Goal: Task Accomplishment & Management: Manage account settings

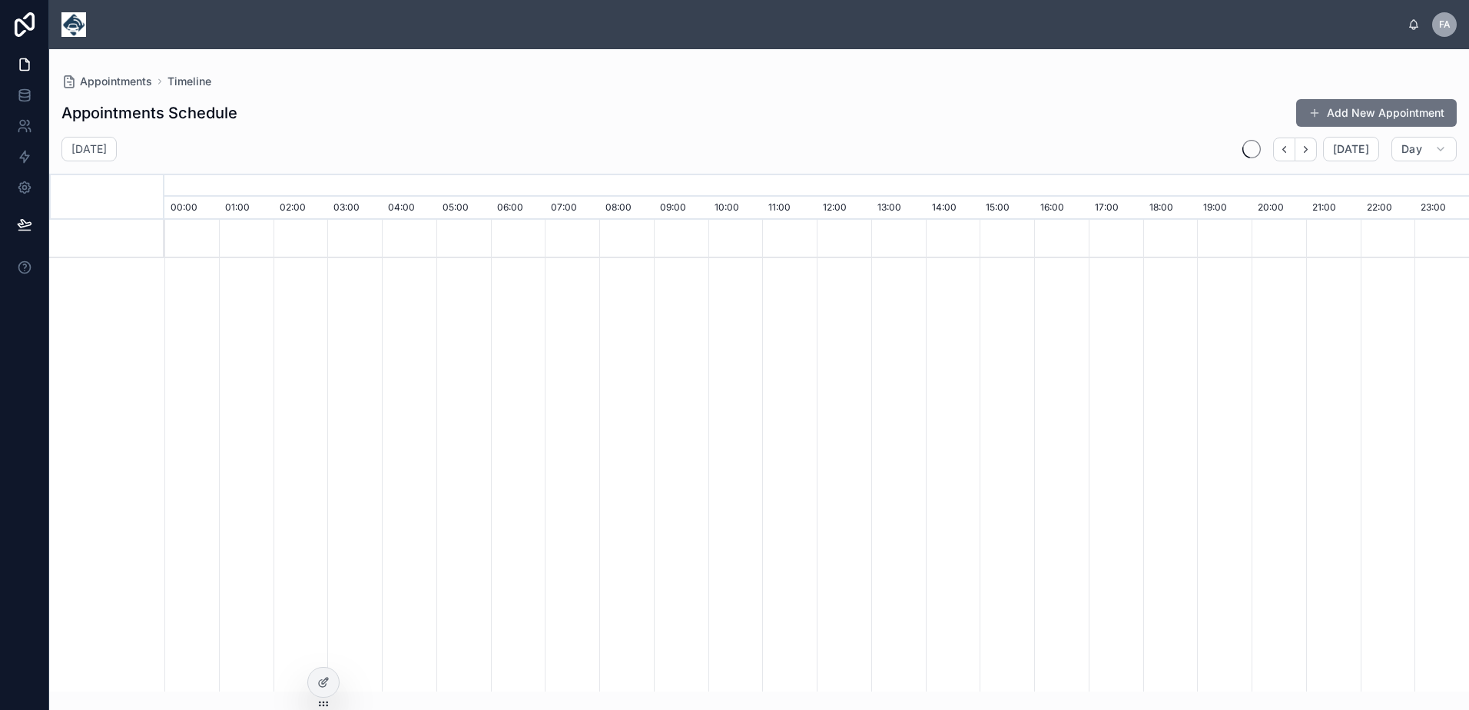
scroll to position [0, 9131]
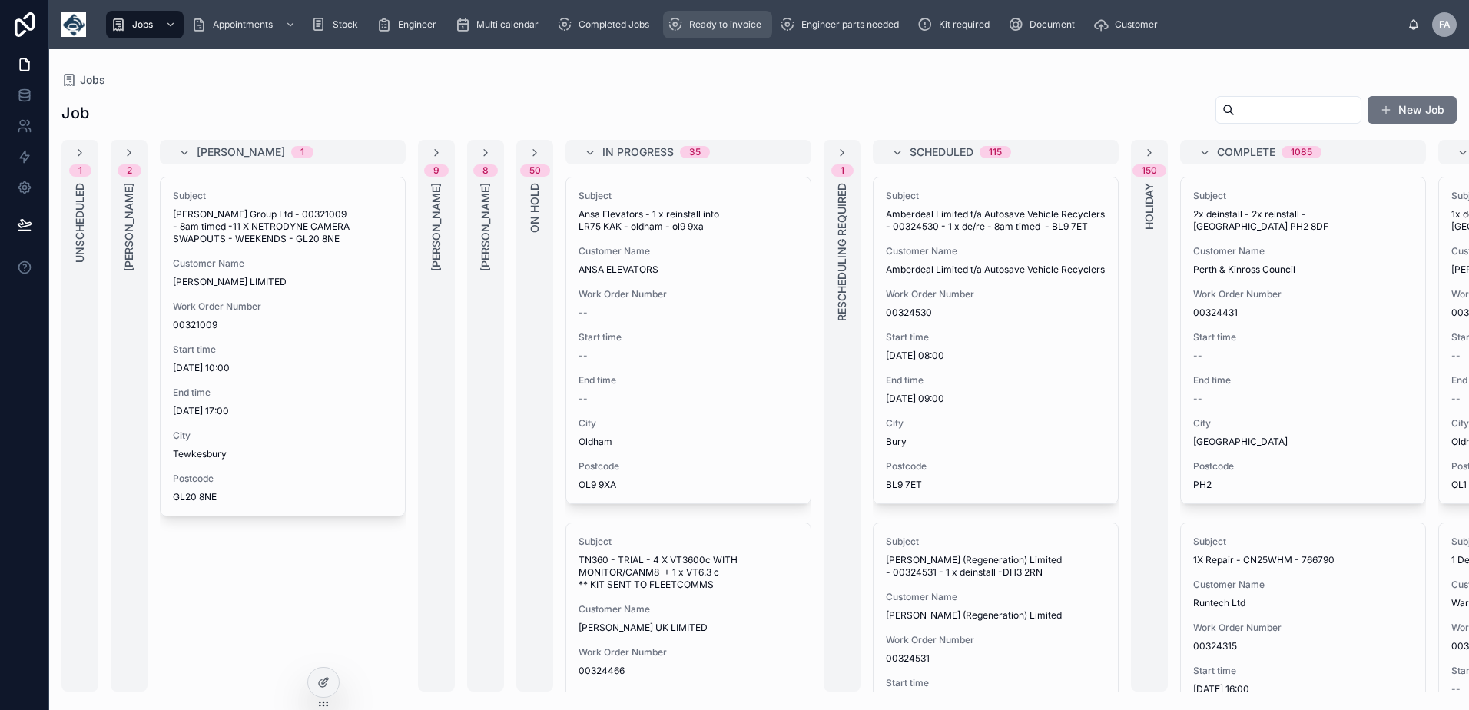
click at [721, 22] on span "Ready to invoice" at bounding box center [725, 24] width 72 height 12
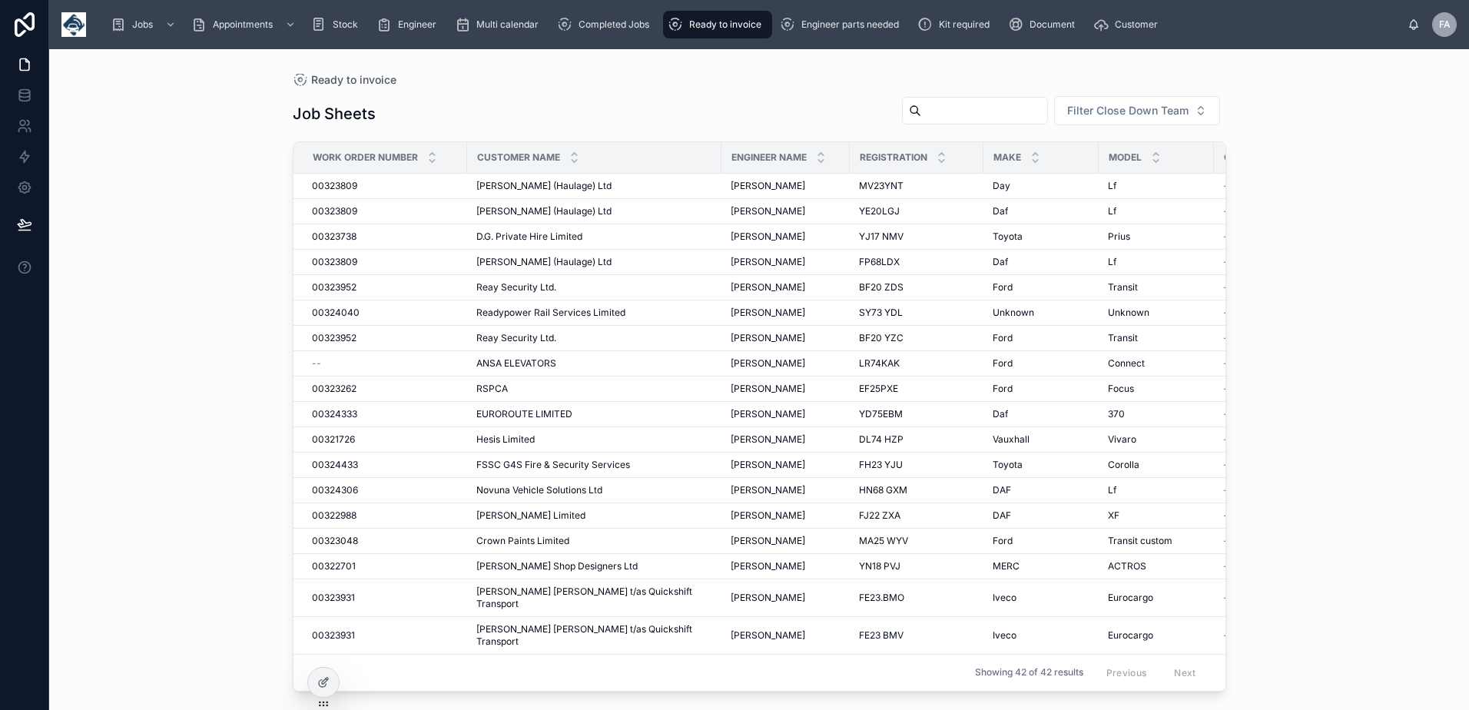
click at [956, 115] on input "text" at bounding box center [984, 111] width 126 height 22
type input "******"
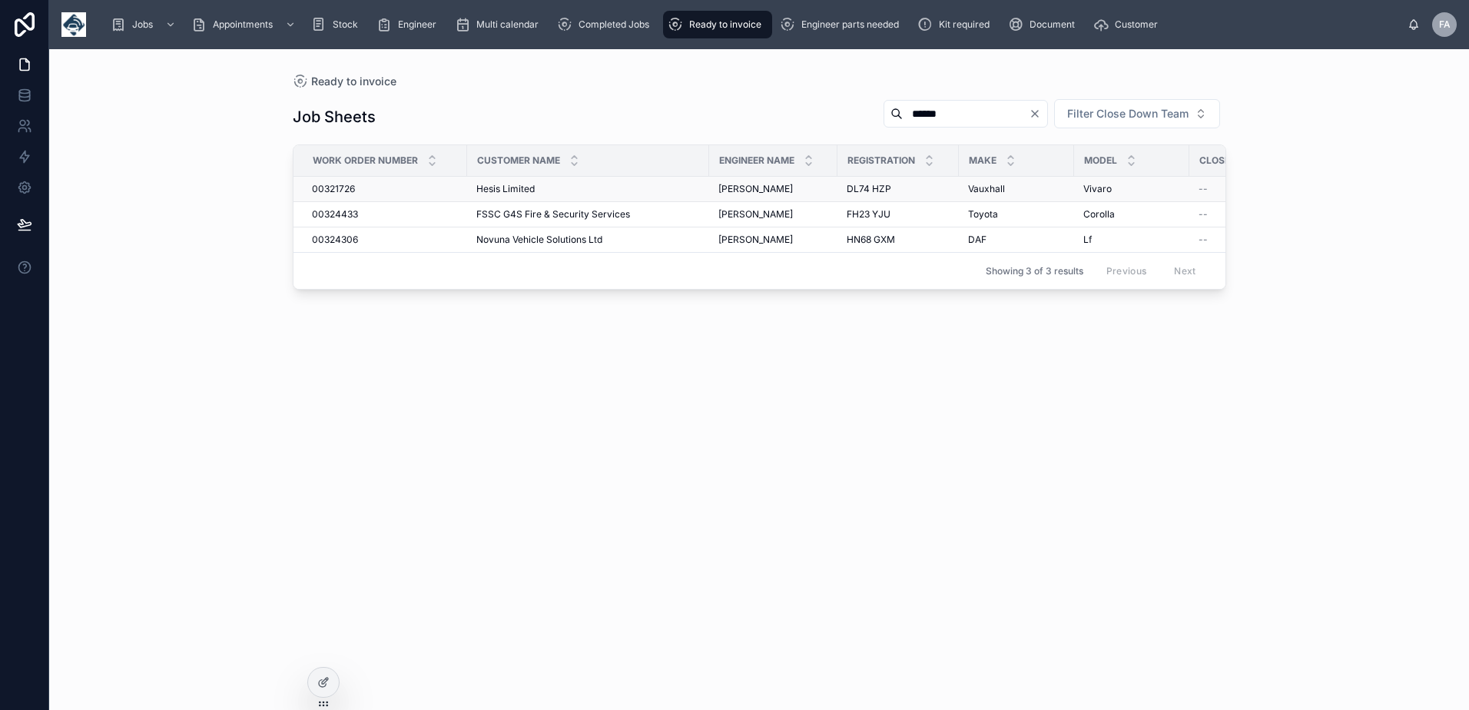
click at [330, 183] on span "00321726" at bounding box center [333, 189] width 43 height 12
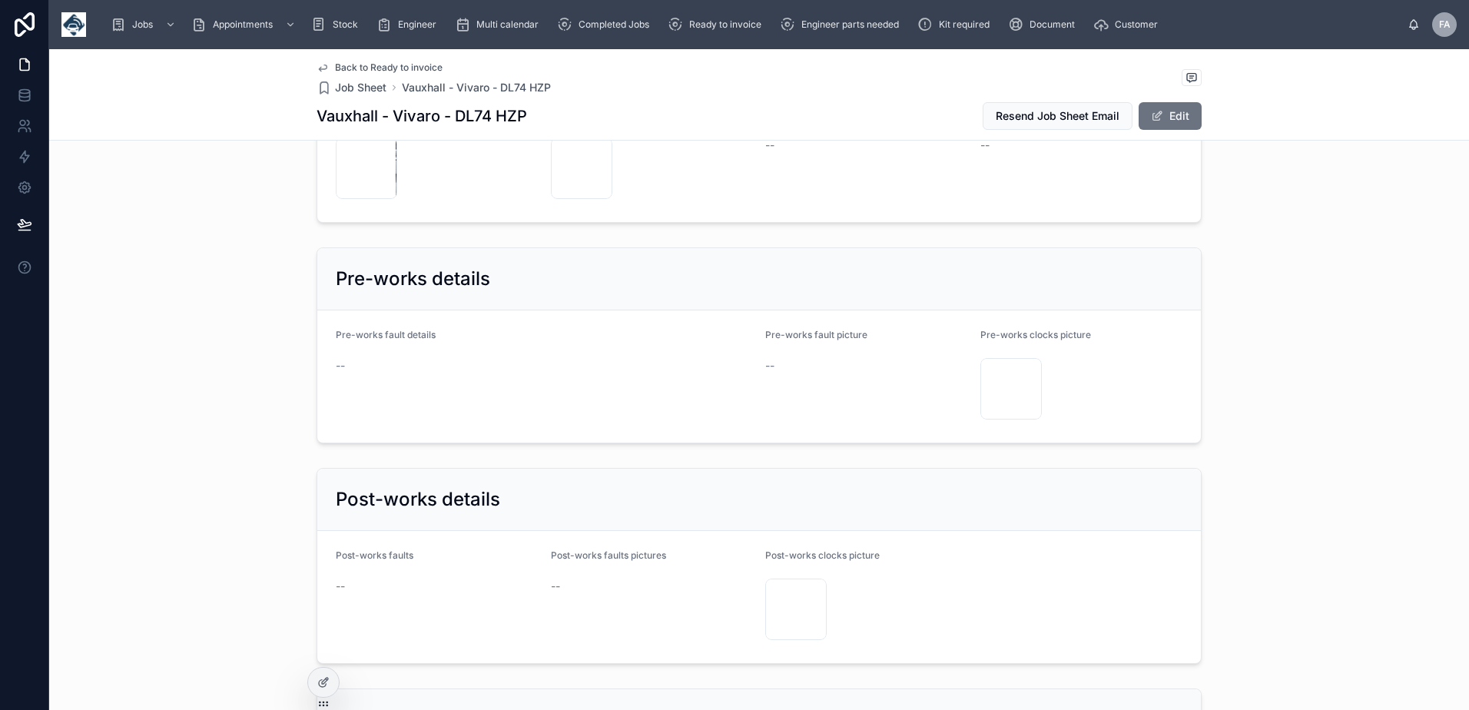
scroll to position [2919, 0]
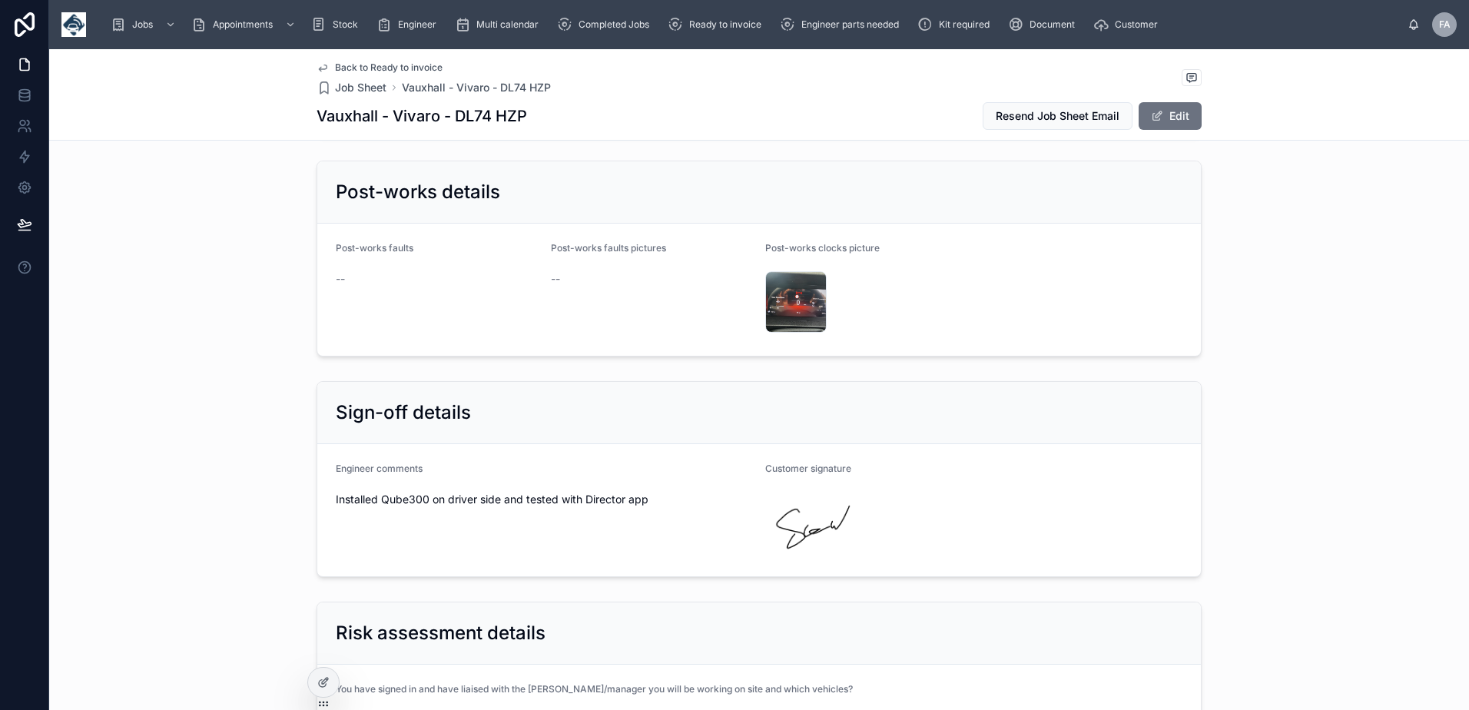
click at [872, 517] on div at bounding box center [973, 522] width 417 height 61
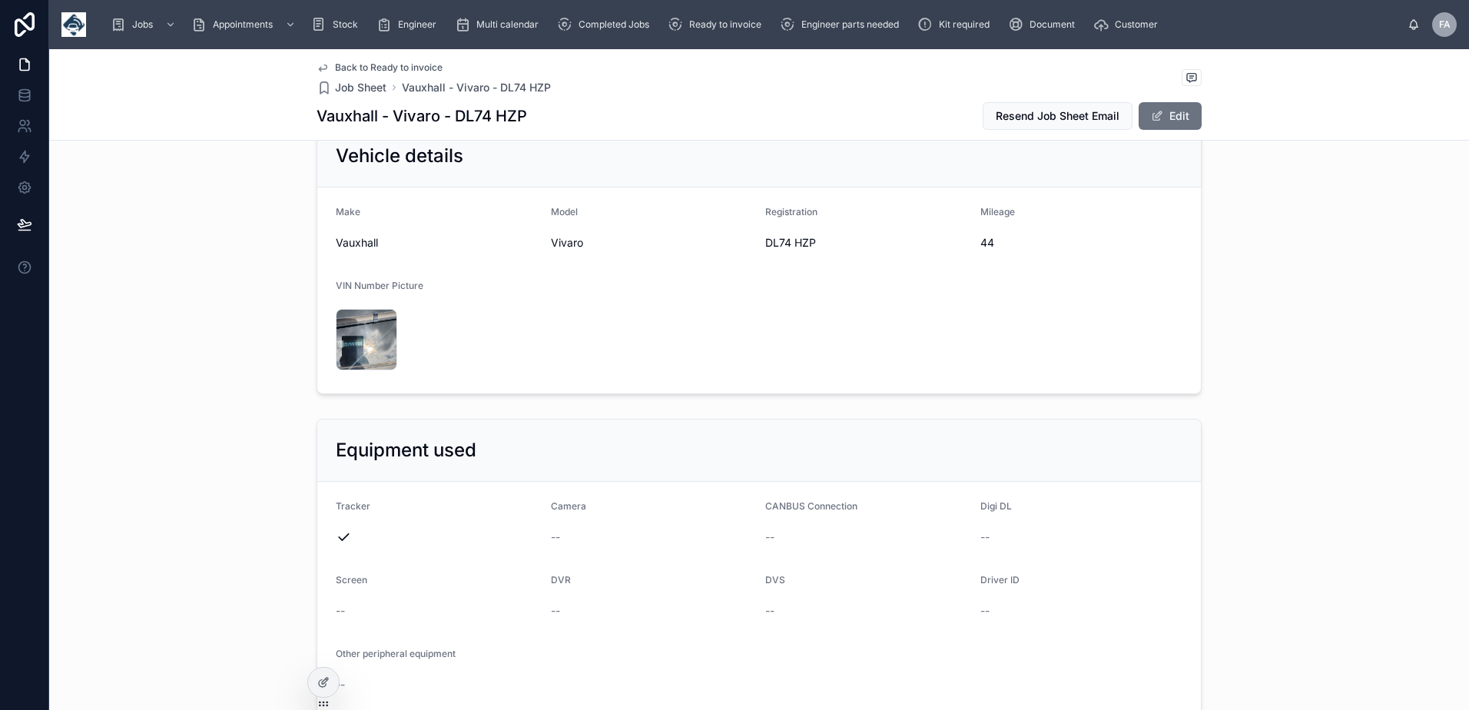
scroll to position [461, 0]
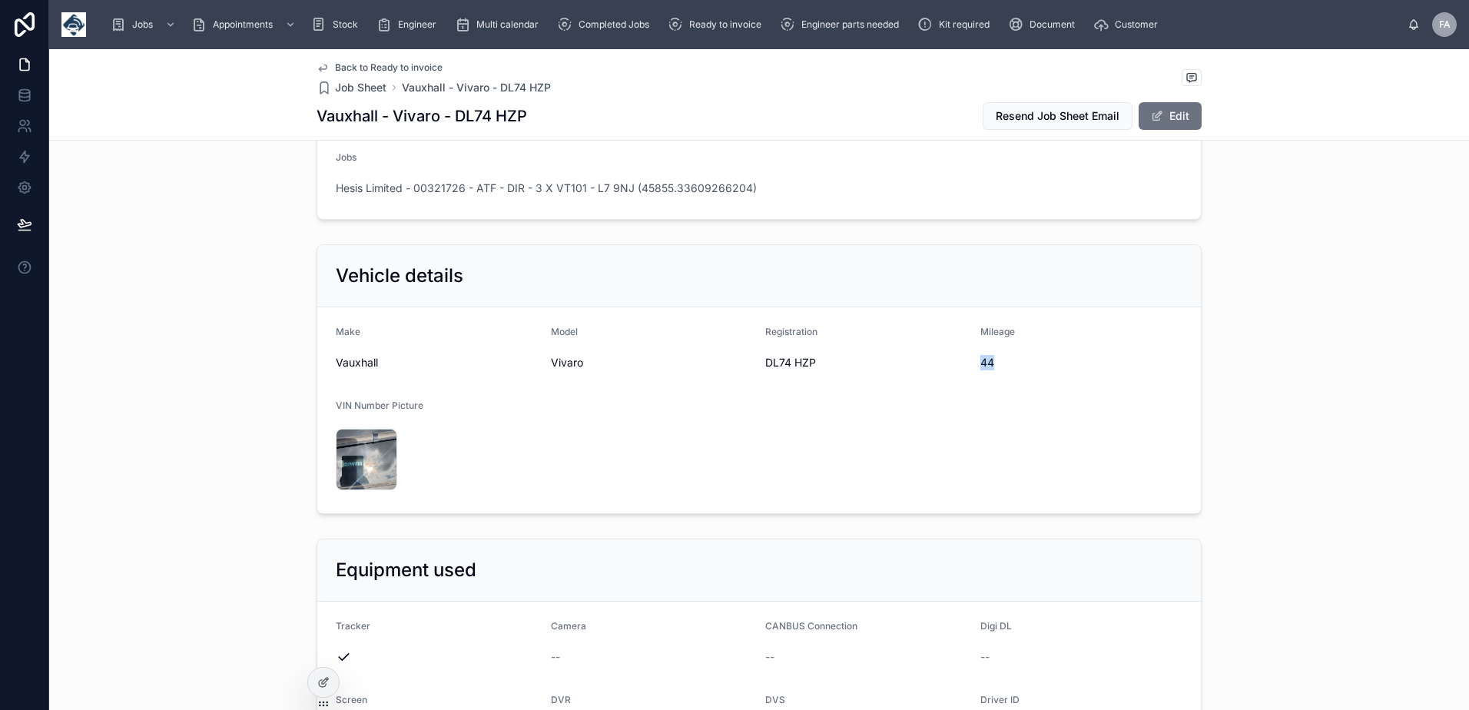
drag, startPoint x: 970, startPoint y: 361, endPoint x: 986, endPoint y: 364, distance: 16.4
click at [986, 364] on form "Make Vauxhall Model Vivaro Registration DL74 HZP Mileage 44 VIN Number Picture …" at bounding box center [758, 410] width 883 height 206
copy span "44"
drag, startPoint x: 758, startPoint y: 366, endPoint x: 810, endPoint y: 369, distance: 51.6
click at [810, 369] on form "Make Vauxhall Model Vivaro Registration DL74 HZP Mileage 44 VIN Number Picture …" at bounding box center [758, 410] width 883 height 206
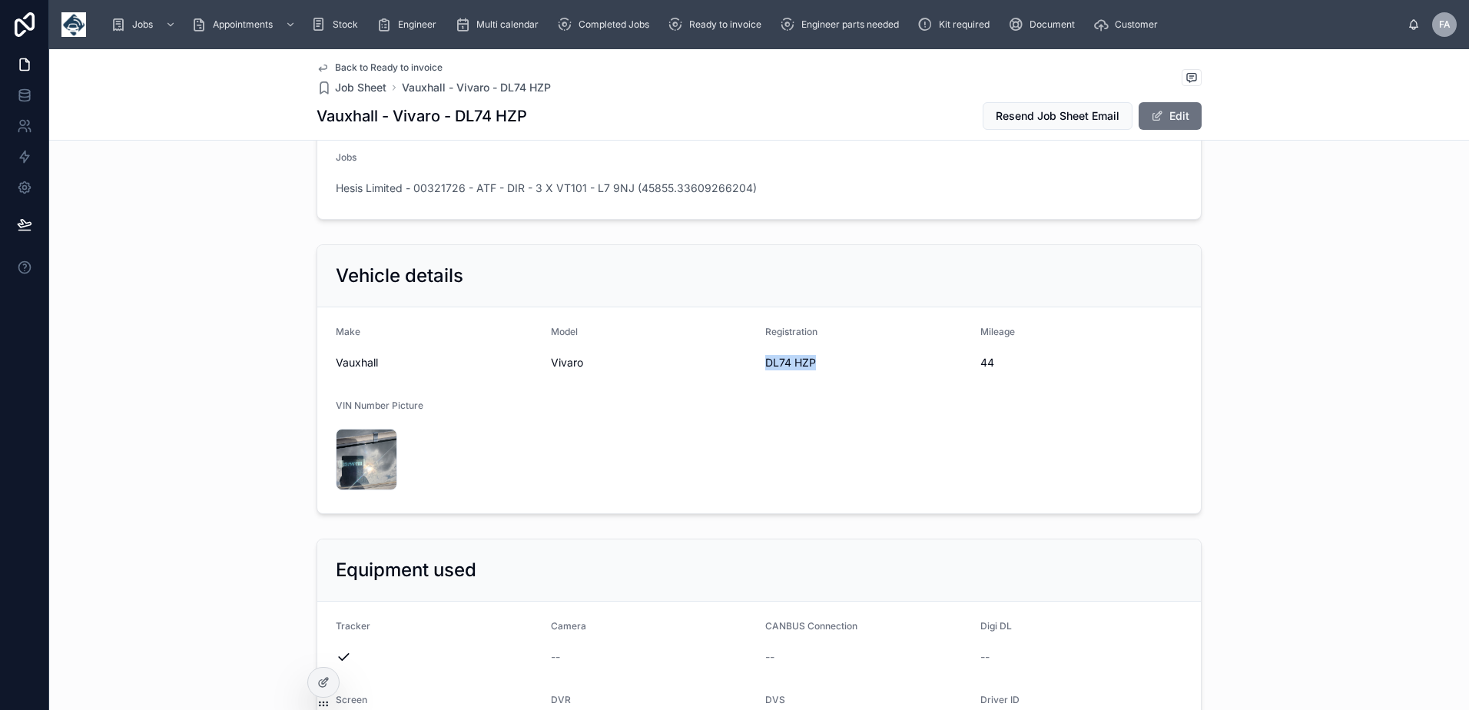
copy span "DL74 HZP"
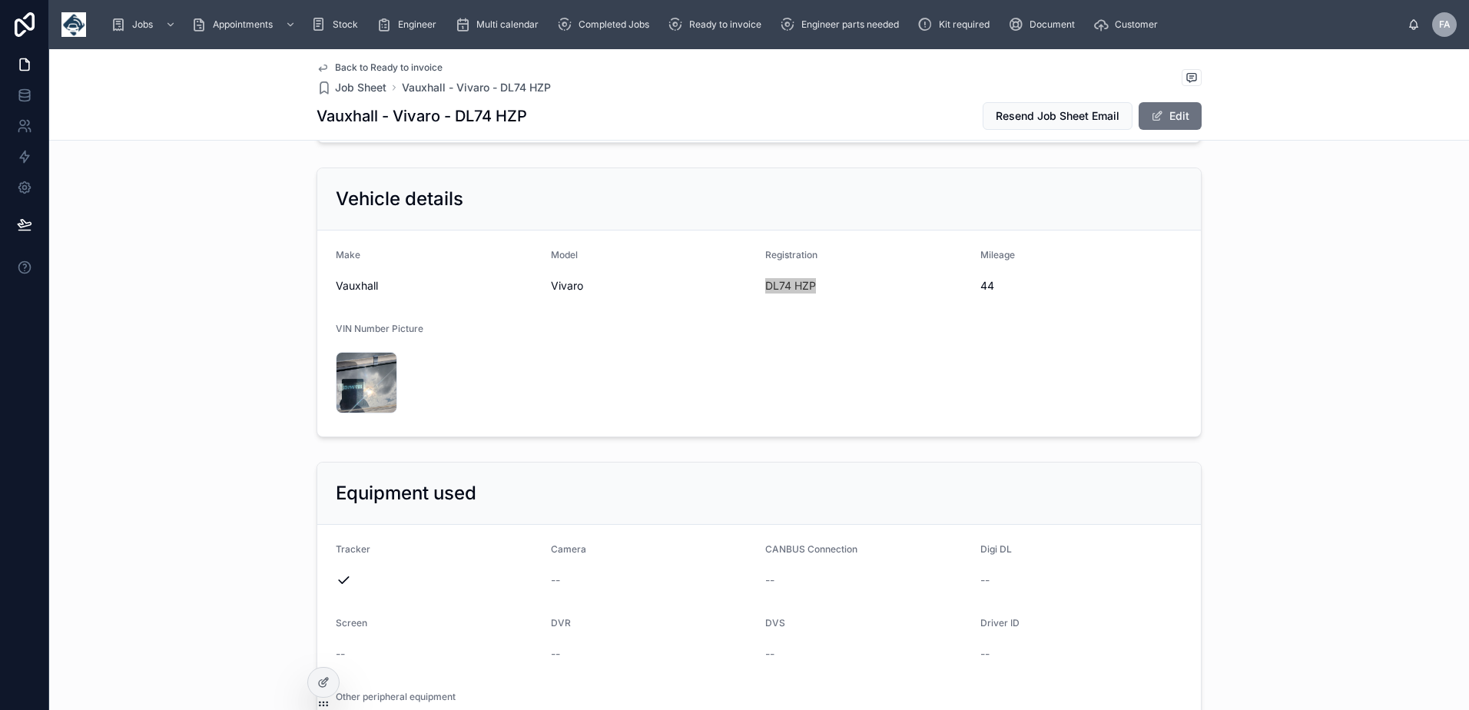
scroll to position [845, 0]
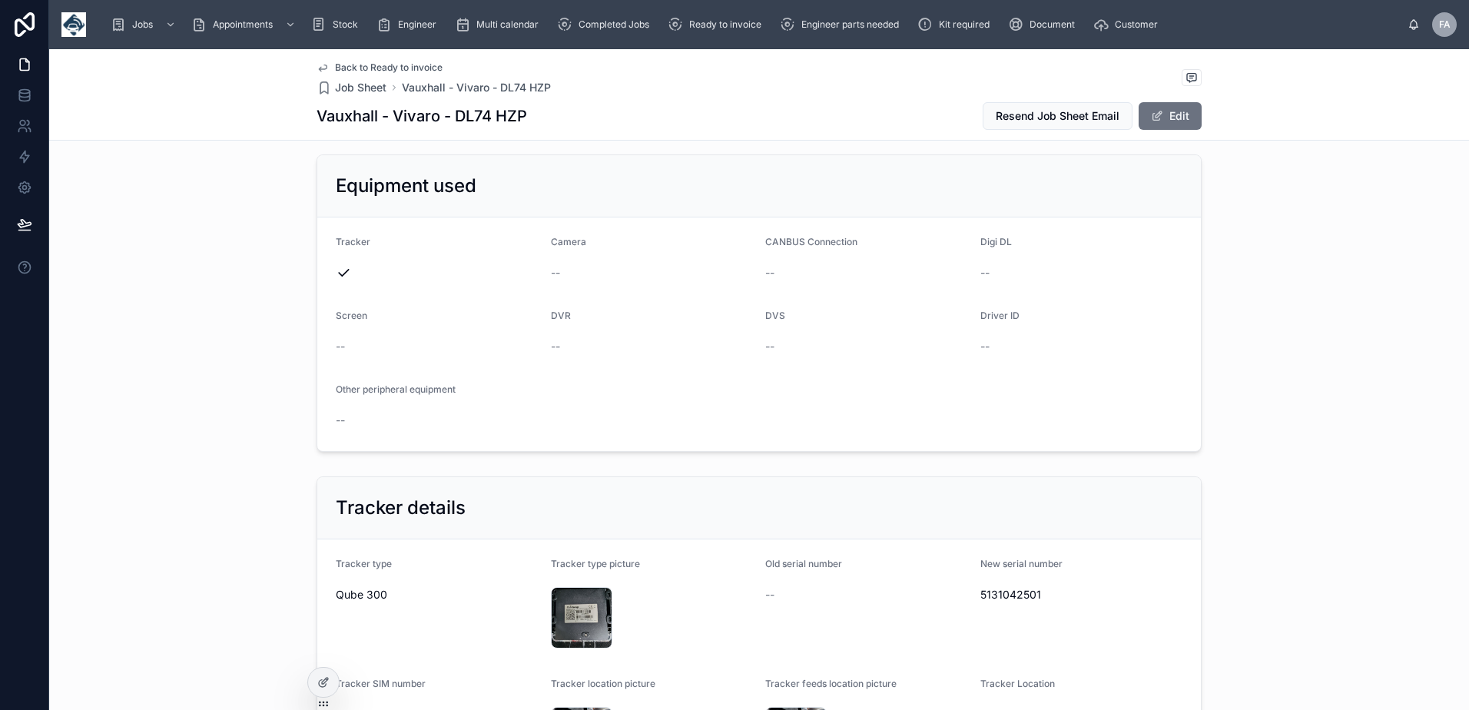
click at [1022, 598] on span "5131042501" at bounding box center [1081, 594] width 203 height 15
copy span "5131042501"
click at [565, 607] on div "20250905_113331 .jpg" at bounding box center [581, 617] width 61 height 61
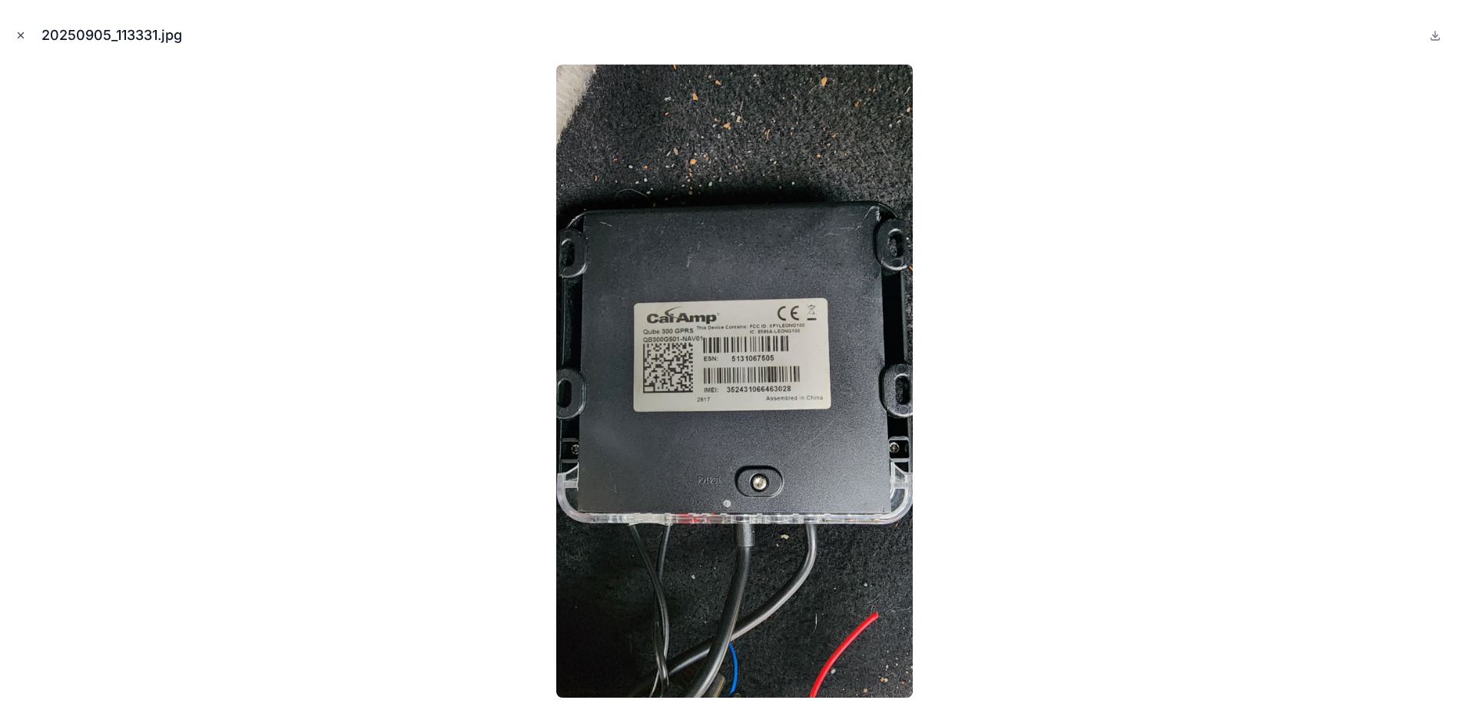
click at [18, 33] on icon "Close modal" at bounding box center [20, 35] width 11 height 11
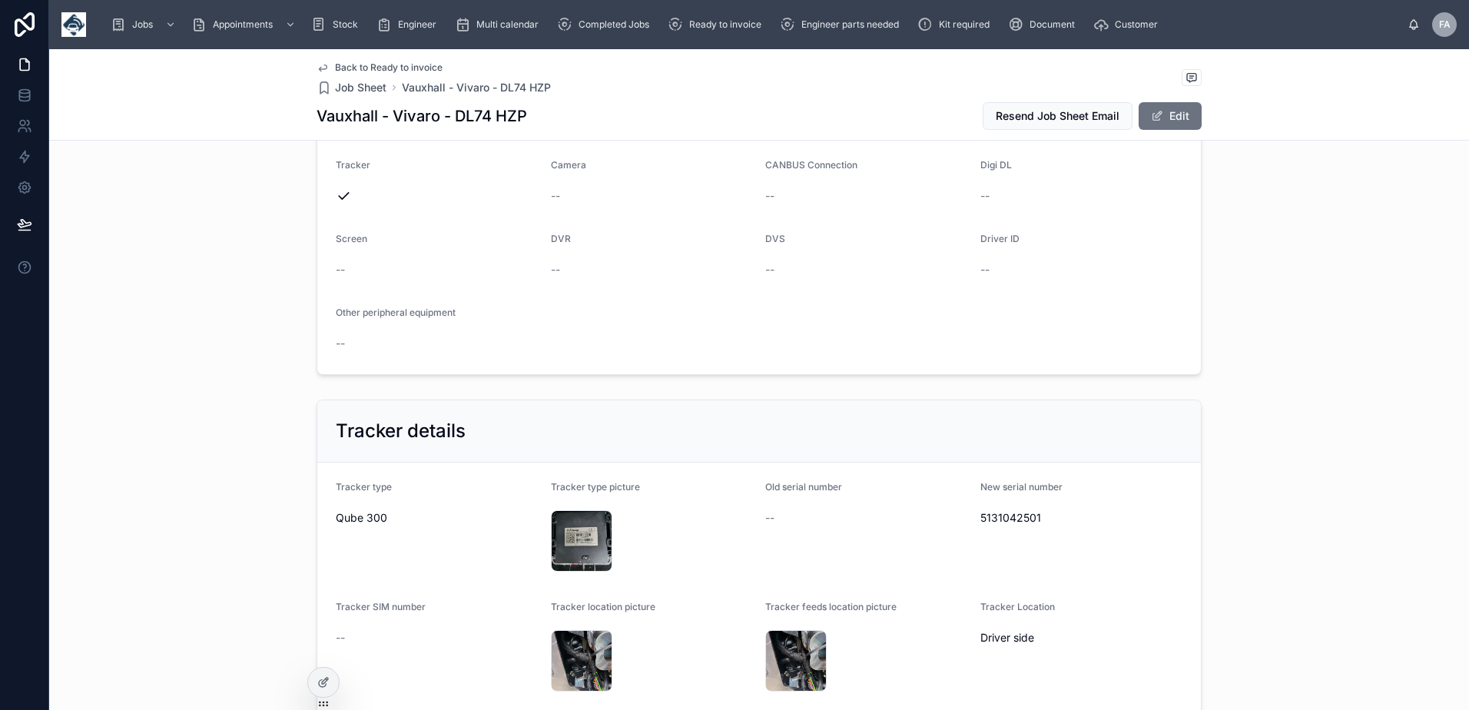
scroll to position [999, 0]
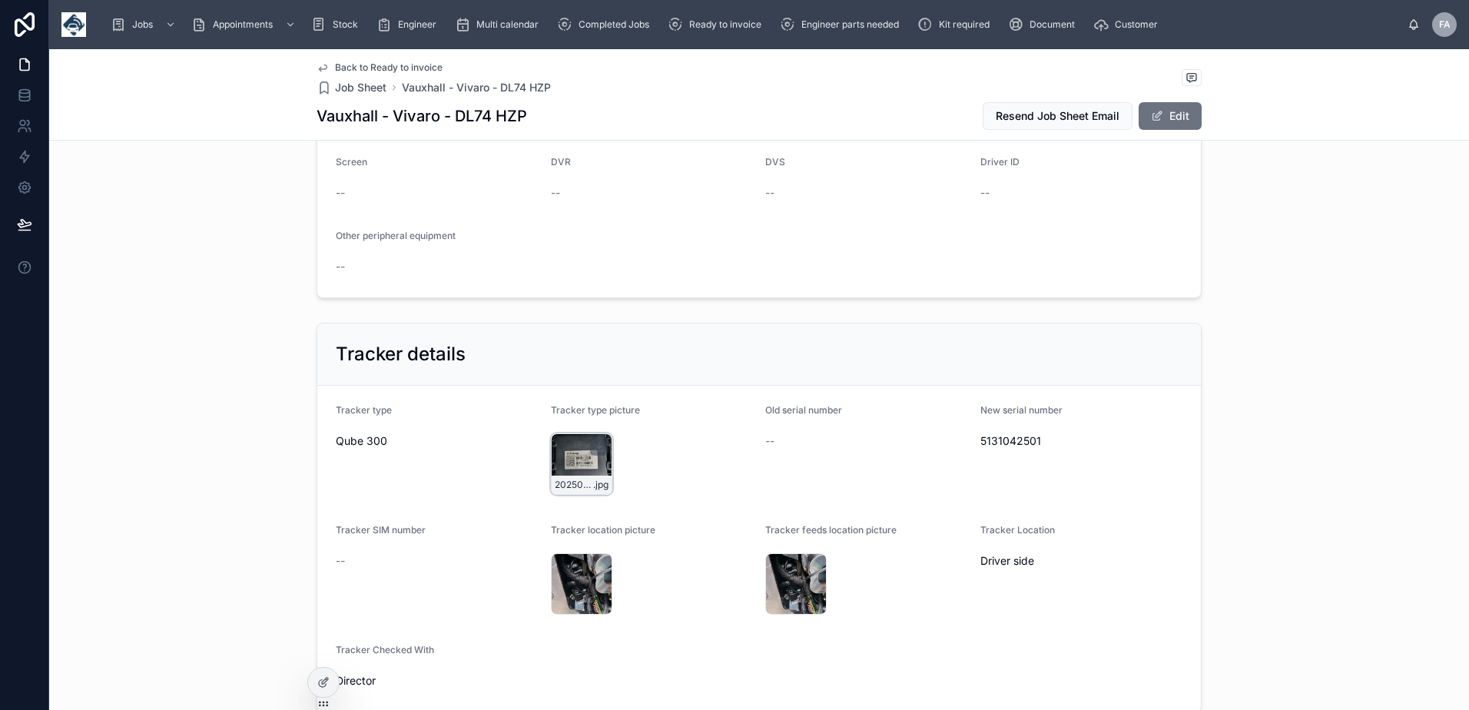
click at [580, 463] on div "20250905_113331 .jpg" at bounding box center [581, 463] width 61 height 61
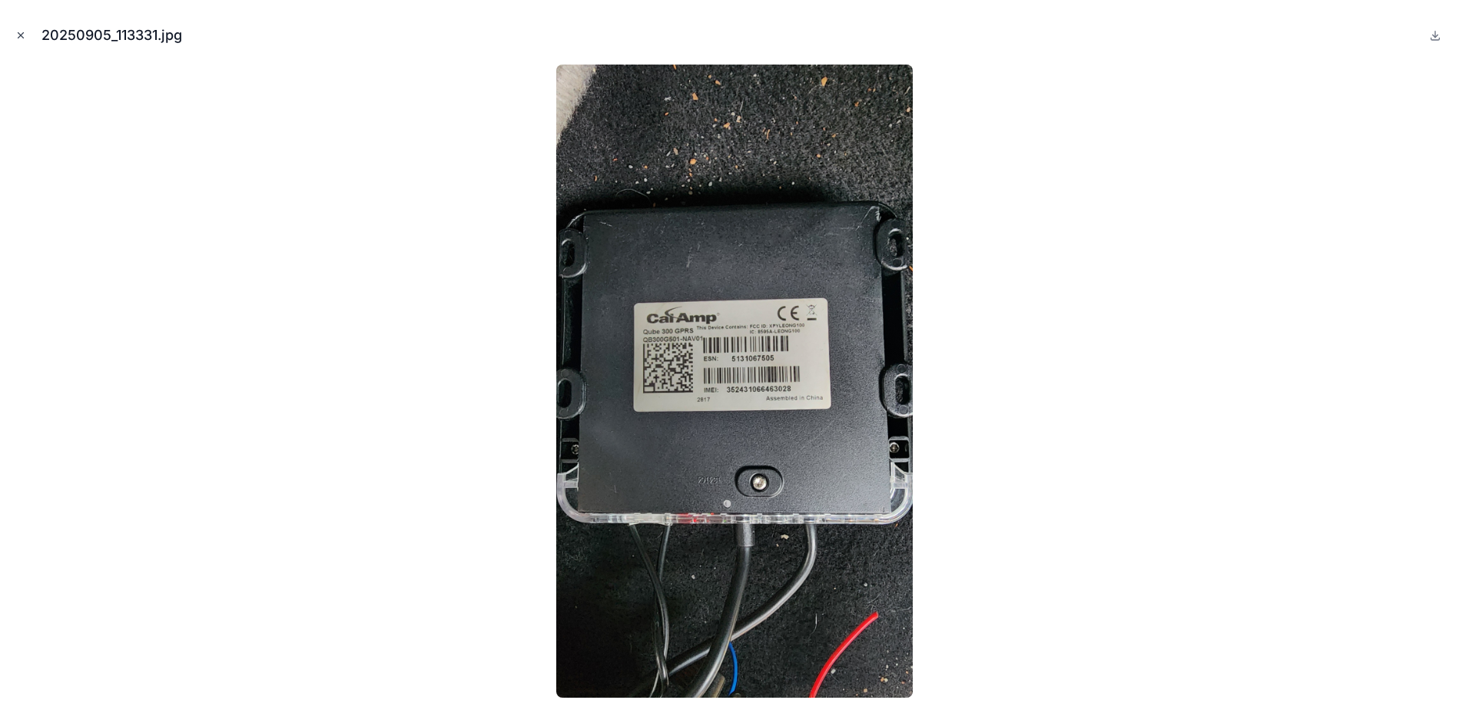
click at [16, 33] on icon "Close modal" at bounding box center [20, 35] width 11 height 11
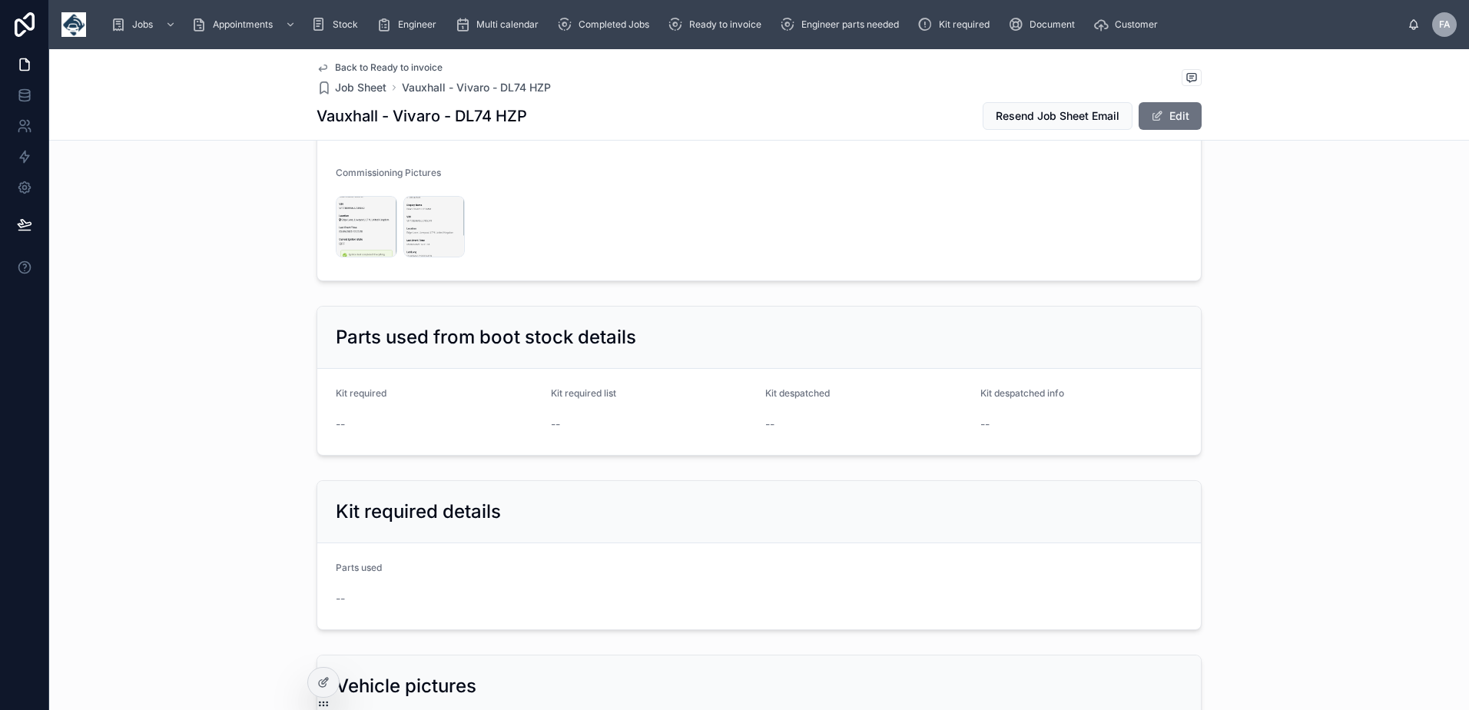
scroll to position [1844, 0]
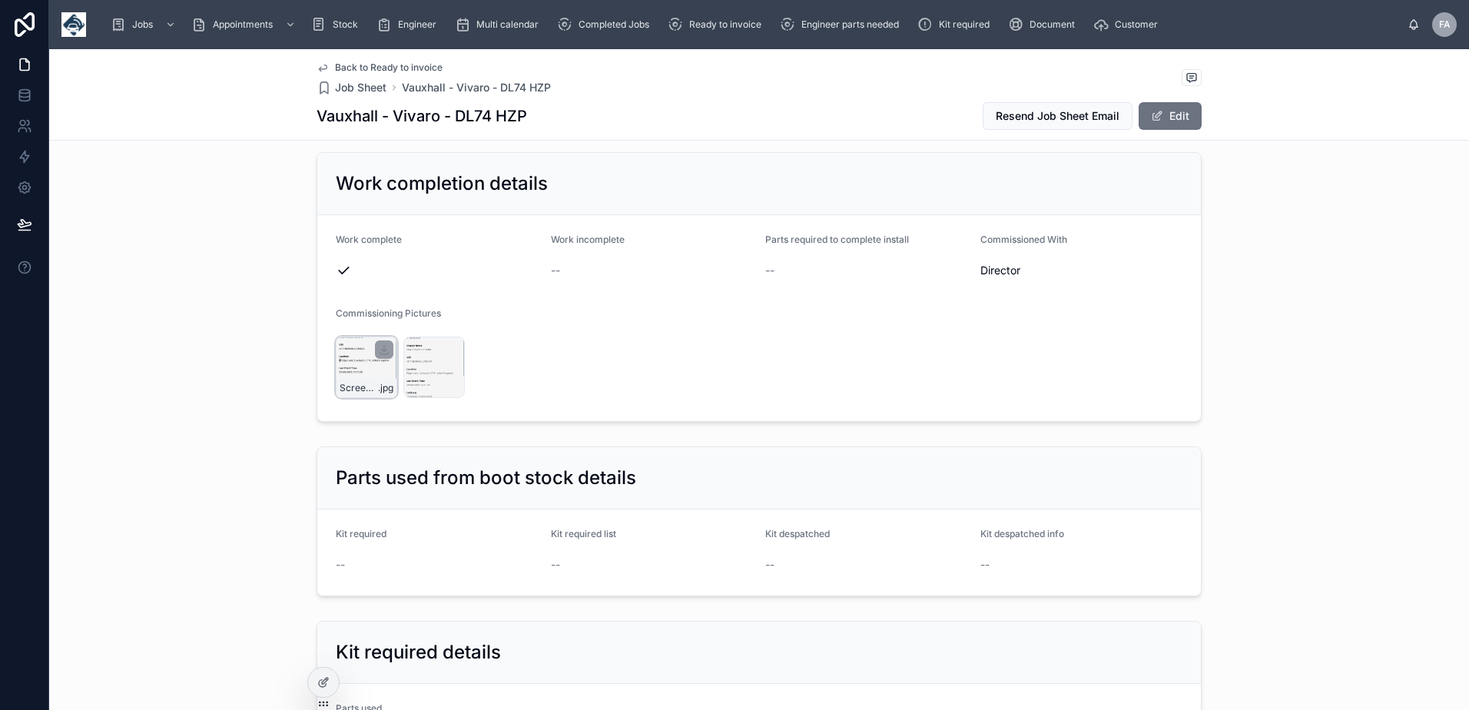
click at [352, 379] on div "Screenshot_20250905_122536_Samsung-Internet .jpg" at bounding box center [366, 388] width 60 height 18
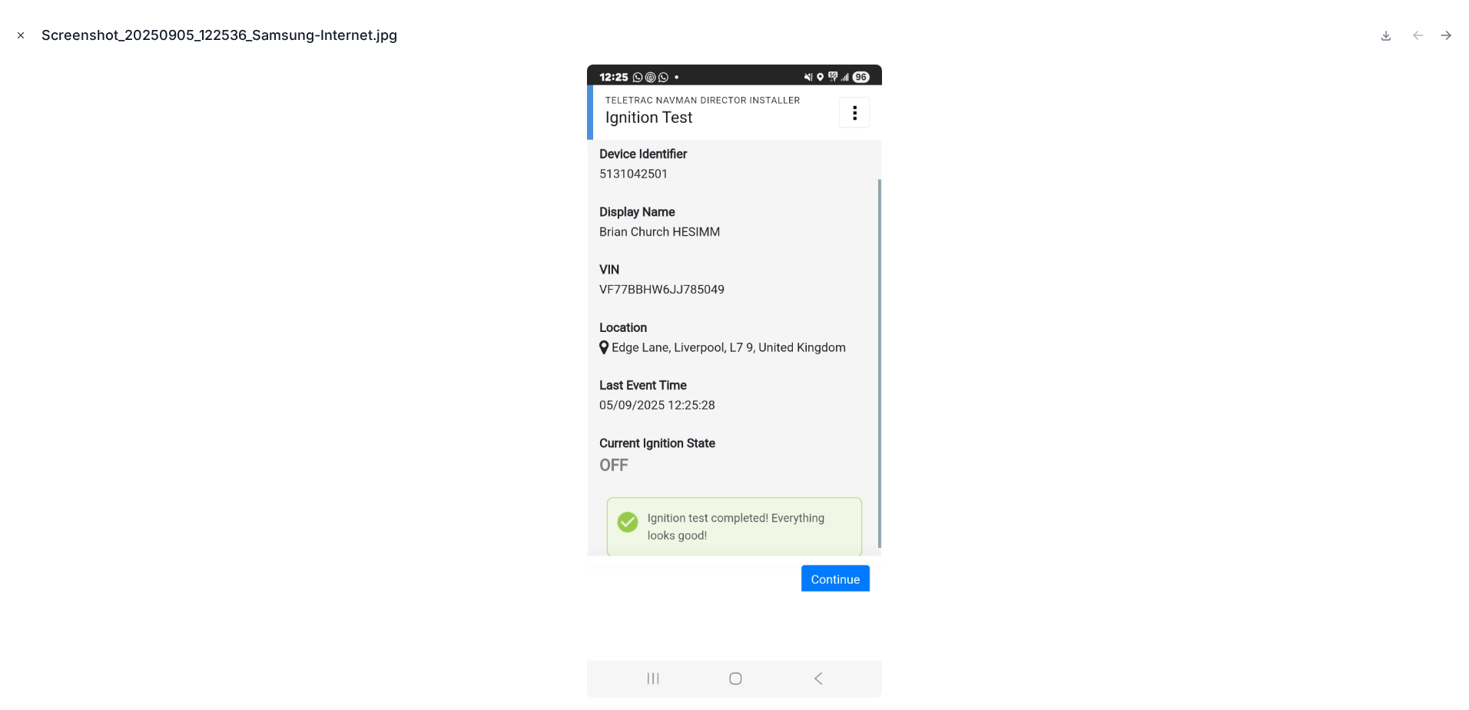
click at [12, 33] on button "Close modal" at bounding box center [20, 35] width 17 height 17
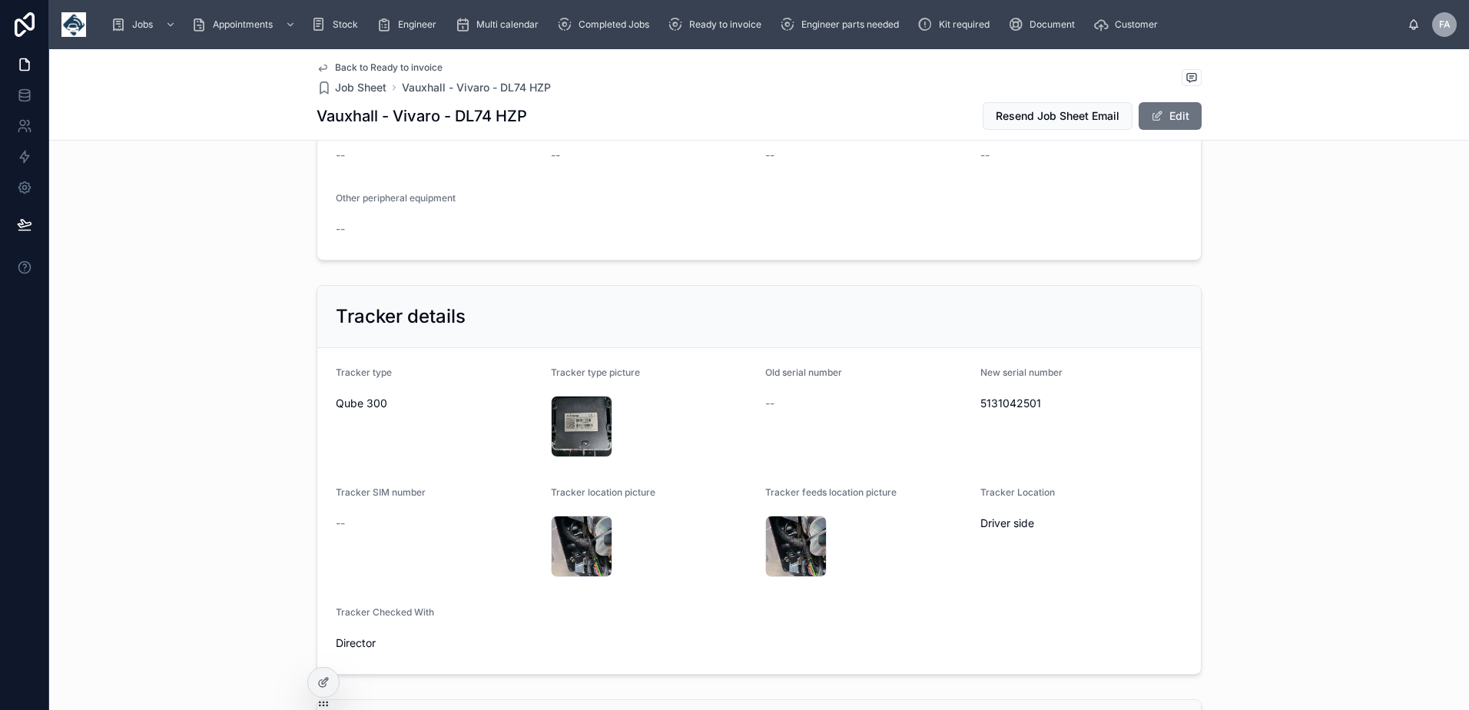
scroll to position [922, 0]
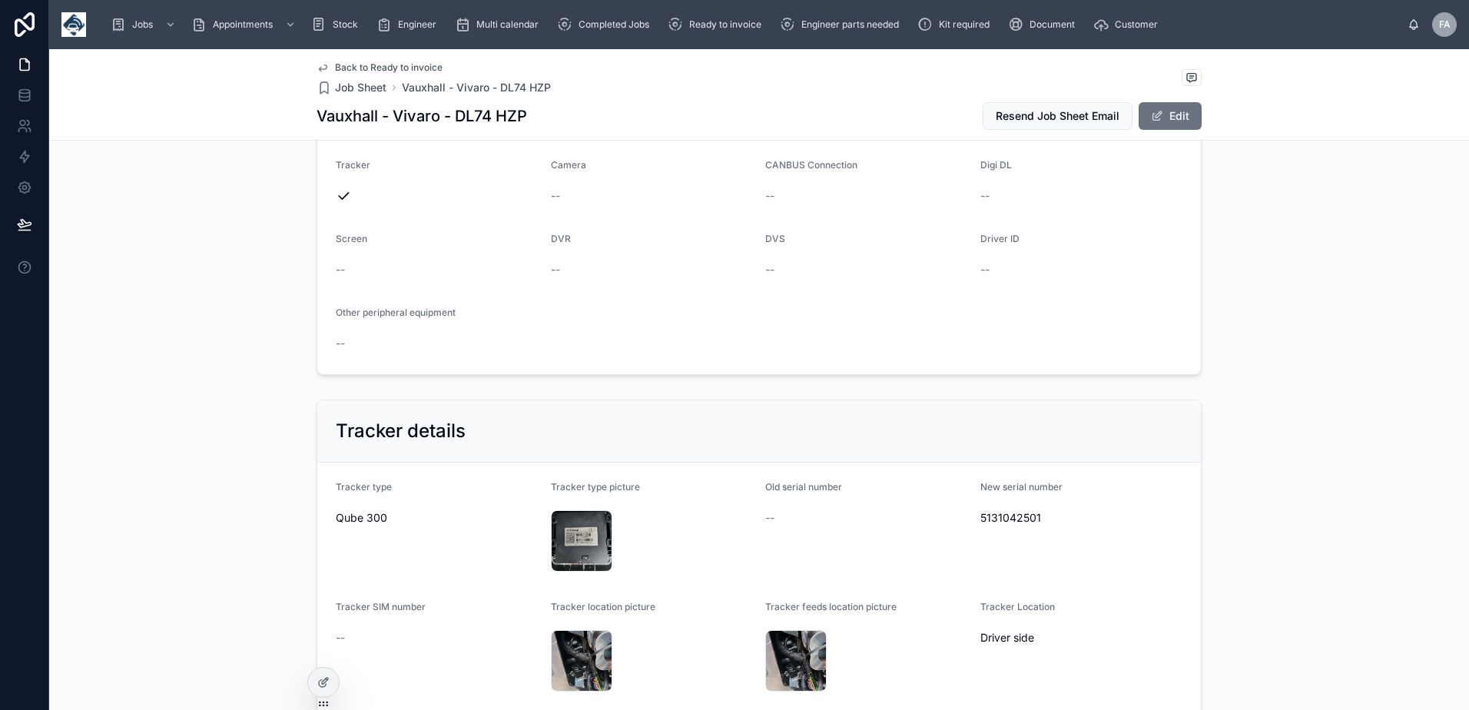
click at [1003, 517] on span "5131042501" at bounding box center [1081, 517] width 203 height 15
copy span "5131042501"
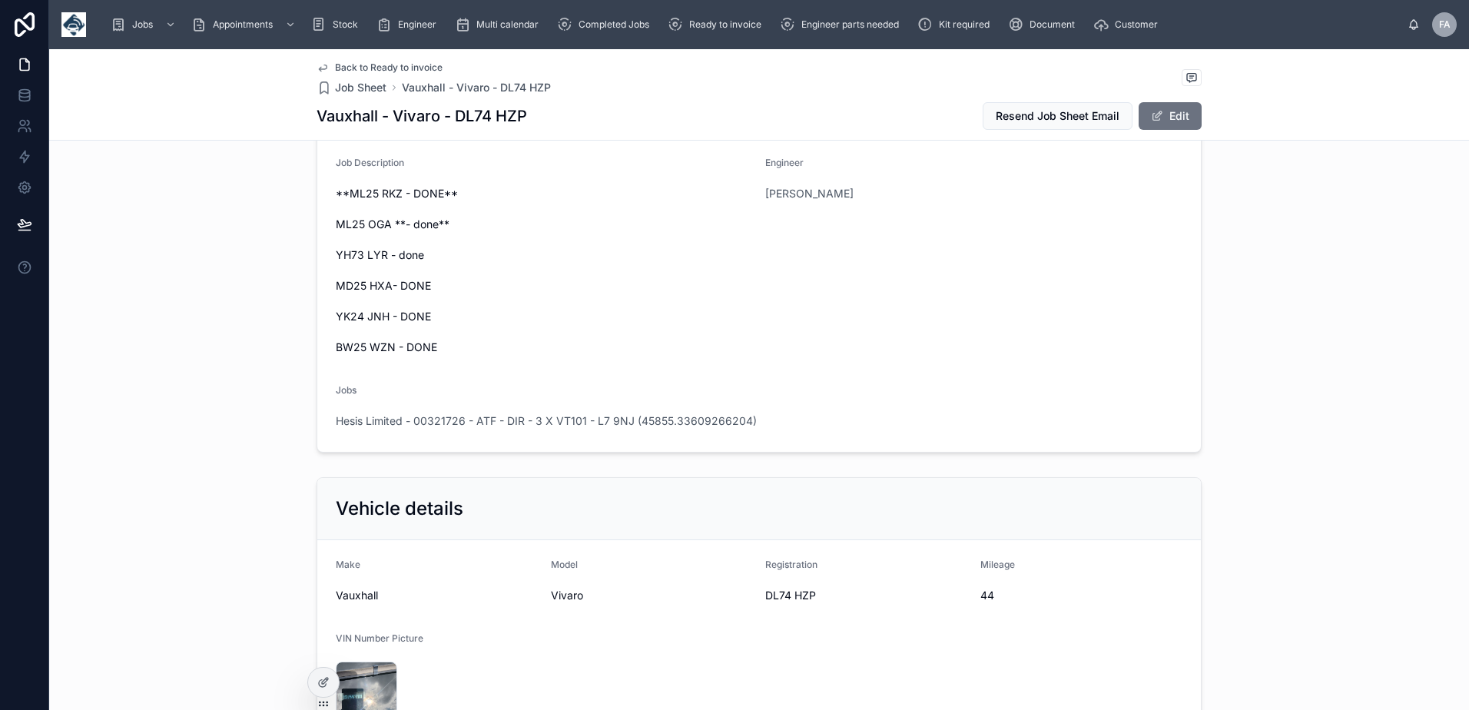
scroll to position [0, 0]
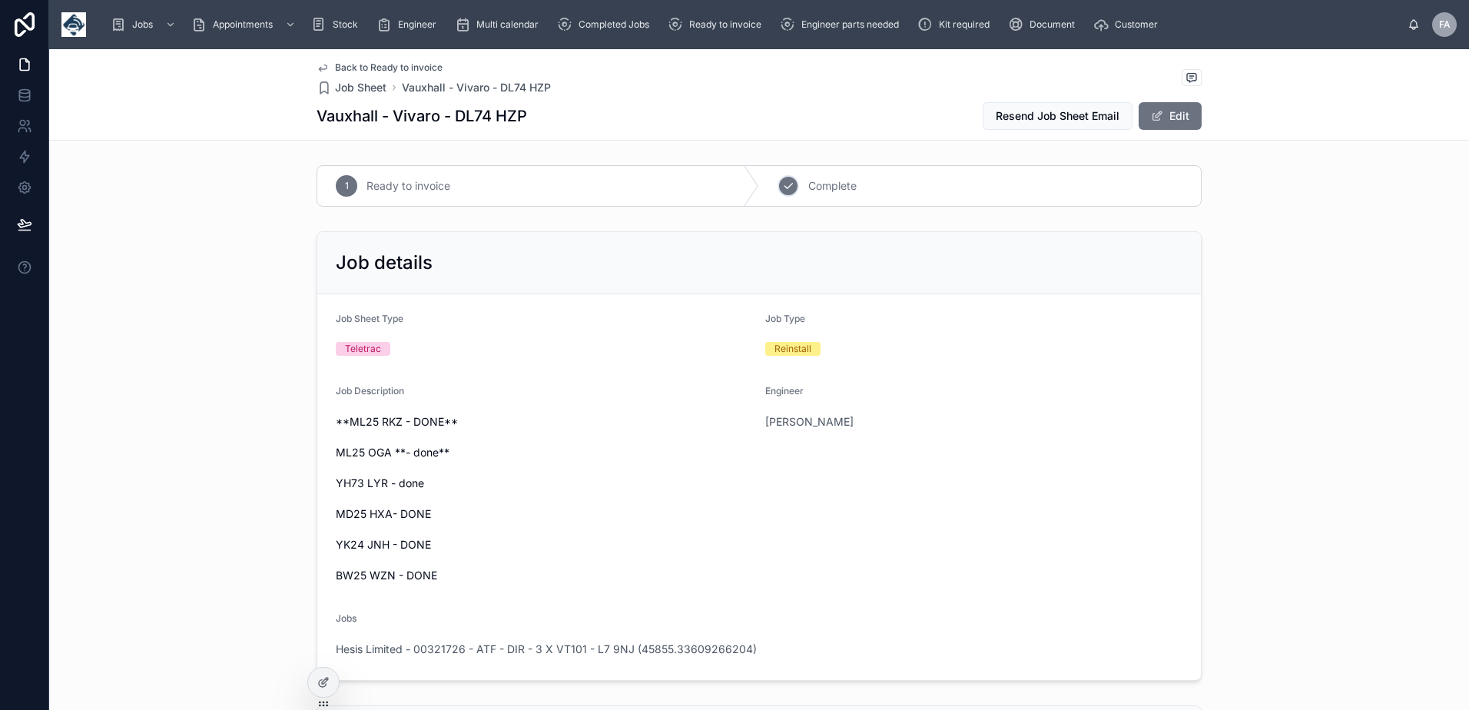
click at [787, 191] on icon at bounding box center [788, 186] width 12 height 12
click at [479, 648] on span "Hesis Limited - 00321726 - ATF - DIR - 3 X VT101 - L7 9NJ (45855.33609266204)" at bounding box center [546, 648] width 421 height 15
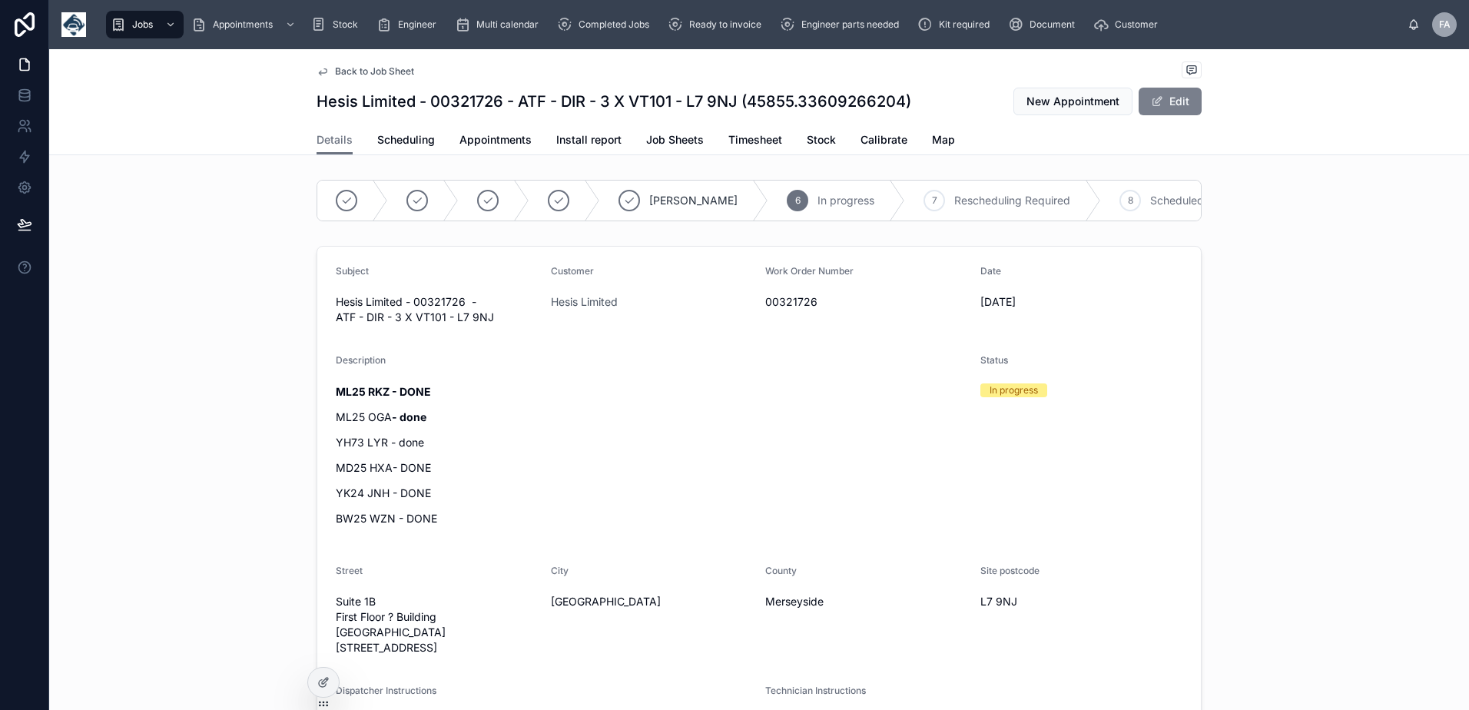
click at [1170, 108] on button "Edit" at bounding box center [1169, 102] width 63 height 28
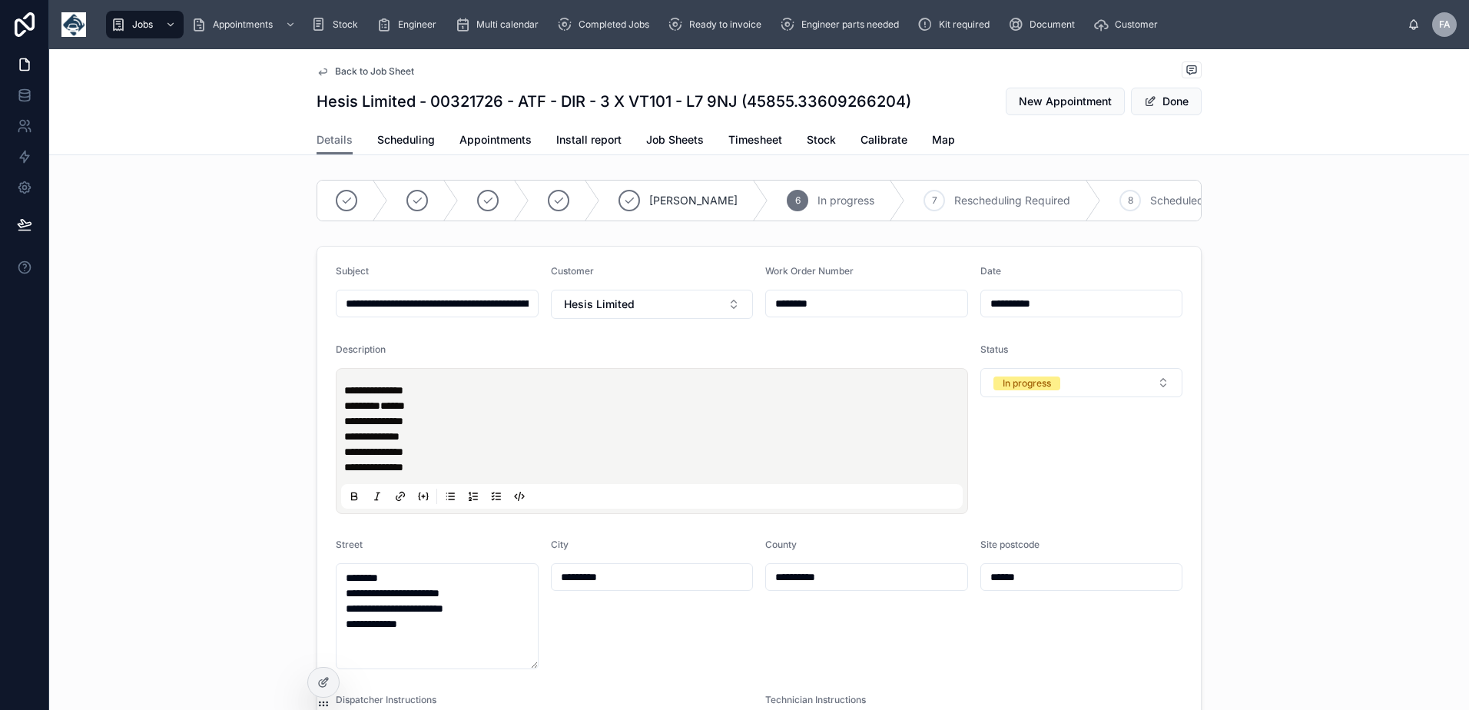
click at [459, 475] on p "**********" at bounding box center [654, 466] width 621 height 15
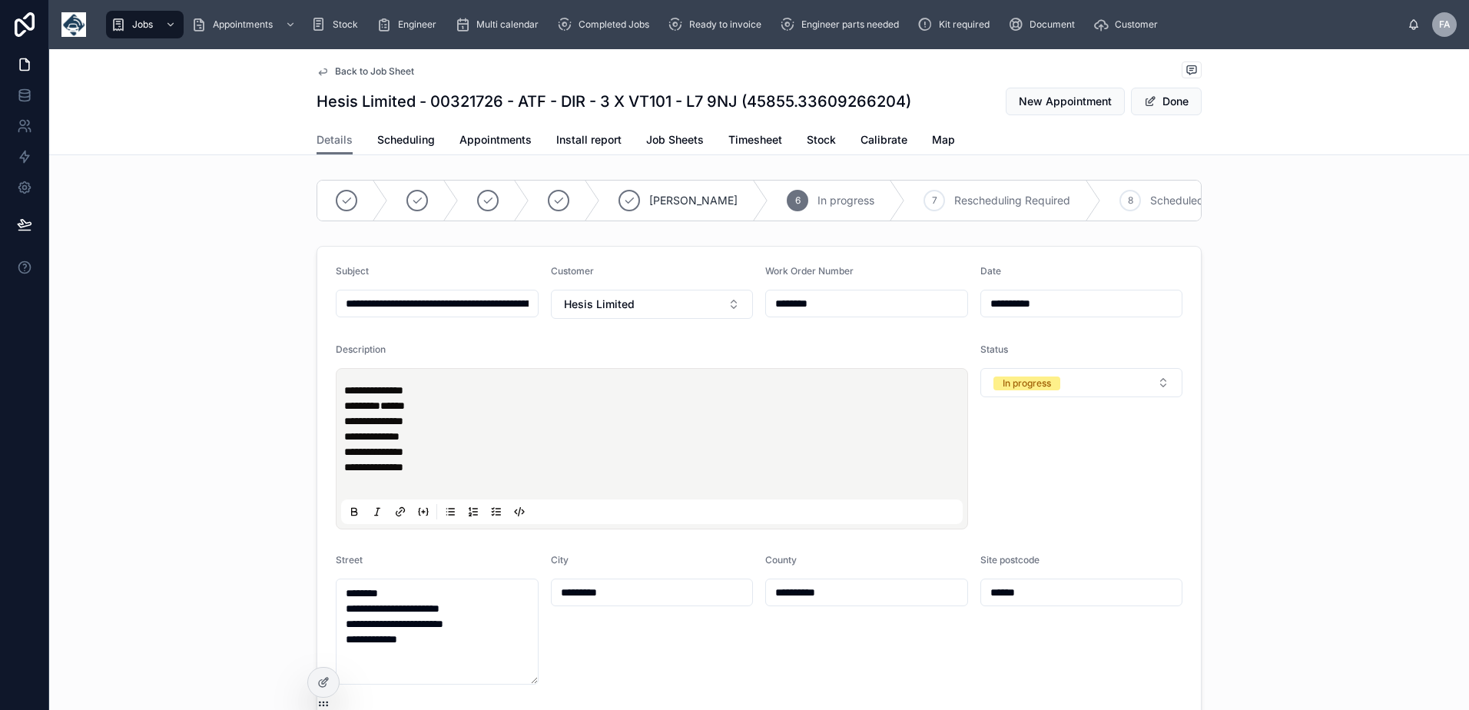
paste div
click at [1144, 97] on span at bounding box center [1150, 101] width 12 height 12
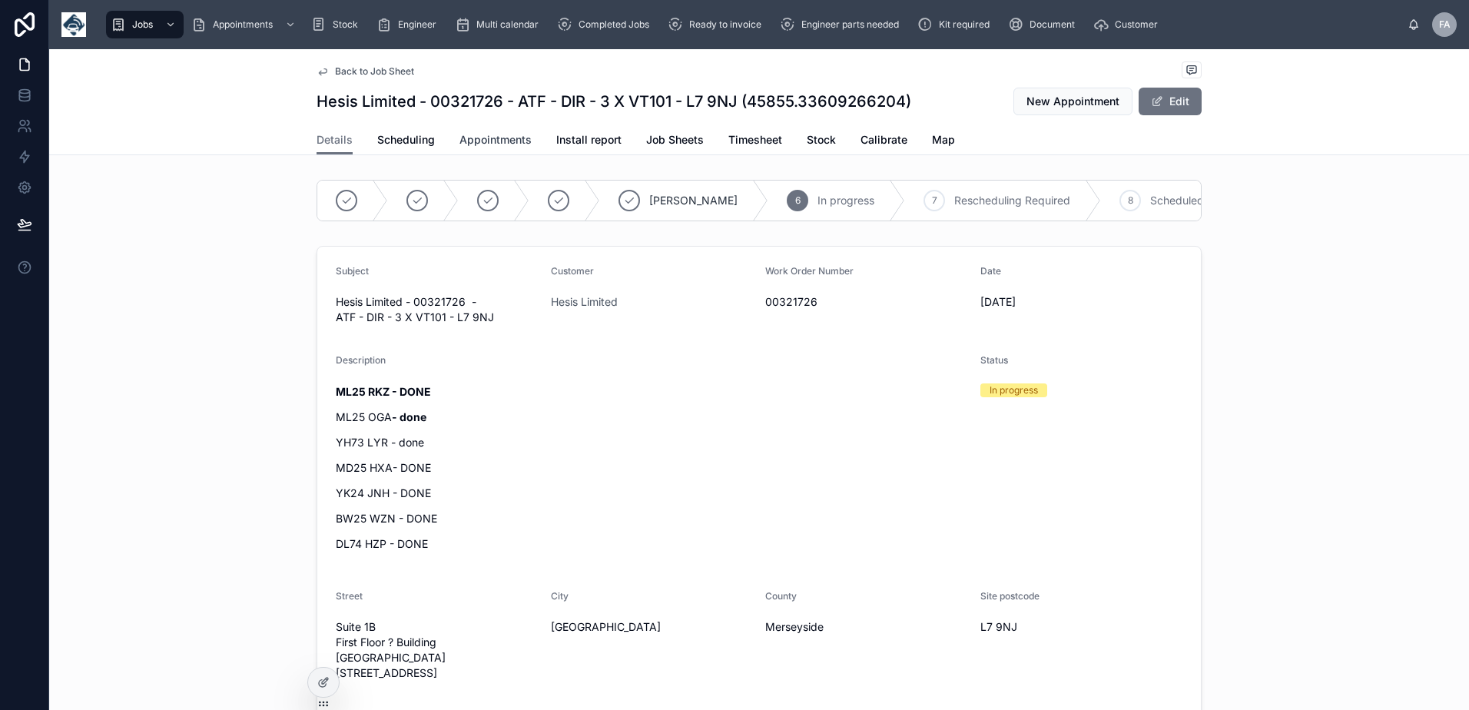
click at [485, 136] on span "Appointments" at bounding box center [495, 139] width 72 height 15
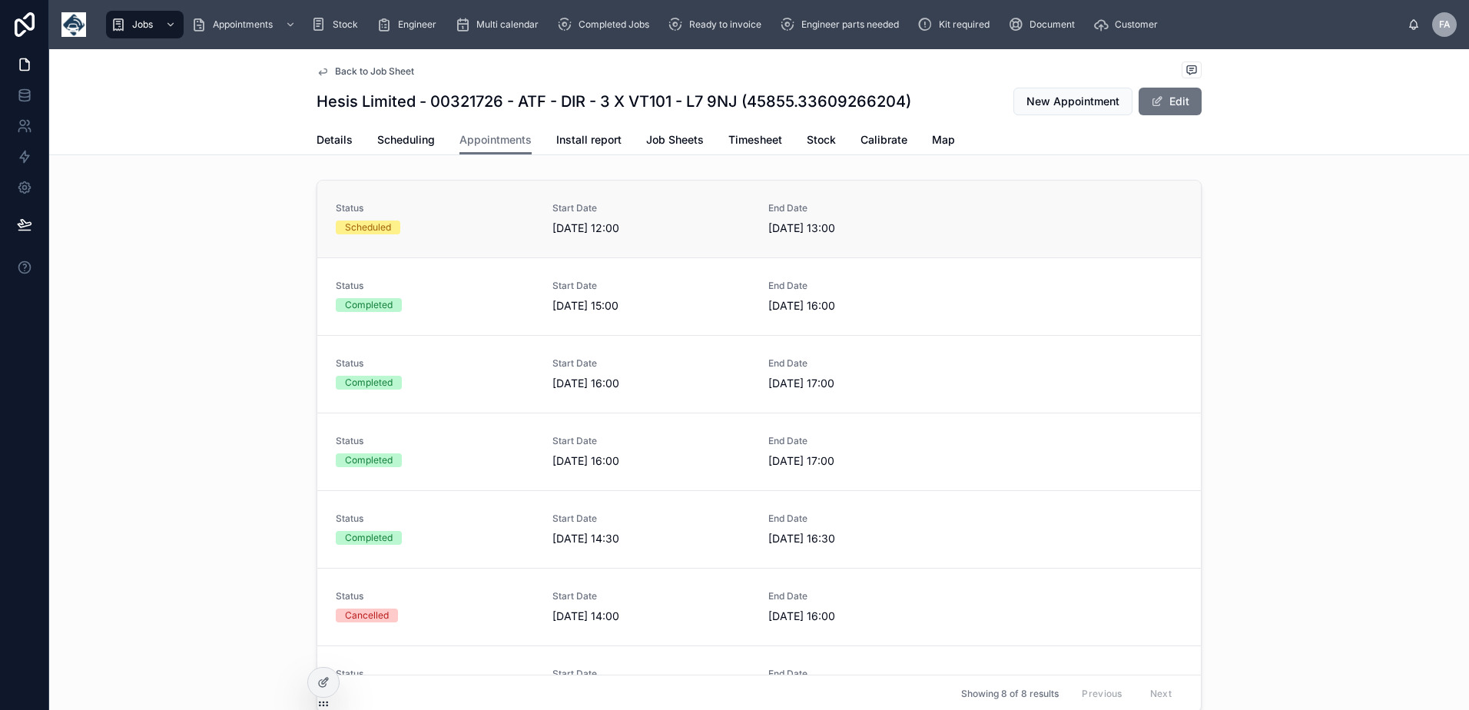
click at [386, 224] on span "Scheduled" at bounding box center [368, 227] width 65 height 14
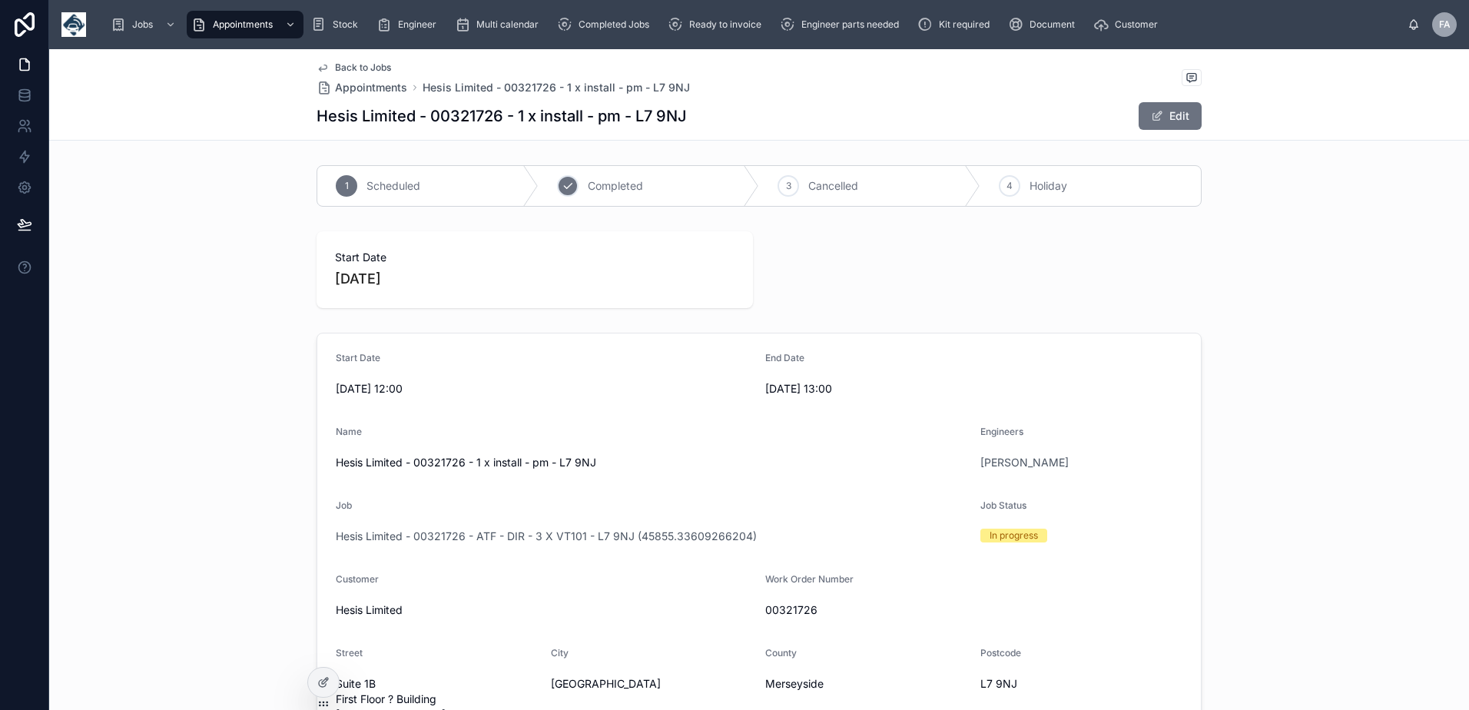
click at [599, 190] on span "Completed" at bounding box center [615, 185] width 55 height 15
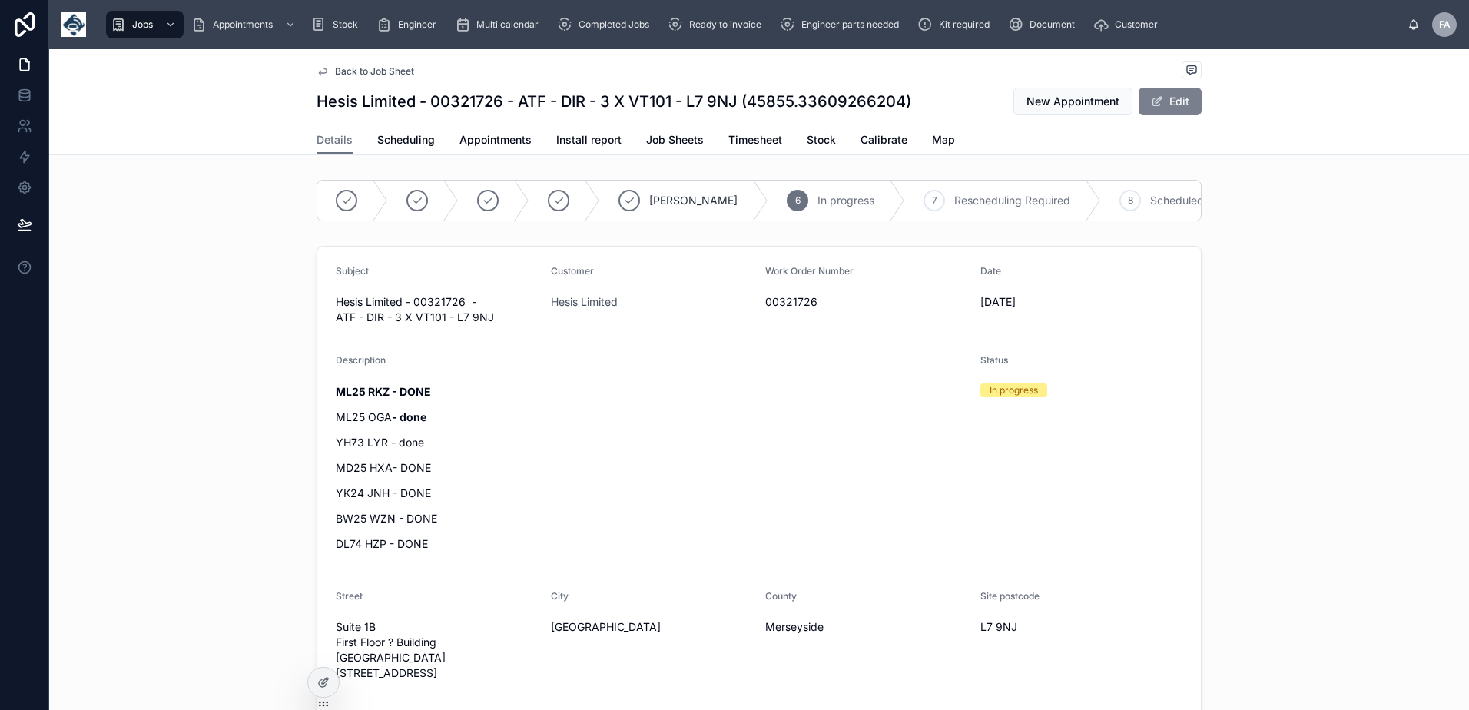
click at [1170, 113] on button "Edit" at bounding box center [1169, 102] width 63 height 28
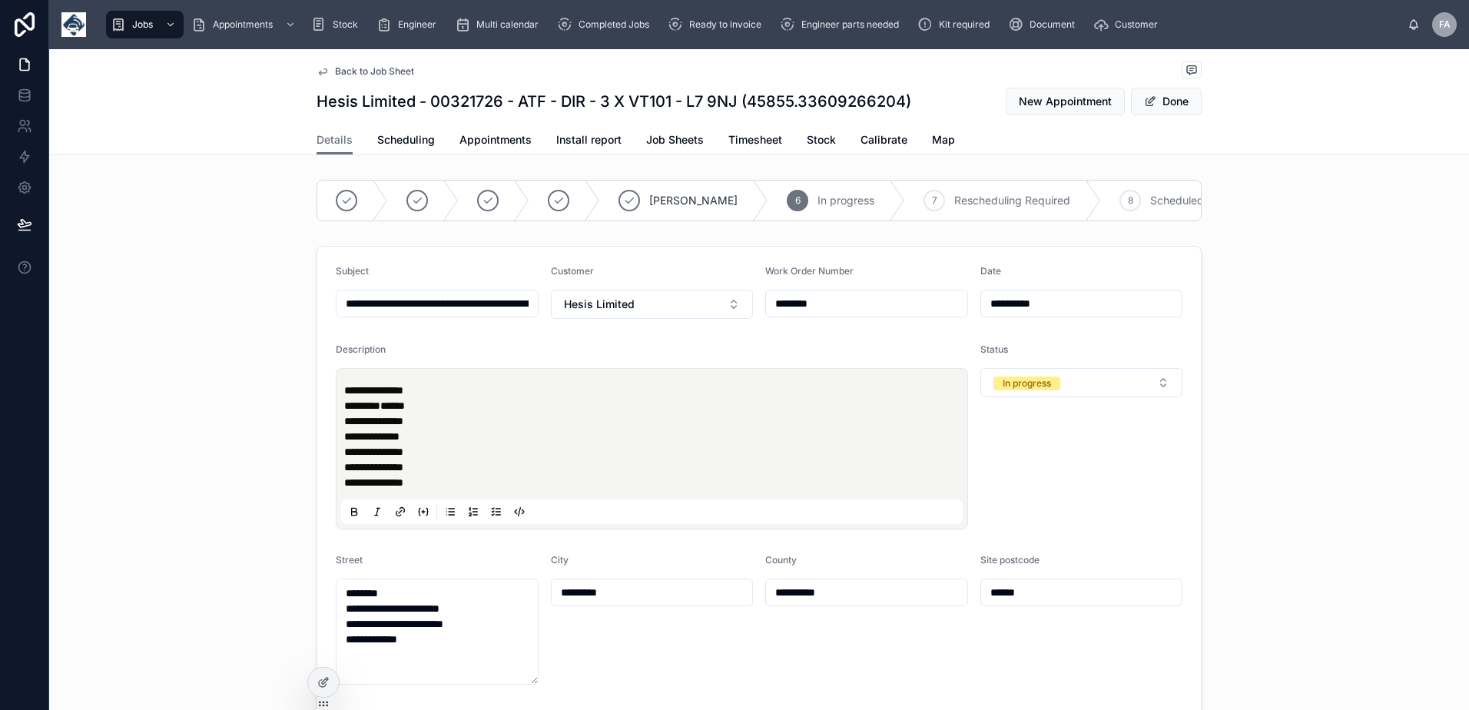
click at [344, 396] on strong "**********" at bounding box center [373, 390] width 59 height 11
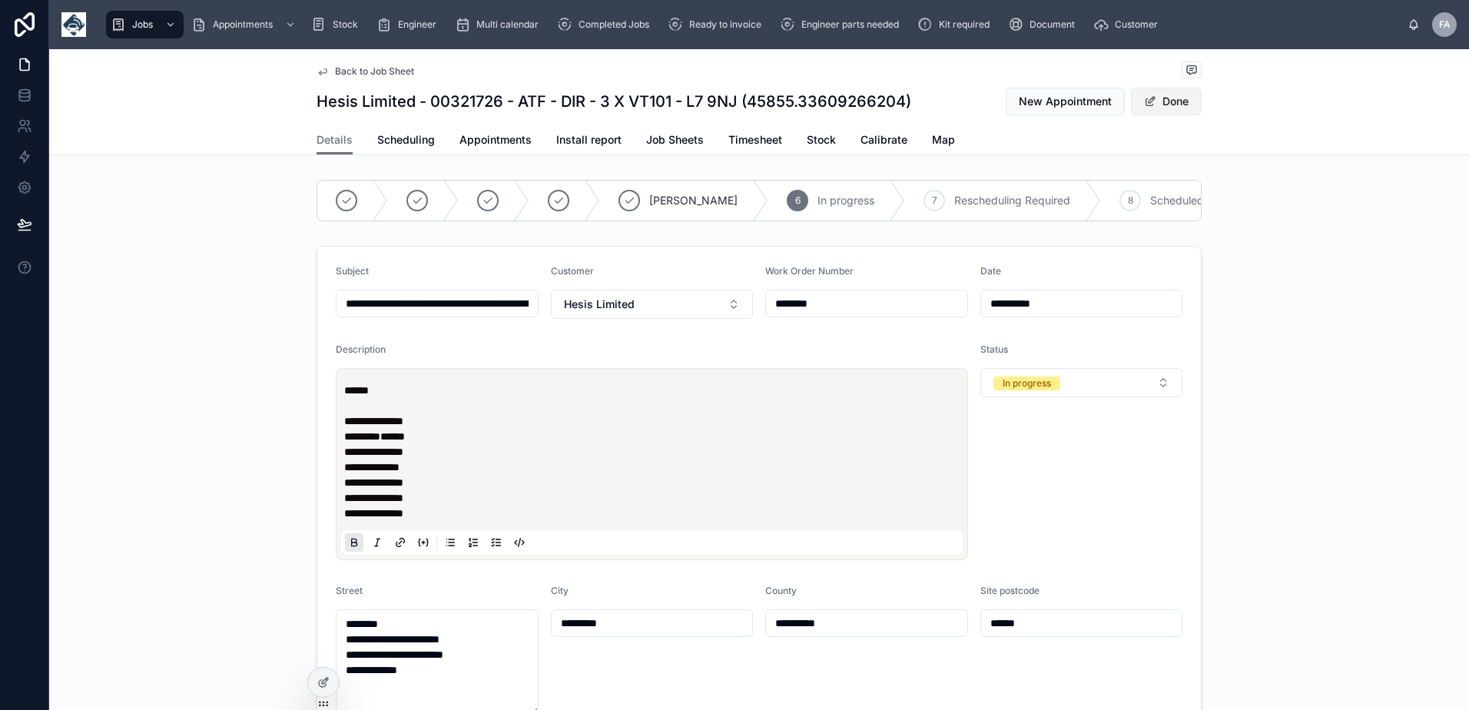
click at [1155, 108] on button "Done" at bounding box center [1166, 102] width 71 height 28
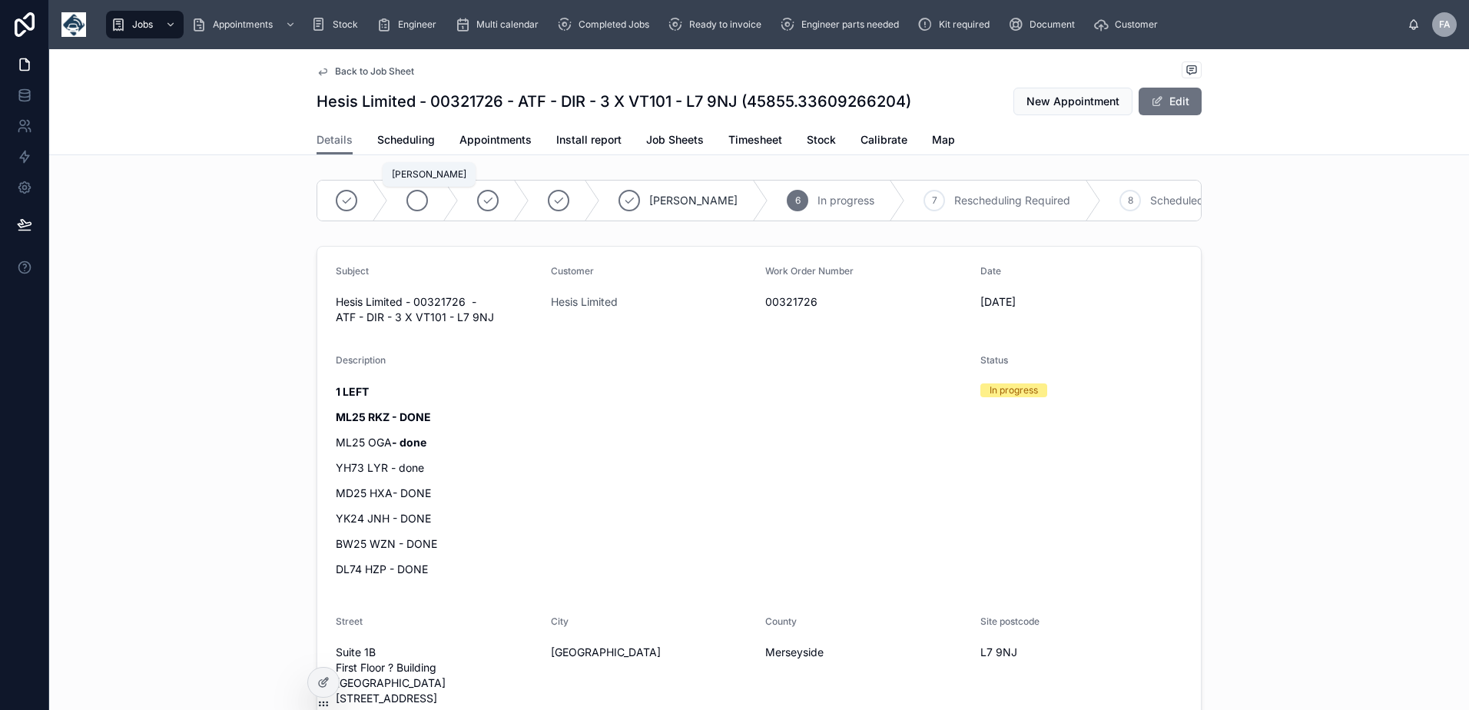
click at [411, 200] on icon at bounding box center [417, 200] width 12 height 12
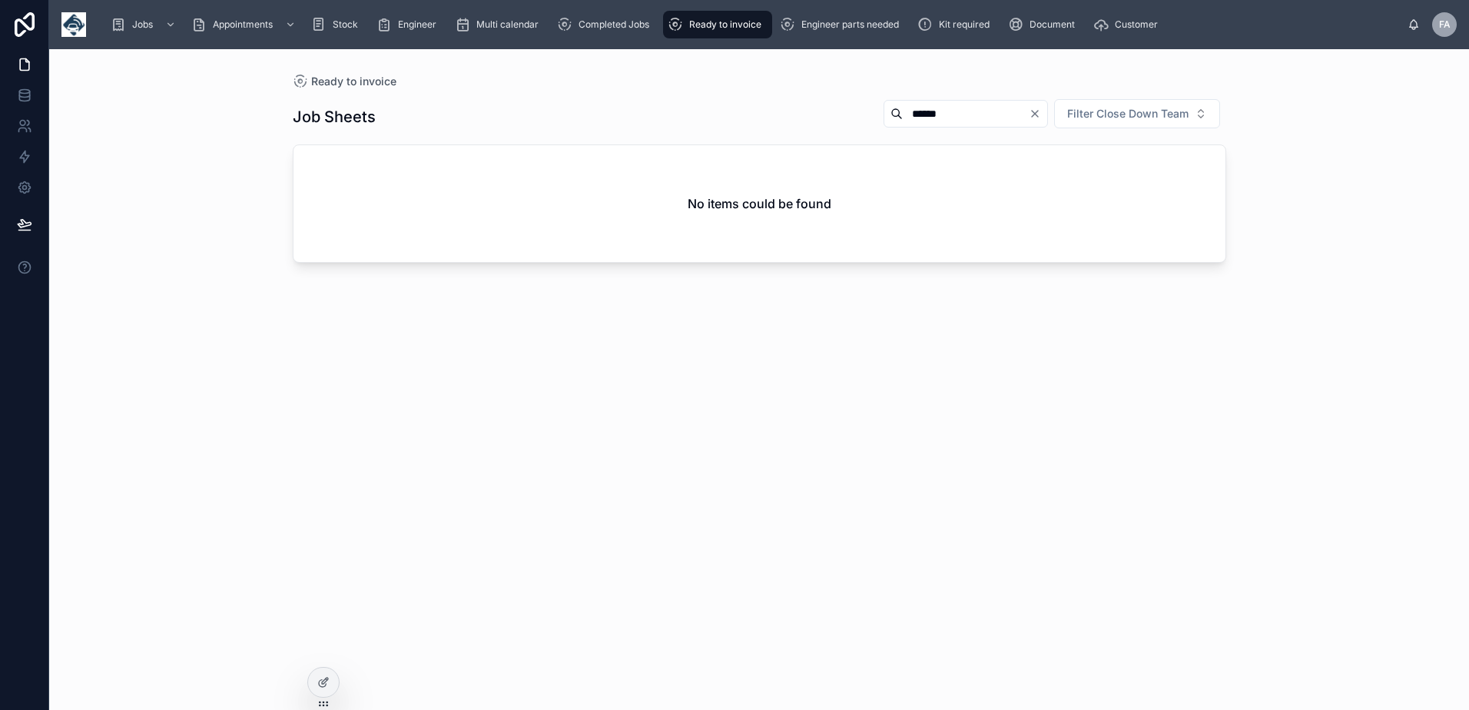
drag, startPoint x: 938, startPoint y: 119, endPoint x: 888, endPoint y: 123, distance: 50.1
click at [903, 123] on input "******" at bounding box center [966, 114] width 126 height 22
type input "*"
click at [1115, 567] on div "Job Sheets Filter Close Down Team No items could be found" at bounding box center [759, 390] width 933 height 602
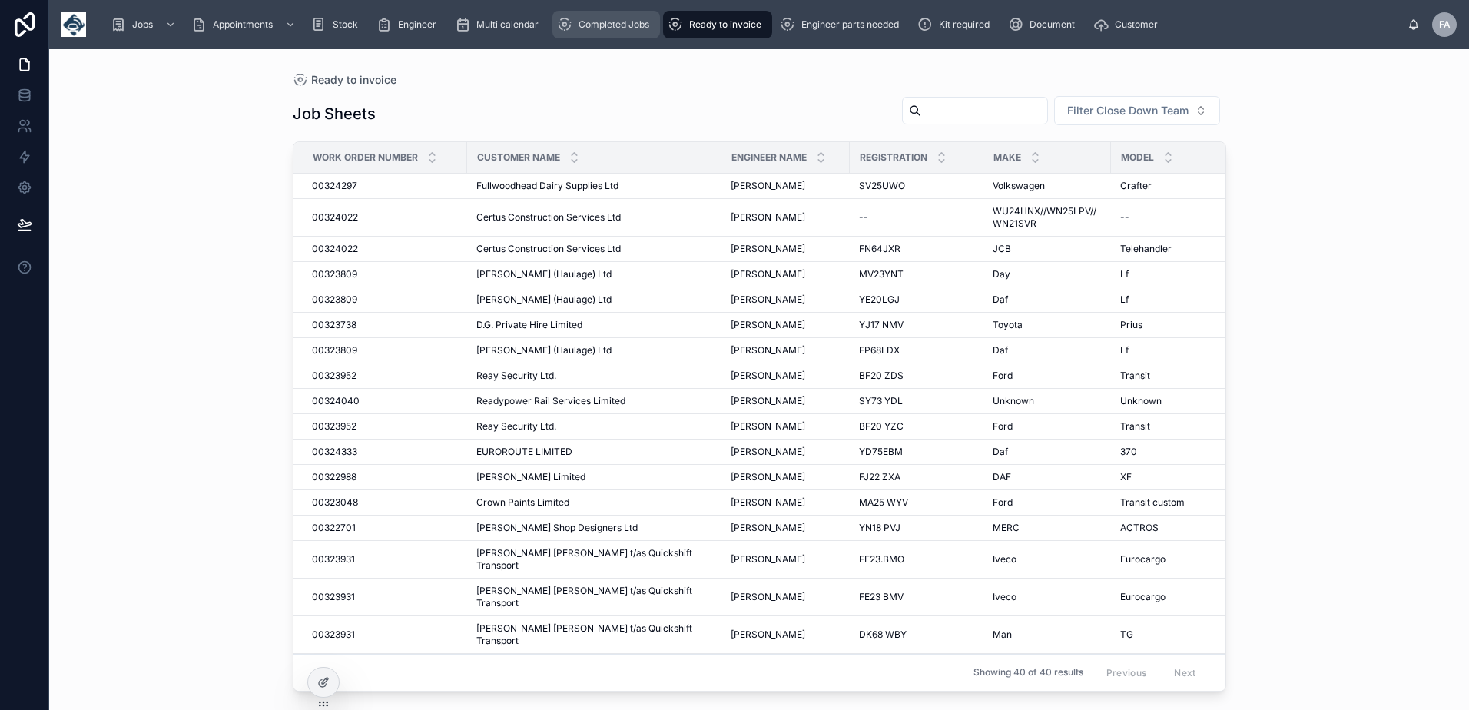
click at [598, 34] on div "Completed Jobs" at bounding box center [606, 24] width 98 height 25
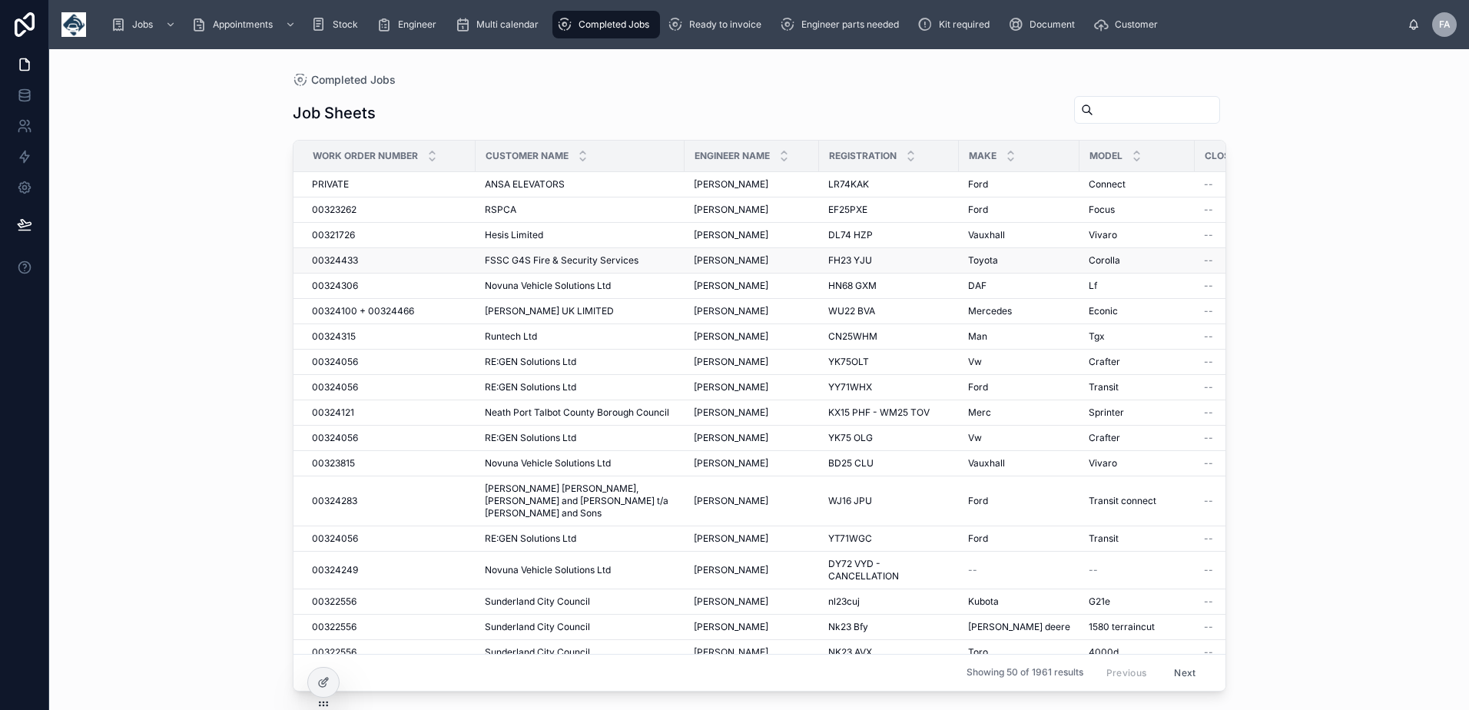
click at [335, 262] on span "00324433" at bounding box center [335, 260] width 46 height 12
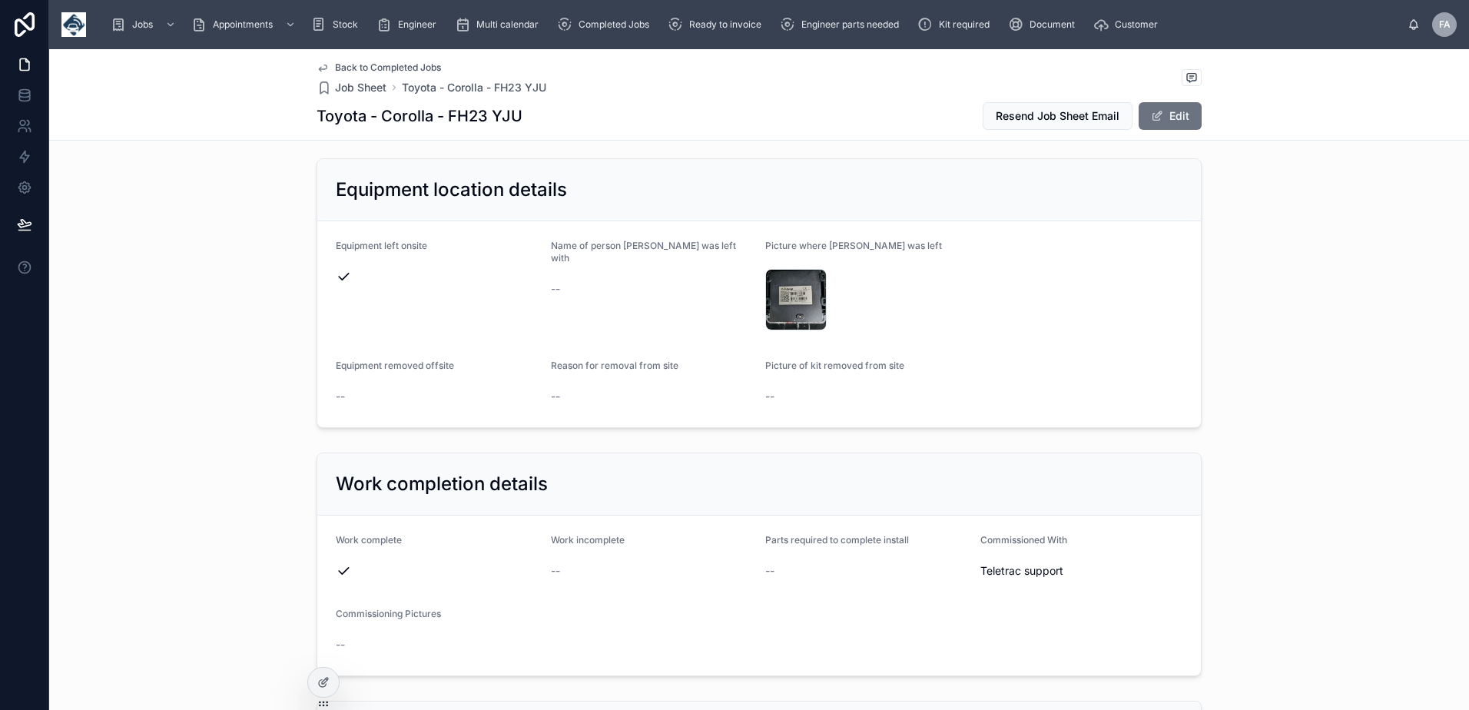
scroll to position [1613, 0]
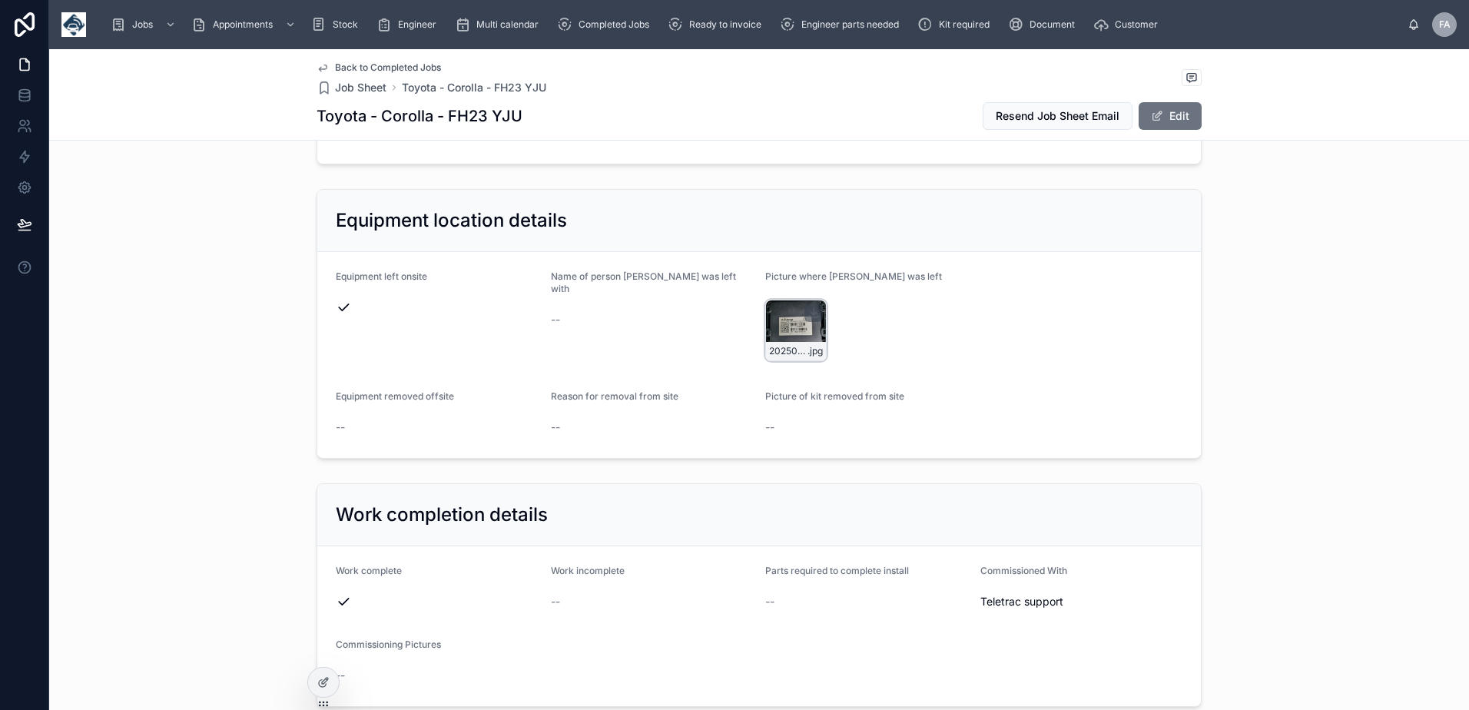
click at [788, 330] on div "20250905_113331 .jpg" at bounding box center [795, 330] width 61 height 61
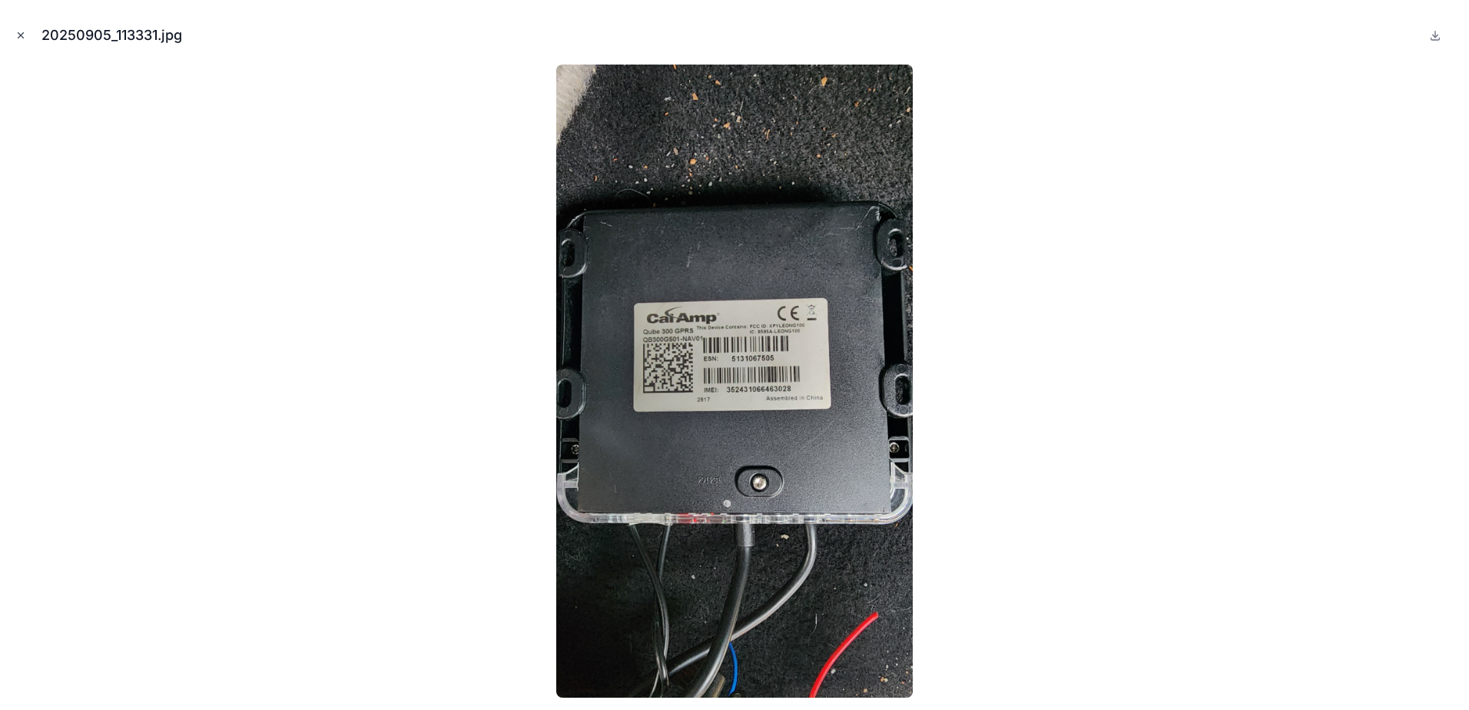
click at [25, 37] on icon "Close modal" at bounding box center [20, 35] width 11 height 11
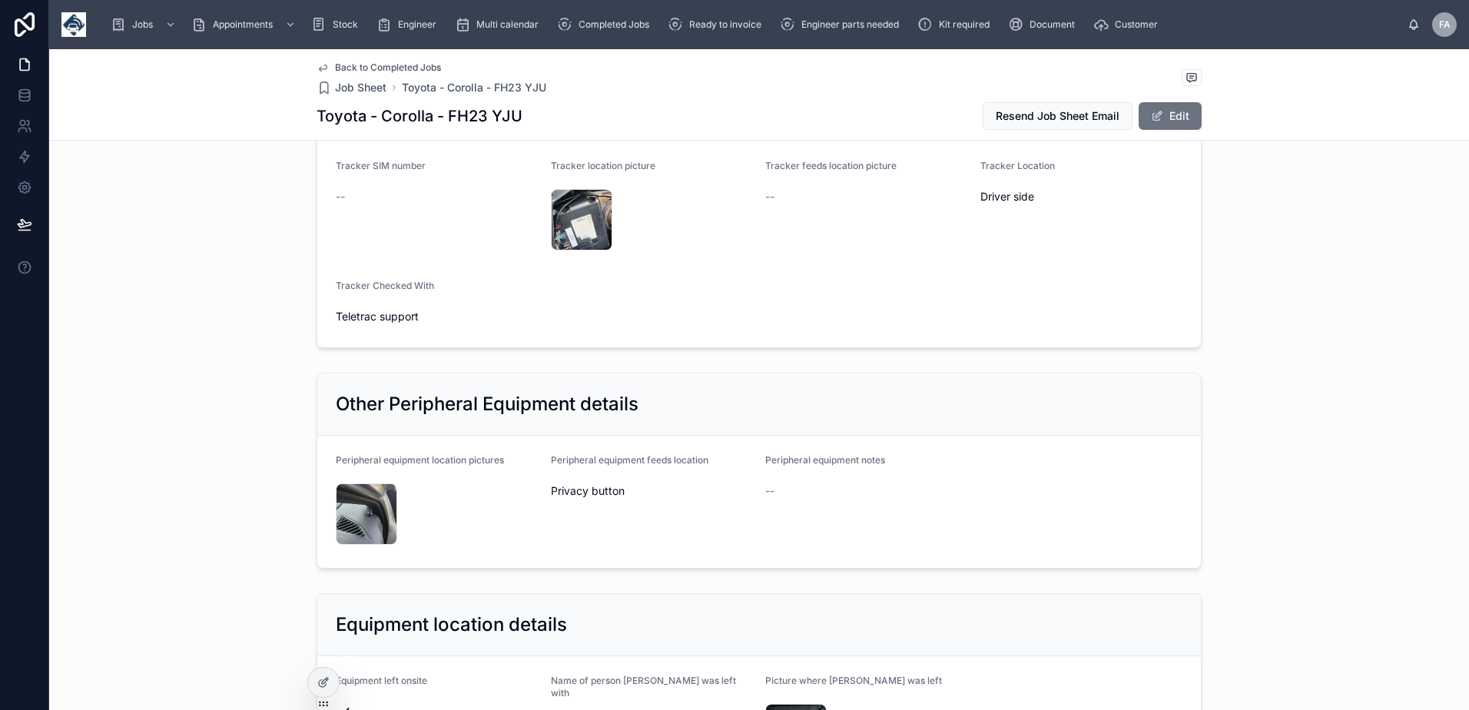
scroll to position [1075, 0]
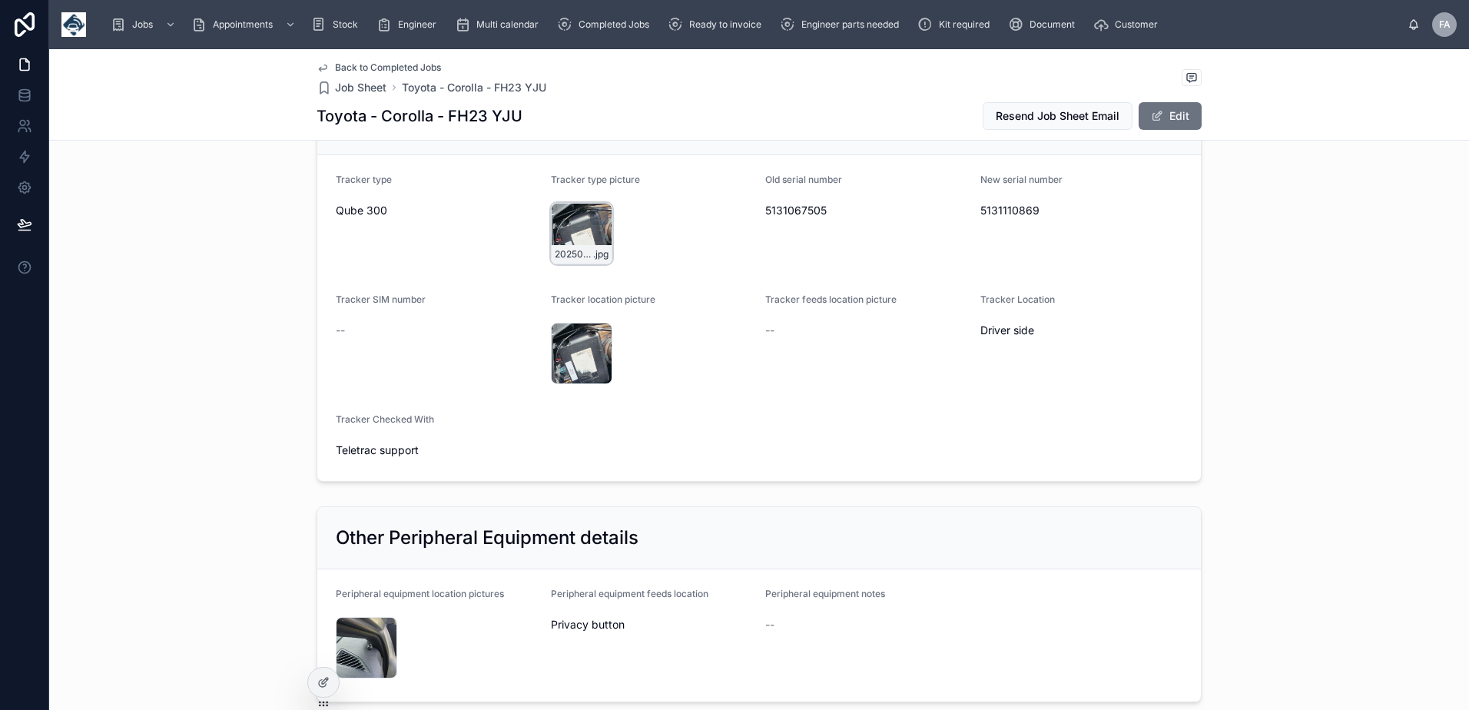
click at [565, 233] on div "20250905_111854 .jpg" at bounding box center [581, 233] width 61 height 61
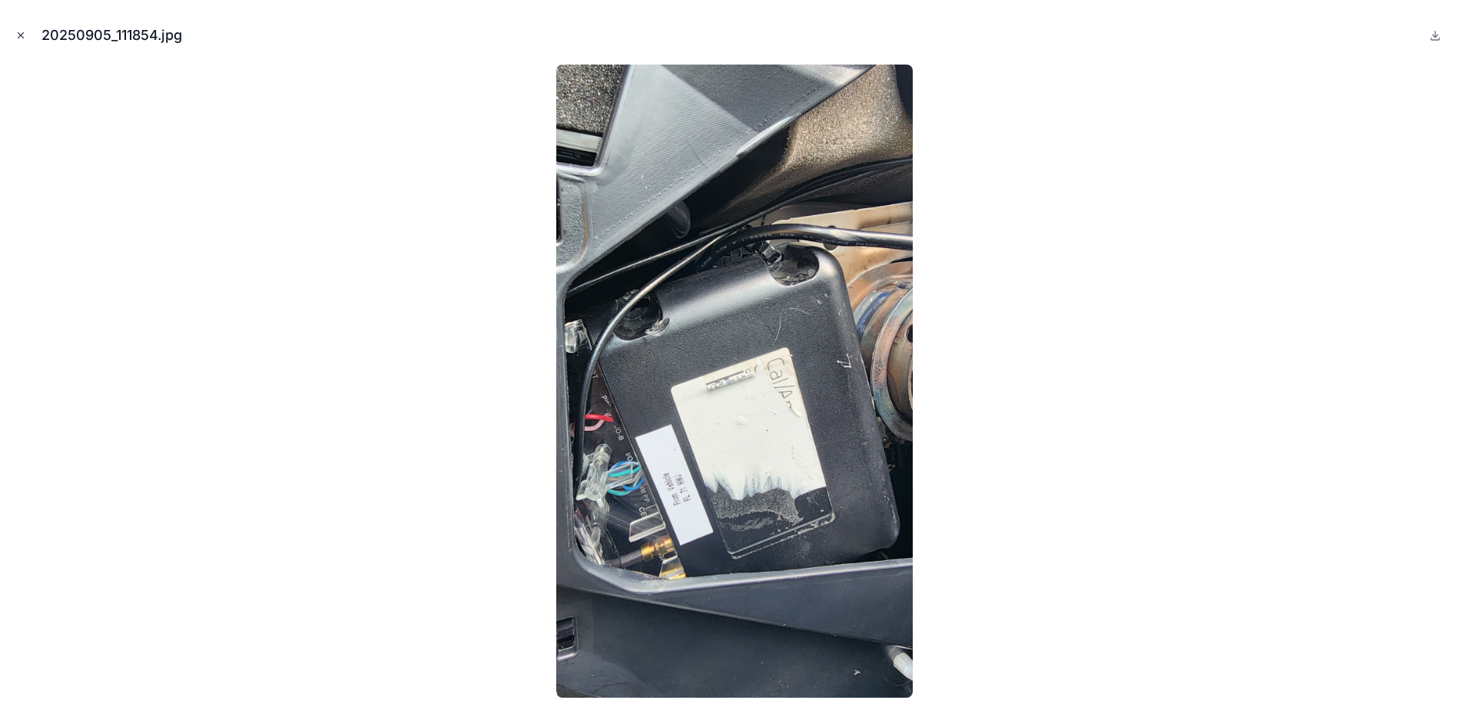
click at [21, 34] on icon "Close modal" at bounding box center [20, 35] width 11 height 11
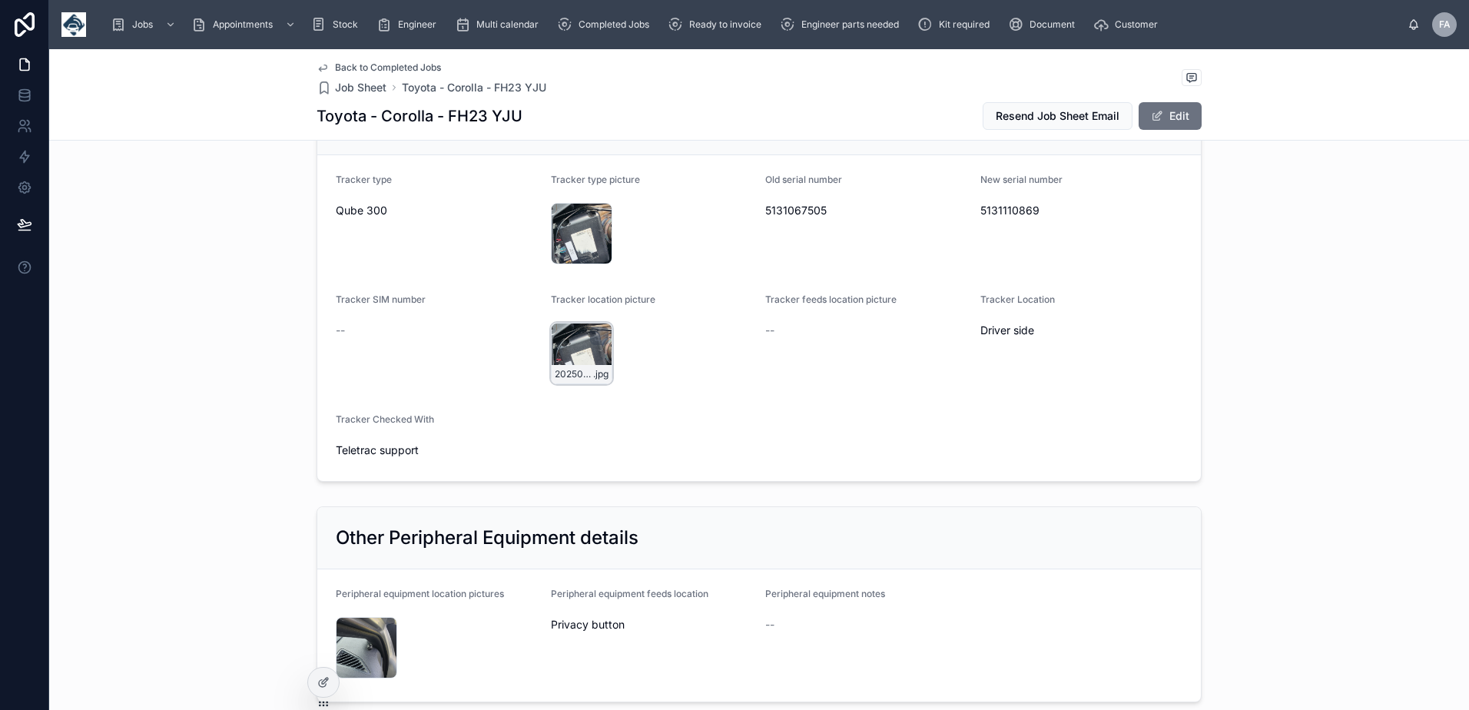
click at [585, 355] on div "20250905_111854 .jpg" at bounding box center [581, 353] width 61 height 61
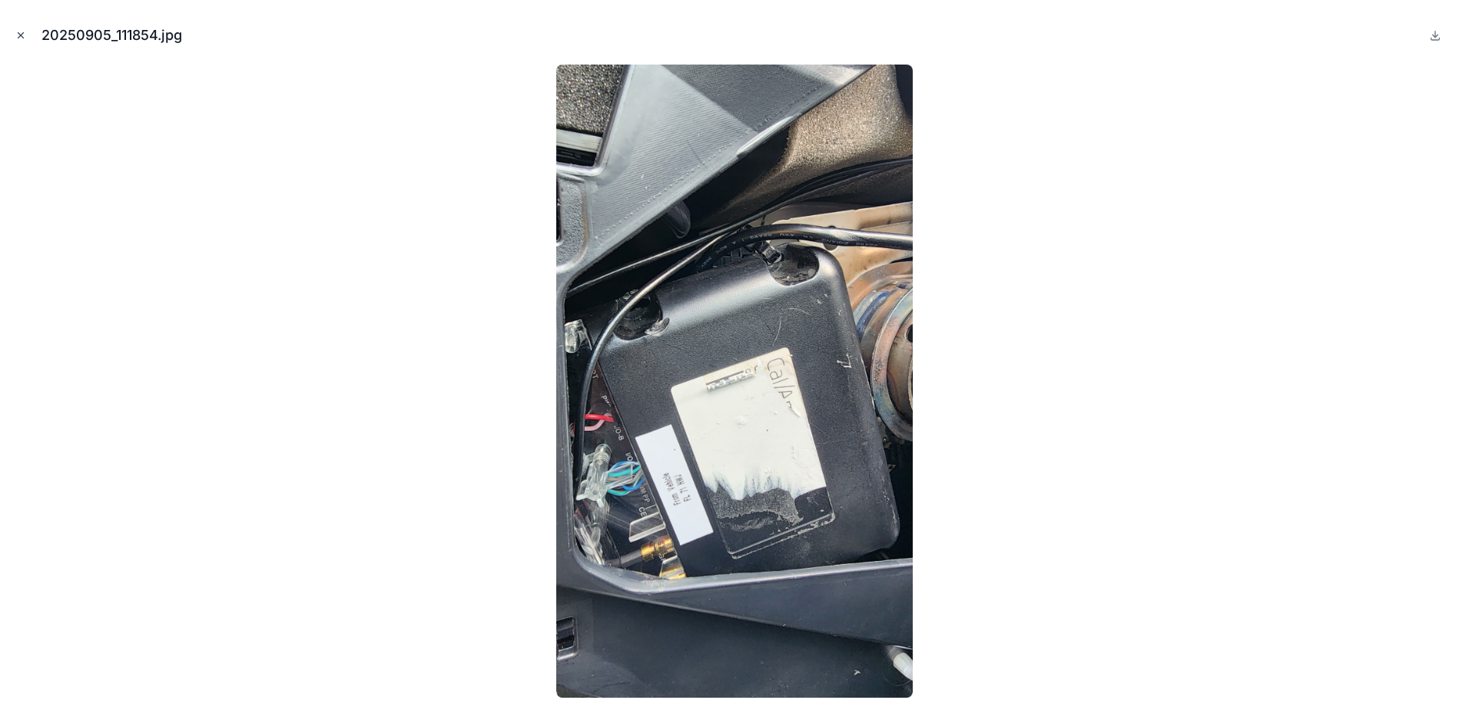
click at [18, 36] on icon "Close modal" at bounding box center [20, 35] width 11 height 11
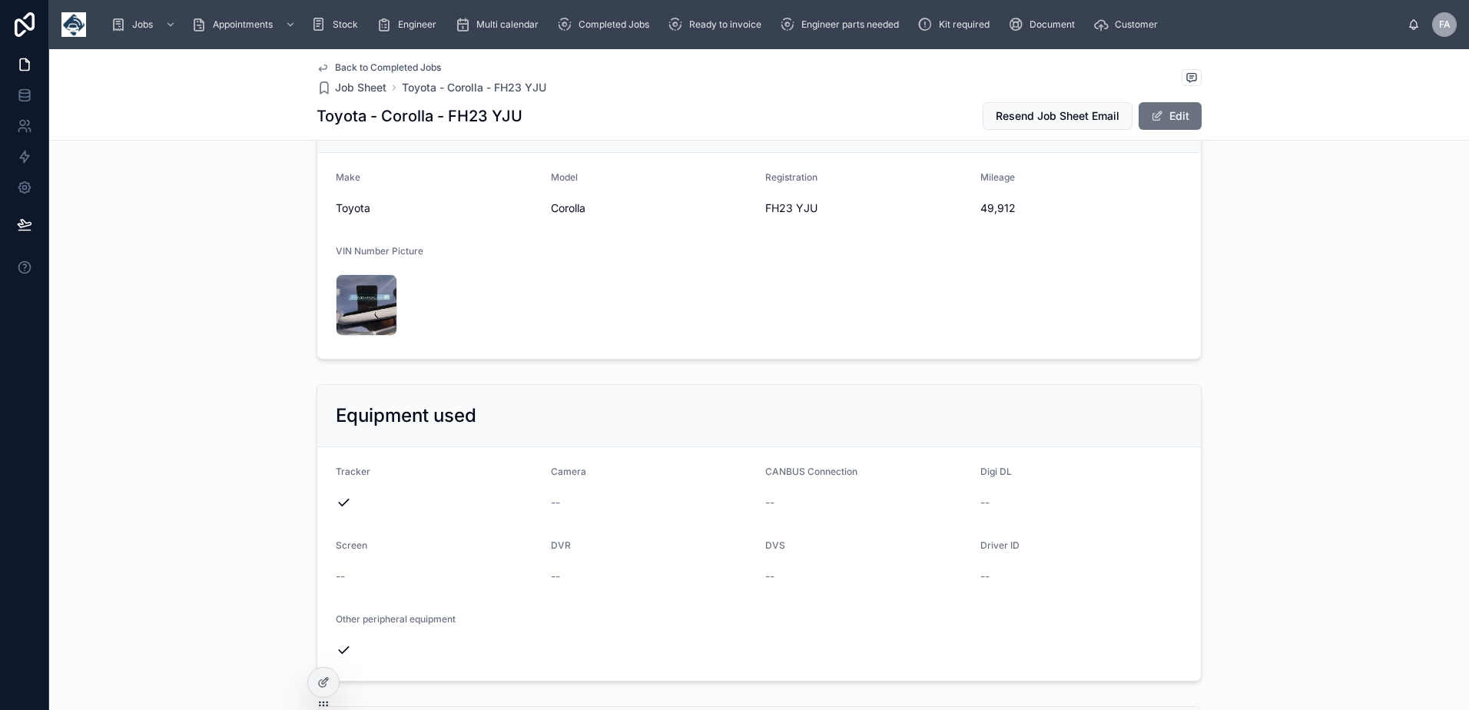
scroll to position [461, 0]
drag, startPoint x: 692, startPoint y: 26, endPoint x: 1412, endPoint y: 139, distance: 728.6
click at [692, 26] on span "Ready to invoice" at bounding box center [725, 24] width 72 height 12
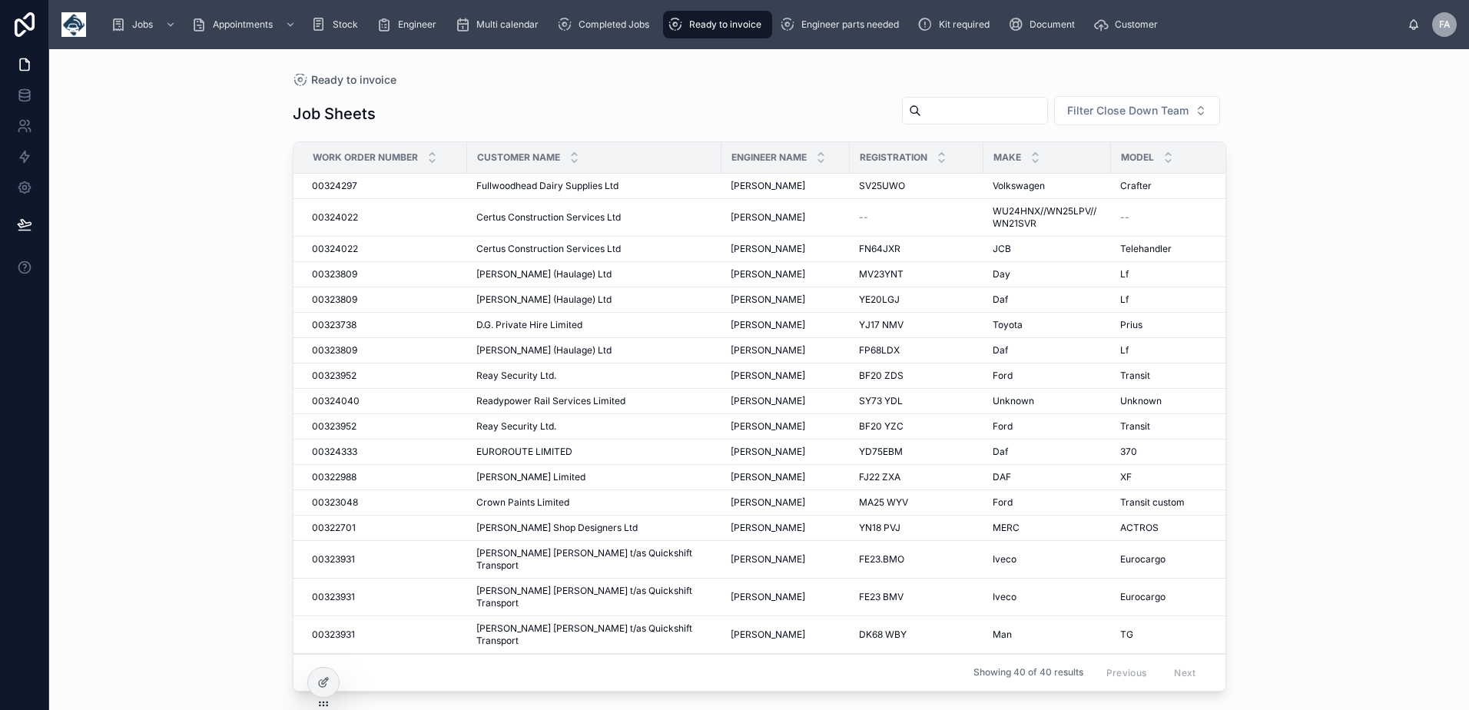
click at [697, 16] on div "Ready to invoice" at bounding box center [718, 24] width 100 height 25
click at [921, 104] on input "text" at bounding box center [984, 111] width 126 height 22
type input "*****"
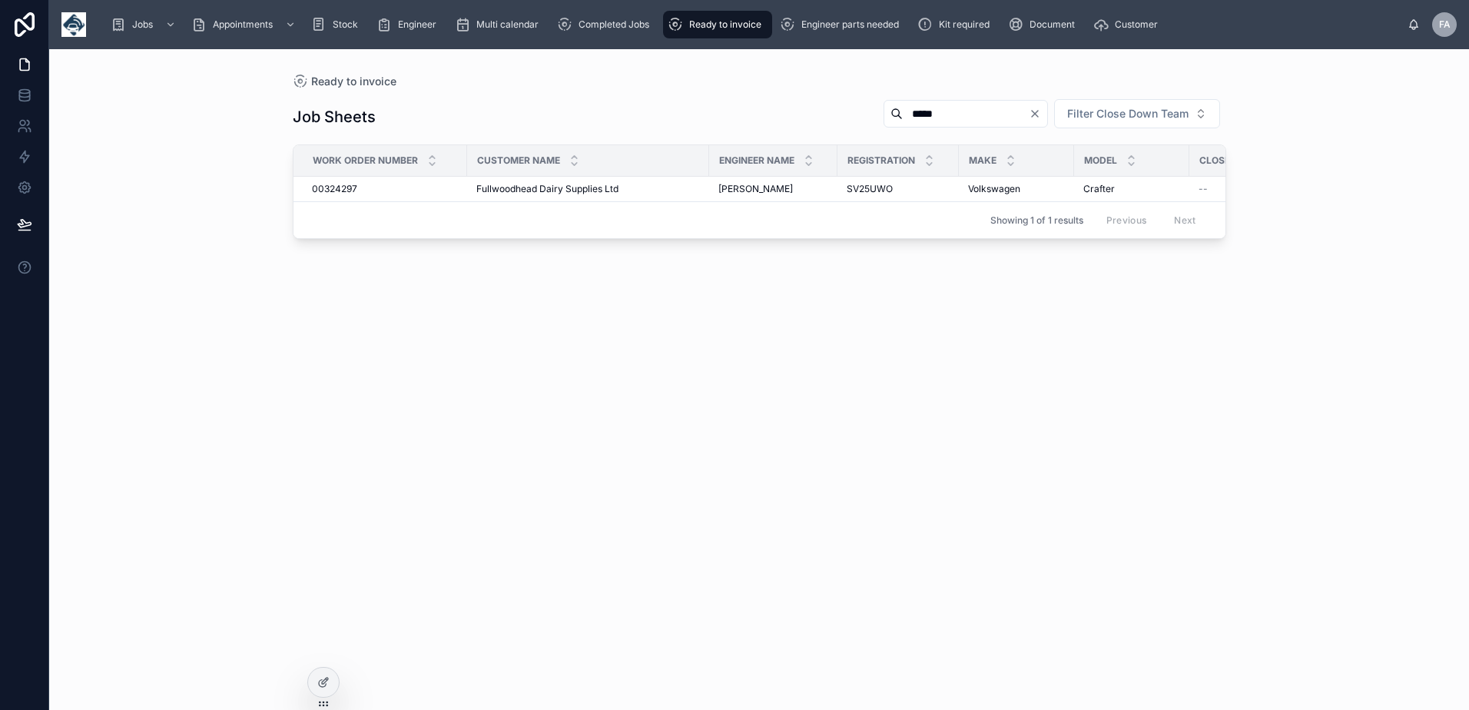
click at [724, 26] on span "Ready to invoice" at bounding box center [725, 24] width 72 height 12
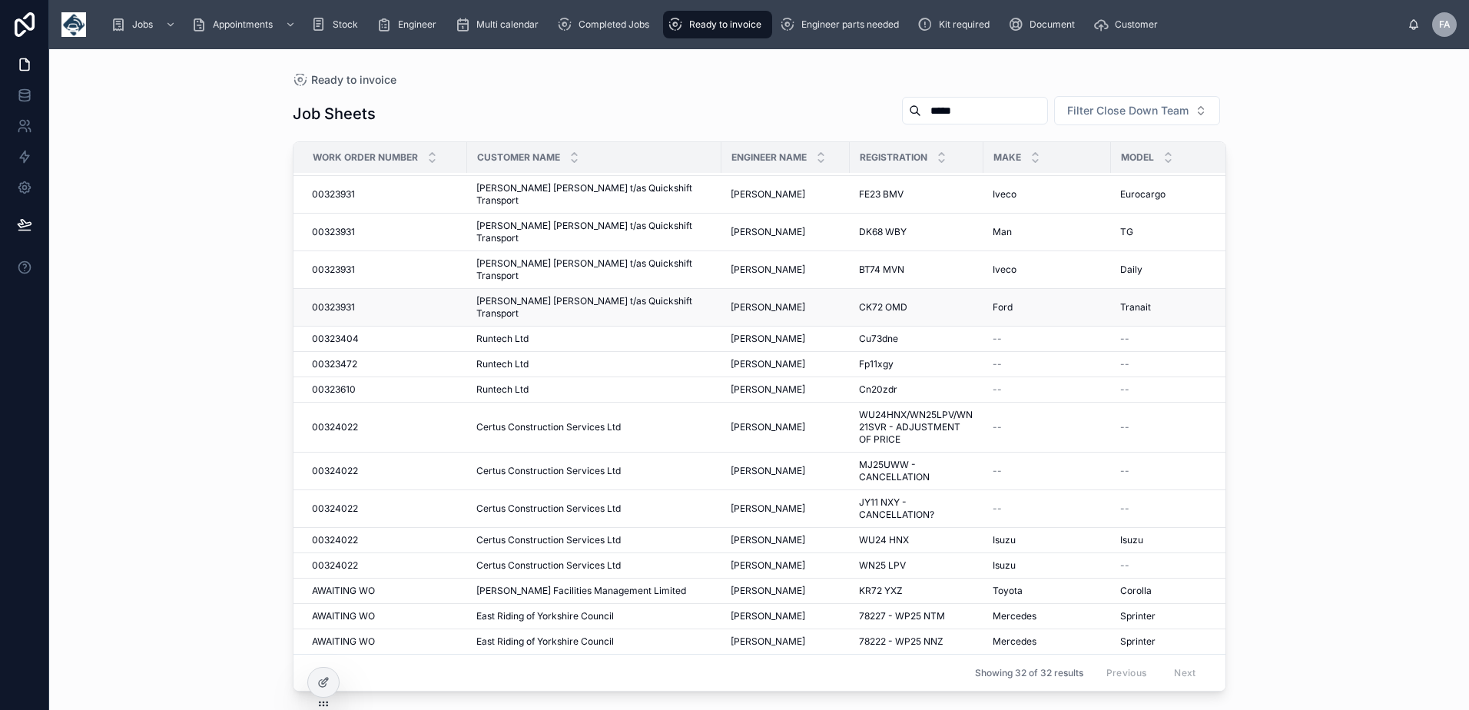
scroll to position [307, 0]
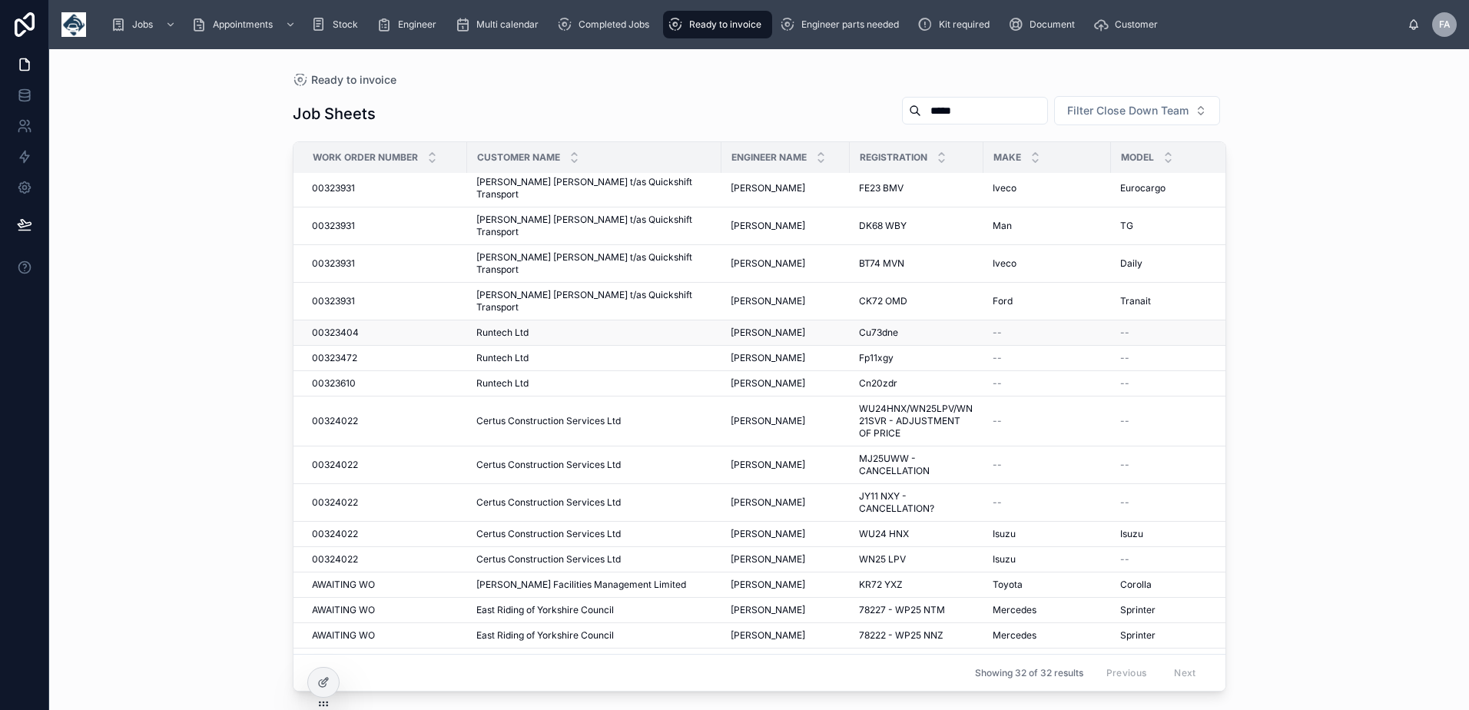
click at [350, 326] on span "00323404" at bounding box center [335, 332] width 47 height 12
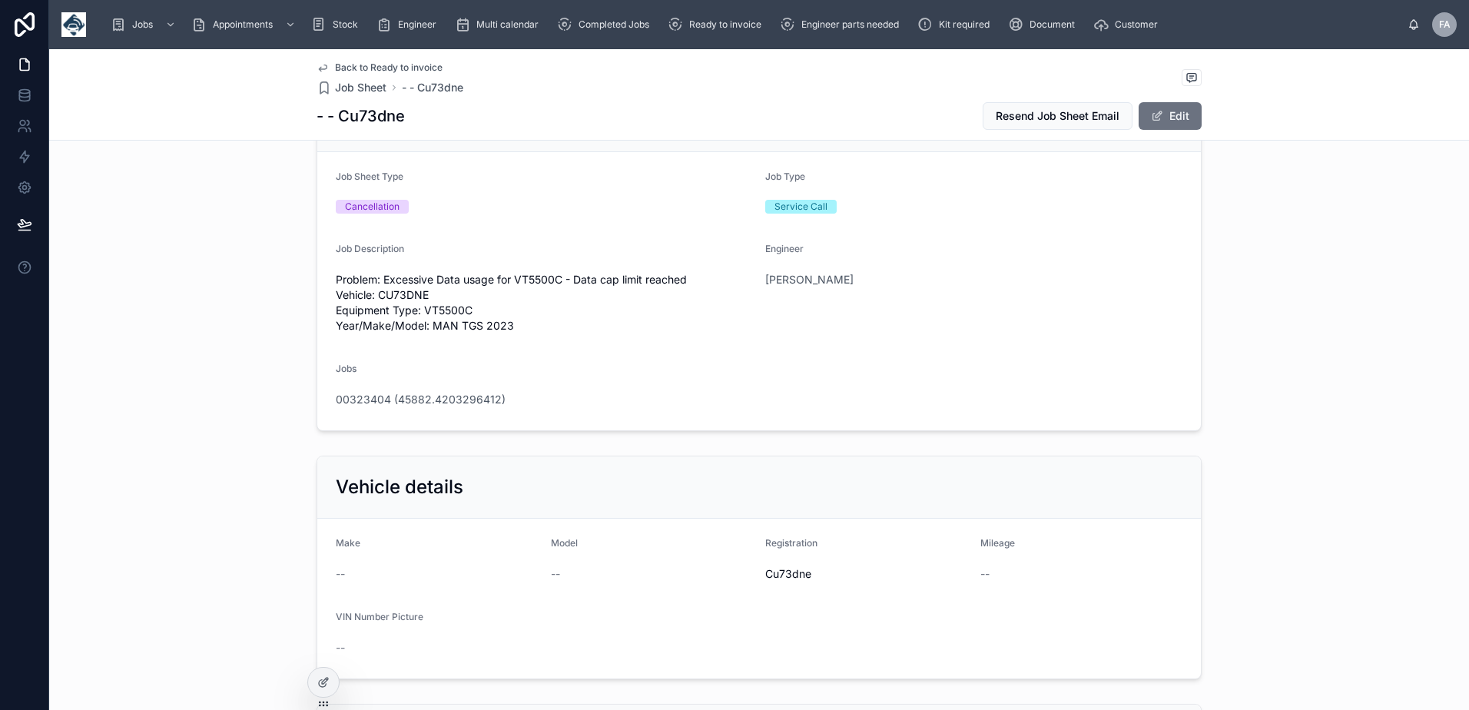
scroll to position [384, 0]
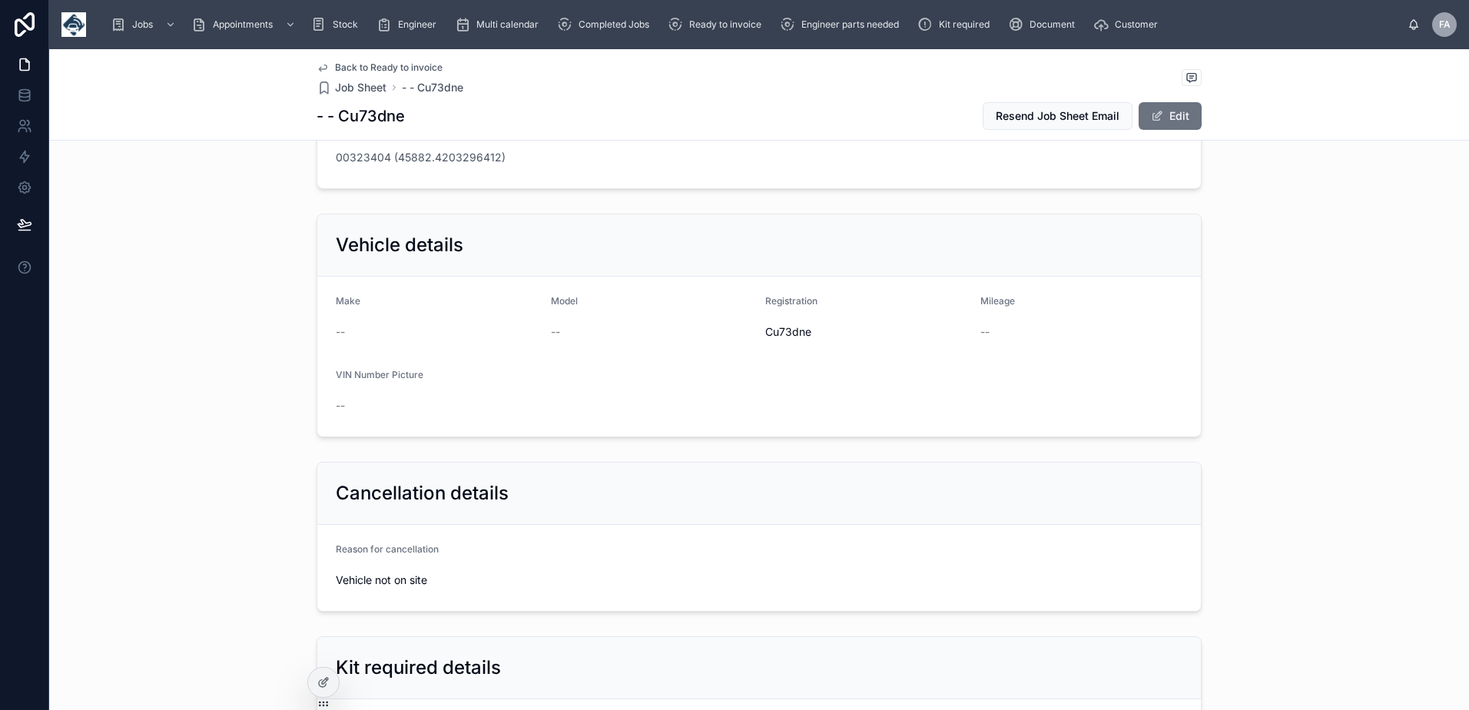
drag, startPoint x: 329, startPoint y: 548, endPoint x: 458, endPoint y: 597, distance: 137.8
click at [458, 597] on form "Reason for cancellation Vehicle not on site" at bounding box center [758, 568] width 883 height 86
copy div "Reason for cancellation Vehicle not on site"
click at [329, 551] on form "Reason for cancellation Vehicle not on site" at bounding box center [758, 568] width 883 height 86
click at [455, 575] on span "Vehicle not on site" at bounding box center [437, 579] width 203 height 15
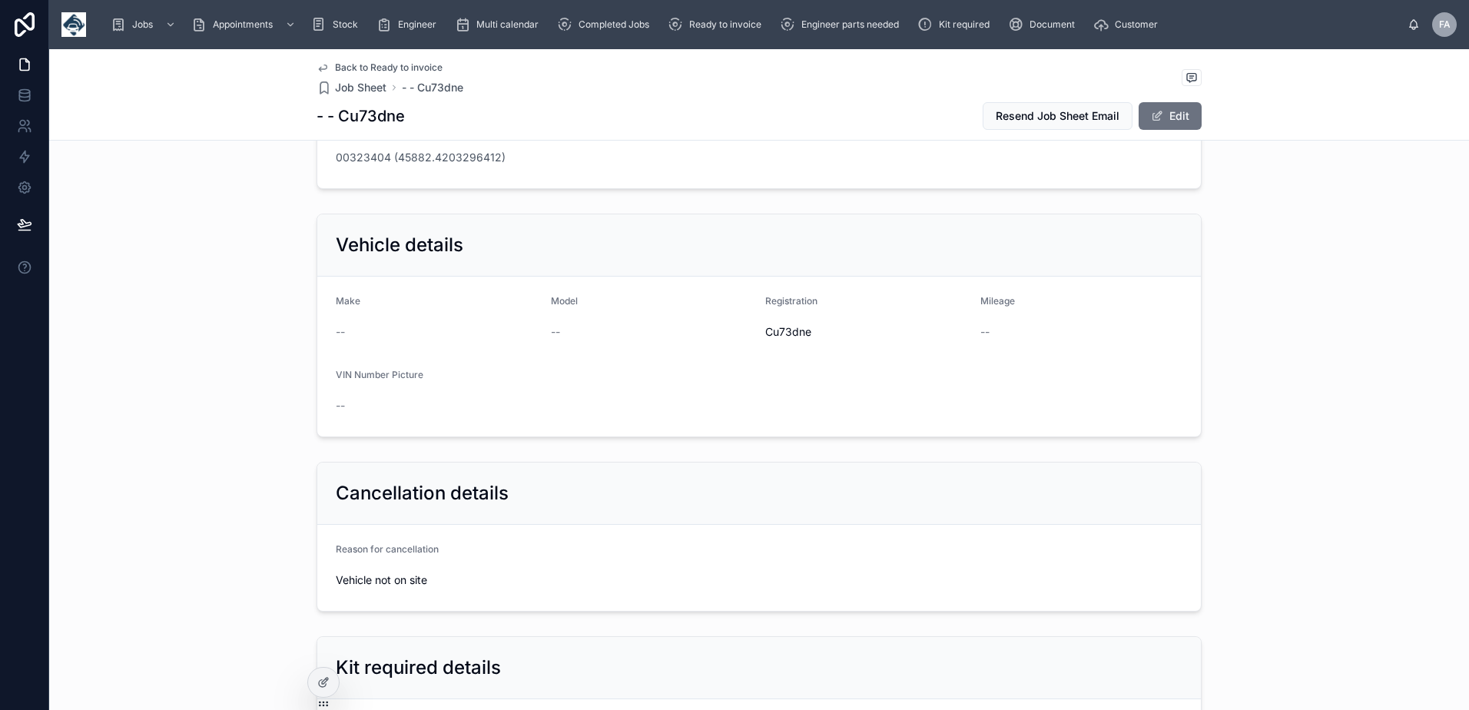
drag, startPoint x: 376, startPoint y: 578, endPoint x: 300, endPoint y: 555, distance: 78.7
click at [300, 555] on div "Cancellation details Reason for cancellation Vehicle not on site" at bounding box center [759, 537] width 1420 height 162
copy div "Reason for cancellation Vehicle not on site"
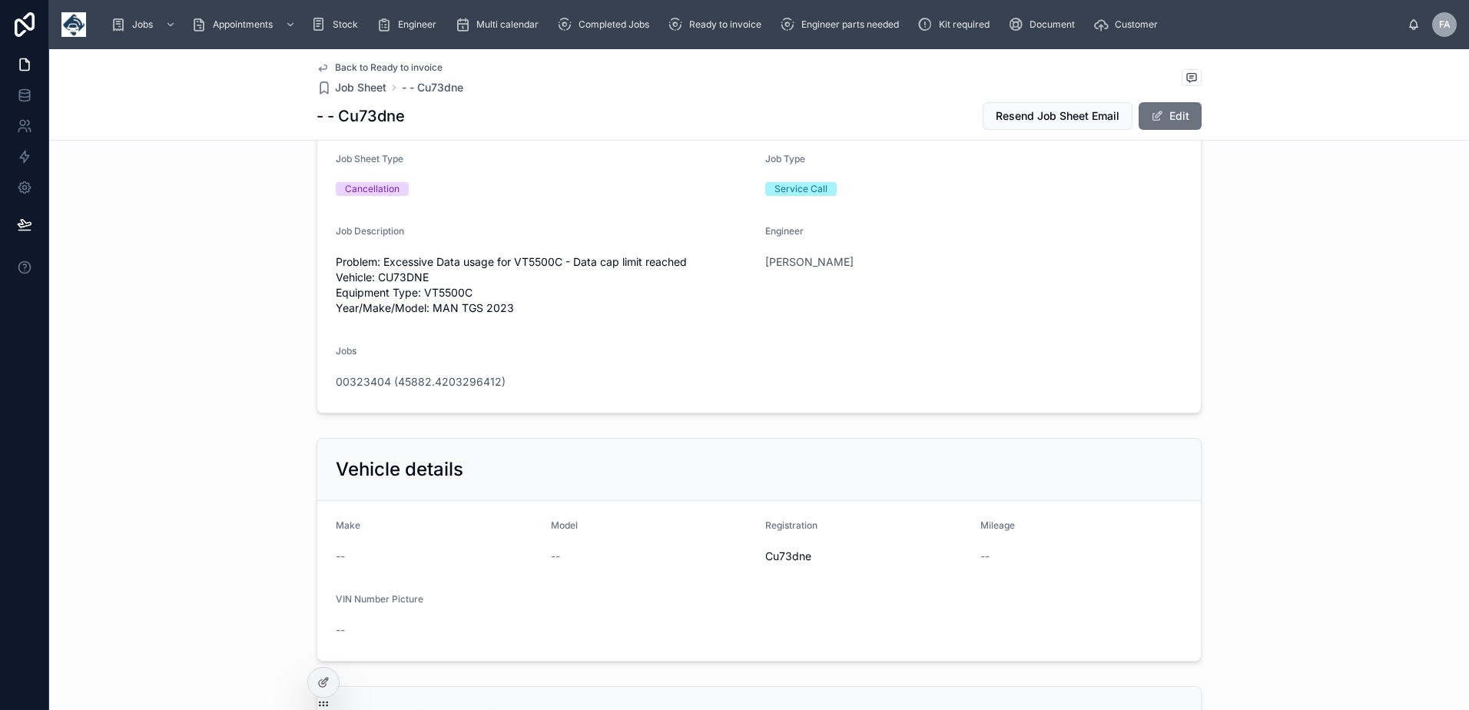
scroll to position [0, 0]
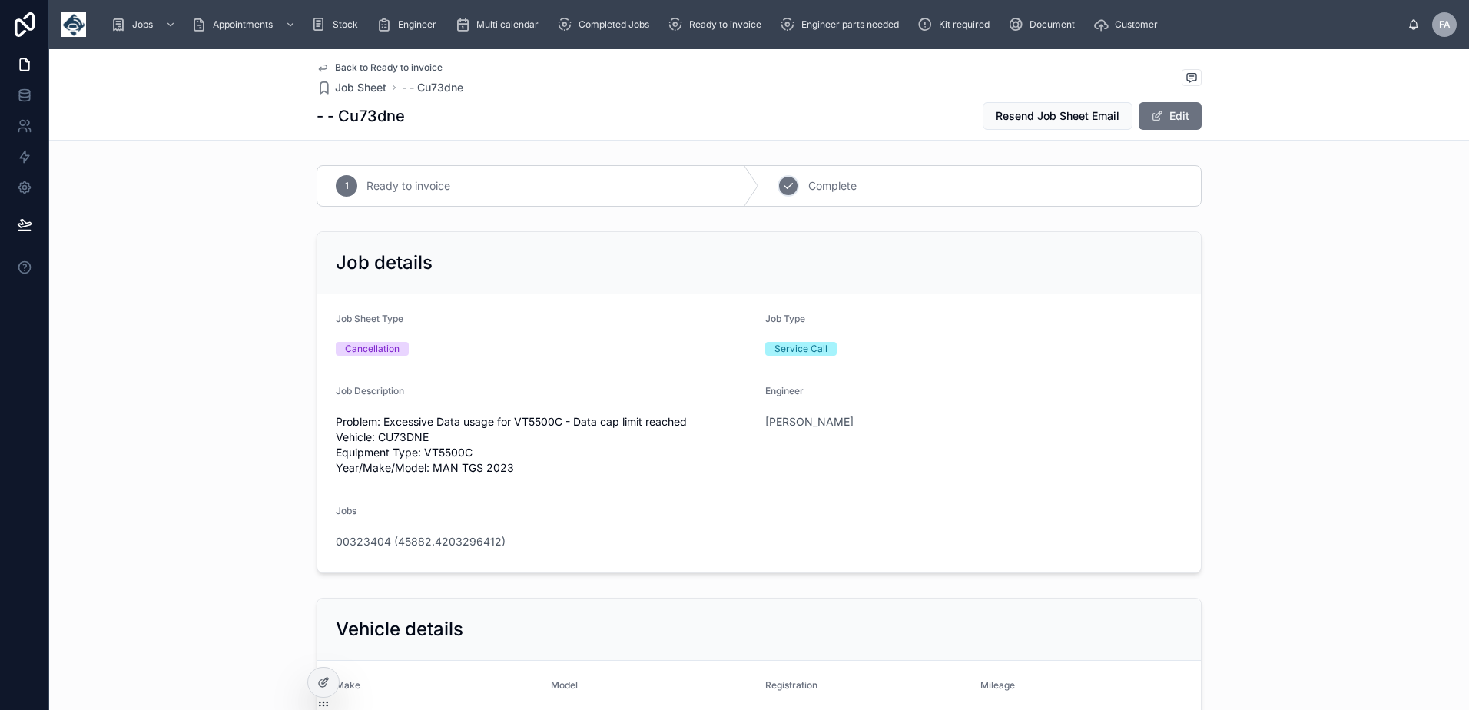
click at [777, 193] on div "2" at bounding box center [788, 186] width 22 height 22
click at [437, 547] on span "00323404 (45882.4203296412)" at bounding box center [421, 541] width 170 height 15
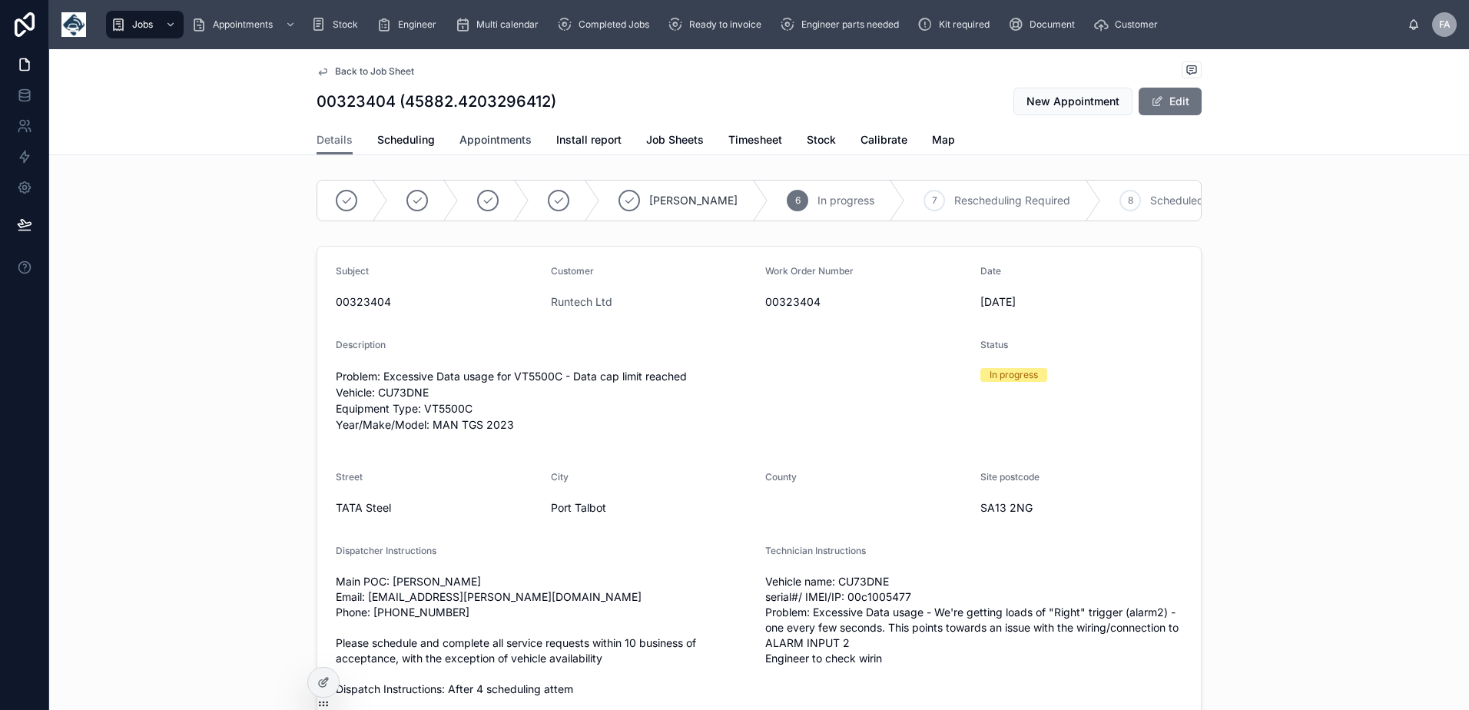
click at [488, 141] on span "Appointments" at bounding box center [495, 139] width 72 height 15
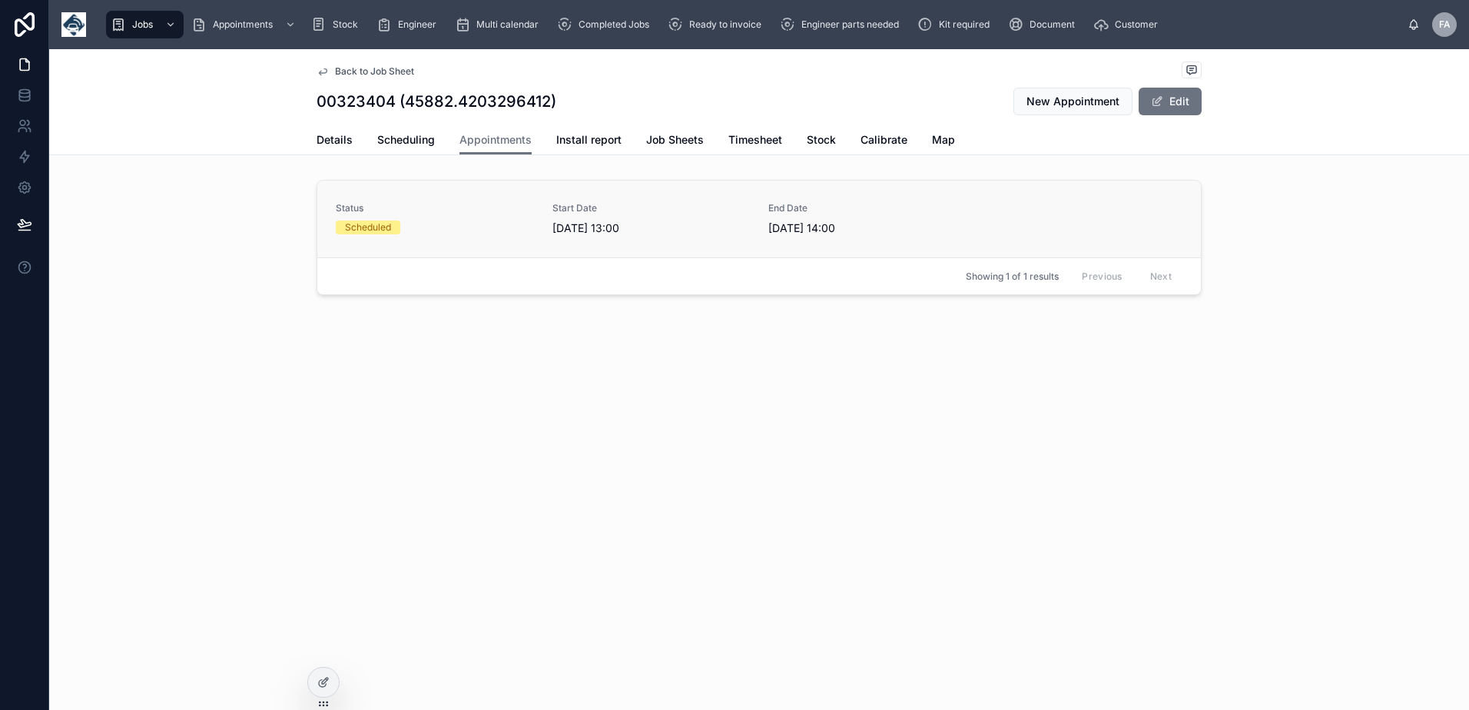
click at [437, 214] on div "Status Scheduled" at bounding box center [435, 218] width 198 height 32
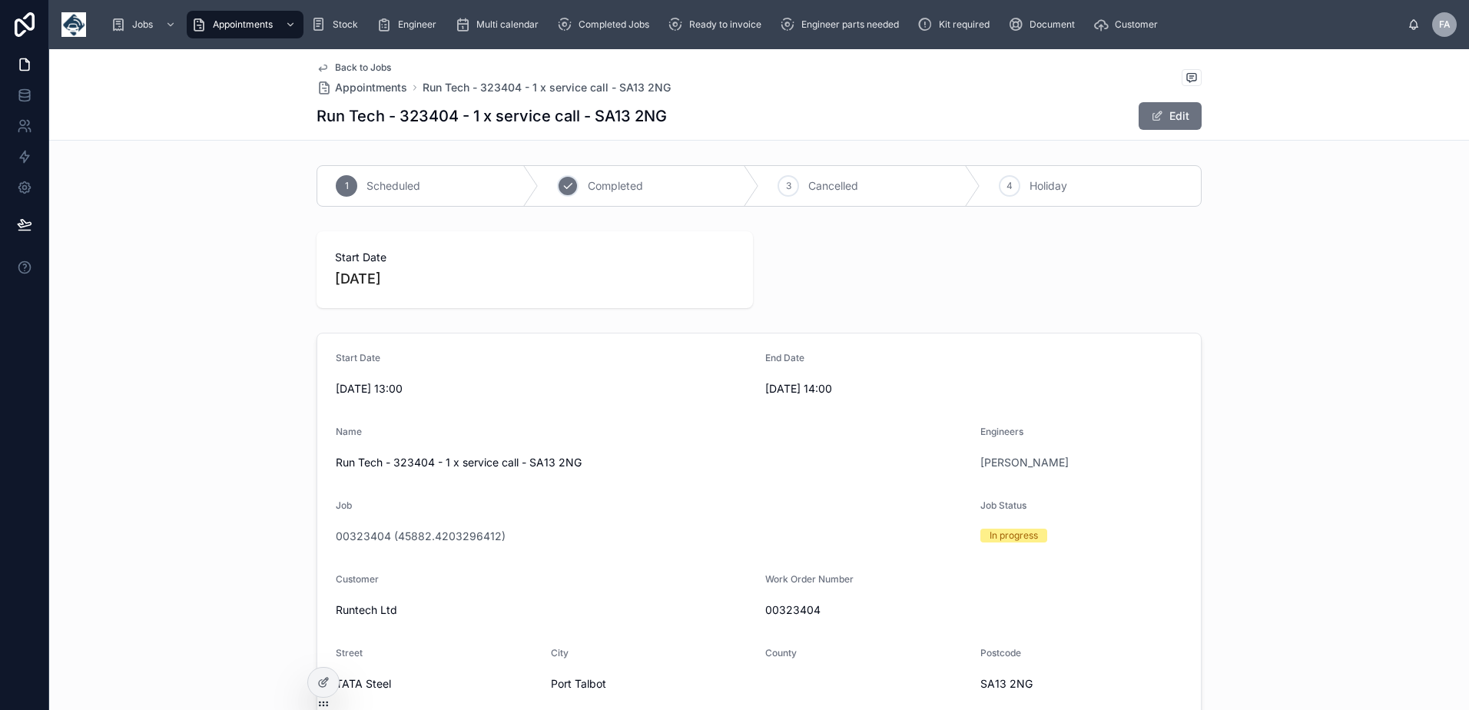
click at [562, 187] on icon at bounding box center [568, 186] width 12 height 12
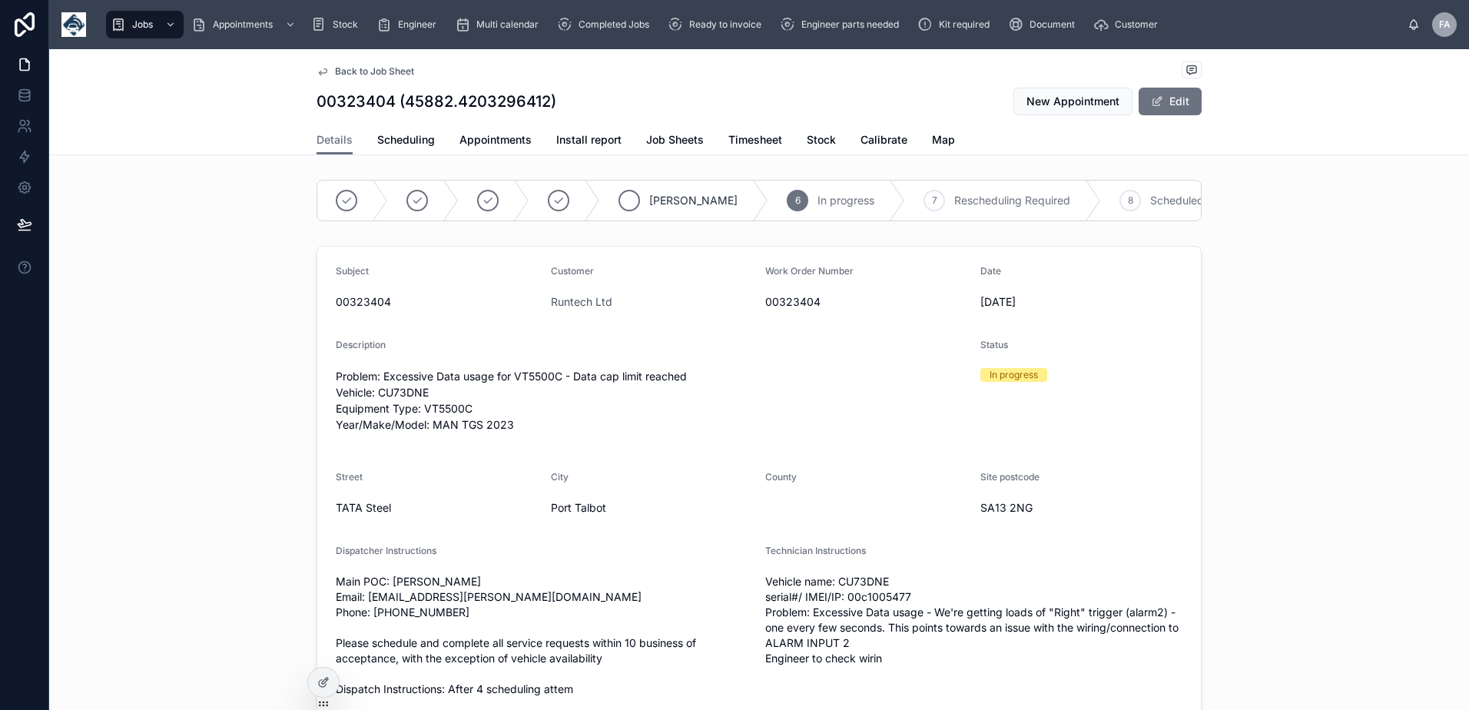
click at [627, 199] on icon at bounding box center [629, 200] width 8 height 5
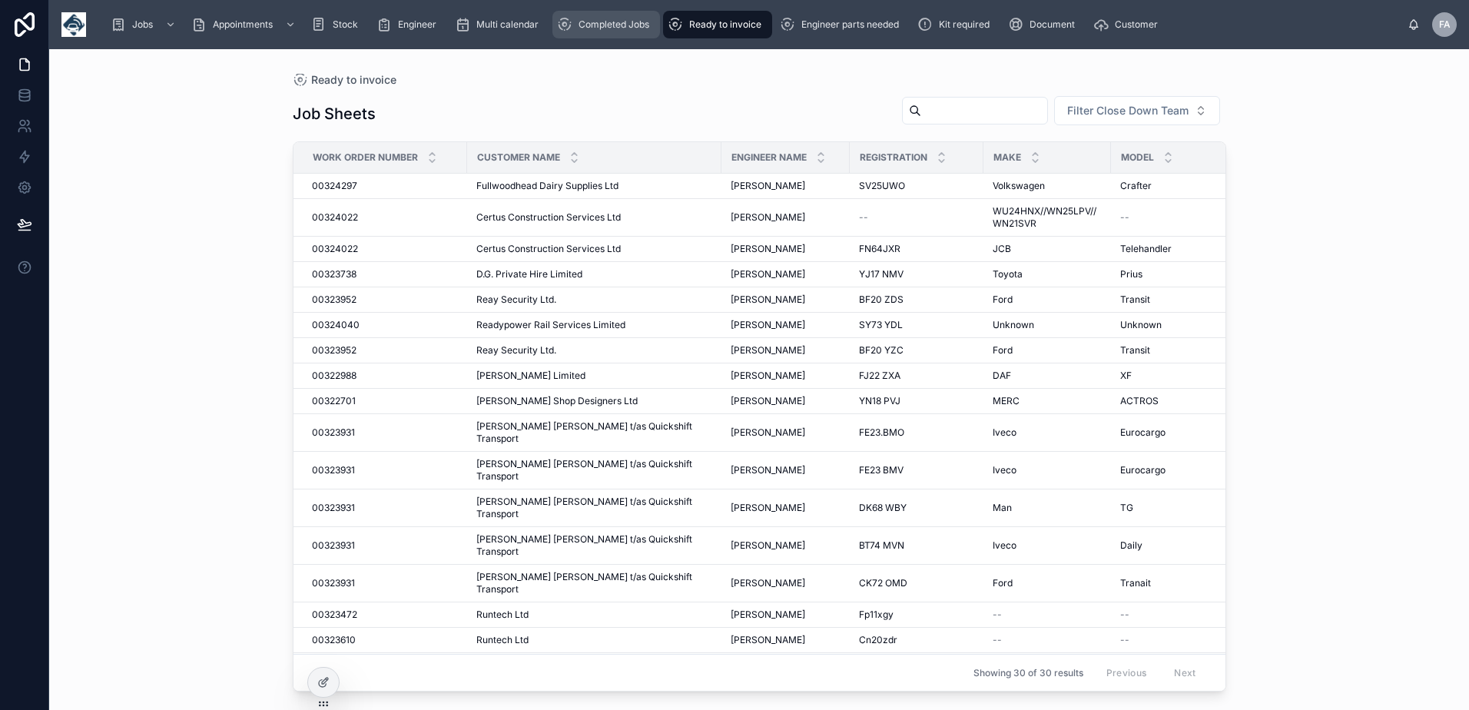
click at [586, 38] on link "Completed Jobs" at bounding box center [606, 25] width 108 height 28
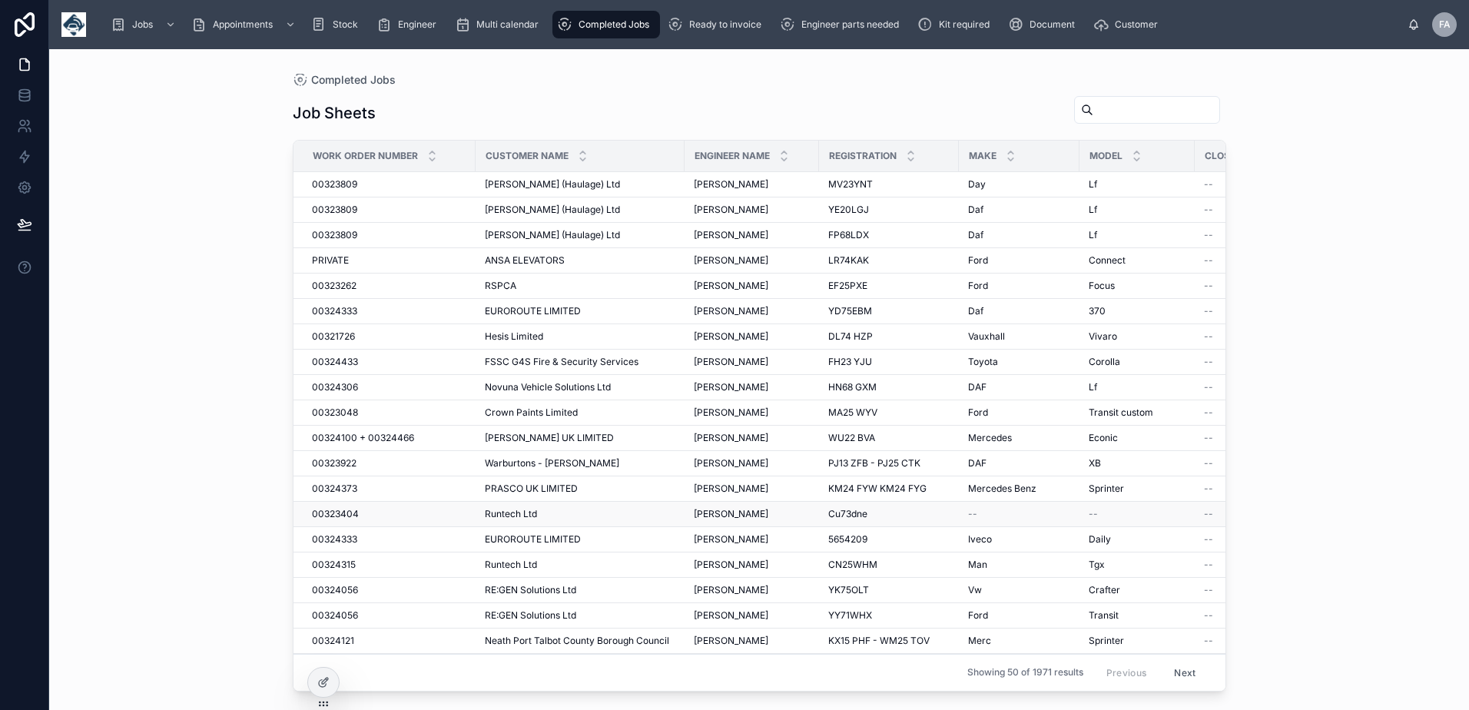
click at [339, 517] on span "00323404" at bounding box center [335, 514] width 47 height 12
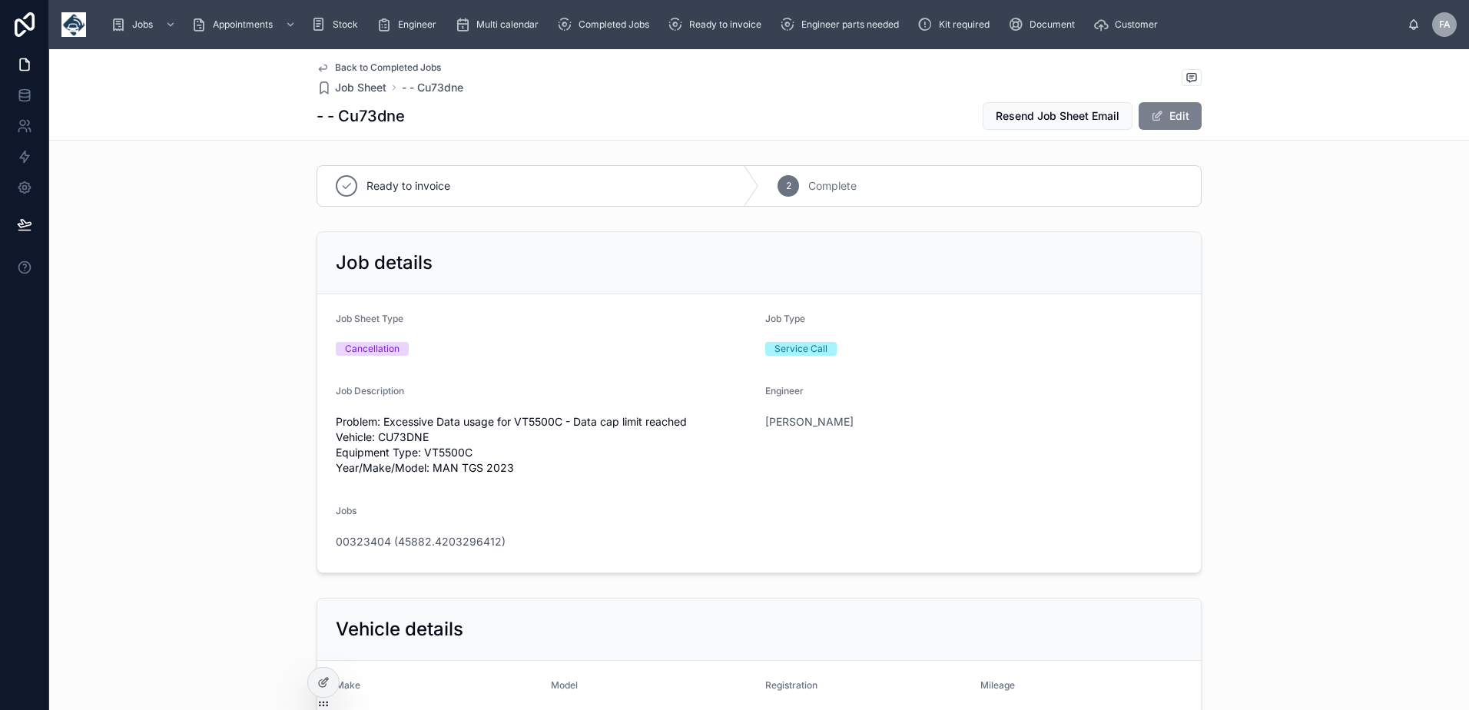
click at [1181, 116] on button "Edit" at bounding box center [1169, 116] width 63 height 28
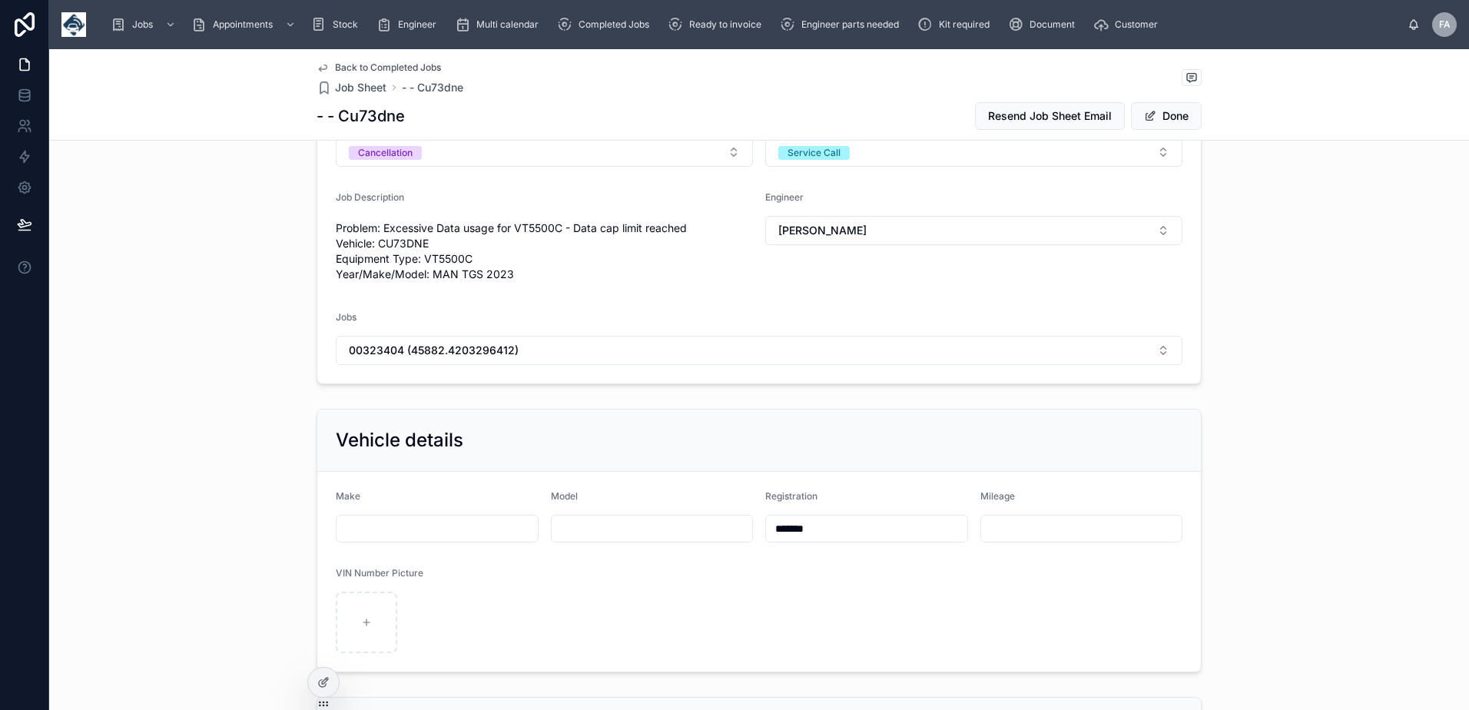
scroll to position [384, 0]
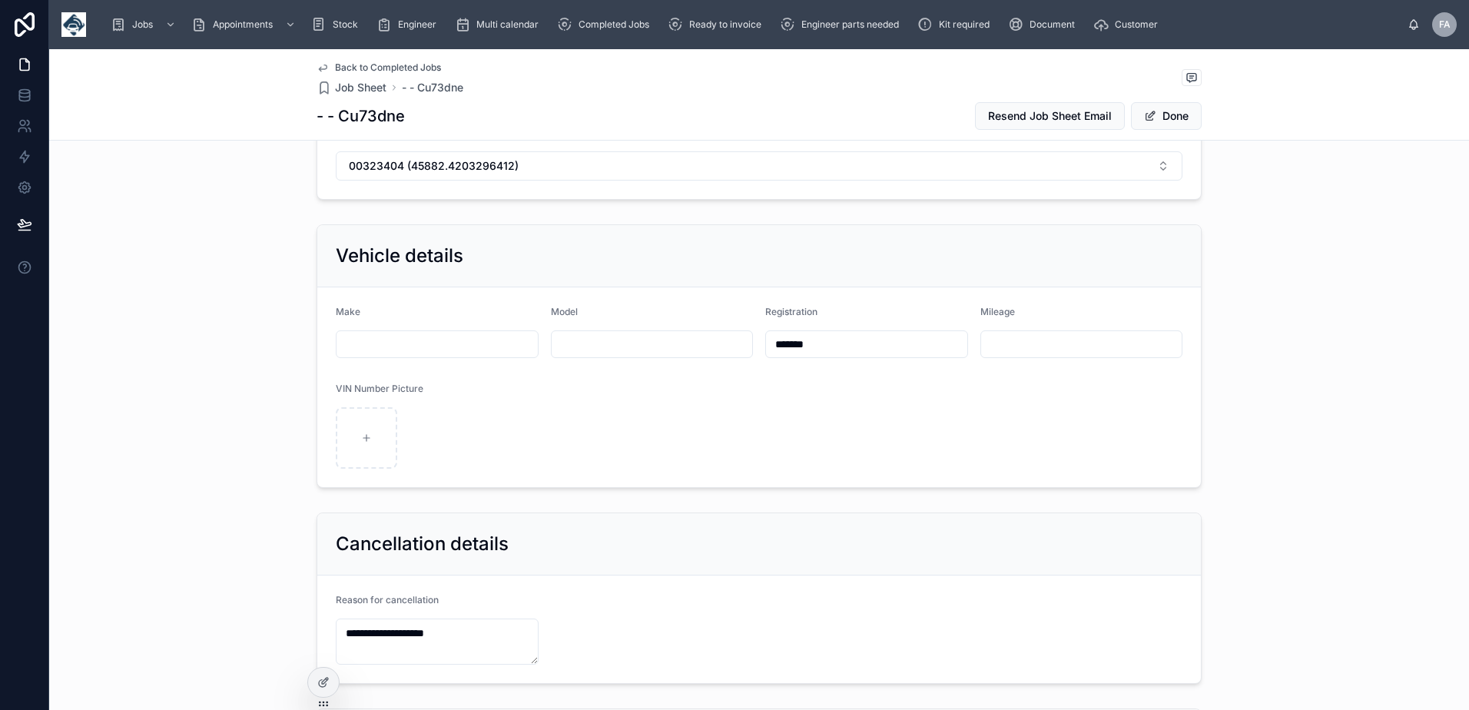
click at [853, 341] on input "*******" at bounding box center [866, 344] width 201 height 22
type input "**********"
click at [1164, 117] on span "Done" at bounding box center [1166, 116] width 71 height 28
click at [626, 23] on span "Completed Jobs" at bounding box center [613, 24] width 71 height 12
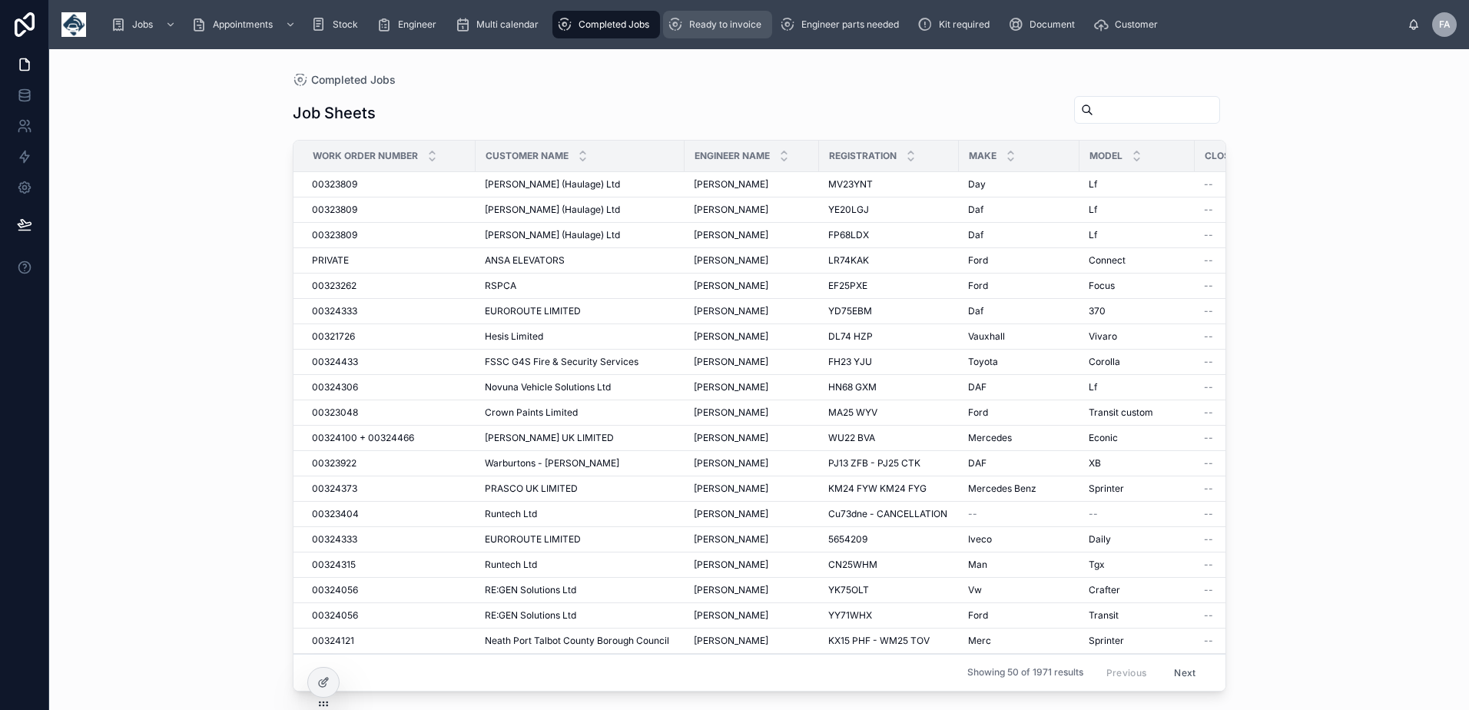
click at [708, 19] on span "Ready to invoice" at bounding box center [725, 24] width 72 height 12
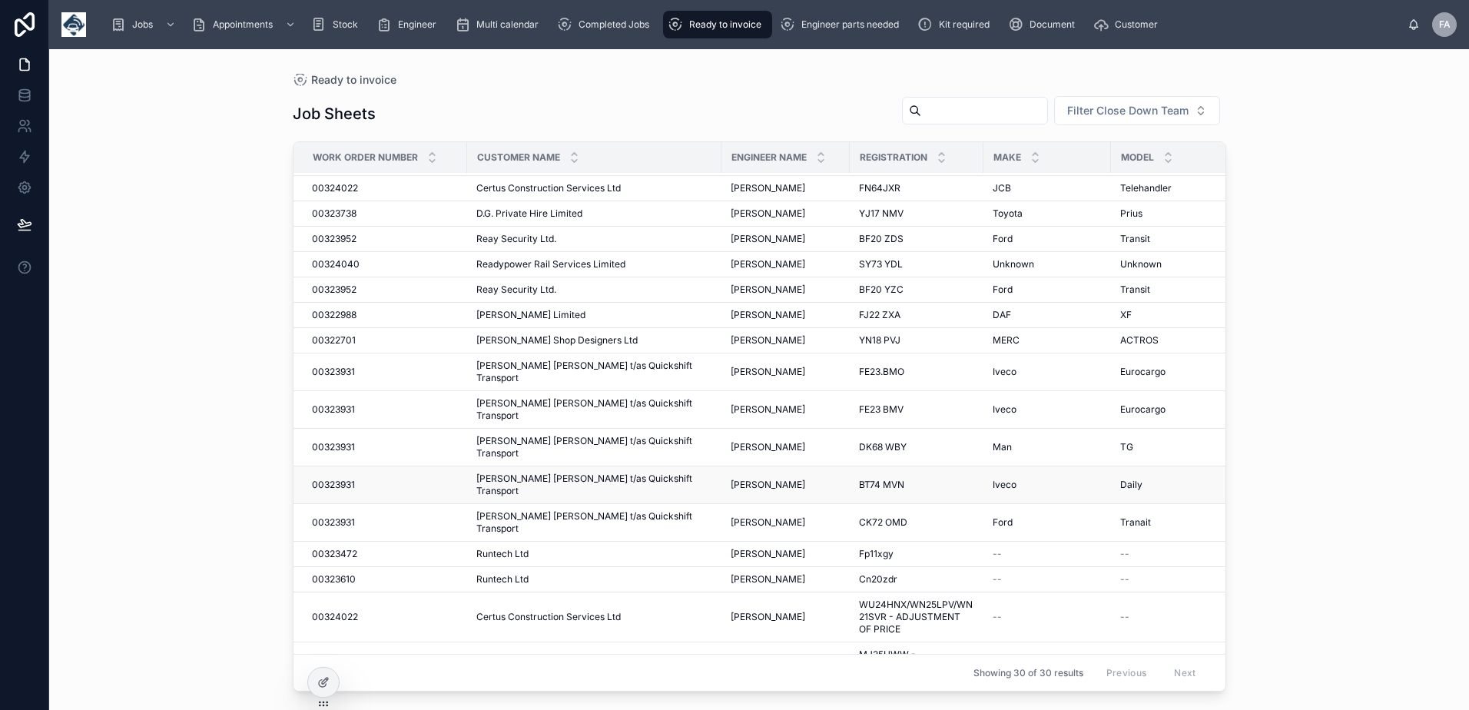
scroll to position [77, 0]
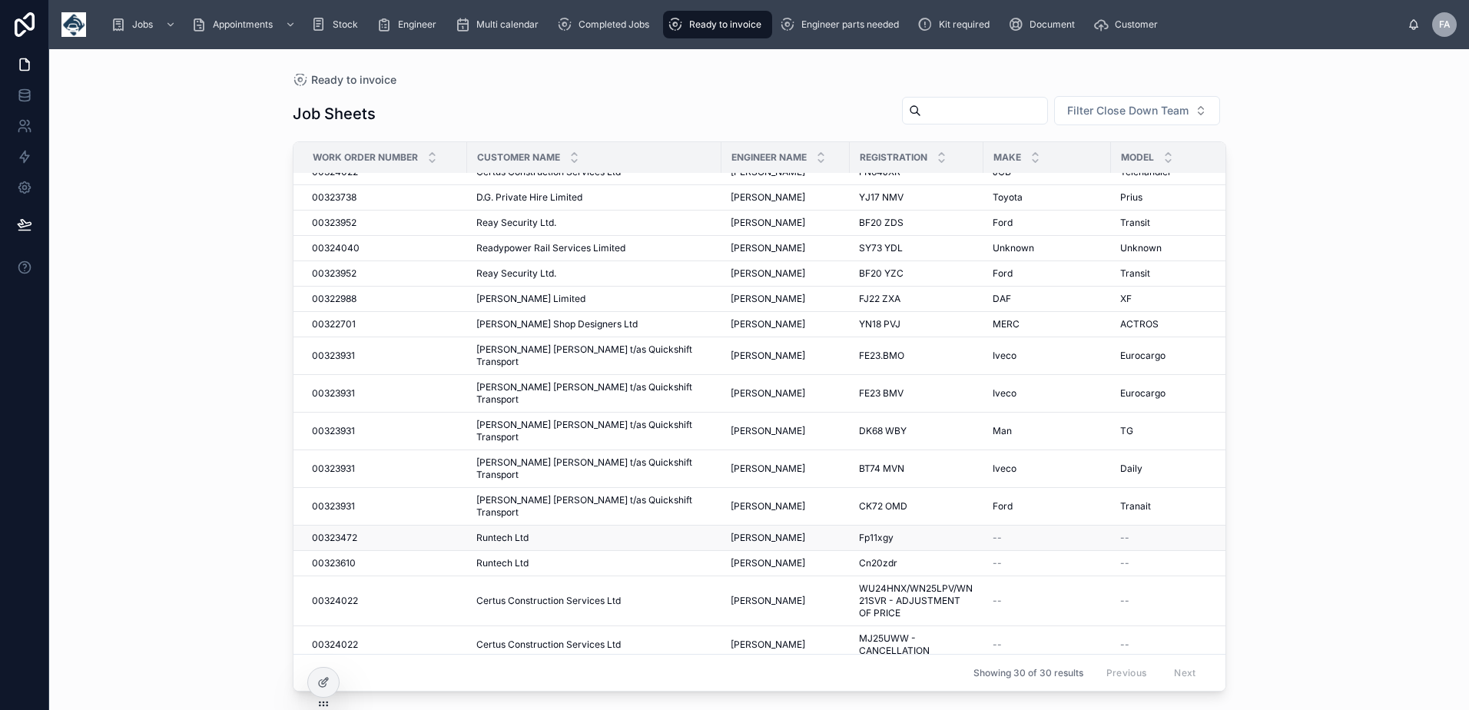
click at [346, 532] on span "00323472" at bounding box center [334, 538] width 45 height 12
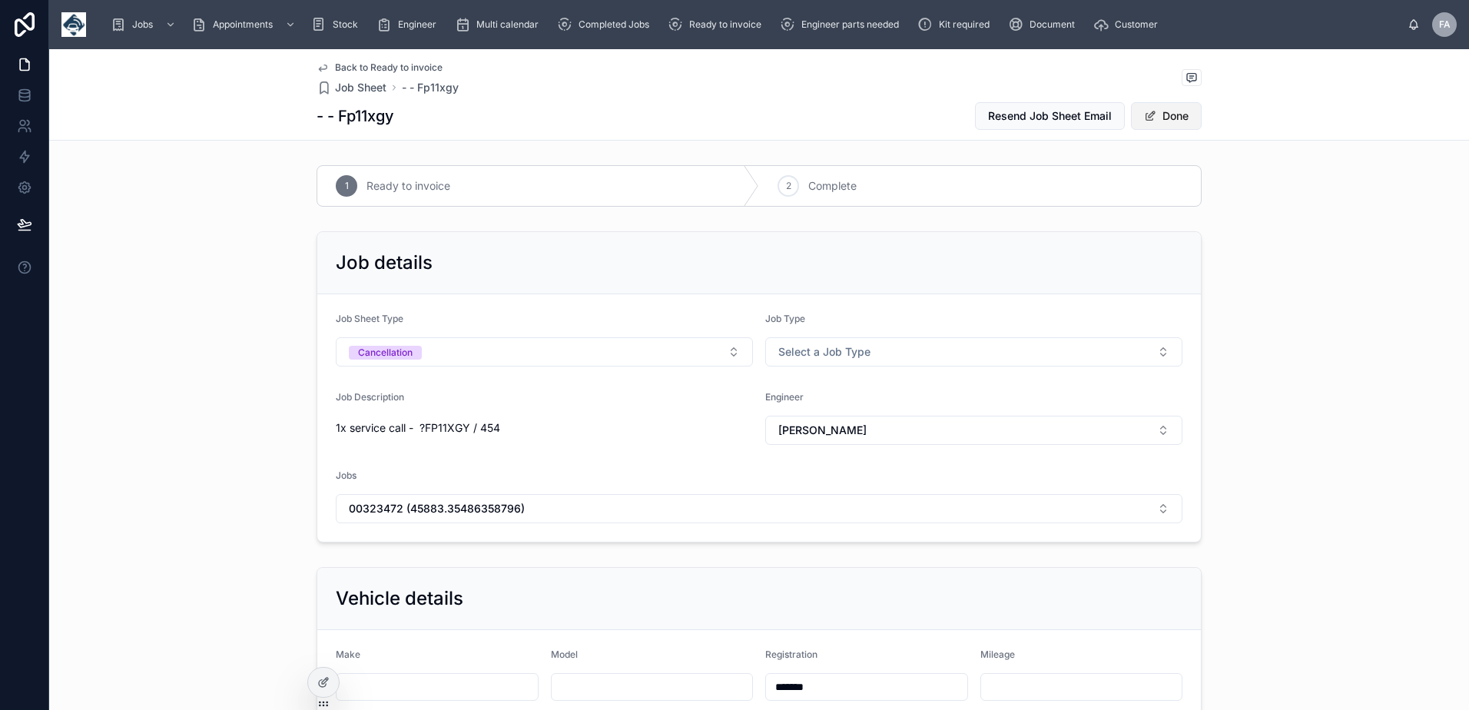
click at [1148, 113] on span at bounding box center [1150, 116] width 12 height 12
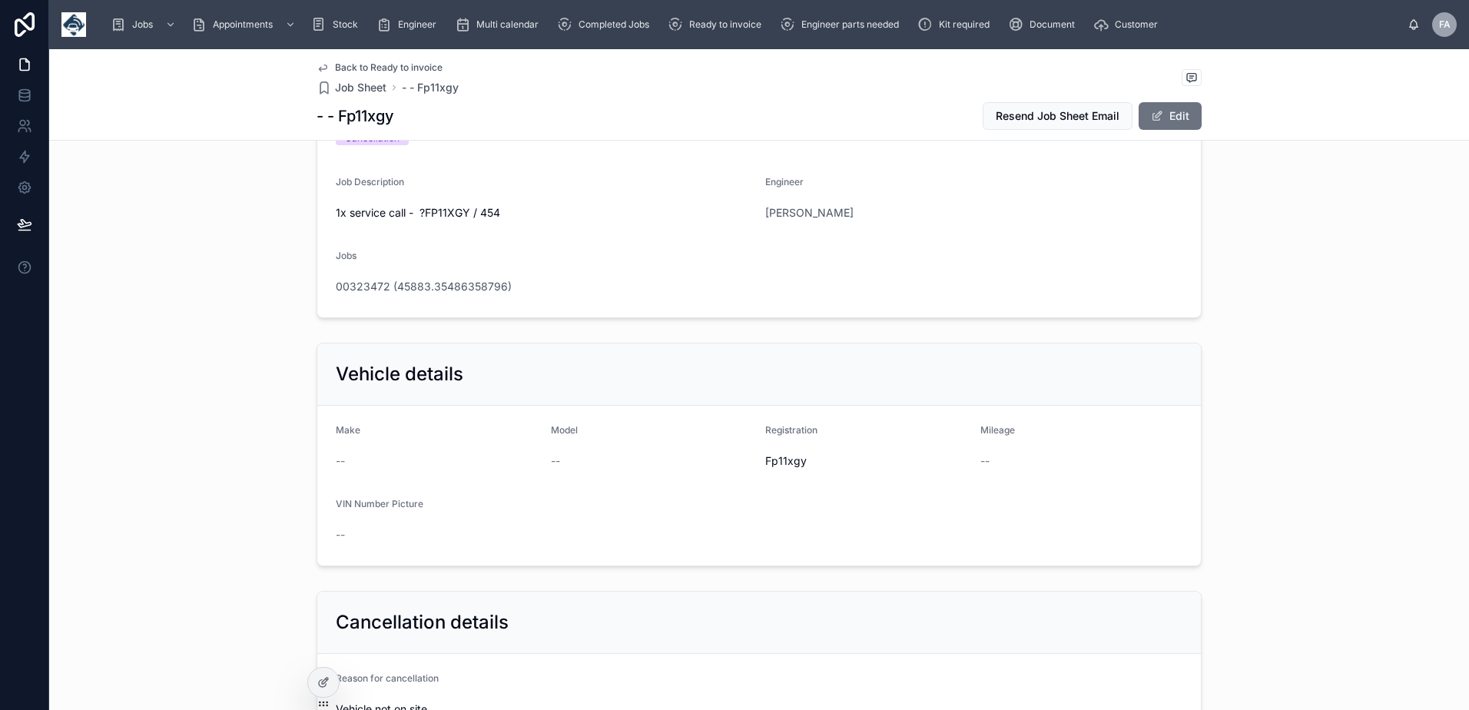
scroll to position [615, 0]
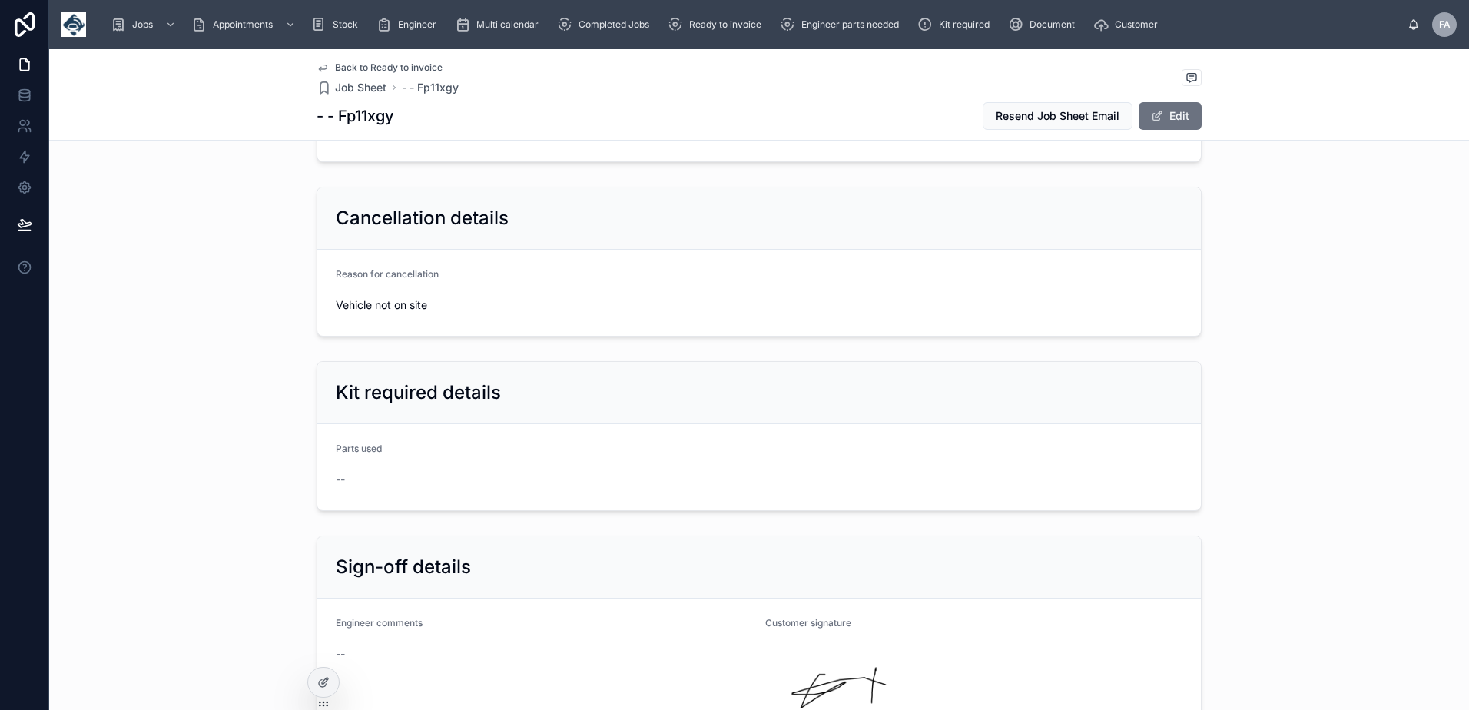
drag, startPoint x: 326, startPoint y: 274, endPoint x: 427, endPoint y: 310, distance: 107.4
click at [427, 310] on form "Reason for cancellation Vehicle not on site" at bounding box center [758, 293] width 883 height 86
copy div "Reason for cancellation Vehicle not on site"
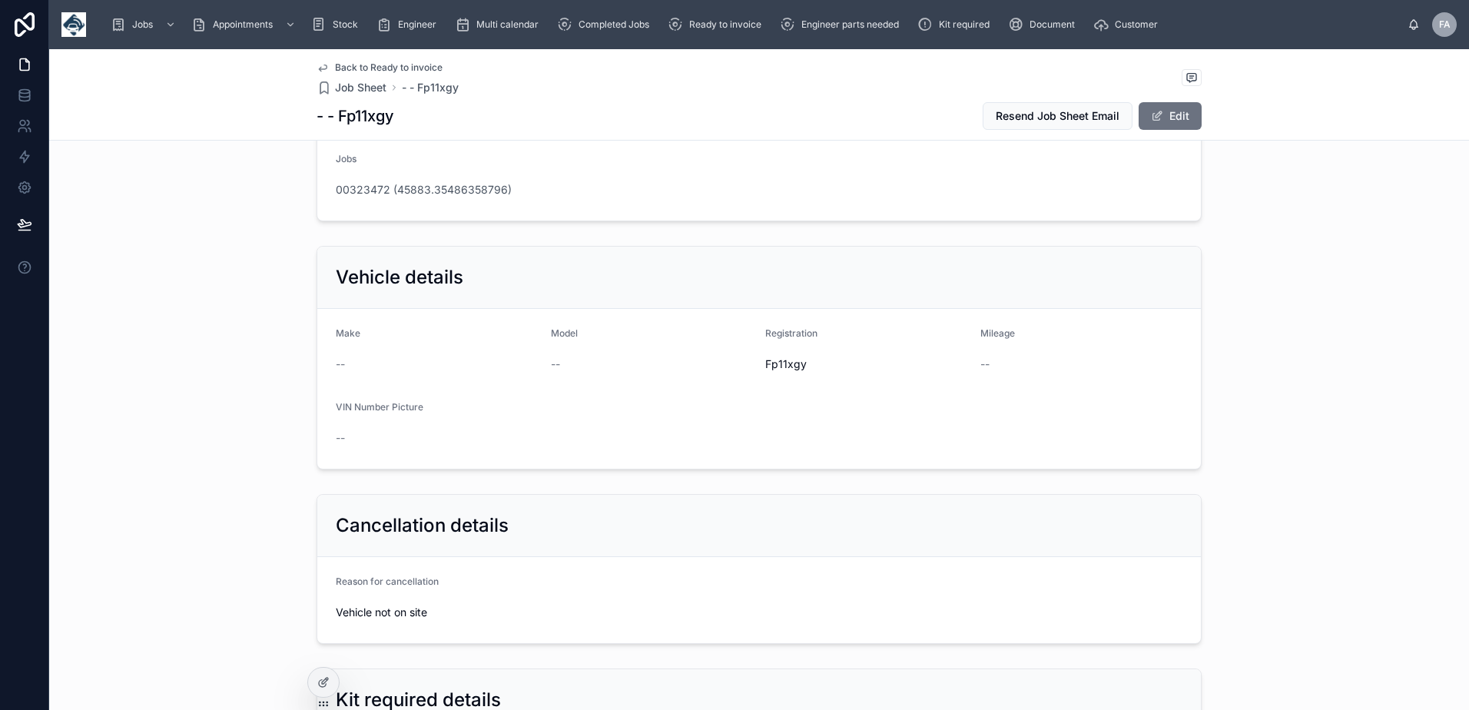
scroll to position [0, 0]
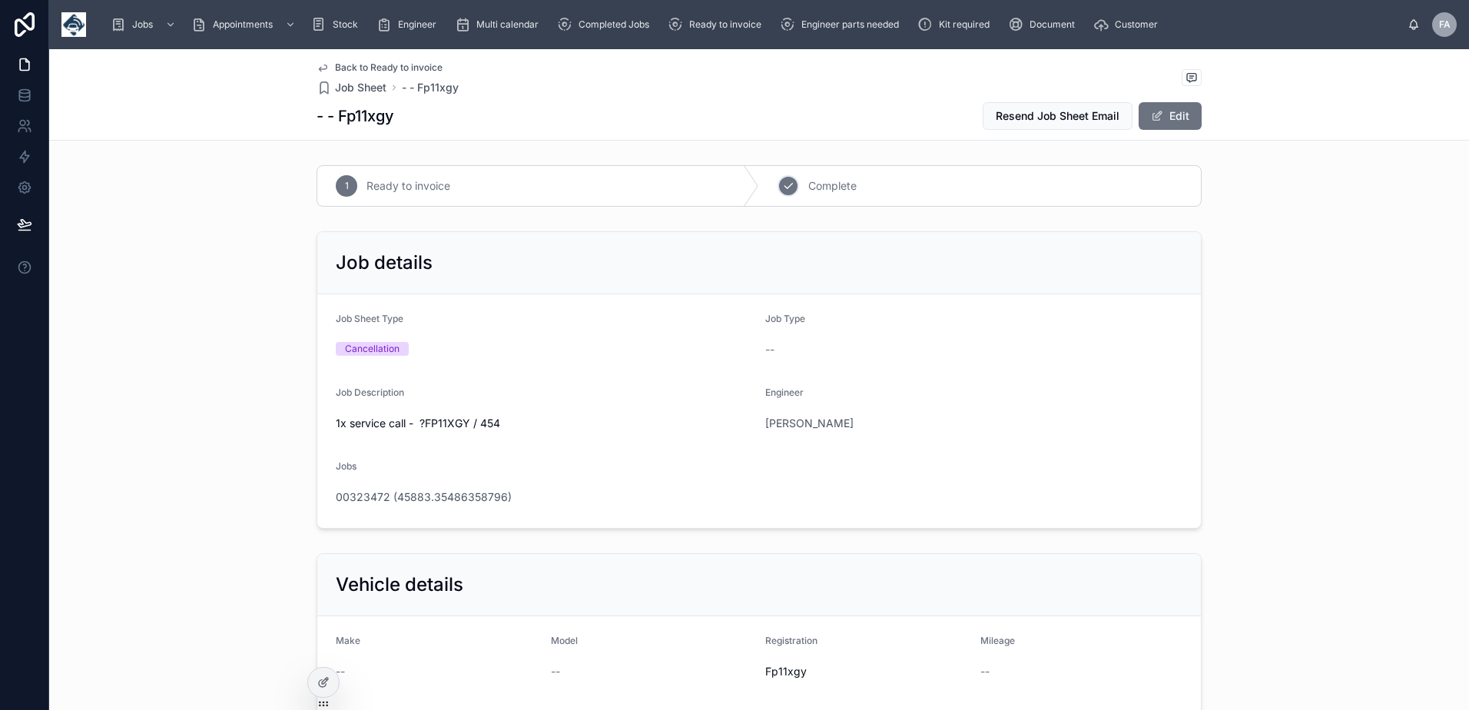
click at [794, 186] on div "2 Complete" at bounding box center [980, 186] width 442 height 40
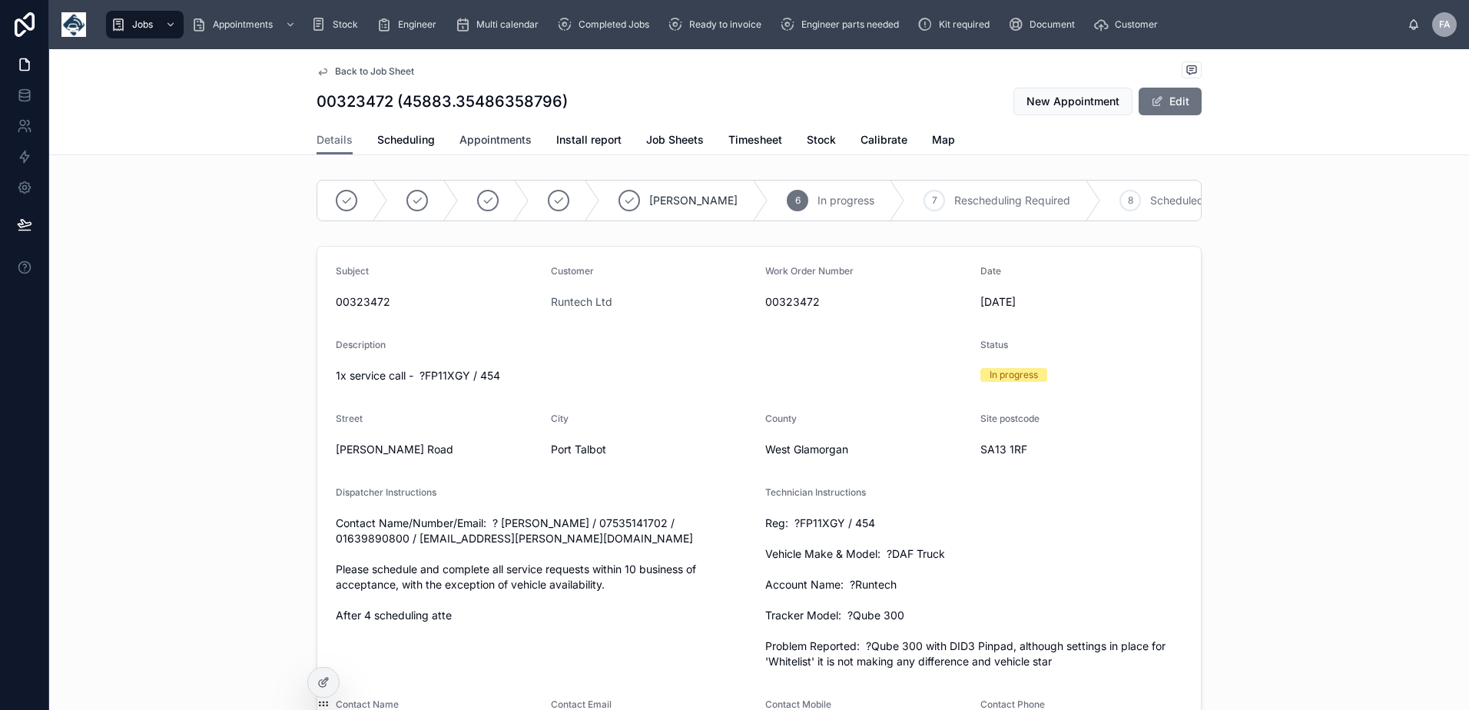
click at [469, 145] on span "Appointments" at bounding box center [495, 139] width 72 height 15
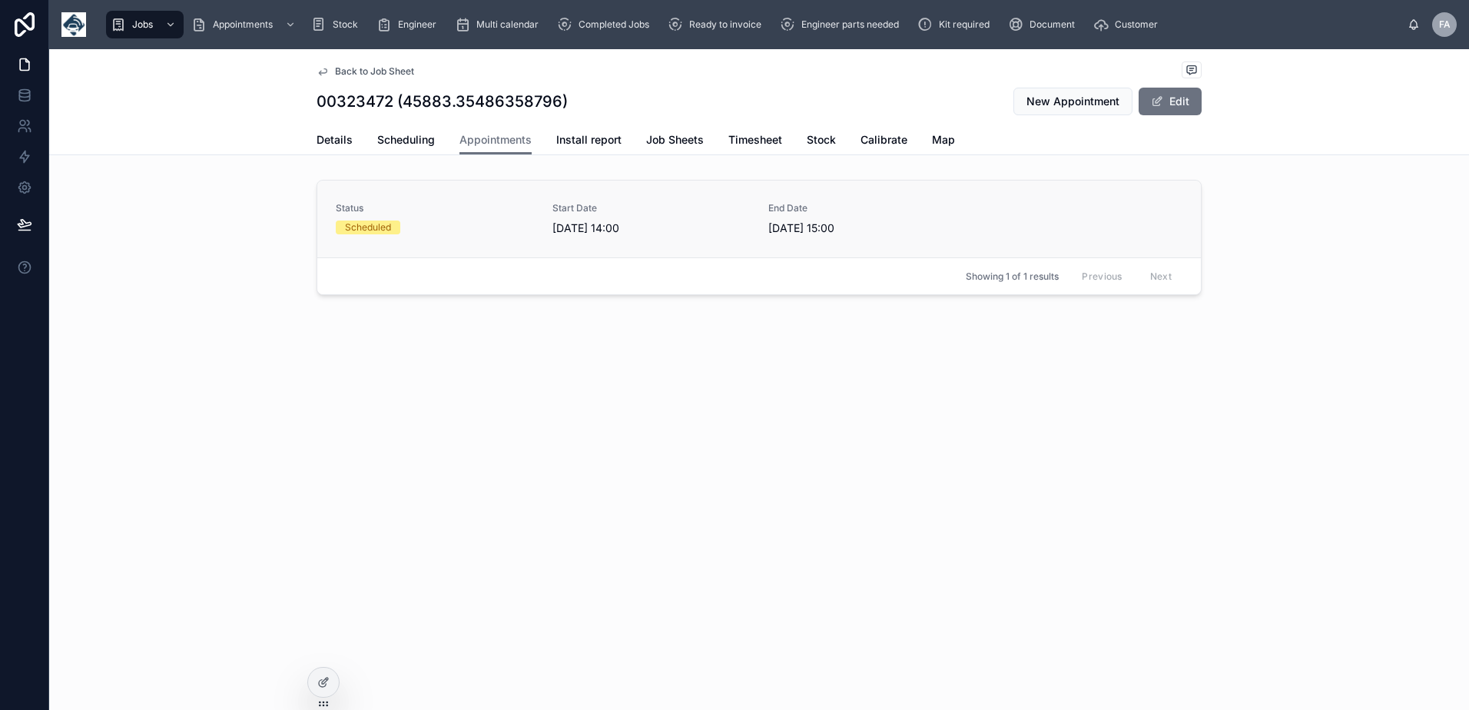
click at [432, 230] on div "Scheduled" at bounding box center [435, 227] width 198 height 14
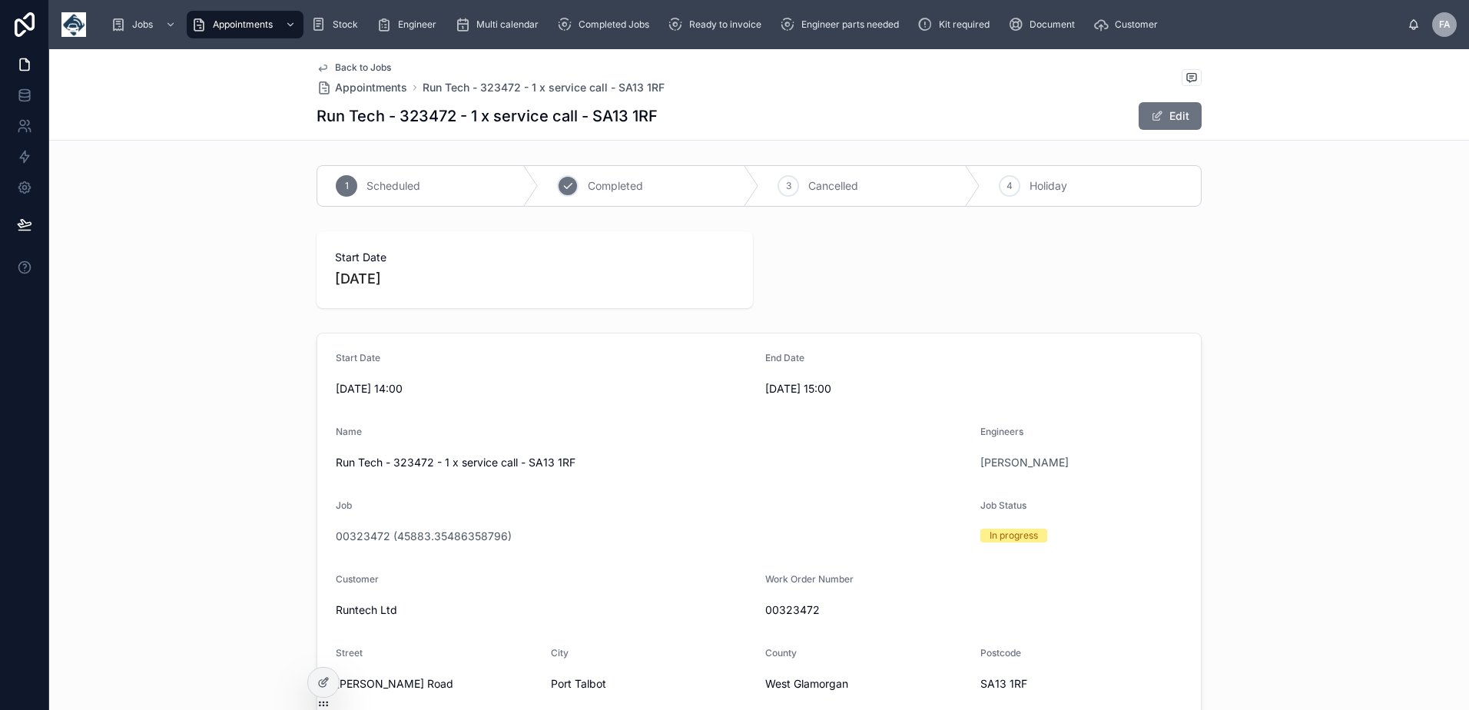
click at [573, 187] on div "2 Completed" at bounding box center [649, 186] width 221 height 40
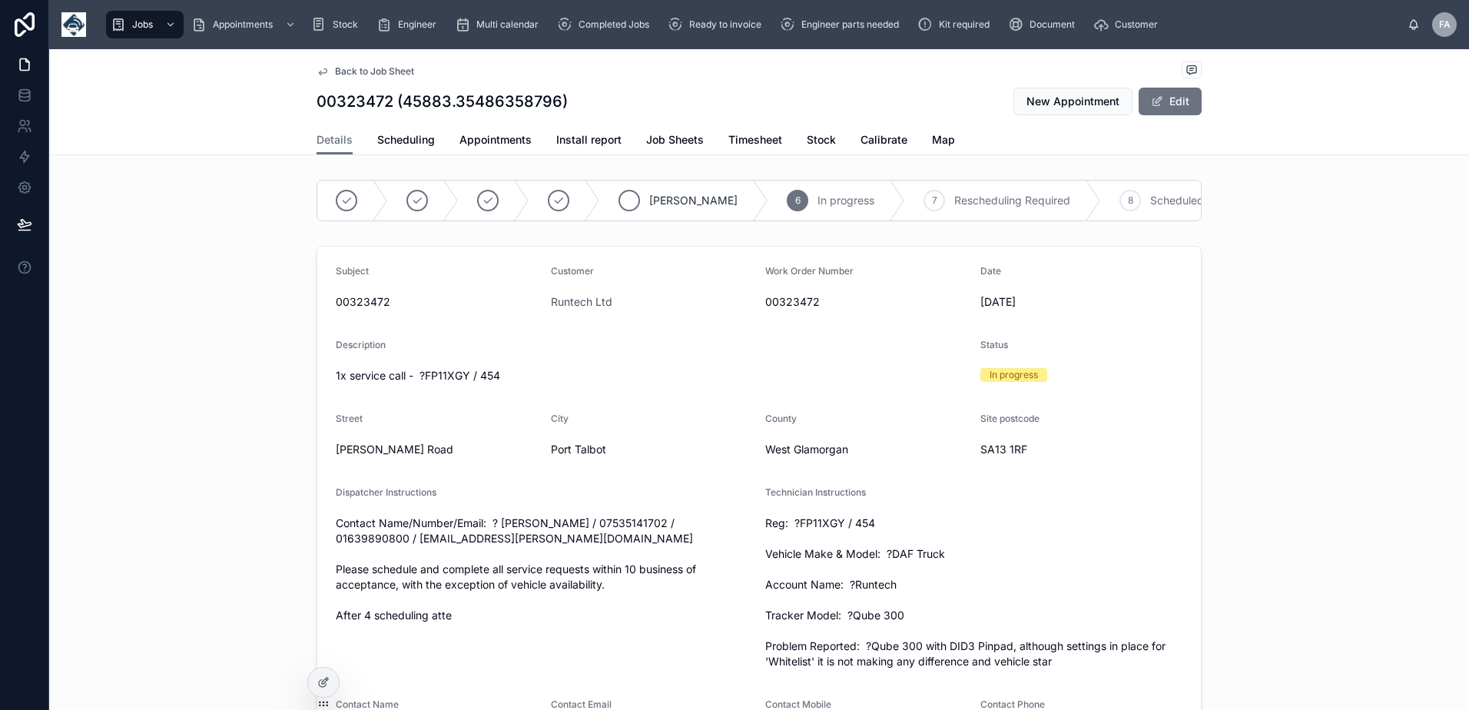
click at [625, 202] on icon at bounding box center [629, 200] width 8 height 5
click at [583, 28] on span "Completed Jobs" at bounding box center [613, 24] width 71 height 12
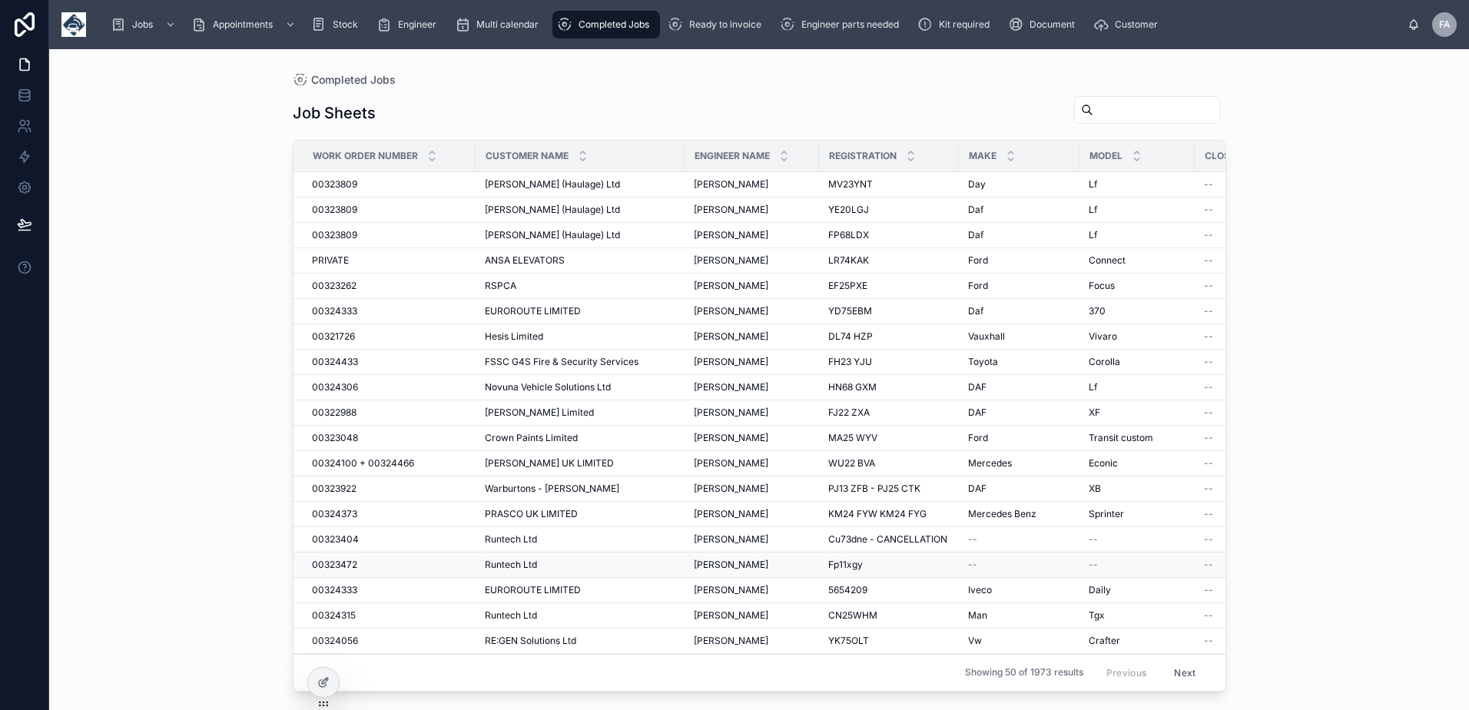
click at [323, 565] on span "00323472" at bounding box center [334, 564] width 45 height 12
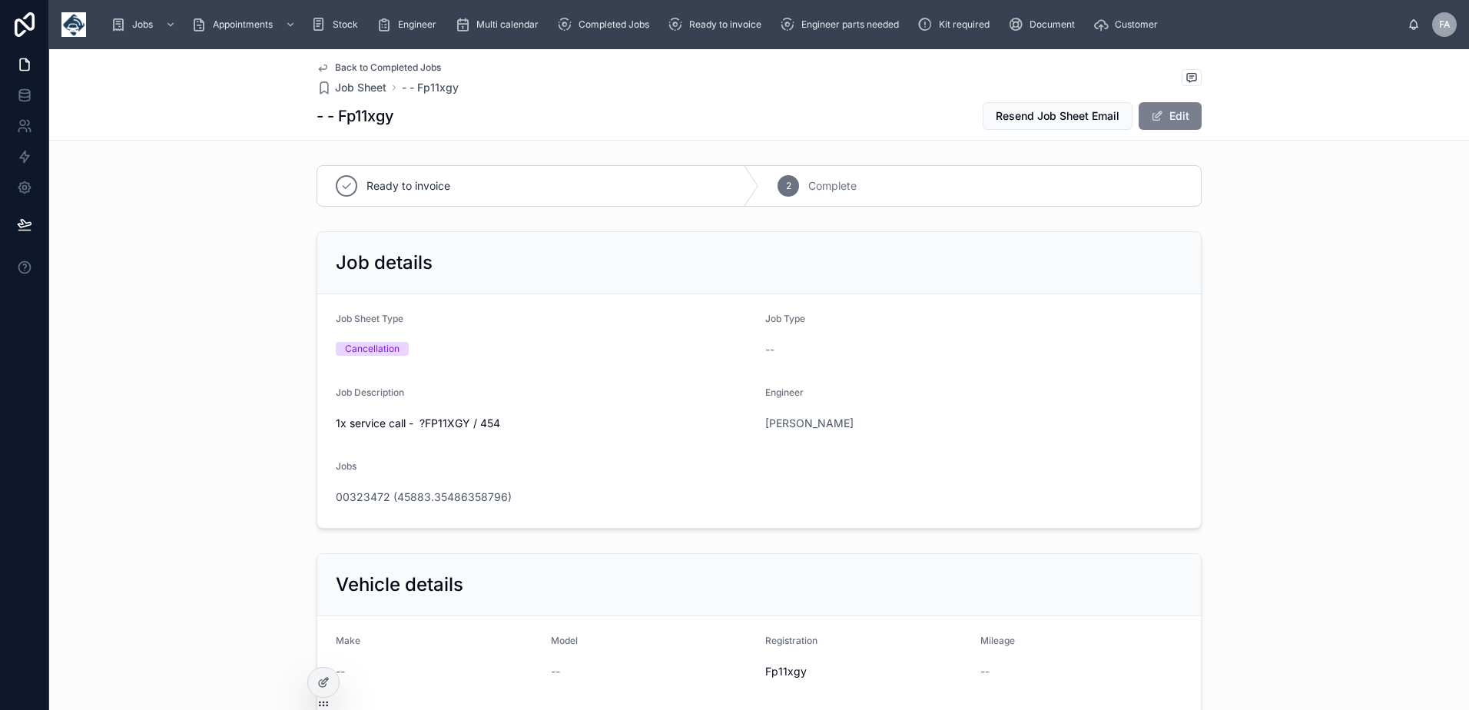
click at [1176, 118] on button "Edit" at bounding box center [1169, 116] width 63 height 28
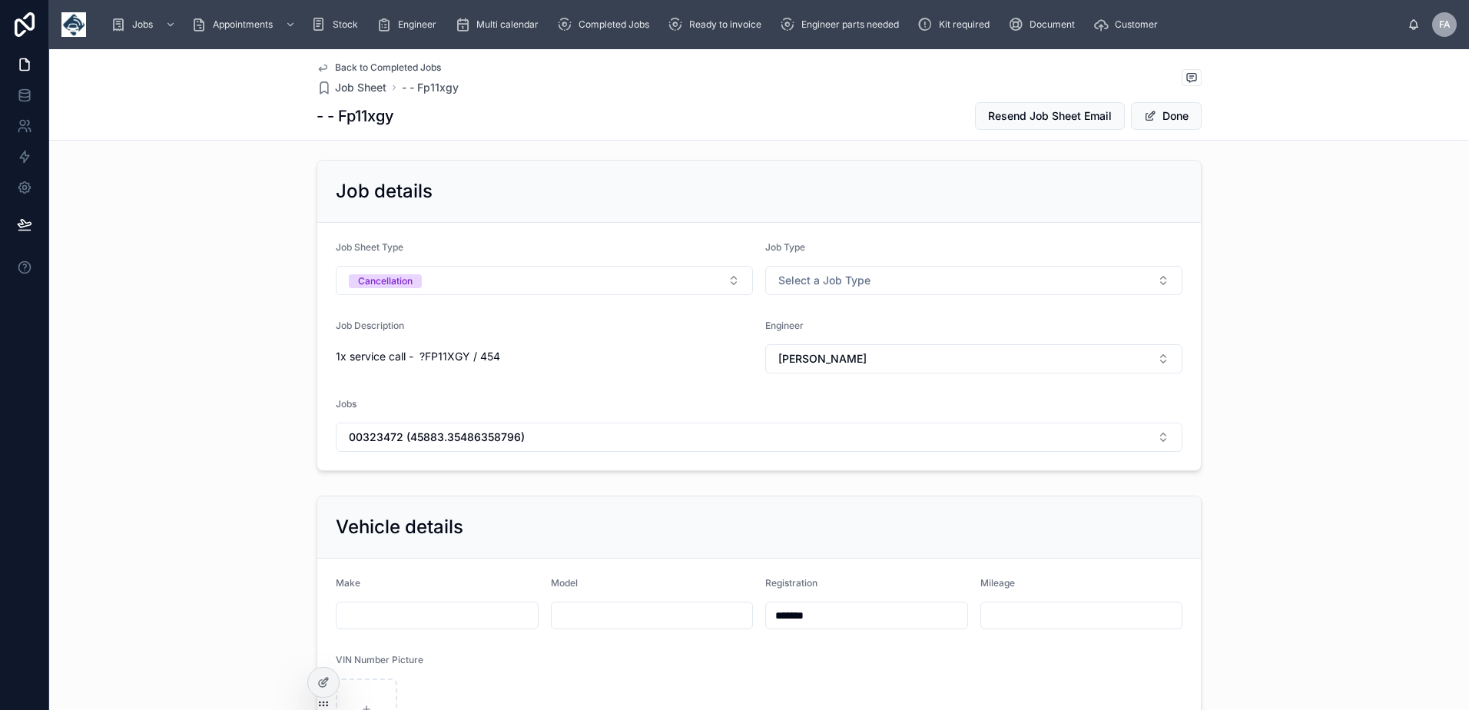
scroll to position [230, 0]
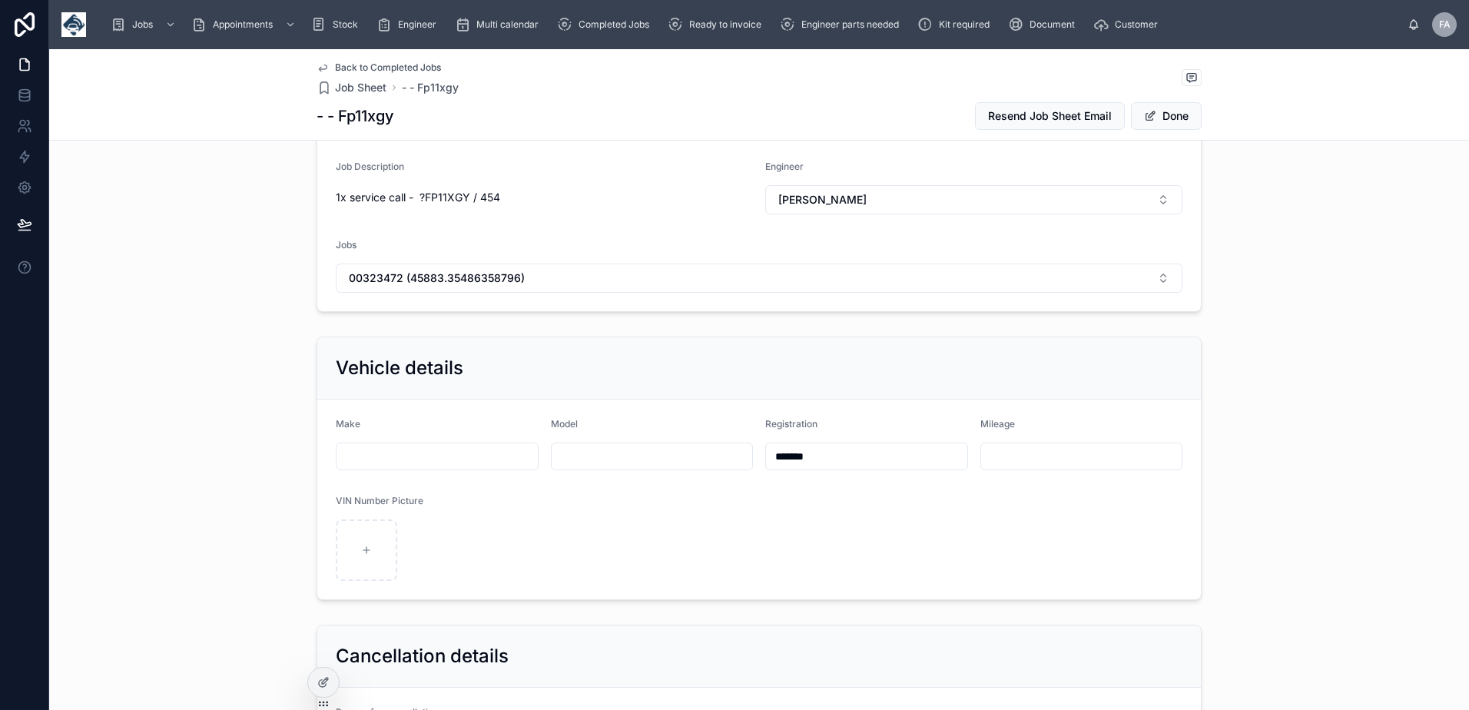
click at [853, 447] on input "*******" at bounding box center [866, 457] width 201 height 22
type input "**********"
click at [1152, 117] on button "Done" at bounding box center [1166, 116] width 71 height 28
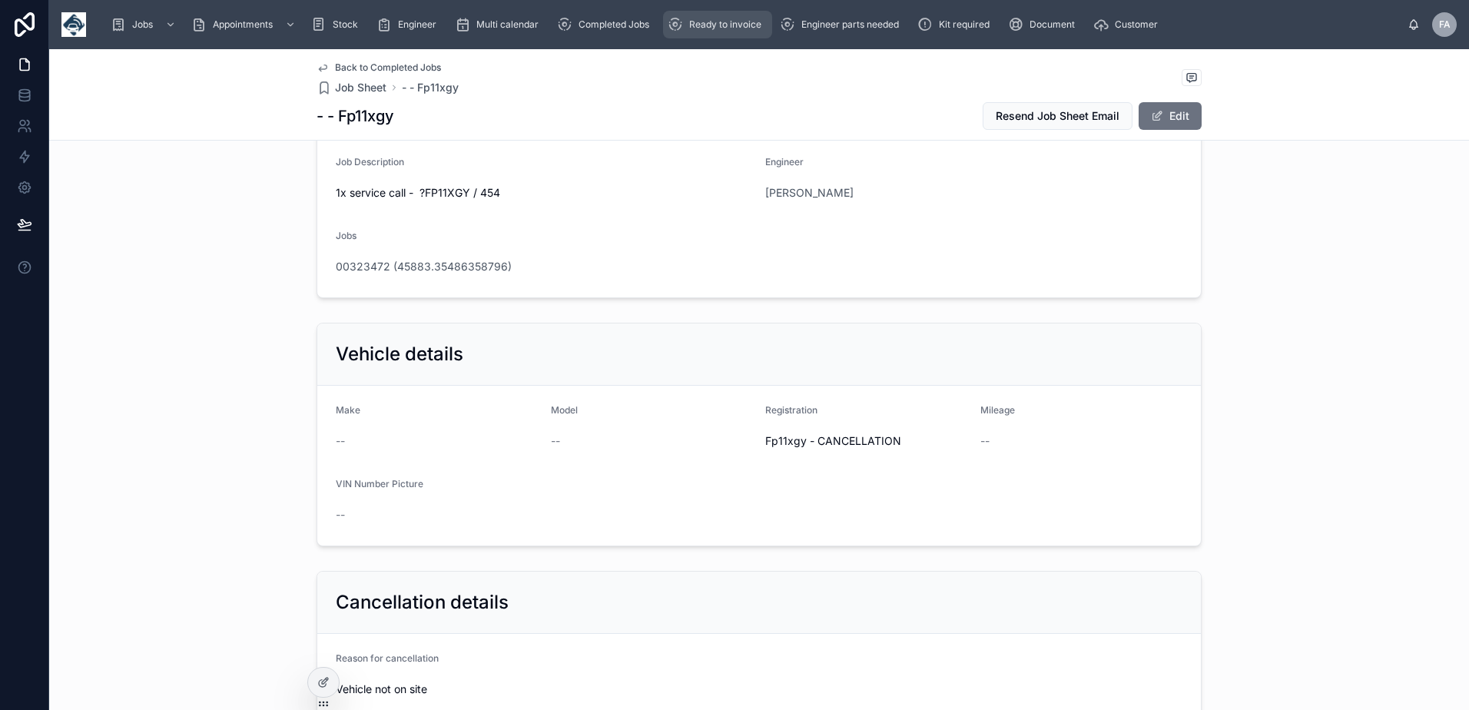
click at [727, 37] on link "Ready to invoice" at bounding box center [717, 25] width 109 height 28
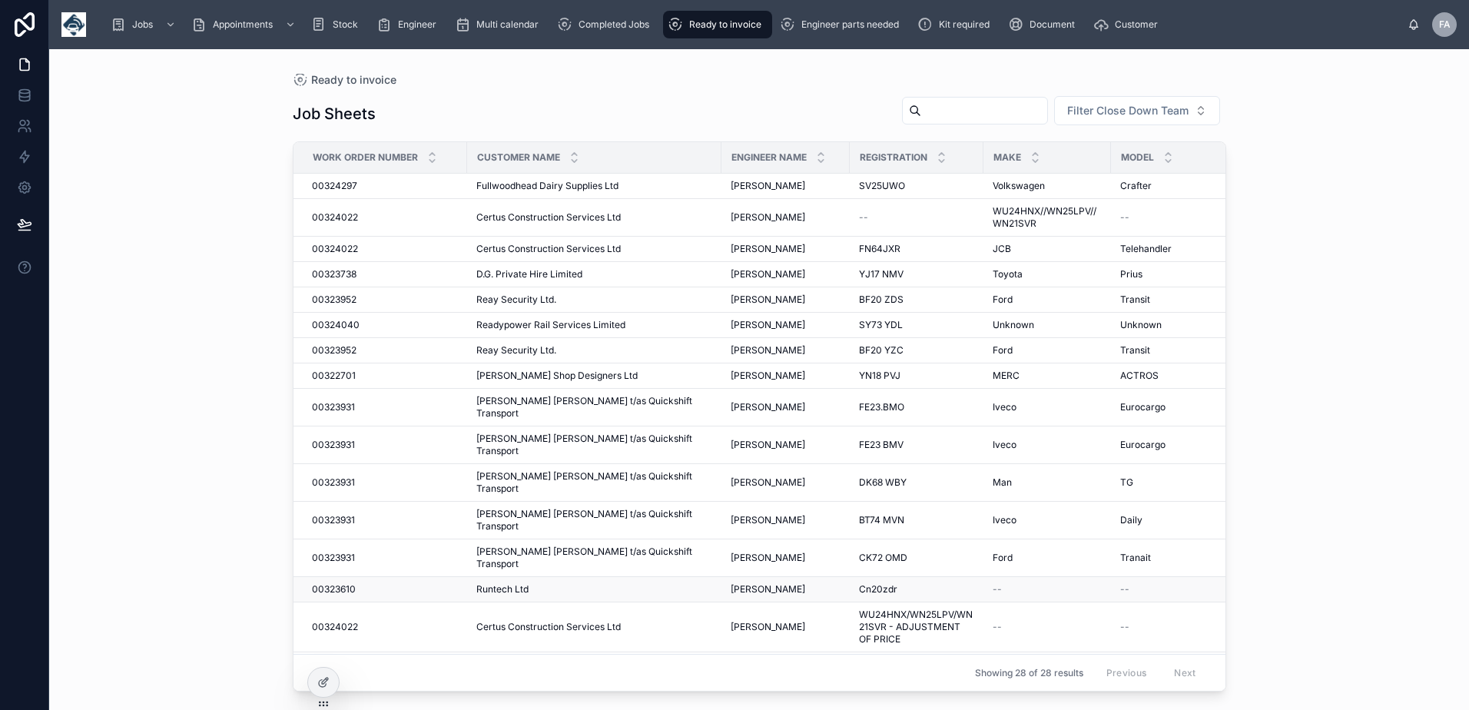
click at [349, 583] on span "00323610" at bounding box center [334, 589] width 44 height 12
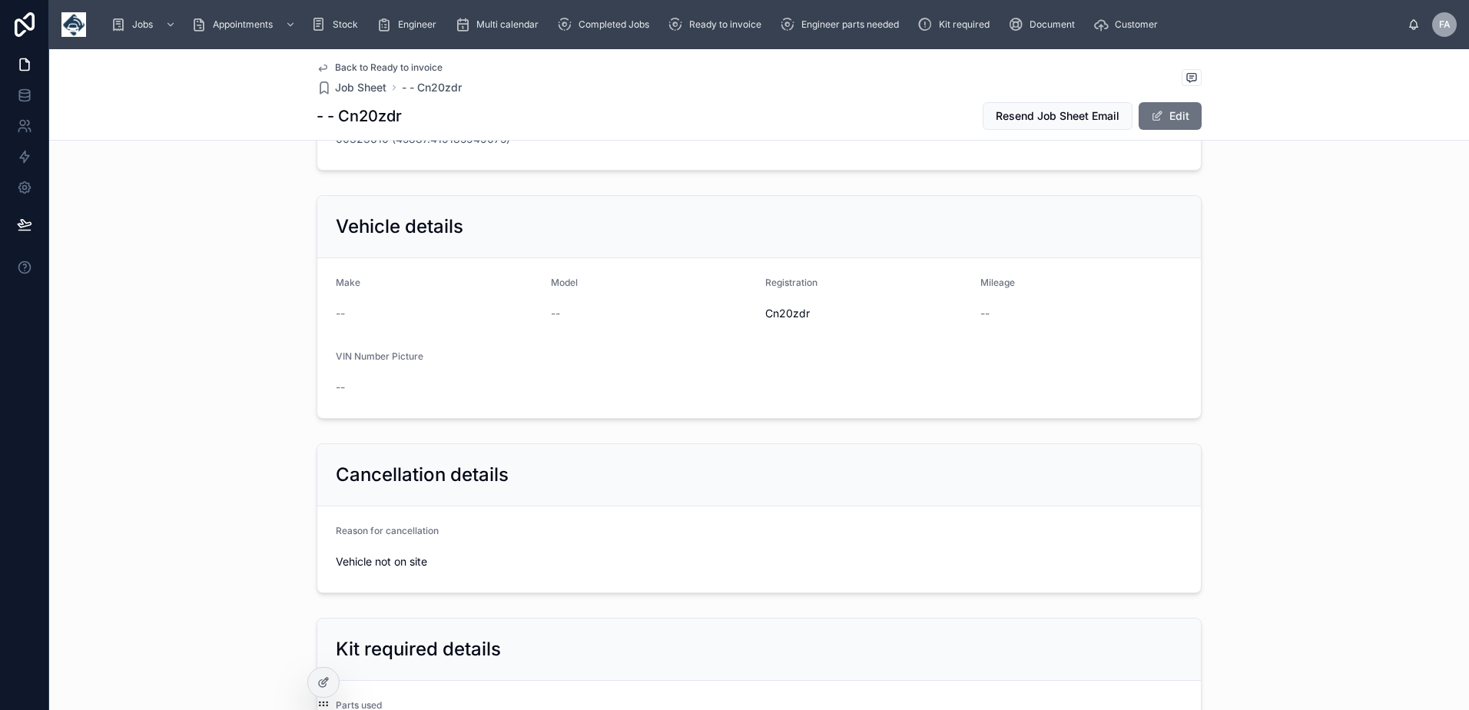
scroll to position [384, 0]
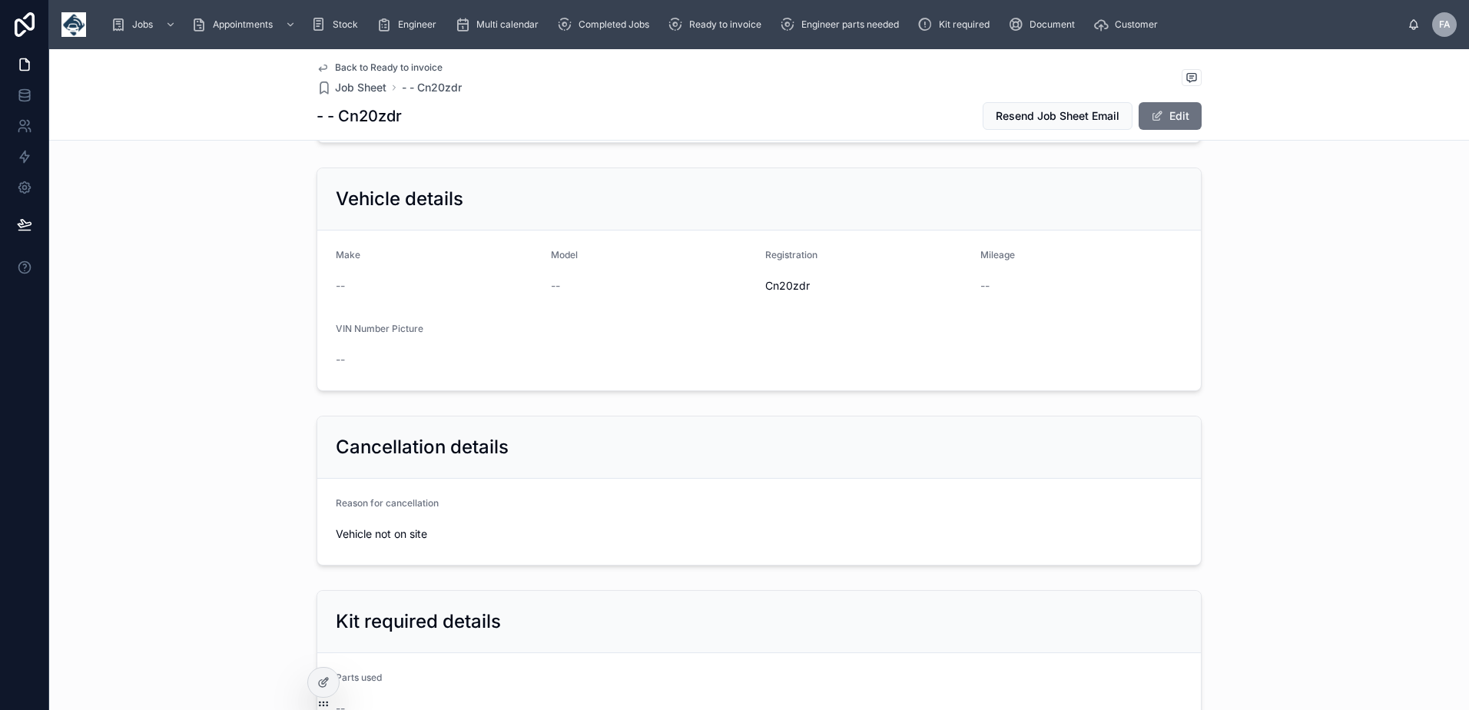
drag, startPoint x: 327, startPoint y: 502, endPoint x: 430, endPoint y: 537, distance: 108.6
click at [430, 537] on form "Reason for cancellation Vehicle not on site" at bounding box center [758, 522] width 883 height 86
copy div "Reason for cancellation Vehicle not on site"
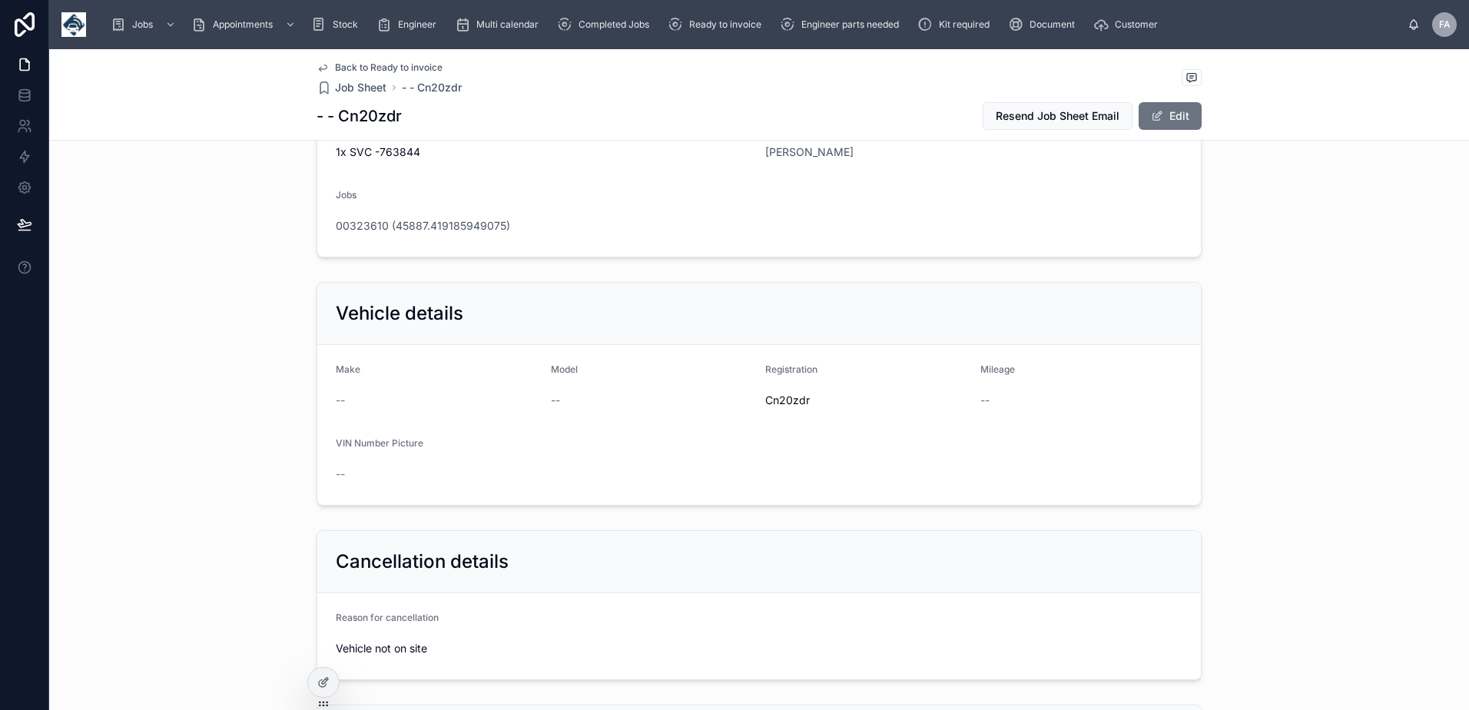
scroll to position [0, 0]
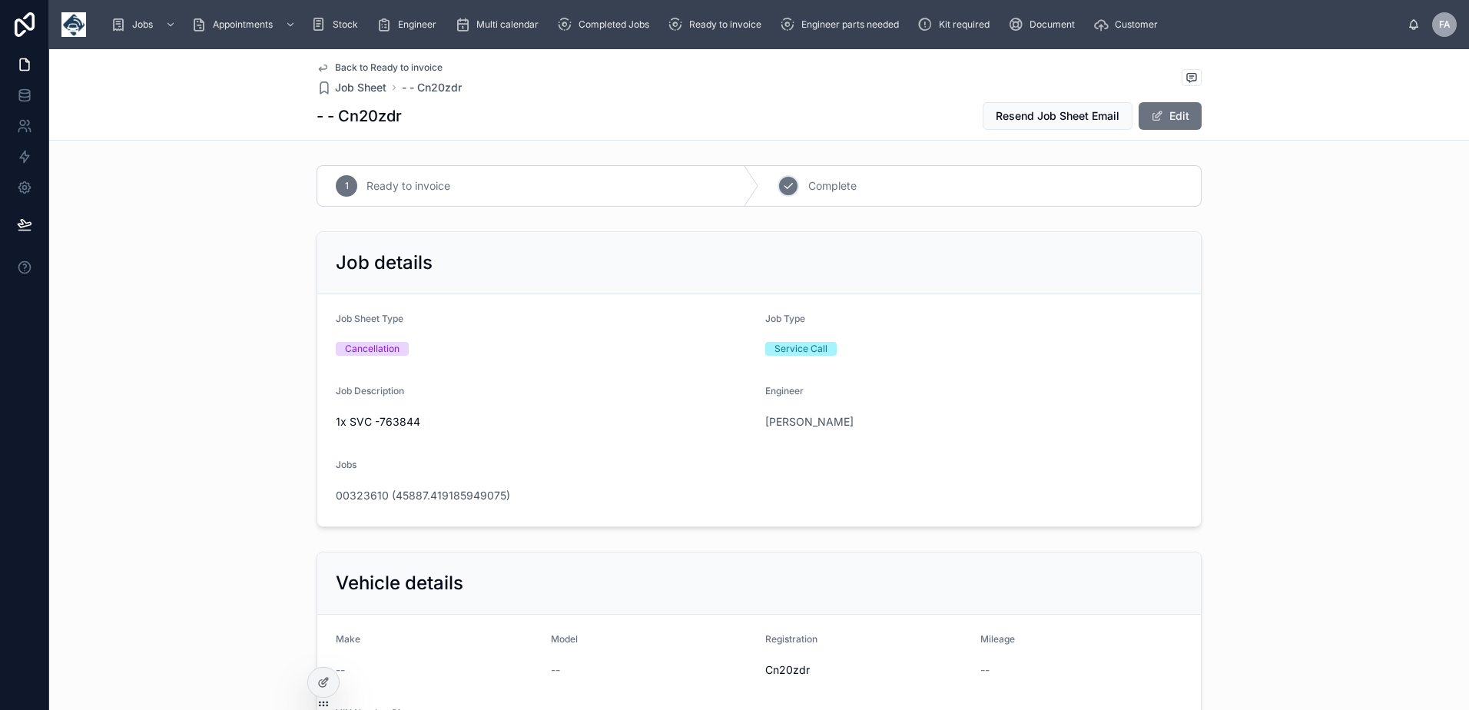
click at [785, 201] on div "2 Complete" at bounding box center [980, 186] width 442 height 40
click at [628, 33] on div "Completed Jobs" at bounding box center [606, 24] width 98 height 25
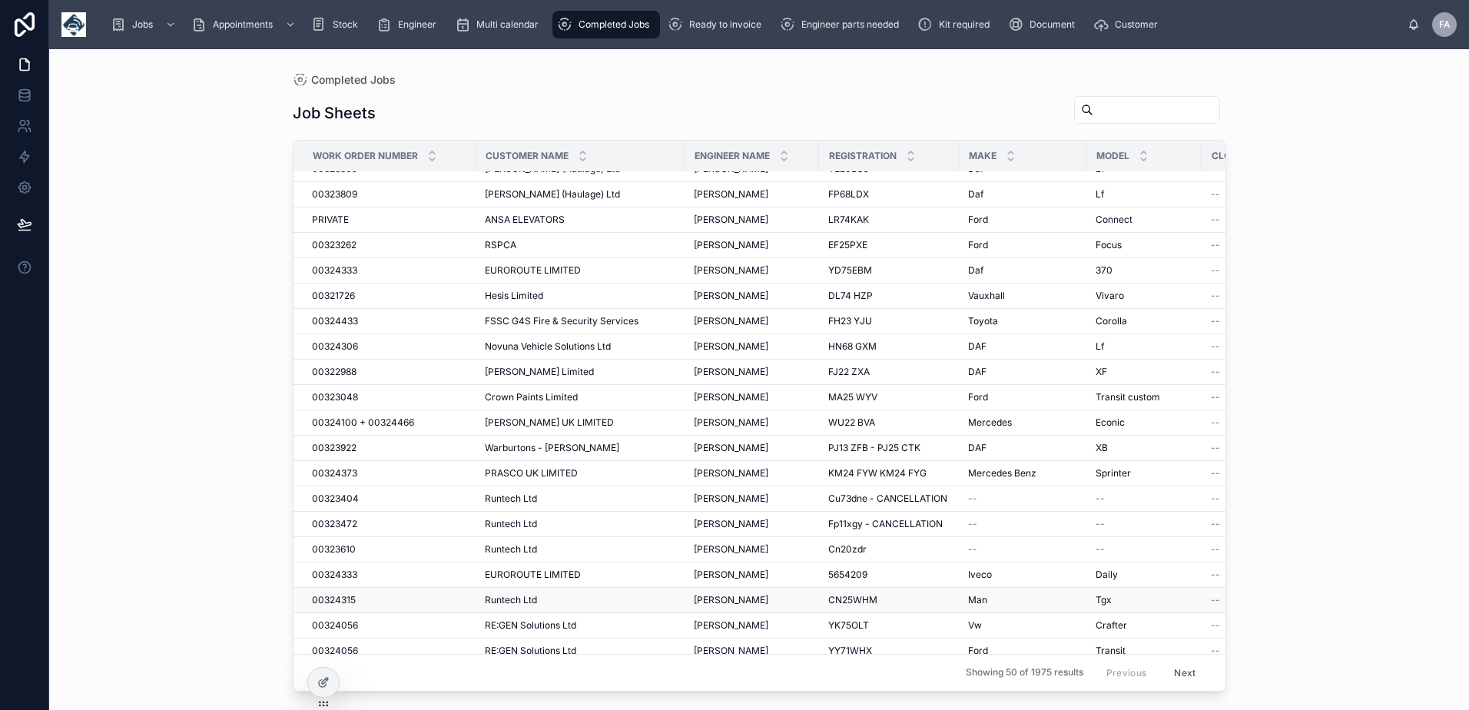
scroll to position [154, 0]
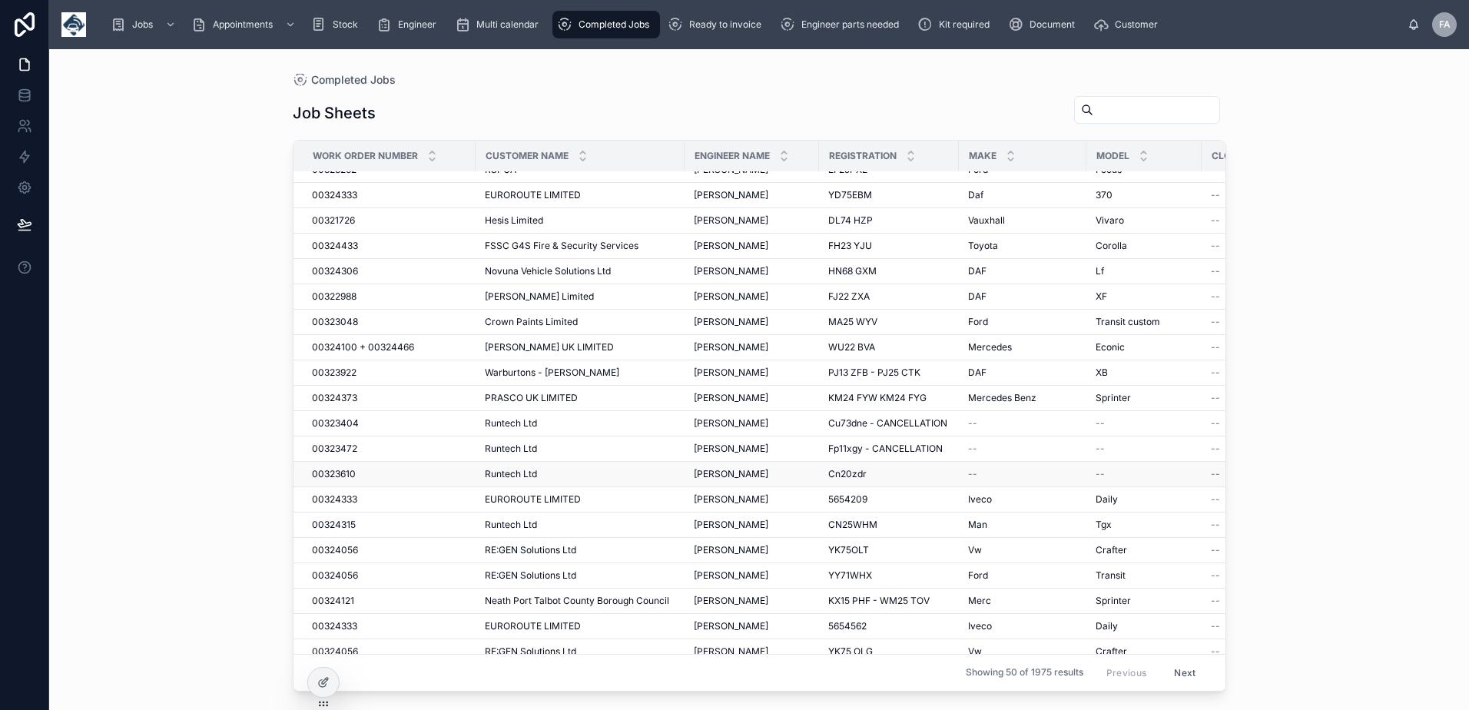
click at [340, 478] on span "00323610" at bounding box center [334, 474] width 44 height 12
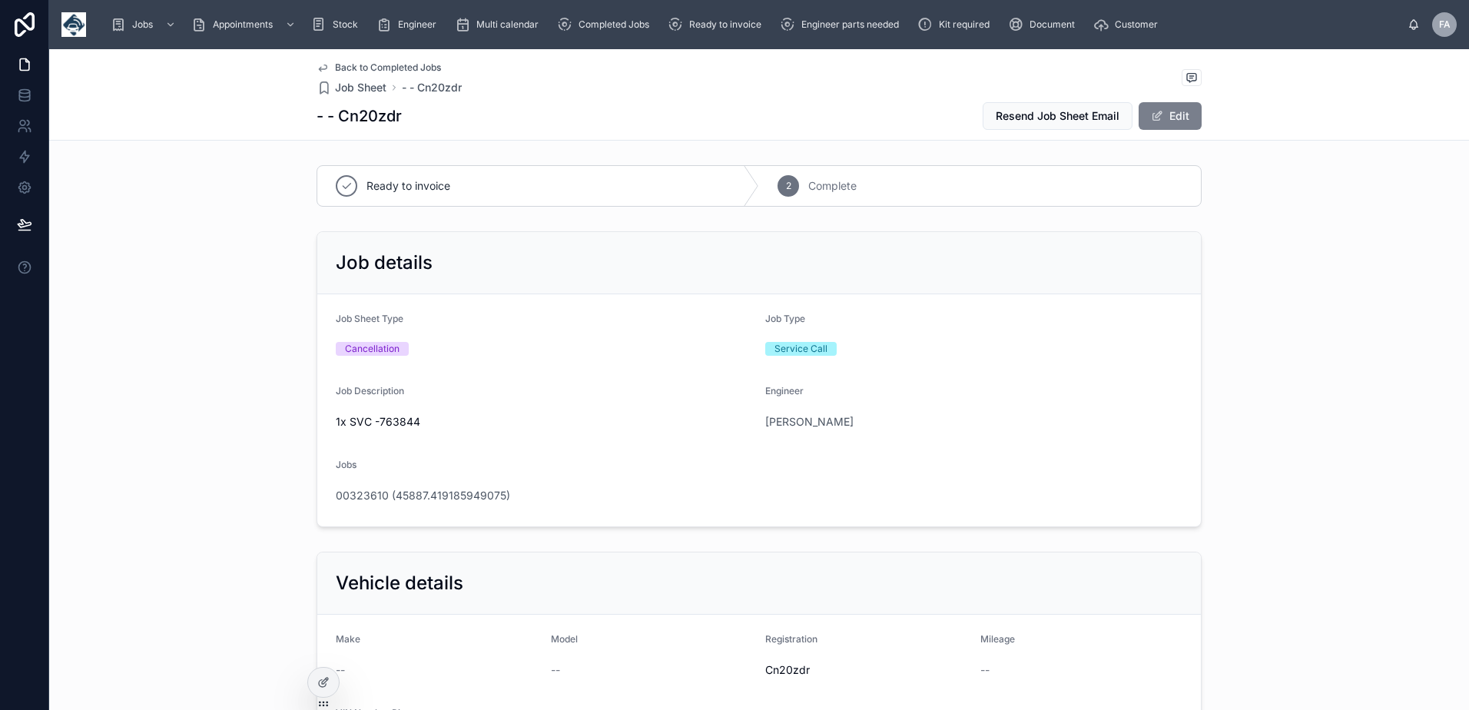
click at [1176, 118] on button "Edit" at bounding box center [1169, 116] width 63 height 28
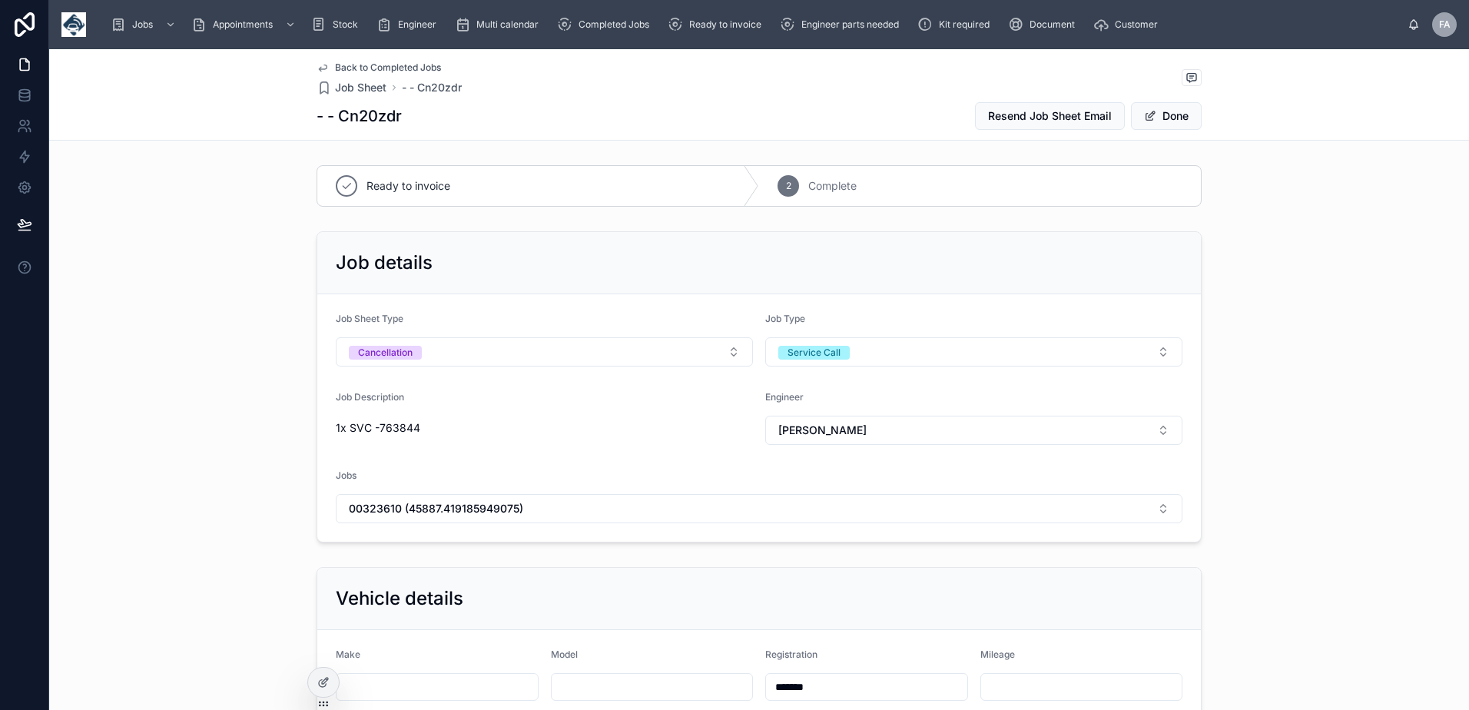
click at [872, 675] on div "*******" at bounding box center [866, 687] width 203 height 28
click at [878, 694] on input "*******" at bounding box center [866, 687] width 201 height 22
type input "**********"
click at [1160, 114] on button "Done" at bounding box center [1166, 116] width 71 height 28
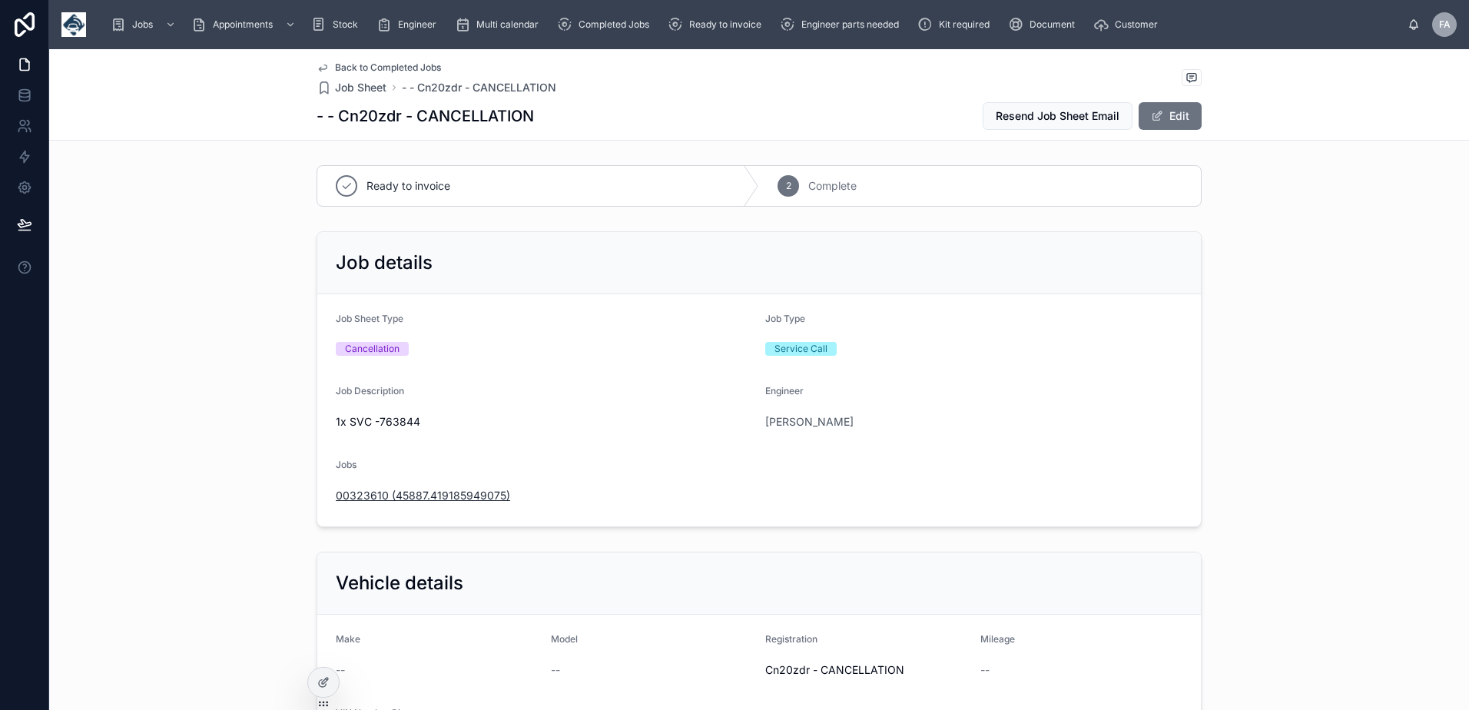
click at [419, 498] on span "00323610 (45887.419185949075)" at bounding box center [423, 495] width 174 height 15
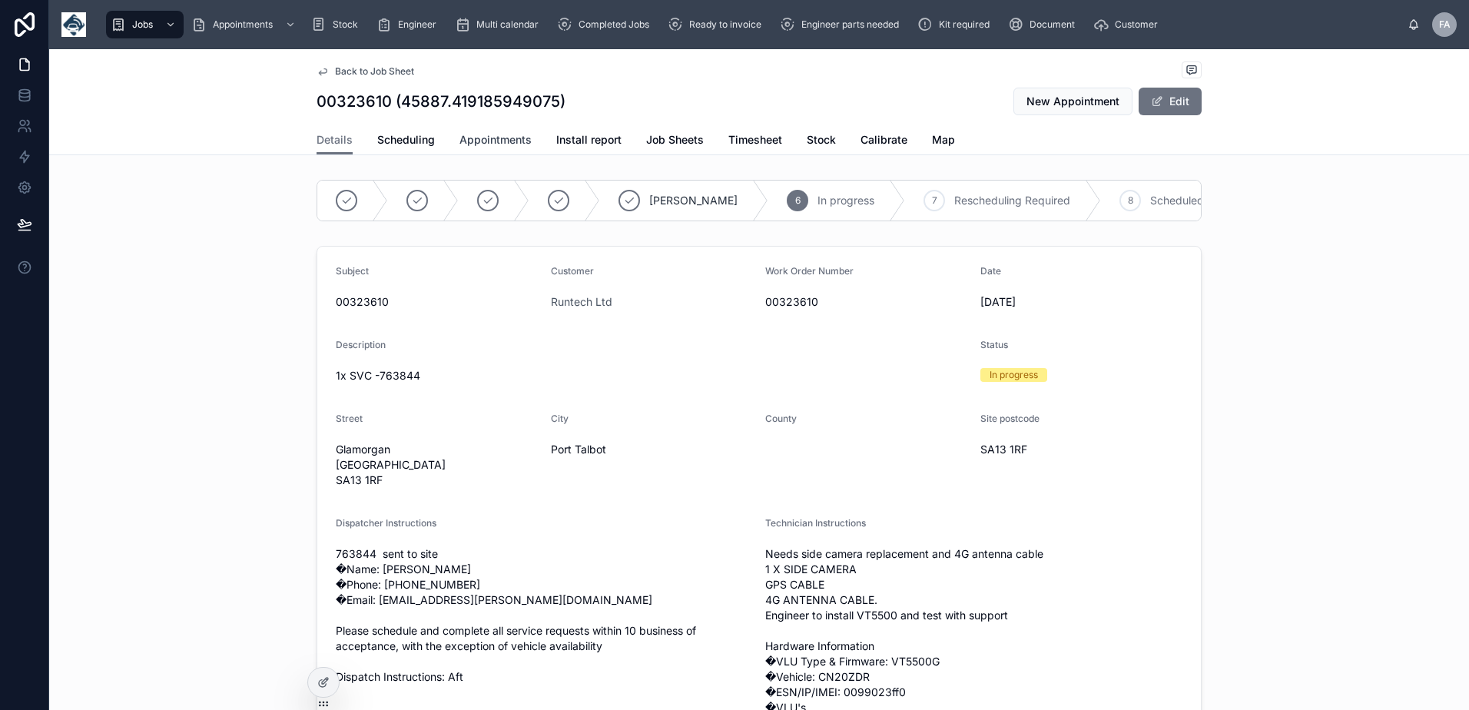
click at [469, 142] on span "Appointments" at bounding box center [495, 139] width 72 height 15
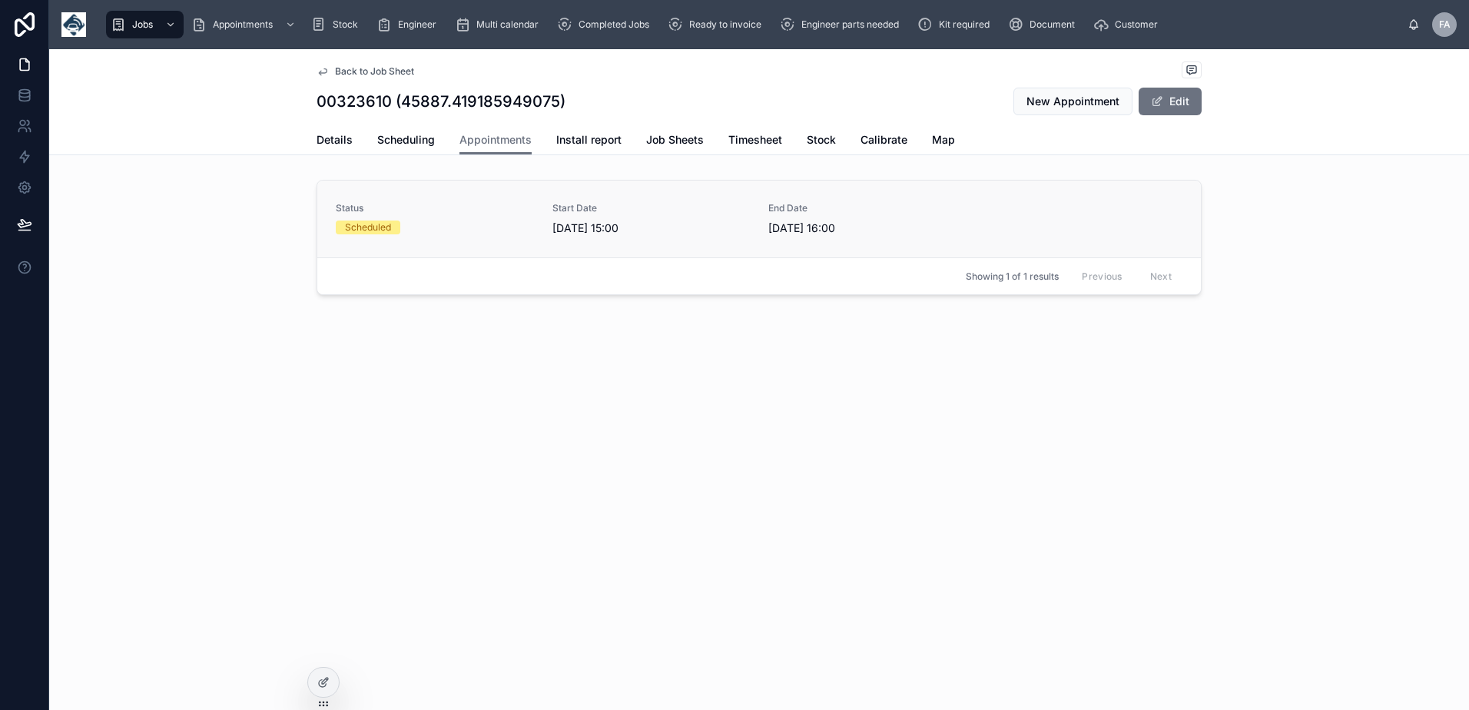
click at [436, 234] on div "Scheduled" at bounding box center [435, 227] width 198 height 14
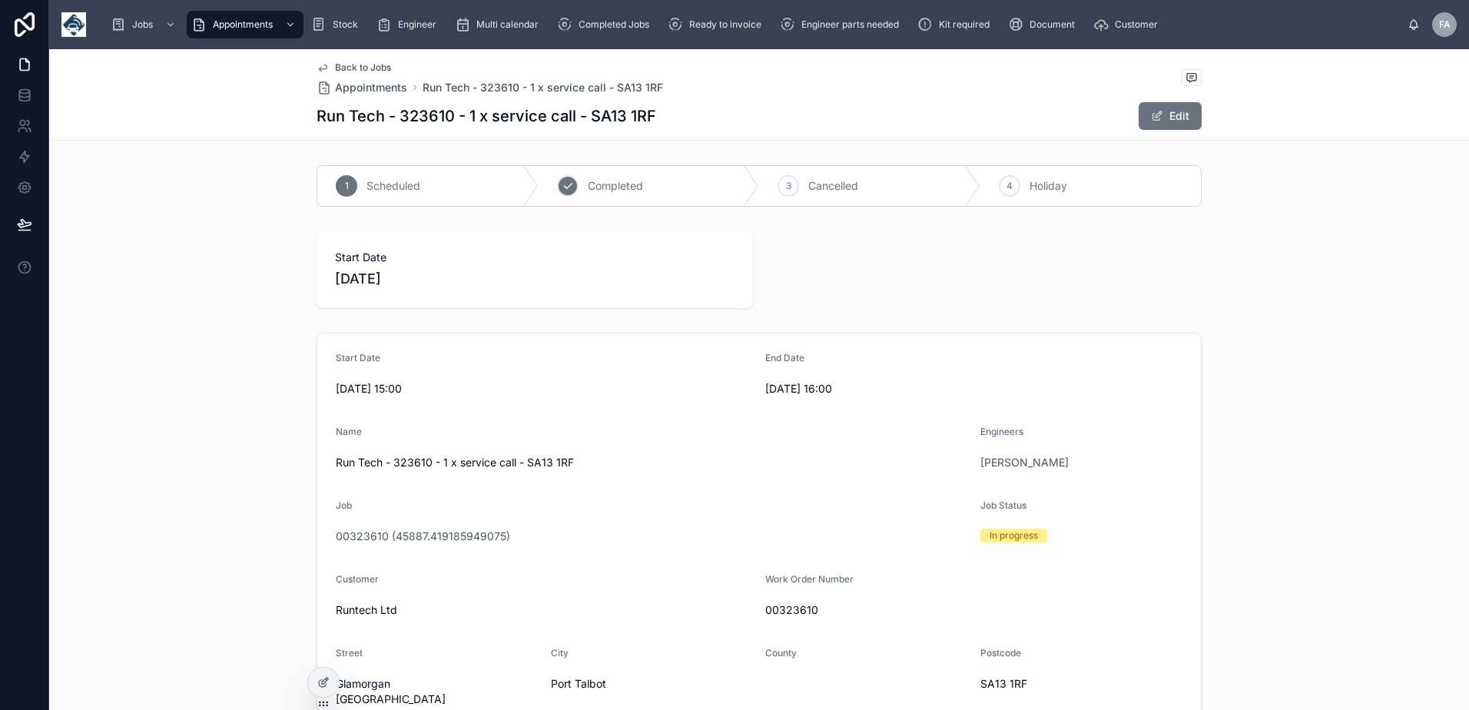
click at [562, 191] on icon at bounding box center [568, 186] width 12 height 12
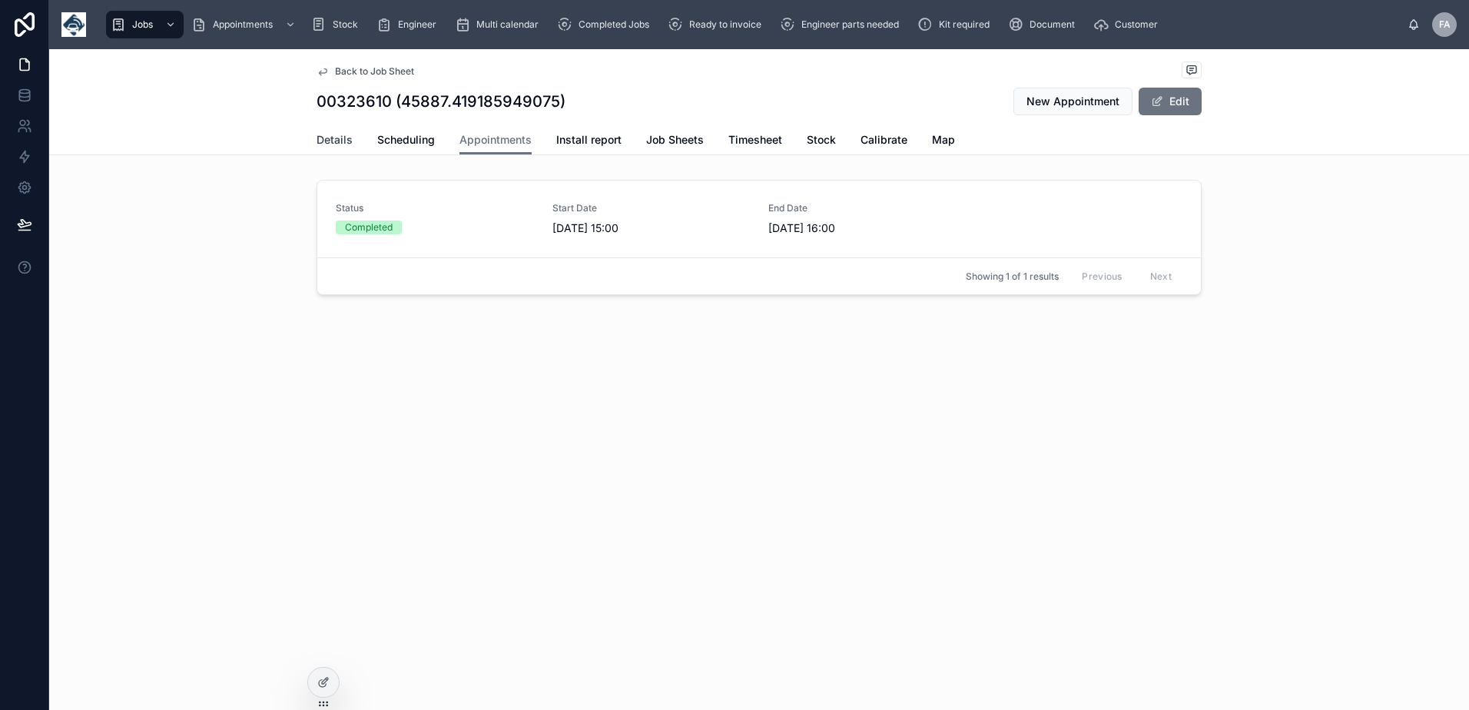
click at [335, 141] on span "Details" at bounding box center [334, 139] width 36 height 15
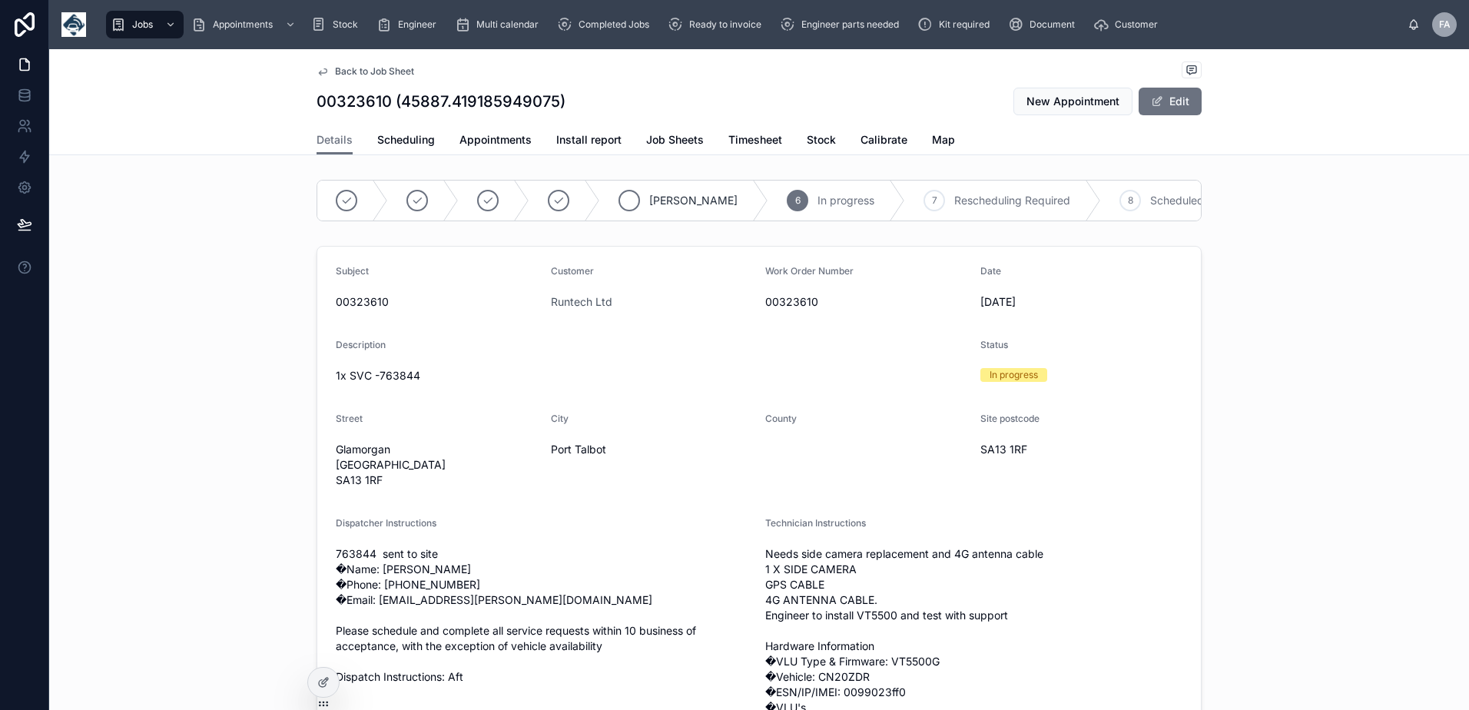
click at [623, 198] on icon at bounding box center [629, 200] width 12 height 12
drag, startPoint x: 721, startPoint y: 23, endPoint x: 690, endPoint y: 39, distance: 35.4
click at [721, 23] on span "Ready to invoice" at bounding box center [725, 24] width 72 height 12
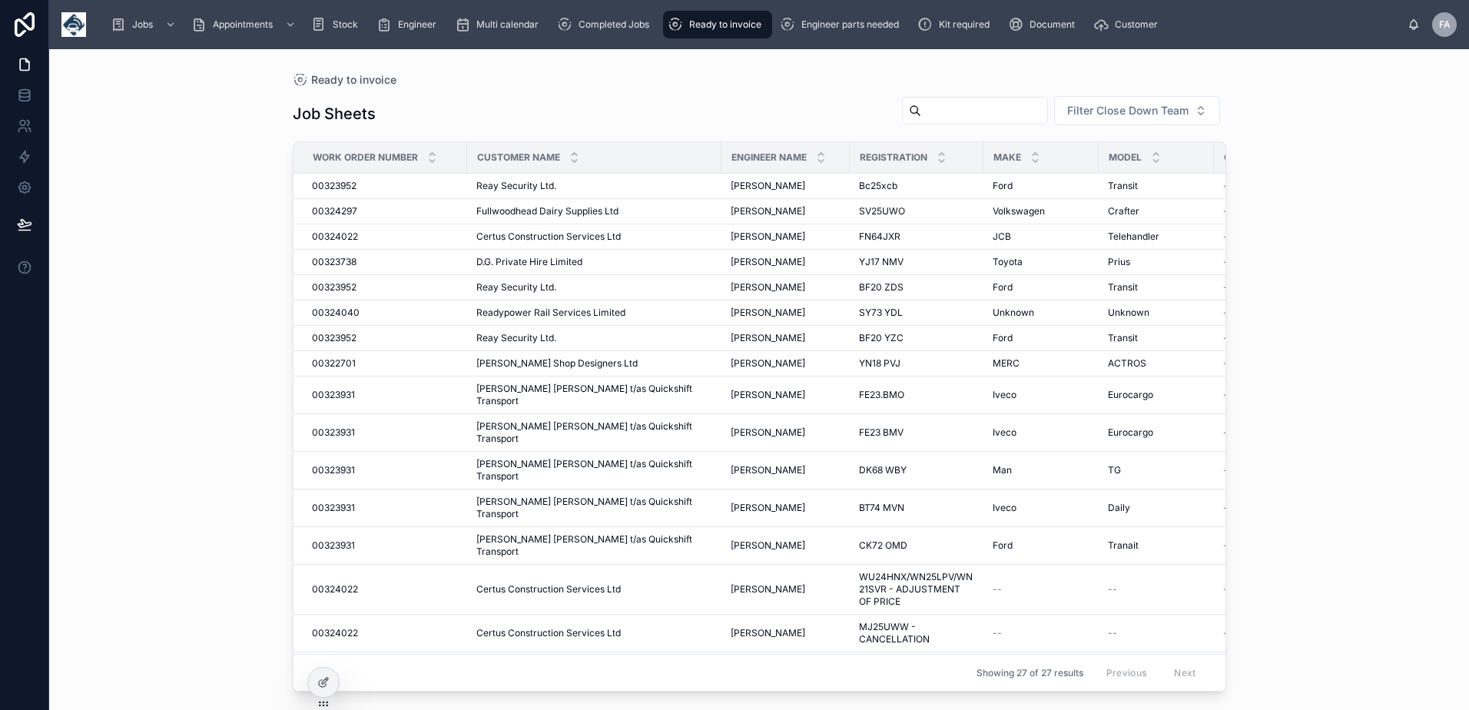
click at [1014, 111] on input "text" at bounding box center [984, 111] width 126 height 22
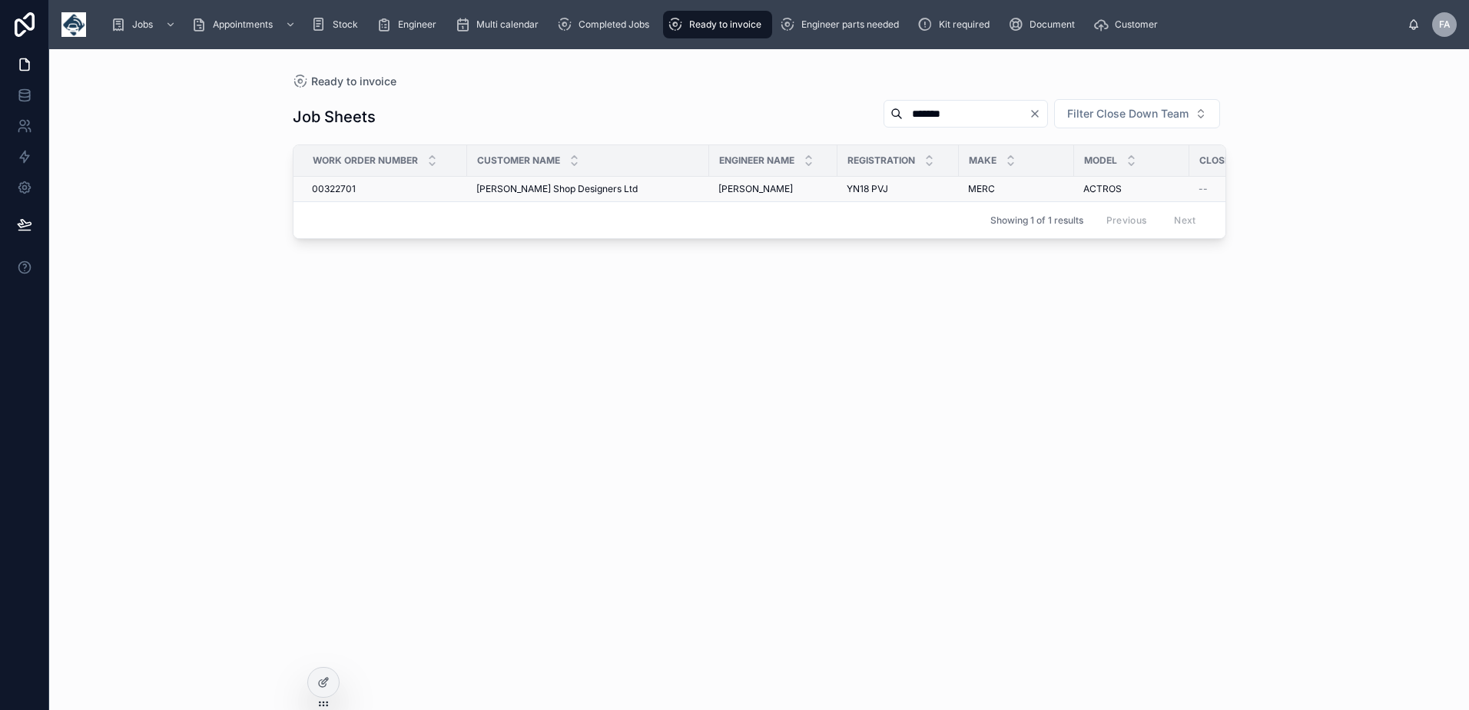
type input "*******"
click at [339, 188] on span "00322701" at bounding box center [334, 189] width 44 height 12
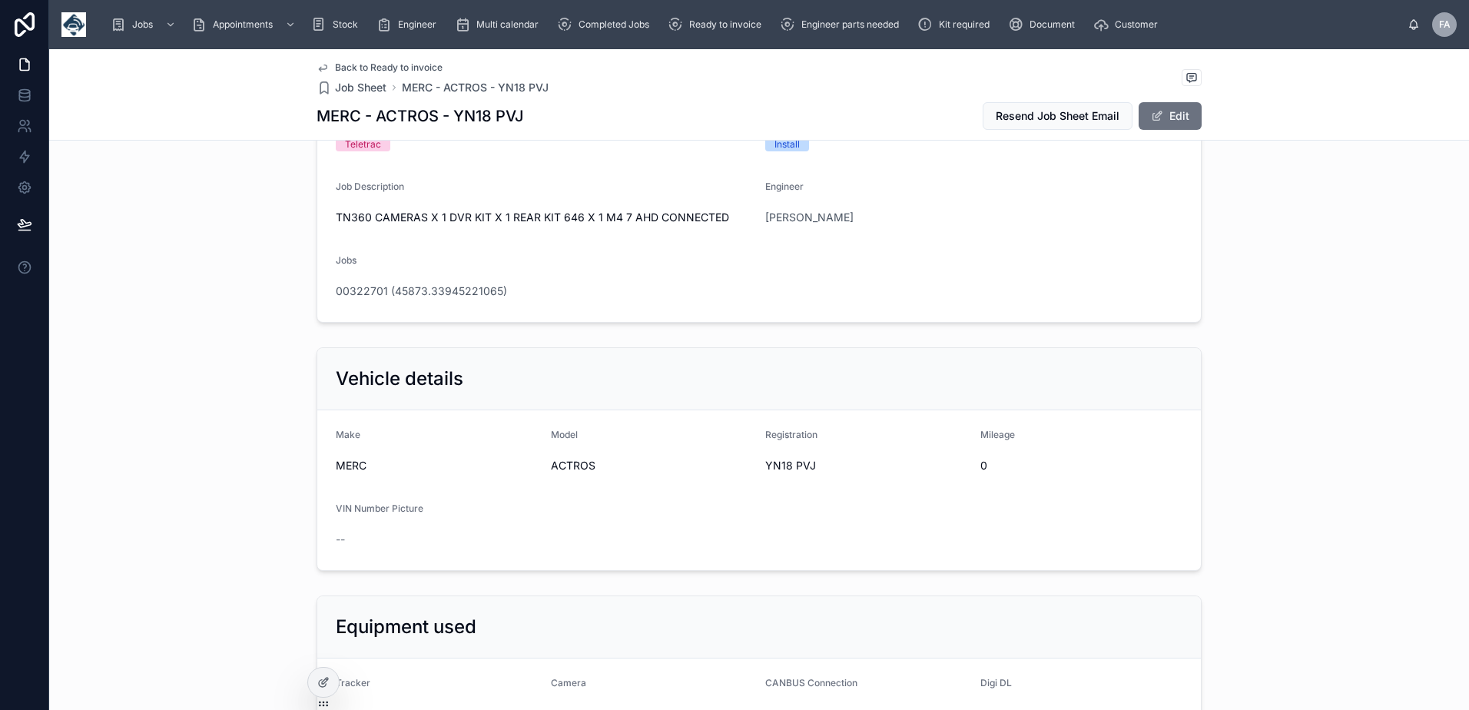
scroll to position [230, 0]
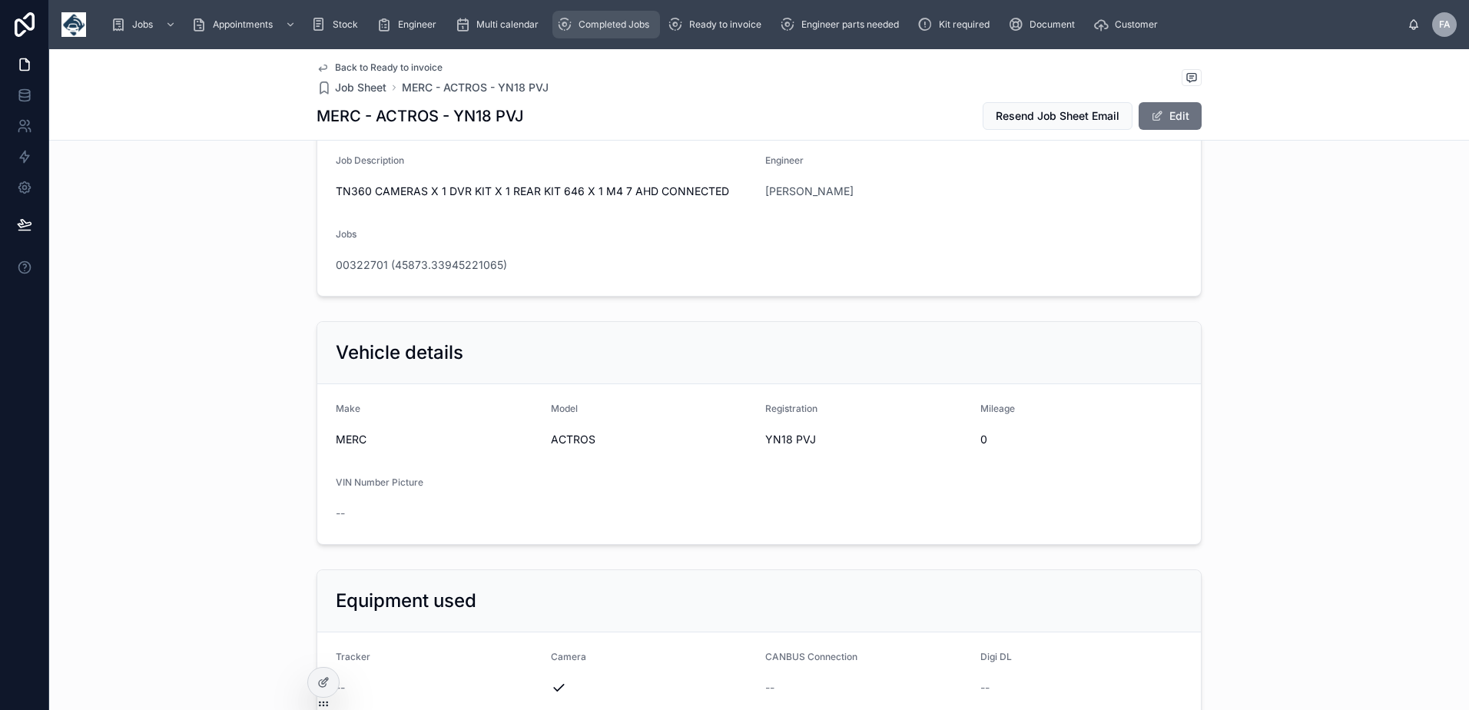
click at [607, 28] on span "Completed Jobs" at bounding box center [613, 24] width 71 height 12
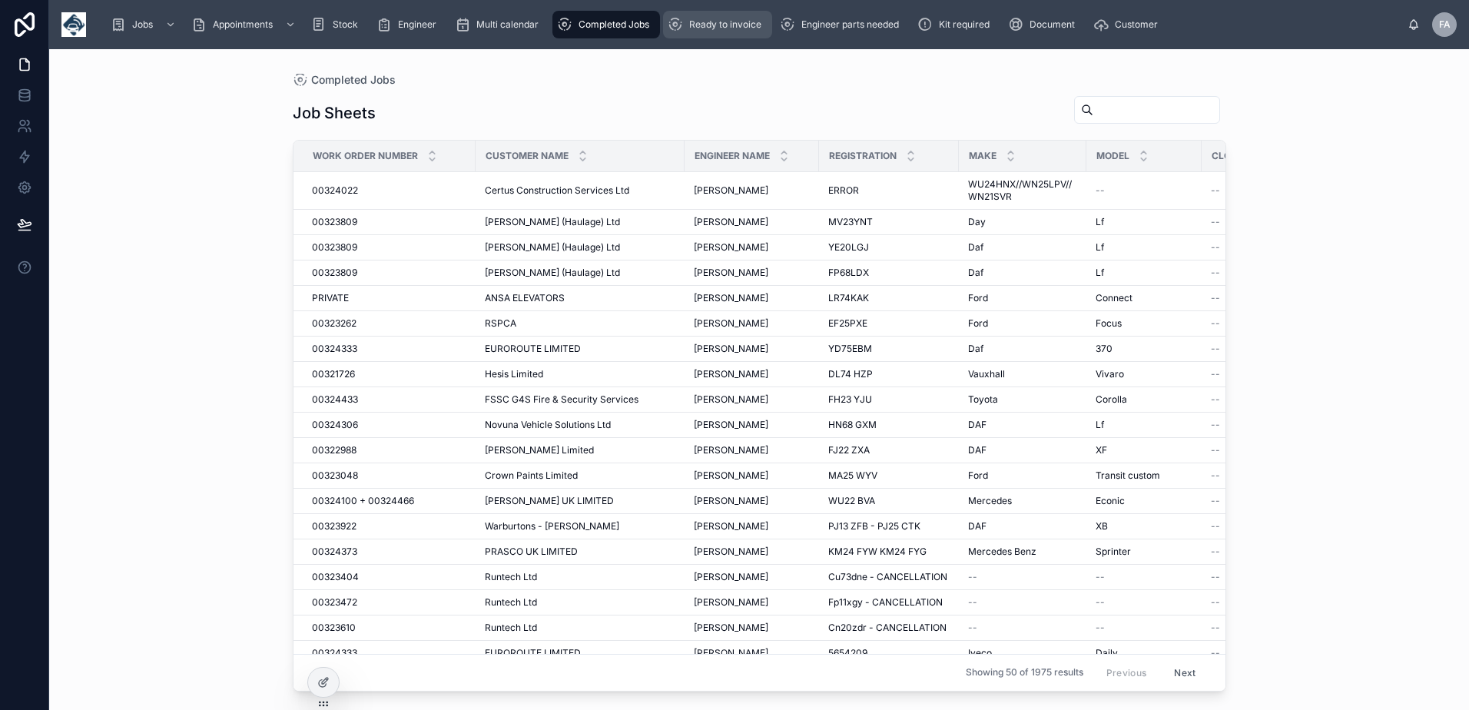
click at [714, 25] on span "Ready to invoice" at bounding box center [725, 24] width 72 height 12
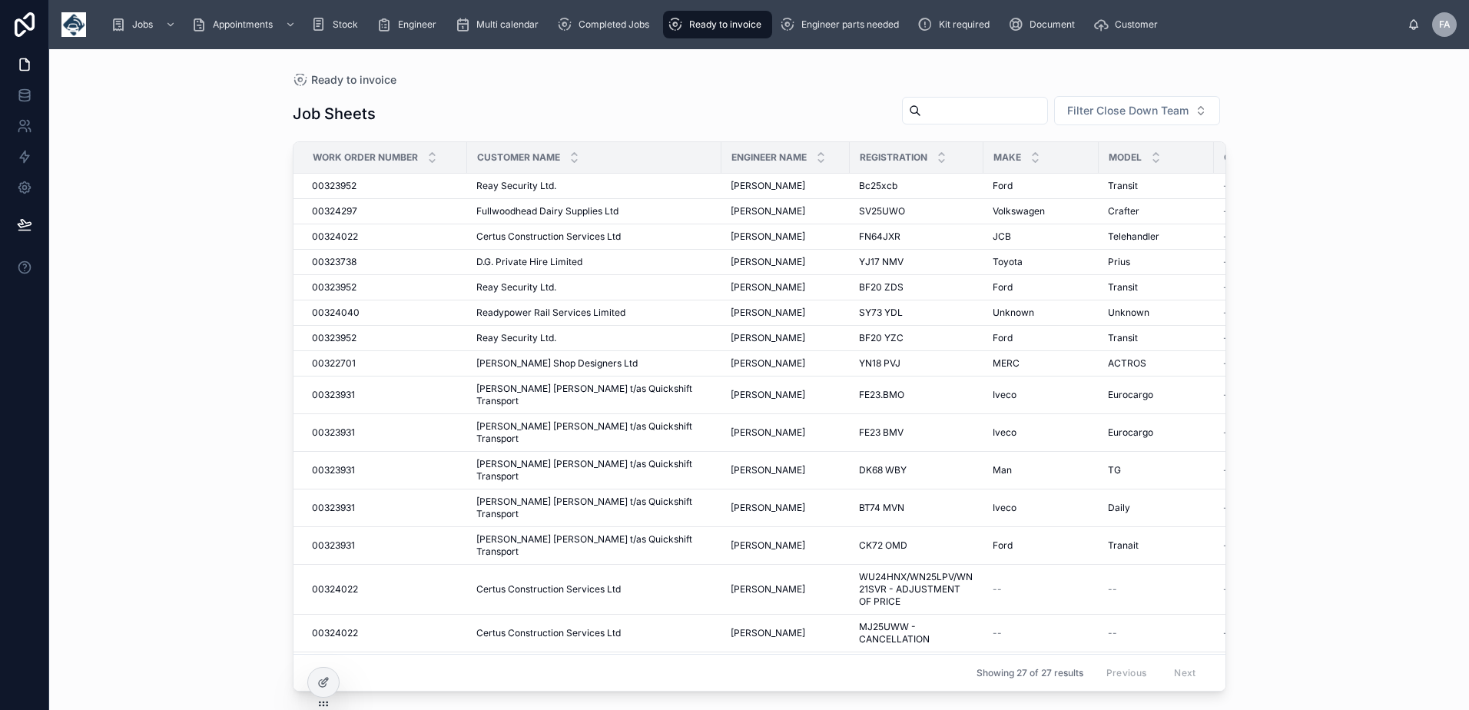
click at [974, 111] on input "text" at bounding box center [984, 111] width 126 height 22
type input "****"
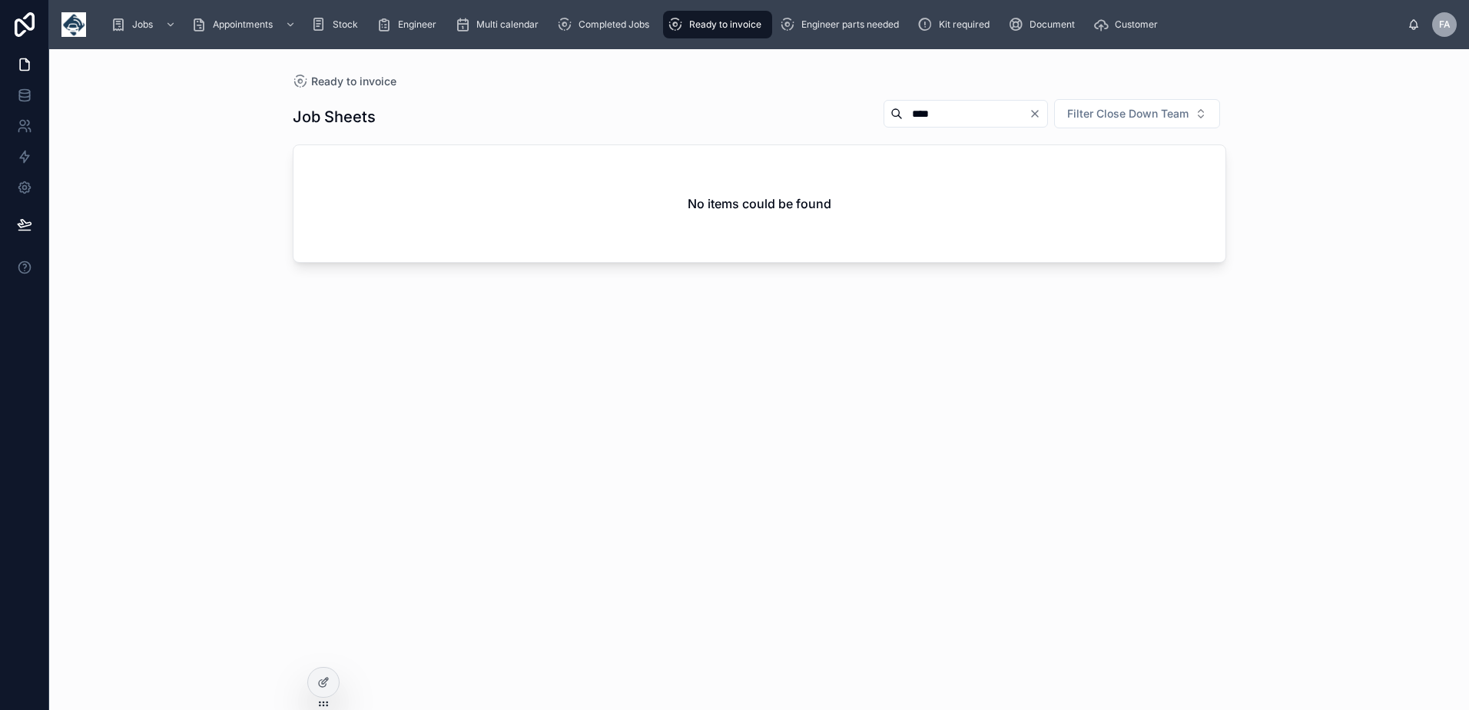
drag, startPoint x: 959, startPoint y: 117, endPoint x: 774, endPoint y: 108, distance: 186.1
click at [770, 119] on div "Job Sheets **** Filter Close Down Team" at bounding box center [759, 116] width 933 height 37
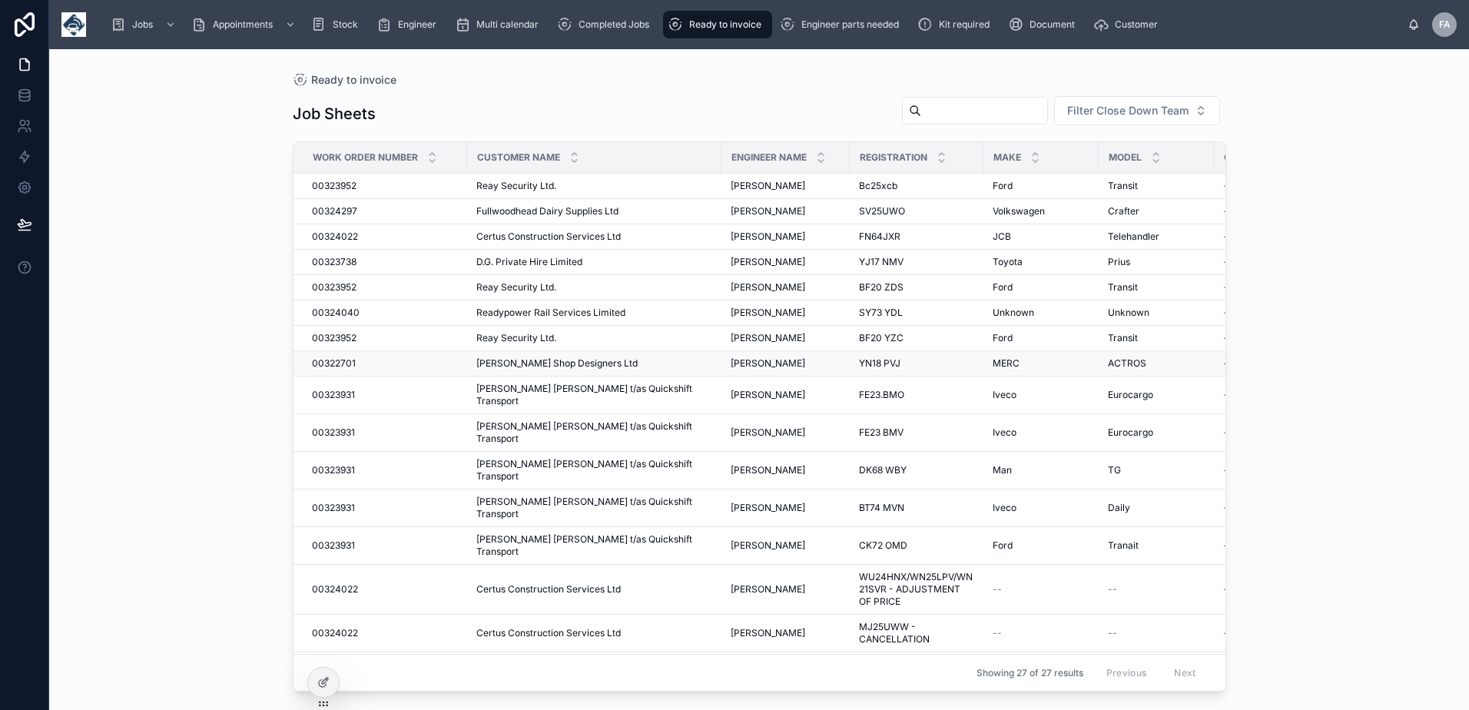
click at [494, 359] on span "Weatherhead Shop Designers Ltd" at bounding box center [556, 363] width 161 height 12
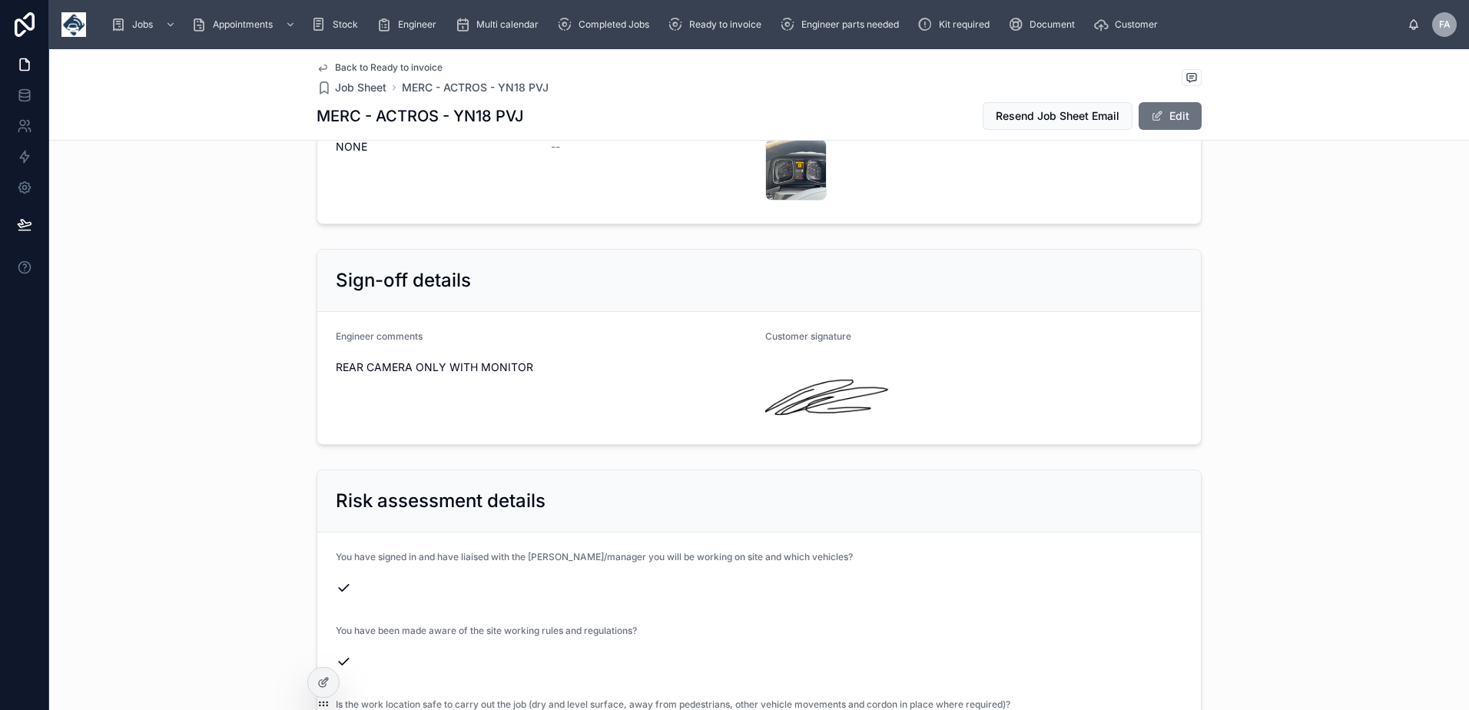
scroll to position [2842, 0]
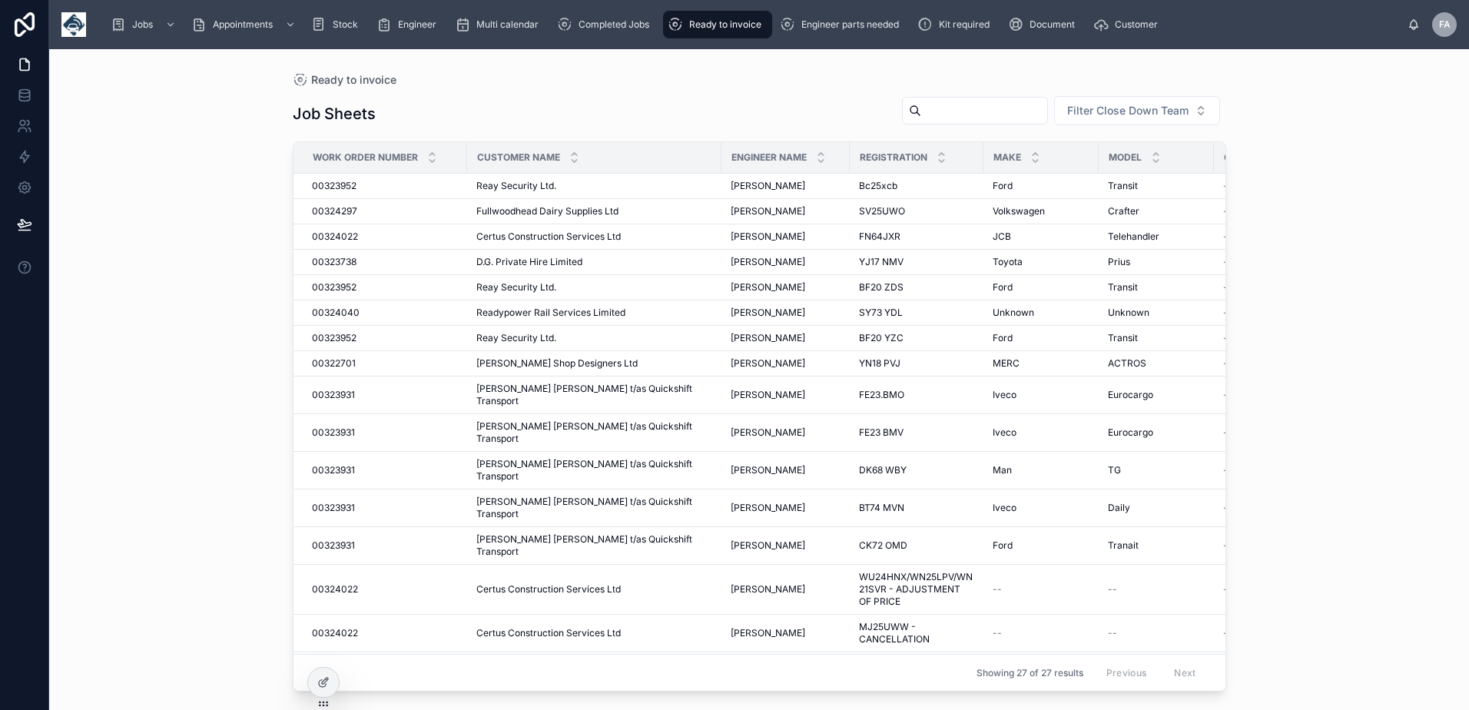
click at [921, 105] on input "text" at bounding box center [984, 111] width 126 height 22
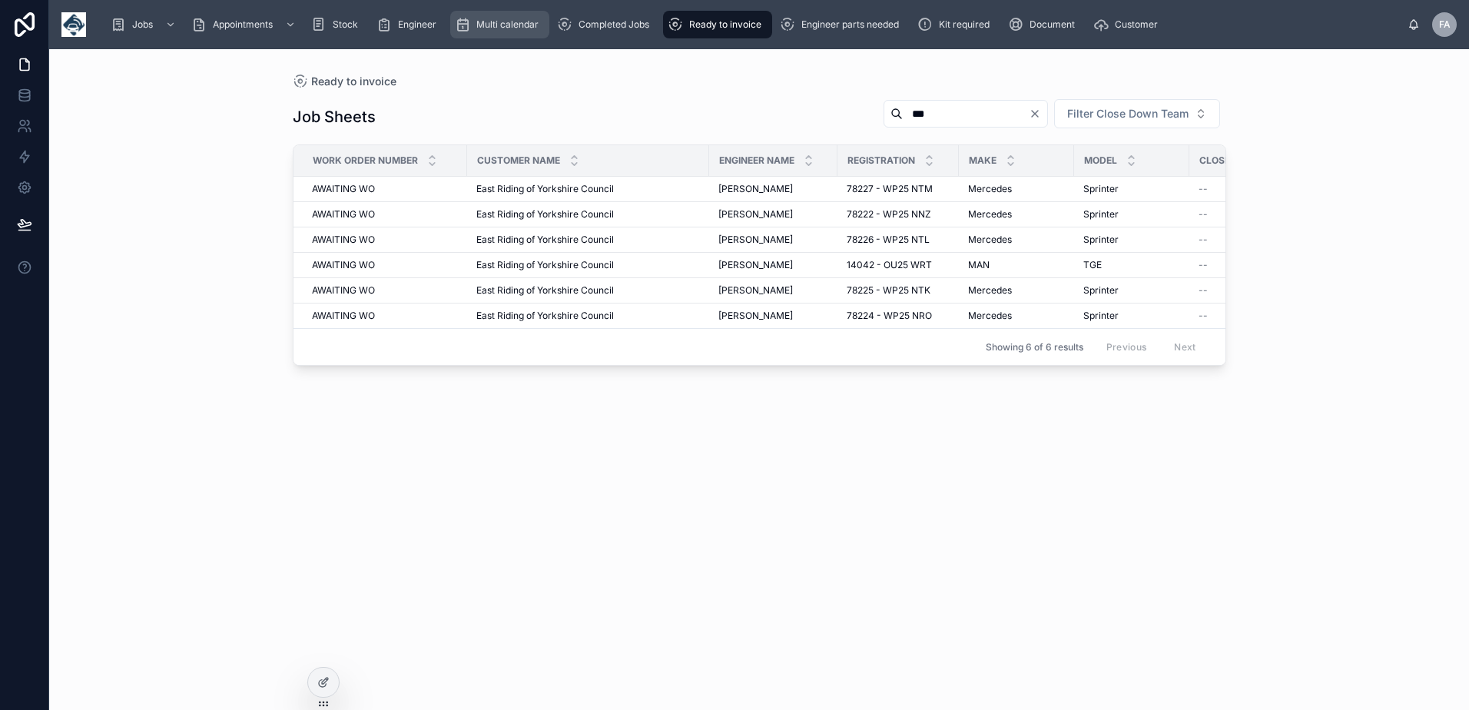
drag, startPoint x: 676, startPoint y: 15, endPoint x: 529, endPoint y: 17, distance: 146.7
click at [676, 15] on div "Ready to invoice" at bounding box center [718, 24] width 100 height 25
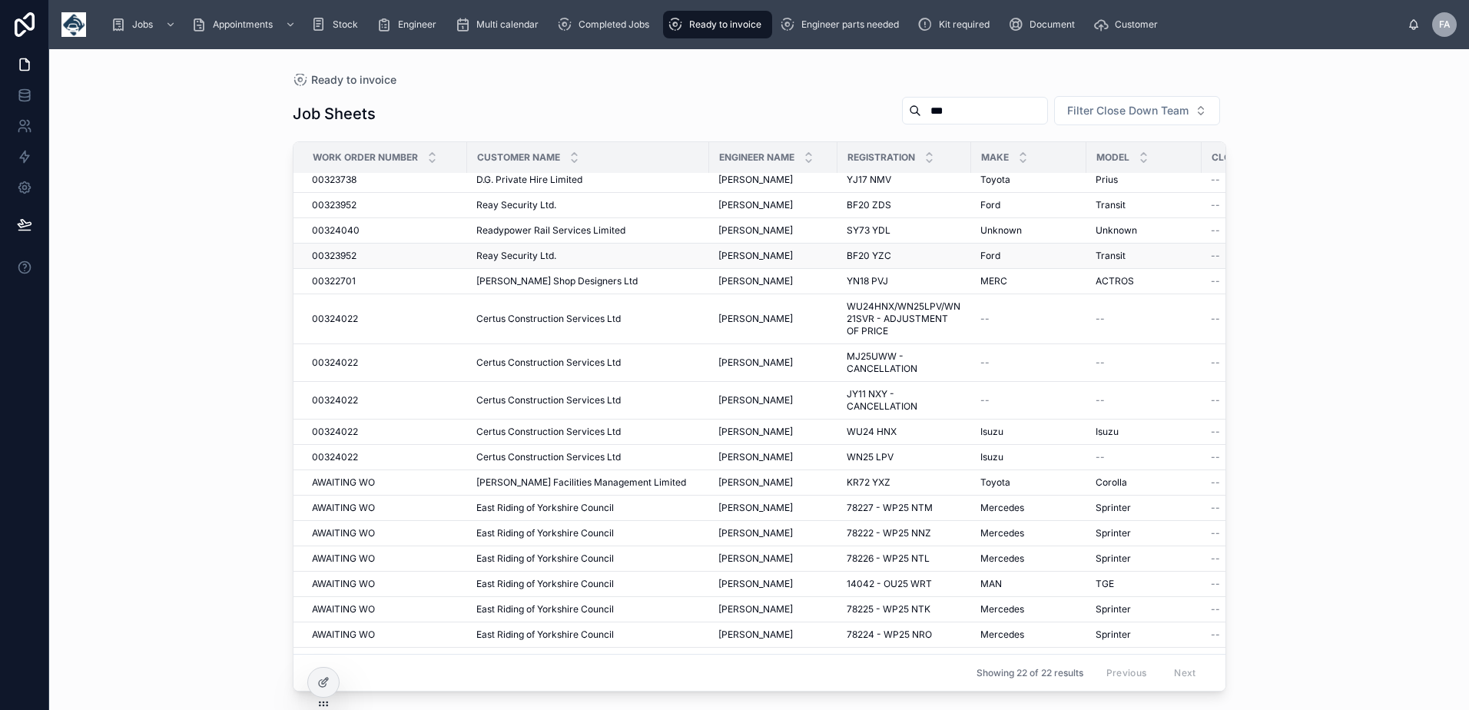
scroll to position [150, 0]
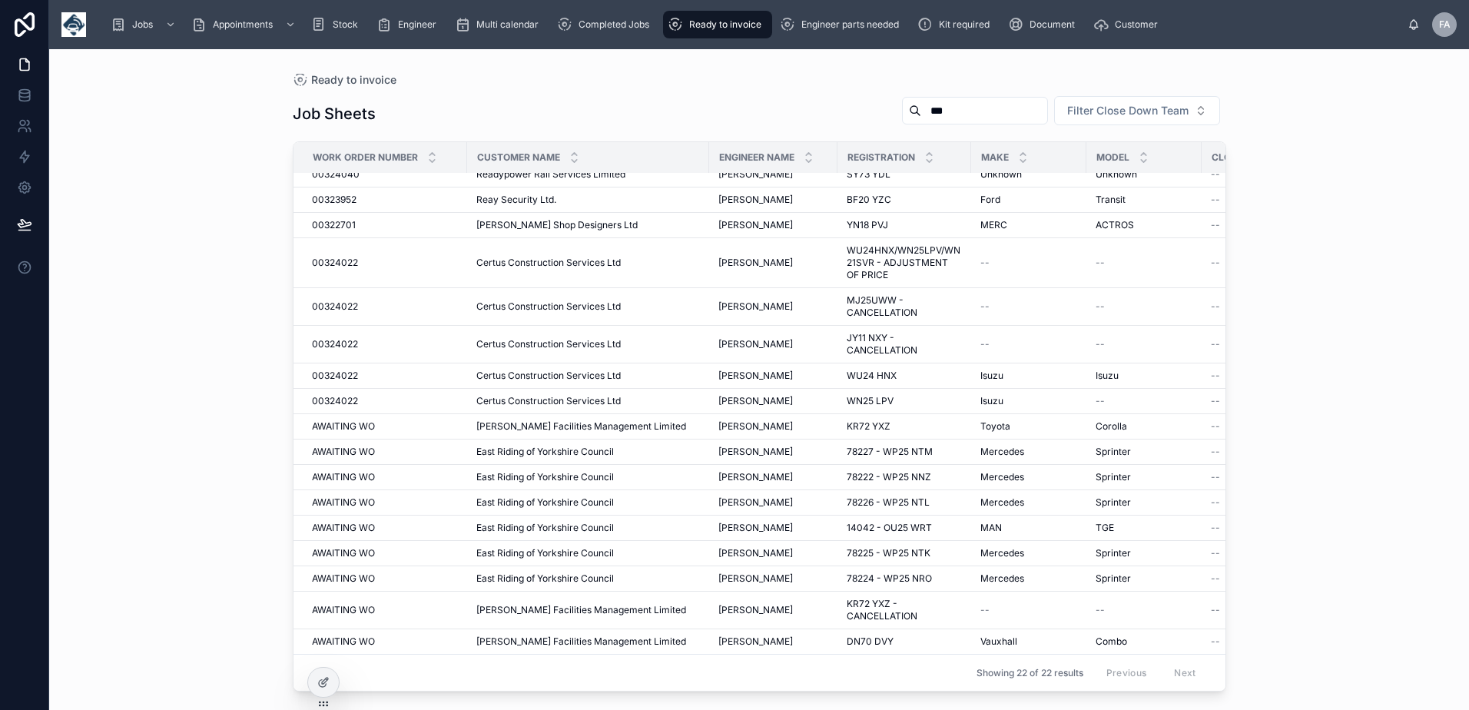
drag, startPoint x: 935, startPoint y: 114, endPoint x: 810, endPoint y: 117, distance: 125.2
click at [816, 114] on div "Job Sheets *** Filter Close Down Team" at bounding box center [759, 113] width 933 height 37
type input "****"
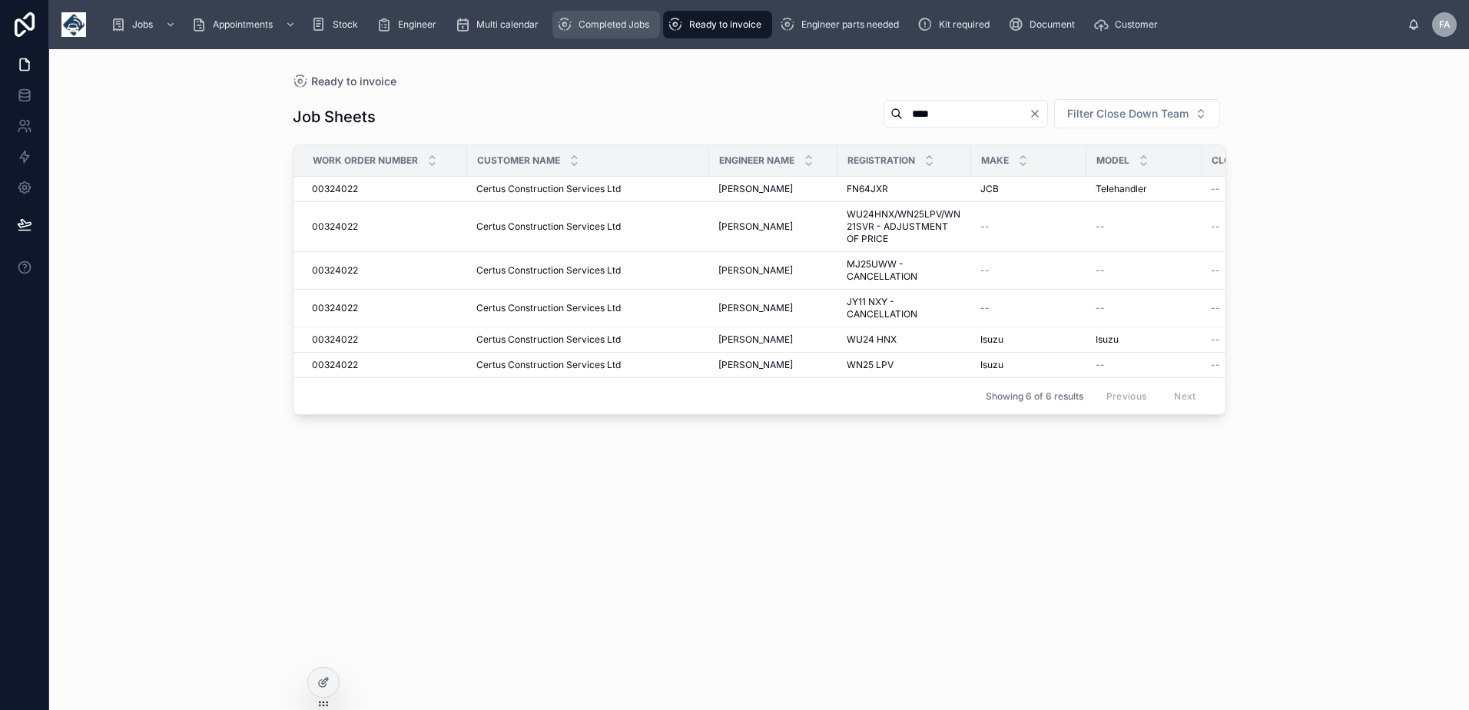
drag, startPoint x: 621, startPoint y: 22, endPoint x: 648, endPoint y: 21, distance: 26.9
click at [621, 24] on span "Completed Jobs" at bounding box center [613, 24] width 71 height 12
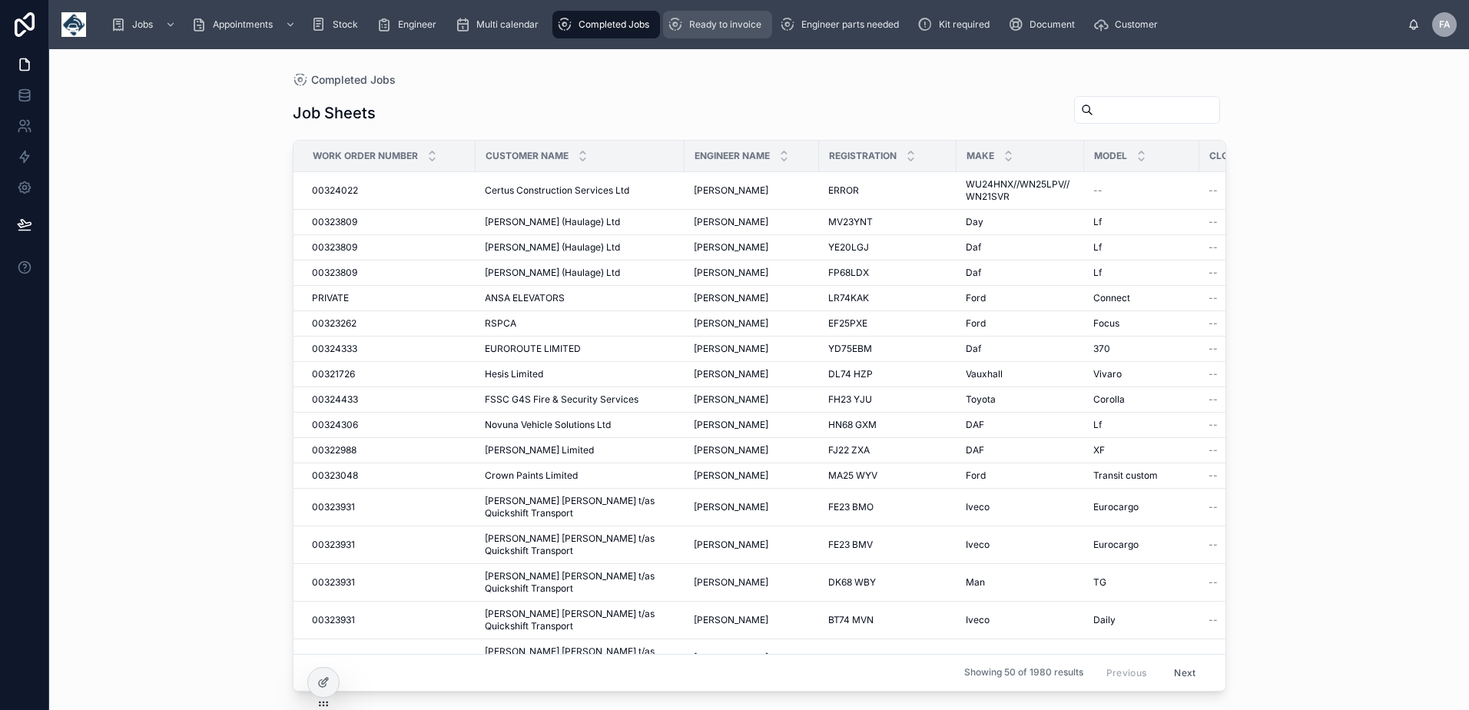
click at [731, 21] on span "Ready to invoice" at bounding box center [725, 24] width 72 height 12
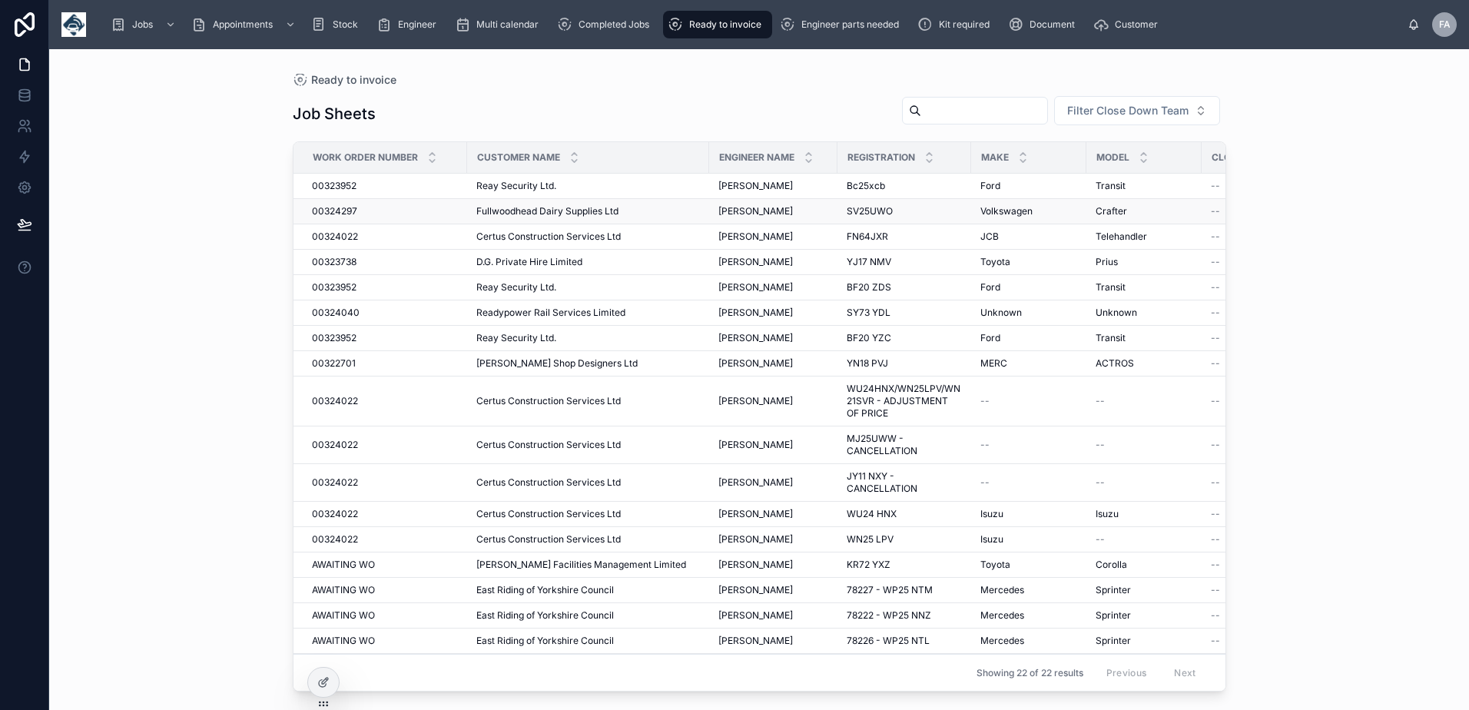
click at [333, 207] on span "00324297" at bounding box center [334, 211] width 45 height 12
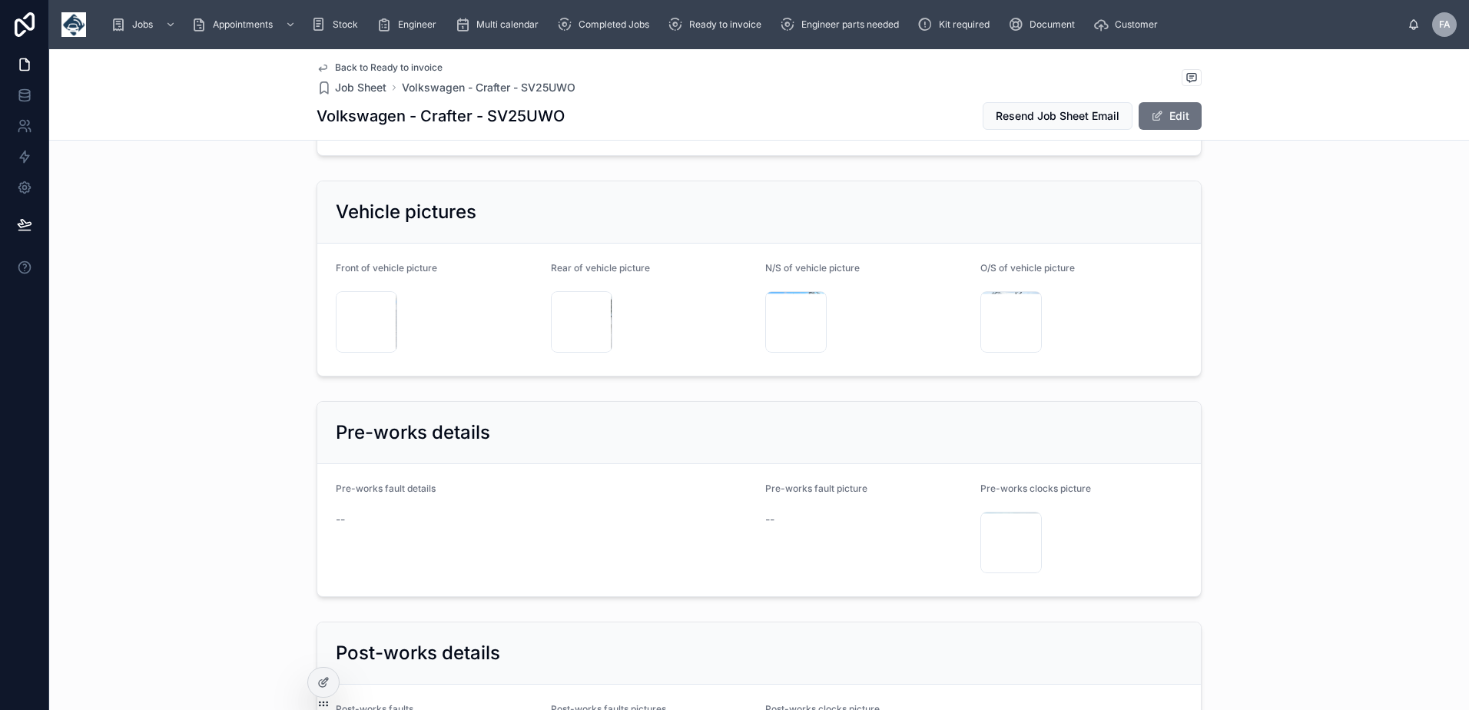
scroll to position [2996, 0]
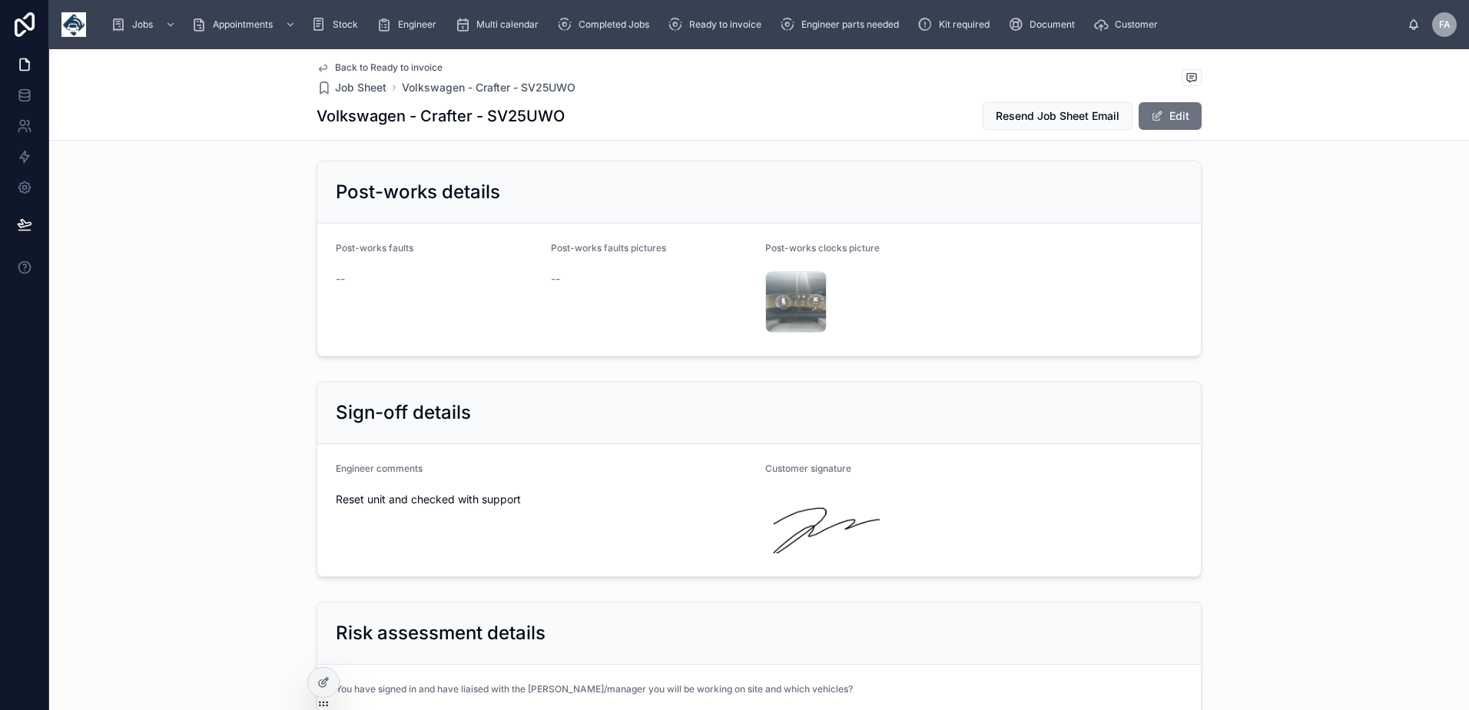
drag, startPoint x: 328, startPoint y: 518, endPoint x: 579, endPoint y: 529, distance: 251.5
click at [579, 529] on form "Engineer comments Reset unit and checked with support Customer signature" at bounding box center [758, 510] width 883 height 132
copy span "Reset unit and checked with support"
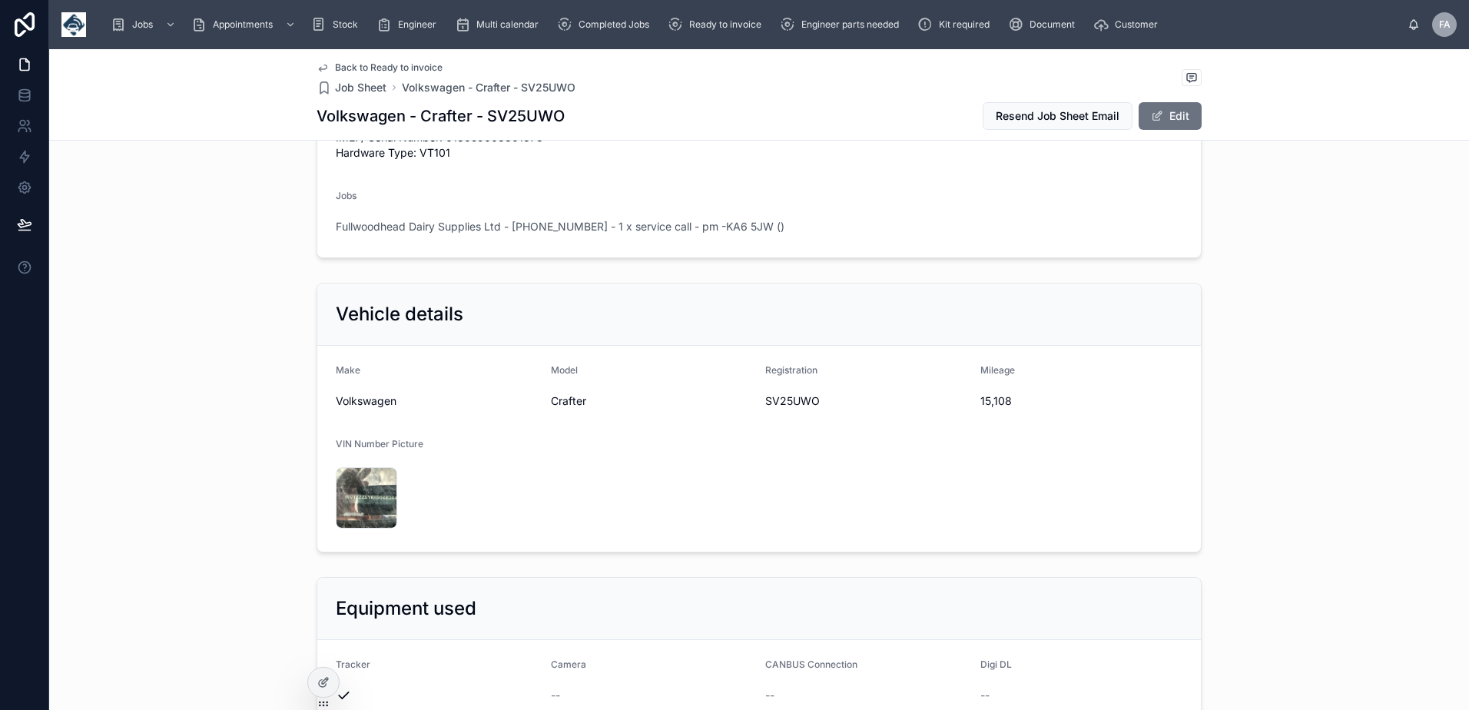
scroll to position [538, 0]
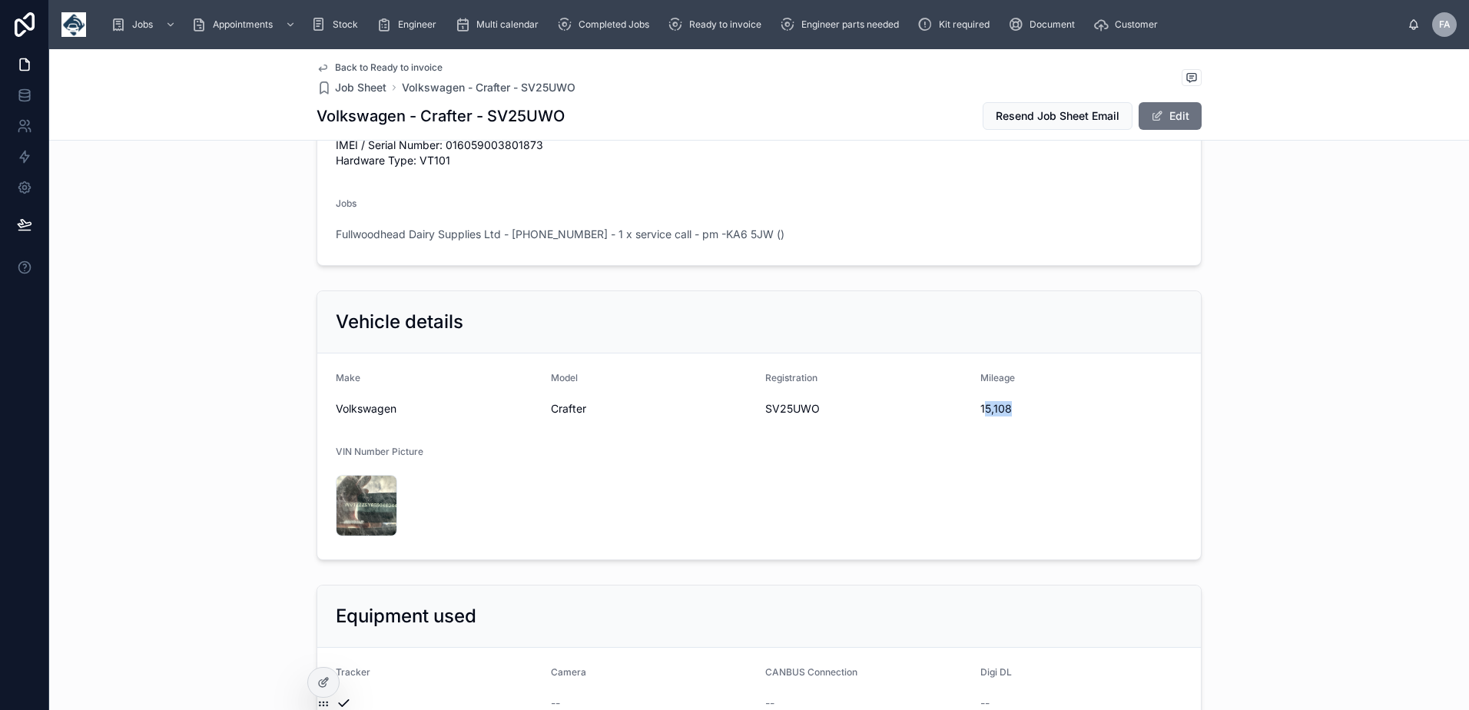
drag, startPoint x: 976, startPoint y: 439, endPoint x: 1029, endPoint y: 445, distance: 52.5
click at [1029, 416] on span "15,108" at bounding box center [1081, 408] width 203 height 15
click at [1035, 449] on form "Make Volkswagen Model Crafter Registration SV25UWO Mileage 15,108 VIN Number Pi…" at bounding box center [758, 456] width 883 height 206
drag, startPoint x: 1035, startPoint y: 449, endPoint x: 991, endPoint y: 465, distance: 46.4
click at [995, 470] on form "Make Volkswagen Model Crafter Registration SV25UWO Mileage 15,108 VIN Number Pi…" at bounding box center [758, 456] width 883 height 206
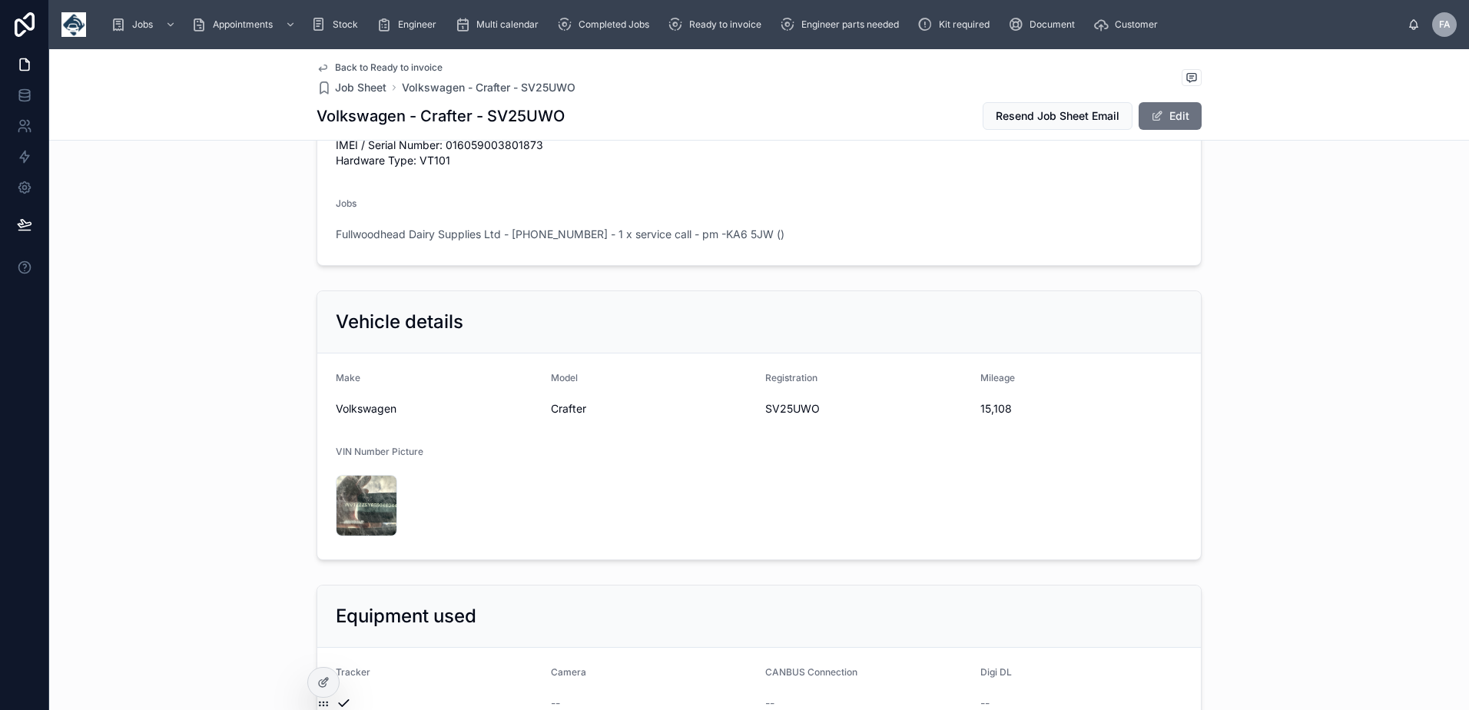
click at [1014, 446] on form "Make Volkswagen Model Crafter Registration SV25UWO Mileage 15,108 VIN Number Pi…" at bounding box center [758, 456] width 883 height 206
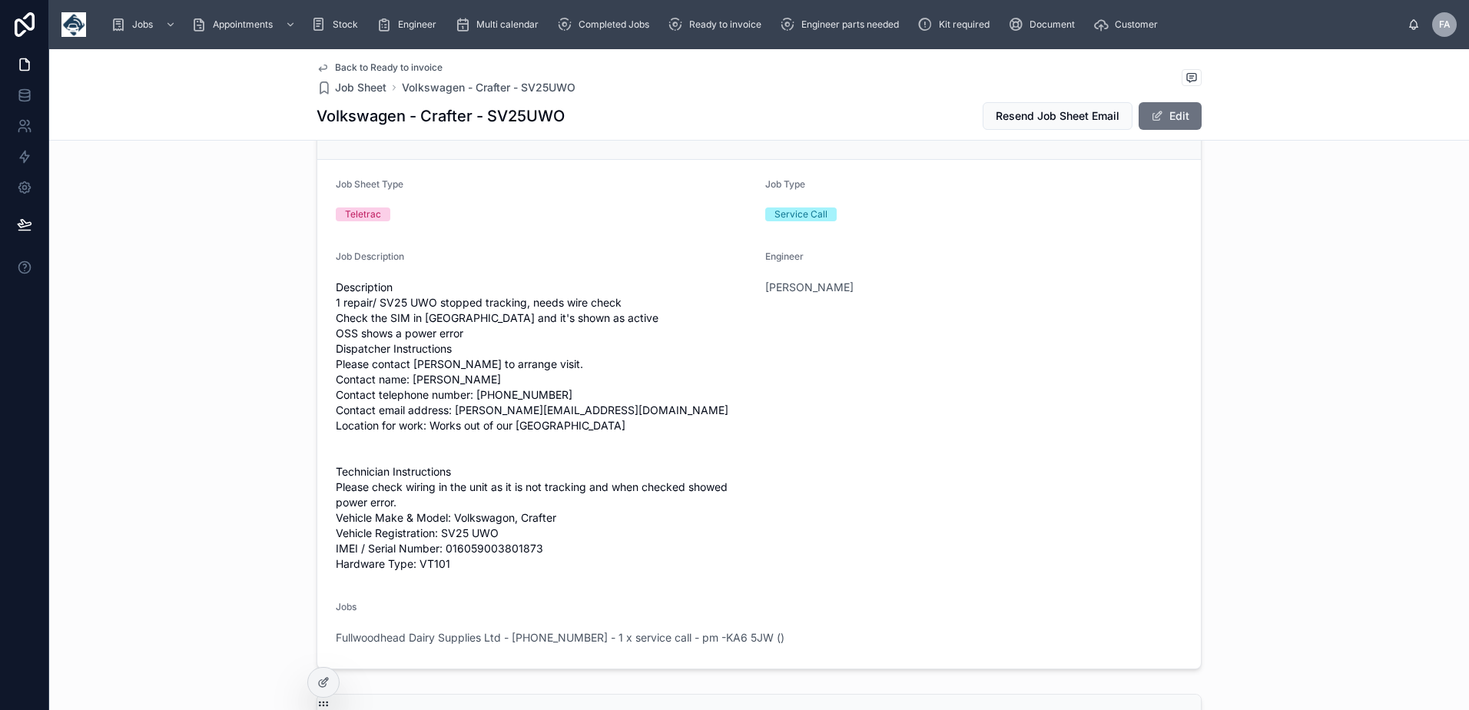
scroll to position [0, 0]
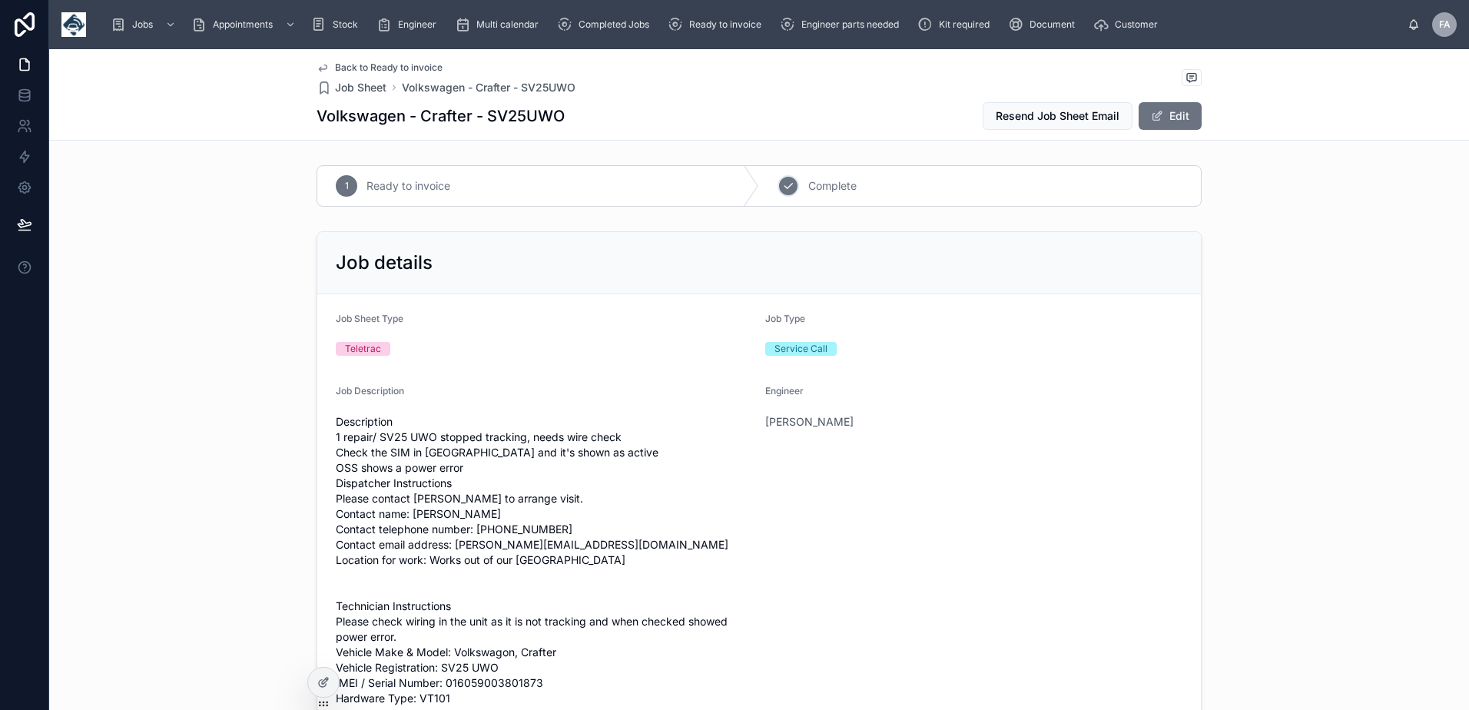
click at [787, 193] on div "2" at bounding box center [788, 186] width 22 height 22
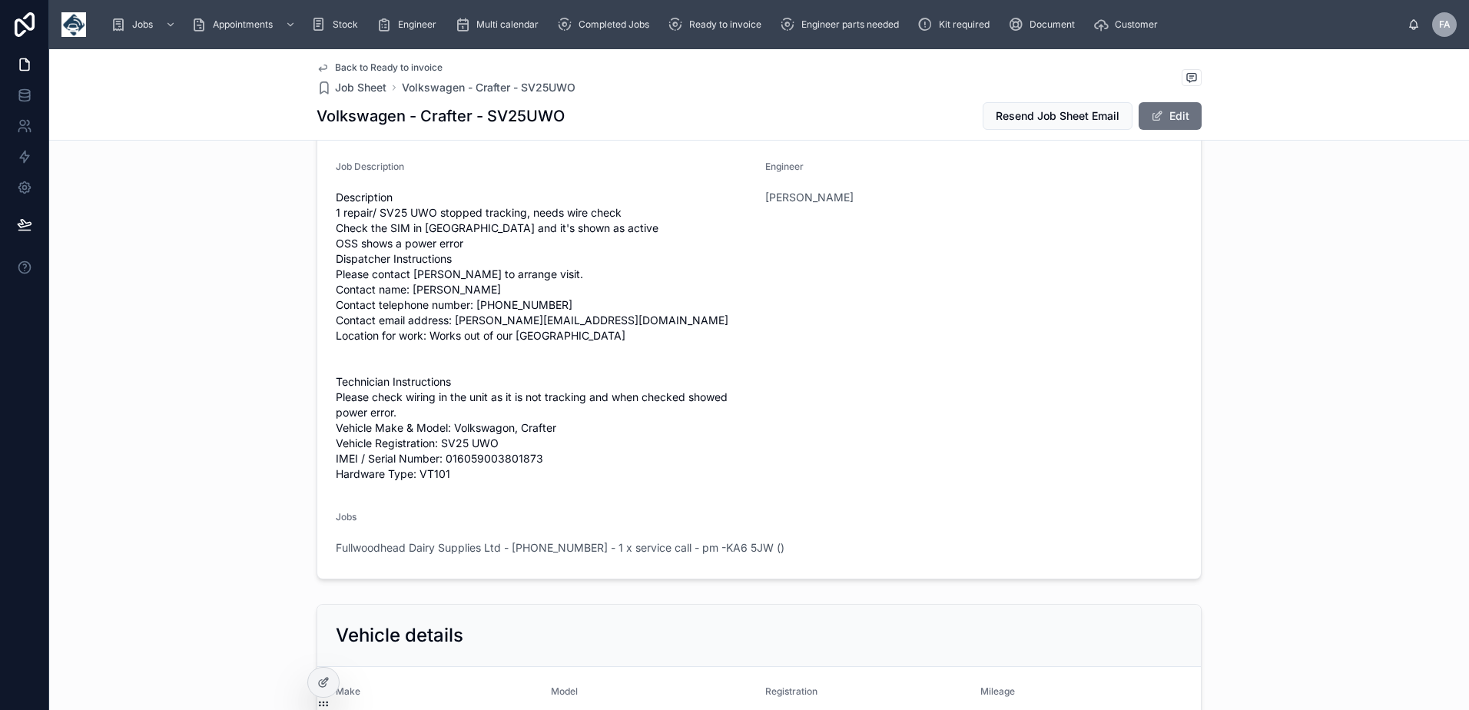
scroll to position [384, 0]
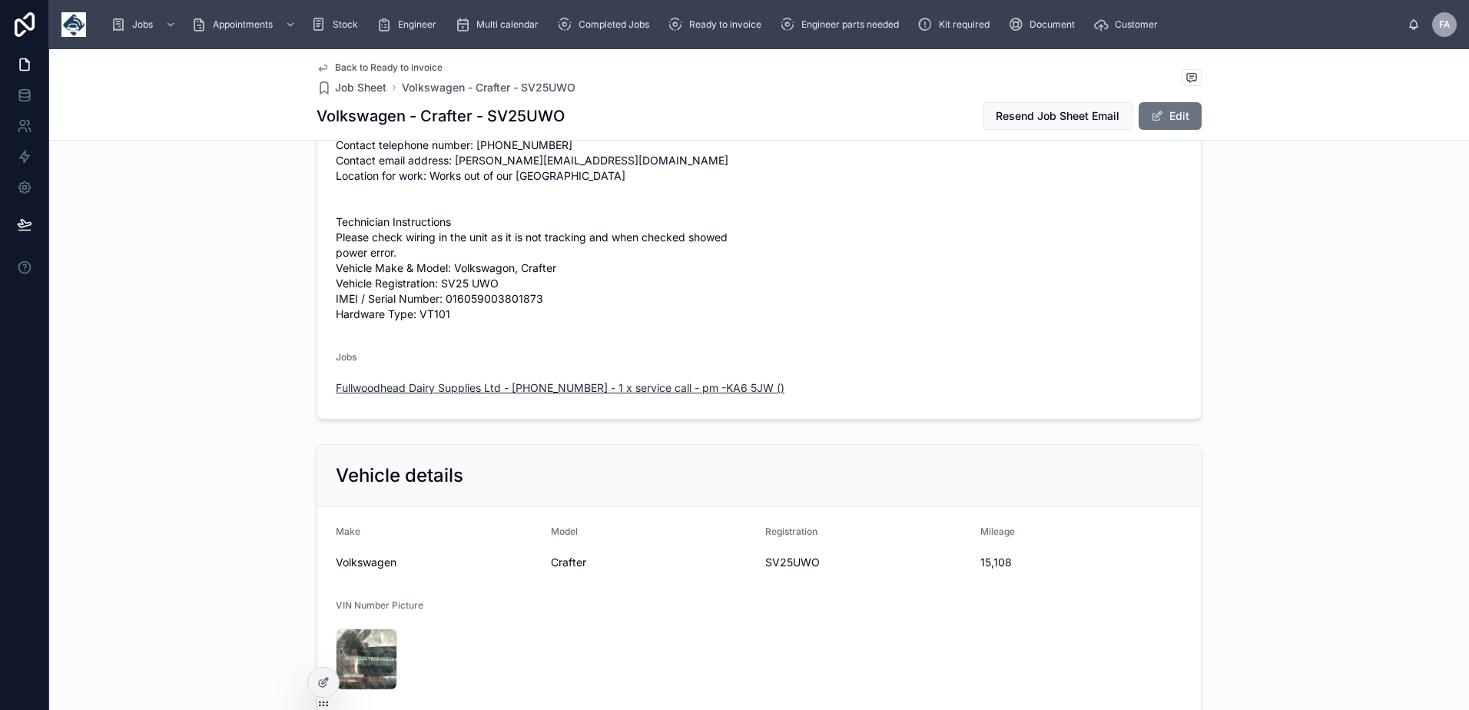
click at [453, 396] on span "Fullwoodhead Dairy Supplies Ltd - 00324297 - 1 x service call - pm -KA6 5JW ()" at bounding box center [560, 387] width 449 height 15
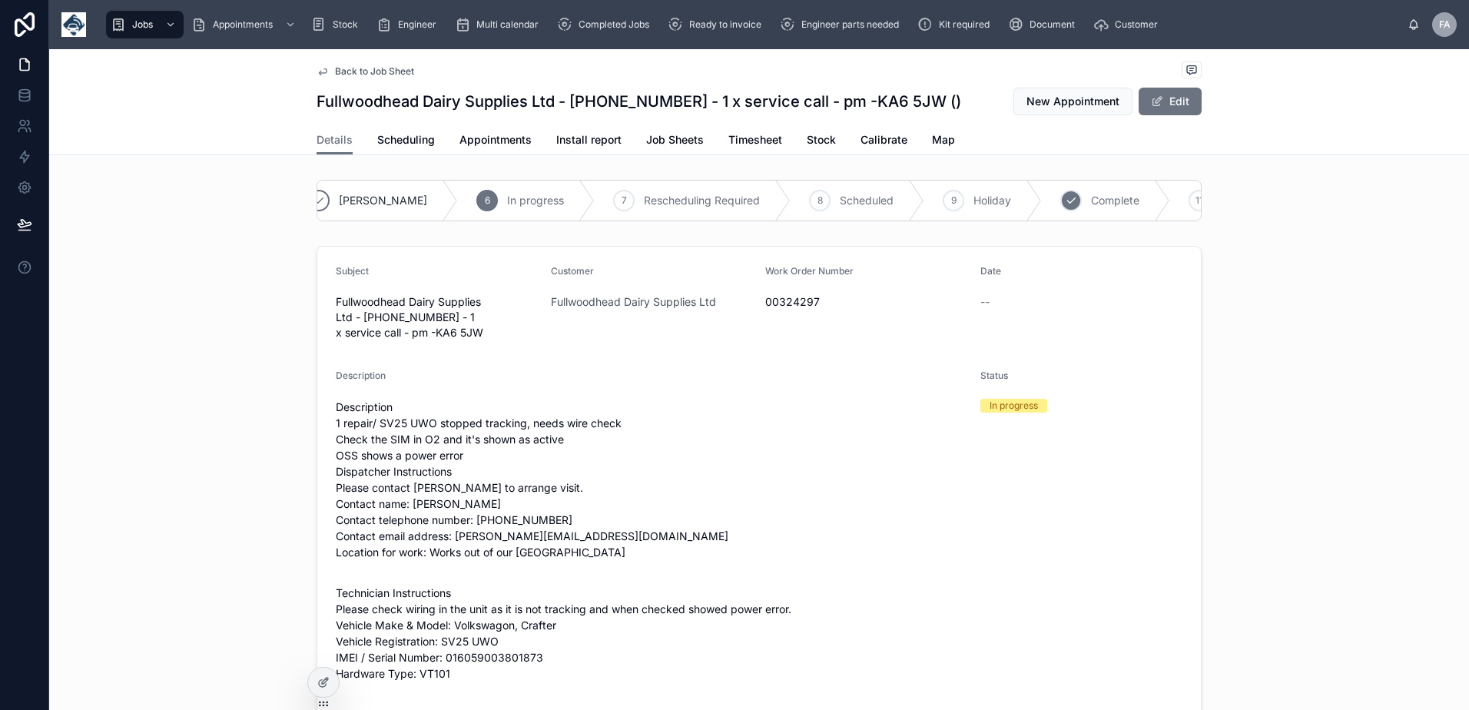
click at [1065, 204] on icon at bounding box center [1071, 200] width 12 height 12
click at [496, 142] on span "Appointments" at bounding box center [495, 139] width 72 height 15
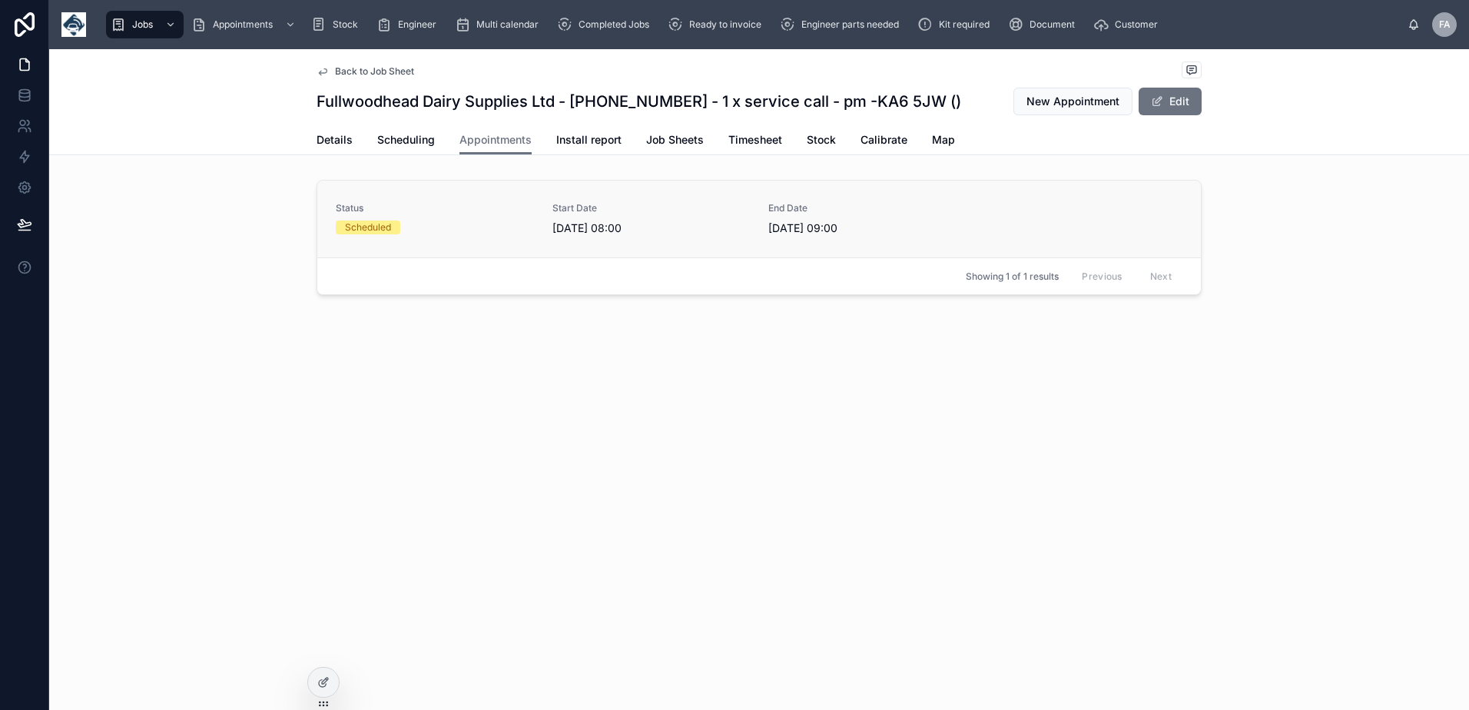
click at [469, 211] on span "Status" at bounding box center [435, 208] width 198 height 12
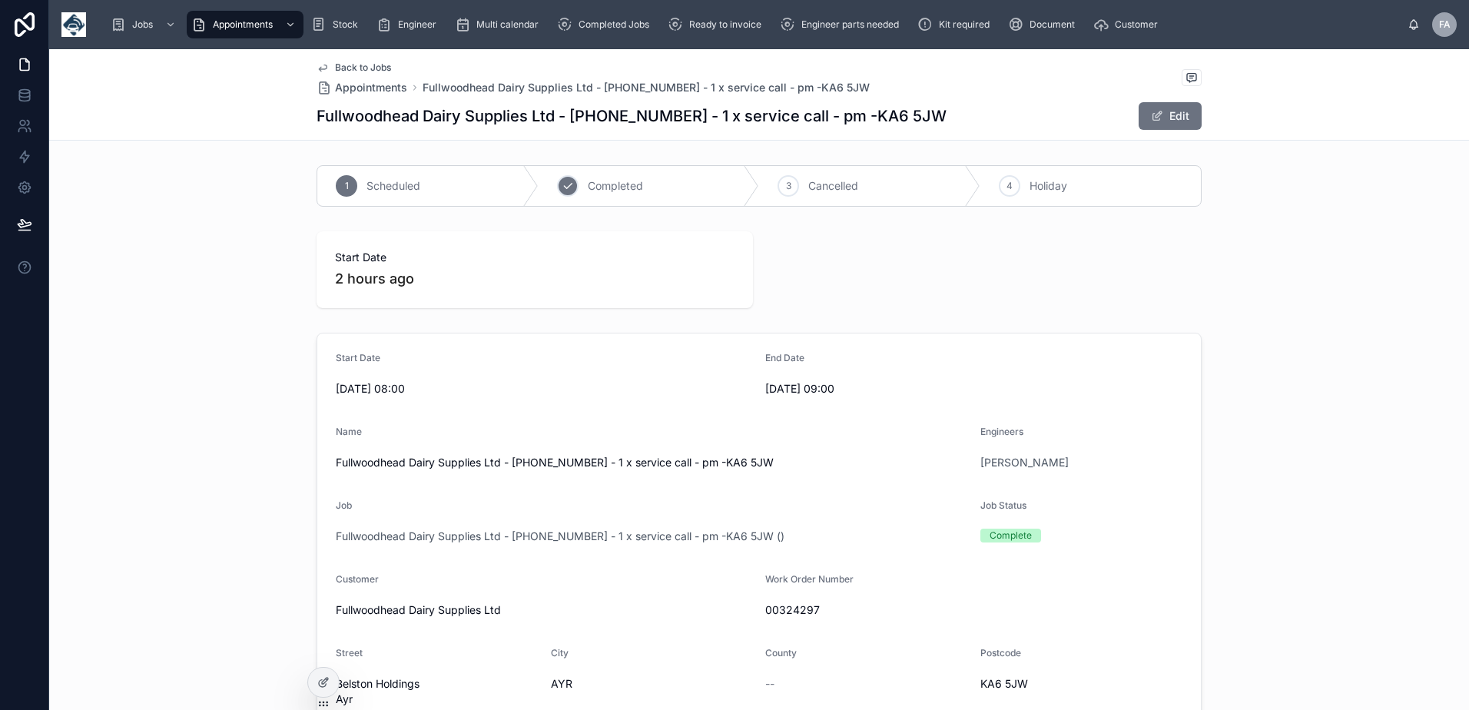
click at [568, 189] on div "2" at bounding box center [568, 186] width 22 height 22
click at [731, 35] on div "Ready to invoice" at bounding box center [718, 24] width 100 height 25
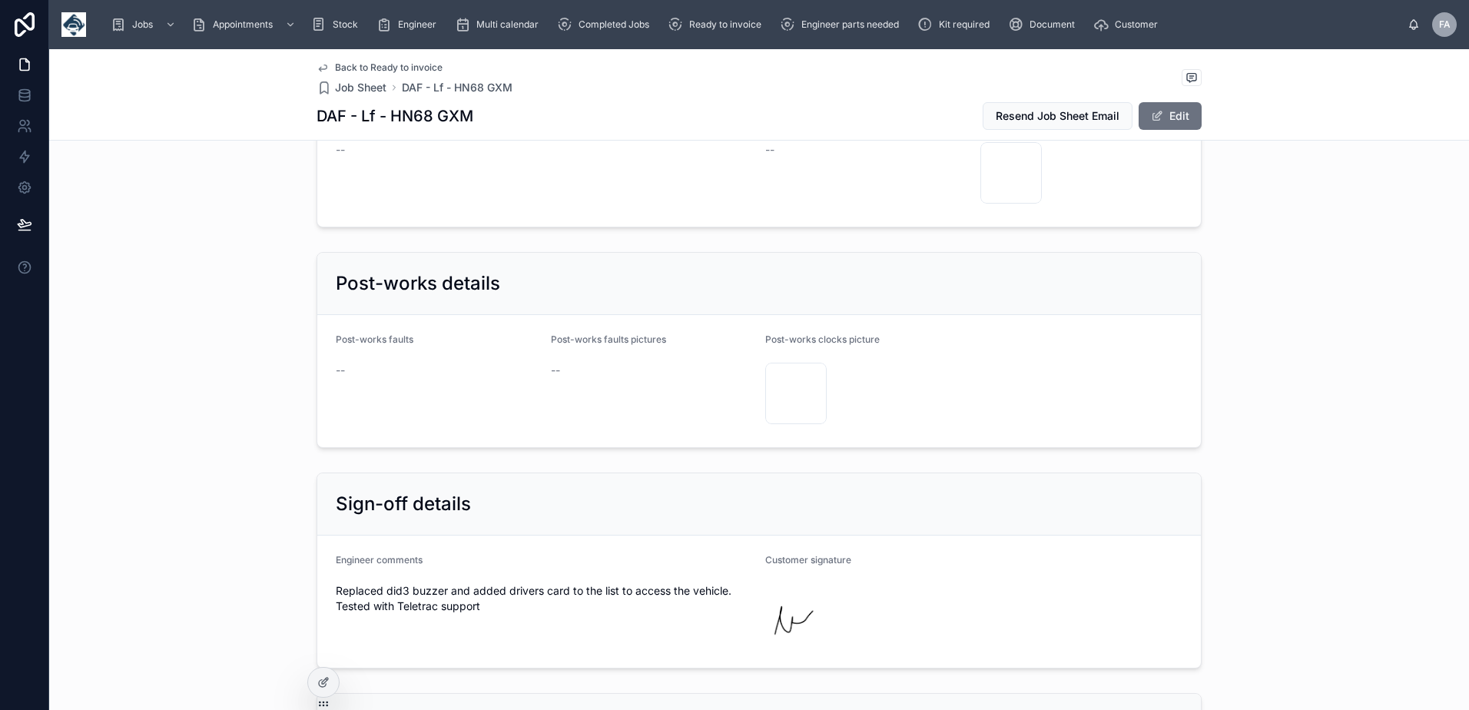
scroll to position [2535, 0]
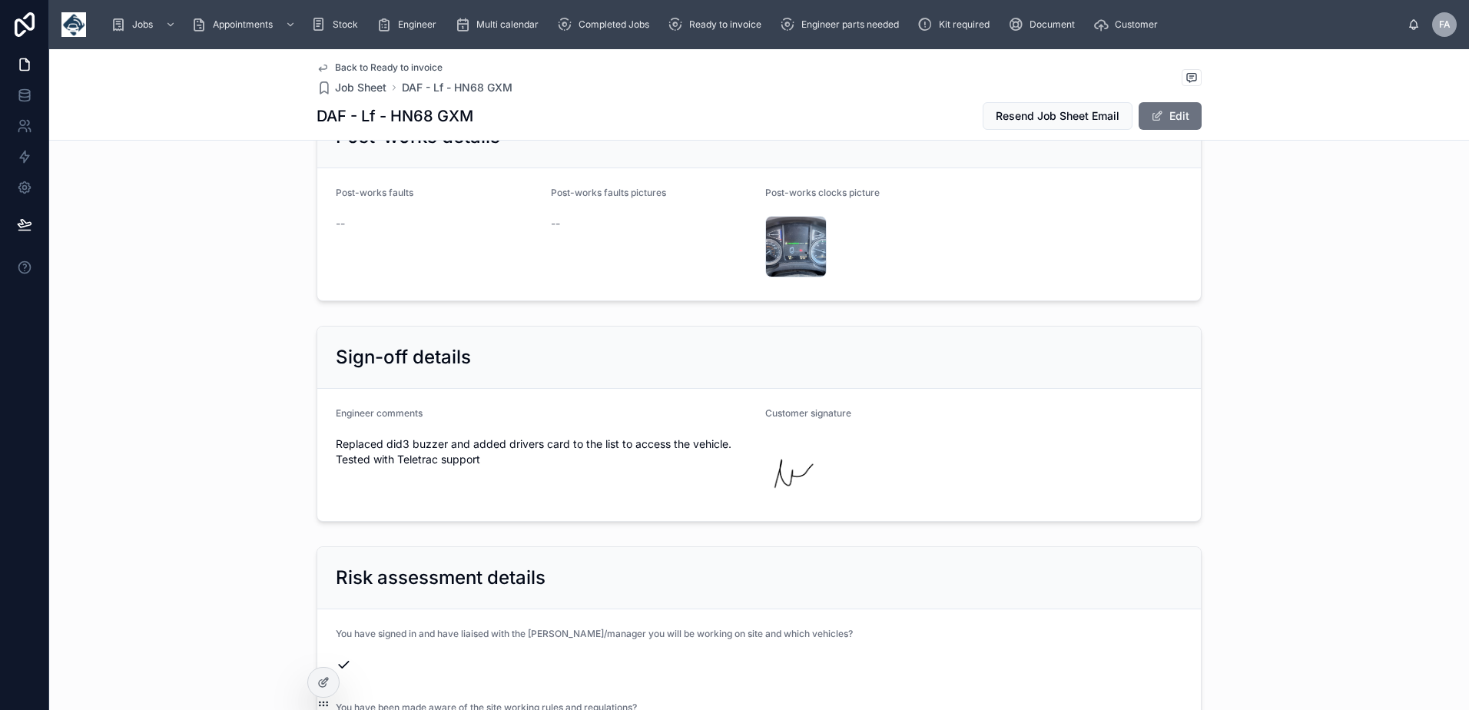
drag, startPoint x: 329, startPoint y: 432, endPoint x: 483, endPoint y: 452, distance: 155.7
click at [483, 452] on form "Engineer comments Replaced did3 buzzer and added drivers card to the list to ac…" at bounding box center [758, 455] width 883 height 132
drag, startPoint x: 483, startPoint y: 452, endPoint x: 519, endPoint y: 479, distance: 44.6
click at [519, 479] on div "Engineer comments Replaced did3 buzzer and added drivers card to the list to ac…" at bounding box center [544, 454] width 417 height 95
drag, startPoint x: 331, startPoint y: 432, endPoint x: 481, endPoint y: 446, distance: 150.4
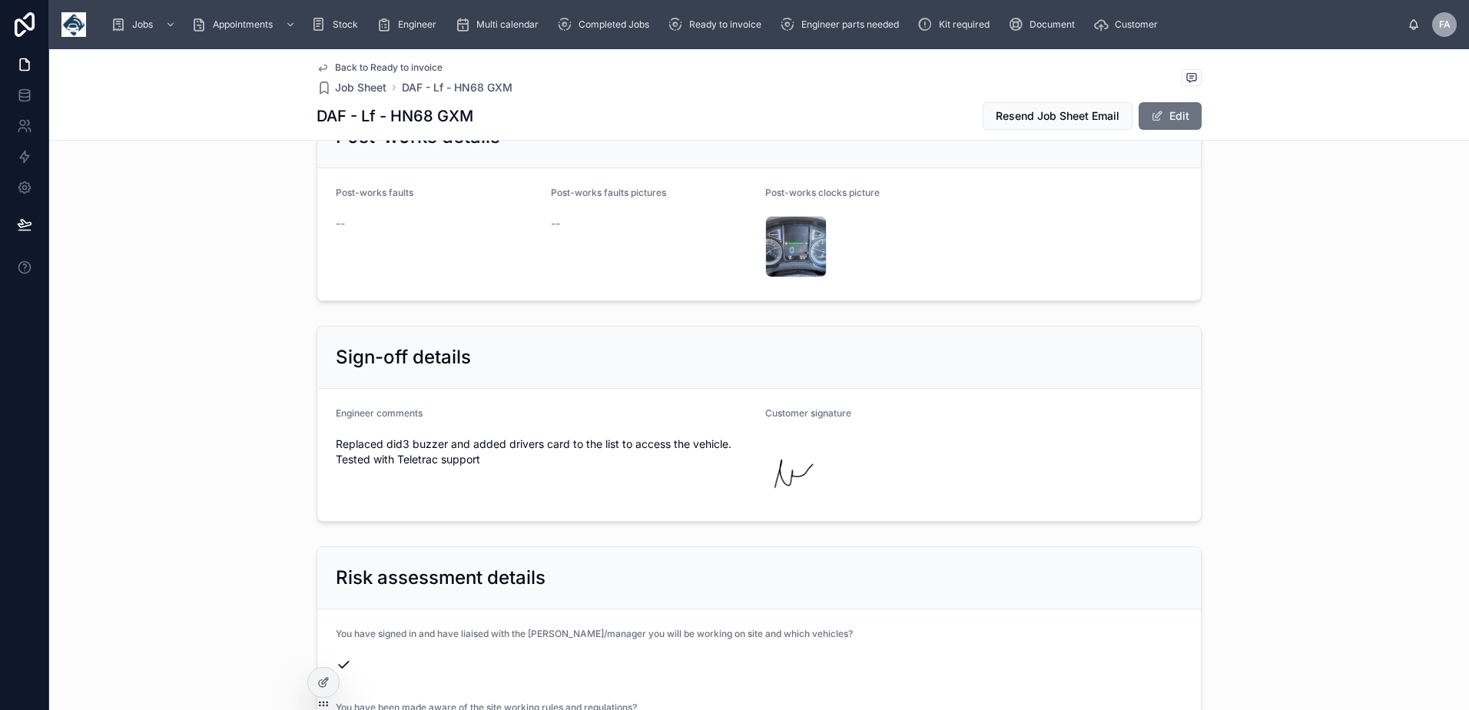
click at [481, 446] on span "Replaced did3 buzzer and added drivers card to the list to access the vehicle. …" at bounding box center [544, 451] width 417 height 31
drag, startPoint x: 481, startPoint y: 446, endPoint x: 450, endPoint y: 441, distance: 31.2
copy span "Replaced did3 buzzer and added drivers card to the list to access the vehicle. …"
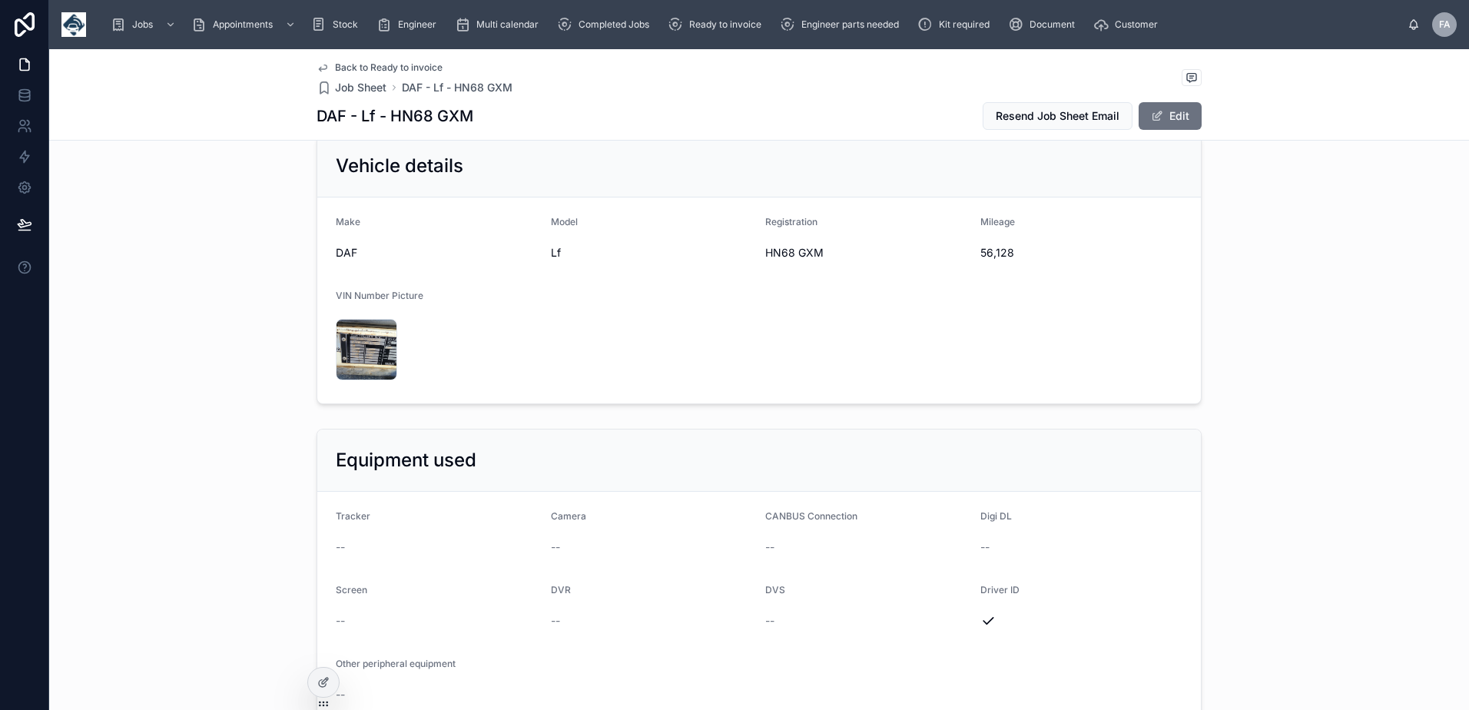
scroll to position [307, 0]
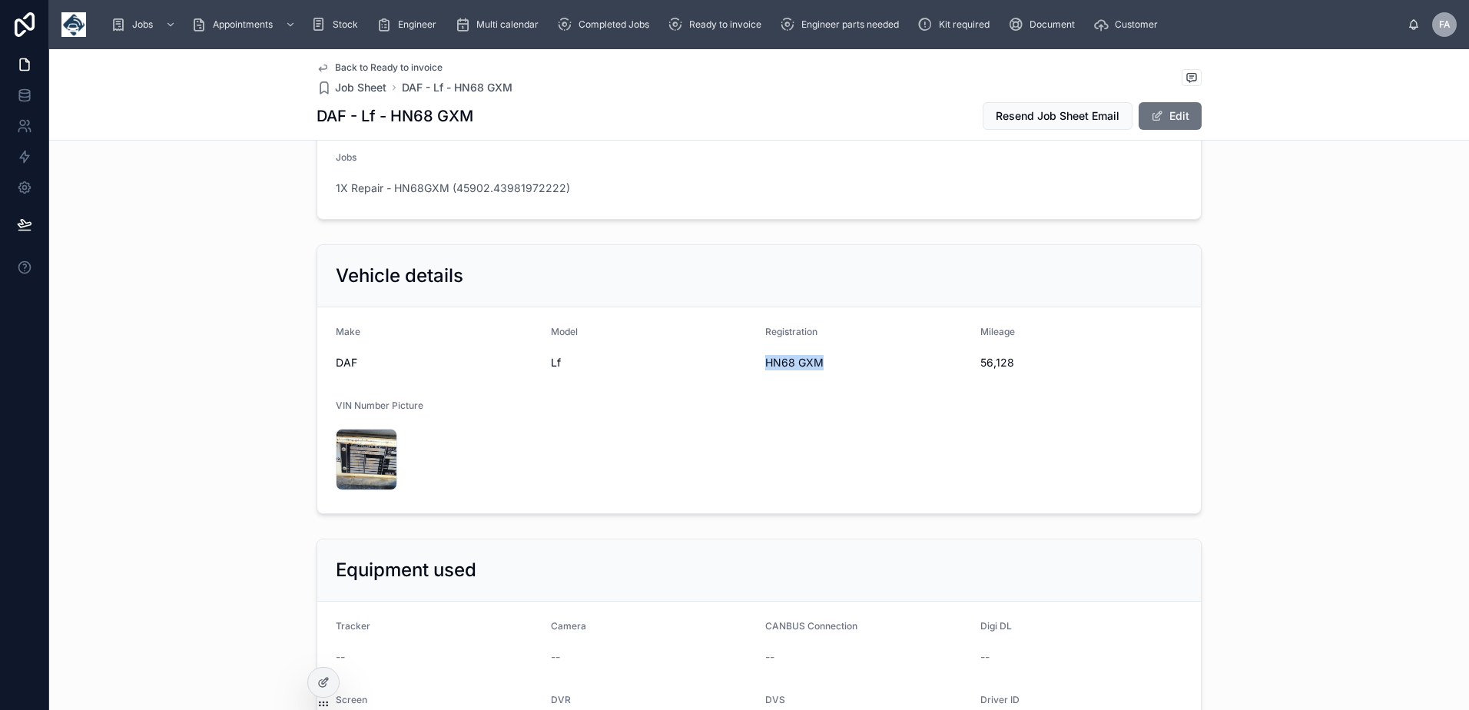
drag, startPoint x: 757, startPoint y: 365, endPoint x: 837, endPoint y: 369, distance: 79.3
click at [837, 369] on form "Make DAF Model Lf Registration HN68 GXM Mileage 56,128 VIN Number Picture 20250…" at bounding box center [758, 410] width 883 height 206
copy span "HN68 GXM"
drag, startPoint x: 975, startPoint y: 362, endPoint x: 1025, endPoint y: 371, distance: 50.8
click at [1025, 371] on div "56,128" at bounding box center [1081, 362] width 203 height 25
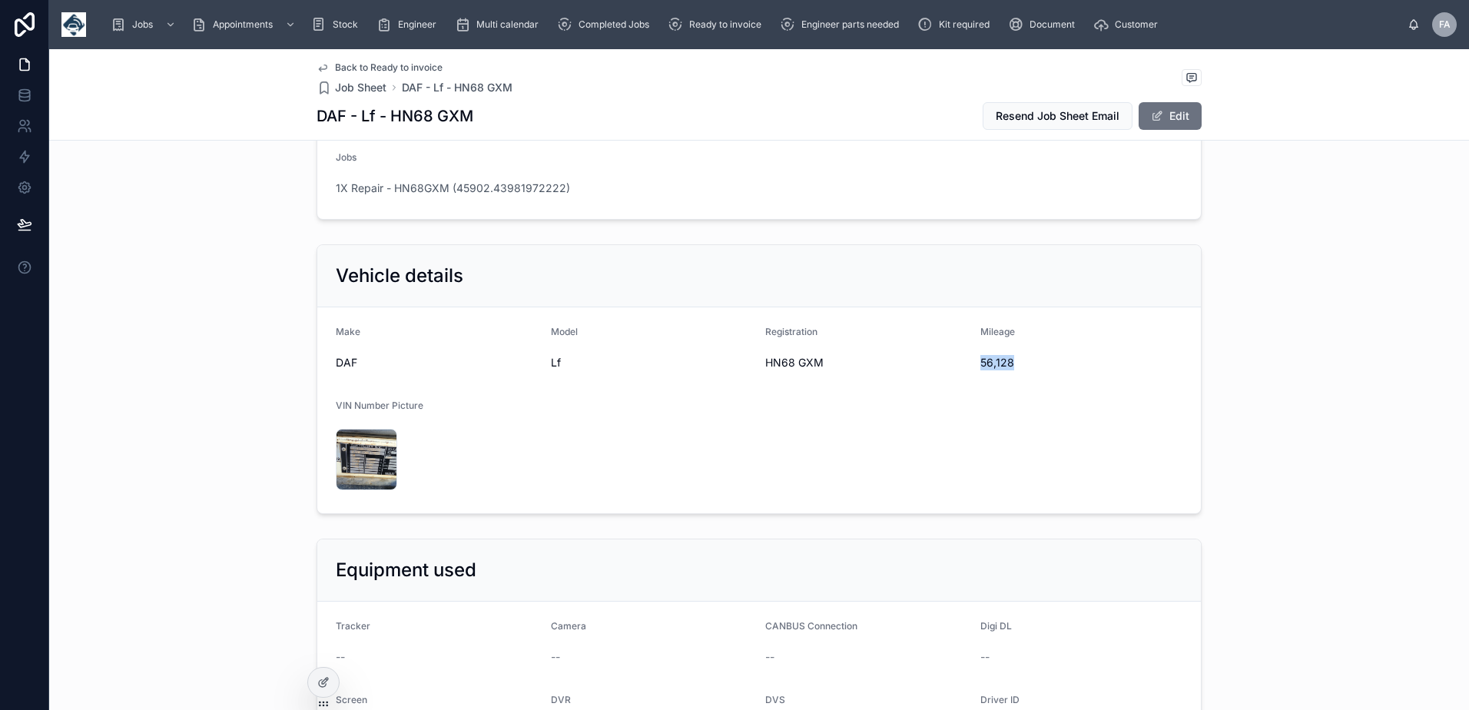
copy span "56,128"
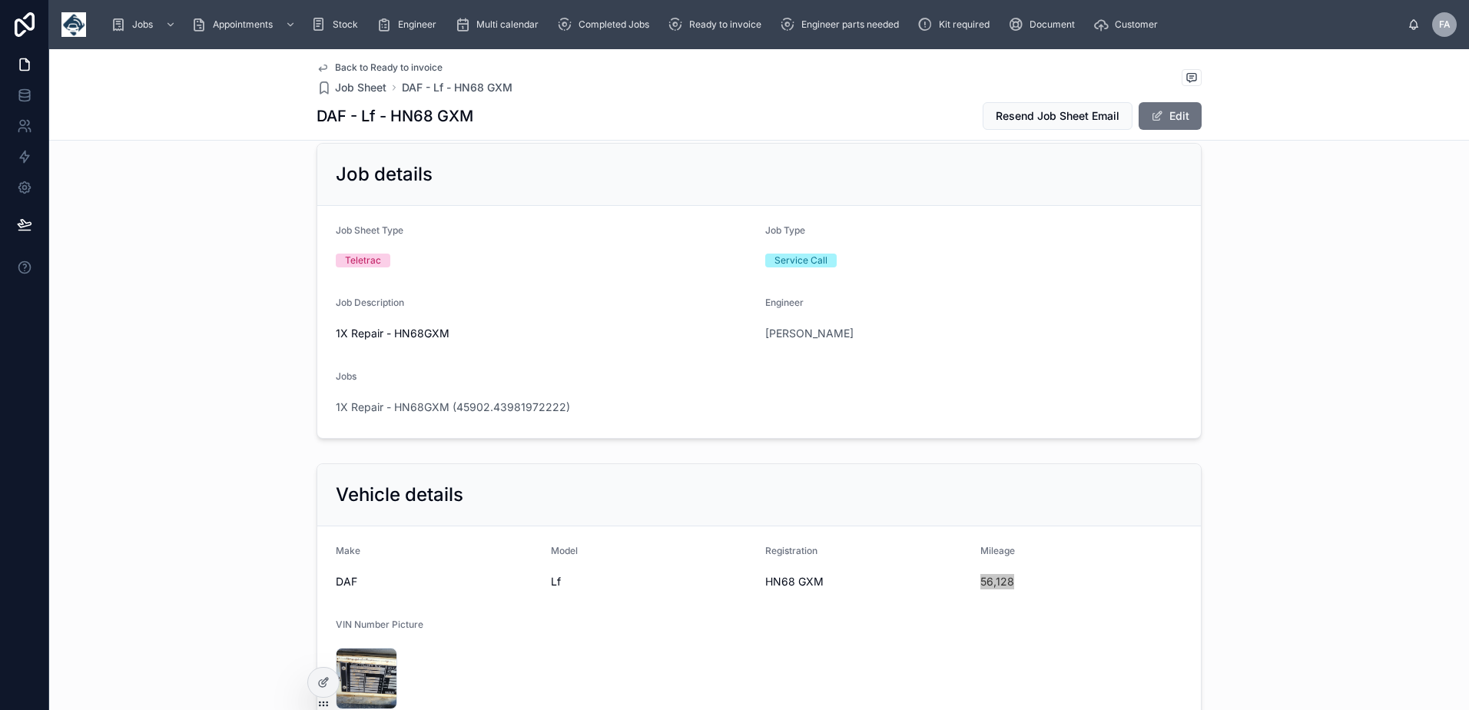
scroll to position [0, 0]
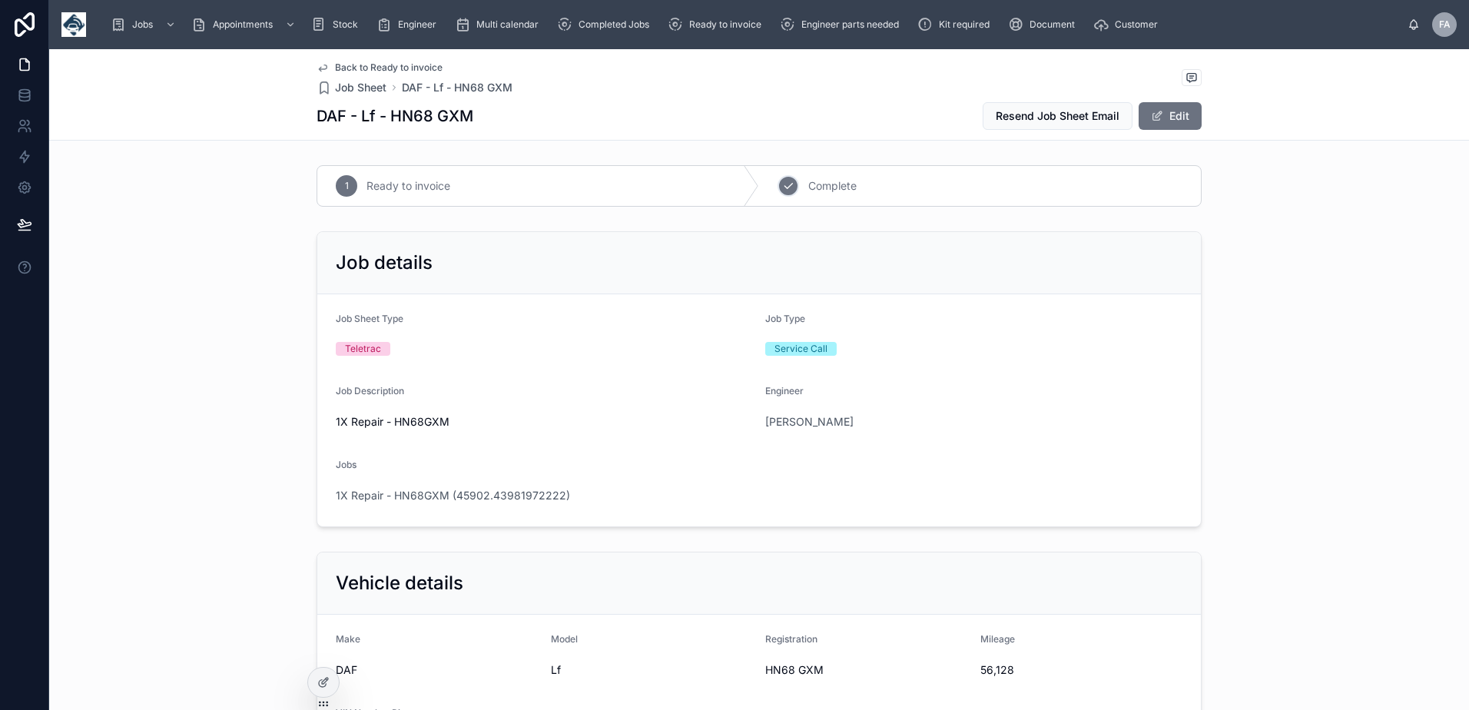
click at [789, 187] on div "2" at bounding box center [788, 186] width 22 height 22
click at [434, 496] on span "1X Repair - HN68GXM (45902.43981972222)" at bounding box center [453, 495] width 234 height 15
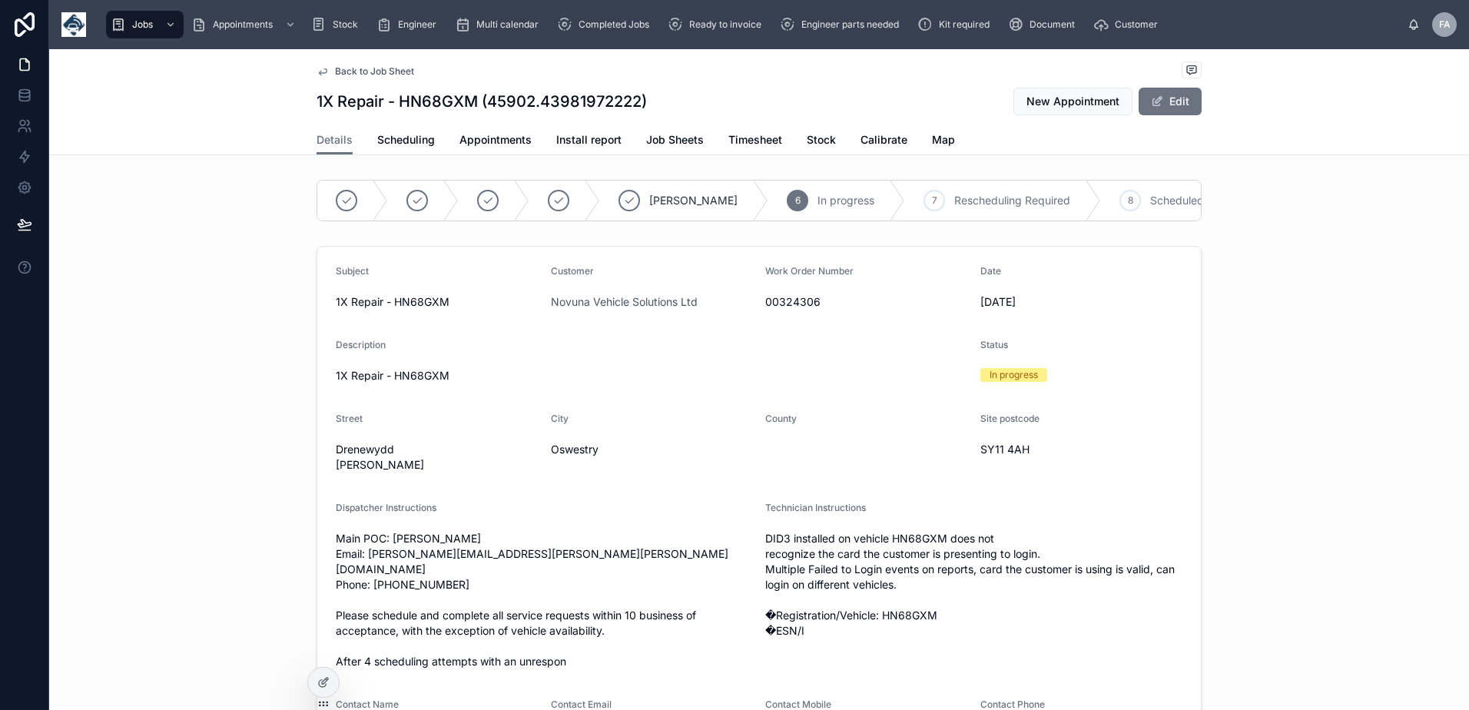
scroll to position [0, 365]
click at [987, 204] on div "10 Complete" at bounding box center [1051, 201] width 128 height 40
click at [421, 144] on span "Scheduling" at bounding box center [406, 139] width 58 height 15
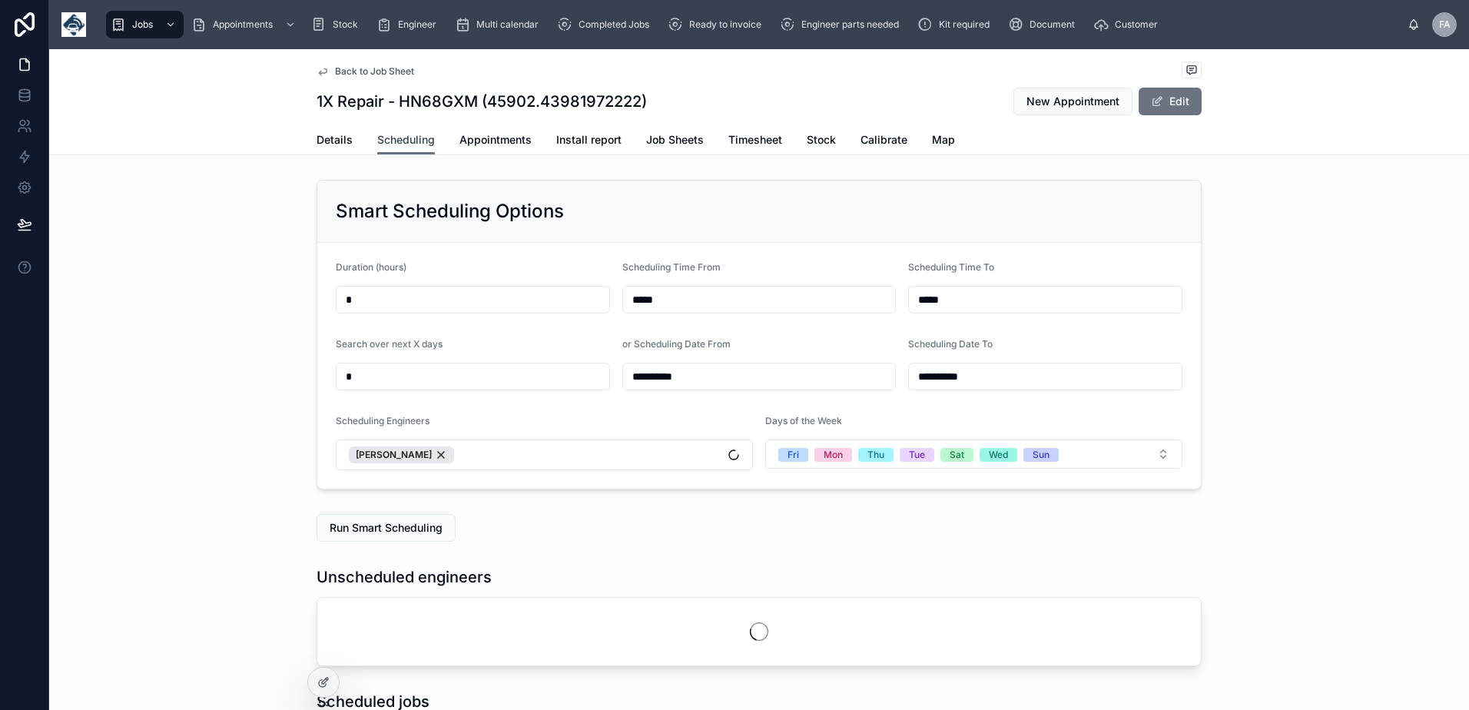
scroll to position [0, 1152]
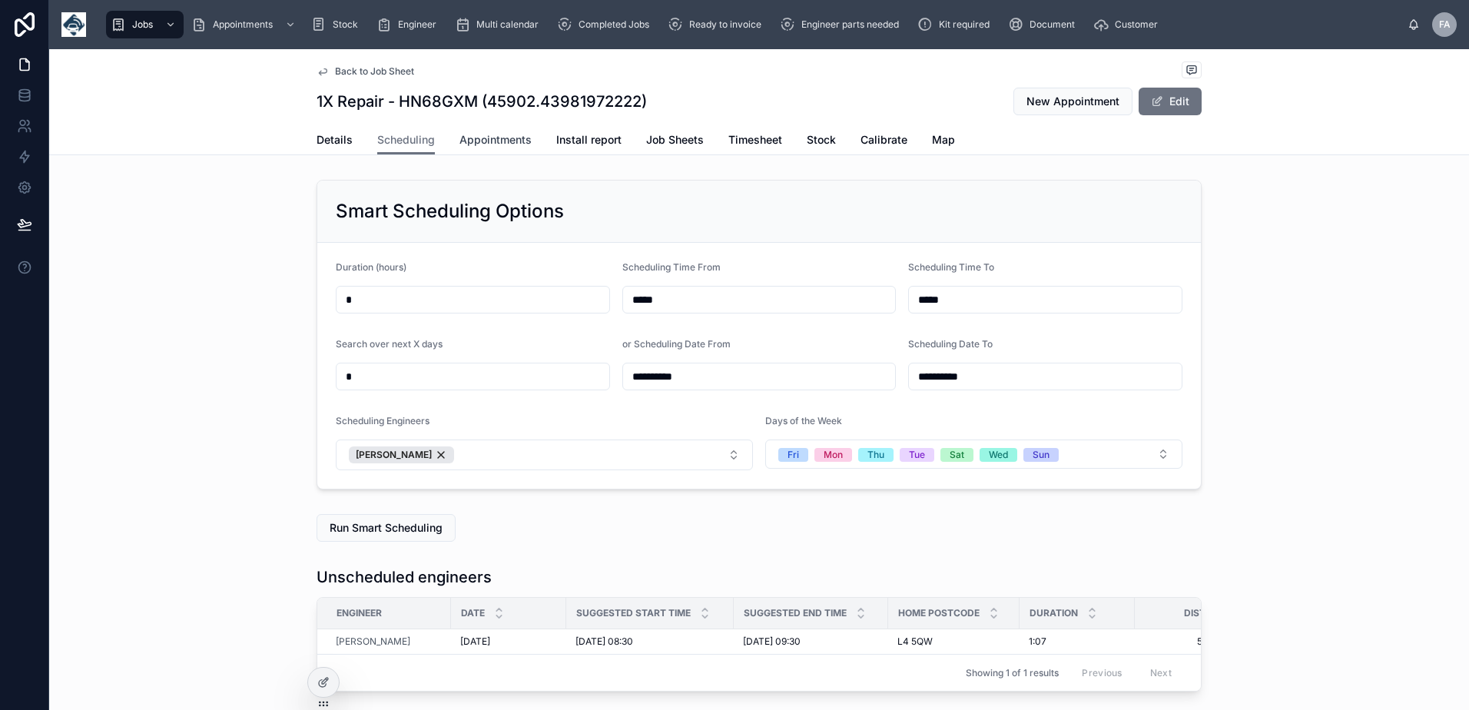
click at [500, 142] on span "Appointments" at bounding box center [495, 139] width 72 height 15
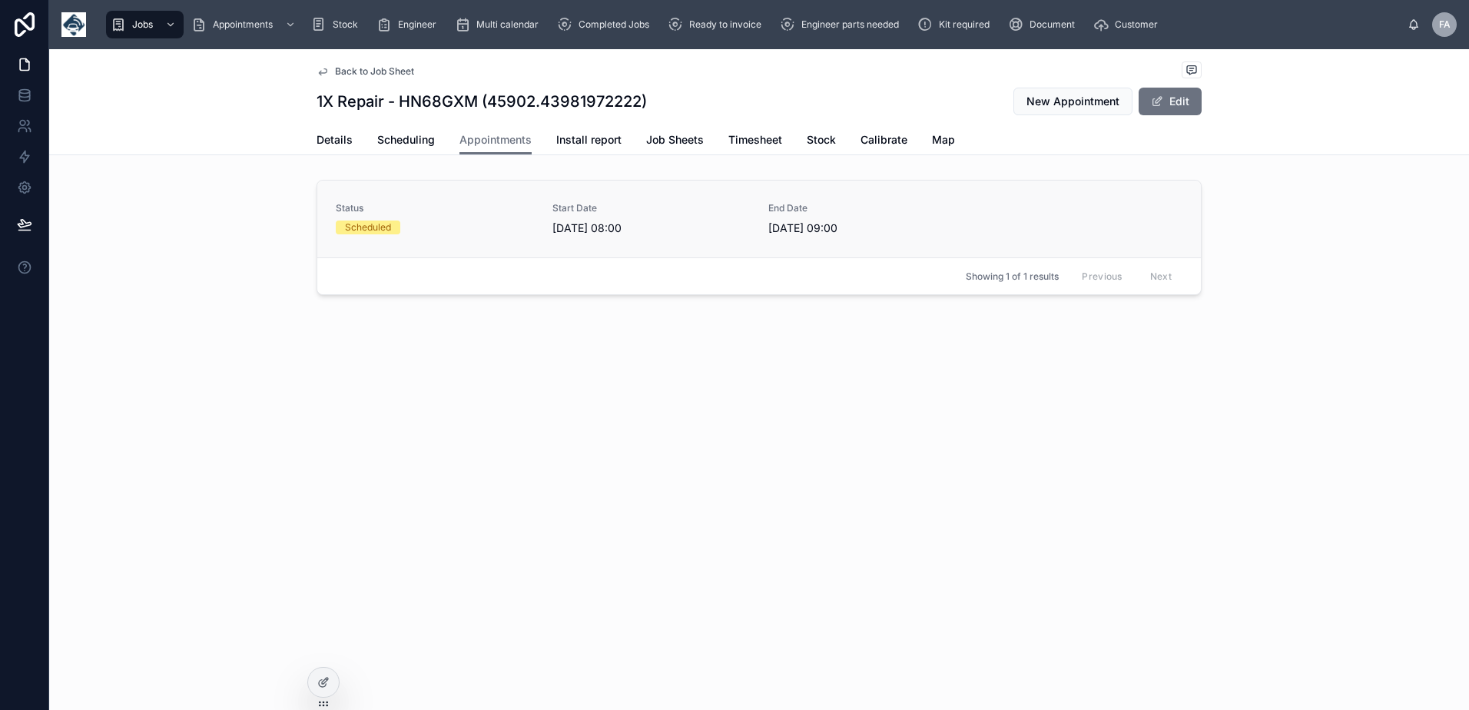
click at [521, 240] on link "Status Scheduled Start Date 05/09/2025 08:00 End Date 05/09/2025 09:00" at bounding box center [758, 219] width 883 height 77
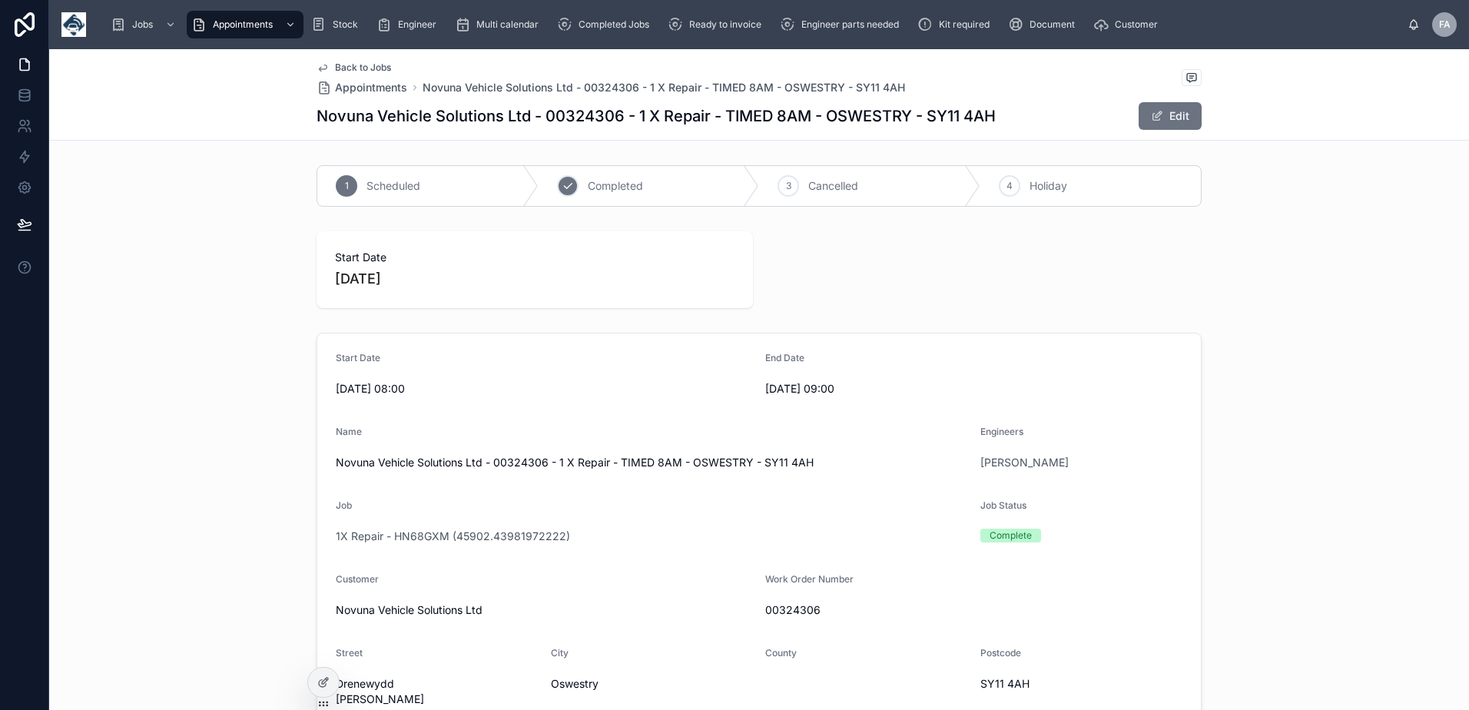
click at [611, 188] on span "Completed" at bounding box center [615, 185] width 55 height 15
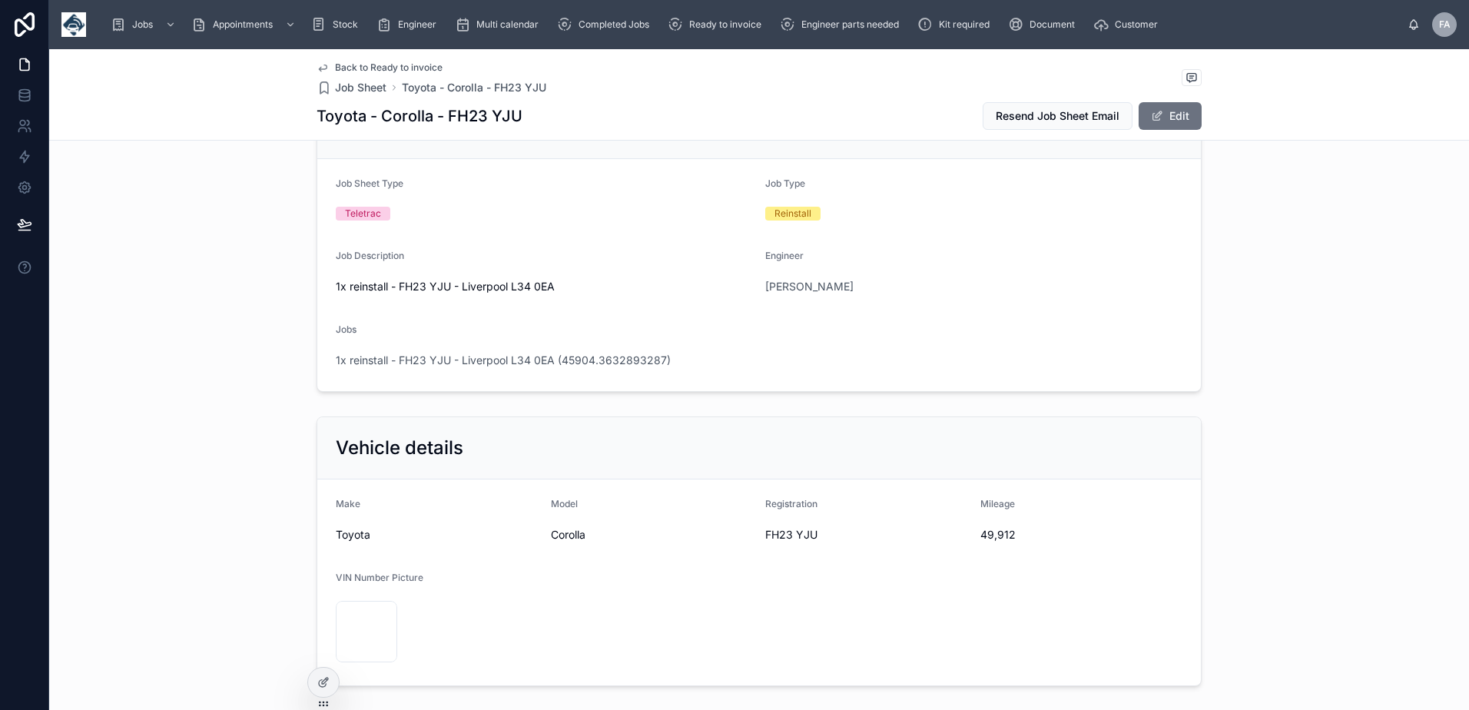
scroll to position [154, 0]
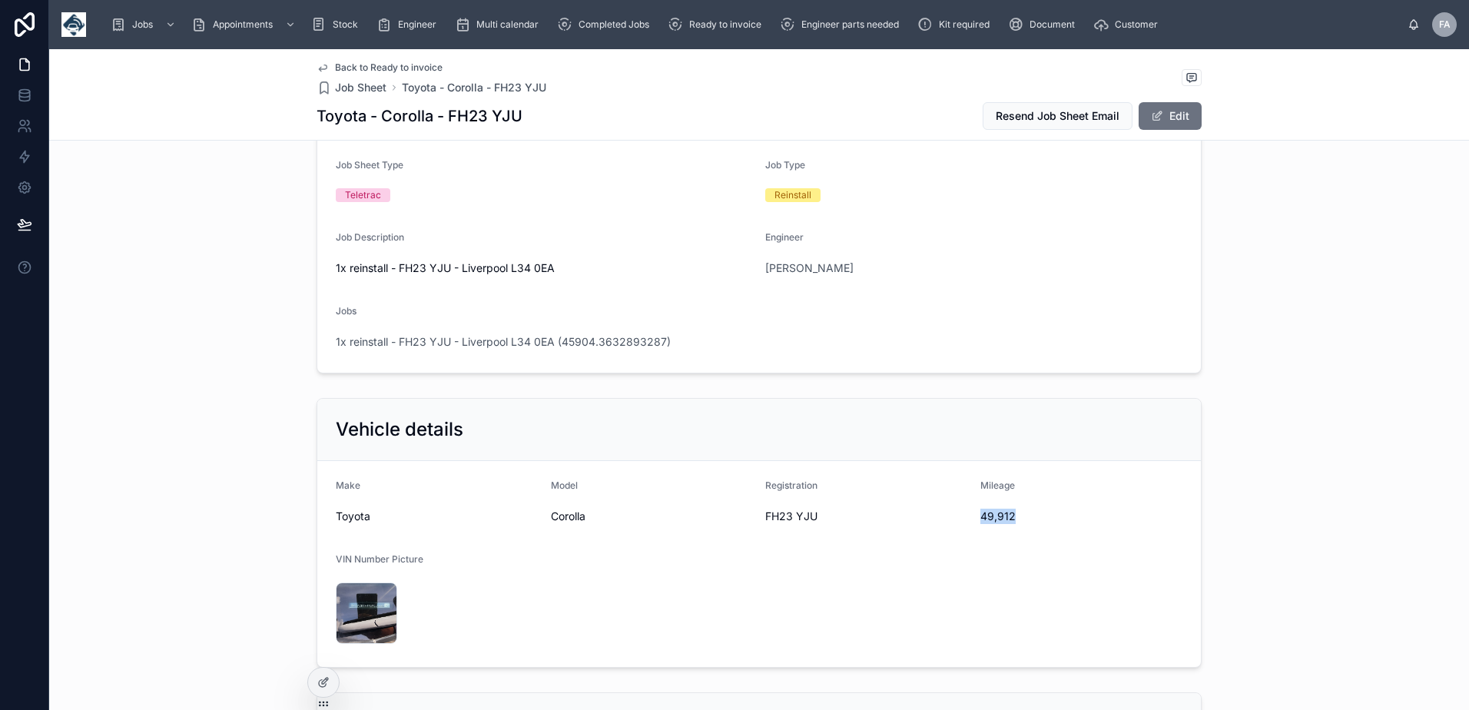
drag, startPoint x: 969, startPoint y: 519, endPoint x: 1019, endPoint y: 524, distance: 49.4
click at [1019, 524] on form "Make Toyota Model Corolla Registration FH23 YJU Mileage 49,912 VIN Number Pictu…" at bounding box center [758, 564] width 883 height 206
copy span "49,912"
drag, startPoint x: 761, startPoint y: 519, endPoint x: 837, endPoint y: 523, distance: 76.2
click at [837, 523] on span "FH23 YJU" at bounding box center [866, 516] width 203 height 15
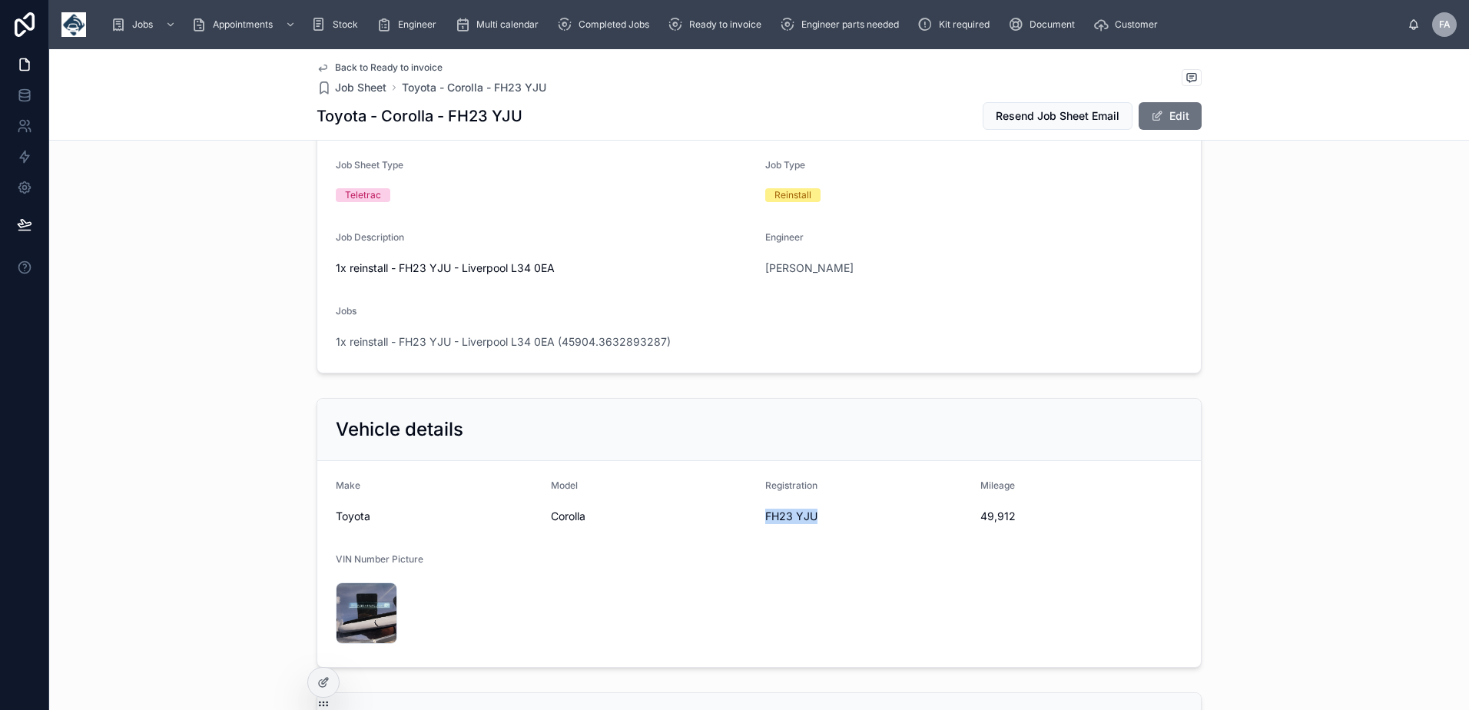
copy span "FH23 YJU"
click at [1155, 396] on div "Vehicle details Make Toyota Model Corolla Registration FH23 YJU Mileage 49,912 …" at bounding box center [759, 533] width 1420 height 282
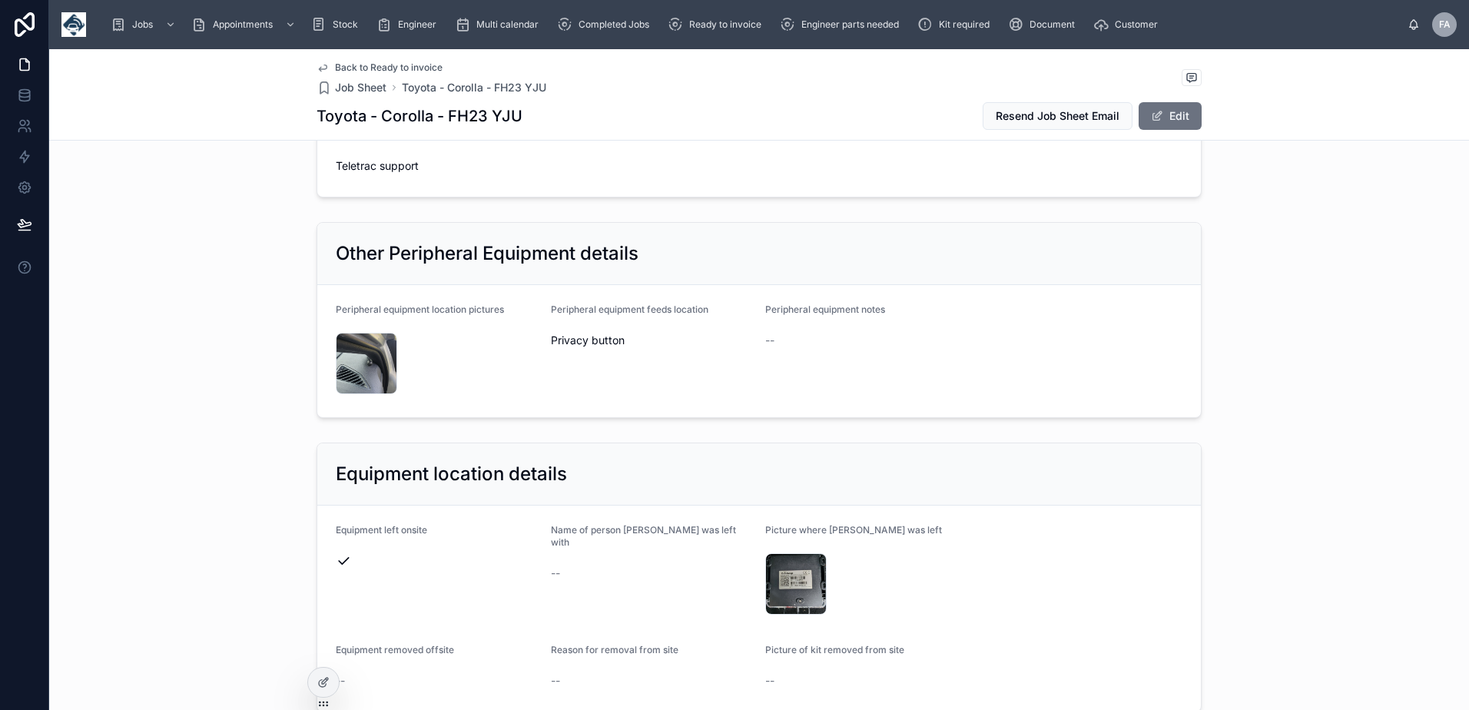
scroll to position [1075, 0]
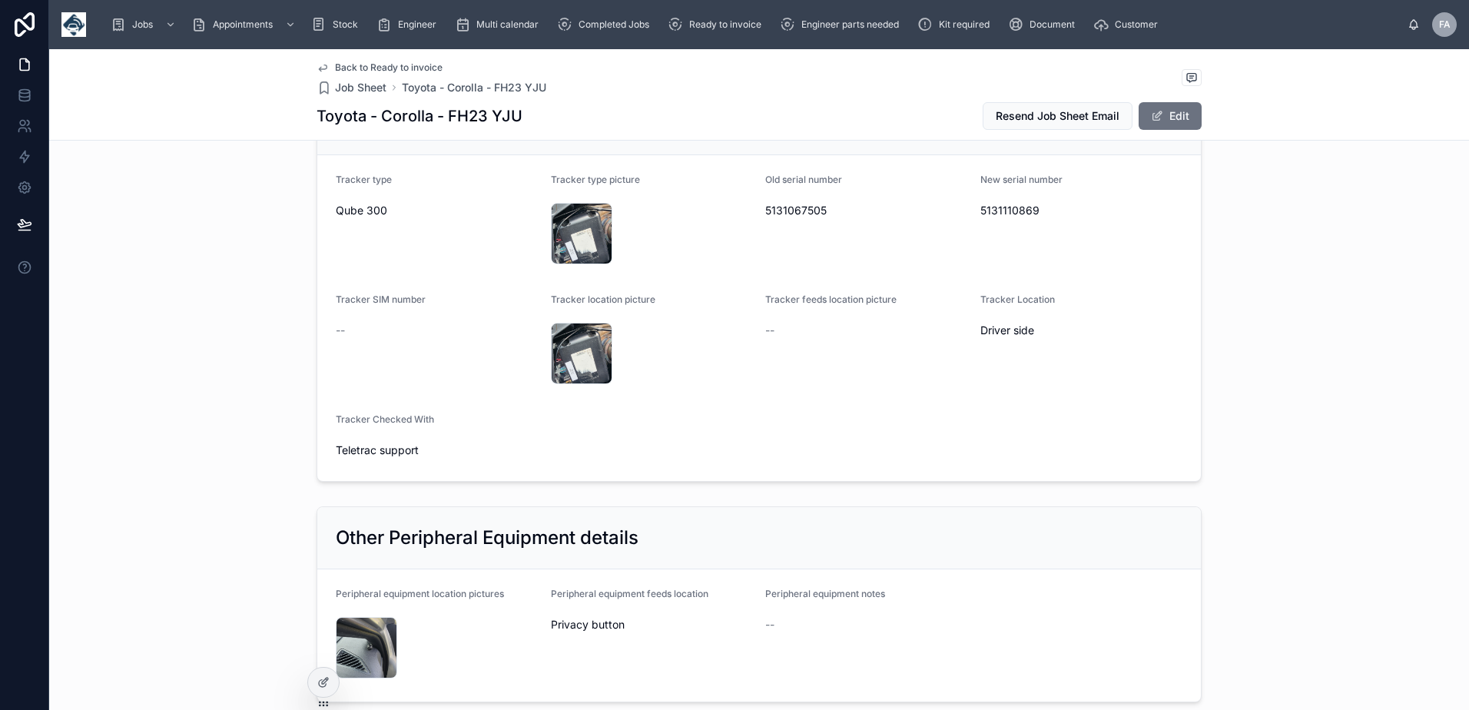
click at [996, 215] on span "5131110869" at bounding box center [1081, 210] width 203 height 15
copy span "5131110869"
drag, startPoint x: 757, startPoint y: 177, endPoint x: 819, endPoint y: 210, distance: 70.8
click at [819, 210] on form "Tracker type Qube 300 Tracker type picture 20250905_111854 .jpg Old serial numb…" at bounding box center [758, 318] width 883 height 326
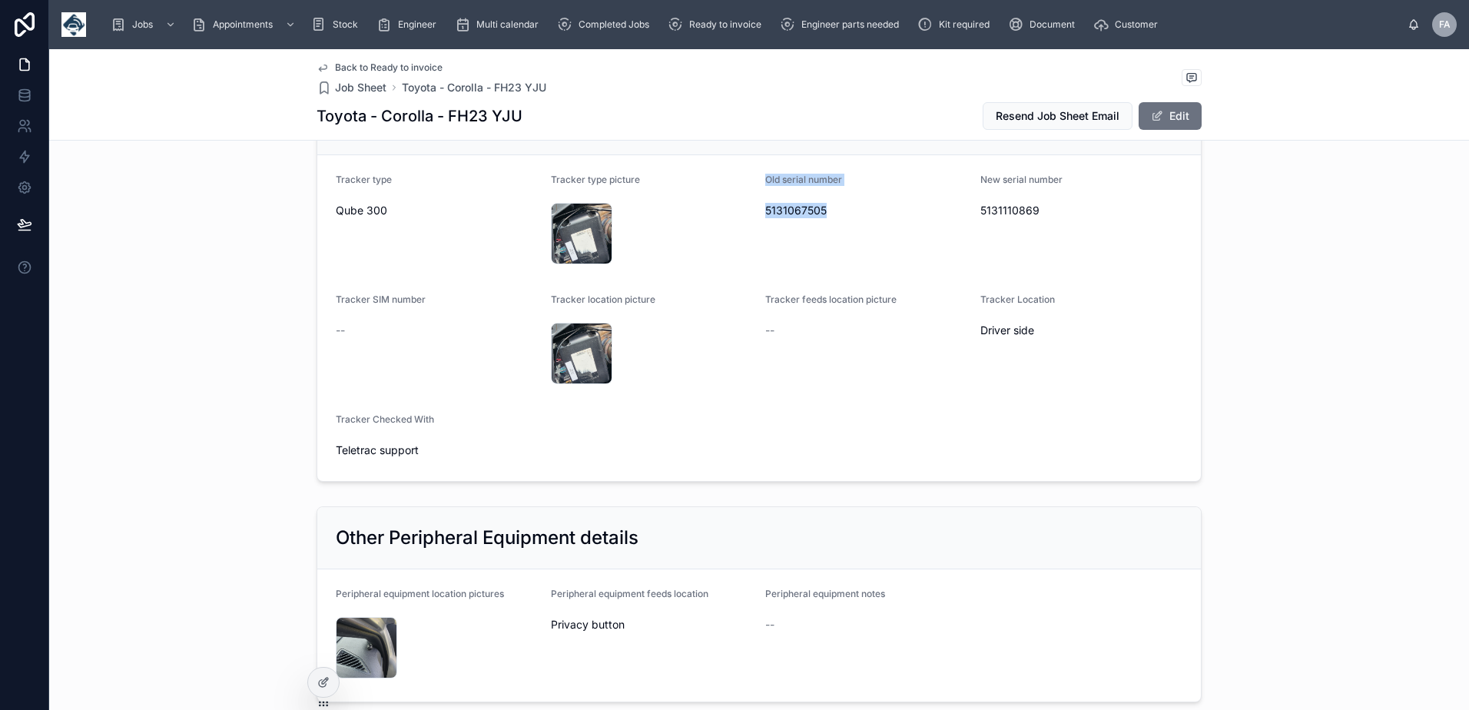
copy div "Old serial number 5131067505"
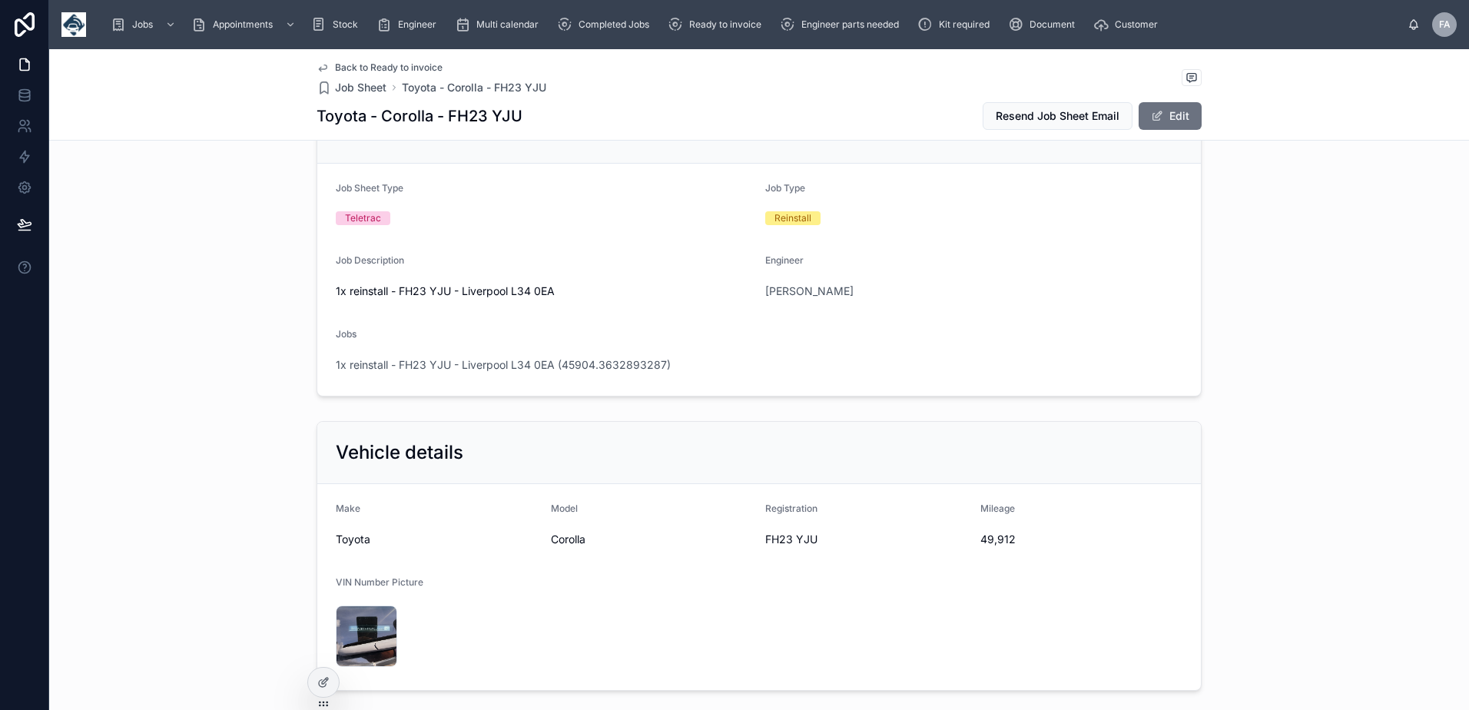
scroll to position [0, 0]
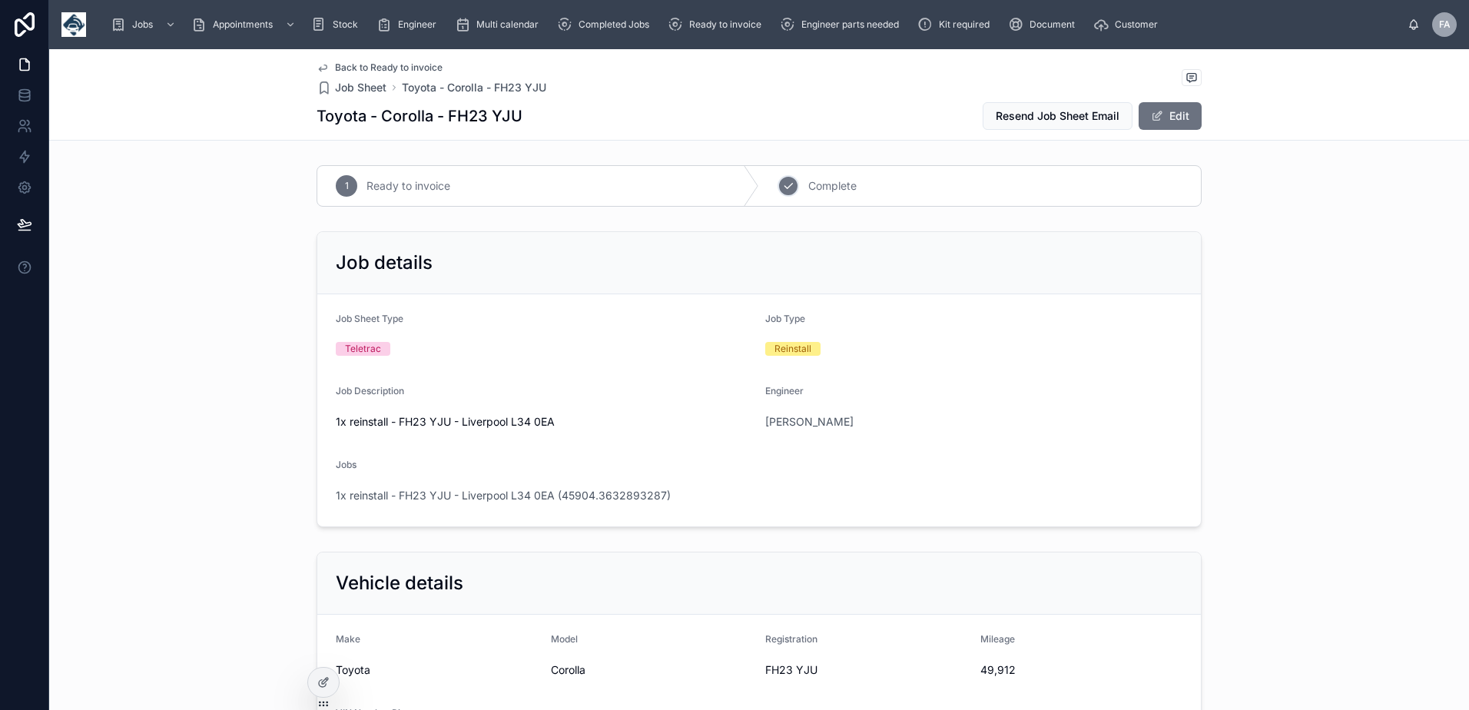
click at [790, 189] on div "2" at bounding box center [788, 186] width 22 height 22
click at [469, 496] on span "1x reinstall - FH23 YJU - Liverpool L34 0EA (45904.3632893287)" at bounding box center [503, 495] width 335 height 15
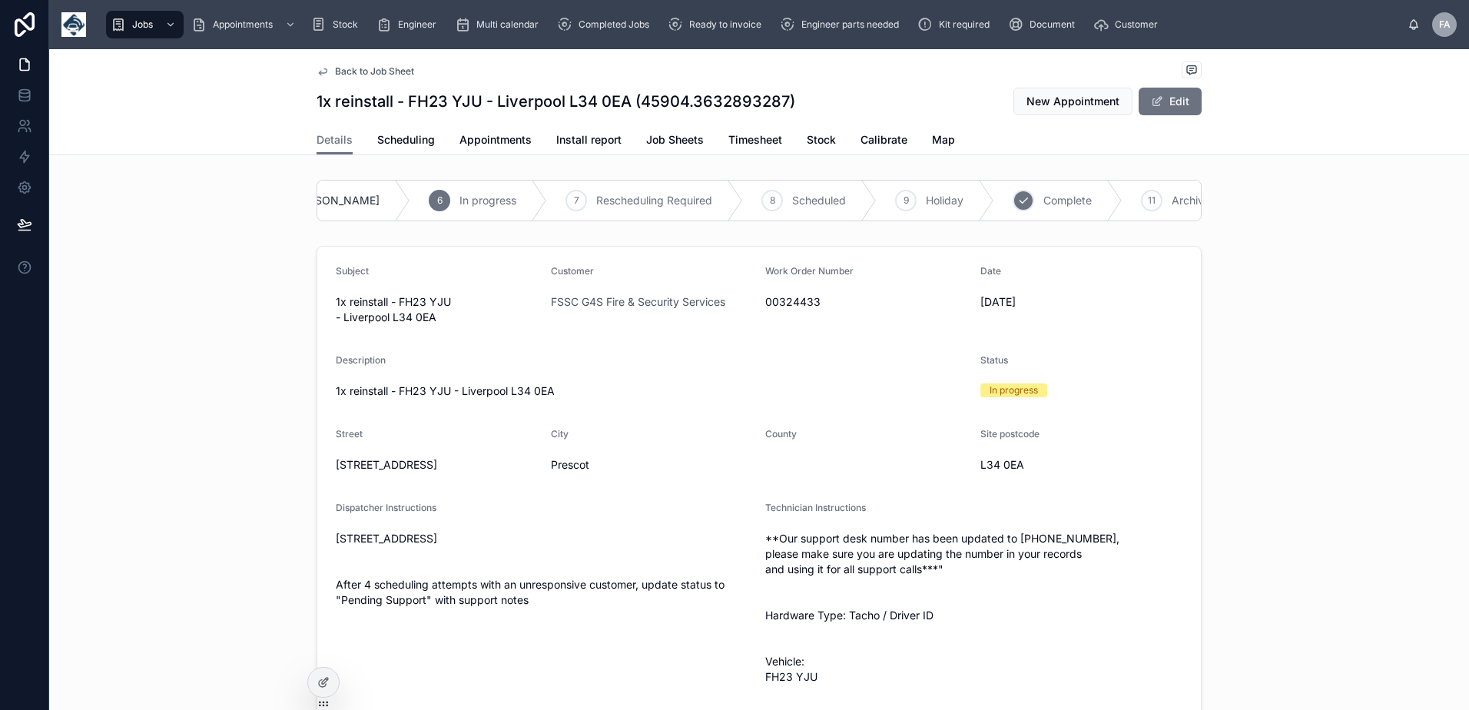
click at [1017, 204] on icon at bounding box center [1023, 200] width 12 height 12
click at [500, 134] on span "Appointments" at bounding box center [495, 139] width 72 height 15
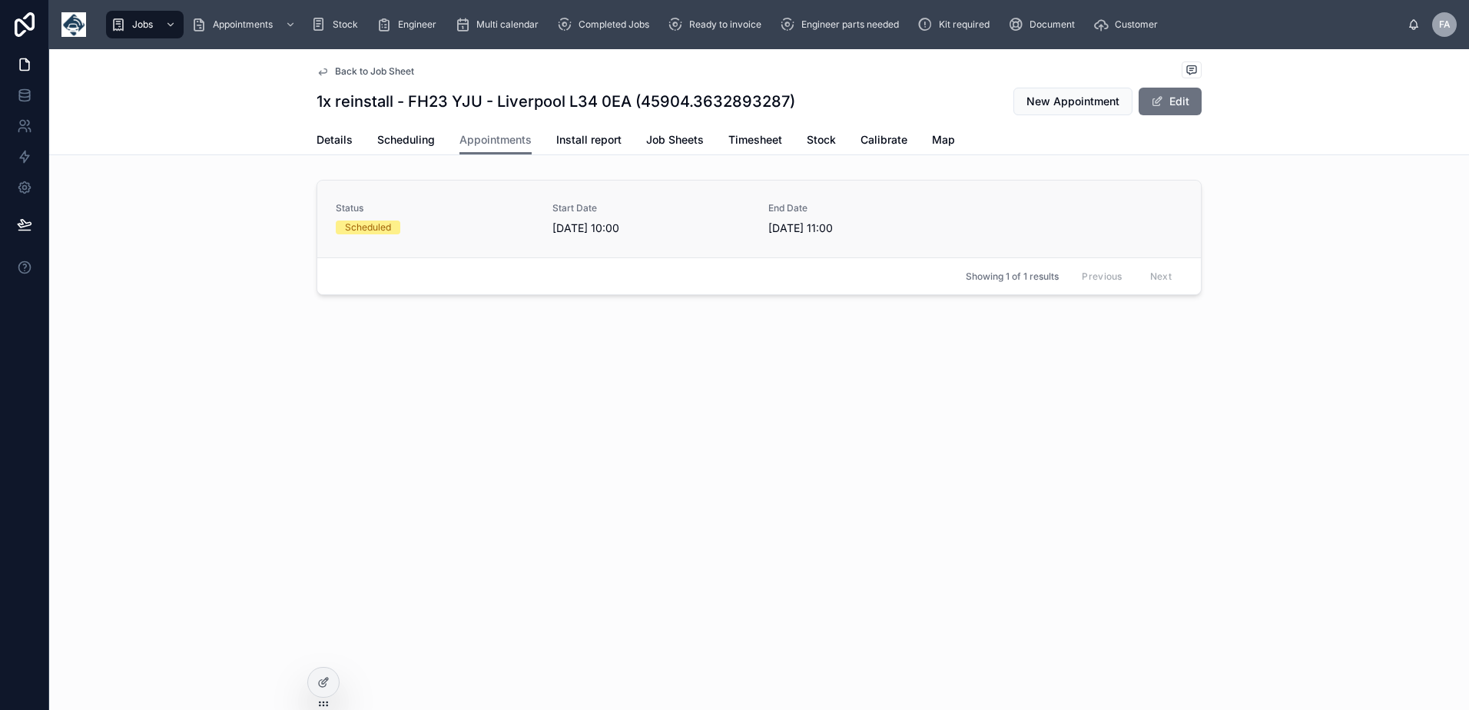
click at [437, 239] on link "Status Scheduled Start Date 05/09/2025 10:00 End Date 05/09/2025 11:00" at bounding box center [758, 219] width 883 height 77
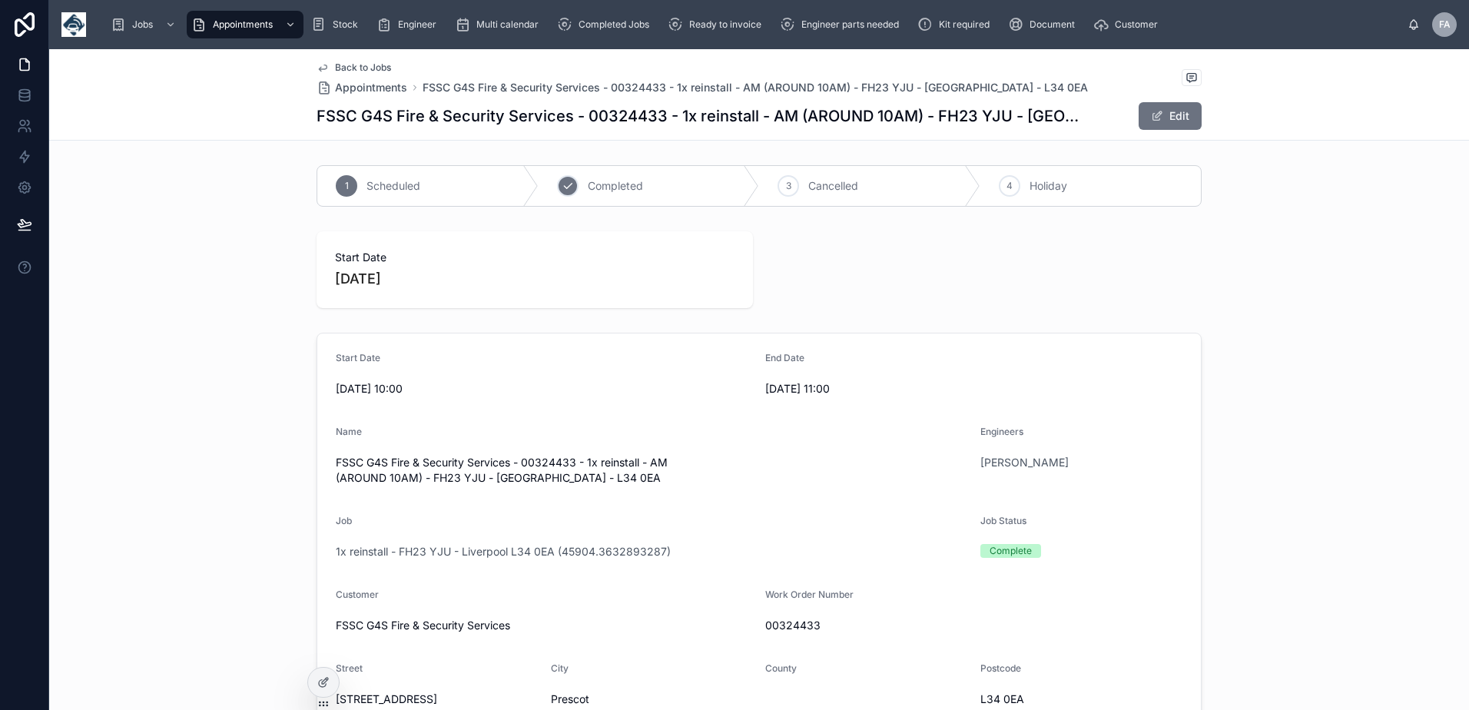
click at [570, 187] on div "2" at bounding box center [568, 186] width 22 height 22
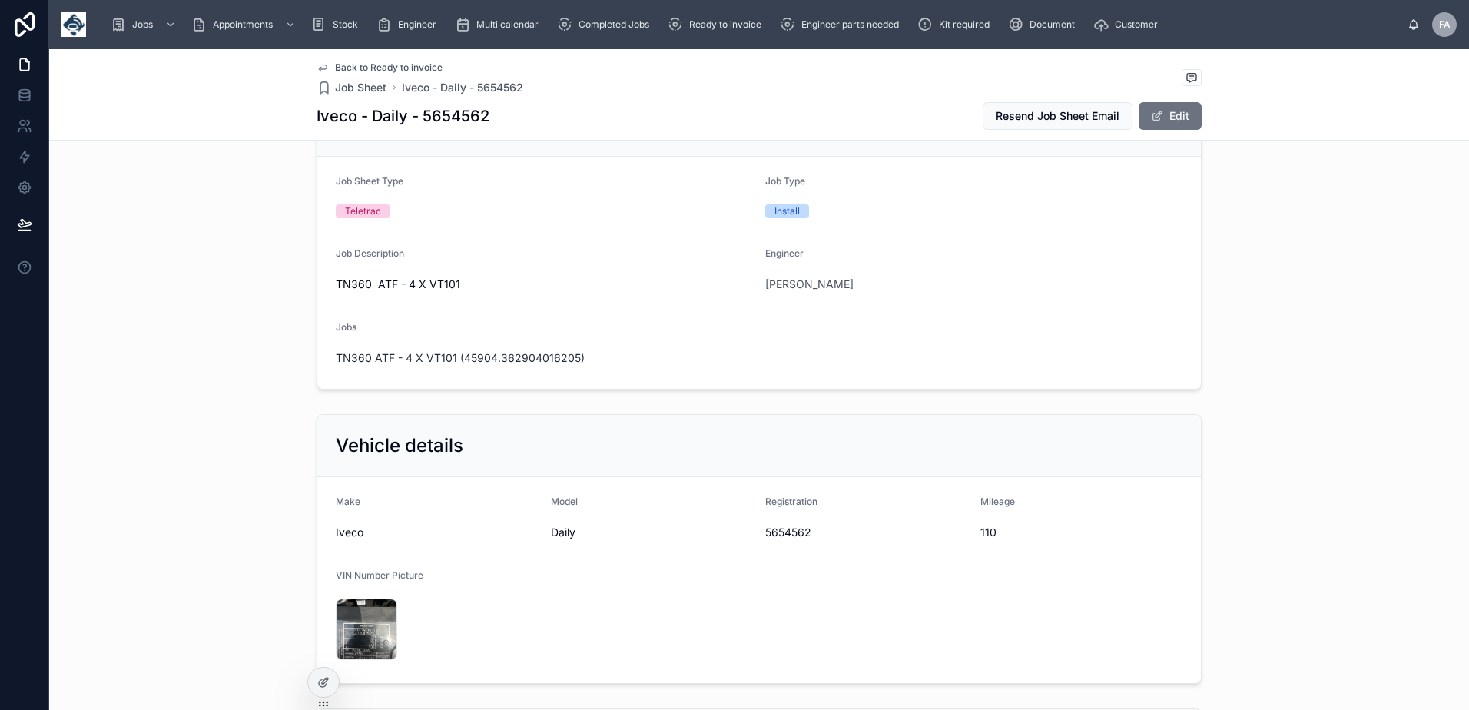
scroll to position [154, 0]
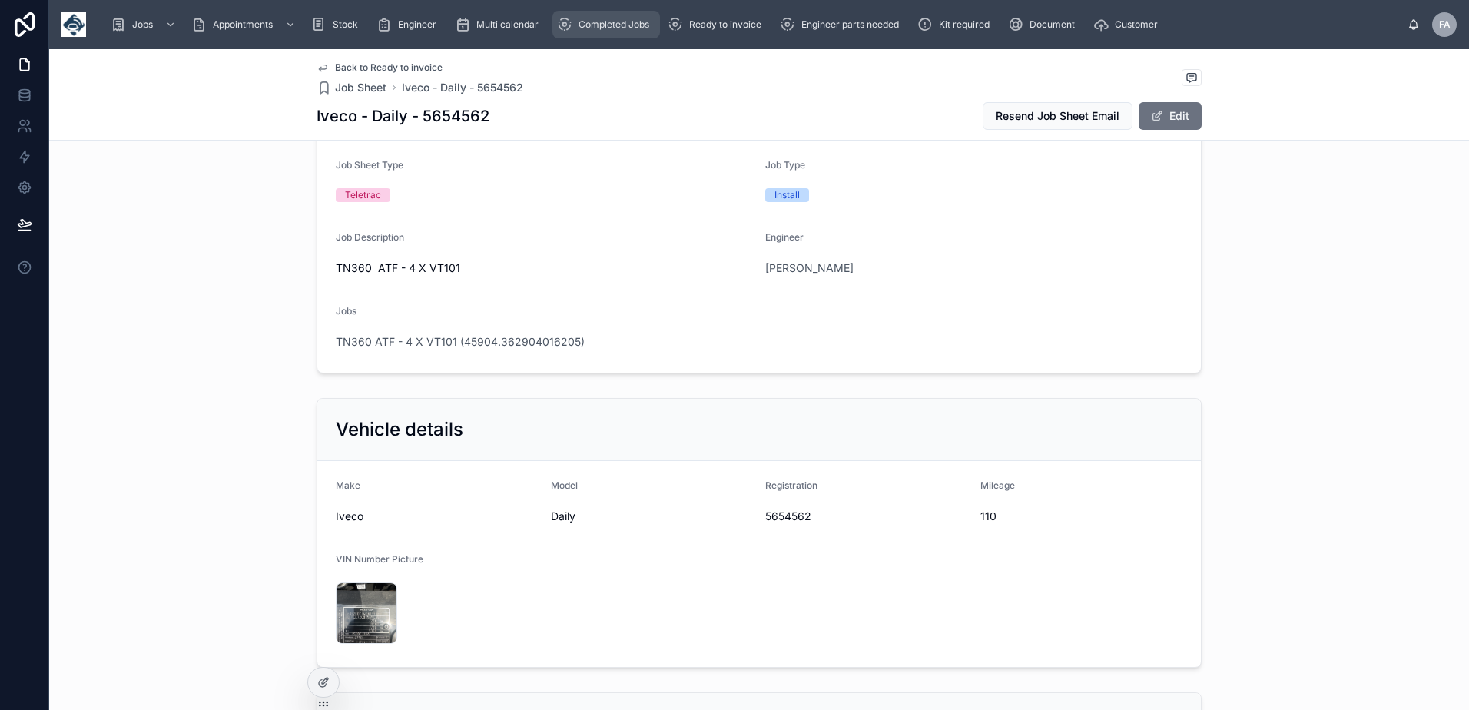
click at [607, 27] on span "Completed Jobs" at bounding box center [613, 24] width 71 height 12
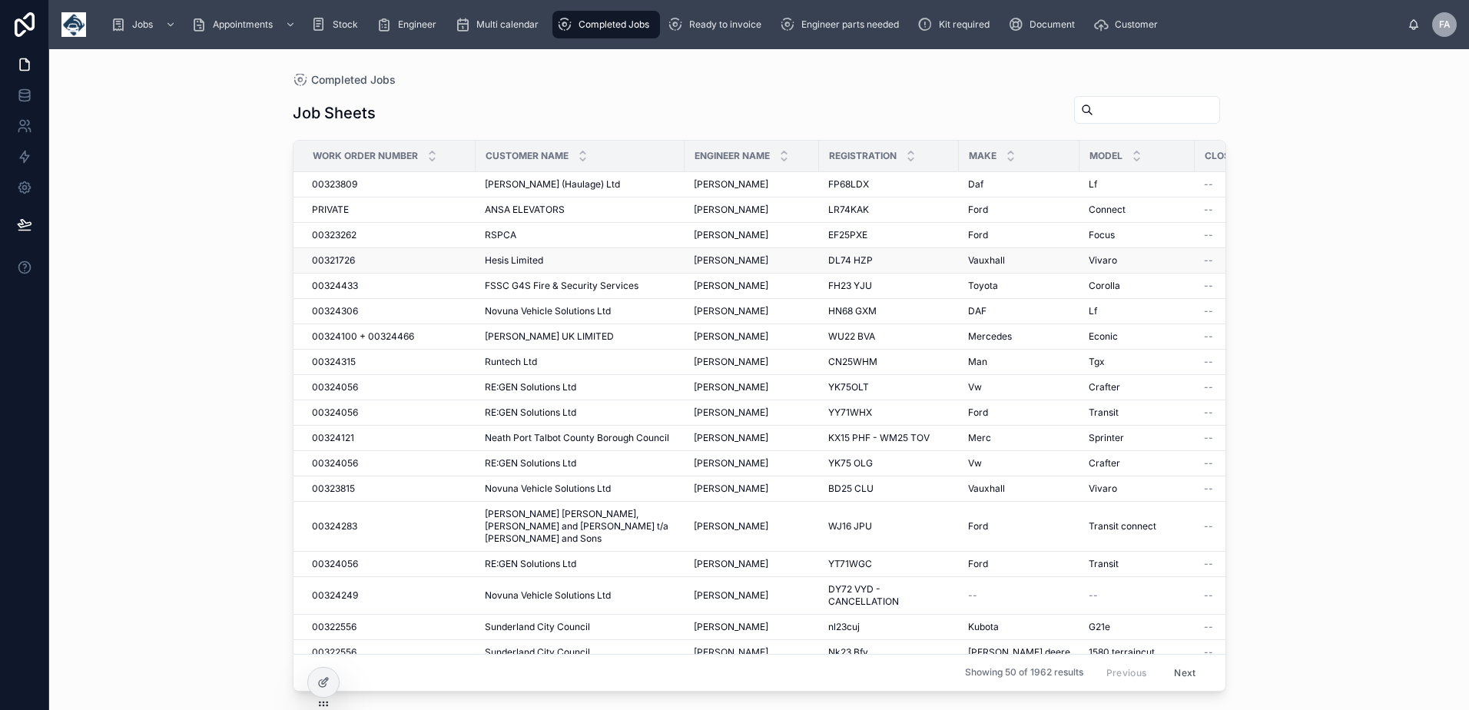
click at [338, 257] on span "00321726" at bounding box center [333, 260] width 43 height 12
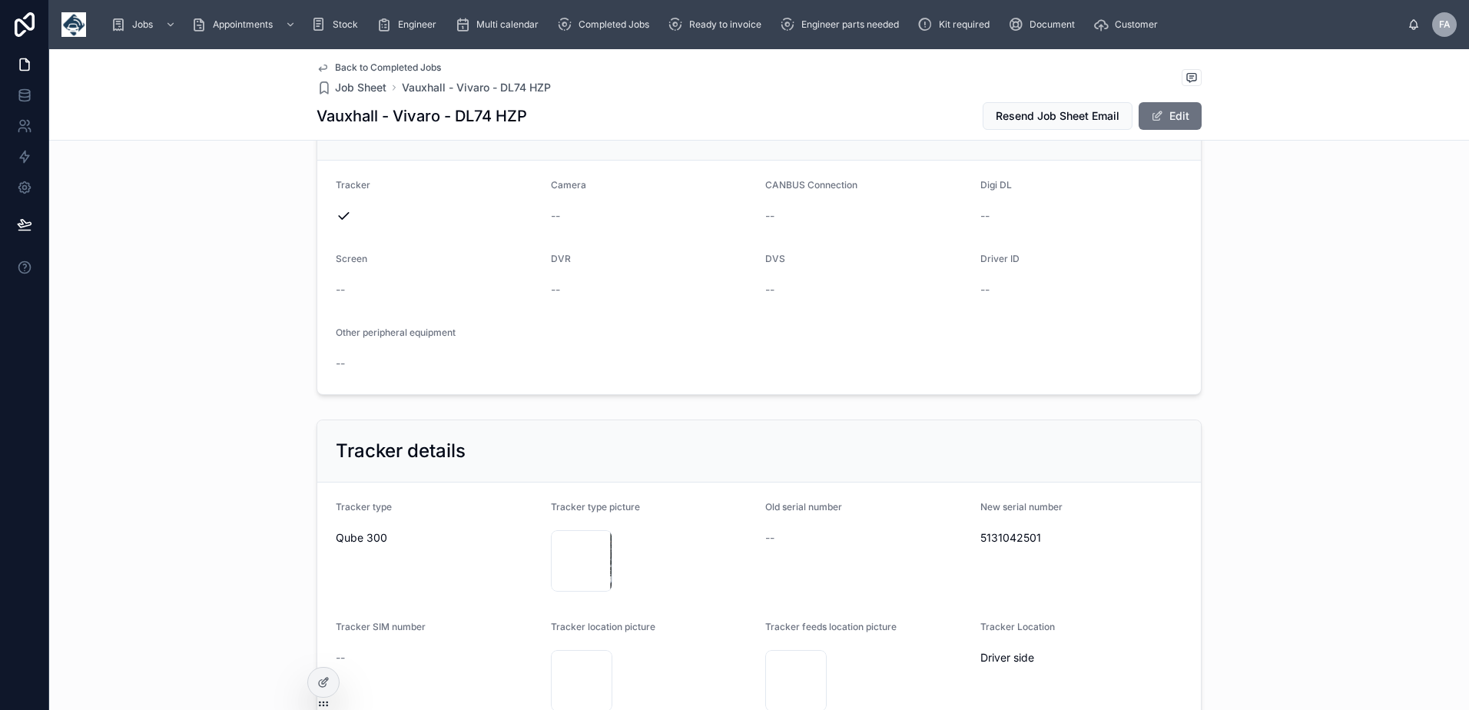
scroll to position [999, 0]
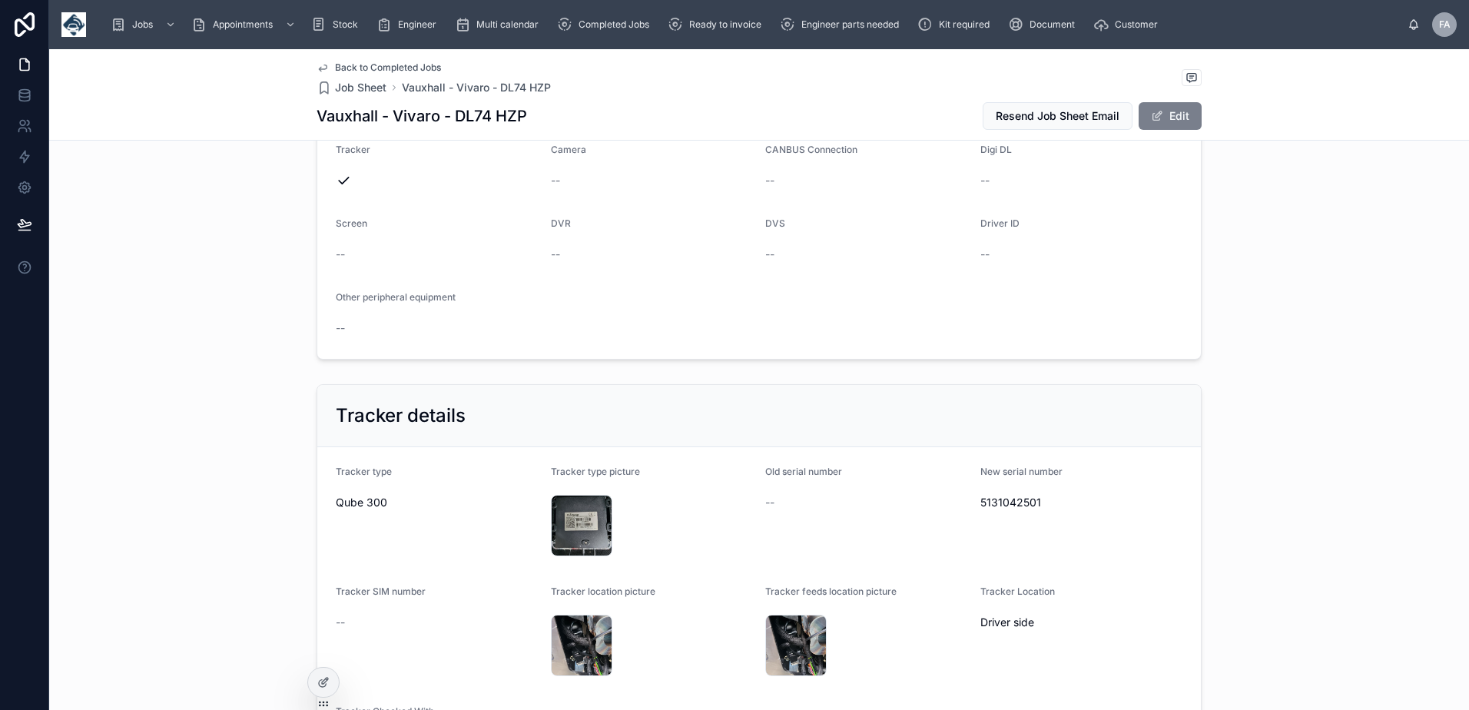
click at [1158, 118] on button "Edit" at bounding box center [1169, 116] width 63 height 28
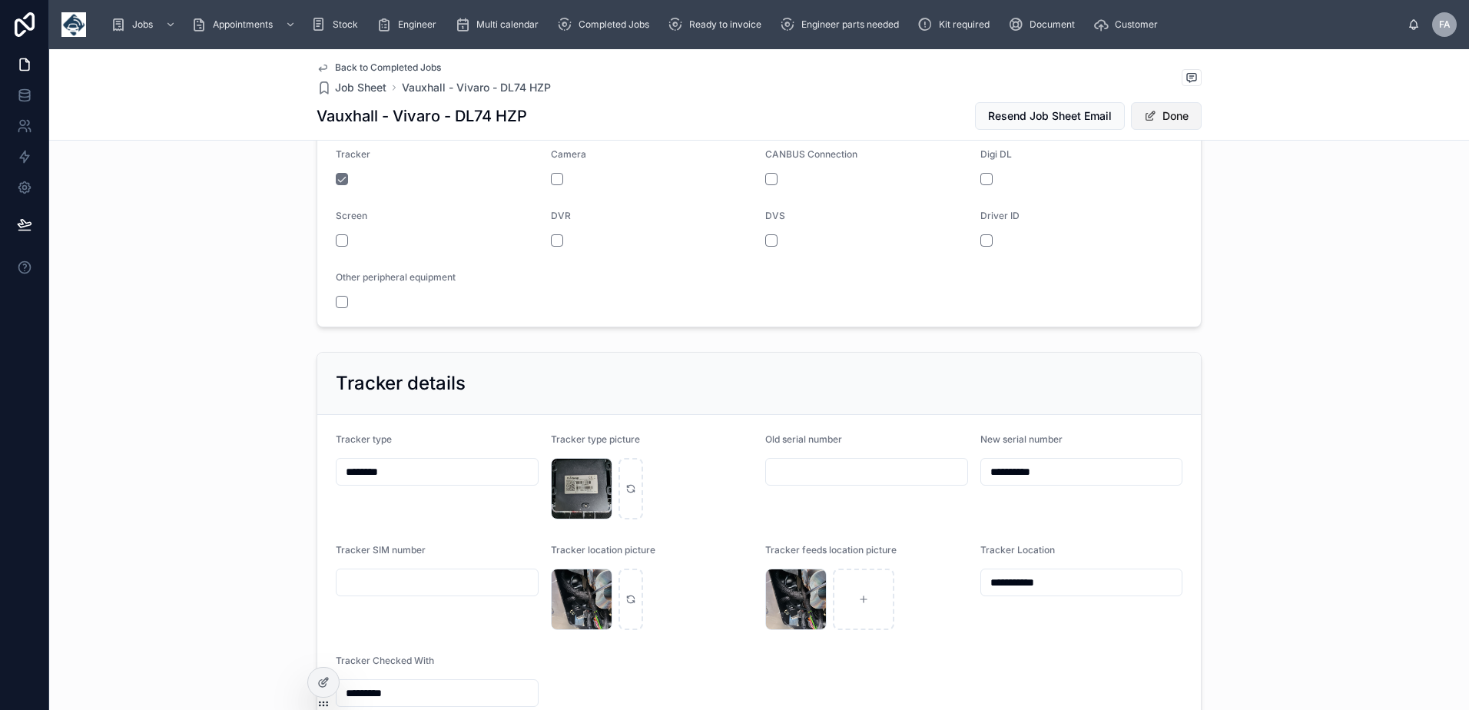
scroll to position [1003, 0]
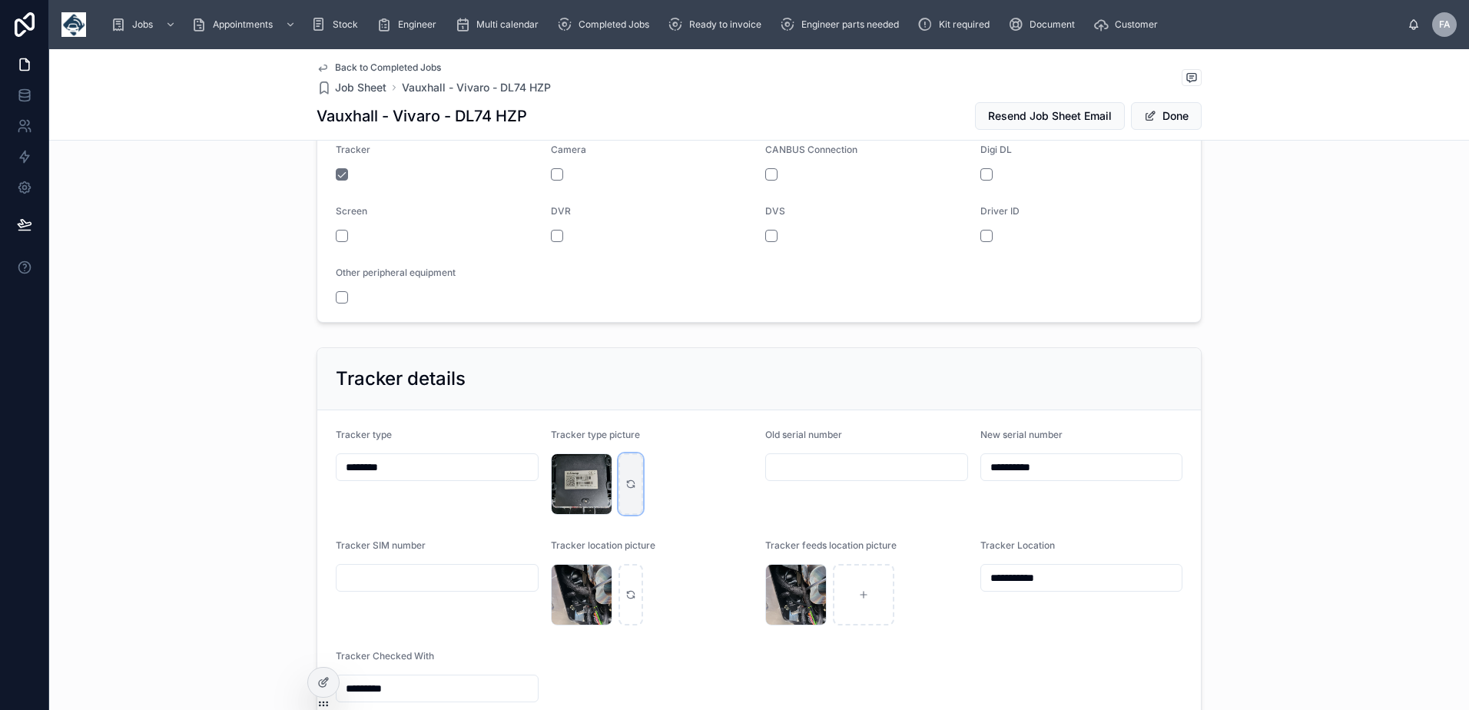
click at [630, 487] on div at bounding box center [630, 483] width 25 height 61
click at [558, 485] on div "20250905_113331 .jpg" at bounding box center [581, 483] width 61 height 61
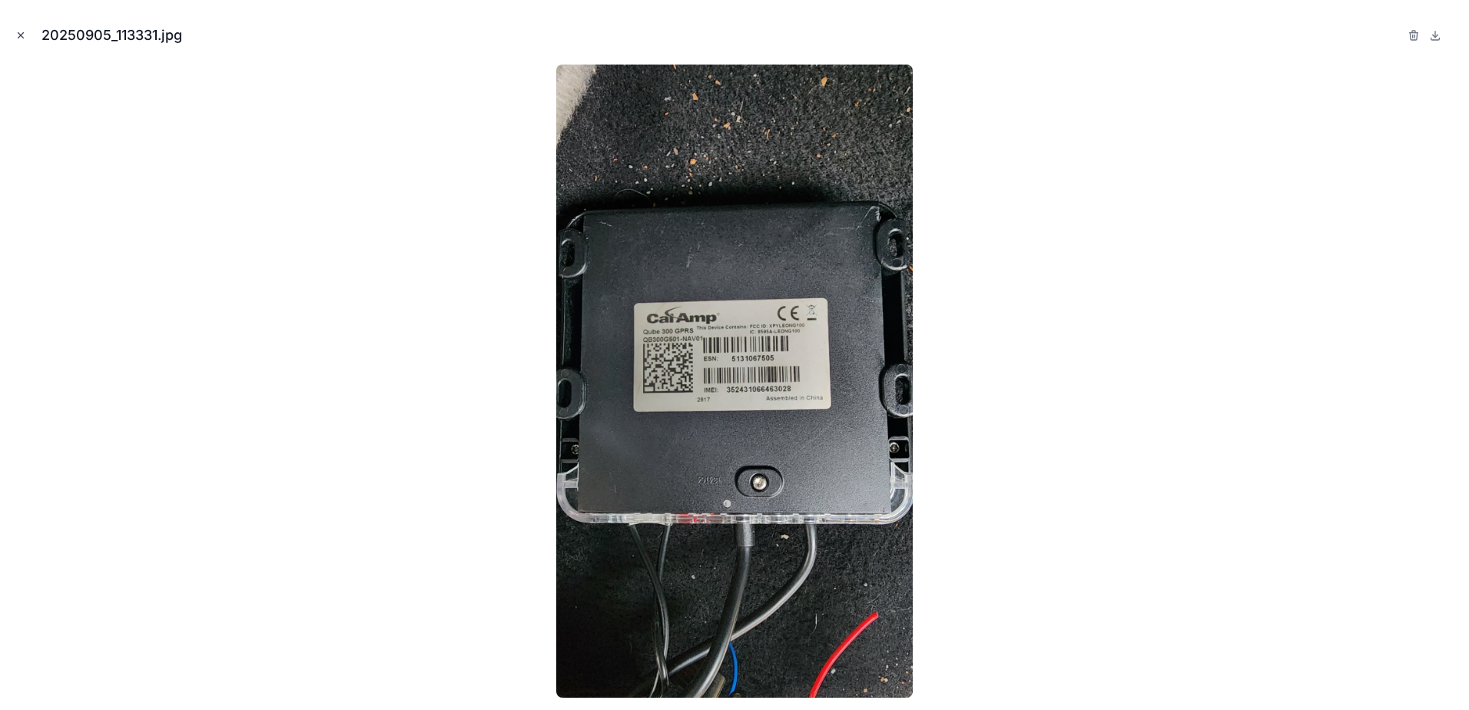
click at [24, 36] on icon "Close modal" at bounding box center [20, 35] width 11 height 11
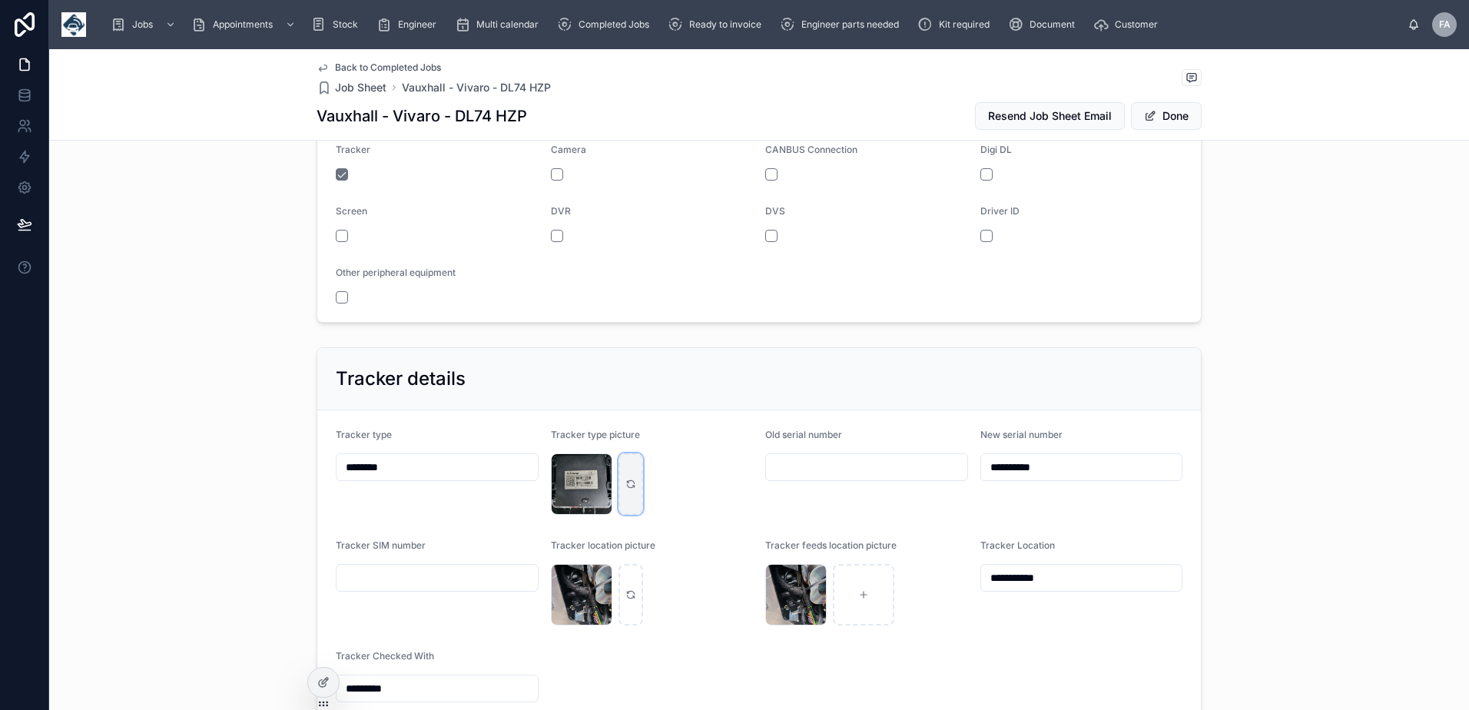
click at [618, 478] on div at bounding box center [630, 483] width 25 height 61
type input "**********"
click at [579, 490] on div "WhatsApp Image 2025-05-20 at 09.44.26_ce47af24 .jpg" at bounding box center [581, 483] width 61 height 61
click at [578, 484] on div "WhatsApp Image 2025-05-20 at 09.44.26_ce47af24 .jpg" at bounding box center [581, 483] width 61 height 61
click at [563, 477] on div "WhatsApp Image 2025-05-20 at 09.44.26_ce47af24 .jpg" at bounding box center [581, 483] width 61 height 61
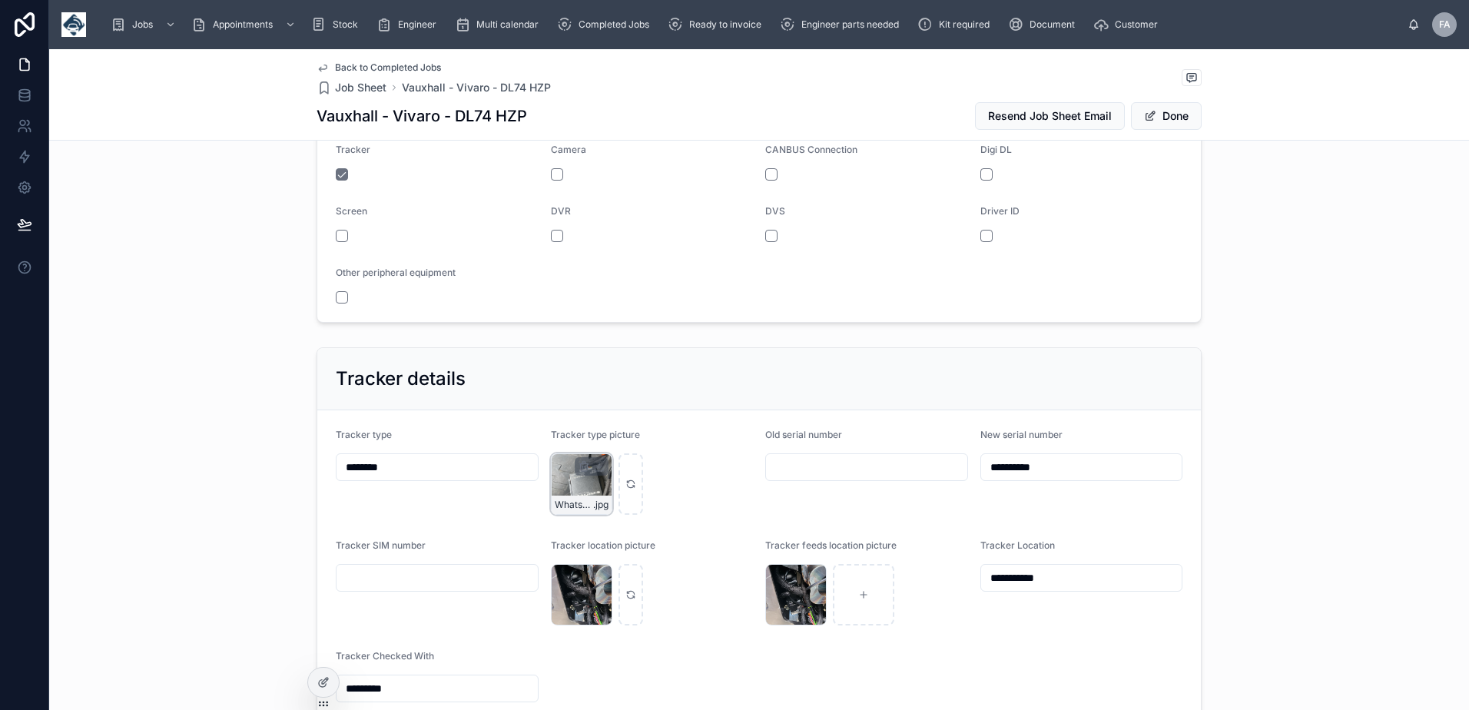
click at [564, 472] on div "WhatsApp-Image-2025-05-20-at-09.44.26_ce47af24 .jpg" at bounding box center [581, 483] width 61 height 61
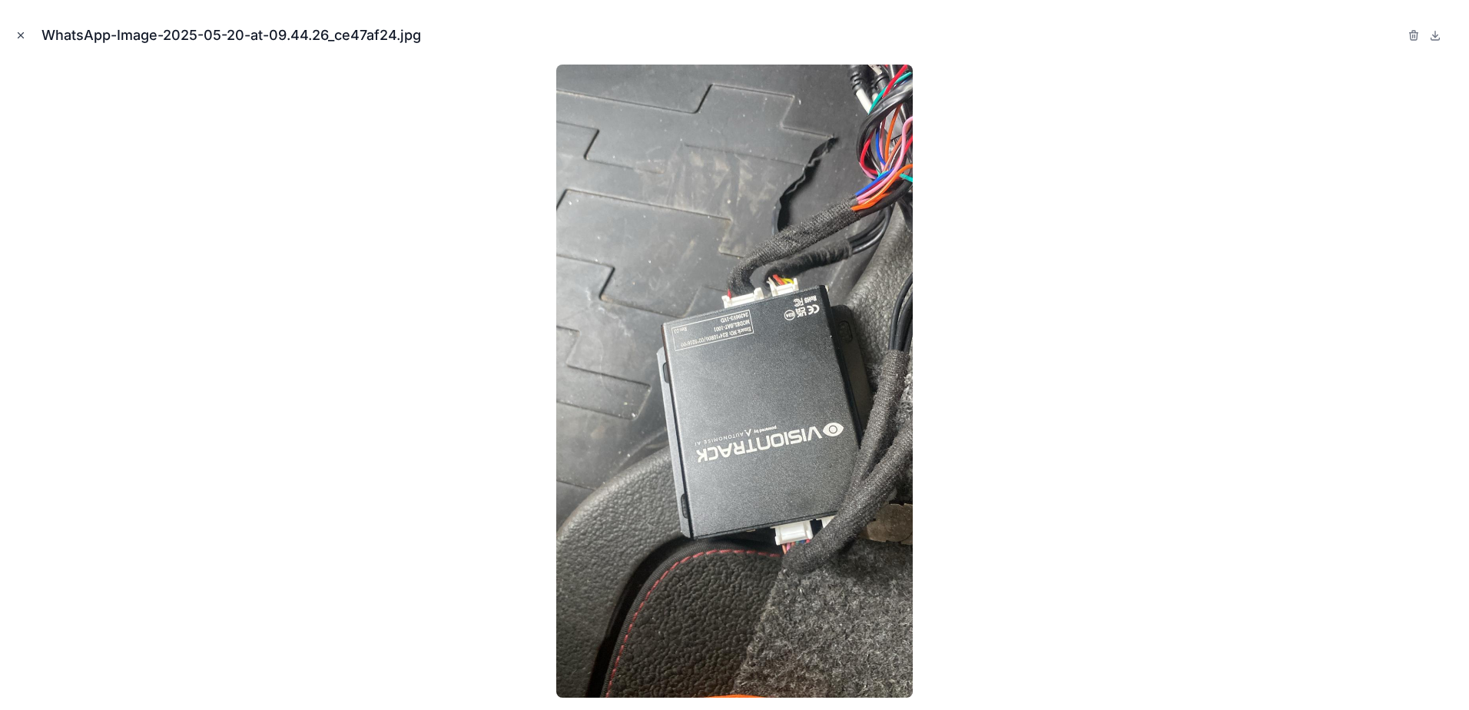
click at [18, 39] on icon "Close modal" at bounding box center [20, 35] width 11 height 11
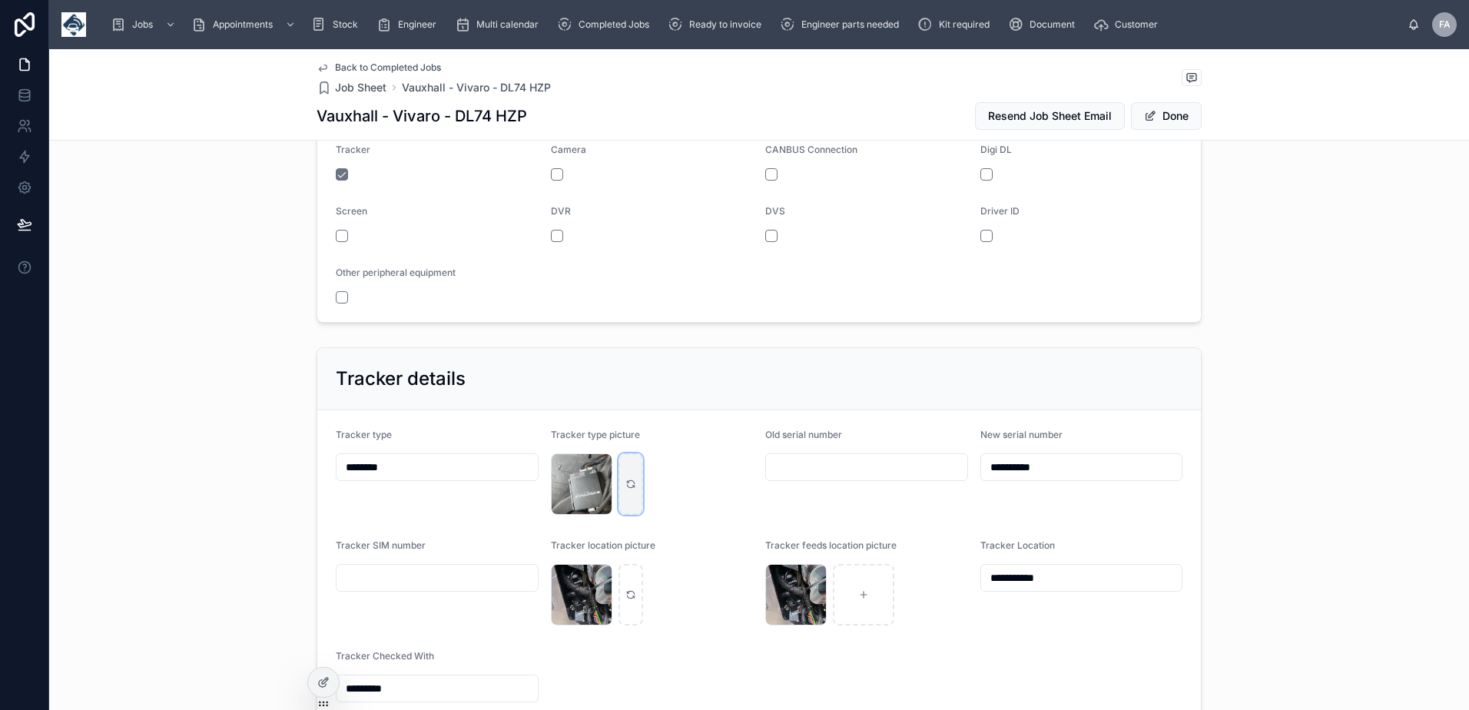
click at [631, 482] on div at bounding box center [630, 483] width 25 height 61
type input "**********"
click at [582, 487] on div "WhatsApp Image 2025-09-08 at 09.43.06_daa3e35f .jpg" at bounding box center [581, 483] width 61 height 61
click at [566, 479] on div "WhatsApp Image 2025-09-08 at 09.43.06_daa3e35f .jpg" at bounding box center [581, 483] width 61 height 61
click at [566, 486] on div "WhatsApp-Image-2025-09-08-at-09.43.06_daa3e35f .jpg" at bounding box center [581, 483] width 61 height 61
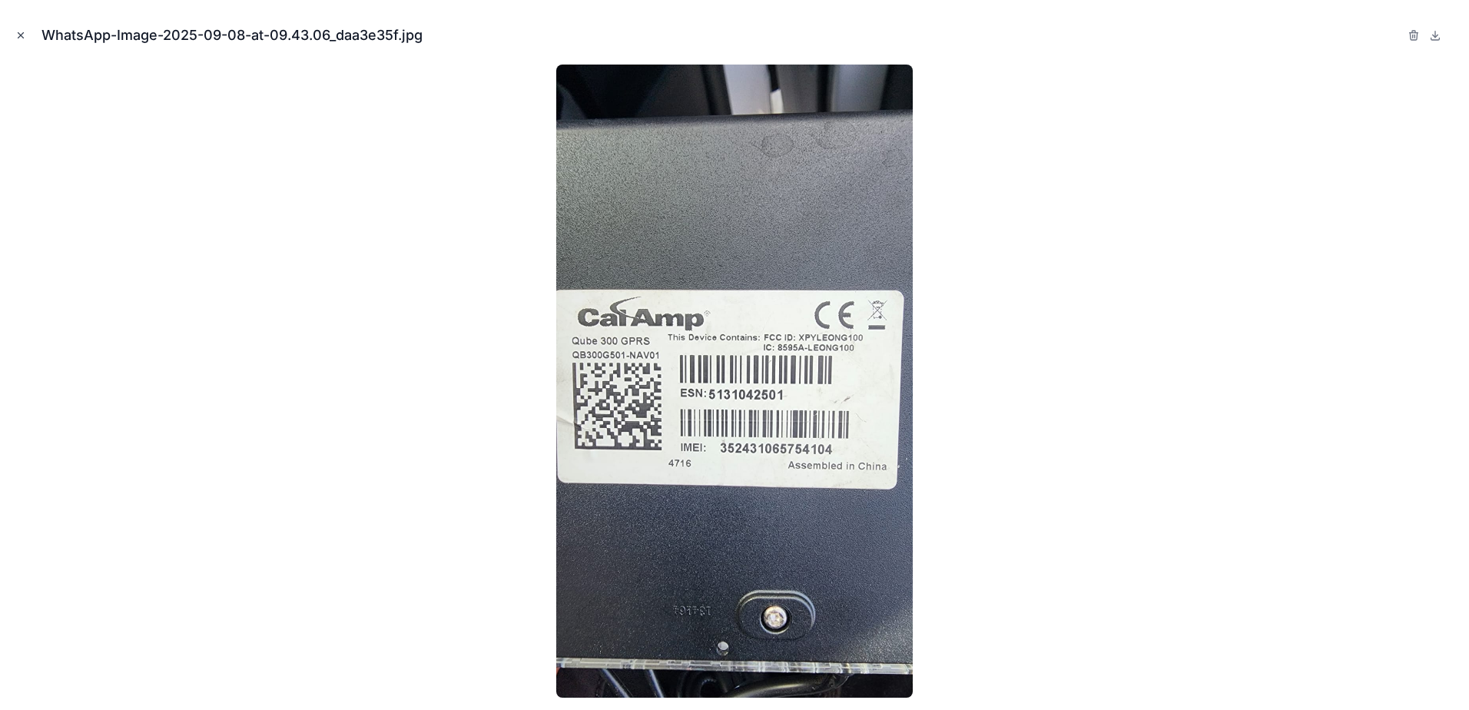
click at [24, 40] on icon "Close modal" at bounding box center [20, 35] width 11 height 11
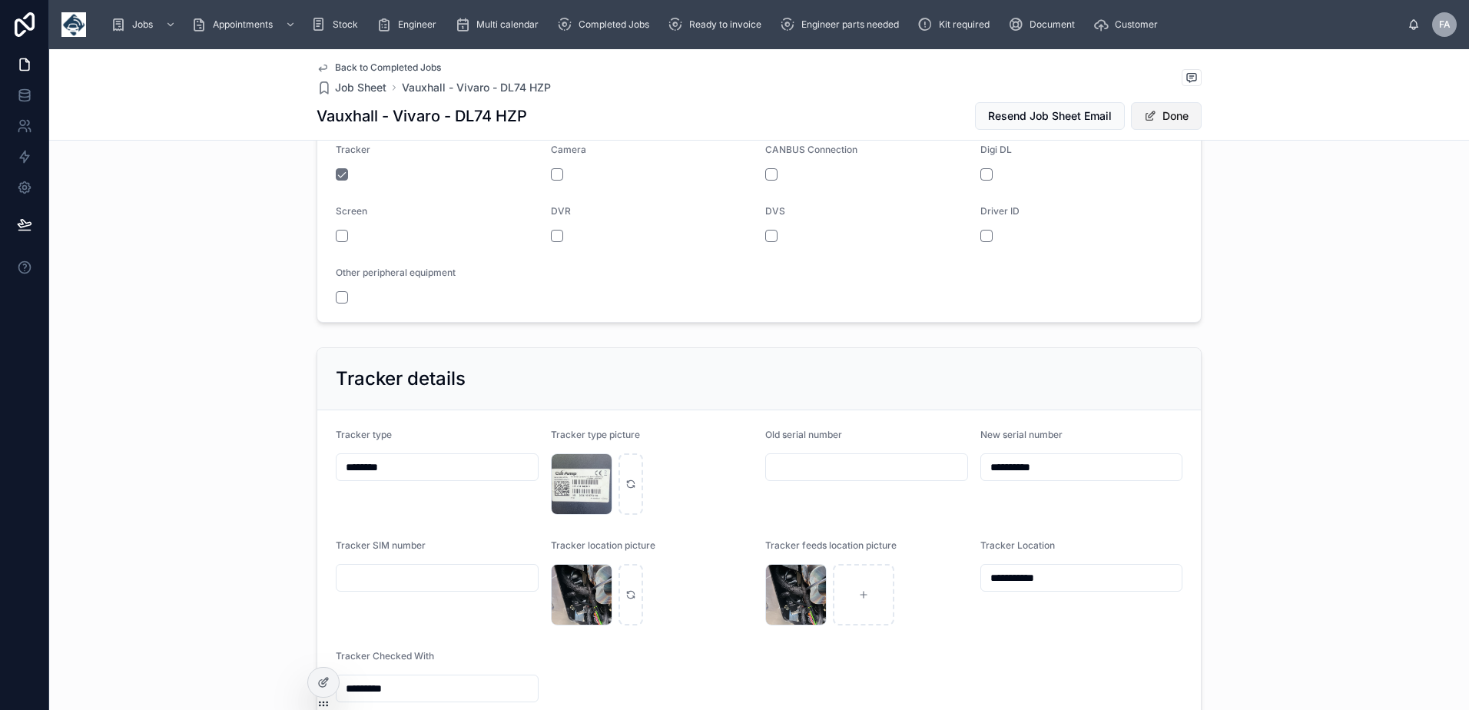
click at [1156, 121] on button "Done" at bounding box center [1166, 116] width 71 height 28
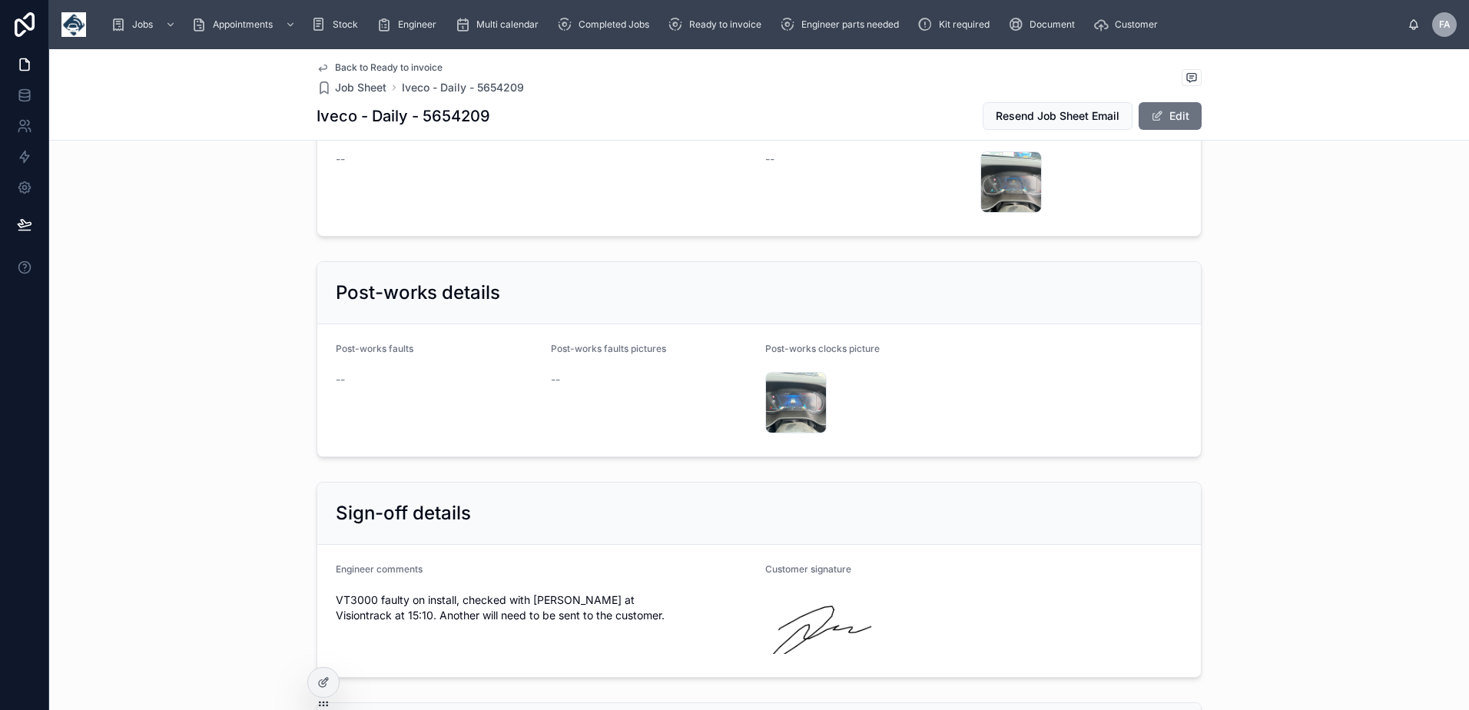
scroll to position [3226, 0]
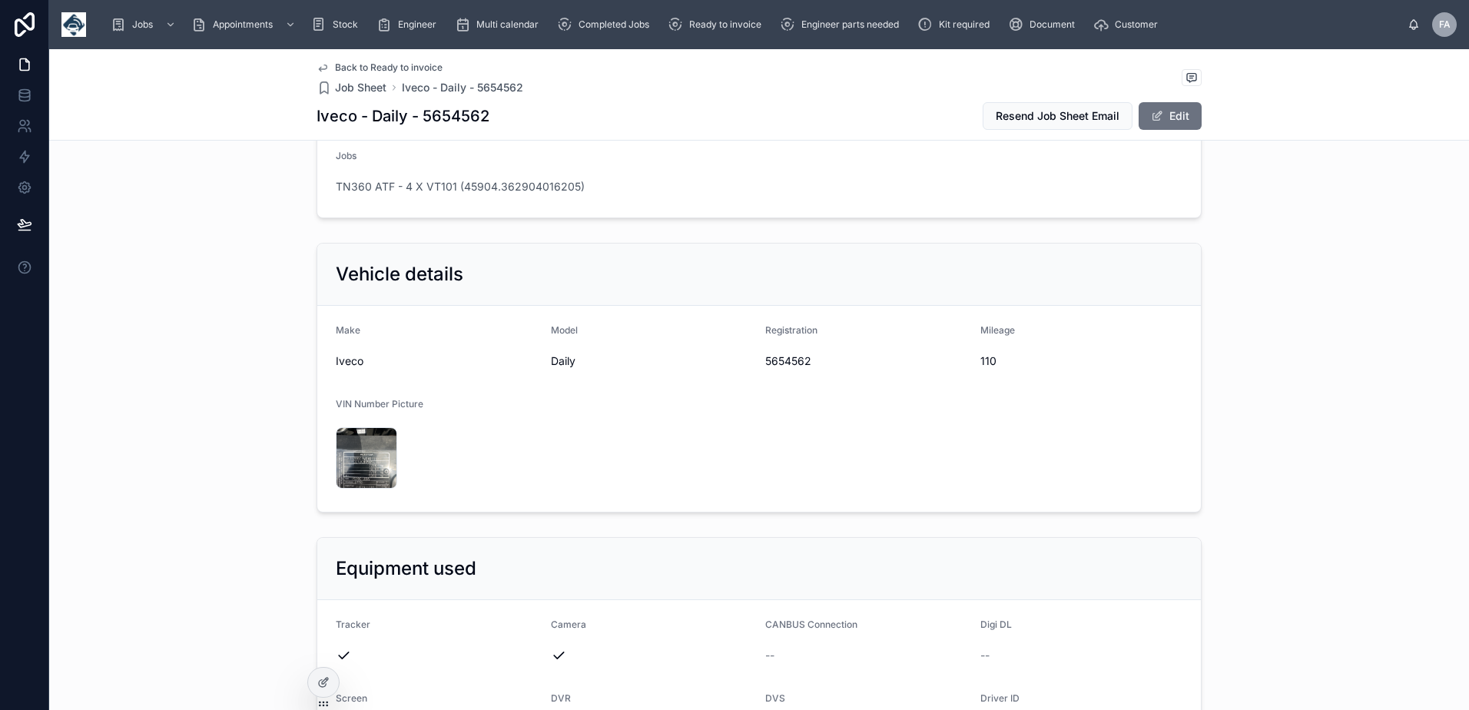
scroll to position [307, 0]
drag, startPoint x: 971, startPoint y: 364, endPoint x: 999, endPoint y: 369, distance: 28.0
click at [999, 369] on form "Make Iveco Model Daily Registration 5654562 Mileage 110 VIN Number Picture IMG_…" at bounding box center [758, 410] width 883 height 206
copy span "110"
click at [791, 366] on span "5654562" at bounding box center [866, 362] width 203 height 15
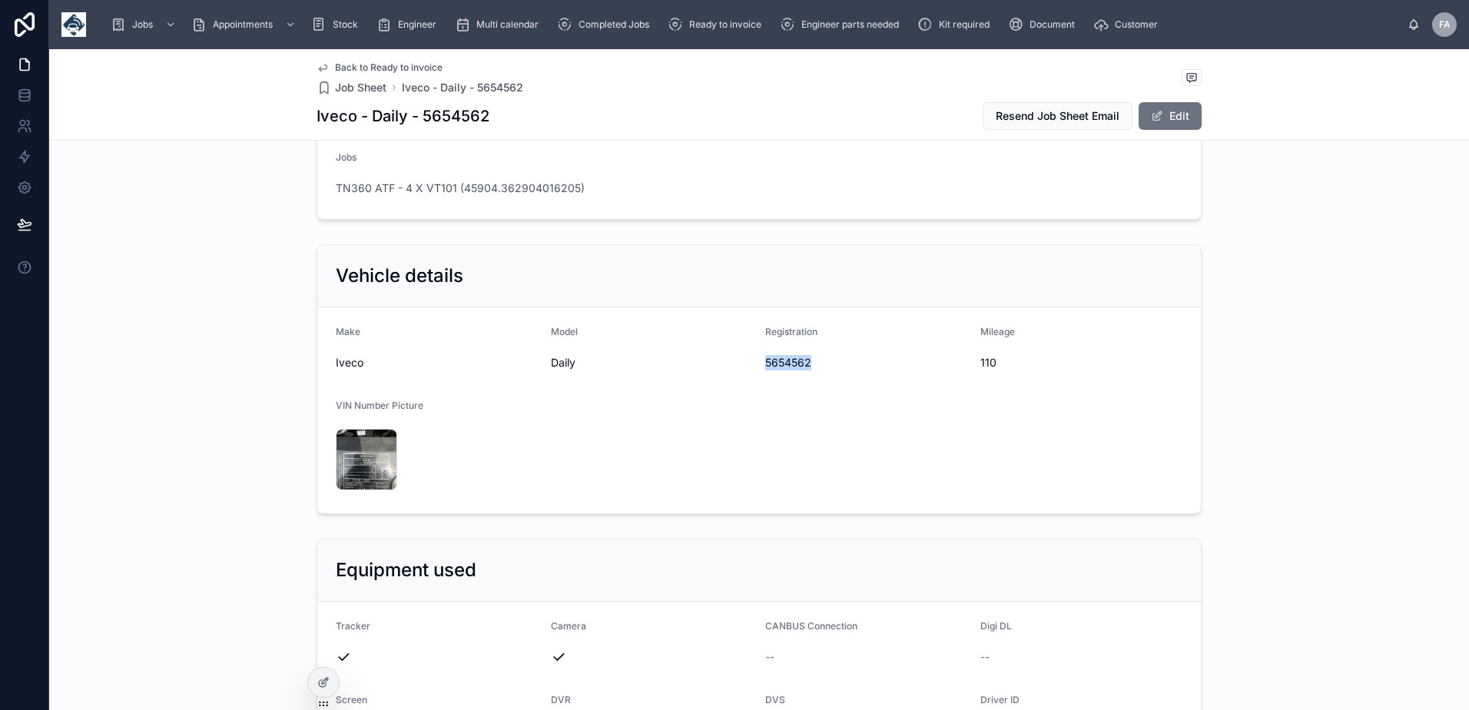
click at [791, 366] on span "5654562" at bounding box center [866, 362] width 203 height 15
copy span "5654562"
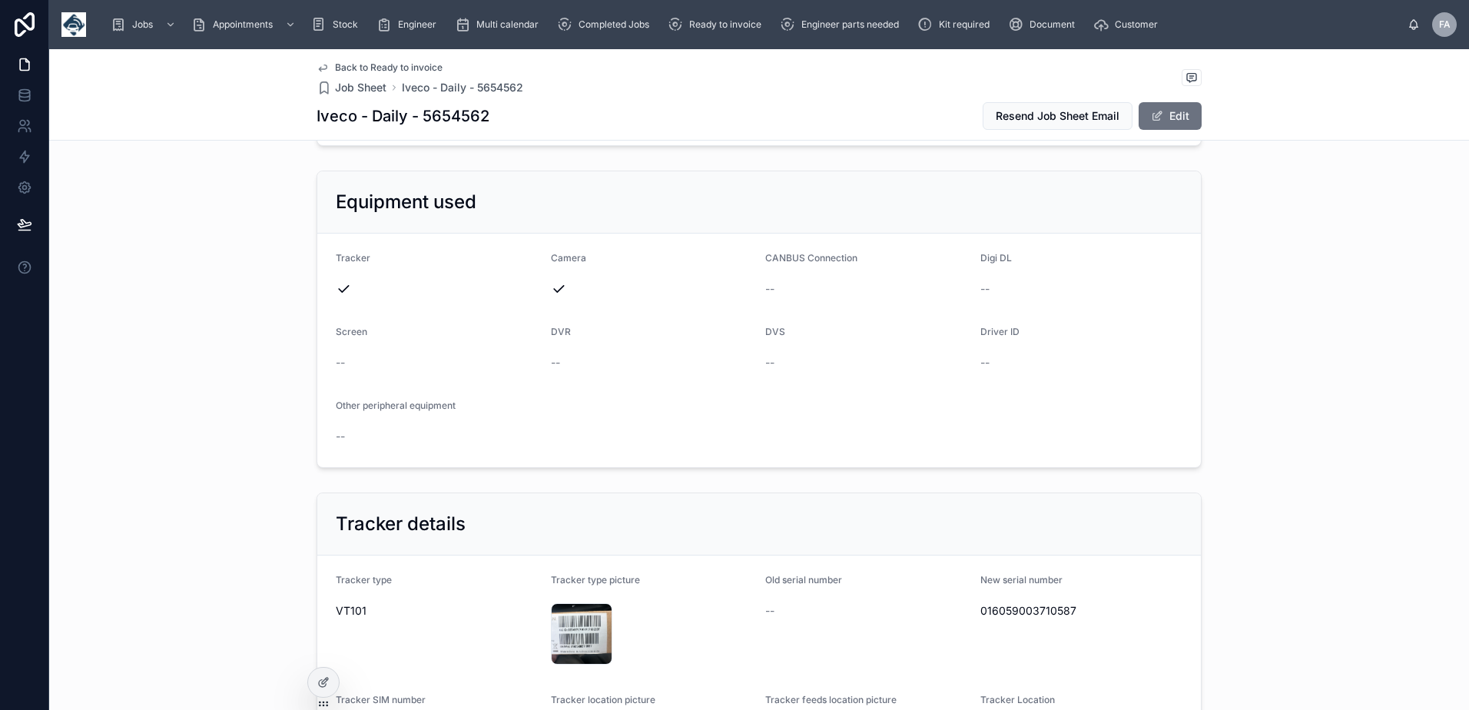
scroll to position [768, 0]
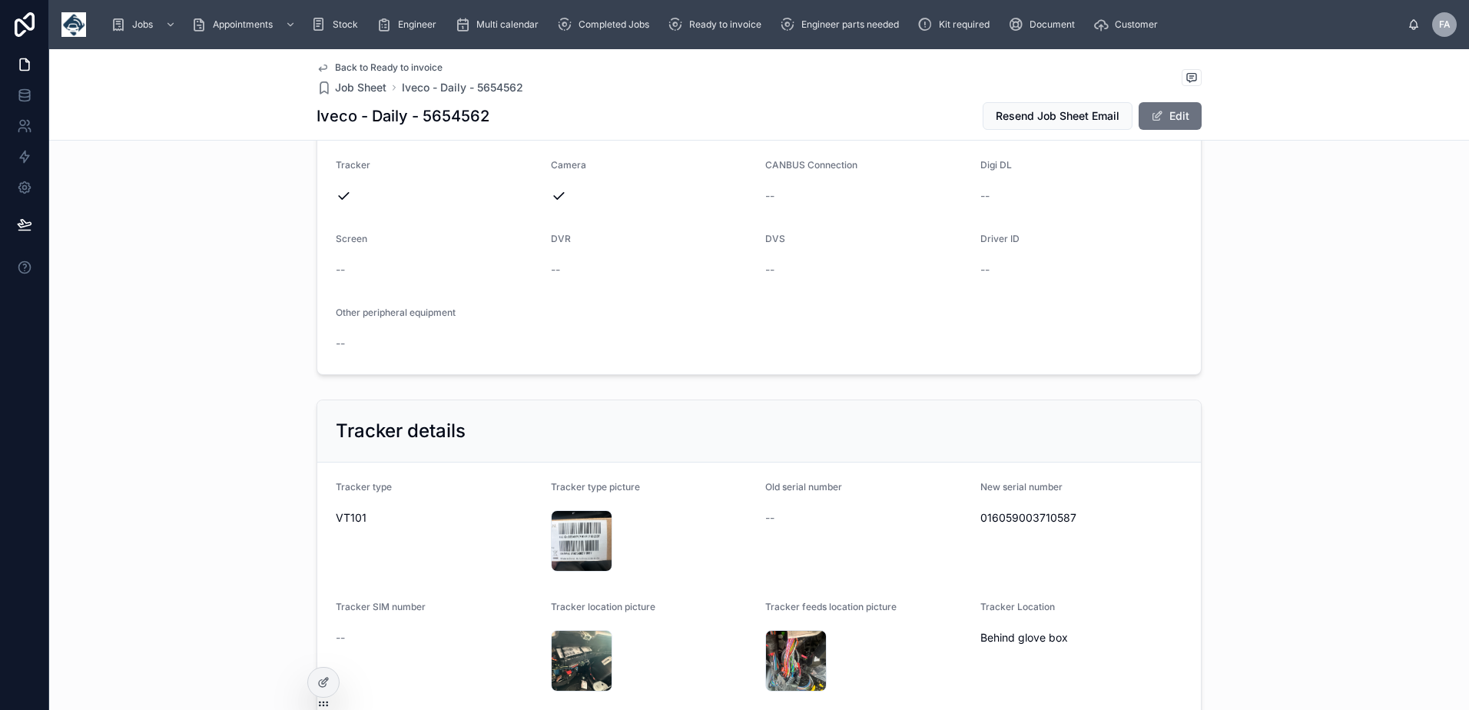
click at [1037, 523] on span "016059003710587" at bounding box center [1081, 517] width 203 height 15
copy span "016059003710587"
click at [575, 539] on div "IMG_1381 .jpeg" at bounding box center [581, 540] width 61 height 61
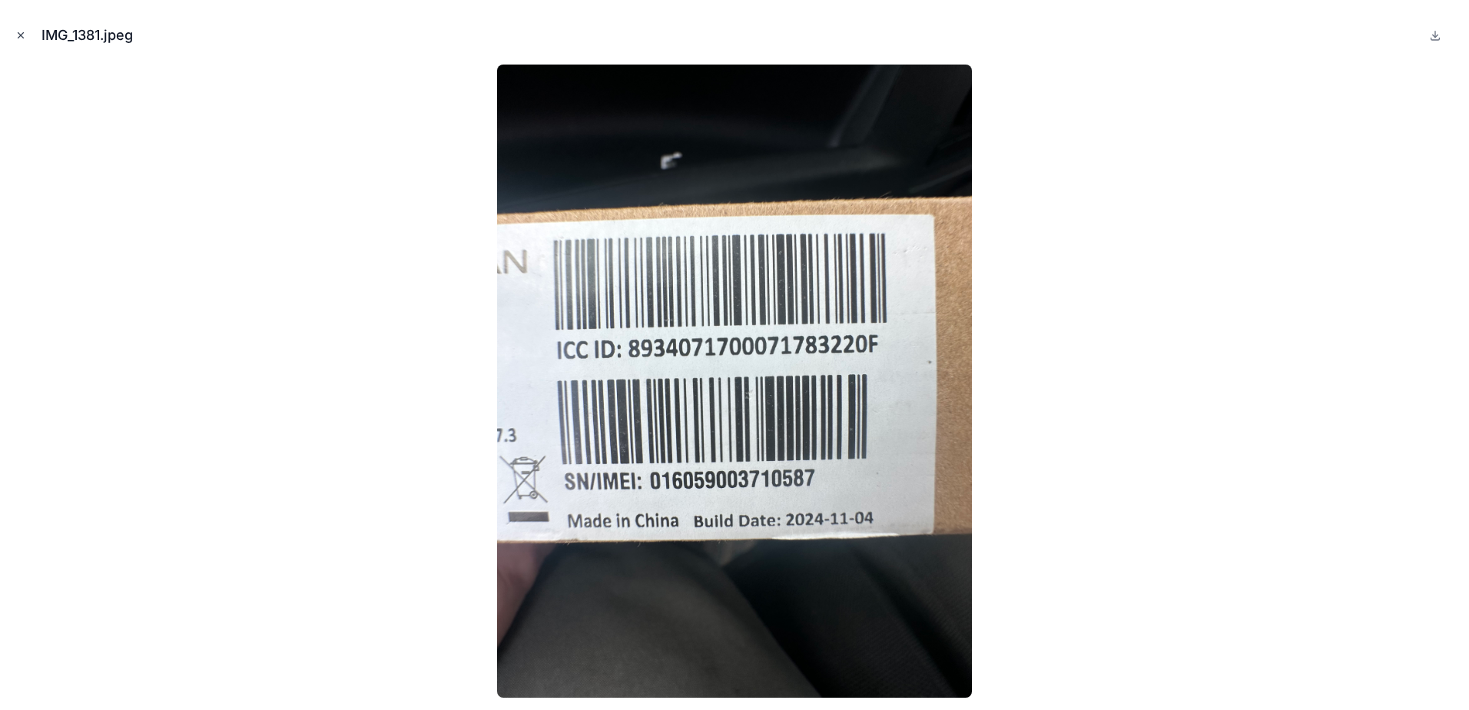
click at [23, 35] on icon "Close modal" at bounding box center [20, 35] width 11 height 11
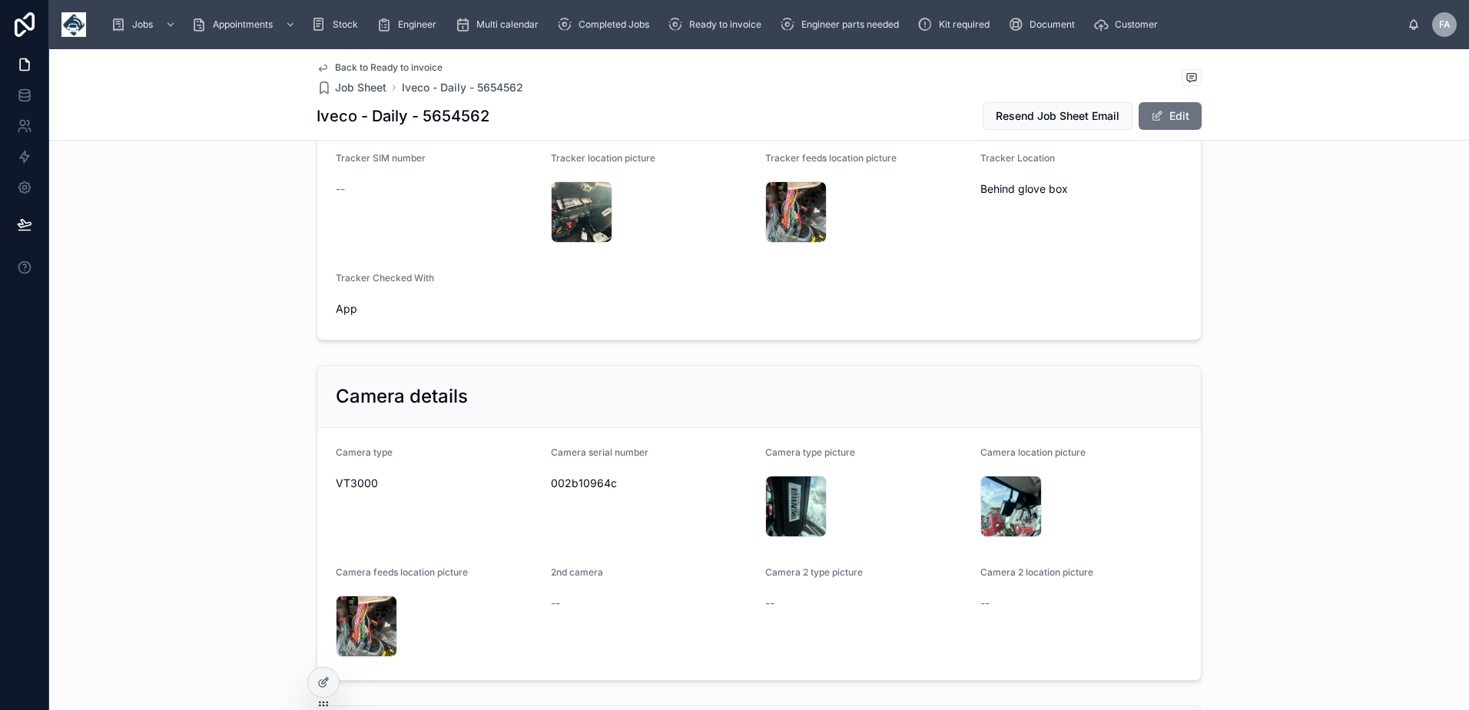
scroll to position [1306, 0]
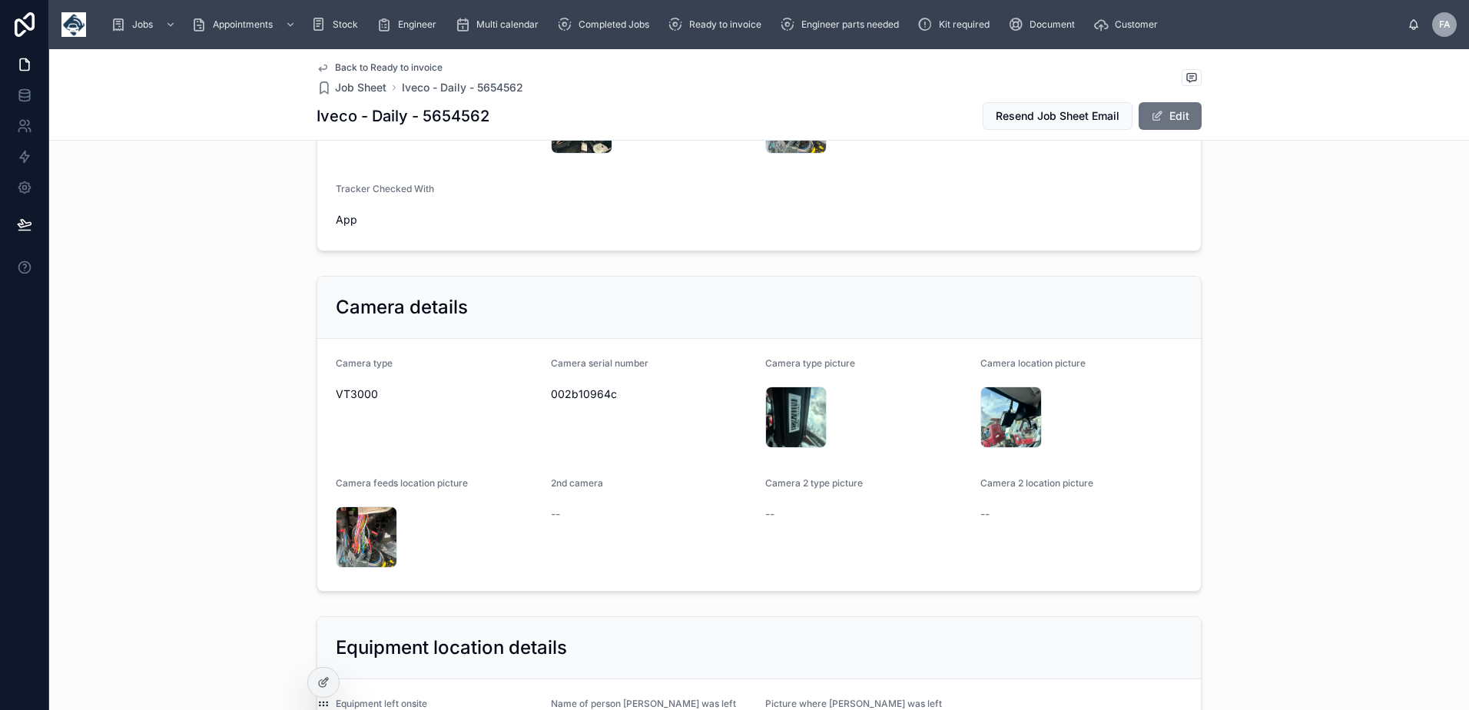
click at [587, 397] on span "002b10964c" at bounding box center [652, 393] width 203 height 15
click at [586, 397] on span "002b10964c" at bounding box center [652, 393] width 203 height 15
copy span "002b10964c"
click at [795, 405] on div "IMG_1380 .jpeg" at bounding box center [795, 416] width 61 height 61
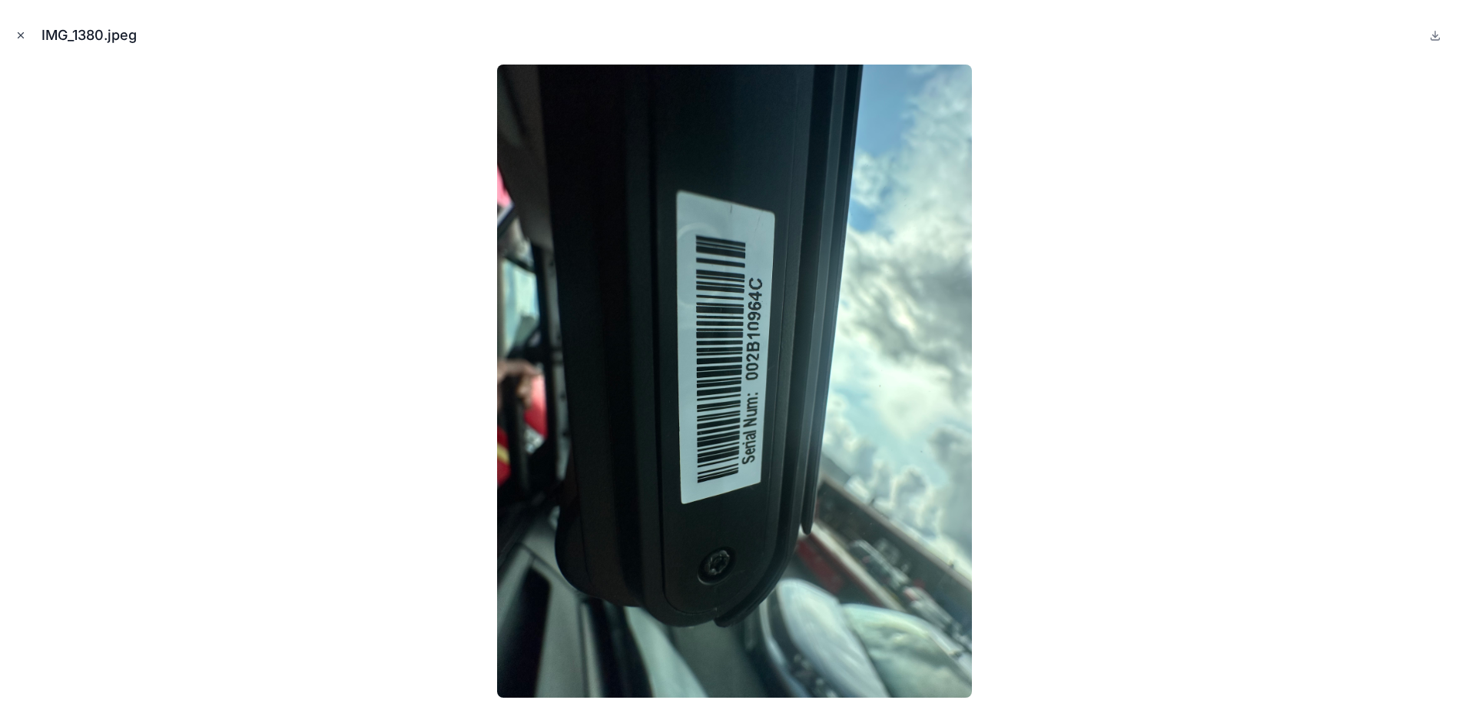
click at [19, 38] on icon "Close modal" at bounding box center [20, 35] width 11 height 11
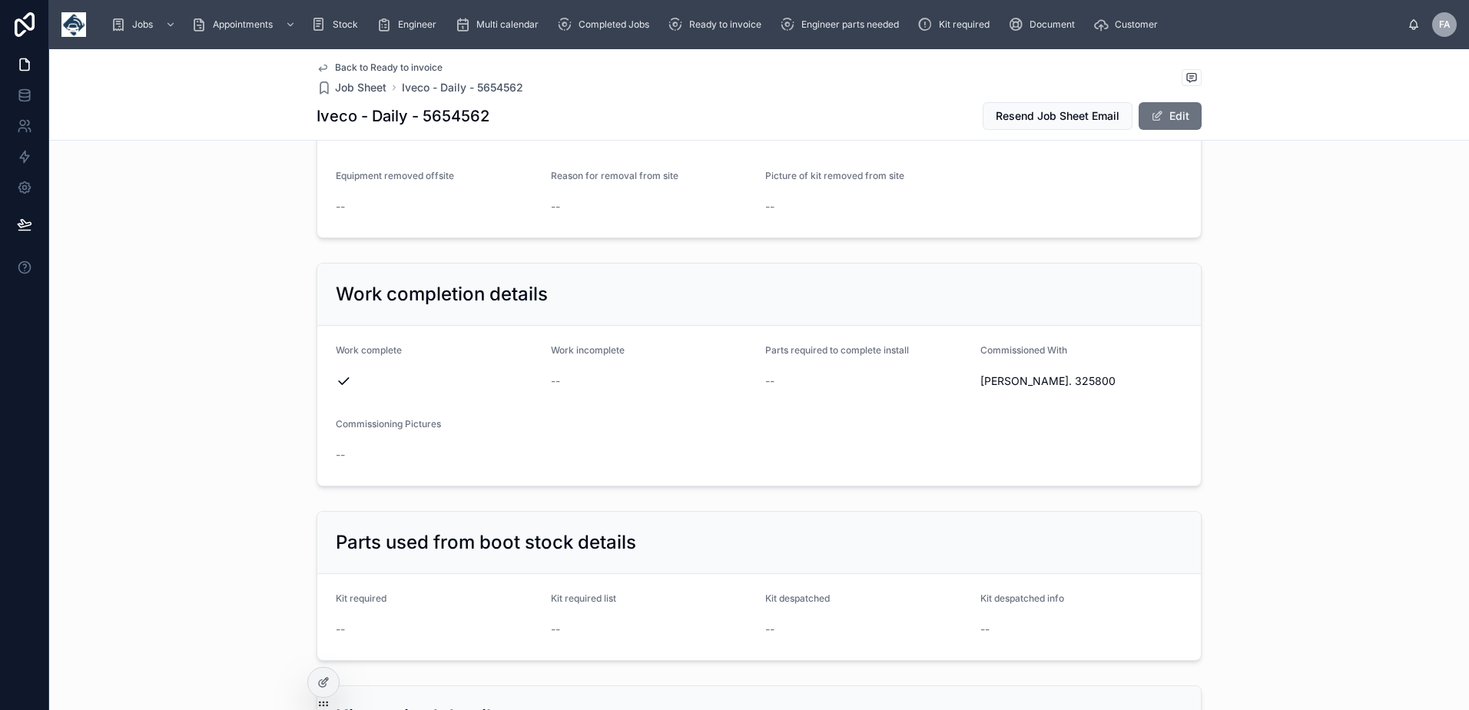
scroll to position [1920, 0]
drag, startPoint x: 976, startPoint y: 337, endPoint x: 1099, endPoint y: 383, distance: 131.7
click at [1099, 383] on form "Work complete Work incomplete -- Parts required to complete install -- Commissi…" at bounding box center [758, 405] width 883 height 160
copy div "Commissioned With Anderson. 325800"
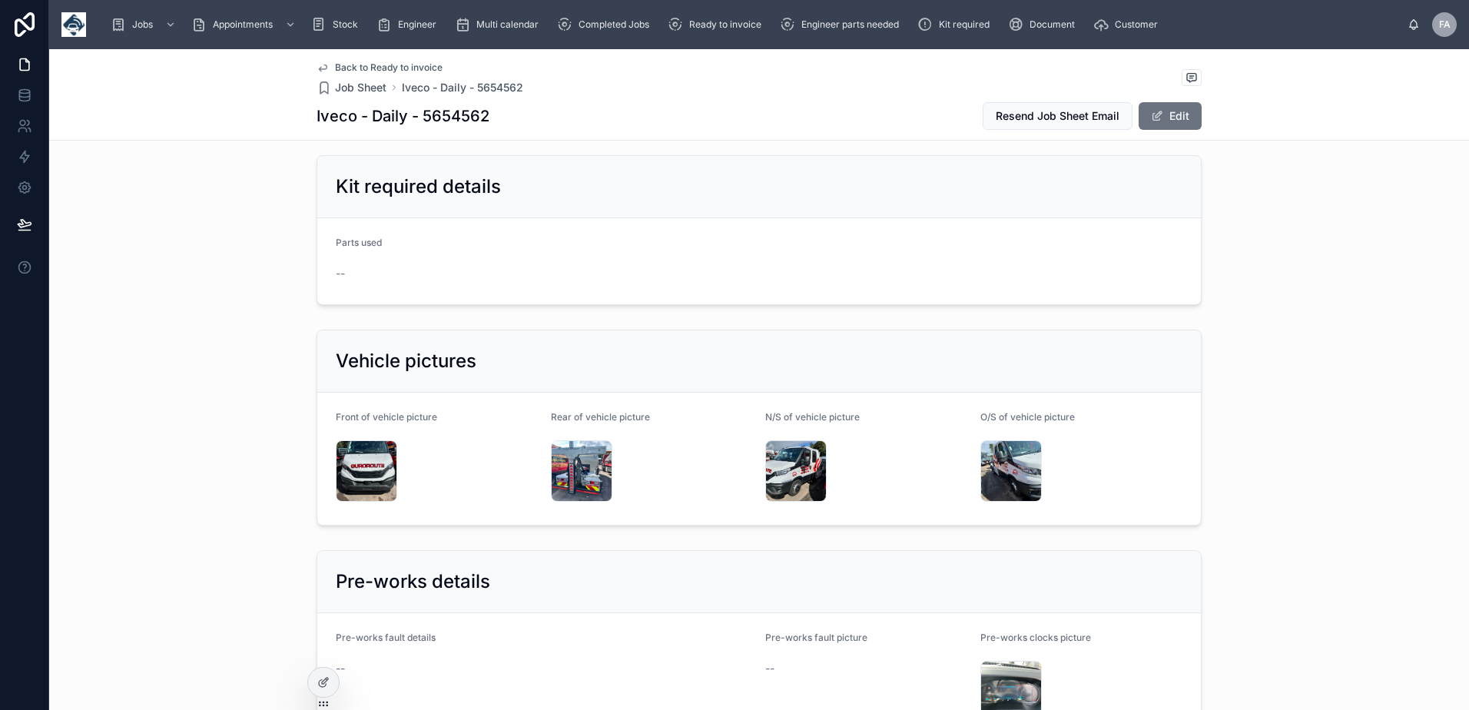
scroll to position [2458, 0]
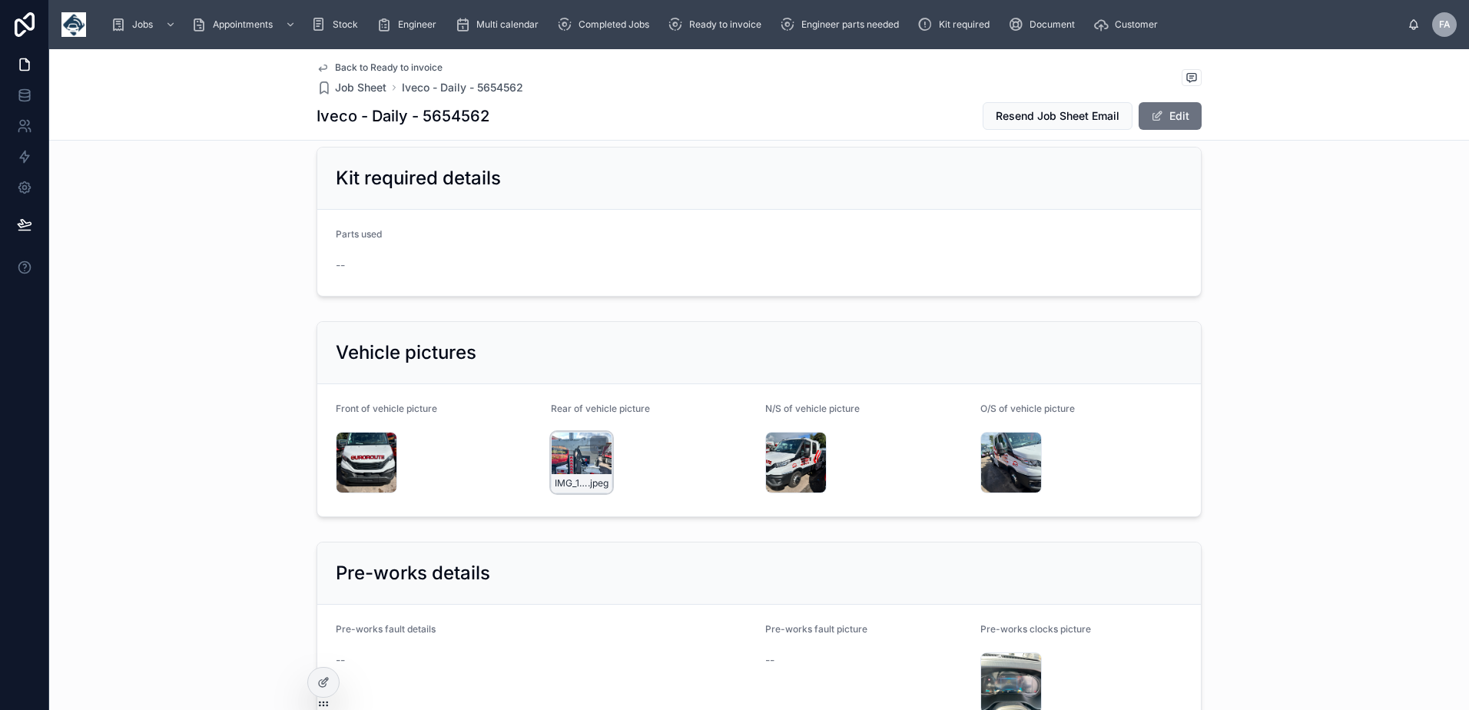
click at [570, 451] on div "IMG_1375 .jpeg" at bounding box center [581, 462] width 61 height 61
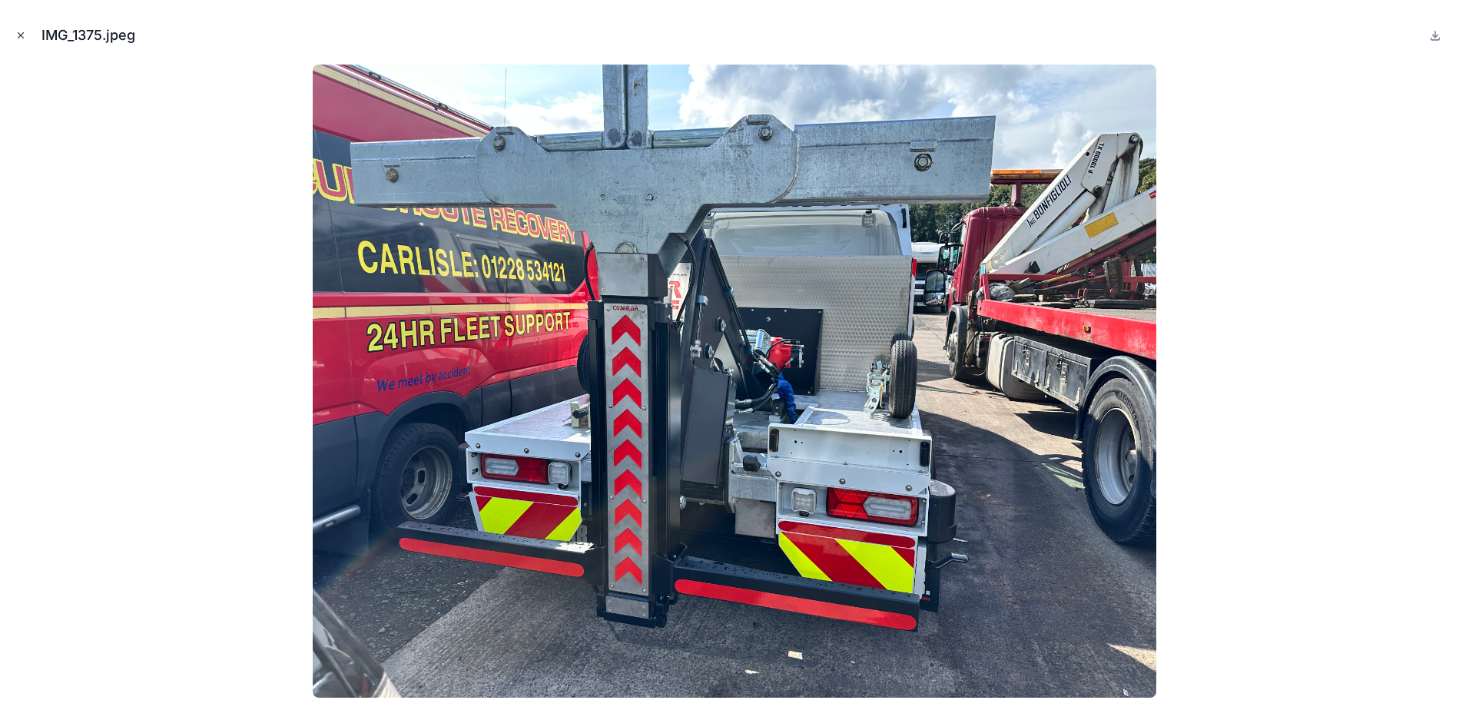
click at [16, 27] on button "Close modal" at bounding box center [20, 35] width 17 height 17
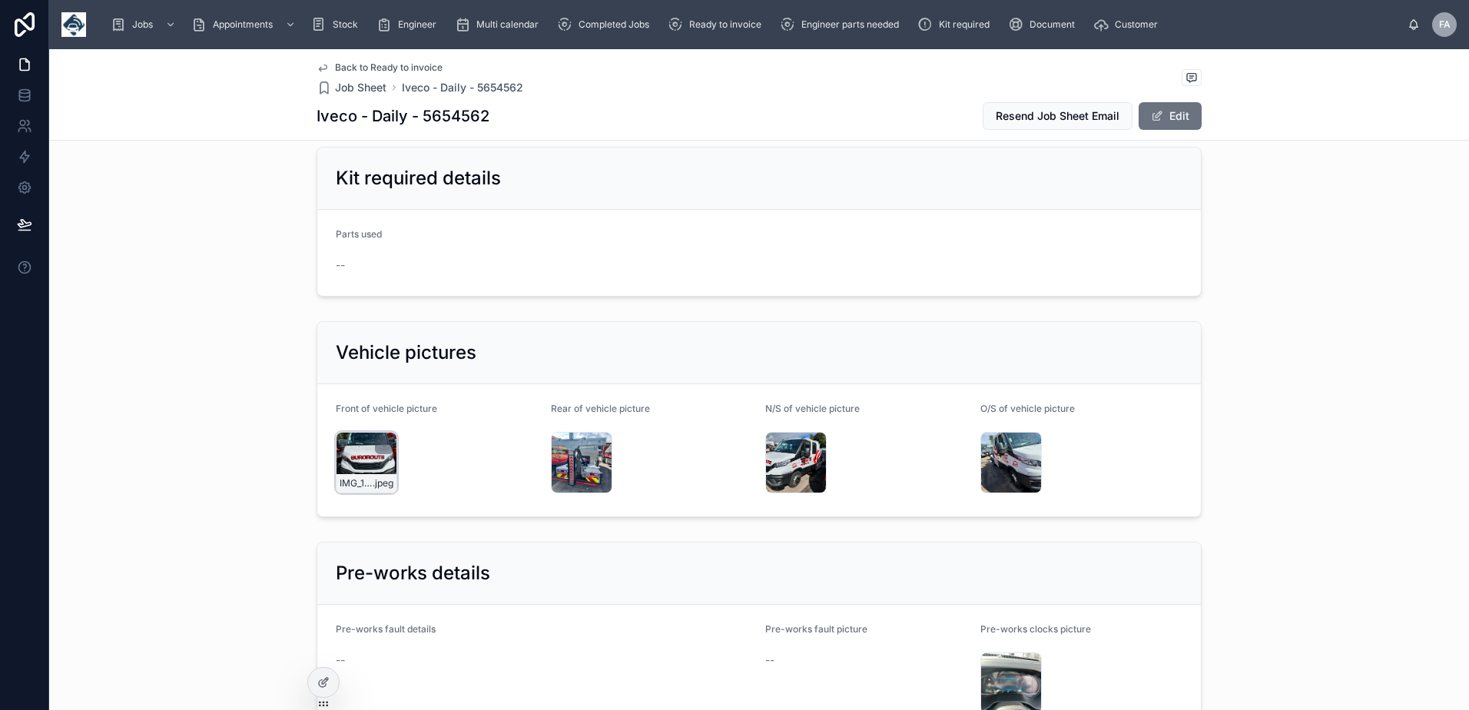
click at [348, 442] on div "IMG_1372 .jpeg" at bounding box center [366, 462] width 61 height 61
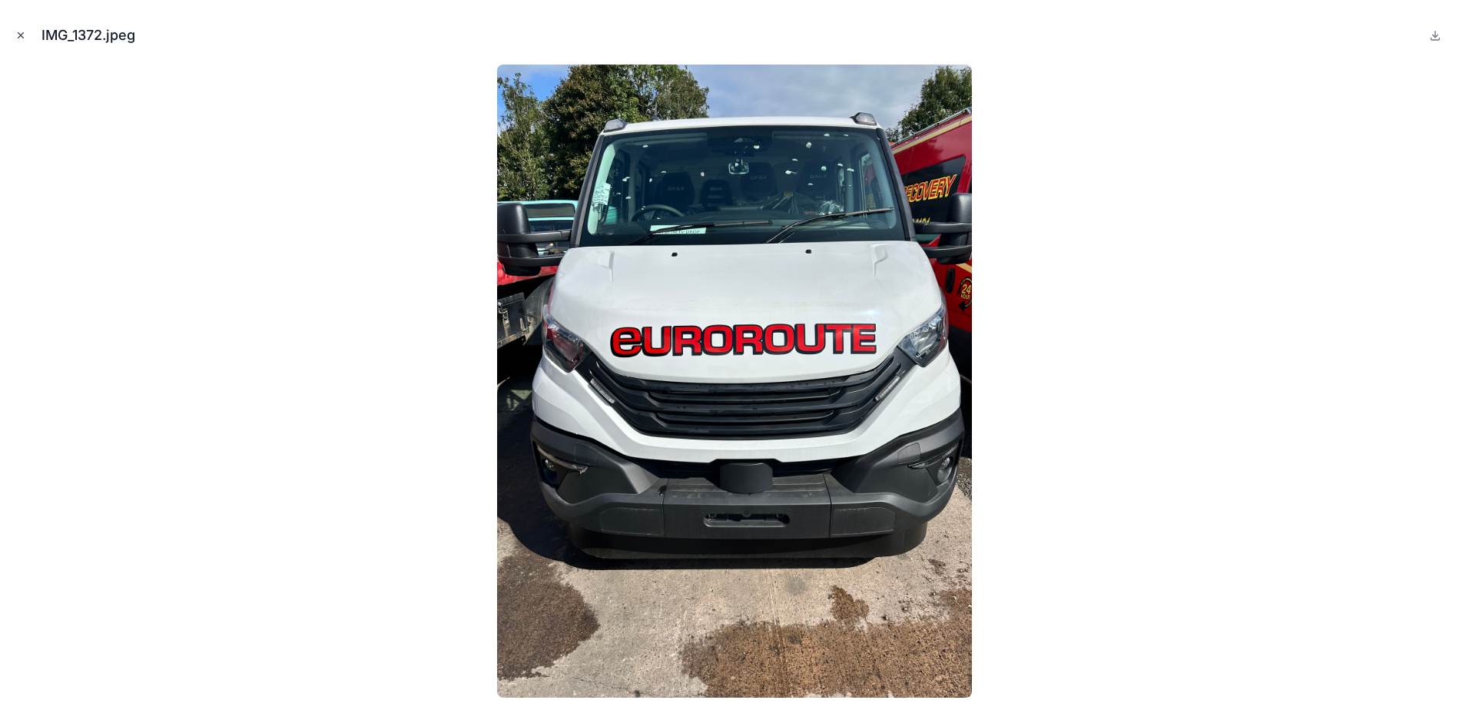
click at [22, 35] on icon "Close modal" at bounding box center [20, 35] width 11 height 11
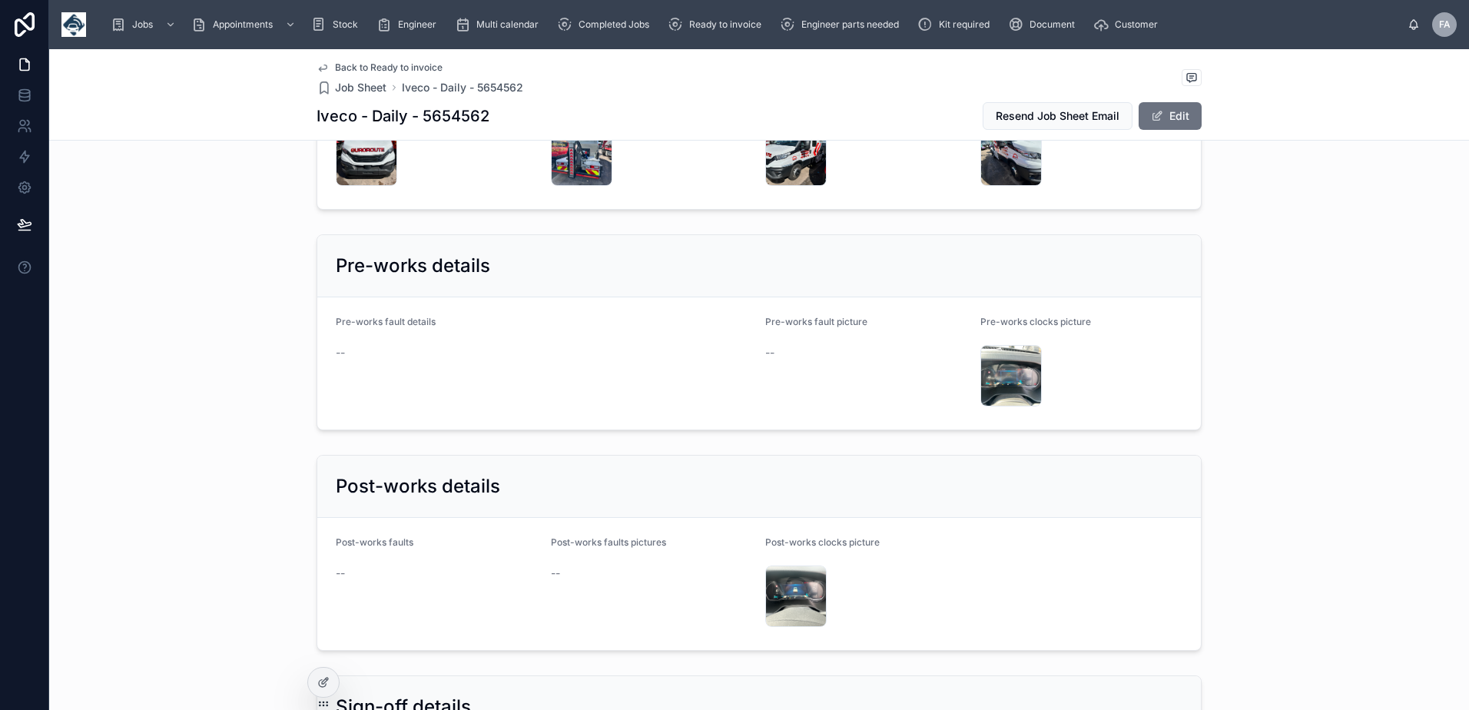
scroll to position [3073, 0]
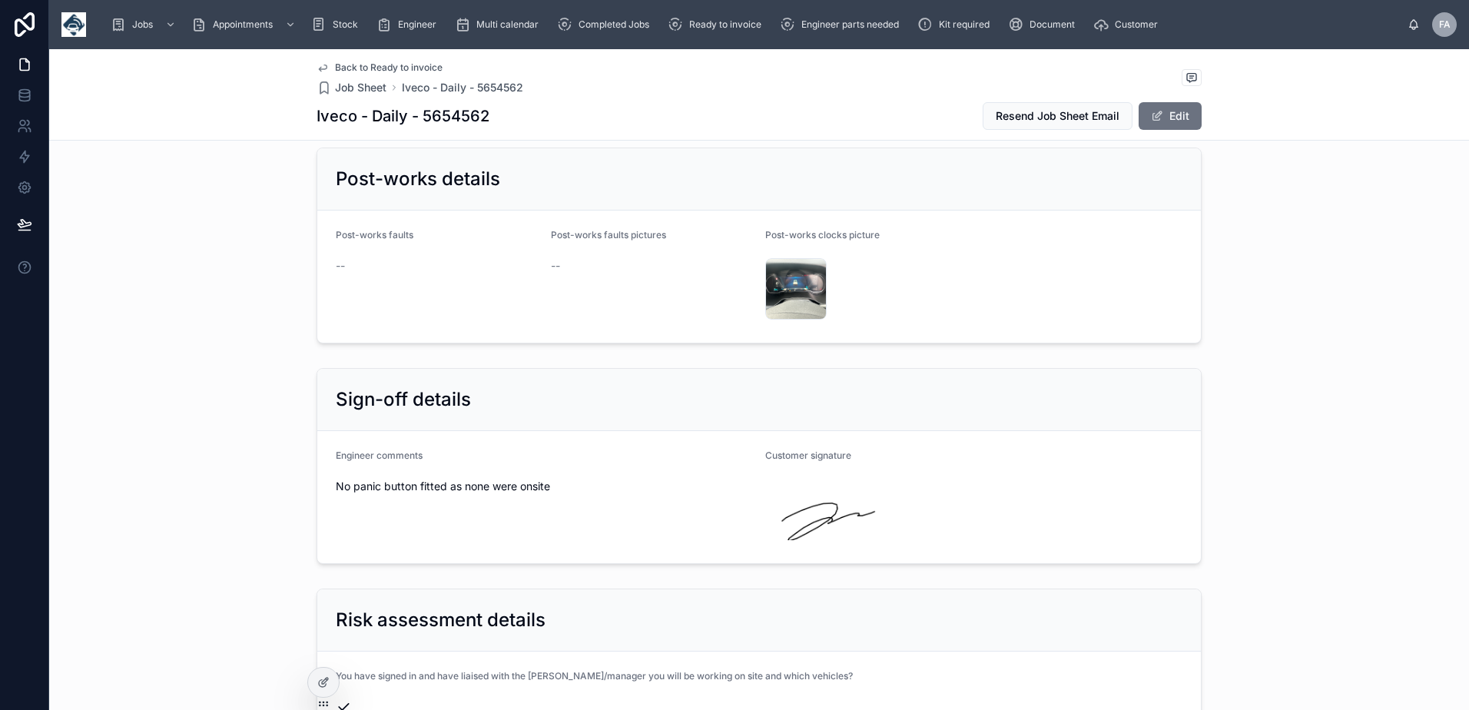
drag, startPoint x: 331, startPoint y: 443, endPoint x: 578, endPoint y: 479, distance: 250.0
click at [578, 479] on div "Engineer comments No panic button fitted as none were onsite" at bounding box center [544, 496] width 417 height 95
copy div "Engineer comments No panic button fitted as none were onsite"
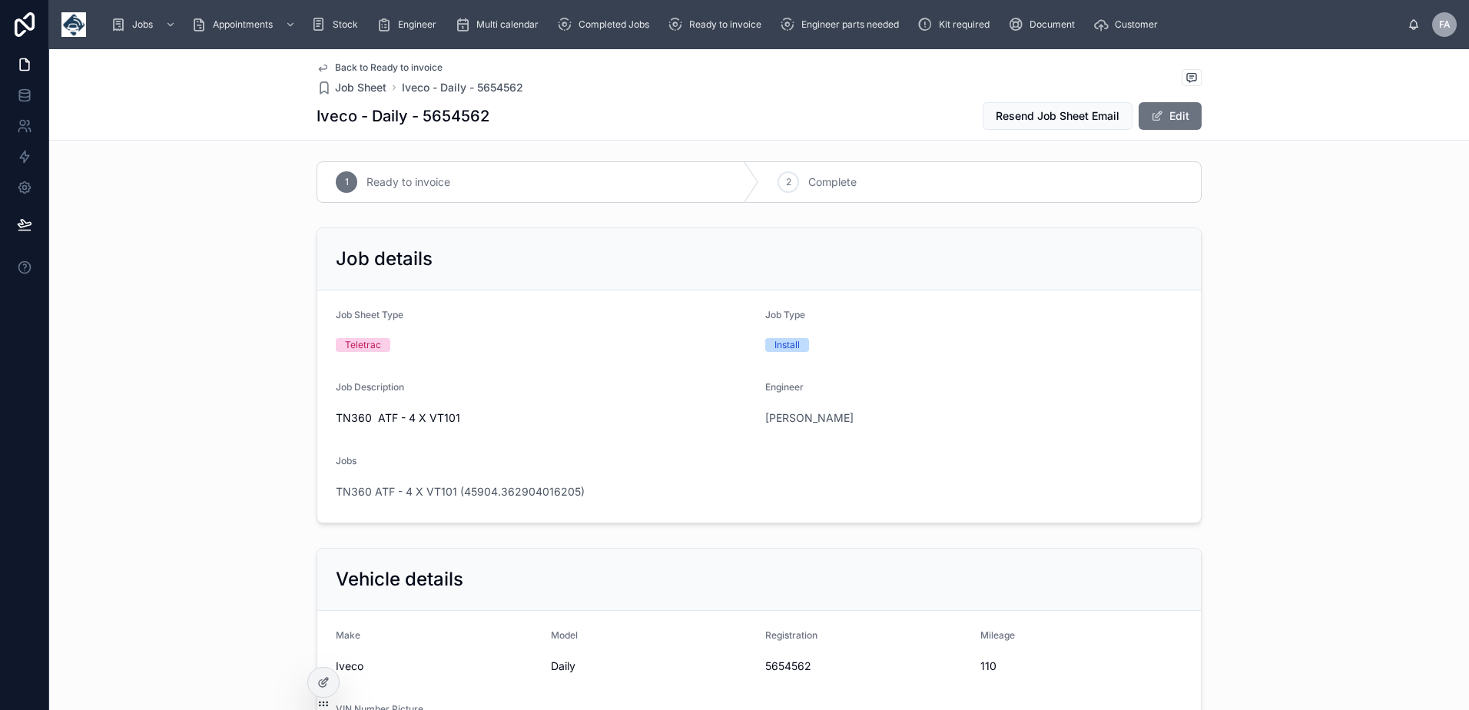
scroll to position [0, 0]
click at [782, 189] on icon at bounding box center [788, 186] width 12 height 12
click at [513, 491] on span "TN360 ATF - 4 X VT101 (45904.362904016205)" at bounding box center [460, 495] width 249 height 15
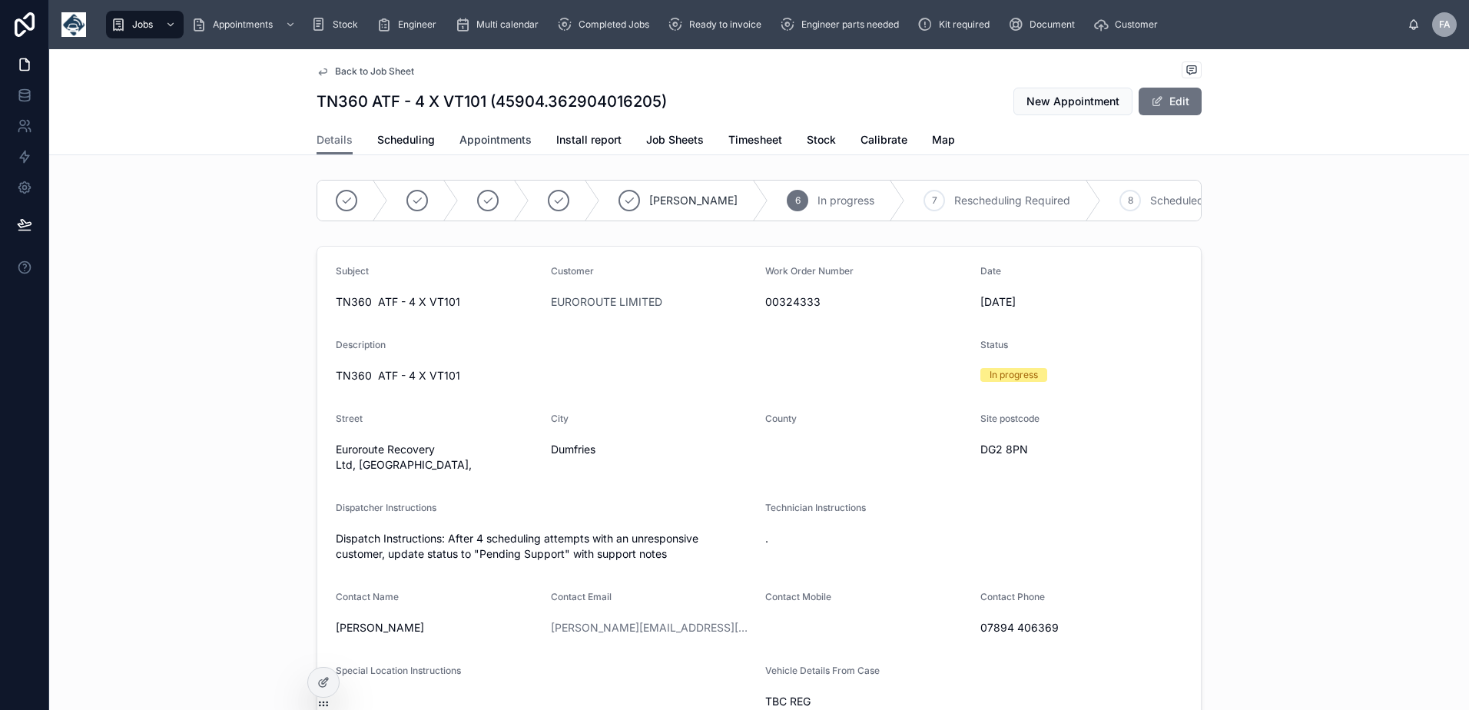
click at [461, 138] on span "Appointments" at bounding box center [495, 139] width 72 height 15
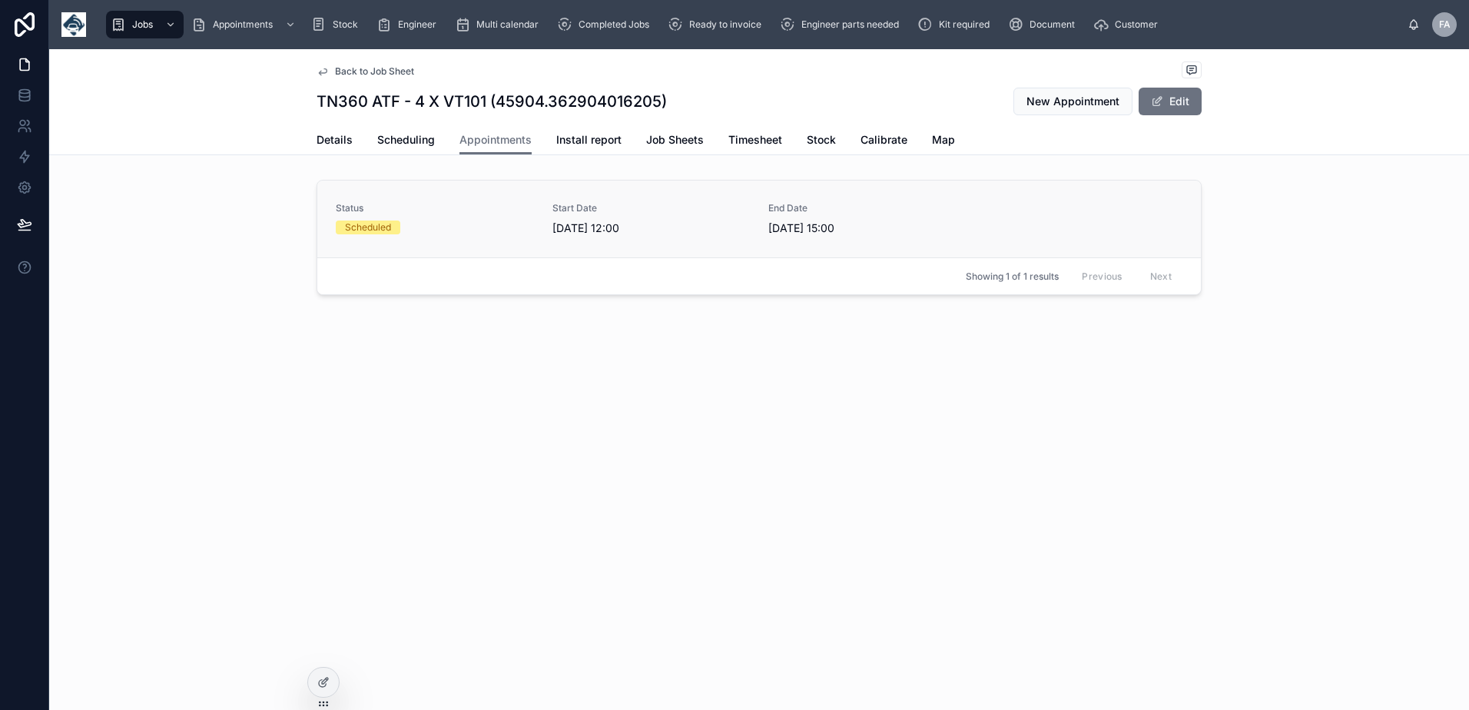
click at [440, 225] on div "Scheduled" at bounding box center [435, 227] width 198 height 14
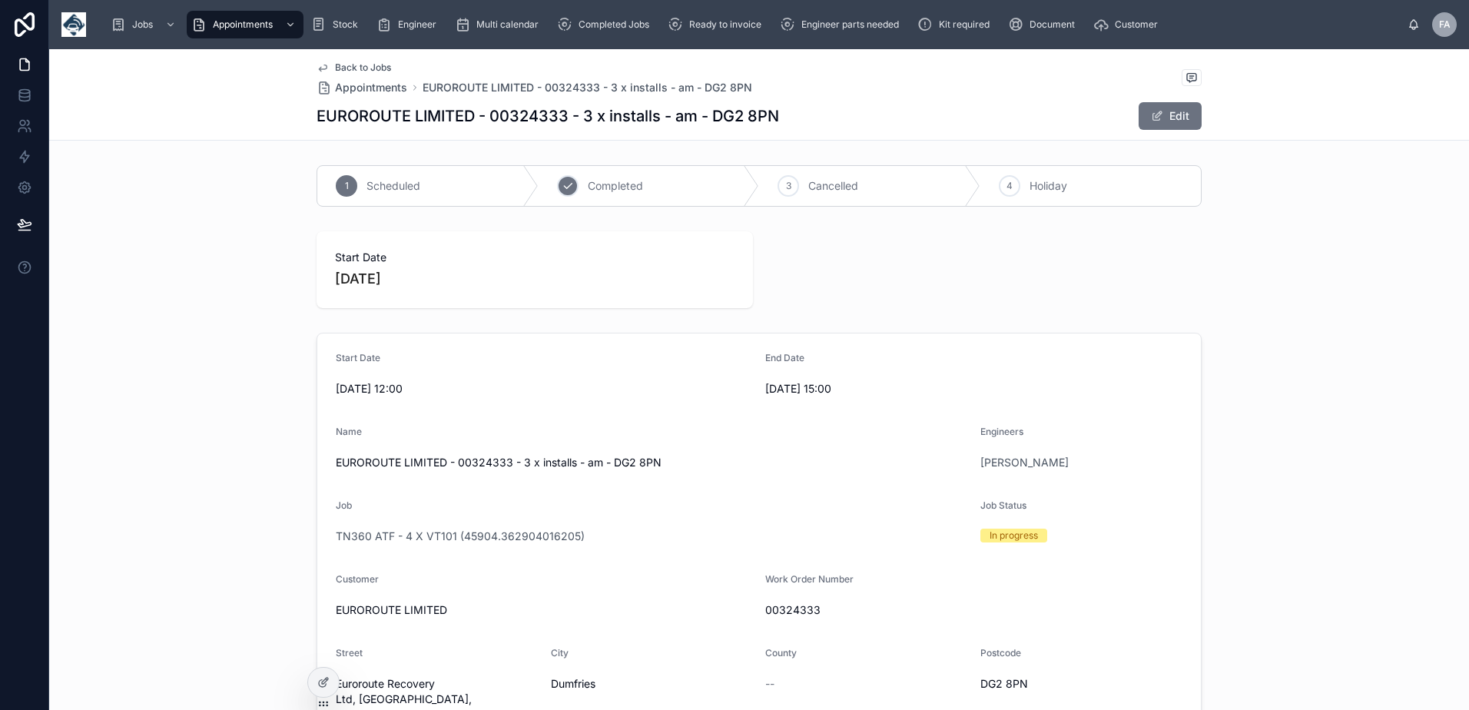
click at [561, 194] on div "2" at bounding box center [568, 186] width 22 height 22
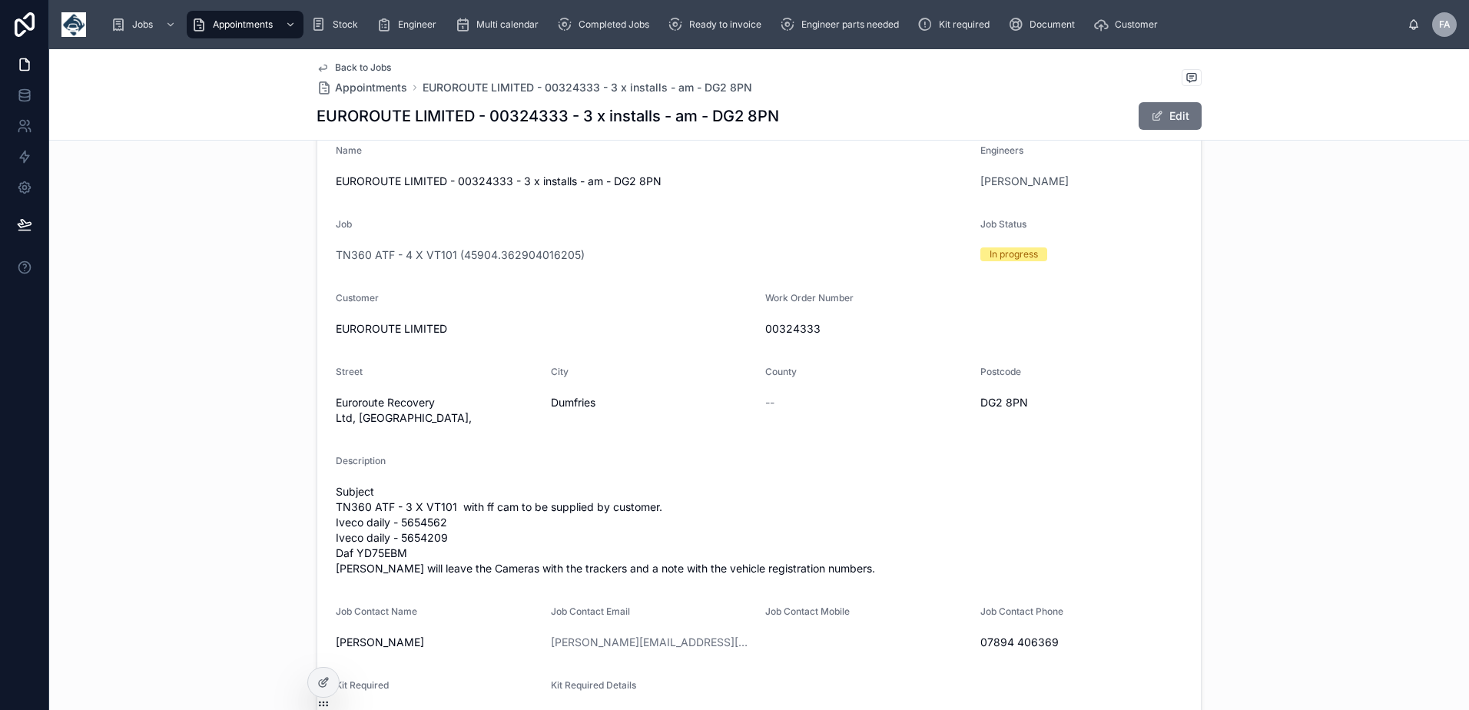
scroll to position [307, 0]
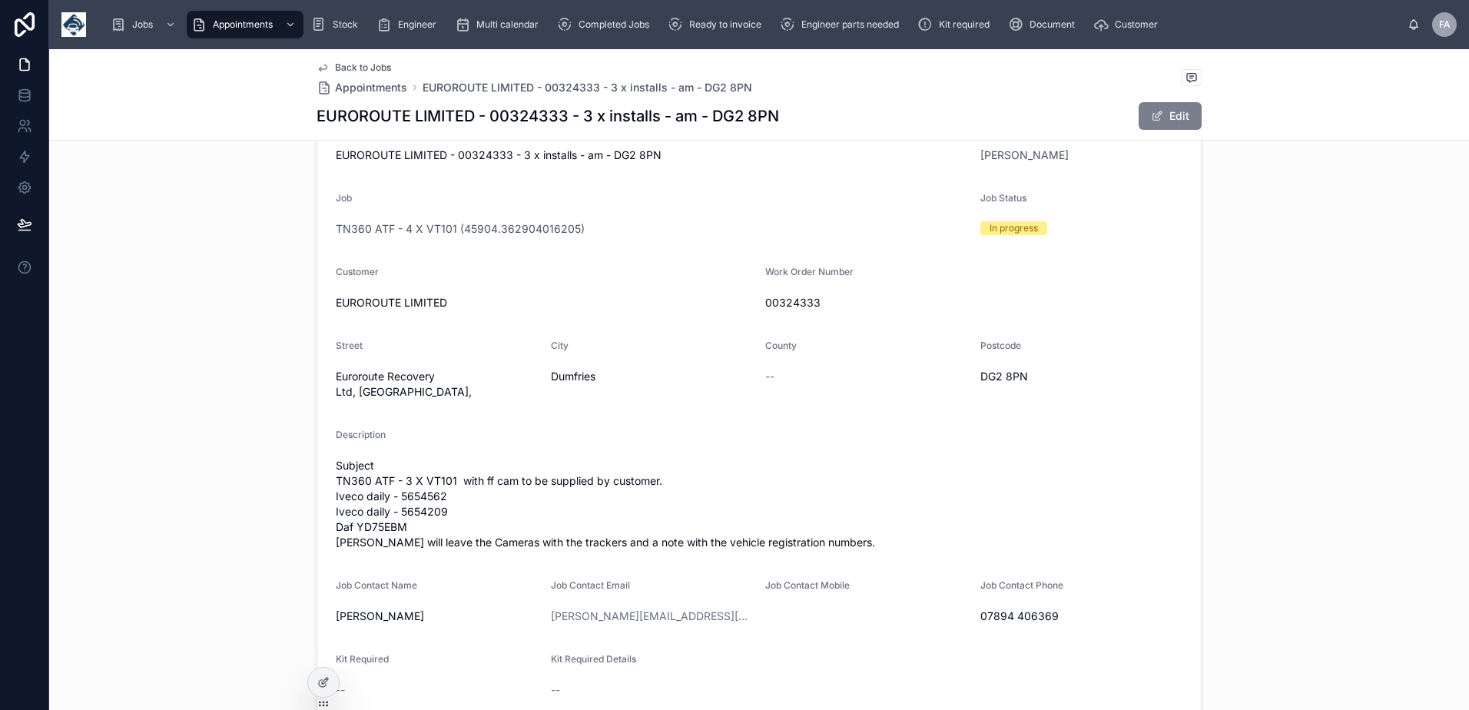
click at [1156, 121] on span at bounding box center [1157, 116] width 12 height 12
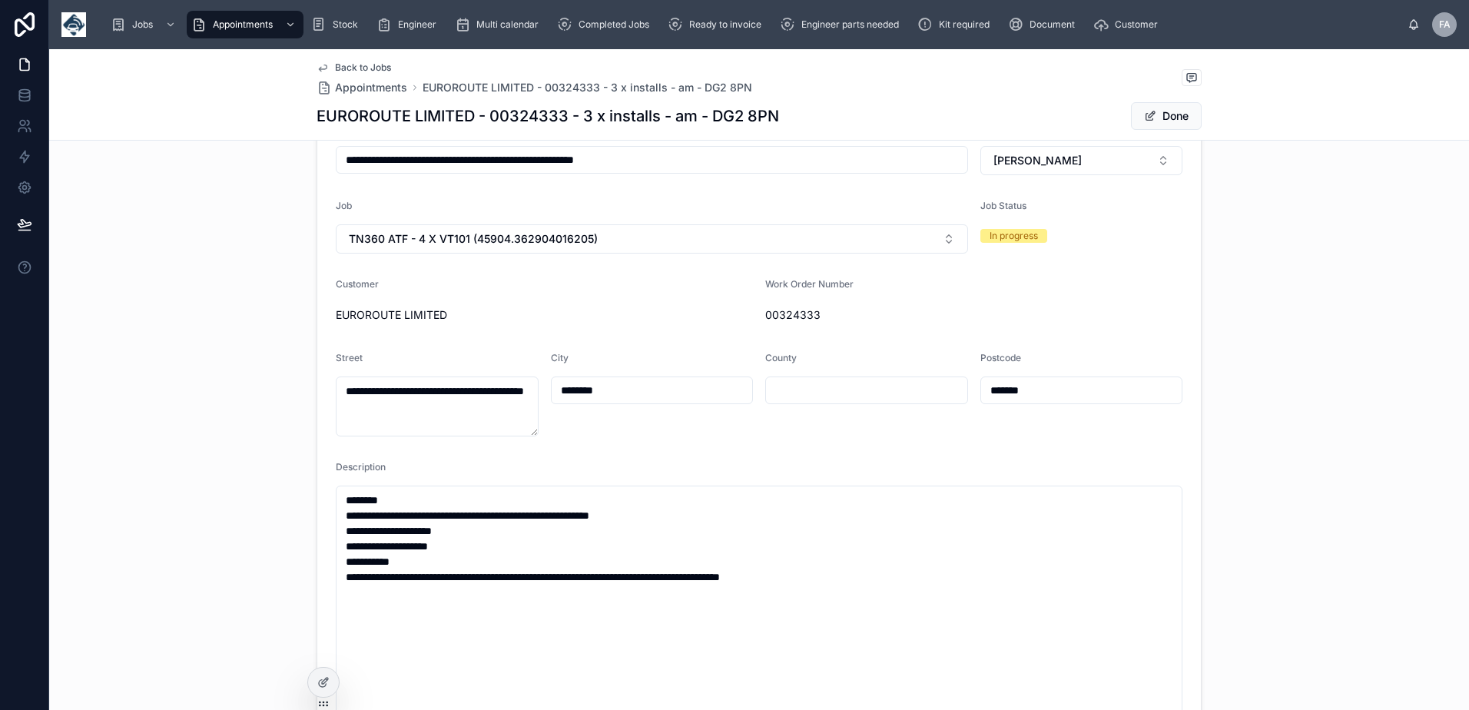
type input "**********"
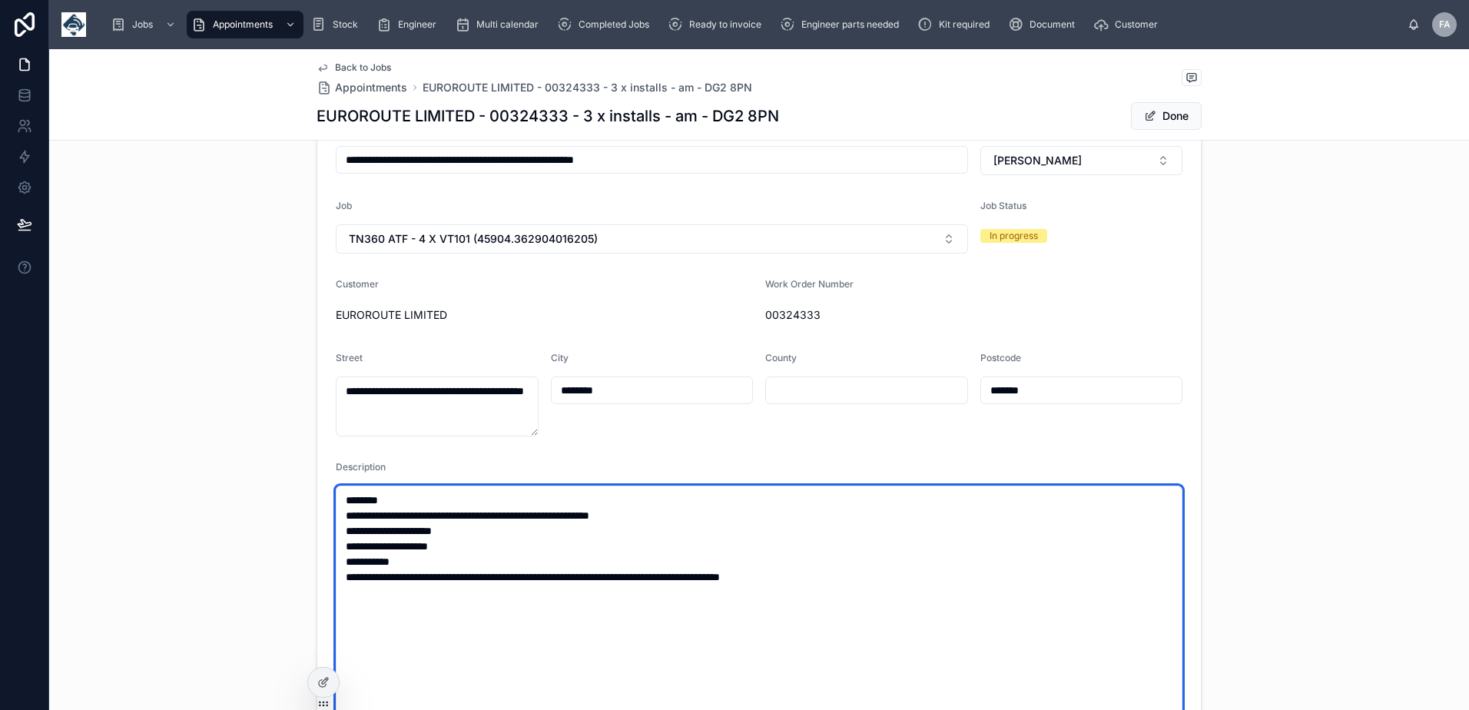
click at [471, 532] on textarea "**********" at bounding box center [759, 607] width 847 height 244
type textarea "**********"
type input "**********"
click at [469, 550] on textarea "**********" at bounding box center [759, 607] width 847 height 244
type textarea "**********"
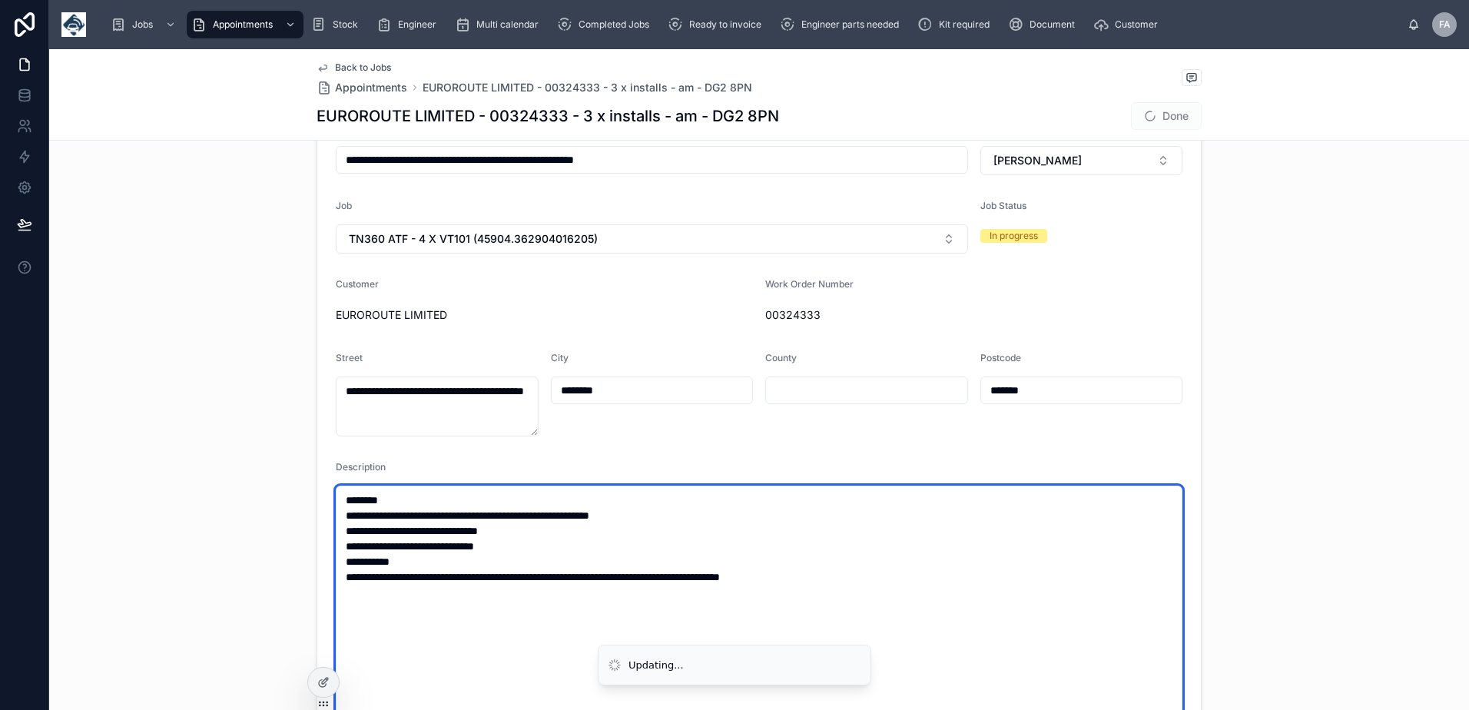
type input "**********"
click at [506, 529] on textarea "**********" at bounding box center [759, 607] width 847 height 244
type textarea "**********"
click at [432, 555] on textarea "**********" at bounding box center [759, 607] width 847 height 244
type input "**********"
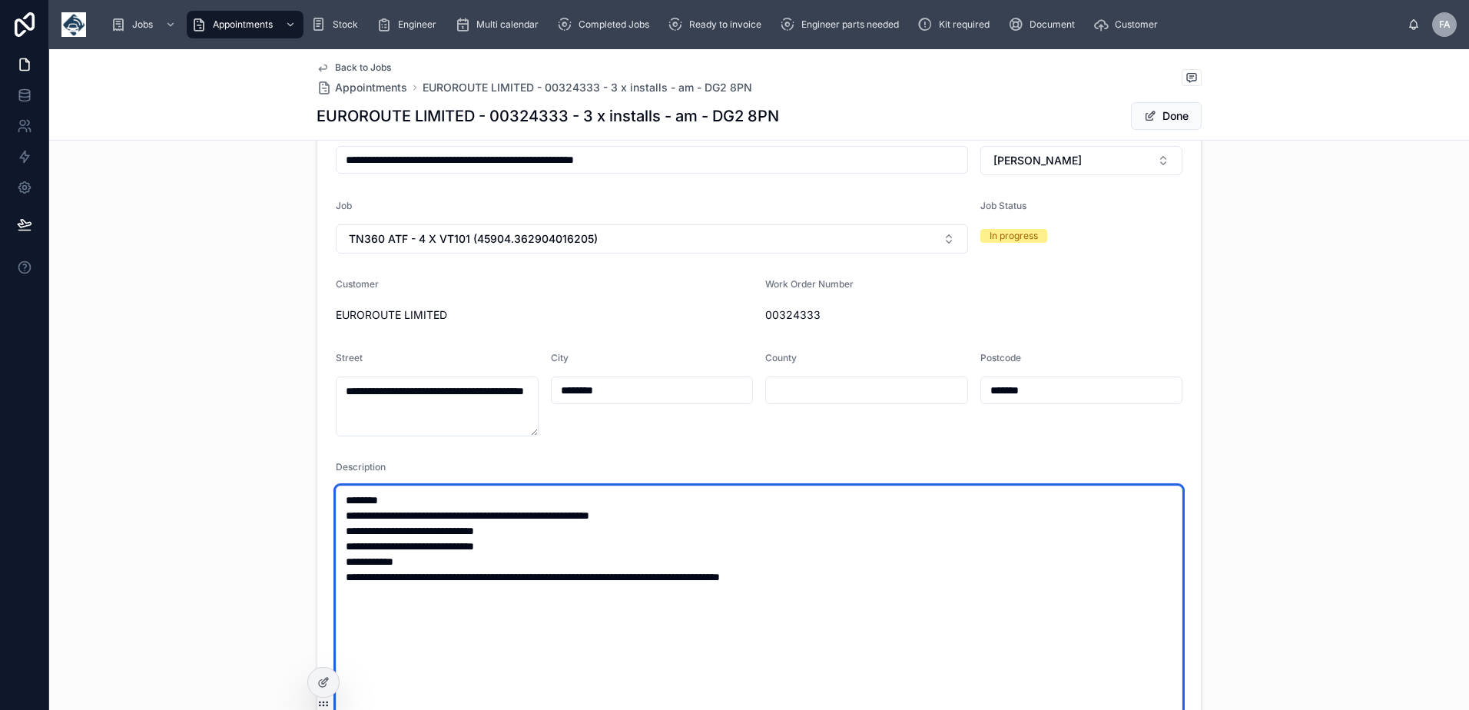
type textarea "**********"
type input "**********"
type textarea "**********"
type input "**********"
type textarea "**********"
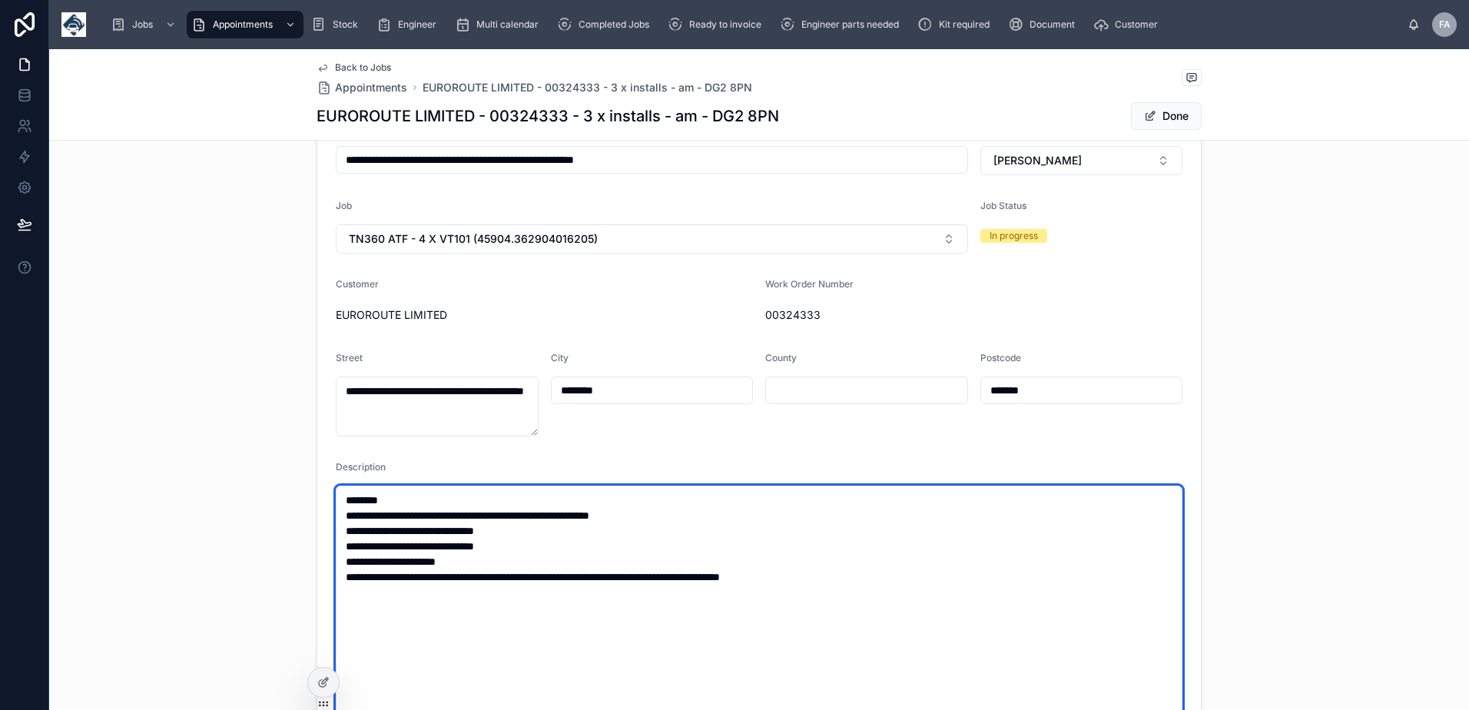
type input "**********"
type textarea "**********"
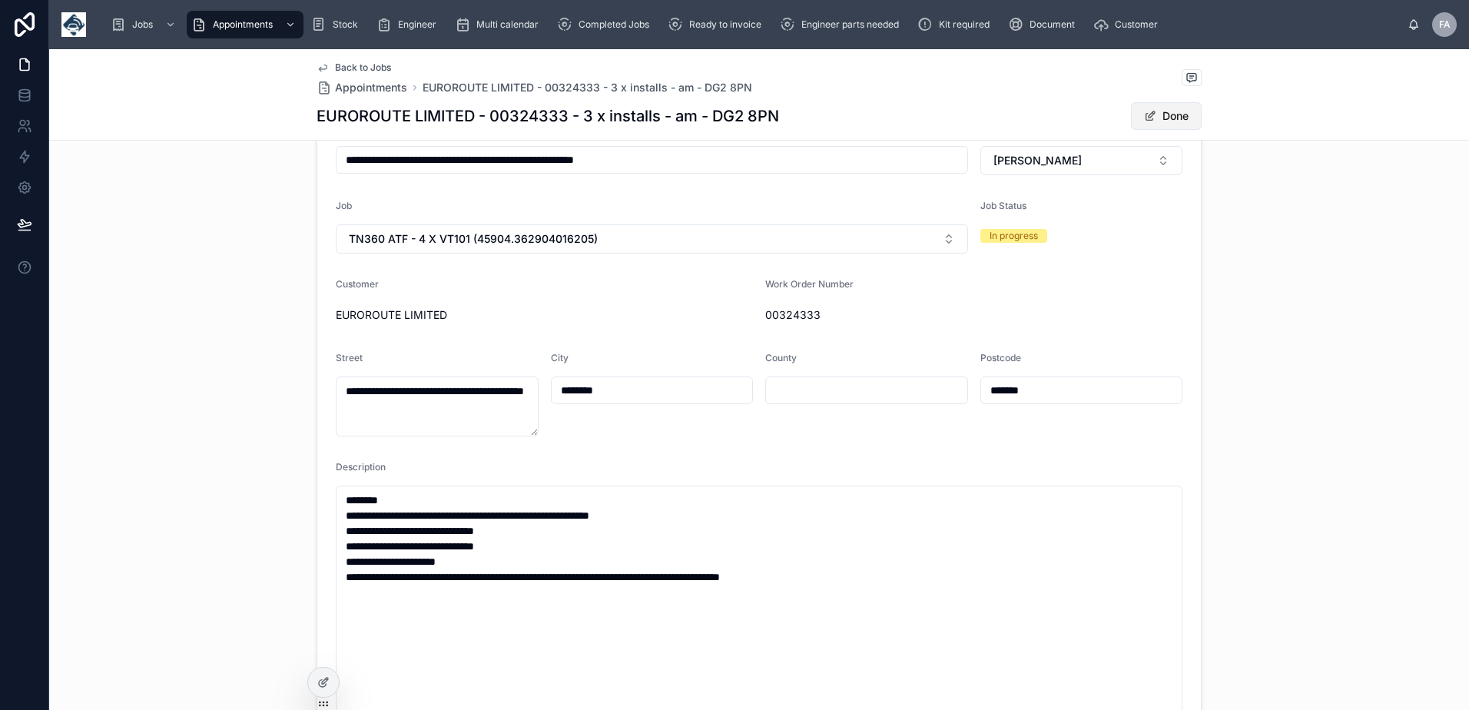
click at [1144, 121] on span at bounding box center [1150, 116] width 12 height 12
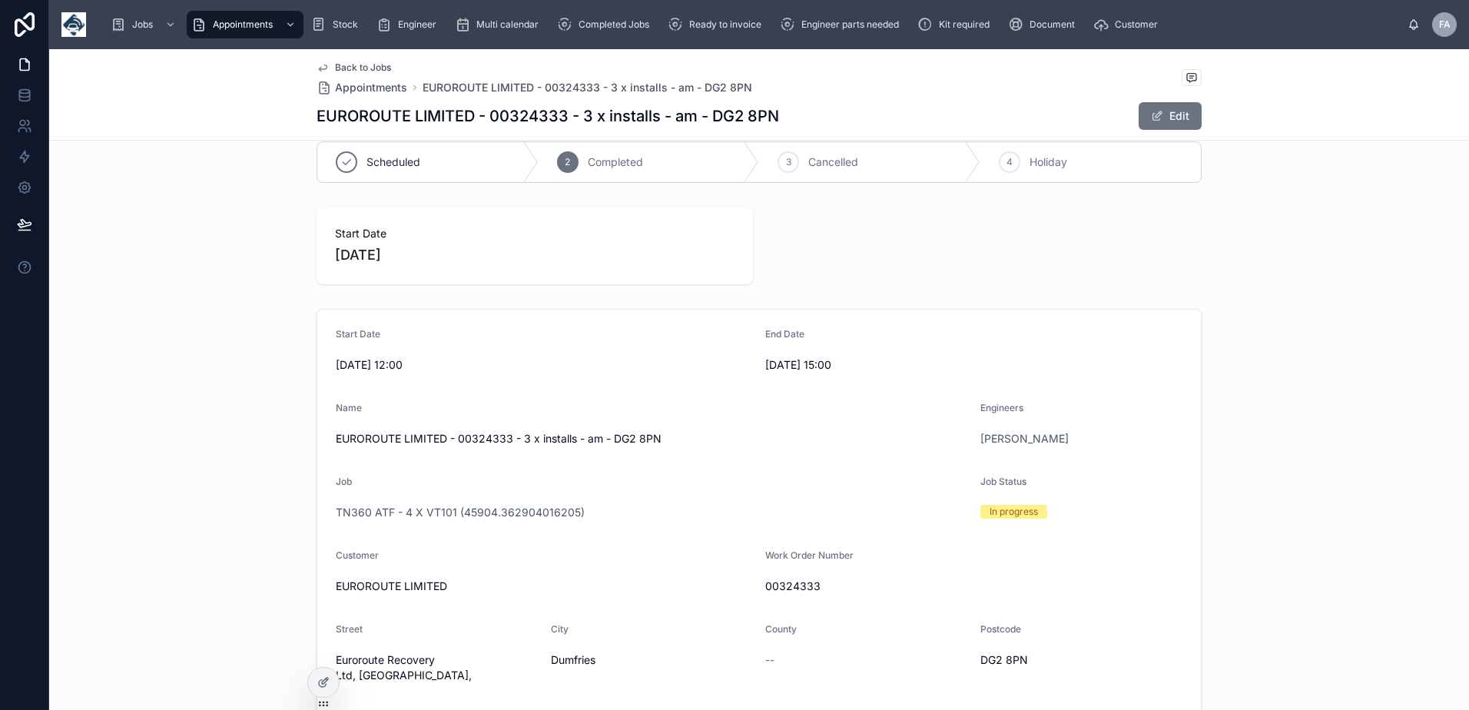
scroll to position [0, 0]
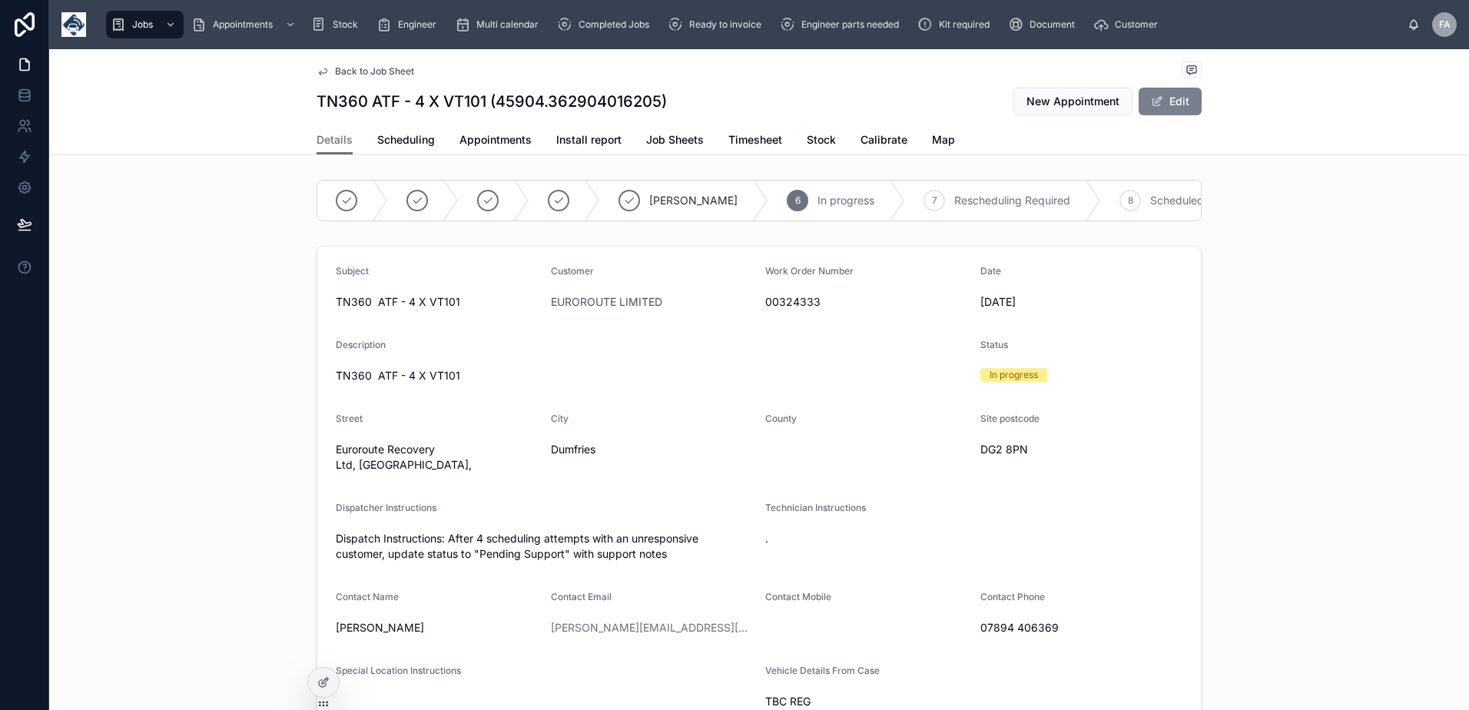
click at [1172, 95] on button "Edit" at bounding box center [1169, 102] width 63 height 28
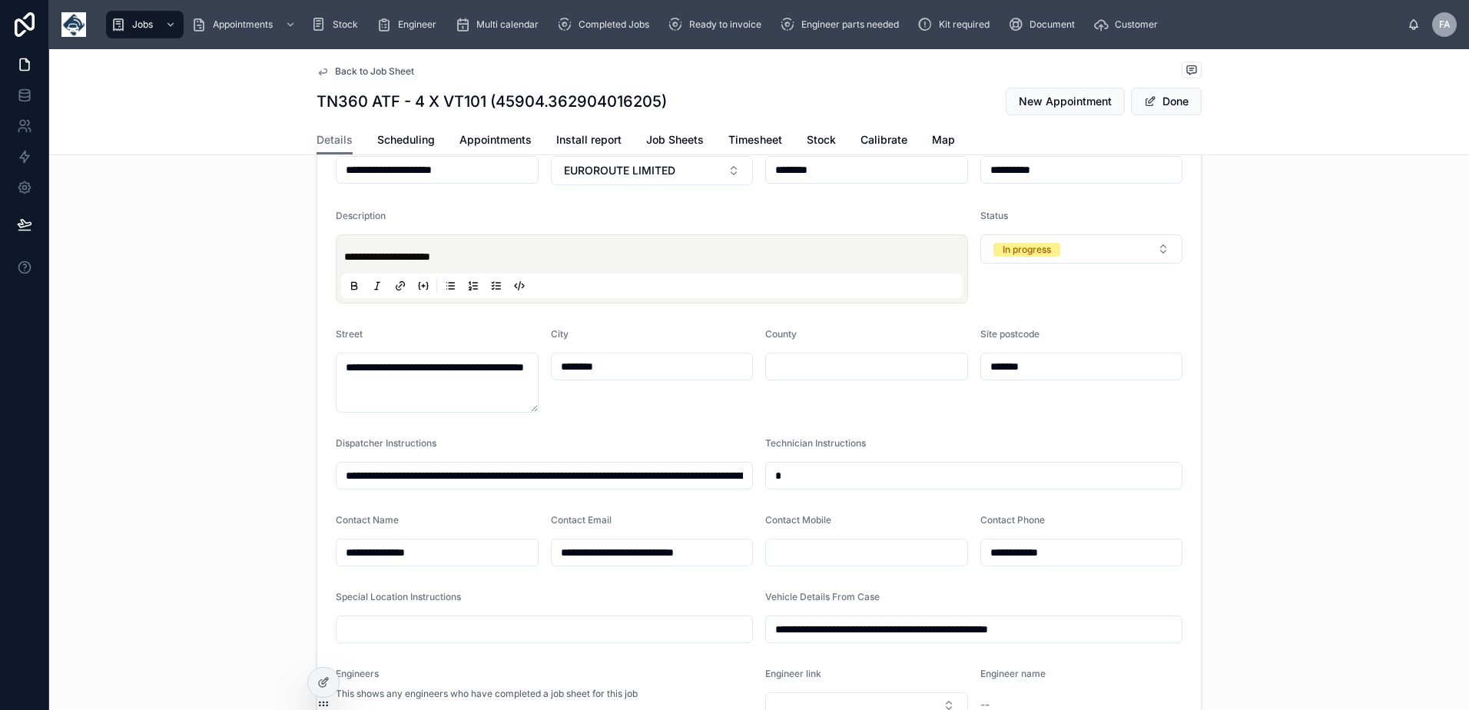
scroll to position [154, 0]
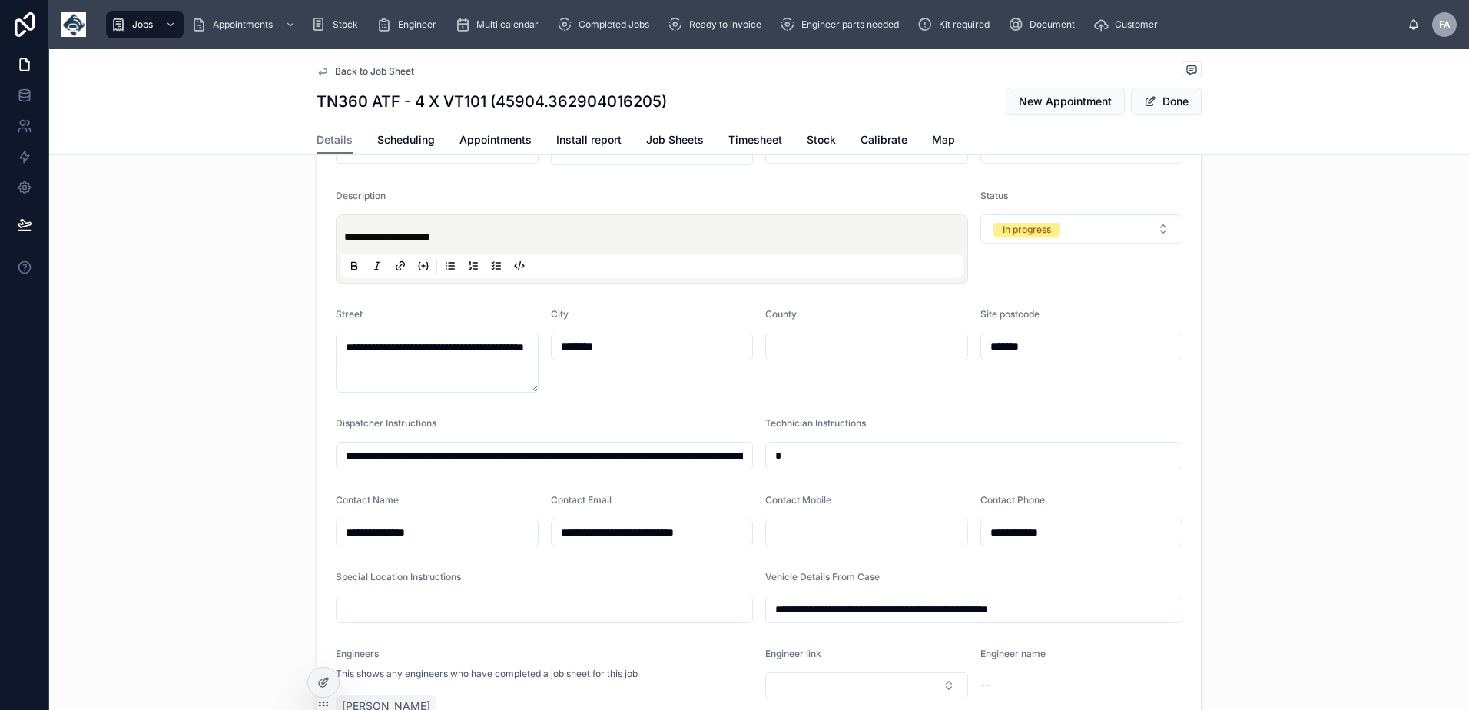
click at [774, 619] on input "**********" at bounding box center [974, 609] width 416 height 22
type input "**********"
click at [1159, 103] on button "Done" at bounding box center [1166, 102] width 71 height 28
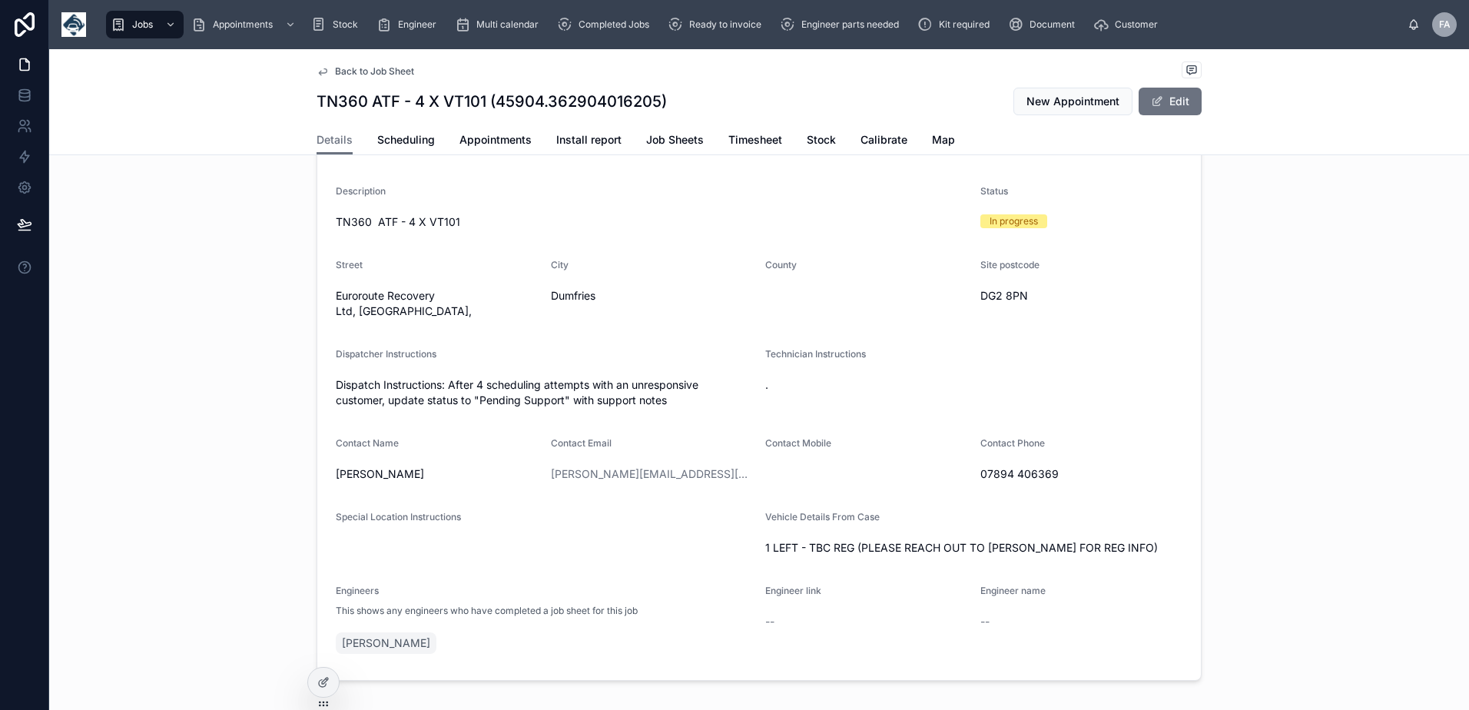
click at [773, 156] on span "00324333" at bounding box center [866, 148] width 203 height 15
copy span "00324333"
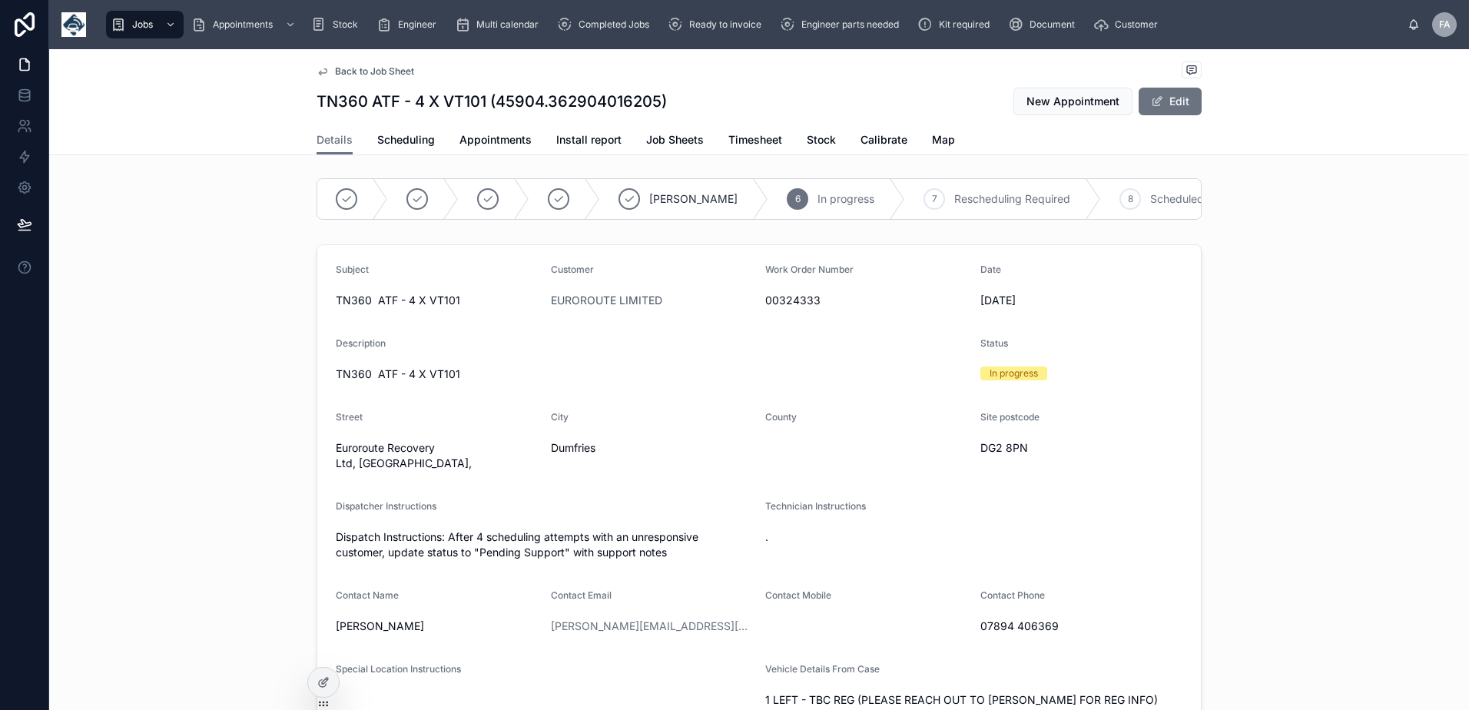
scroll to position [0, 0]
click at [482, 203] on icon at bounding box center [488, 200] width 12 height 12
click at [475, 148] on link "Appointments" at bounding box center [495, 141] width 72 height 31
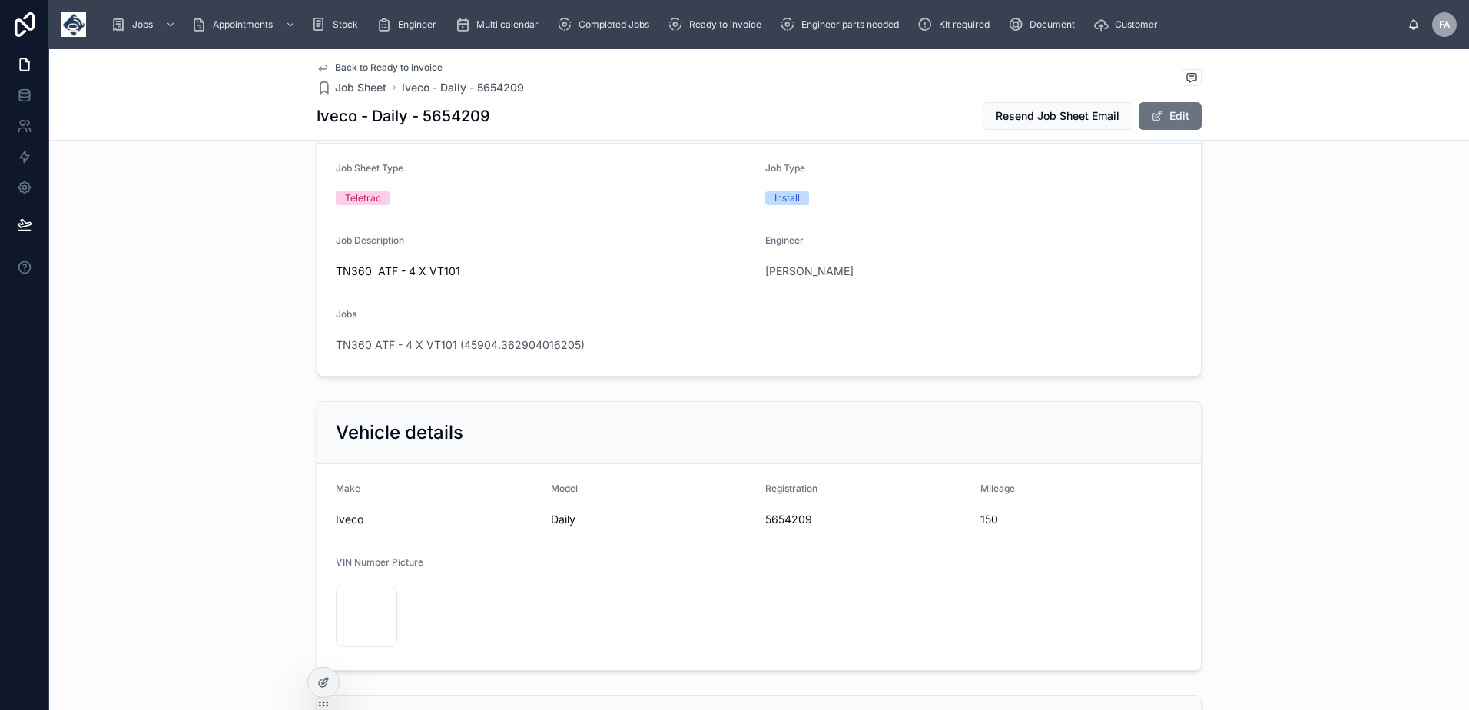
scroll to position [154, 0]
click at [765, 513] on span "5654209" at bounding box center [866, 516] width 203 height 15
copy span "5654209"
click at [352, 602] on div "IMG_1396 .jpeg" at bounding box center [366, 612] width 61 height 61
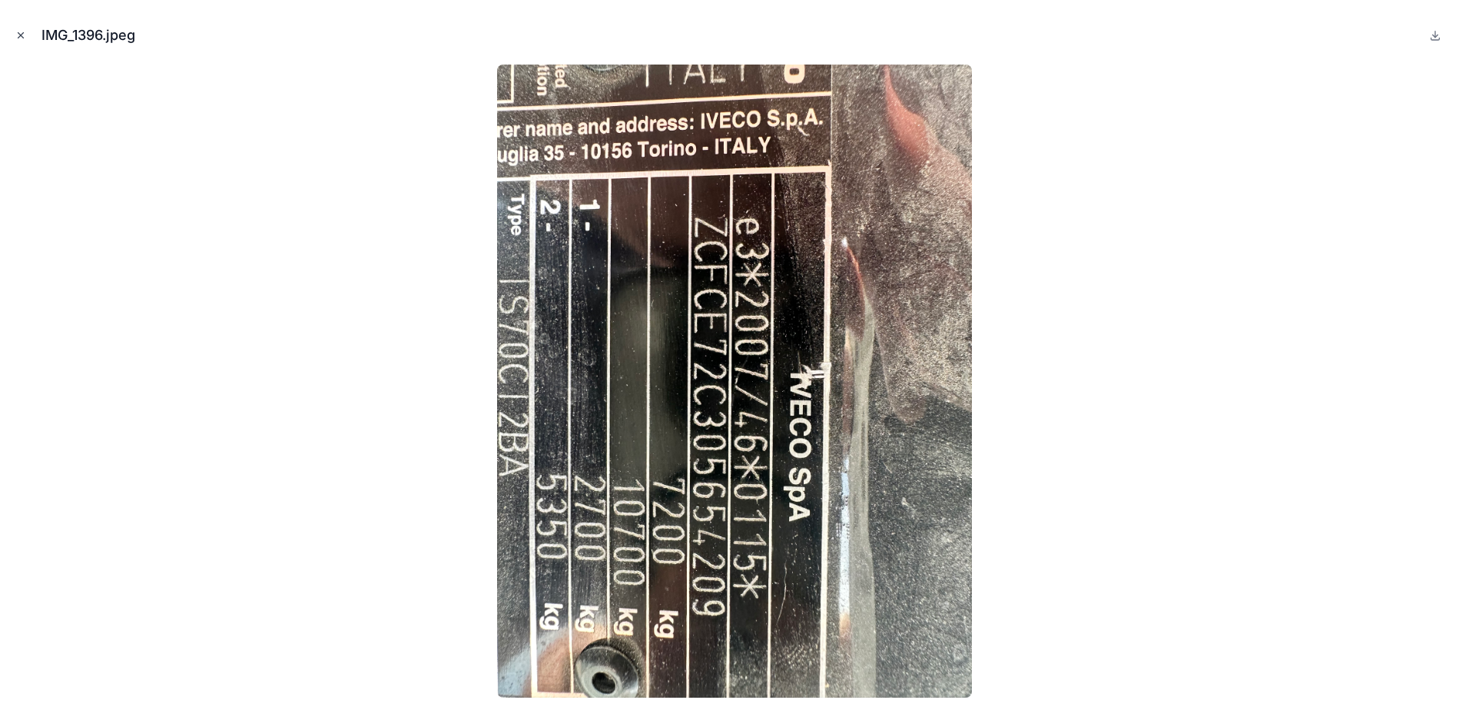
click at [19, 38] on icon "Close modal" at bounding box center [20, 35] width 11 height 11
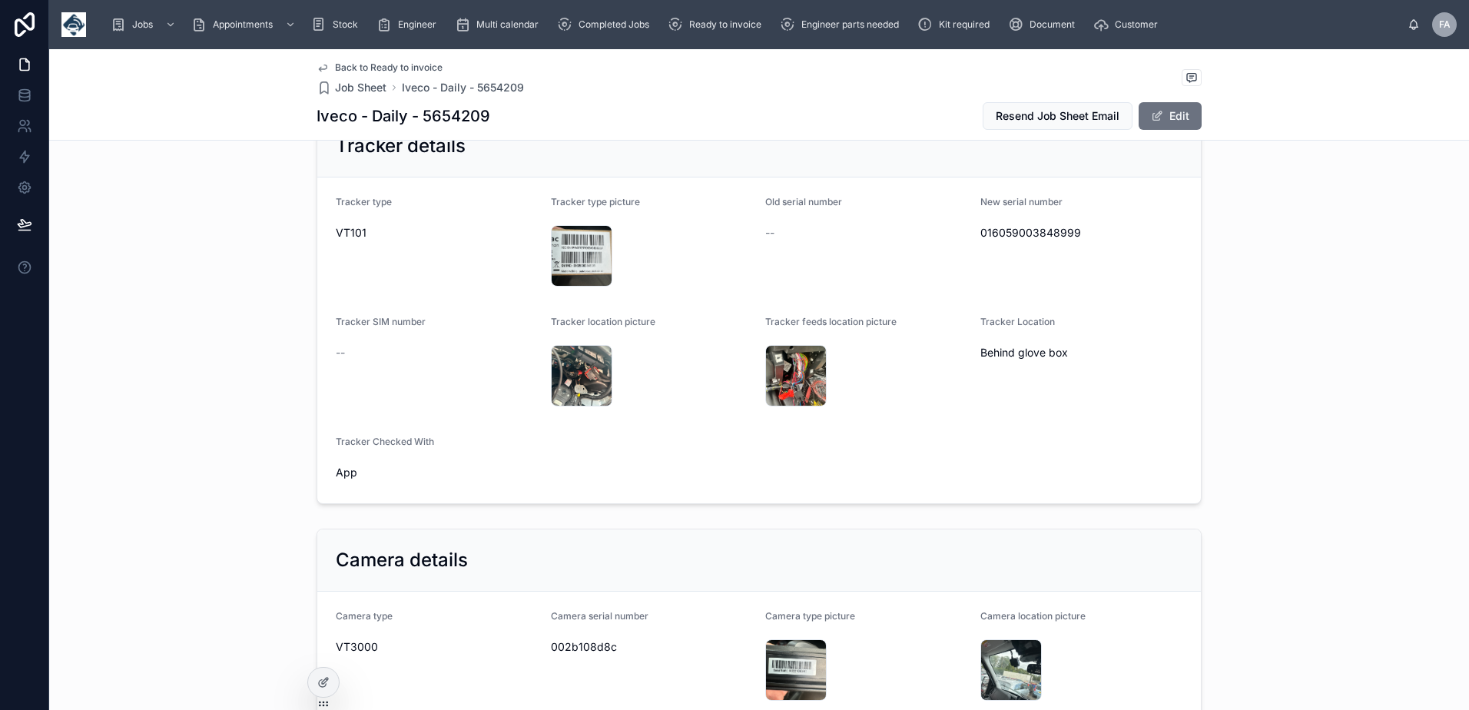
scroll to position [1075, 0]
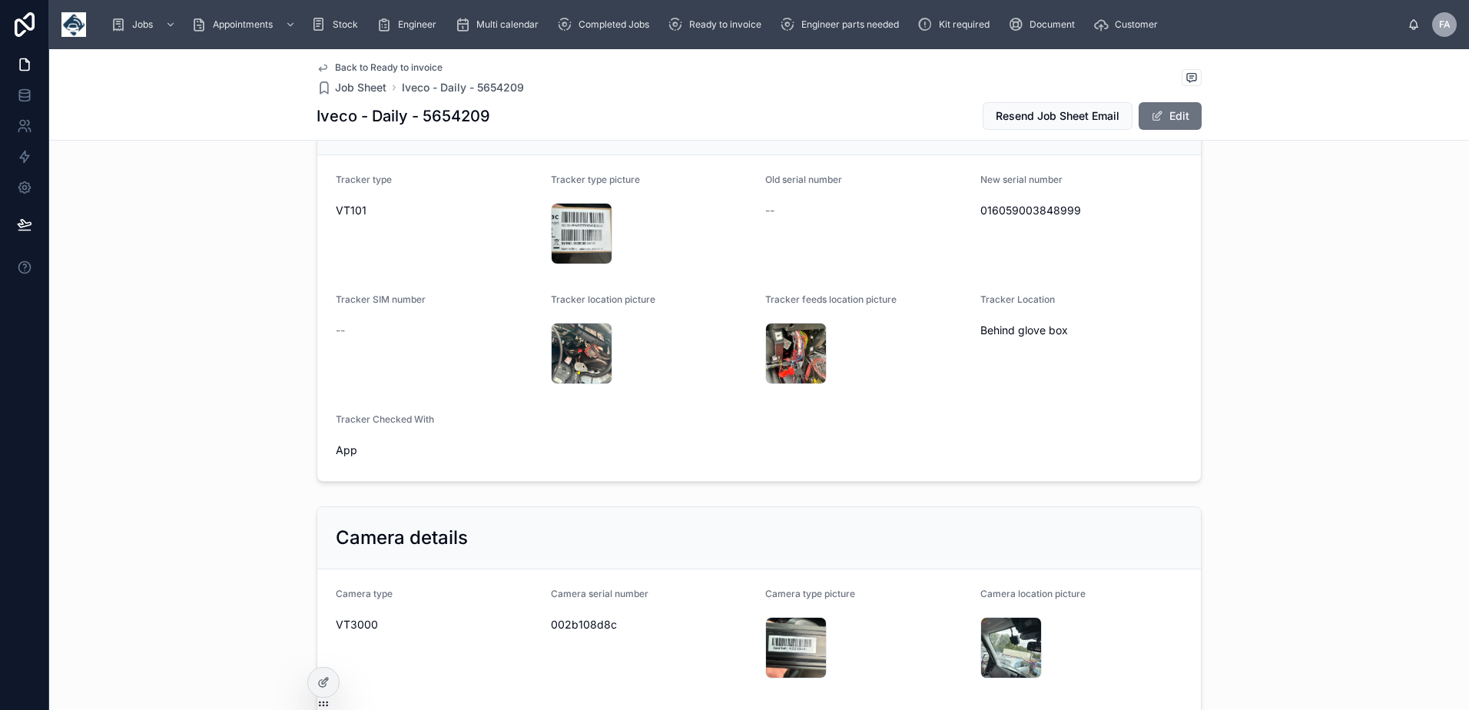
click at [1047, 207] on span "016059003848999" at bounding box center [1081, 210] width 203 height 15
copy span "016059003848999"
click at [554, 229] on div "IMG_1393 .jpeg" at bounding box center [581, 233] width 61 height 61
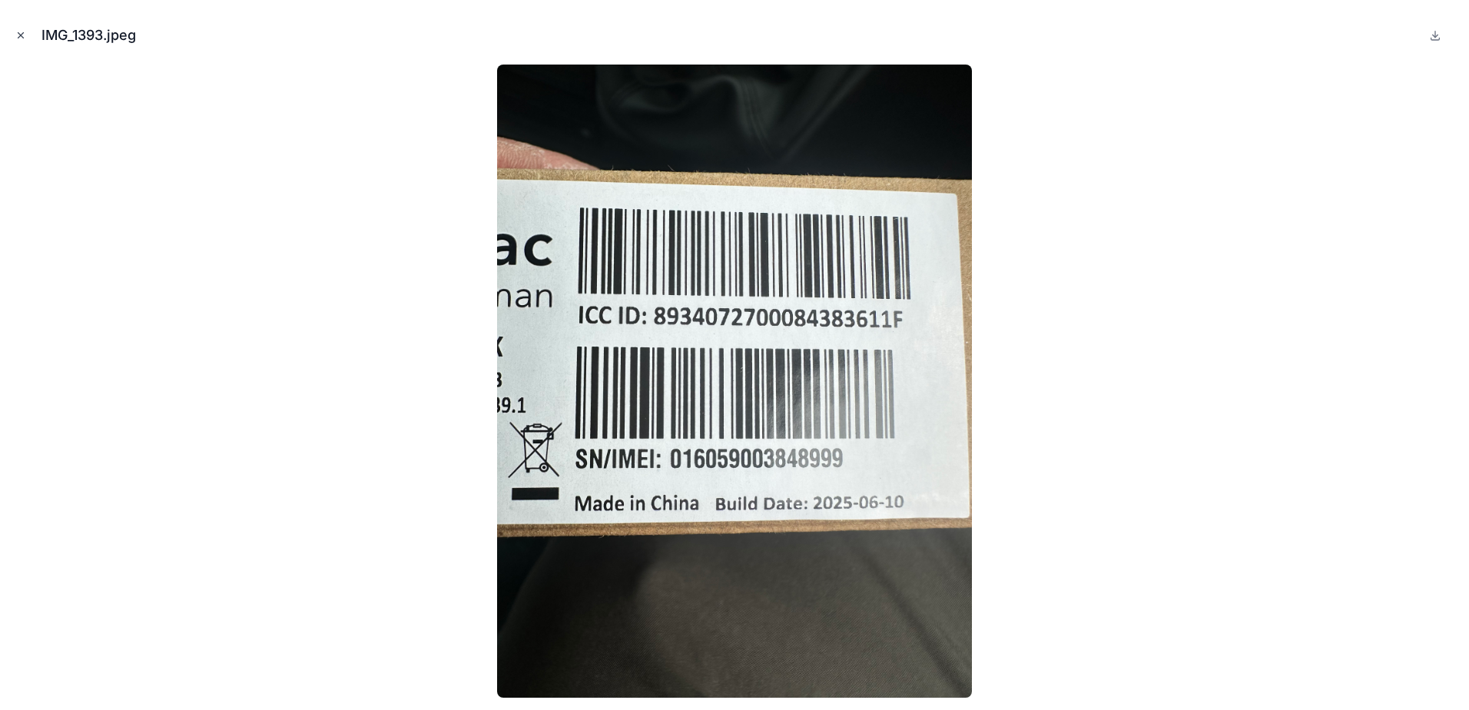
click at [21, 40] on icon "Close modal" at bounding box center [20, 35] width 11 height 11
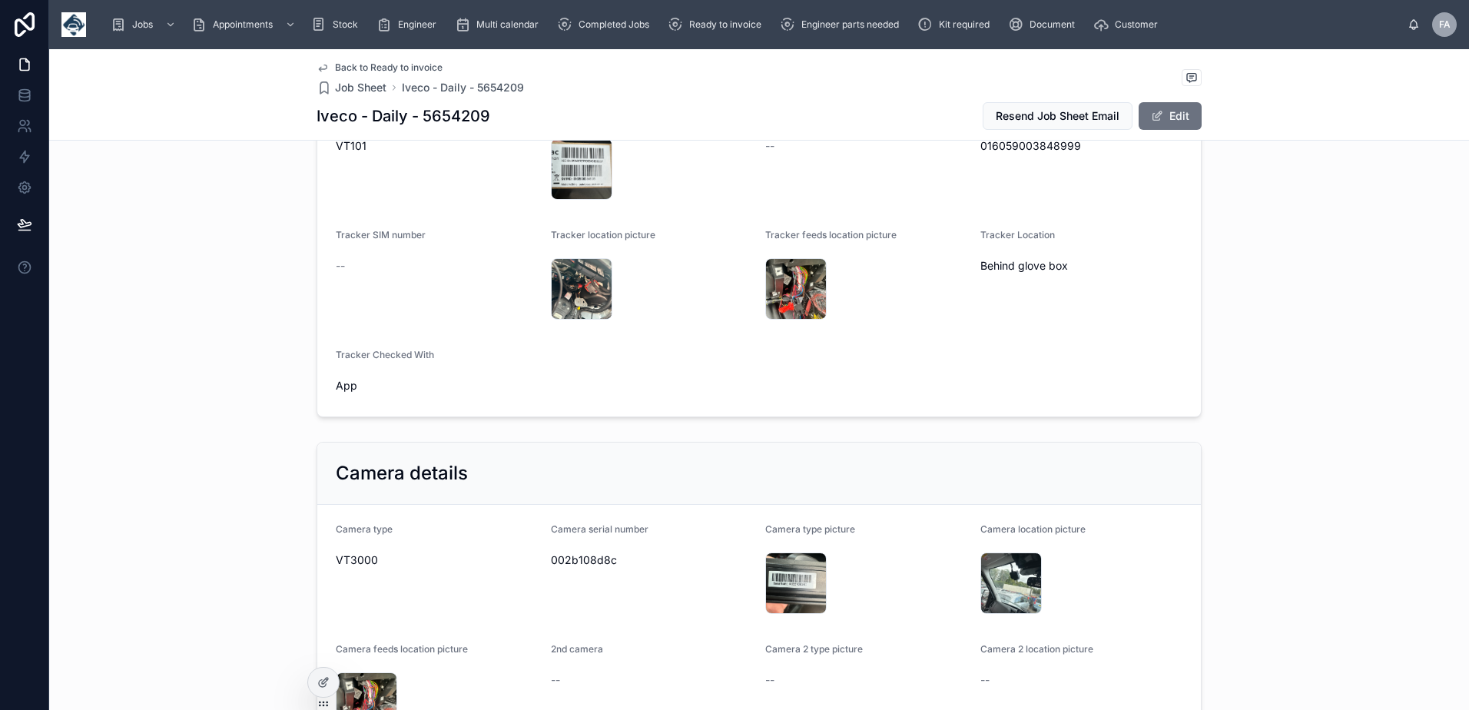
scroll to position [1229, 0]
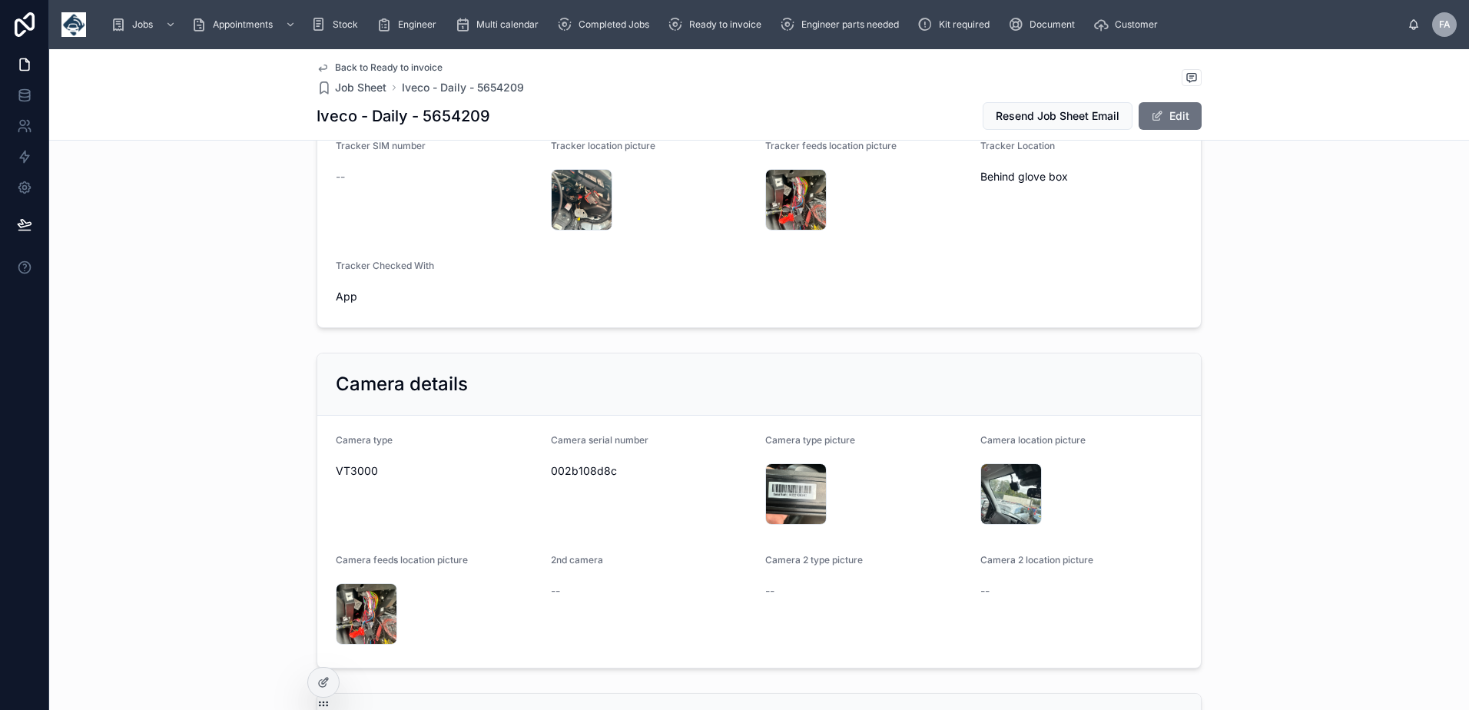
click at [591, 471] on span "002b108d8c" at bounding box center [652, 470] width 203 height 15
copy span "002b108d8c"
click at [774, 495] on div "IMG_1394 .jpeg" at bounding box center [795, 493] width 61 height 61
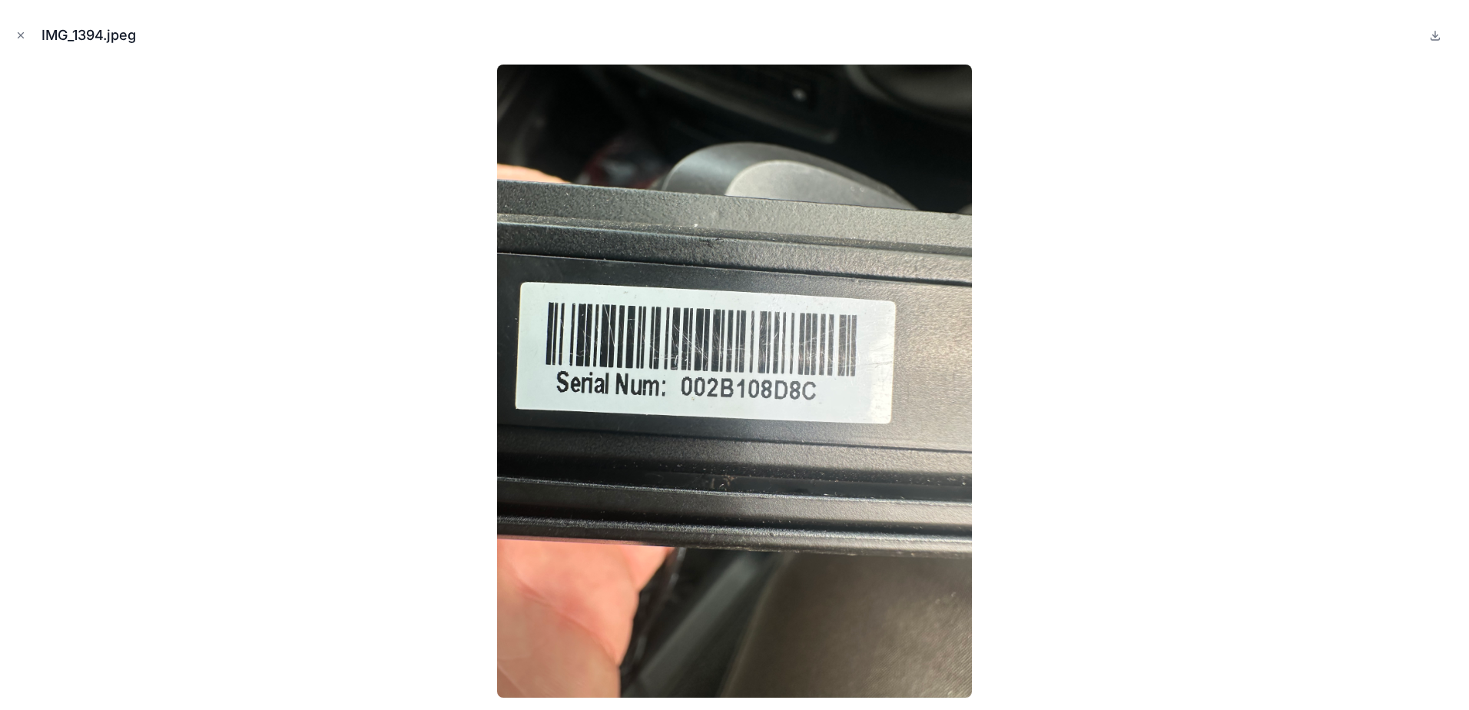
drag, startPoint x: 20, startPoint y: 40, endPoint x: 42, endPoint y: 55, distance: 26.6
click at [20, 40] on icon "Close modal" at bounding box center [20, 35] width 11 height 11
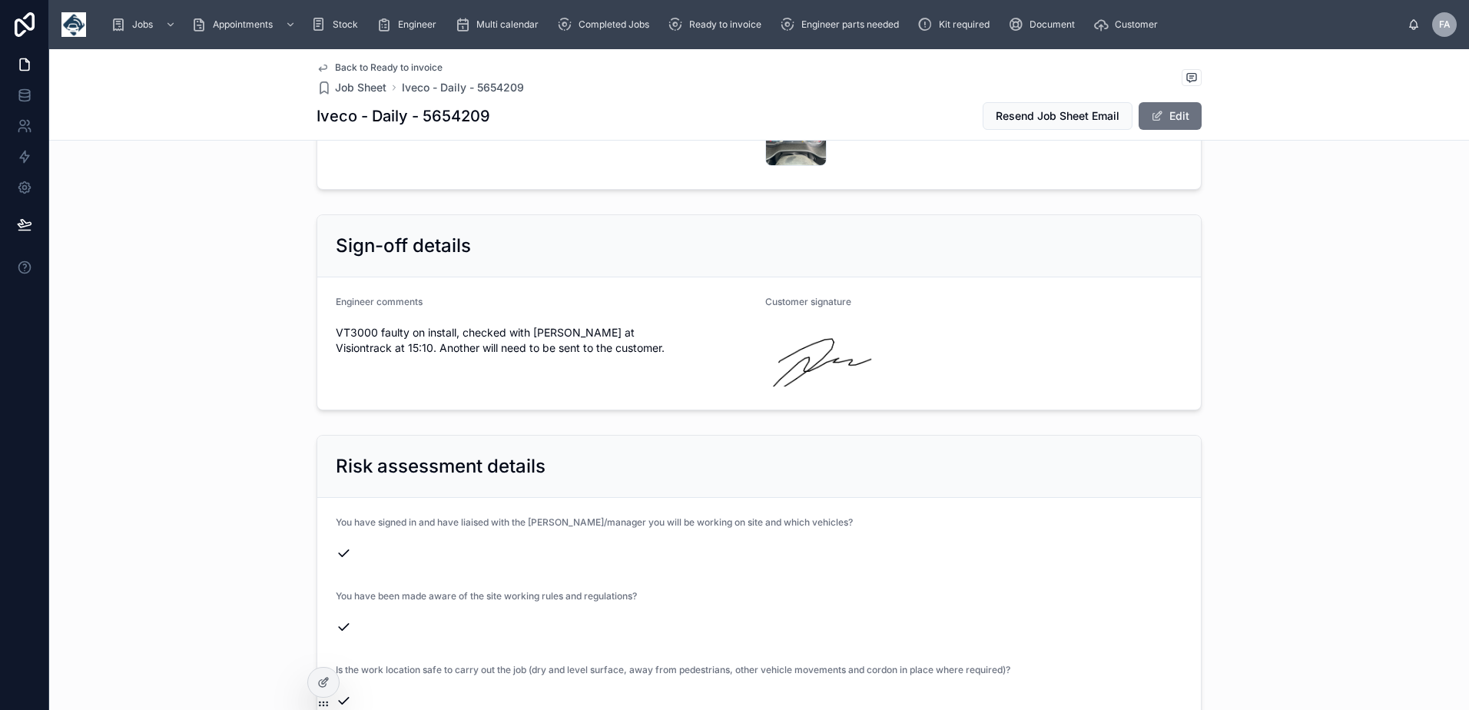
scroll to position [3303, 0]
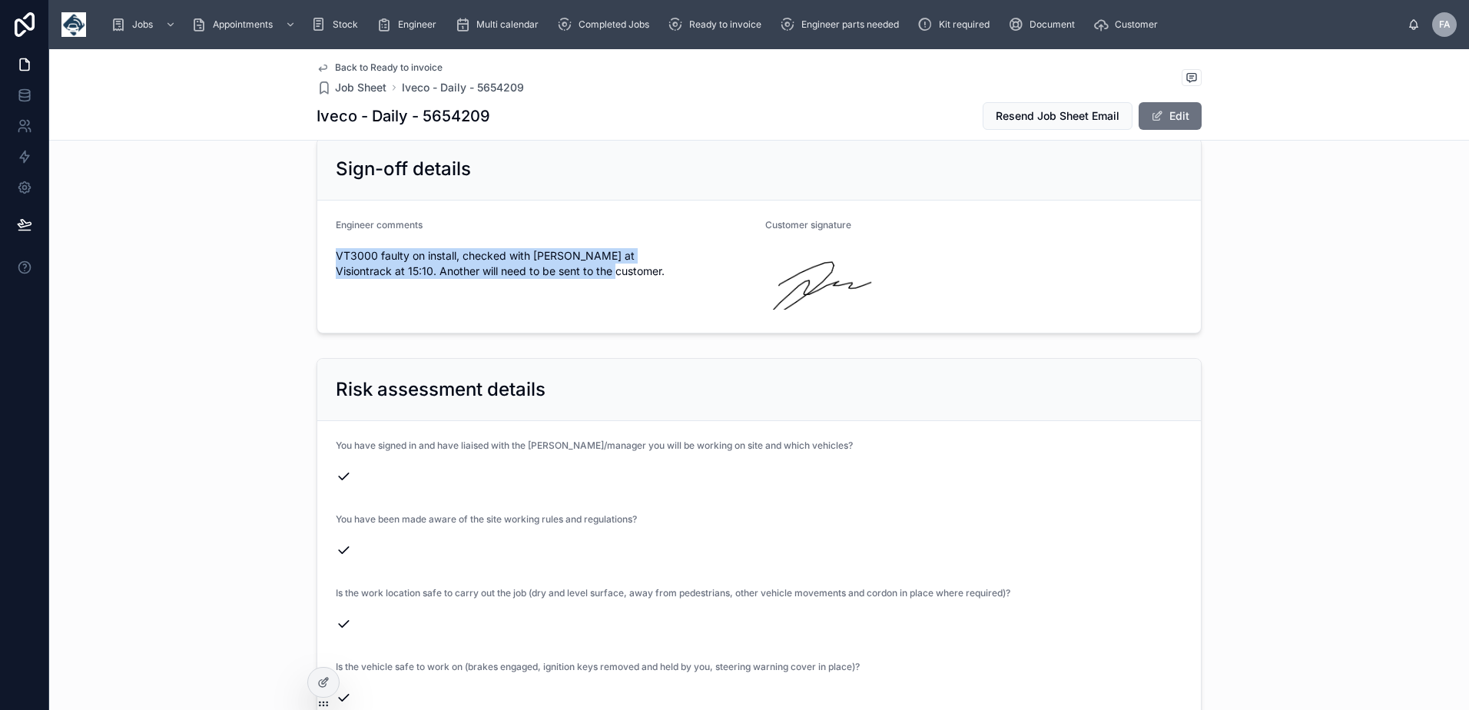
drag, startPoint x: 332, startPoint y: 243, endPoint x: 606, endPoint y: 266, distance: 275.2
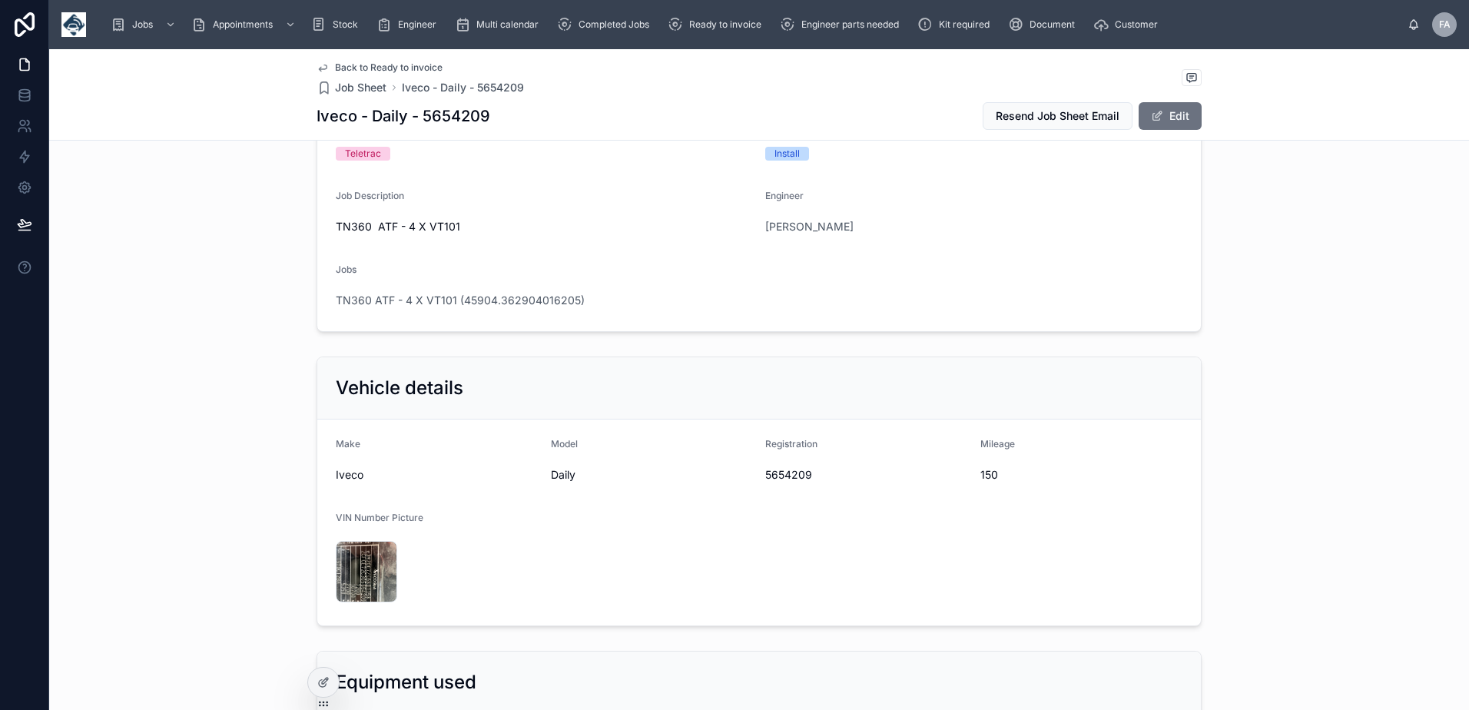
scroll to position [0, 0]
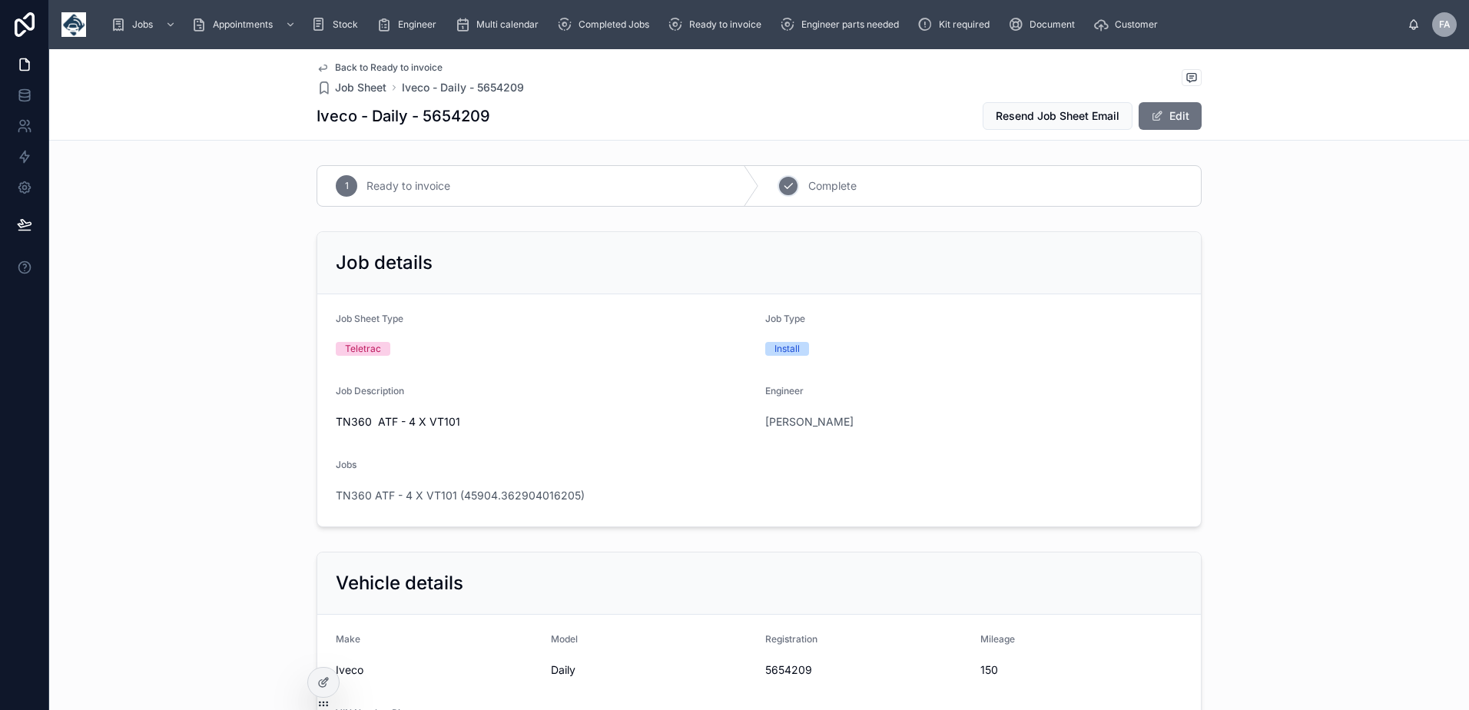
click at [790, 194] on div "2 Complete" at bounding box center [980, 186] width 442 height 40
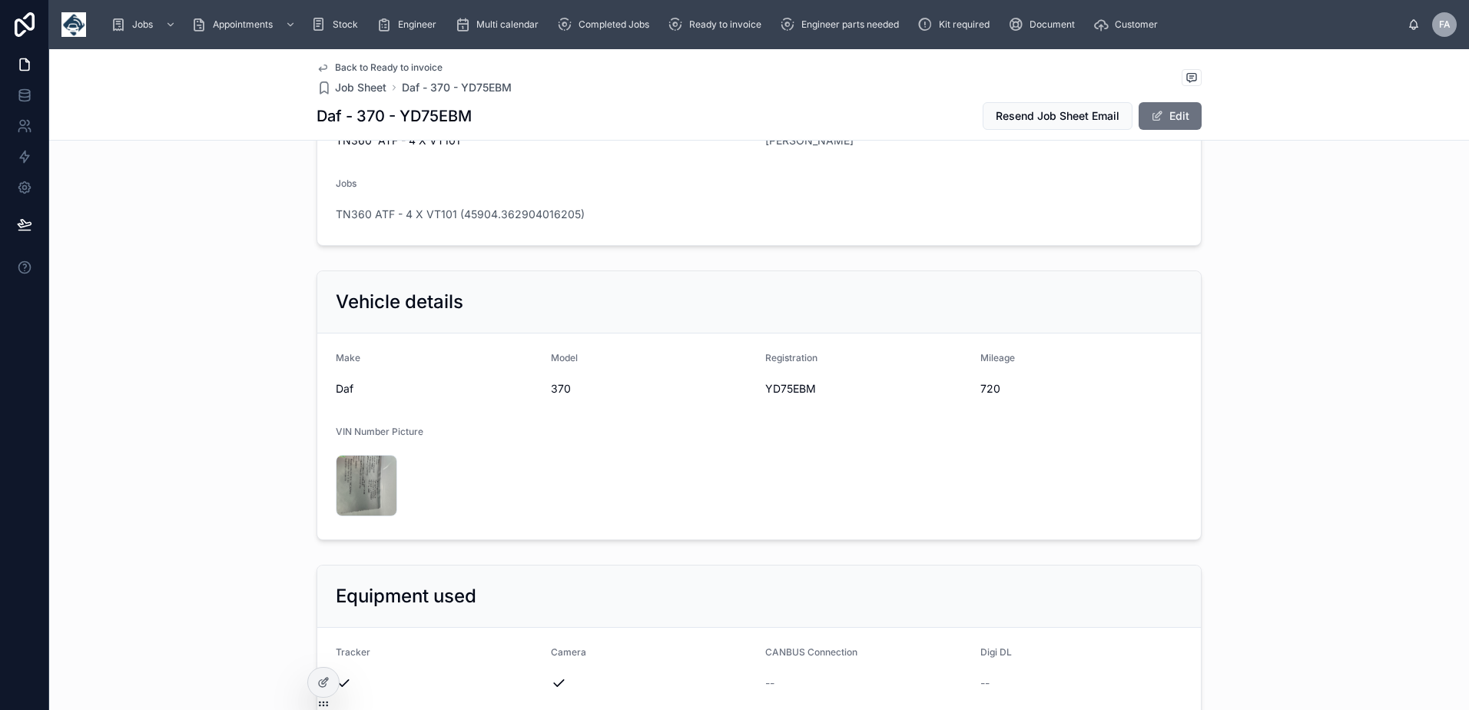
scroll to position [230, 0]
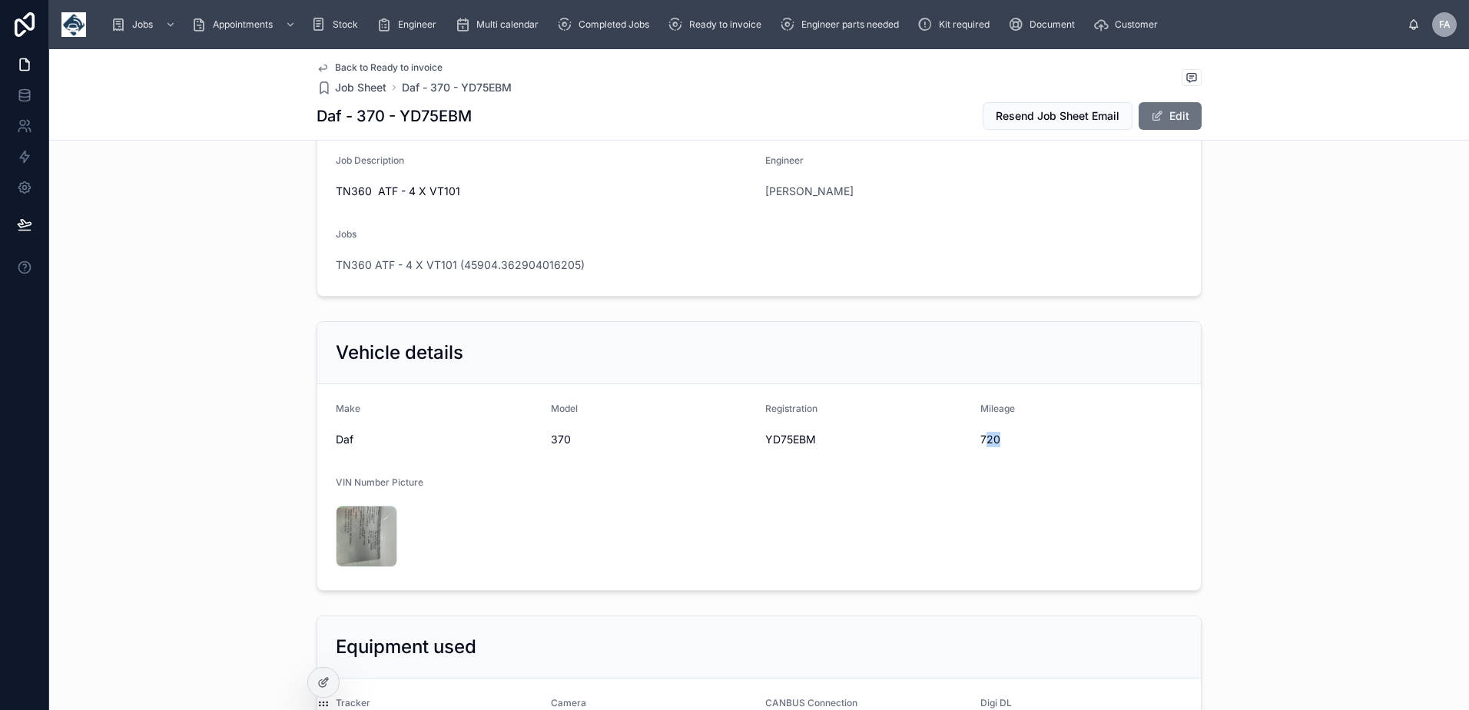
drag, startPoint x: 978, startPoint y: 442, endPoint x: 993, endPoint y: 444, distance: 15.4
click at [993, 444] on span "720" at bounding box center [1081, 439] width 203 height 15
drag, startPoint x: 993, startPoint y: 444, endPoint x: 1006, endPoint y: 446, distance: 12.5
click at [1006, 446] on form "Make Daf Model 370 Registration YD75EBM Mileage 720 VIN Number Picture IMG_1404…" at bounding box center [758, 487] width 883 height 206
copy span "720"
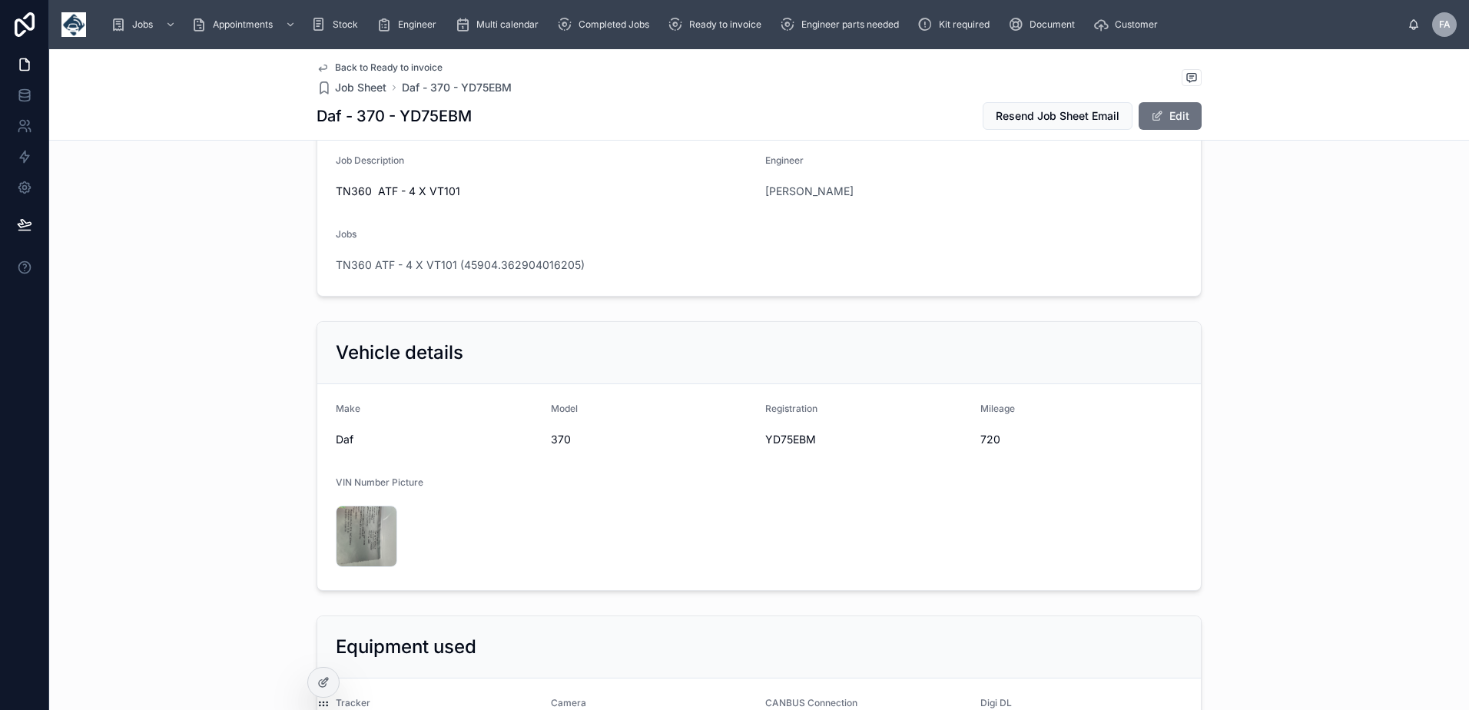
click at [801, 444] on span "YD75EBM" at bounding box center [866, 439] width 203 height 15
copy span "YD75EBM"
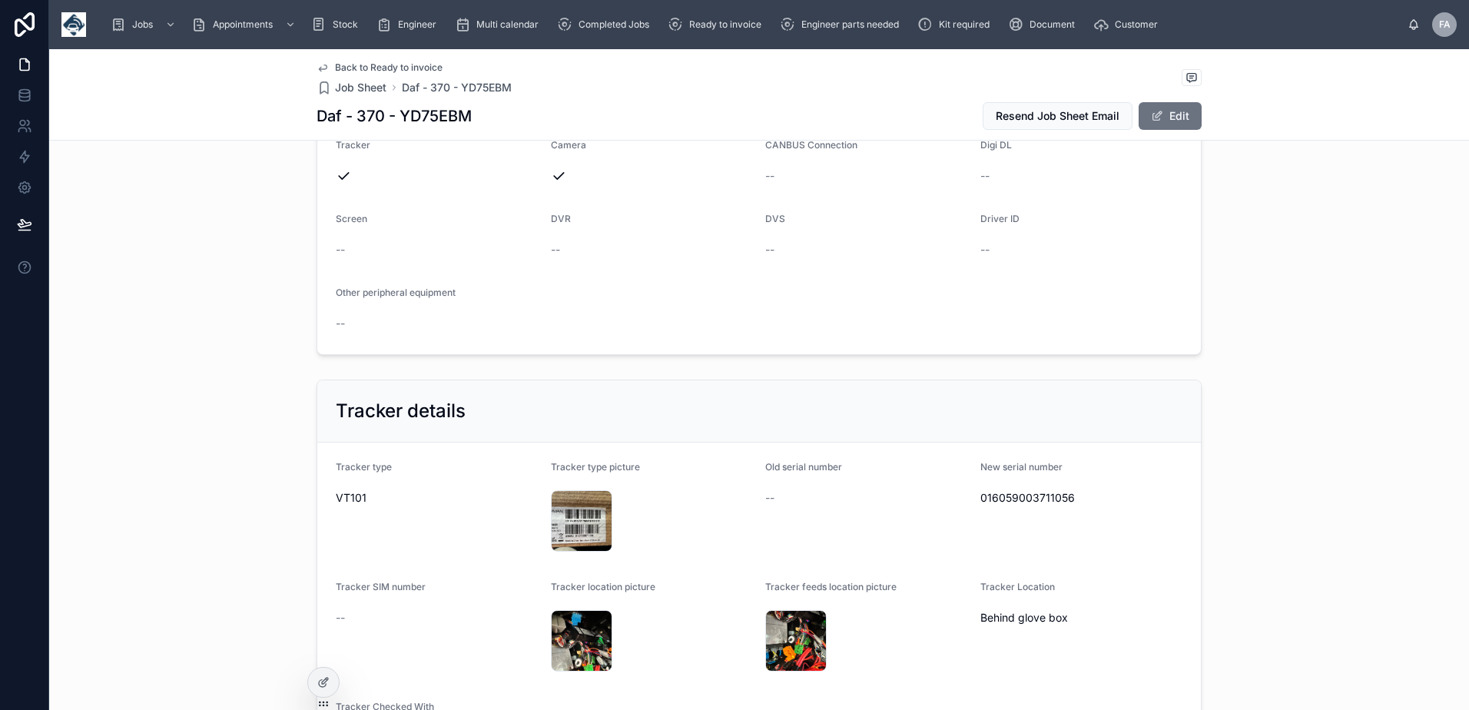
scroll to position [845, 0]
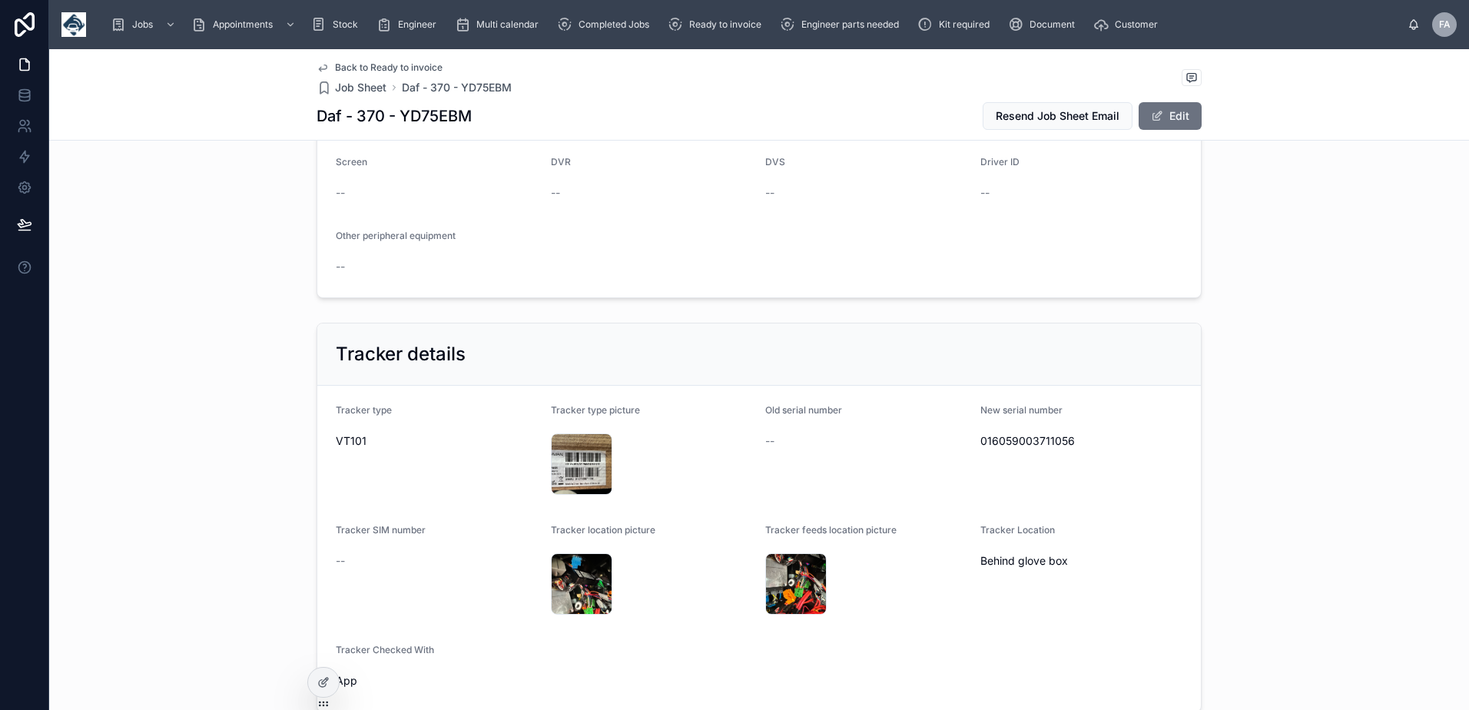
click at [1056, 441] on span "016059003711056" at bounding box center [1081, 440] width 203 height 15
copy span "016059003711056"
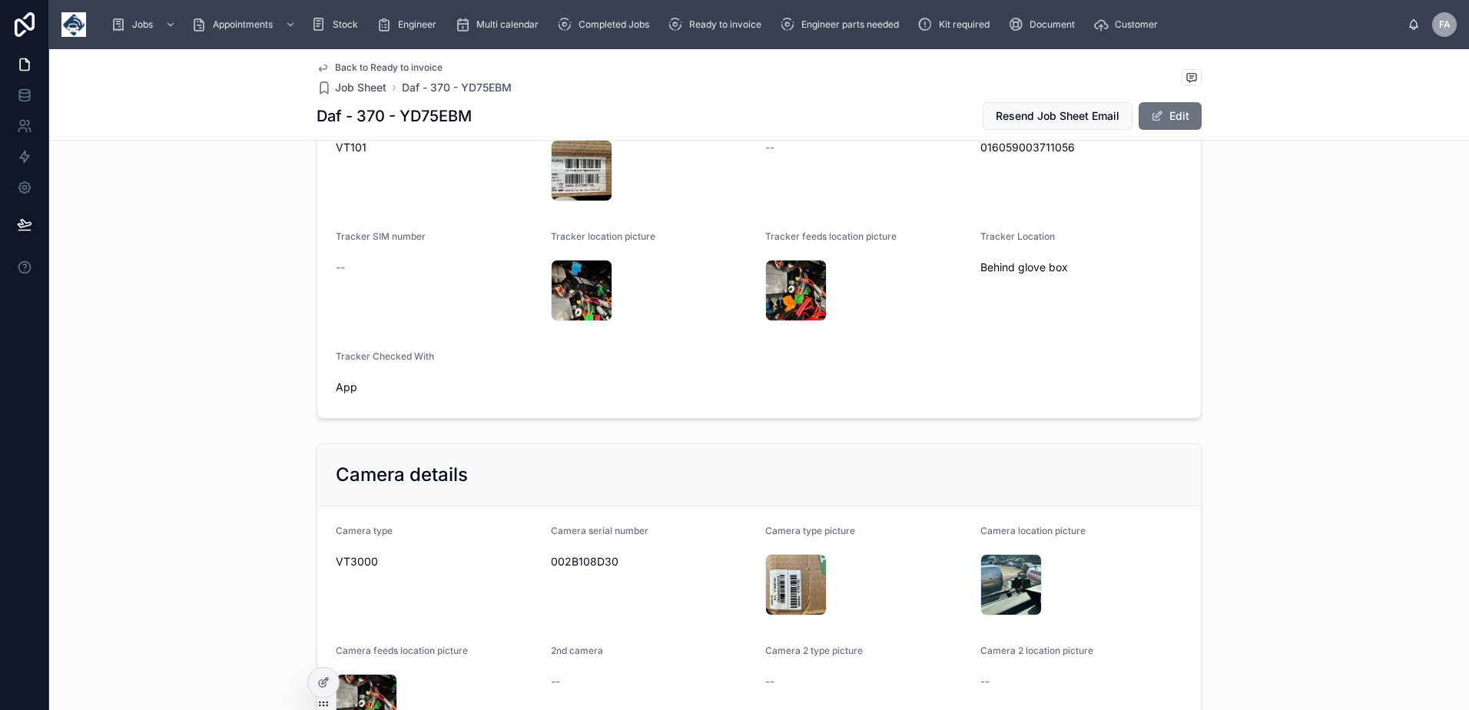
scroll to position [1152, 0]
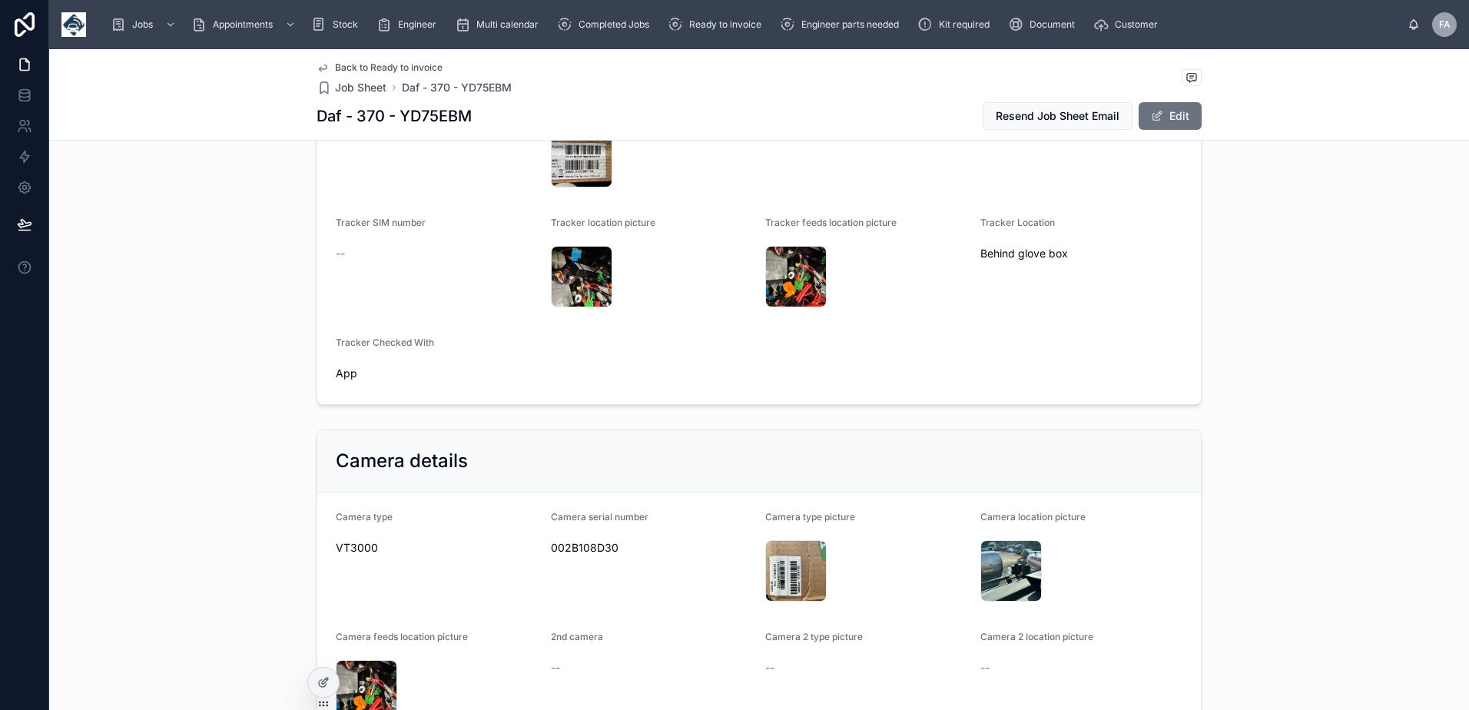
click at [582, 547] on span "002B108D30" at bounding box center [652, 547] width 203 height 15
copy span "002B108D30"
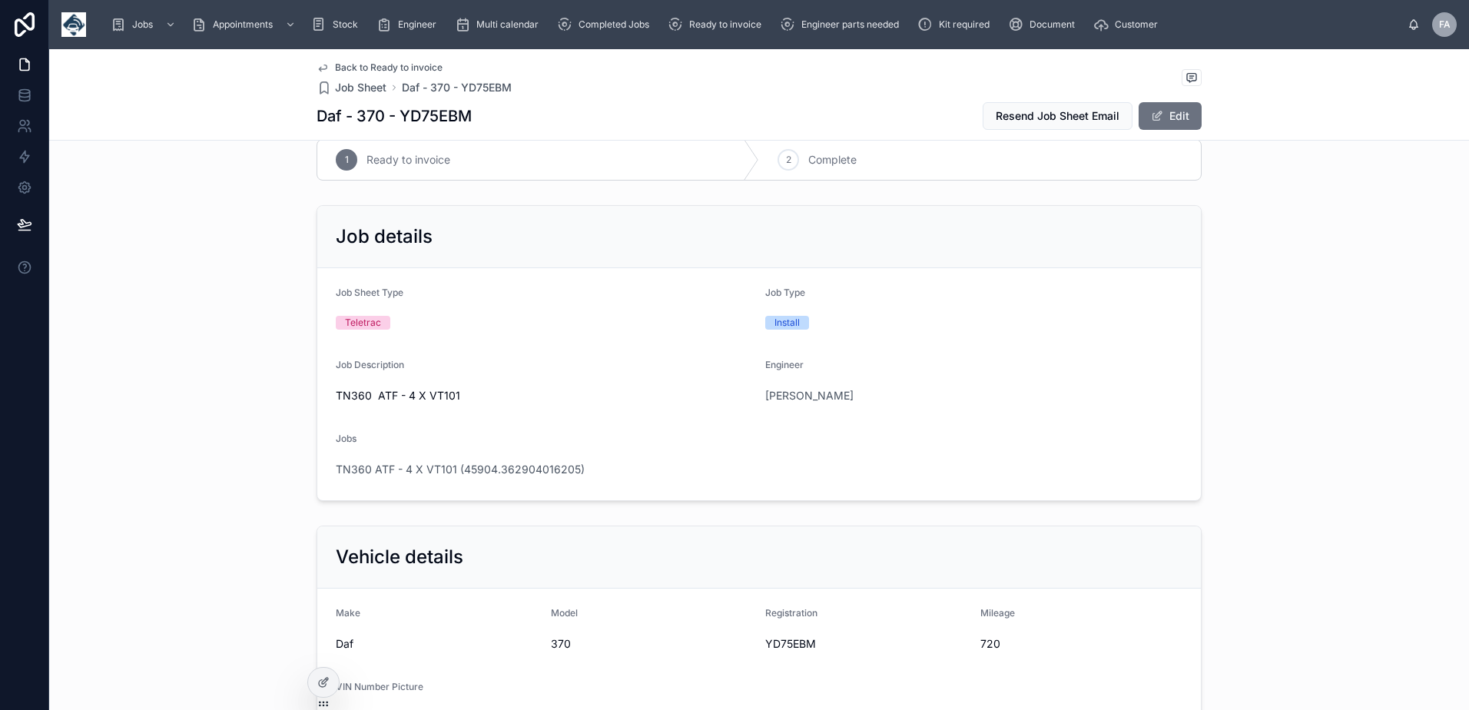
scroll to position [0, 0]
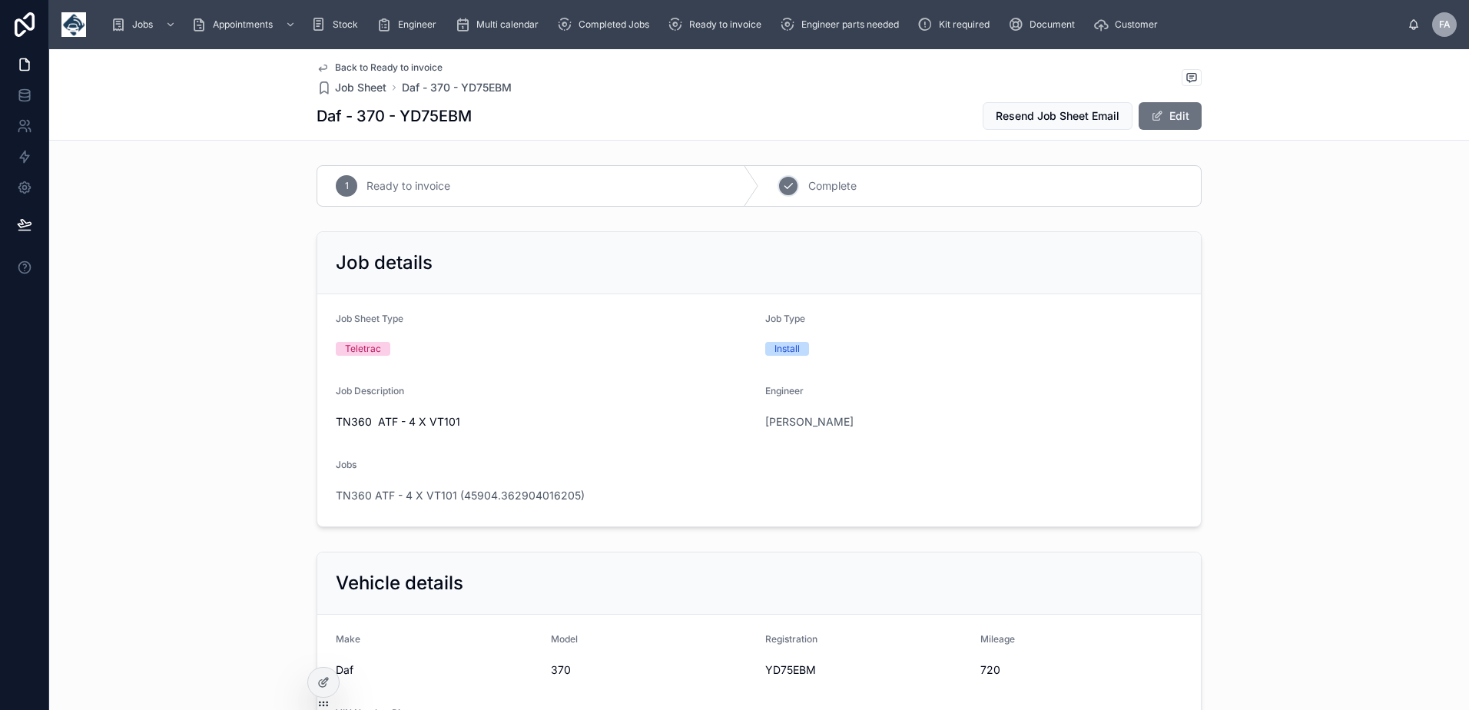
click at [793, 184] on div "2" at bounding box center [788, 186] width 22 height 22
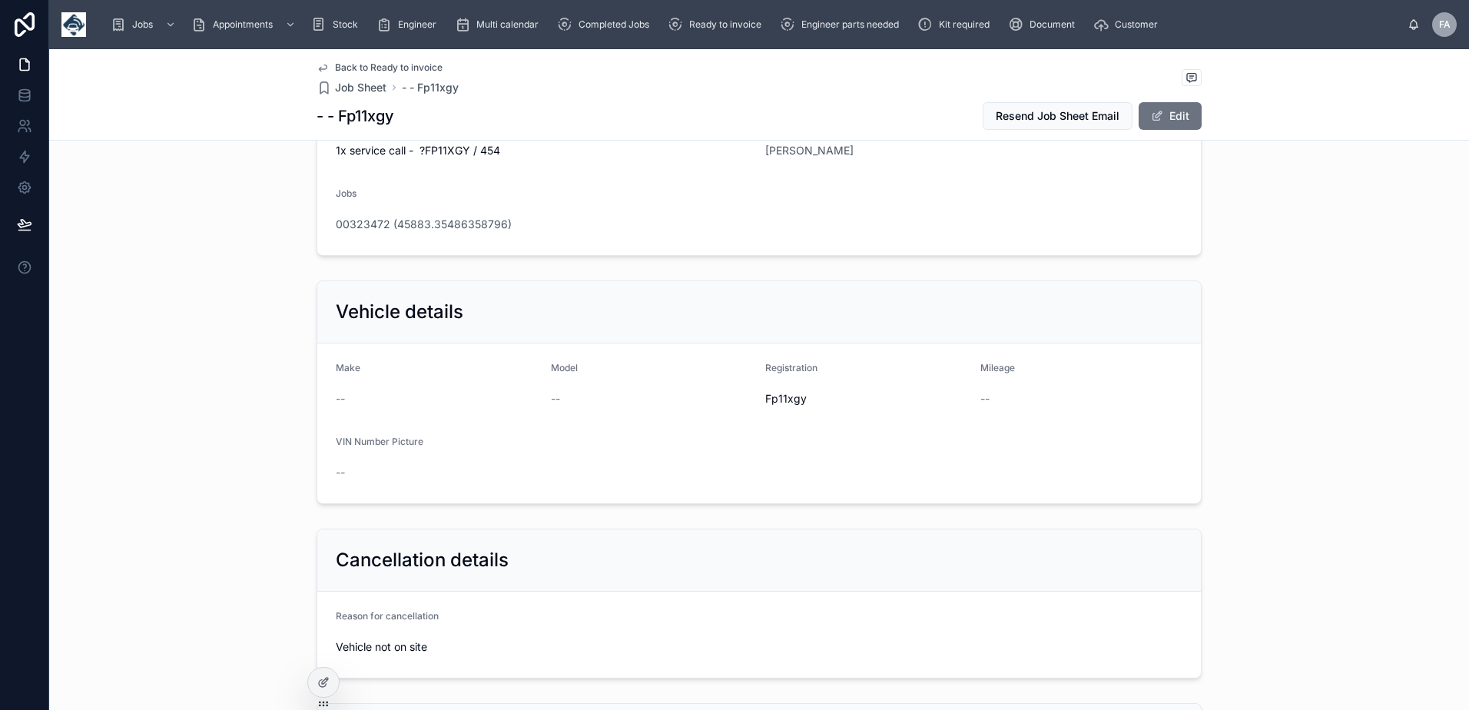
scroll to position [461, 0]
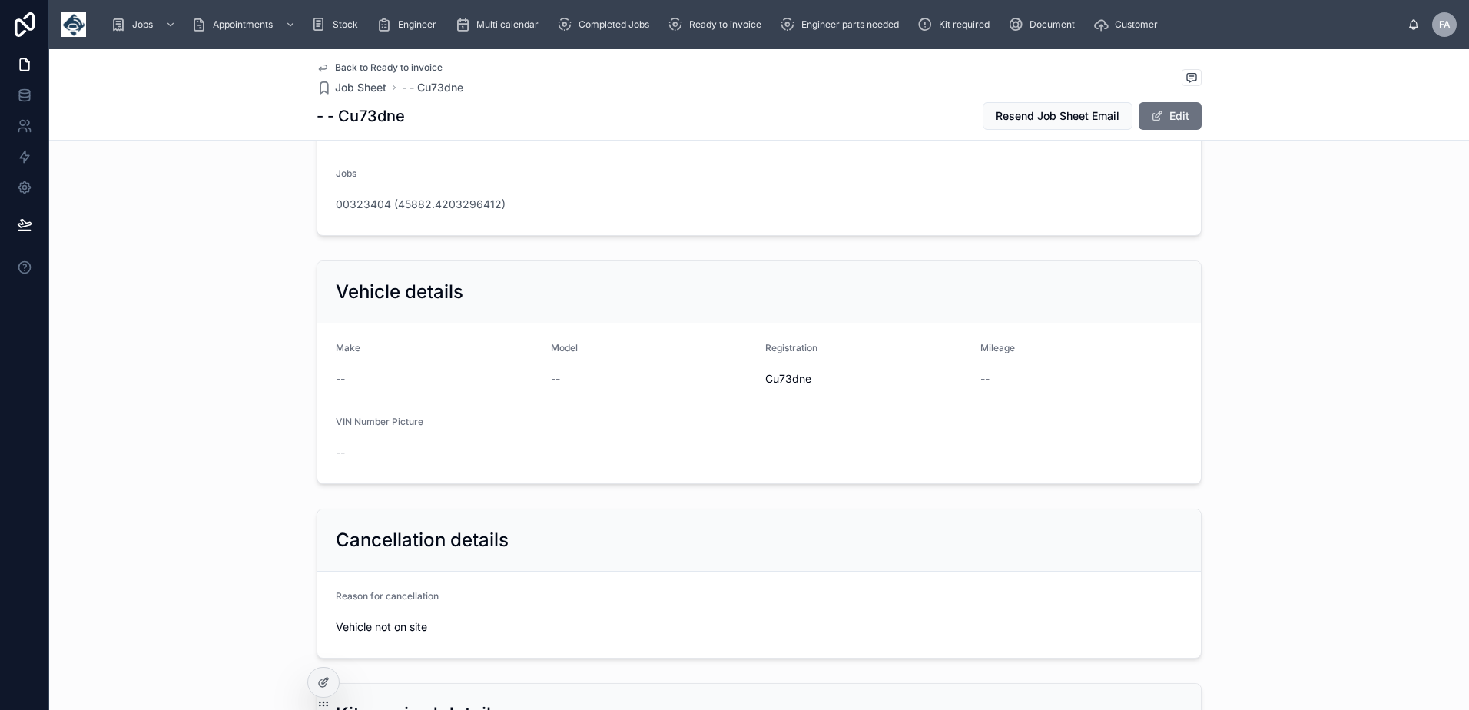
scroll to position [538, 0]
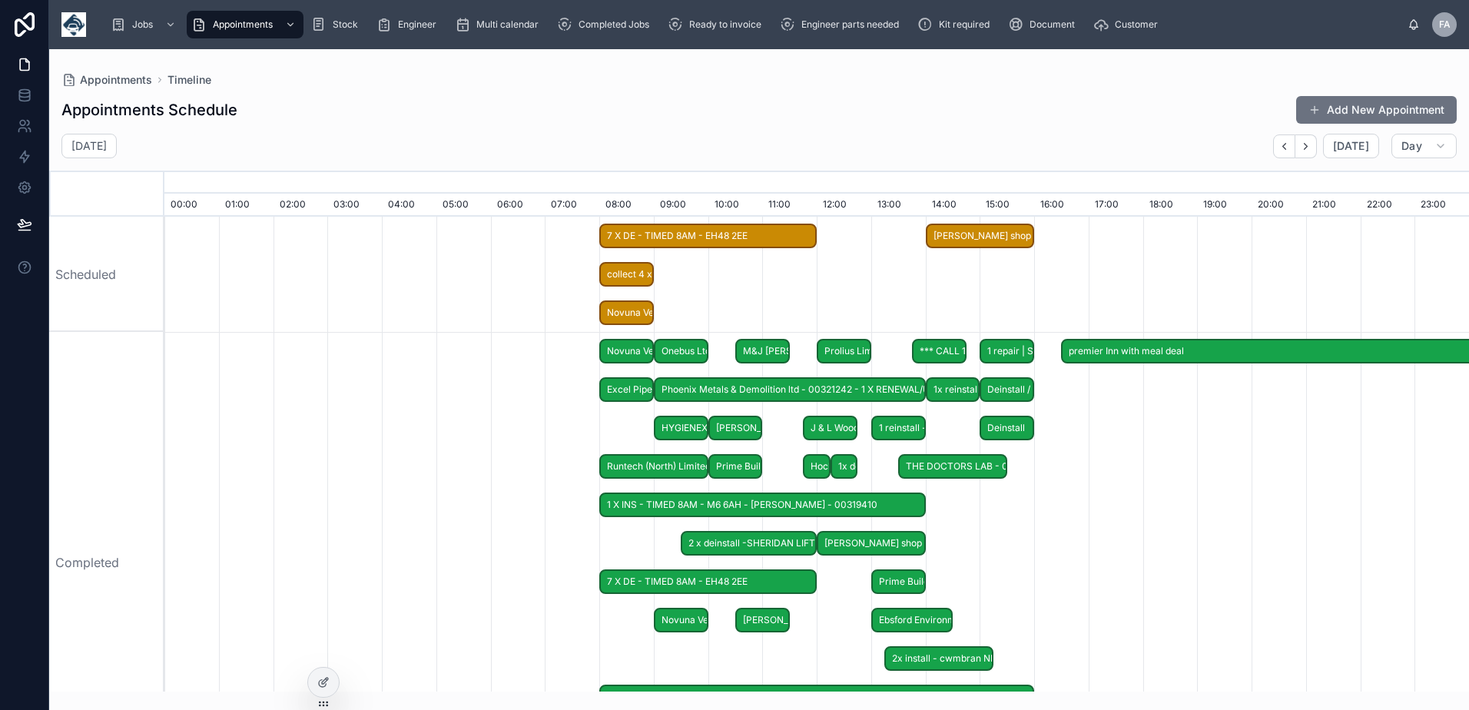
scroll to position [0, 9131]
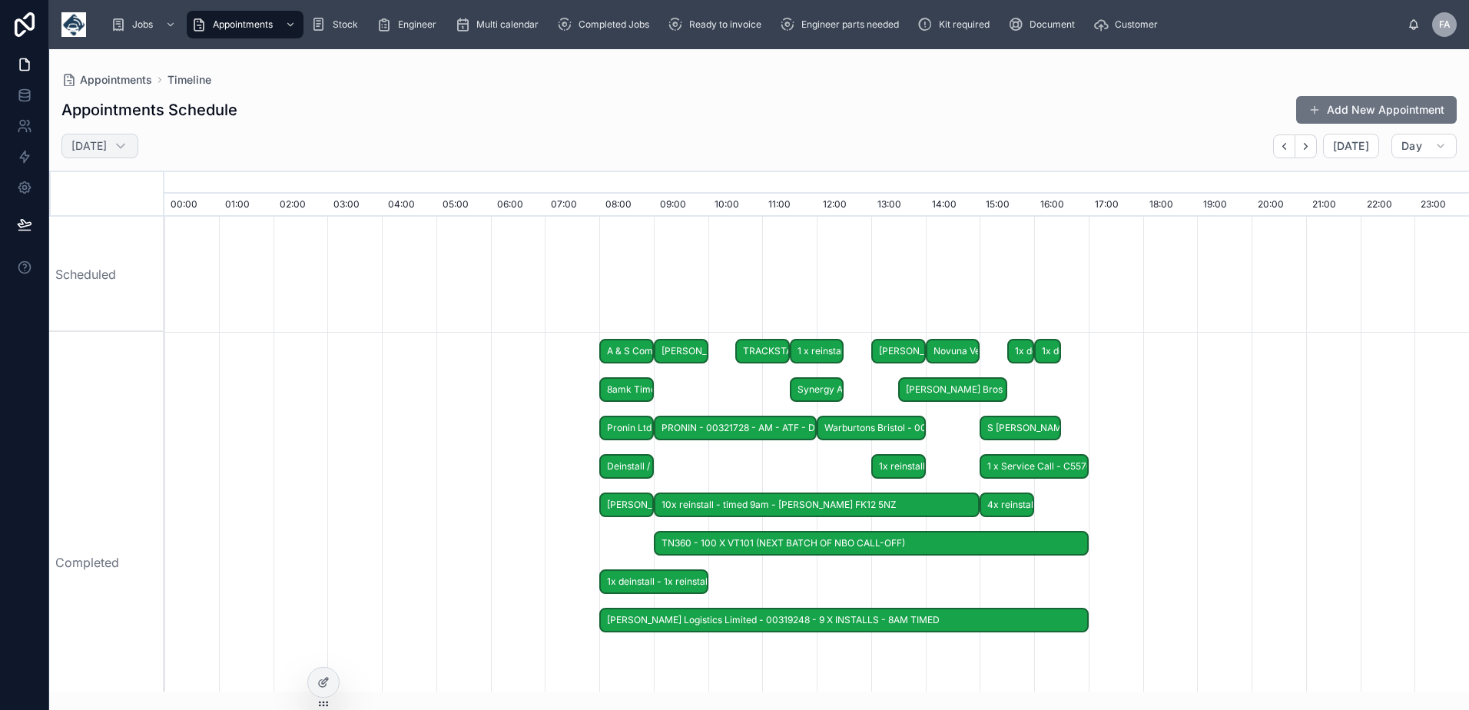
click at [88, 148] on h2 "Monday 28 Jul" at bounding box center [88, 145] width 35 height 15
select select "****"
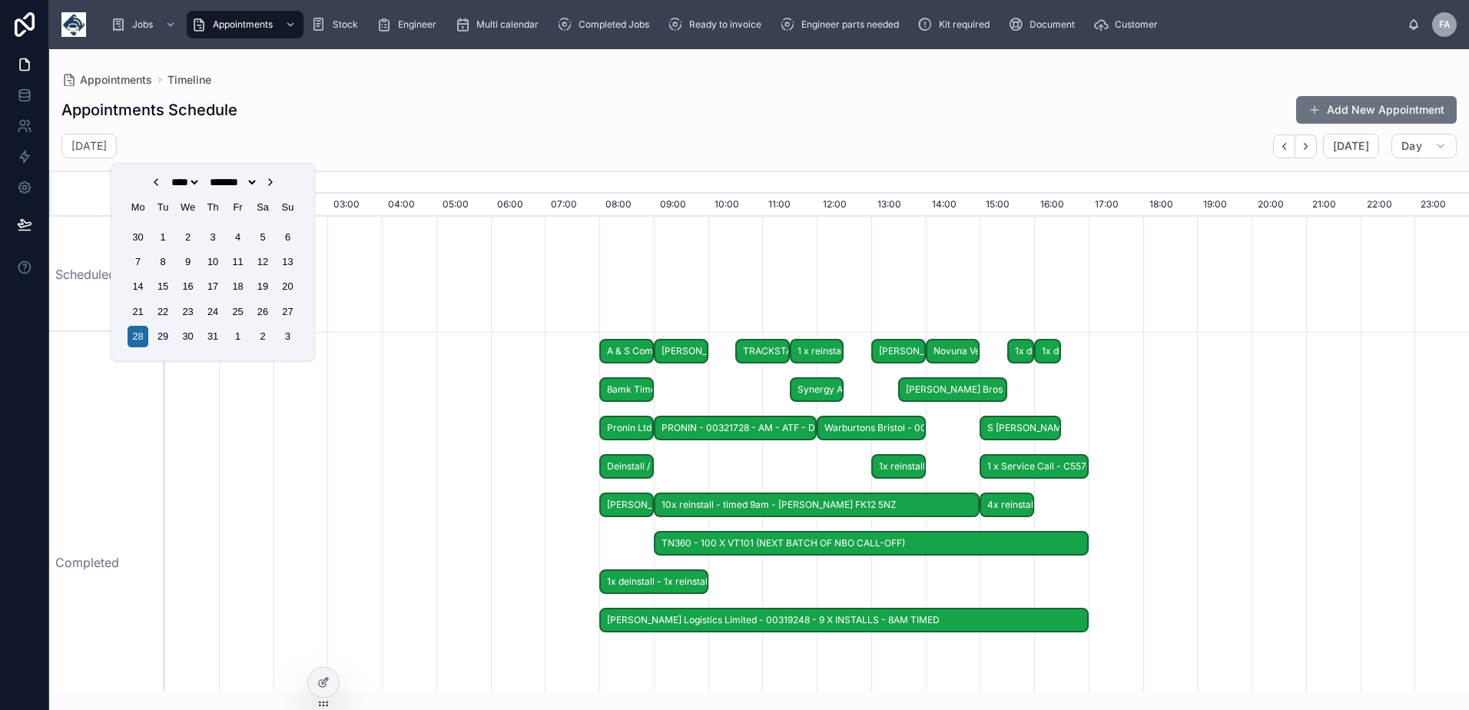
click at [277, 182] on icon "Choose Date" at bounding box center [270, 182] width 12 height 12
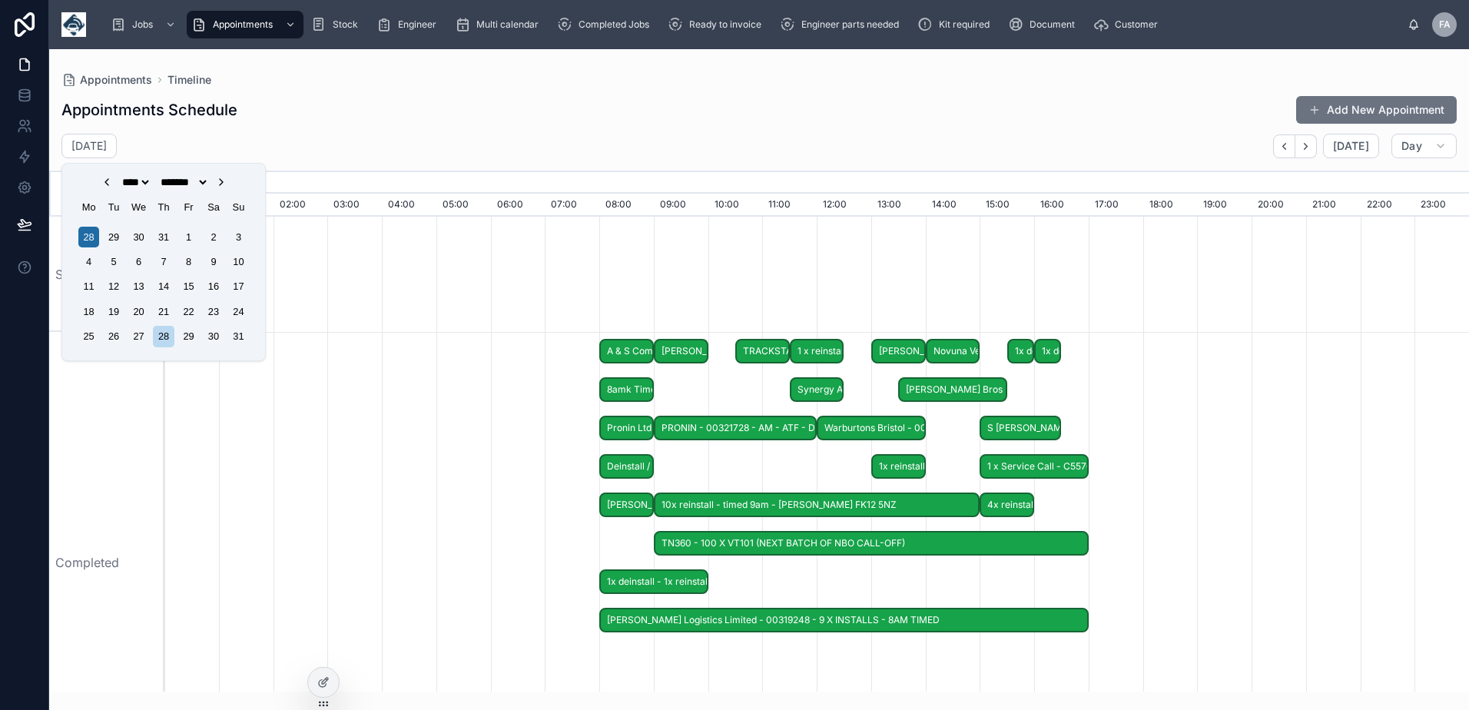
click at [223, 181] on icon "Choose Date" at bounding box center [221, 182] width 3 height 6
select select "*"
click at [184, 236] on div "5" at bounding box center [188, 237] width 21 height 21
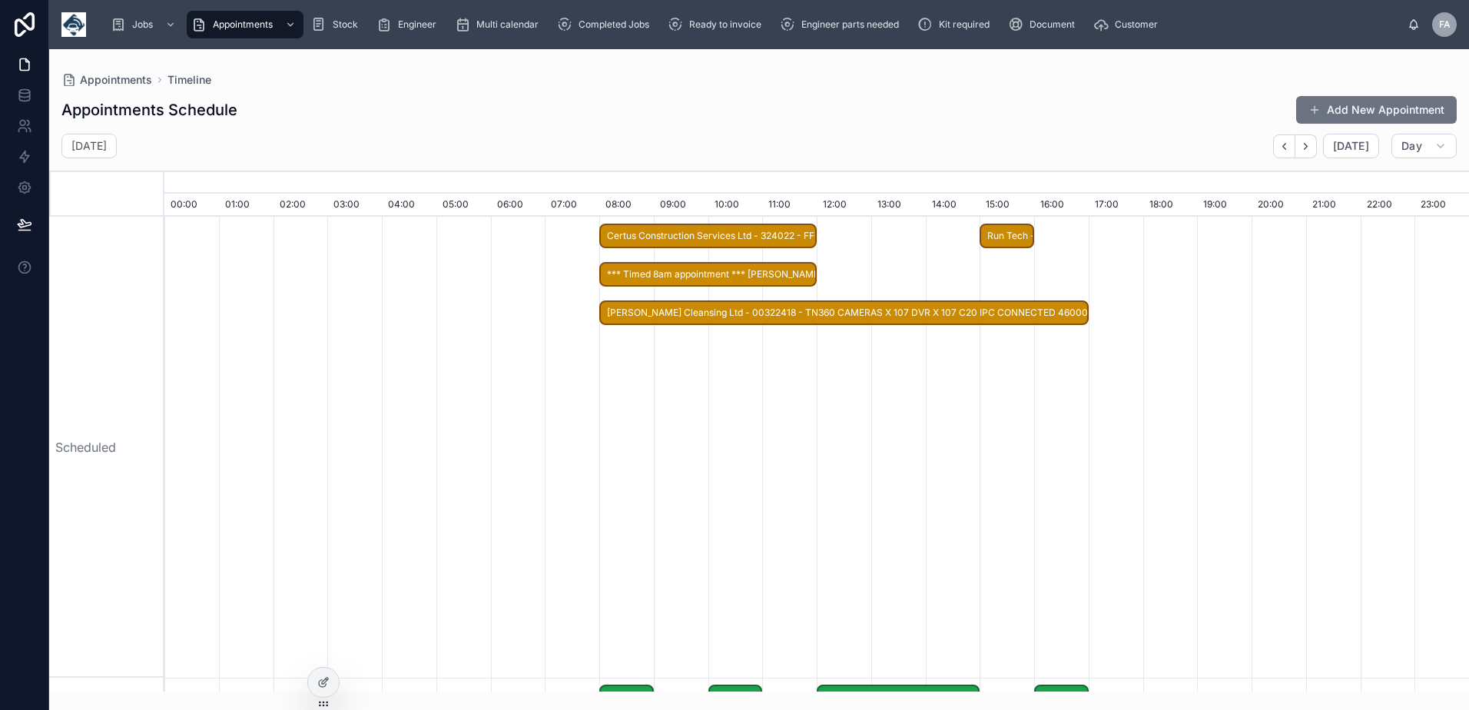
click at [1003, 236] on span "Run Tech - 323610 - 1 x service call - SA13 1RF" at bounding box center [1006, 236] width 51 height 25
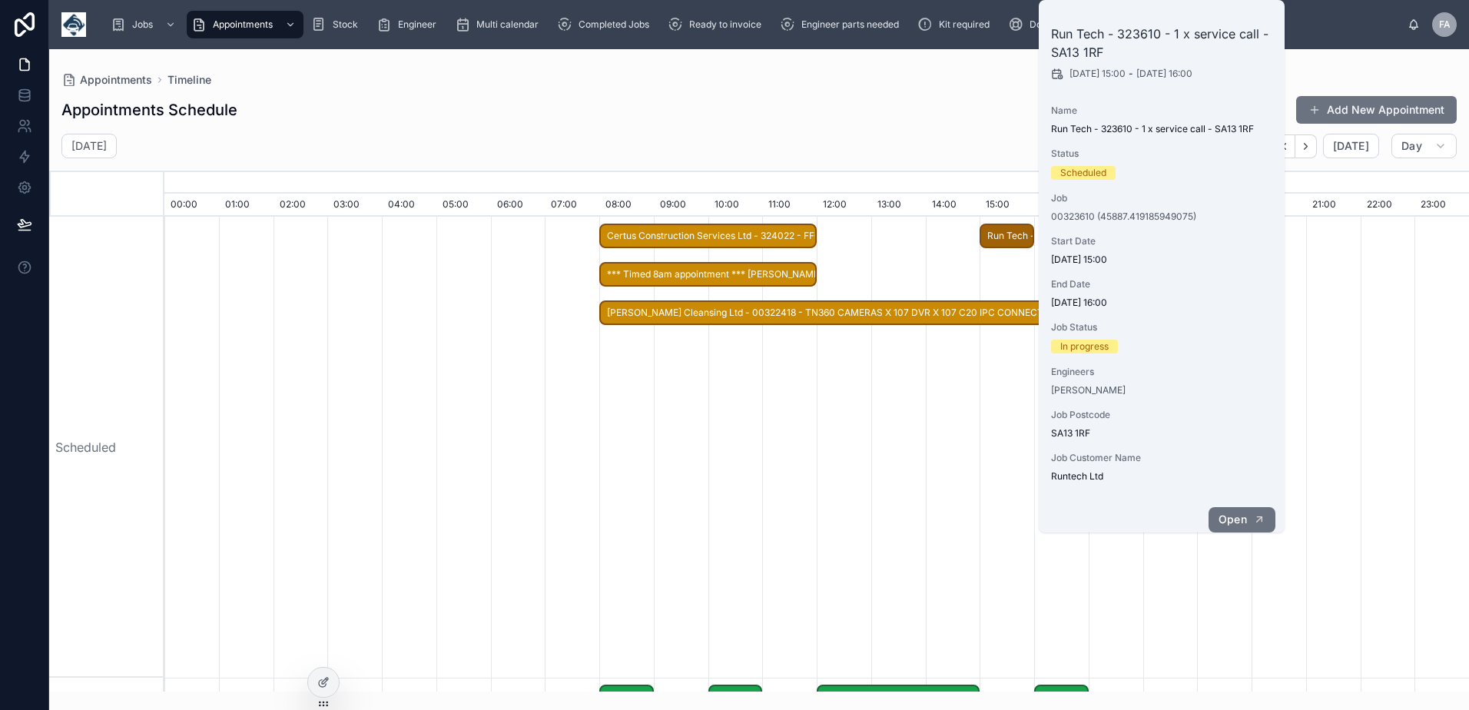
click at [1236, 513] on span "Open" at bounding box center [1232, 519] width 28 height 14
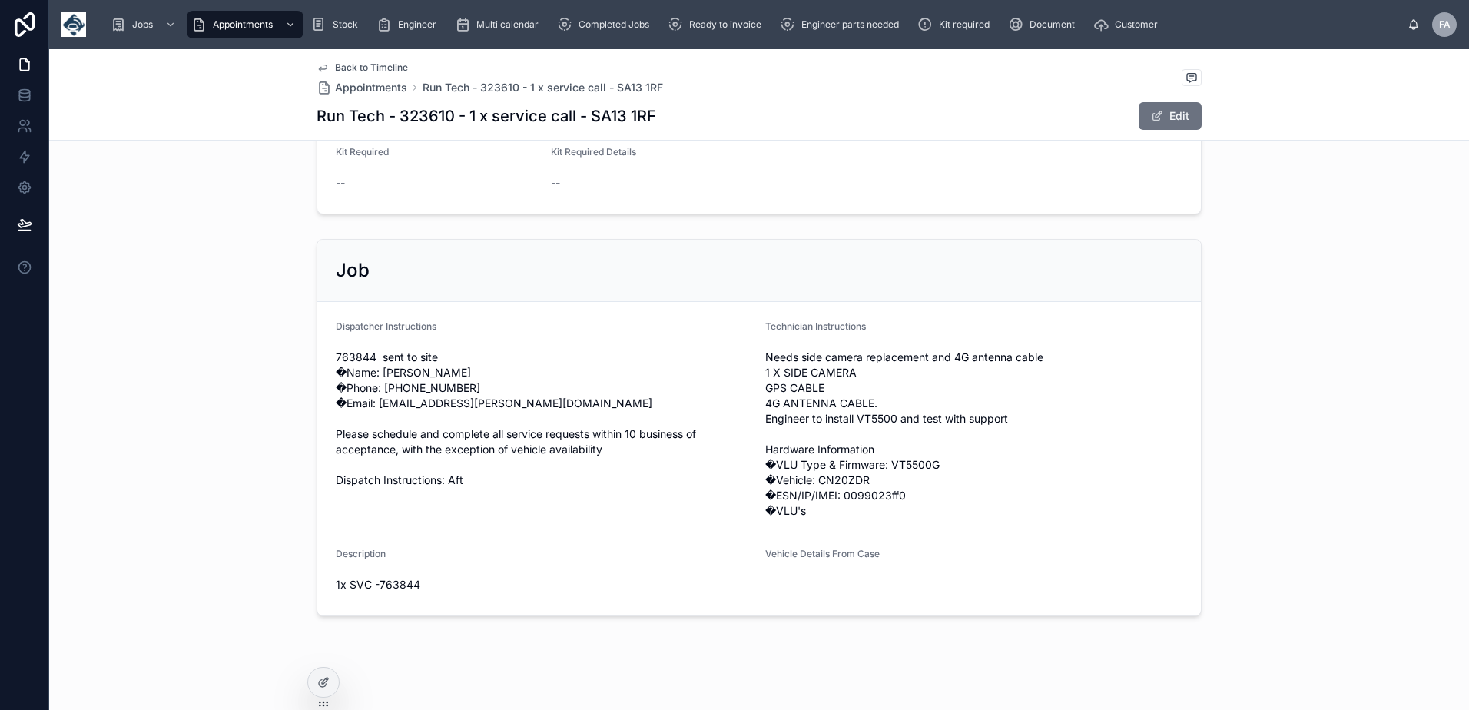
scroll to position [154, 0]
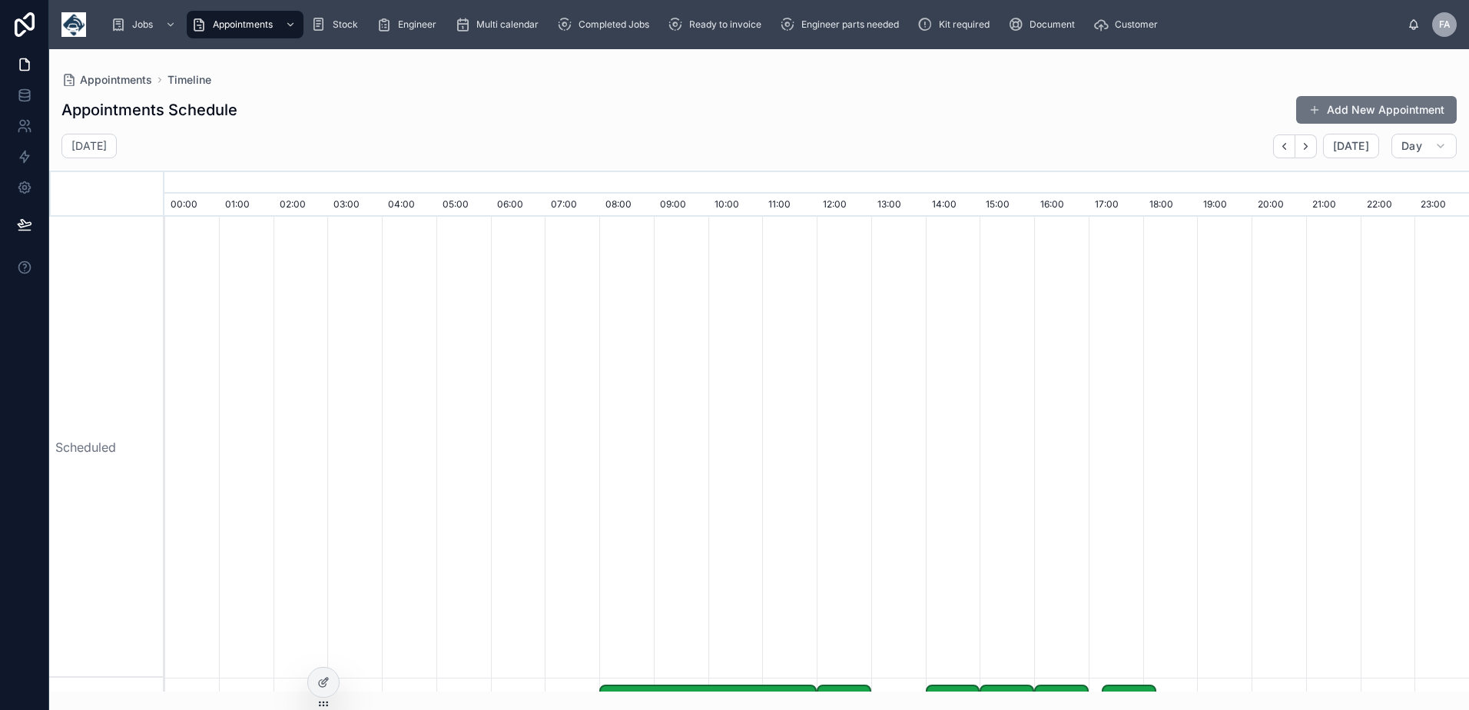
scroll to position [0, 9131]
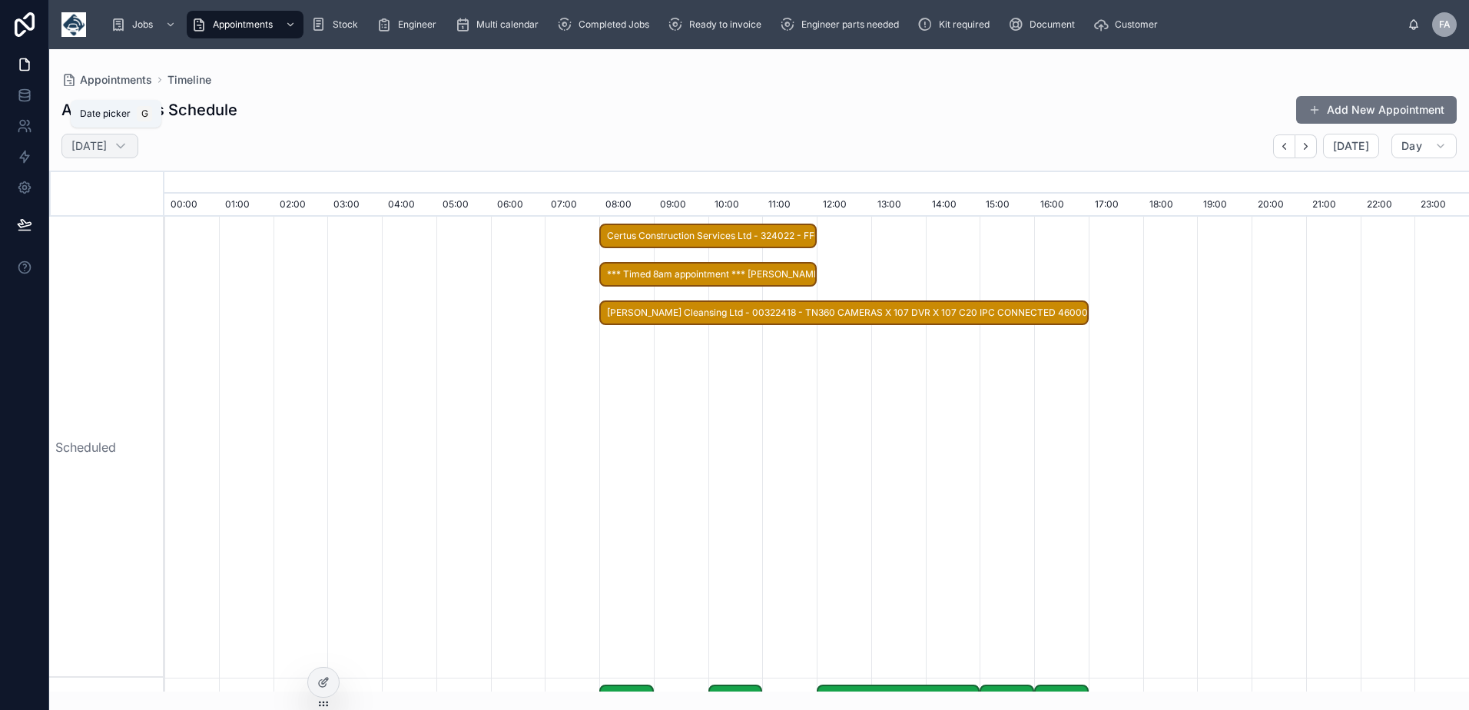
click at [107, 148] on h2 "Friday 5 Sept" at bounding box center [88, 145] width 35 height 15
select select "****"
select select "*"
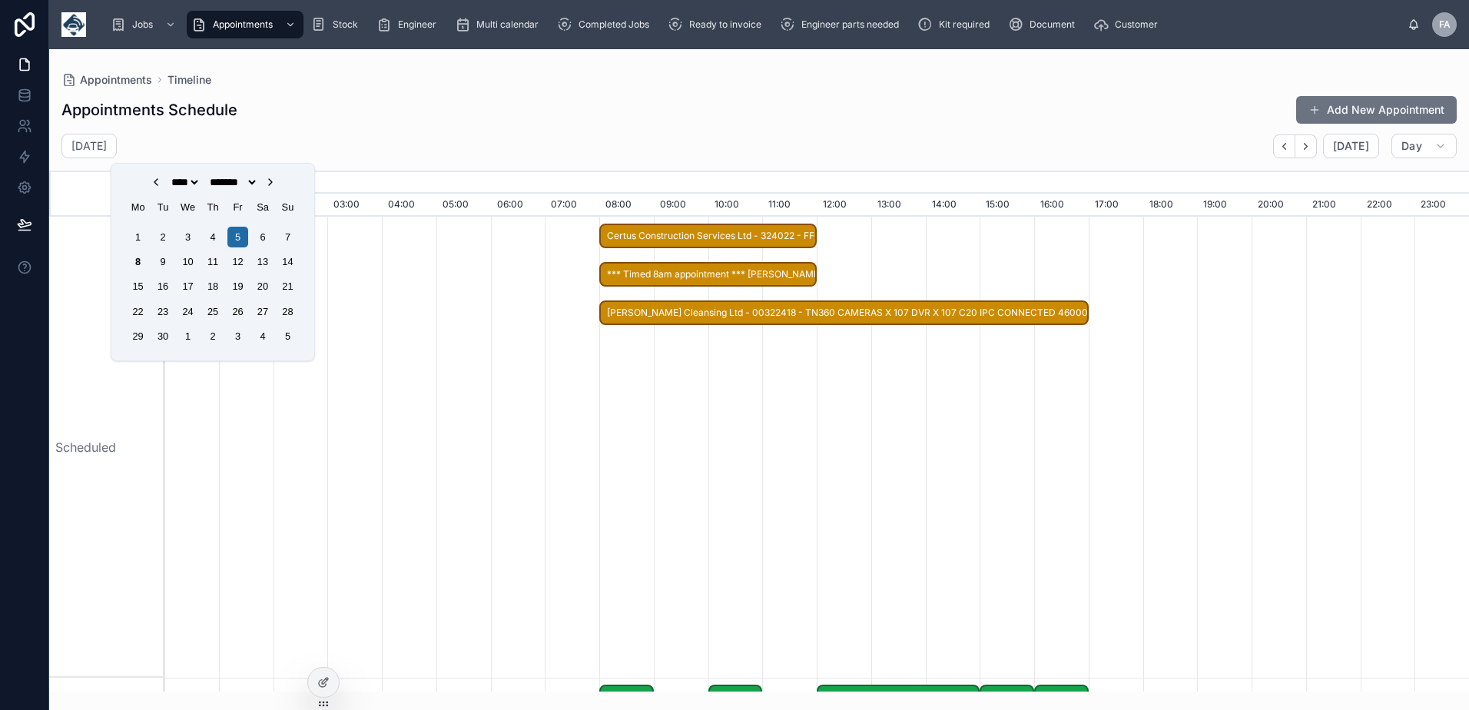
click at [274, 240] on div "1 2 3 4 5 6 7" at bounding box center [212, 236] width 174 height 25
click at [270, 240] on div "6" at bounding box center [262, 237] width 21 height 21
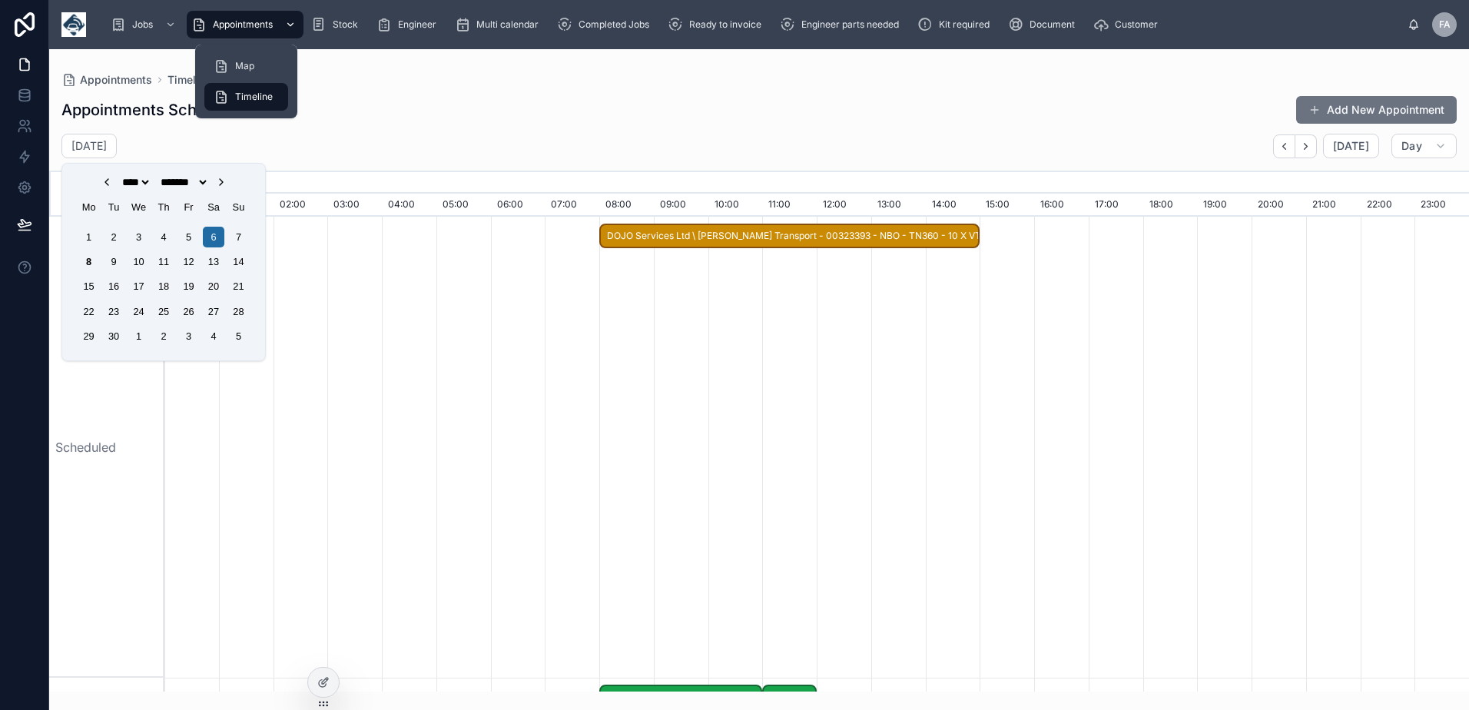
click at [263, 18] on div "Appointments" at bounding box center [245, 24] width 108 height 25
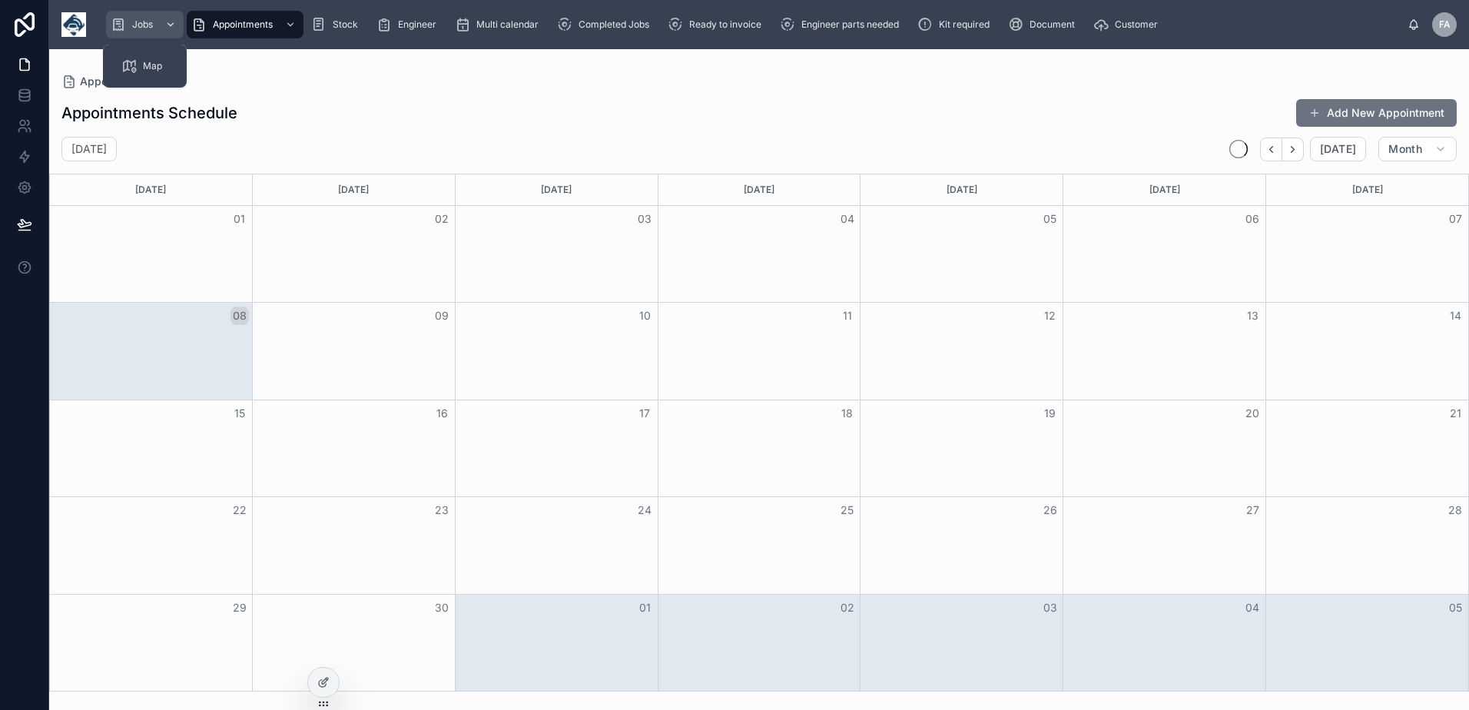
click at [151, 31] on div "Jobs" at bounding box center [145, 24] width 68 height 25
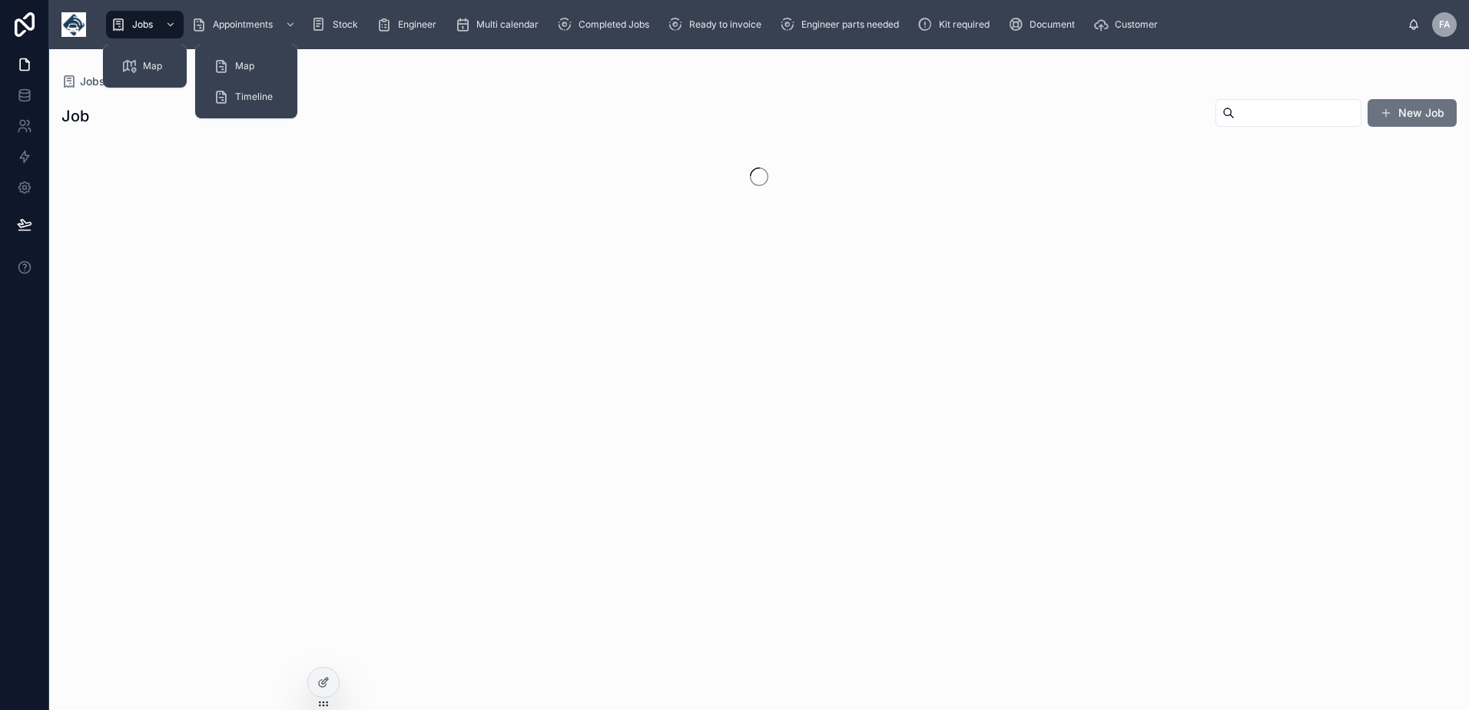
click at [1235, 115] on input "text" at bounding box center [1297, 113] width 126 height 22
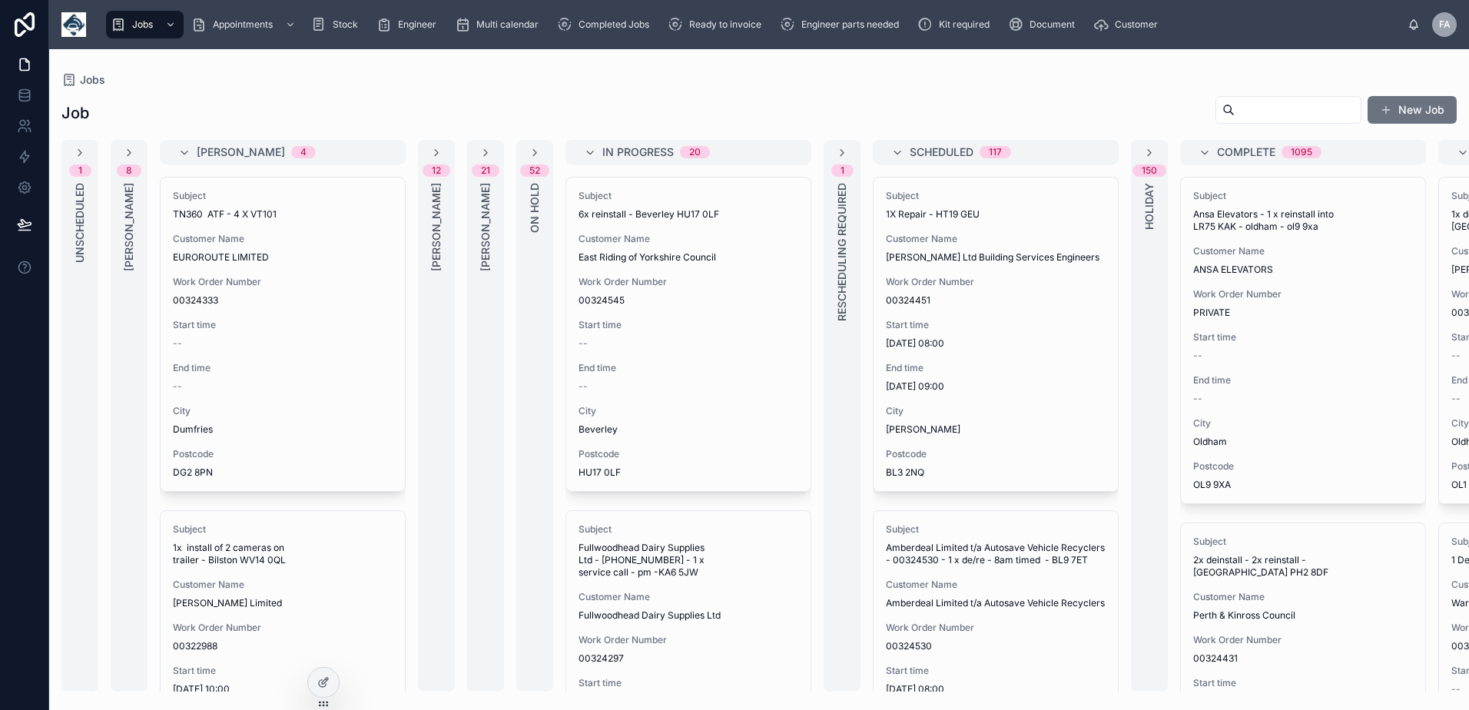
drag, startPoint x: 1215, startPoint y: 118, endPoint x: 1220, endPoint y: 131, distance: 14.1
paste input "********"
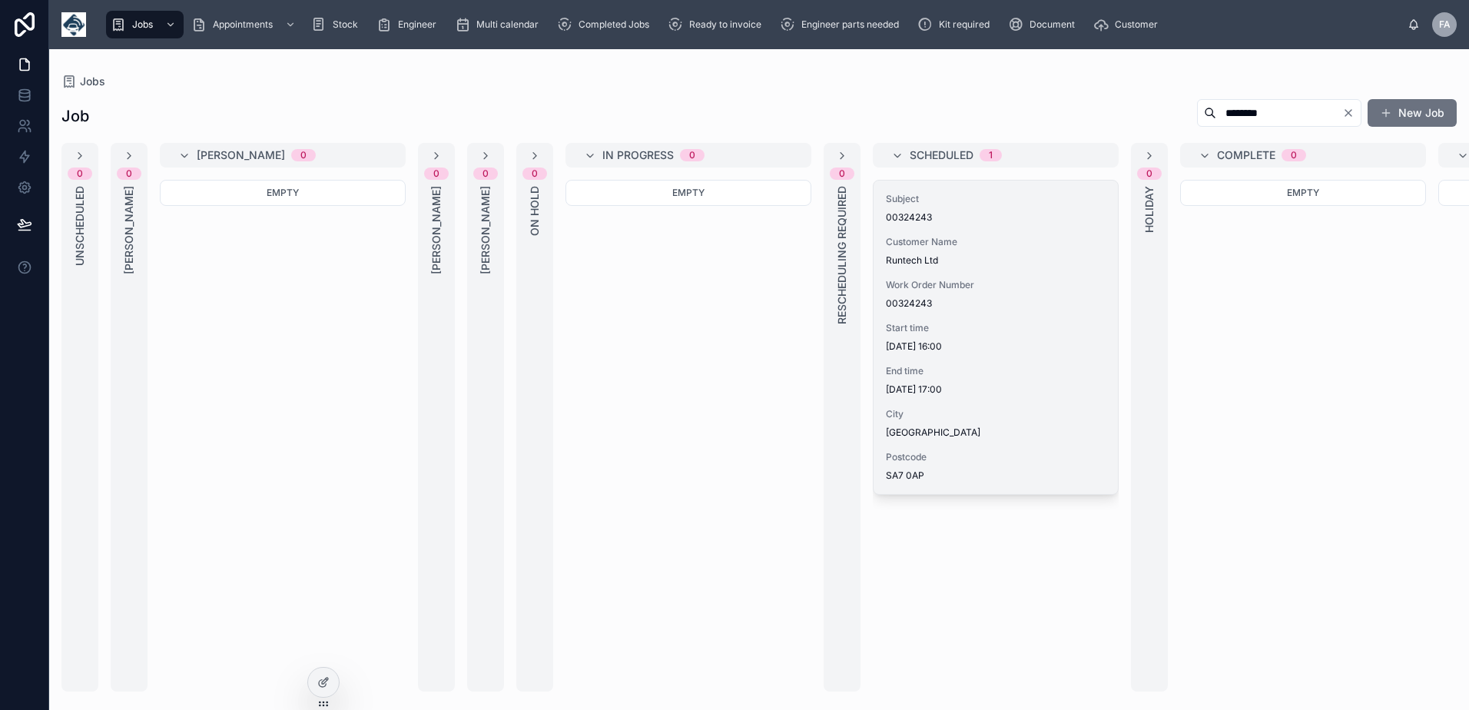
type input "********"
click at [935, 376] on span "End time" at bounding box center [996, 371] width 220 height 12
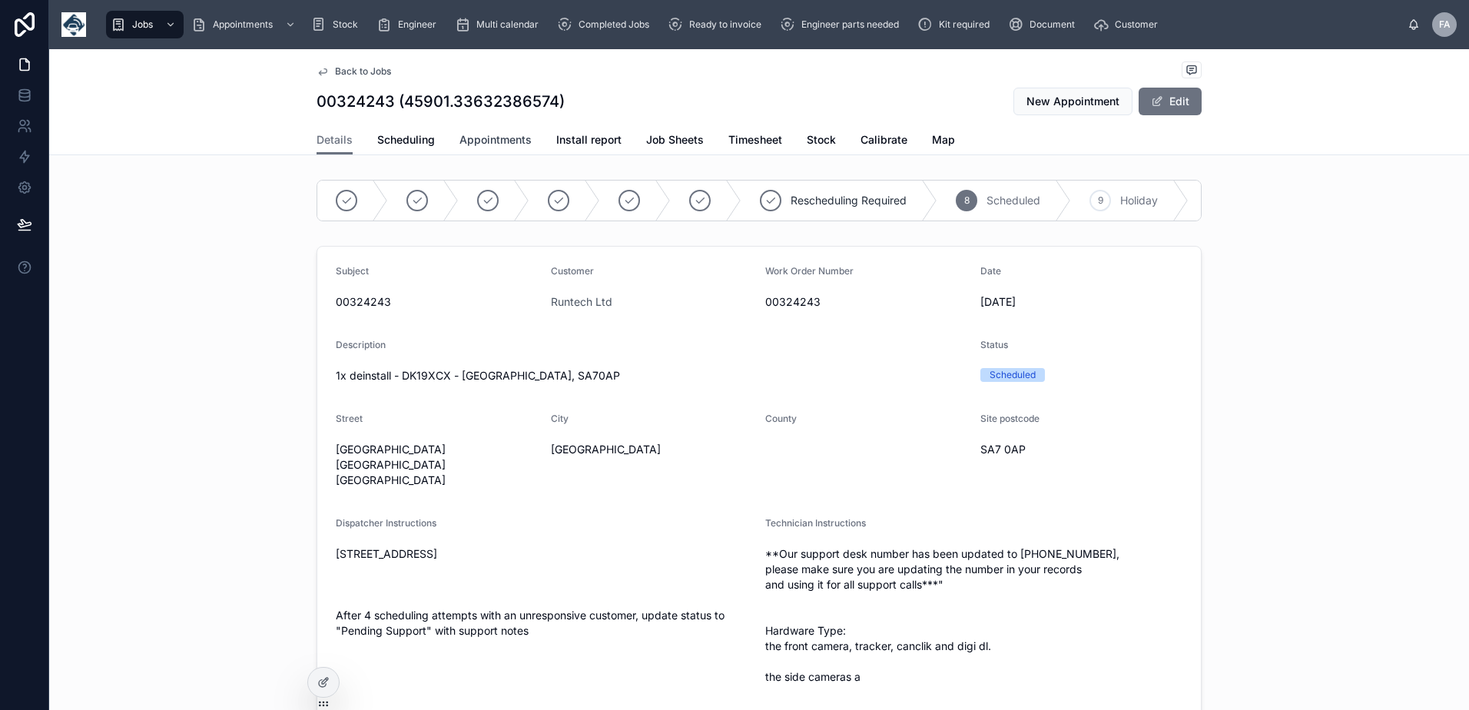
click at [512, 140] on span "Appointments" at bounding box center [495, 139] width 72 height 15
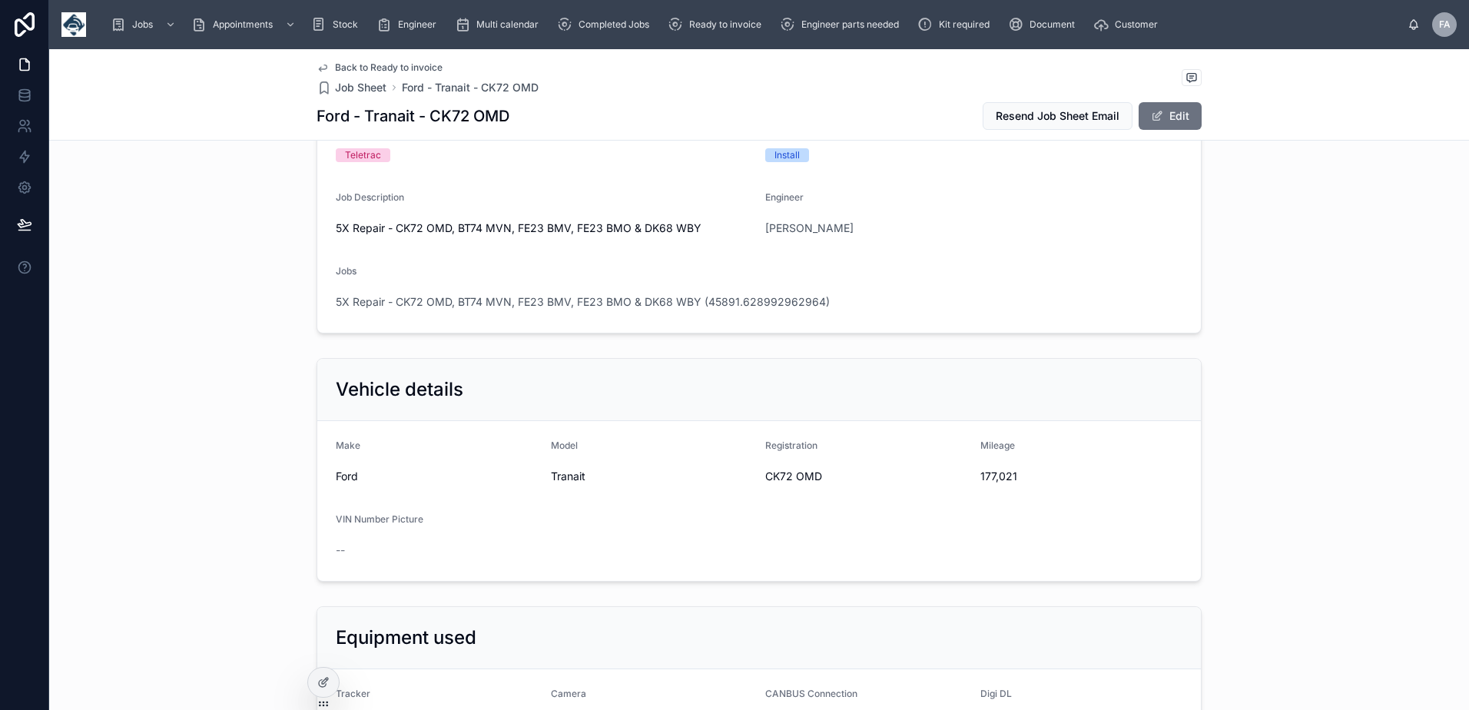
scroll to position [384, 0]
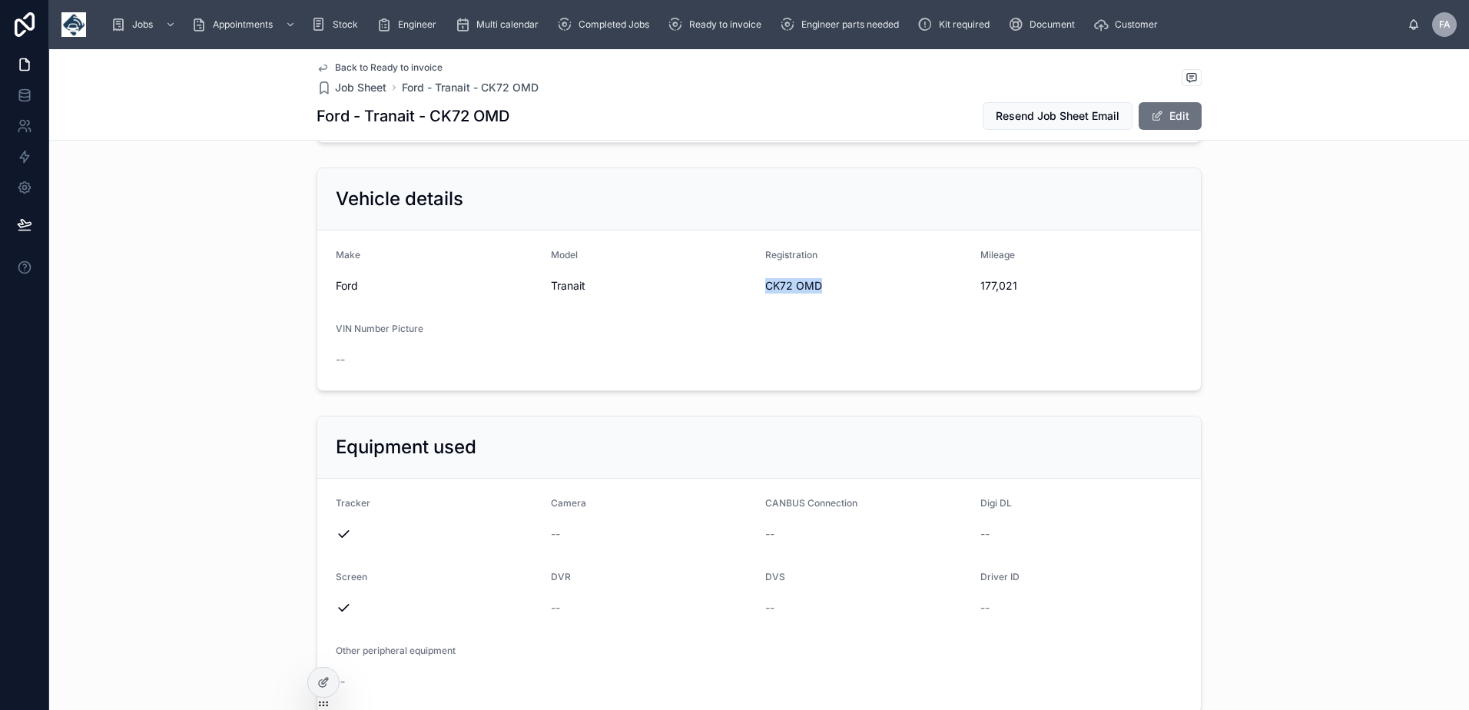
drag, startPoint x: 757, startPoint y: 287, endPoint x: 829, endPoint y: 293, distance: 72.5
click at [829, 293] on form "Make Ford Model Tranait Registration CK72 OMD Mileage 177,021 VIN Number Pictur…" at bounding box center [758, 310] width 883 height 160
copy span "CK72 OMD"
drag, startPoint x: 1014, startPoint y: 282, endPoint x: 962, endPoint y: 288, distance: 52.6
click at [962, 288] on form "Make Ford Model Tranait Registration CK72 OMD Mileage 177,021 VIN Number Pictur…" at bounding box center [758, 310] width 883 height 160
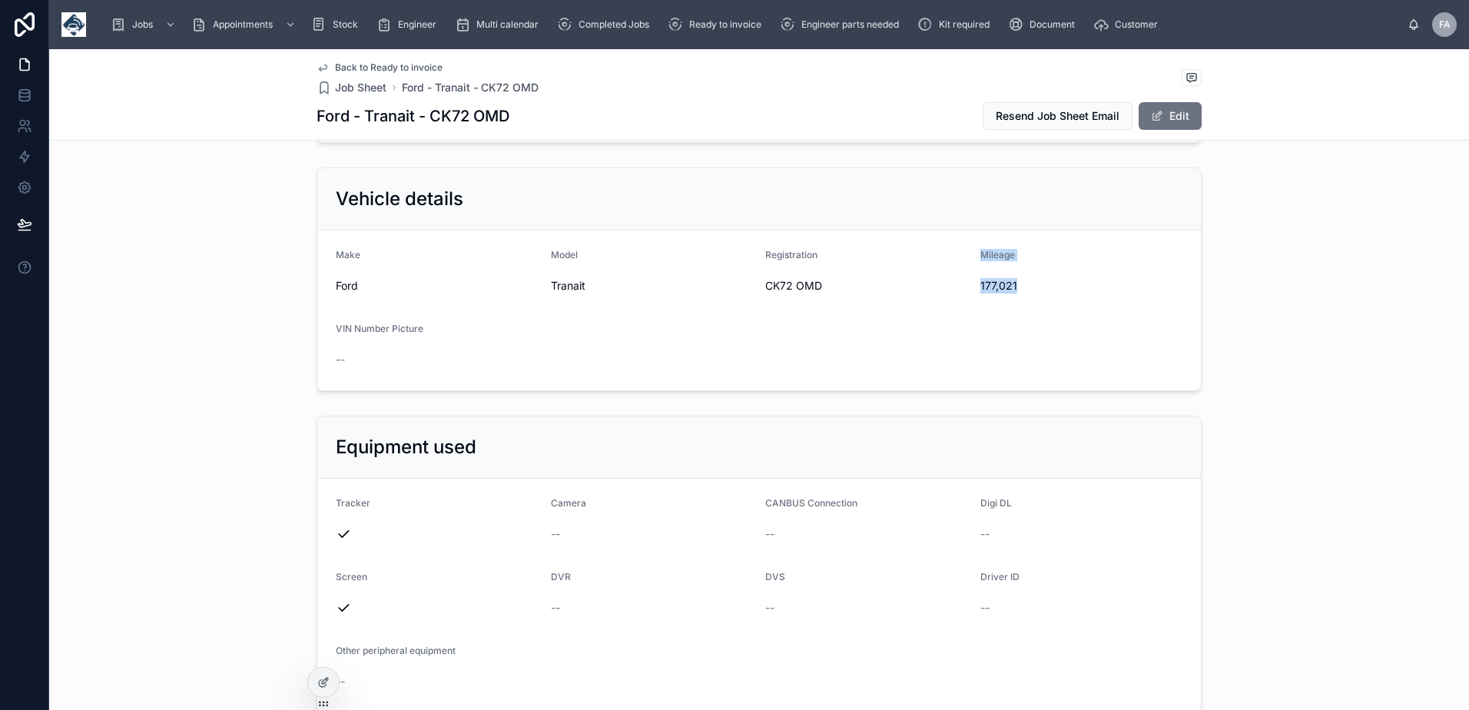
drag, startPoint x: 962, startPoint y: 288, endPoint x: 949, endPoint y: 299, distance: 16.3
click at [947, 303] on form "Make Ford Model Tranait Registration CK72 OMD Mileage 177,021 VIN Number Pictur…" at bounding box center [758, 310] width 883 height 160
click at [999, 310] on form "Make Ford Model Tranait Registration CK72 OMD Mileage 177,021 VIN Number Pictur…" at bounding box center [758, 310] width 883 height 160
drag, startPoint x: 974, startPoint y: 283, endPoint x: 1014, endPoint y: 290, distance: 40.5
click at [1014, 290] on span "177,021" at bounding box center [1081, 285] width 203 height 15
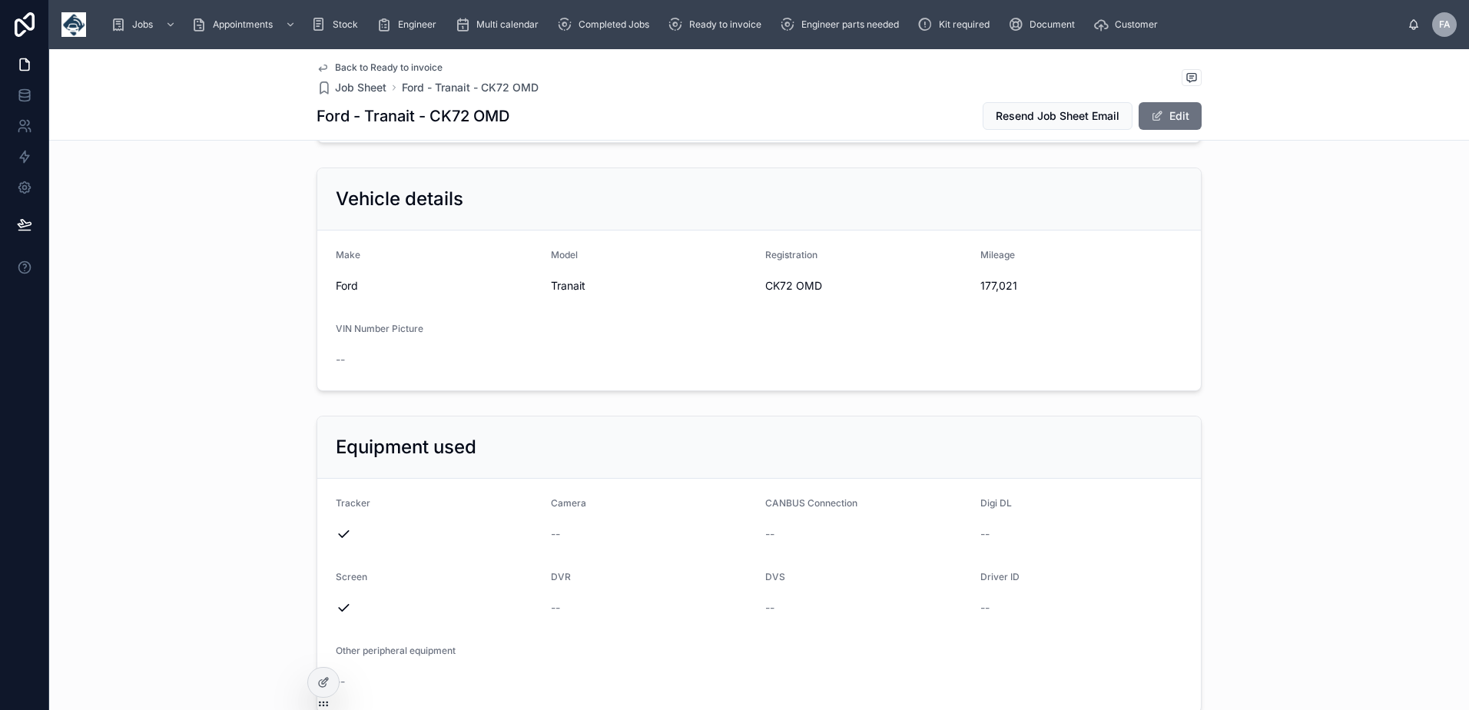
copy span "177,021"
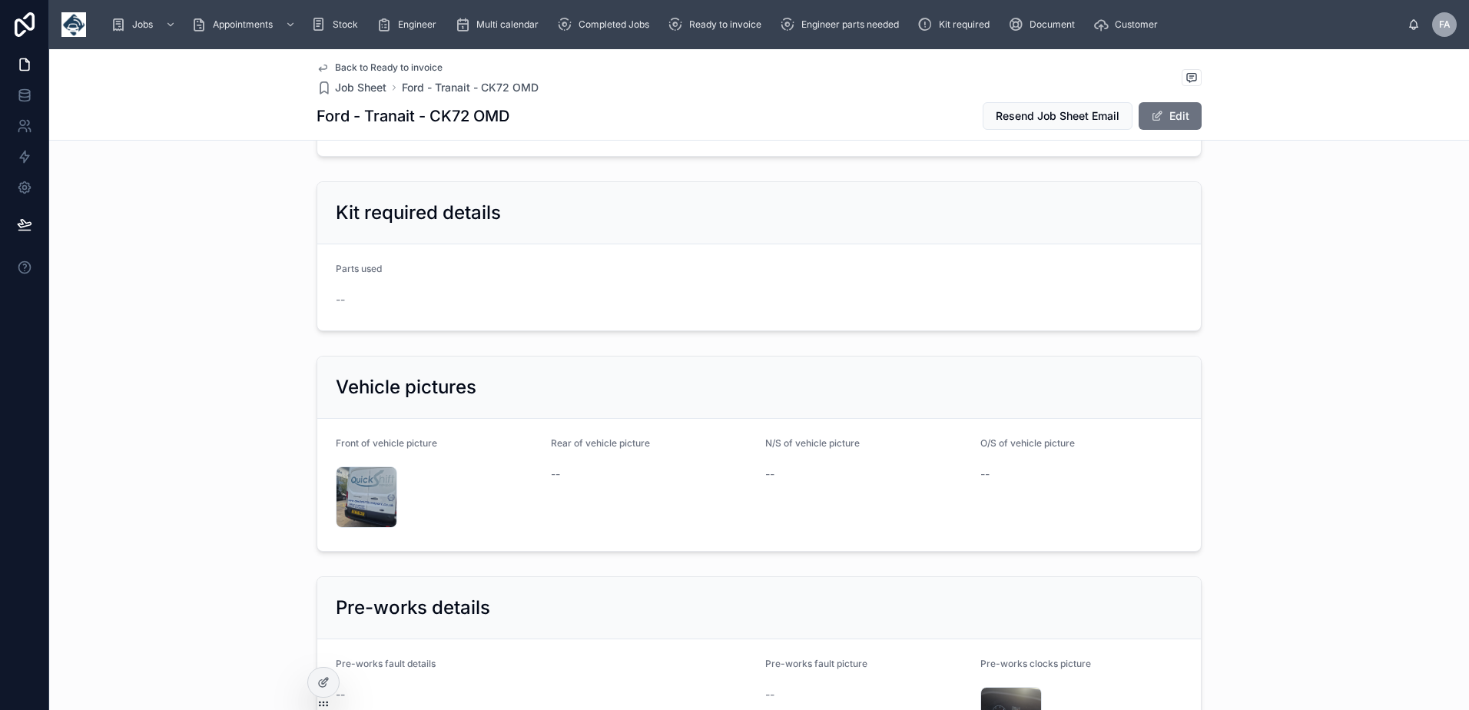
scroll to position [2458, 0]
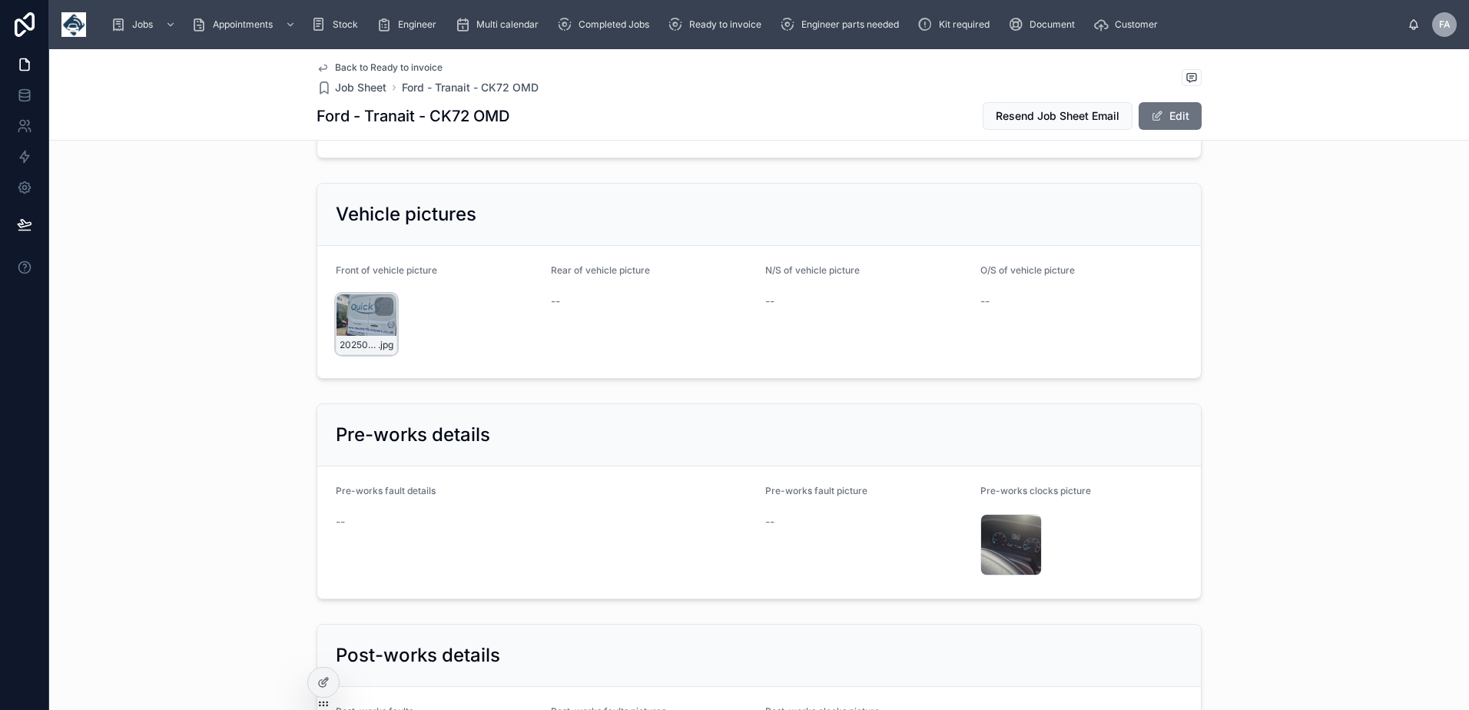
click at [337, 310] on div "20250906_080510 .jpg" at bounding box center [366, 323] width 61 height 61
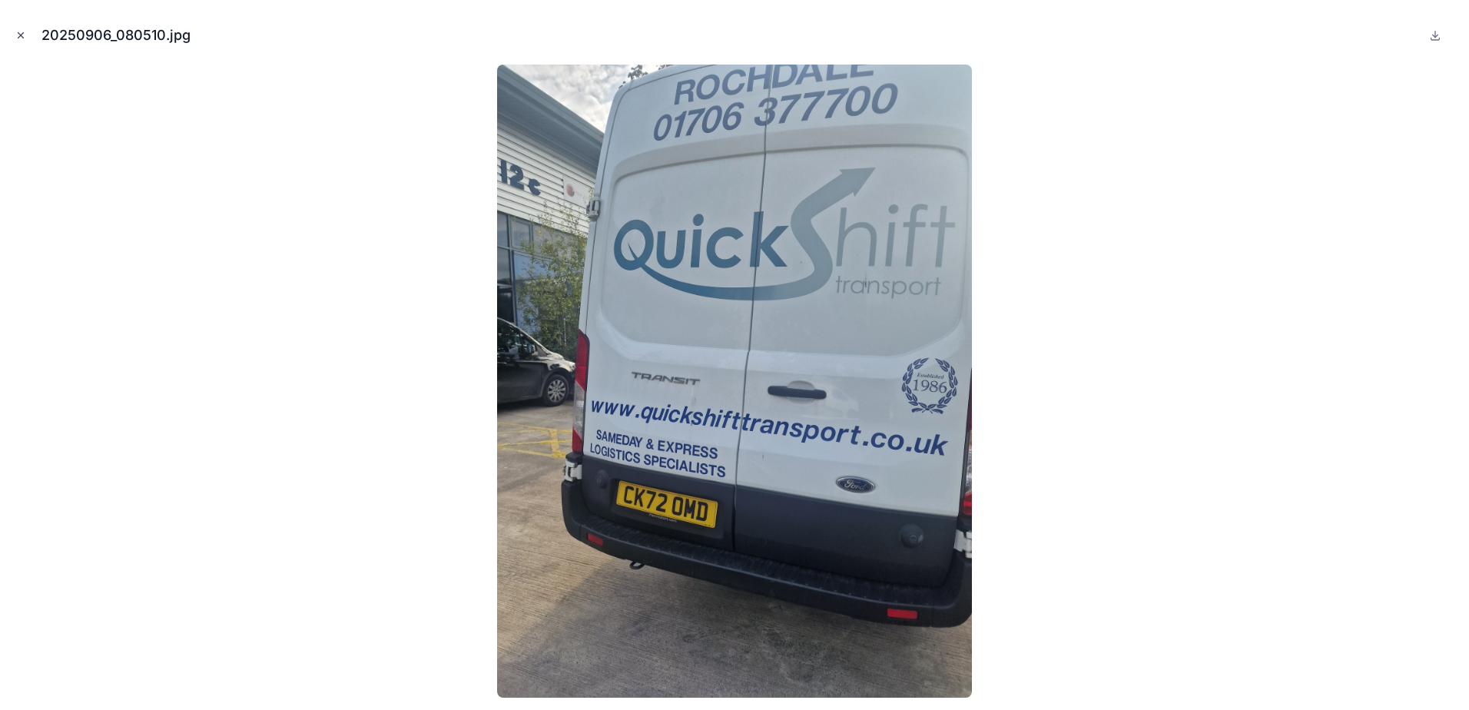
click at [23, 40] on icon "Close modal" at bounding box center [20, 35] width 11 height 11
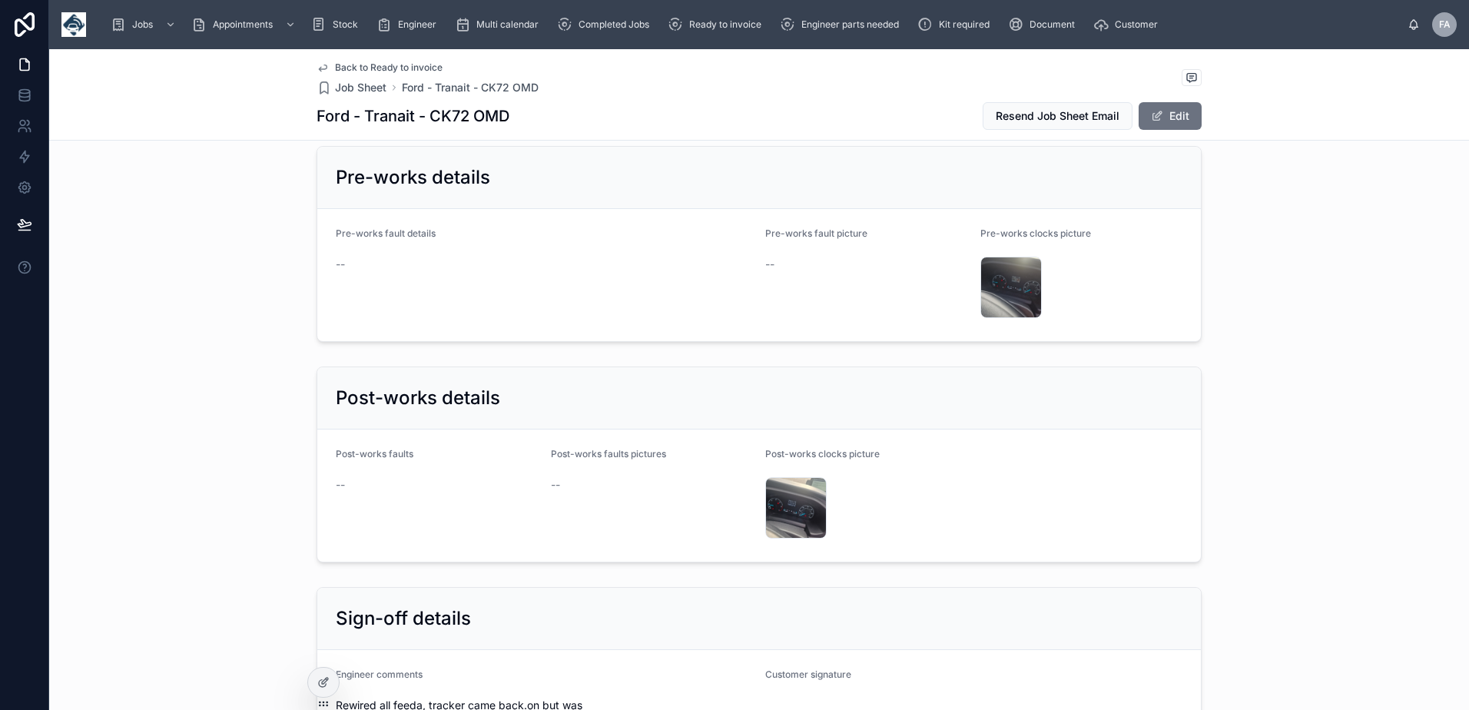
scroll to position [2842, 0]
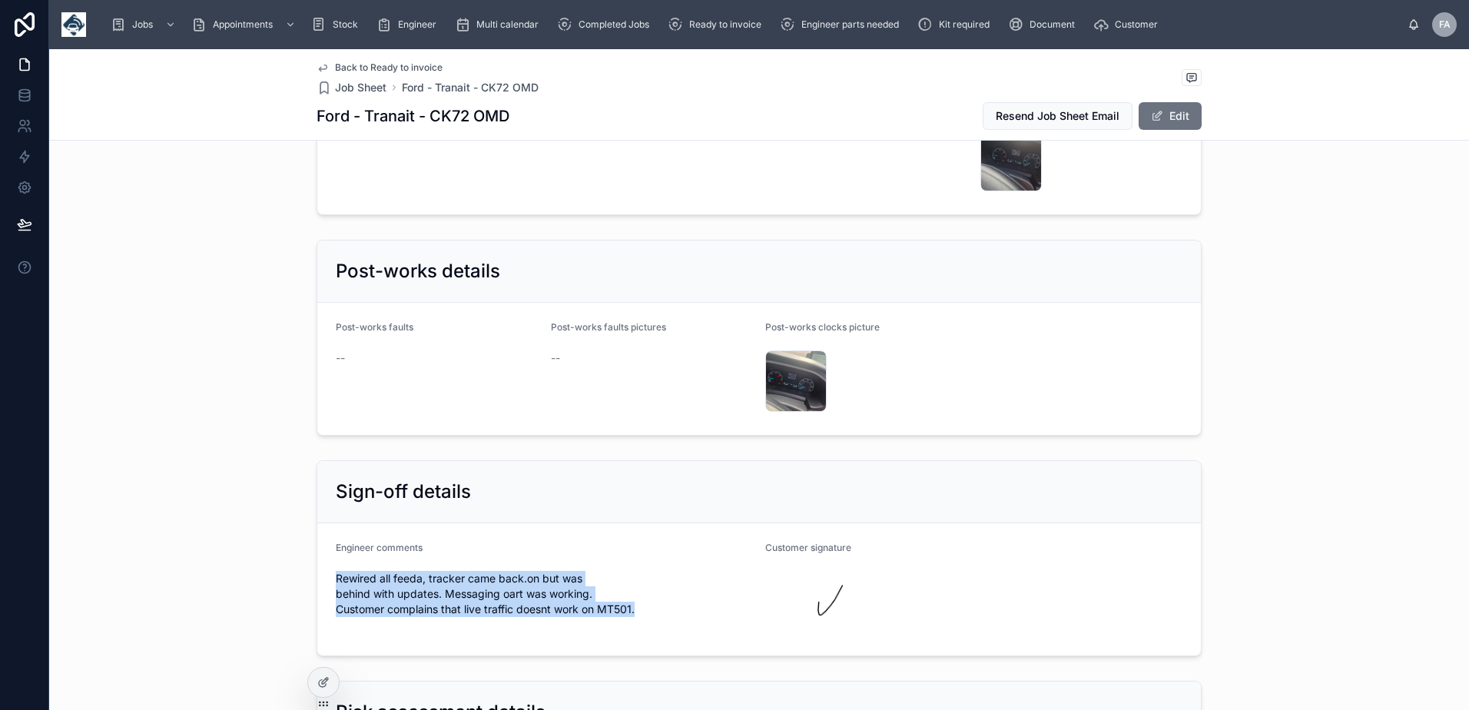
drag, startPoint x: 333, startPoint y: 566, endPoint x: 678, endPoint y: 605, distance: 347.0
click at [678, 605] on div "Rewired all feeda, tracker came back.on but was behind with updates. Messaging …" at bounding box center [544, 593] width 417 height 55
copy span "Rewired all feeda, tracker came back.on but was behind with updates. Messaging …"
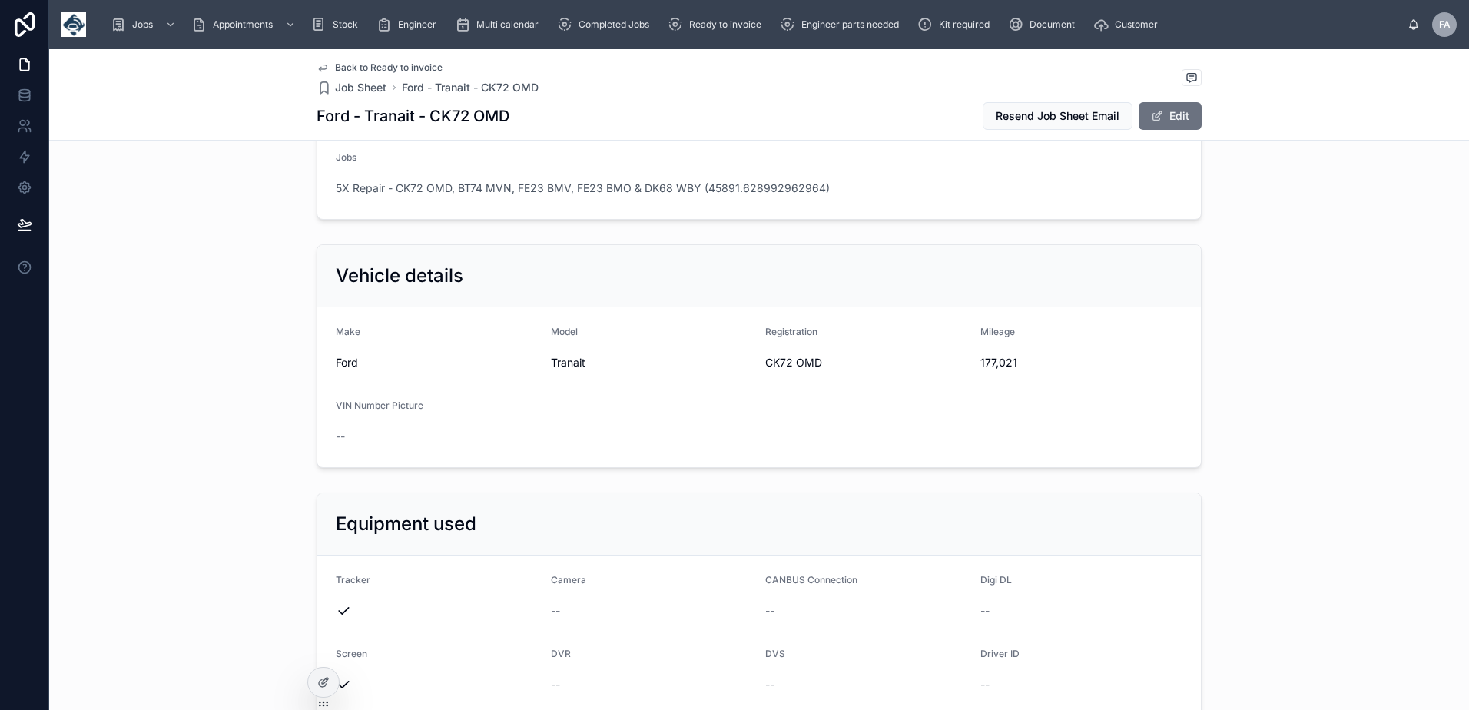
scroll to position [0, 0]
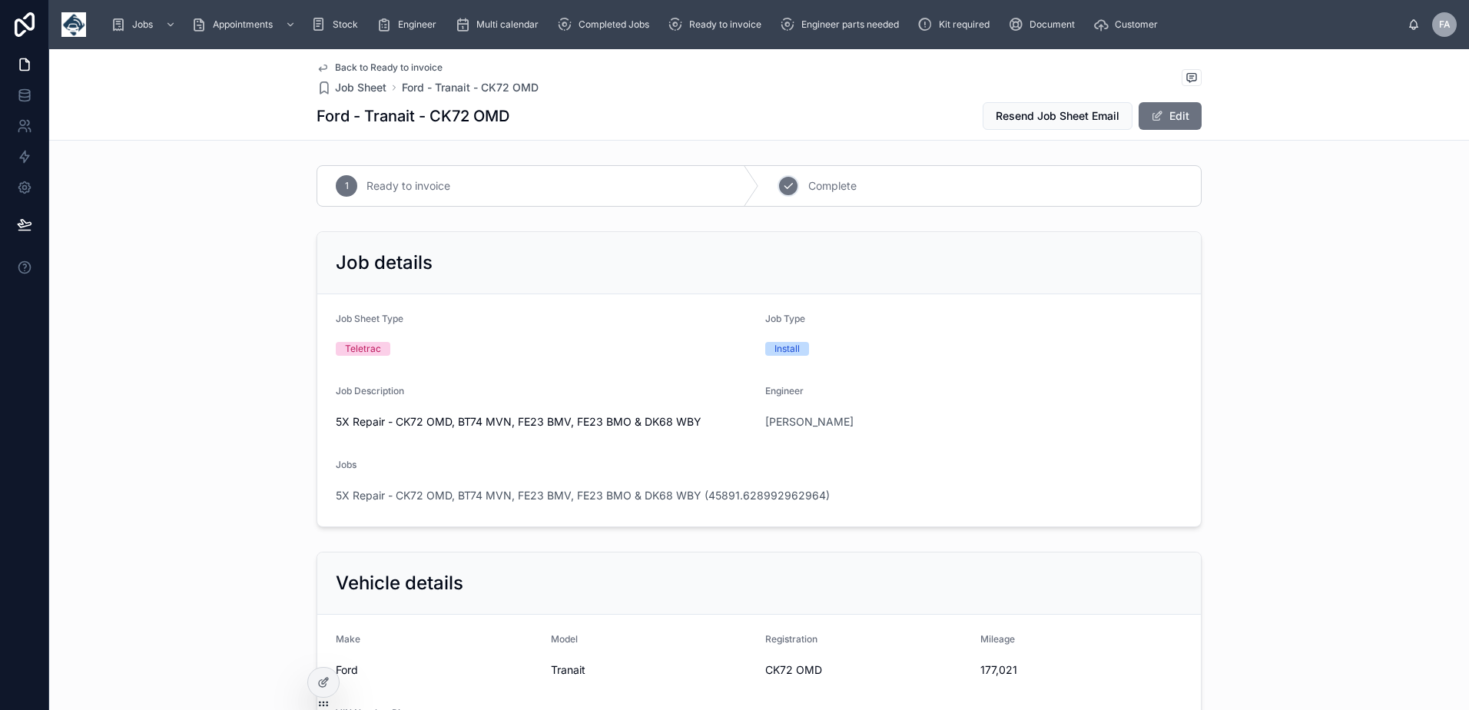
click at [777, 187] on div "2" at bounding box center [788, 186] width 22 height 22
drag, startPoint x: 975, startPoint y: 672, endPoint x: 1010, endPoint y: 676, distance: 35.5
click at [1010, 676] on span "177,021" at bounding box center [1081, 669] width 203 height 15
copy span "177,021"
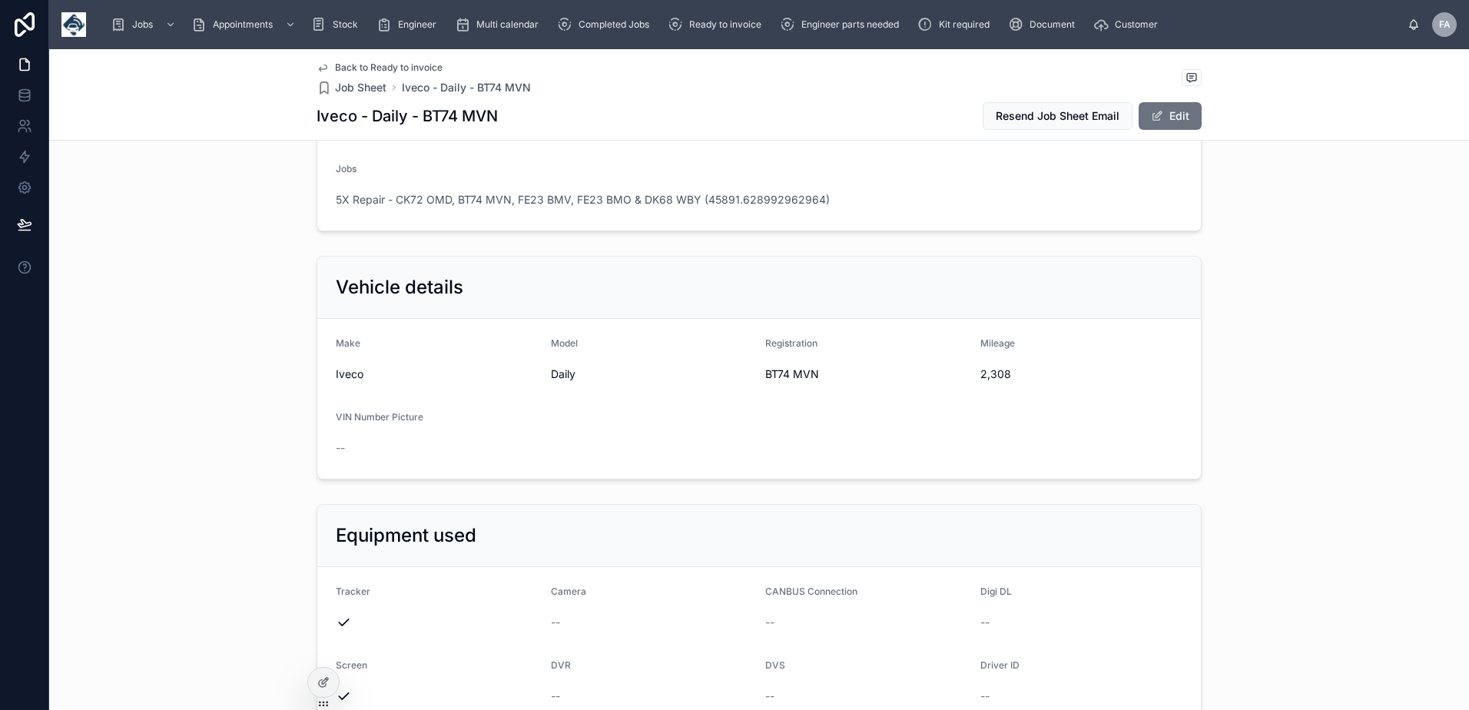
scroll to position [230, 0]
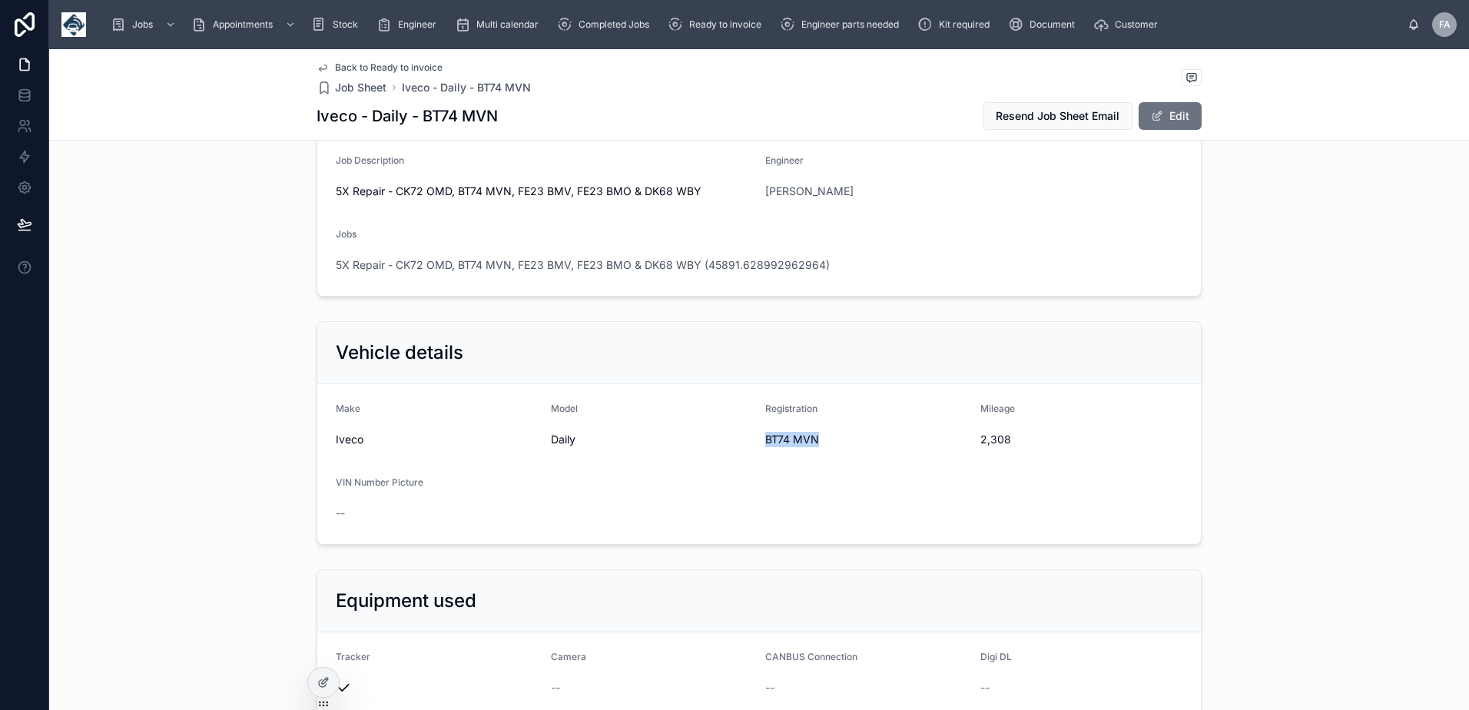
drag, startPoint x: 760, startPoint y: 438, endPoint x: 823, endPoint y: 438, distance: 63.0
click at [823, 438] on span "BT74 MVN" at bounding box center [866, 439] width 203 height 15
copy span "BT74 MVN"
drag, startPoint x: 974, startPoint y: 435, endPoint x: 1016, endPoint y: 440, distance: 42.6
click at [1016, 440] on span "2,308" at bounding box center [1081, 439] width 203 height 15
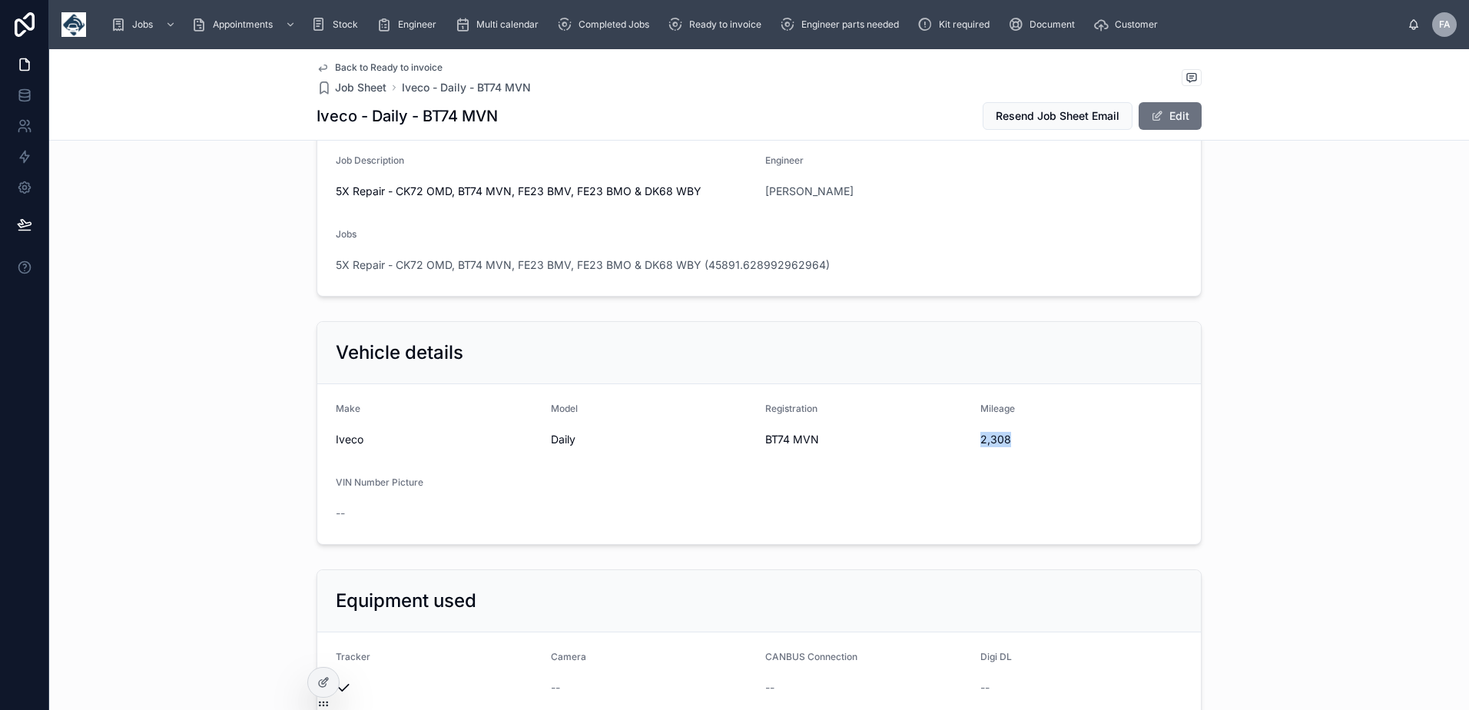
copy span "2,308"
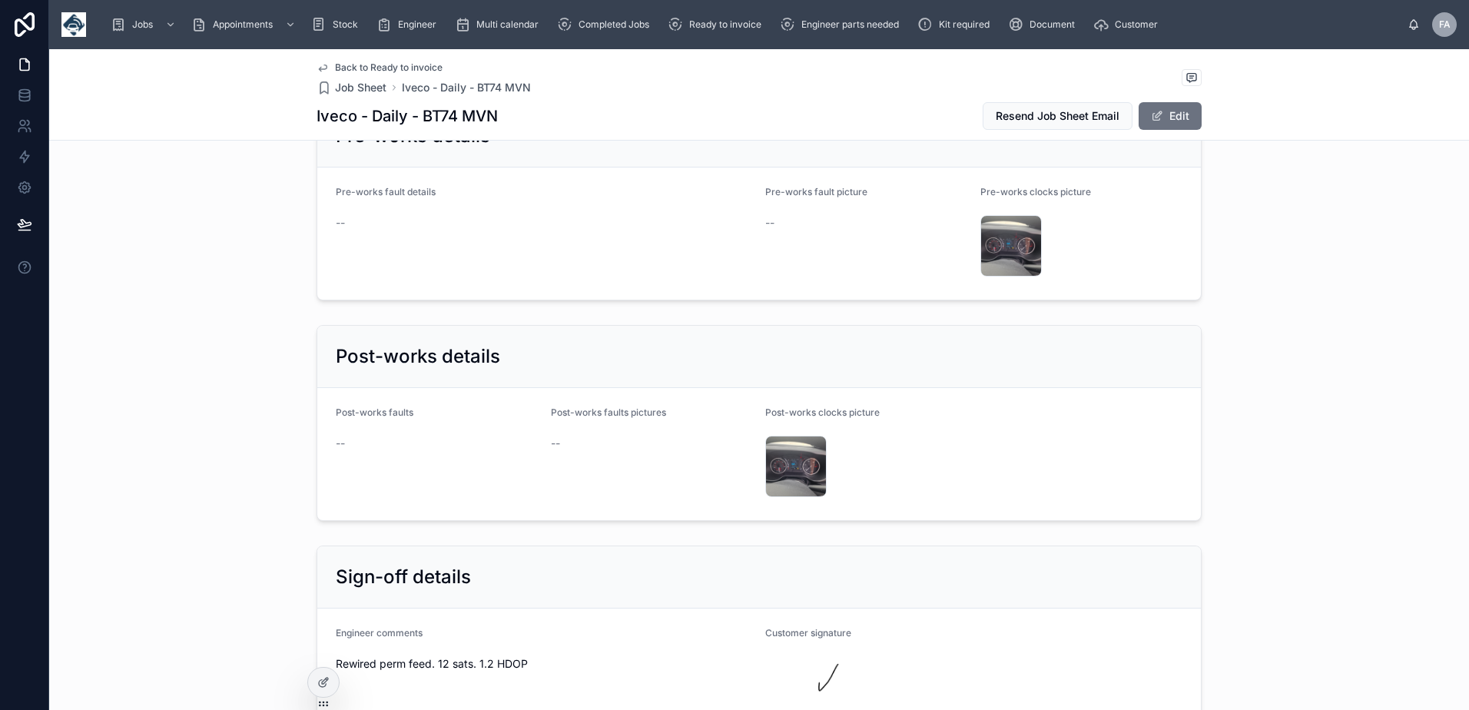
scroll to position [2996, 0]
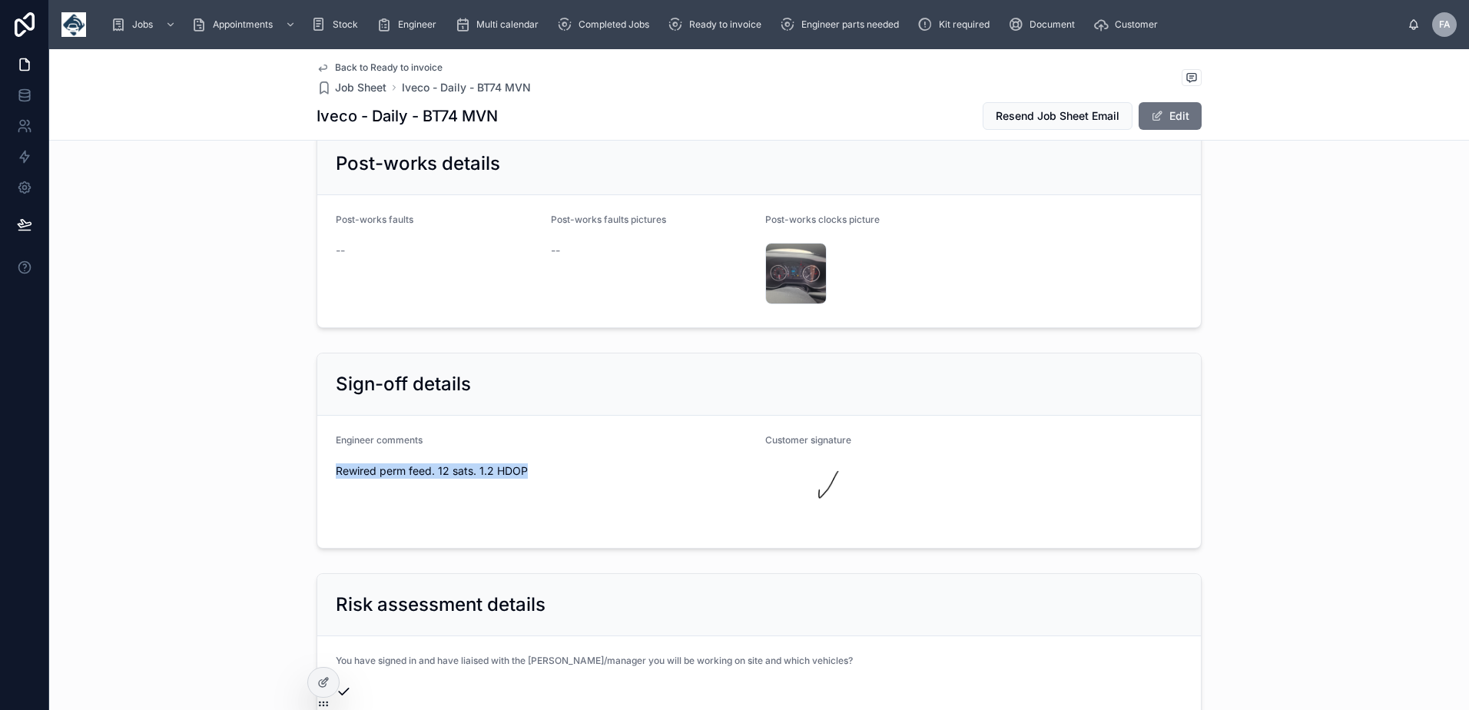
drag, startPoint x: 327, startPoint y: 453, endPoint x: 545, endPoint y: 463, distance: 217.6
click at [545, 463] on form "Engineer comments Rewired perm feed. 12 sats. 1.2 HDOP Customer signature" at bounding box center [758, 482] width 883 height 132
copy span "Rewired perm feed. 12 sats. 1.2 HDOP"
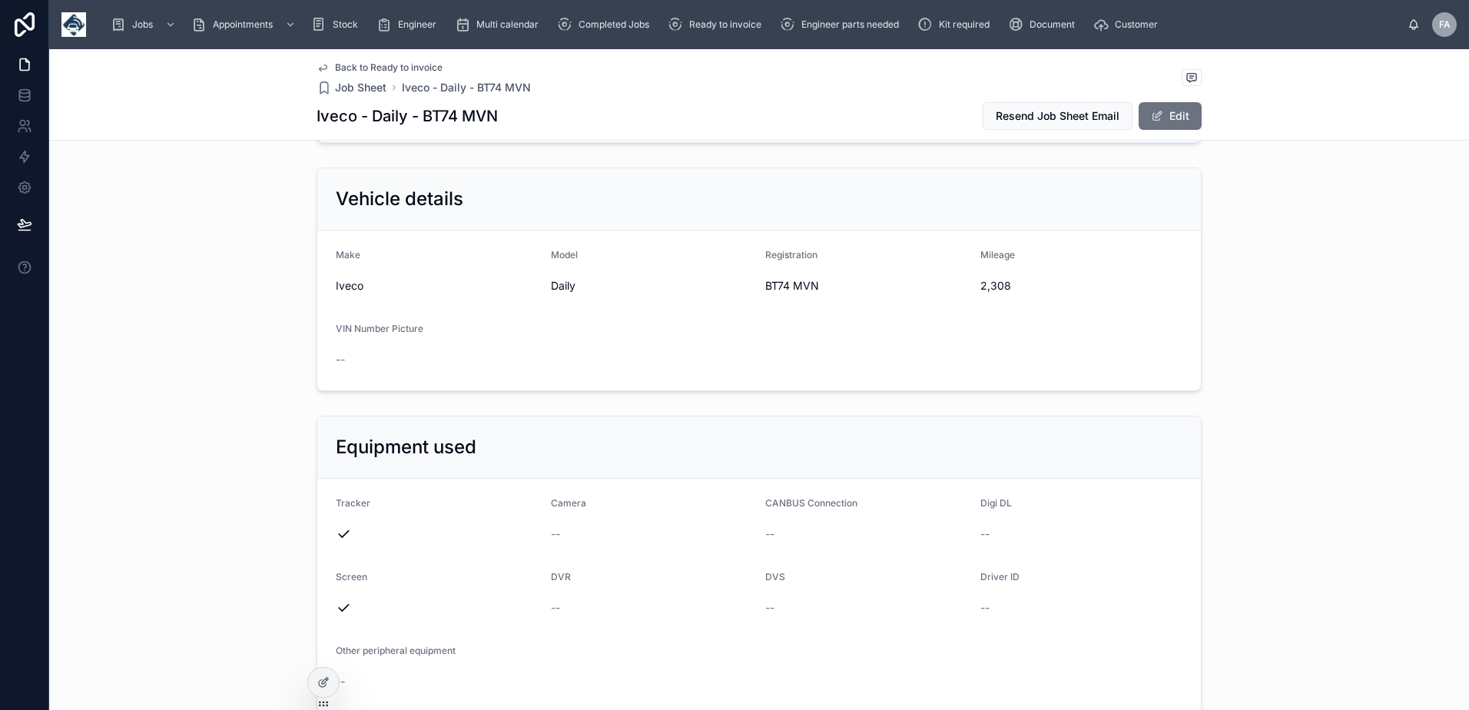
scroll to position [0, 0]
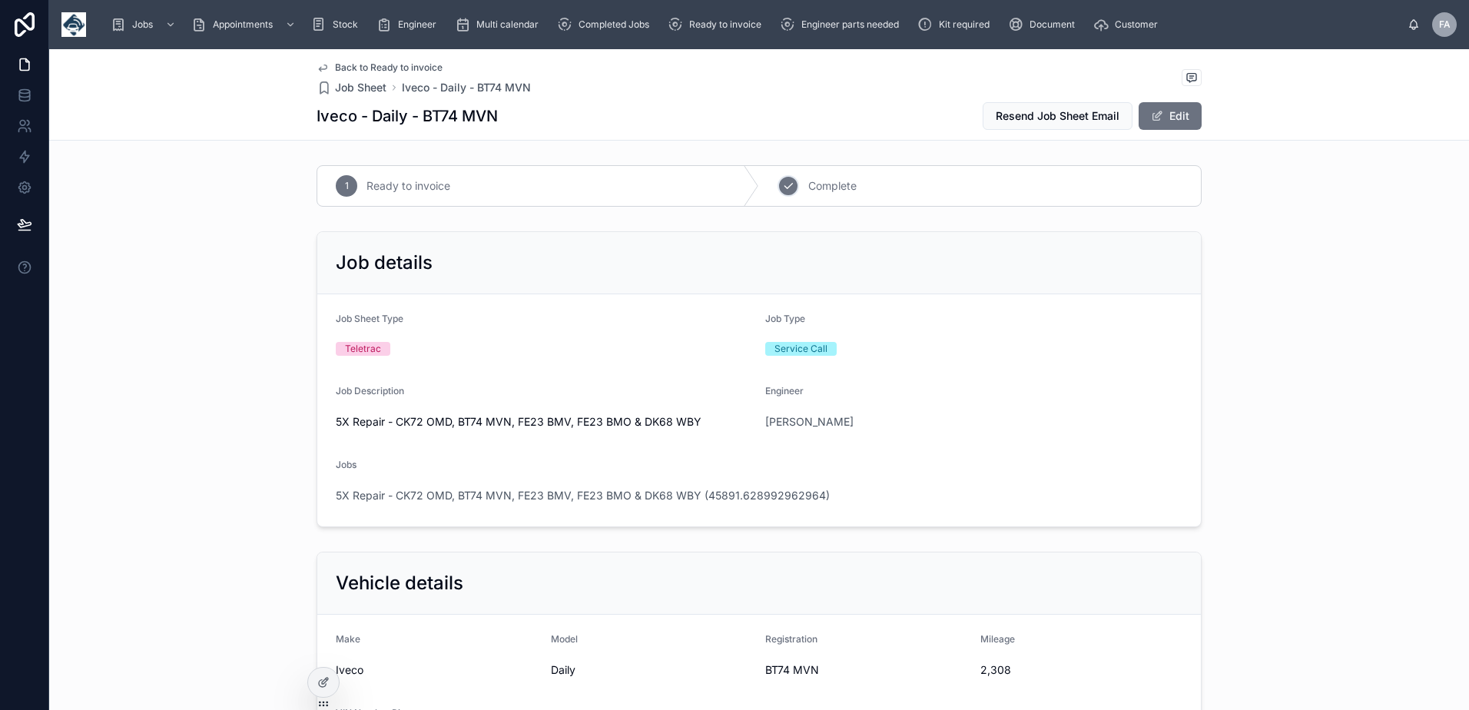
click at [785, 194] on div "2" at bounding box center [788, 186] width 22 height 22
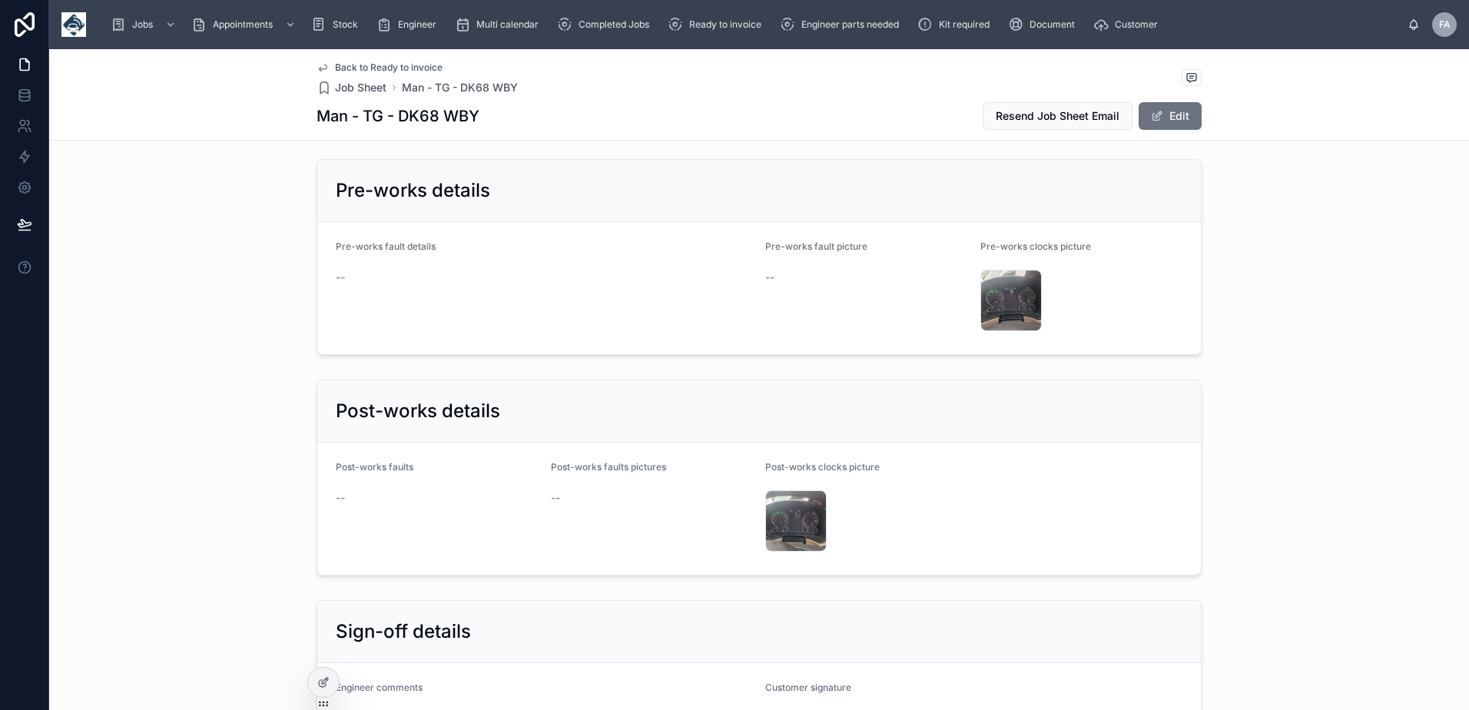
scroll to position [2996, 0]
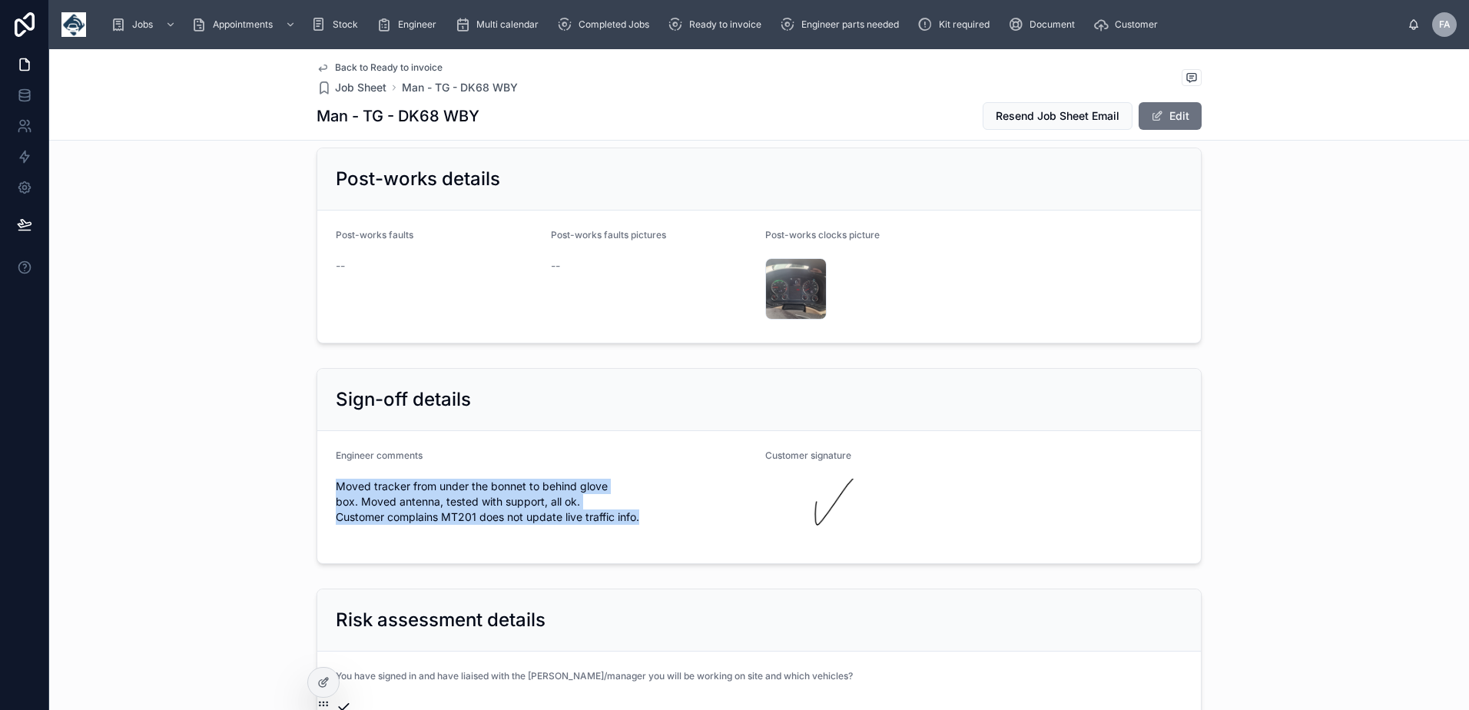
drag, startPoint x: 326, startPoint y: 458, endPoint x: 659, endPoint y: 502, distance: 335.5
click at [659, 502] on form "Engineer comments Moved tracker from under the bonnet to behind glove box. Move…" at bounding box center [758, 497] width 883 height 132
copy span "Moved tracker from under the bonnet to behind glove box. Moved antenna, tested …"
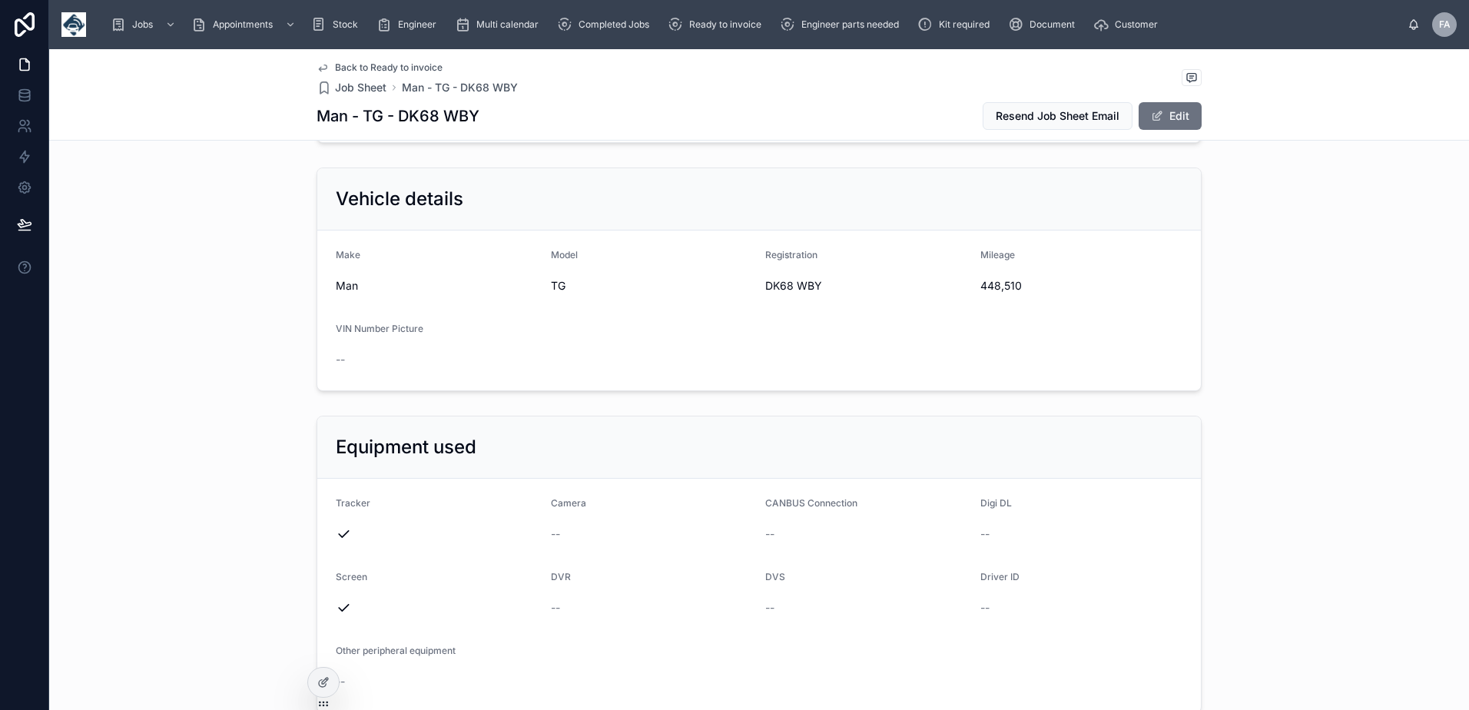
scroll to position [307, 0]
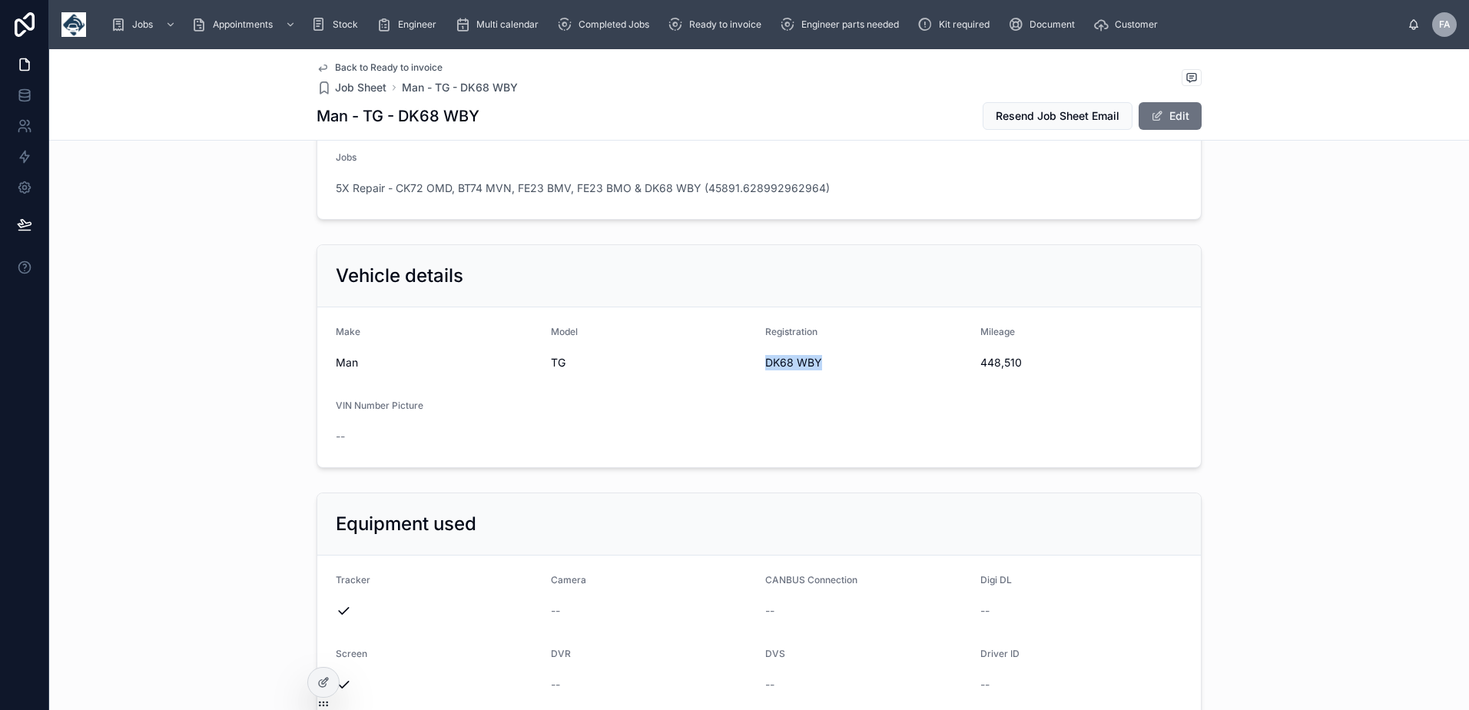
drag, startPoint x: 756, startPoint y: 359, endPoint x: 826, endPoint y: 372, distance: 71.1
click at [826, 372] on form "Make Man Model TG Registration DK68 WBY Mileage 448,510 VIN Number Picture --" at bounding box center [758, 387] width 883 height 160
copy span "DK68 WBY"
drag, startPoint x: 1016, startPoint y: 363, endPoint x: 964, endPoint y: 364, distance: 51.5
click at [964, 364] on form "Make Man Model TG Registration DK68 WBY Mileage 448,510 VIN Number Picture --" at bounding box center [758, 387] width 883 height 160
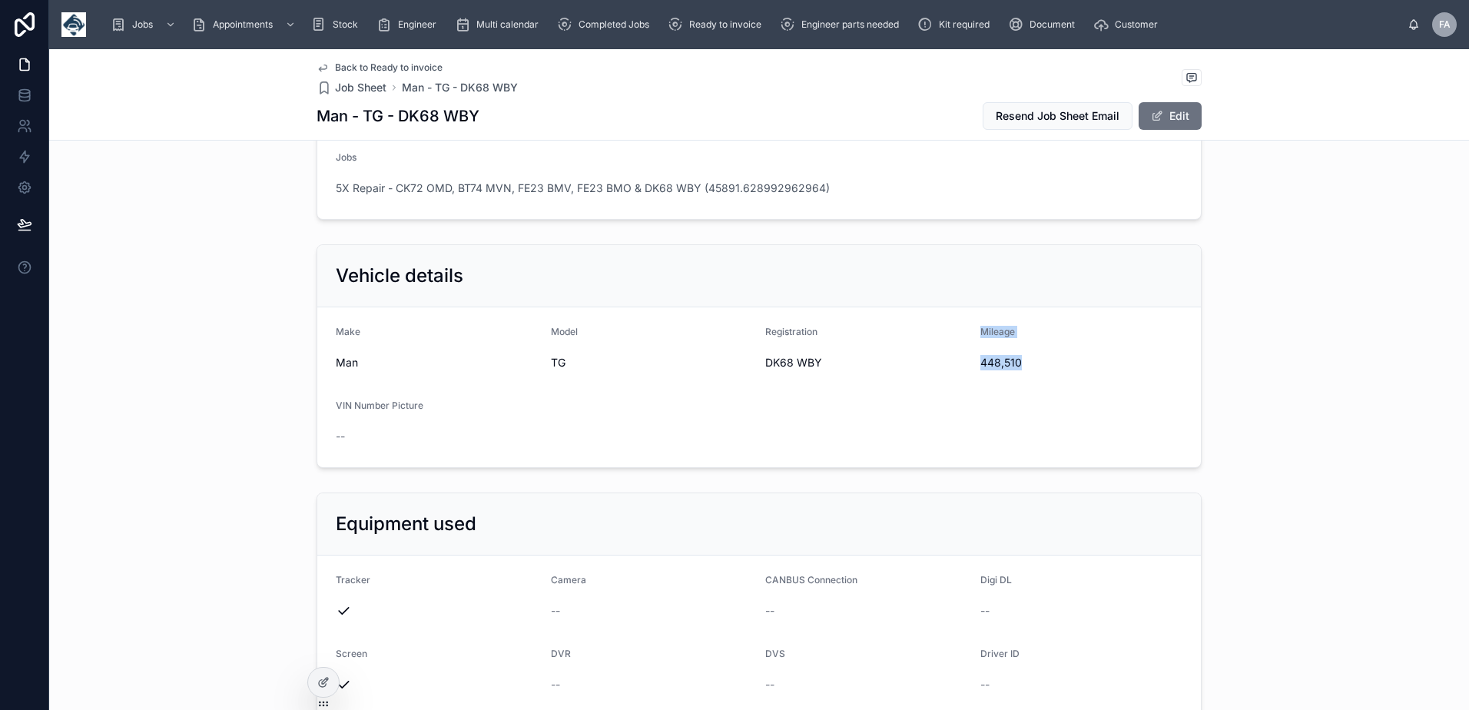
drag, startPoint x: 964, startPoint y: 364, endPoint x: 986, endPoint y: 382, distance: 27.8
click at [989, 396] on form "Make Man Model TG Registration DK68 WBY Mileage 448,510 VIN Number Picture --" at bounding box center [758, 387] width 883 height 160
click at [980, 366] on span "448,510" at bounding box center [1081, 362] width 203 height 15
click at [980, 363] on span "448,510" at bounding box center [1081, 362] width 203 height 15
drag, startPoint x: 974, startPoint y: 364, endPoint x: 1019, endPoint y: 373, distance: 46.1
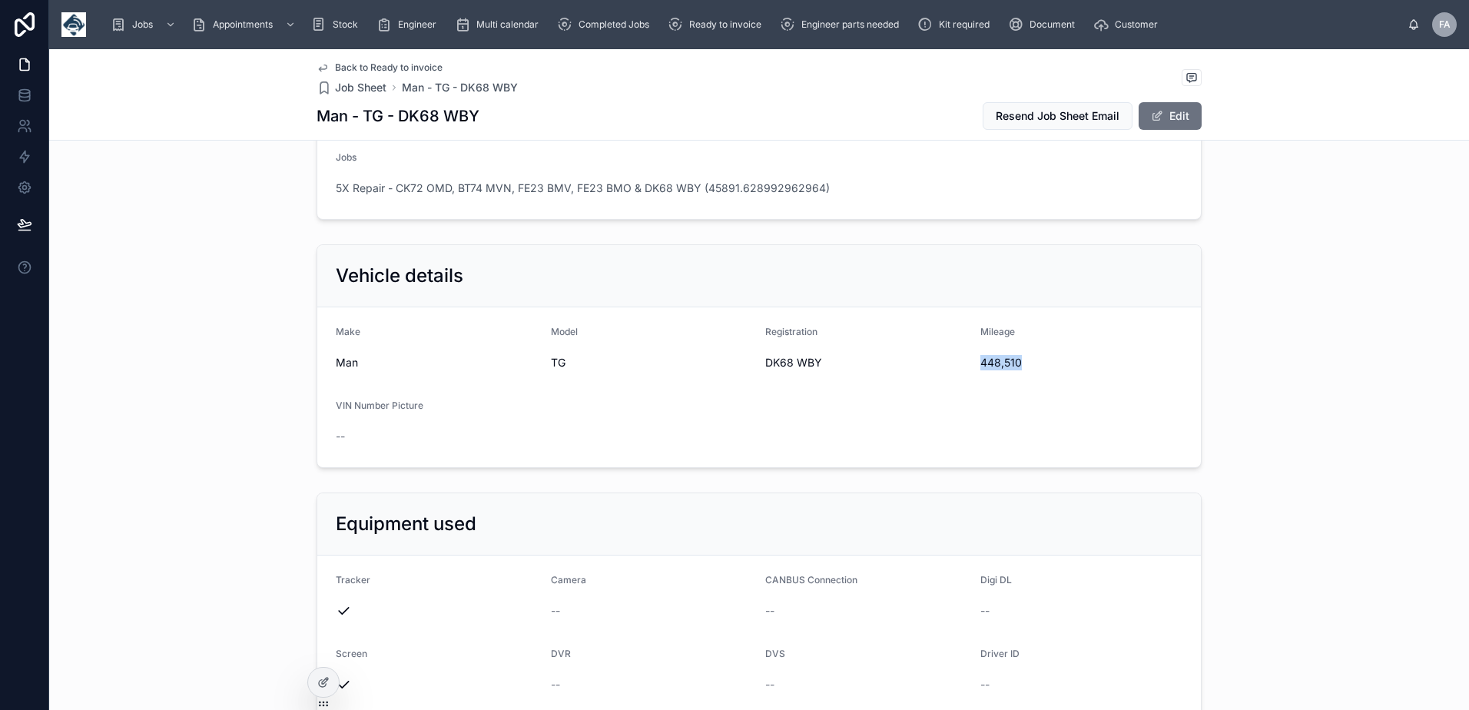
click at [1019, 373] on div "448,510" at bounding box center [1081, 362] width 203 height 25
copy span "448,510"
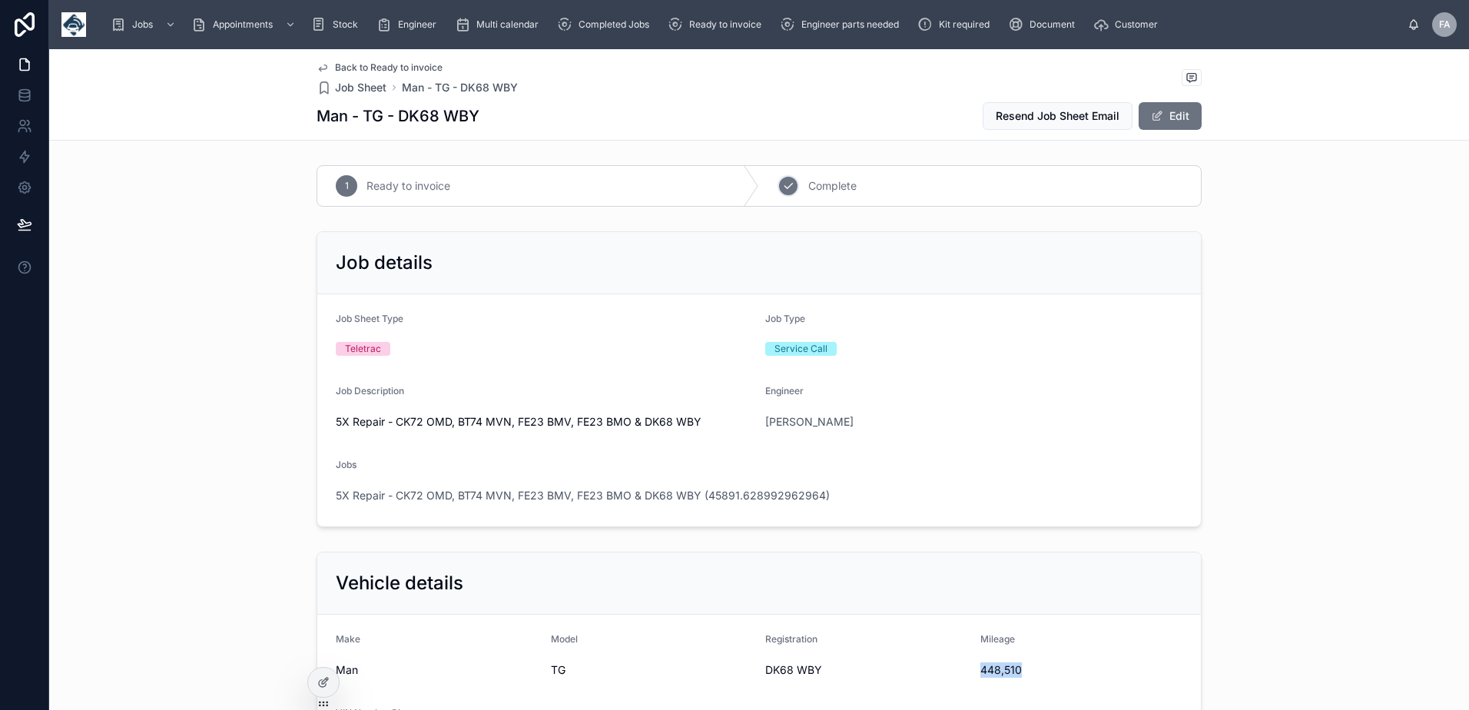
click at [782, 195] on div "2" at bounding box center [788, 186] width 22 height 22
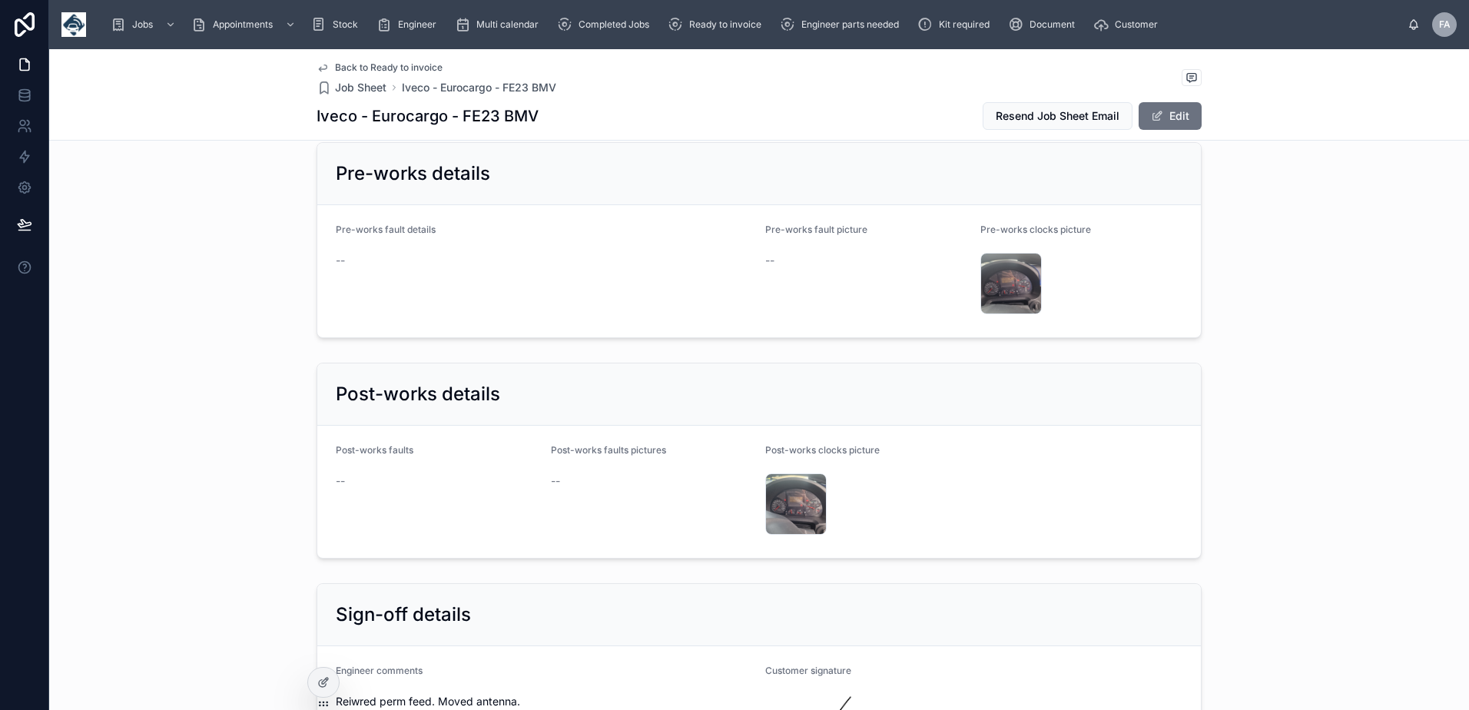
scroll to position [3150, 0]
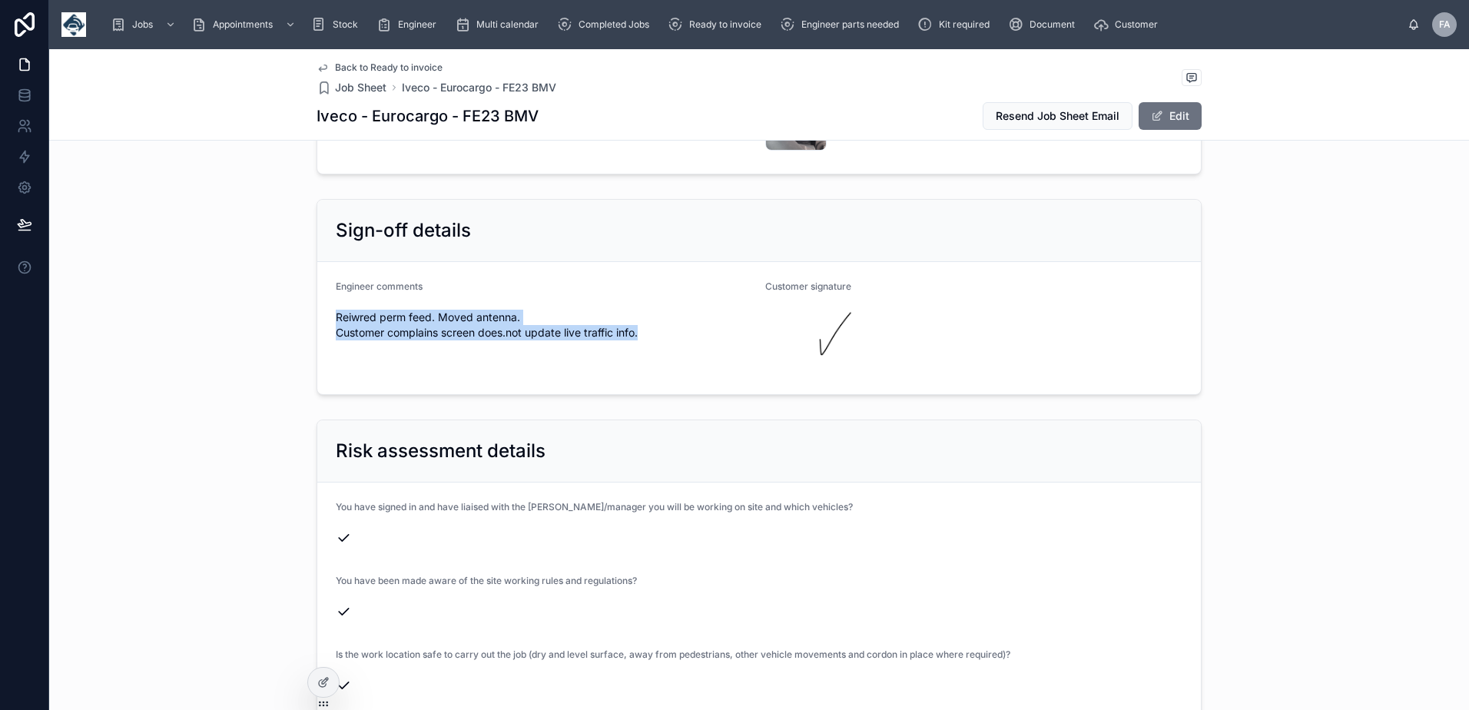
drag, startPoint x: 330, startPoint y: 307, endPoint x: 644, endPoint y: 328, distance: 314.9
click at [644, 328] on div "Reiwred perm feed. Moved antenna. Customer complains screen does.not update liv…" at bounding box center [544, 325] width 417 height 40
copy span "Reiwred perm feed. Moved antenna. Customer complains screen does.not update liv…"
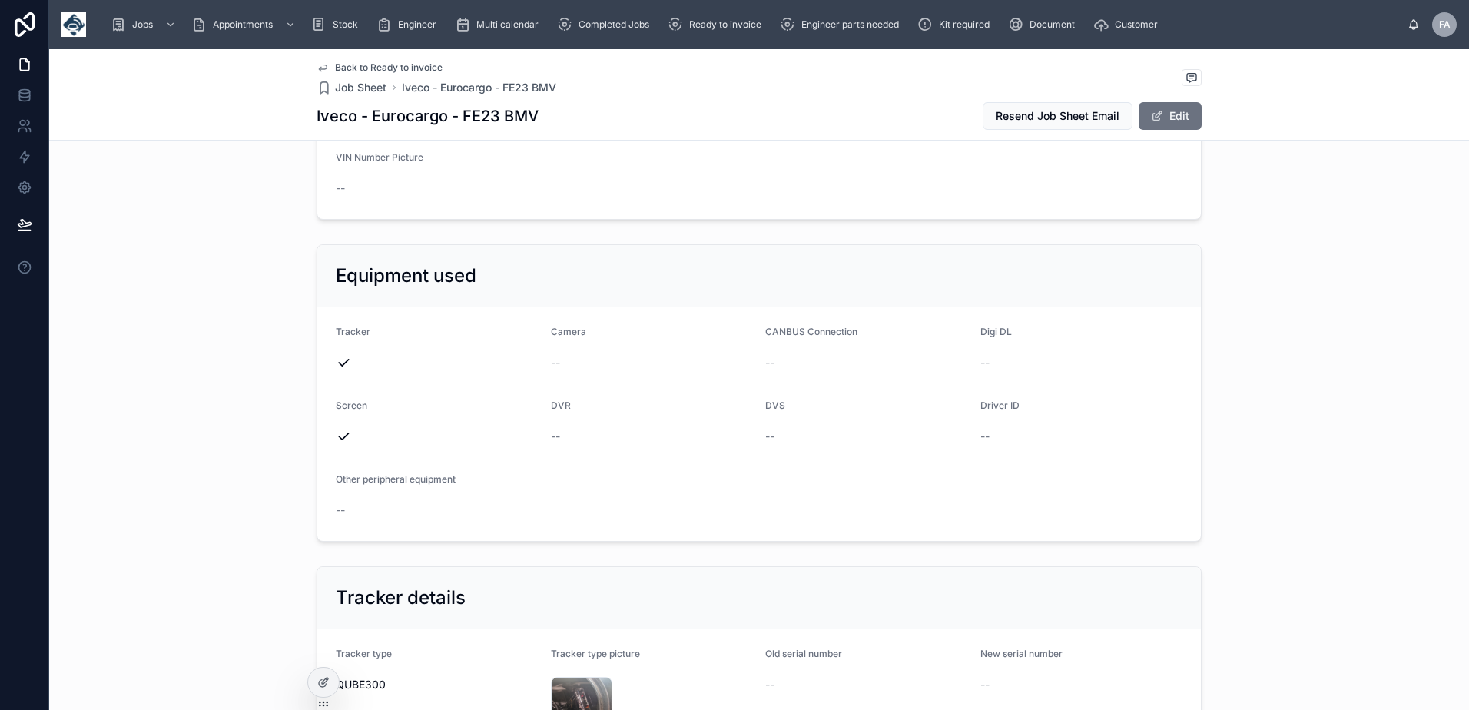
scroll to position [461, 0]
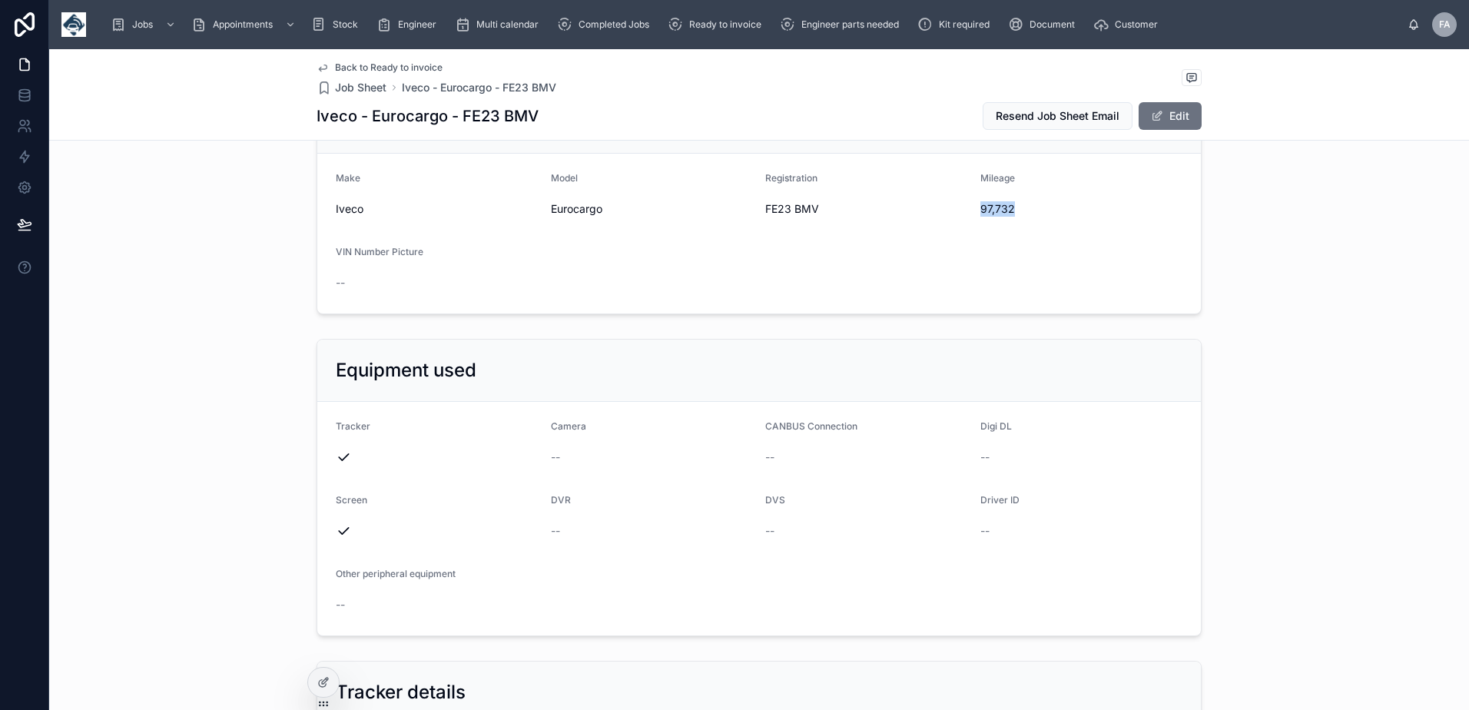
drag, startPoint x: 973, startPoint y: 208, endPoint x: 1011, endPoint y: 212, distance: 37.8
click at [1011, 212] on form "Make Iveco Model Eurocargo Registration FE23 BMV Mileage 97,732 VIN Number Pict…" at bounding box center [758, 234] width 883 height 160
copy span "97,732"
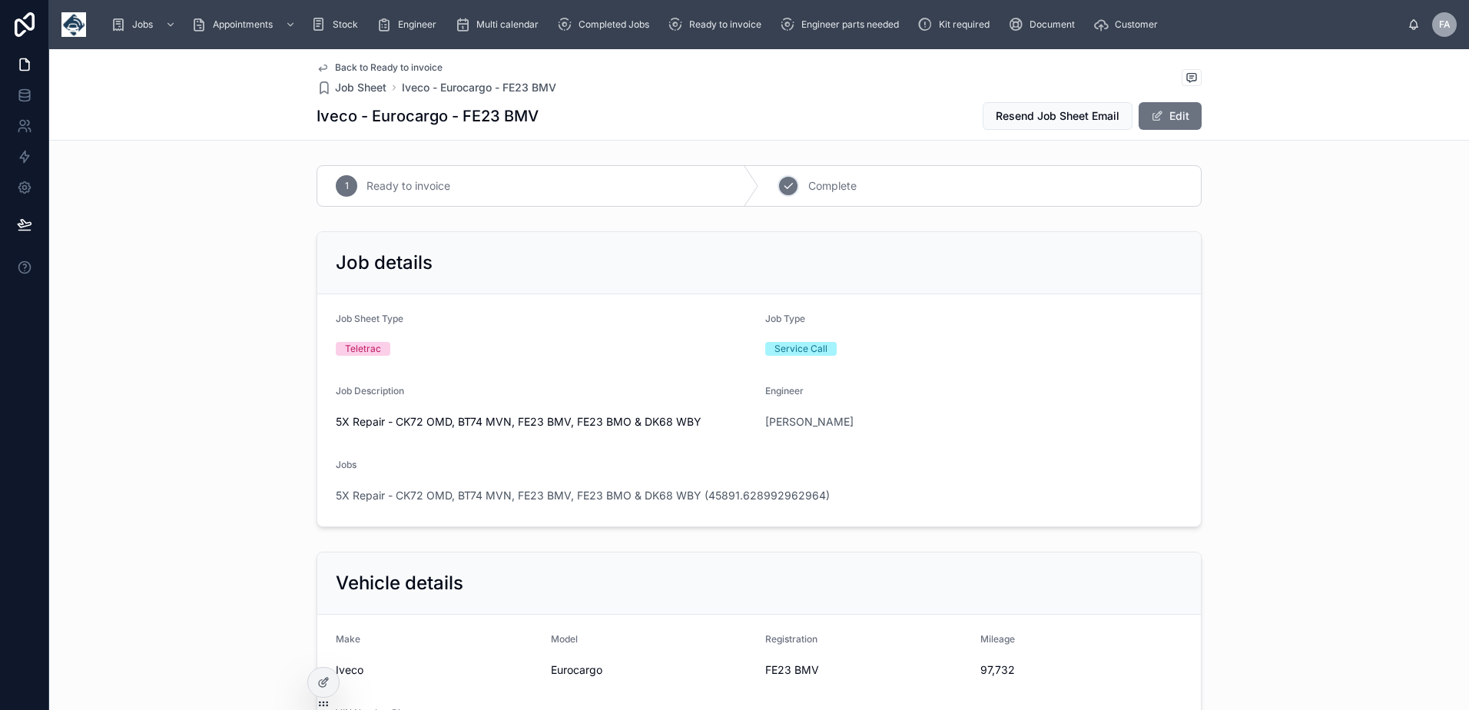
click at [783, 191] on icon at bounding box center [788, 186] width 12 height 12
drag, startPoint x: 709, startPoint y: 324, endPoint x: 722, endPoint y: 393, distance: 70.4
click at [722, 393] on form "Job Sheet Type Teletrac Job Type Service Call Job Description 5X Repair - CK72 …" at bounding box center [758, 410] width 883 height 232
drag, startPoint x: 722, startPoint y: 393, endPoint x: 891, endPoint y: 452, distance: 178.8
click at [891, 452] on form "Job Sheet Type Teletrac Job Type Service Call Job Description 5X Repair - CK72 …" at bounding box center [758, 410] width 883 height 232
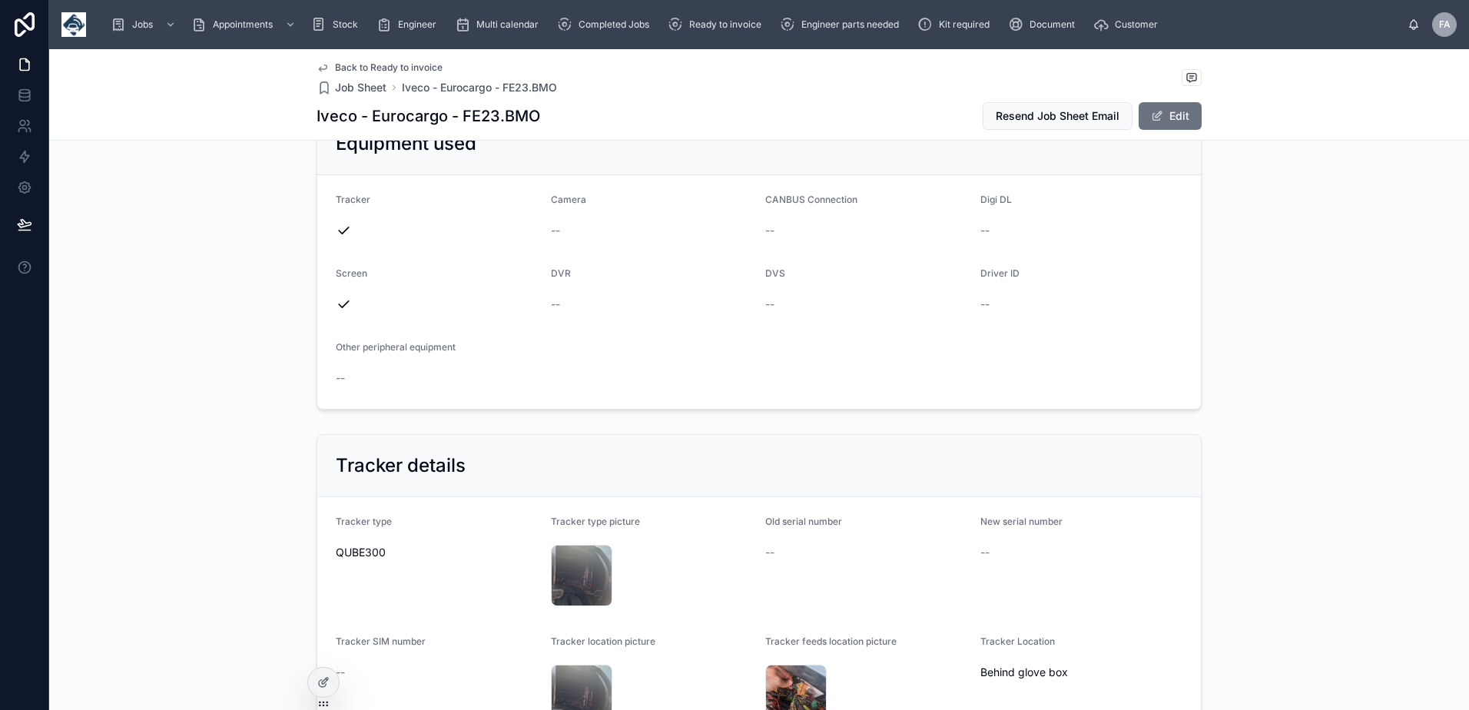
scroll to position [384, 0]
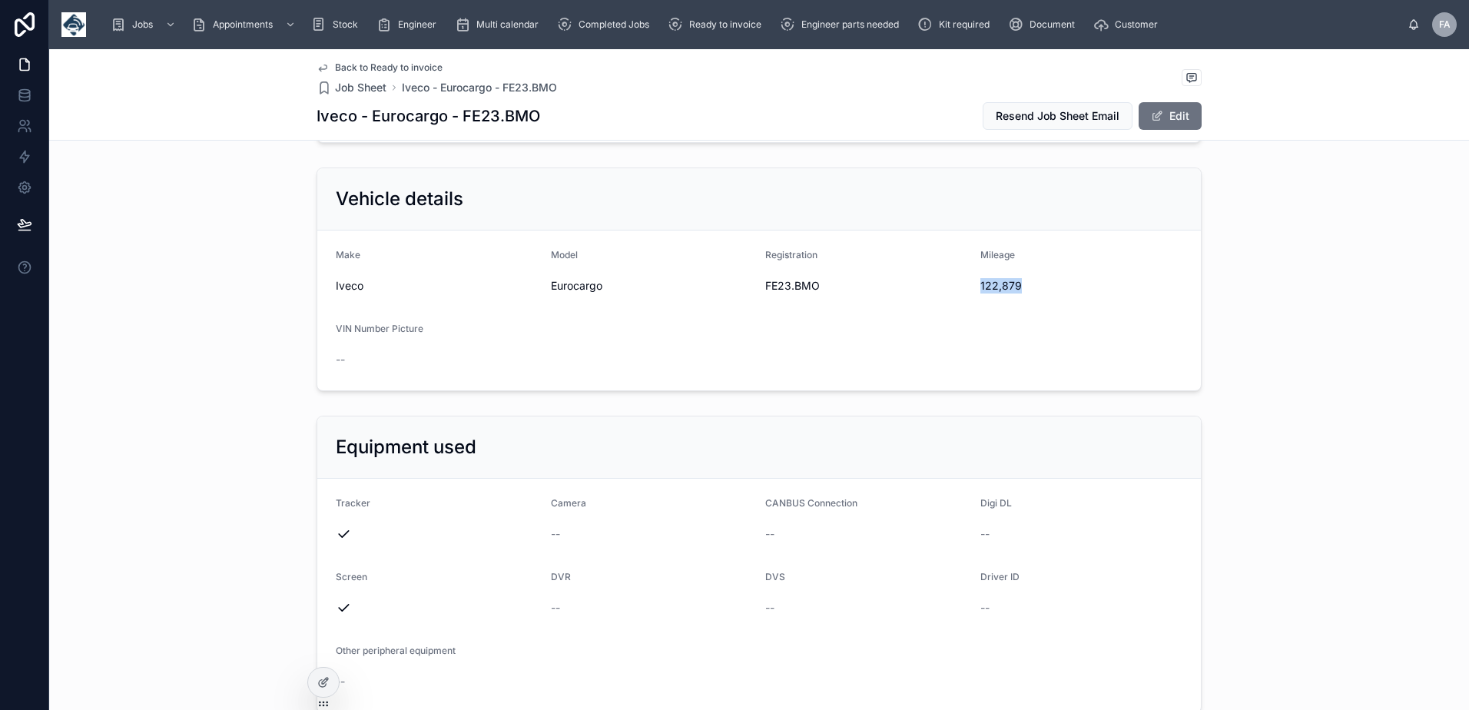
drag, startPoint x: 973, startPoint y: 281, endPoint x: 1012, endPoint y: 290, distance: 39.3
click at [1012, 290] on form "Make Iveco Model Eurocargo Registration FE23.BMO Mileage 122,879 VIN Number Pic…" at bounding box center [758, 310] width 883 height 160
copy span "122,879"
click at [1166, 114] on button "Edit" at bounding box center [1169, 116] width 63 height 28
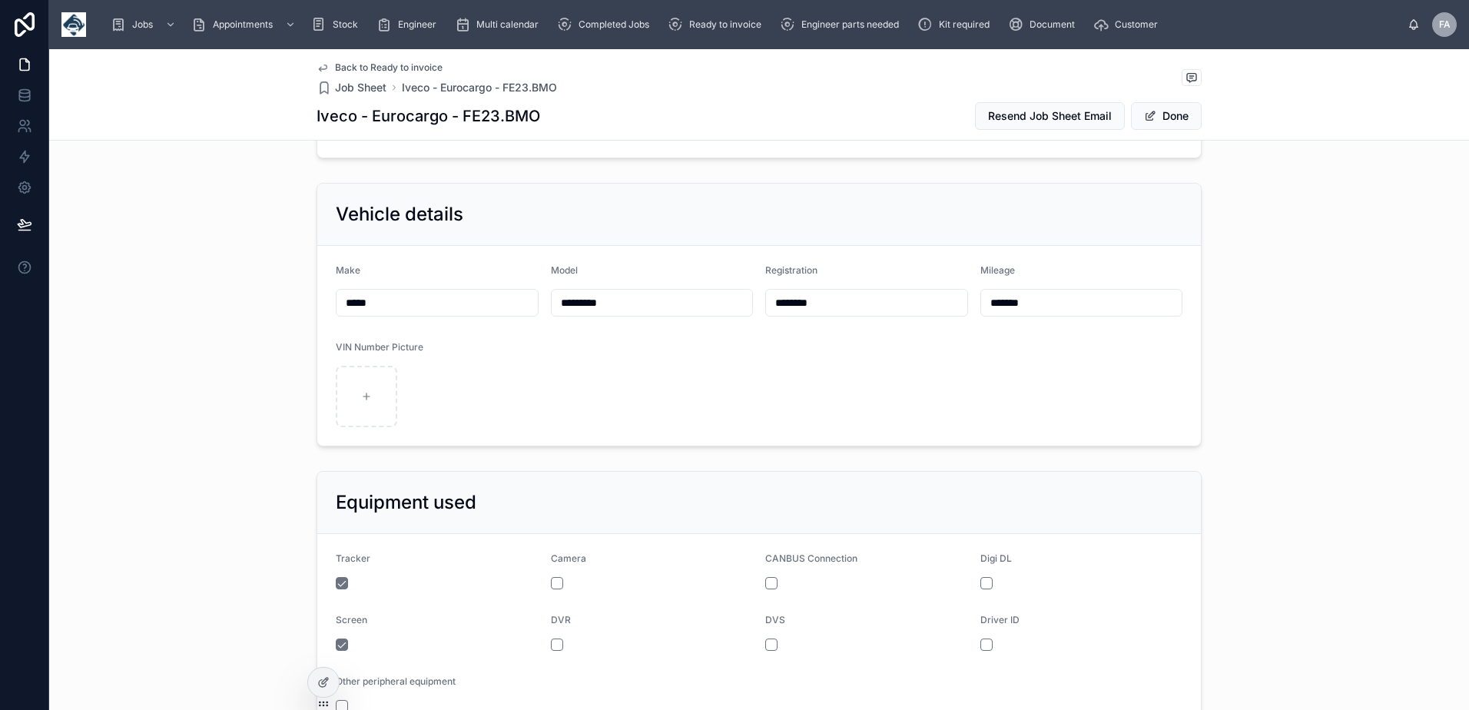
scroll to position [390, 0]
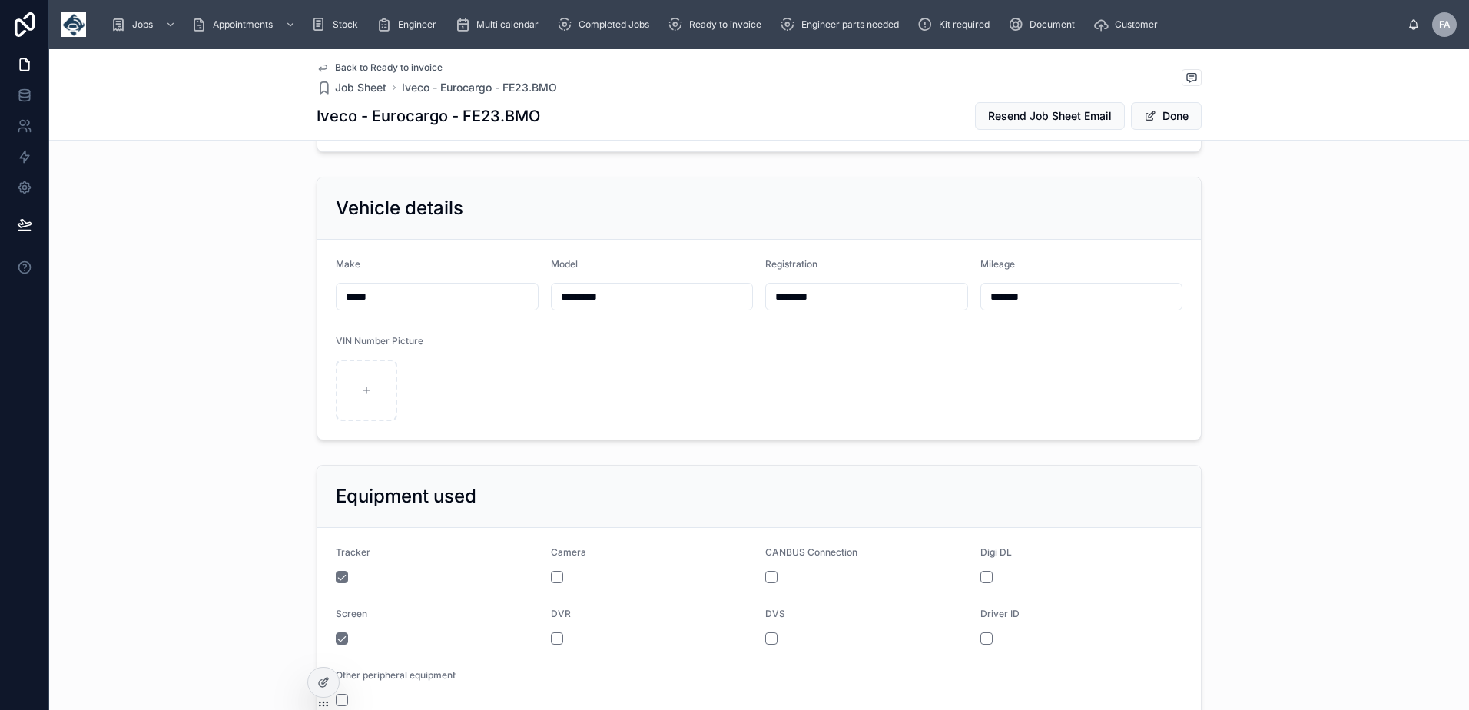
click at [798, 300] on input "********" at bounding box center [866, 297] width 201 height 22
type input "********"
click at [1163, 125] on button "Done" at bounding box center [1166, 116] width 71 height 28
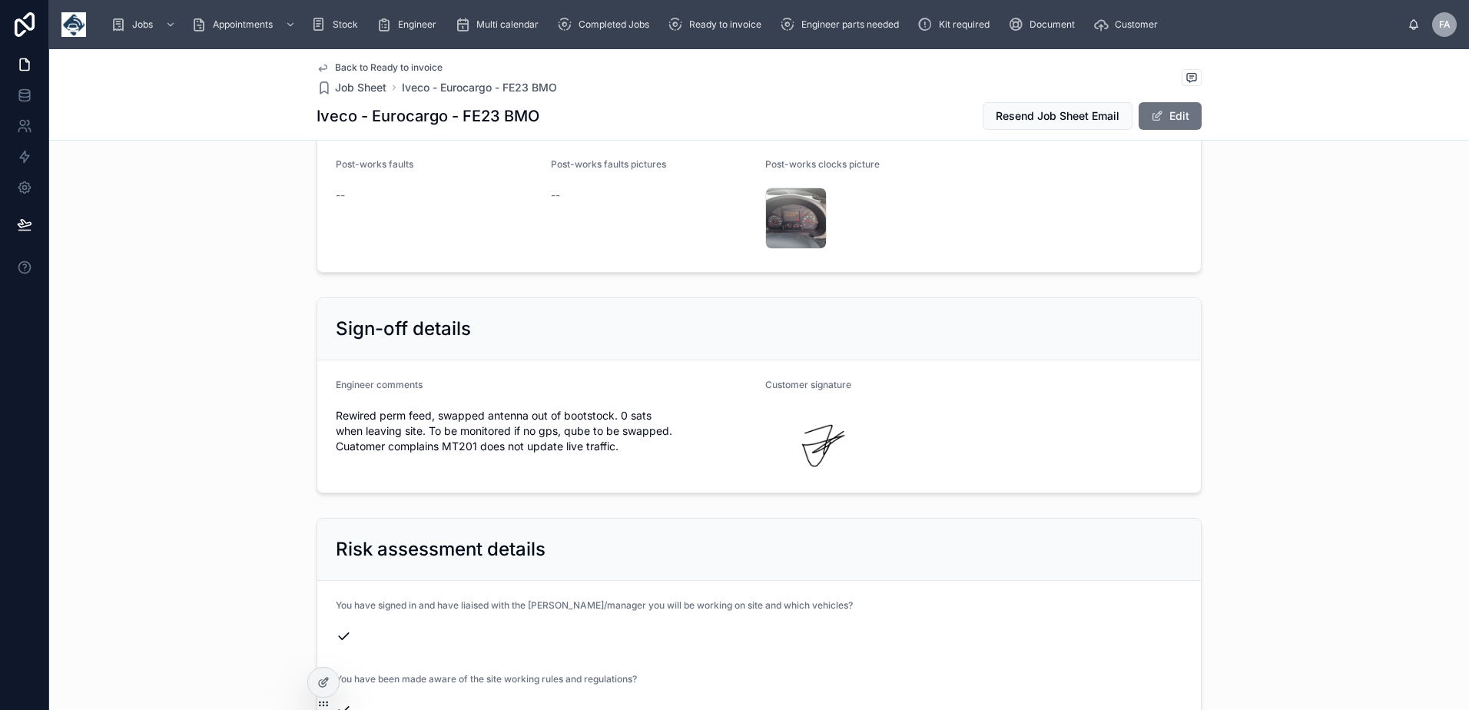
scroll to position [3073, 0]
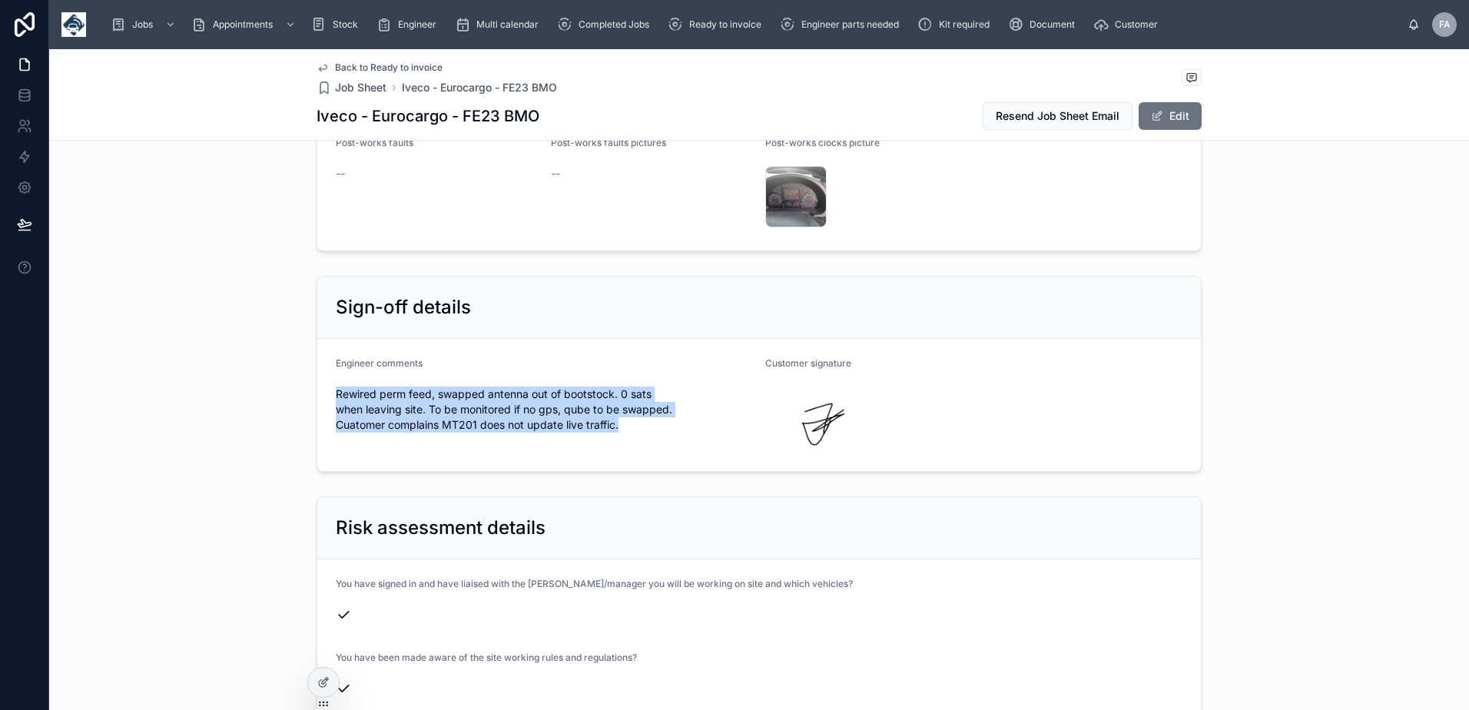
drag, startPoint x: 329, startPoint y: 384, endPoint x: 649, endPoint y: 437, distance: 324.7
click at [649, 437] on form "Engineer comments Rewired perm feed, swapped antenna out of bootstock. 0 sats w…" at bounding box center [758, 405] width 883 height 132
copy span "Rewired perm feed, swapped antenna out of bootstock. 0 sats when leaving site. …"
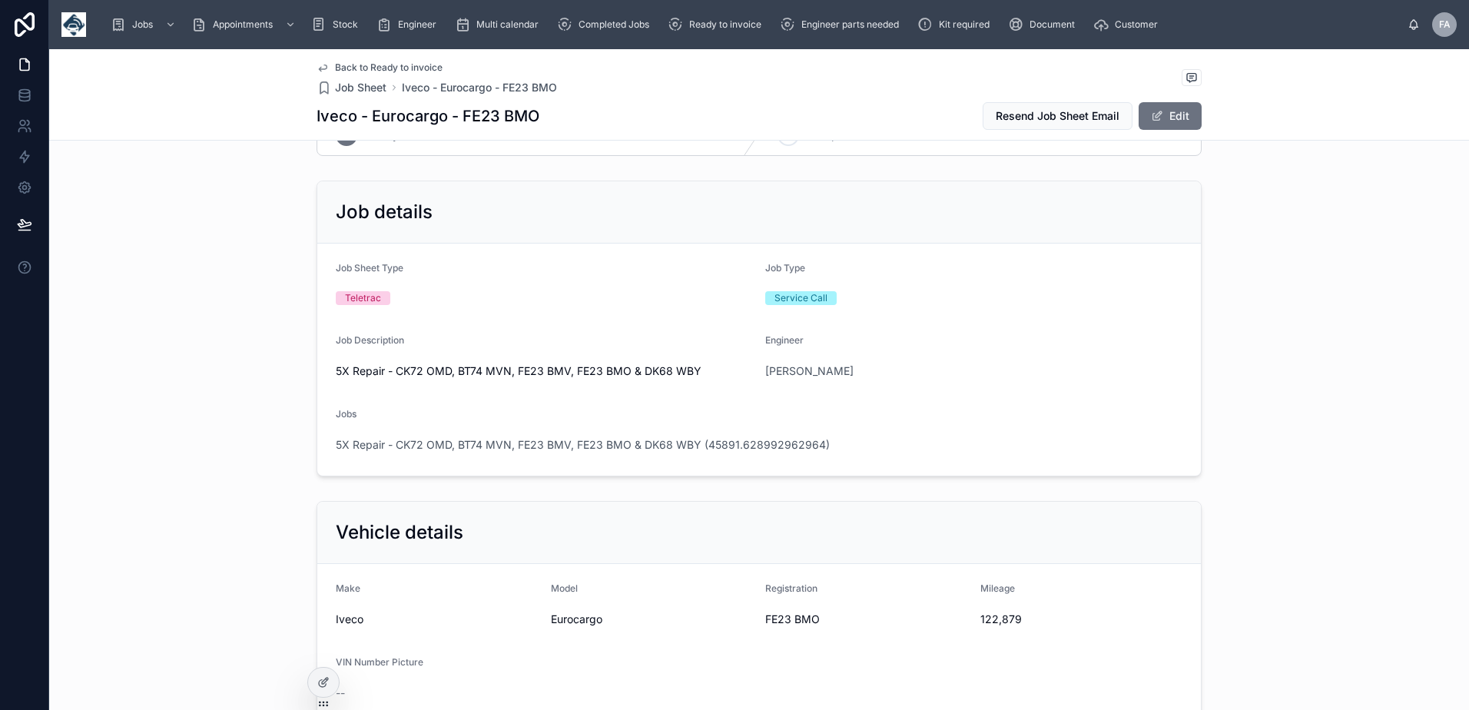
scroll to position [0, 0]
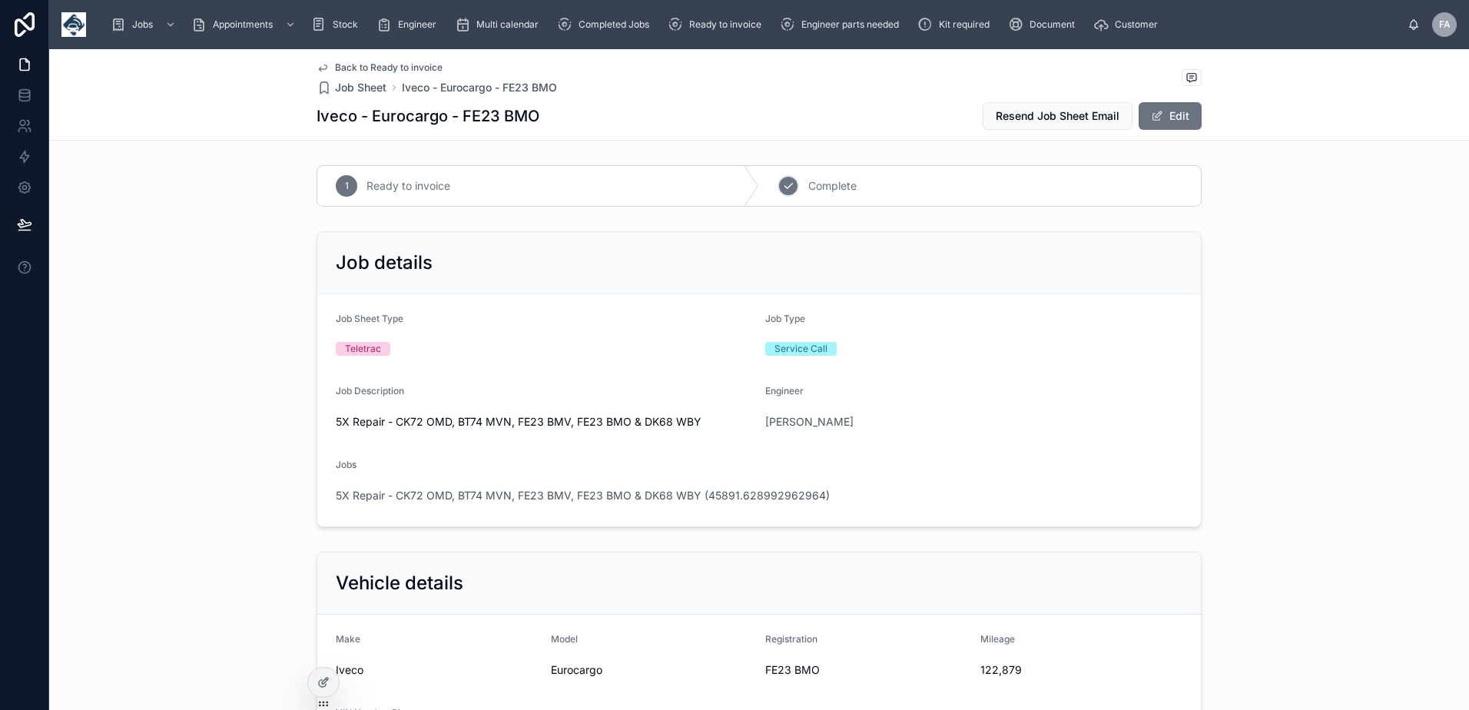
click at [784, 185] on icon at bounding box center [788, 186] width 12 height 12
click at [444, 500] on span "5X Repair - CK72 OMD, BT74 MVN, FE23 BMV, FE23 BMO & DK68 WBY (45891.6289929629…" at bounding box center [583, 495] width 494 height 15
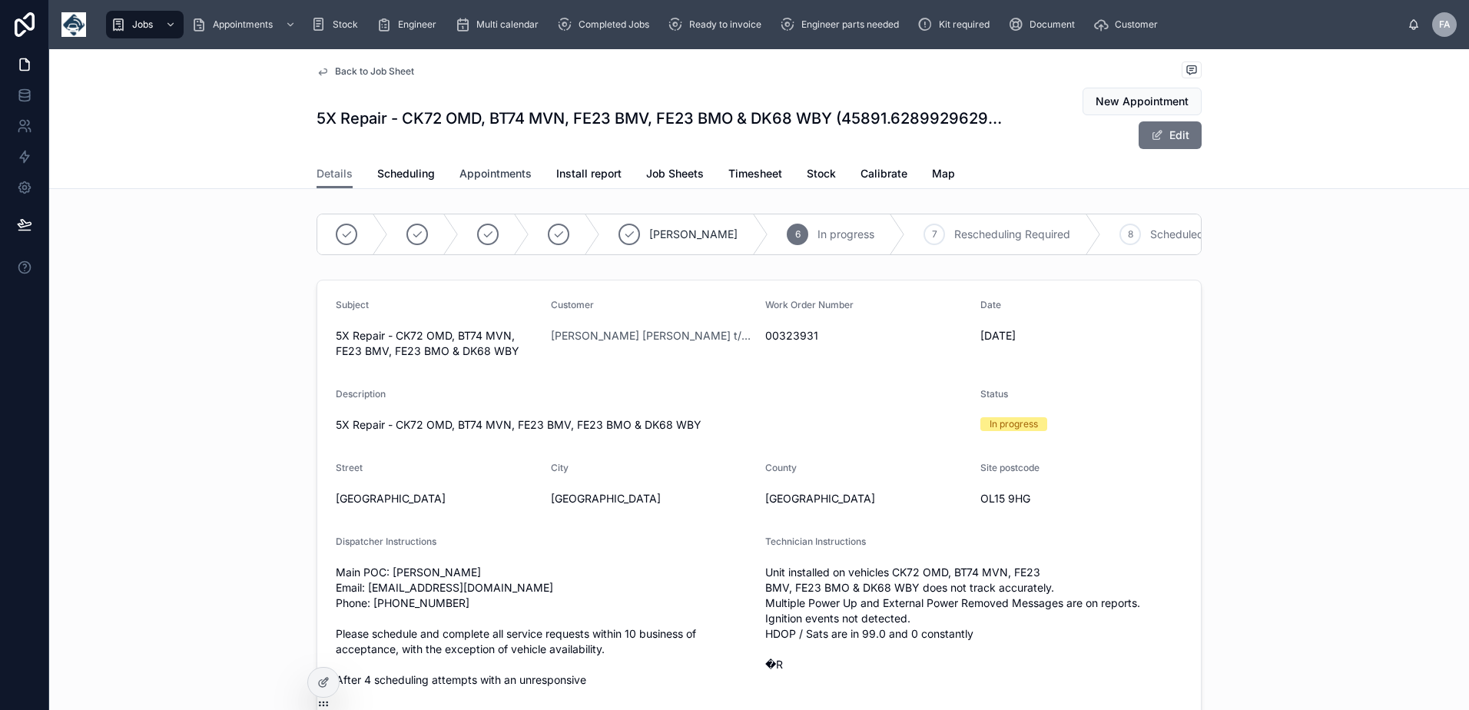
click at [473, 181] on span "Appointments" at bounding box center [495, 173] width 72 height 15
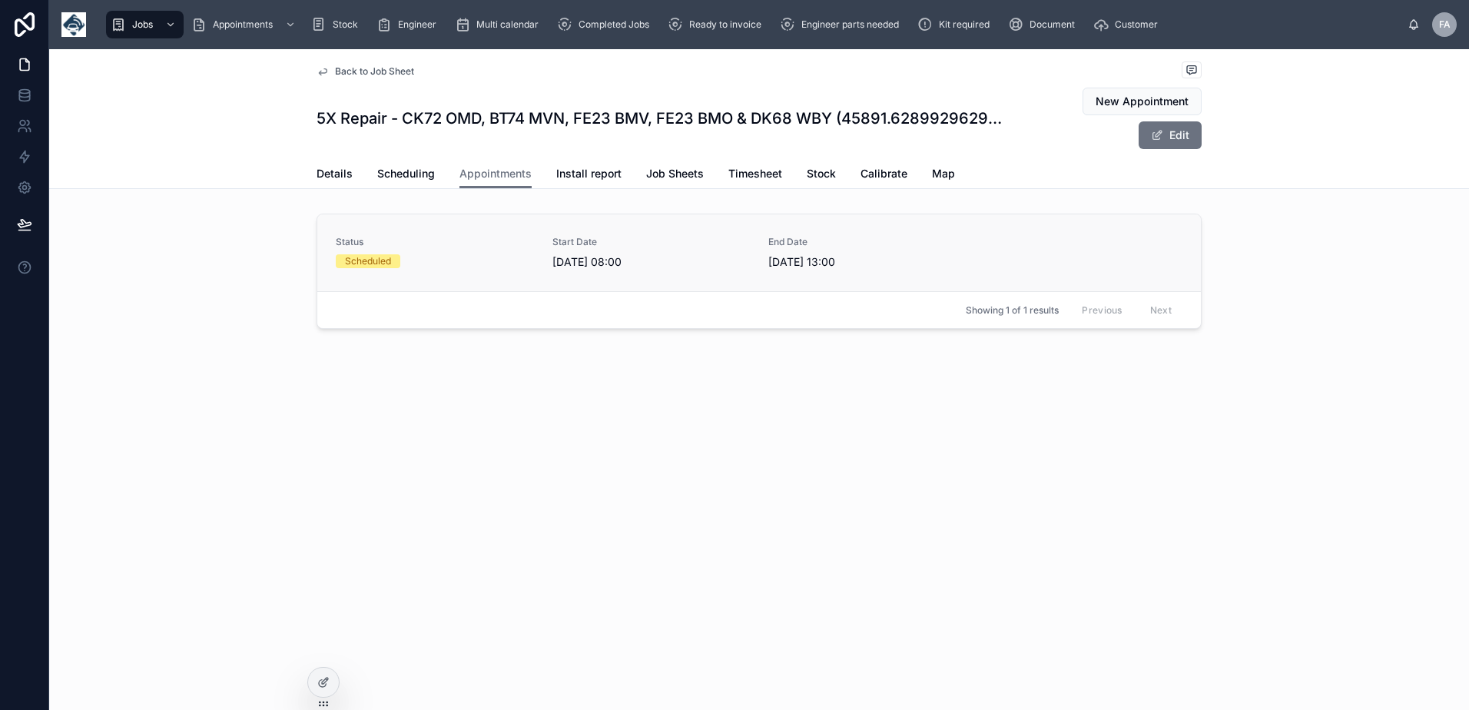
click at [422, 264] on div "Scheduled" at bounding box center [435, 261] width 198 height 14
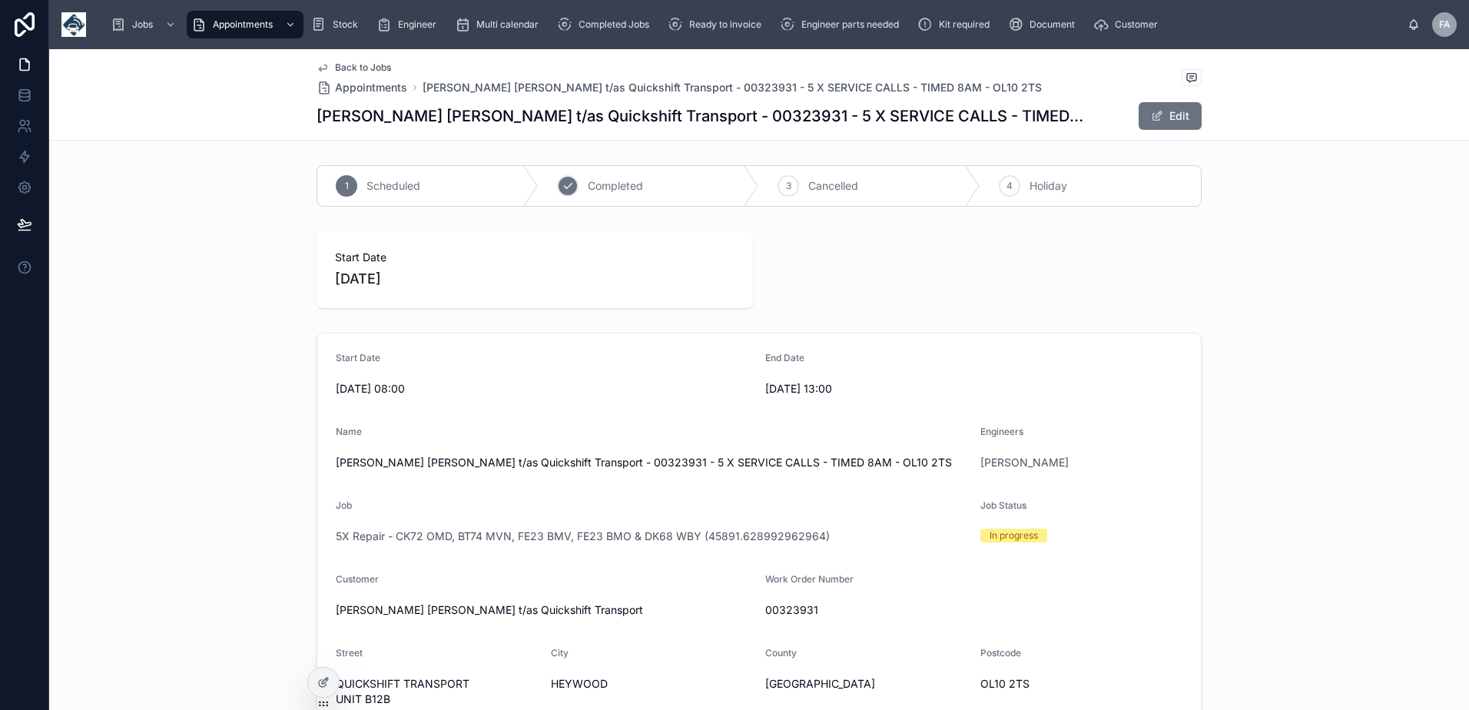
click at [553, 194] on div "2 Completed" at bounding box center [649, 186] width 221 height 40
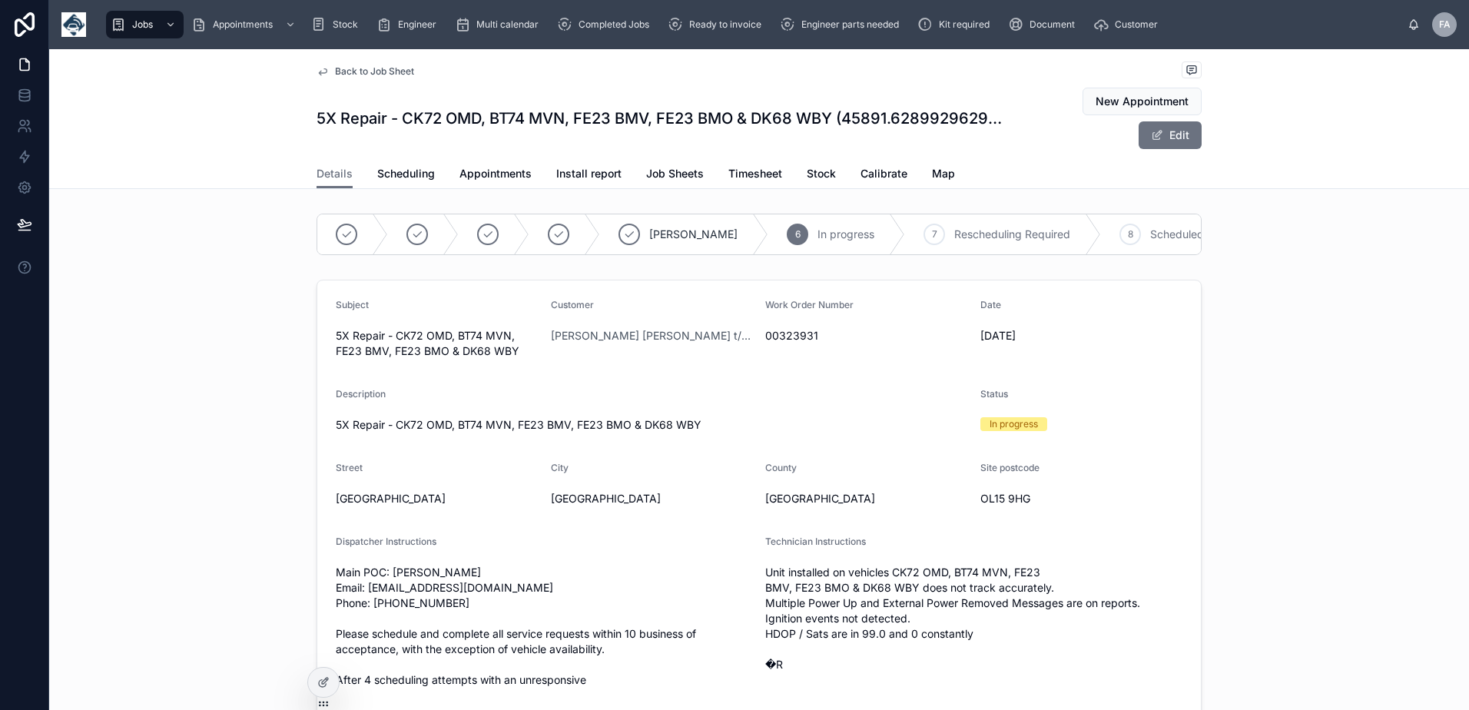
scroll to position [0, 365]
click at [987, 234] on div "10 Complete" at bounding box center [1051, 234] width 128 height 40
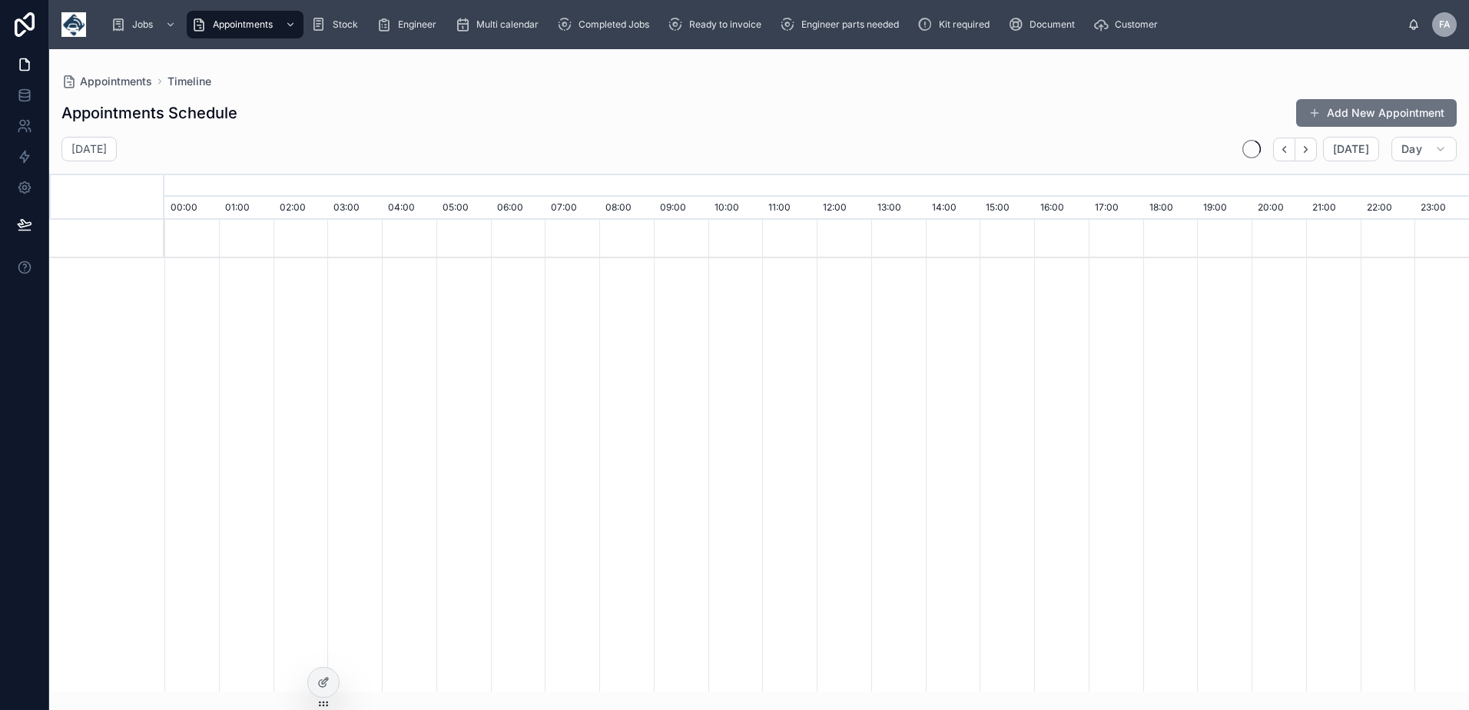
scroll to position [0, 9131]
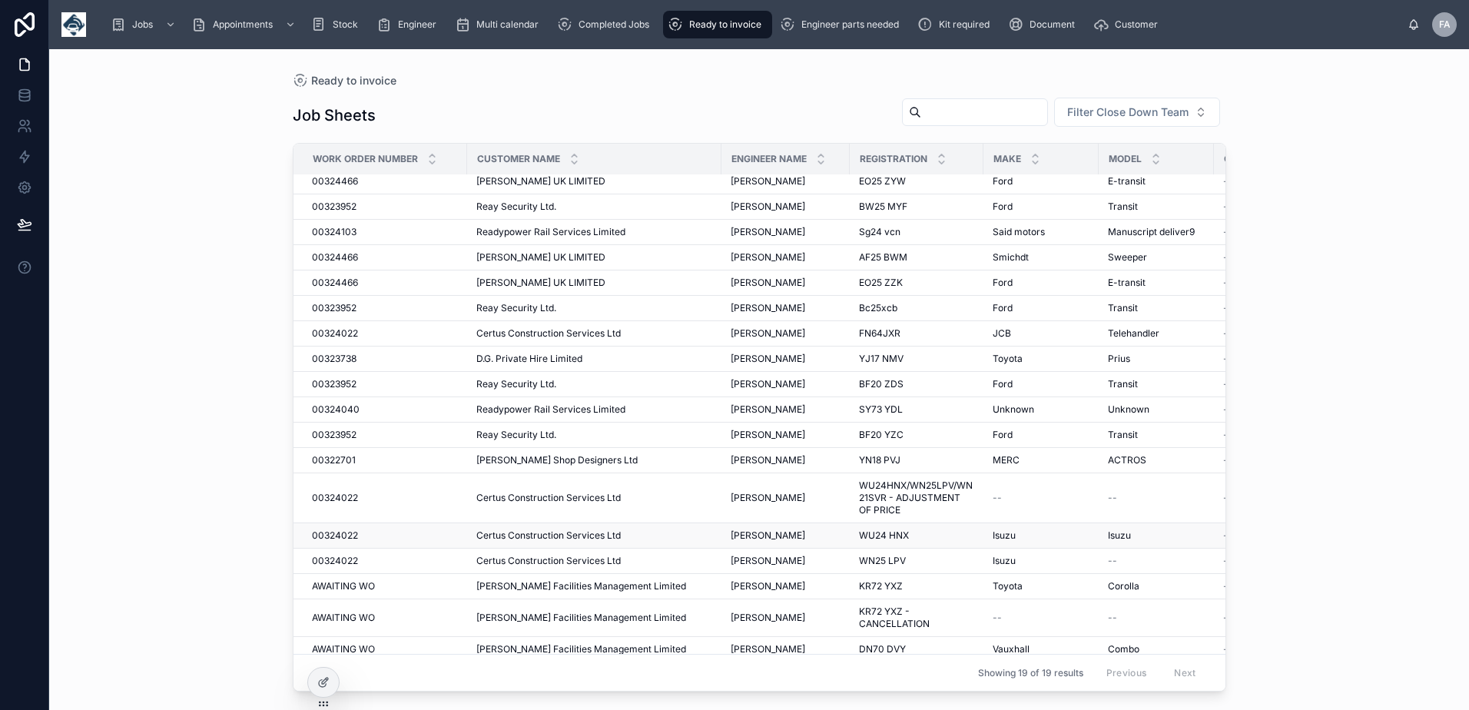
scroll to position [63, 0]
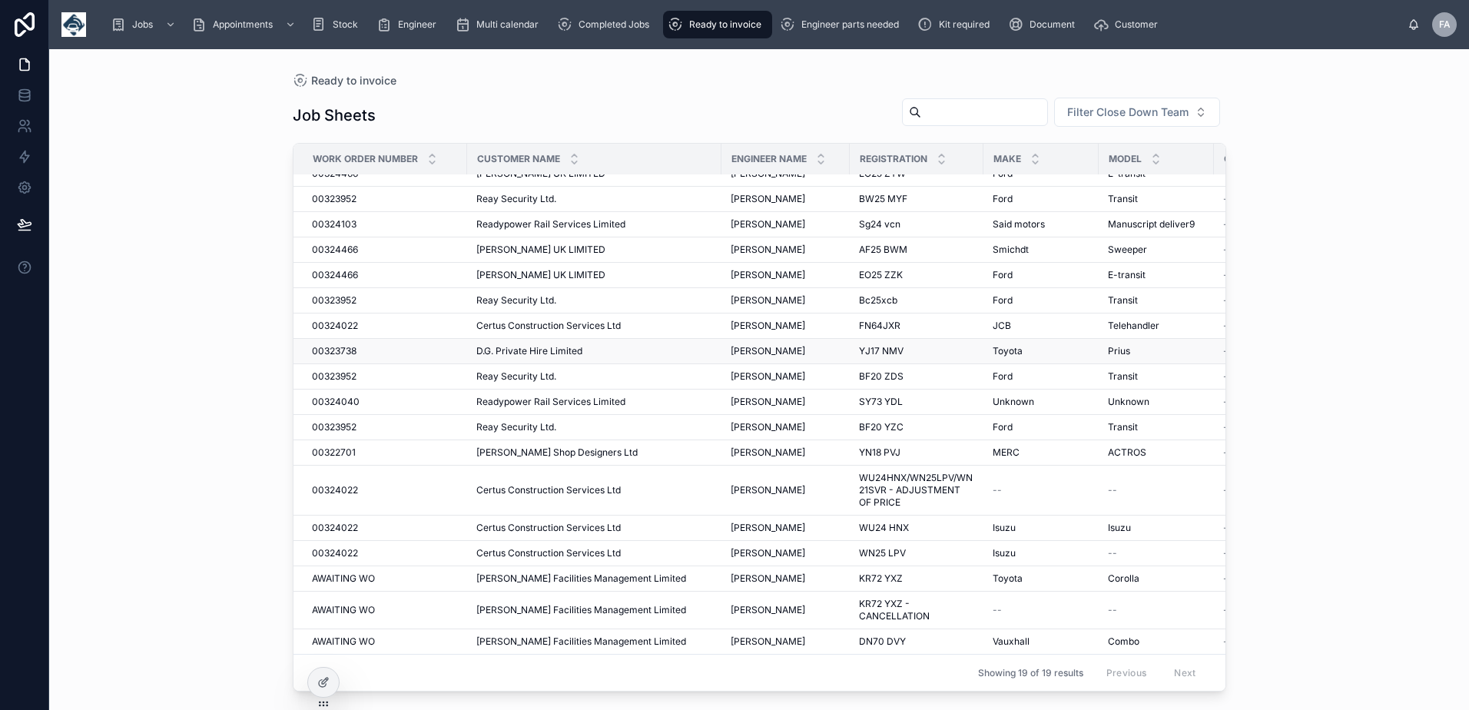
drag, startPoint x: 539, startPoint y: 409, endPoint x: 344, endPoint y: 340, distance: 207.0
click at [344, 345] on span "00323738" at bounding box center [334, 351] width 45 height 12
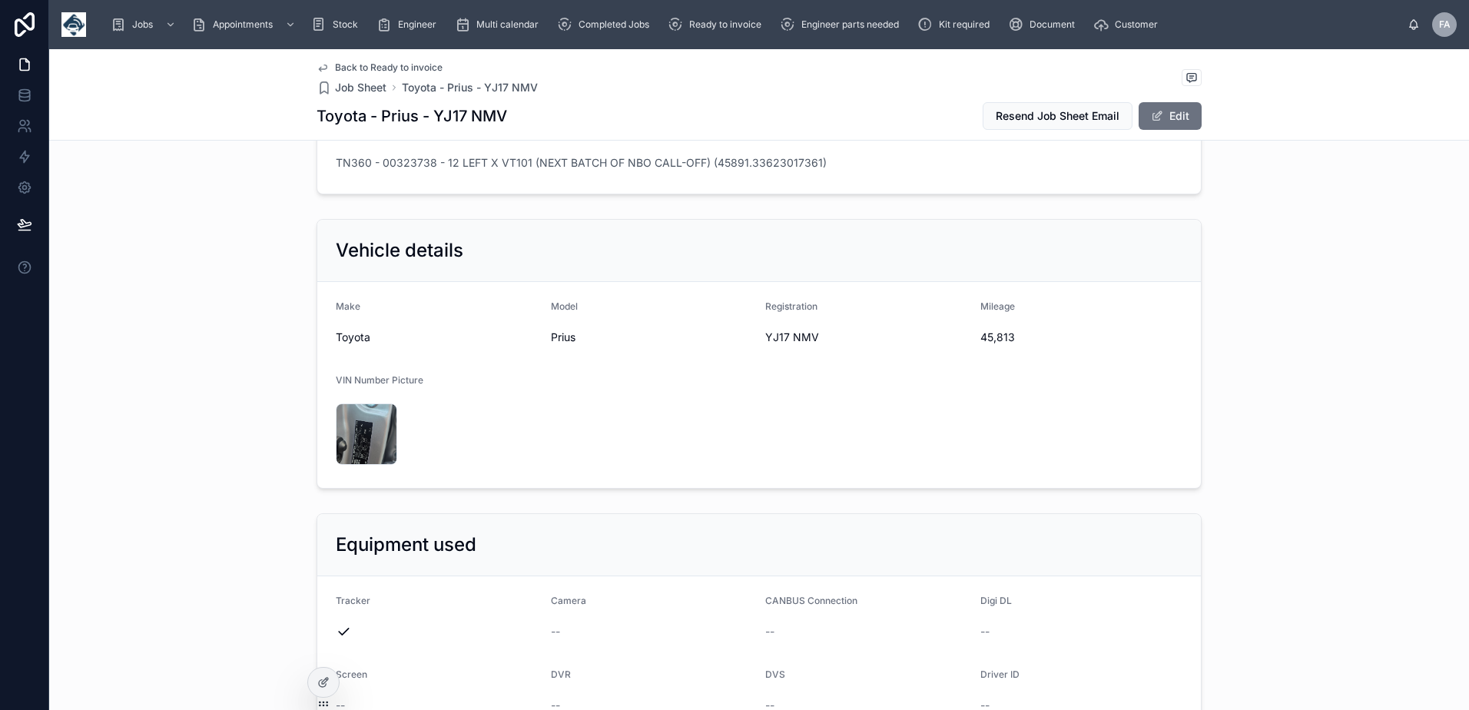
scroll to position [768, 0]
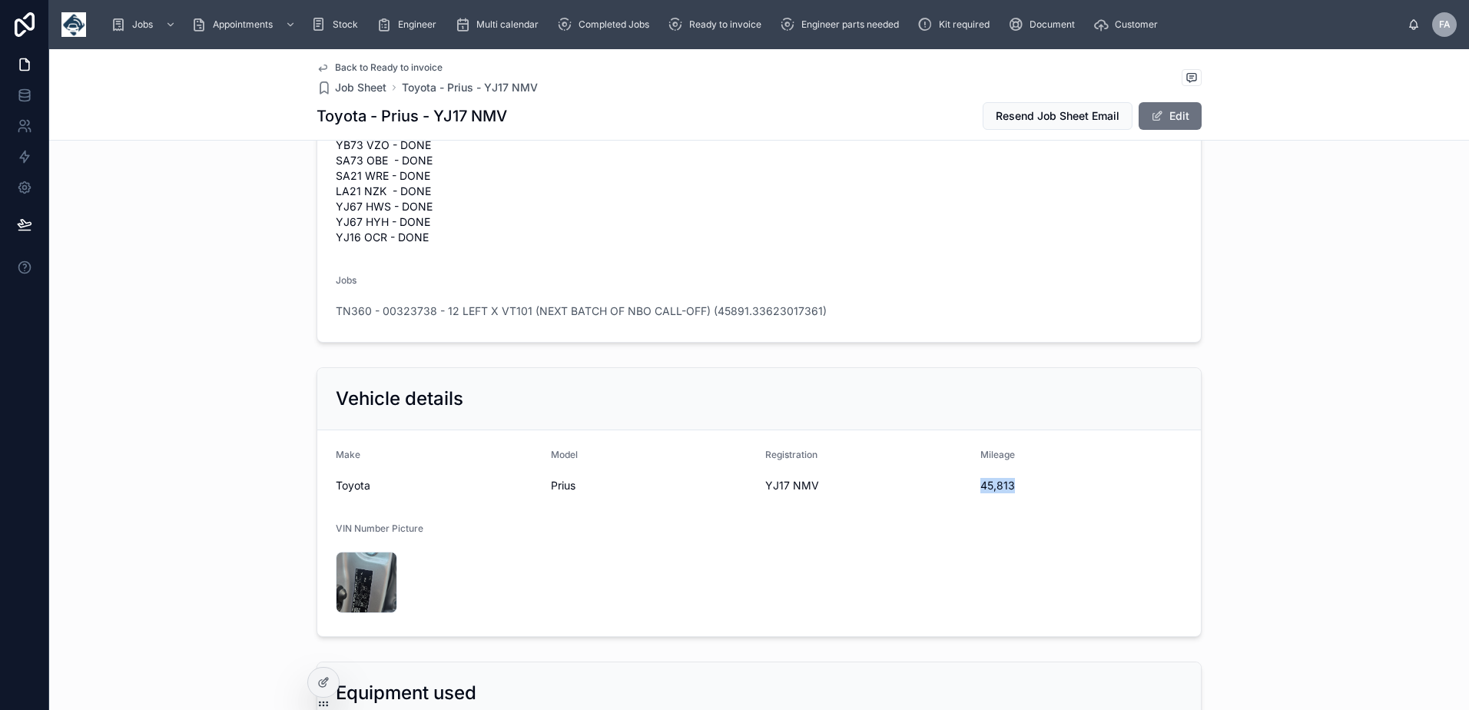
drag, startPoint x: 974, startPoint y: 487, endPoint x: 1020, endPoint y: 492, distance: 46.4
click at [1020, 492] on form "Make Toyota Model Prius Registration YJ17 NMV Mileage 45,813 VIN Number Picture…" at bounding box center [758, 533] width 883 height 206
copy span "45,813"
drag, startPoint x: 761, startPoint y: 490, endPoint x: 849, endPoint y: 504, distance: 89.4
click at [849, 504] on form "Make Toyota Model Prius Registration YJ17 NMV Mileage 45,813 VIN Number Picture…" at bounding box center [758, 533] width 883 height 206
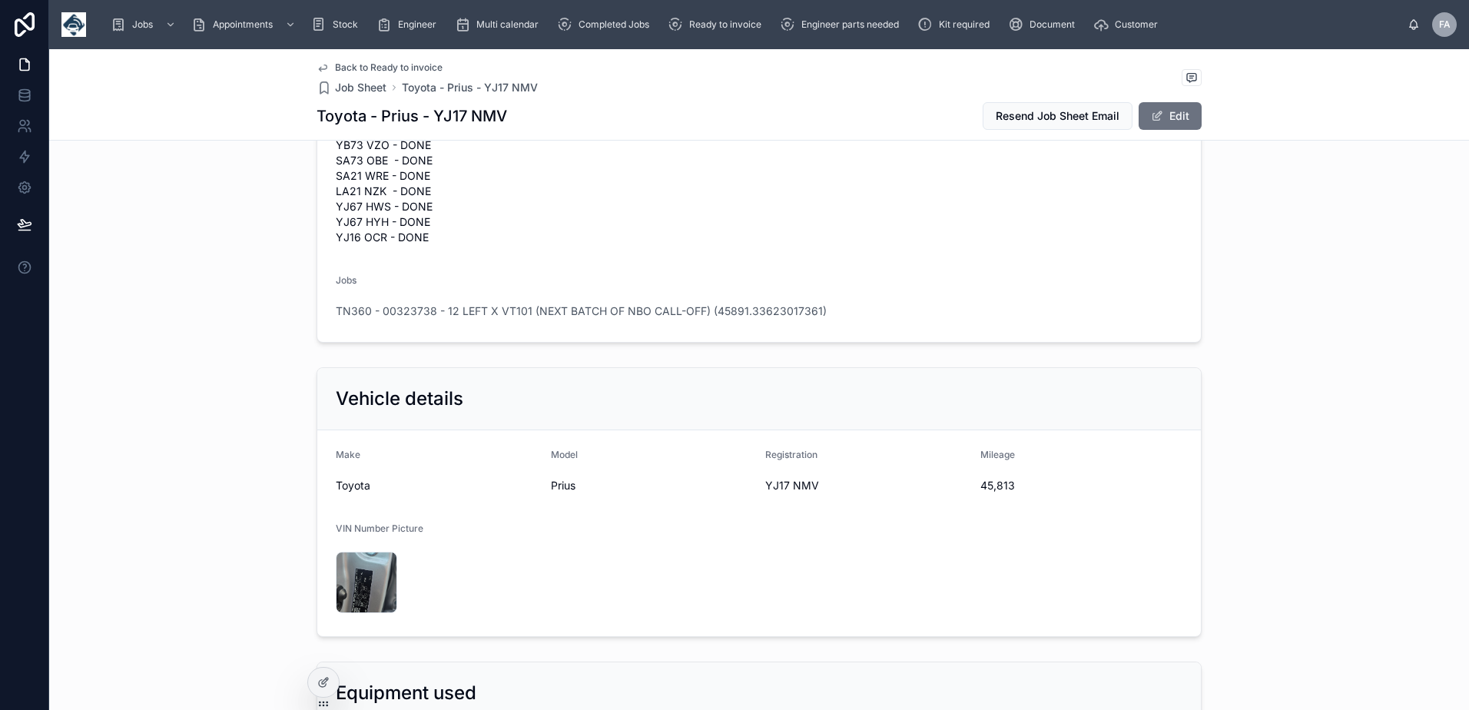
copy span "YJ17 NMV"
click at [765, 485] on span "YJ17 NMV" at bounding box center [866, 485] width 203 height 15
drag, startPoint x: 759, startPoint y: 488, endPoint x: 815, endPoint y: 488, distance: 56.1
click at [815, 488] on span "YJ17 NMV" at bounding box center [866, 485] width 203 height 15
copy span "YJ17 NMV"
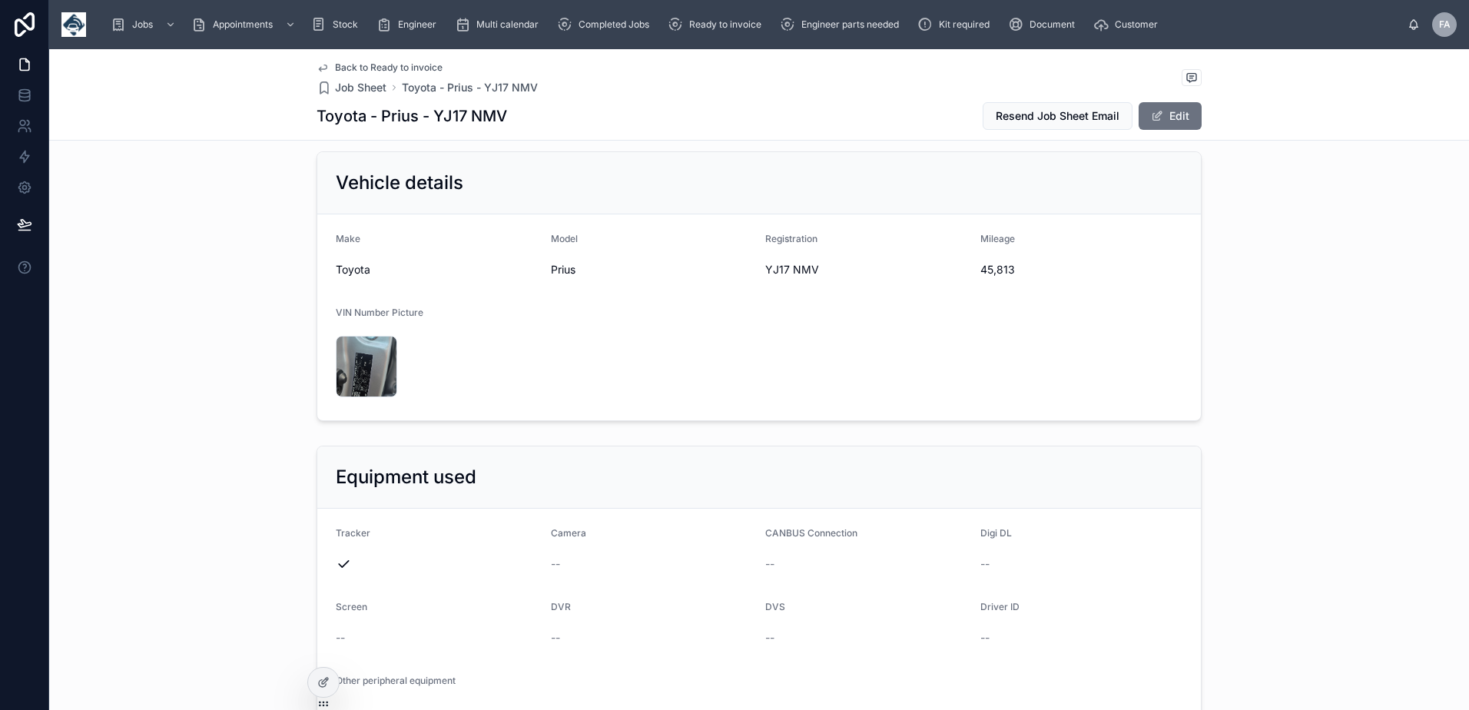
scroll to position [999, 0]
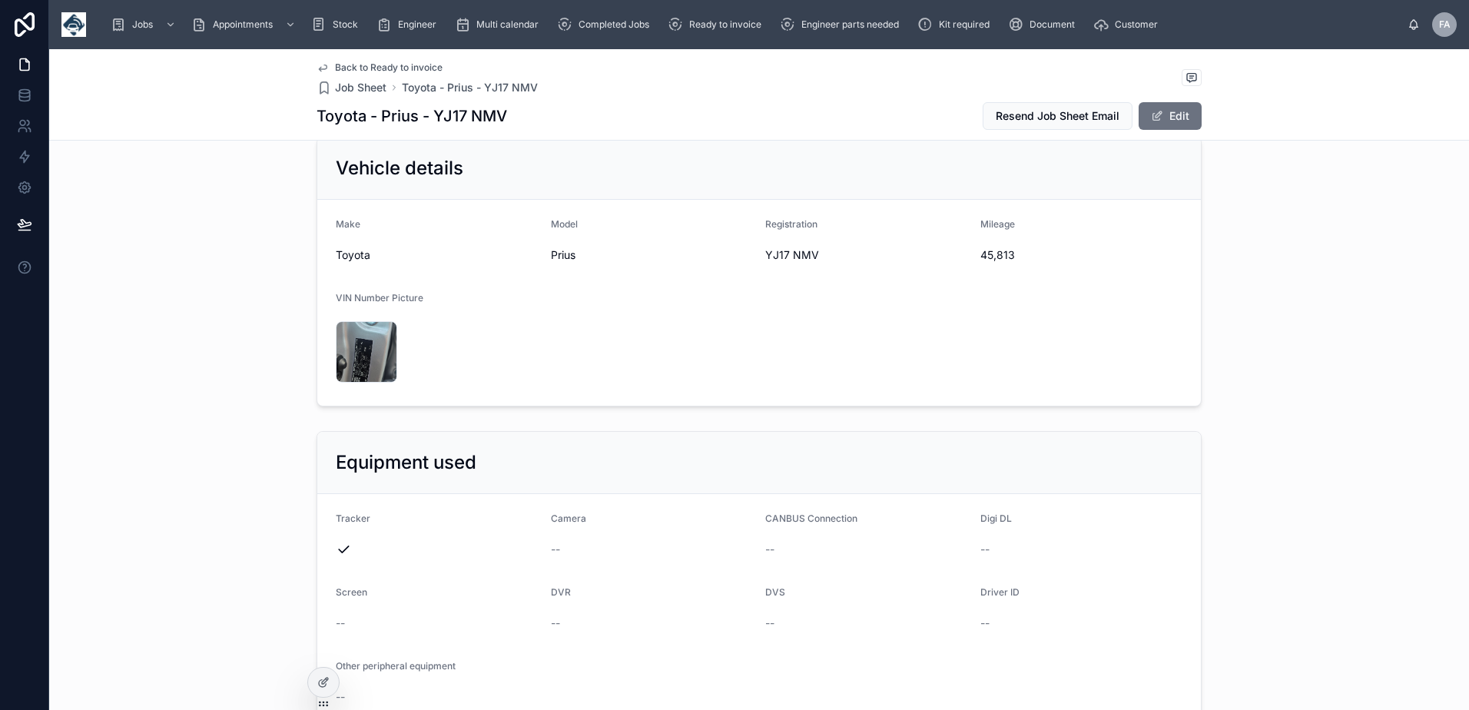
click at [887, 333] on form "Make Toyota Model Prius Registration YJ17 NMV Mileage 45,813 VIN Number Picture…" at bounding box center [758, 303] width 883 height 206
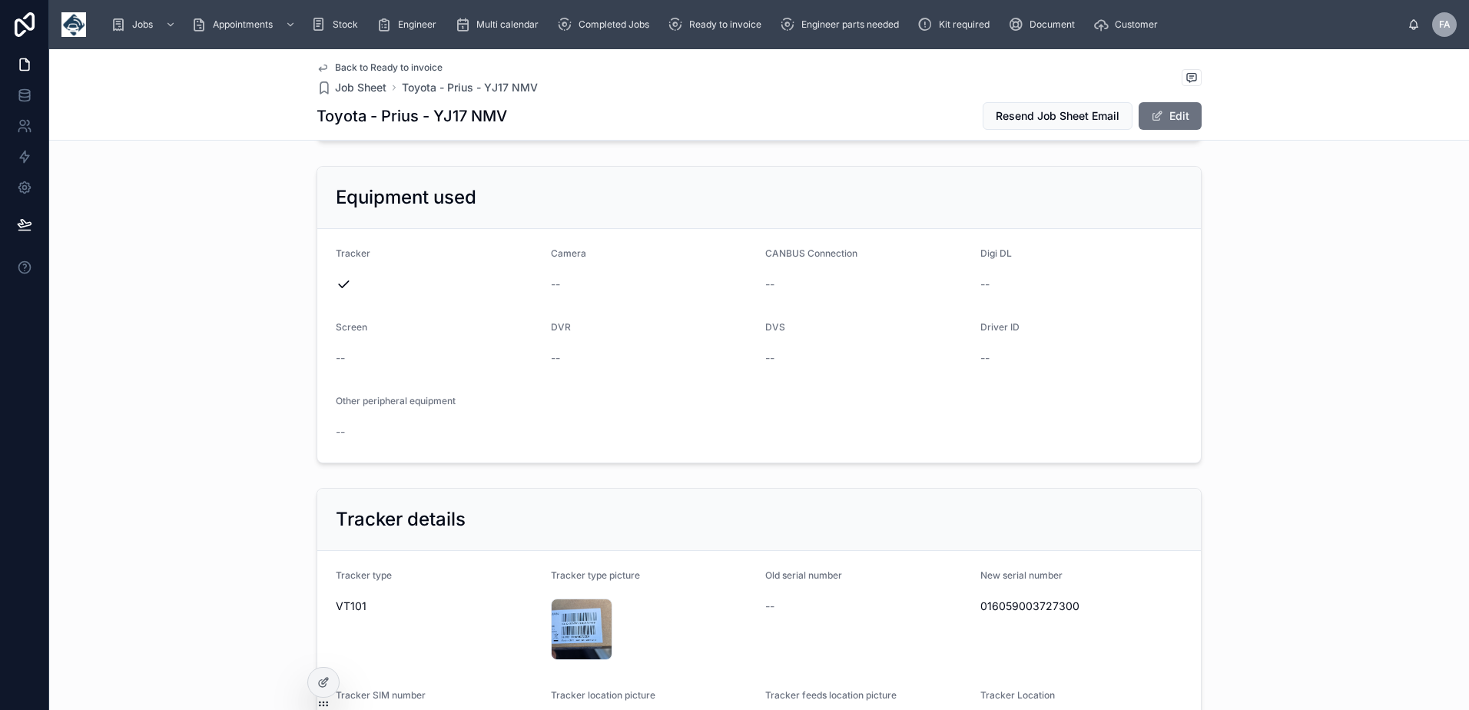
scroll to position [1383, 0]
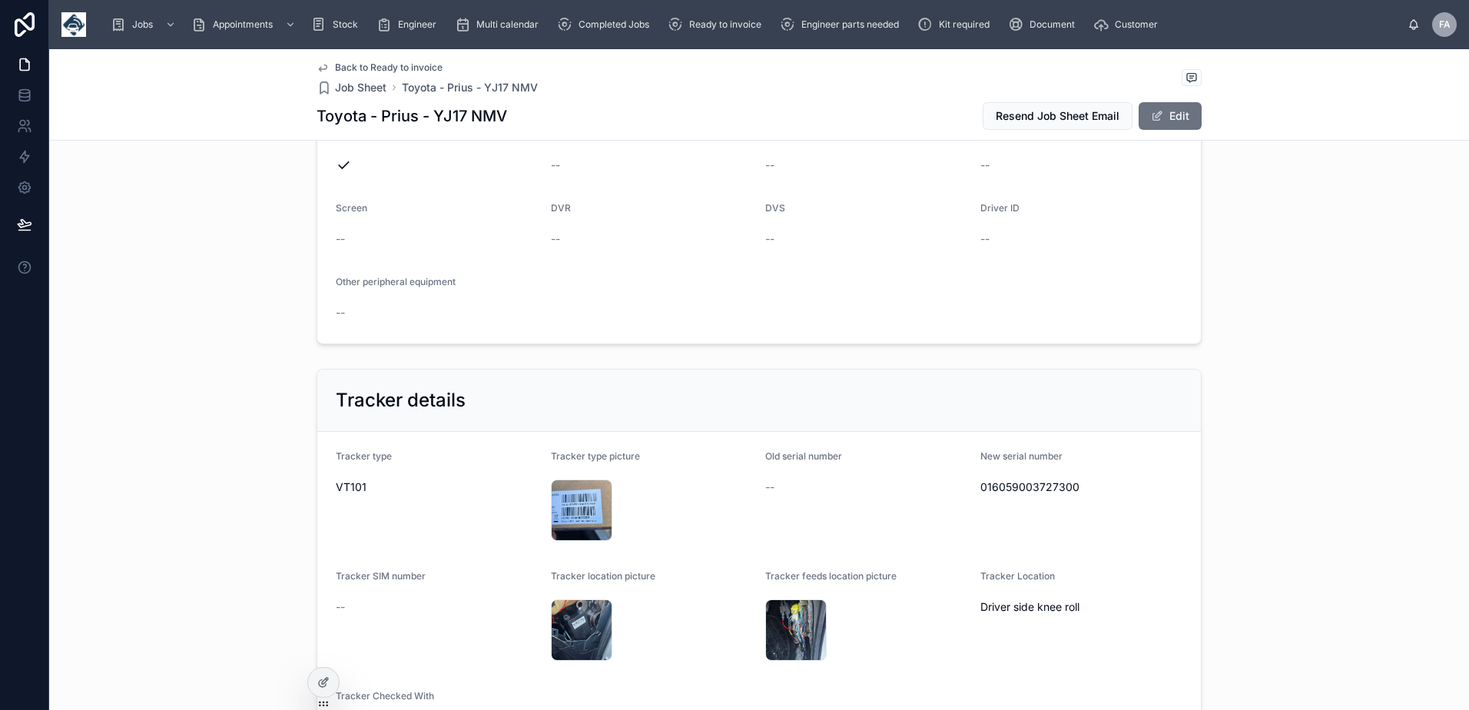
click at [992, 489] on span "016059003727300" at bounding box center [1081, 486] width 203 height 15
copy span "016059003727300"
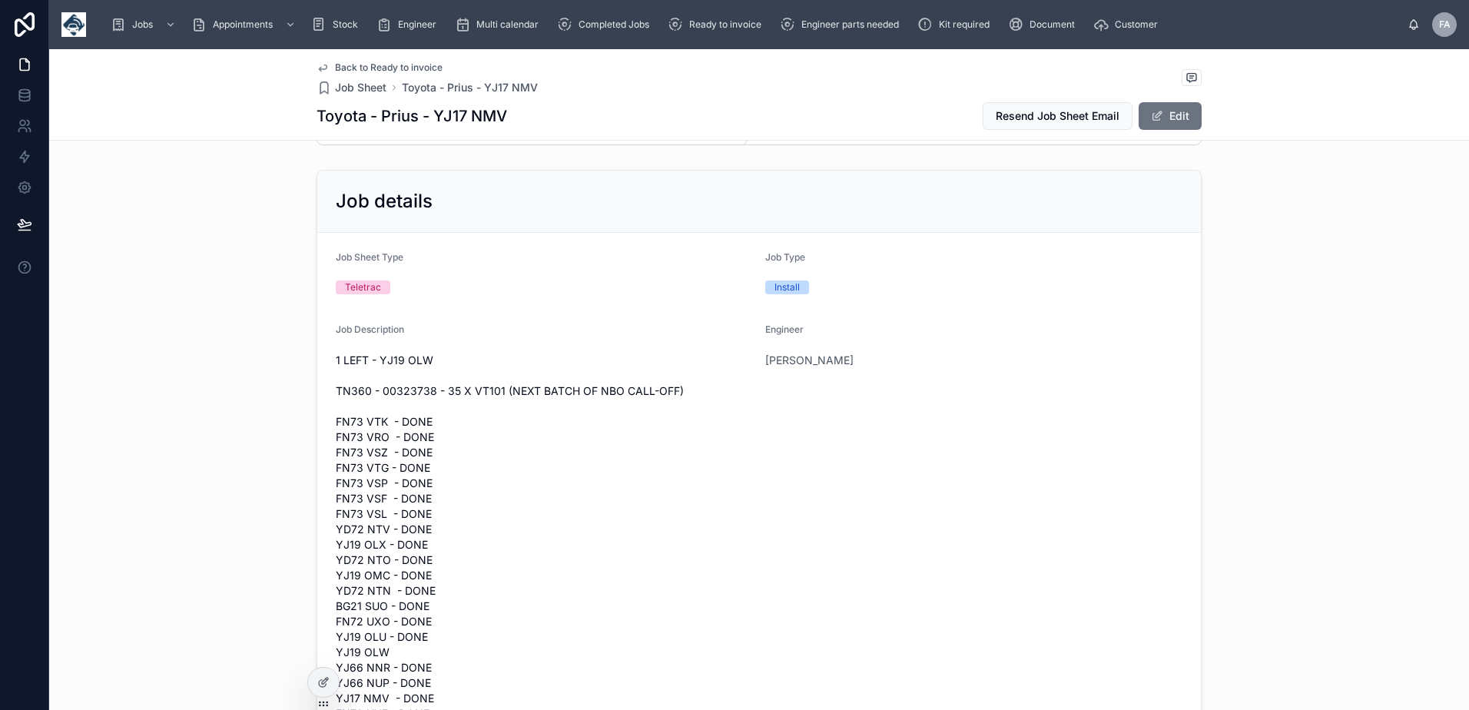
scroll to position [0, 0]
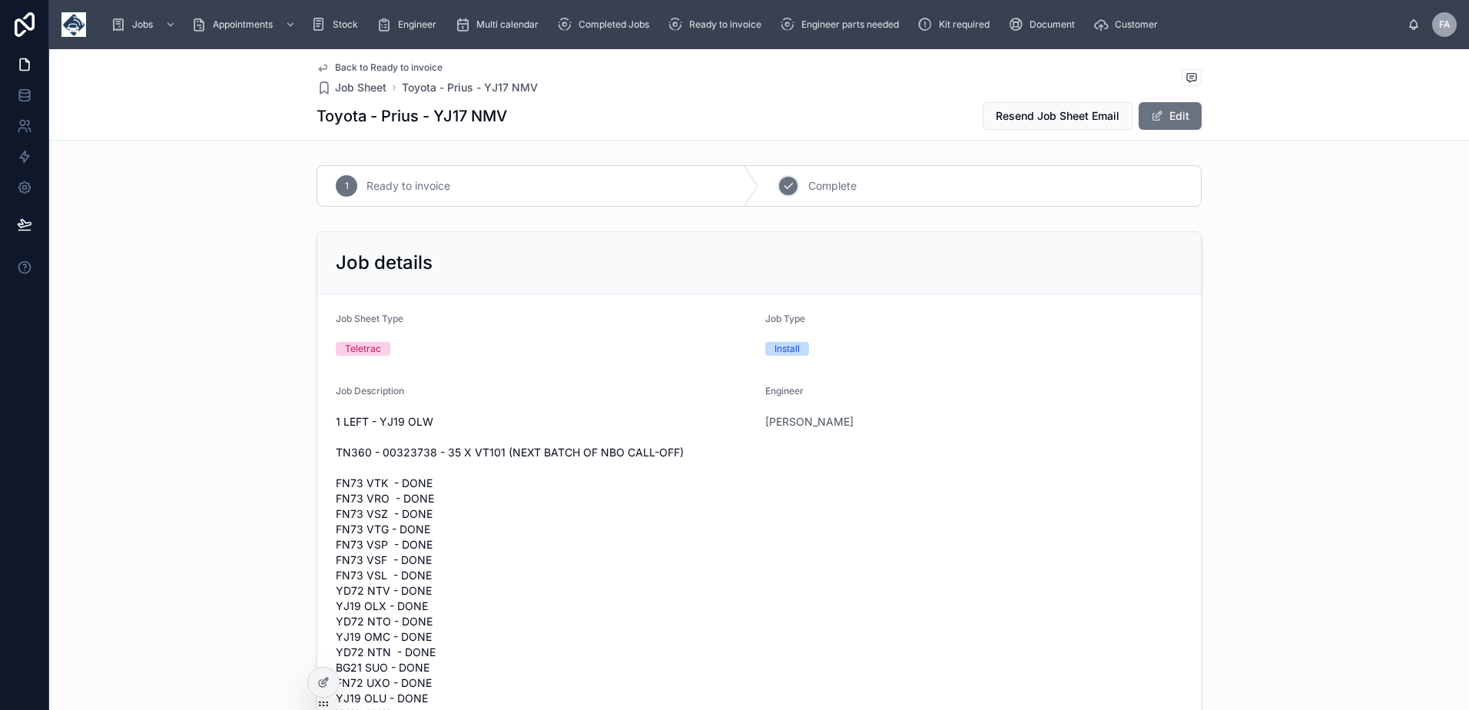
click at [795, 189] on div "2 Complete" at bounding box center [980, 186] width 442 height 40
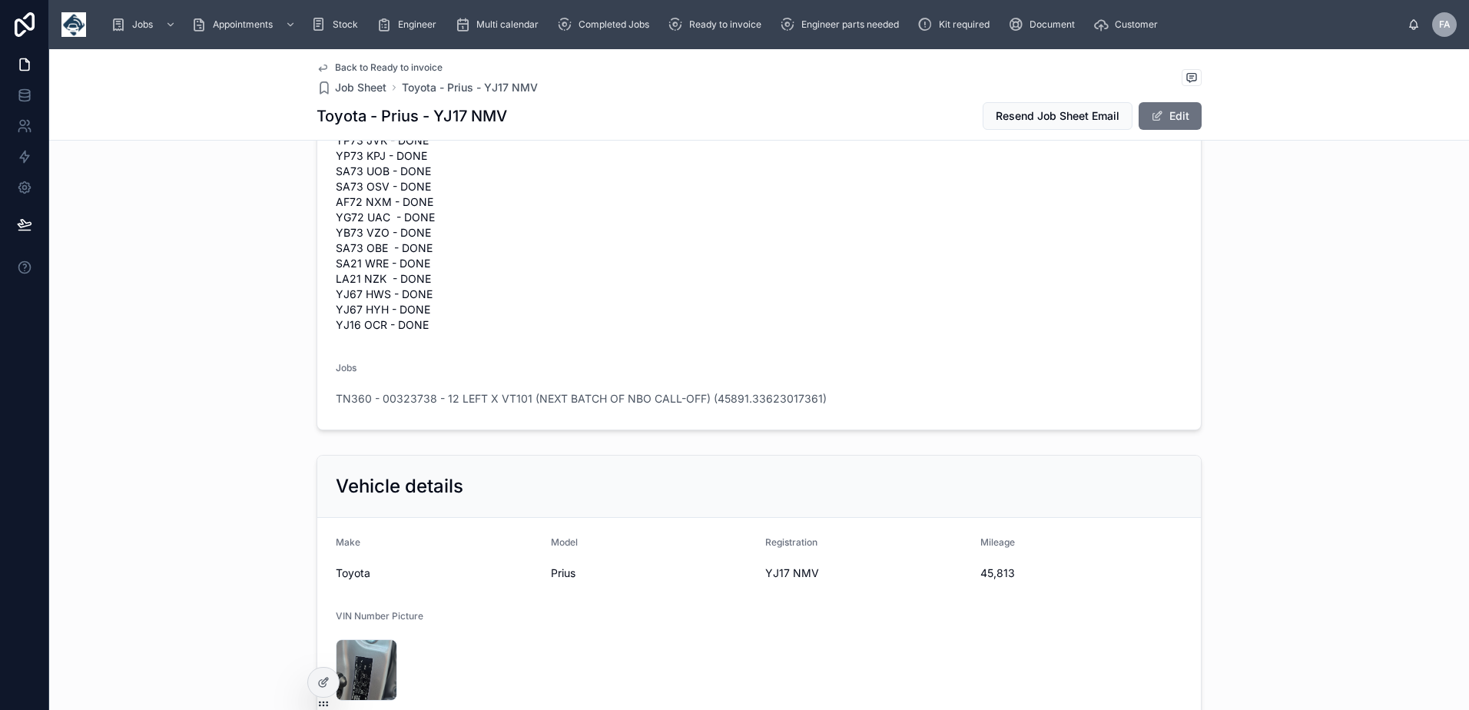
scroll to position [691, 0]
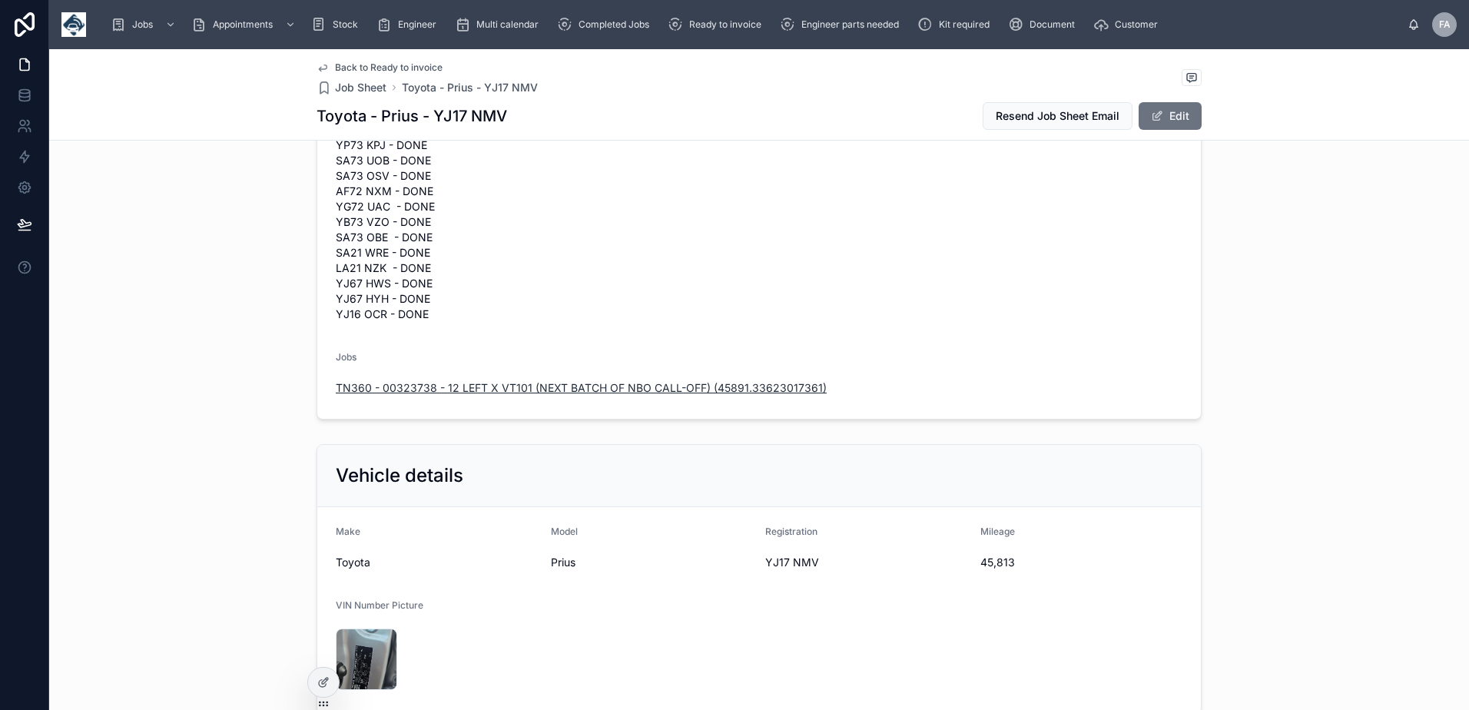
click at [527, 393] on span "TN360 - 00323738 - 12 LEFT X VT101 (NEXT BATCH OF NBO CALL-OFF) (45891.33623017…" at bounding box center [581, 387] width 491 height 15
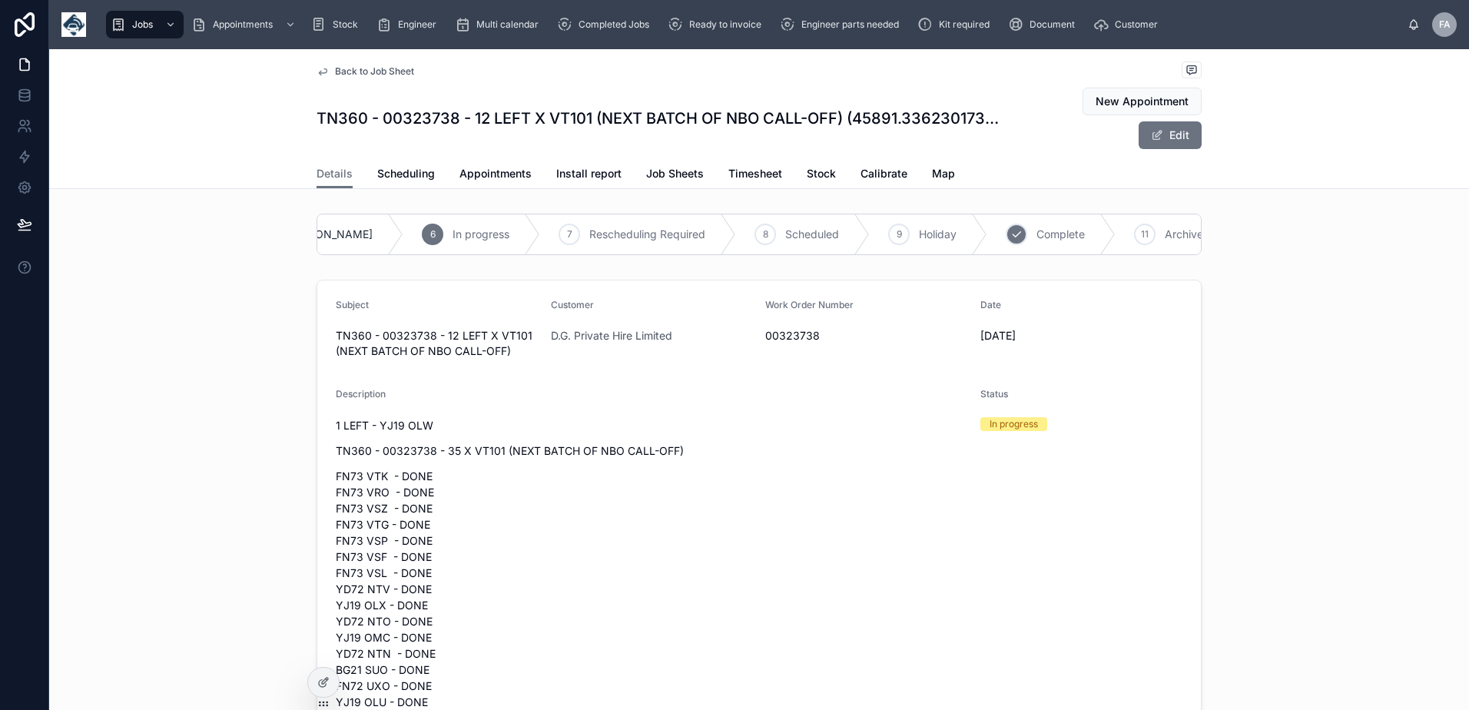
click at [987, 238] on div "10 Complete" at bounding box center [1051, 234] width 128 height 40
click at [472, 174] on span "Appointments" at bounding box center [495, 173] width 72 height 15
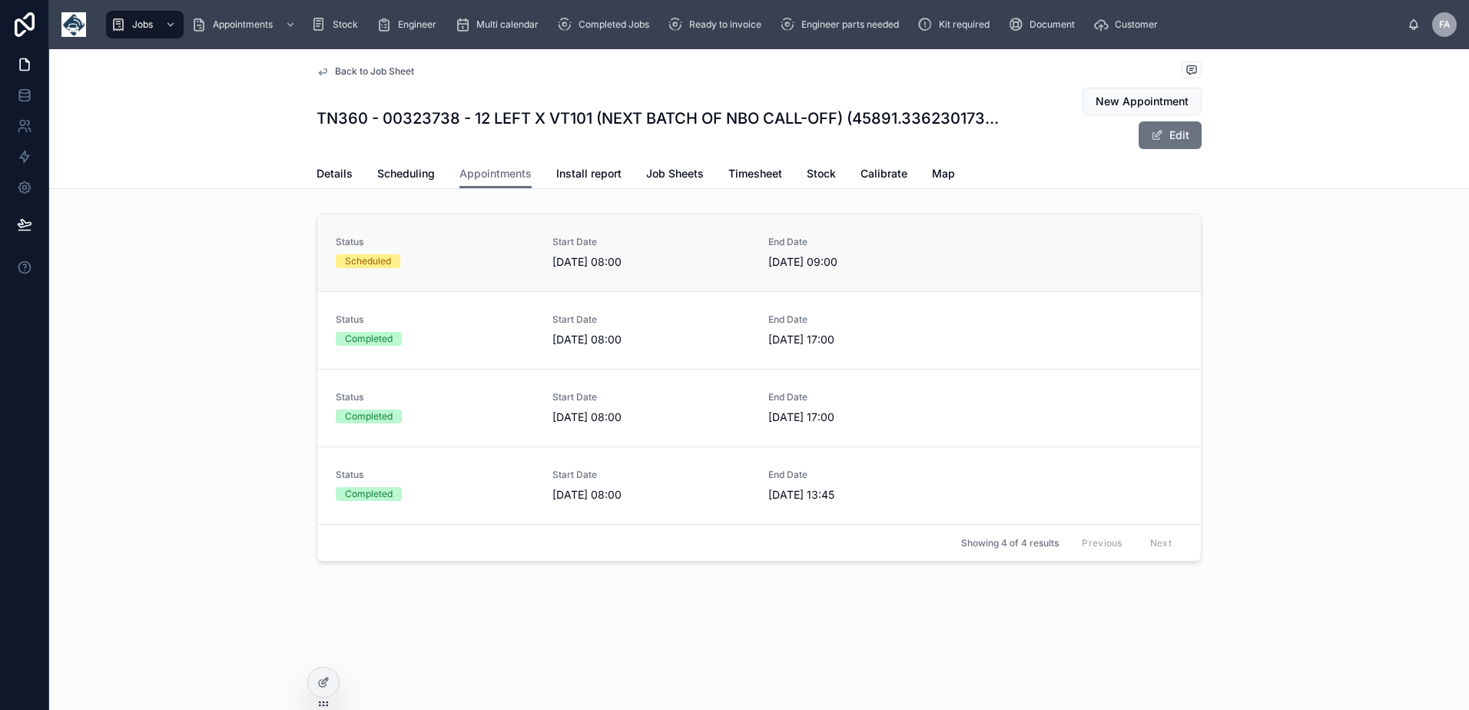
click at [492, 262] on div "Scheduled" at bounding box center [435, 261] width 198 height 14
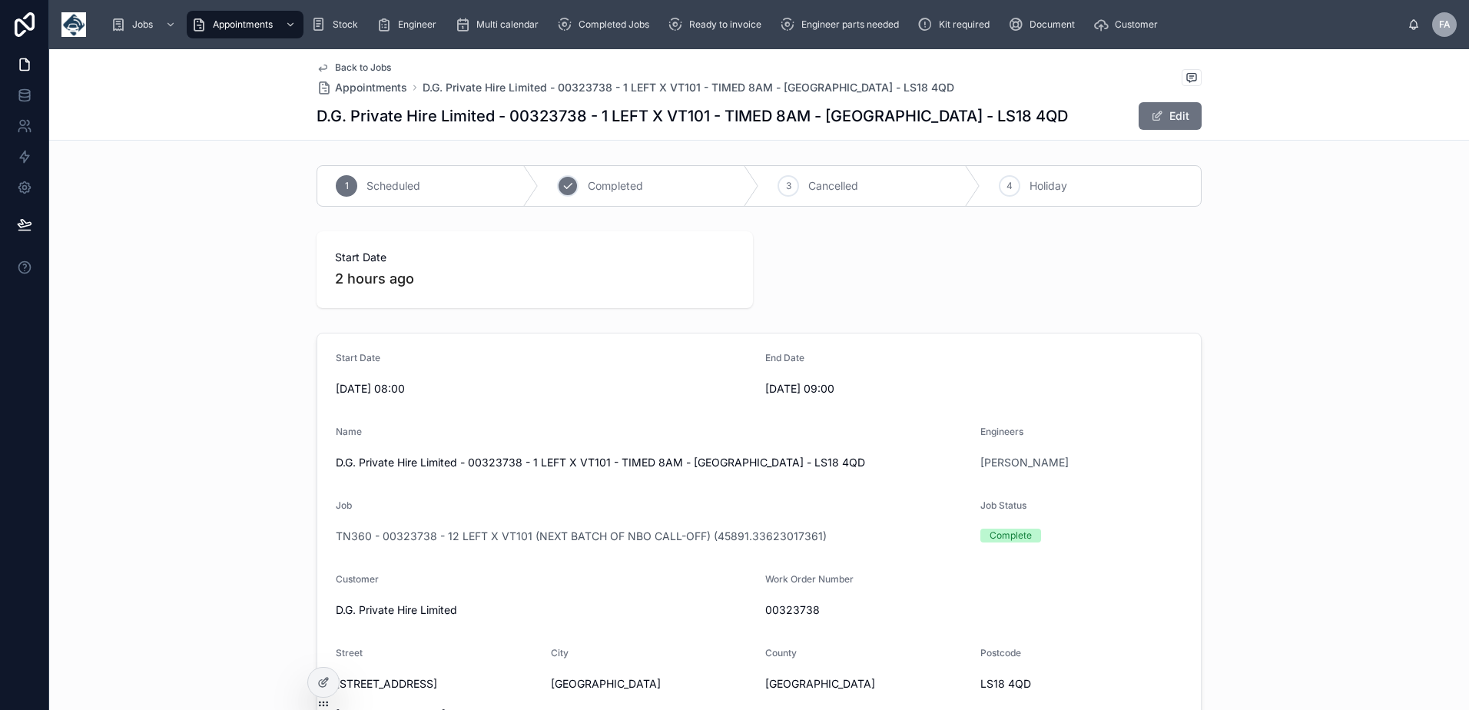
click at [614, 188] on span "Completed" at bounding box center [615, 185] width 55 height 15
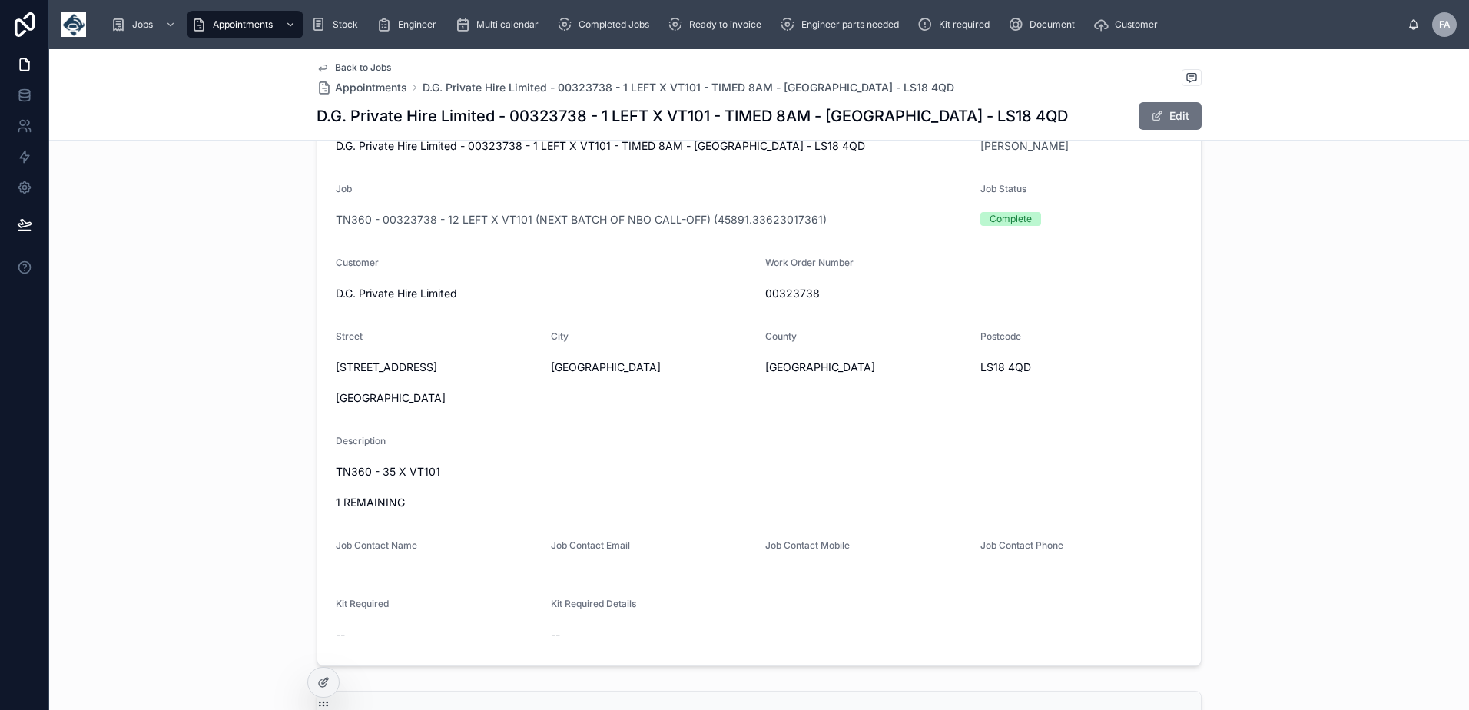
scroll to position [538, 0]
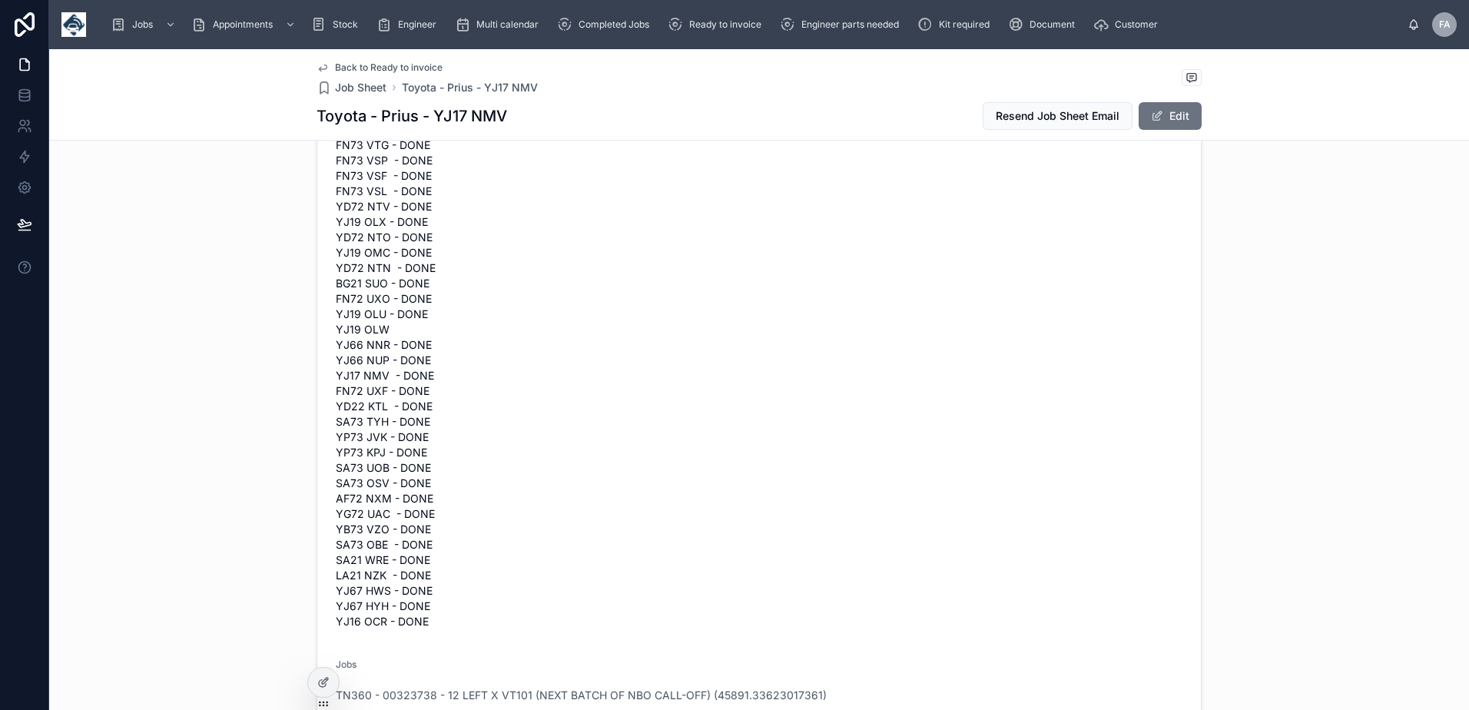
scroll to position [768, 0]
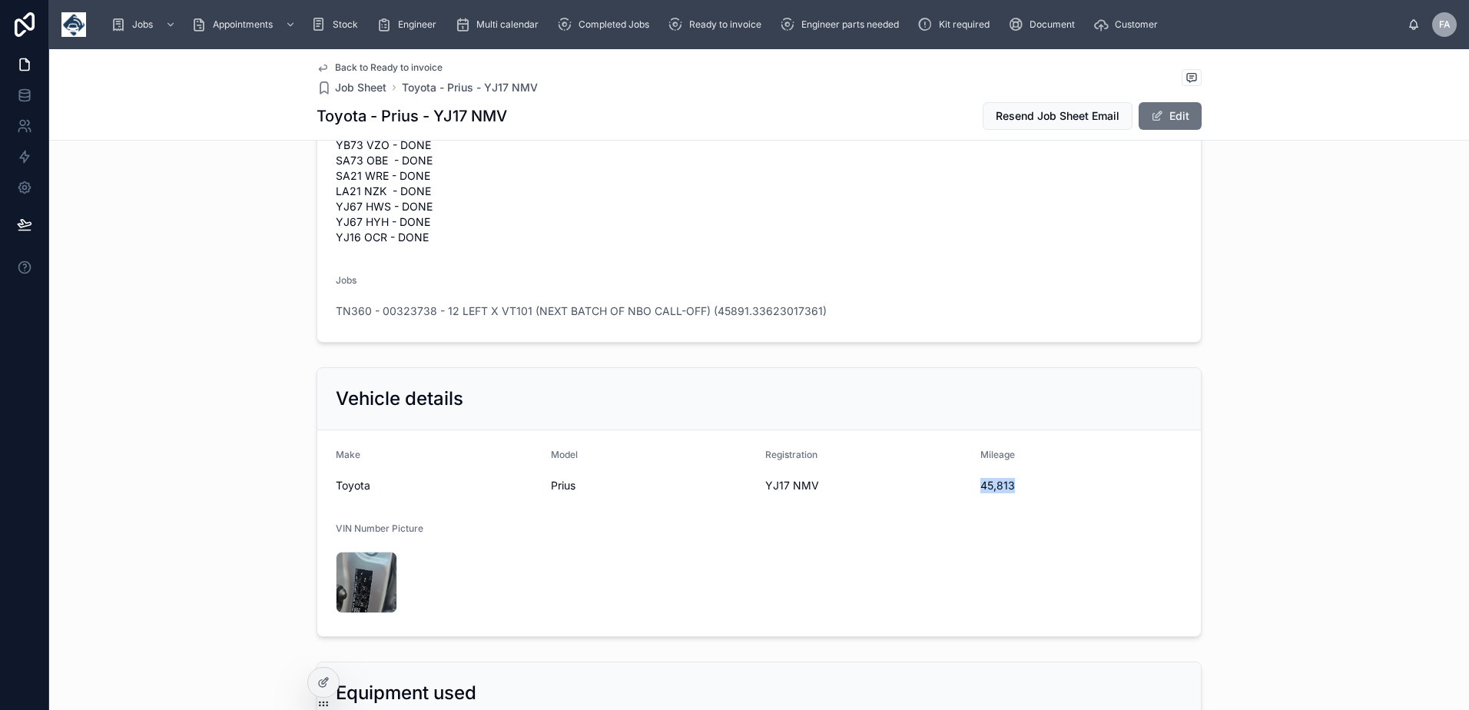
drag, startPoint x: 973, startPoint y: 485, endPoint x: 1022, endPoint y: 492, distance: 50.4
click at [1022, 492] on form "Make Toyota Model Prius Registration YJ17 NMV Mileage 45,813 VIN Number Picture…" at bounding box center [758, 533] width 883 height 206
copy span "45,813"
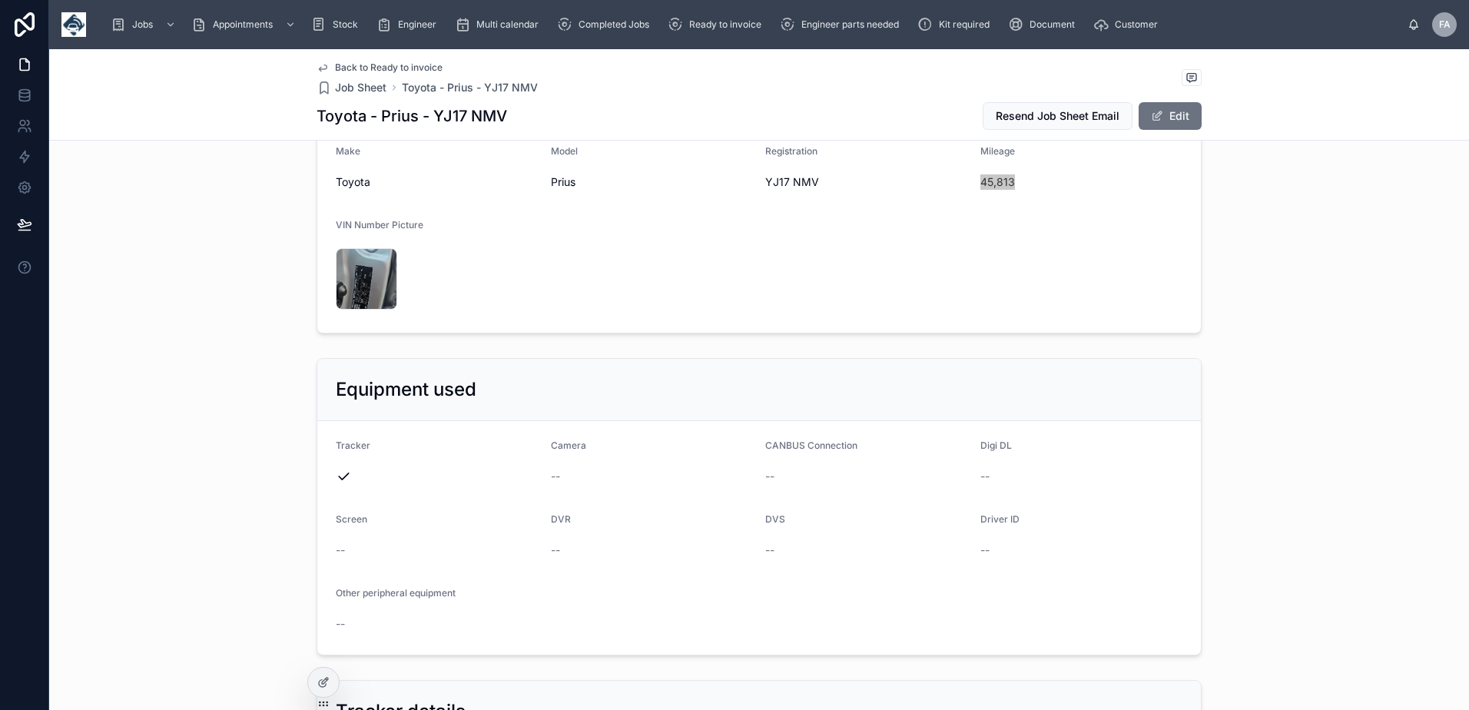
scroll to position [999, 0]
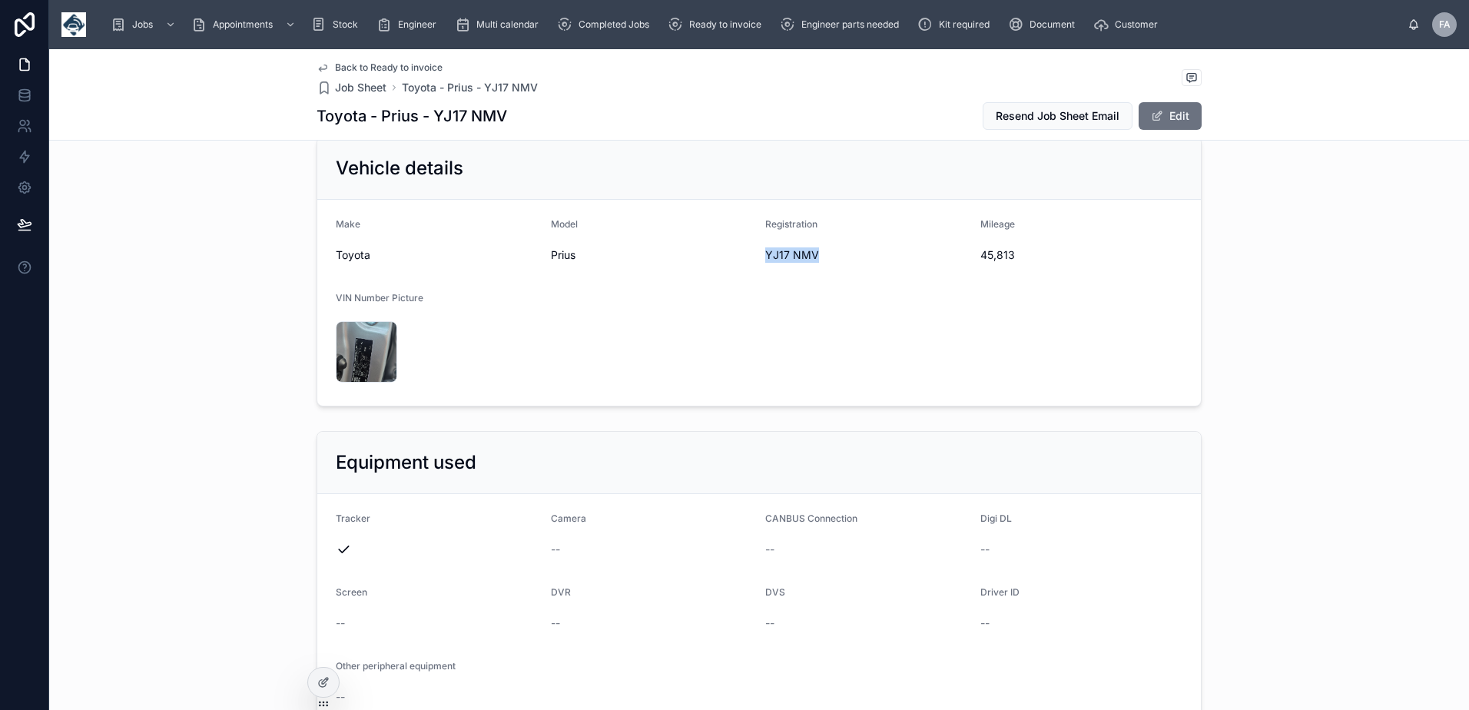
drag, startPoint x: 757, startPoint y: 256, endPoint x: 815, endPoint y: 265, distance: 58.3
click at [815, 265] on form "Make Toyota Model Prius Registration YJ17 NMV Mileage 45,813 VIN Number Picture…" at bounding box center [758, 303] width 883 height 206
copy span "YJ17 NMV"
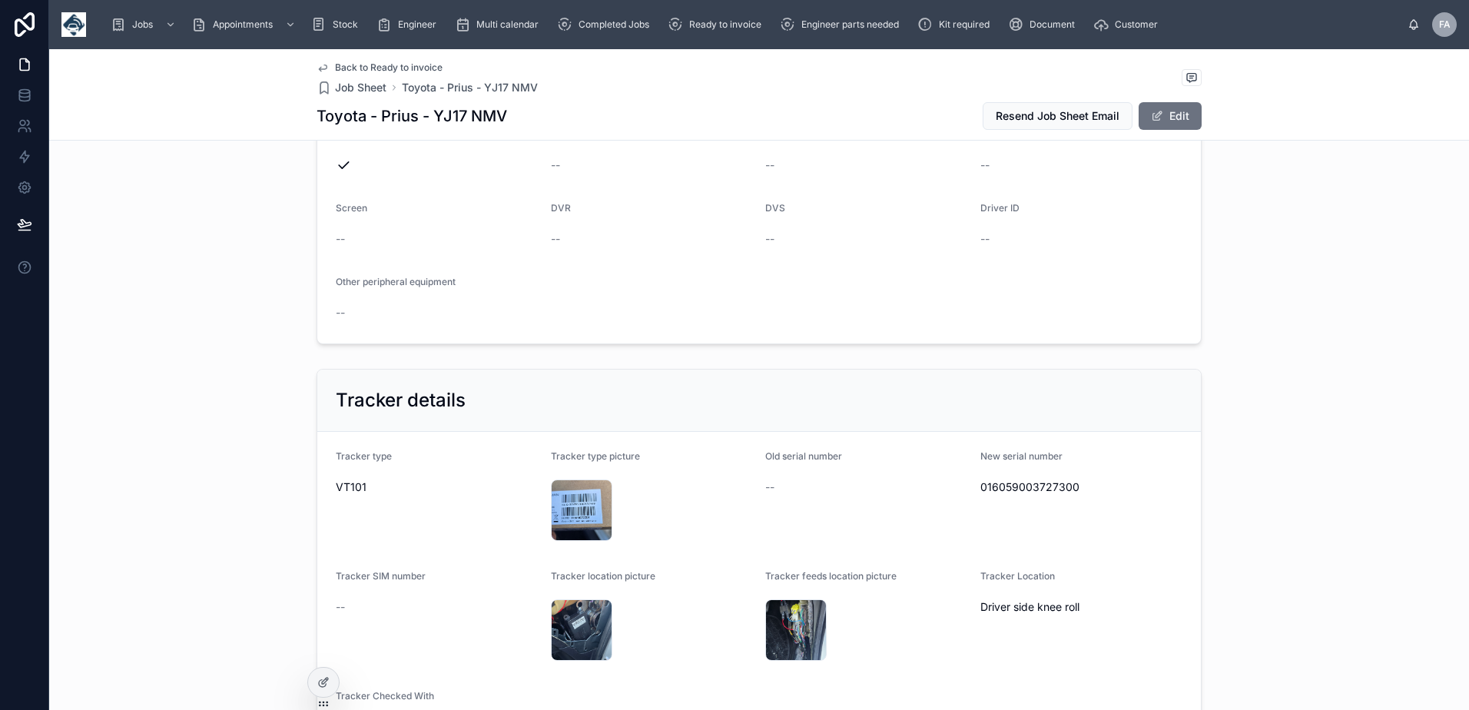
click at [999, 486] on span "016059003727300" at bounding box center [1081, 486] width 203 height 15
click at [999, 484] on span "016059003727300" at bounding box center [1081, 486] width 203 height 15
copy span "016059003727300"
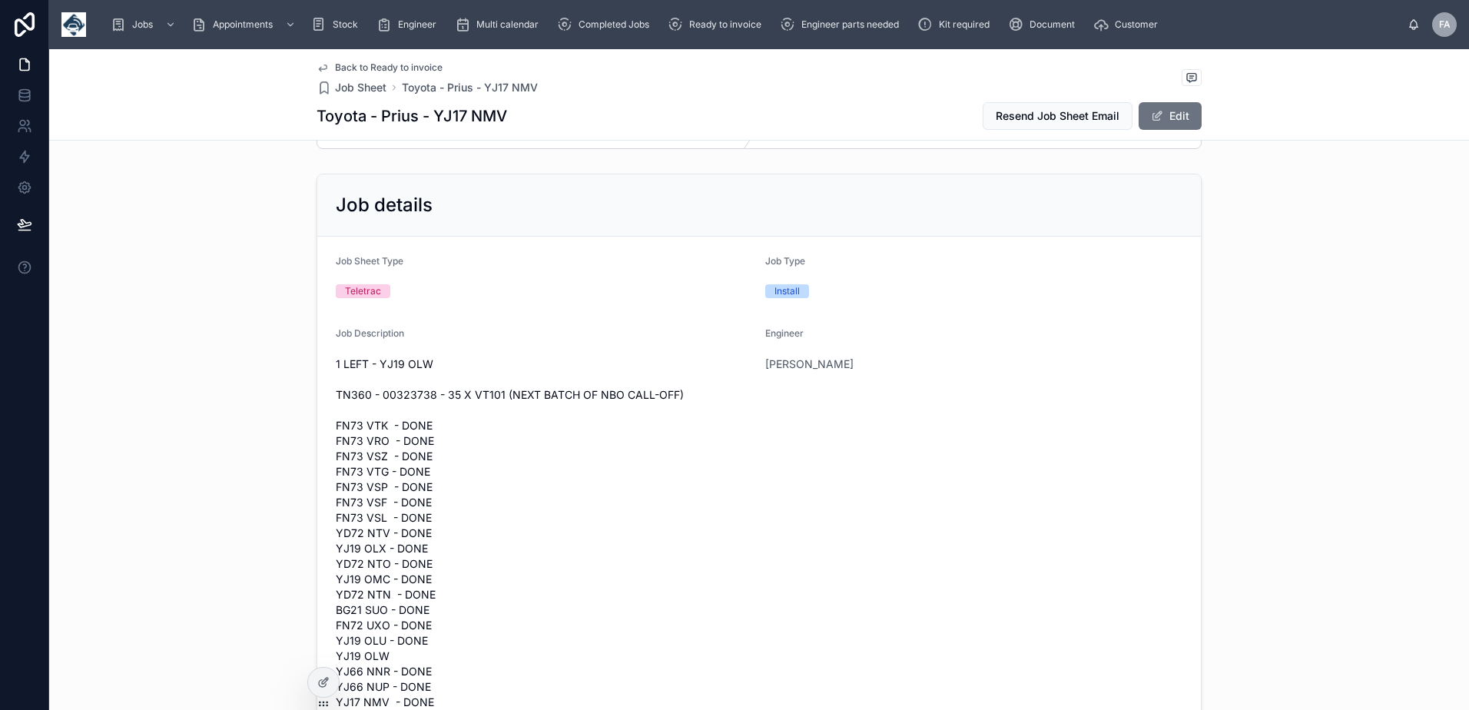
scroll to position [0, 0]
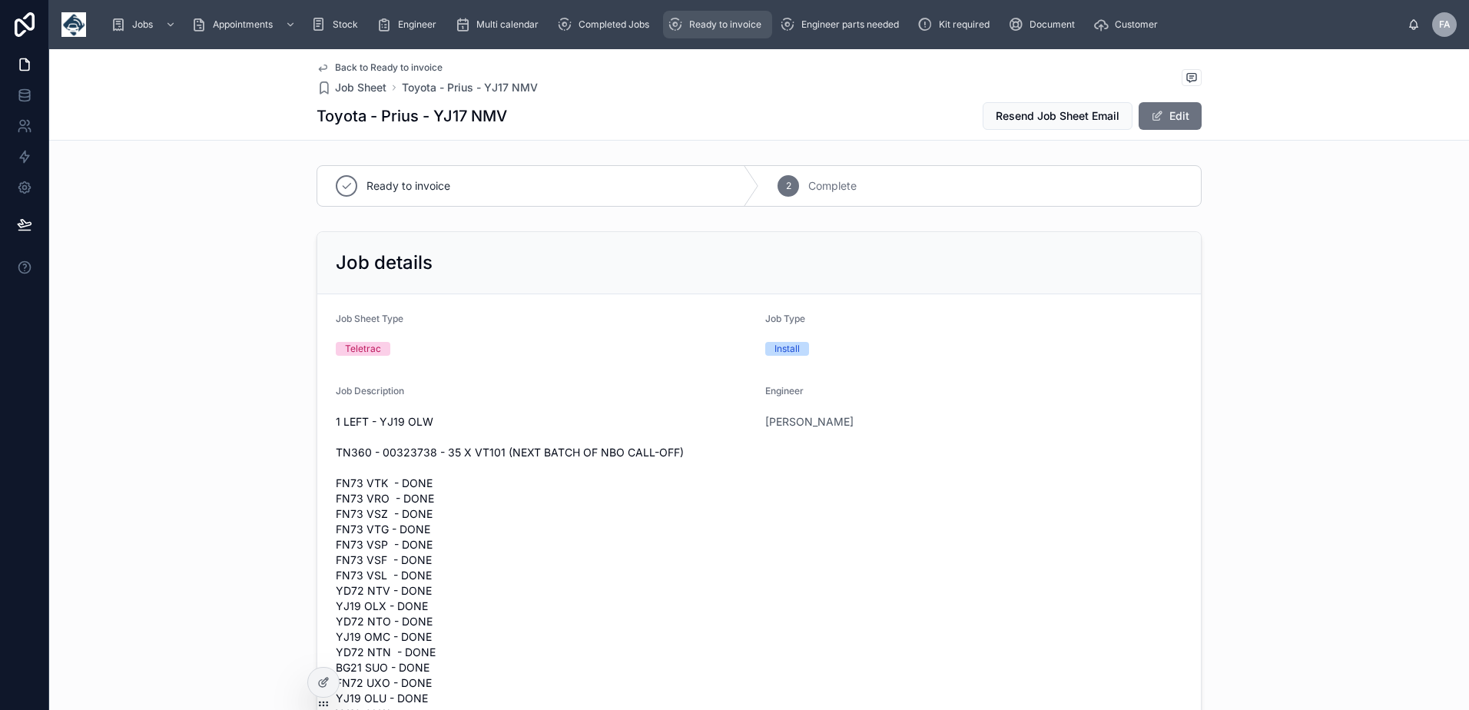
click at [716, 24] on span "Ready to invoice" at bounding box center [725, 24] width 72 height 12
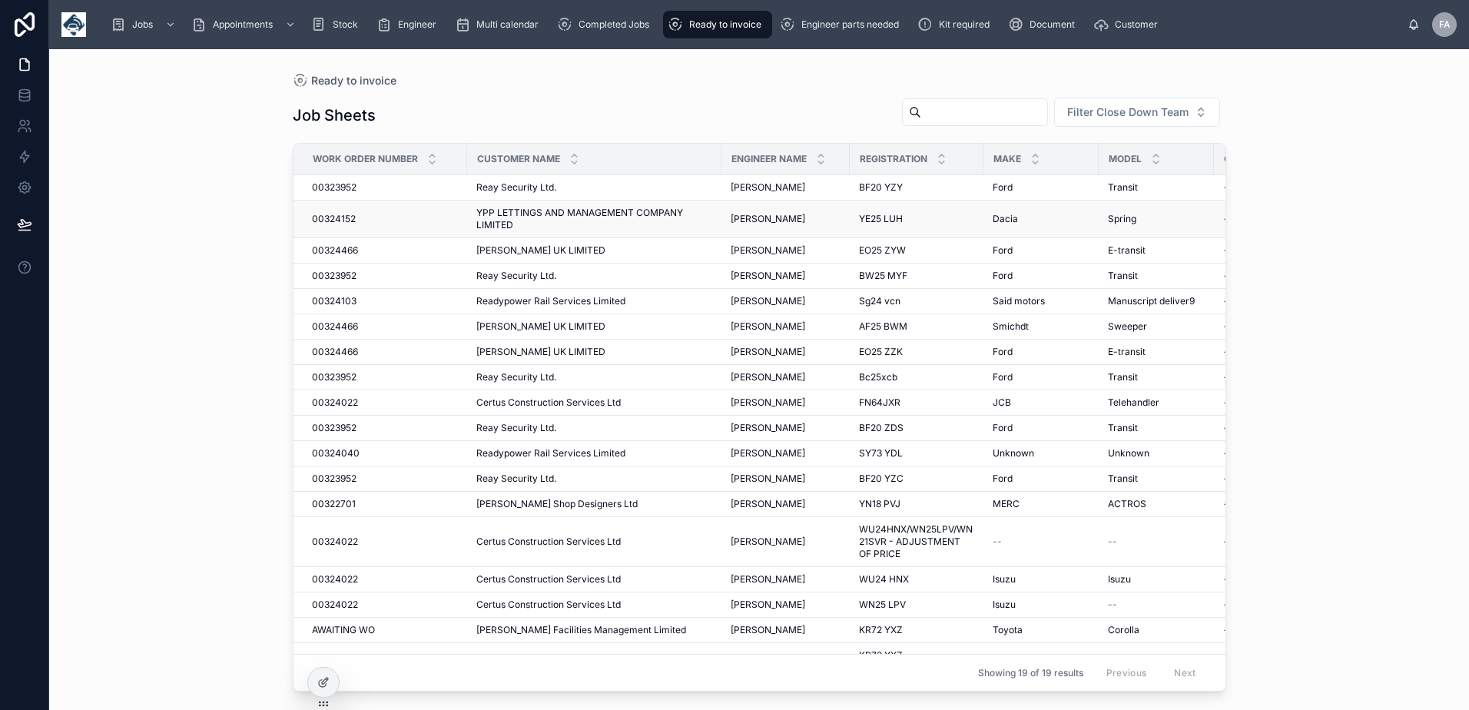
click at [331, 220] on span "00324152" at bounding box center [334, 219] width 44 height 12
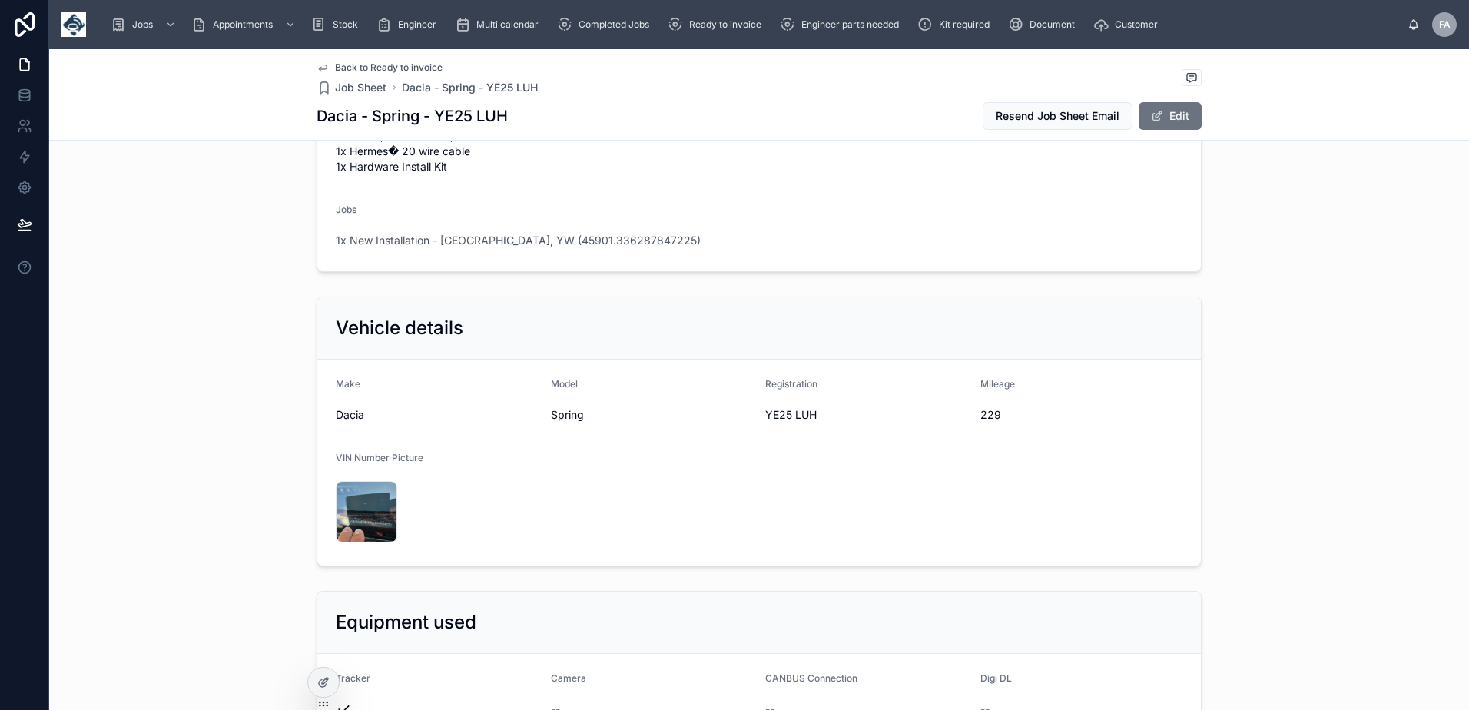
scroll to position [77, 0]
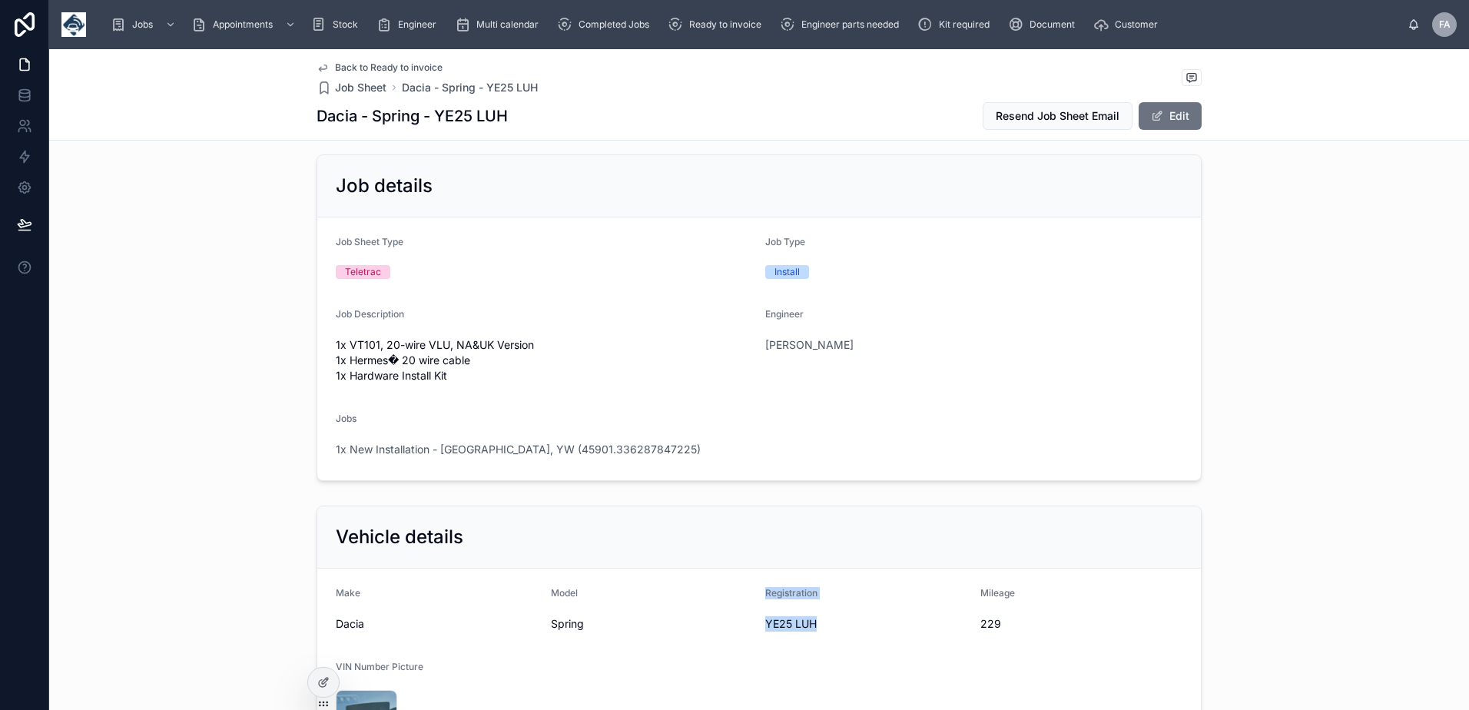
drag, startPoint x: 751, startPoint y: 628, endPoint x: 816, endPoint y: 615, distance: 66.0
click at [816, 615] on form "Make Dacia Model Spring Registration YE25 LUH Mileage 229 VIN Number Picture 20…" at bounding box center [758, 671] width 883 height 206
drag, startPoint x: 816, startPoint y: 615, endPoint x: 816, endPoint y: 650, distance: 35.3
click at [816, 650] on form "Make Dacia Model Spring Registration YE25 LUH Mileage 229 VIN Number Picture 20…" at bounding box center [758, 671] width 883 height 206
drag, startPoint x: 762, startPoint y: 628, endPoint x: 820, endPoint y: 628, distance: 57.6
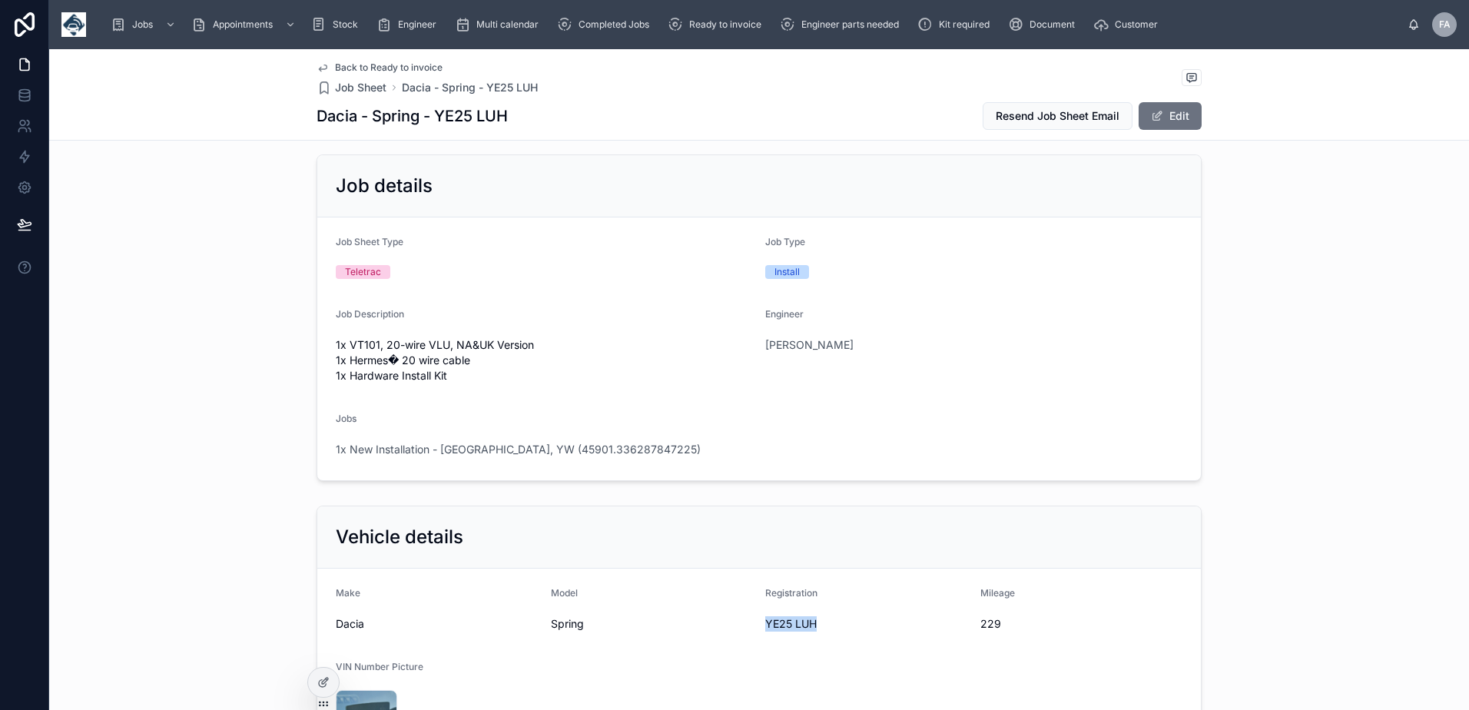
click at [820, 628] on span "YE25 LUH" at bounding box center [866, 623] width 203 height 15
copy span "YE25 LUH"
drag, startPoint x: 976, startPoint y: 625, endPoint x: 995, endPoint y: 625, distance: 19.2
click at [995, 625] on span "229" at bounding box center [1081, 623] width 203 height 15
copy span "229"
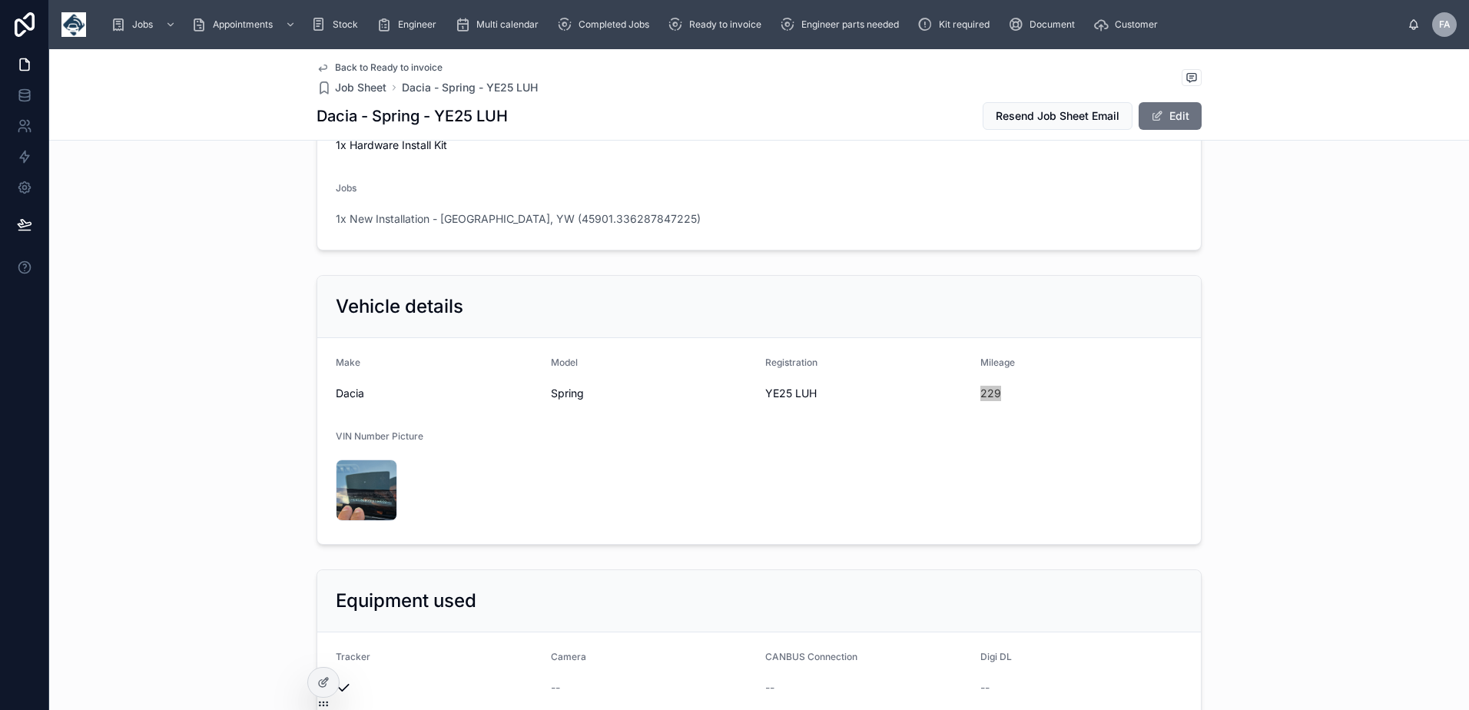
scroll to position [691, 0]
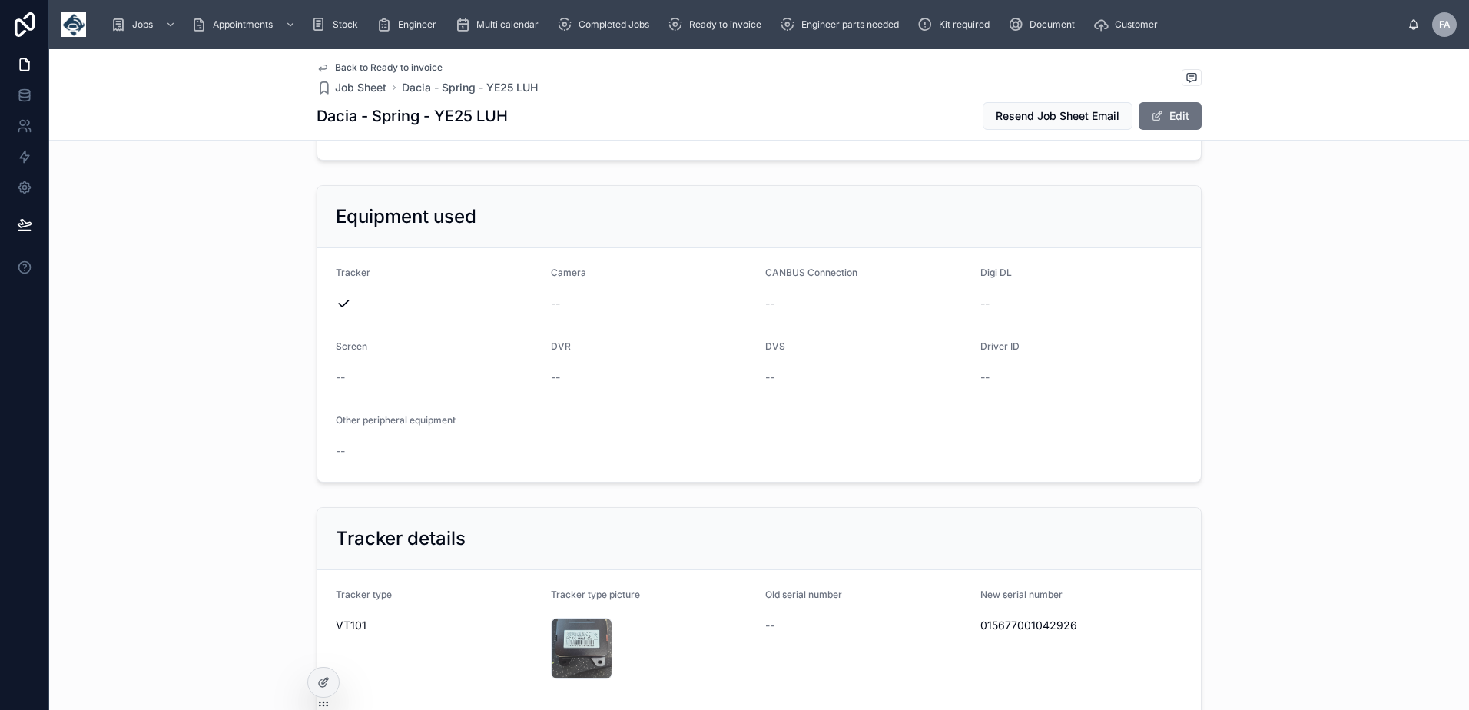
click at [1057, 632] on span "015677001042926" at bounding box center [1081, 625] width 203 height 15
click at [1056, 631] on span "015677001042926" at bounding box center [1081, 625] width 203 height 15
copy span "015677001042926"
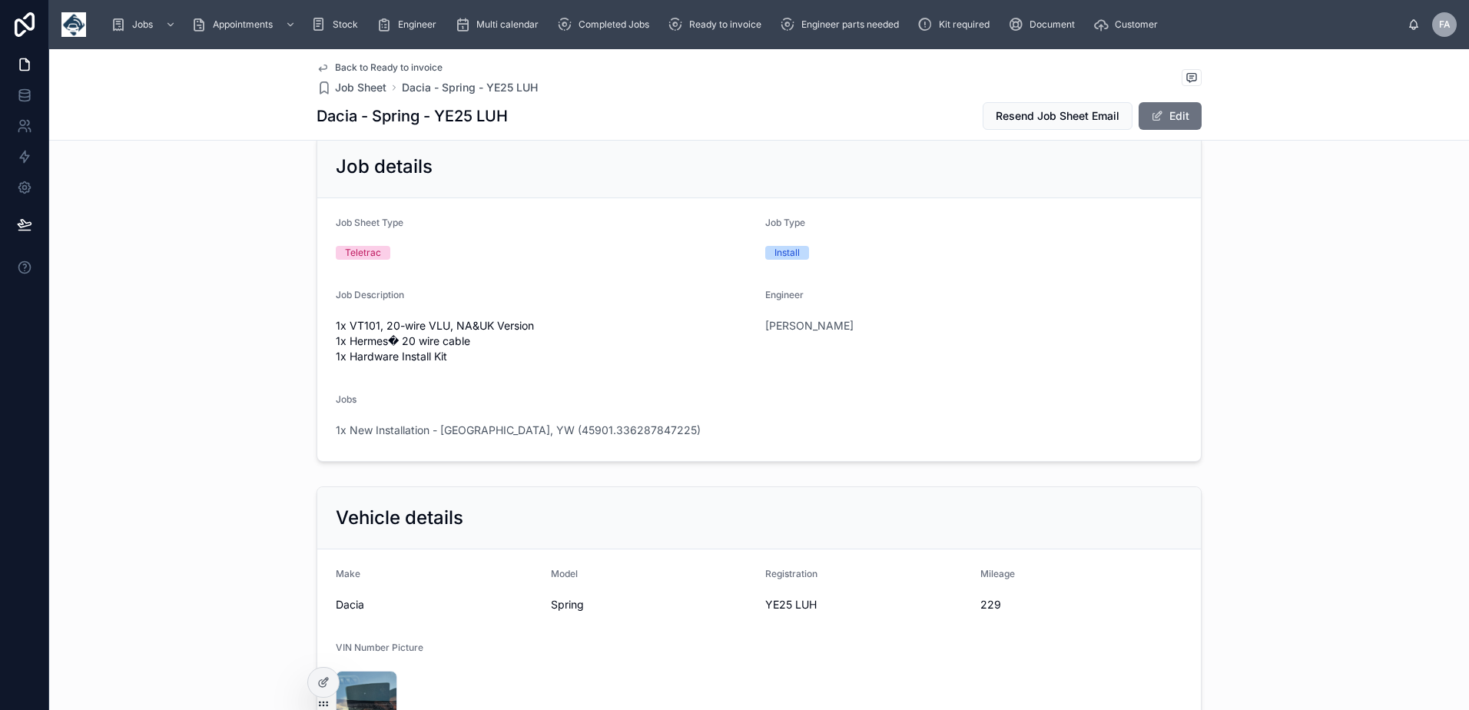
scroll to position [0, 0]
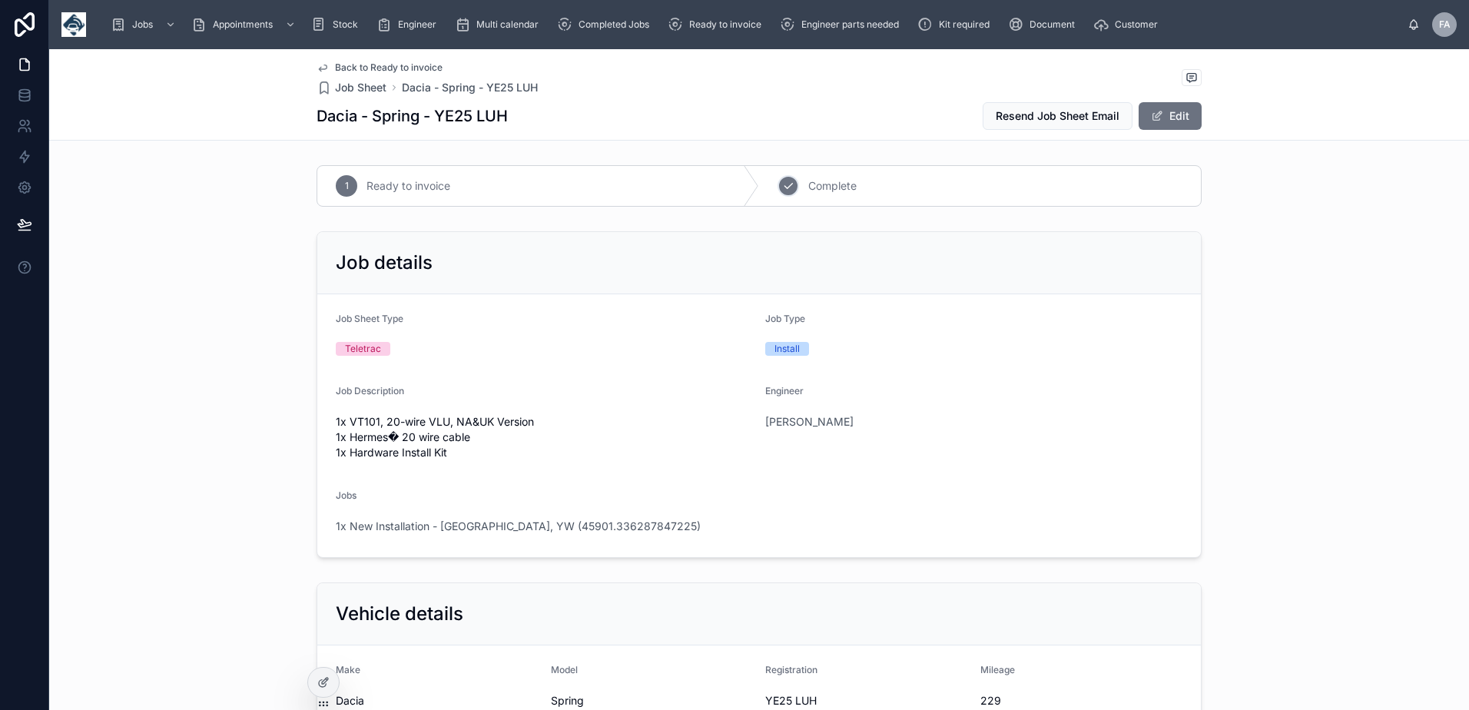
click at [782, 189] on icon at bounding box center [788, 186] width 12 height 12
click at [416, 529] on span "1x New Installation - Leeds, YW (45901.336287847225)" at bounding box center [518, 526] width 365 height 15
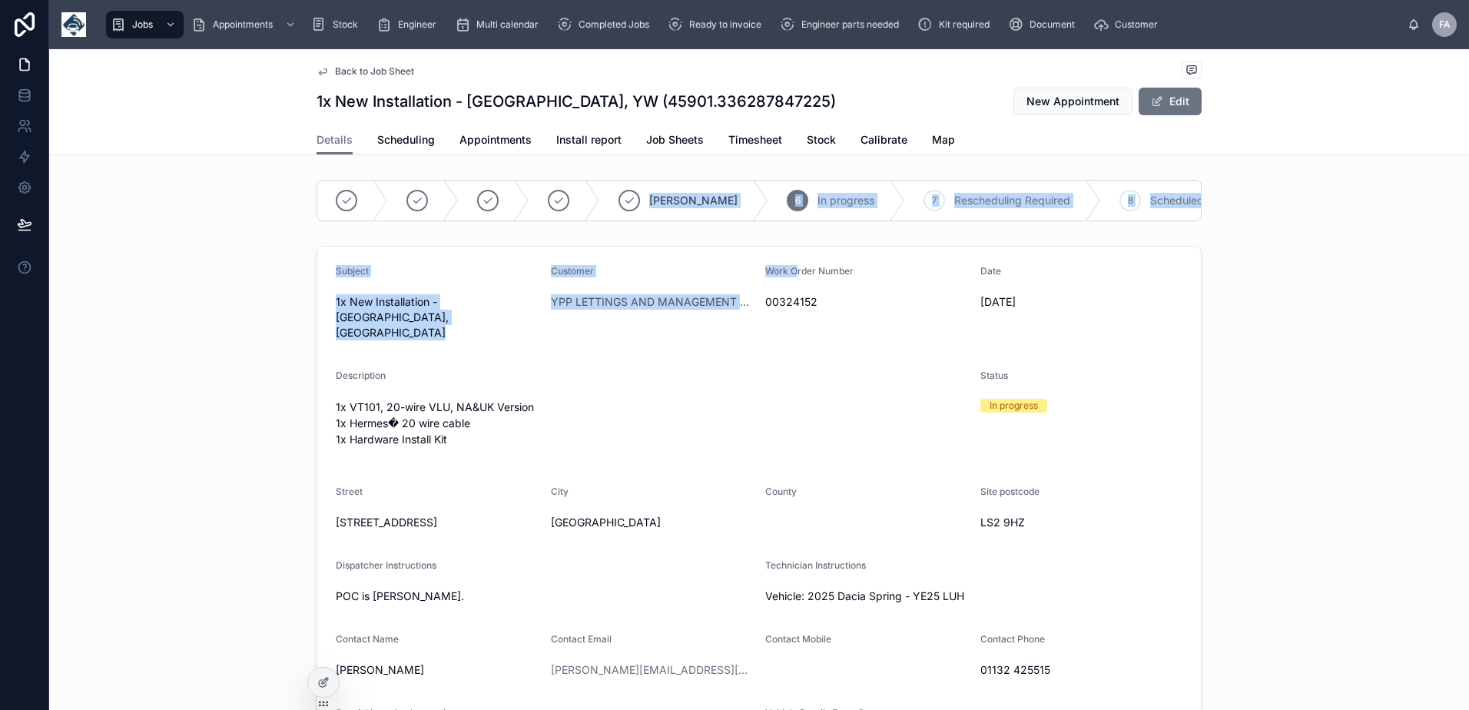
drag, startPoint x: 519, startPoint y: 232, endPoint x: 790, endPoint y: 257, distance: 273.0
click at [790, 257] on div "Booker D 6 In progress 7 Rescheduling Required 8 Scheduled 9 Holiday 10 Complet…" at bounding box center [759, 521] width 1420 height 694
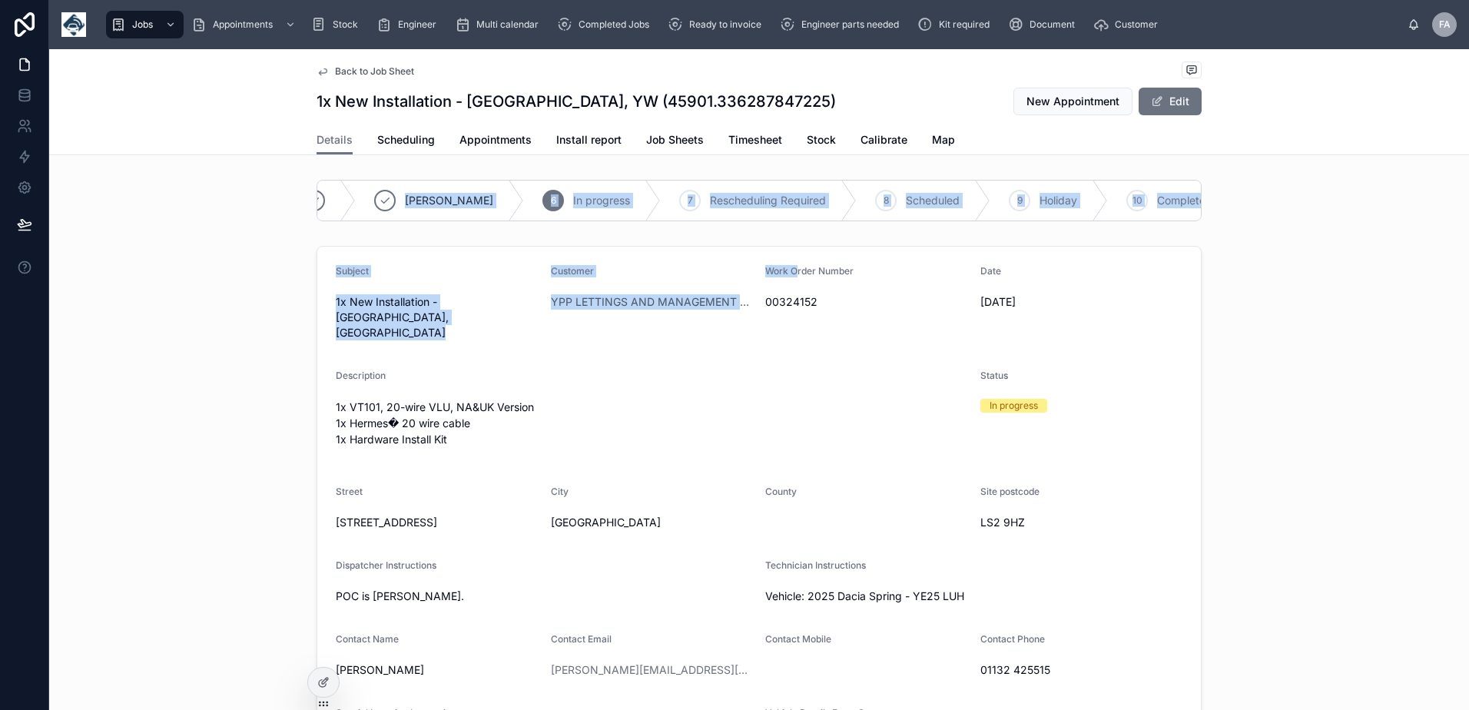
scroll to position [0, 322]
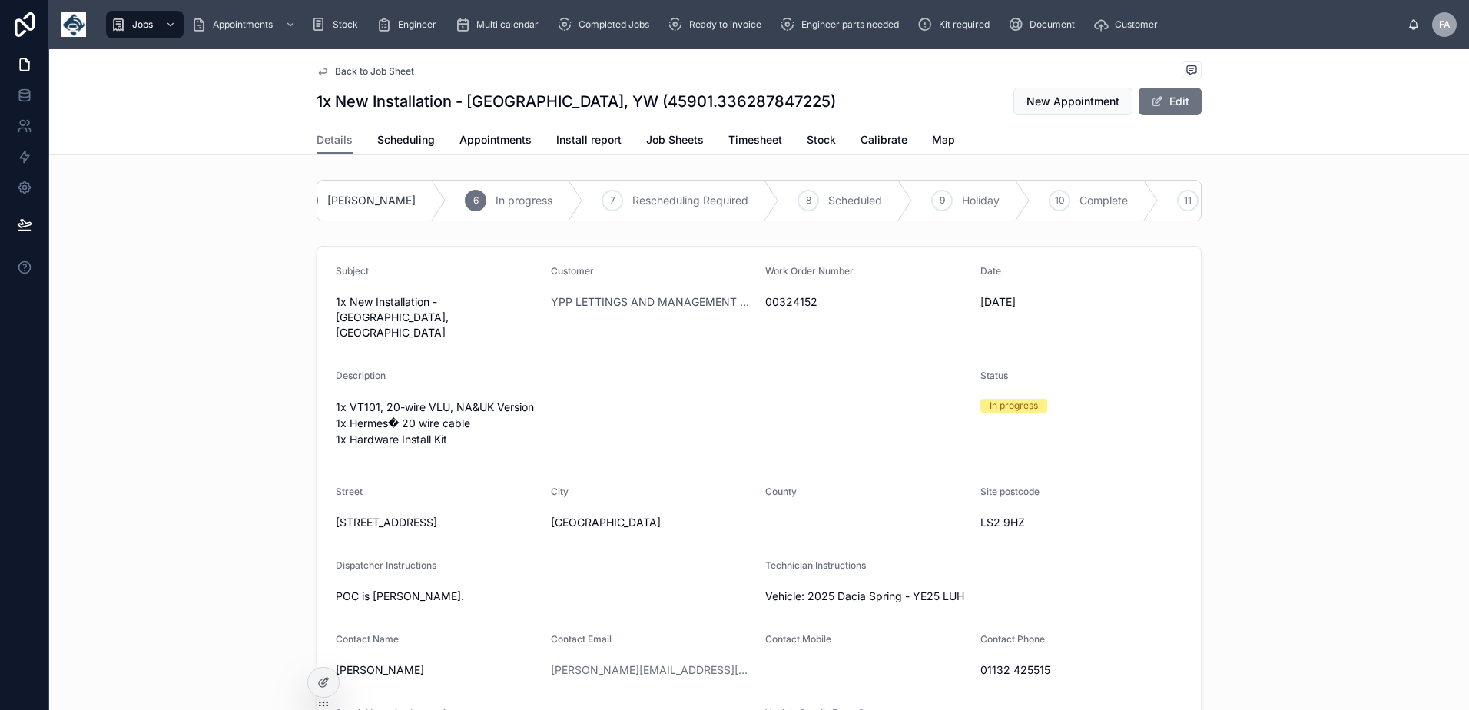
click at [942, 283] on div "Work Order Number" at bounding box center [866, 274] width 203 height 18
click at [1079, 202] on span "Complete" at bounding box center [1103, 200] width 48 height 15
click at [489, 136] on span "Appointments" at bounding box center [495, 139] width 72 height 15
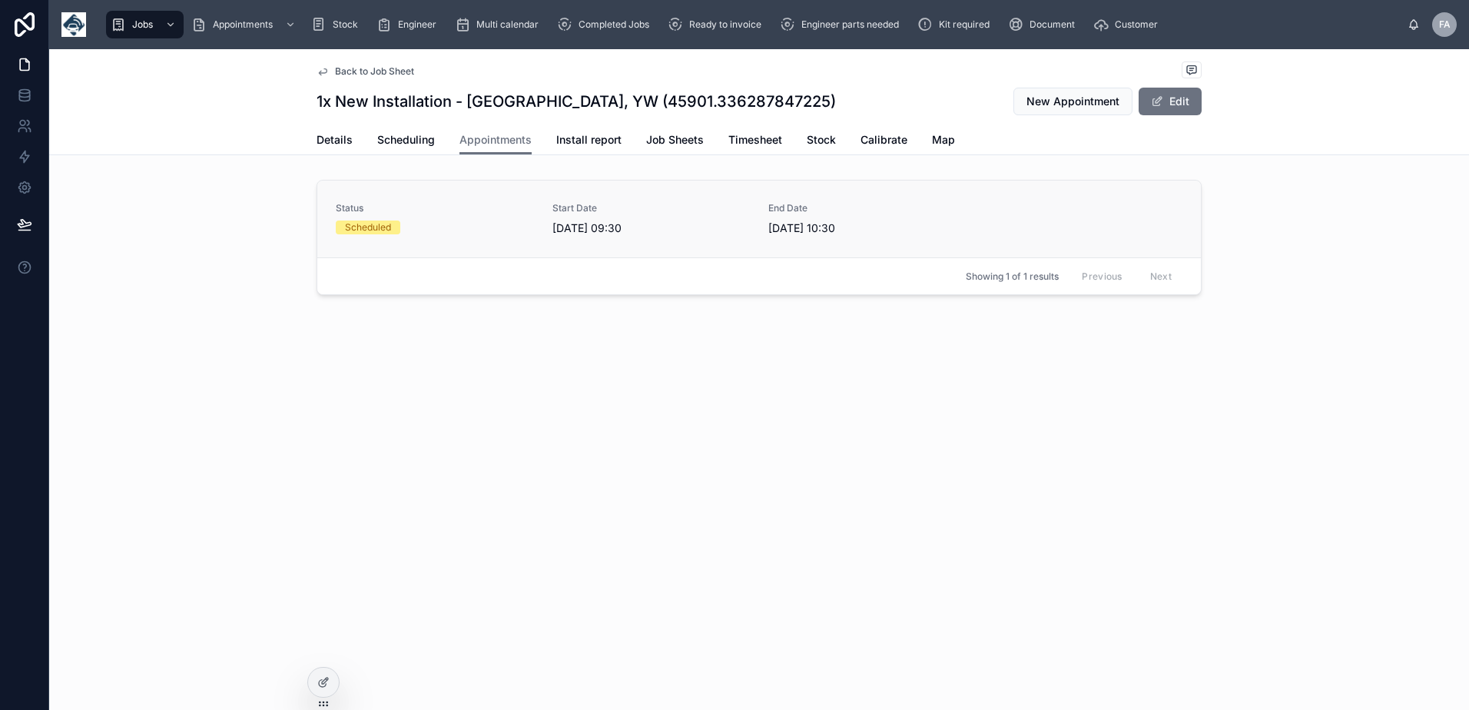
click at [423, 233] on div "Scheduled" at bounding box center [435, 227] width 198 height 14
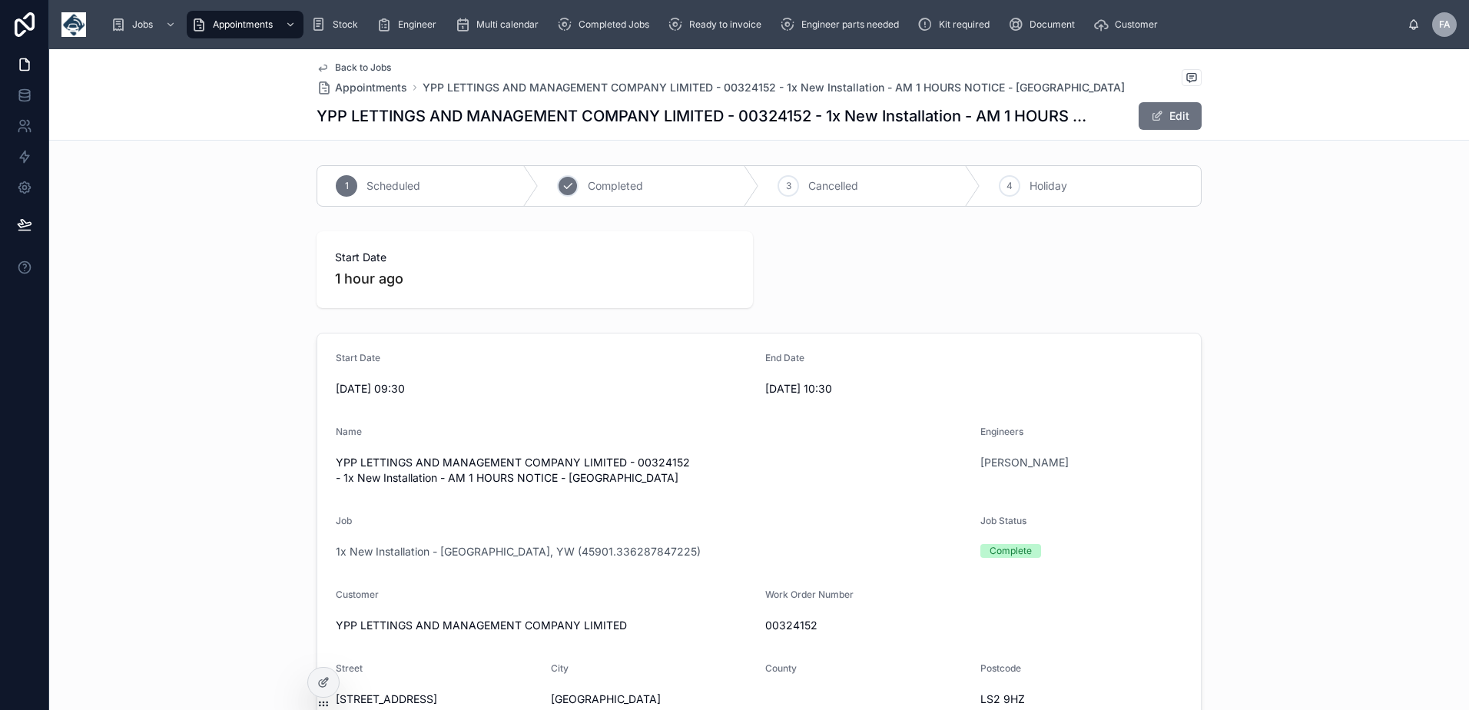
click at [565, 184] on icon at bounding box center [568, 186] width 12 height 12
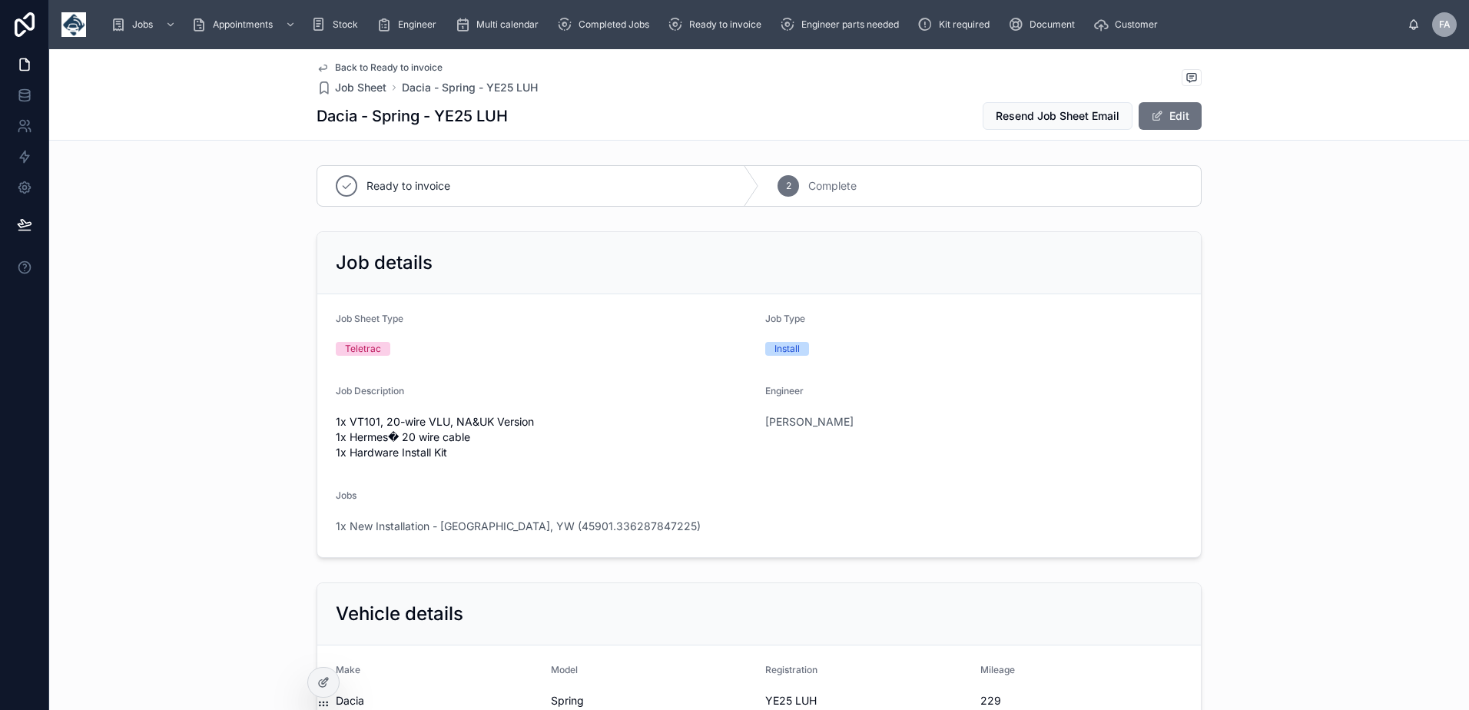
click at [744, 38] on div "Jobs Appointments Stock Engineer Multi calendar Completed Jobs Ready to invoice…" at bounding box center [752, 25] width 1309 height 34
click at [744, 25] on span "Ready to invoice" at bounding box center [725, 24] width 72 height 12
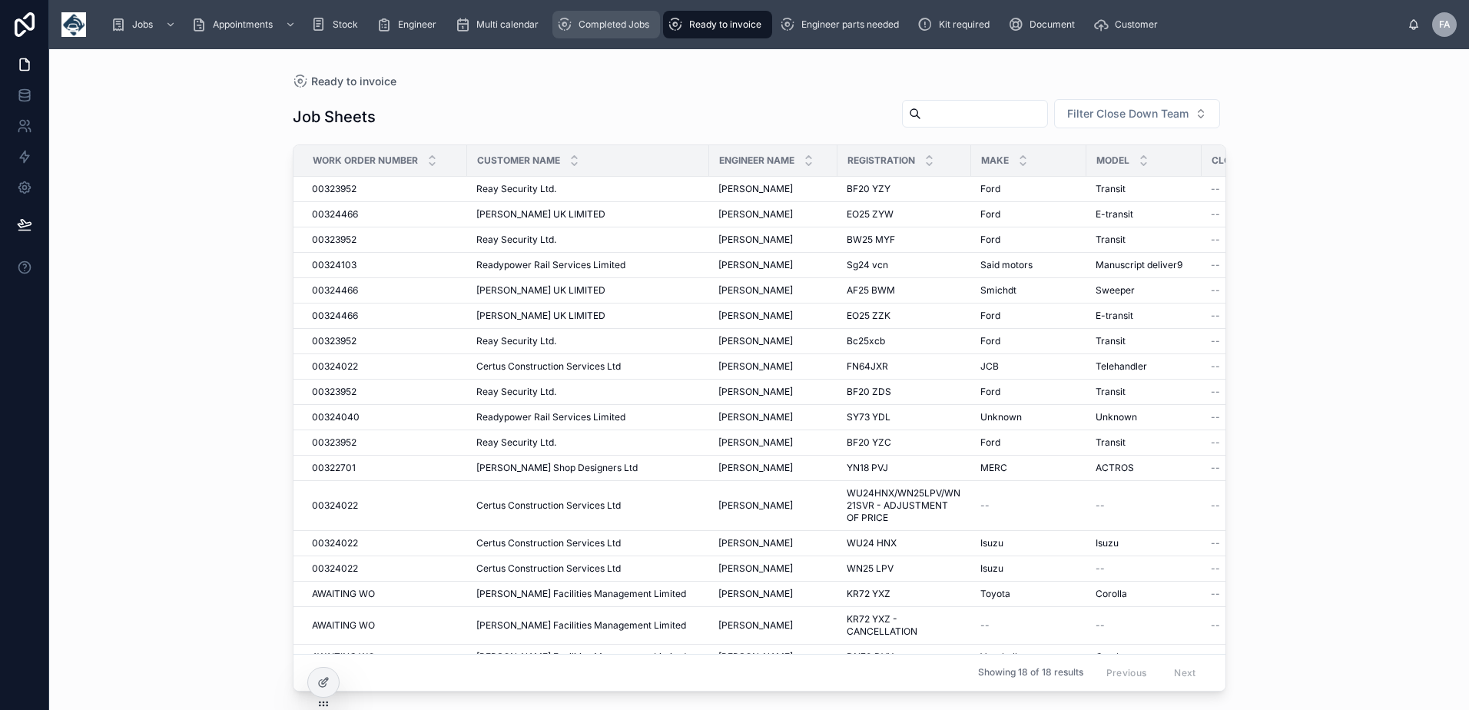
click at [582, 31] on div "Completed Jobs" at bounding box center [606, 24] width 98 height 25
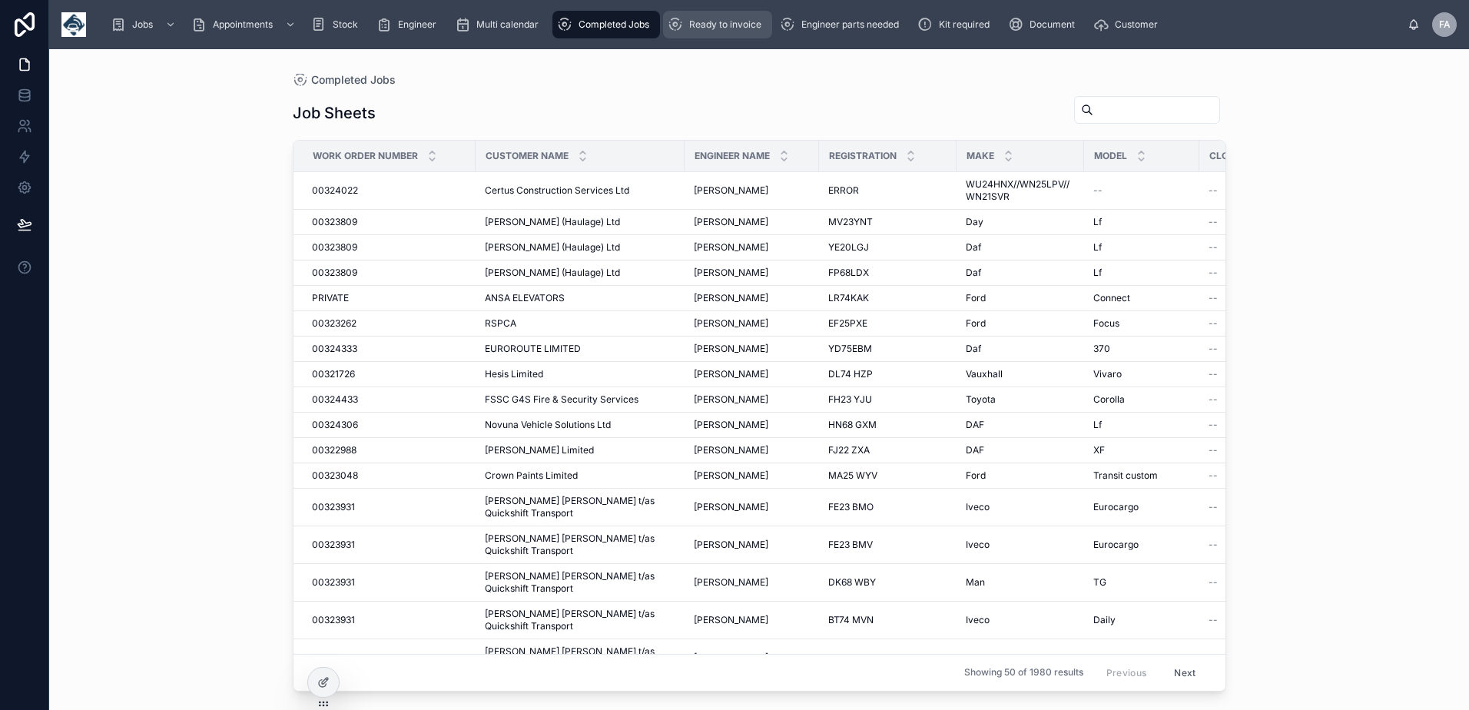
click at [738, 25] on span "Ready to invoice" at bounding box center [725, 24] width 72 height 12
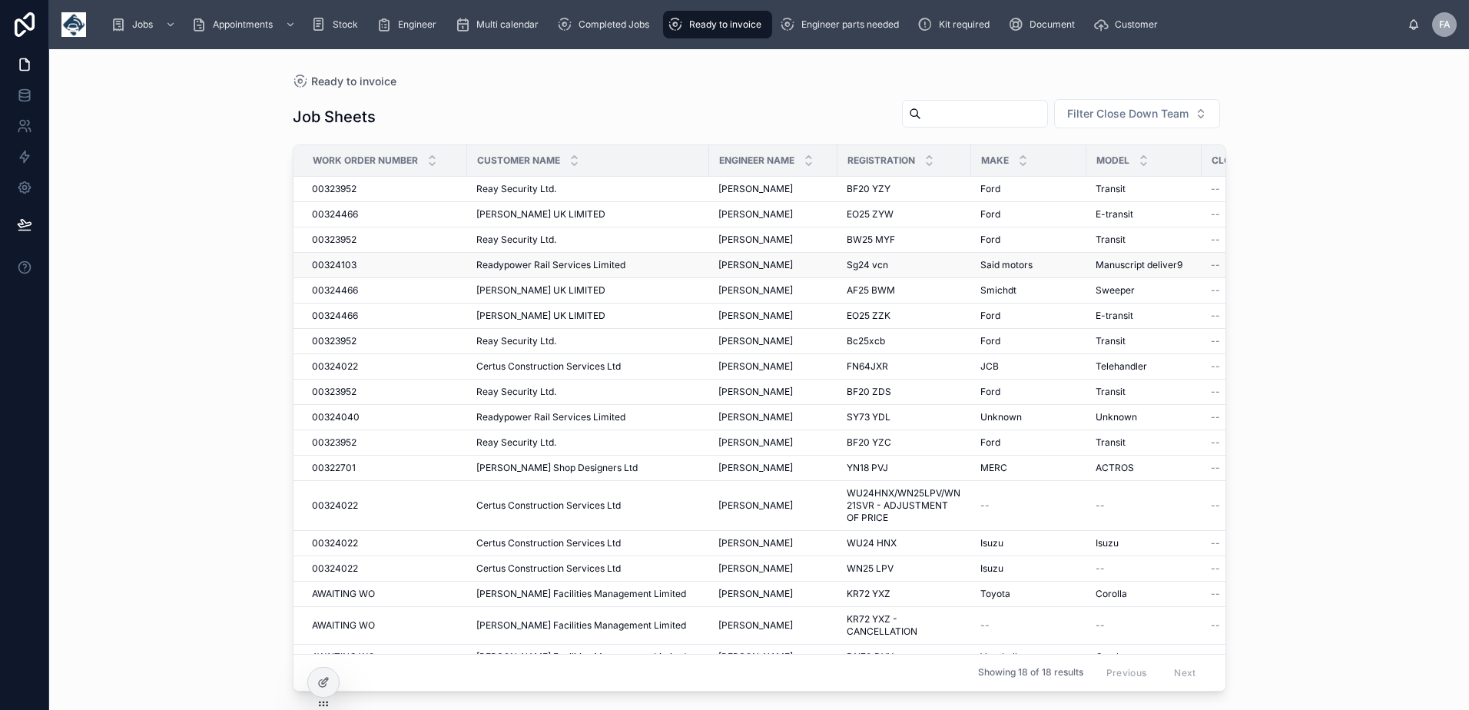
click at [333, 263] on span "00324103" at bounding box center [334, 265] width 45 height 12
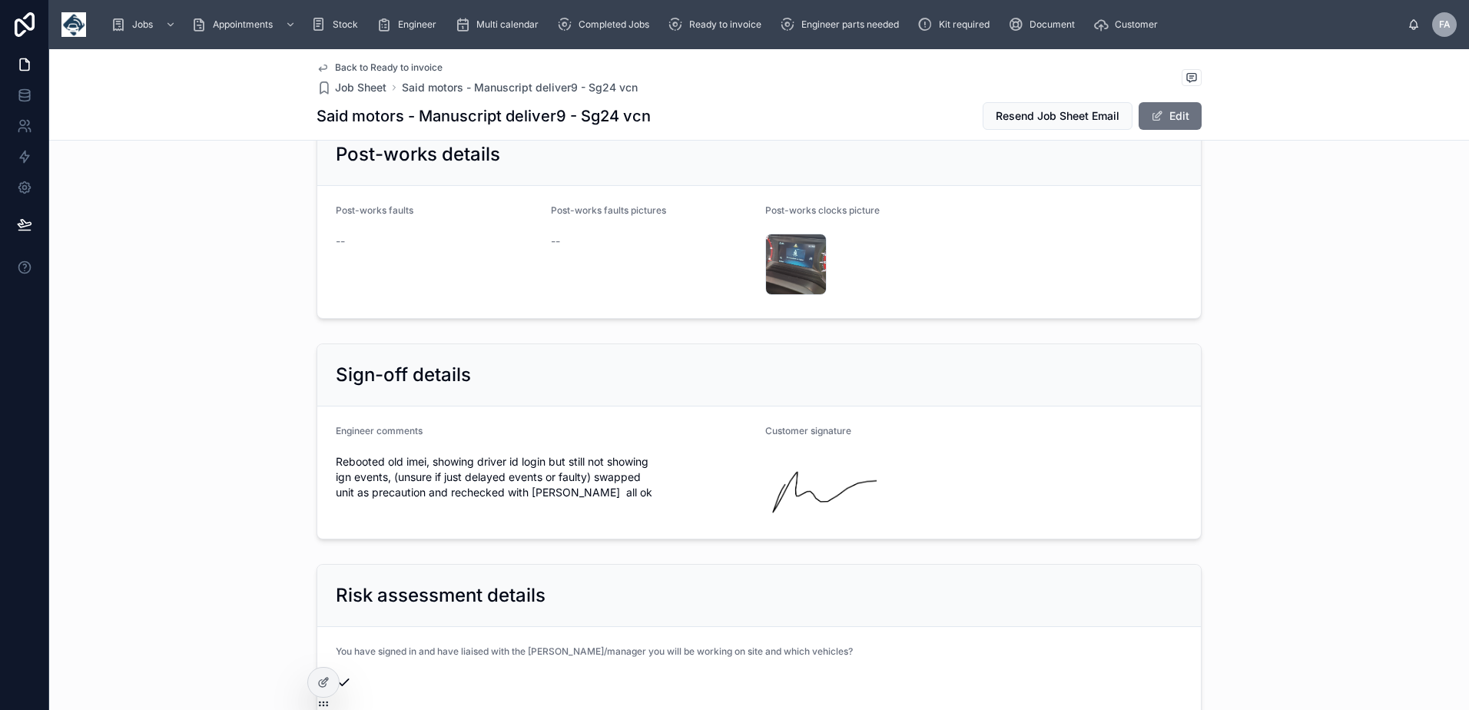
scroll to position [2842, 0]
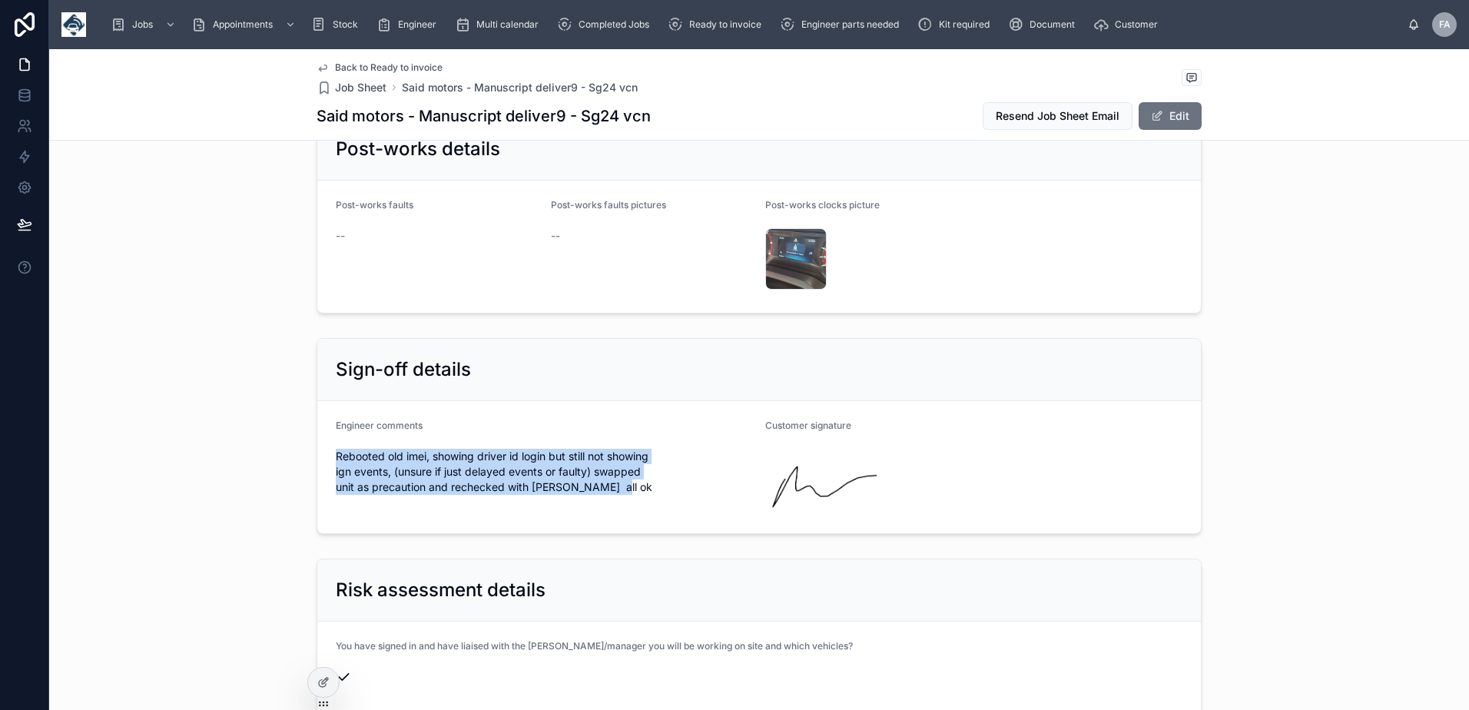
drag, startPoint x: 328, startPoint y: 457, endPoint x: 638, endPoint y: 498, distance: 312.2
click at [638, 498] on form "Engineer comments Rebooted old imei, showing driver id login but still not show…" at bounding box center [758, 467] width 883 height 132
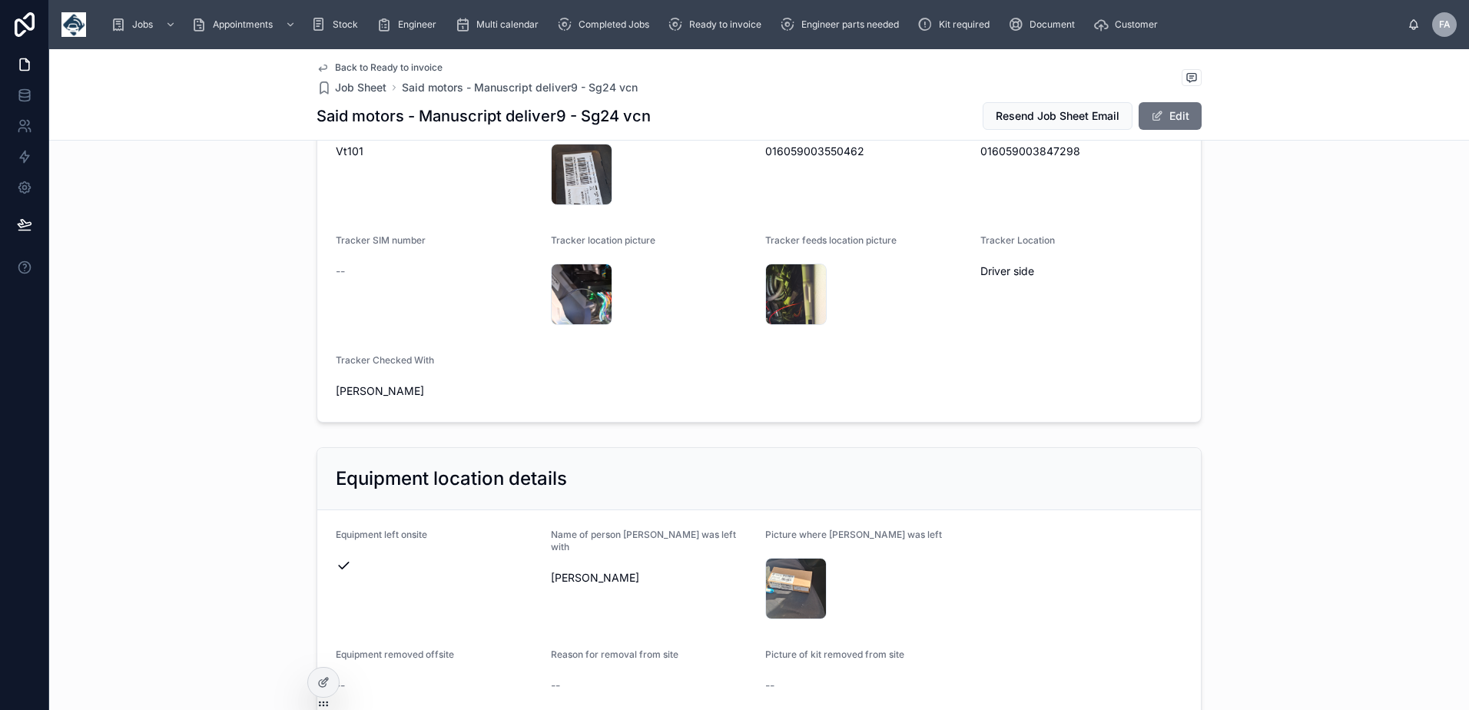
scroll to position [1075, 0]
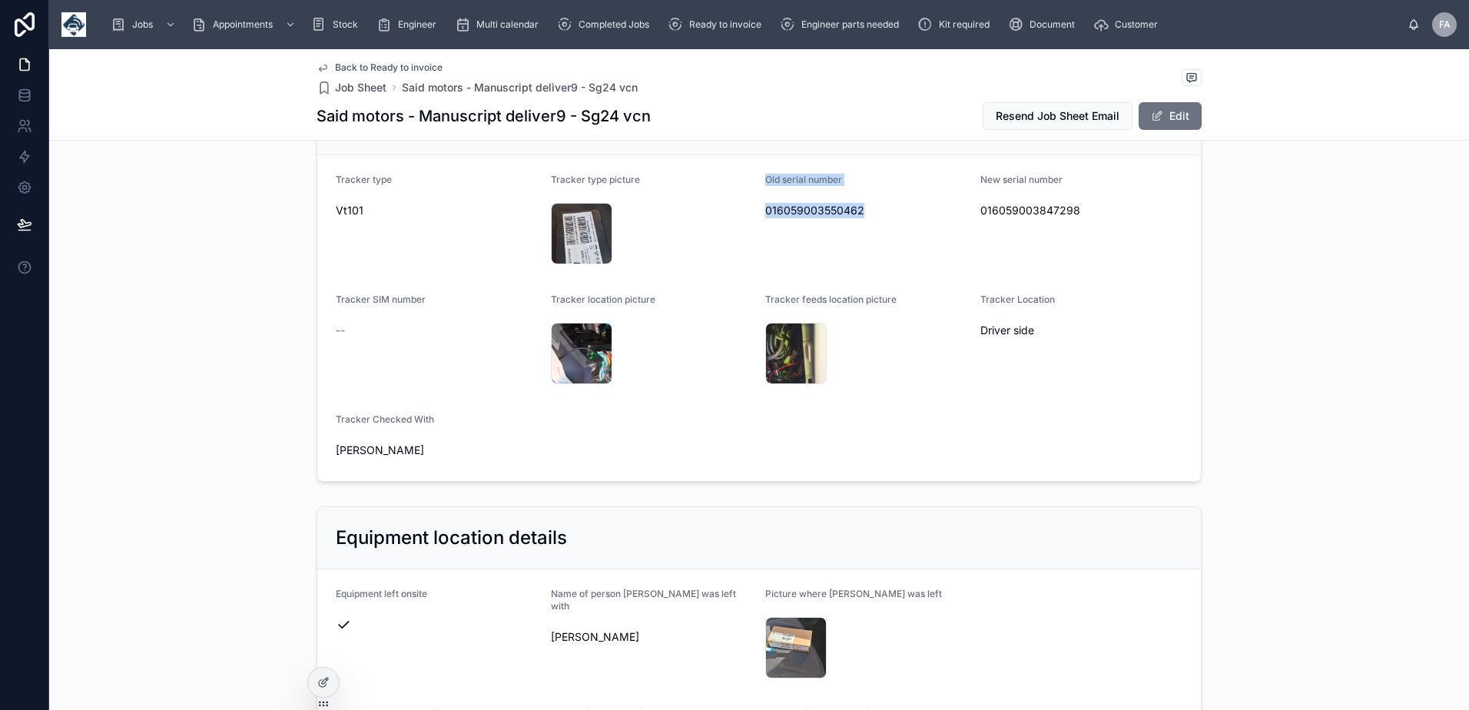
drag, startPoint x: 758, startPoint y: 180, endPoint x: 873, endPoint y: 220, distance: 121.5
click at [873, 220] on form "Tracker type Vt101 Tracker type picture 20250908_095658 .jpg Old serial number …" at bounding box center [758, 318] width 883 height 326
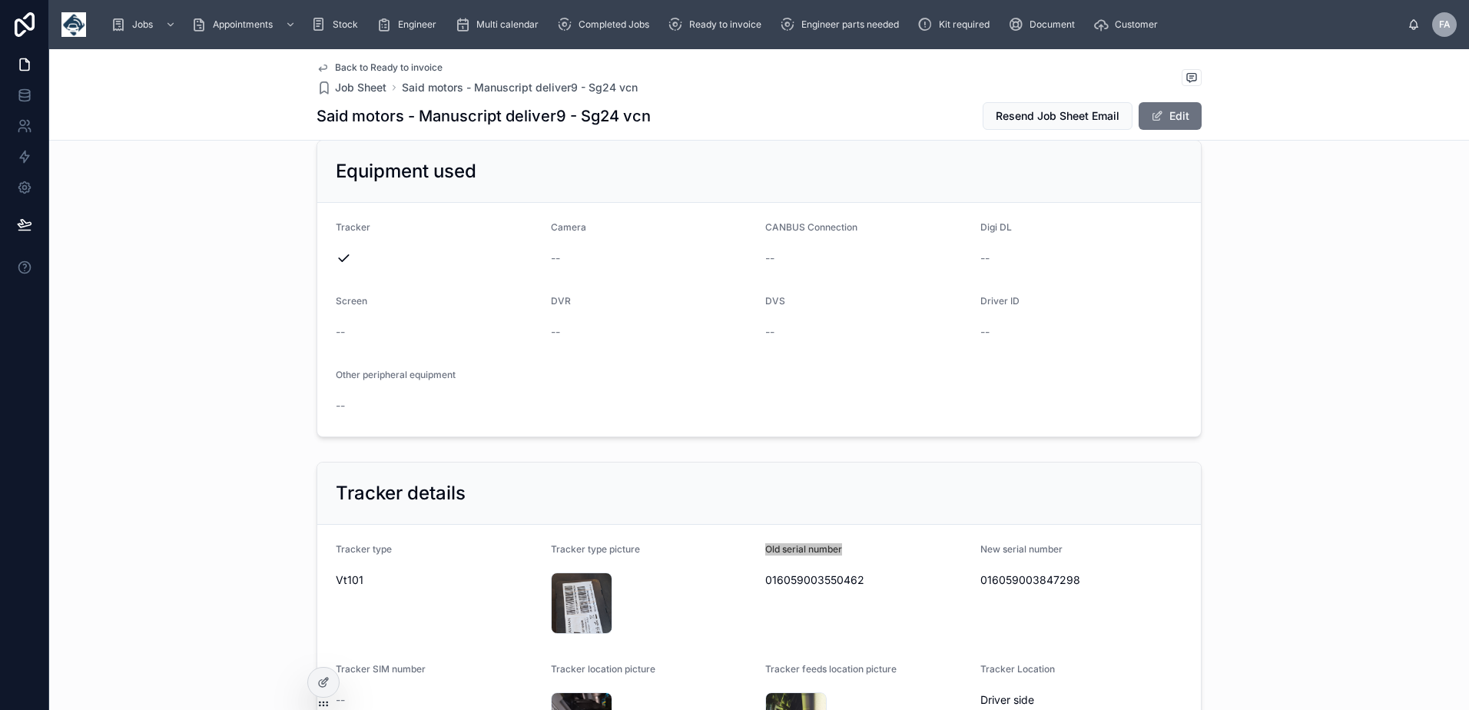
scroll to position [691, 0]
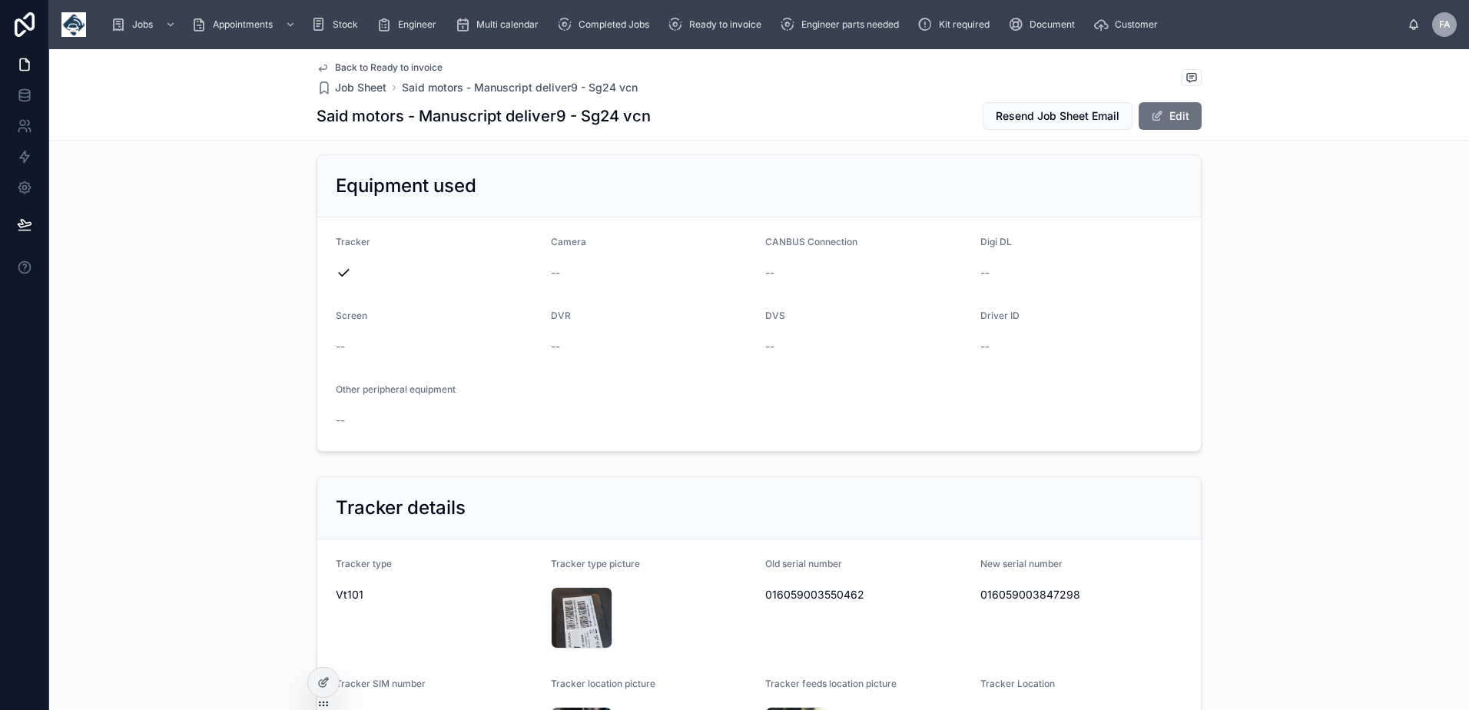
click at [1024, 601] on span "016059003847298" at bounding box center [1081, 594] width 203 height 15
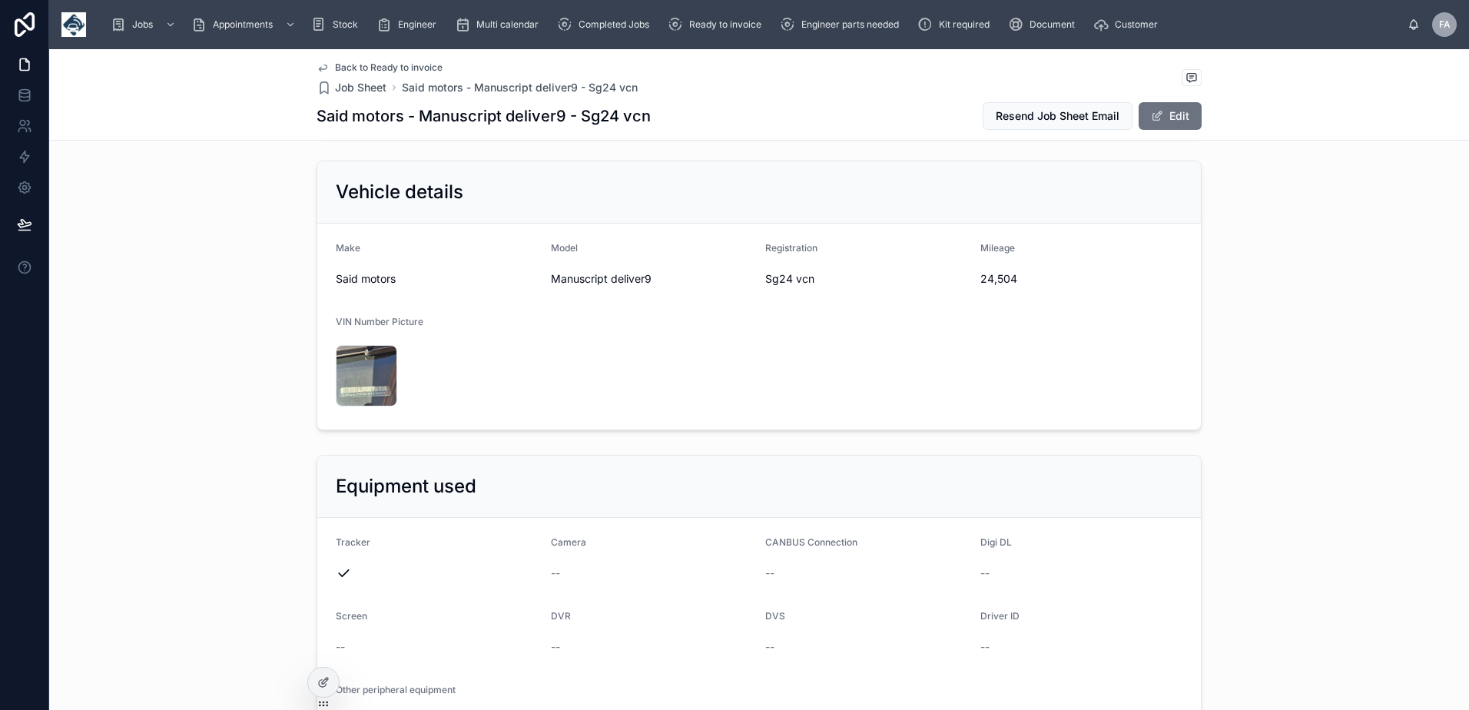
scroll to position [384, 0]
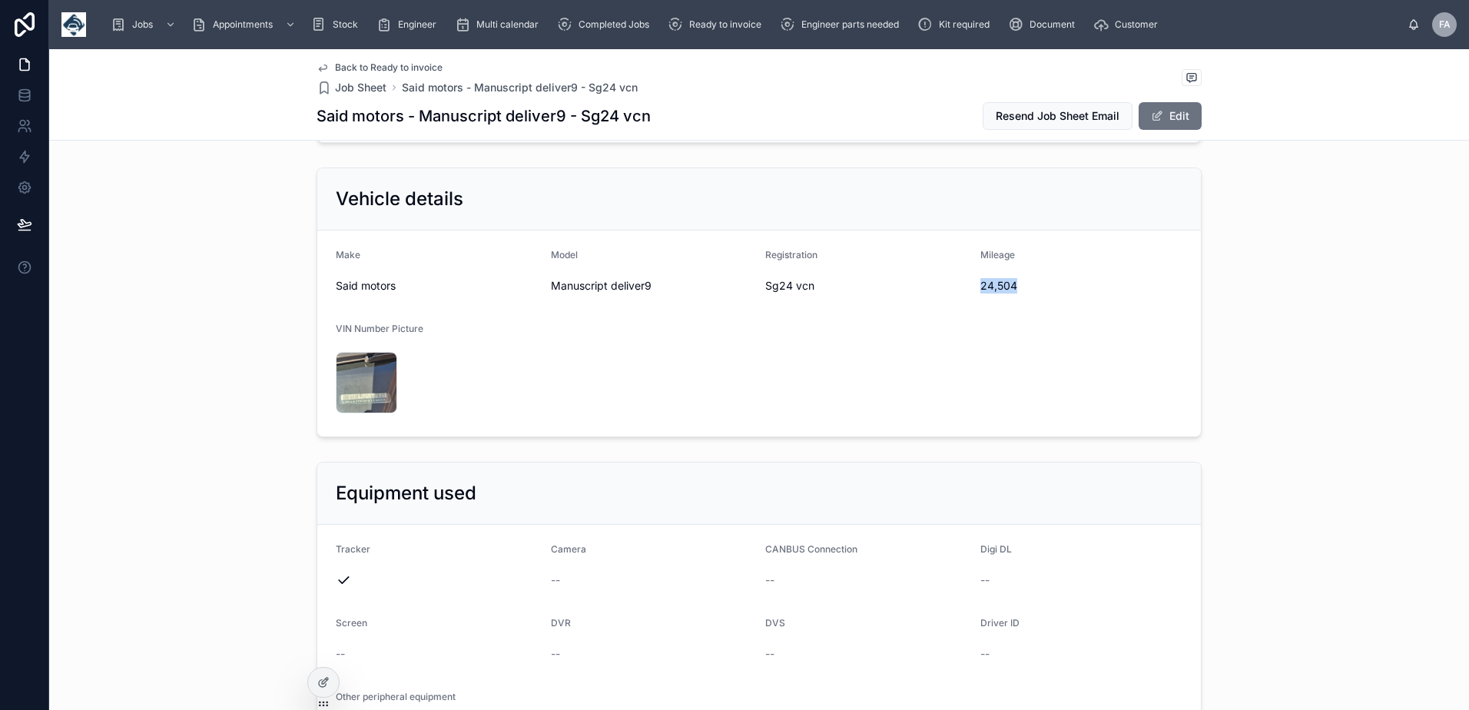
drag, startPoint x: 971, startPoint y: 289, endPoint x: 1012, endPoint y: 292, distance: 41.6
click at [1012, 292] on form "Make Said motors Model Manuscript deliver9 Registration Sg24 vcn Mileage 24,504…" at bounding box center [758, 333] width 883 height 206
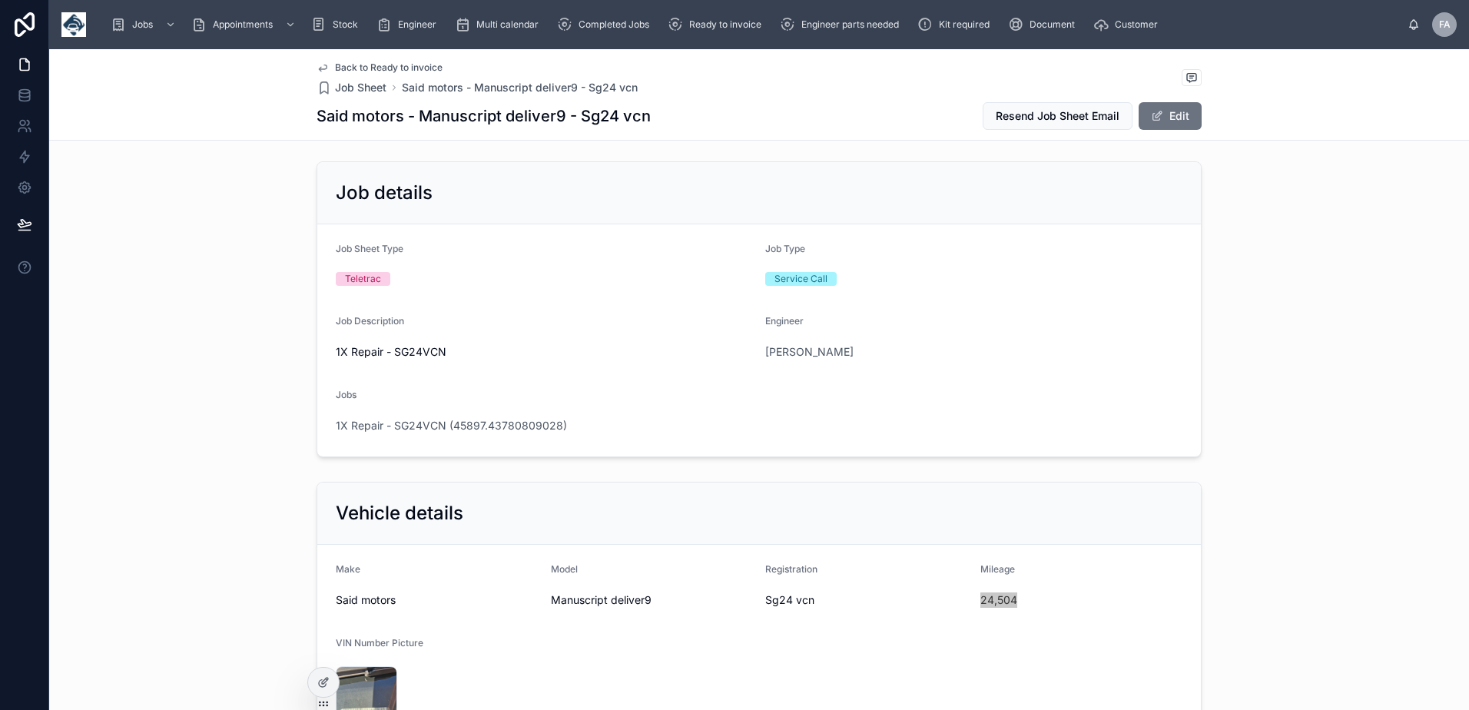
scroll to position [0, 0]
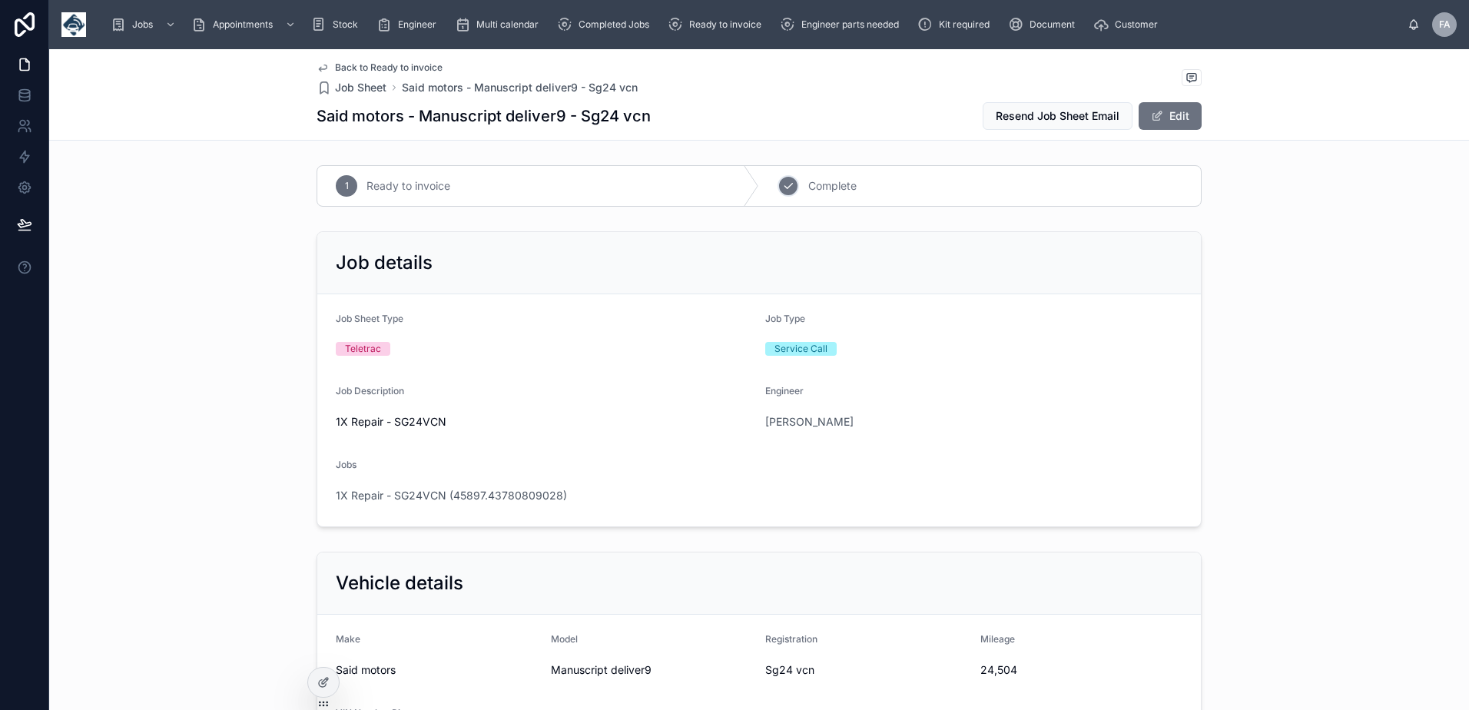
click at [789, 179] on div "2" at bounding box center [788, 186] width 22 height 22
click at [533, 493] on span "1X Repair - SG24VCN (45897.43780809028)" at bounding box center [451, 495] width 231 height 15
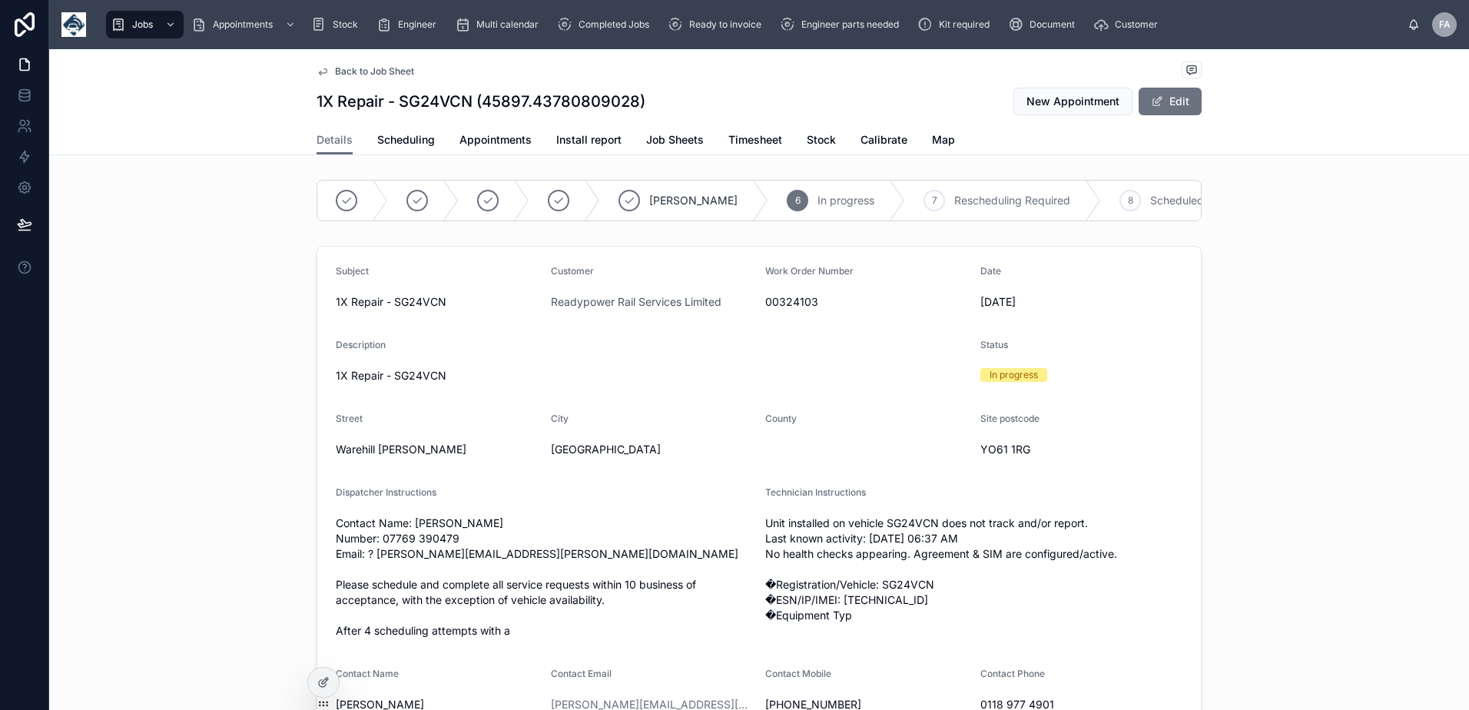
scroll to position [0, 365]
click at [1010, 195] on icon at bounding box center [1016, 200] width 12 height 12
click at [504, 151] on link "Appointments" at bounding box center [495, 141] width 72 height 31
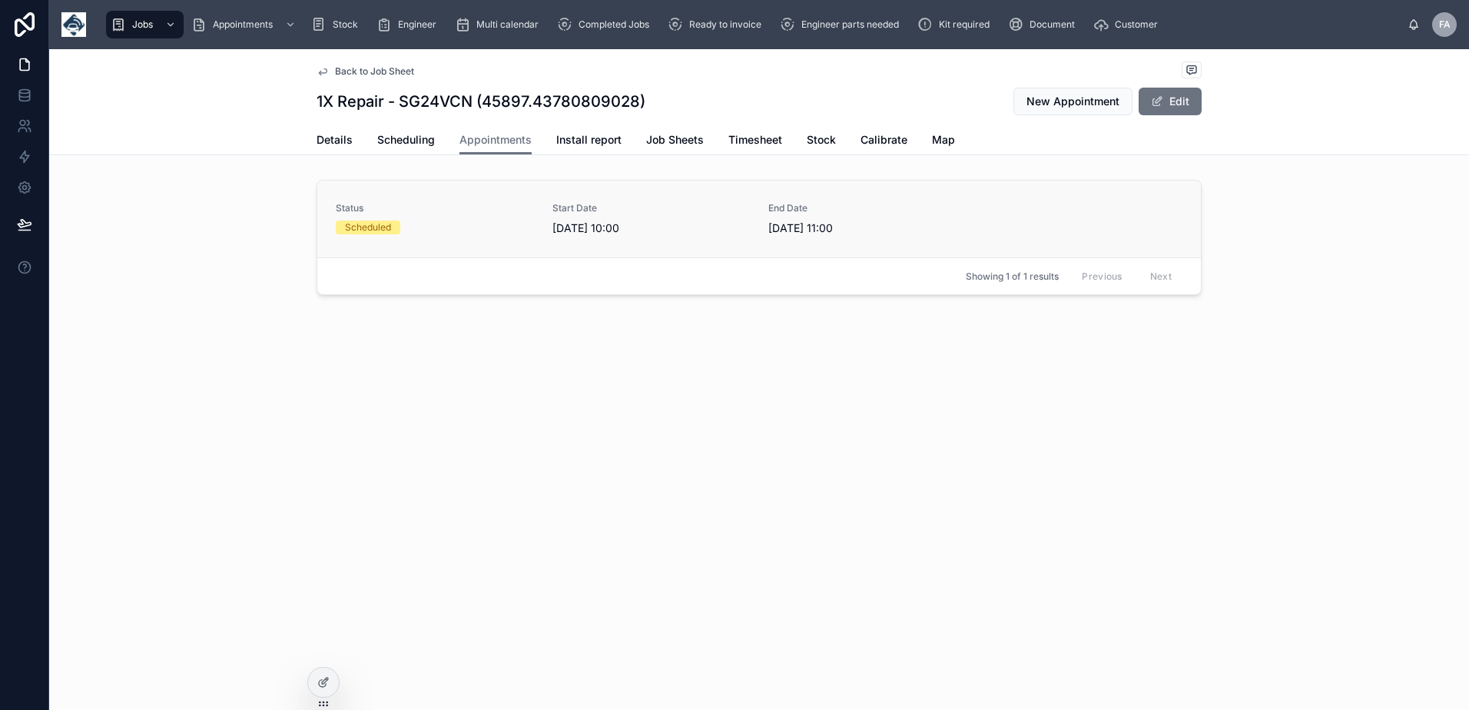
click at [383, 219] on div "Status Scheduled" at bounding box center [435, 218] width 198 height 32
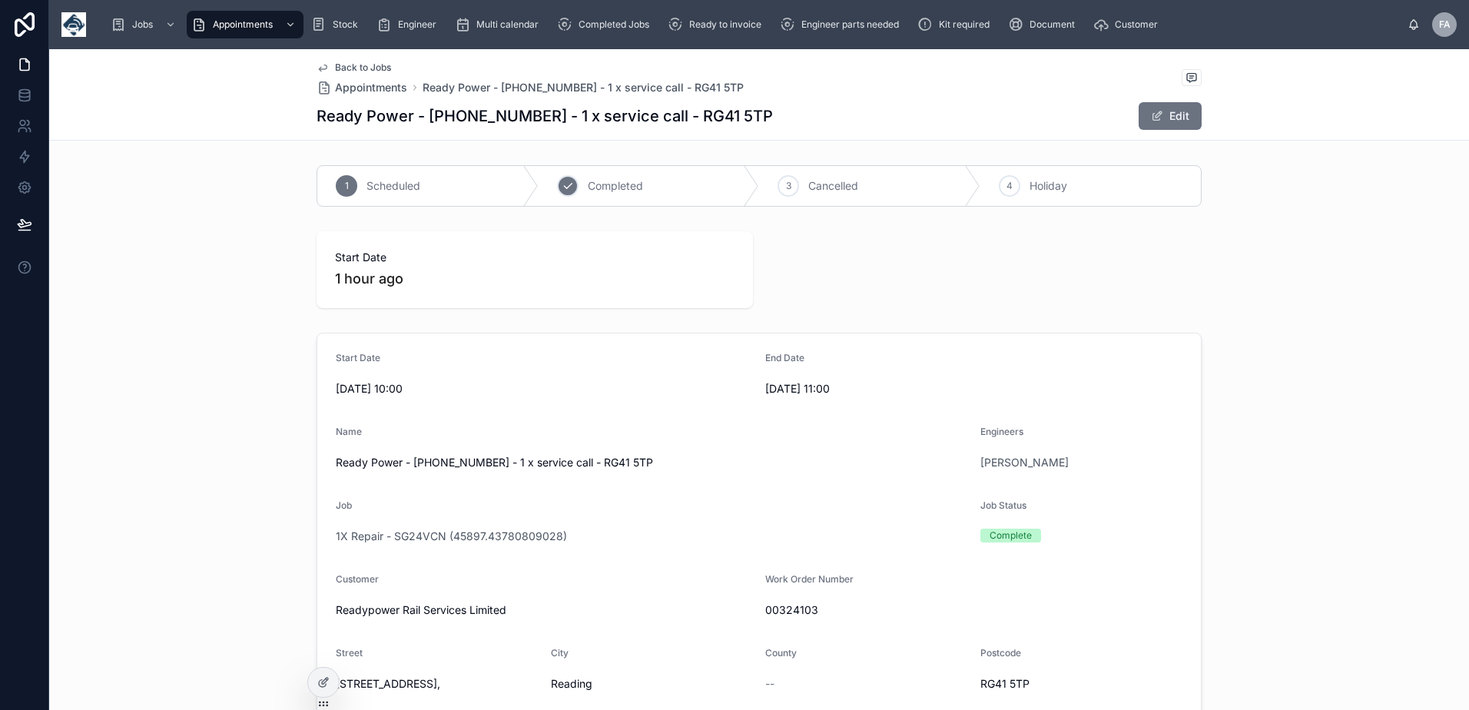
click at [570, 187] on div "2" at bounding box center [568, 186] width 22 height 22
click at [713, 27] on span "Ready to invoice" at bounding box center [725, 24] width 72 height 12
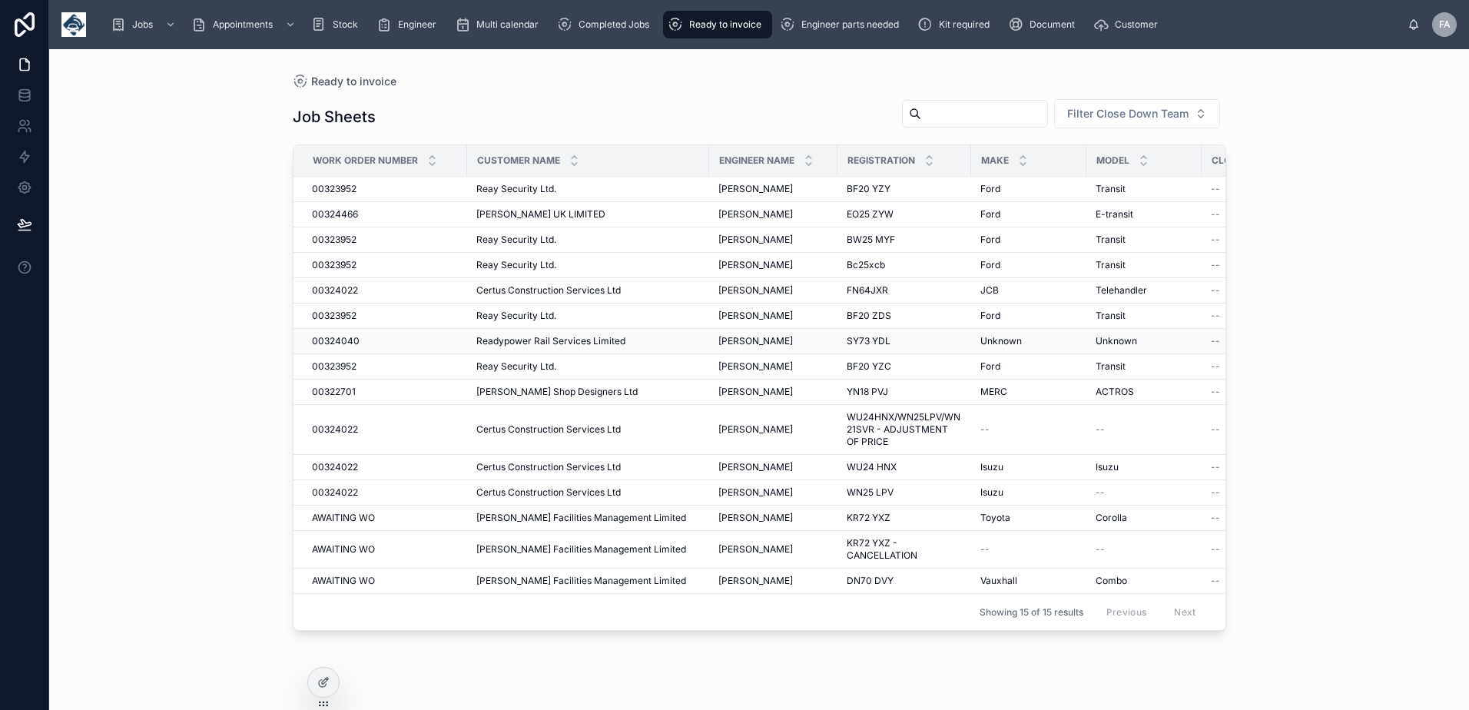
click at [321, 336] on span "00324040" at bounding box center [336, 341] width 48 height 12
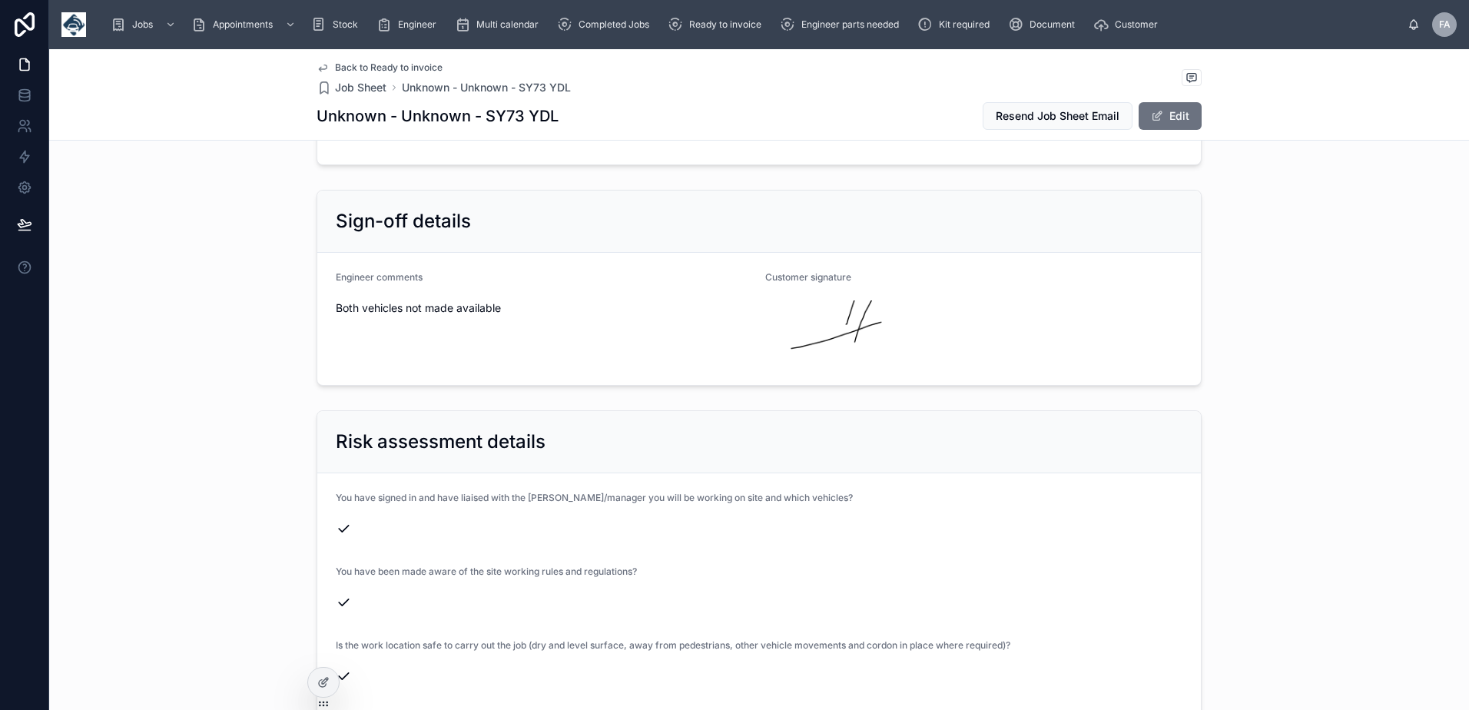
scroll to position [2305, 0]
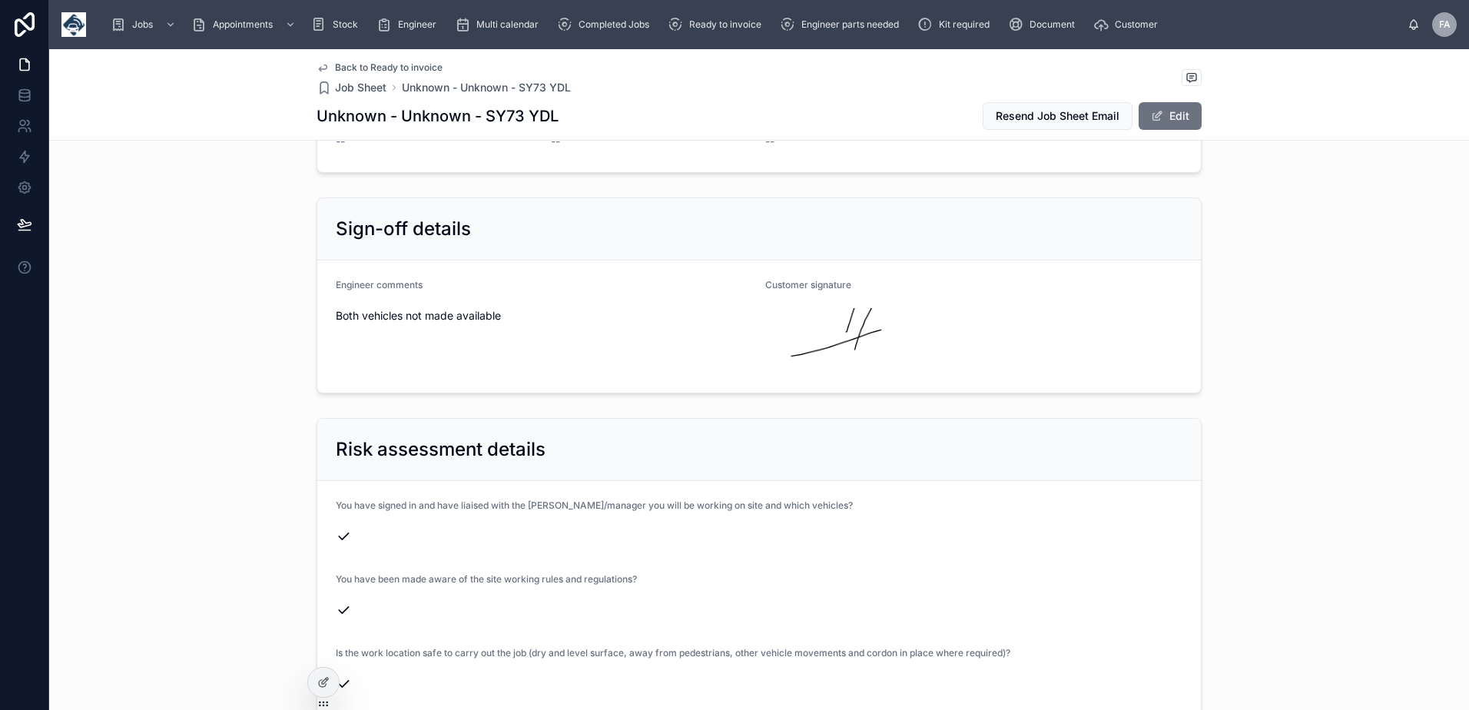
drag, startPoint x: 326, startPoint y: 303, endPoint x: 535, endPoint y: 323, distance: 209.8
click at [535, 323] on form "Engineer comments Both vehicles not made available Customer signature" at bounding box center [758, 326] width 883 height 132
drag, startPoint x: 360, startPoint y: 303, endPoint x: 601, endPoint y: 312, distance: 242.1
click at [601, 312] on div "Both vehicles not made available" at bounding box center [544, 315] width 417 height 25
drag, startPoint x: 353, startPoint y: 303, endPoint x: 548, endPoint y: 308, distance: 195.9
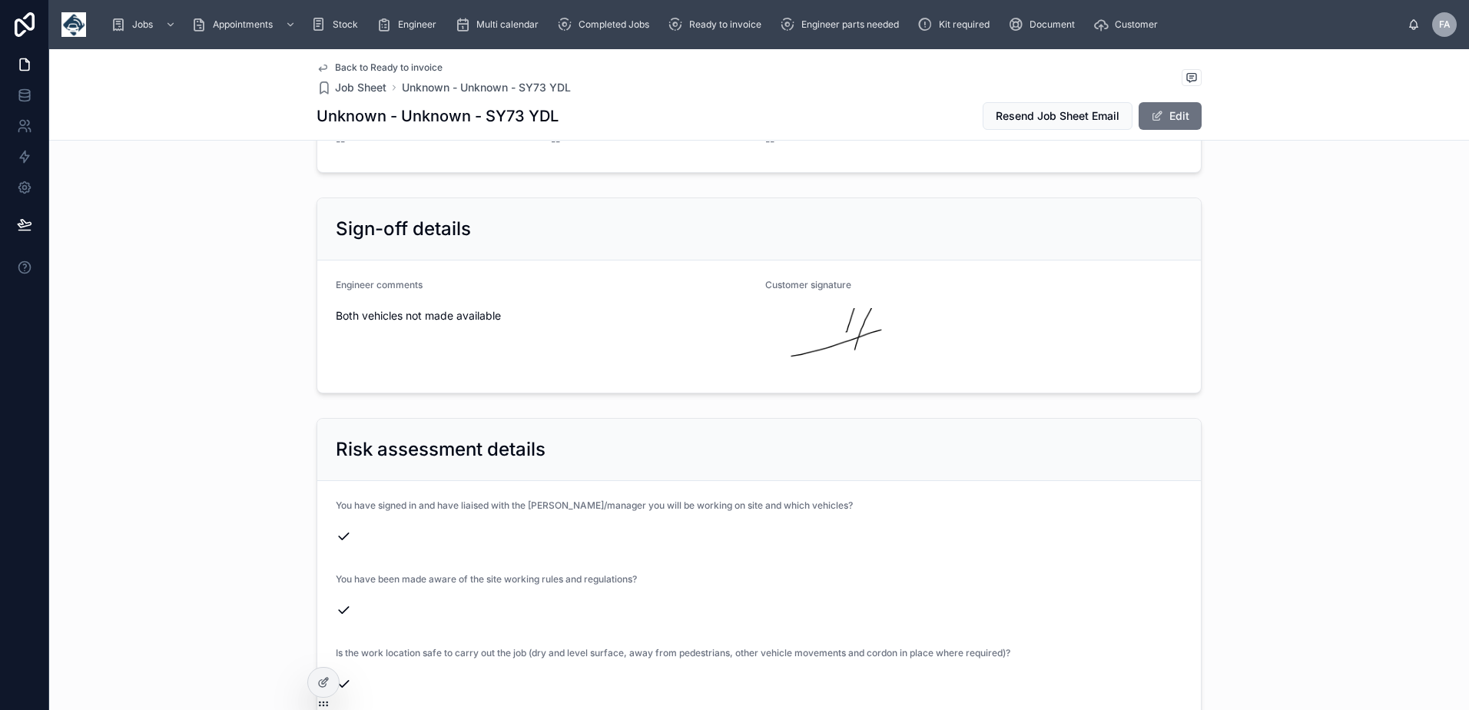
click at [548, 308] on span "Both vehicles not made available" at bounding box center [544, 315] width 417 height 15
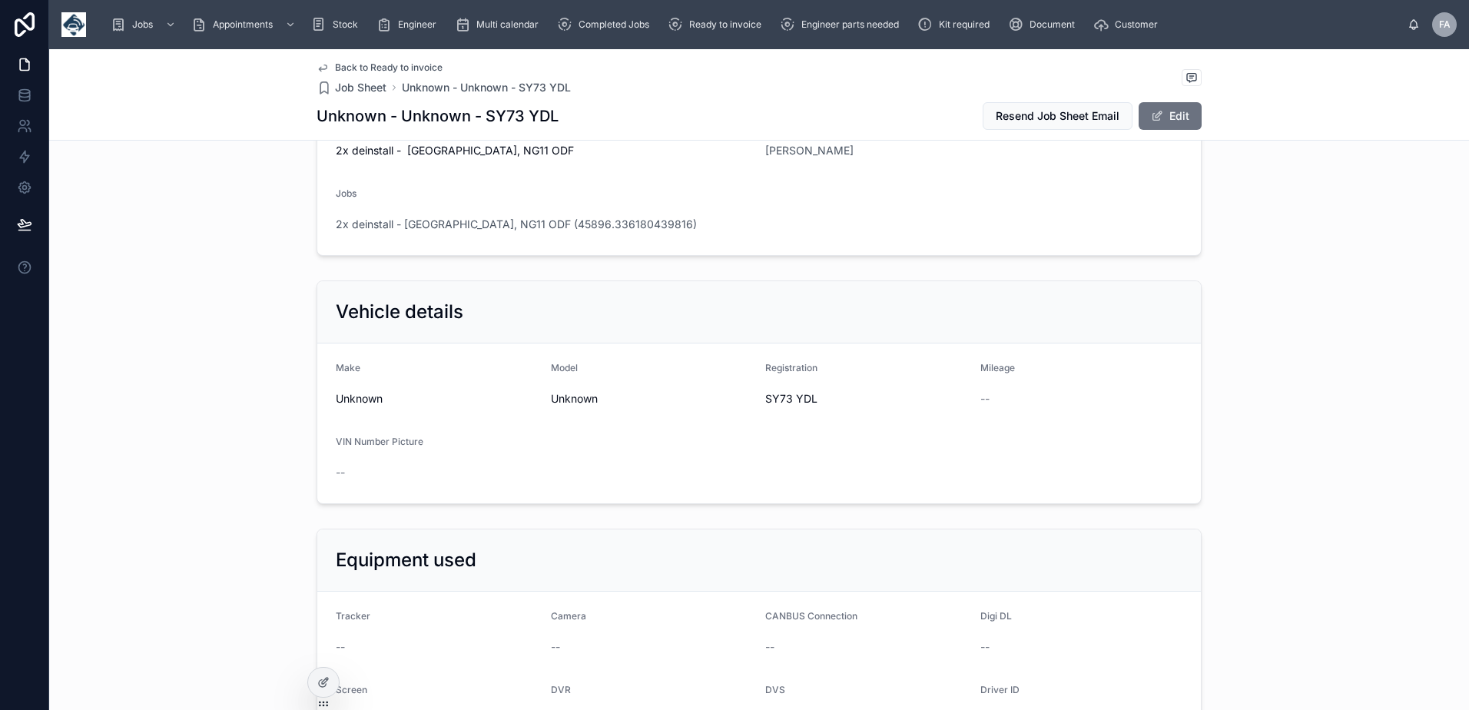
scroll to position [0, 0]
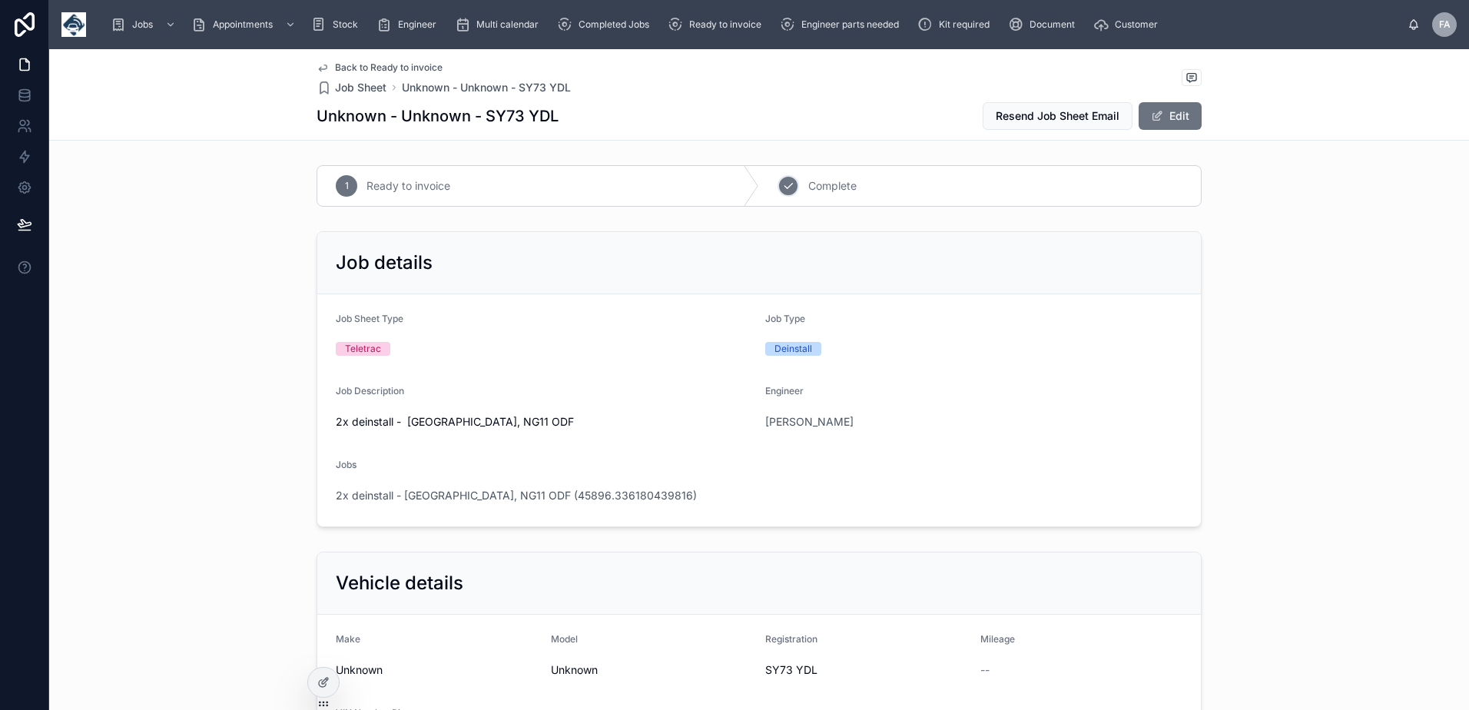
click at [779, 193] on div "2" at bounding box center [788, 186] width 22 height 22
click at [558, 497] on span "2x deinstall - Nottingham, NG11 ODF (45896.336180439816)" at bounding box center [516, 495] width 361 height 15
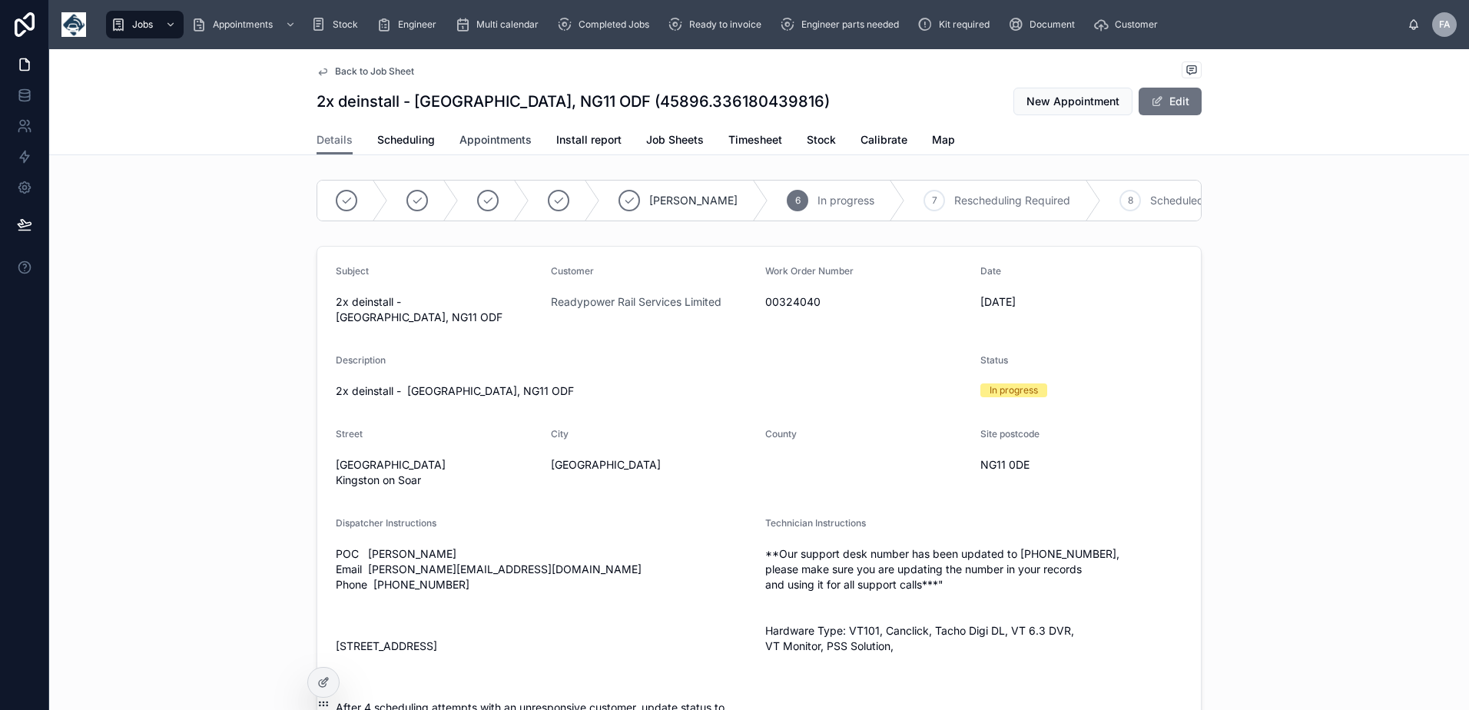
click at [468, 141] on span "Appointments" at bounding box center [495, 139] width 72 height 15
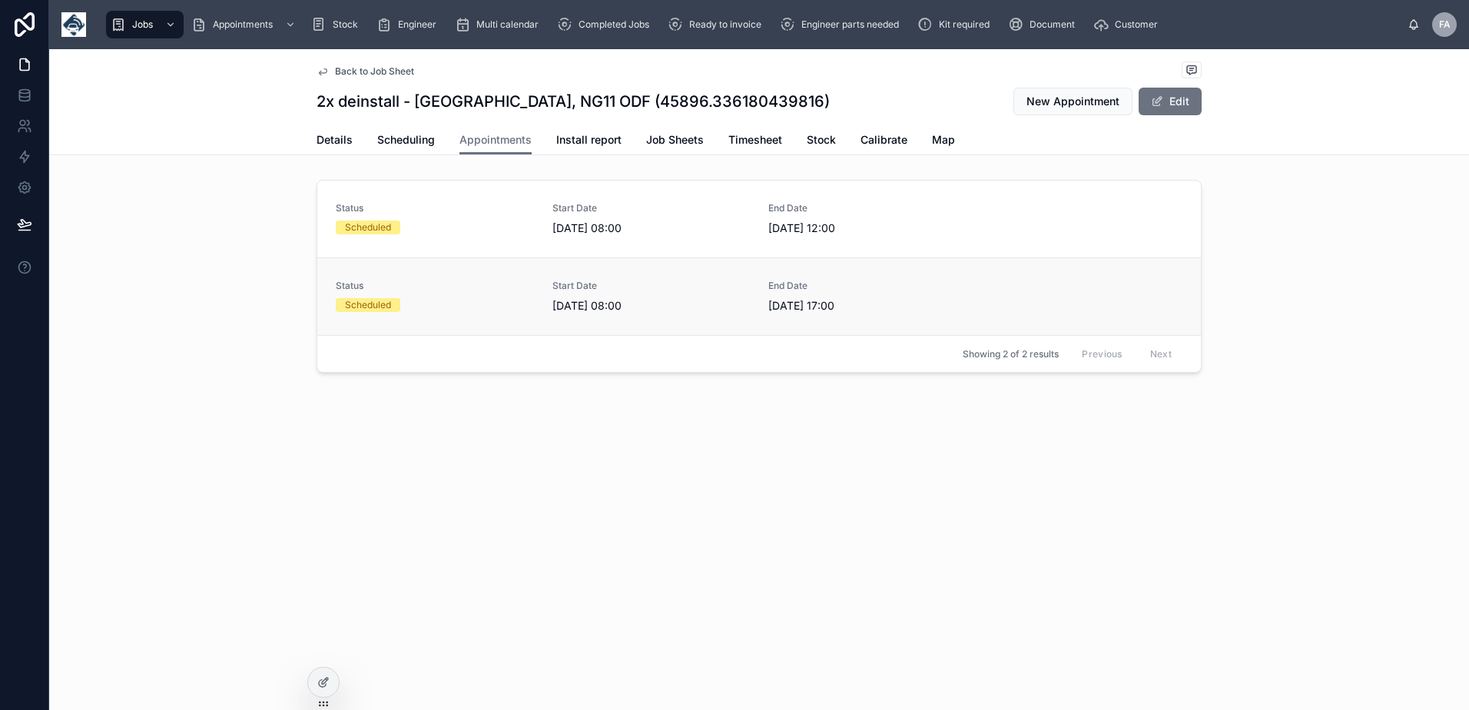
click at [446, 296] on div "Status Scheduled" at bounding box center [435, 296] width 198 height 32
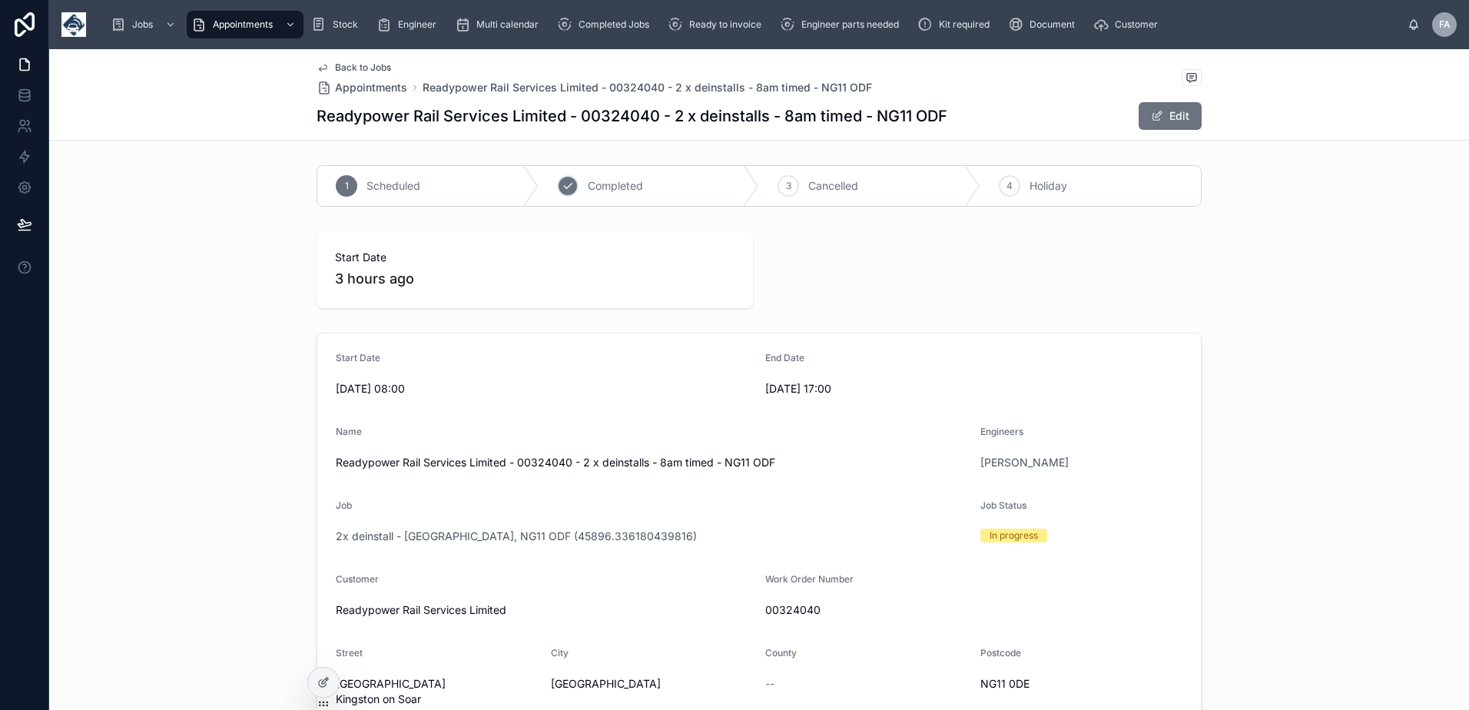
click at [562, 190] on icon at bounding box center [568, 186] width 12 height 12
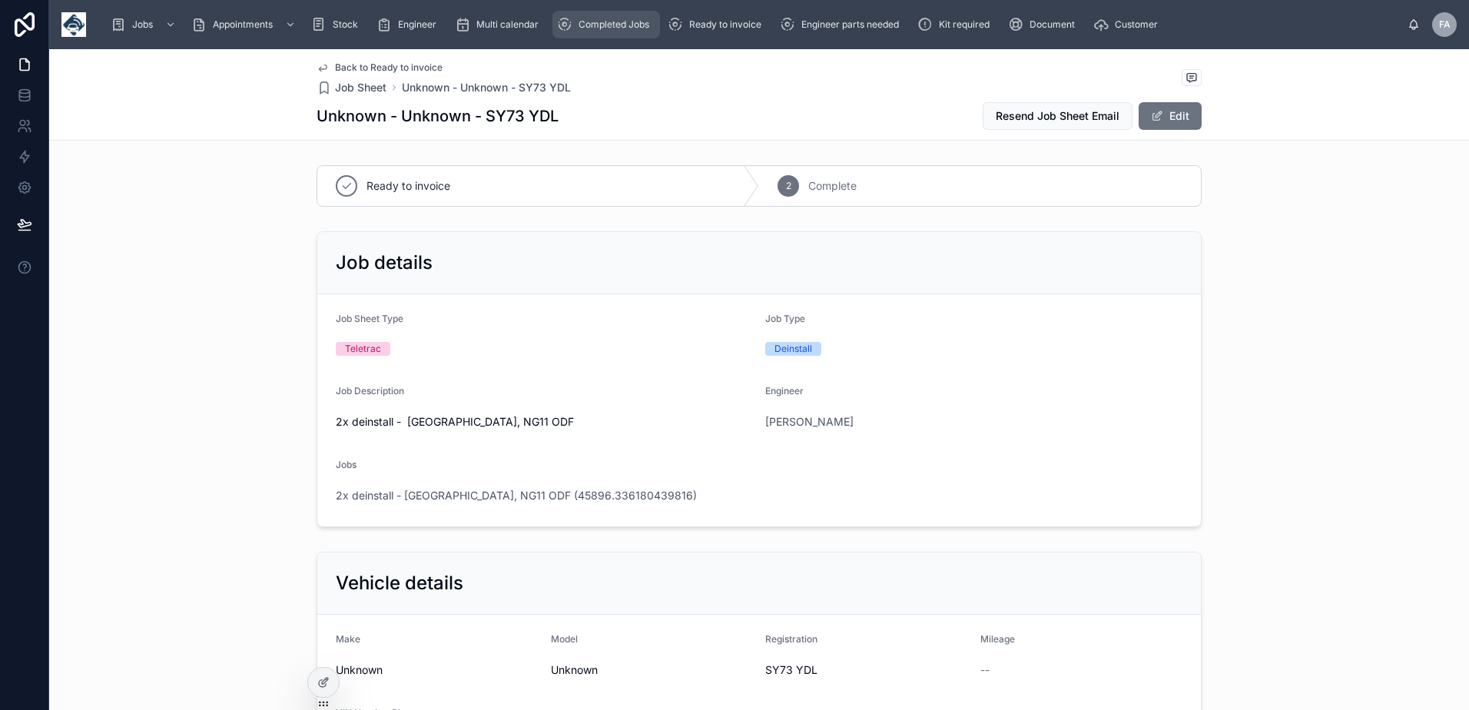
click at [641, 30] on span "Completed Jobs" at bounding box center [613, 24] width 71 height 12
click at [562, 38] on div "Jobs Appointments Stock Engineer Multi calendar Completed Jobs Ready to invoice…" at bounding box center [752, 25] width 1309 height 34
click at [710, 35] on div "Ready to invoice" at bounding box center [718, 24] width 100 height 25
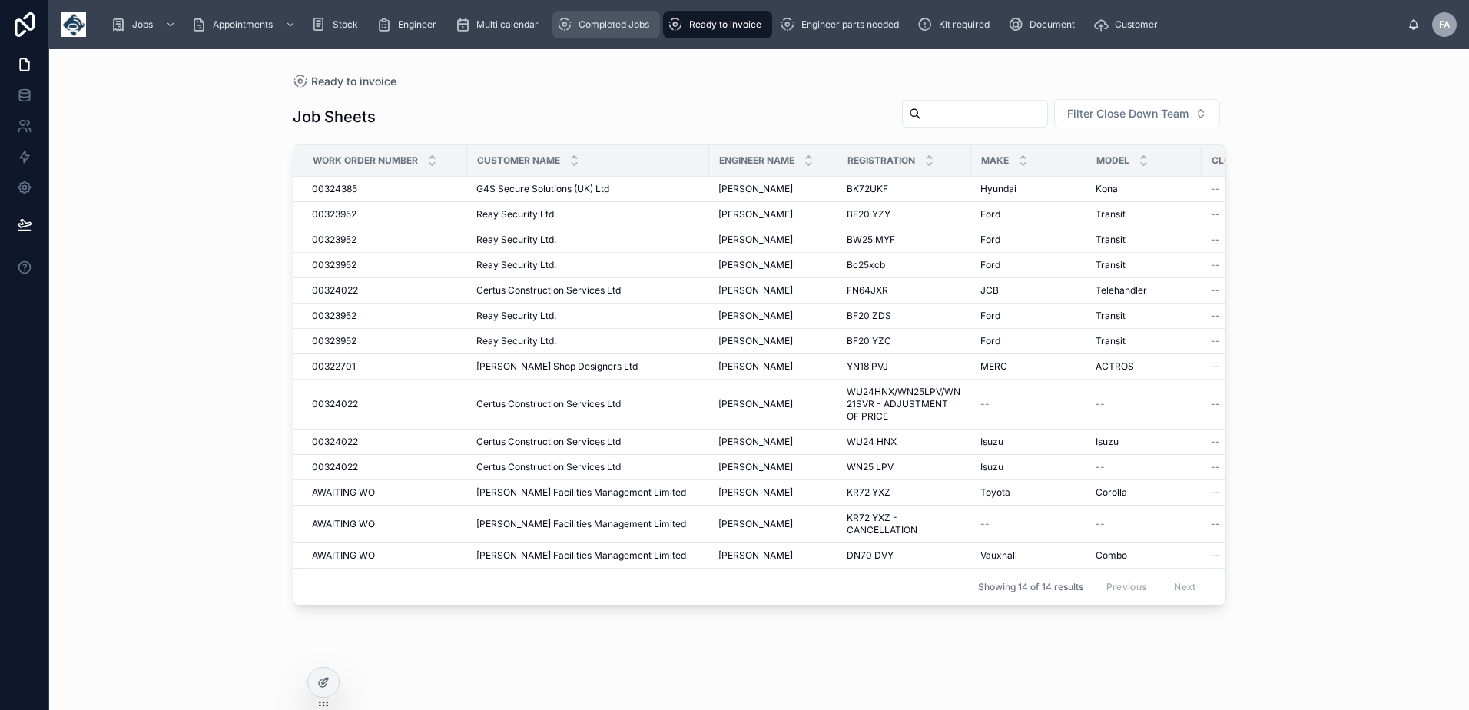
click at [616, 34] on div "Completed Jobs" at bounding box center [606, 24] width 98 height 25
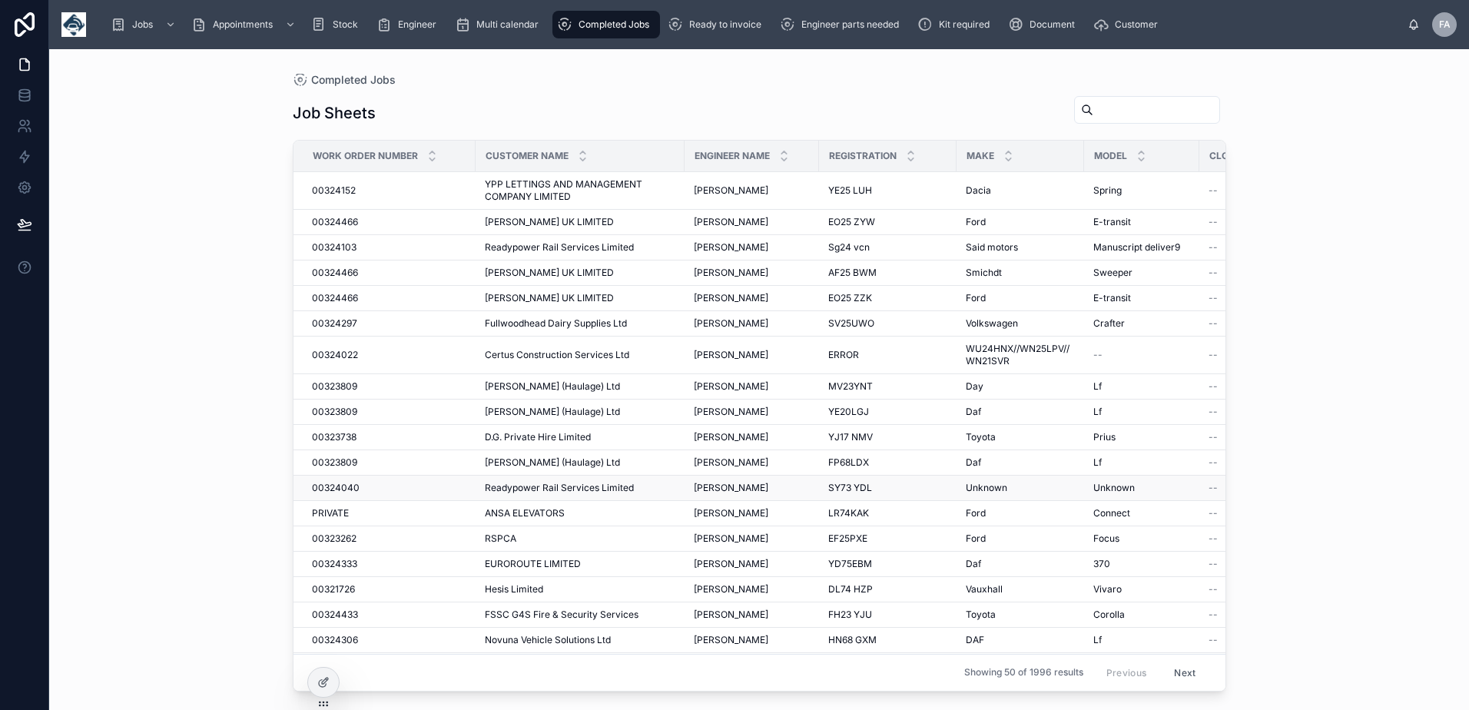
click at [350, 492] on span "00324040" at bounding box center [336, 488] width 48 height 12
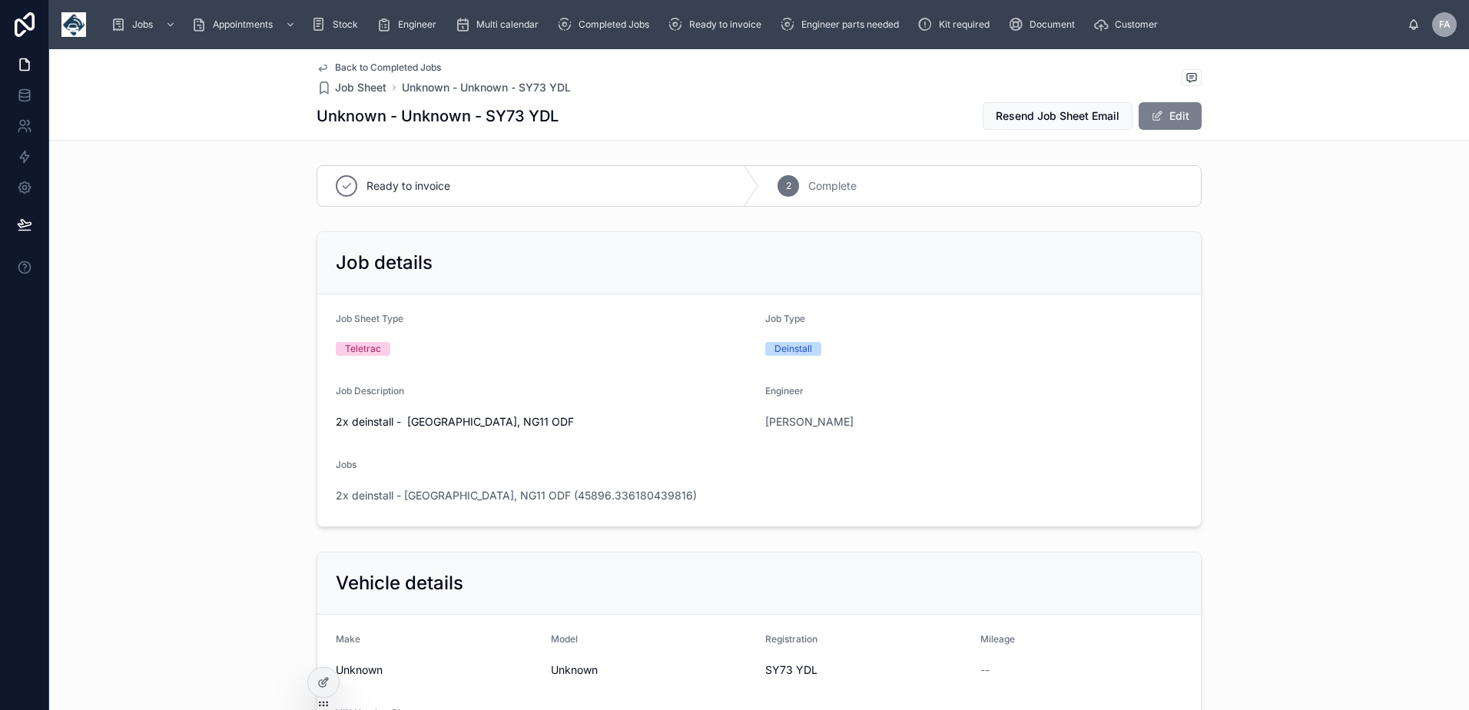
click at [1160, 118] on button "Edit" at bounding box center [1169, 116] width 63 height 28
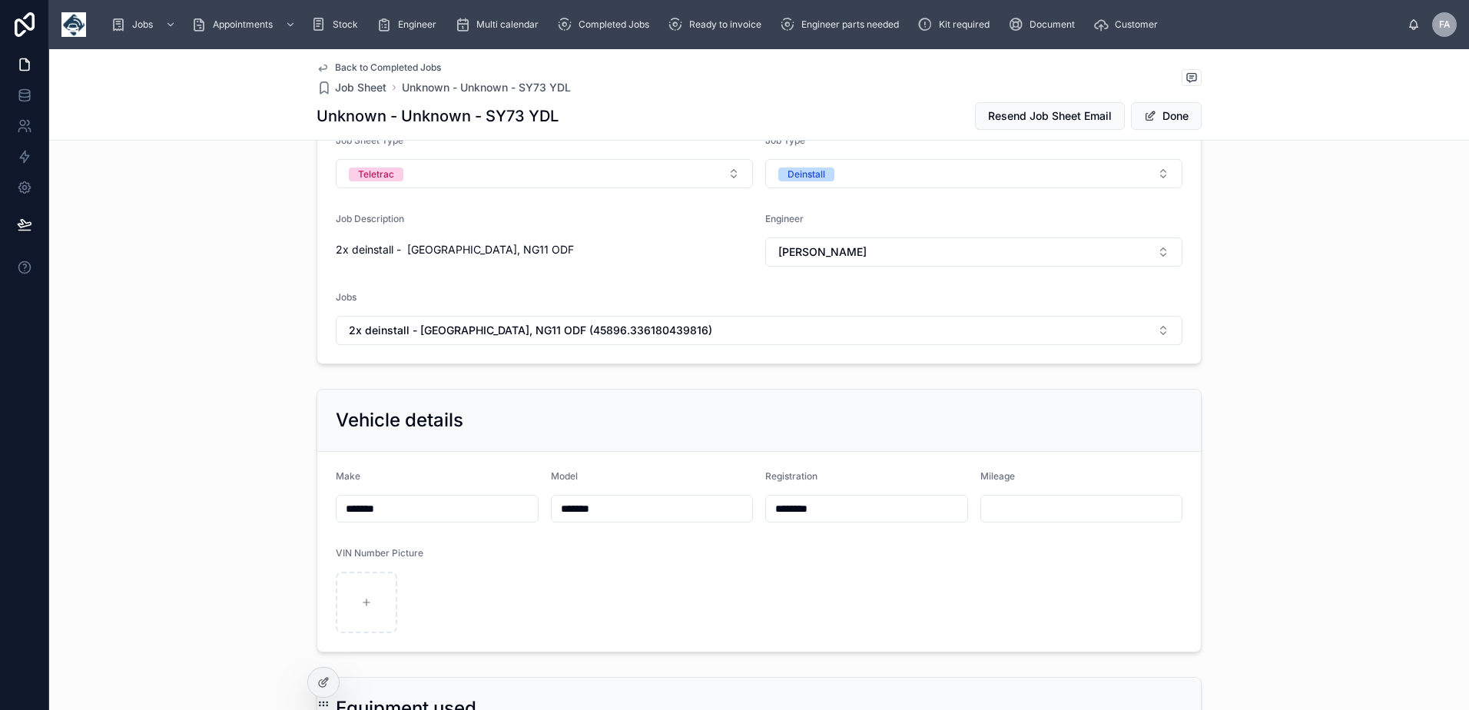
scroll to position [230, 0]
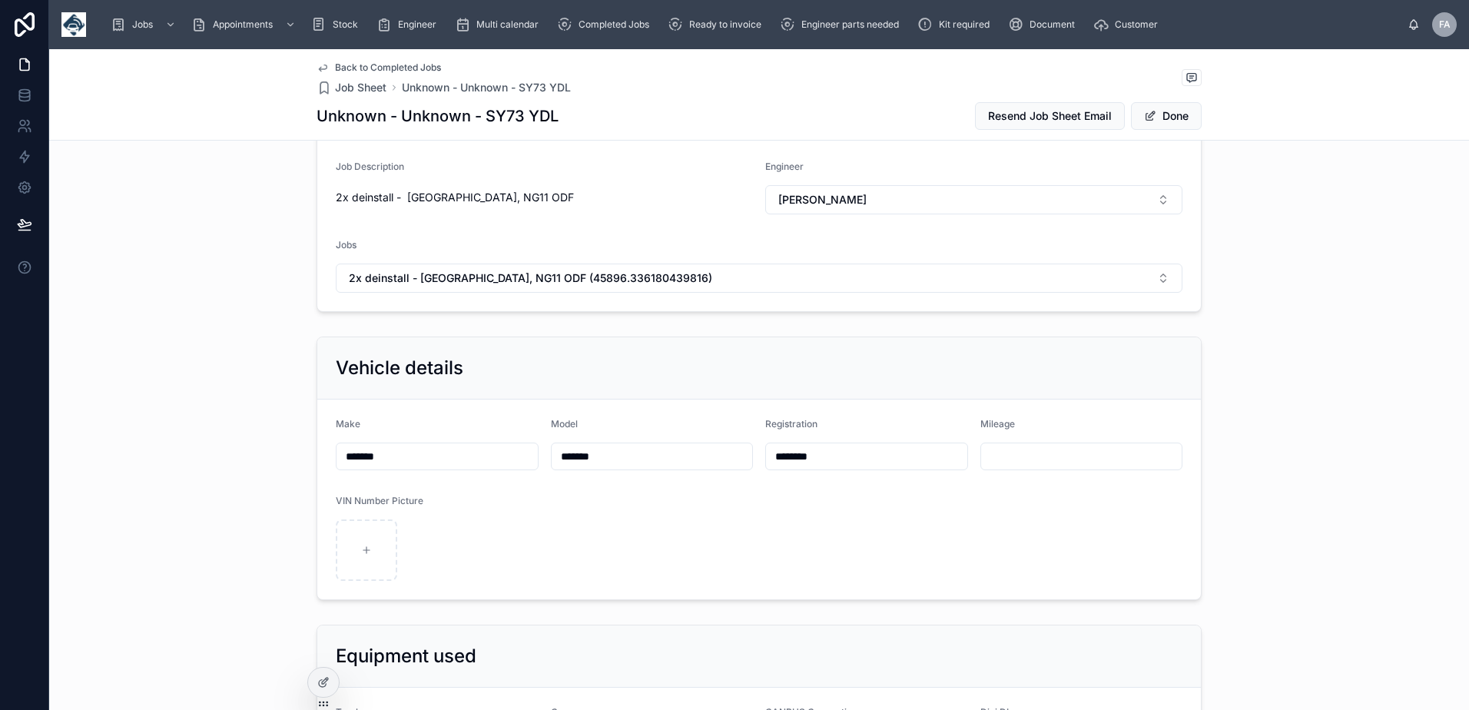
click at [861, 463] on input "********" at bounding box center [866, 457] width 201 height 22
type input "**********"
click at [1174, 114] on button "Done" at bounding box center [1166, 116] width 71 height 28
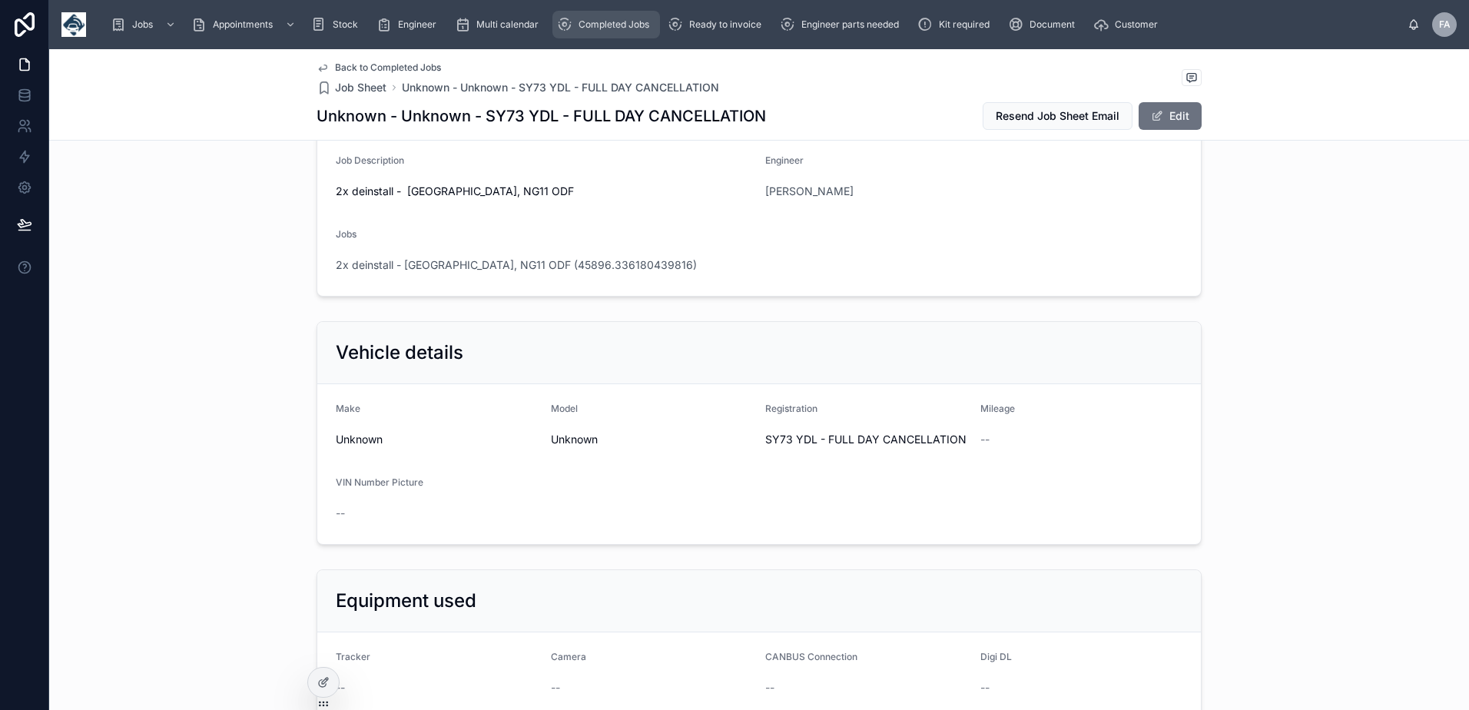
click at [634, 27] on span "Completed Jobs" at bounding box center [613, 24] width 71 height 12
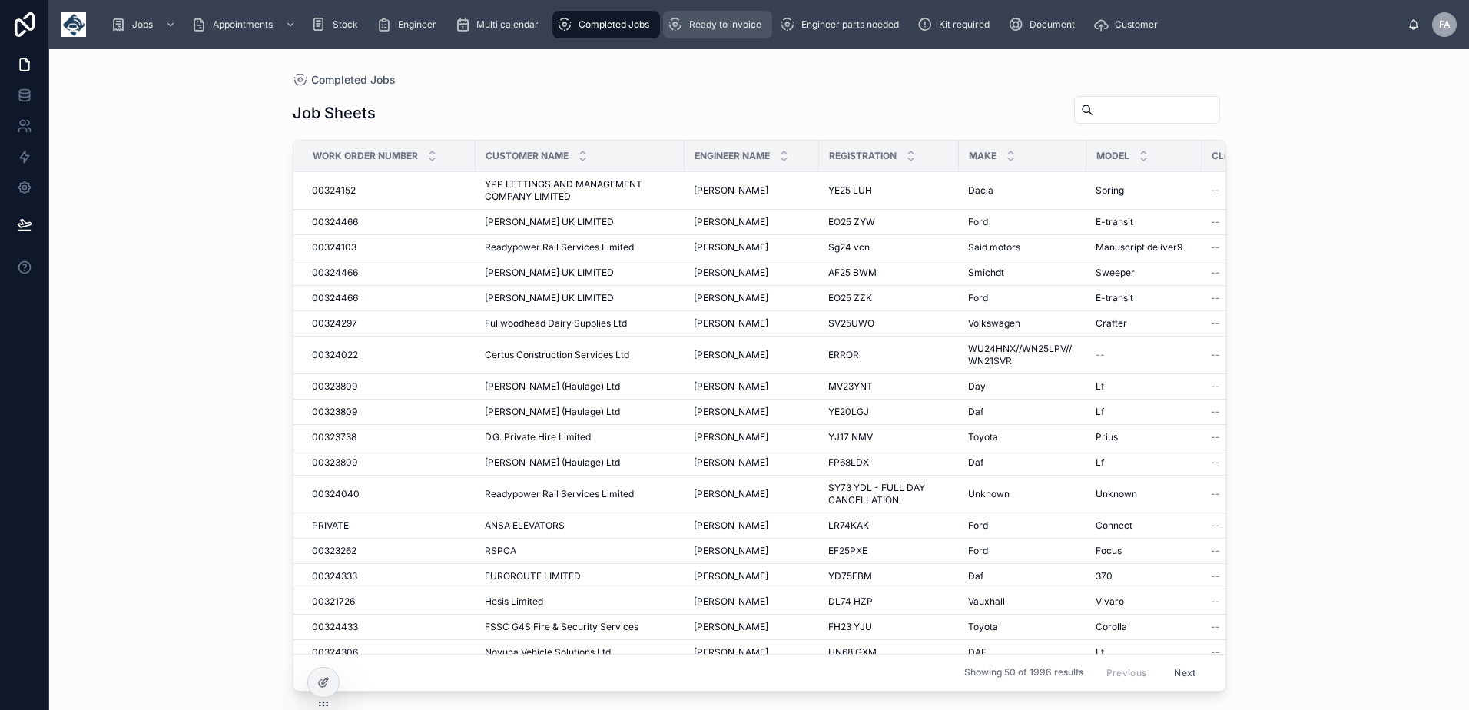
click at [717, 25] on span "Ready to invoice" at bounding box center [725, 24] width 72 height 12
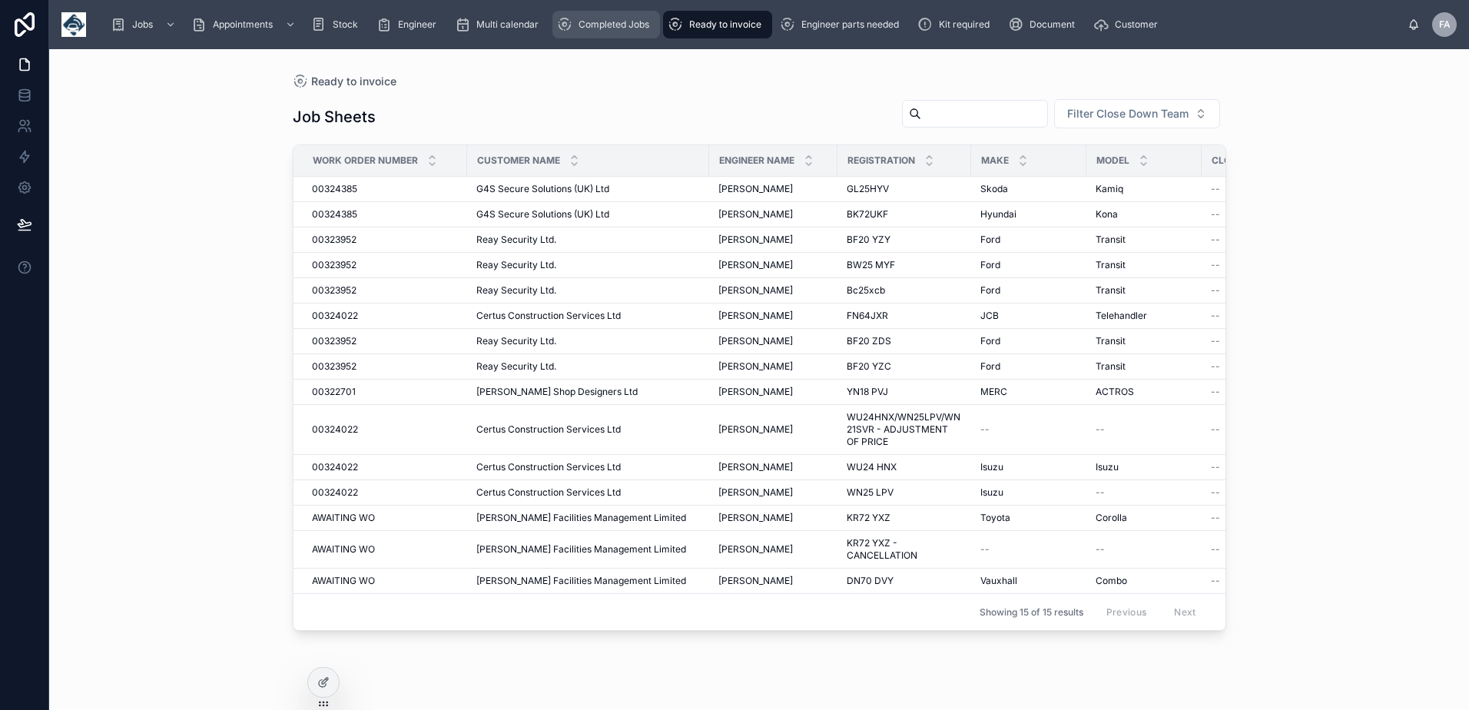
click at [638, 27] on span "Completed Jobs" at bounding box center [613, 24] width 71 height 12
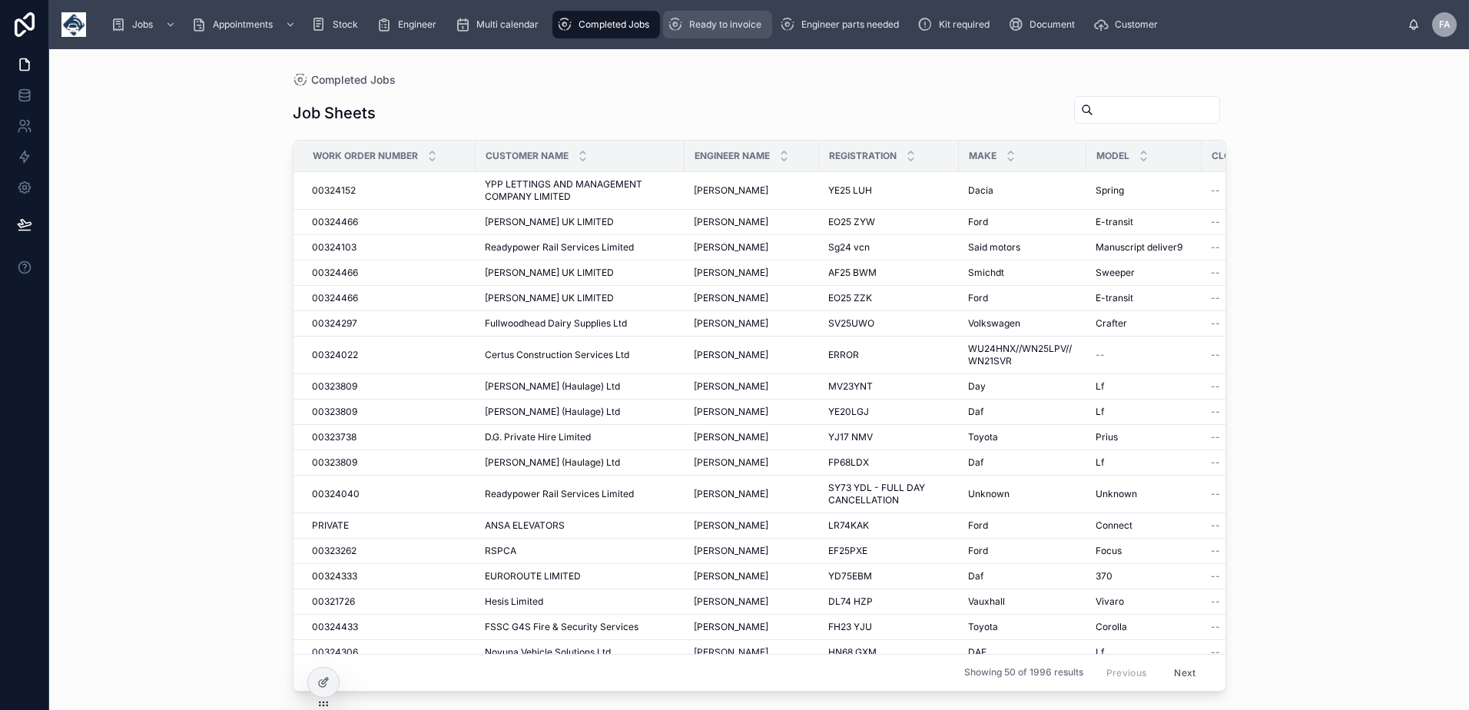
click at [730, 27] on span "Ready to invoice" at bounding box center [725, 24] width 72 height 12
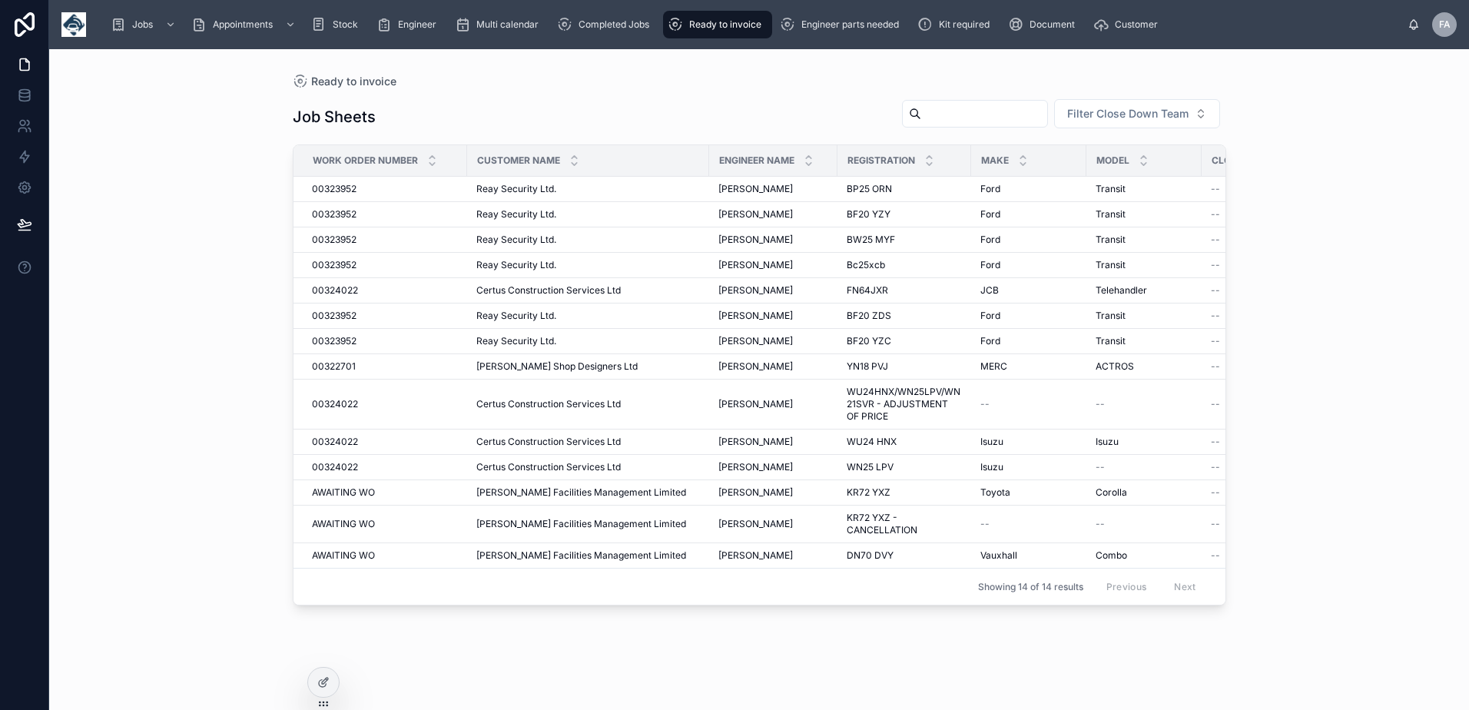
click at [921, 112] on input "text" at bounding box center [984, 114] width 126 height 22
type input "****"
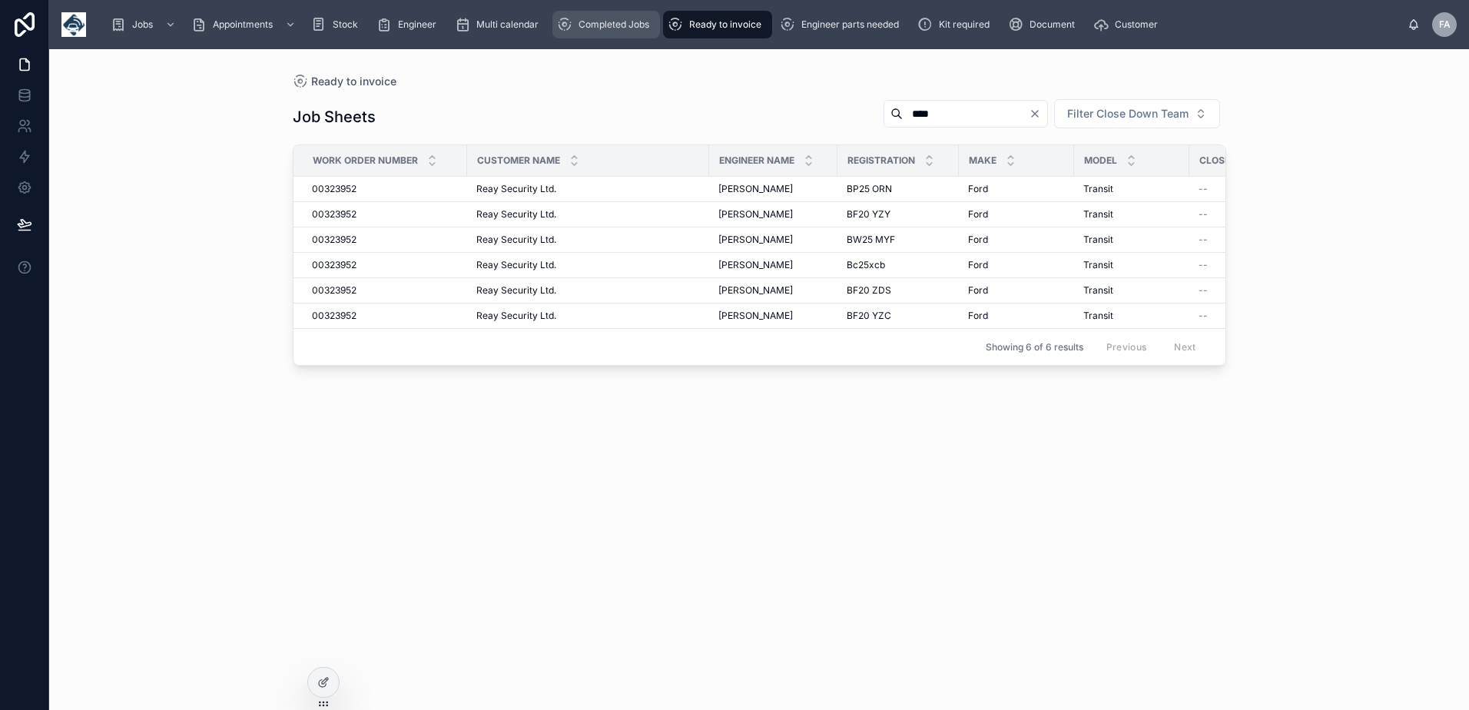
click at [628, 31] on div "Completed Jobs" at bounding box center [606, 24] width 98 height 25
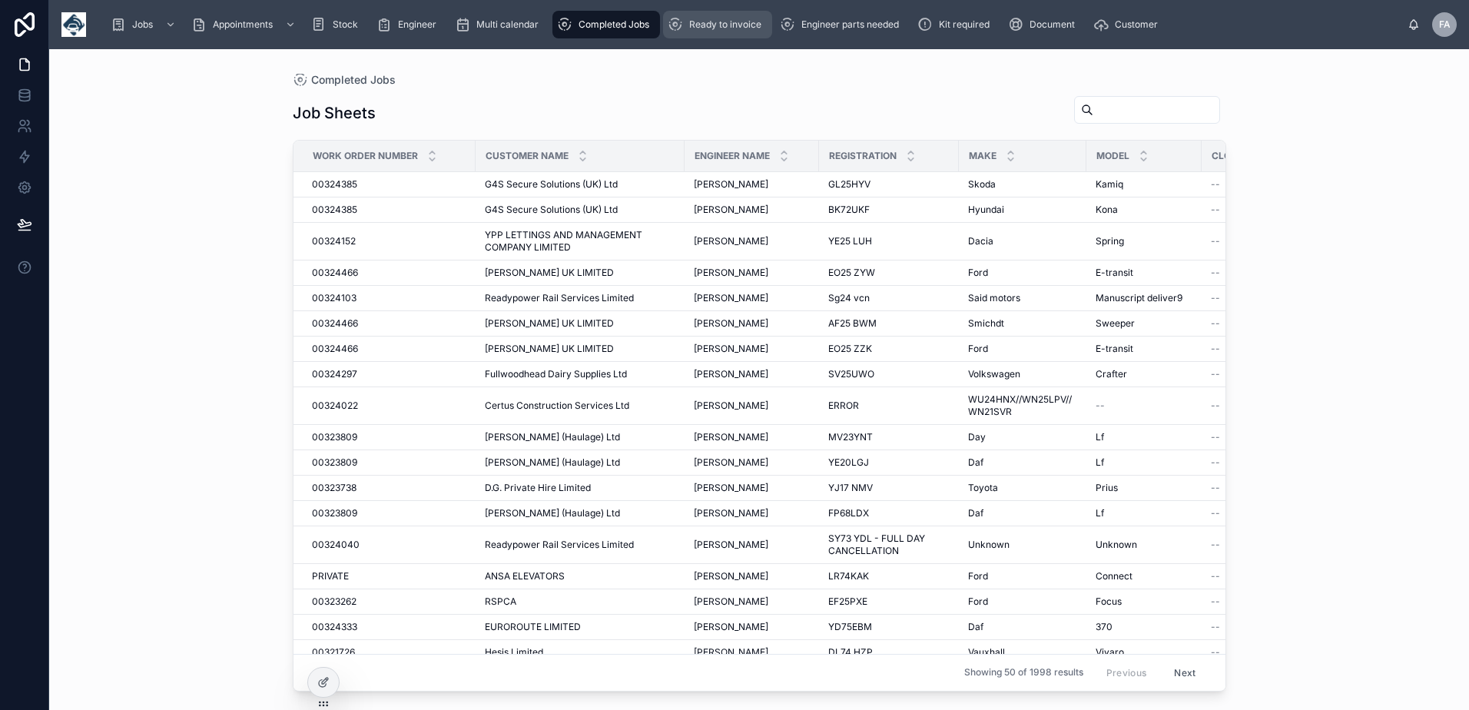
click at [684, 36] on div "Ready to invoice" at bounding box center [718, 24] width 100 height 25
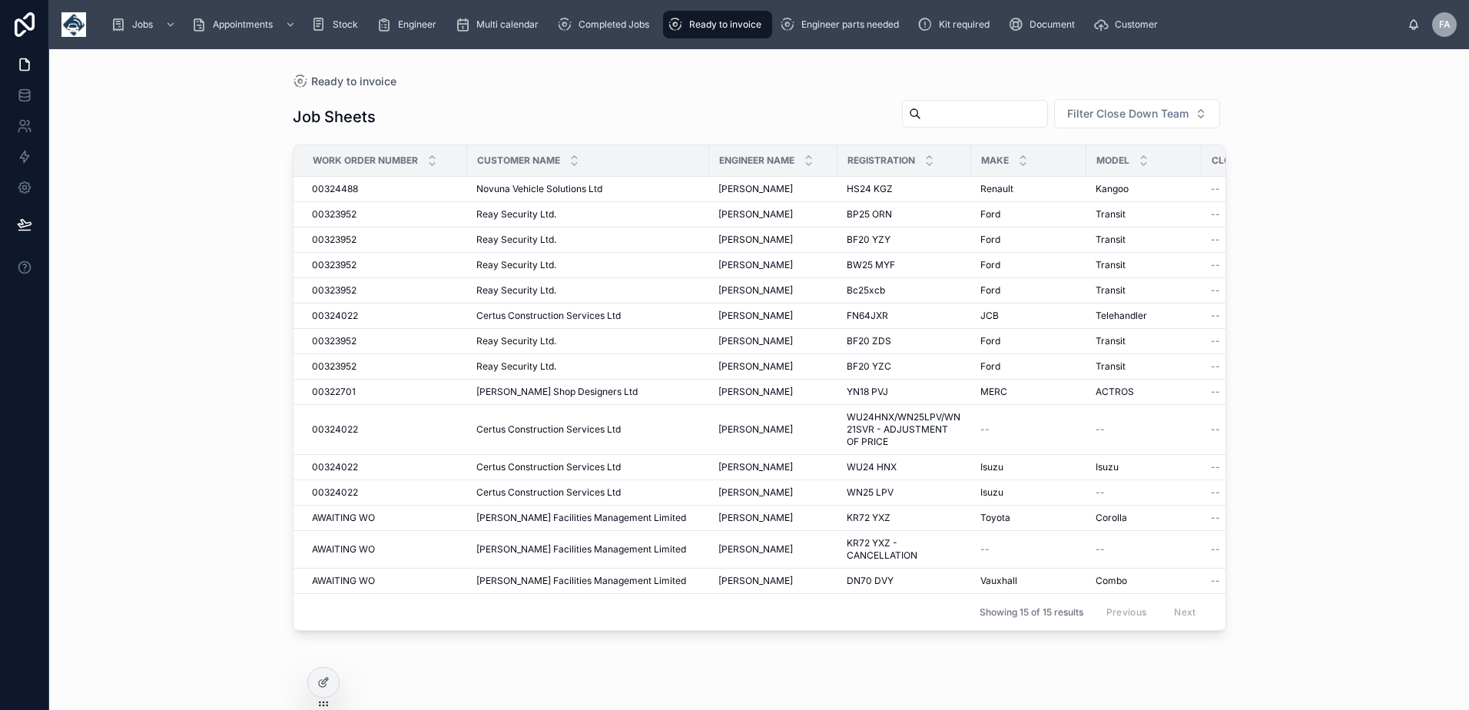
click at [758, 33] on div "Ready to invoice" at bounding box center [718, 24] width 100 height 25
click at [595, 34] on div "Completed Jobs" at bounding box center [606, 24] width 98 height 25
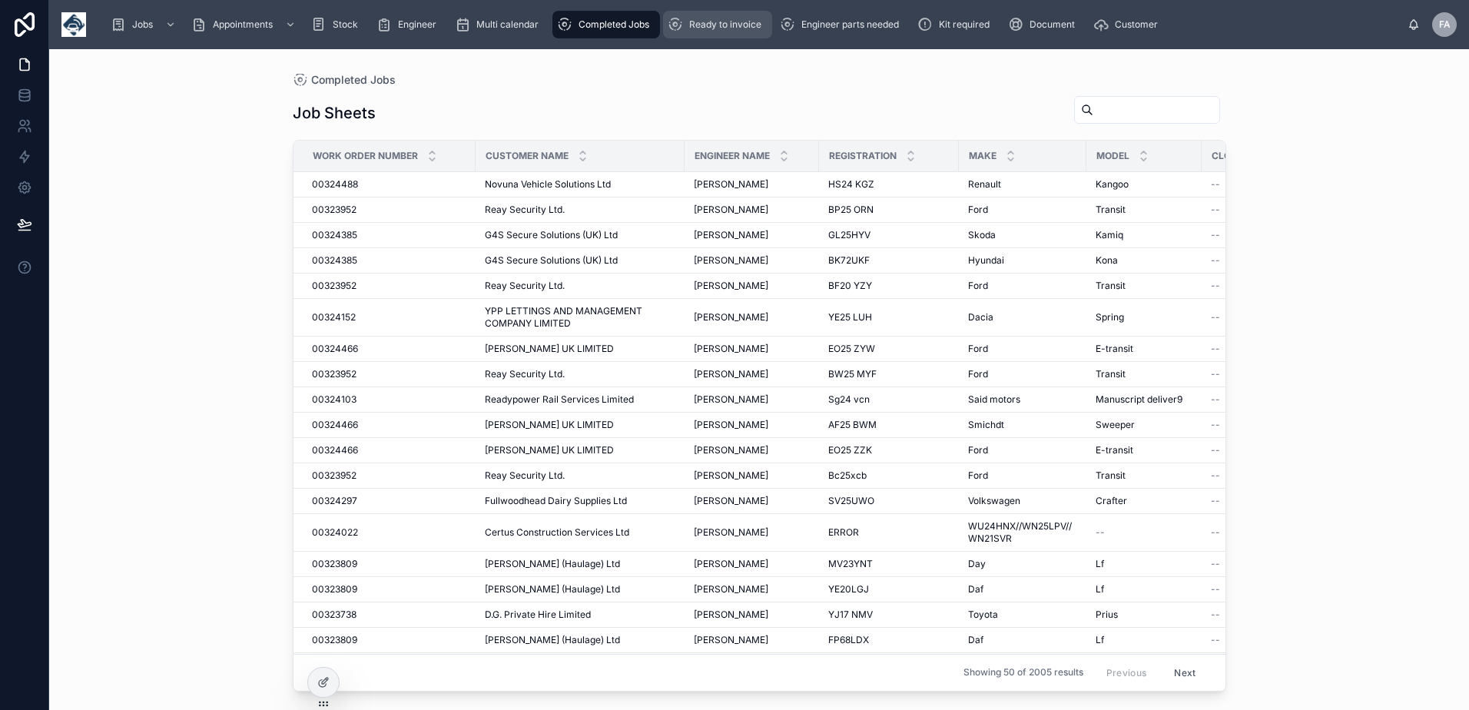
click at [756, 22] on span "Ready to invoice" at bounding box center [725, 24] width 72 height 12
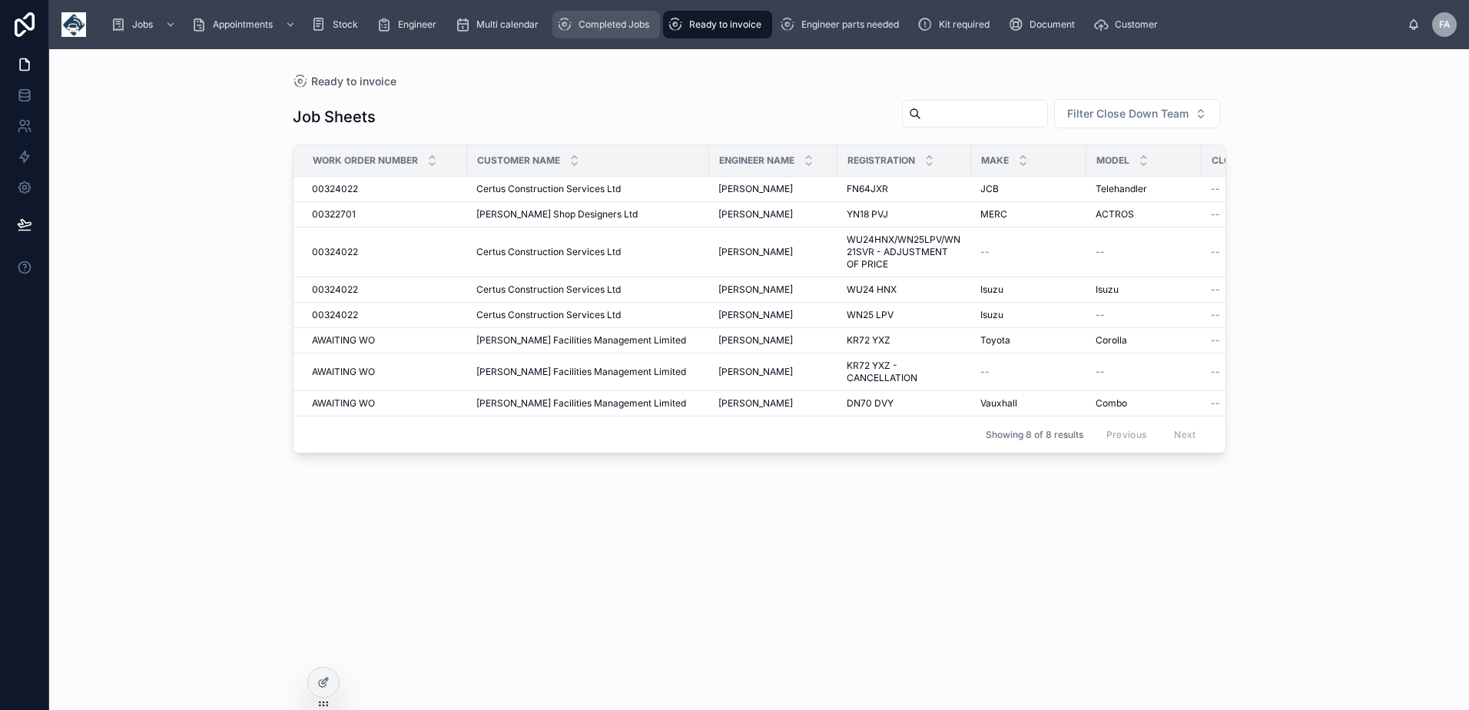
drag, startPoint x: 616, startPoint y: 32, endPoint x: 685, endPoint y: 39, distance: 69.5
click at [616, 32] on div "Completed Jobs" at bounding box center [606, 24] width 98 height 25
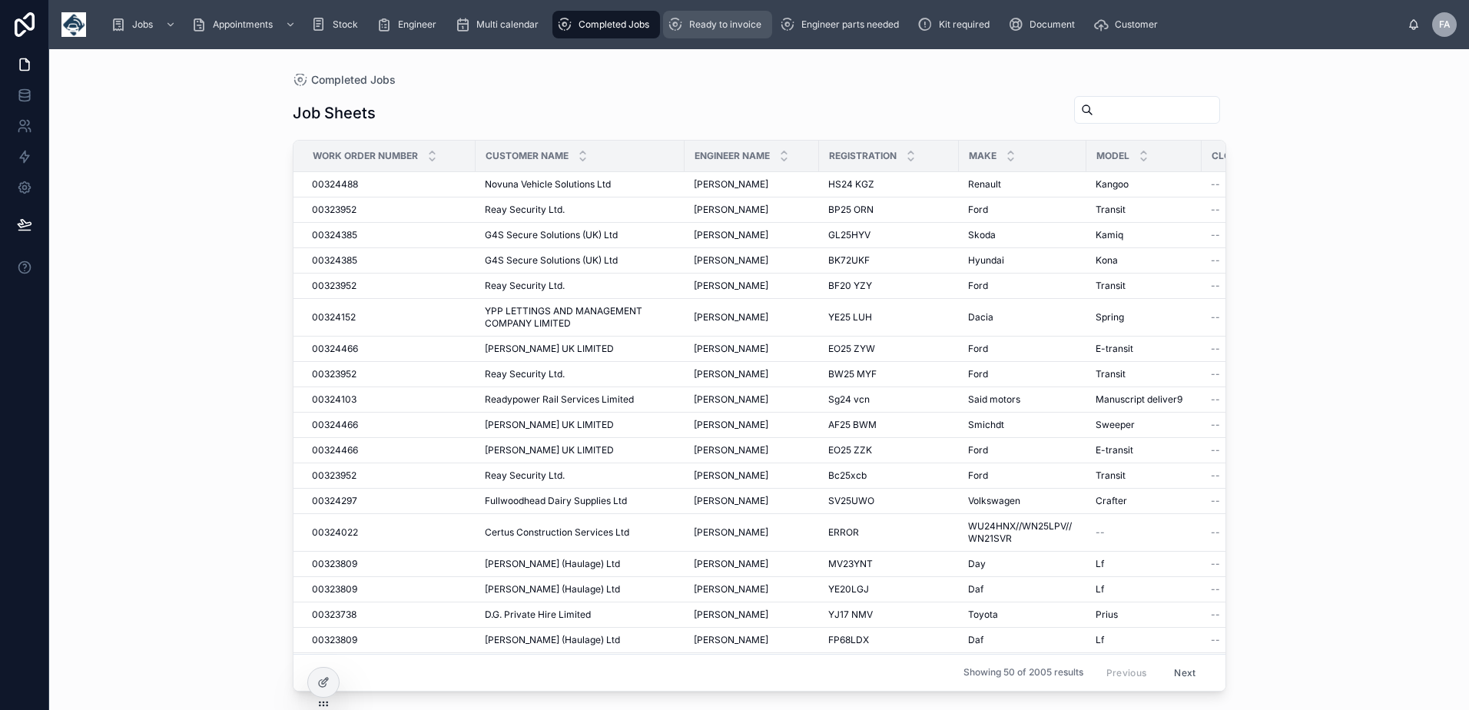
click at [714, 31] on div "Ready to invoice" at bounding box center [718, 24] width 100 height 25
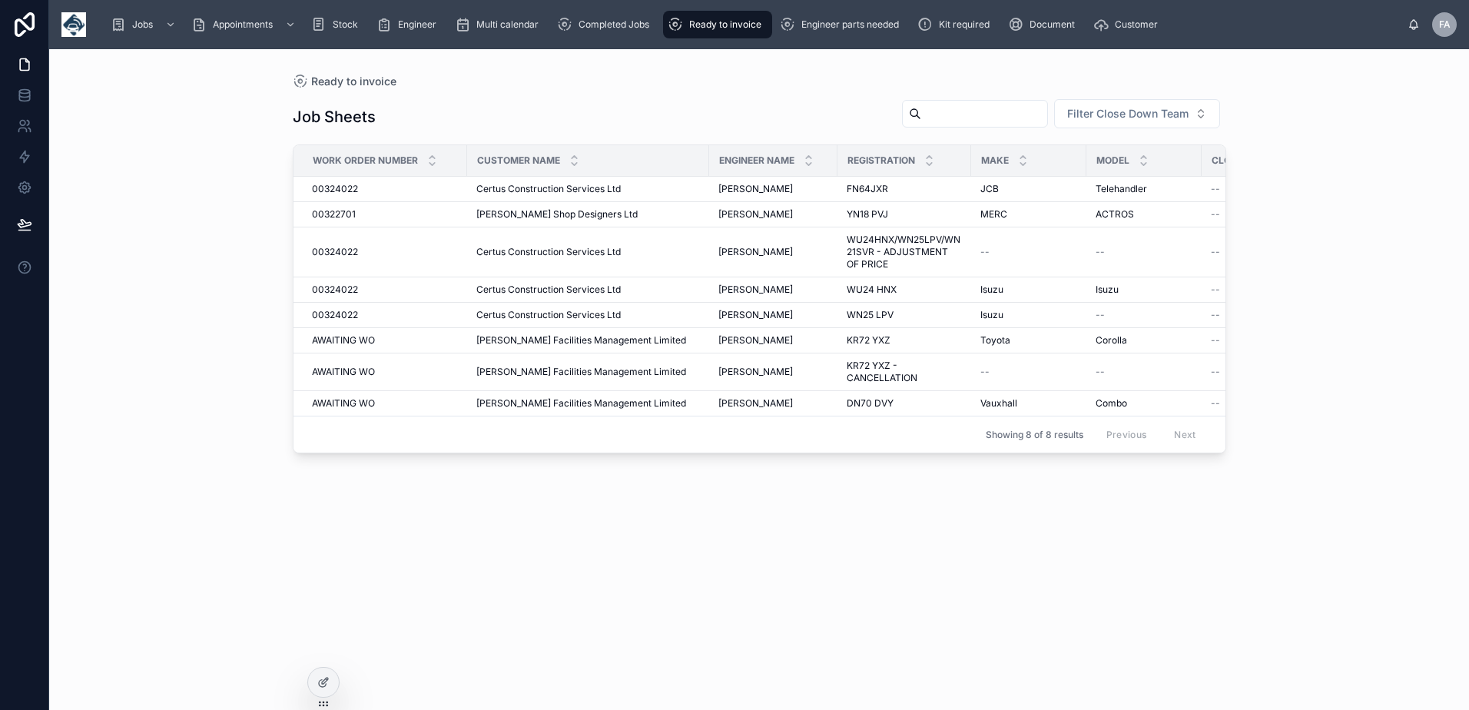
click at [717, 13] on div "Ready to invoice" at bounding box center [718, 24] width 100 height 25
click at [641, 19] on span "Completed Jobs" at bounding box center [613, 24] width 71 height 12
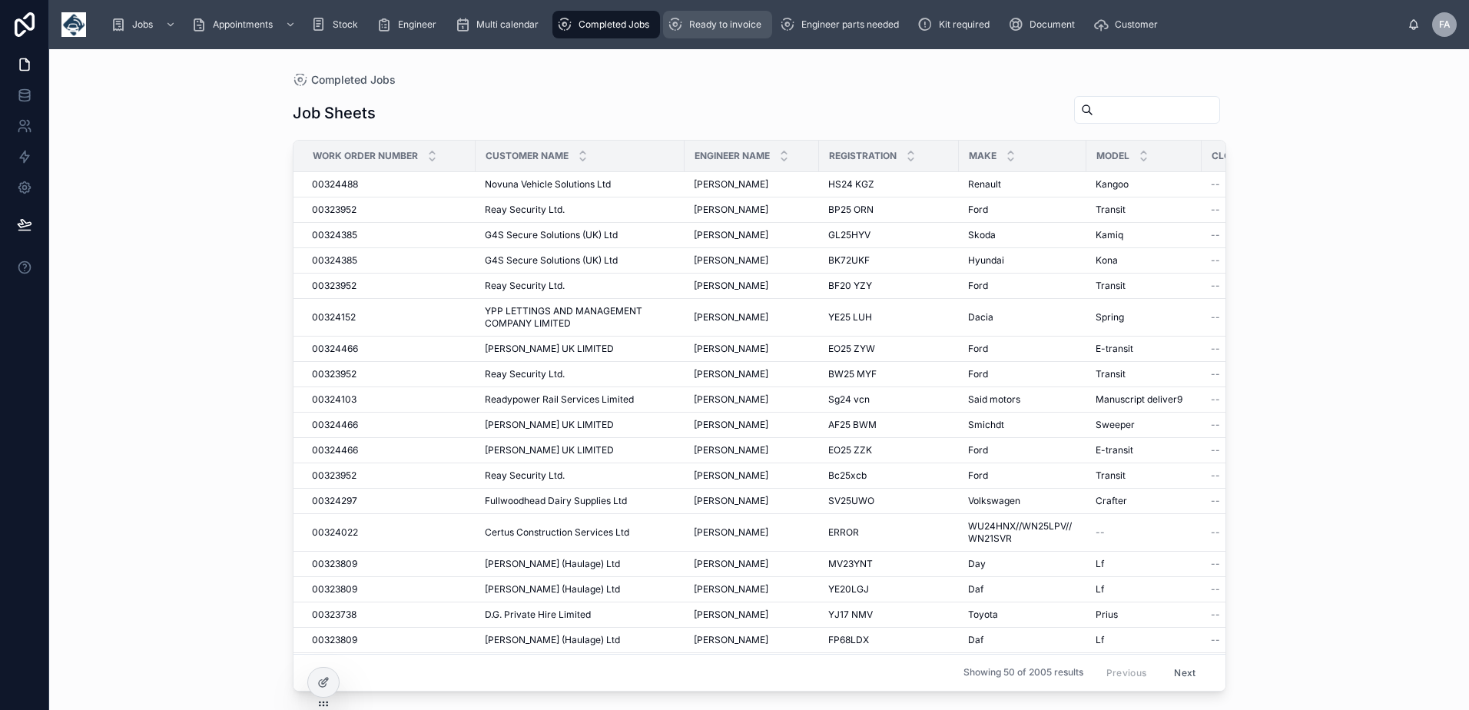
click at [714, 20] on span "Ready to invoice" at bounding box center [725, 24] width 72 height 12
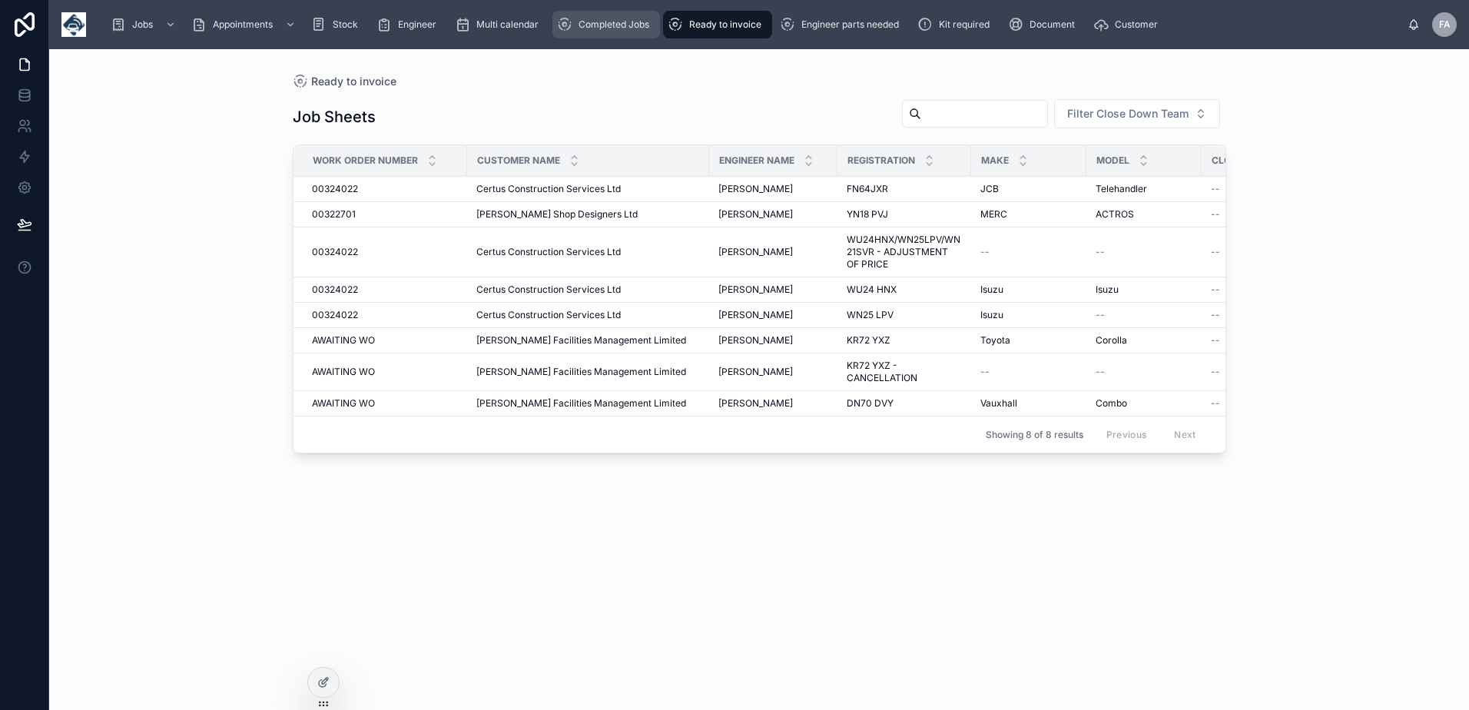
click at [616, 33] on div "Completed Jobs" at bounding box center [606, 24] width 98 height 25
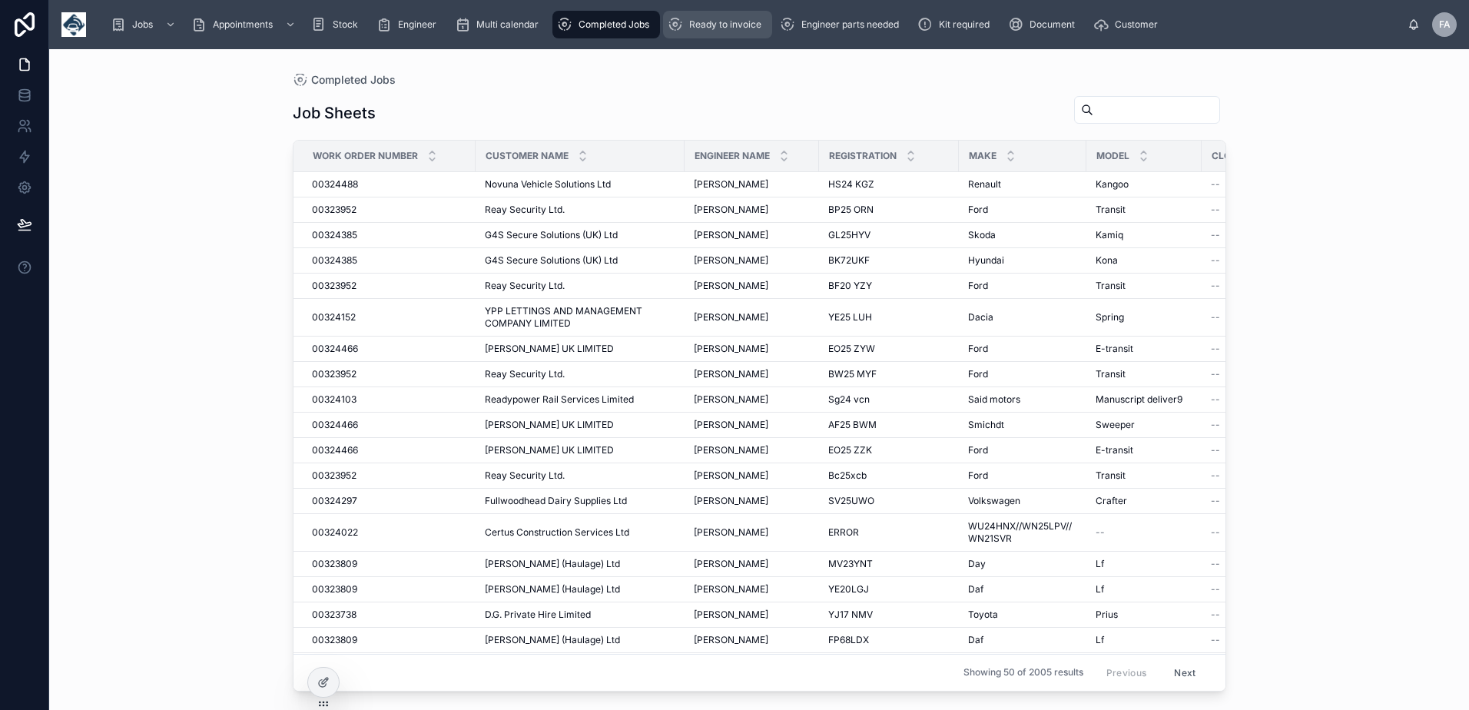
click at [735, 28] on span "Ready to invoice" at bounding box center [725, 24] width 72 height 12
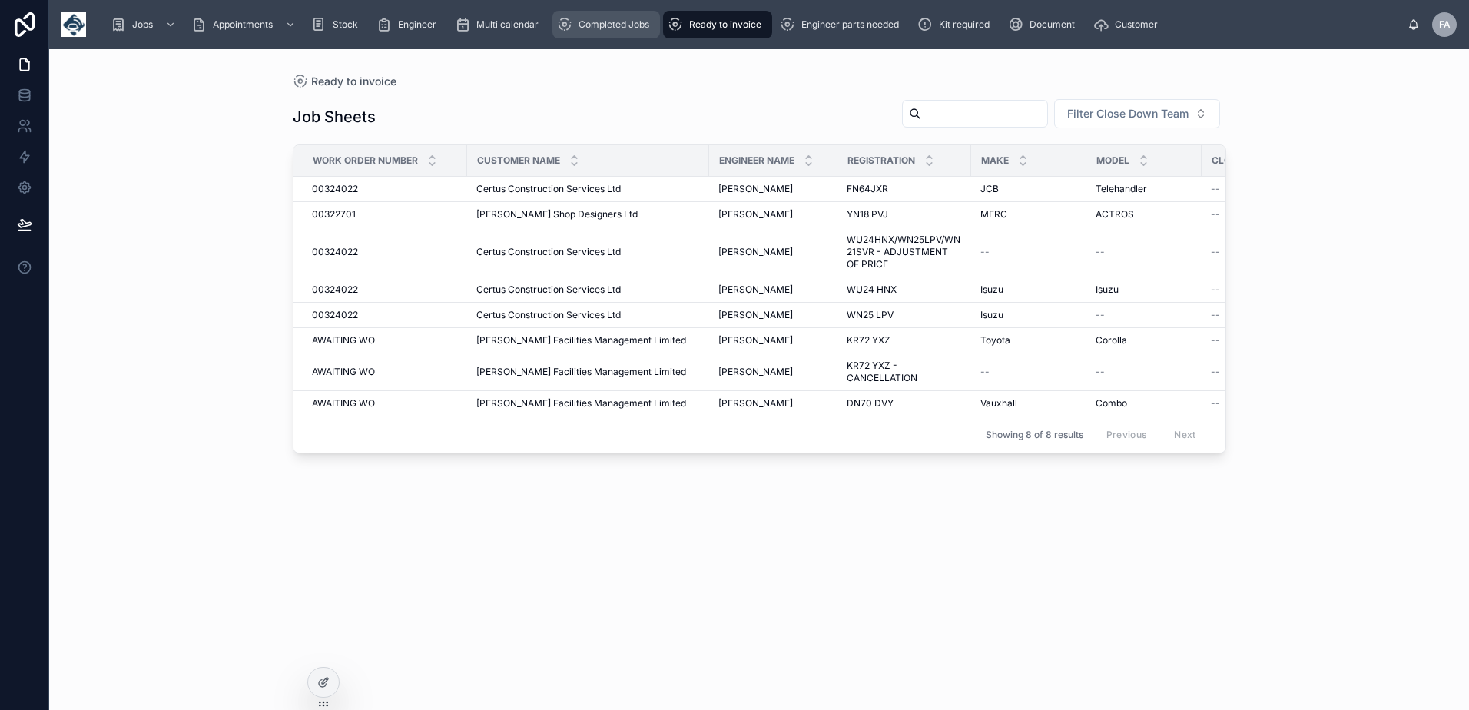
click at [567, 27] on icon "scrollable content" at bounding box center [564, 24] width 15 height 15
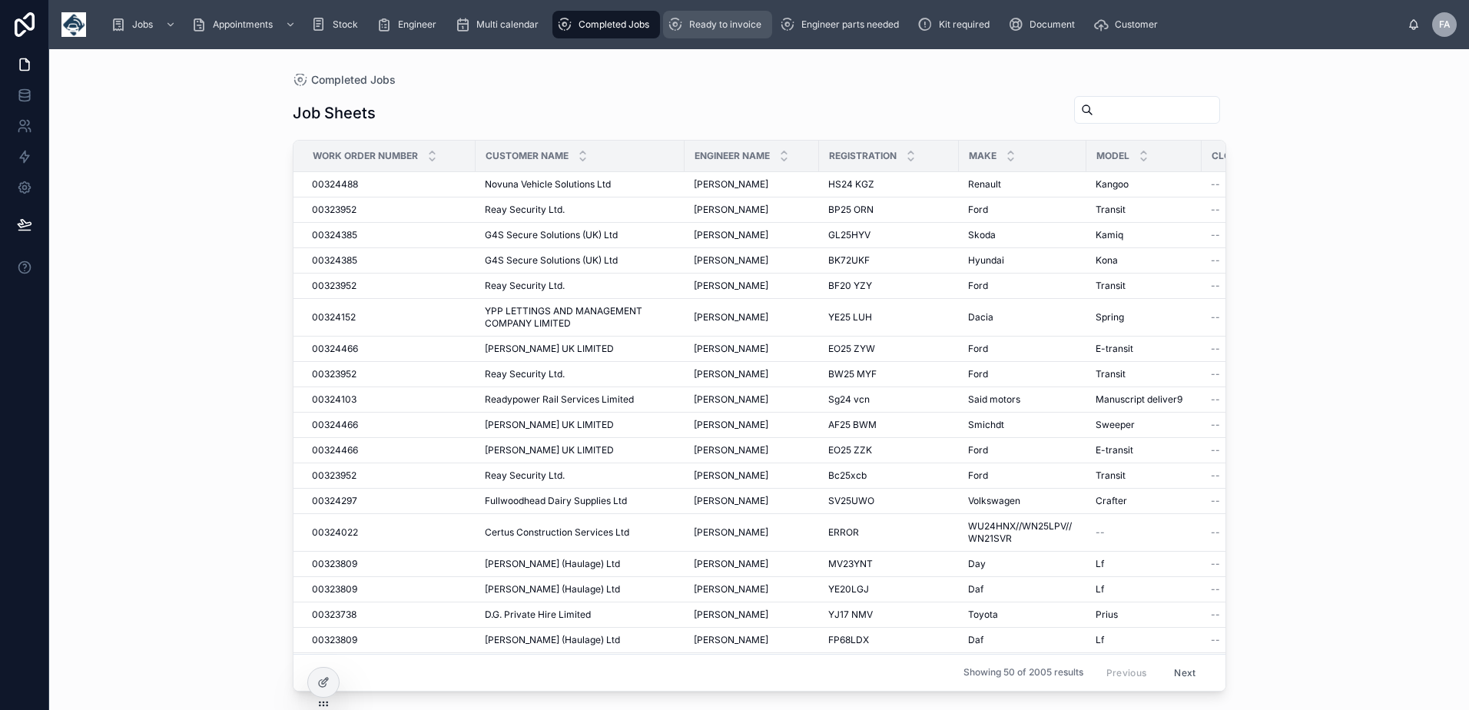
click at [704, 24] on span "Ready to invoice" at bounding box center [725, 24] width 72 height 12
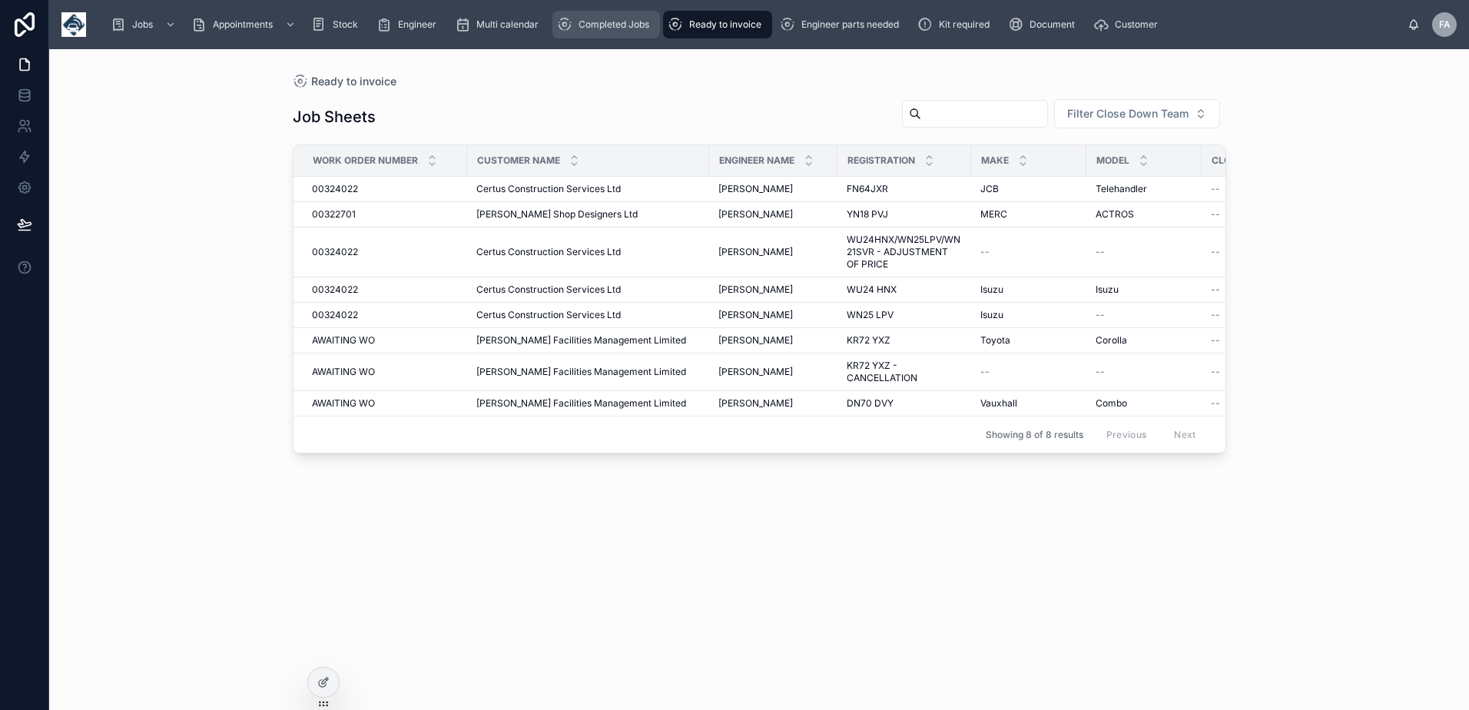
click at [616, 25] on span "Completed Jobs" at bounding box center [613, 24] width 71 height 12
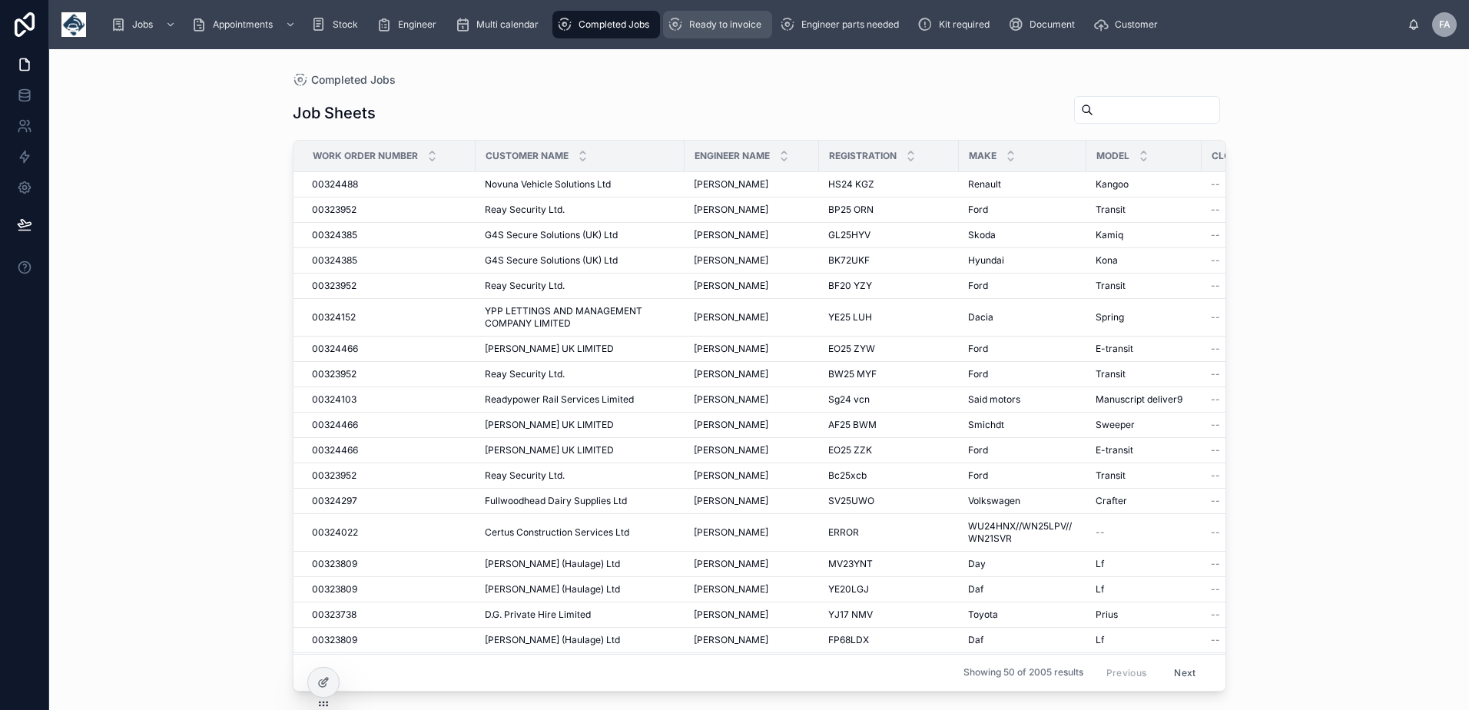
click at [682, 22] on icon "scrollable content" at bounding box center [675, 24] width 15 height 15
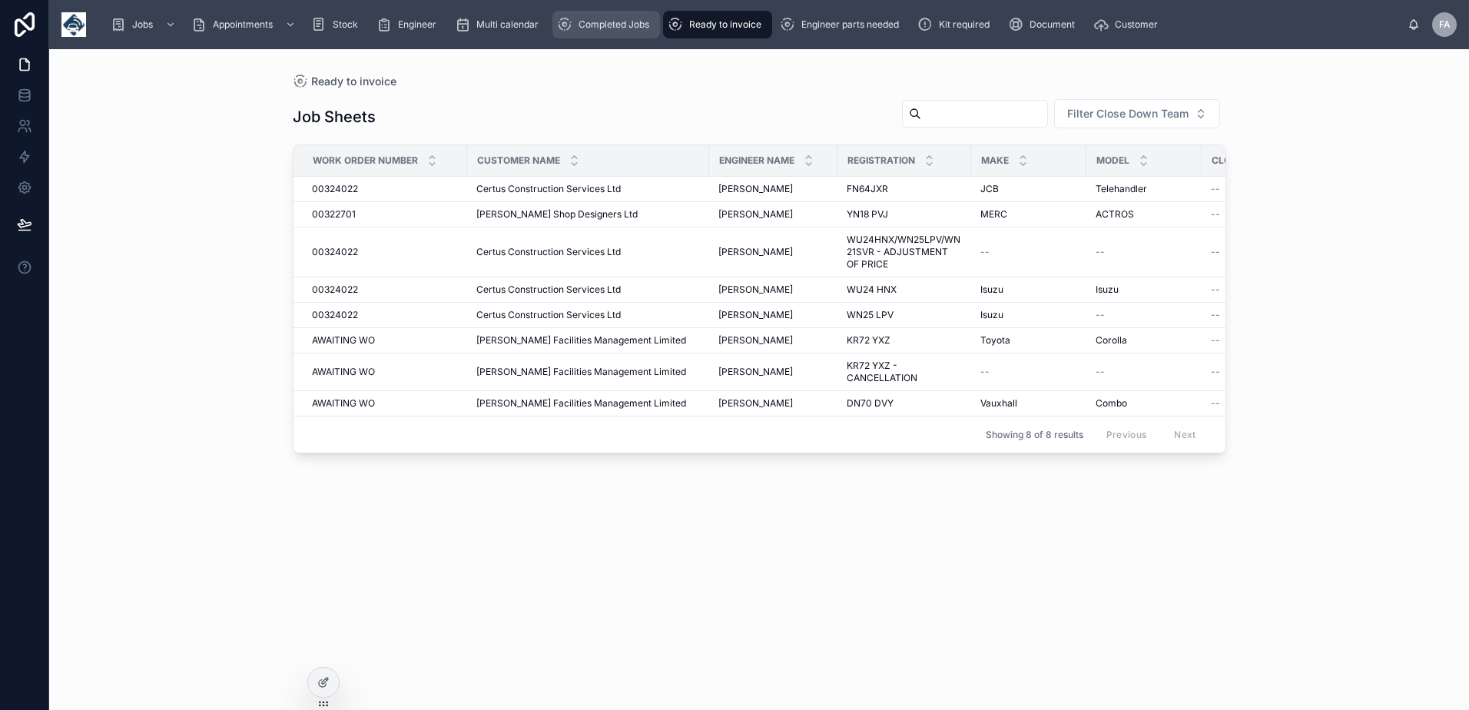
click at [635, 17] on div "Completed Jobs" at bounding box center [606, 24] width 98 height 25
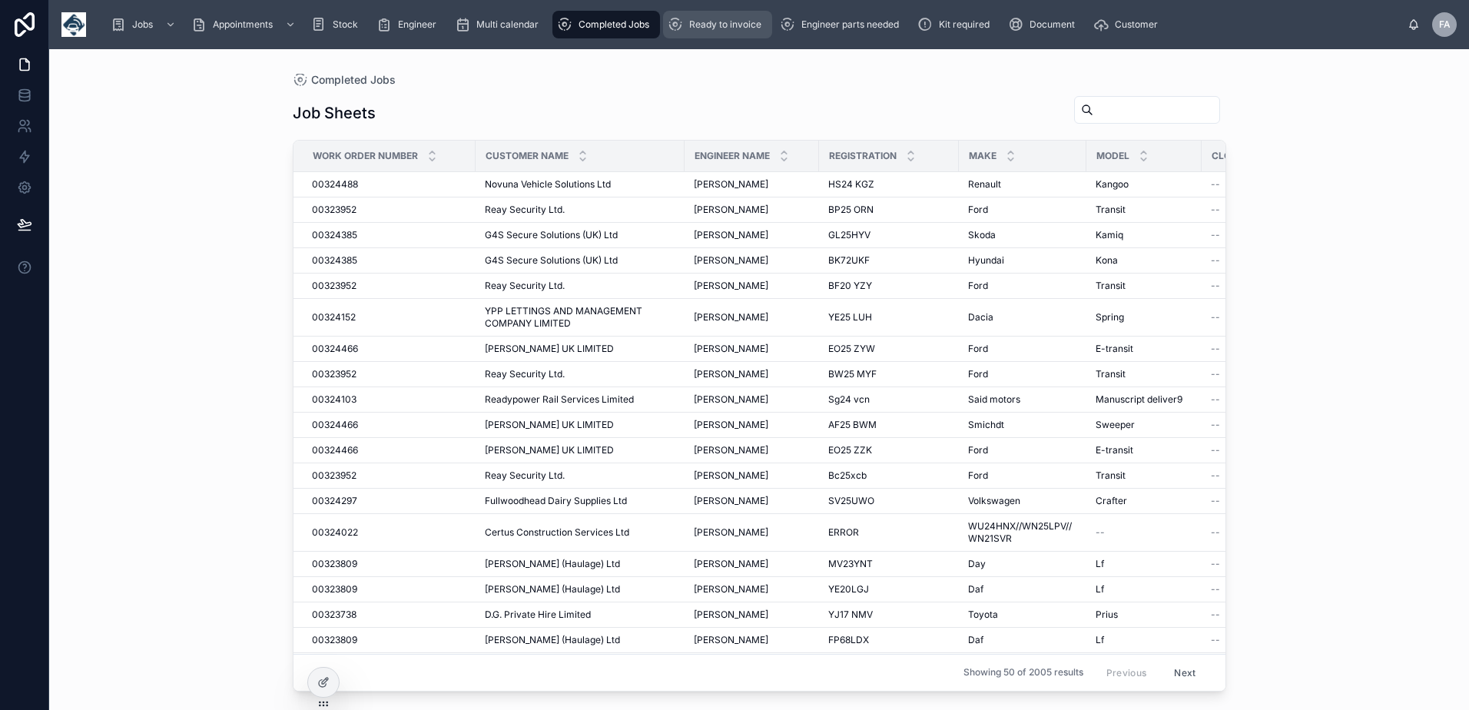
click at [705, 35] on div "Ready to invoice" at bounding box center [718, 24] width 100 height 25
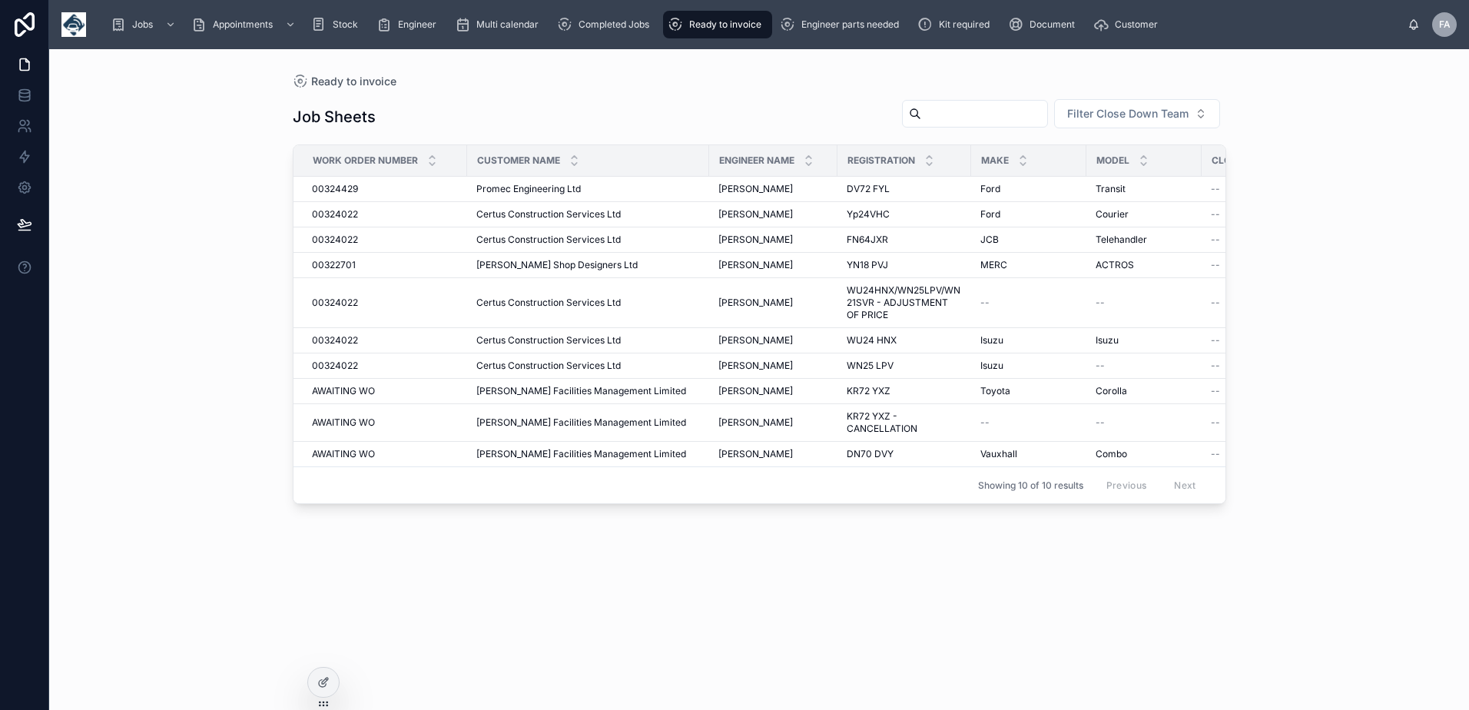
drag, startPoint x: 1468, startPoint y: 74, endPoint x: 737, endPoint y: 21, distance: 733.2
click at [737, 21] on span "Ready to invoice" at bounding box center [725, 24] width 72 height 12
drag, startPoint x: 606, startPoint y: 15, endPoint x: 681, endPoint y: 25, distance: 75.8
click at [606, 15] on div "Completed Jobs" at bounding box center [606, 24] width 98 height 25
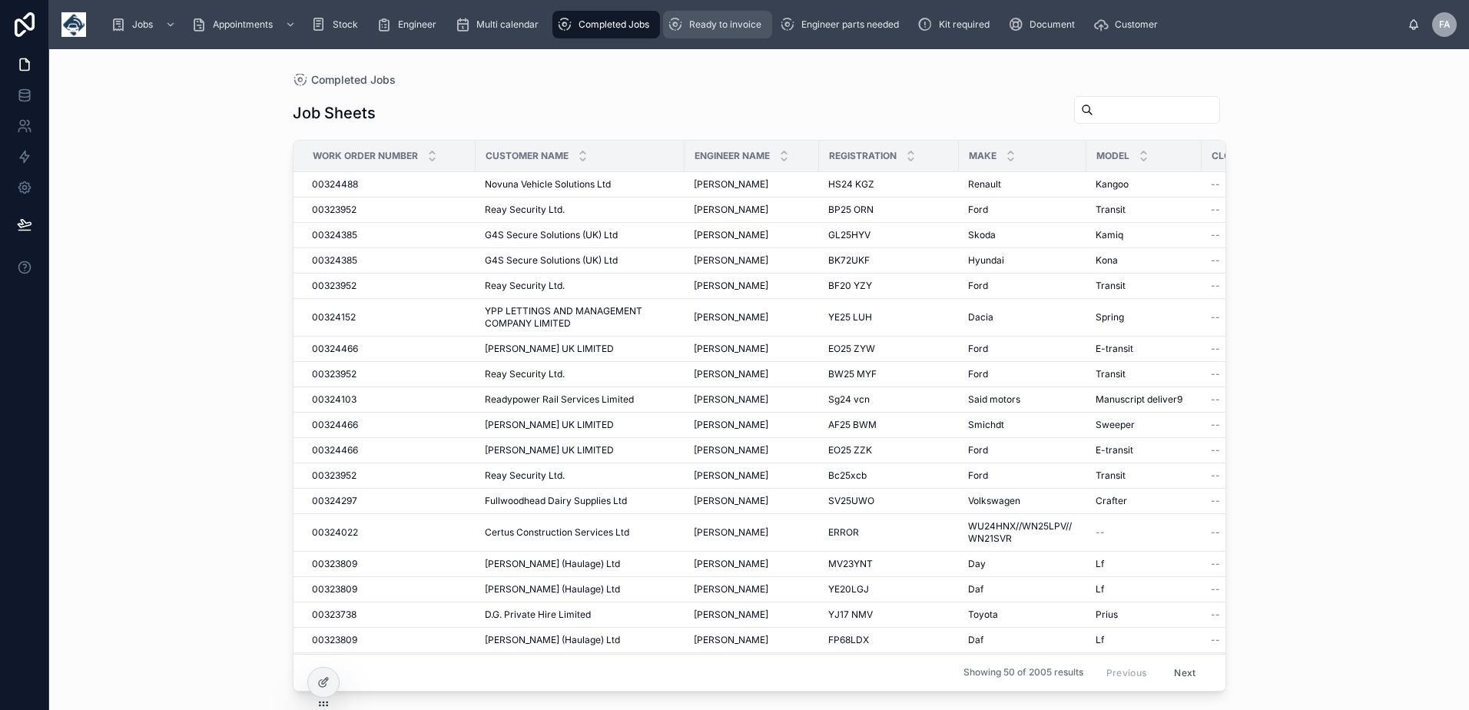
click at [710, 28] on span "Ready to invoice" at bounding box center [725, 24] width 72 height 12
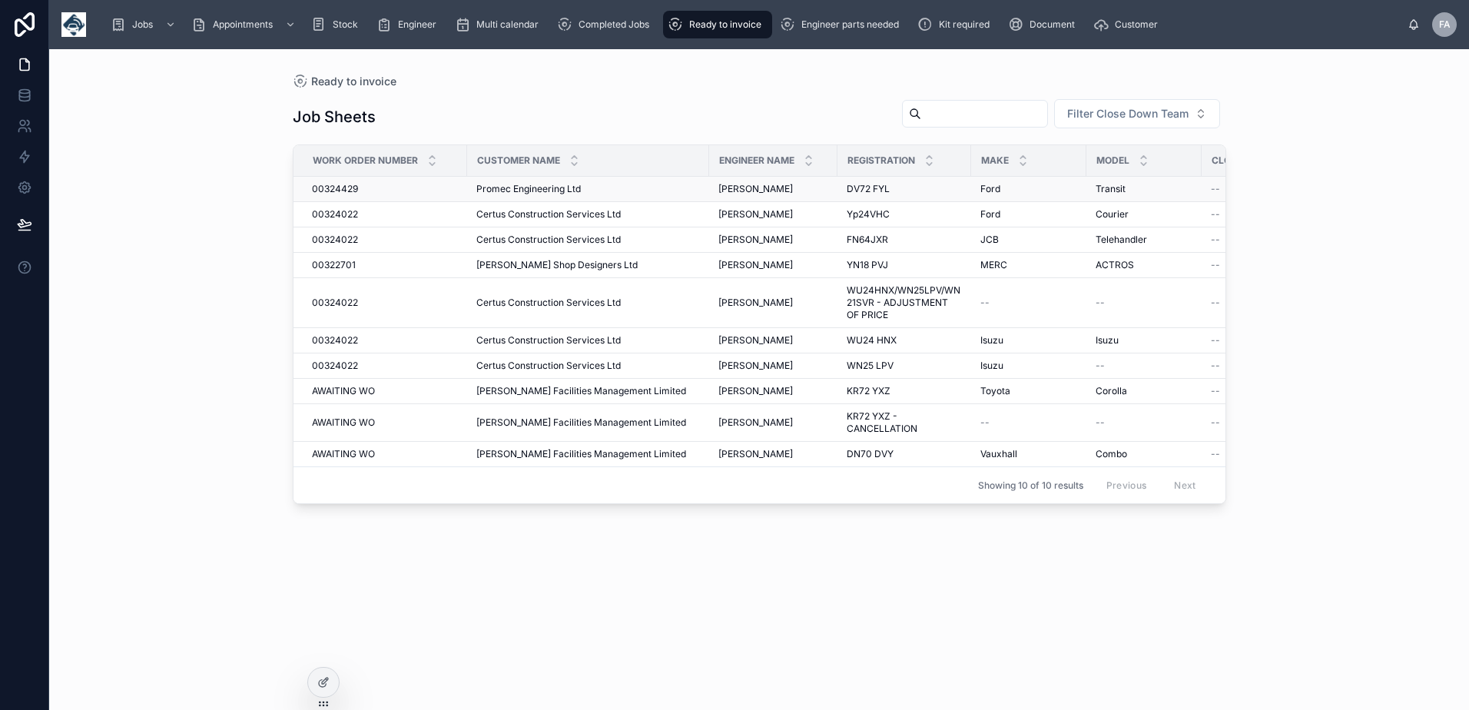
click at [349, 195] on td "00324429 00324429" at bounding box center [380, 189] width 174 height 25
click at [349, 191] on span "00324429" at bounding box center [335, 189] width 46 height 12
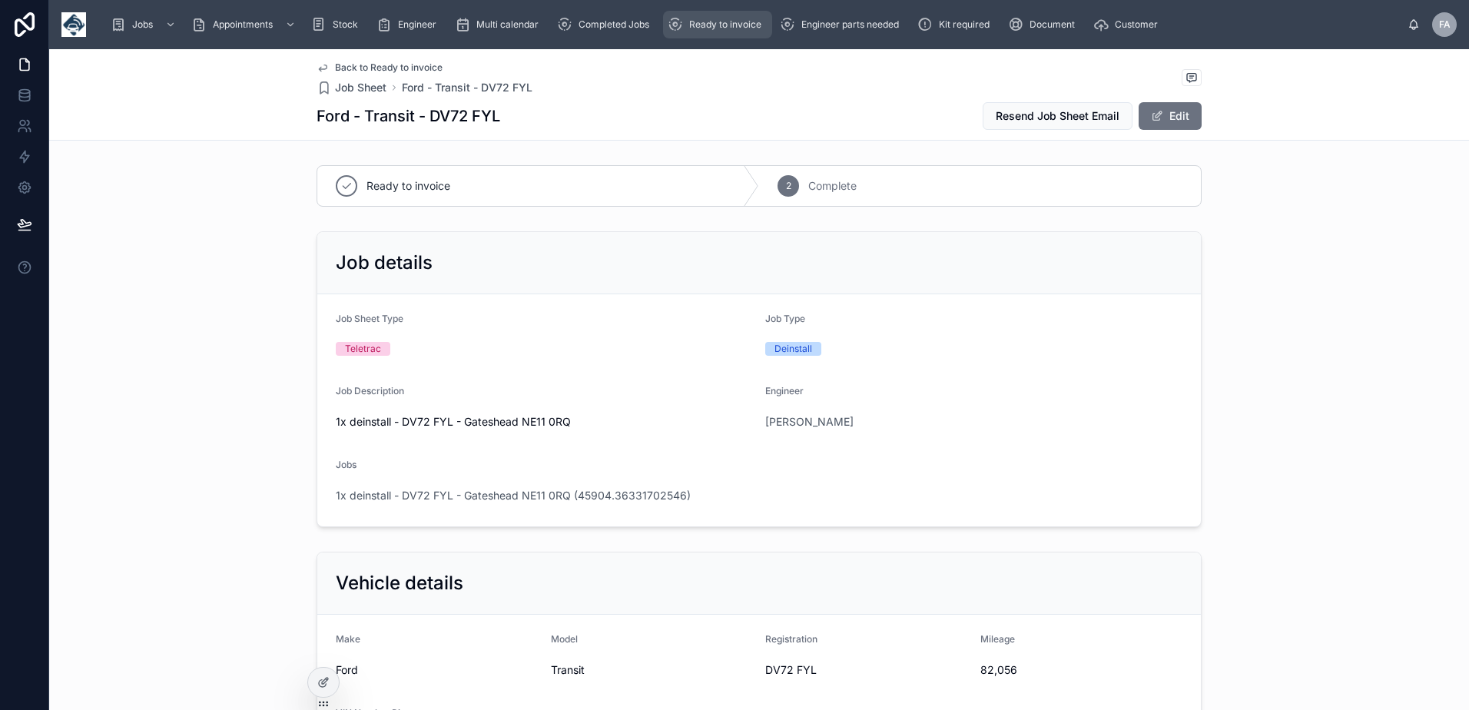
click at [717, 22] on span "Ready to invoice" at bounding box center [725, 24] width 72 height 12
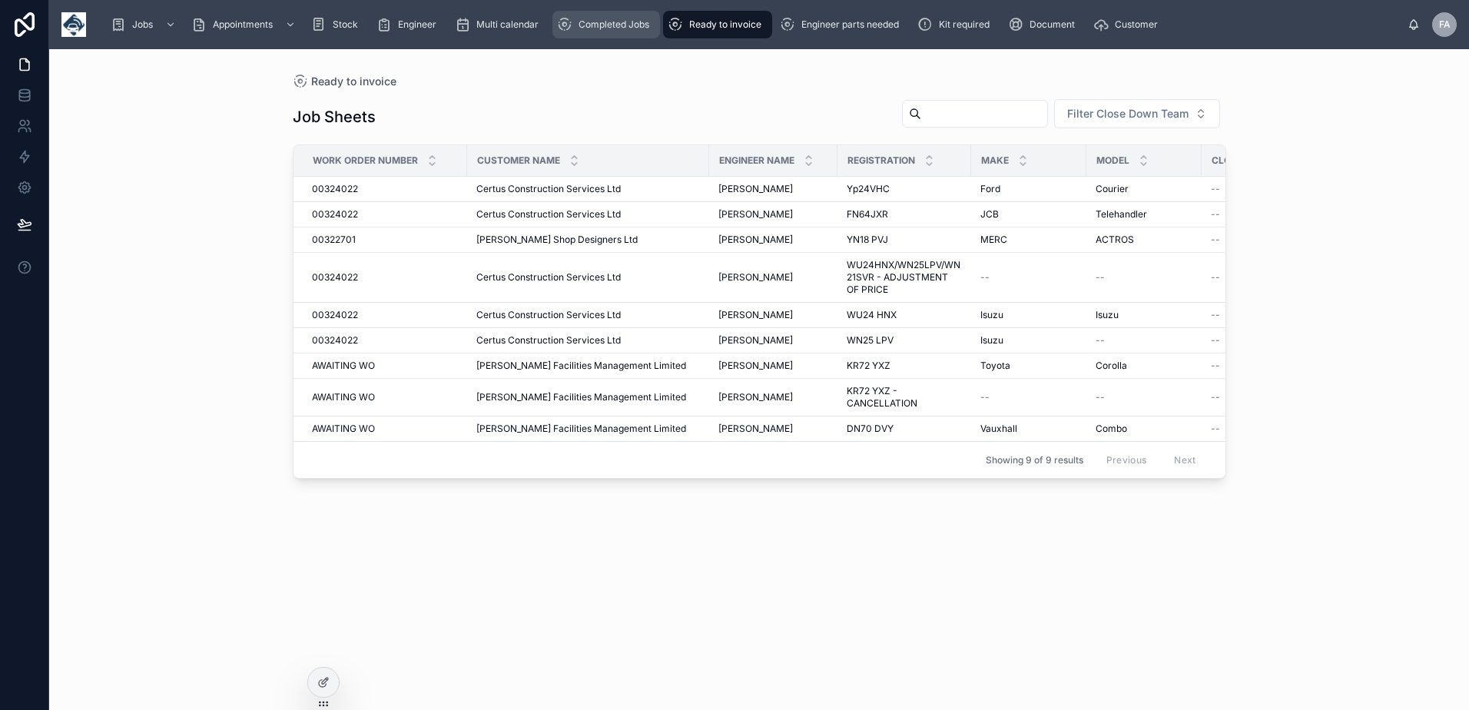
drag, startPoint x: 618, startPoint y: 18, endPoint x: 667, endPoint y: 14, distance: 48.5
click at [618, 18] on div "Completed Jobs" at bounding box center [606, 24] width 98 height 25
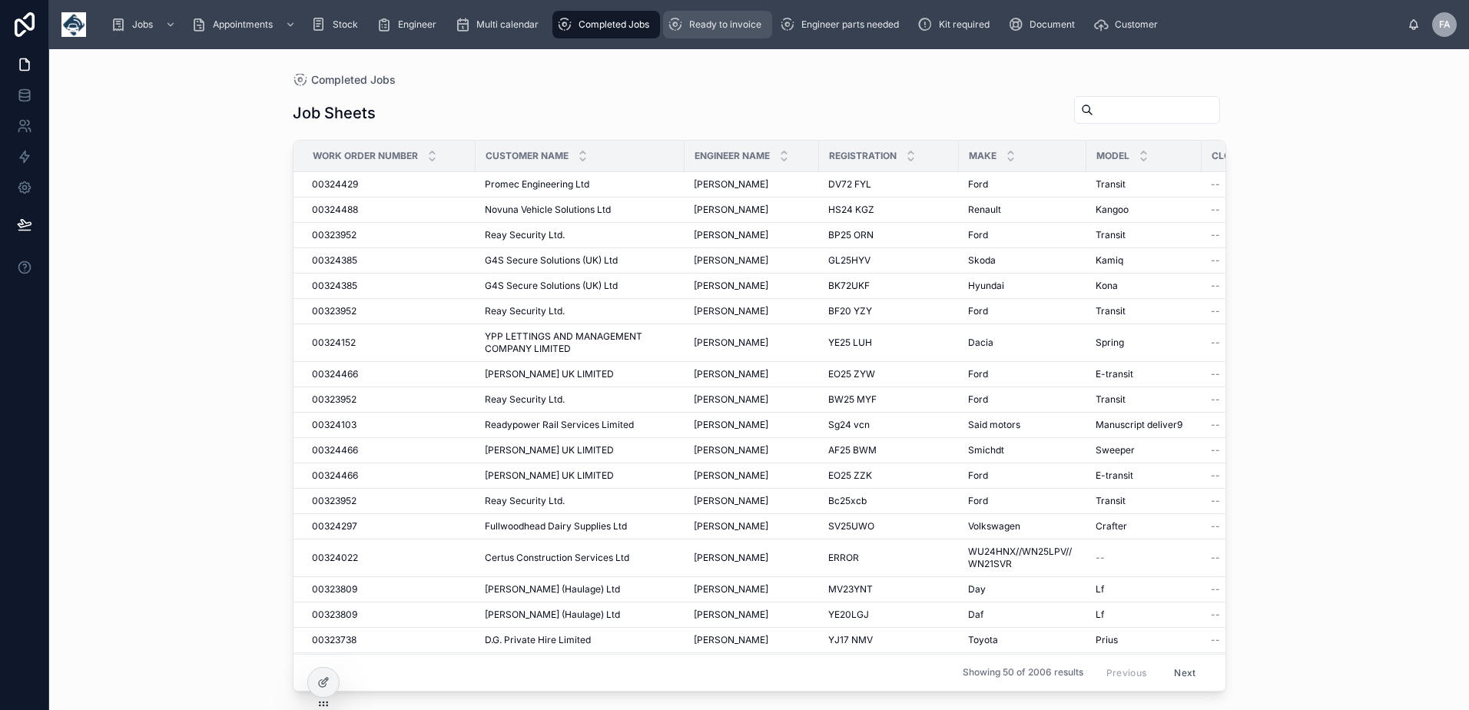
click at [724, 23] on span "Ready to invoice" at bounding box center [725, 24] width 72 height 12
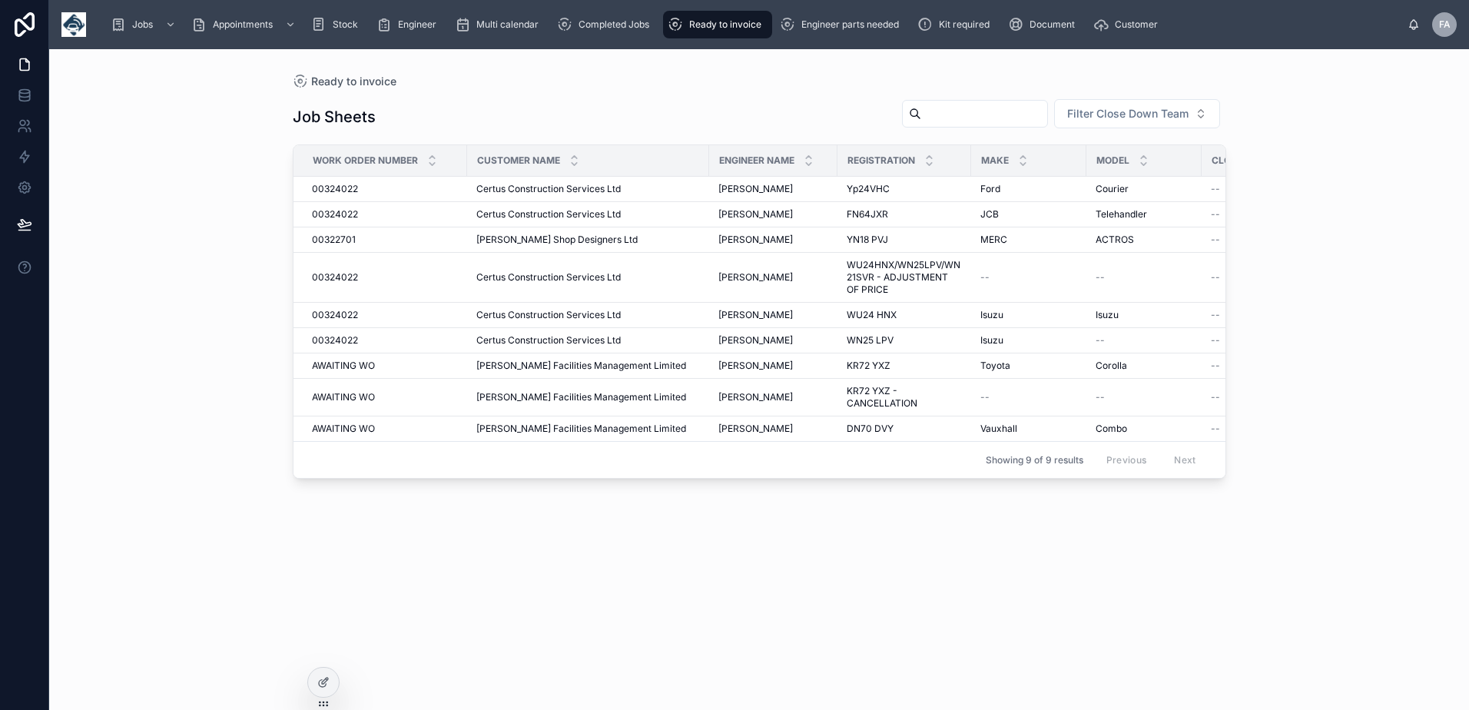
click at [761, 18] on span "Ready to invoice" at bounding box center [725, 24] width 72 height 12
click at [817, 29] on span "Engineer parts needed" at bounding box center [850, 24] width 98 height 12
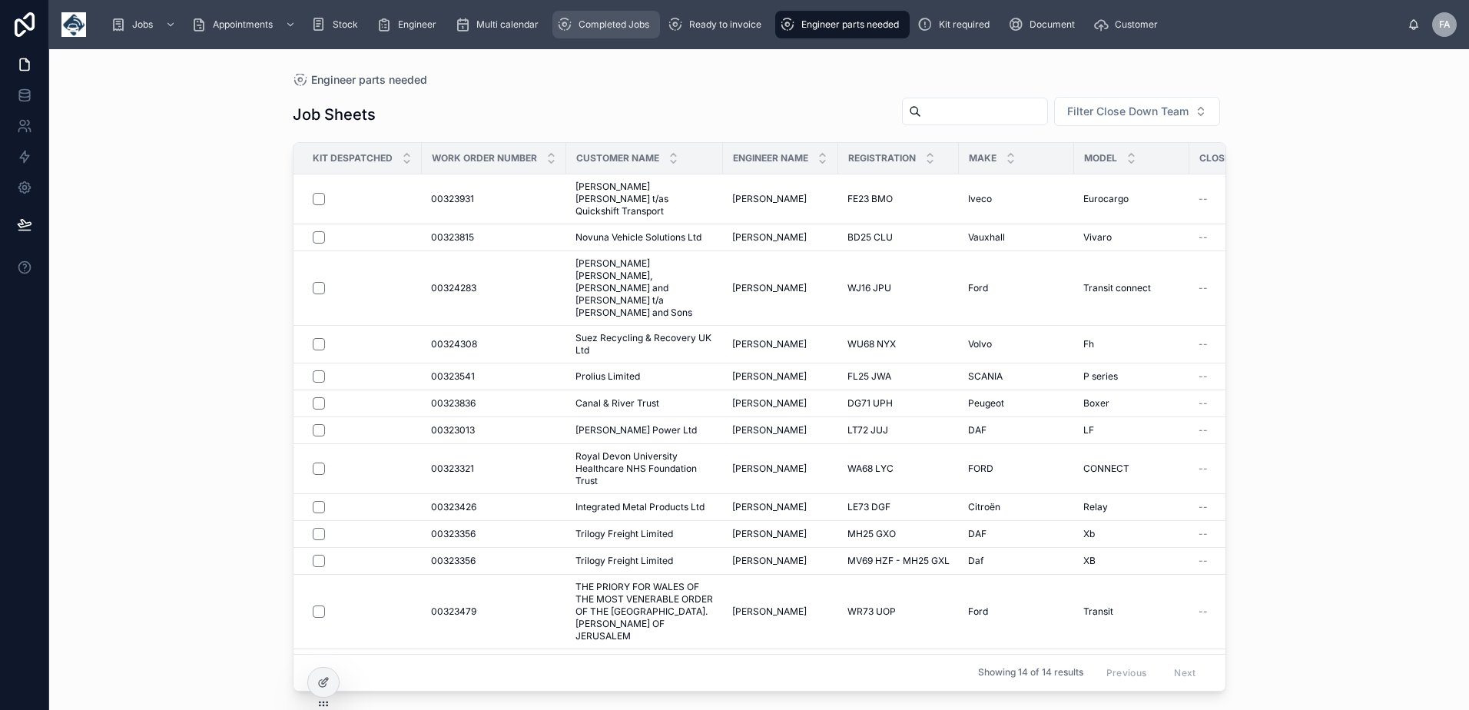
click at [625, 32] on div "Completed Jobs" at bounding box center [606, 24] width 98 height 25
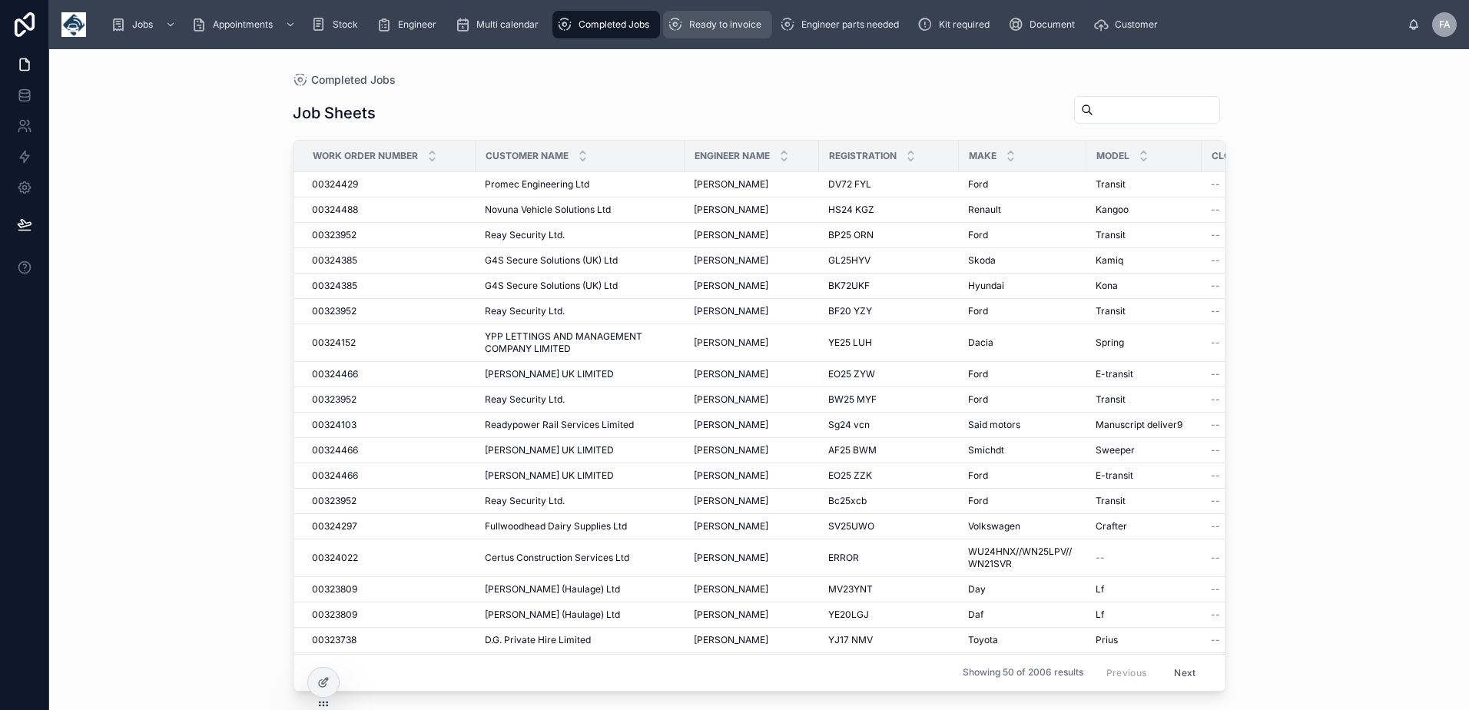
click at [691, 33] on div "Ready to invoice" at bounding box center [718, 24] width 100 height 25
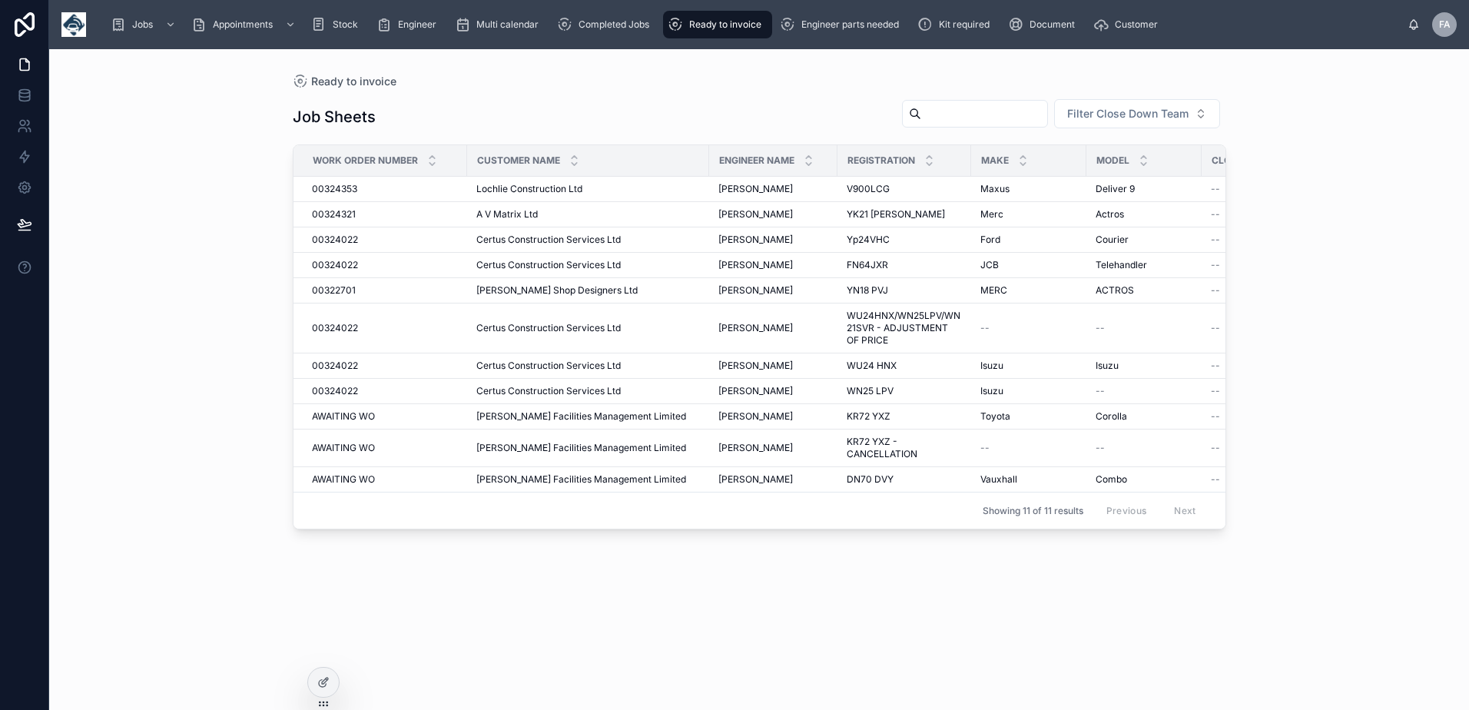
click at [715, 18] on span "Ready to invoice" at bounding box center [725, 24] width 72 height 12
click at [582, 33] on div "Completed Jobs" at bounding box center [606, 24] width 98 height 25
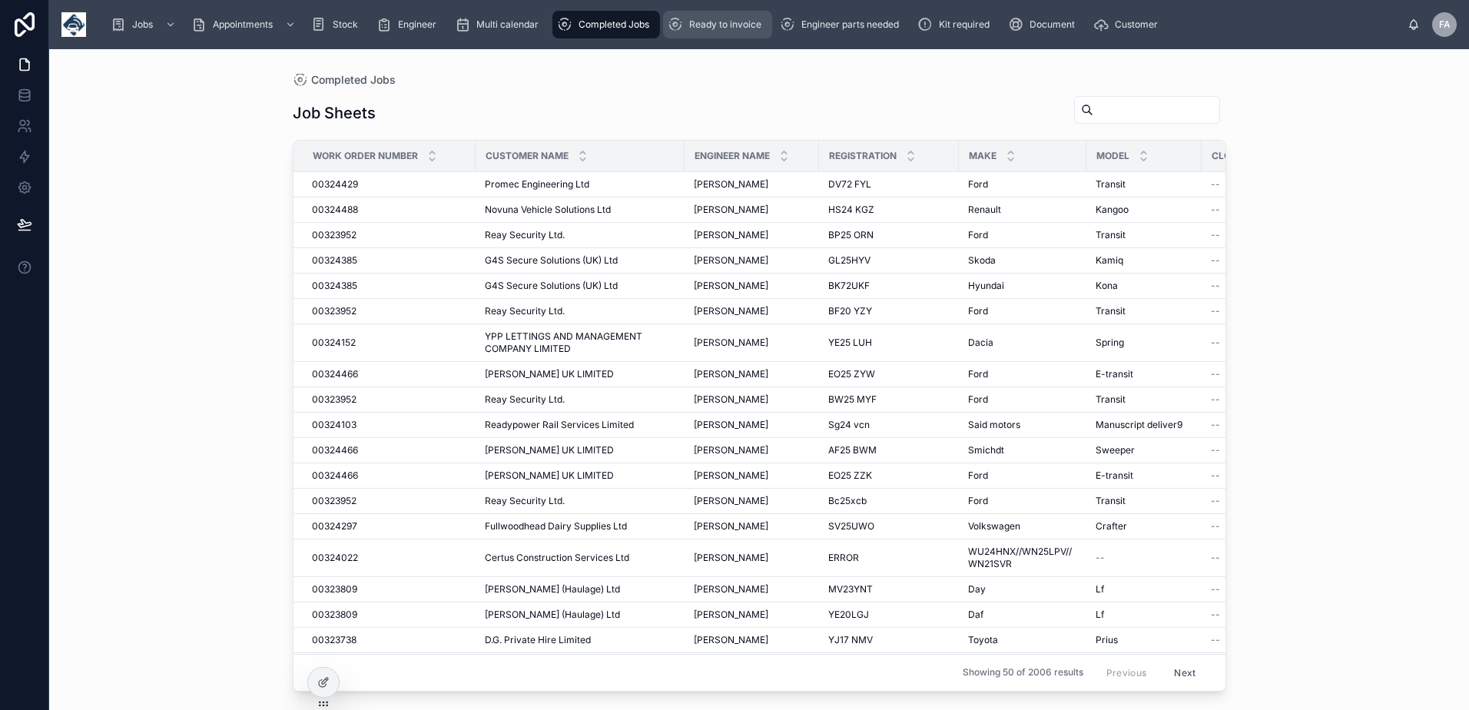
click at [714, 36] on div "Ready to invoice" at bounding box center [718, 24] width 100 height 25
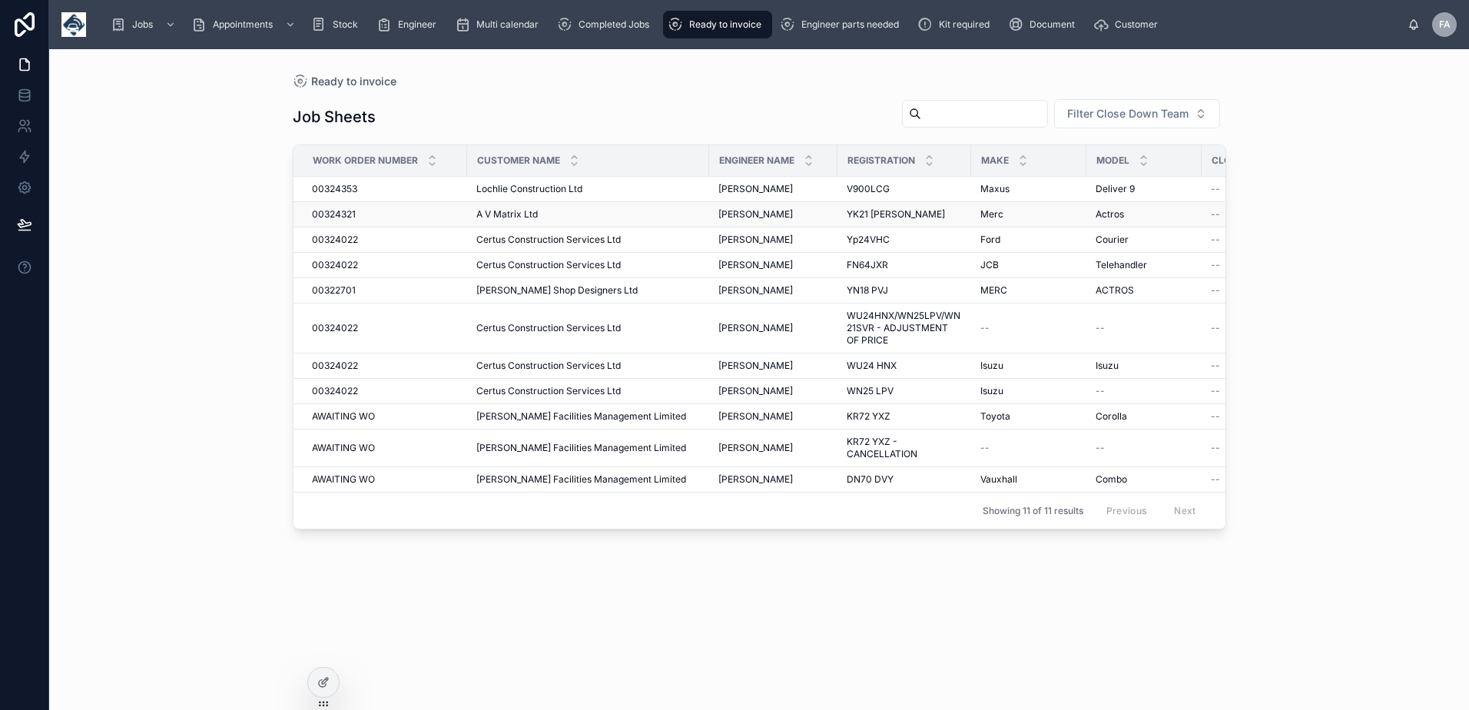
click at [326, 210] on span "00324321" at bounding box center [334, 214] width 44 height 12
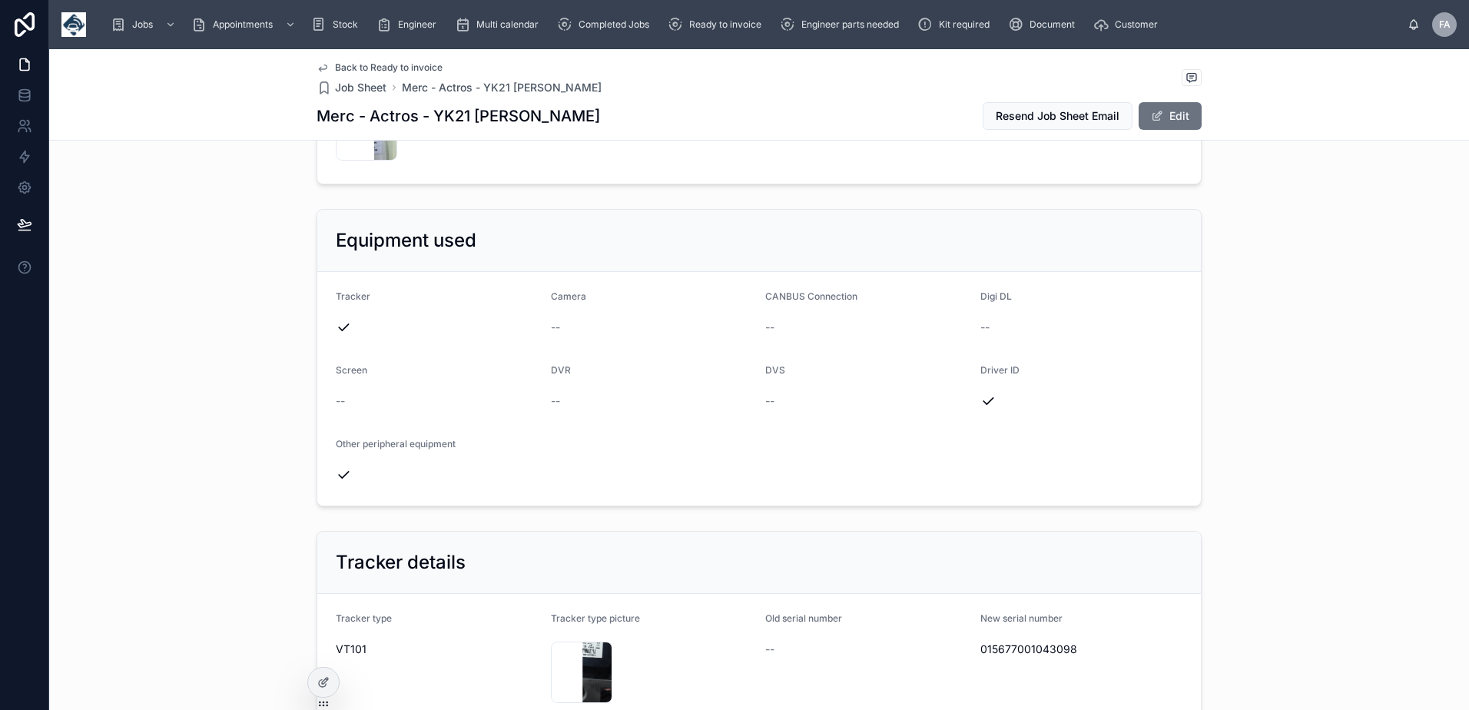
scroll to position [384, 0]
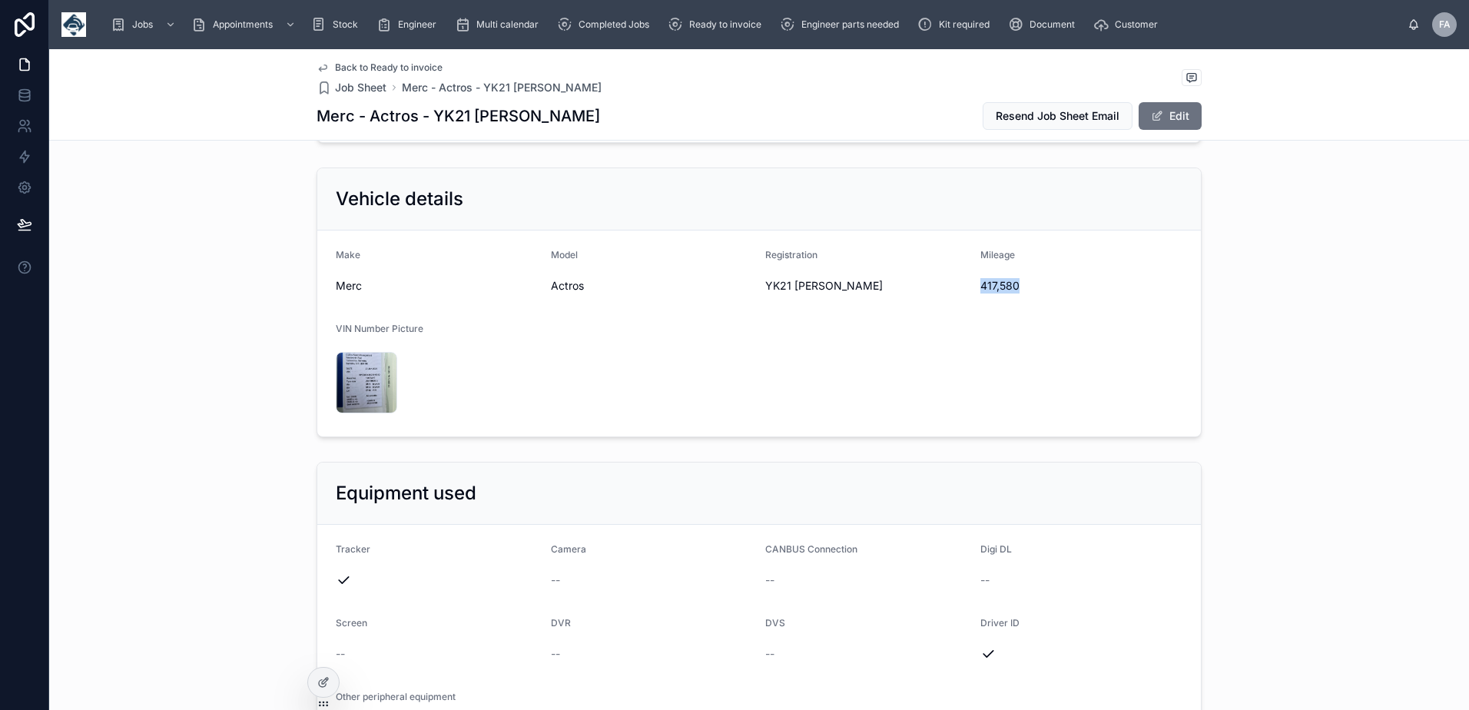
drag, startPoint x: 976, startPoint y: 290, endPoint x: 1011, endPoint y: 290, distance: 34.6
click at [1011, 290] on span "417,580" at bounding box center [1081, 285] width 203 height 15
drag, startPoint x: 755, startPoint y: 283, endPoint x: 810, endPoint y: 290, distance: 54.9
click at [810, 290] on form "Make Merc Model Actros Registration YK21 OJA Mileage 417,580 VIN Number Picture…" at bounding box center [758, 333] width 883 height 206
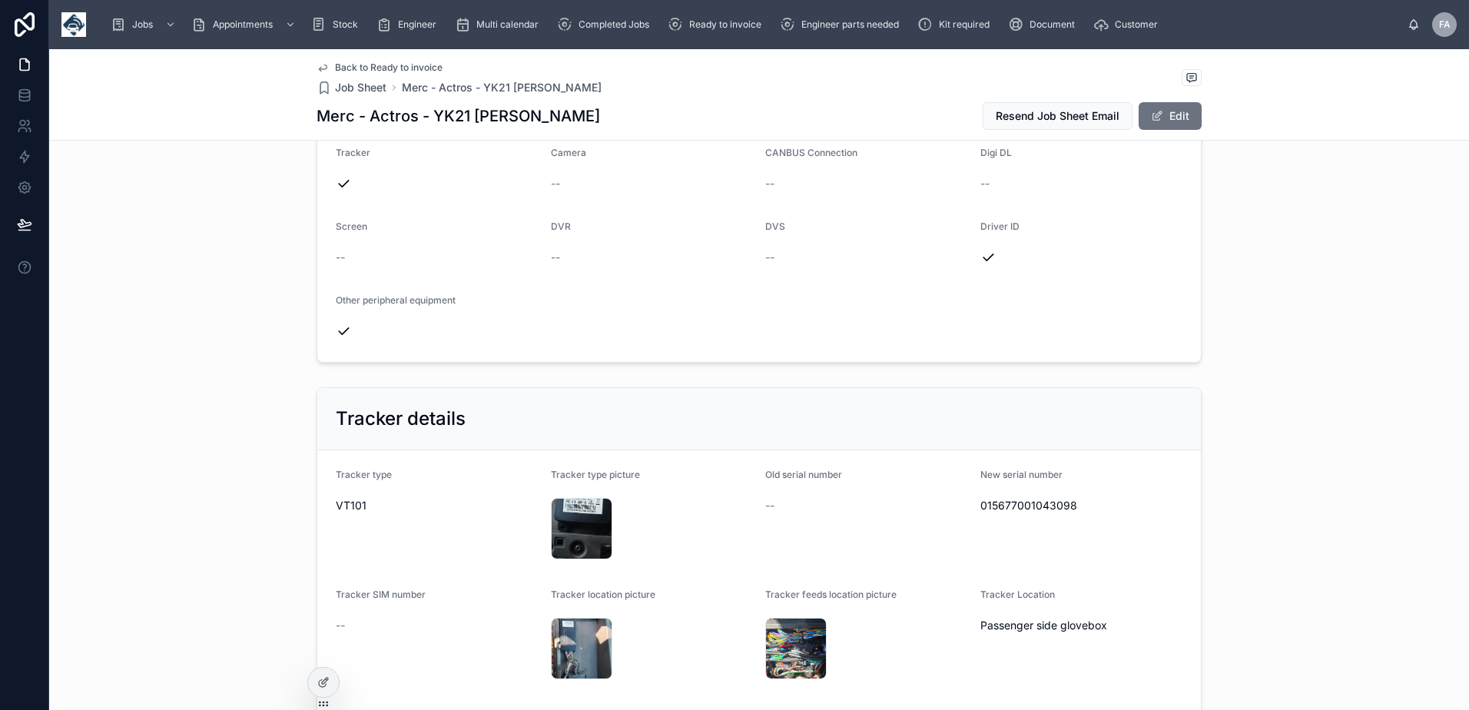
scroll to position [922, 0]
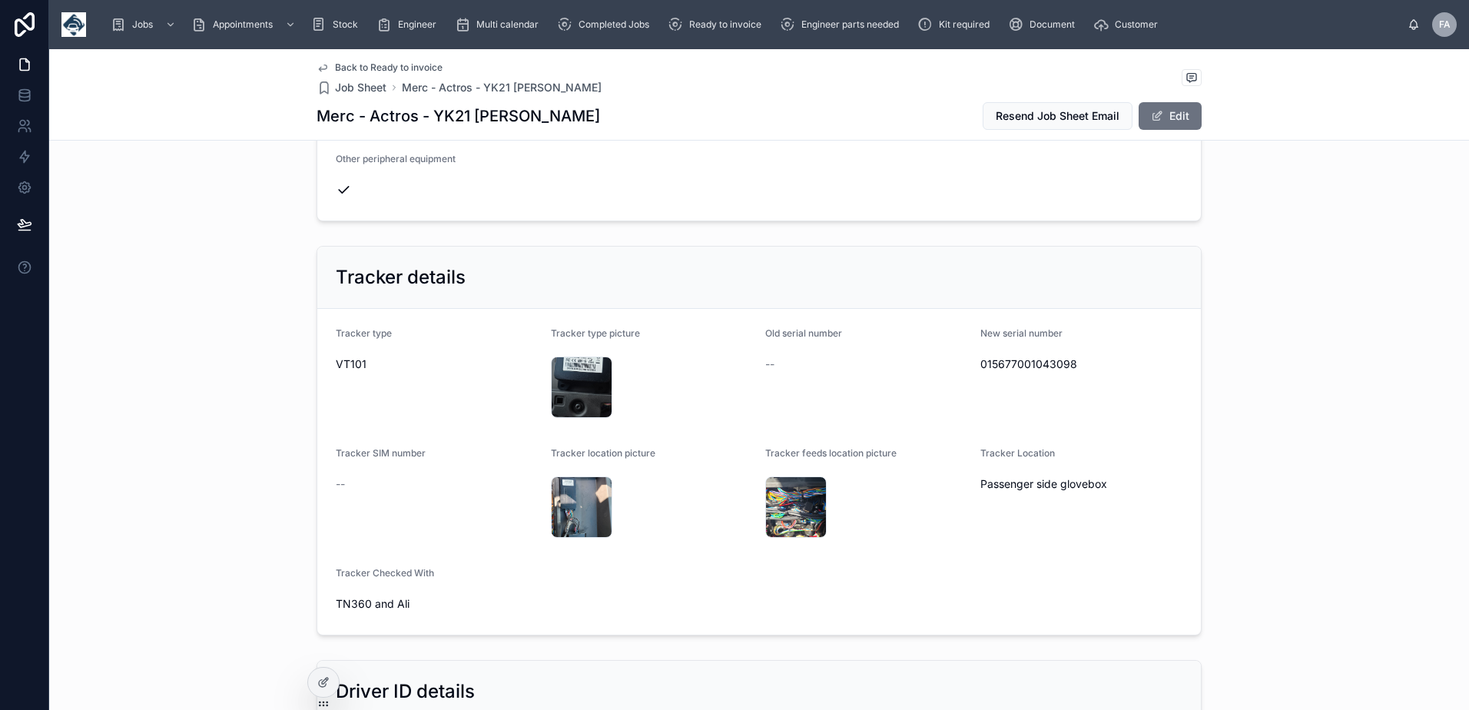
click at [1002, 360] on span "015677001043098" at bounding box center [1081, 363] width 203 height 15
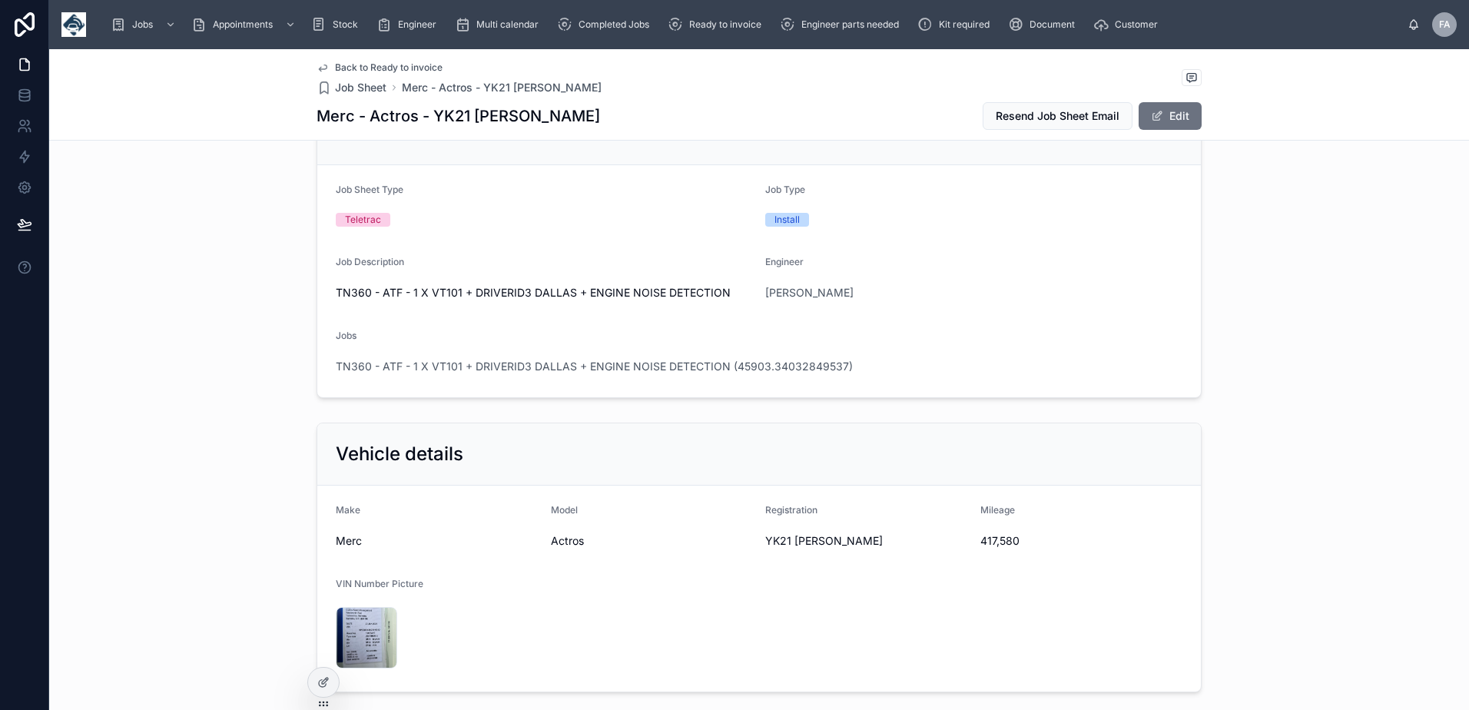
scroll to position [0, 0]
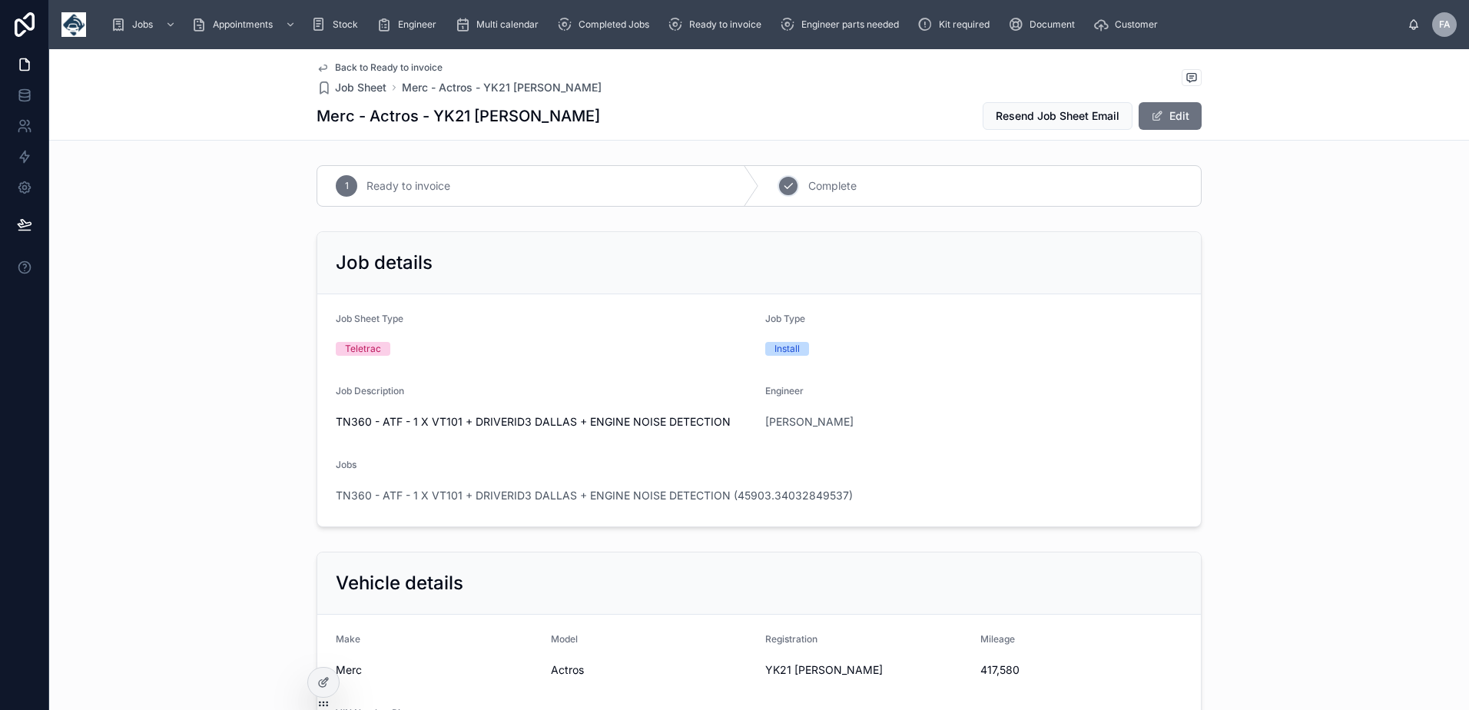
click at [769, 194] on div "2 Complete" at bounding box center [980, 186] width 442 height 40
click at [608, 490] on span "TN360 - ATF - 1 X VT101 + DRIVERID3 DALLAS + ENGINE NOISE DETECTION (45903.3403…" at bounding box center [594, 495] width 517 height 15
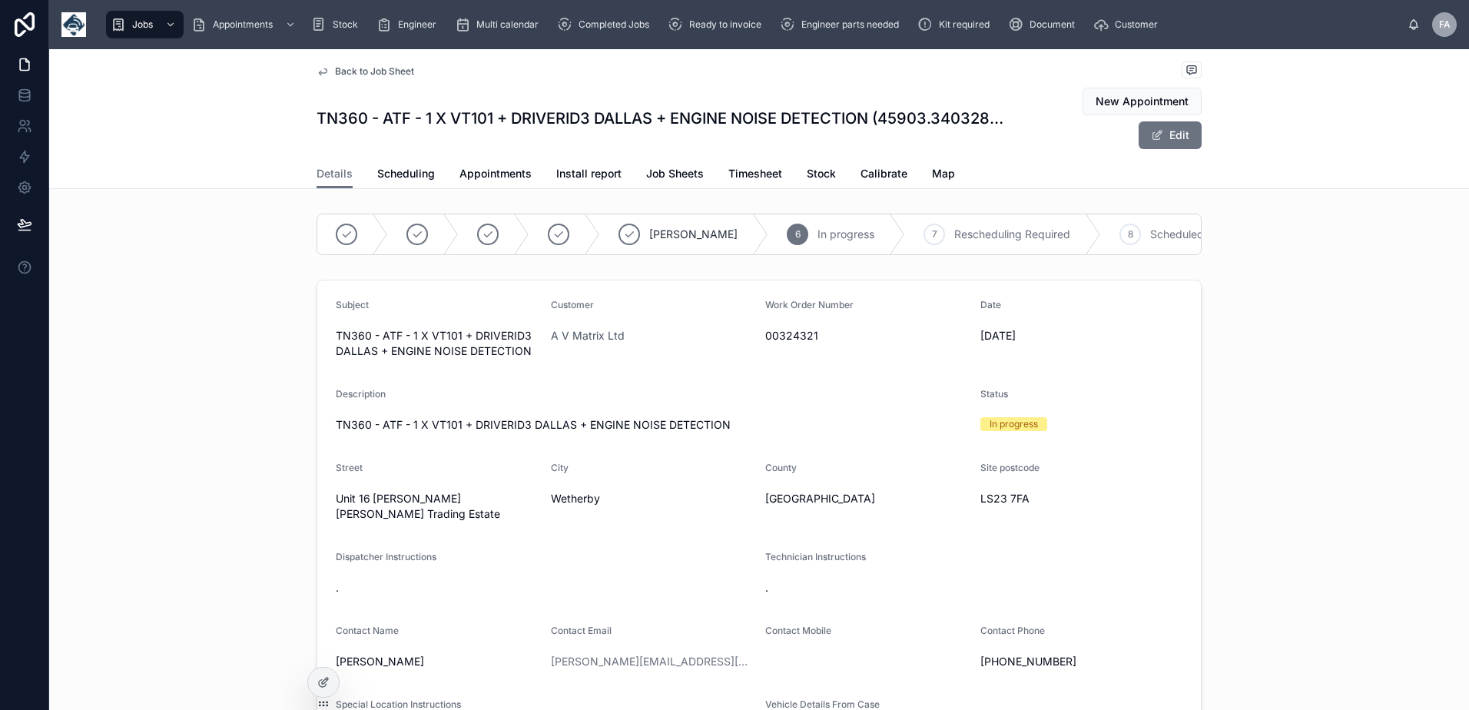
scroll to position [0, 365]
click at [1006, 238] on div "10" at bounding box center [1017, 235] width 22 height 22
click at [489, 170] on span "Appointments" at bounding box center [495, 173] width 72 height 15
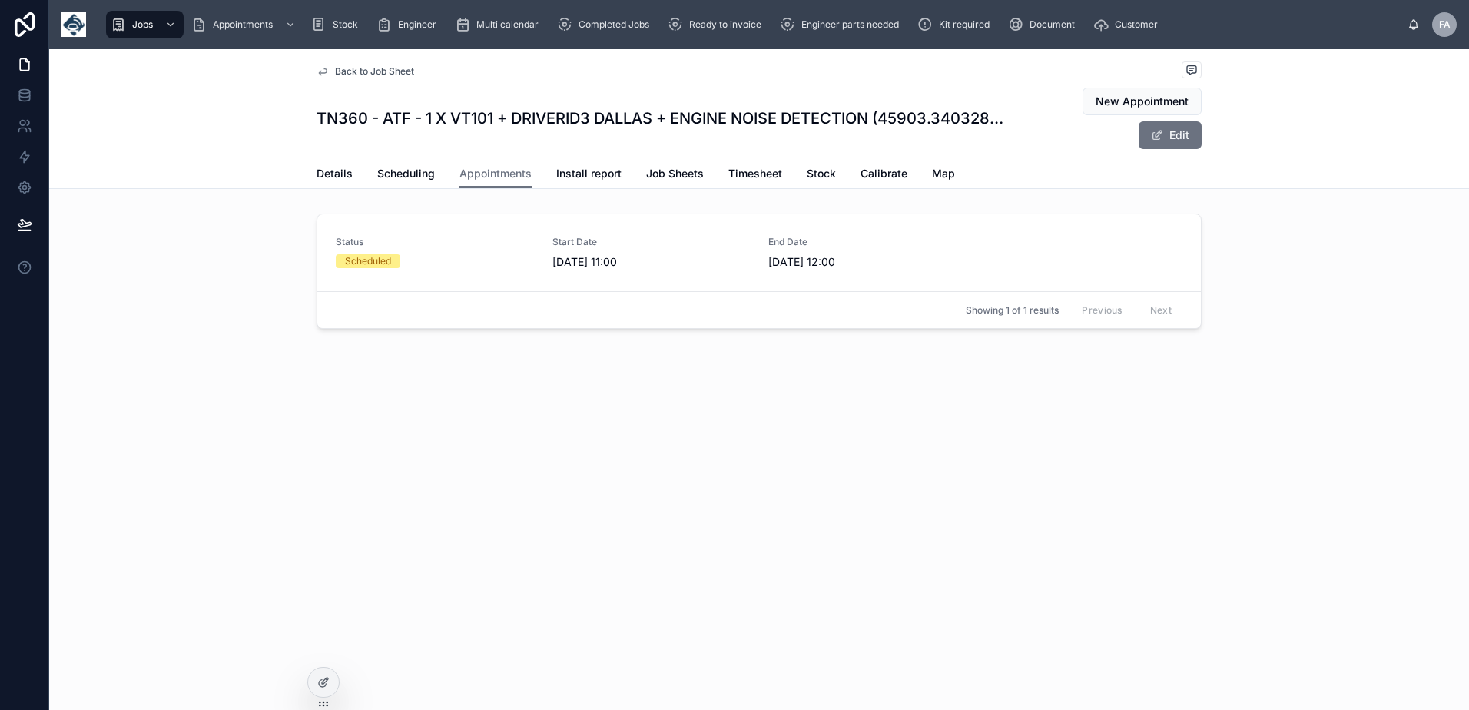
click at [396, 271] on link "Status Scheduled Start Date 08/09/2025 11:00 End Date 08/09/2025 12:00" at bounding box center [758, 252] width 883 height 77
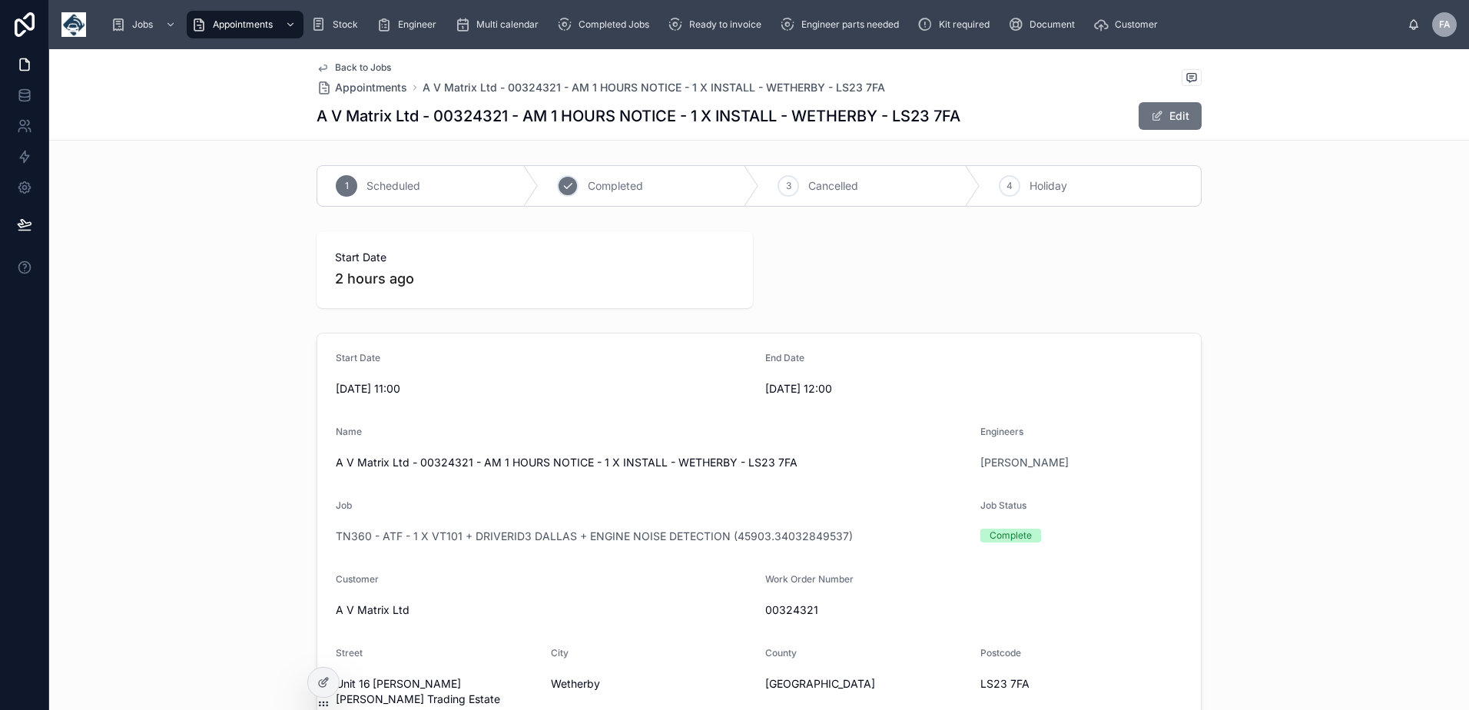
click at [599, 189] on span "Completed" at bounding box center [615, 185] width 55 height 15
click at [718, 29] on span "Ready to invoice" at bounding box center [725, 24] width 72 height 12
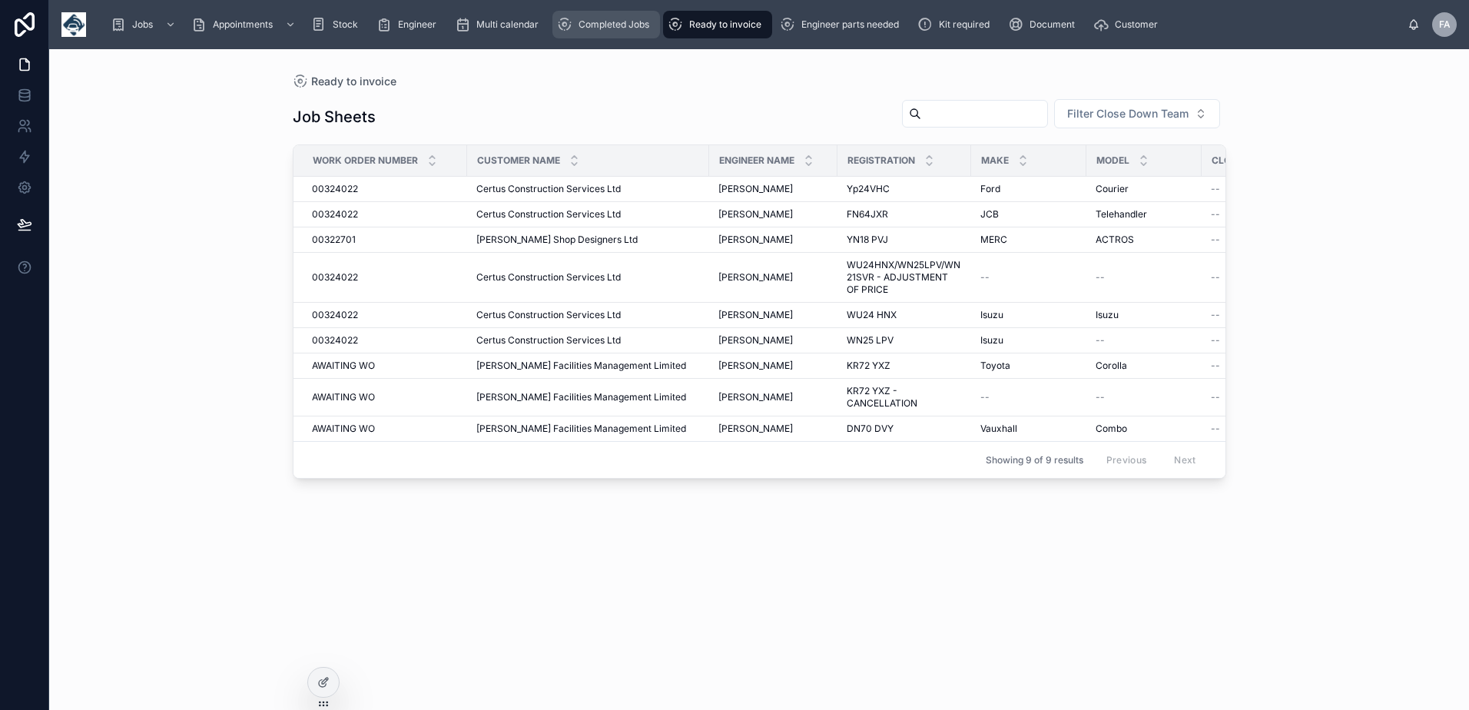
drag, startPoint x: 628, startPoint y: 37, endPoint x: 710, endPoint y: 42, distance: 81.6
click at [628, 37] on link "Completed Jobs" at bounding box center [606, 25] width 108 height 28
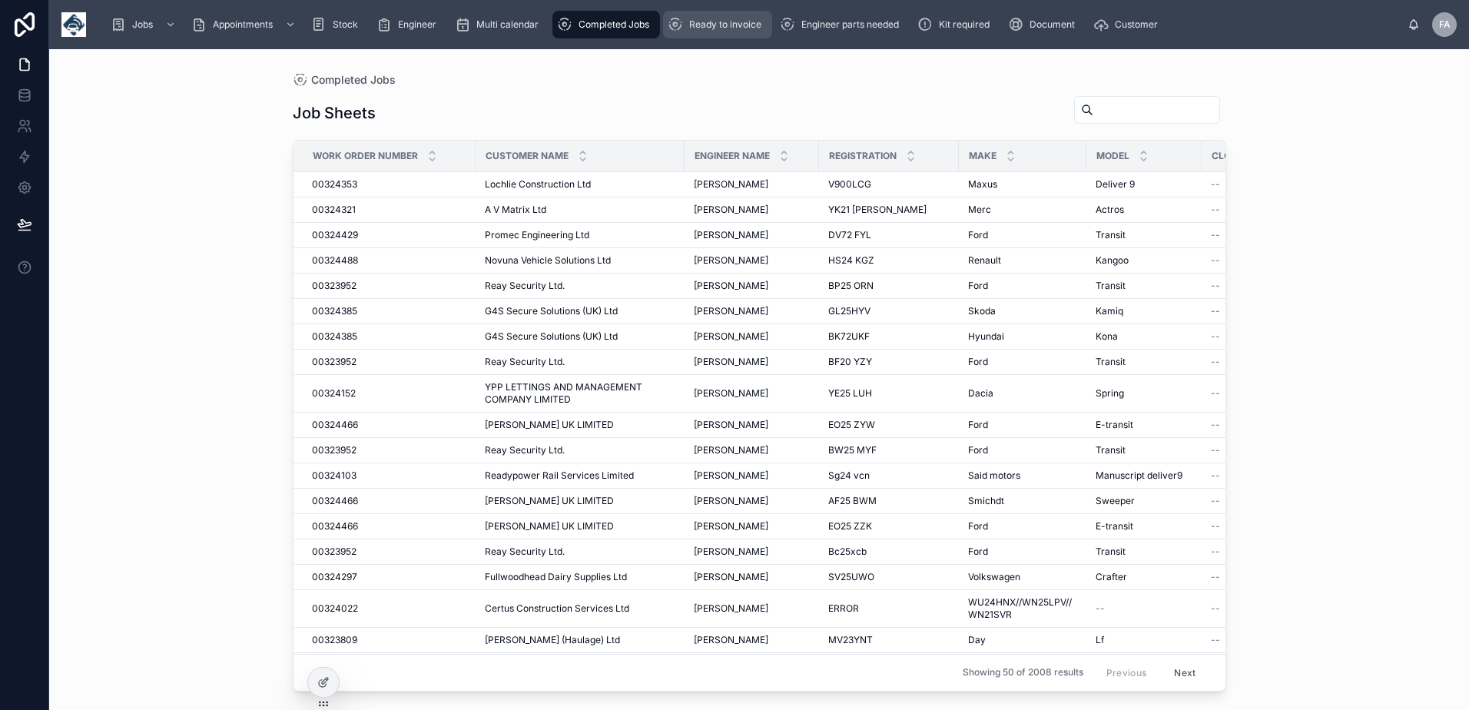
click at [728, 35] on div "Ready to invoice" at bounding box center [718, 24] width 100 height 25
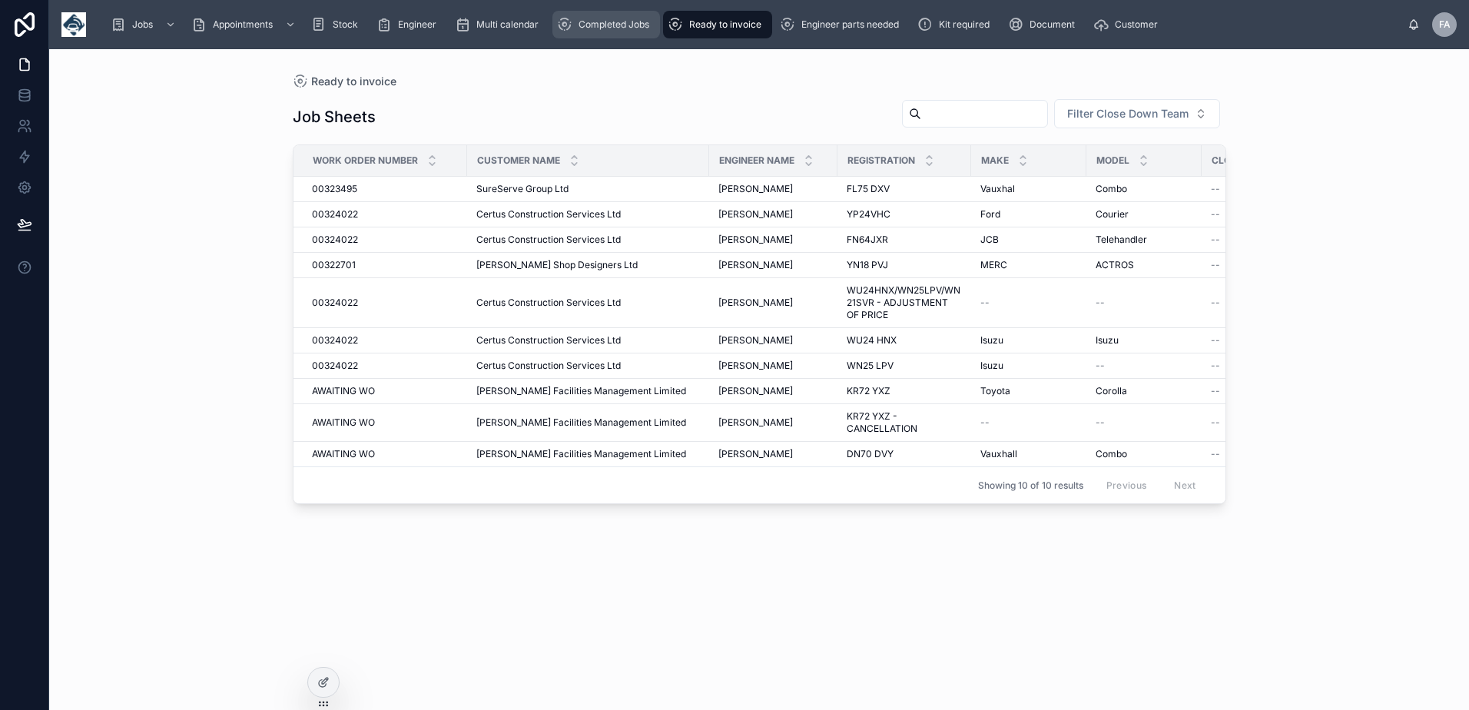
click at [614, 25] on span "Completed Jobs" at bounding box center [613, 24] width 71 height 12
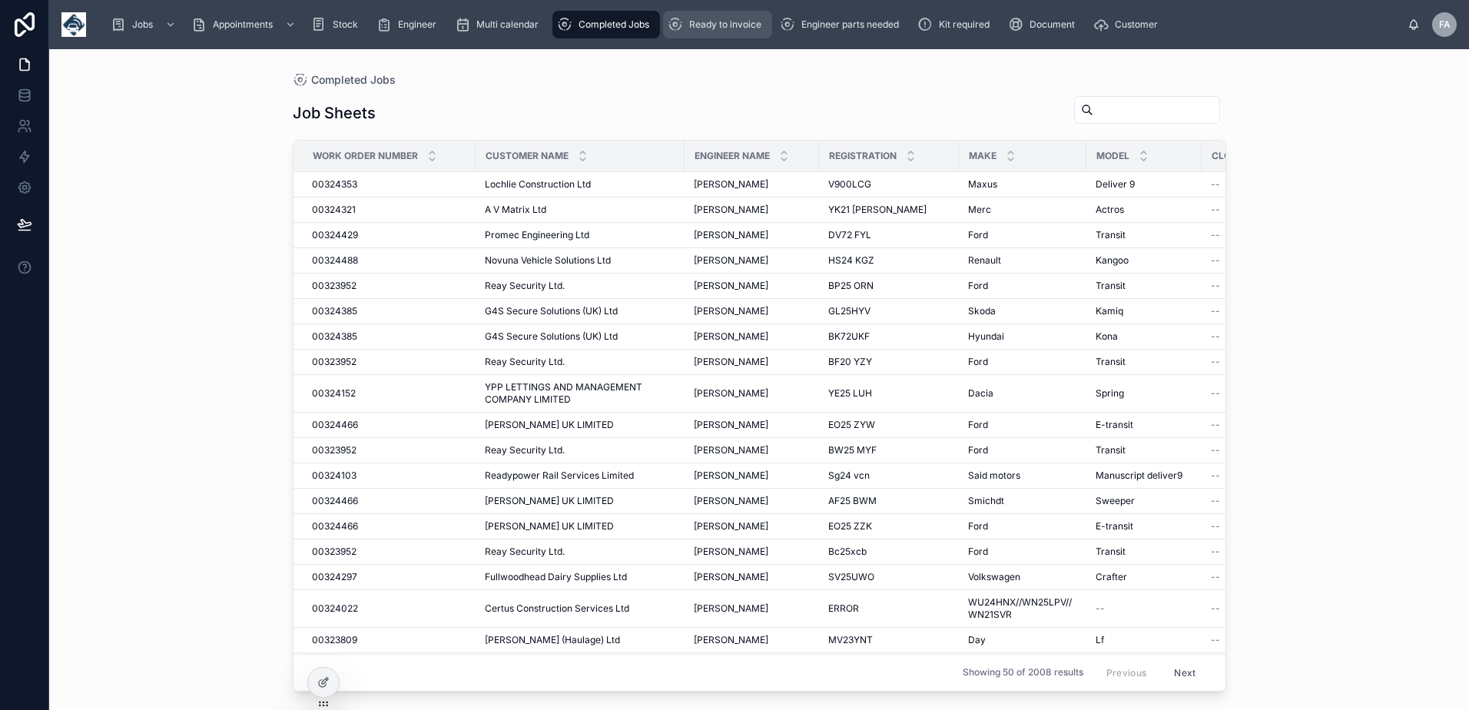
click at [705, 27] on span "Ready to invoice" at bounding box center [725, 24] width 72 height 12
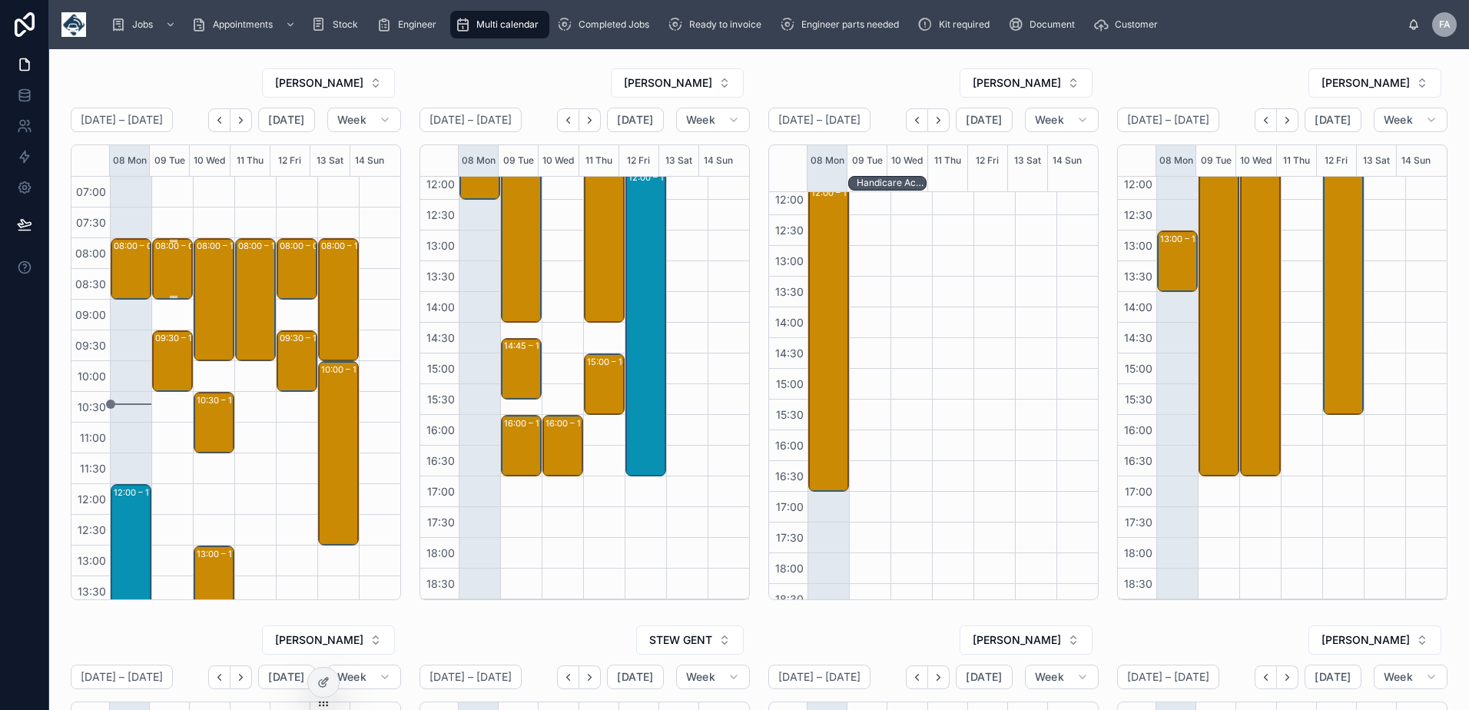
click at [176, 281] on div "08:00 – 09:00 [PERSON_NAME] Westward Group Ltd - 00323928 - 1x deinstall - 1x r…" at bounding box center [173, 269] width 36 height 58
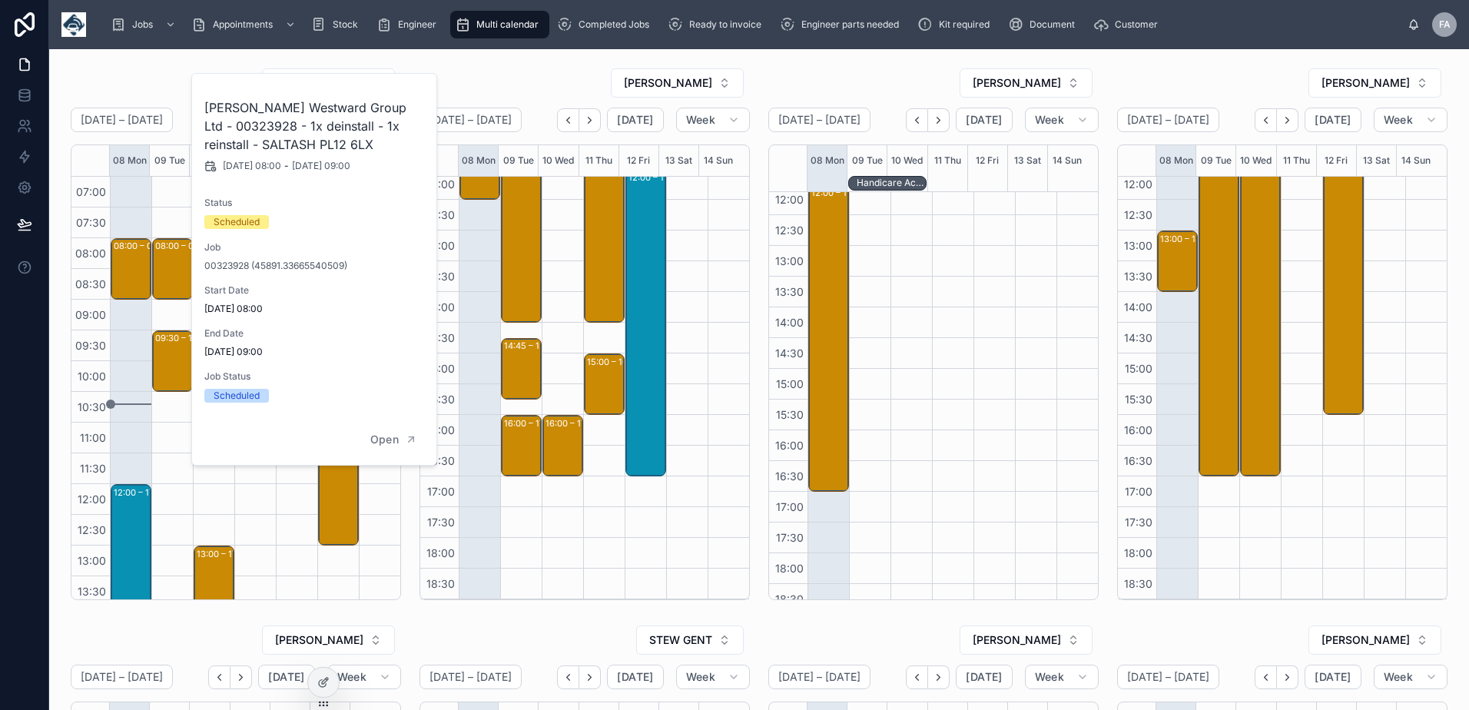
click at [250, 124] on h2 "[PERSON_NAME] Westward Group Ltd - 00323928 - 1x deinstall - 1x reinstall - SAL…" at bounding box center [314, 125] width 221 height 55
copy h2 "00323928"
click at [167, 363] on div "09:30 – 10:30 1 repair/no satellite connection causing info on speed events/Nee…" at bounding box center [173, 361] width 36 height 58
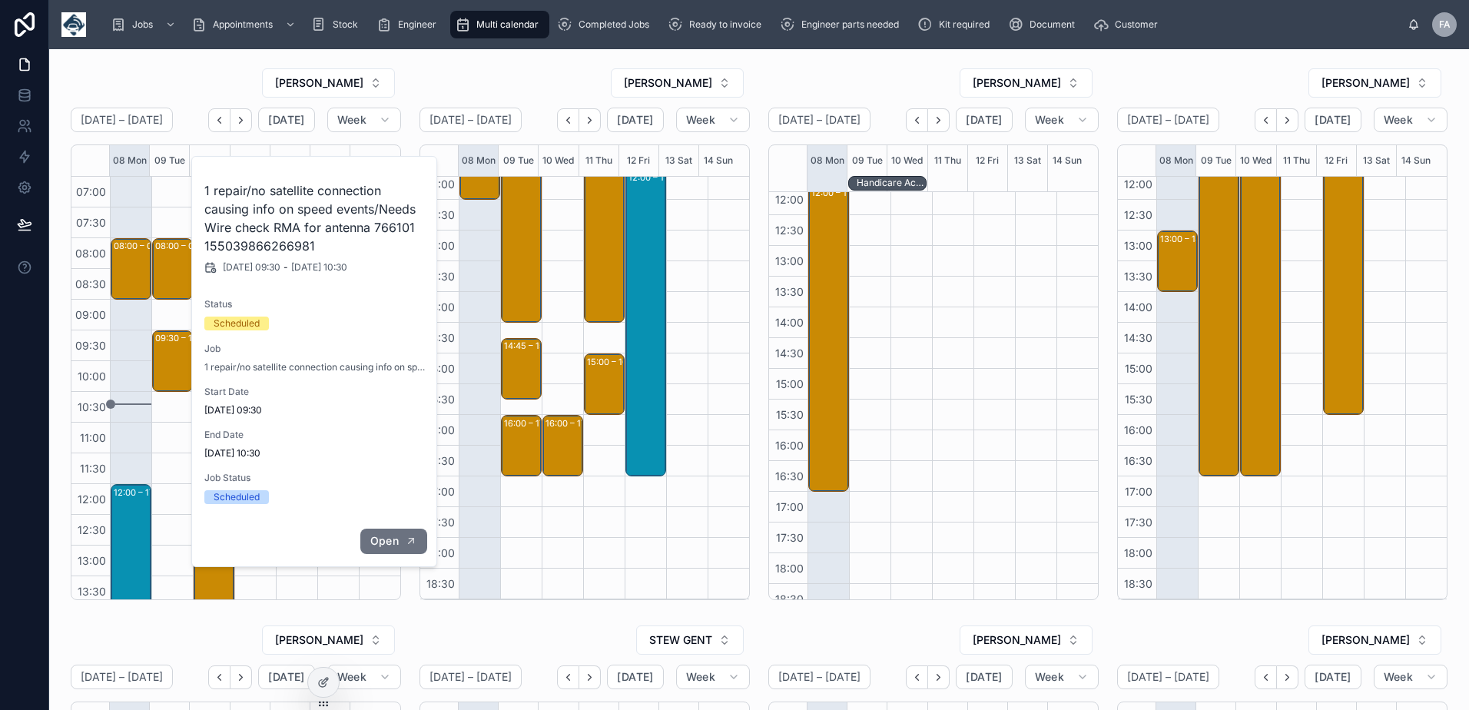
click at [393, 539] on span "Open" at bounding box center [384, 541] width 28 height 14
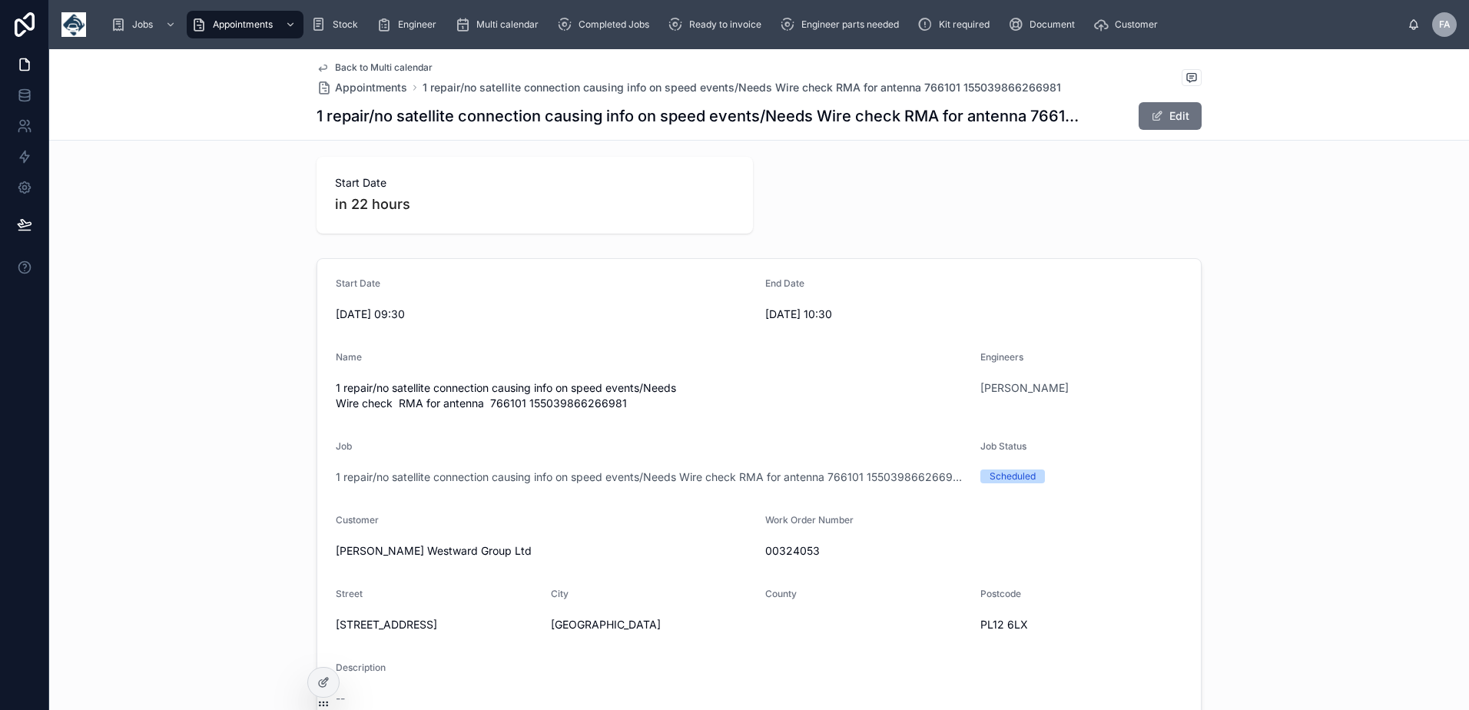
scroll to position [307, 0]
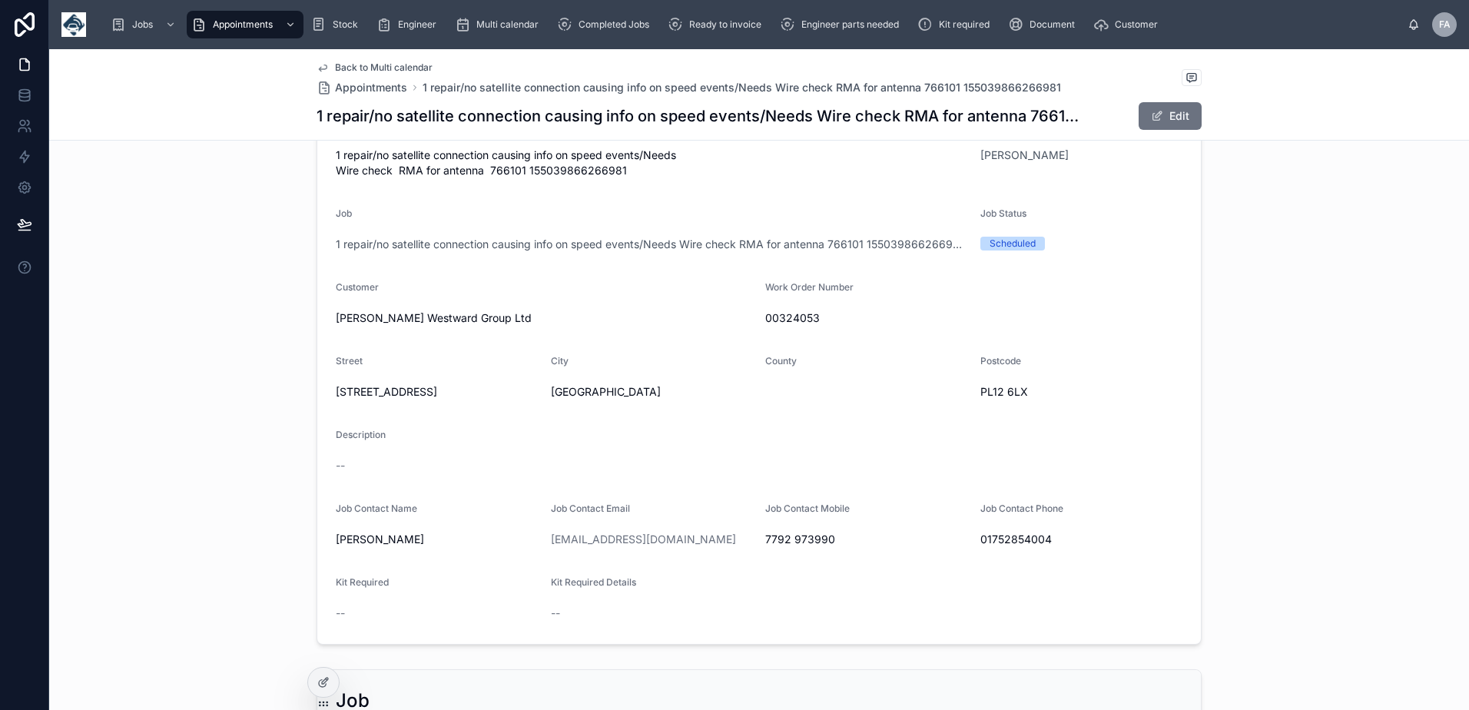
click at [789, 303] on div "Work Order Number 00324053" at bounding box center [973, 305] width 417 height 49
drag, startPoint x: 789, startPoint y: 303, endPoint x: 795, endPoint y: 320, distance: 17.3
copy span "00324053"
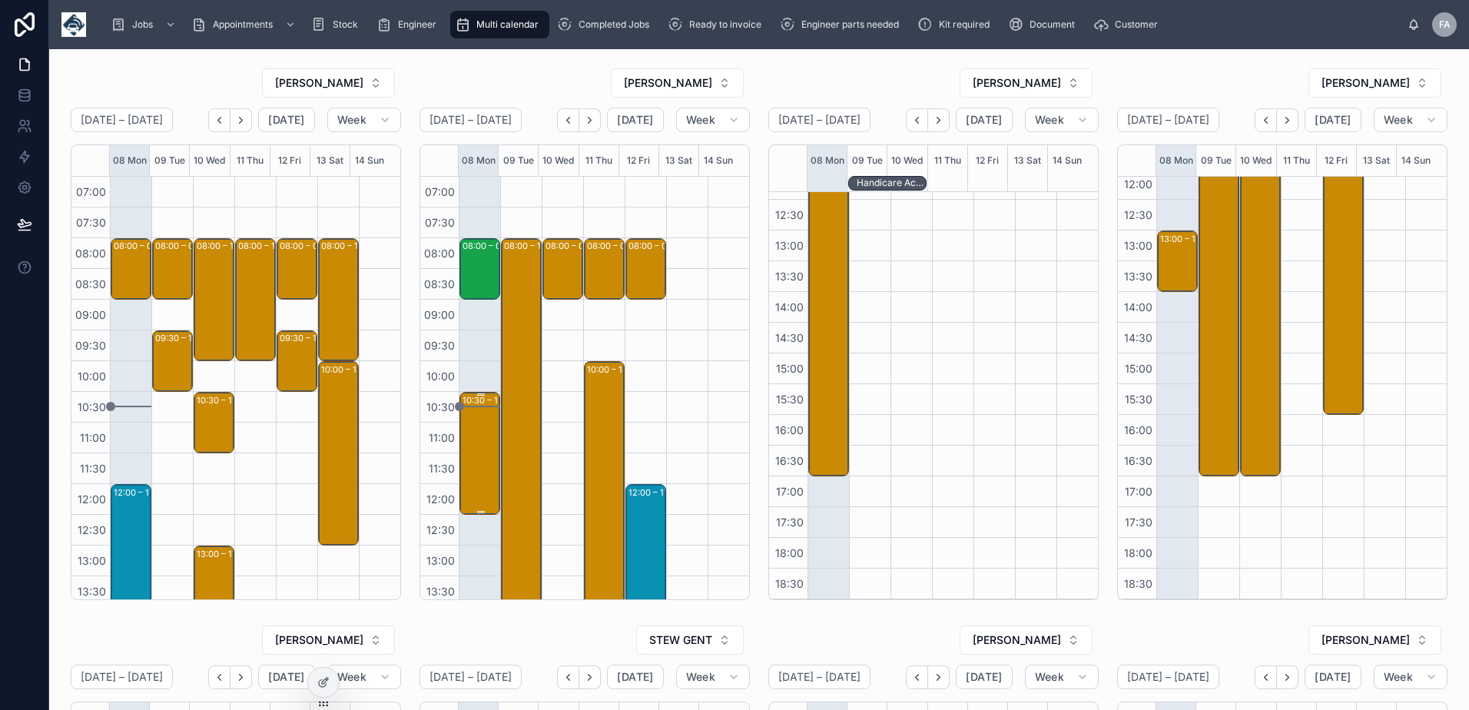
click at [479, 462] on div "10:30 – 12:30 G4S Secure Solutions (UK) Ltd - 00324385 - AM 1 HOURS NOTICE - 2 …" at bounding box center [480, 453] width 36 height 120
click at [482, 446] on div "10:30 – 12:30 G4S Secure Solutions (UK) Ltd - 00324385 - AM 1 HOURS NOTICE - 2 …" at bounding box center [480, 453] width 36 height 120
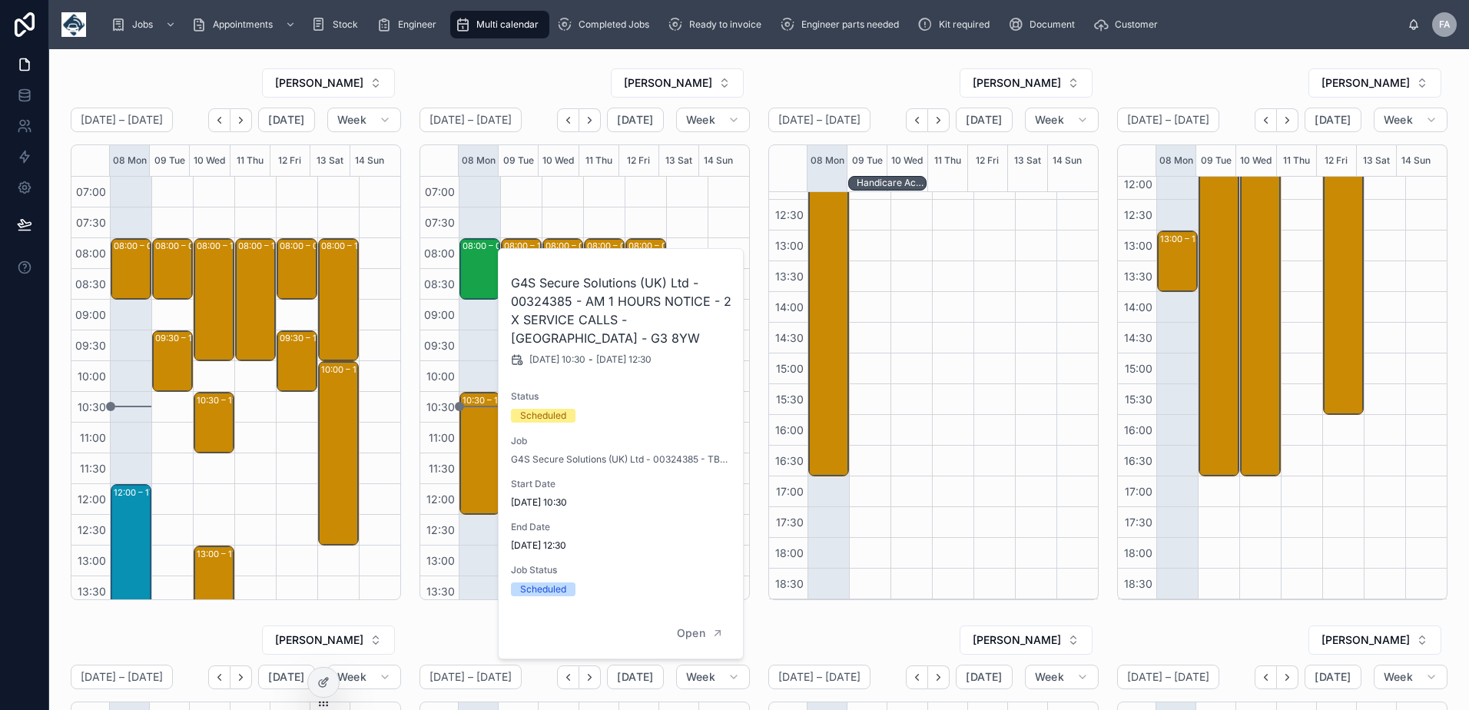
click at [552, 301] on h2 "G4S Secure Solutions (UK) Ltd - 00324385 - AM 1 HOURS NOTICE - 2 X SERVICE CALL…" at bounding box center [621, 310] width 221 height 74
copy h2 "00324385"
click at [493, 204] on div "08:00 – 09:00 Fullwoodhead Dairy Supplies Ltd - 00324297 - 1 x service call - p…" at bounding box center [479, 545] width 41 height 737
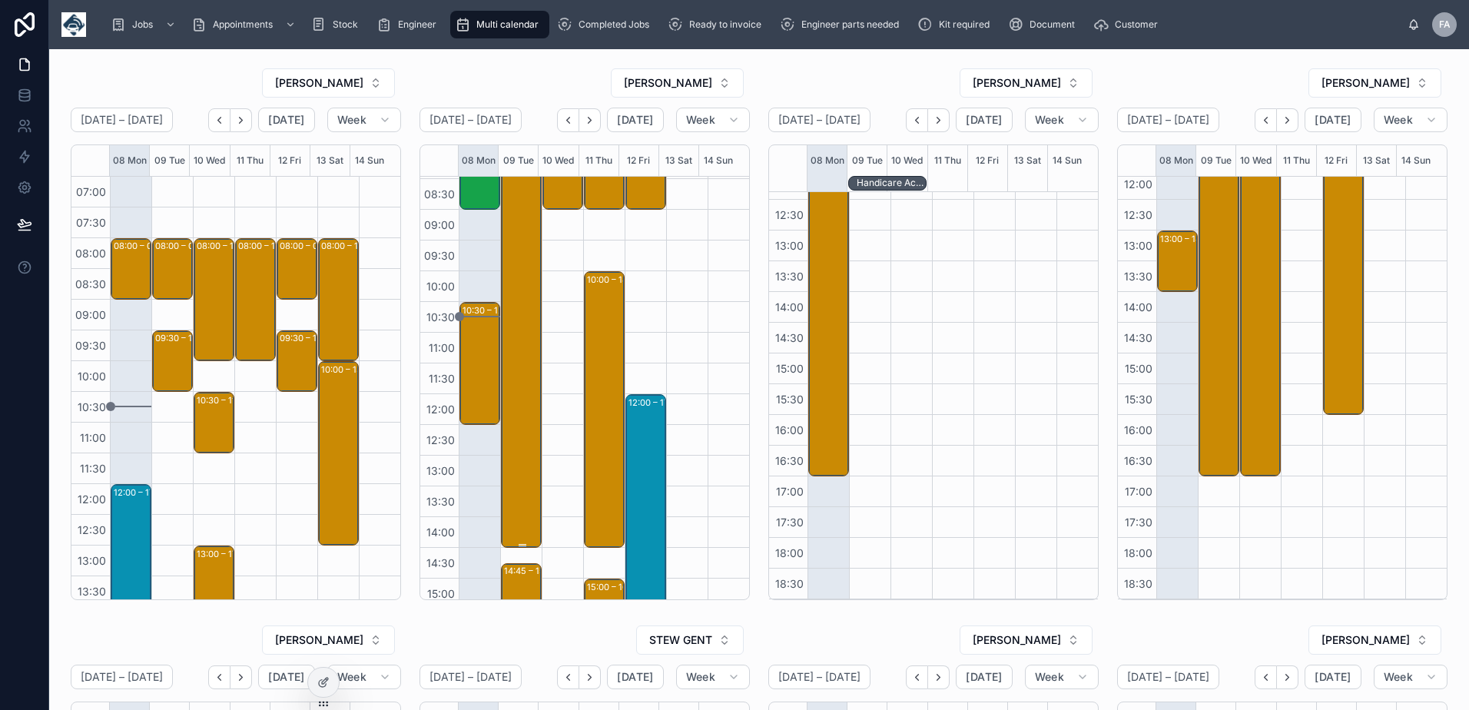
scroll to position [230, 0]
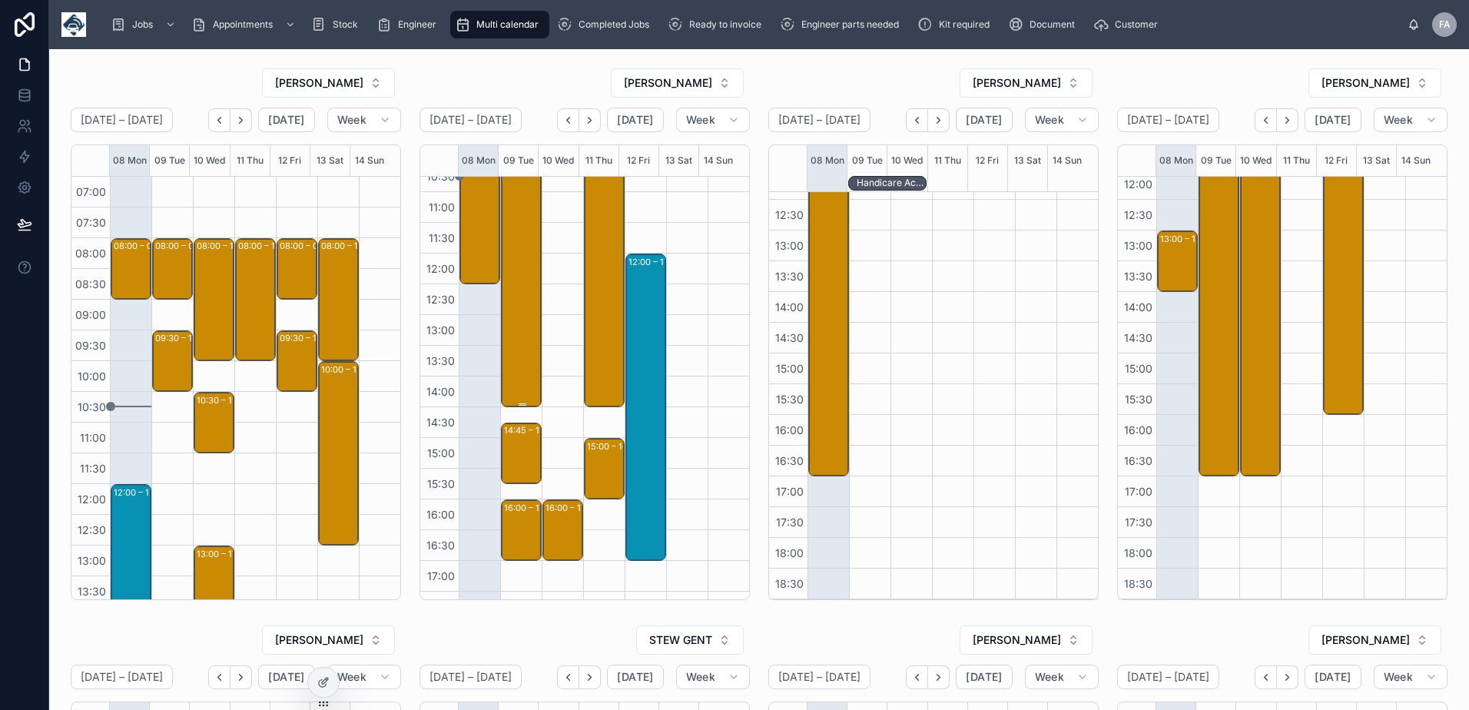
click at [515, 287] on div "08:00 – 14:30 LUBBERS (UK) LIMITED - 2 x de - timed 9am - AB15 4YE" at bounding box center [522, 207] width 36 height 396
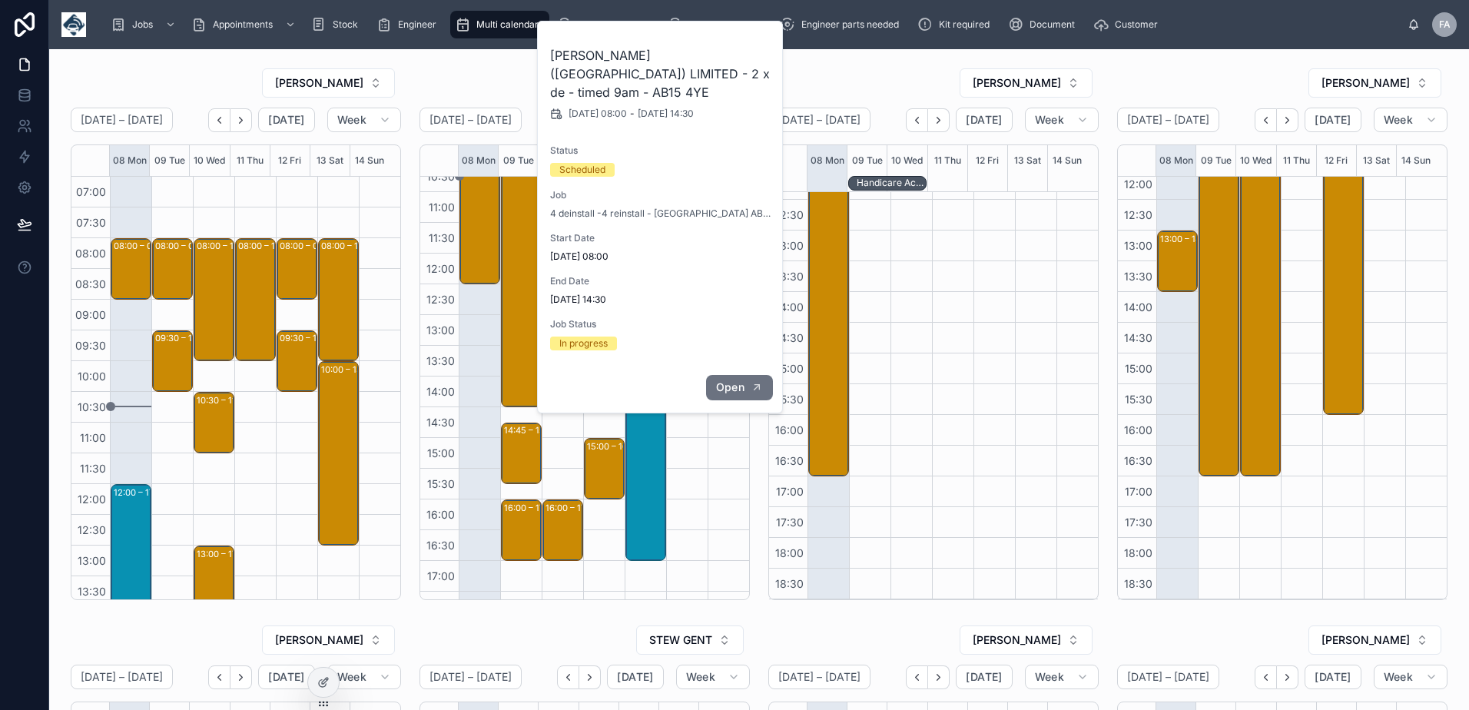
click at [738, 380] on span "Open" at bounding box center [730, 387] width 28 height 14
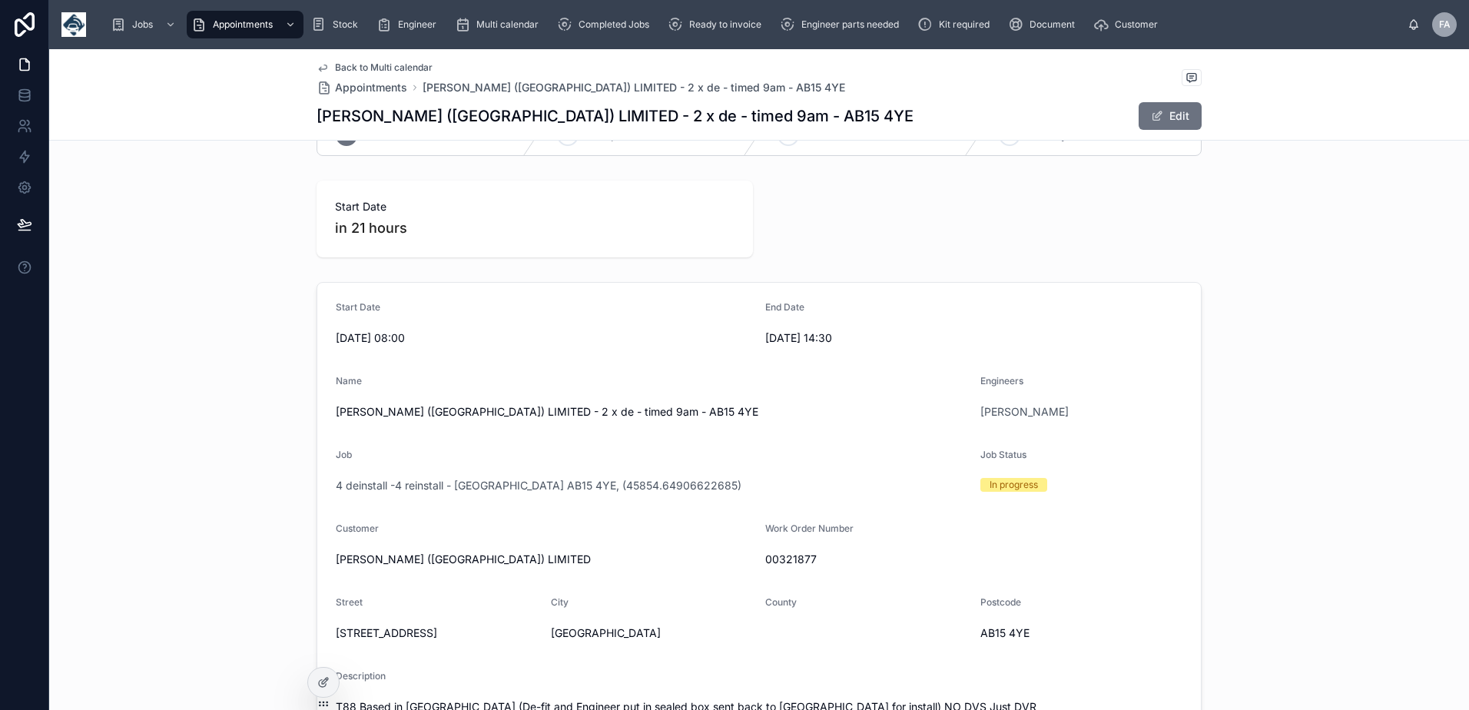
scroll to position [77, 0]
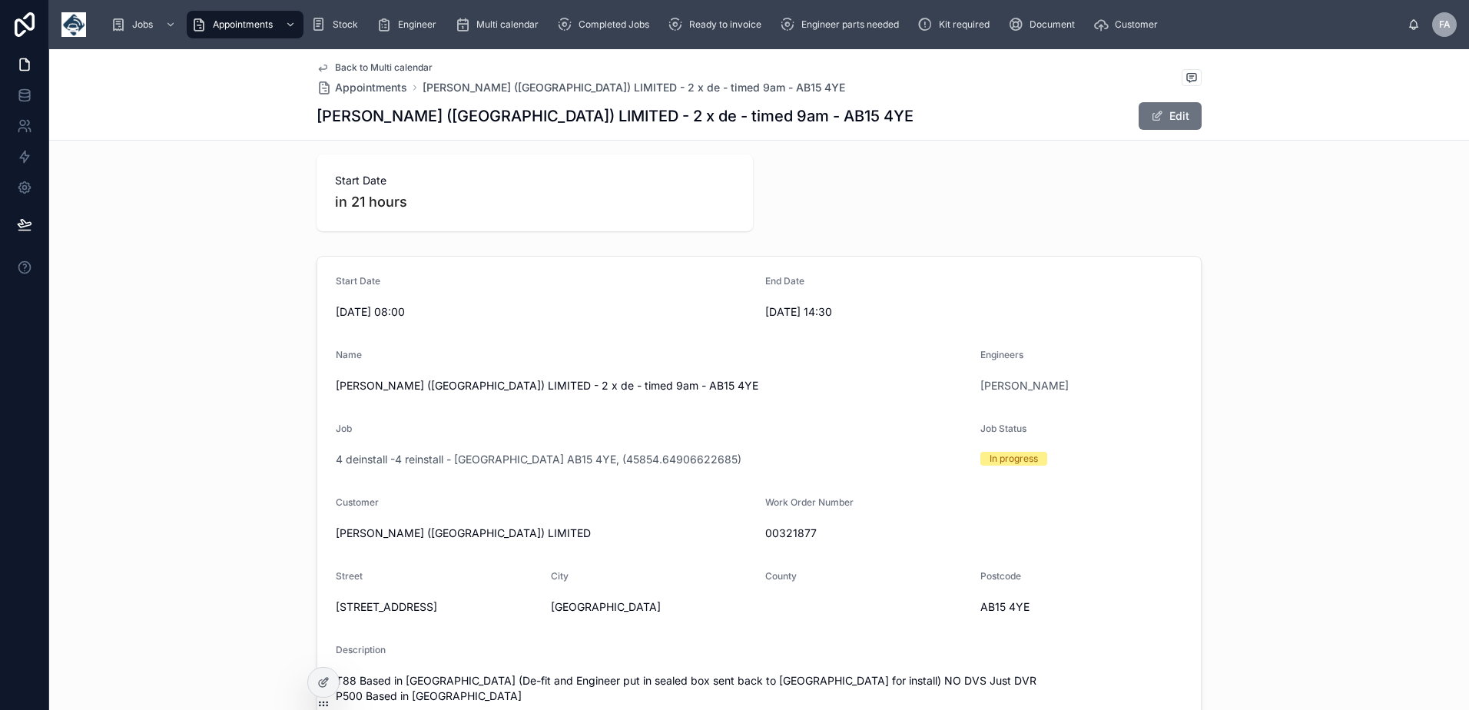
click at [792, 533] on span "00321877" at bounding box center [973, 532] width 417 height 15
copy span "00321877"
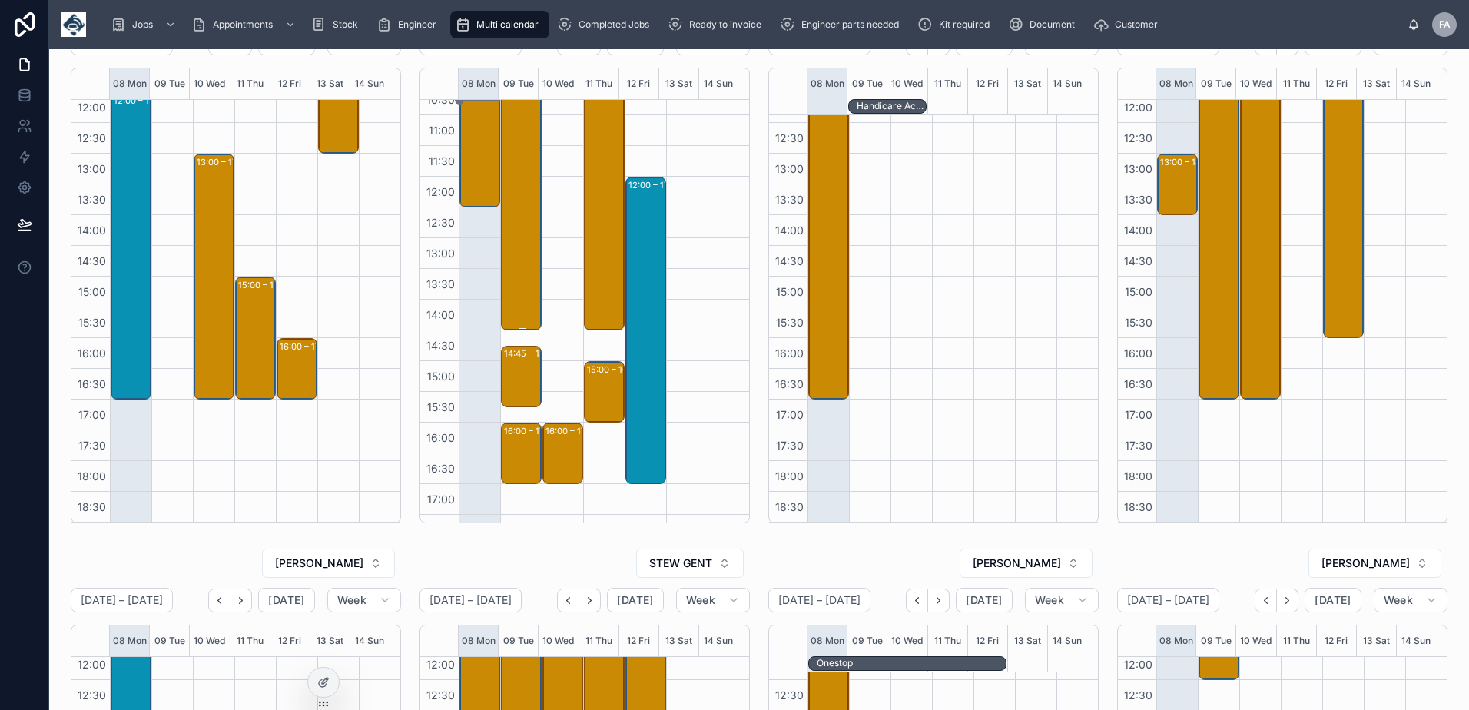
scroll to position [307, 0]
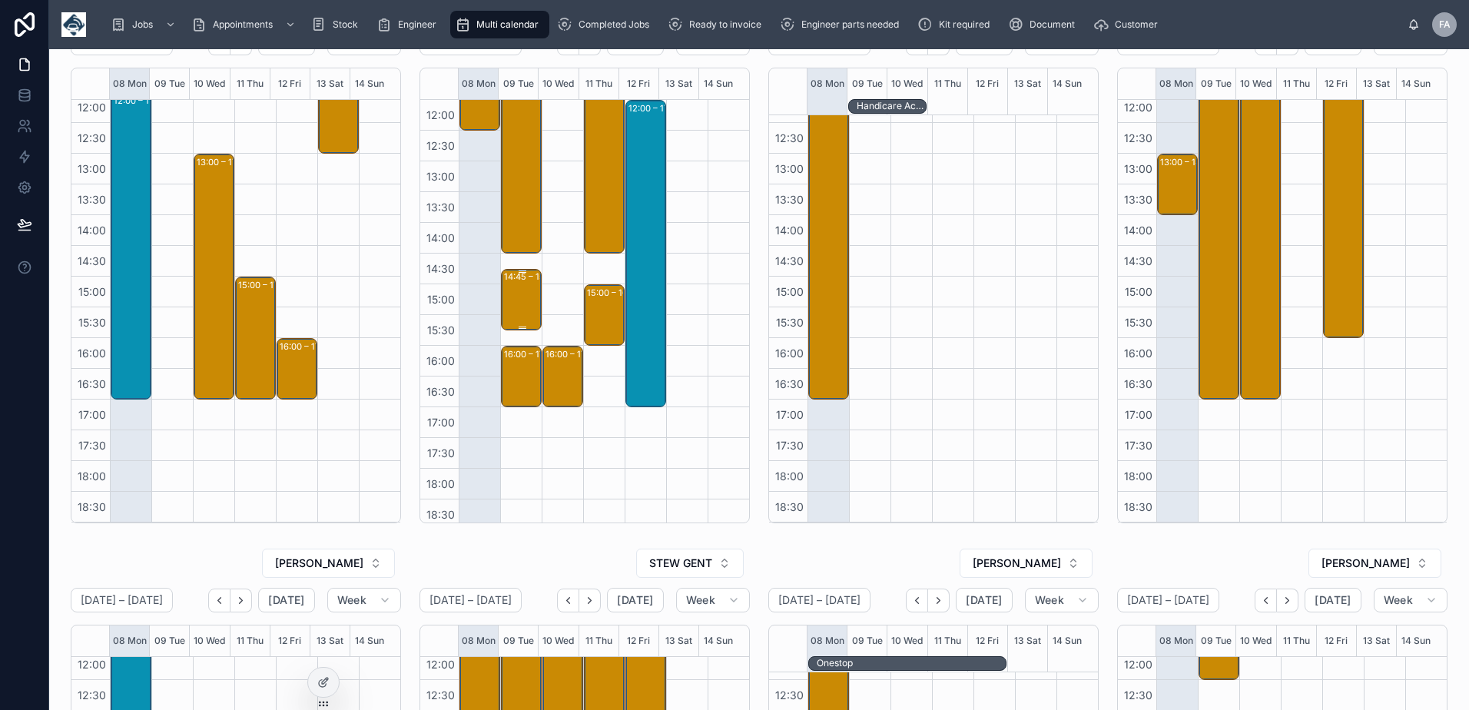
click at [515, 294] on div "14:45 – 15:45 Watermill Coaches Ltd - 1 X SVC - AM 1 HR NOTICE - AB43 9QS" at bounding box center [522, 299] width 36 height 58
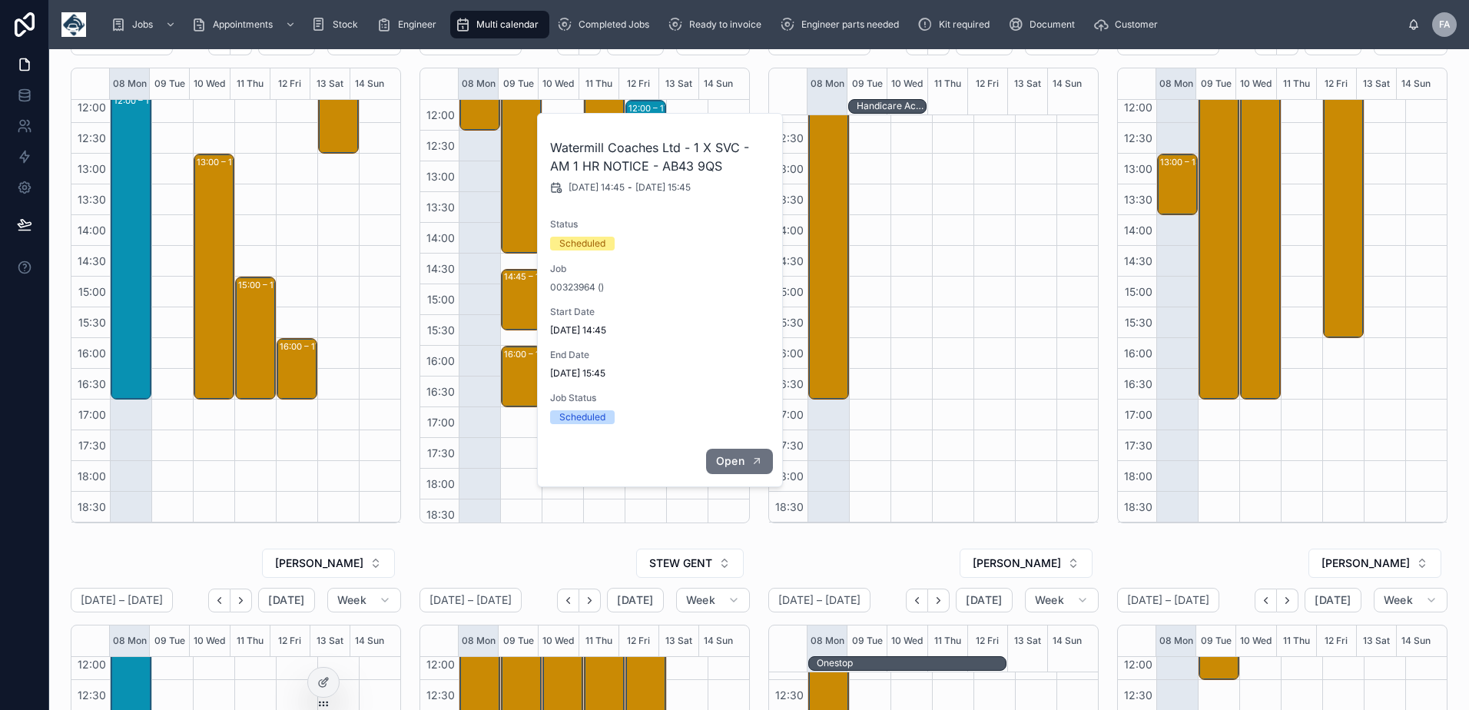
click at [747, 460] on button "Open" at bounding box center [739, 461] width 67 height 25
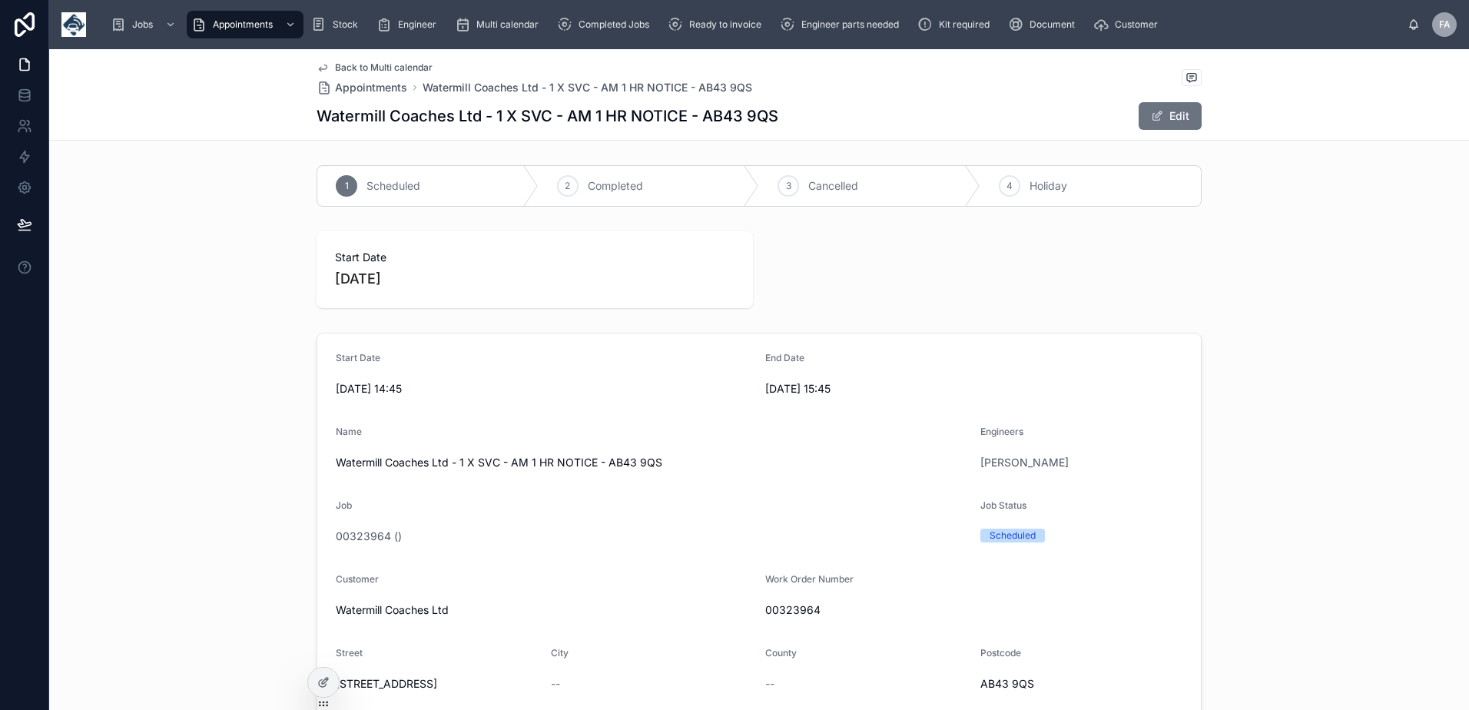
click at [797, 611] on span "00323964" at bounding box center [973, 609] width 417 height 15
copy span "00323964"
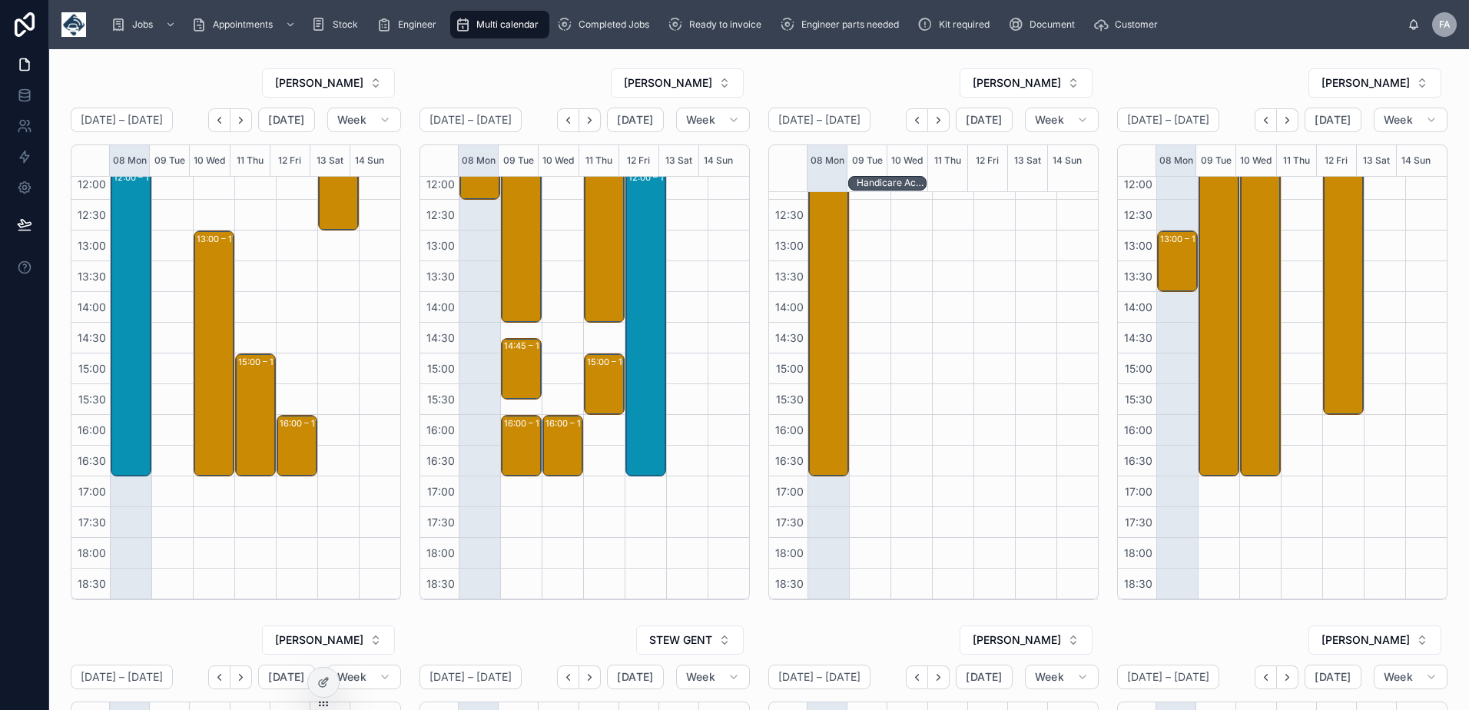
scroll to position [315, 0]
click at [509, 449] on div "16:00 – 17:00 HOTEL" at bounding box center [522, 445] width 36 height 58
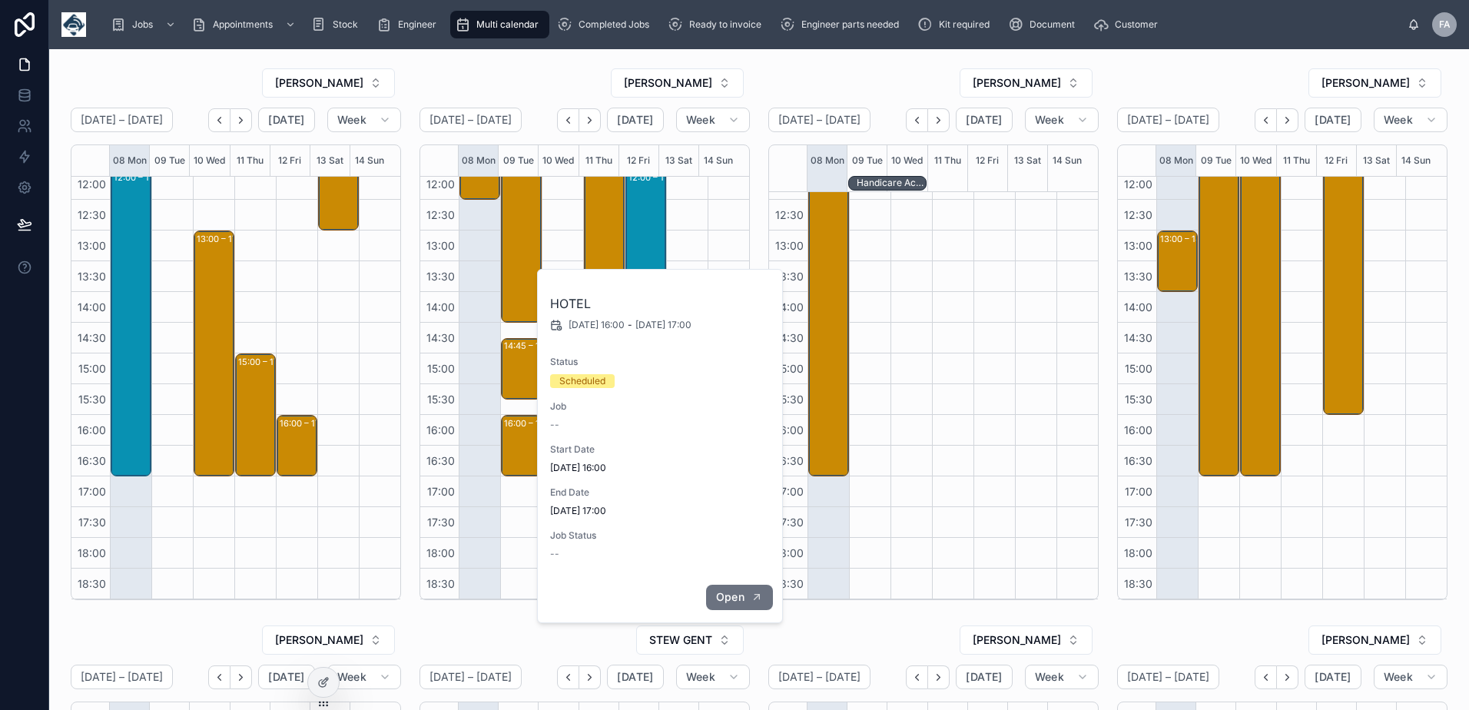
click at [736, 591] on span "Open" at bounding box center [730, 597] width 28 height 14
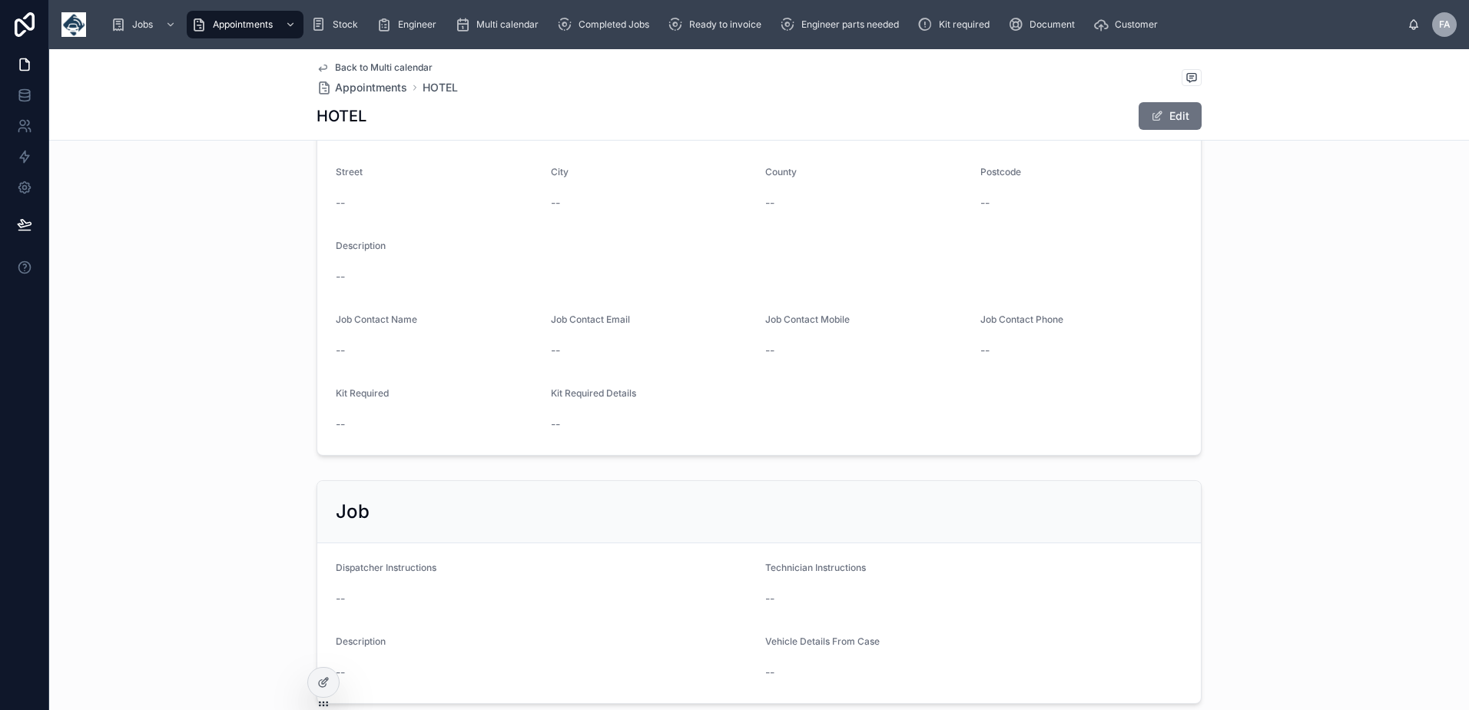
scroll to position [579, 0]
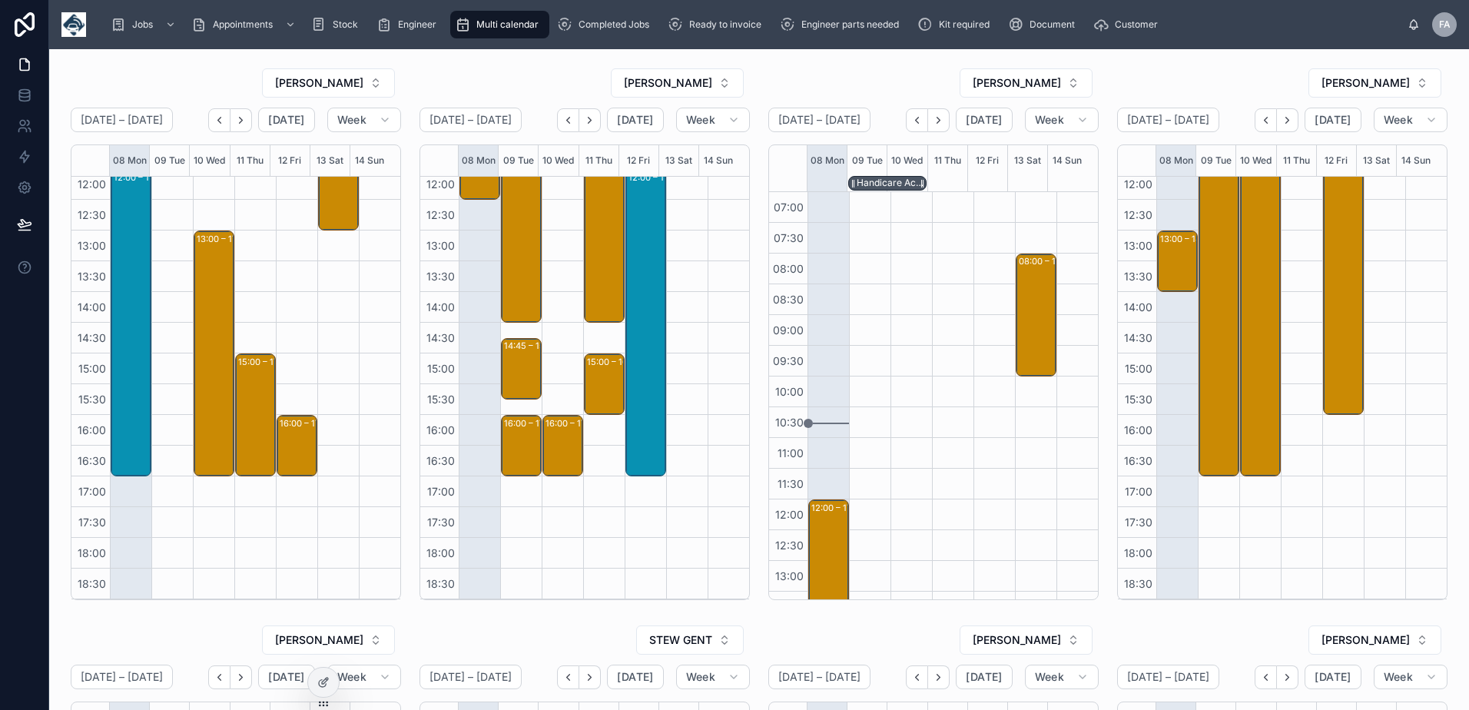
click at [867, 187] on div "Handicare Accessibility Ltd - 26 X INSTALLS - 12PM - OLDBURY - B69 4HT" at bounding box center [891, 183] width 69 height 12
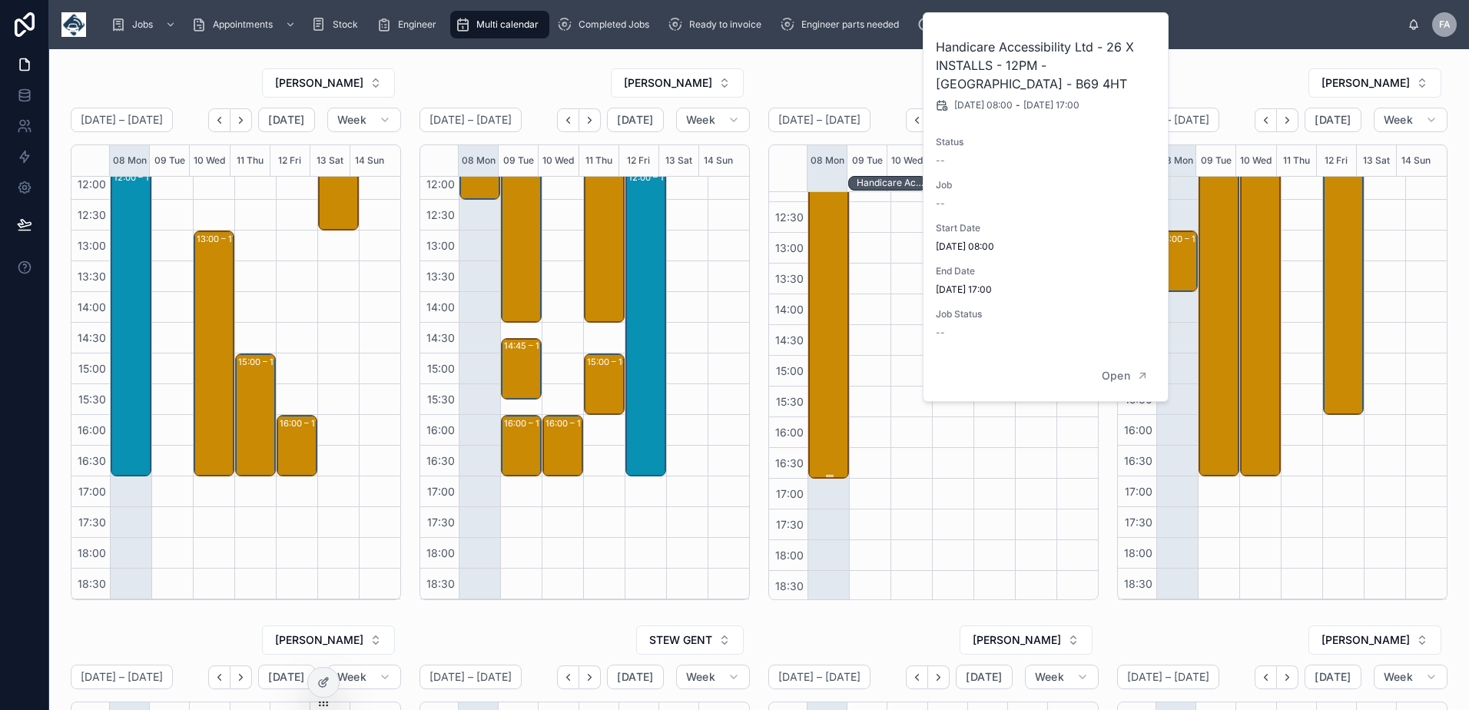
scroll to position [330, 0]
click at [811, 369] on div "12:00 – 17:00 Handicare Accessibility Ltd - 26 X INSTALLS - 00324225 - 12PM - O…" at bounding box center [829, 323] width 36 height 304
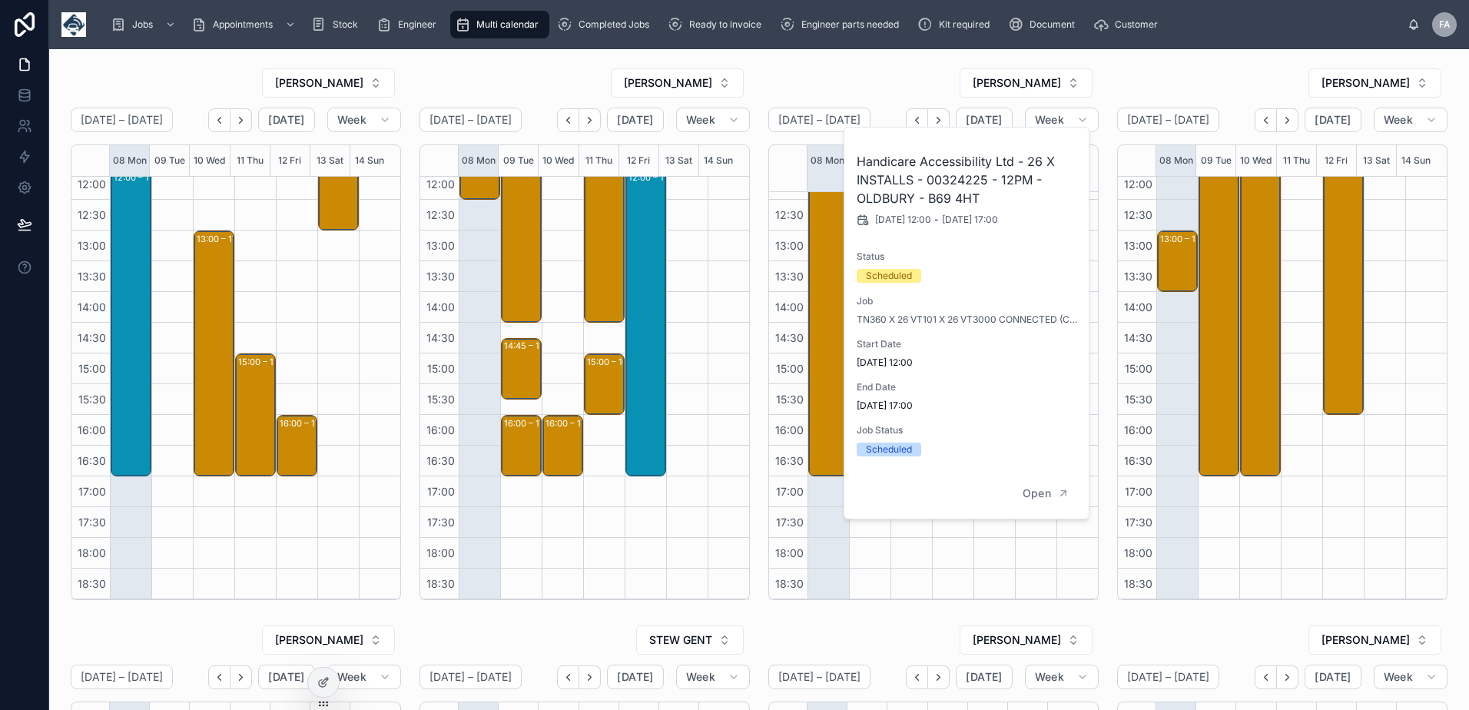
click at [943, 181] on h2 "Handicare Accessibility Ltd - 26 X INSTALLS - 00324225 - 12PM - OLDBURY - B69 4…" at bounding box center [967, 179] width 221 height 55
copy h2 "00324225"
click at [1215, 544] on div "08:00 – 17:00 Sunderland City Council - 00324156 - TN360 X 72 RE200 + CANCLIQ i…" at bounding box center [1218, 230] width 41 height 737
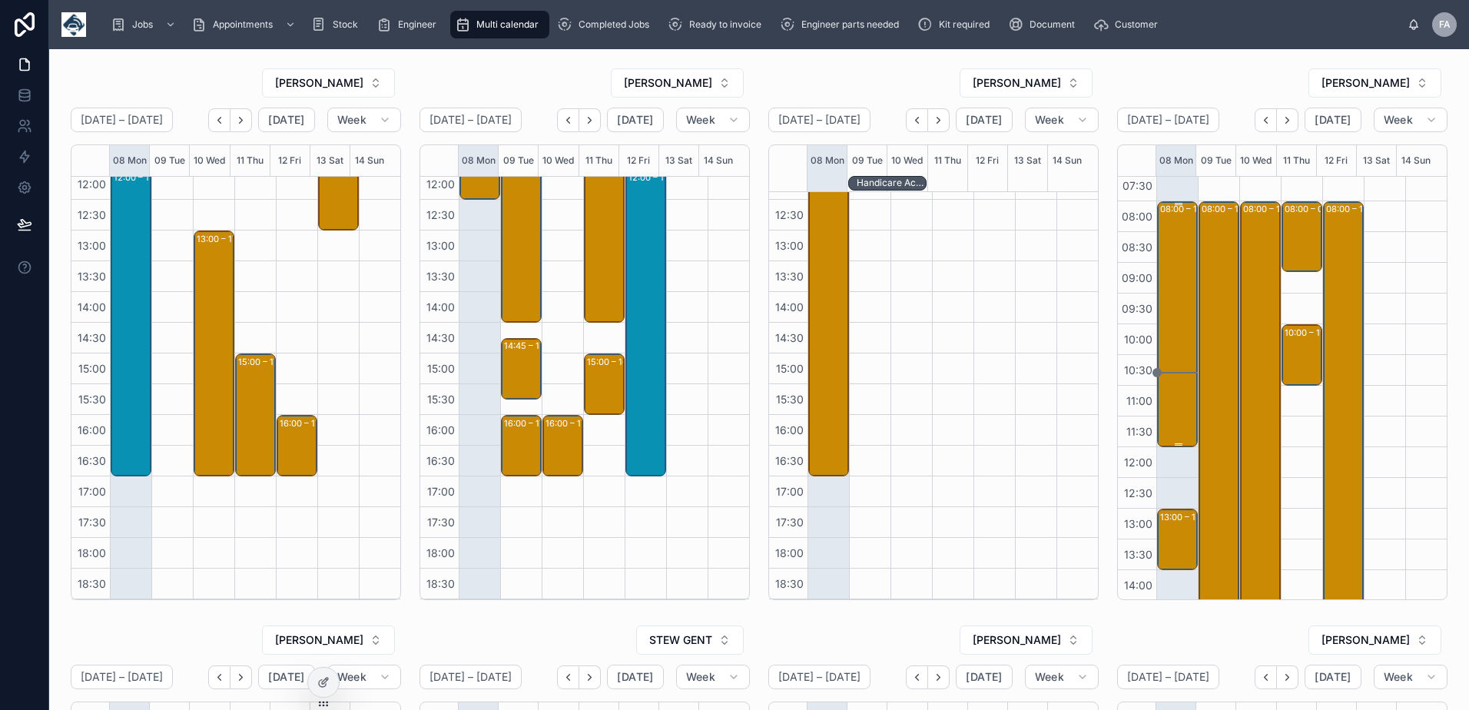
scroll to position [8, 0]
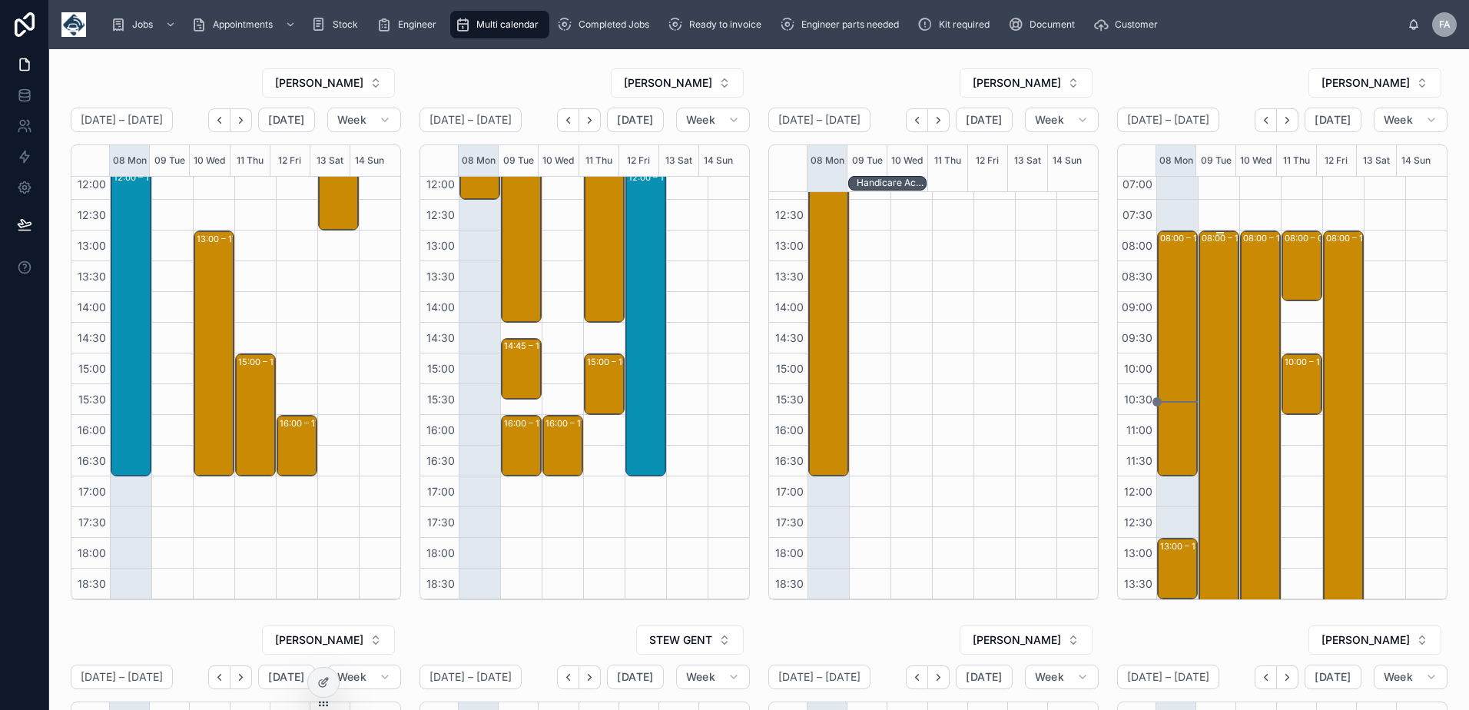
click at [1201, 277] on div "08:00 – 17:00 Sunderland City Council - 00324156 - TN360 X 72 RE200 + CANCLIQ i…" at bounding box center [1219, 507] width 36 height 550
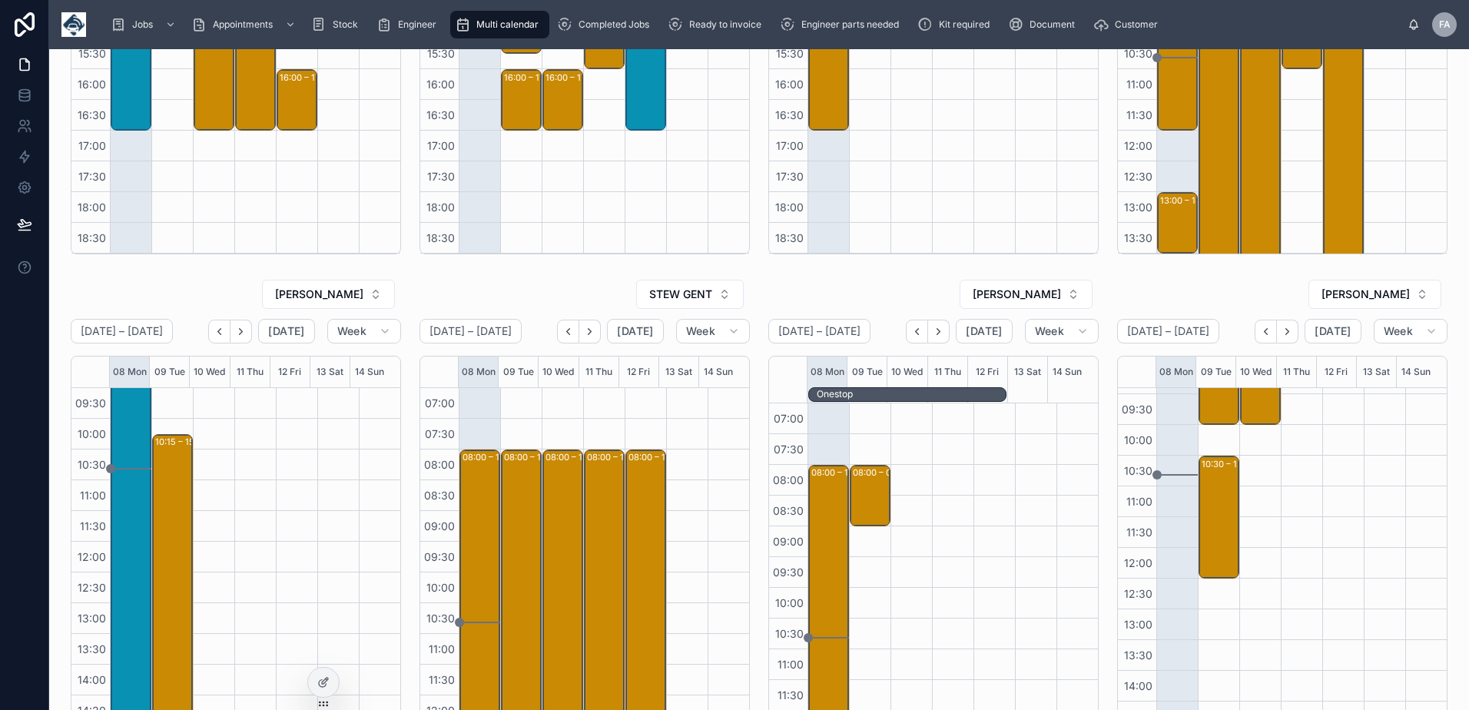
scroll to position [154, 0]
click at [1209, 405] on div "09:00 – 10:00 Hywel Dda University Health Board - 324291 - 1X Repair SK24ZPO 01…" at bounding box center [1219, 388] width 36 height 58
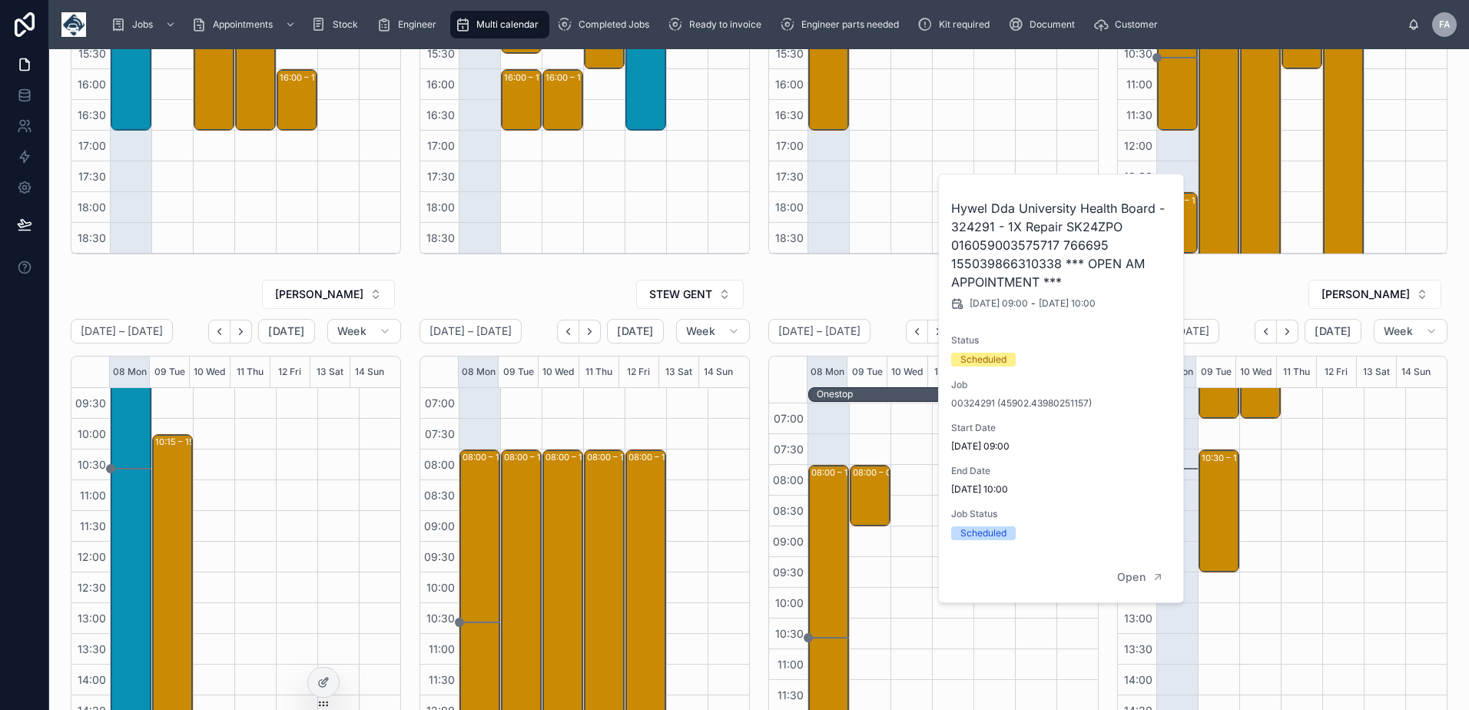
click at [982, 228] on h2 "Hywel Dda University Health Board - 324291 - 1X Repair SK24ZPO 016059003575717 …" at bounding box center [1061, 245] width 221 height 92
copy h2 "324291"
click at [909, 282] on div "[PERSON_NAME]" at bounding box center [933, 294] width 330 height 31
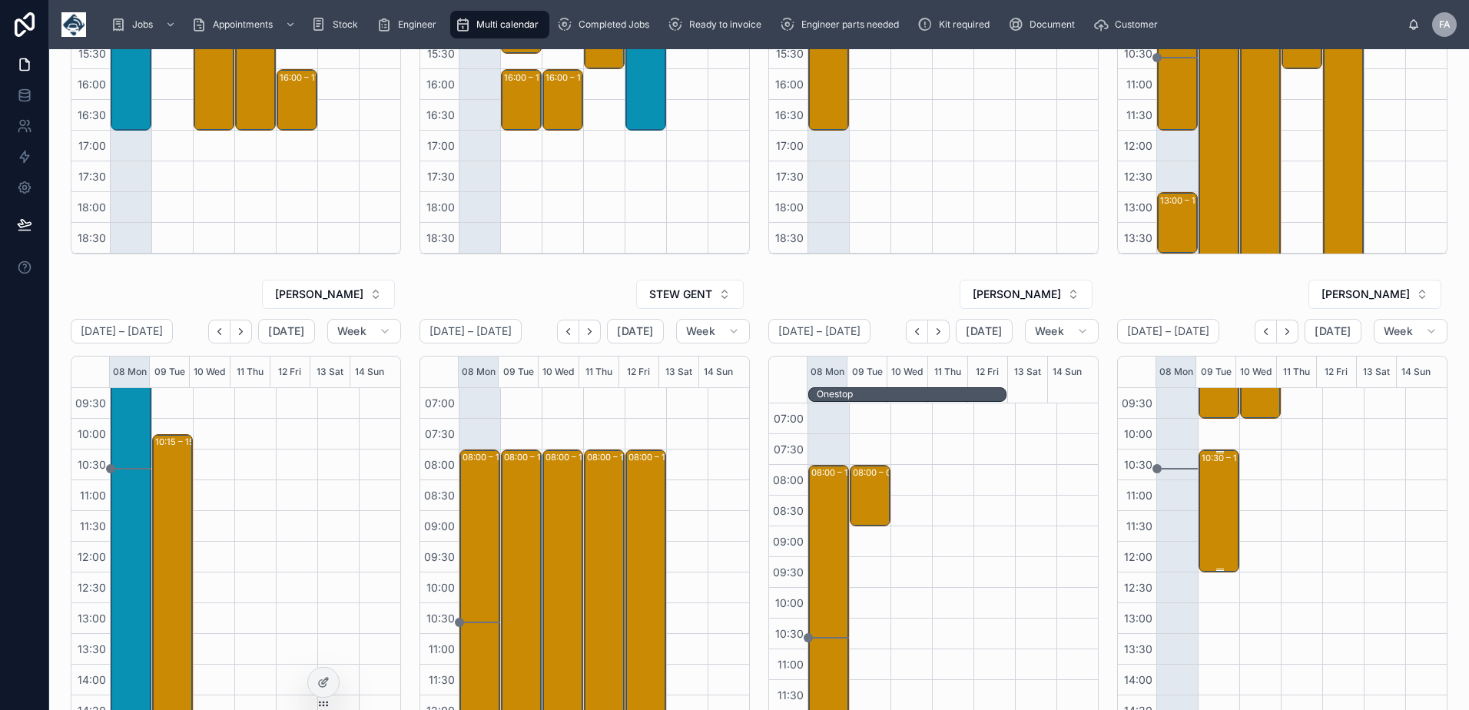
click at [1204, 500] on div "10:30 – 12:30 Market Hall Vets - 324374 - 2 x installs - SA31 3SA" at bounding box center [1219, 511] width 36 height 120
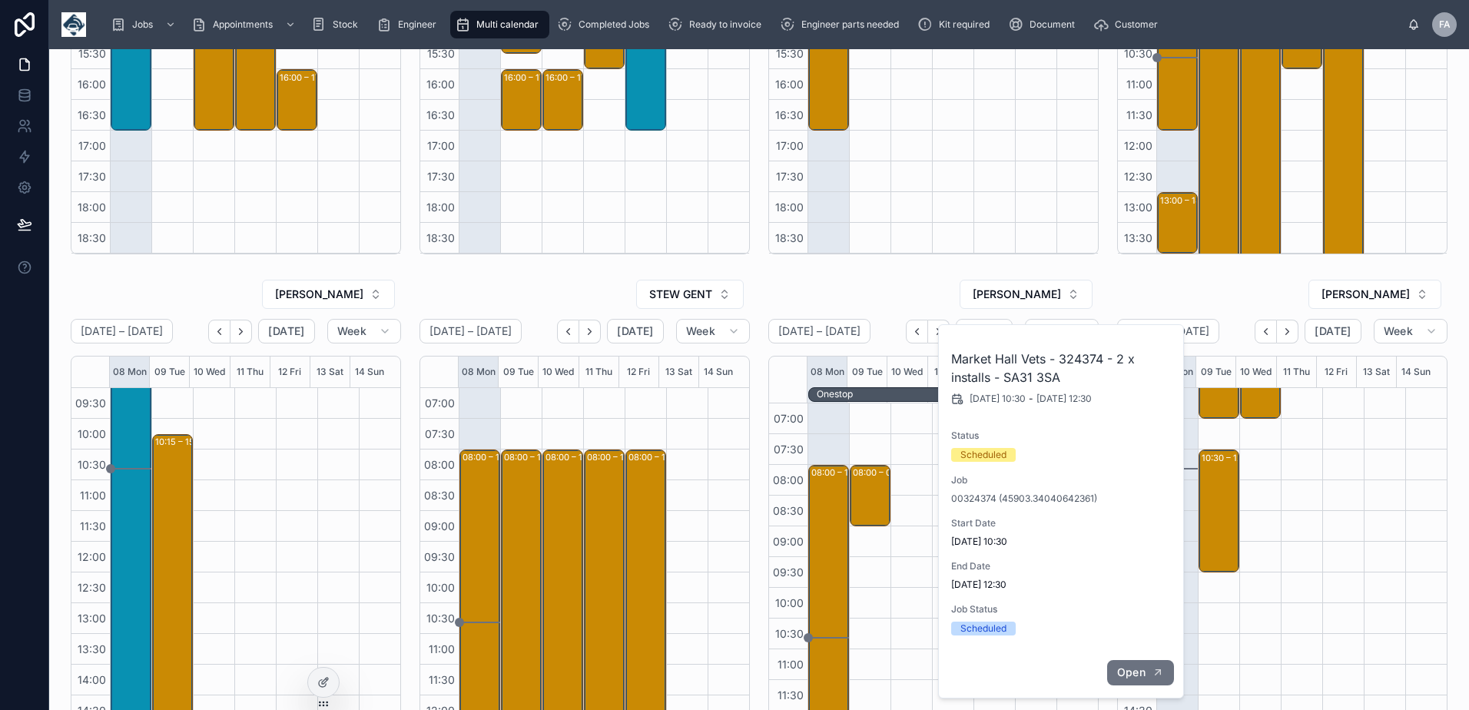
click at [1124, 668] on span "Open" at bounding box center [1131, 672] width 28 height 14
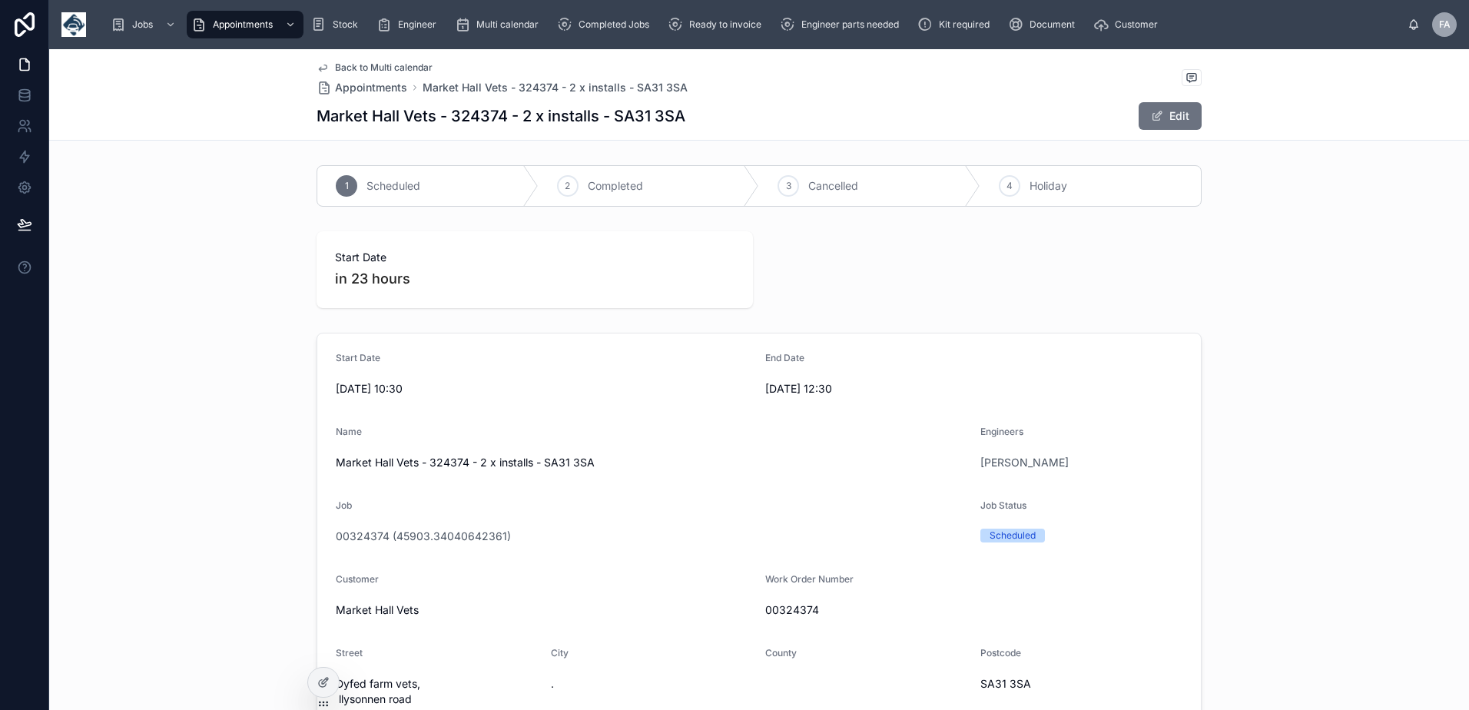
click at [786, 611] on span "00324374" at bounding box center [973, 609] width 417 height 15
click at [787, 610] on span "00324374" at bounding box center [973, 609] width 417 height 15
copy span "00324374"
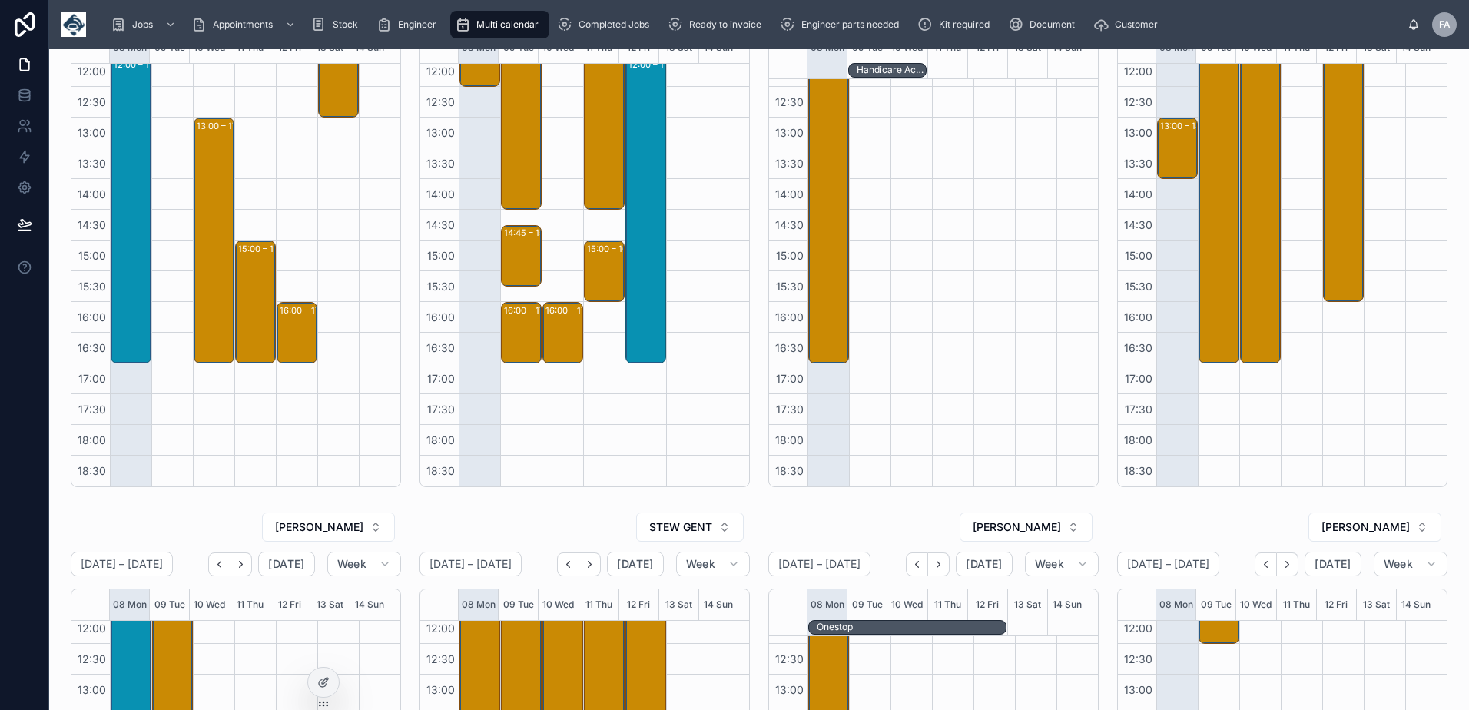
scroll to position [154, 0]
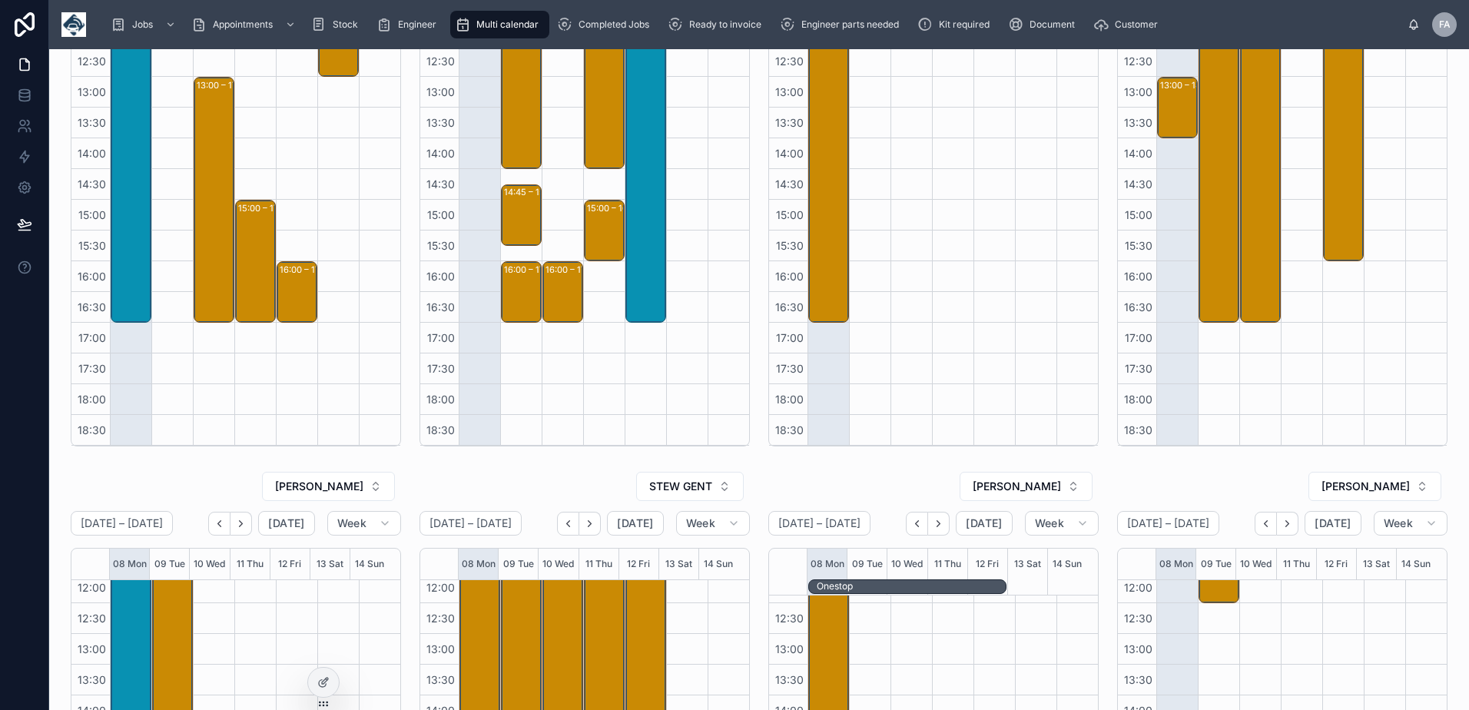
click at [1117, 481] on div "[PERSON_NAME]" at bounding box center [1282, 486] width 330 height 31
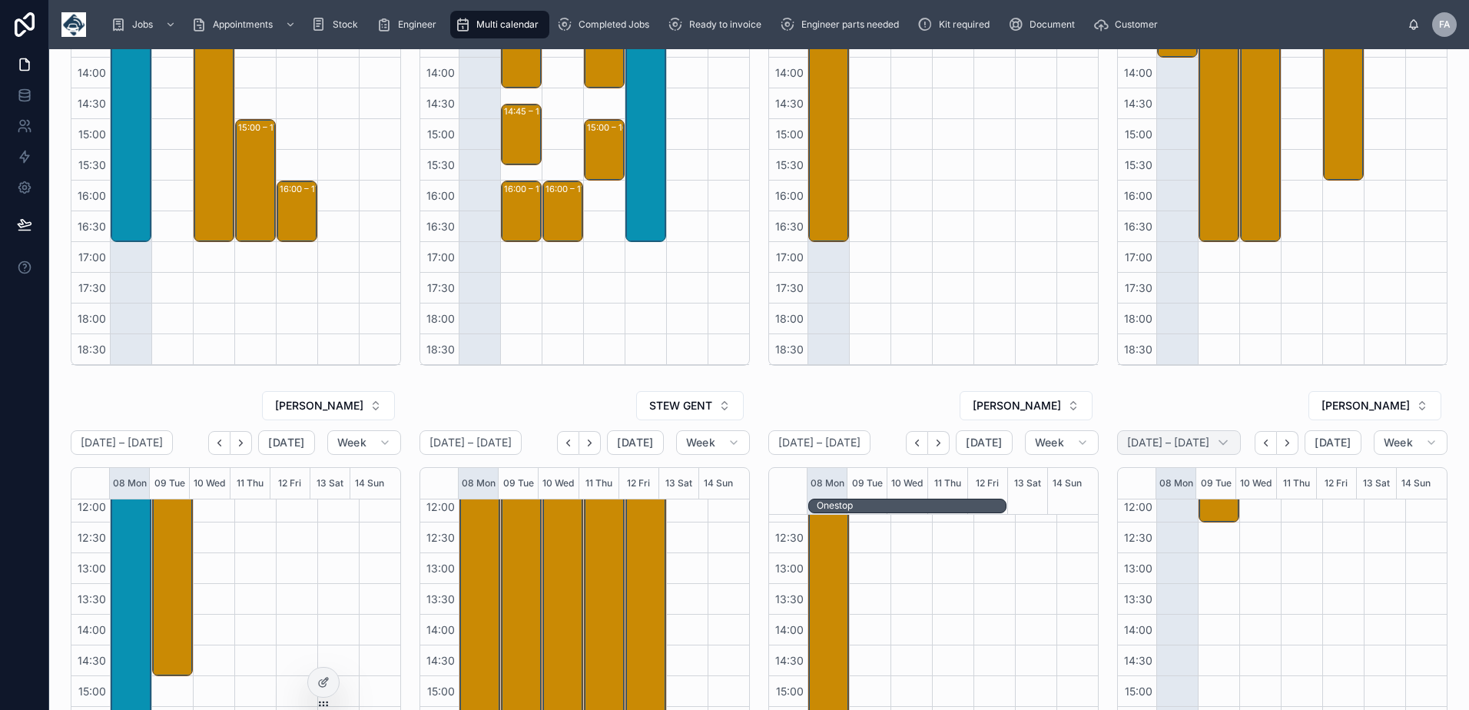
scroll to position [230, 0]
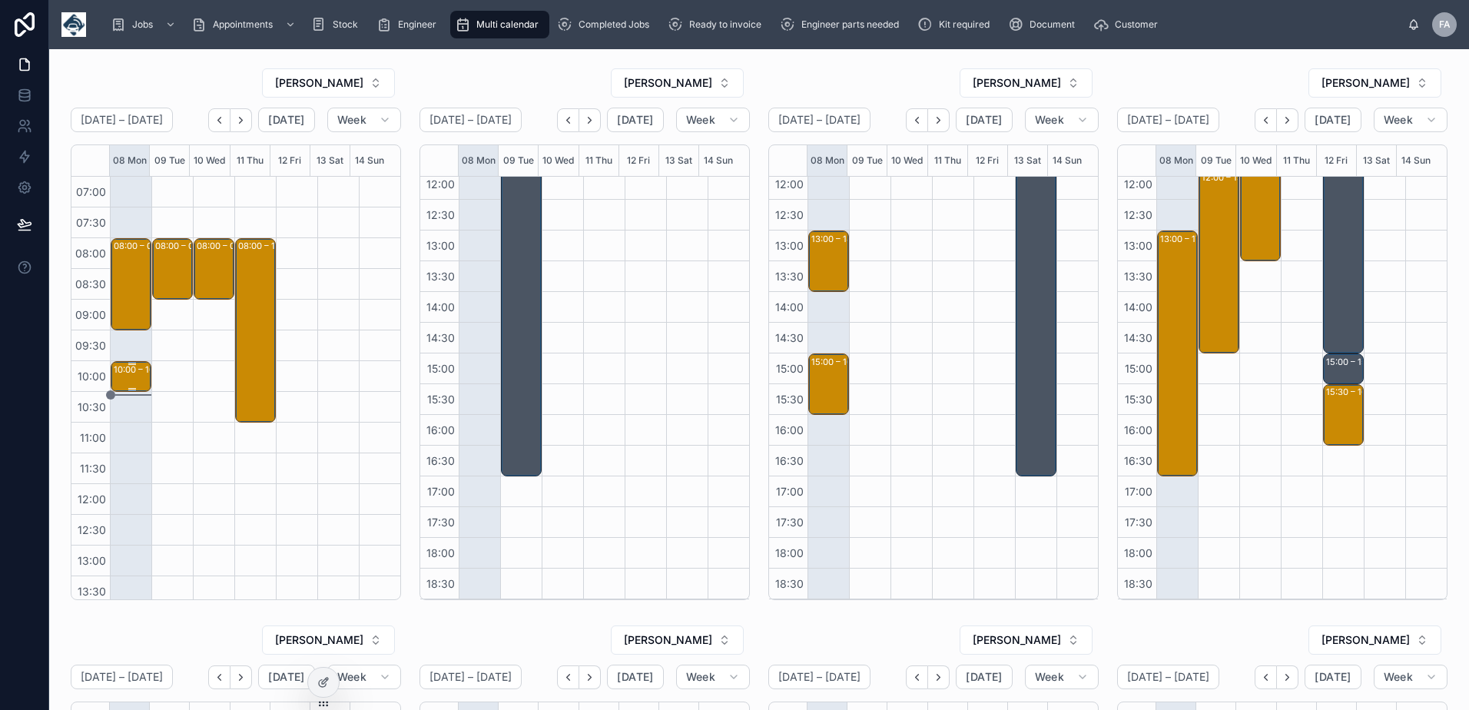
click at [122, 382] on div "10:00 – 10:30 Northwest Hardware Ltd T/A Repair A - 00324519 - 1 X DEINSTALL - …" at bounding box center [132, 377] width 36 height 28
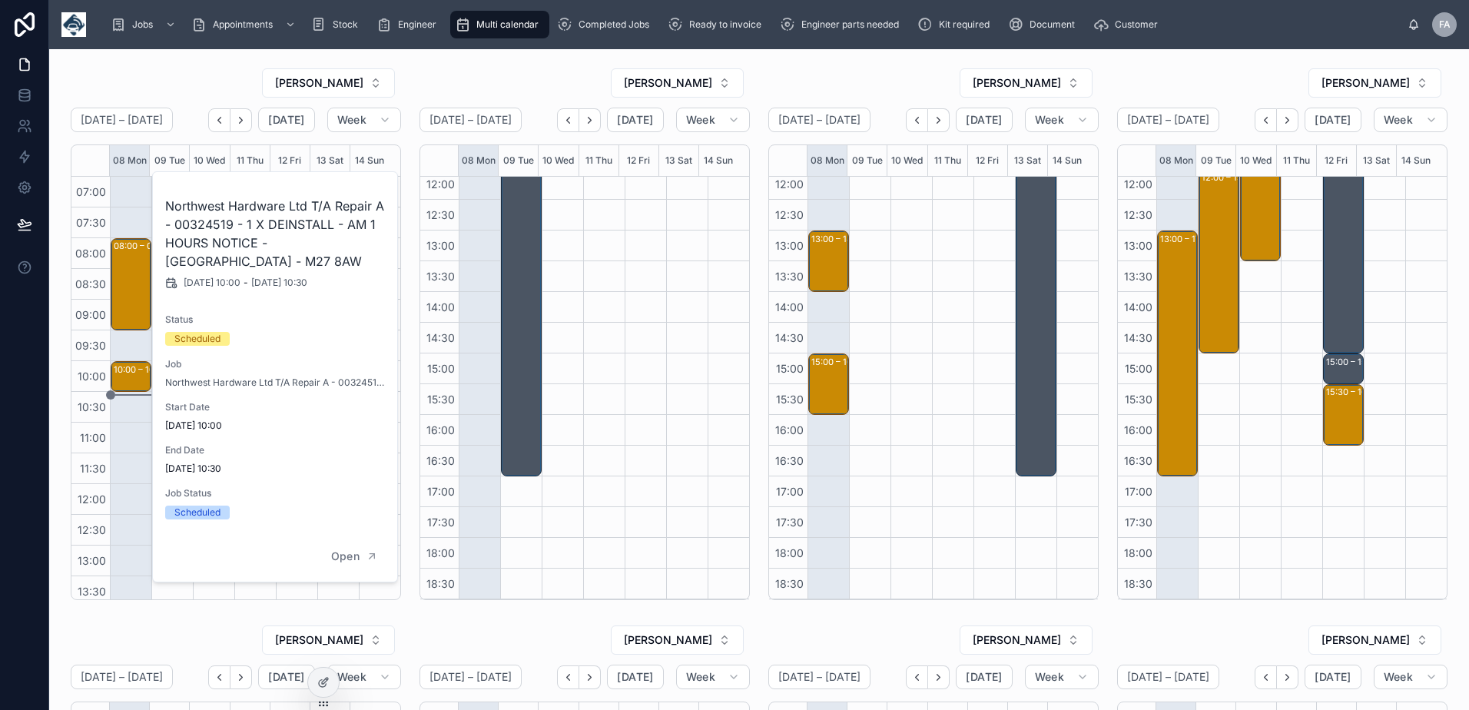
click at [204, 225] on h2 "Northwest Hardware Ltd T/A Repair A - 00324519 - 1 X DEINSTALL - AM 1 HOURS NOT…" at bounding box center [275, 234] width 221 height 74
copy h2 "00324519"
click at [119, 191] on div "08:00 – 09:30 Astraseal Mastics Ltd - 00324426 - 2 x installs -TIMED 8AM - [GEO…" at bounding box center [130, 545] width 41 height 737
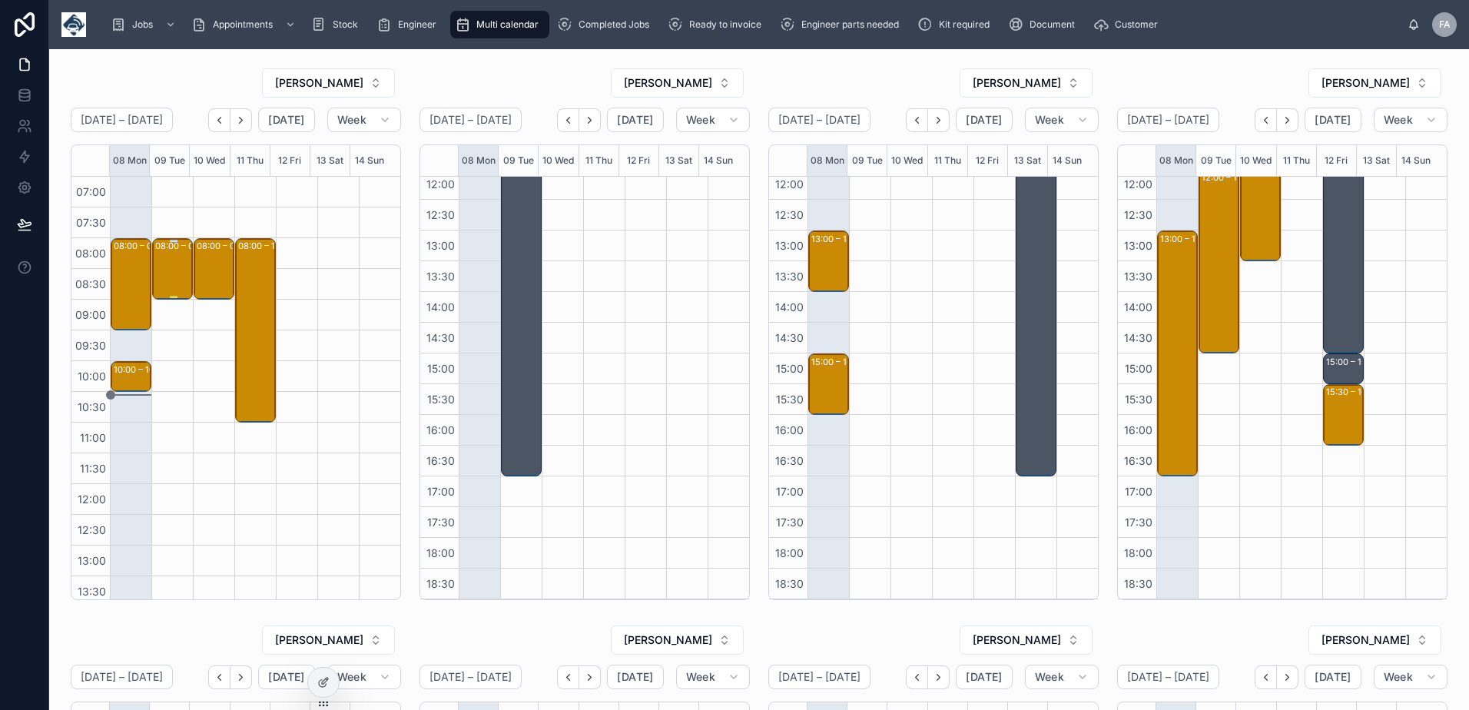
click at [166, 278] on div "08:00 – 09:00 Amberdeal Limited t/a Autosave Vehicle Recyclers - 00324530 - 1 x…" at bounding box center [173, 269] width 36 height 58
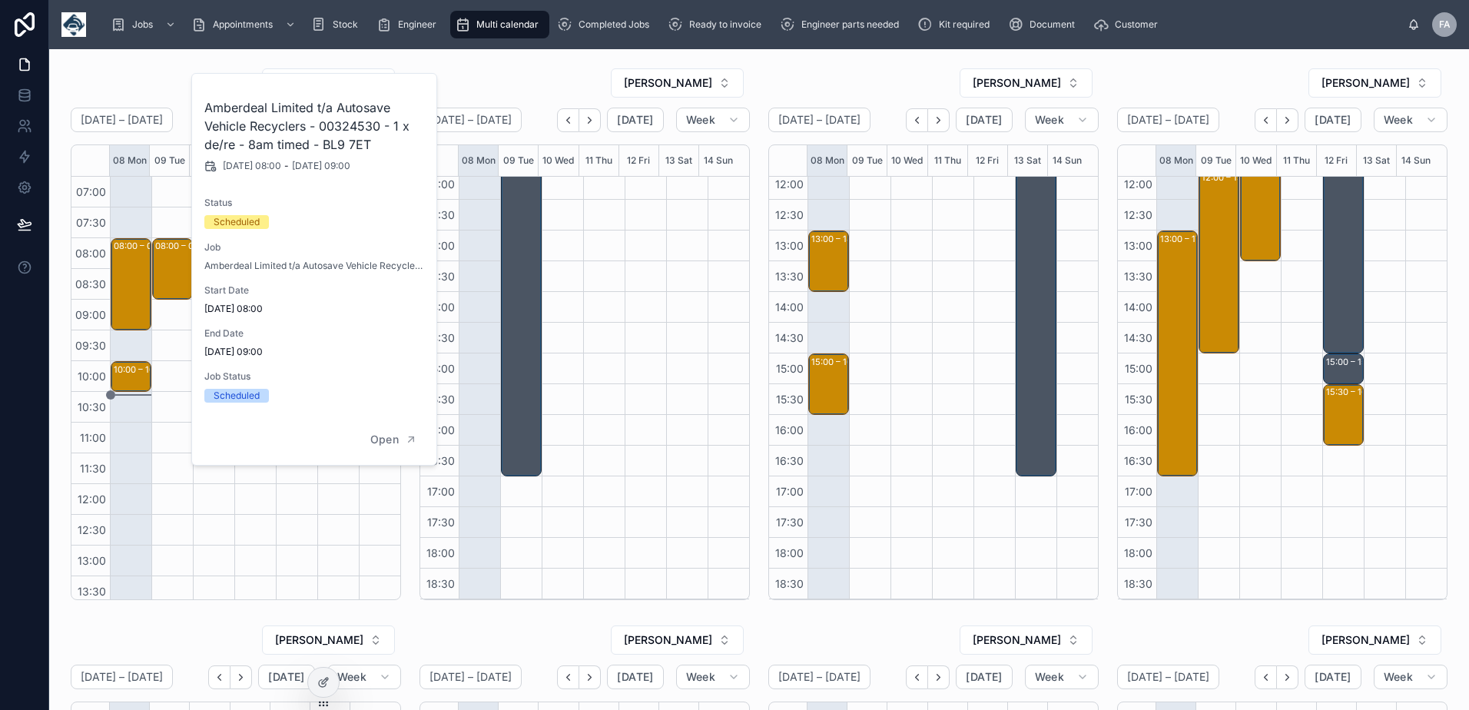
click at [380, 129] on h2 "Amberdeal Limited t/a Autosave Vehicle Recyclers - 00324530 - 1 x de/re - 8am t…" at bounding box center [314, 125] width 221 height 55
click at [372, 127] on h2 "Amberdeal Limited t/a Autosave Vehicle Recyclers - 00324530 - 1 x de/re - 8am t…" at bounding box center [314, 125] width 221 height 55
copy h2 "00324530"
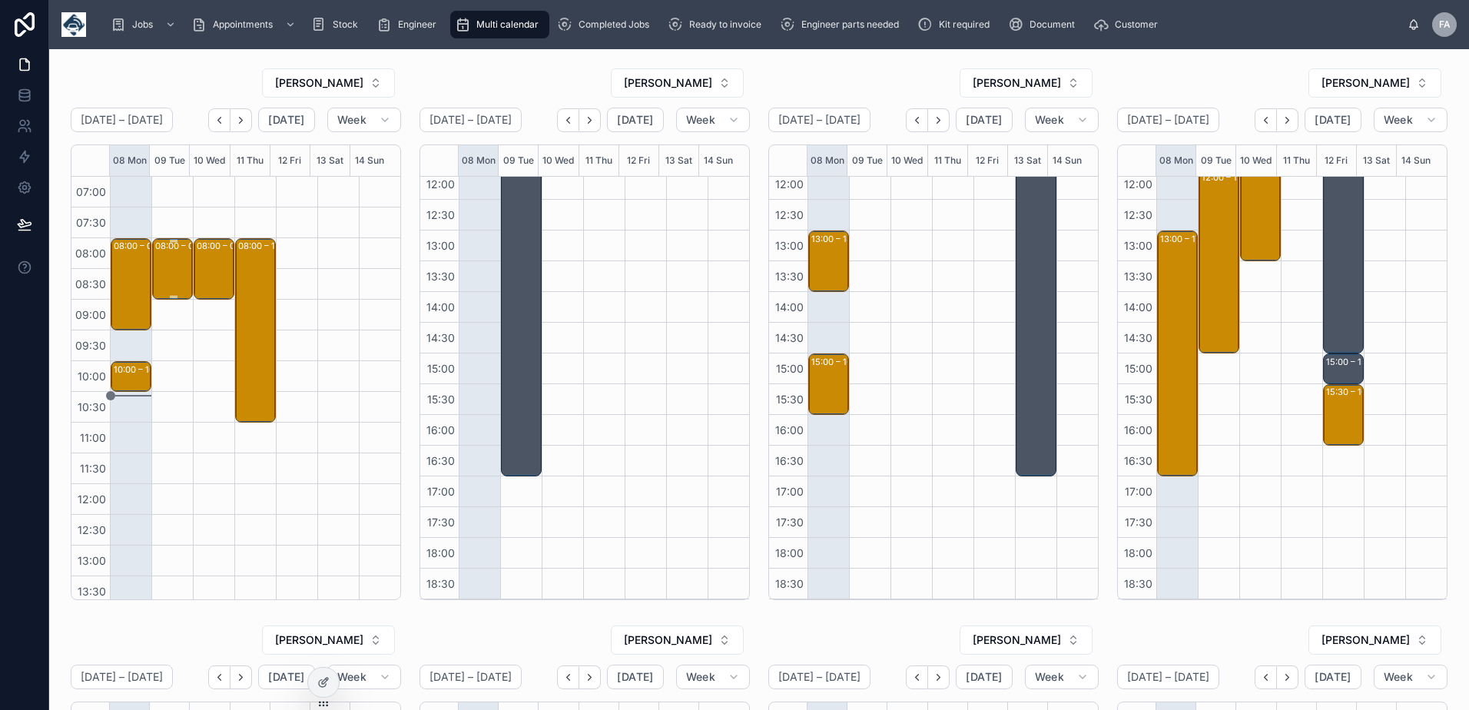
click at [175, 276] on div "08:00 – 09:00 Amberdeal Limited t/a Autosave Vehicle Recyclers - 00324530 - 1 x…" at bounding box center [173, 269] width 36 height 58
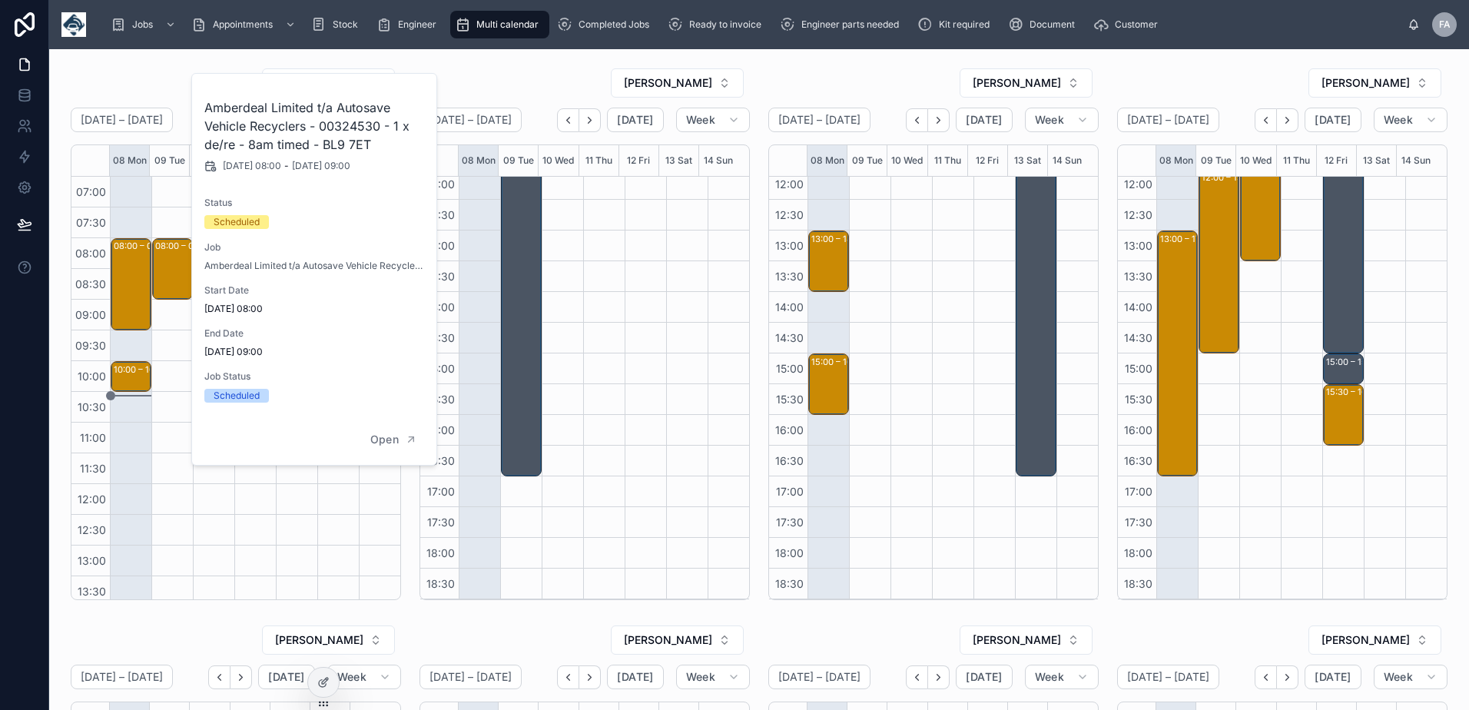
click at [572, 58] on div "SAM CAMPBELL September 08 – 14 Today Week 08 Mon 09 Tue 10 Wed 11 Thu 12 Fri 13…" at bounding box center [759, 655] width 1420 height 1212
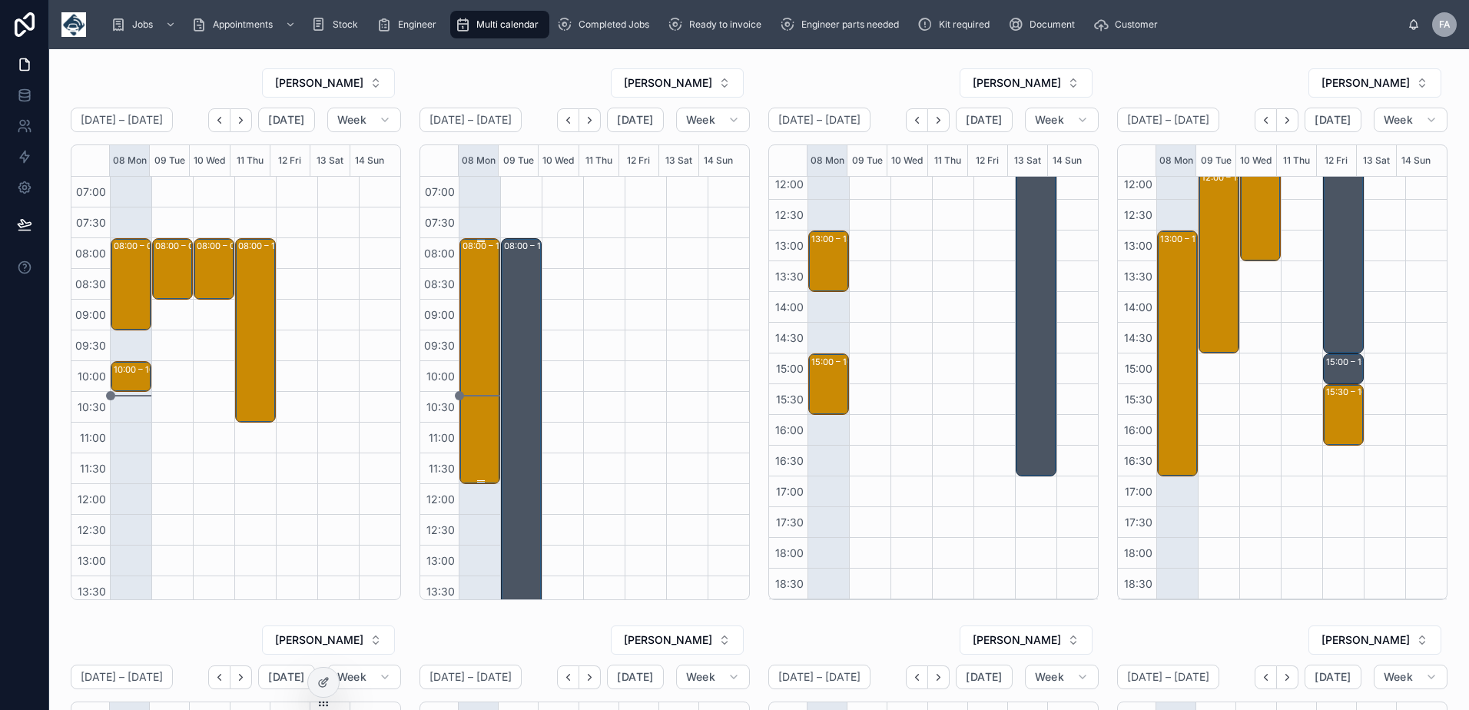
click at [482, 306] on div "08:00 – 12:00 AMEY - 00324466" at bounding box center [480, 361] width 36 height 243
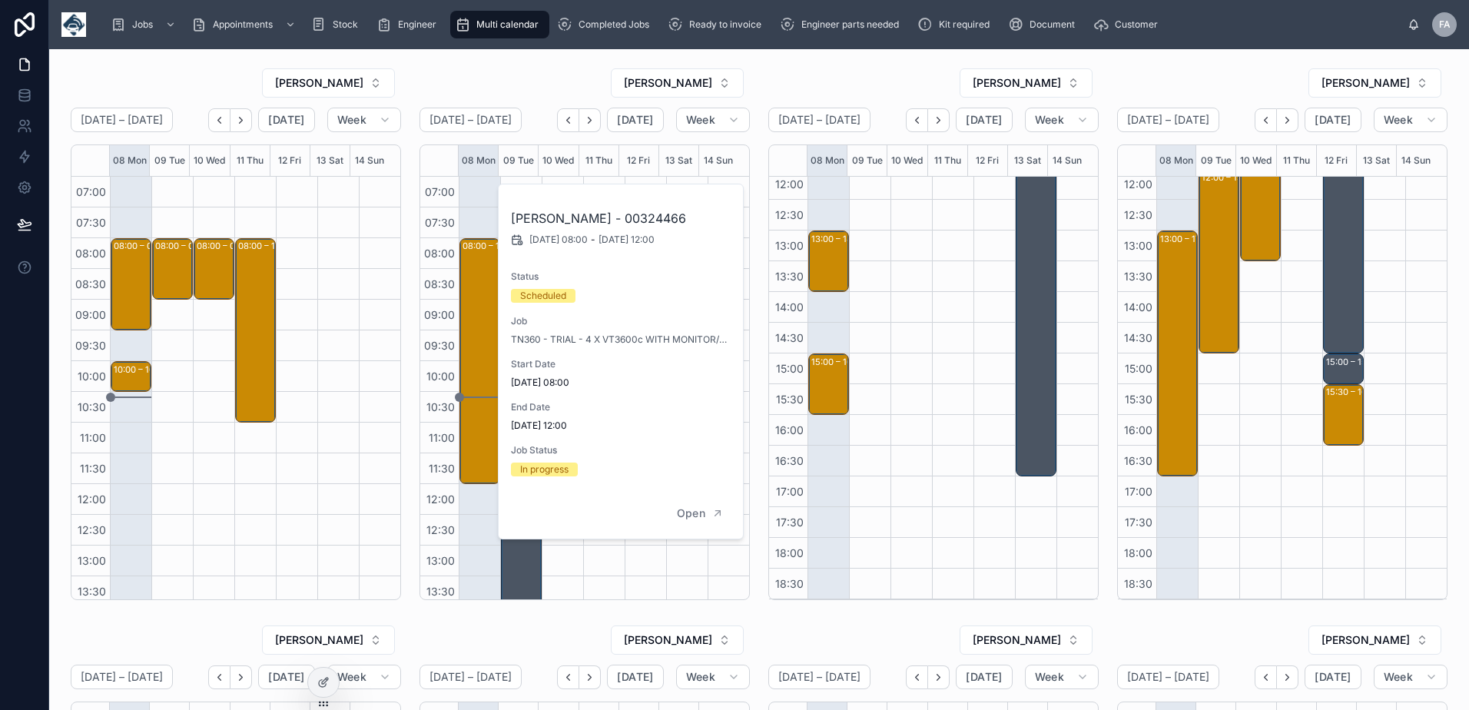
click at [515, 579] on div "08:00 – 17:00 amey trial" at bounding box center [522, 515] width 36 height 550
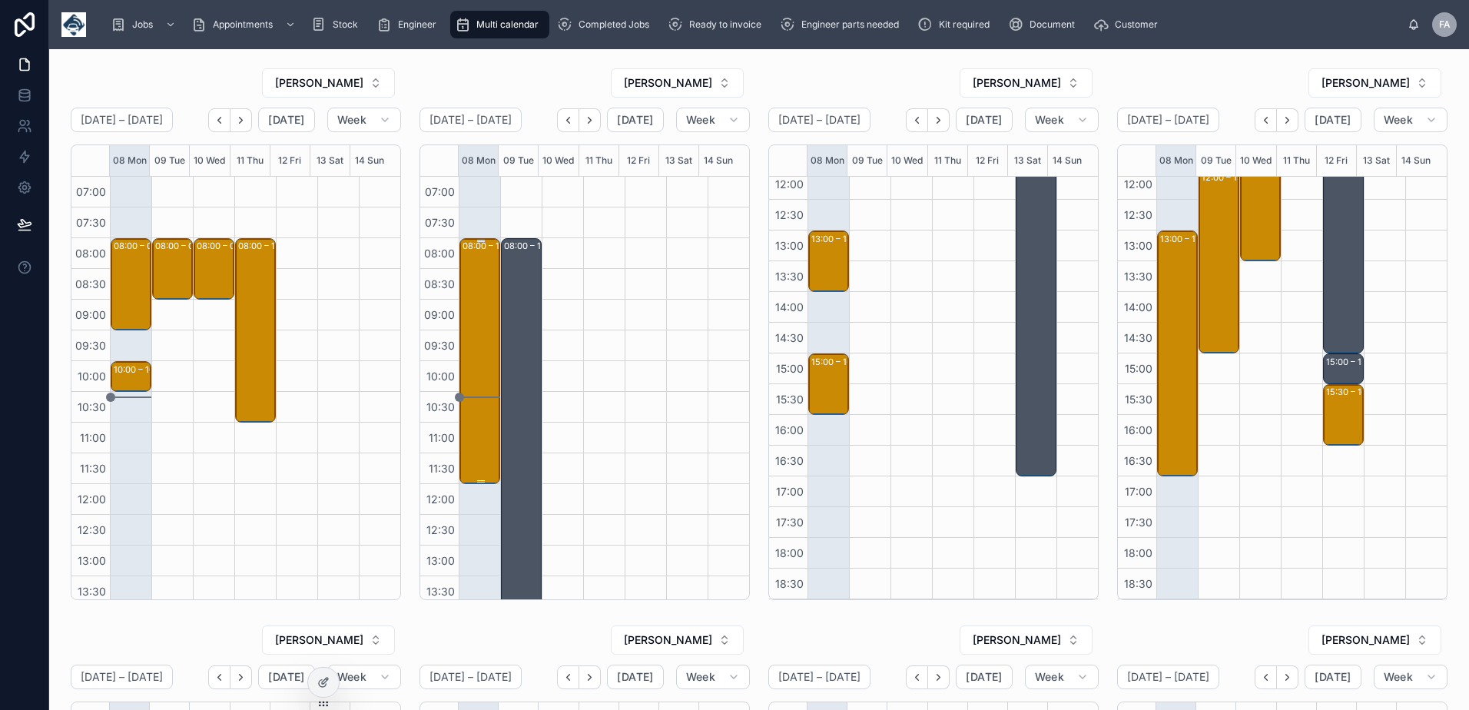
click at [472, 311] on div "08:00 – 12:00 AMEY - 00324466" at bounding box center [480, 361] width 36 height 243
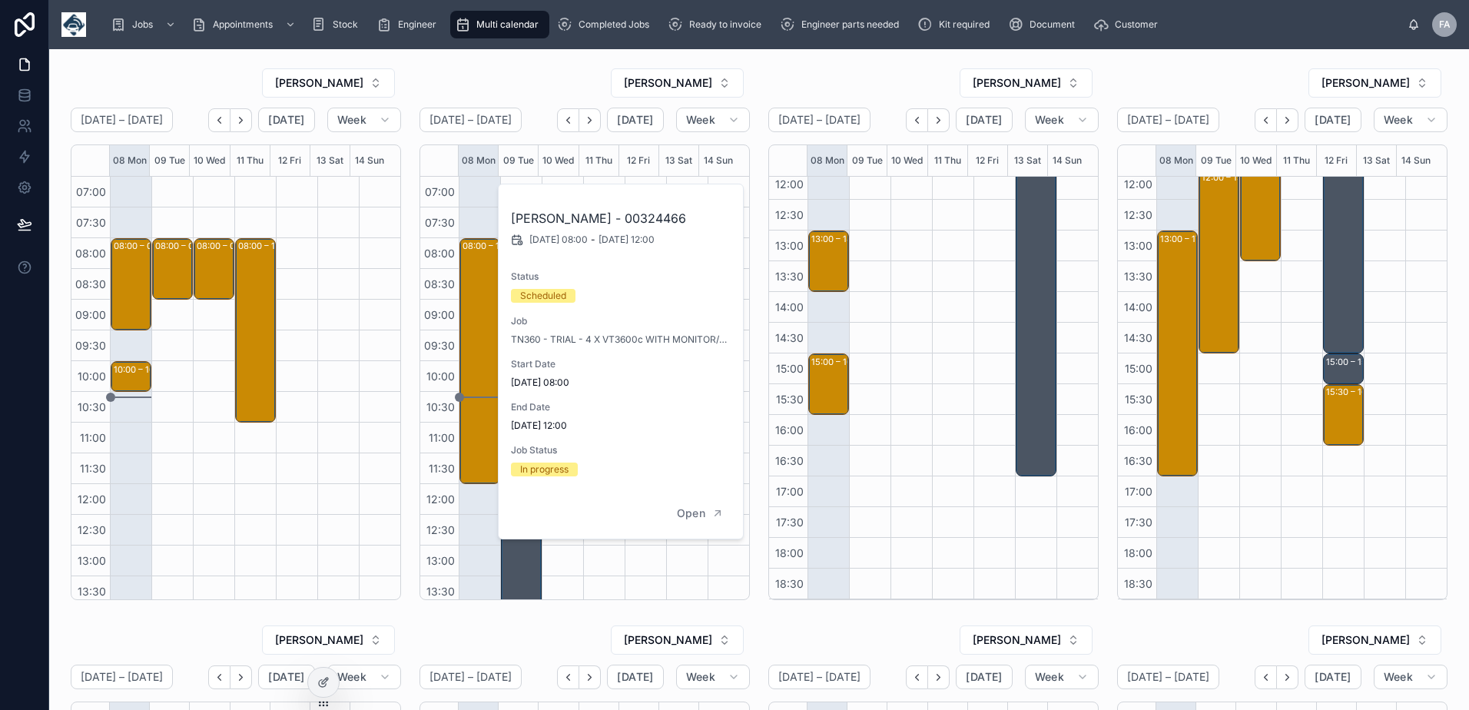
click at [578, 214] on h2 "[PERSON_NAME] - 00324466" at bounding box center [621, 218] width 221 height 18
copy h2 "00324466"
click at [434, 75] on div "ROB T" at bounding box center [584, 83] width 330 height 31
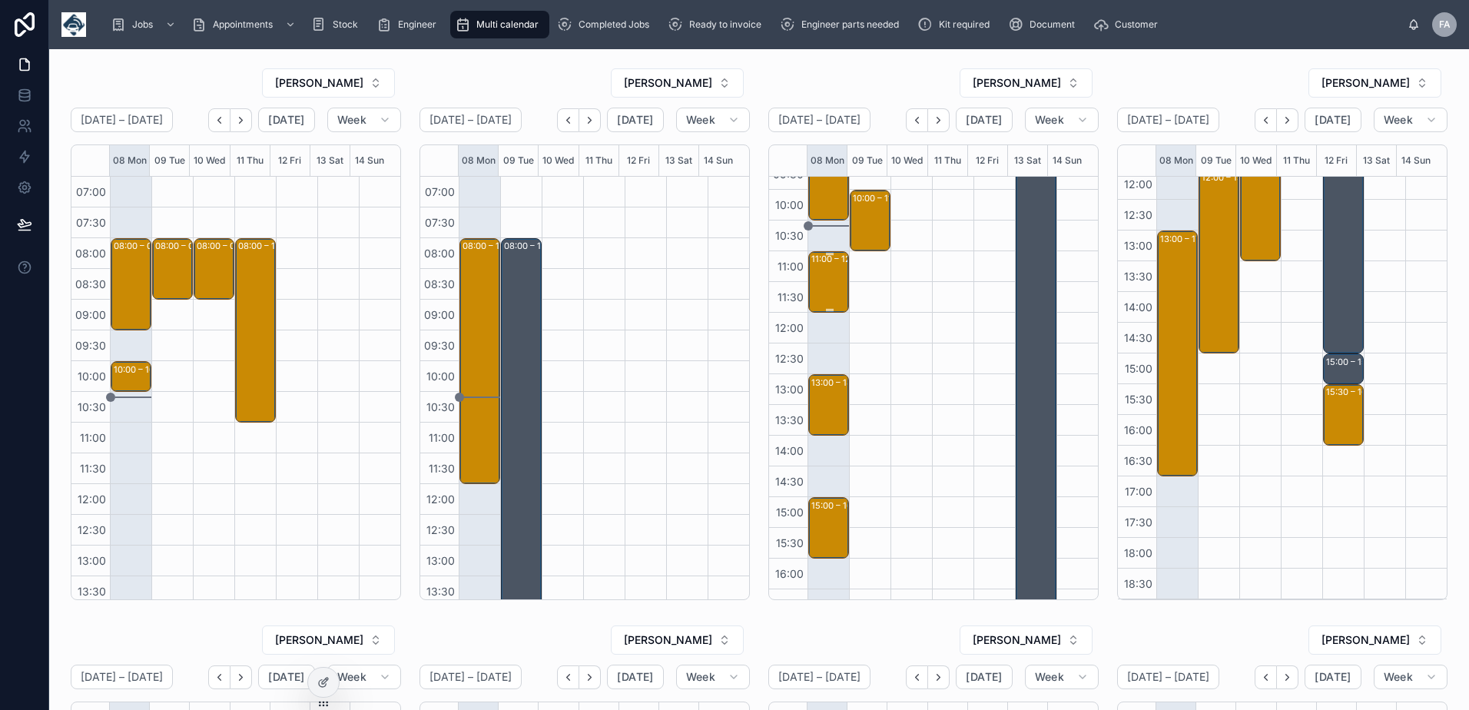
scroll to position [230, 0]
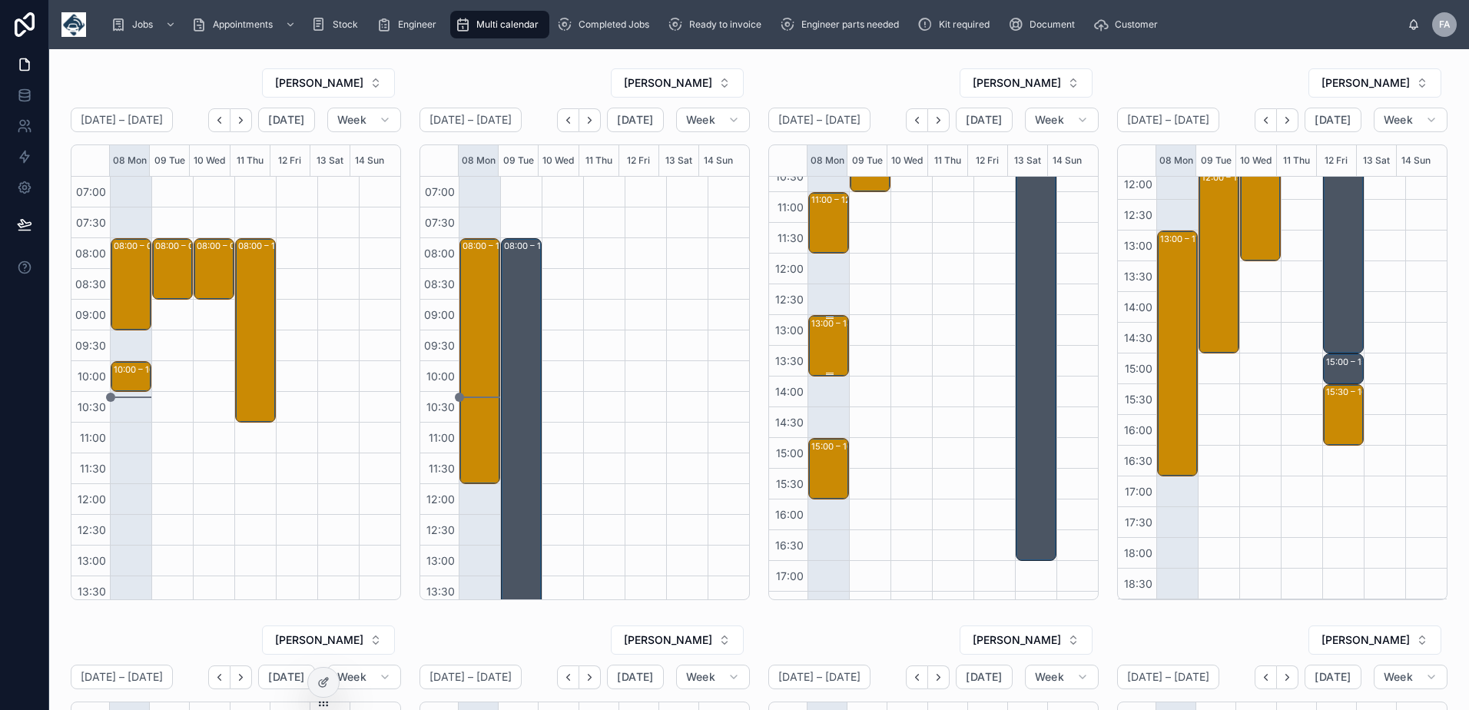
click at [811, 353] on div "13:00 – 14:00 The Real Housing Association - 0034522 - 1 x deinstall - call upo…" at bounding box center [829, 345] width 36 height 58
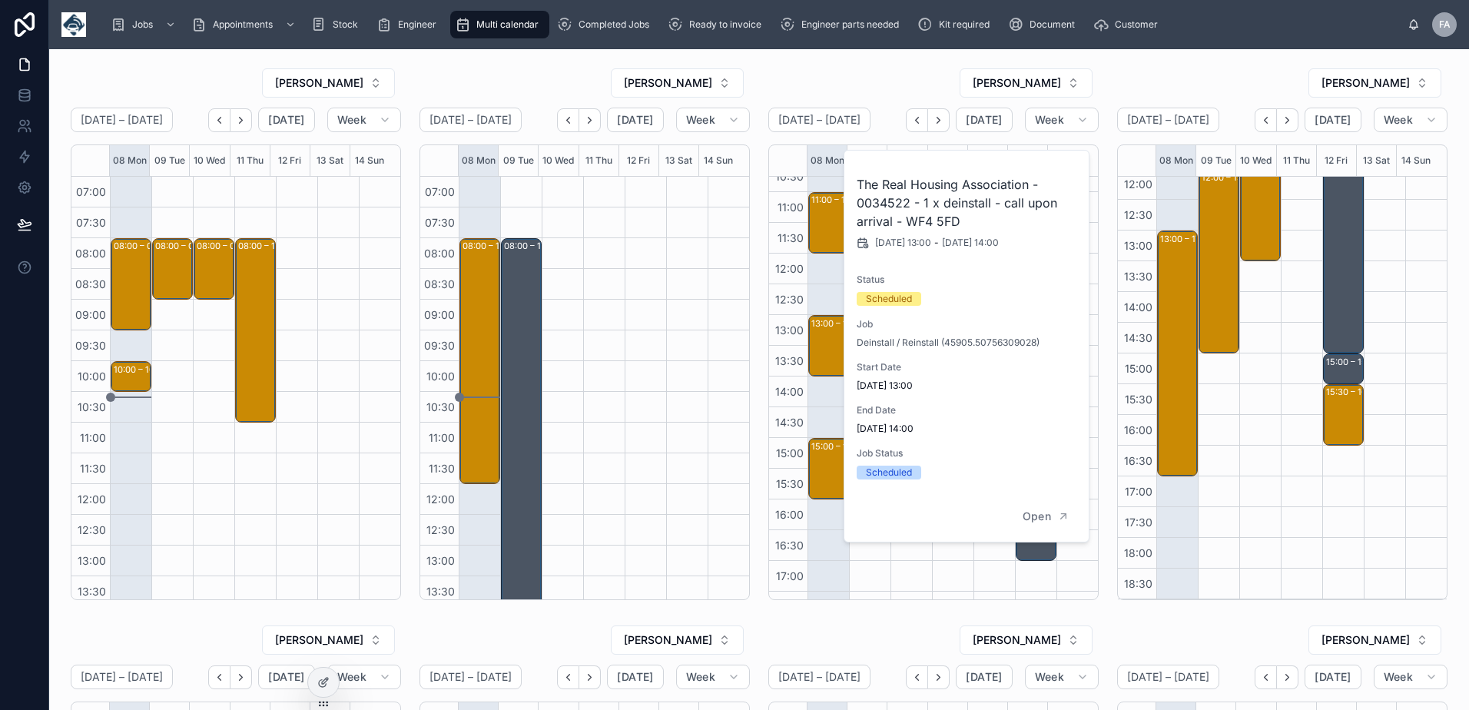
click at [867, 201] on h2 "The Real Housing Association - 0034522 - 1 x deinstall - call upon arrival - WF…" at bounding box center [967, 202] width 221 height 55
copy h2 "0034522"
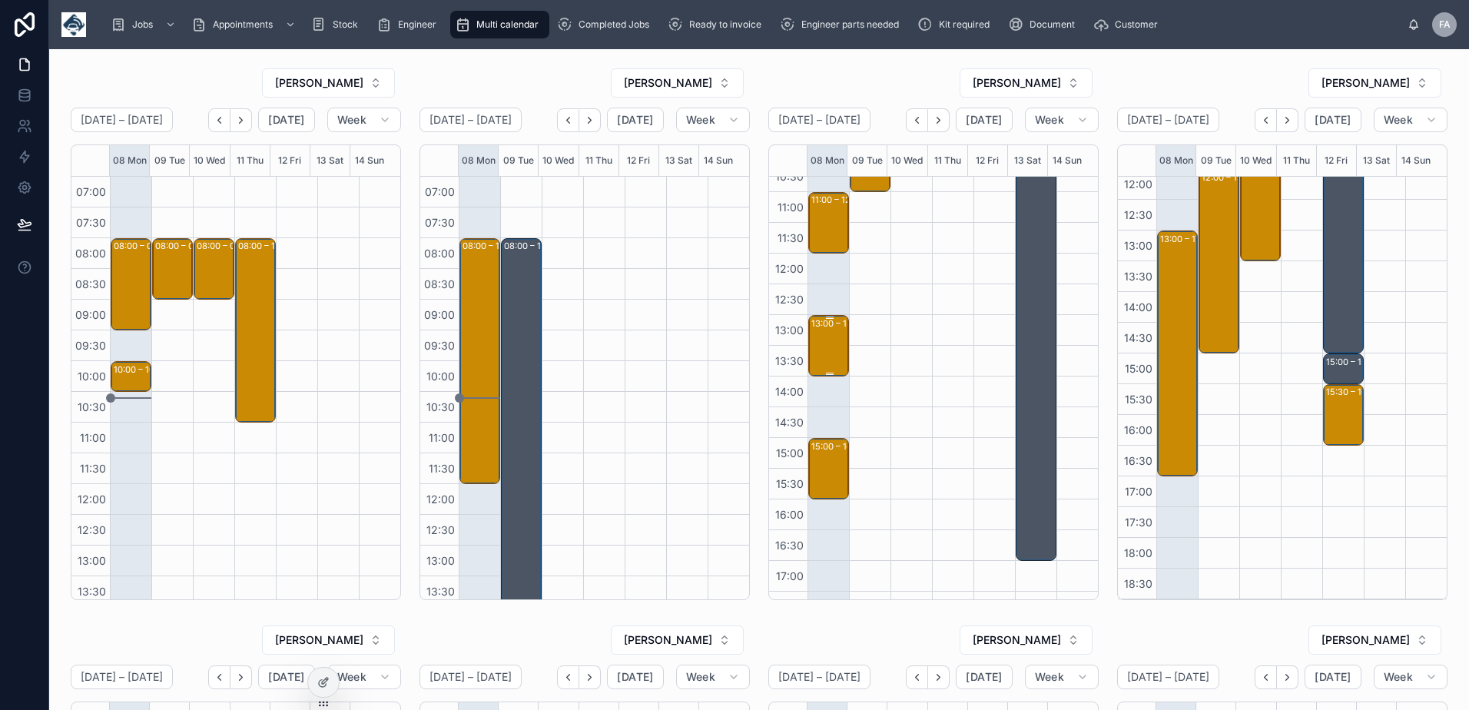
click at [824, 344] on div "13:00 – 14:00 The Real Housing Association - 0034522 - 1 x deinstall - call upo…" at bounding box center [829, 345] width 36 height 58
click at [863, 307] on div "08:00 – 09:30 G4S Secure Solutions (UK) Ltd - 00324385 - TIMED 8;30AM- 3 X SERV…" at bounding box center [869, 314] width 41 height 737
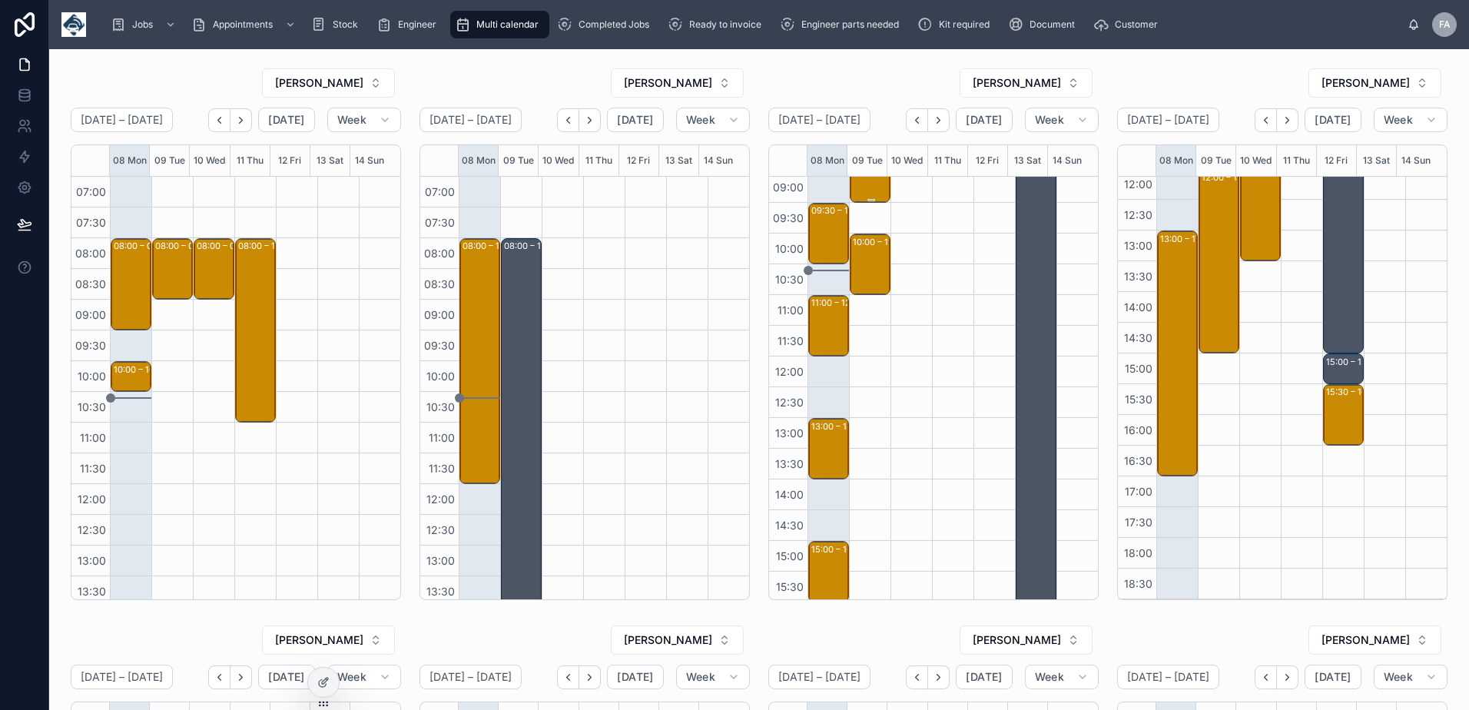
scroll to position [0, 0]
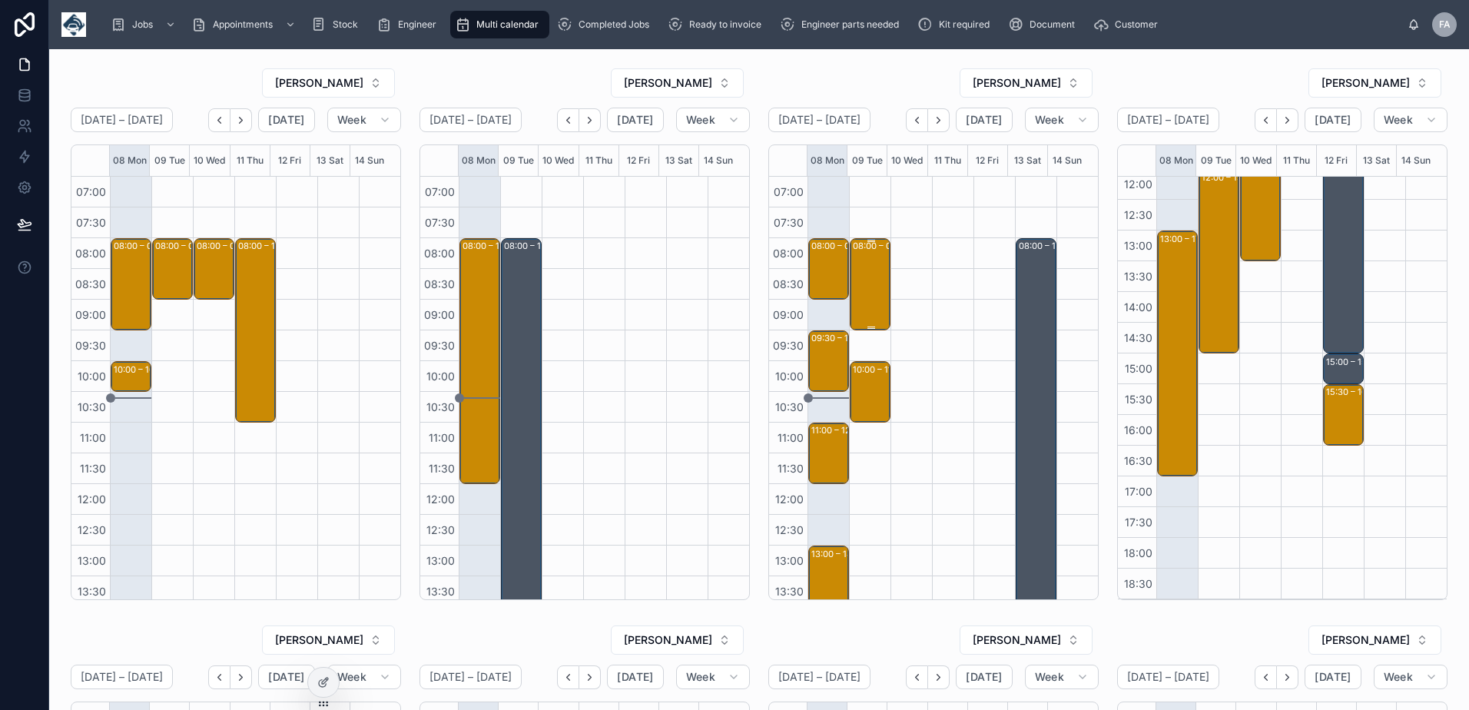
click at [869, 313] on div "08:00 – 09:30 G4S Secure Solutions (UK) Ltd - 00324385 - TIMED 8;30AM- 3 X SERV…" at bounding box center [871, 284] width 36 height 89
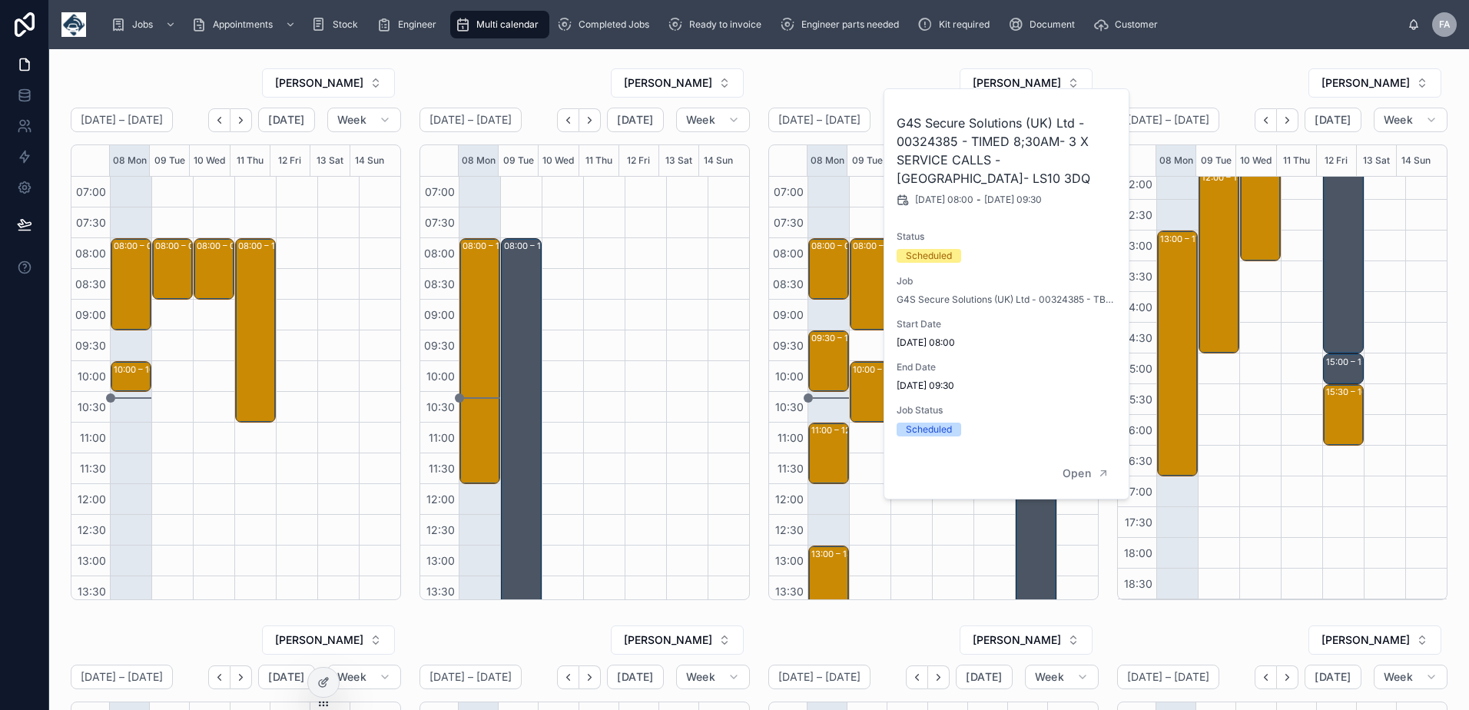
click at [933, 141] on h2 "G4S Secure Solutions (UK) Ltd - 00324385 - TIMED 8;30AM- 3 X SERVICE CALLS - LE…" at bounding box center [1006, 151] width 221 height 74
copy h2 "00324385"
click at [675, 346] on div at bounding box center [686, 545] width 41 height 737
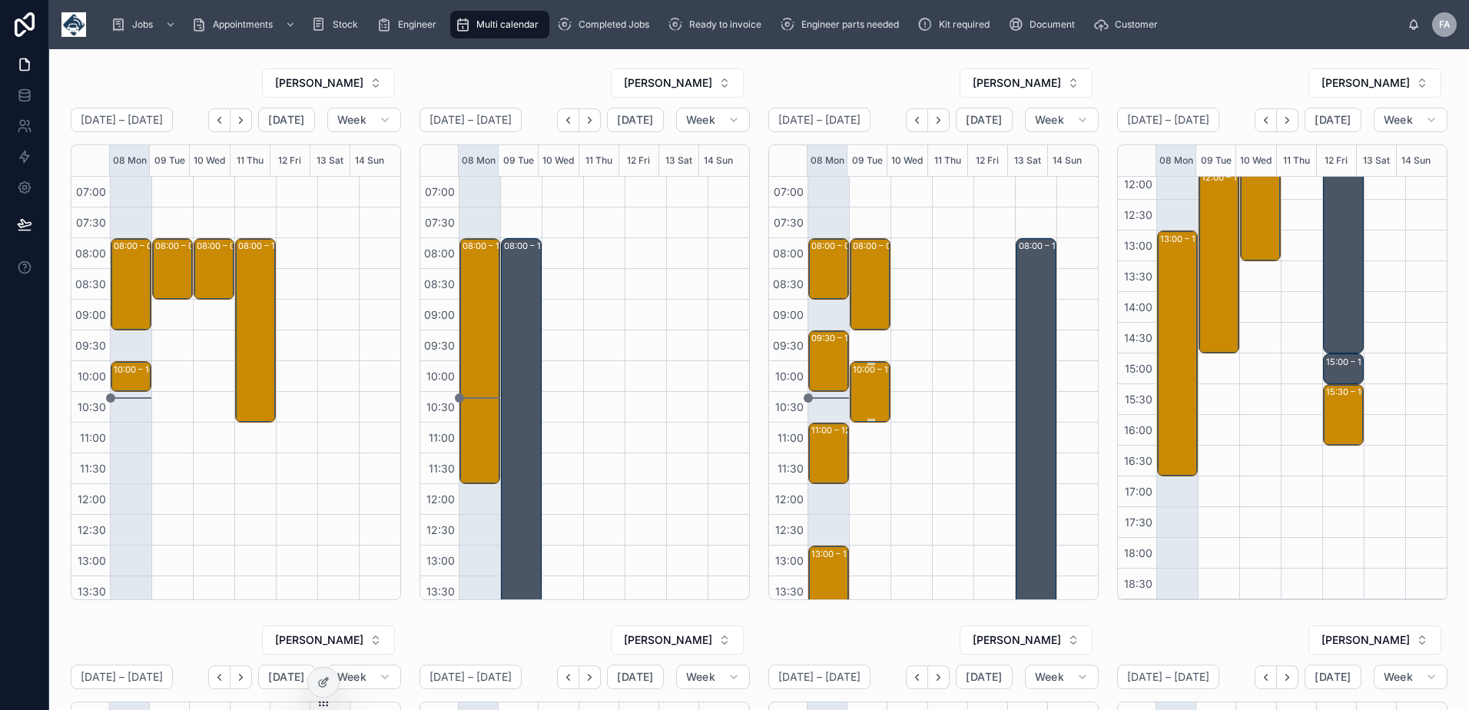
click at [868, 392] on div "10:00 – 11:00 1x deinstall - PE23VMA - 1 hr notice - LS26 8HE" at bounding box center [871, 392] width 36 height 58
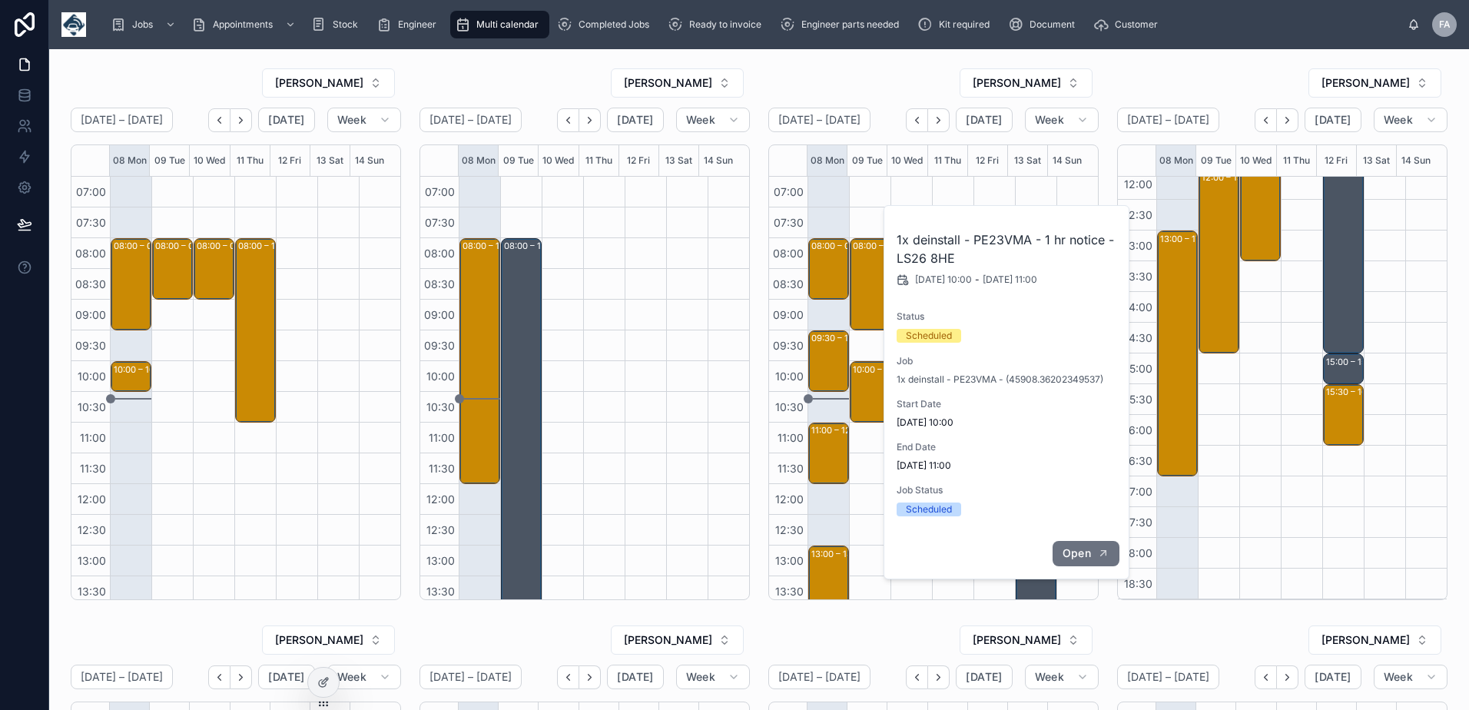
click at [1072, 553] on span "Open" at bounding box center [1076, 553] width 28 height 14
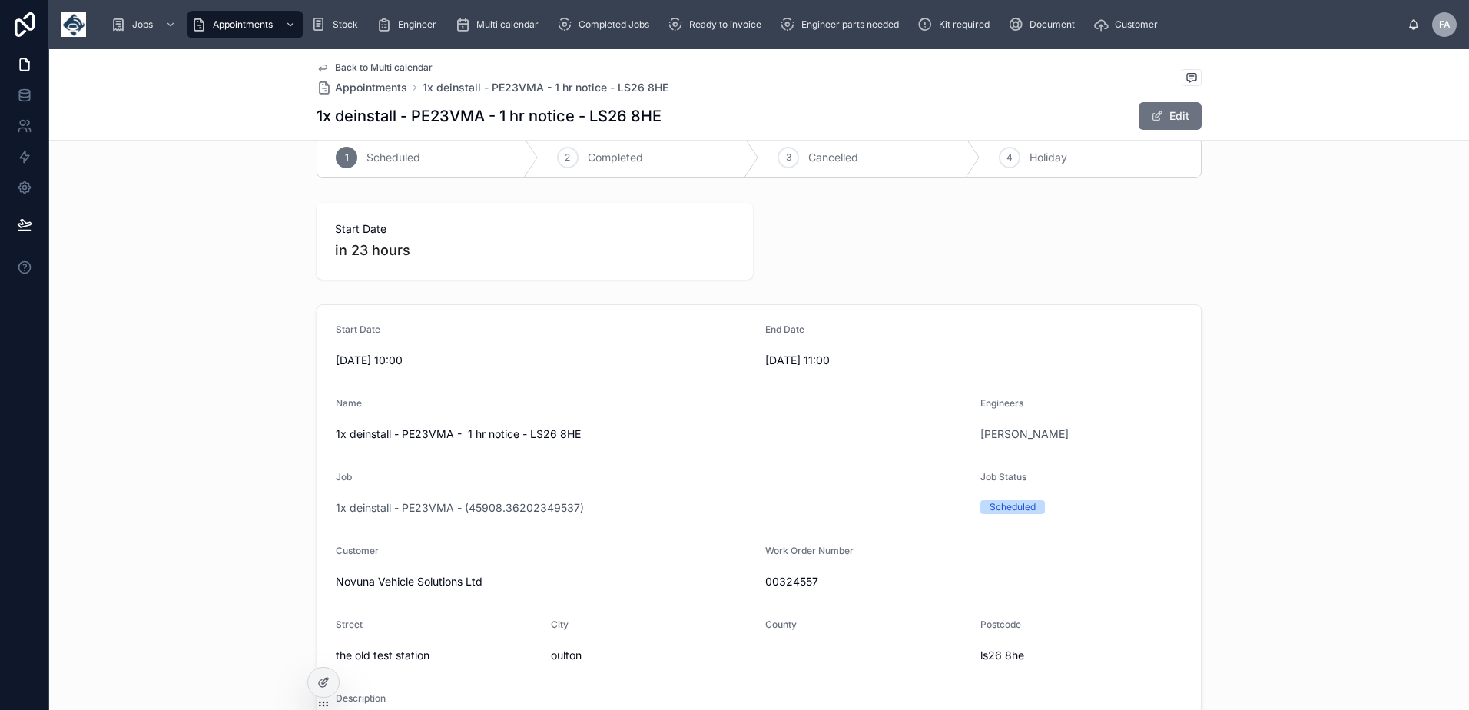
scroll to position [77, 0]
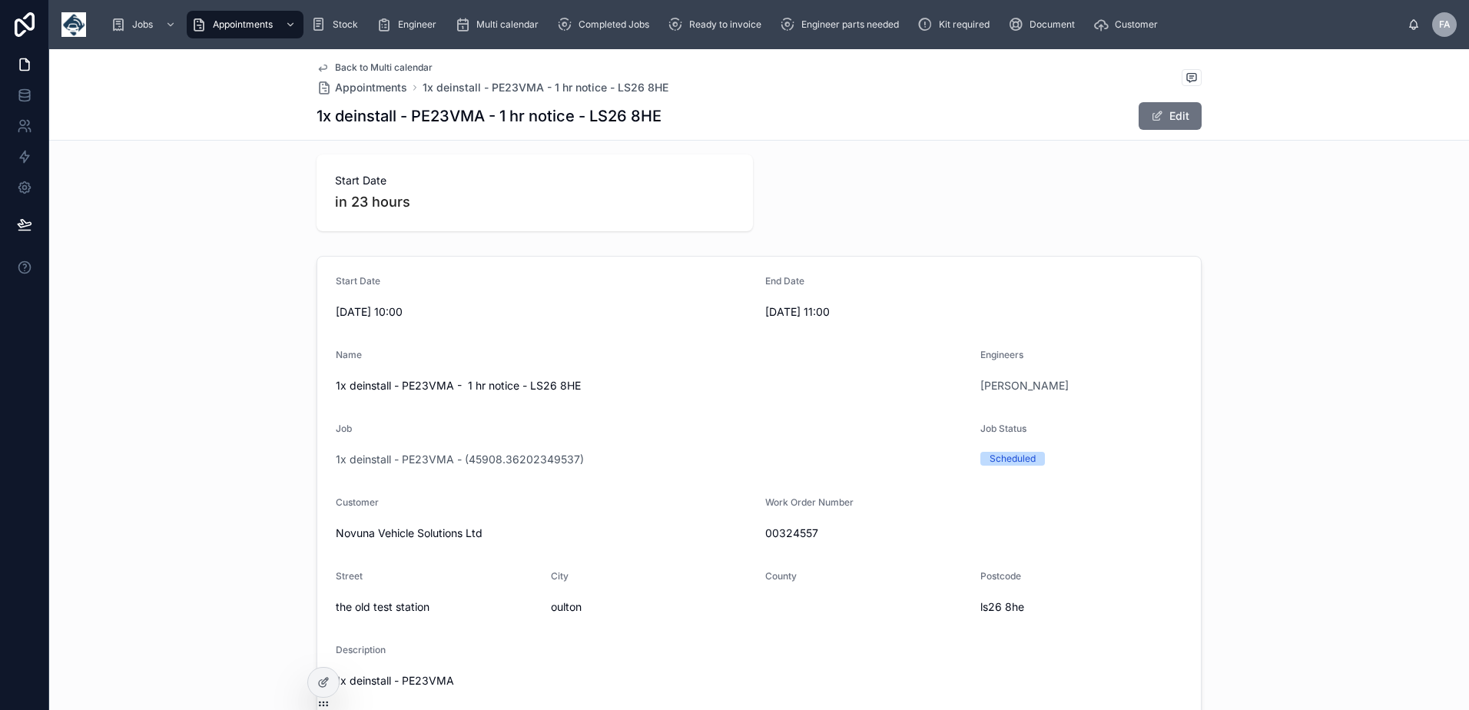
click at [787, 537] on span "00324557" at bounding box center [973, 532] width 417 height 15
click at [787, 536] on span "00324557" at bounding box center [973, 532] width 417 height 15
copy span "00324557"
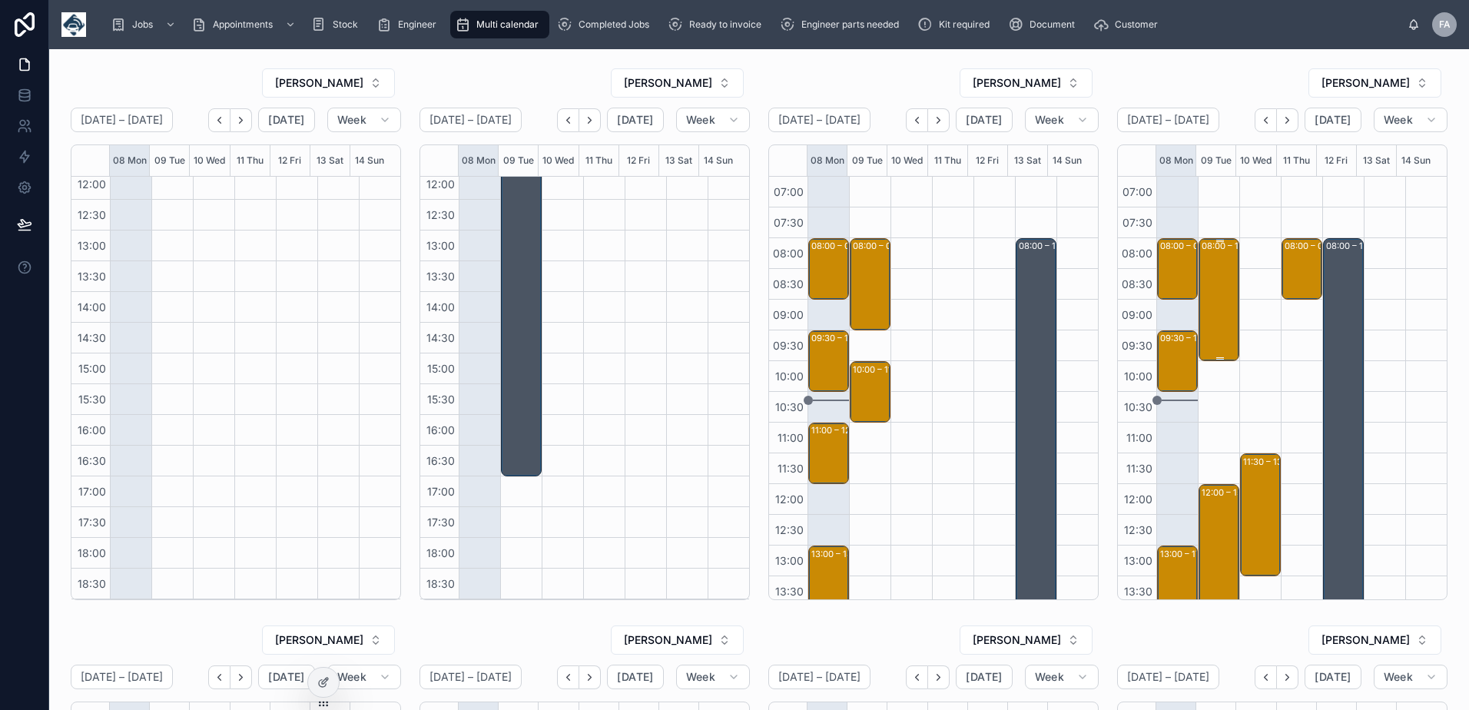
drag, startPoint x: 1214, startPoint y: 293, endPoint x: 1202, endPoint y: 290, distance: 11.9
click at [1214, 293] on div "08:00 – 10:00 GBA TRANSPORT LIMITED - 00324197 - 2 X SERVICE CALL - 8AM TIMED -…" at bounding box center [1219, 300] width 36 height 120
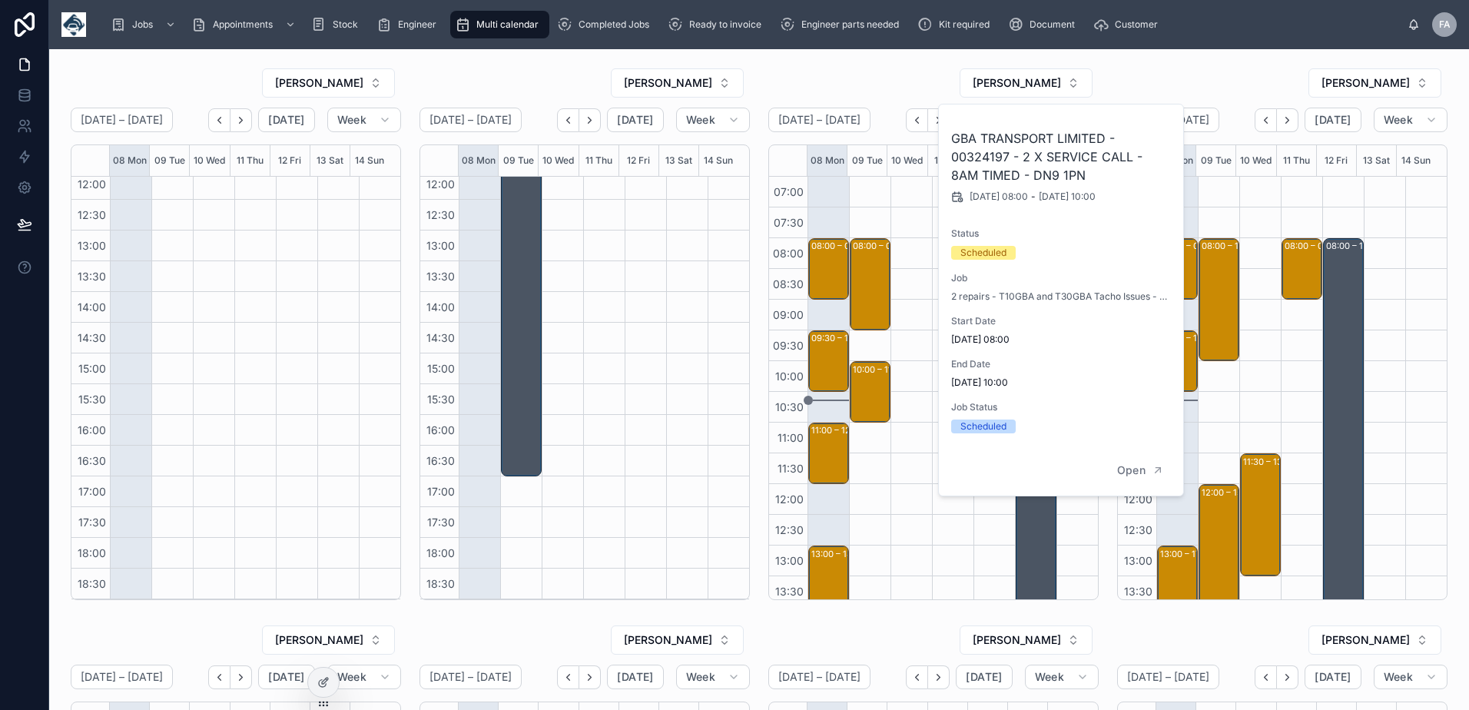
click at [971, 160] on h2 "GBA TRANSPORT LIMITED - 00324197 - 2 X SERVICE CALL - 8AM TIMED - DN9 1PN" at bounding box center [1061, 156] width 221 height 55
copy h2 "00324197"
click at [1209, 401] on div "08:00 – 10:00 GBA TRANSPORT LIMITED - 00324197 - 2 X SERVICE CALL - 8AM TIMED -…" at bounding box center [1218, 545] width 41 height 737
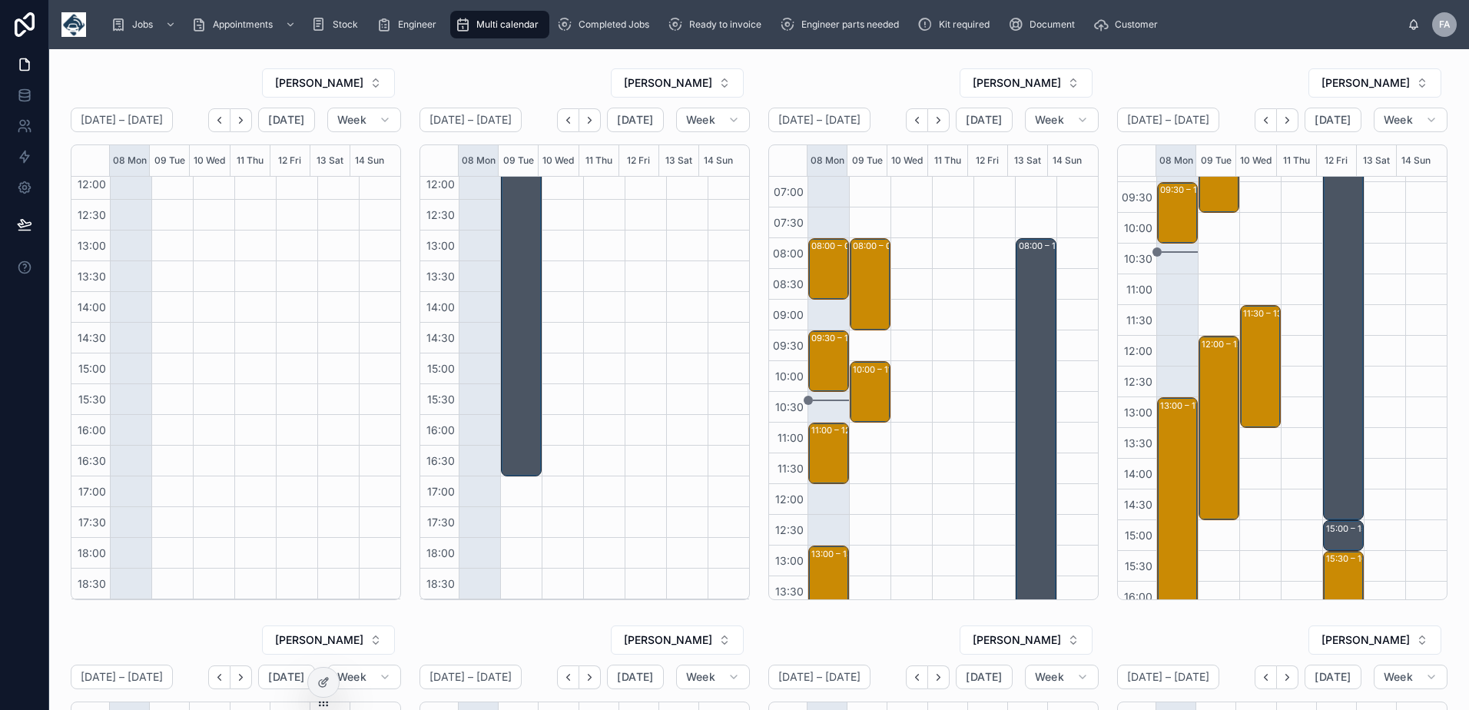
scroll to position [154, 0]
click at [1218, 423] on div "12:00 – 15:00 Network Catering Engineering - 00317936 - 3 X INSTALLATIONS - TIM…" at bounding box center [1219, 422] width 36 height 181
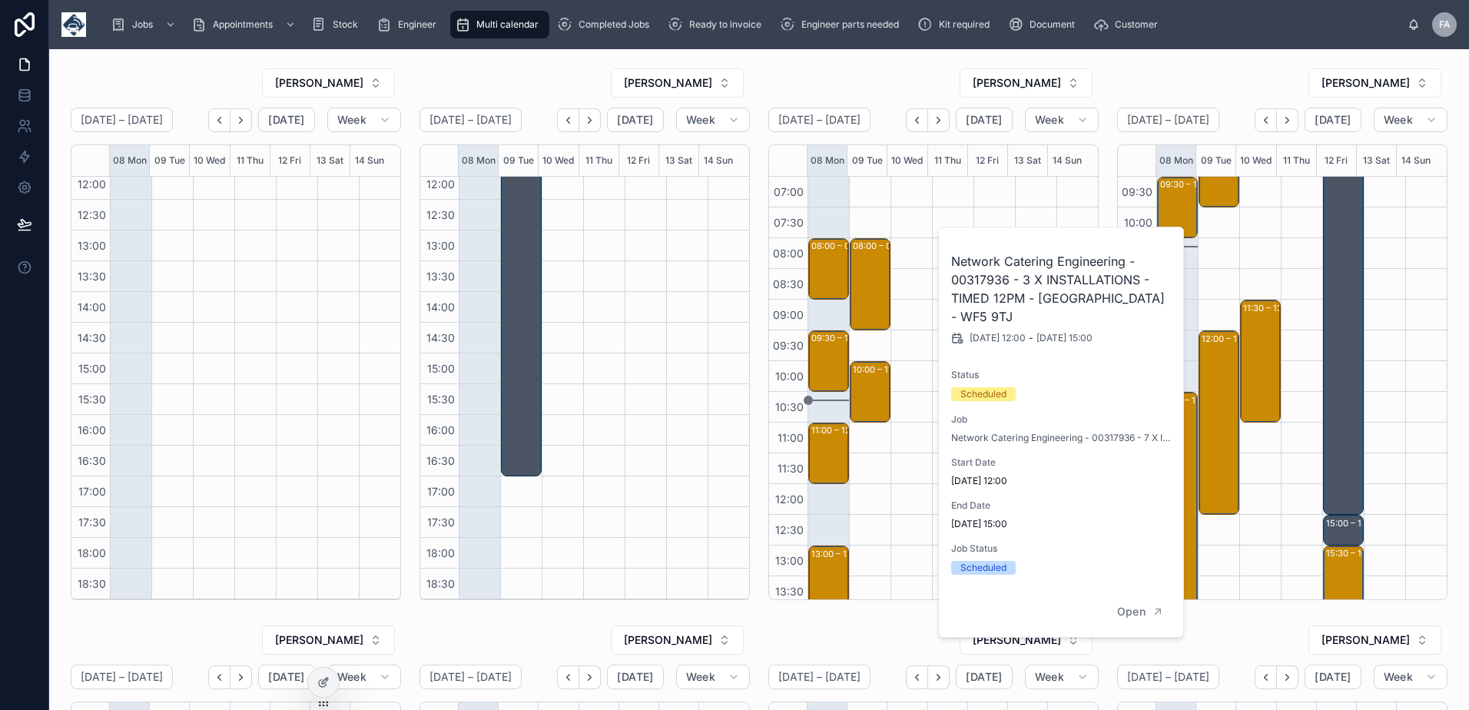
click at [992, 280] on h2 "Network Catering Engineering - 00317936 - 3 X INSTALLATIONS - TIMED 12PM - WAKE…" at bounding box center [1061, 289] width 221 height 74
copy h2 "00317936"
click at [1261, 480] on div "11:30 – 13:30 Vetspeed Ltd - 00323023 - 1 X NETRADYNE CAMERA INSTALL - AFTER 11…" at bounding box center [1259, 391] width 41 height 737
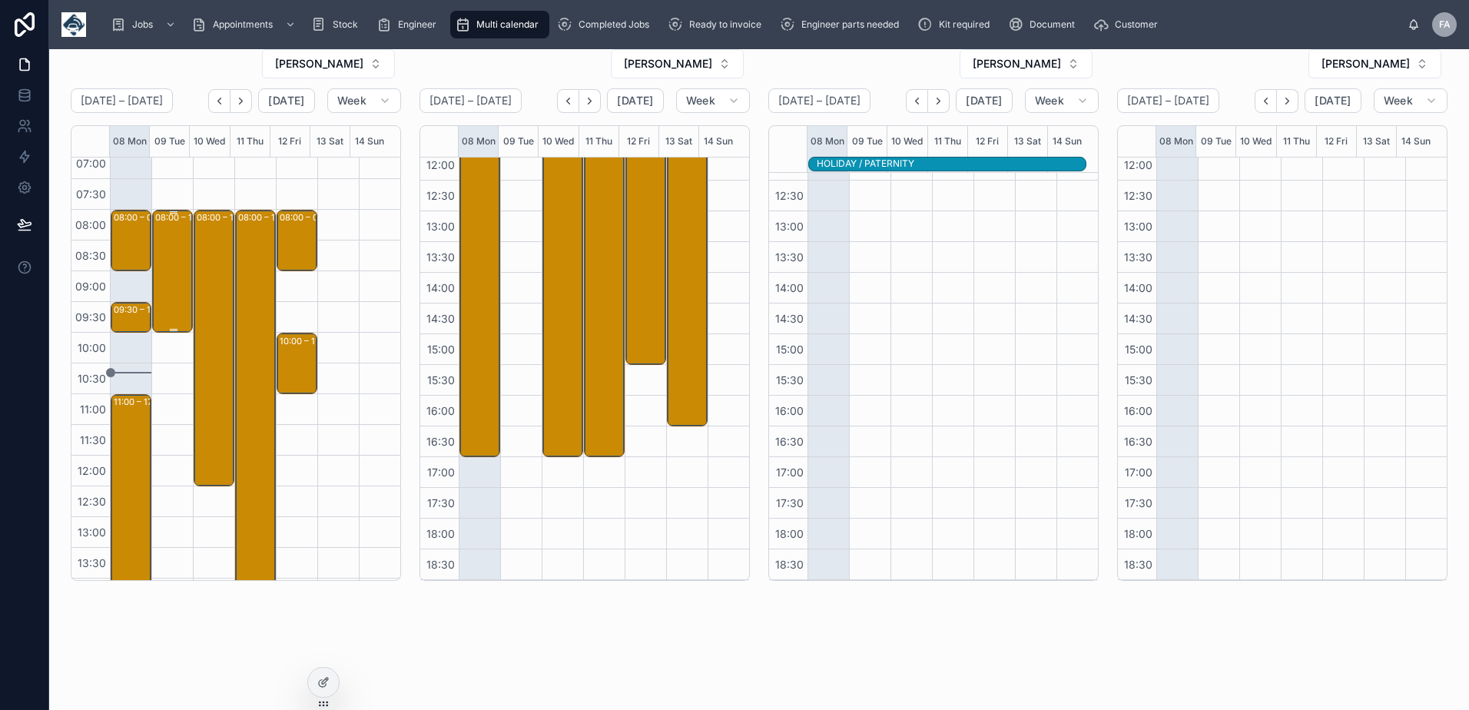
scroll to position [0, 0]
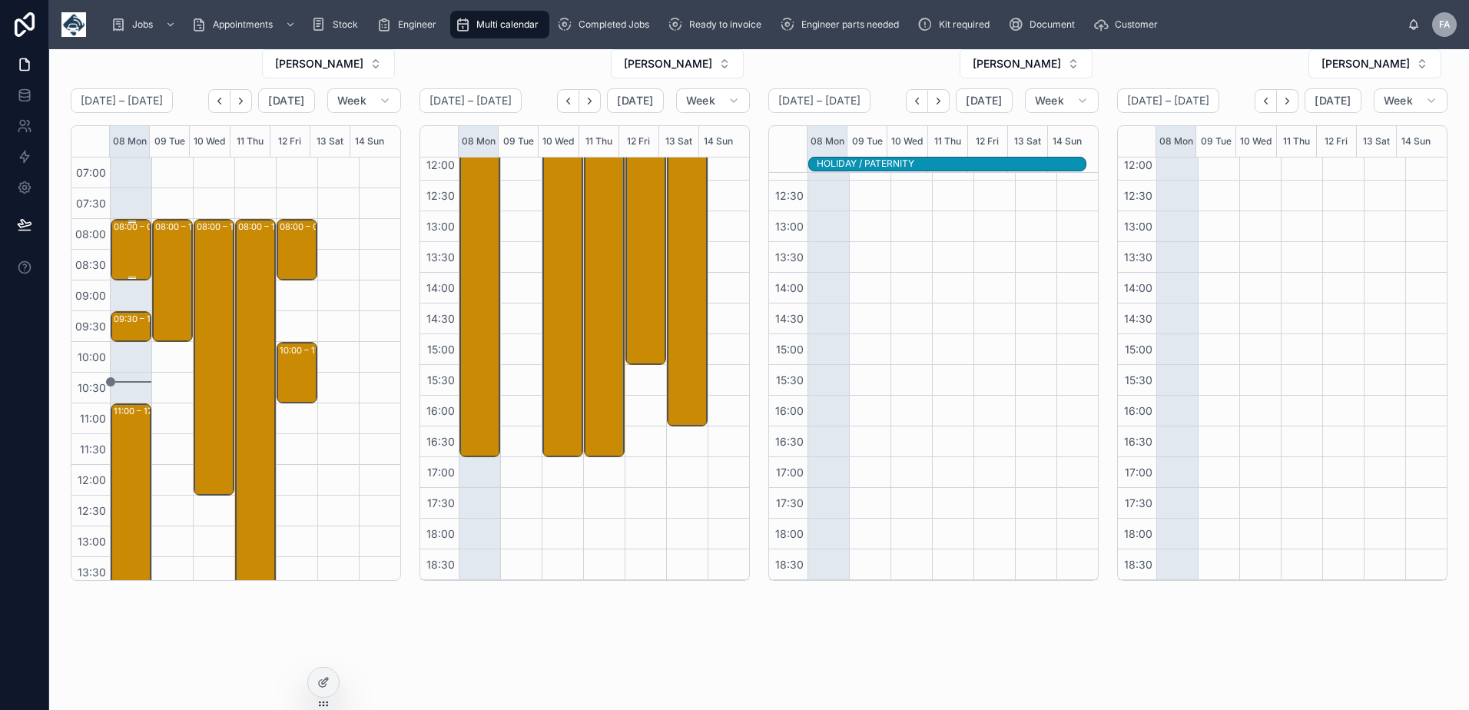
click at [120, 256] on div "08:00 – 09:00 Novuna Vehicle Solutions Ltd - 00324255 - TIMED 8AM - 1x reinstal…" at bounding box center [132, 249] width 36 height 58
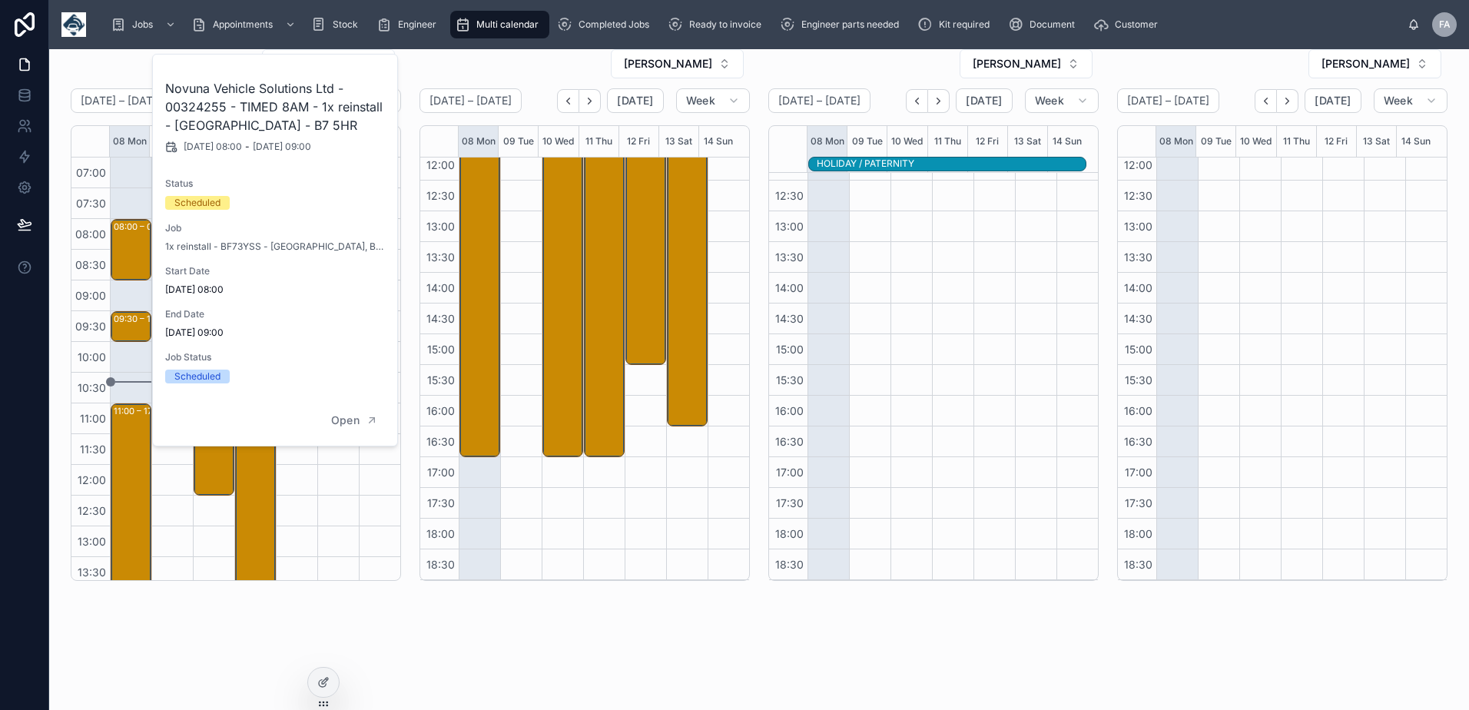
click at [209, 110] on h2 "Novuna Vehicle Solutions Ltd - 00324255 - TIMED 8AM - 1x reinstall - Birmingham…" at bounding box center [275, 106] width 221 height 55
drag, startPoint x: 209, startPoint y: 110, endPoint x: 136, endPoint y: 327, distance: 229.3
click at [136, 327] on div "09:30 – 10:00 Novuna Vehicle Solutions Ltd - 00324488 - 1x deinstall - AM - Fin…" at bounding box center [132, 327] width 36 height 28
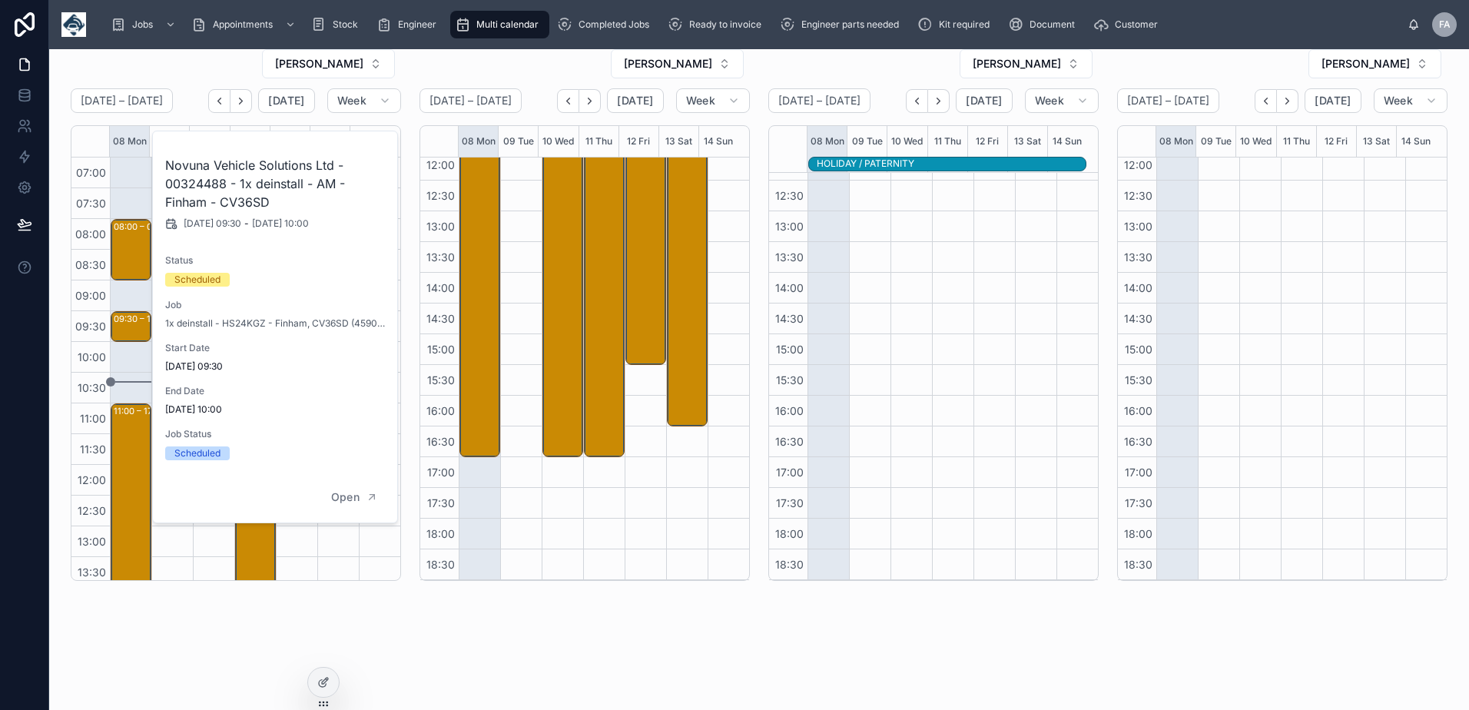
click at [191, 184] on h2 "Novuna Vehicle Solutions Ltd - 00324488 - 1x deinstall - AM - Finham - CV36SD" at bounding box center [275, 183] width 221 height 55
copy h2 "00324488"
click at [122, 460] on div "11:00 – 17:00 Sureserve - 00323495 - DERBY SITE - TIMED AM - DERBY - DE7 6HE" at bounding box center [132, 588] width 36 height 366
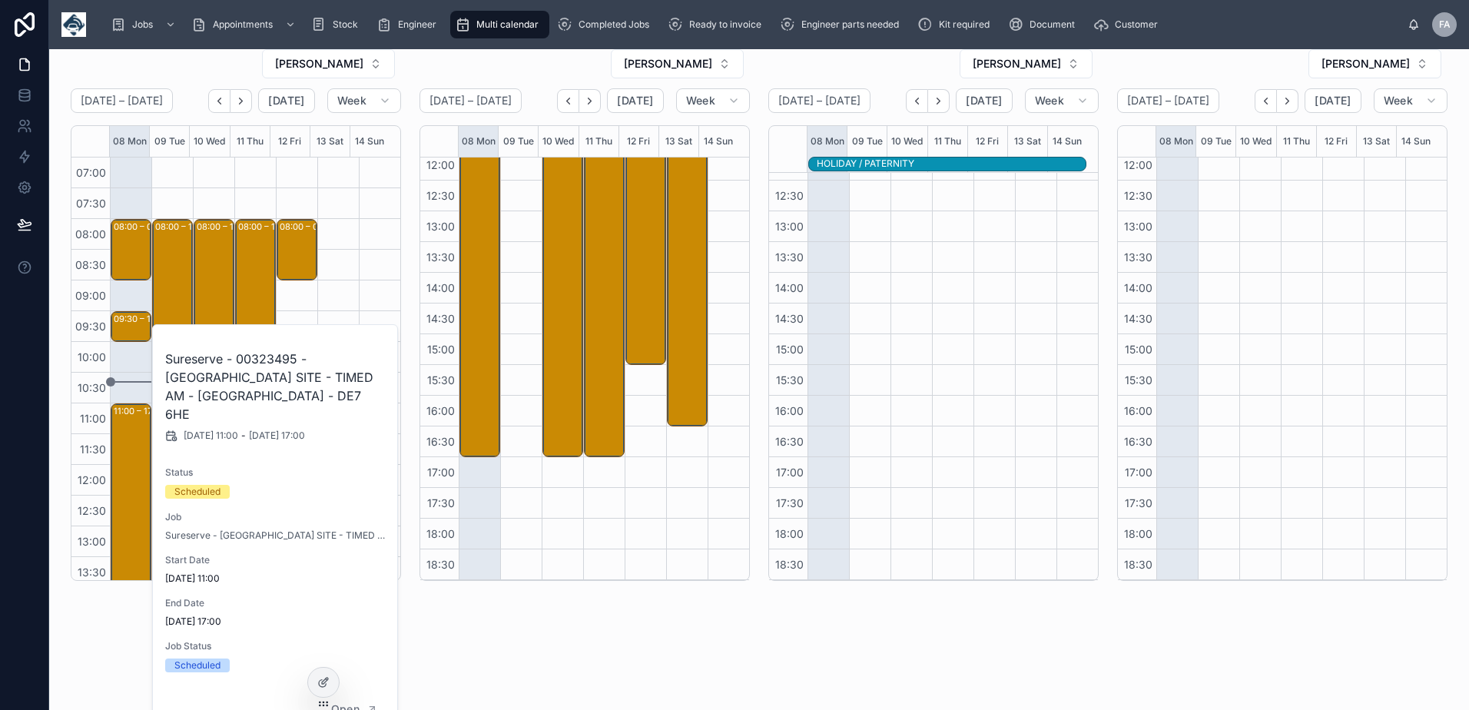
click at [270, 361] on h2 "Sureserve - 00323495 - DERBY SITE - TIMED AM - DERBY - DE7 6HE" at bounding box center [275, 387] width 221 height 74
copy h2 "00323495"
click at [359, 216] on div at bounding box center [379, 525] width 41 height 737
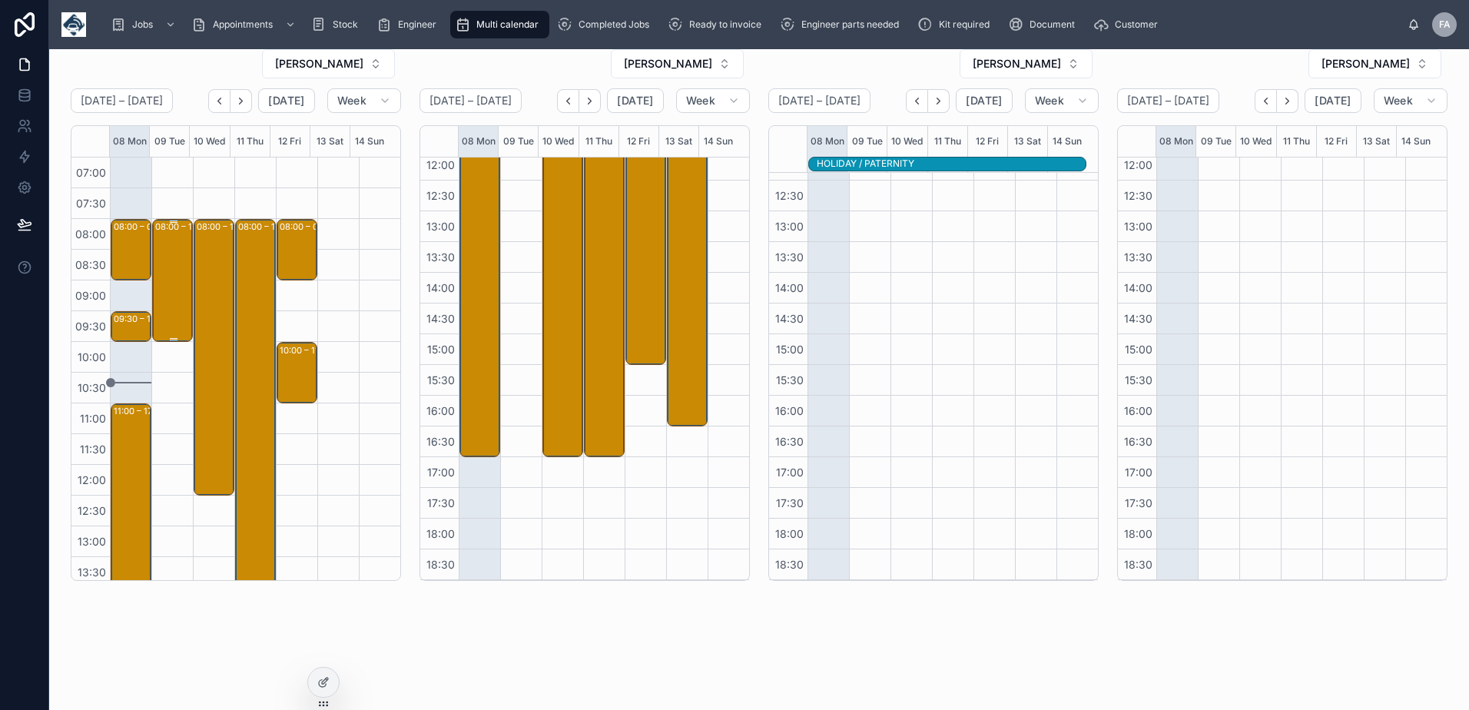
click at [171, 263] on div "08:00 – 10:00 Robinson Contract Services - 00321679 - 2 X SERVICE CALLS - 8AM T…" at bounding box center [173, 280] width 36 height 120
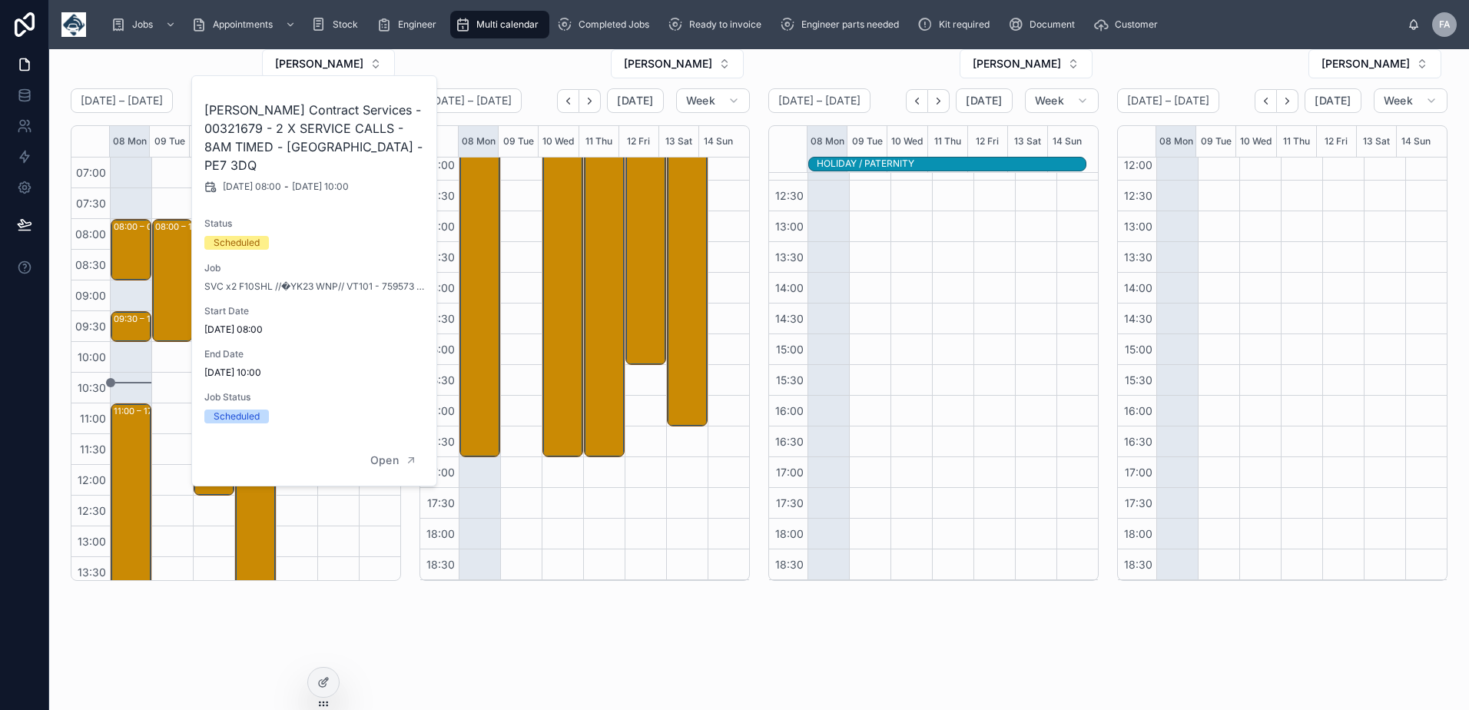
click at [237, 128] on h2 "Robinson Contract Services - 00321679 - 2 X SERVICE CALLS - 8AM TIMED - PETERBO…" at bounding box center [314, 138] width 221 height 74
click at [193, 393] on div "08:00 – 12:30 M&J Evans - TIMED 8:00am - TN360 - RENEWAL UPGRADE - 30 X VT101 W…" at bounding box center [213, 525] width 41 height 737
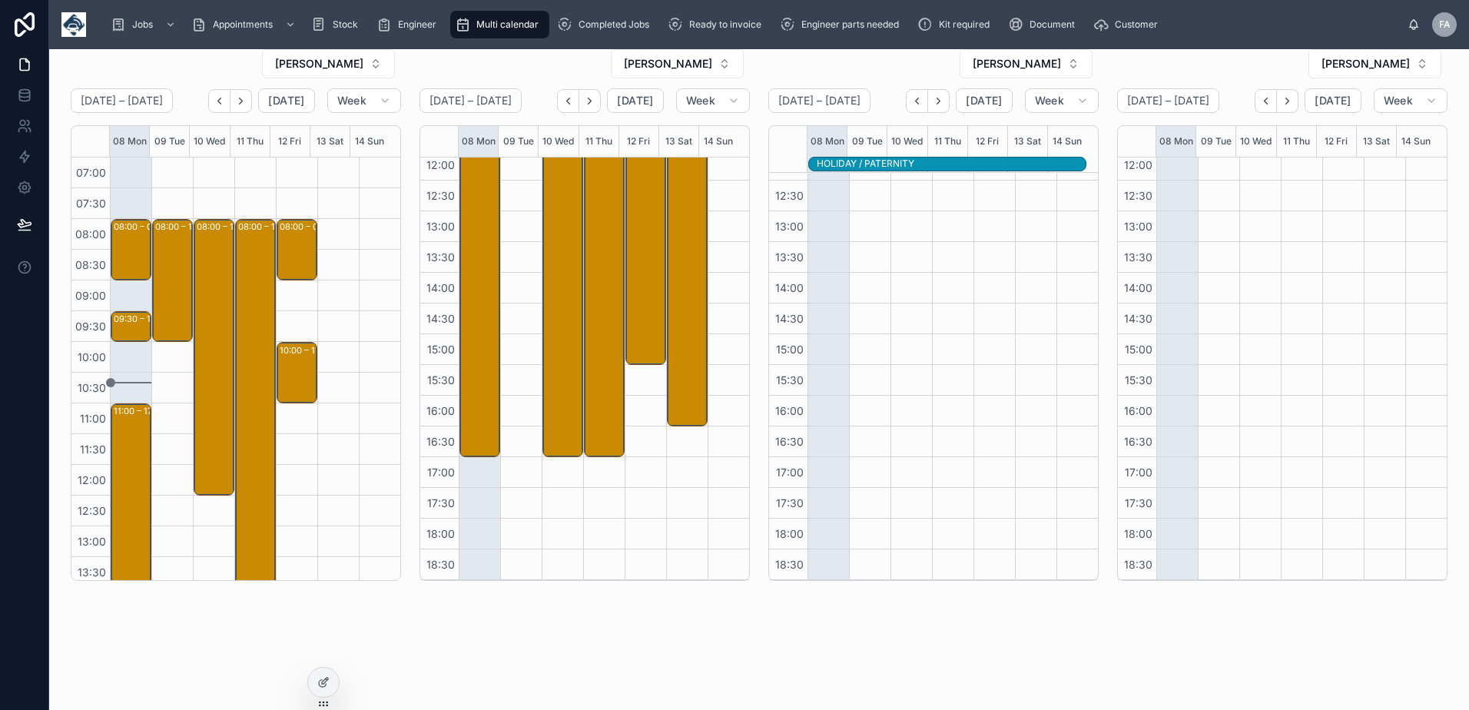
click at [179, 385] on div "08:00 – 10:00 Robinson Contract Services - 00321679 - 2 X SERVICE CALLS - 8AM T…" at bounding box center [171, 525] width 41 height 737
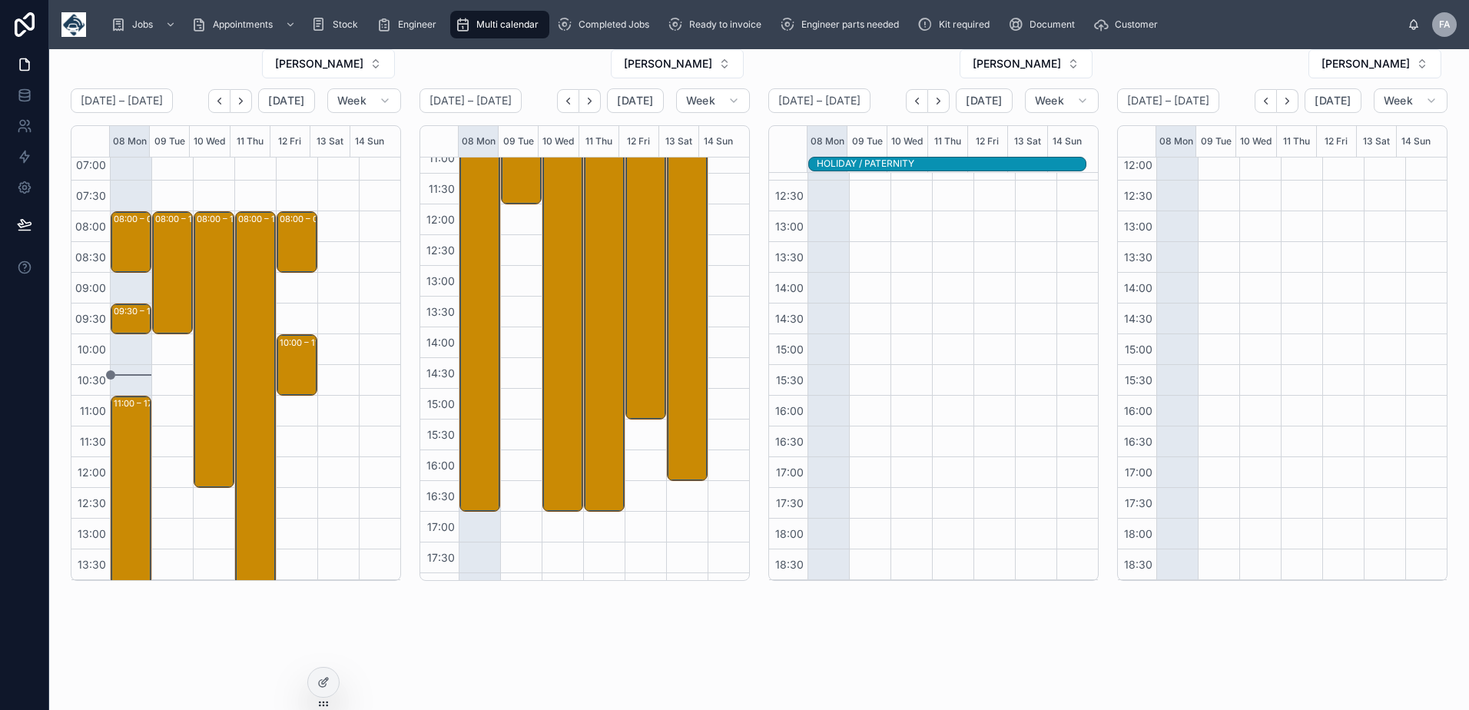
scroll to position [238, 0]
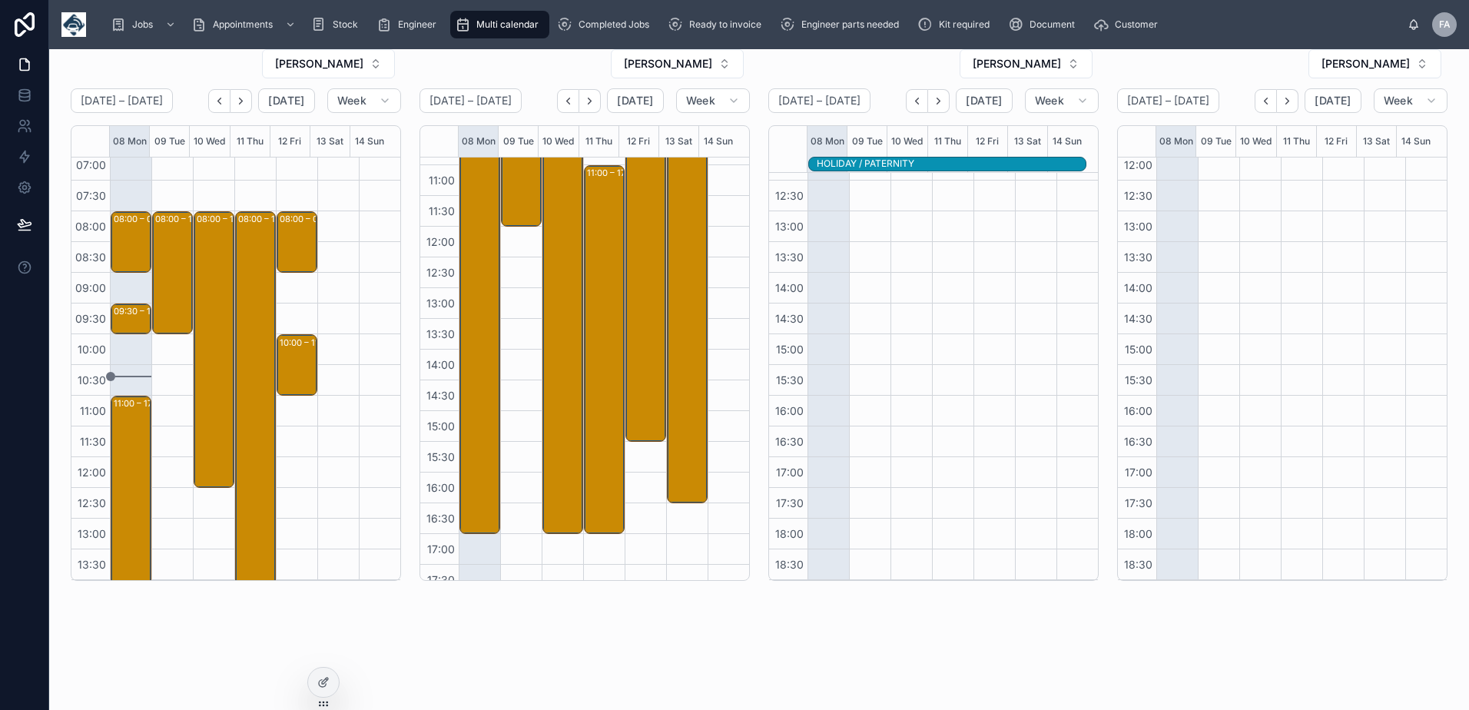
click at [515, 333] on div "08:00 – 12:00 Readypower Rail Services Limited - 00324040 - 2 x deinstalls - 8a…" at bounding box center [520, 287] width 41 height 737
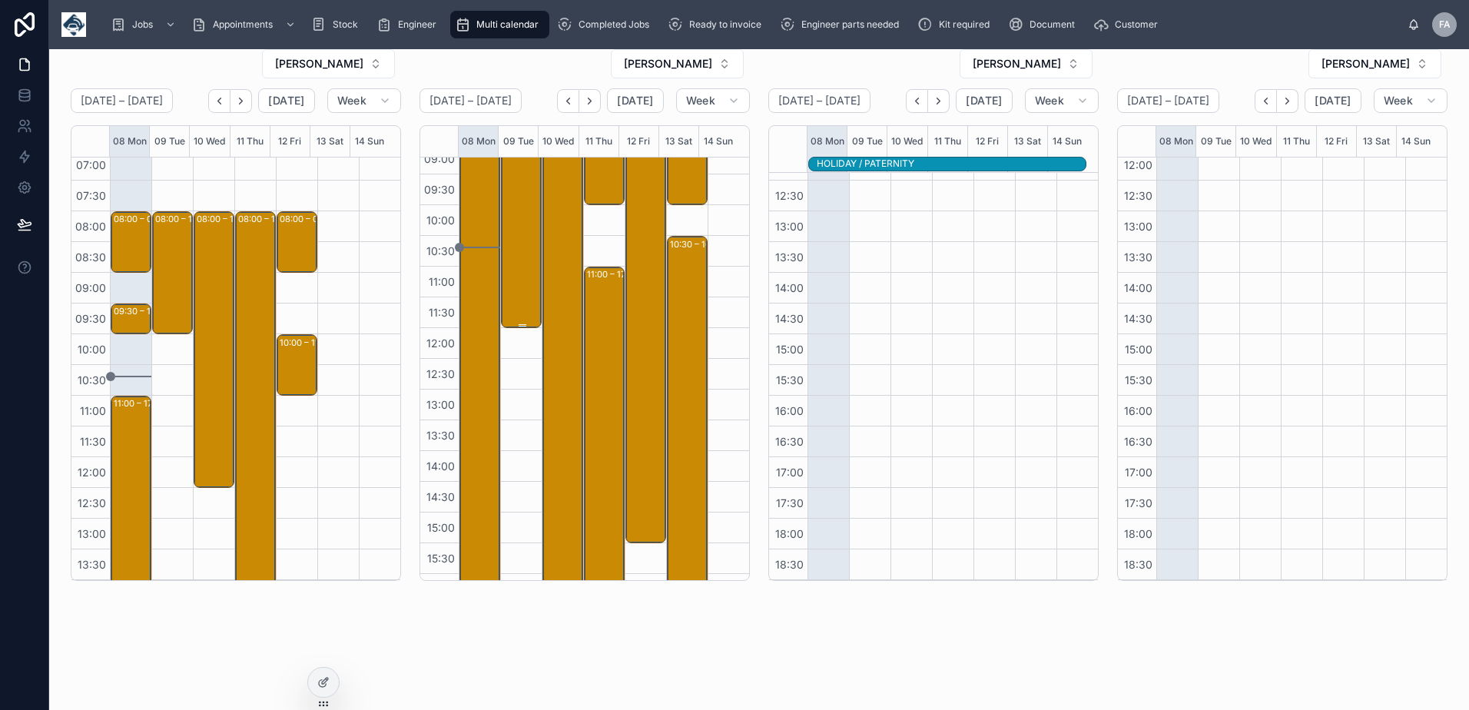
scroll to position [0, 0]
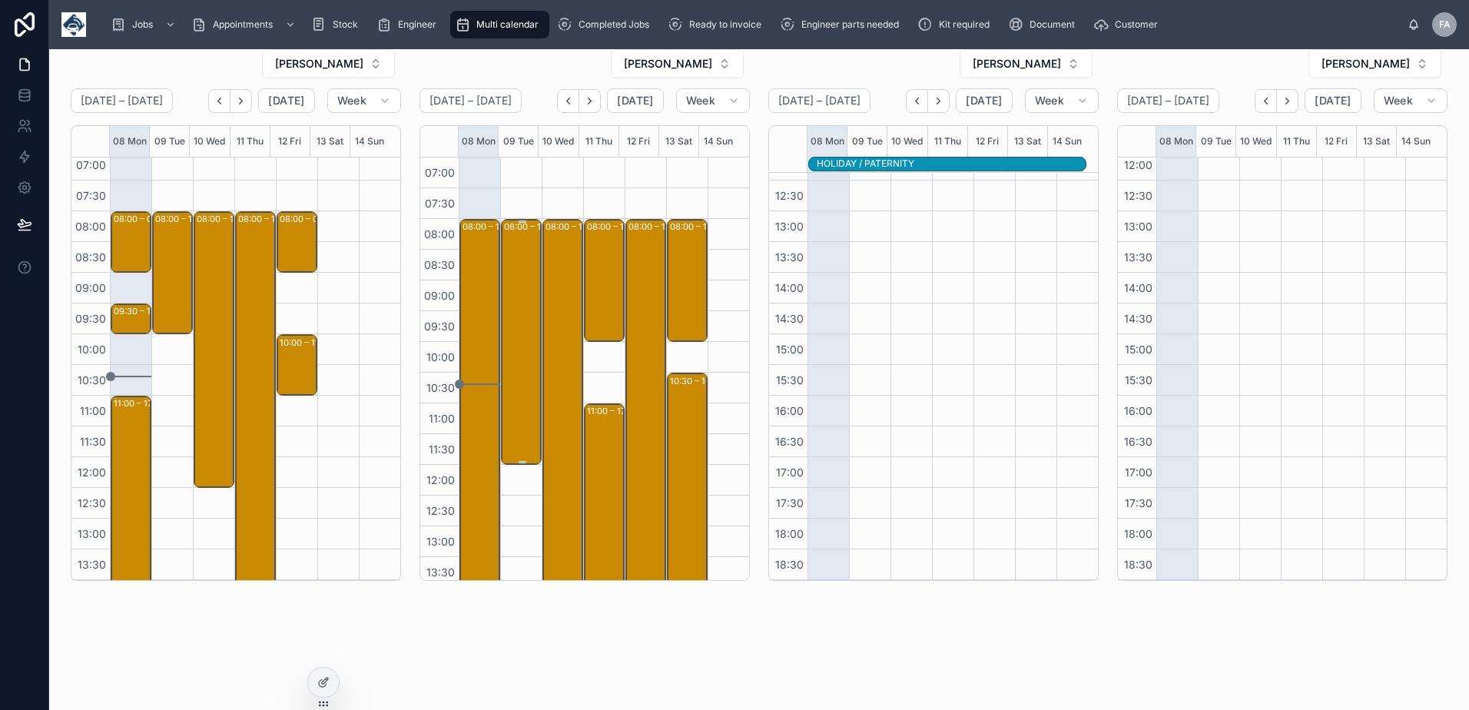
click at [515, 297] on div "08:00 – 12:00 Readypower Rail Services Limited - 00324040 - 2 x deinstalls - 8a…" at bounding box center [522, 341] width 36 height 243
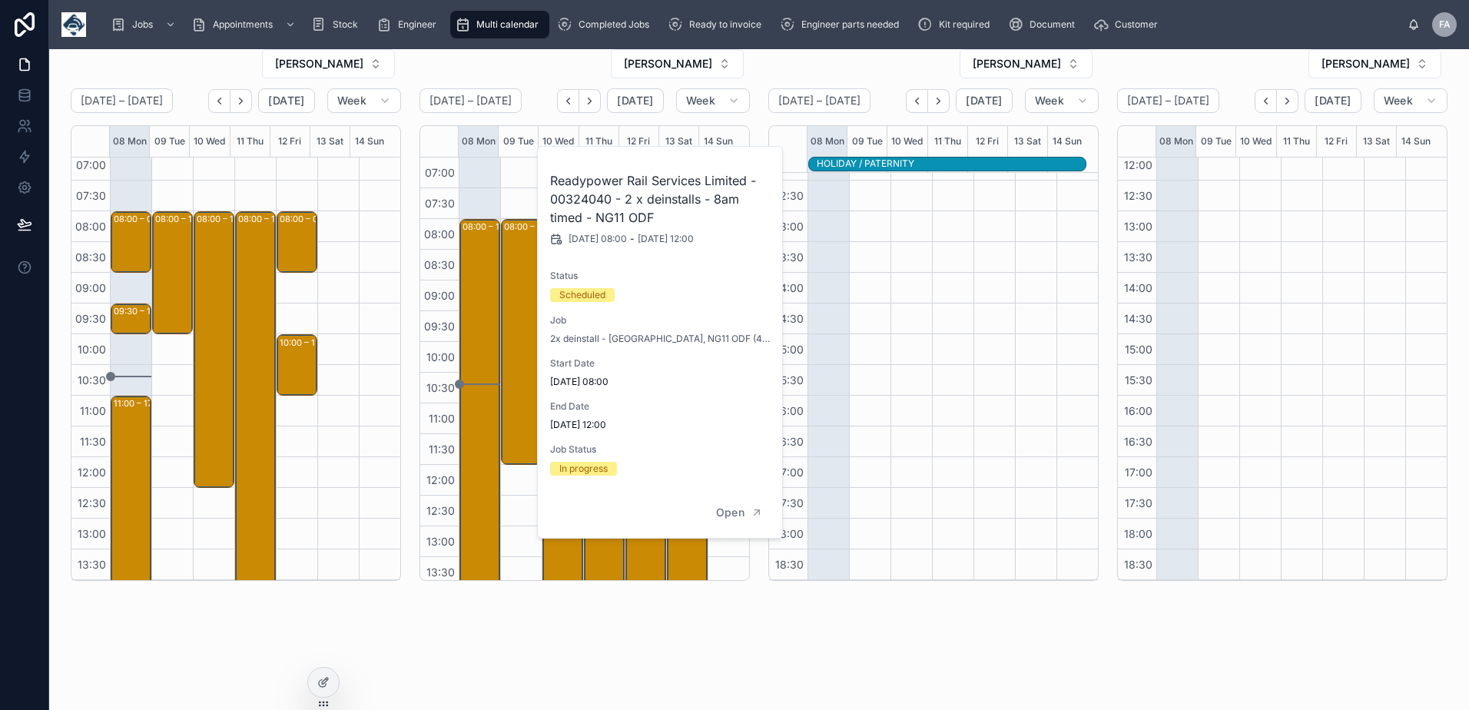
click at [478, 187] on div "08:00 – 17:00 Readypower Rail Services Limited - 00324040 - 2 x deinstalls - 8a…" at bounding box center [479, 525] width 41 height 737
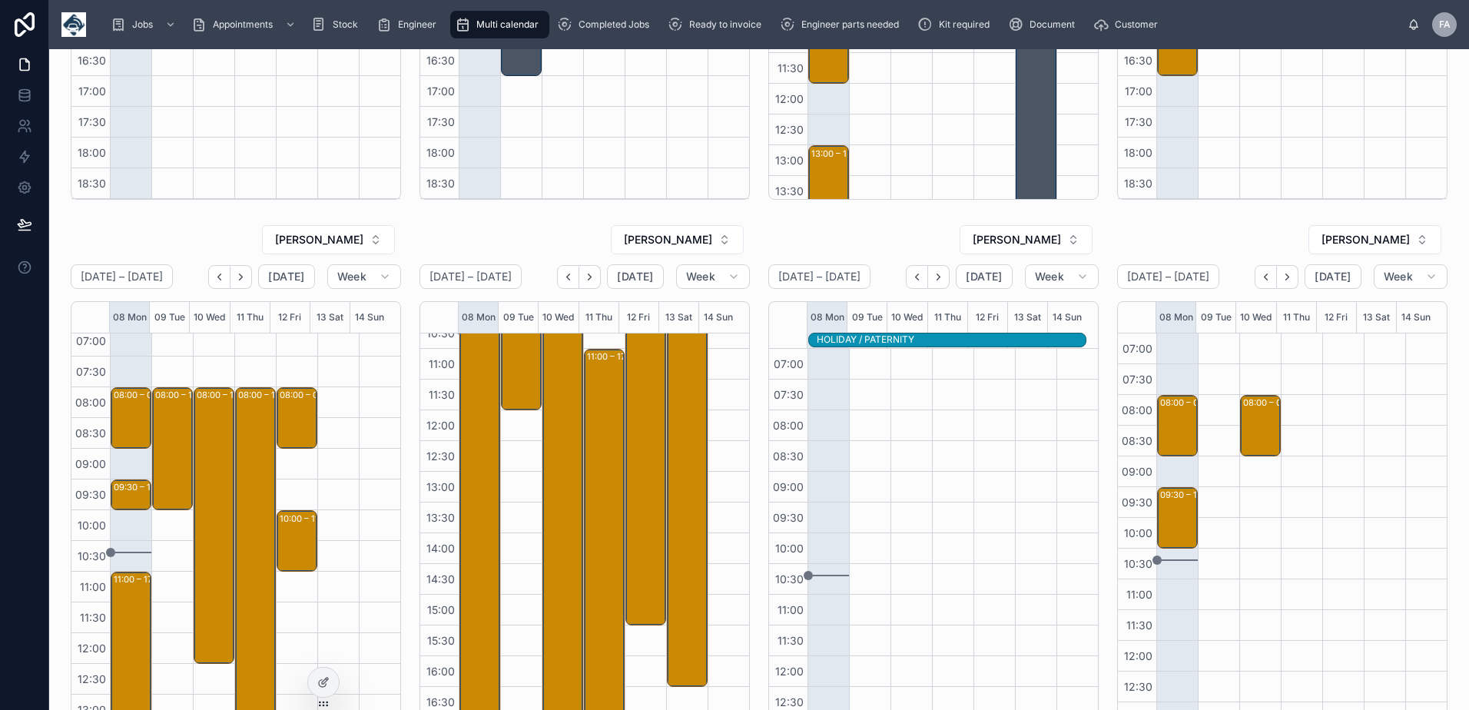
scroll to position [384, 0]
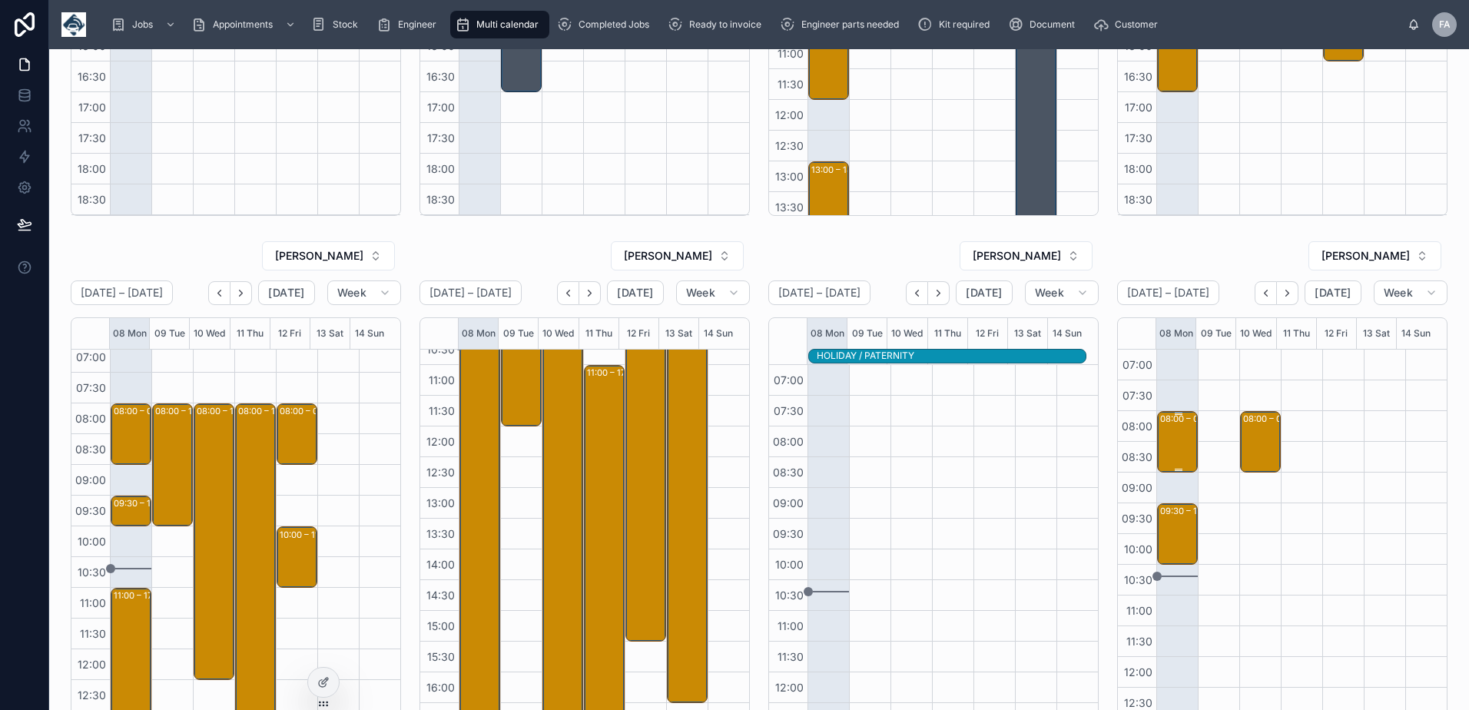
click at [1163, 444] on div "08:00 – 09:00 City Electrical Factors Ltd - 00322497 - TIMED 8AM - 1 X INSTALL …" at bounding box center [1178, 442] width 36 height 58
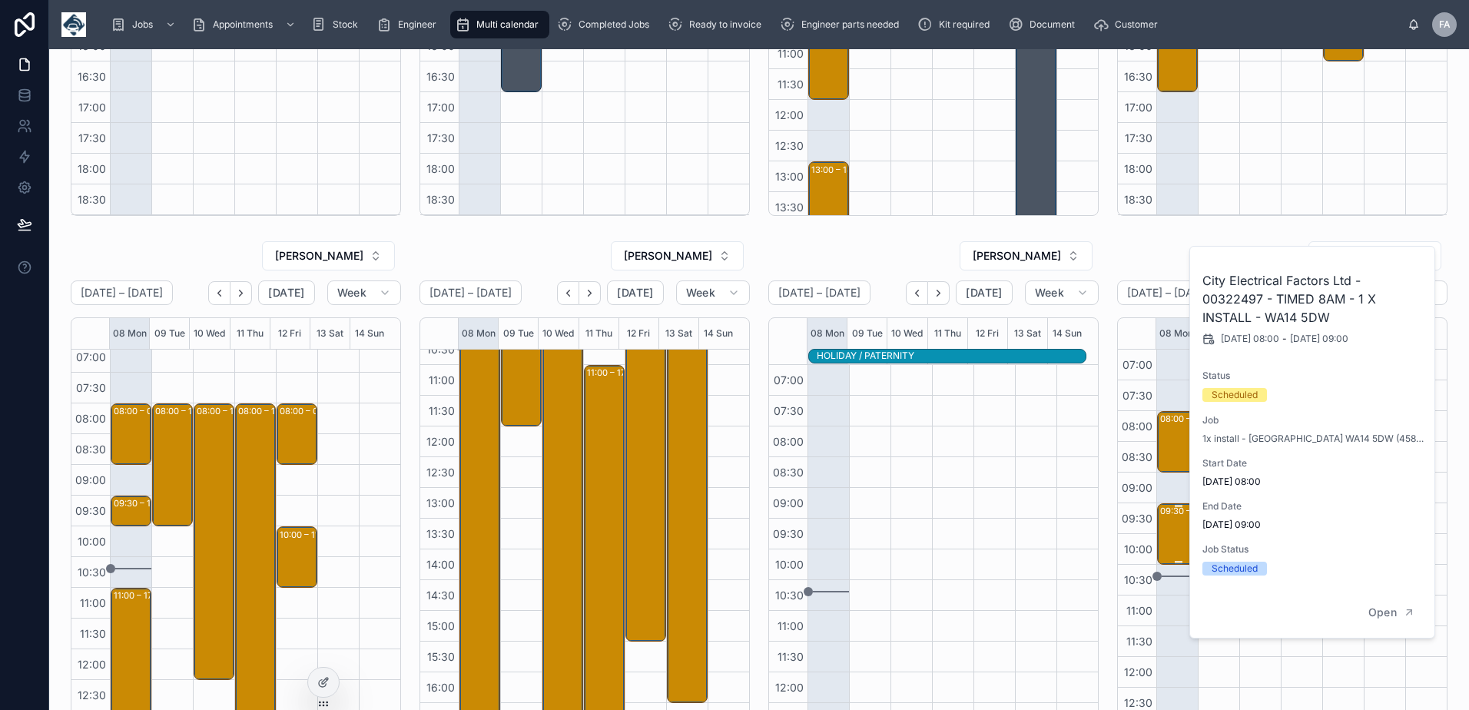
click at [1170, 542] on div "09:30 – 10:30 Trilogy Freight Limited - 00324317 - 1 X REPAIR - AM - MANCHESTER…" at bounding box center [1178, 534] width 36 height 58
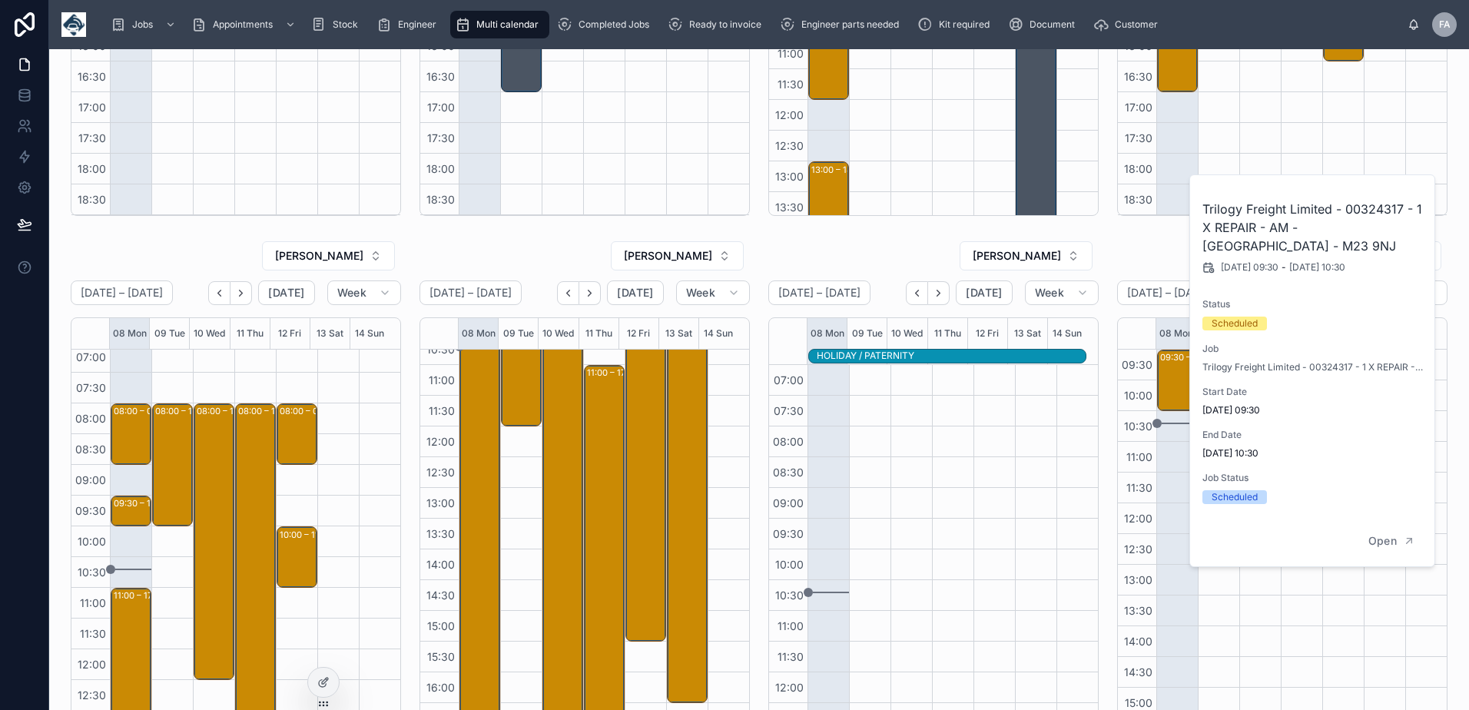
scroll to position [0, 0]
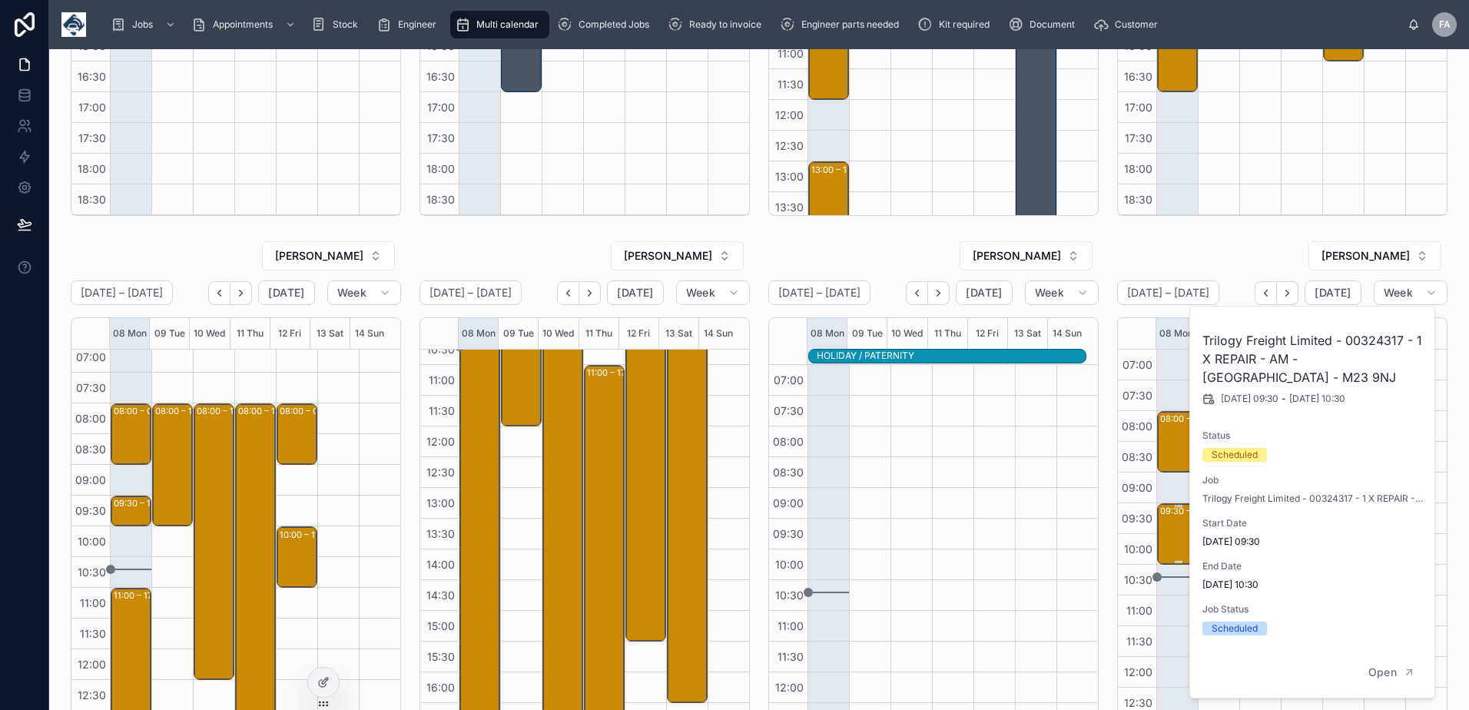
click at [1169, 530] on div "09:30 – 10:30 Trilogy Freight Limited - 00324317 - 1 X REPAIR - AM - MANCHESTER…" at bounding box center [1178, 534] width 36 height 58
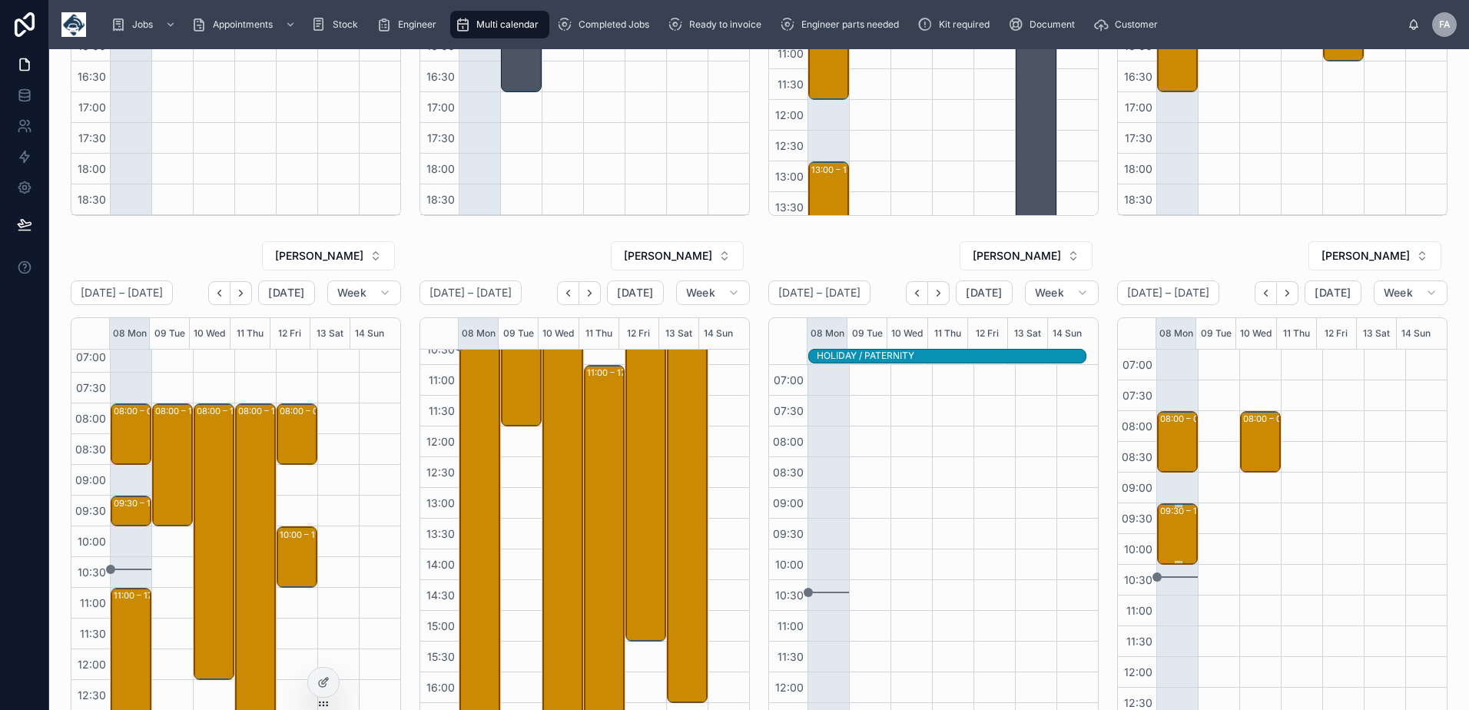
click at [1172, 523] on div "09:30 – 10:30 Trilogy Freight Limited - 00324317 - 1 X REPAIR - AM - MANCHESTER…" at bounding box center [1178, 534] width 36 height 58
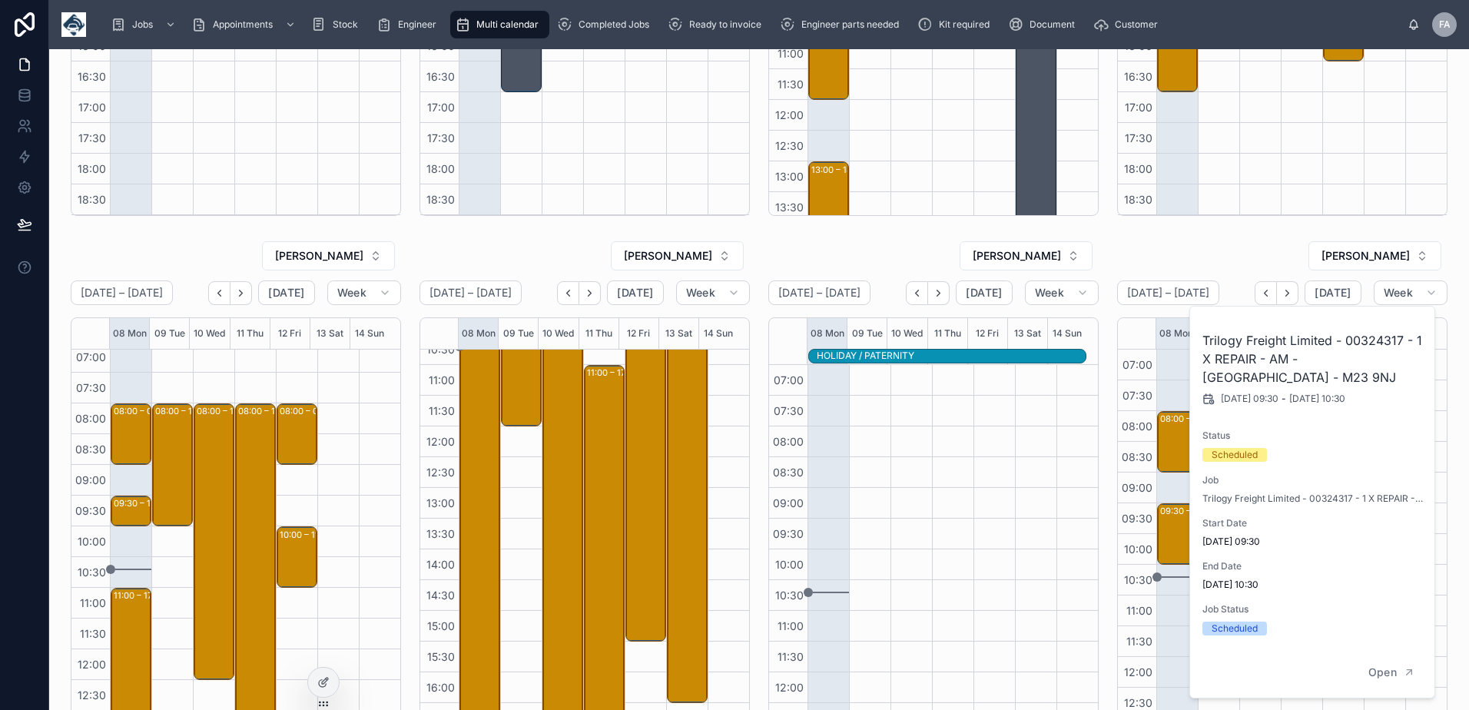
click at [1357, 339] on h2 "Trilogy Freight Limited - 00324317 - 1 X REPAIR - AM - MANCHESTER - M23 9NJ" at bounding box center [1312, 358] width 221 height 55
drag, startPoint x: 1357, startPoint y: 339, endPoint x: 1350, endPoint y: 321, distance: 19.0
click at [1350, 321] on div "Trilogy Freight Limited - 00324317 - 1 X REPAIR - AM - MANCHESTER - M23 9NJ 08/…" at bounding box center [1313, 477] width 246 height 341
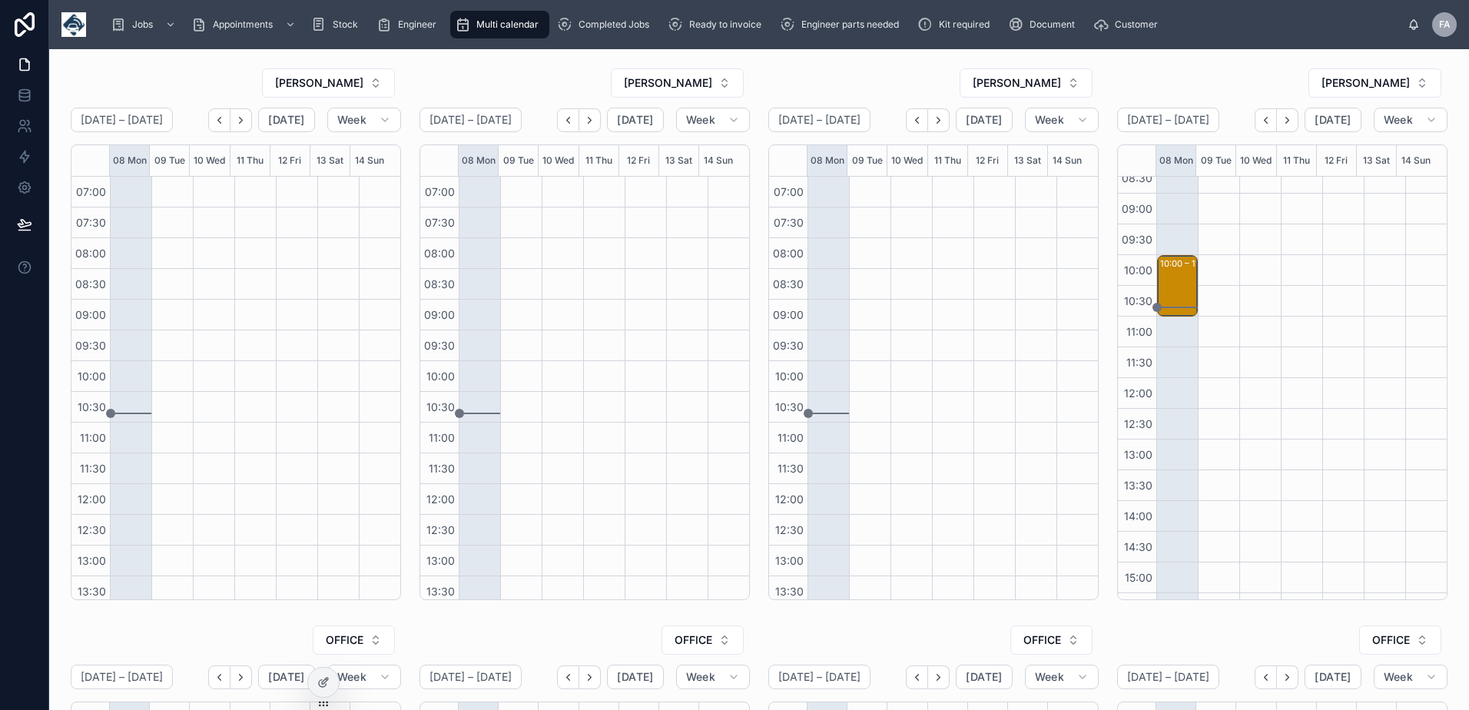
scroll to position [230, 0]
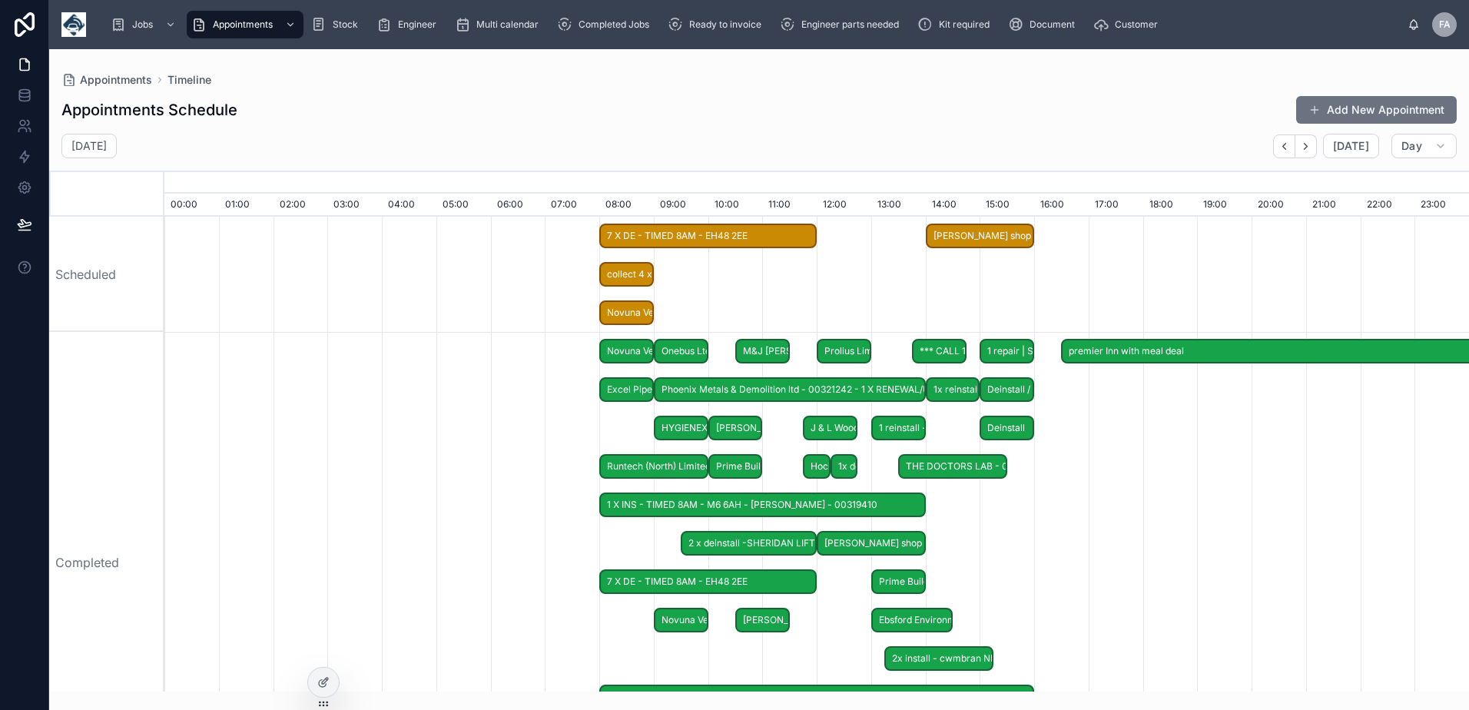
scroll to position [0, 9131]
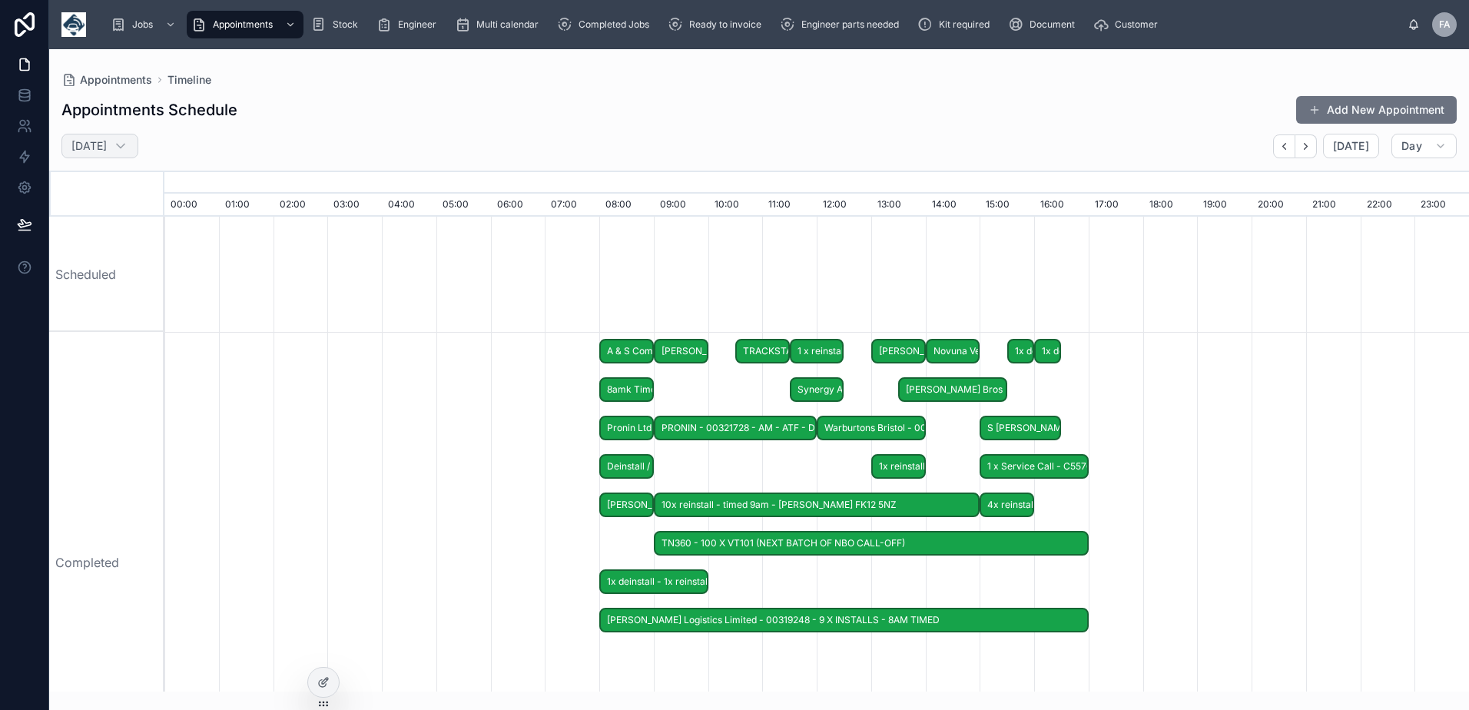
click at [100, 148] on h2 "[DATE]" at bounding box center [88, 145] width 35 height 15
click at [107, 144] on h2 "[DATE]" at bounding box center [88, 145] width 35 height 15
click at [138, 151] on div "[DATE]" at bounding box center [99, 146] width 77 height 25
select select "****"
select select "*"
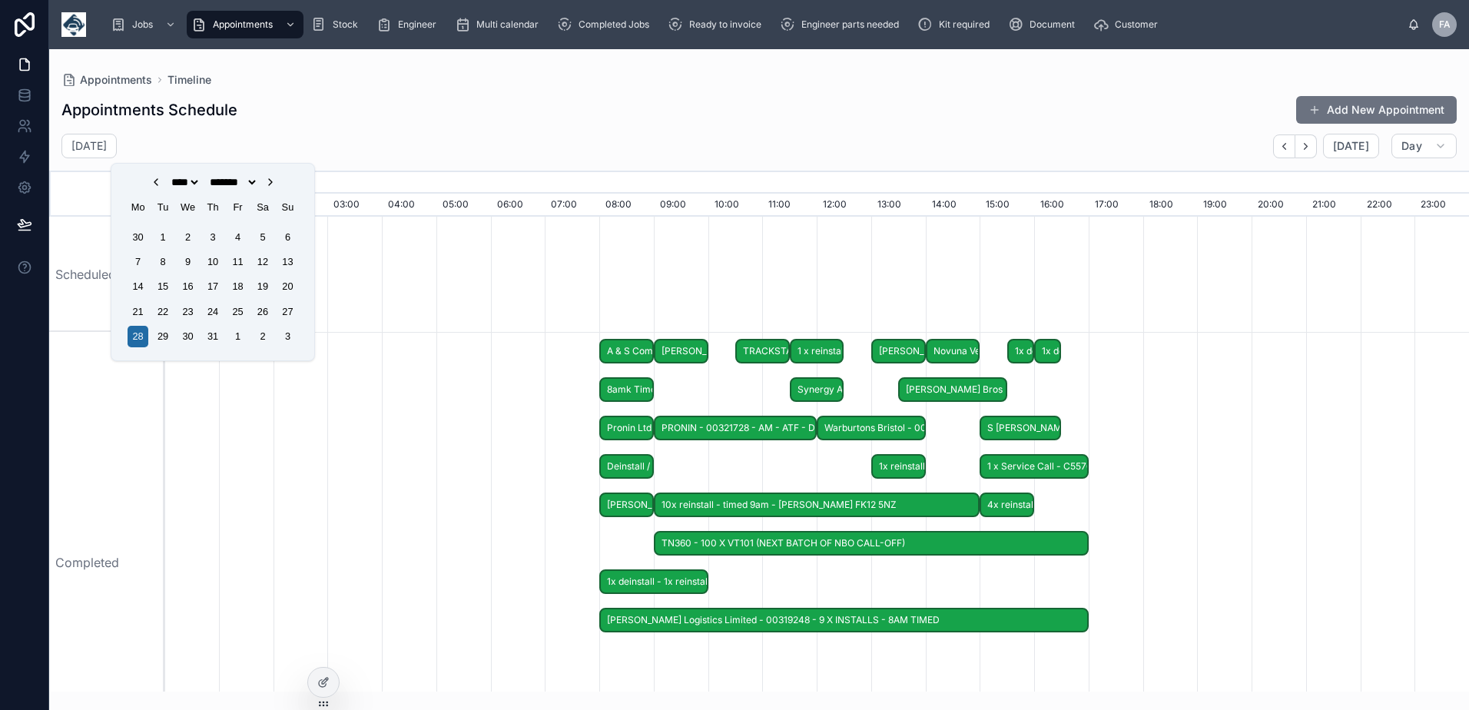
click at [162, 156] on div "[DATE] [DATE] Day" at bounding box center [759, 146] width 1420 height 25
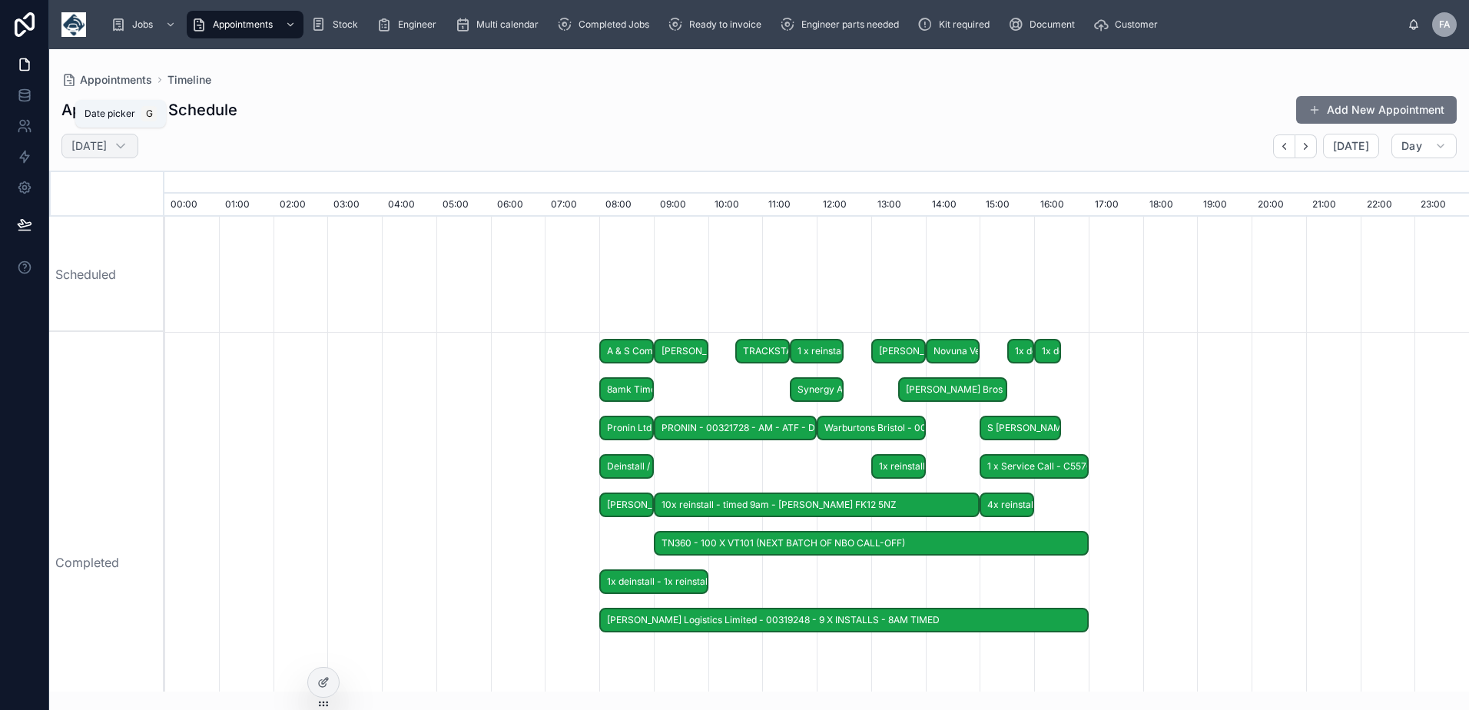
click at [138, 152] on div "[DATE]" at bounding box center [99, 146] width 77 height 25
select select "****"
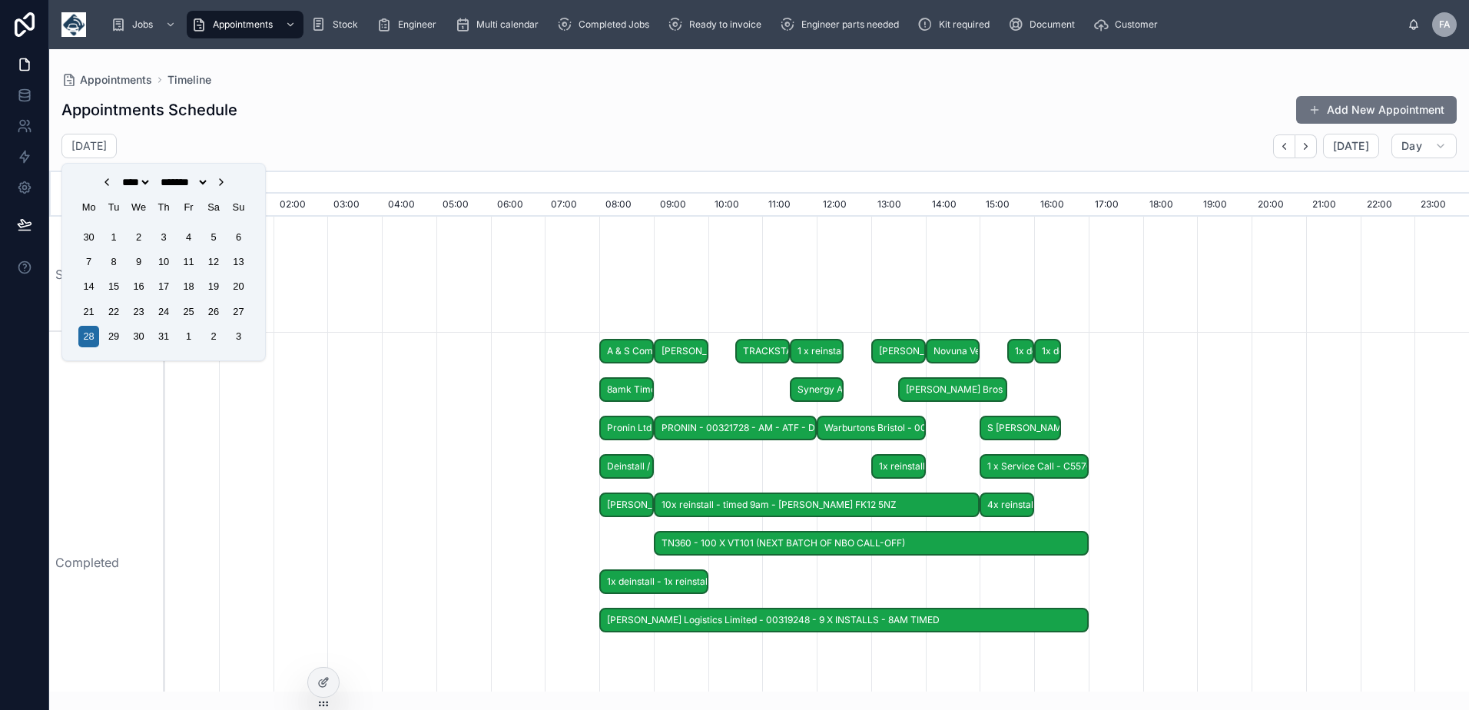
click at [237, 191] on div "**** **** **** **** **** **** **** **** **** **** **** **** **** **** **** ****…" at bounding box center [163, 194] width 184 height 49
click at [227, 187] on icon "Choose Date" at bounding box center [221, 182] width 12 height 12
click at [227, 185] on icon "Choose Date" at bounding box center [221, 182] width 12 height 12
select select "*"
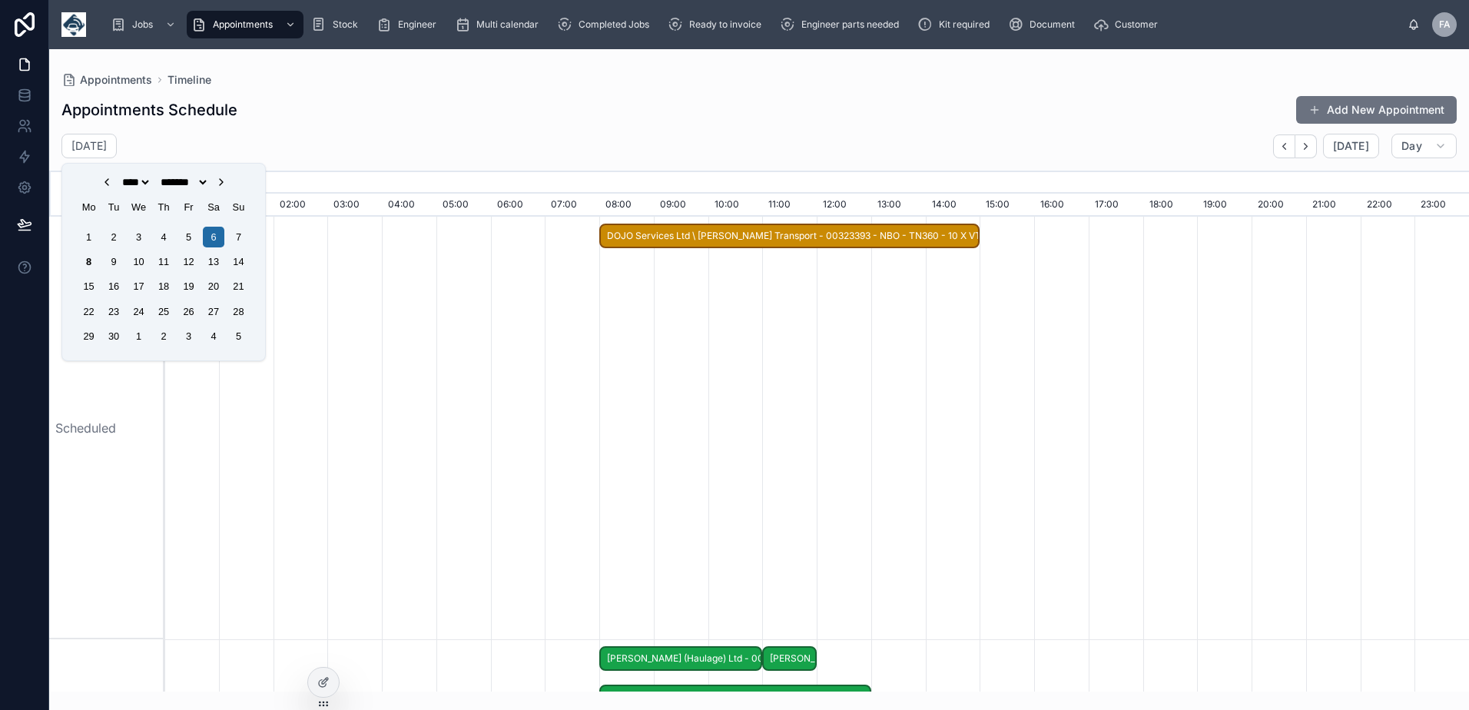
click at [192, 241] on div "5" at bounding box center [188, 237] width 21 height 21
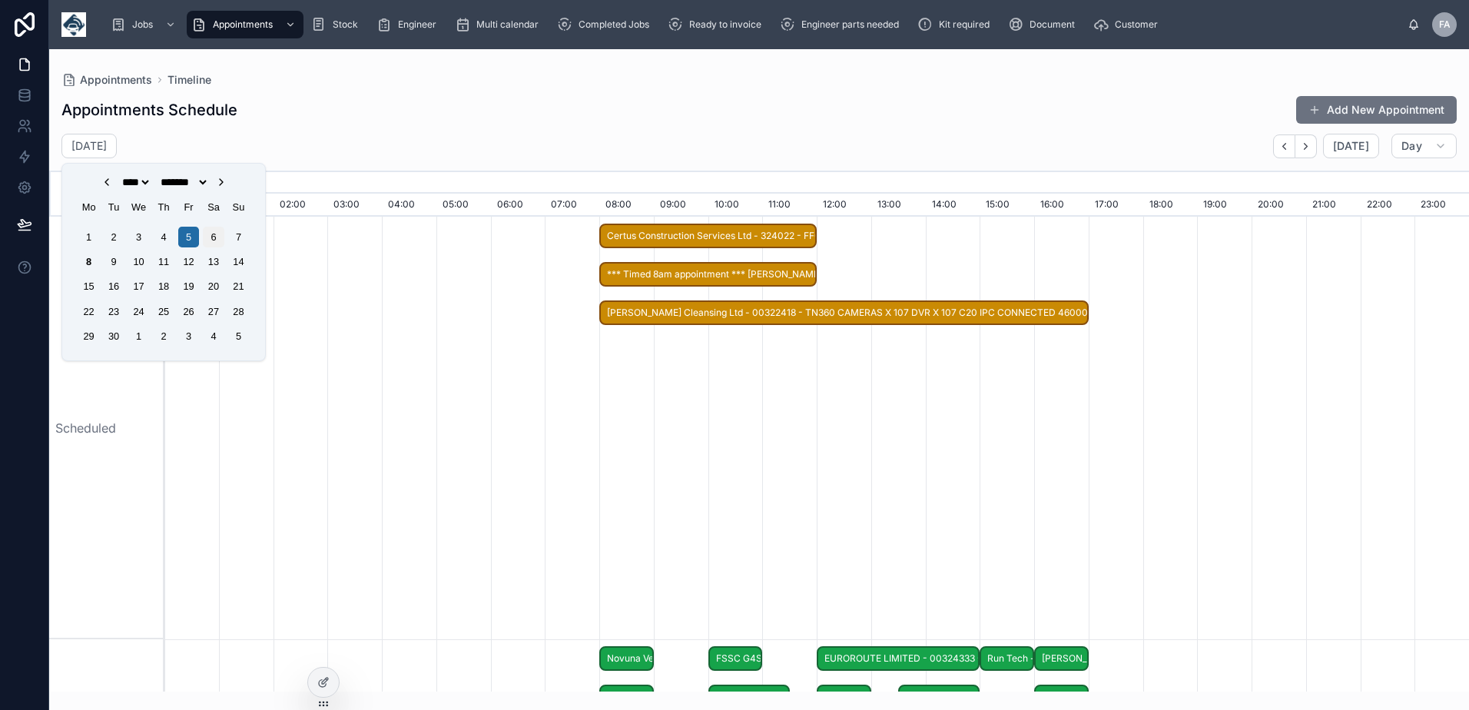
click at [211, 241] on div "6" at bounding box center [213, 237] width 21 height 21
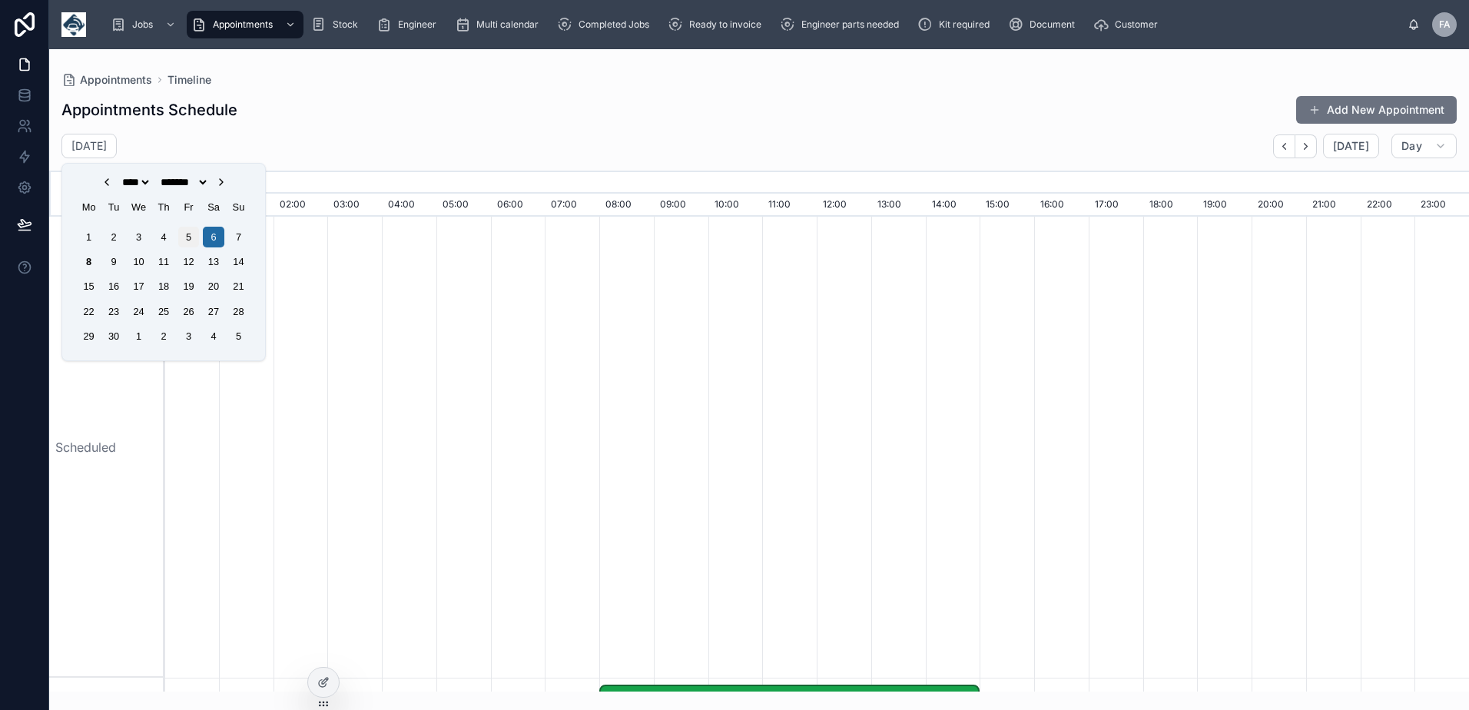
click at [191, 241] on div "5" at bounding box center [188, 237] width 21 height 21
click at [215, 242] on div "6" at bounding box center [213, 237] width 21 height 21
click at [89, 267] on div "8" at bounding box center [88, 261] width 21 height 21
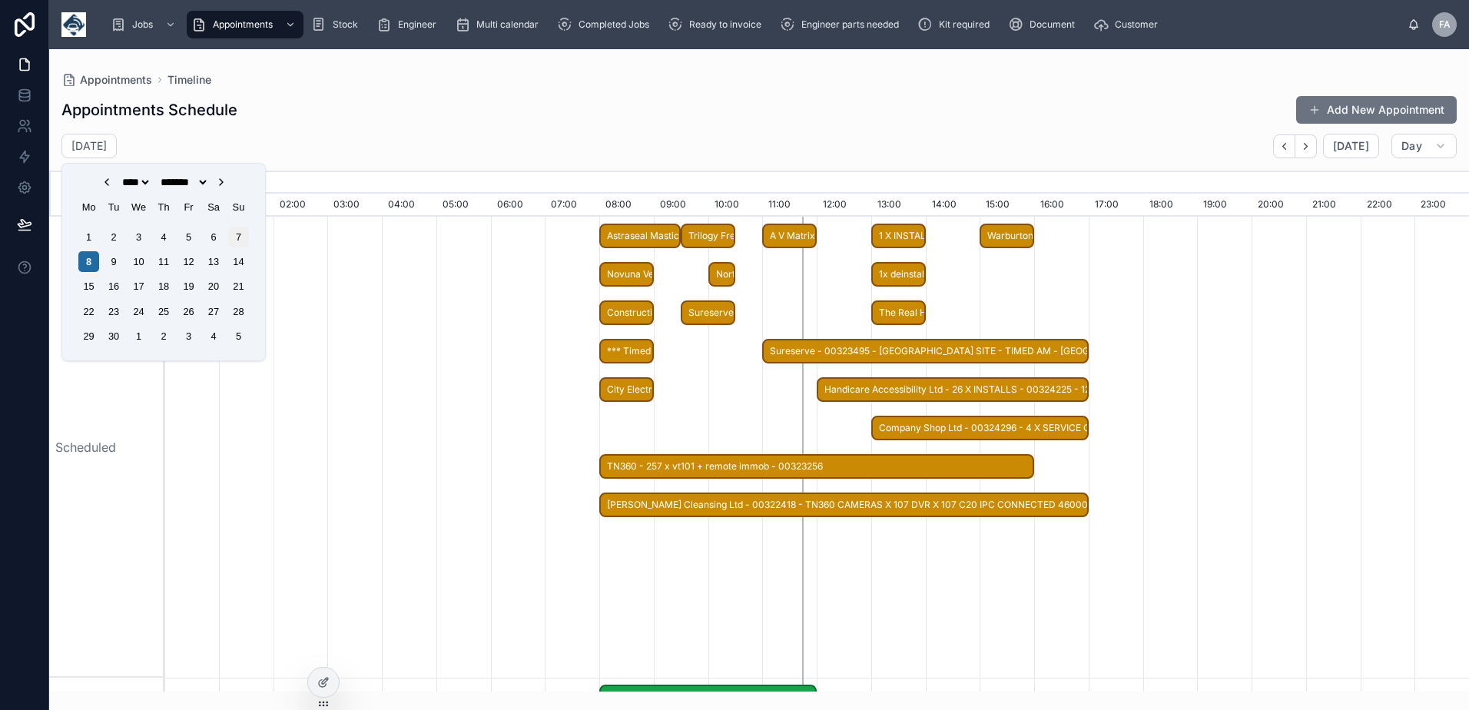
click at [238, 245] on div "7" at bounding box center [238, 237] width 21 height 21
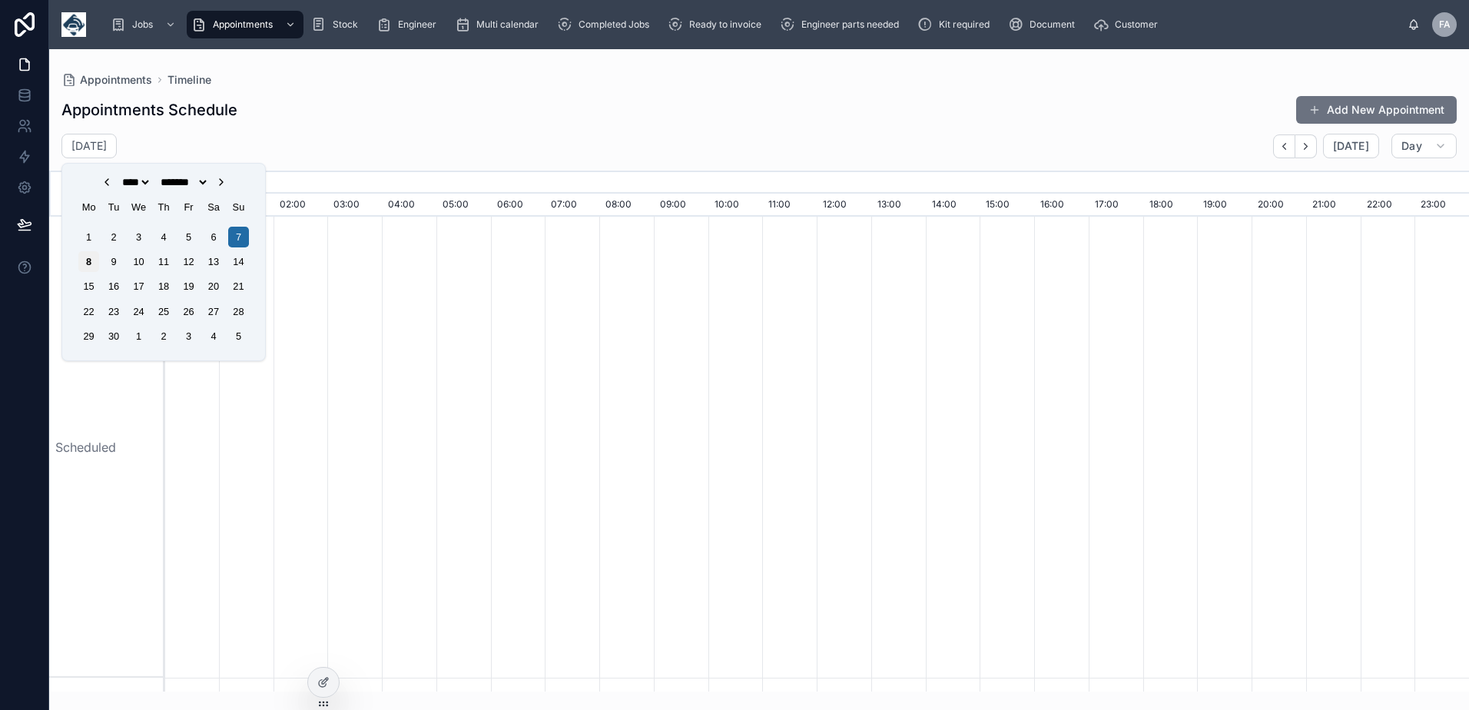
click at [94, 269] on div "8" at bounding box center [88, 261] width 21 height 21
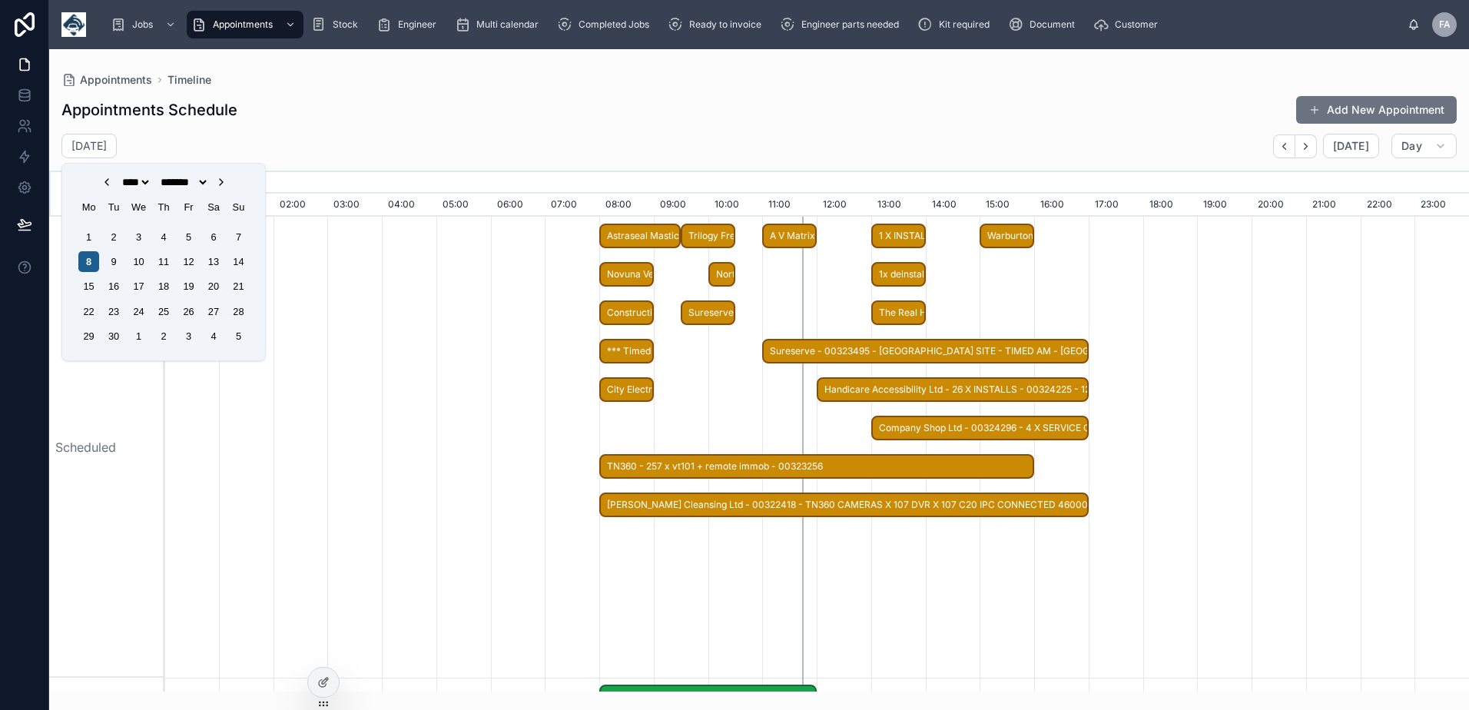
click at [91, 259] on div "8" at bounding box center [88, 261] width 21 height 21
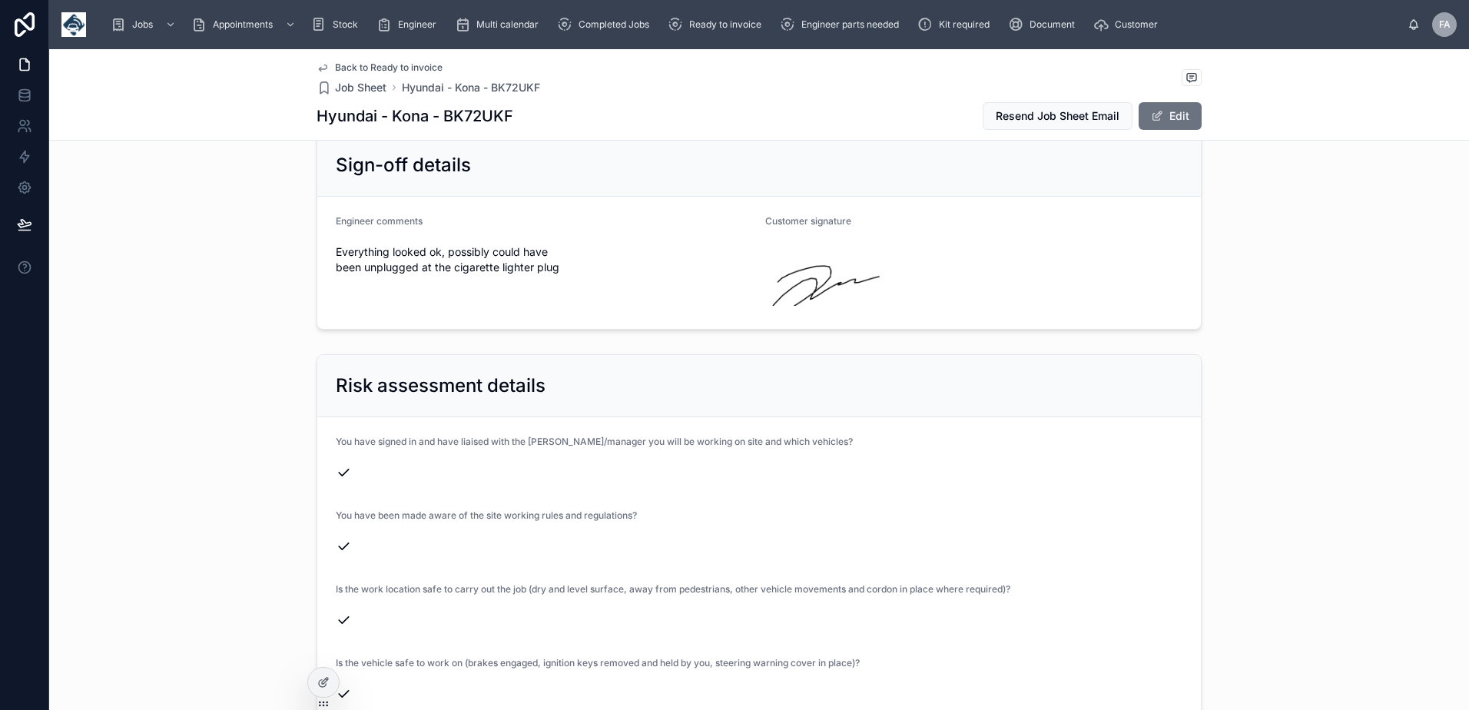
scroll to position [3610, 0]
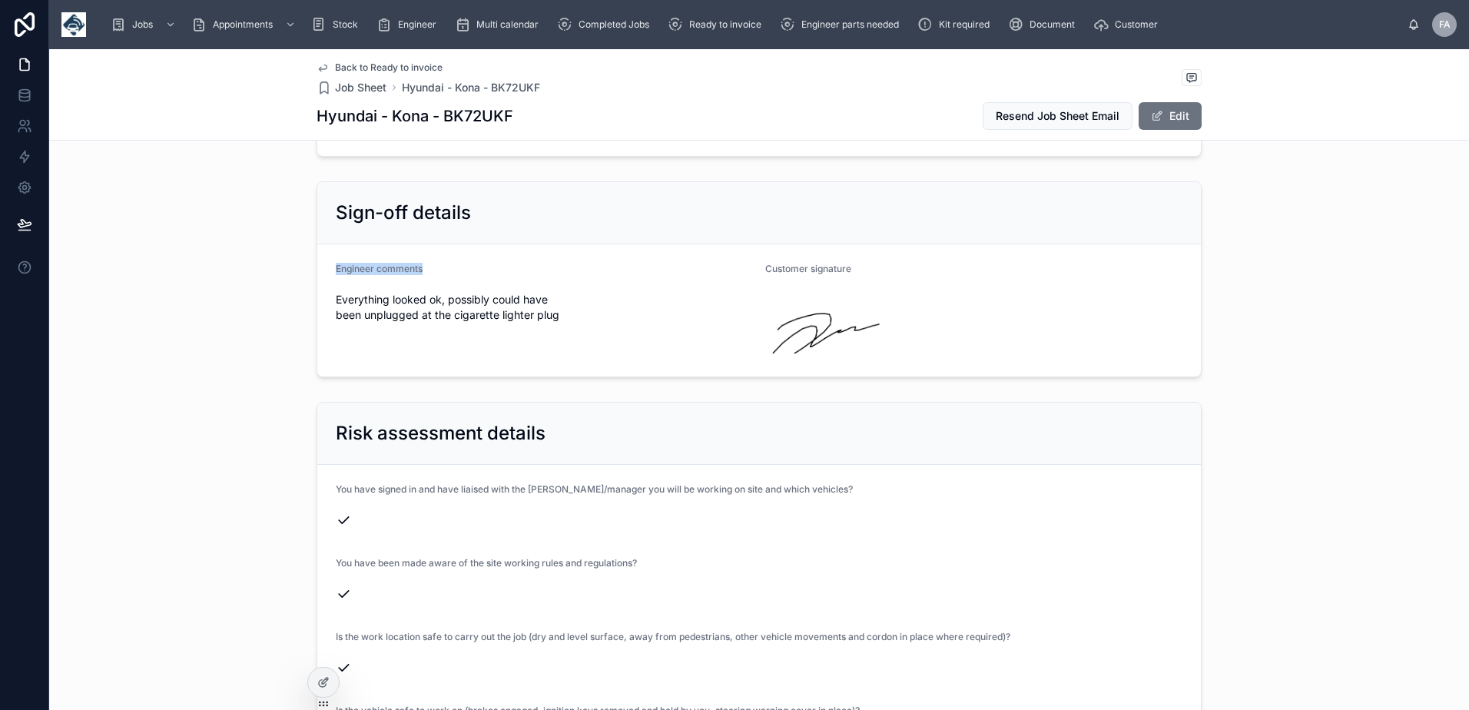
drag, startPoint x: 330, startPoint y: 256, endPoint x: 598, endPoint y: 331, distance: 278.5
click at [598, 331] on div "Engineer comments Everything looked ok, possibly could have been unplugged at t…" at bounding box center [544, 310] width 417 height 95
copy span "Engineer comments"
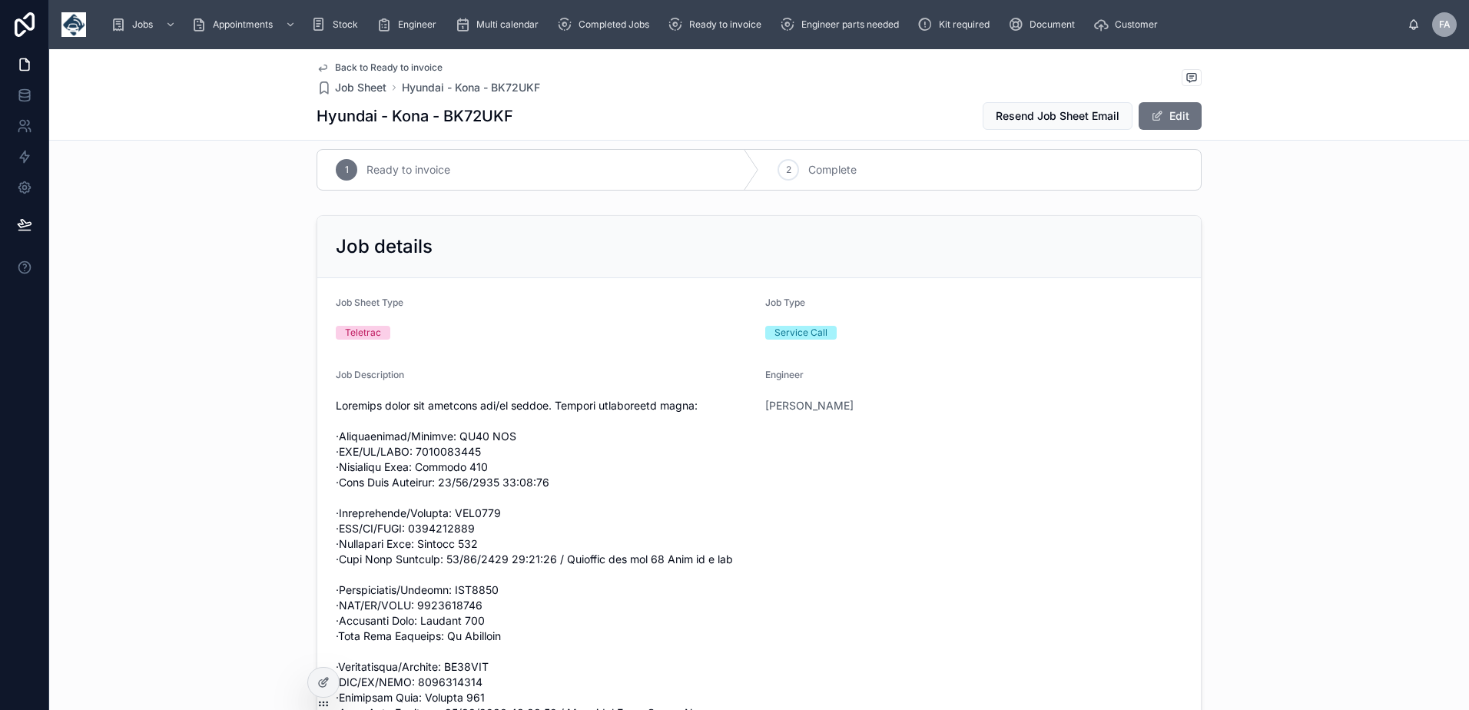
scroll to position [0, 0]
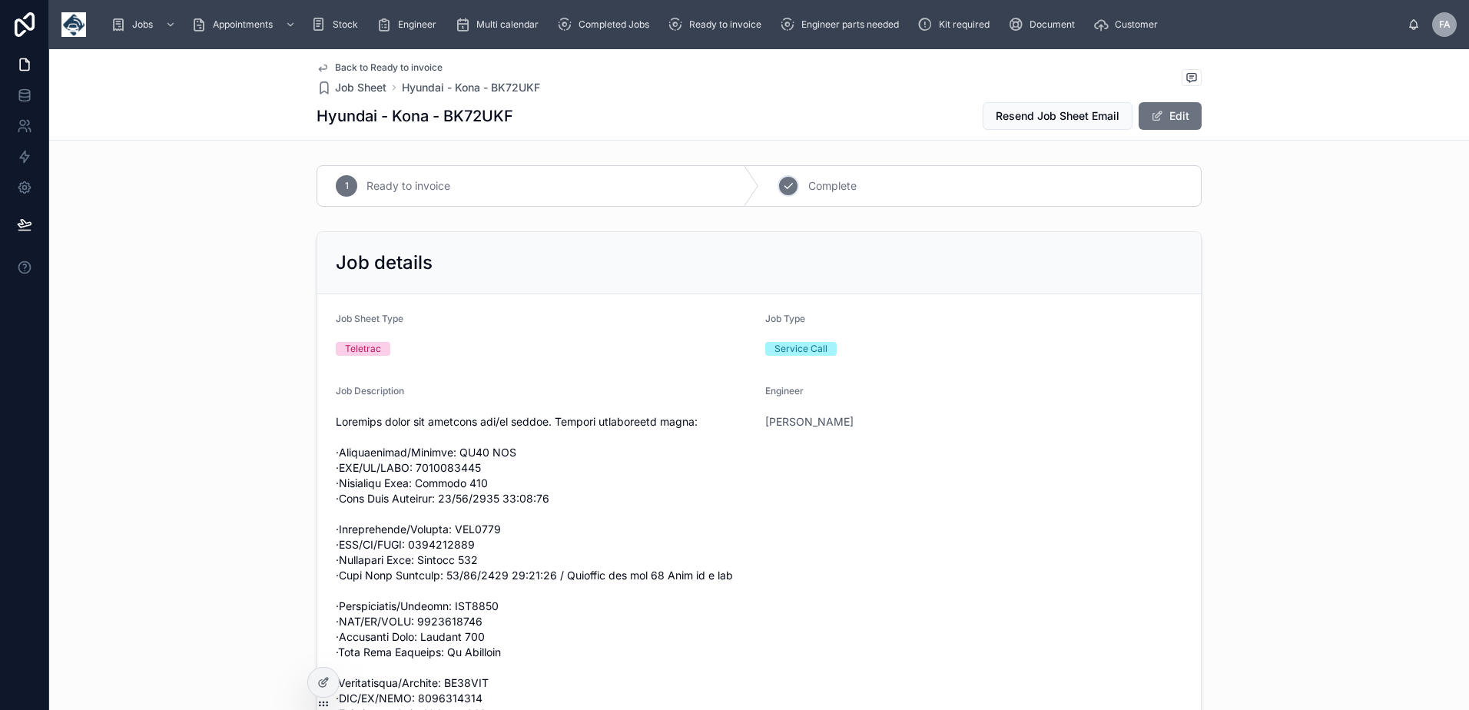
click at [782, 187] on icon at bounding box center [788, 186] width 12 height 12
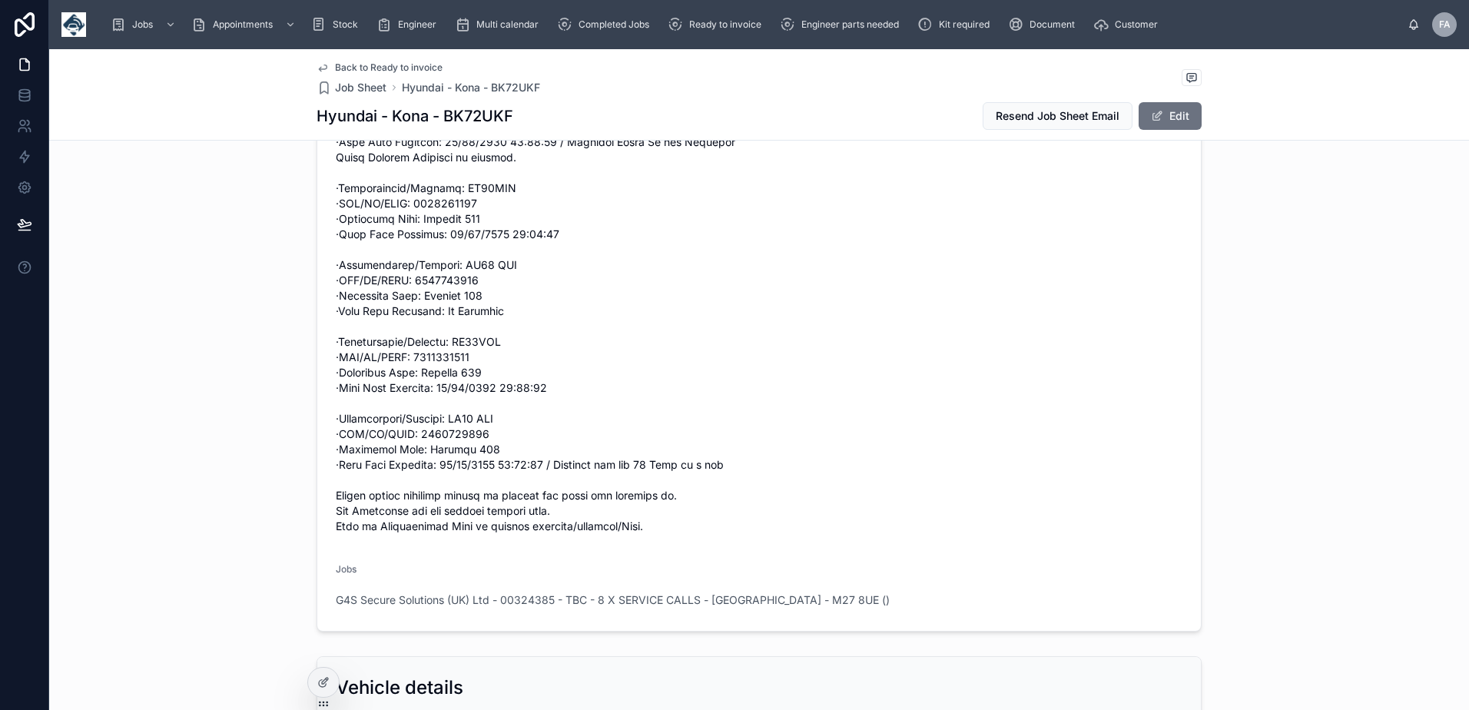
scroll to position [768, 0]
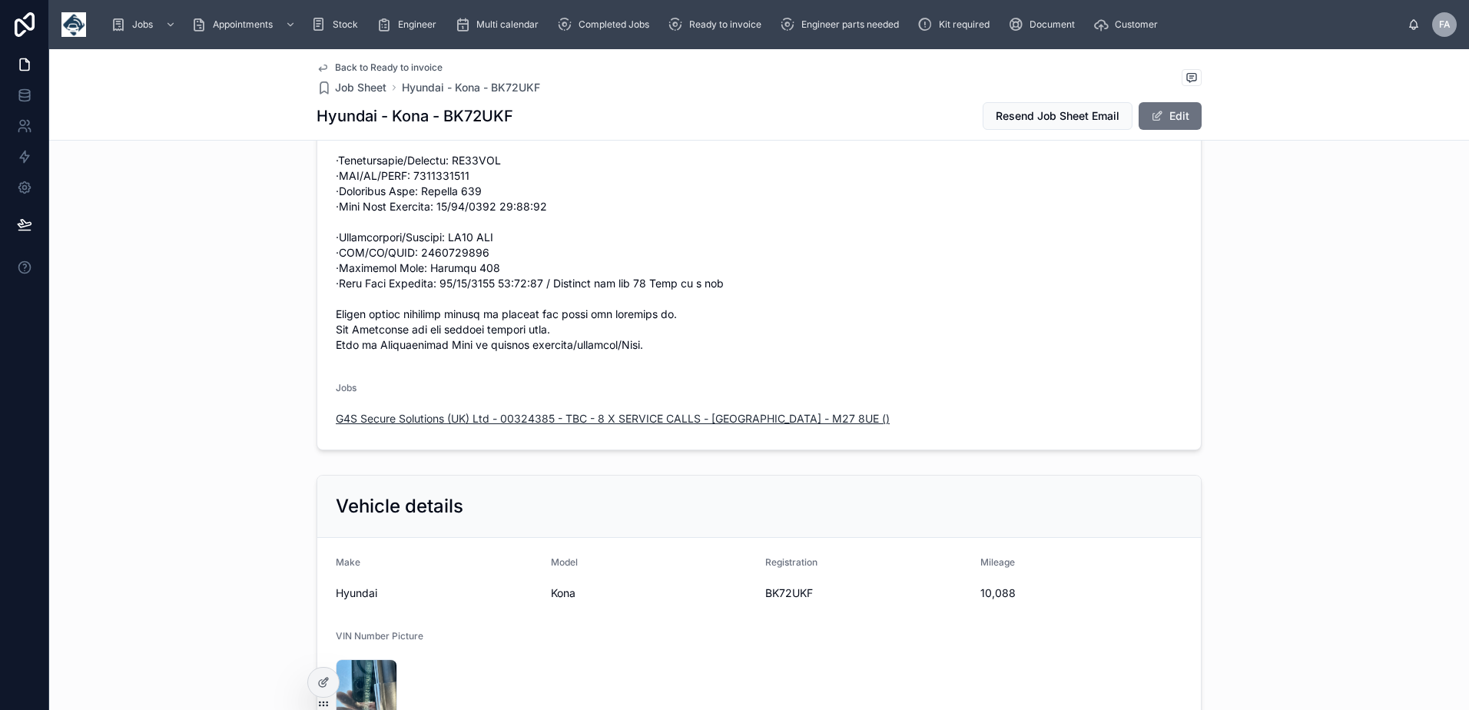
click at [520, 415] on span "G4S Secure Solutions (UK) Ltd - 00324385 - TBC - 8 X SERVICE CALLS - [GEOGRAPHI…" at bounding box center [613, 418] width 554 height 15
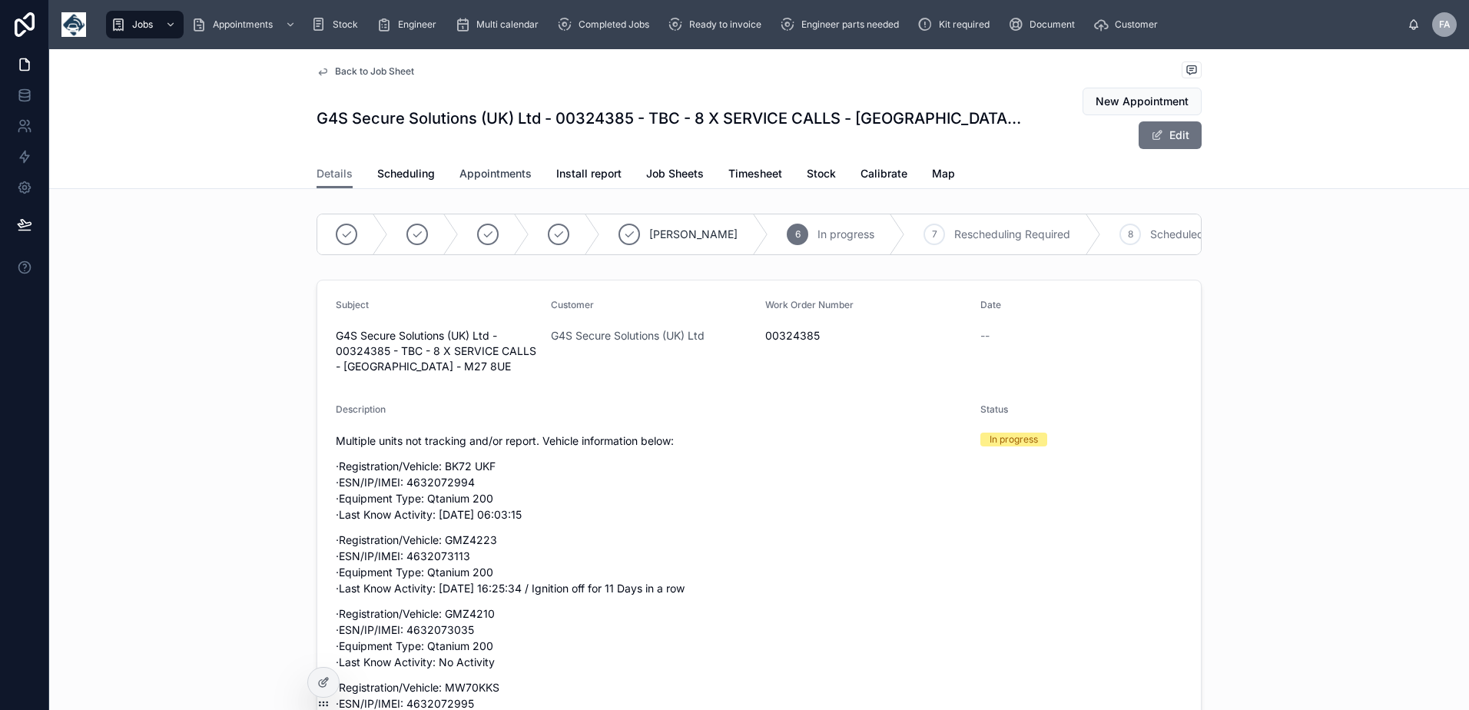
click at [476, 171] on span "Appointments" at bounding box center [495, 173] width 72 height 15
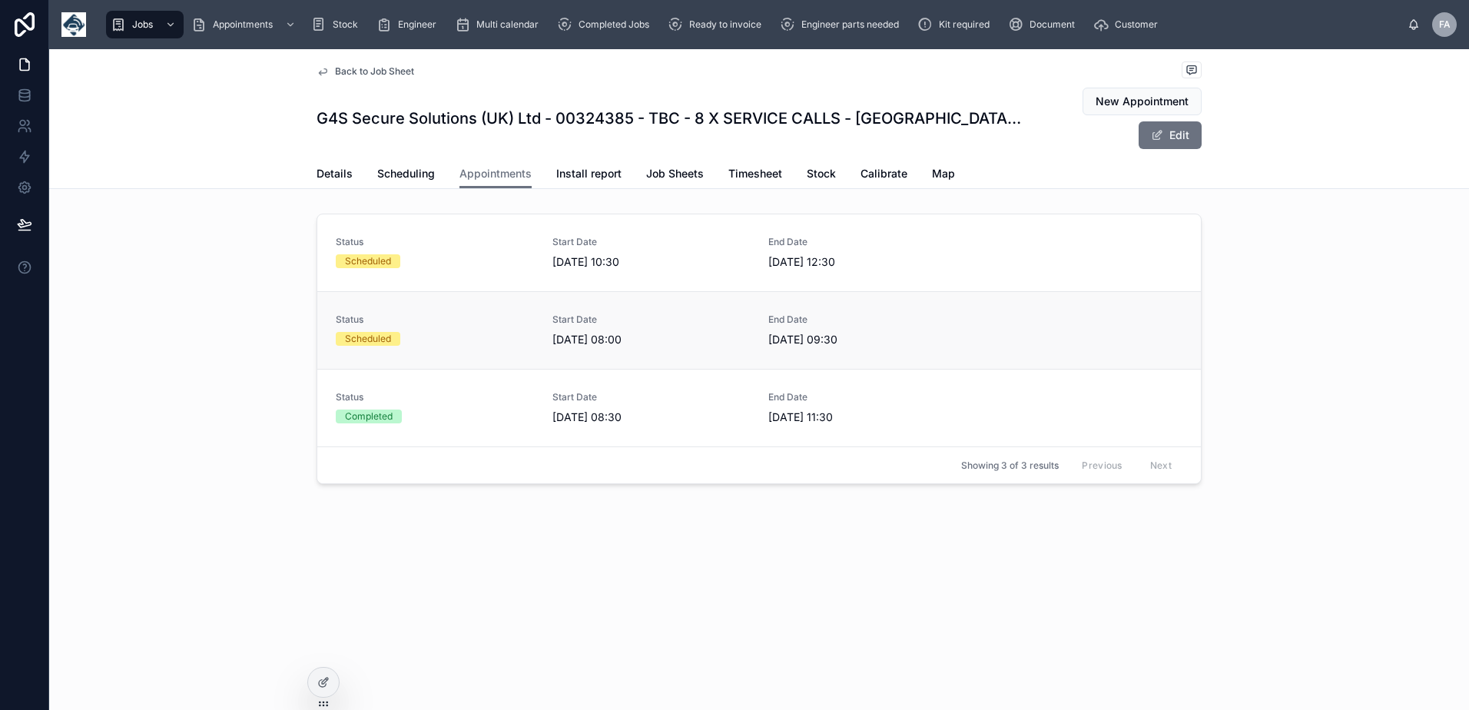
click at [408, 333] on div "Scheduled" at bounding box center [435, 339] width 198 height 14
click at [466, 254] on div "Status Scheduled" at bounding box center [435, 252] width 198 height 32
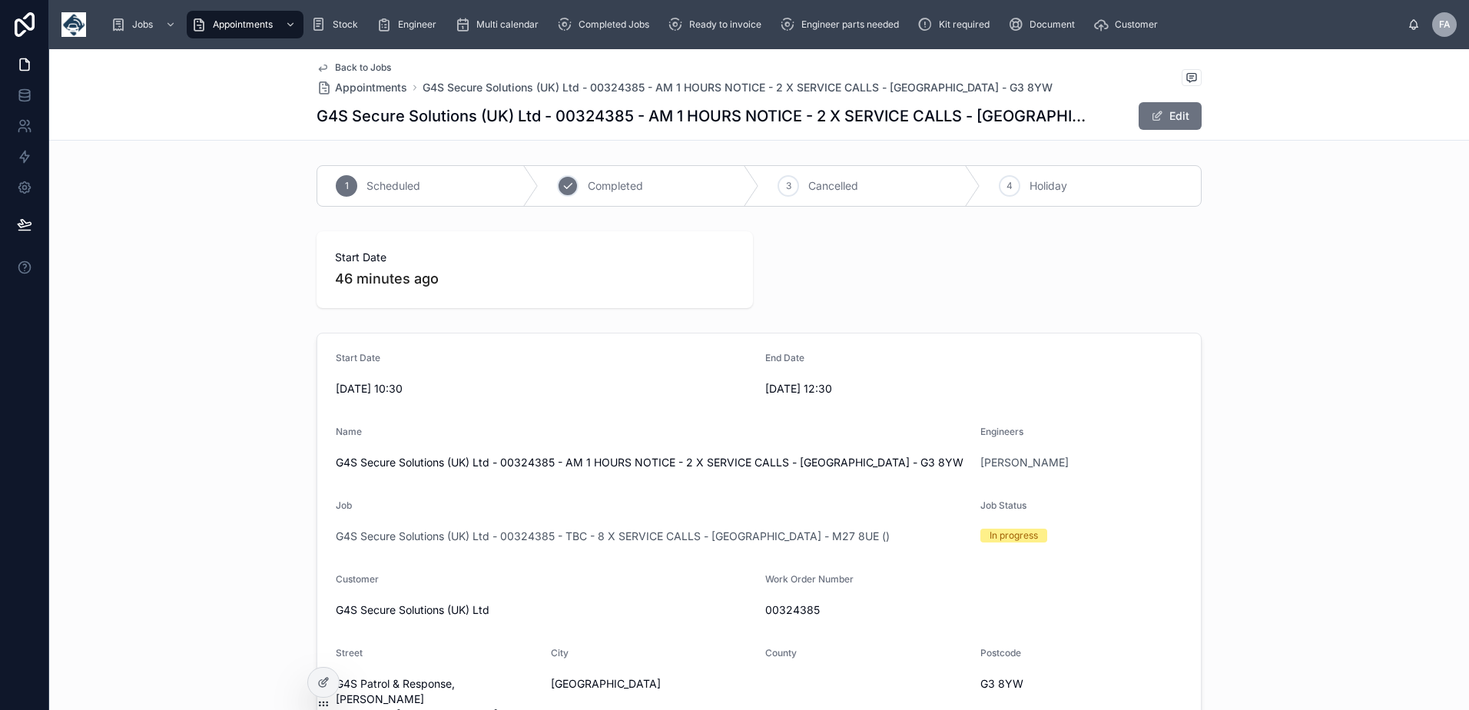
click at [576, 188] on div "2 Completed" at bounding box center [649, 186] width 221 height 40
click at [1150, 128] on button "Edit" at bounding box center [1169, 116] width 63 height 28
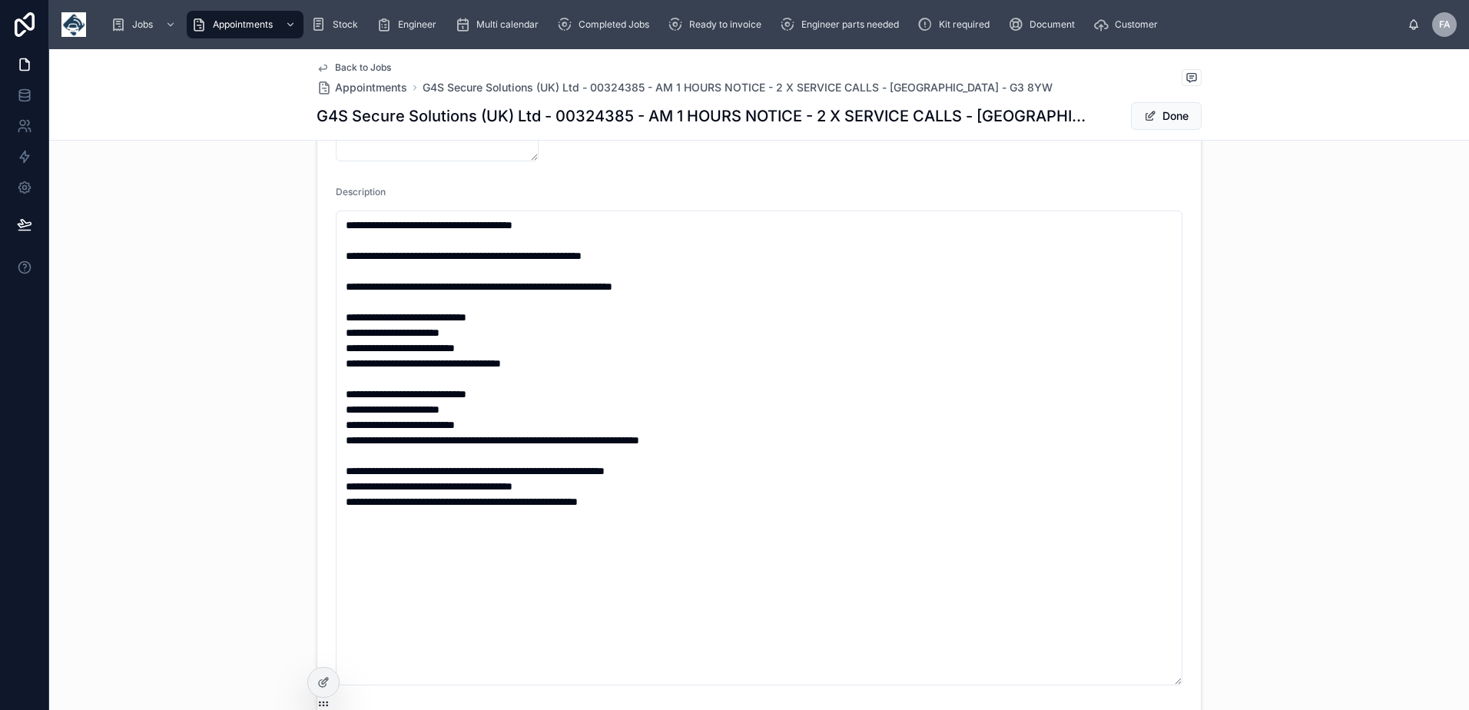
scroll to position [538, 0]
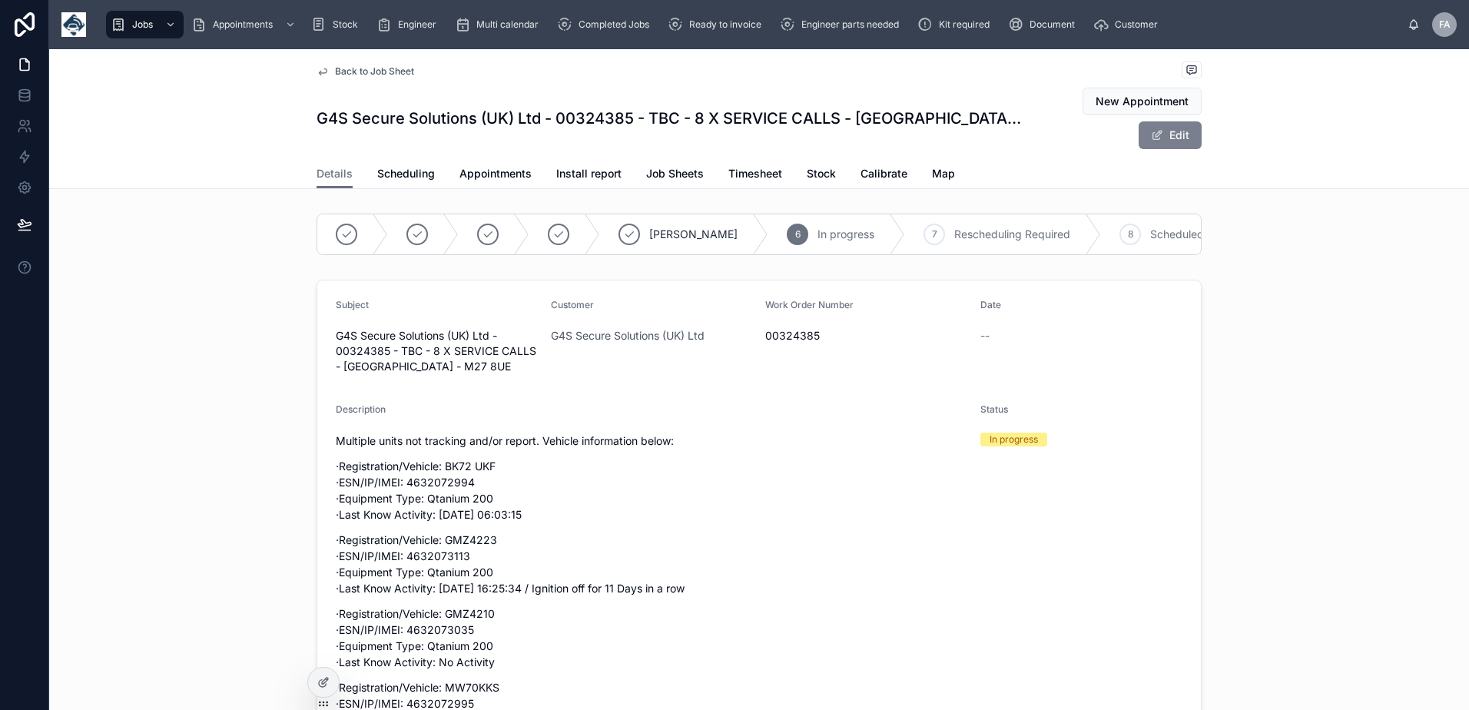
click at [1155, 132] on span at bounding box center [1157, 135] width 12 height 12
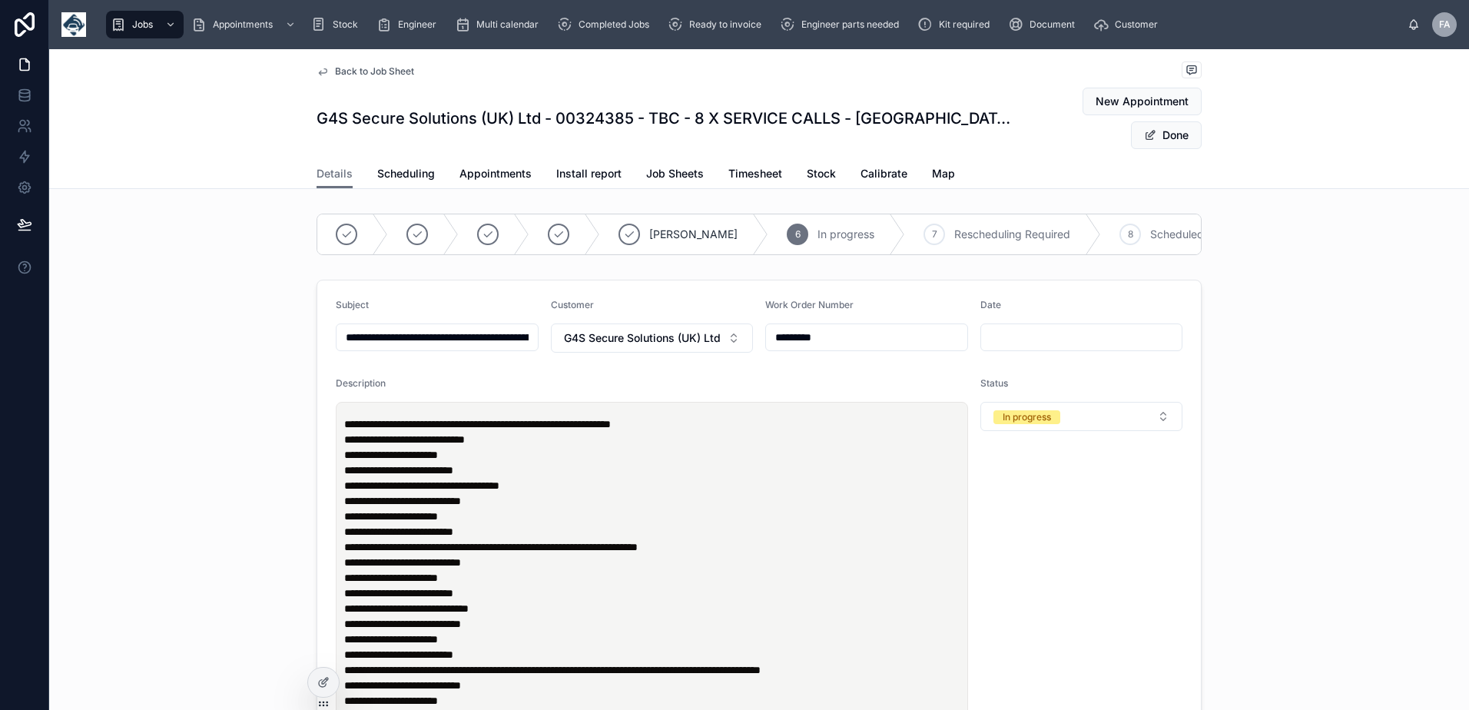
click at [509, 451] on p "**********" at bounding box center [654, 462] width 621 height 61
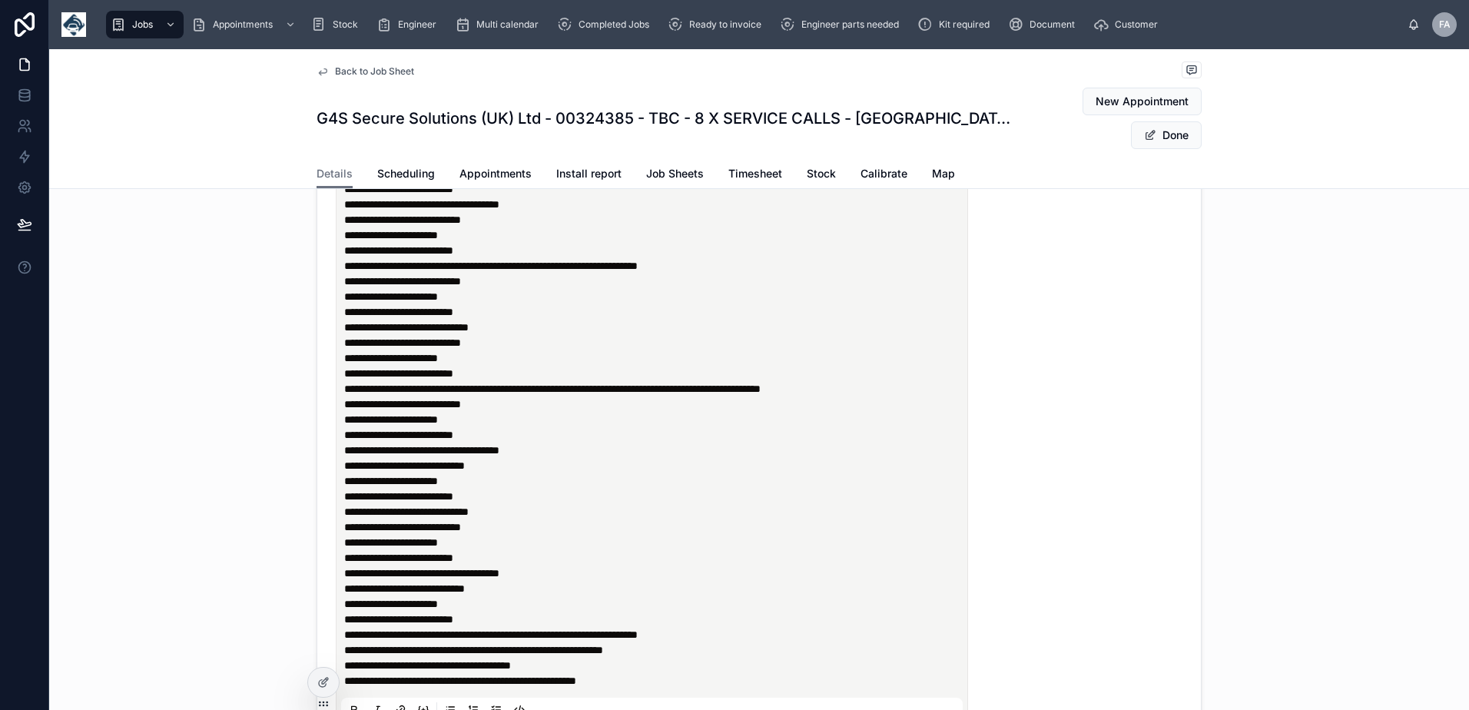
scroll to position [307, 0]
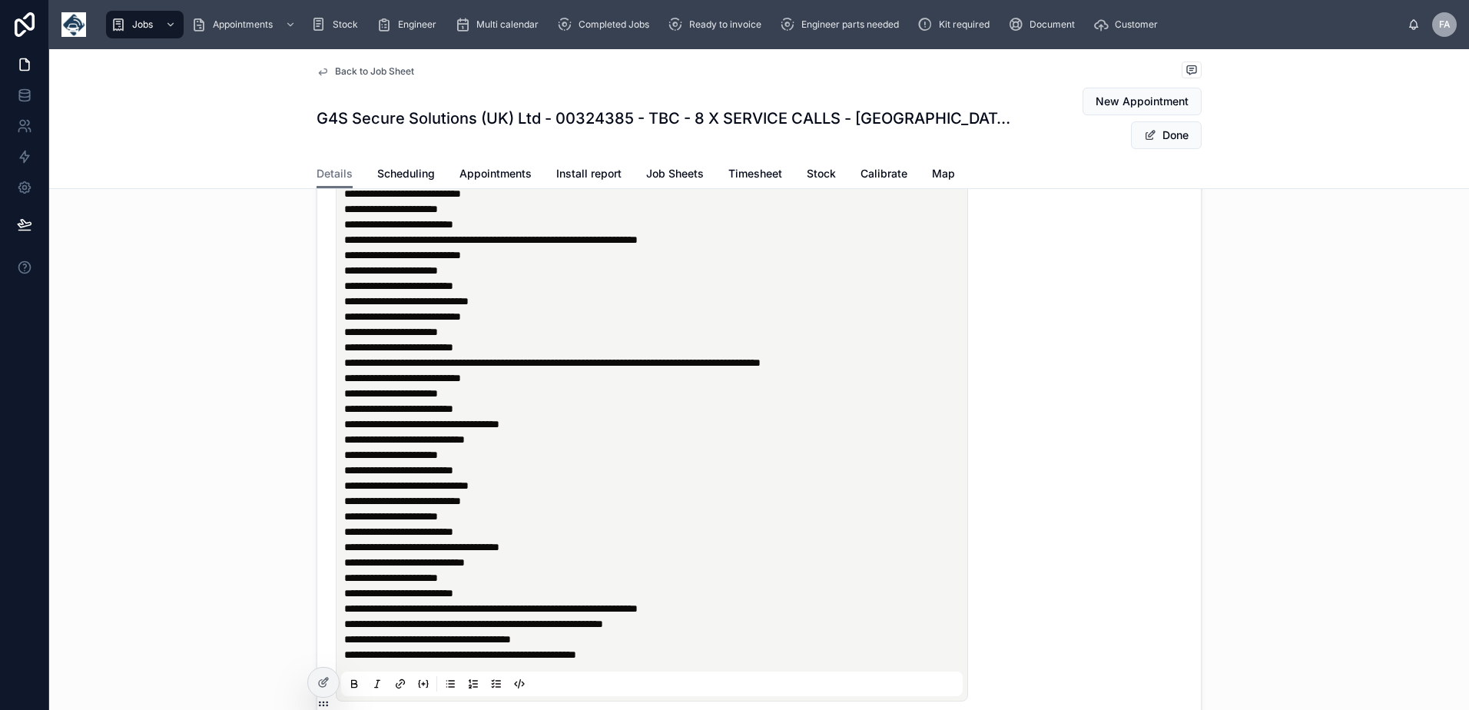
click at [514, 573] on p "**********" at bounding box center [654, 585] width 621 height 61
click at [519, 579] on p "**********" at bounding box center [654, 585] width 621 height 61
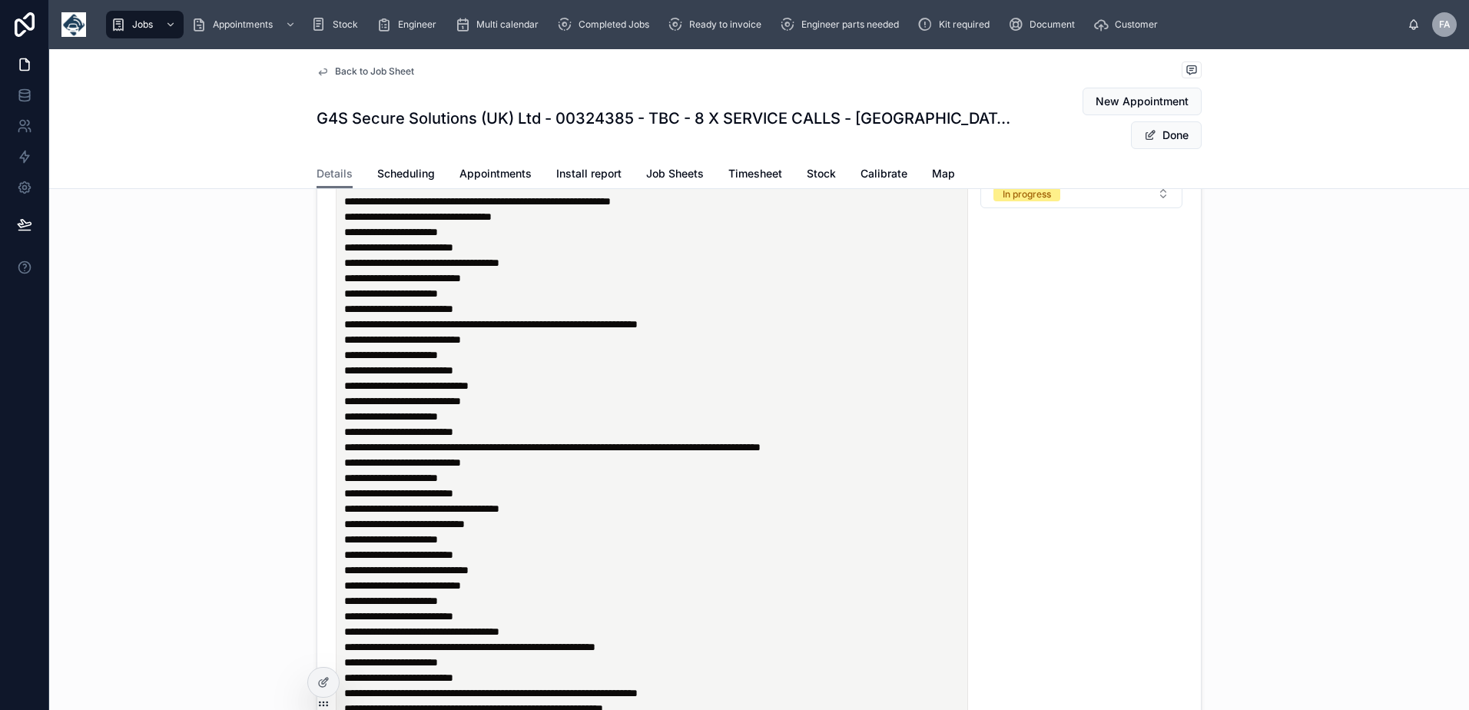
scroll to position [384, 0]
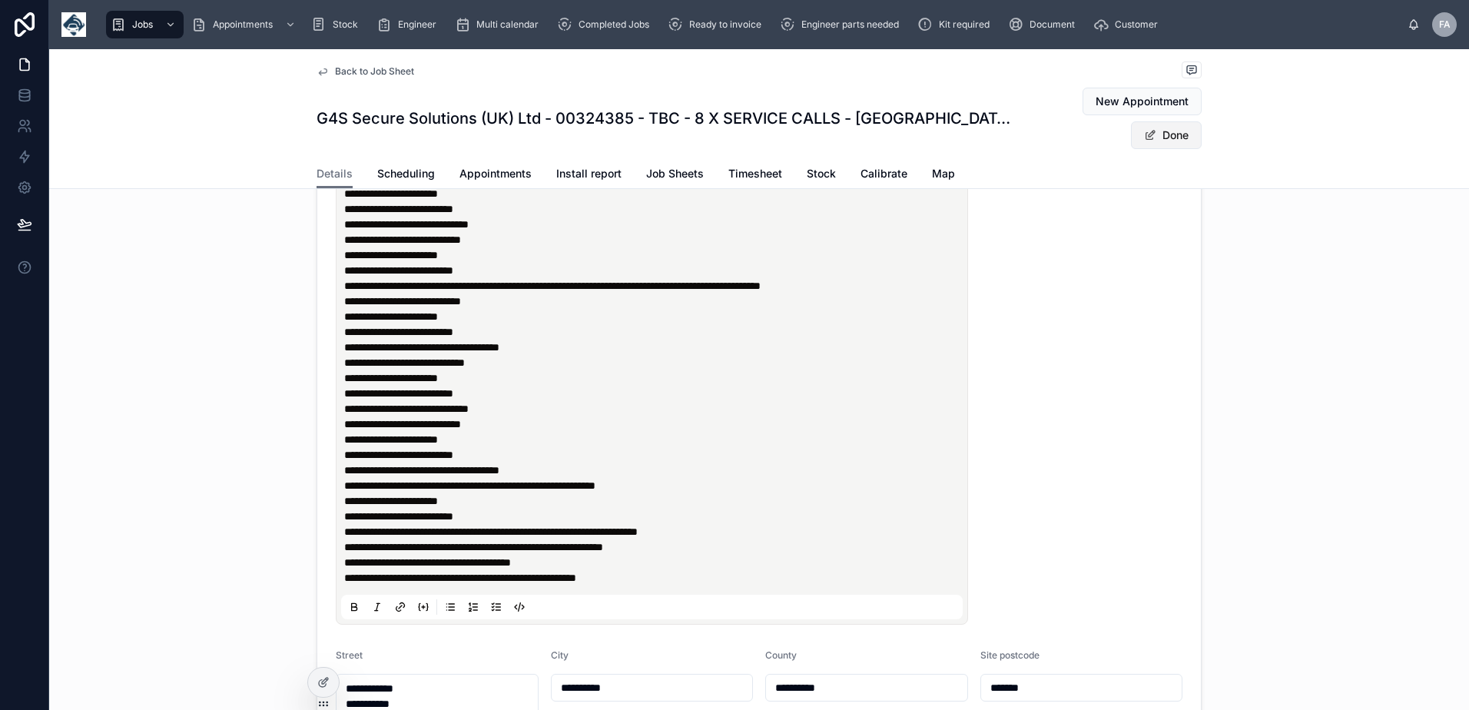
click at [1176, 144] on button "Done" at bounding box center [1166, 135] width 71 height 28
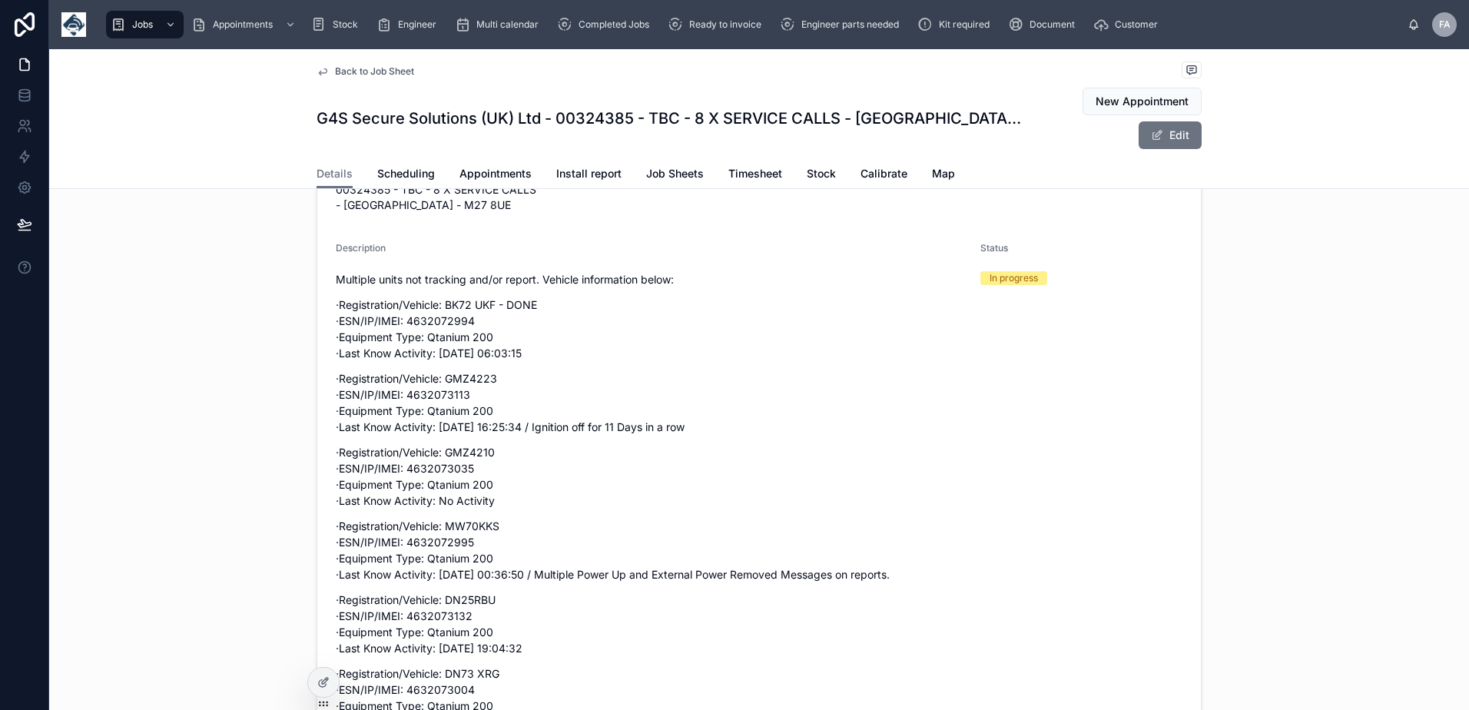
scroll to position [0, 0]
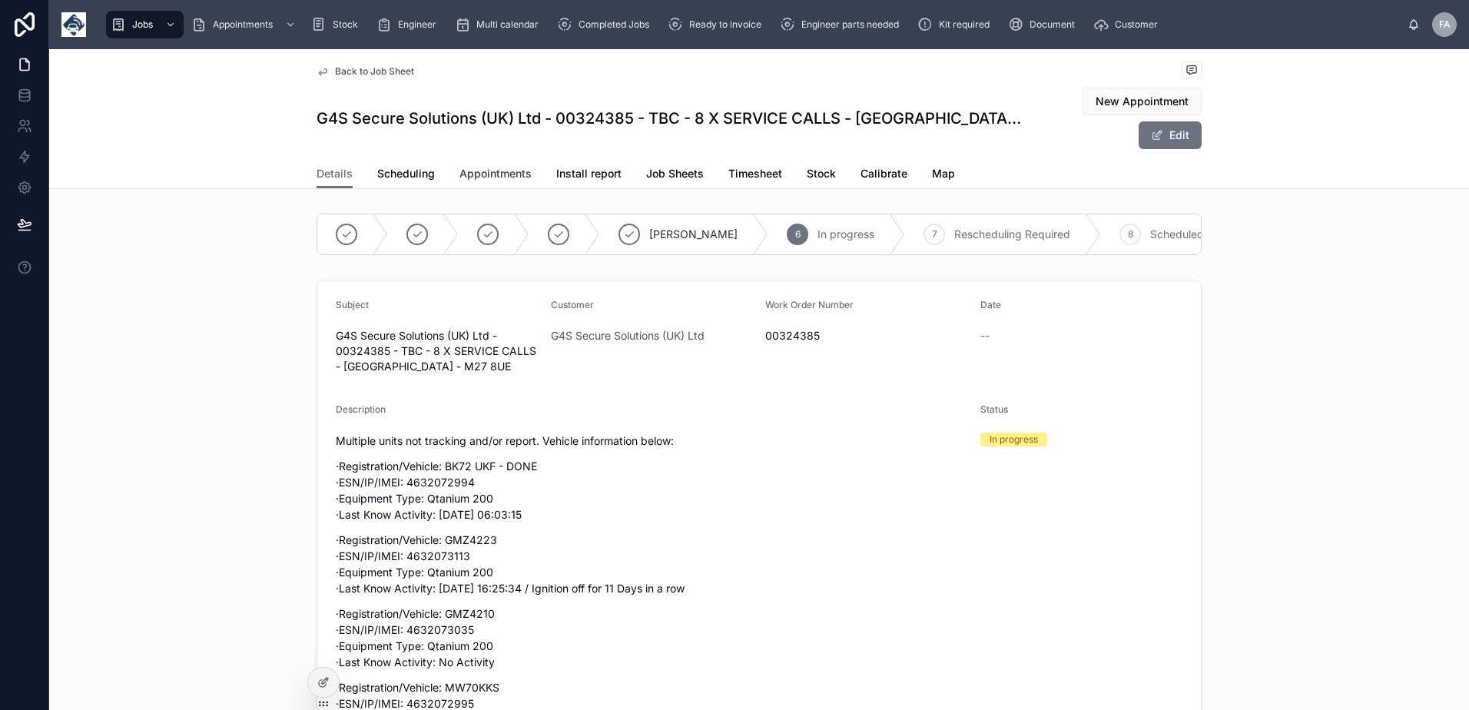
click at [504, 184] on link "Appointments" at bounding box center [495, 175] width 72 height 31
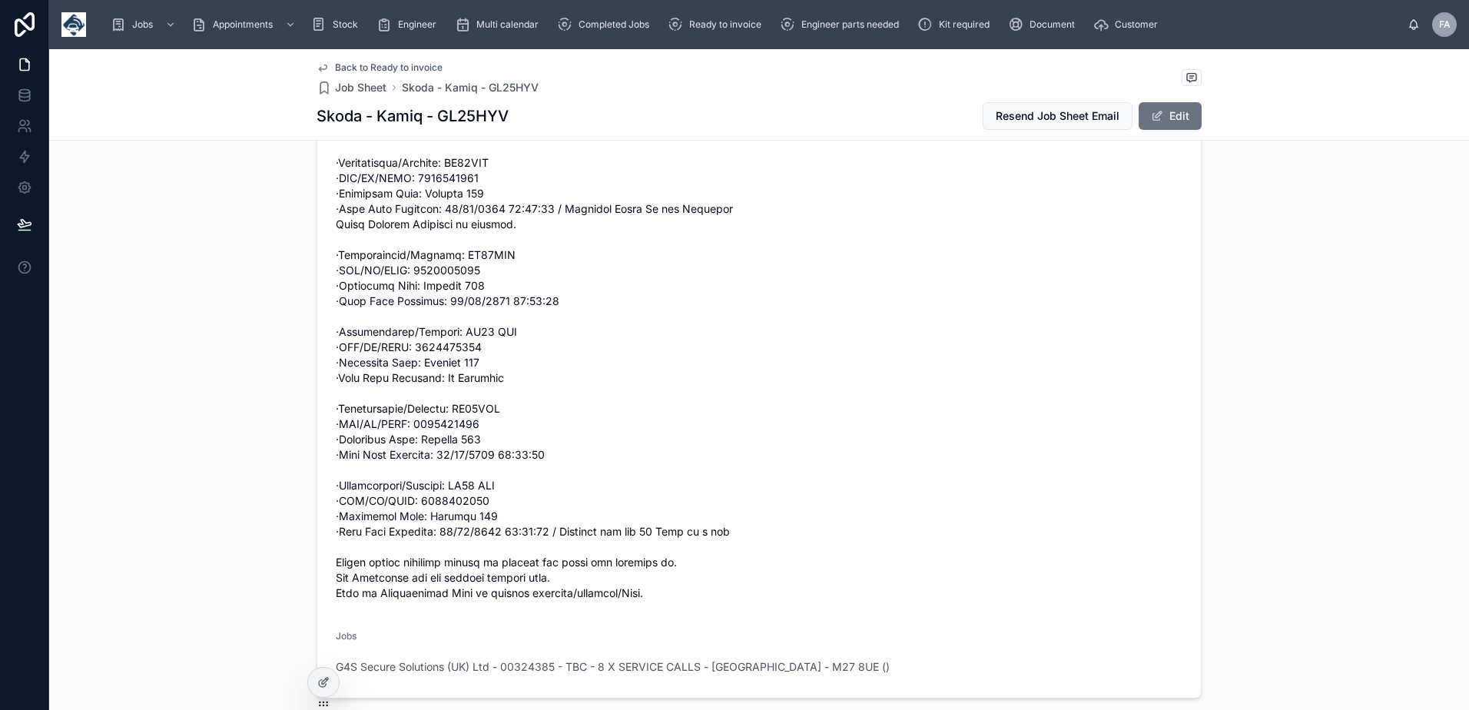
scroll to position [538, 0]
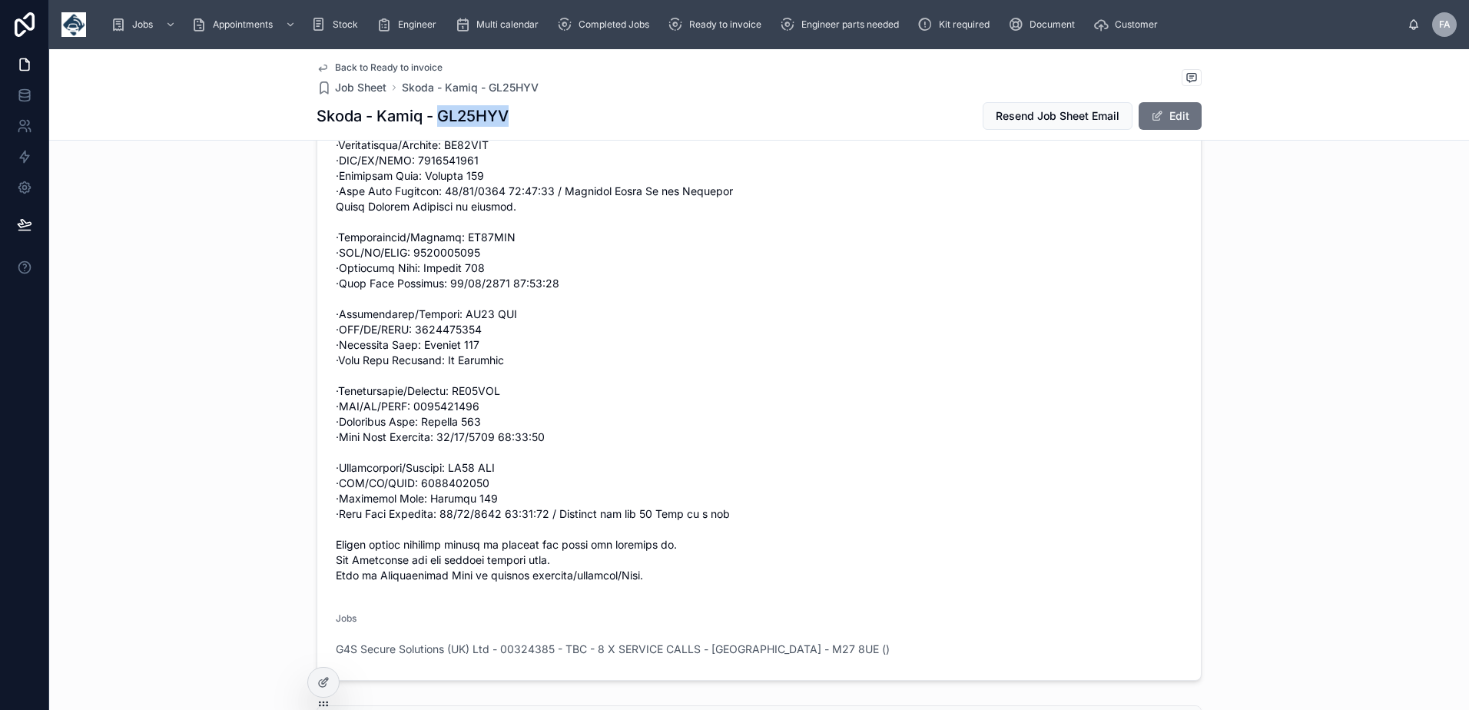
drag, startPoint x: 432, startPoint y: 116, endPoint x: 544, endPoint y: 123, distance: 111.6
click at [544, 123] on div "Skoda - Kamiq - GL25HYV Resend Job Sheet Email Edit" at bounding box center [758, 115] width 885 height 29
drag, startPoint x: 544, startPoint y: 123, endPoint x: 501, endPoint y: 123, distance: 43.0
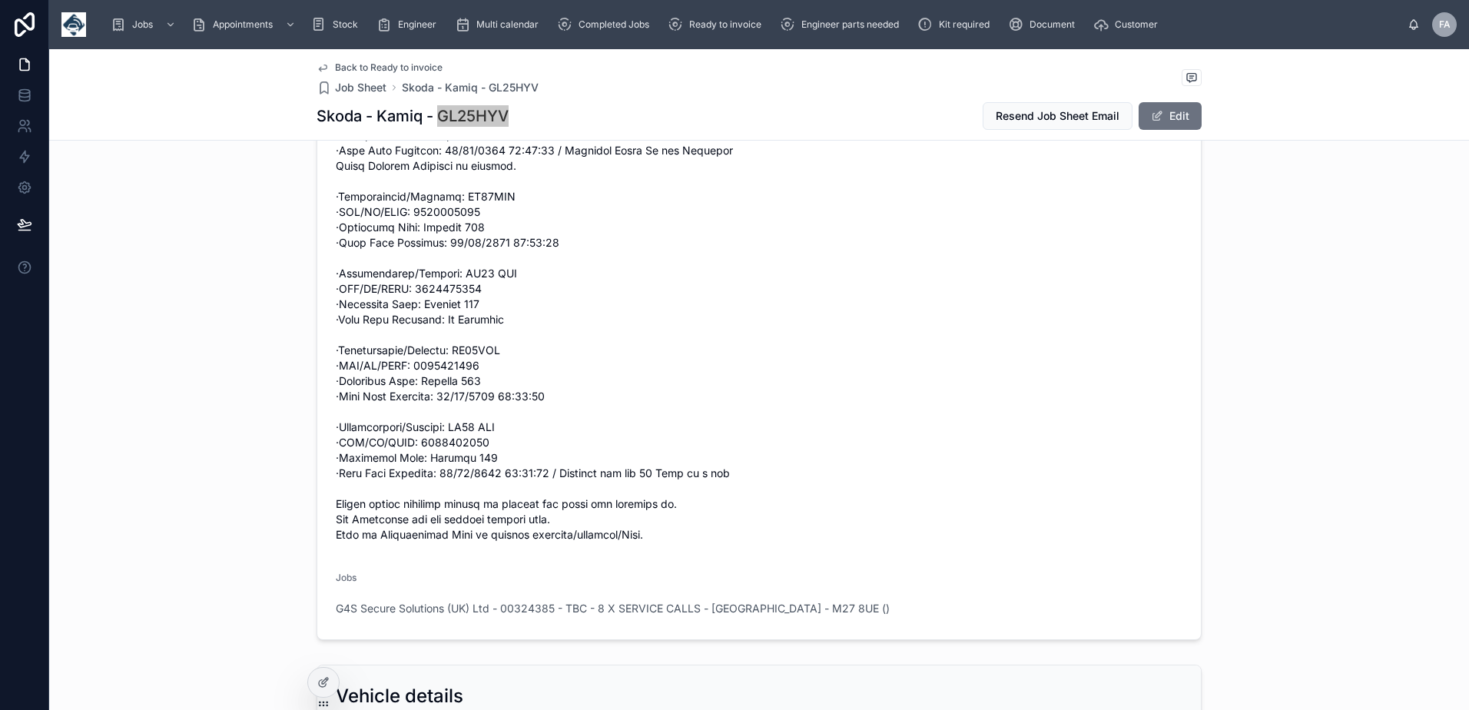
scroll to position [922, 0]
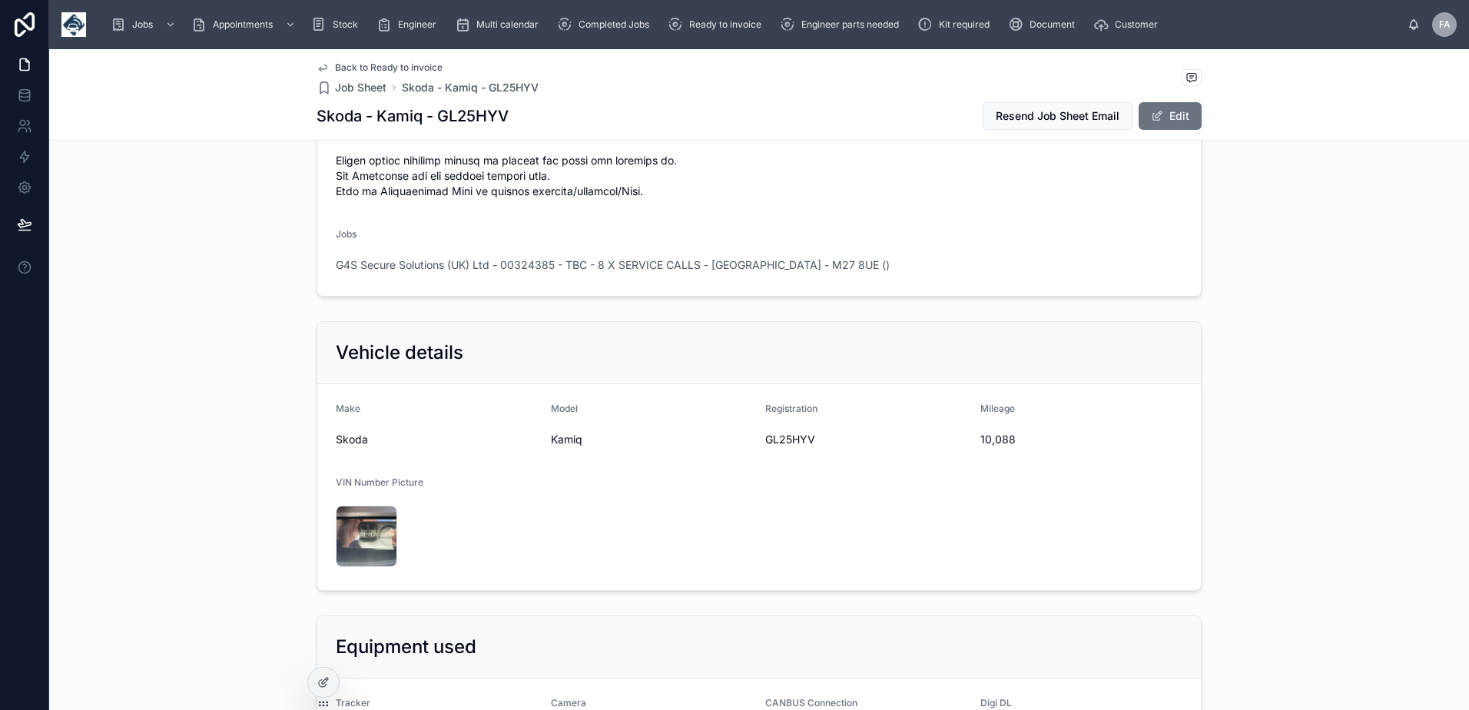
click at [980, 444] on span "10,088" at bounding box center [1081, 439] width 203 height 15
drag, startPoint x: 975, startPoint y: 444, endPoint x: 1012, endPoint y: 444, distance: 36.9
click at [1012, 444] on span "10,088" at bounding box center [1081, 439] width 203 height 15
copy span "10,088"
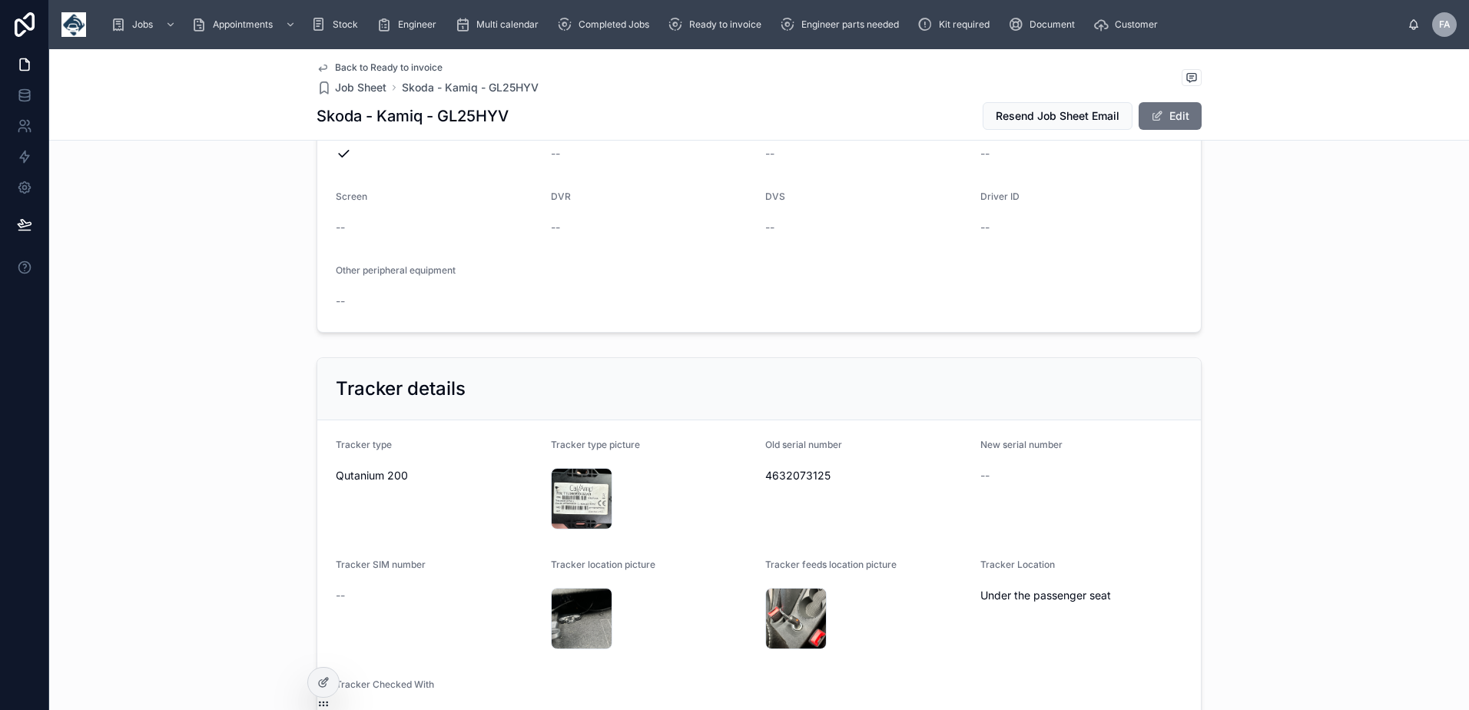
scroll to position [1536, 0]
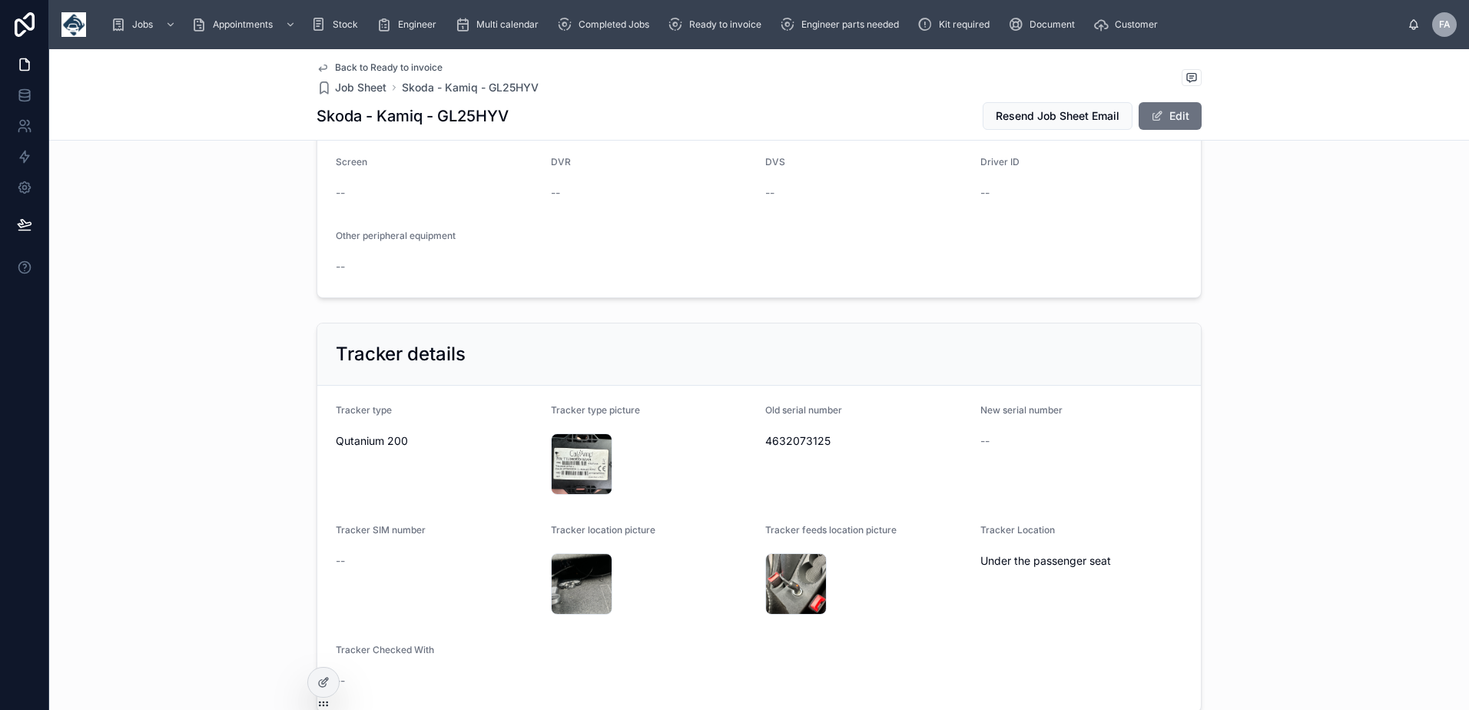
click at [638, 611] on div "IMG_1461 .jpeg" at bounding box center [652, 583] width 203 height 61
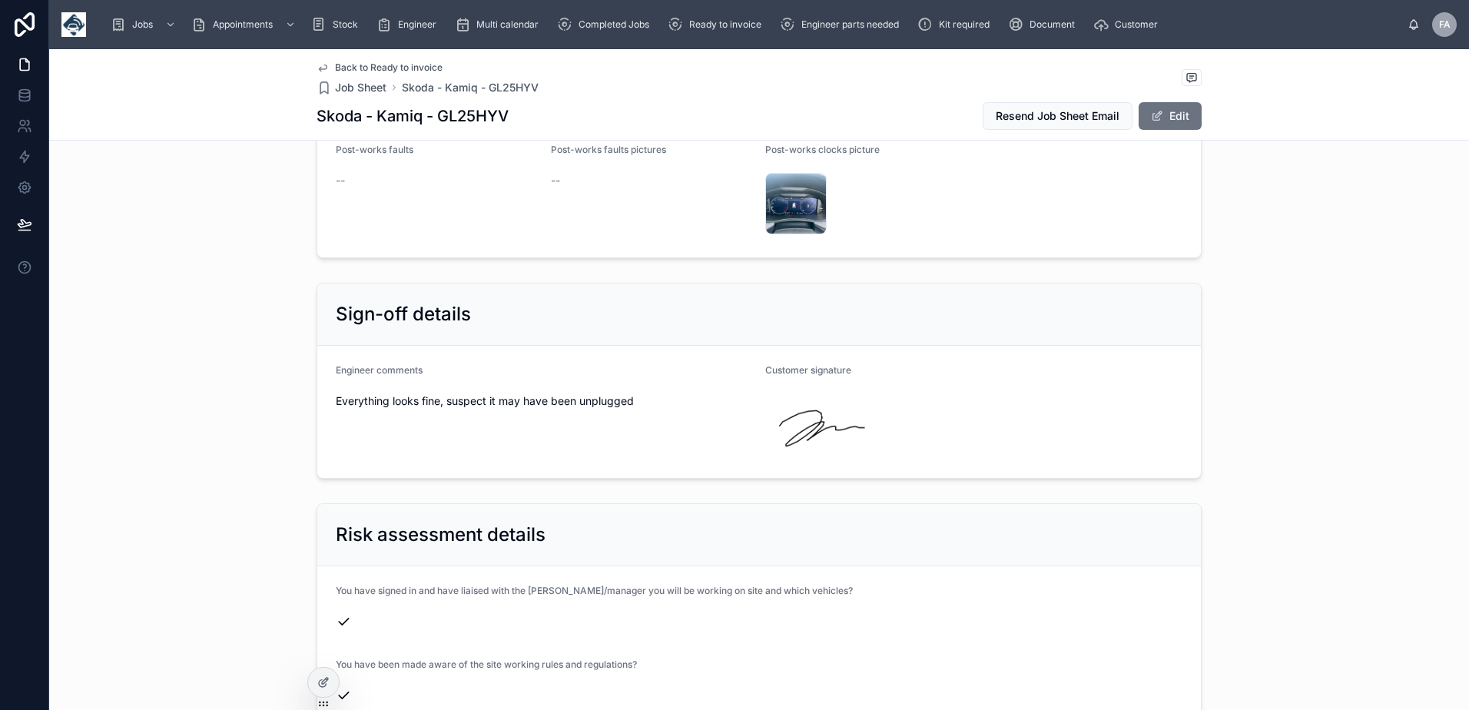
scroll to position [3610, 0]
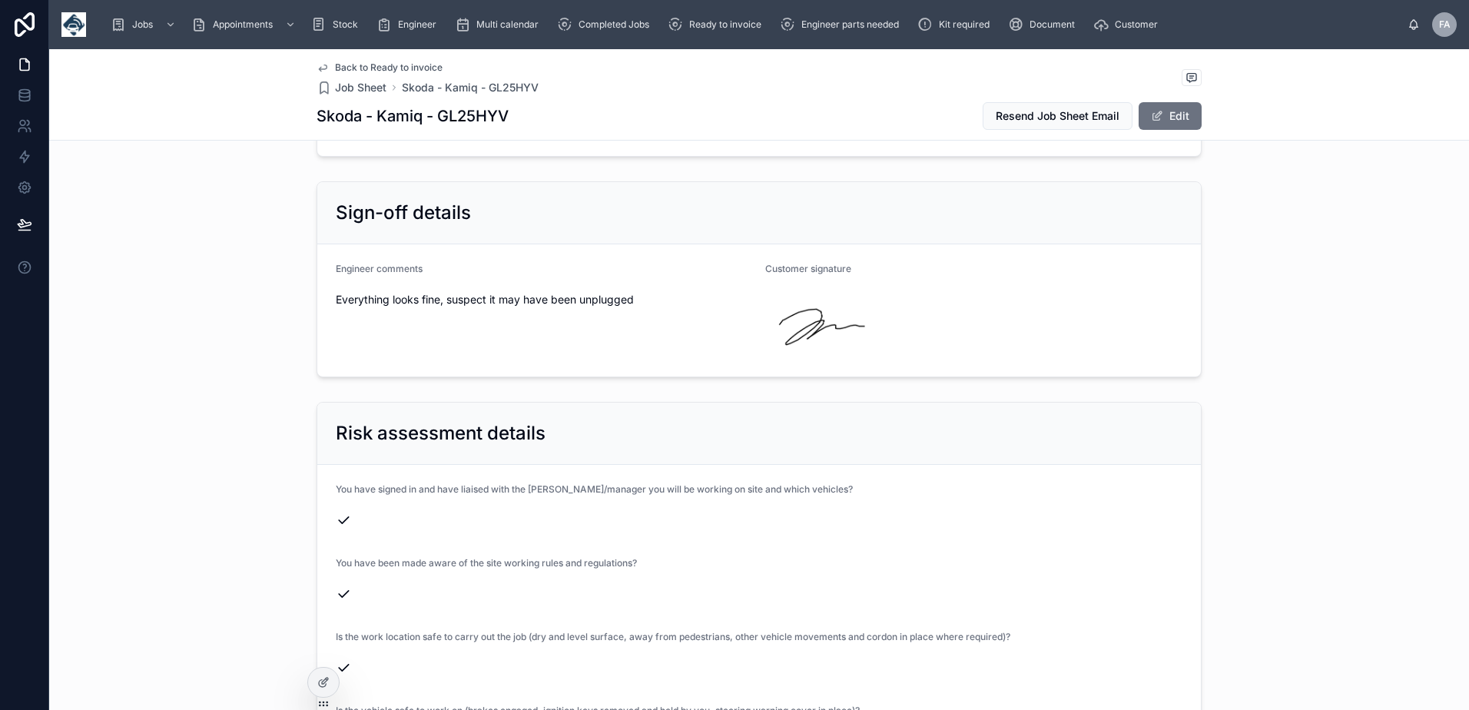
drag, startPoint x: 328, startPoint y: 254, endPoint x: 649, endPoint y: 303, distance: 324.8
click at [649, 303] on form "Engineer comments Everything looks fine, suspect it may have been unplugged Cus…" at bounding box center [758, 310] width 883 height 132
copy div "Engineer comments Everything looks fine, suspect it may have been unplugged"
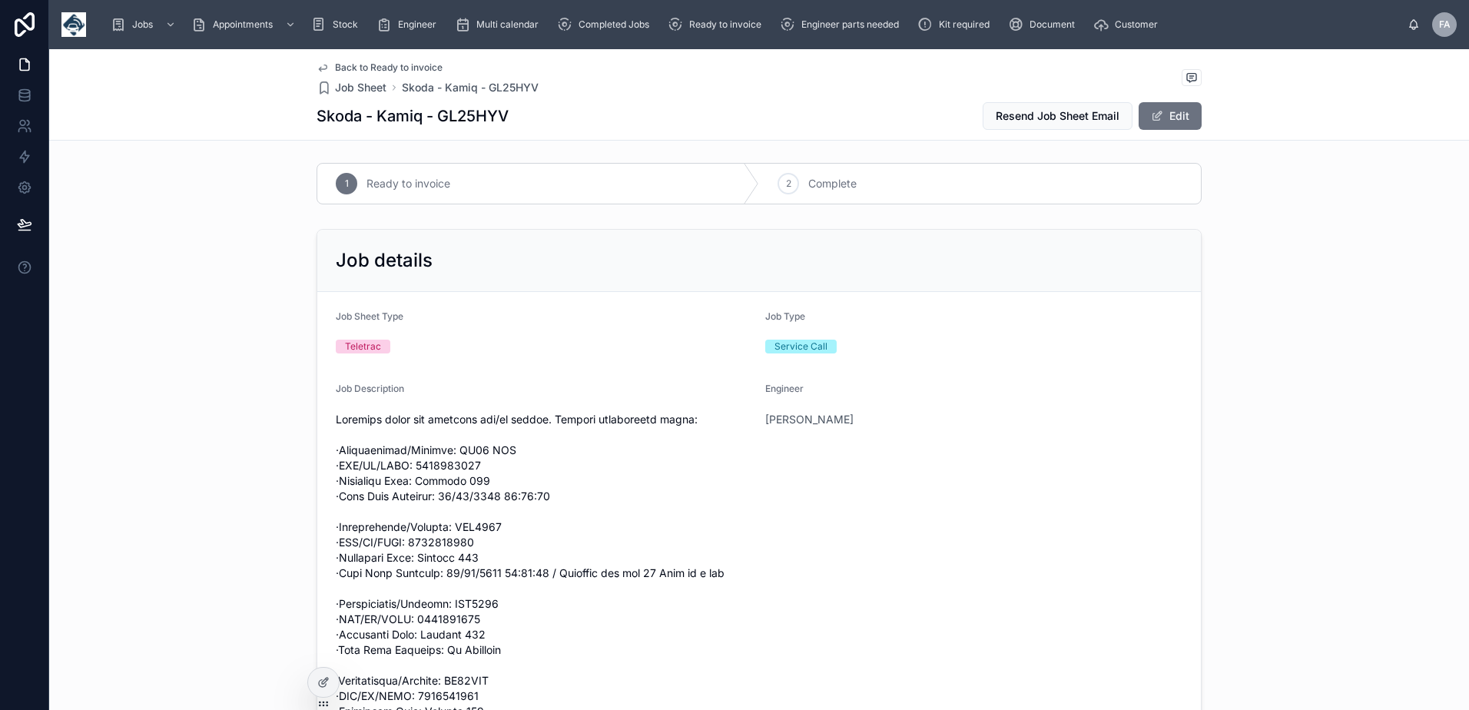
scroll to position [0, 0]
click at [782, 191] on icon at bounding box center [788, 186] width 12 height 12
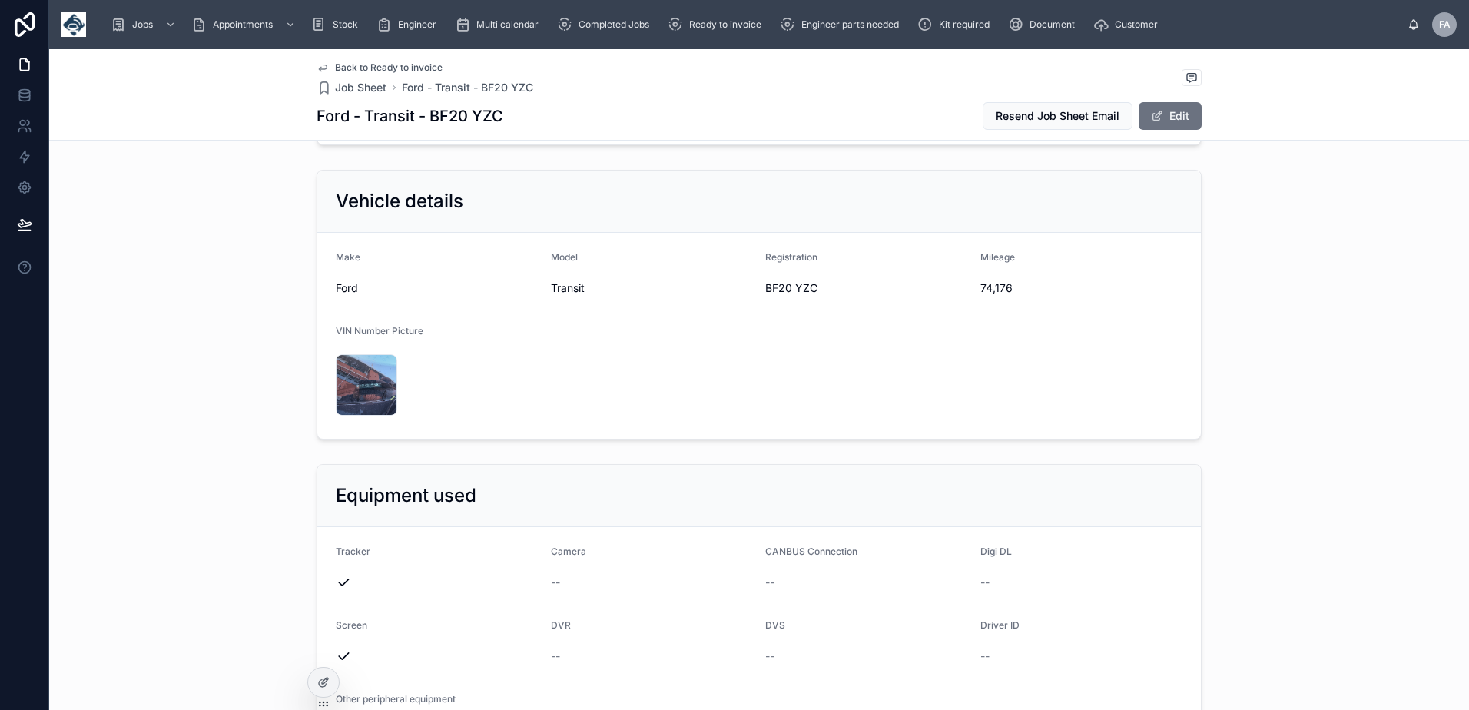
scroll to position [384, 0]
drag, startPoint x: 761, startPoint y: 287, endPoint x: 828, endPoint y: 287, distance: 66.8
click at [828, 287] on span "BF20 YZC" at bounding box center [866, 285] width 203 height 15
copy span "BF20 YZC"
drag, startPoint x: 974, startPoint y: 286, endPoint x: 1006, endPoint y: 287, distance: 31.5
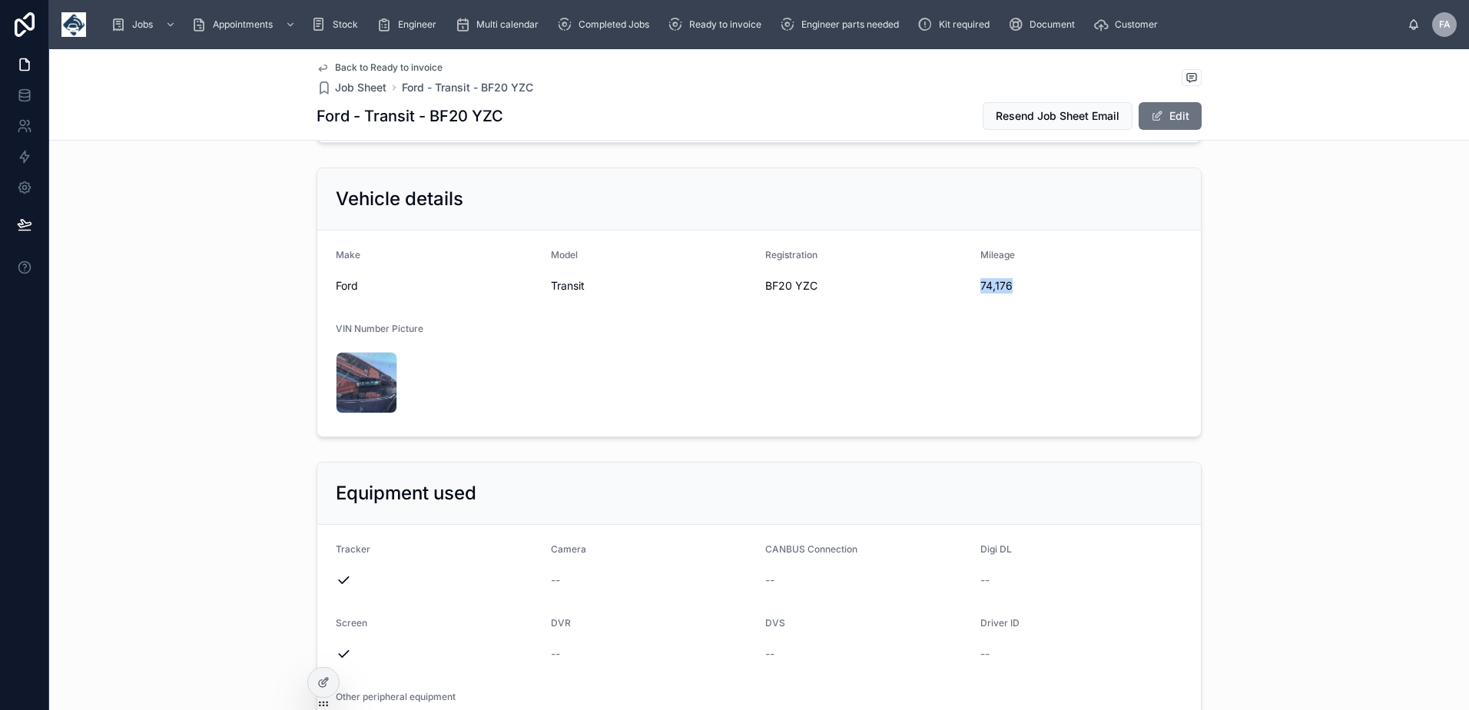
click at [1006, 287] on span "74,176" at bounding box center [1081, 285] width 203 height 15
copy span "74,176"
click at [837, 425] on form "Make Ford Model Transit Registration BF20 YZC Mileage 74,176 VIN Number Picture…" at bounding box center [758, 333] width 883 height 206
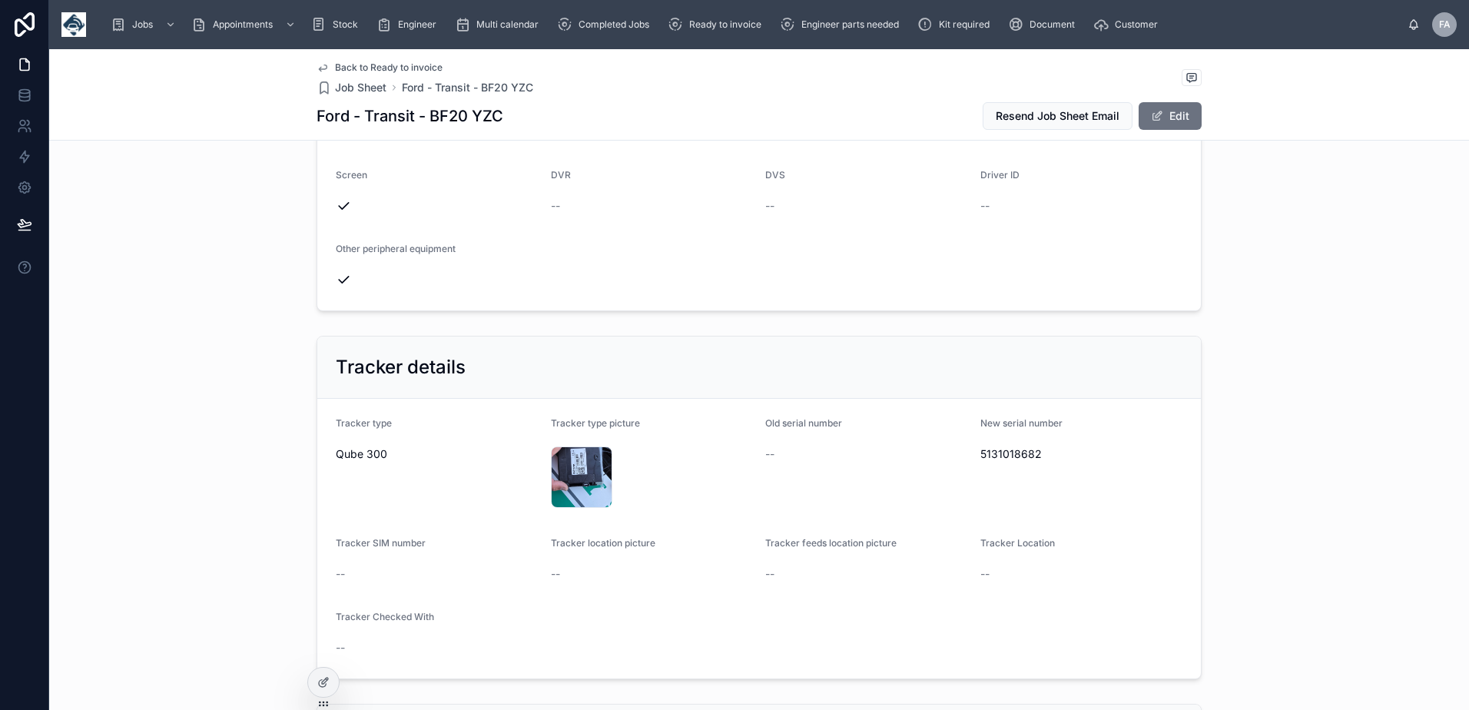
scroll to position [845, 0]
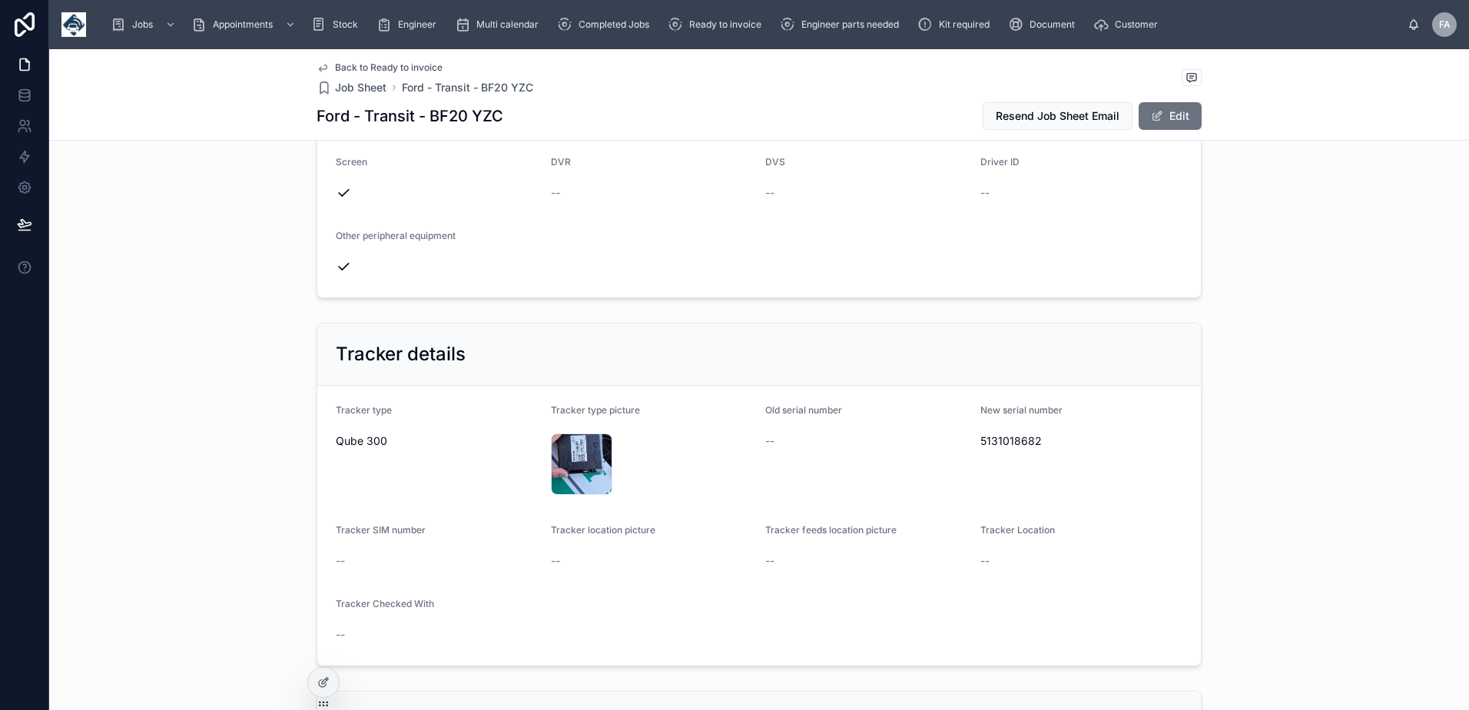
click at [980, 442] on span "5131018682" at bounding box center [1081, 440] width 203 height 15
copy span "5131018682"
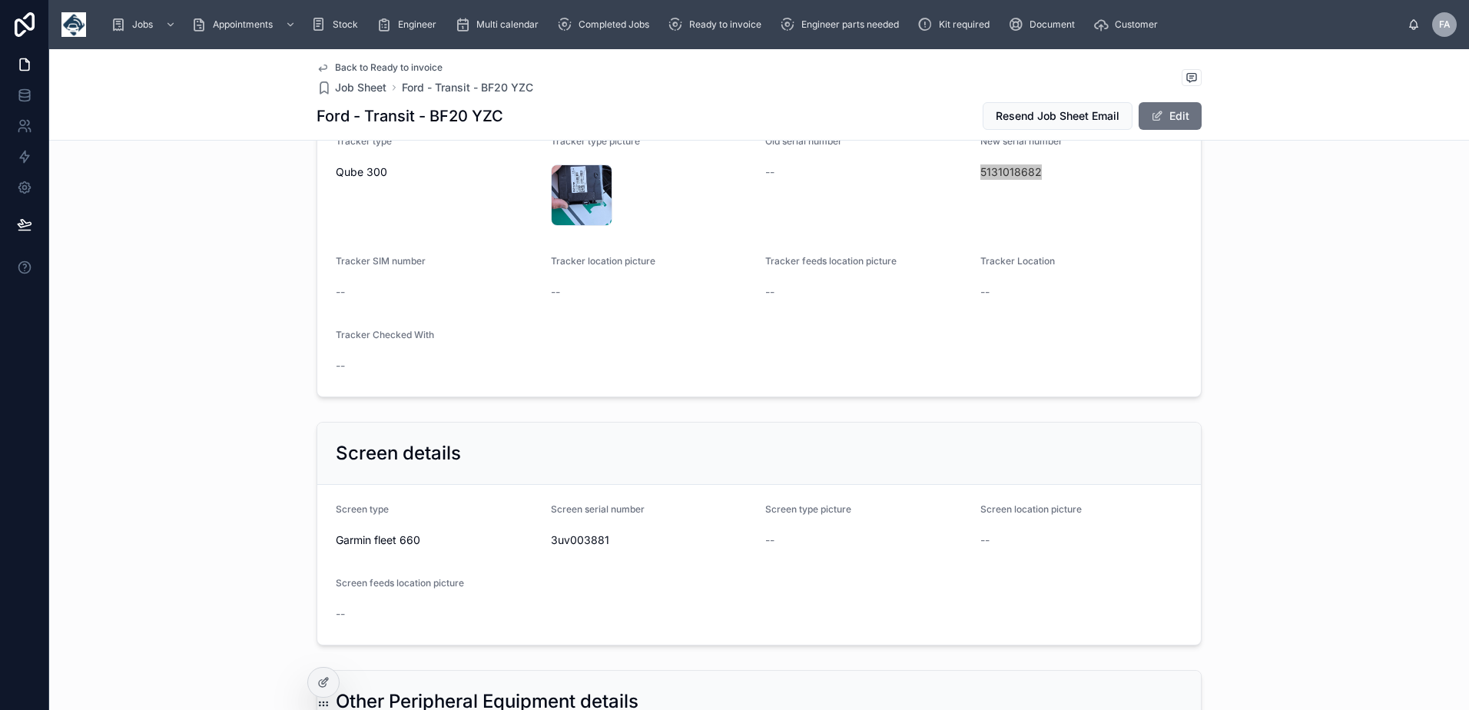
scroll to position [1152, 0]
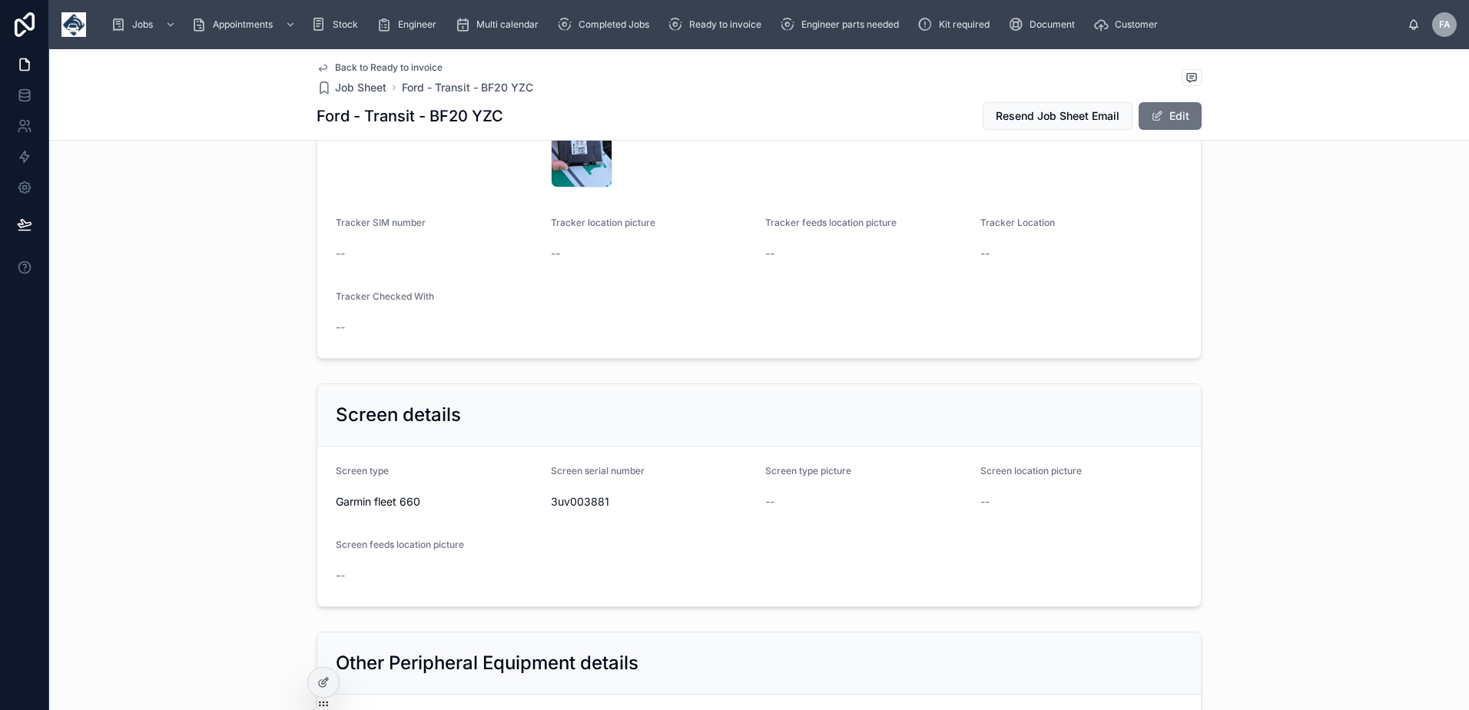
click at [566, 505] on span "3uv003881" at bounding box center [652, 501] width 203 height 15
copy span "3uv003881"
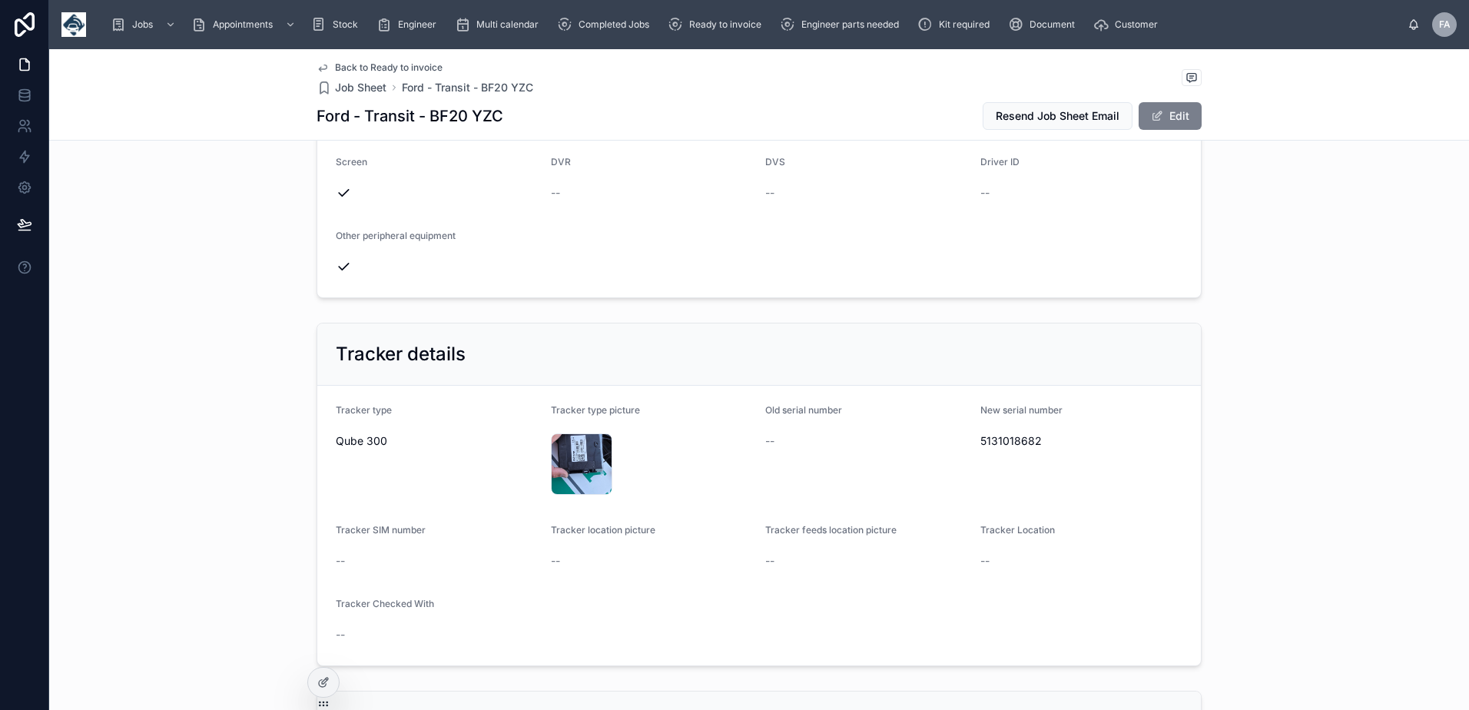
click at [1175, 119] on button "Edit" at bounding box center [1169, 116] width 63 height 28
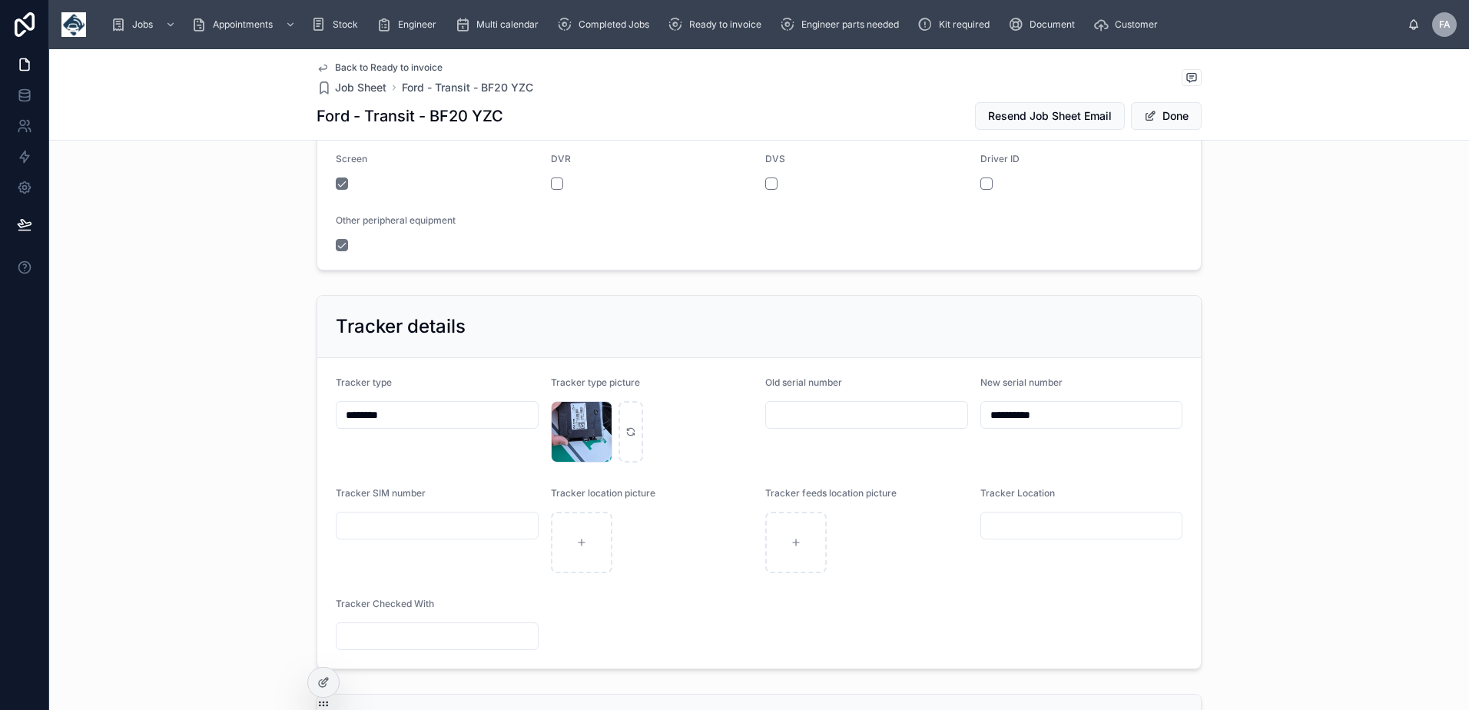
scroll to position [854, 0]
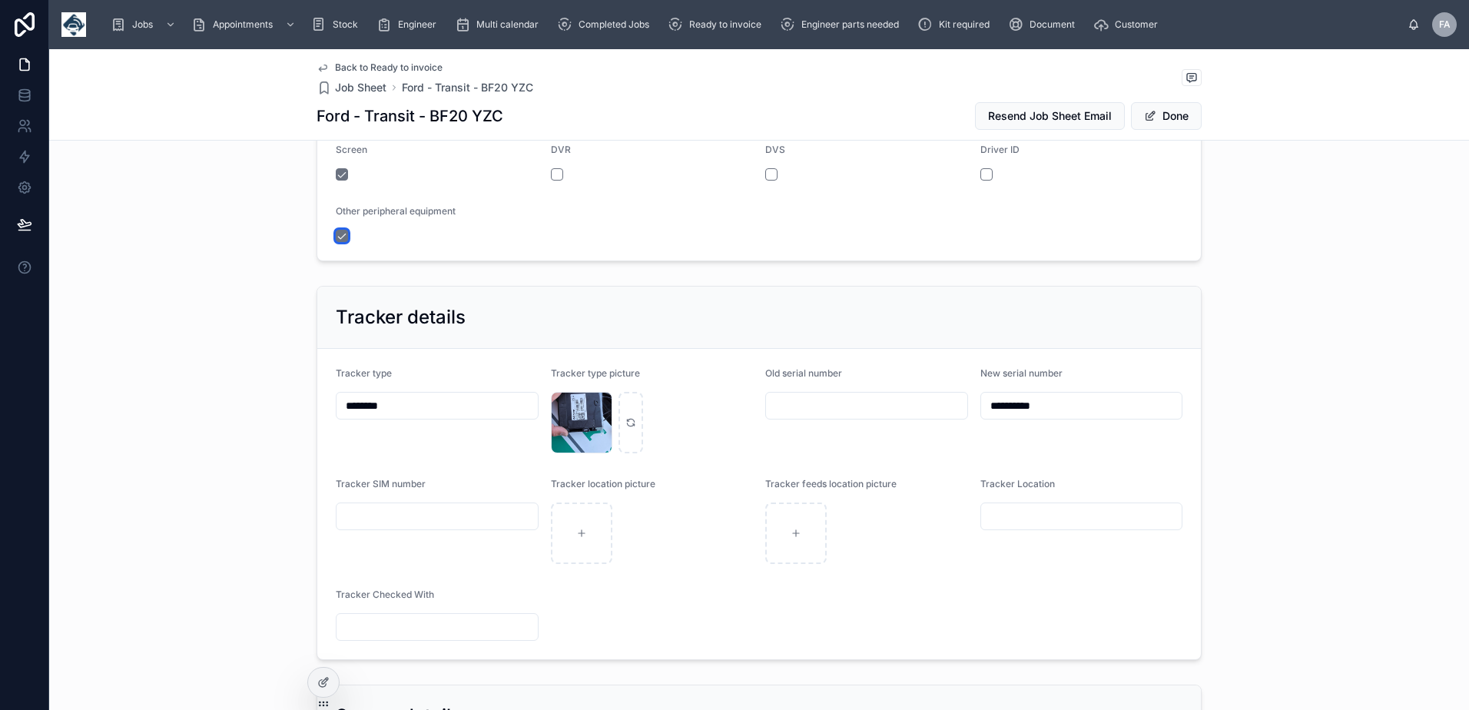
click at [339, 237] on button "button" at bounding box center [342, 236] width 12 height 12
click at [1166, 115] on button "Done" at bounding box center [1166, 116] width 71 height 28
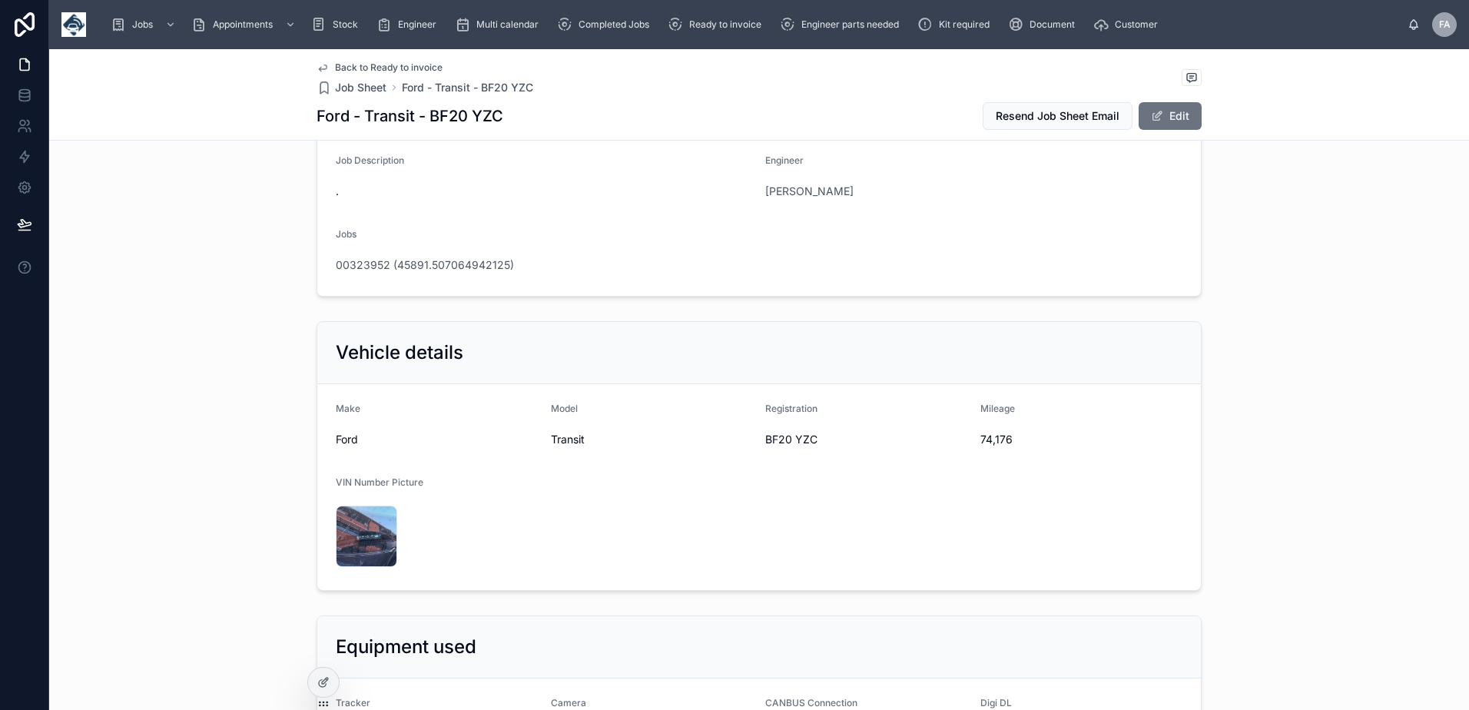
scroll to position [0, 0]
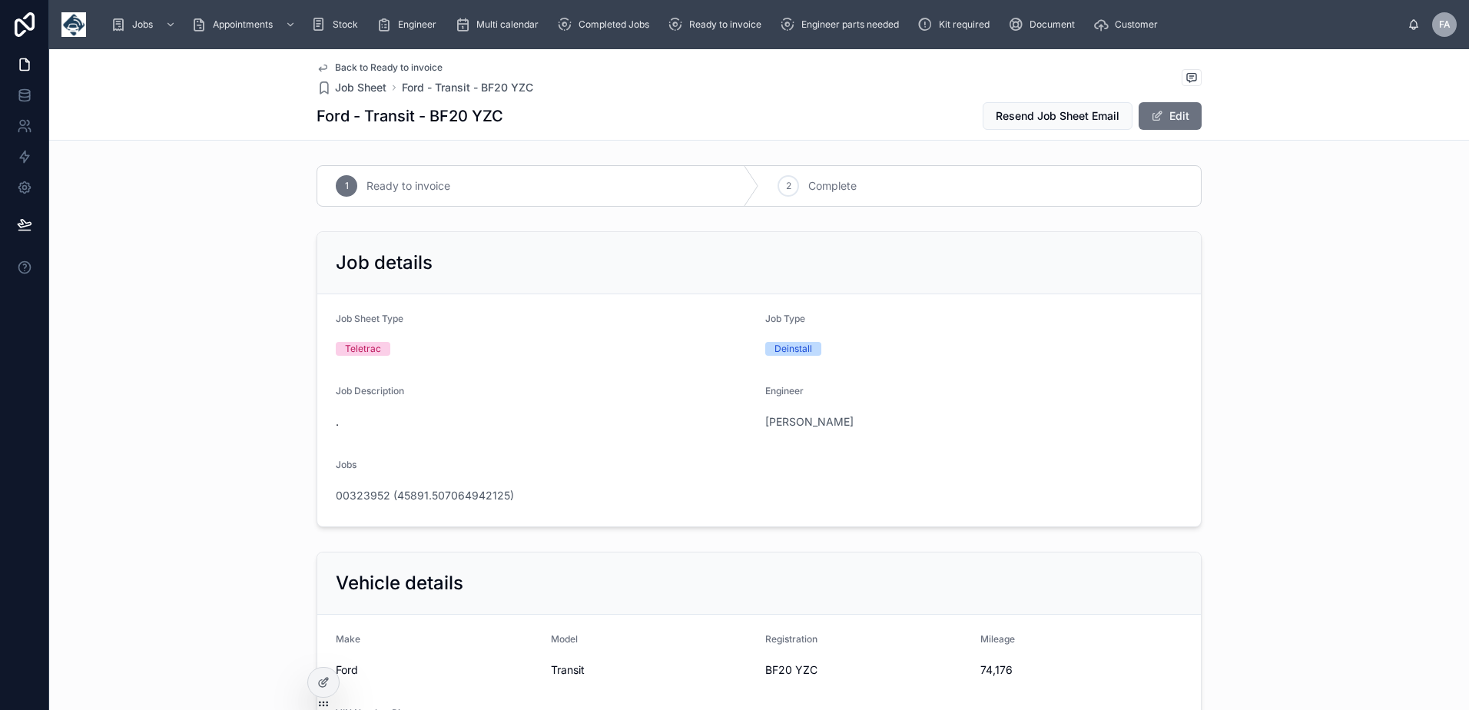
drag, startPoint x: 781, startPoint y: 197, endPoint x: 680, endPoint y: 136, distance: 118.2
click at [781, 197] on div "2 Complete" at bounding box center [980, 186] width 442 height 40
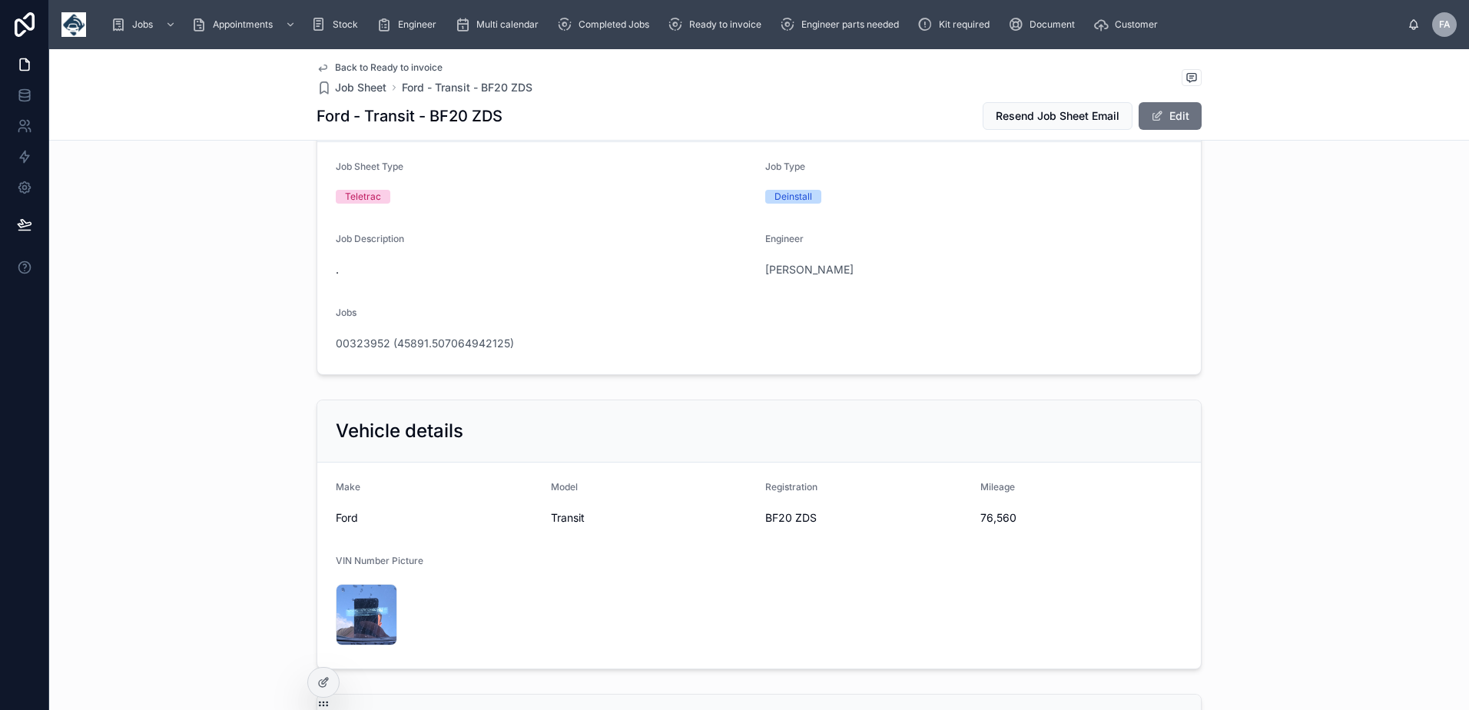
scroll to position [154, 0]
drag, startPoint x: 970, startPoint y: 518, endPoint x: 1026, endPoint y: 523, distance: 55.6
click at [1026, 523] on form "Make Ford Model Transit Registration BF20 ZDS Mileage 76,560 VIN Number Picture…" at bounding box center [758, 564] width 883 height 206
copy span "76,560"
drag, startPoint x: 760, startPoint y: 516, endPoint x: 815, endPoint y: 515, distance: 55.3
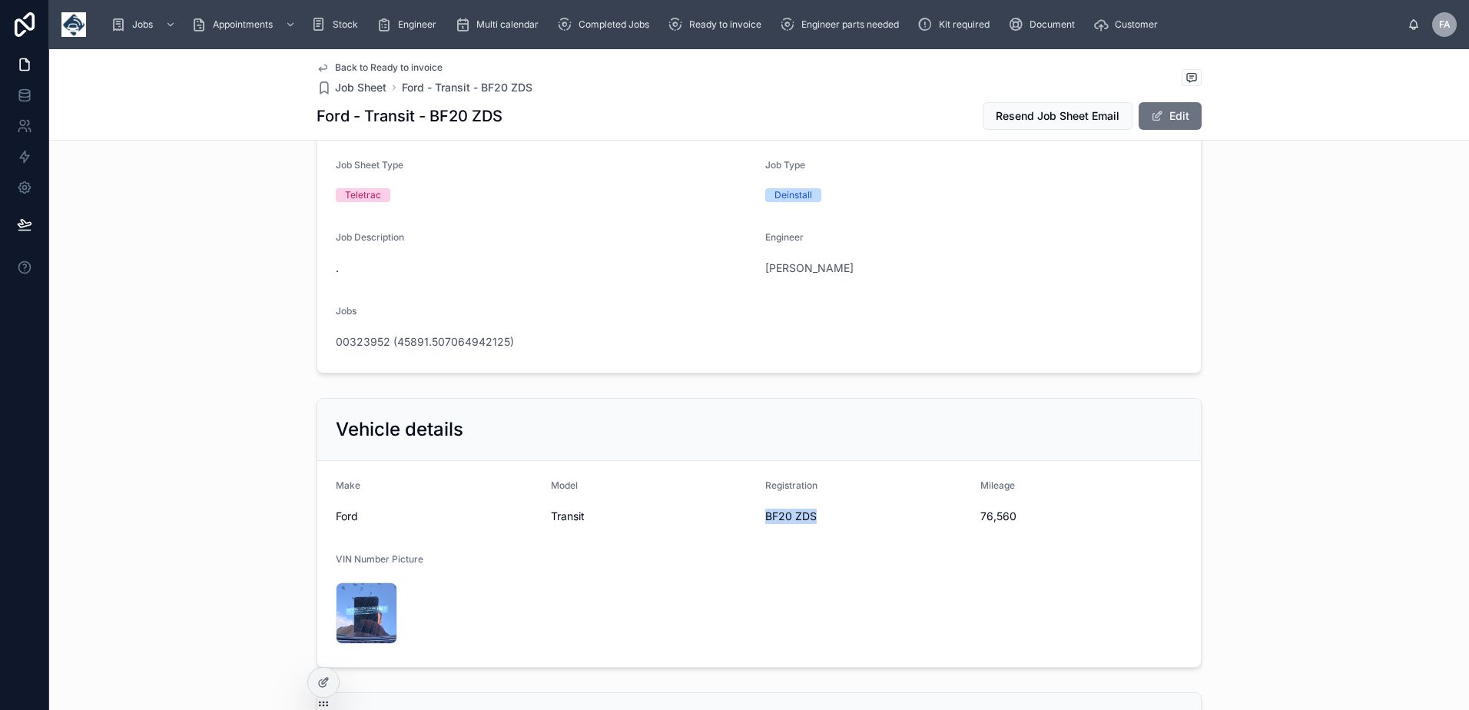
click at [815, 515] on span "BF20 ZDS" at bounding box center [866, 516] width 203 height 15
copy span "BF20 ZDS"
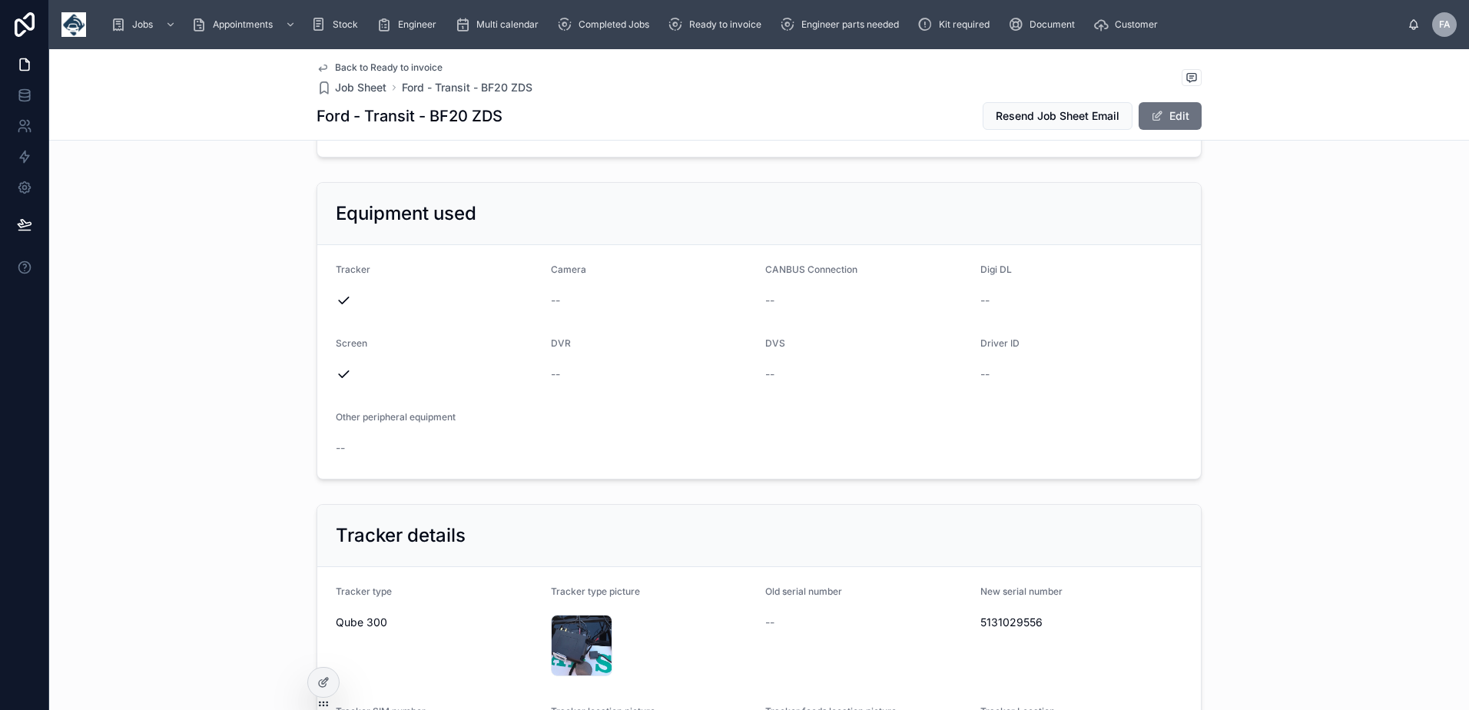
scroll to position [691, 0]
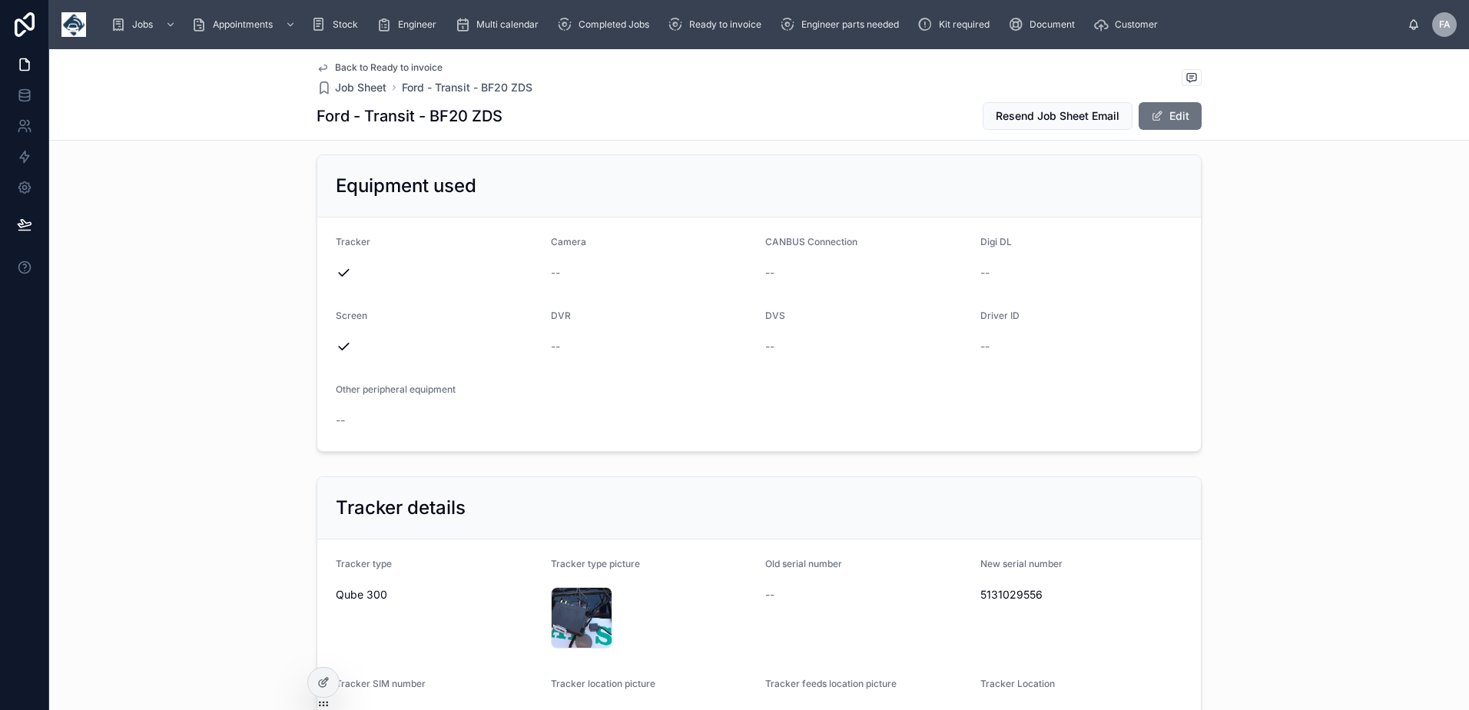
click at [1026, 591] on span "5131029556" at bounding box center [1081, 594] width 203 height 15
copy span "5131029556"
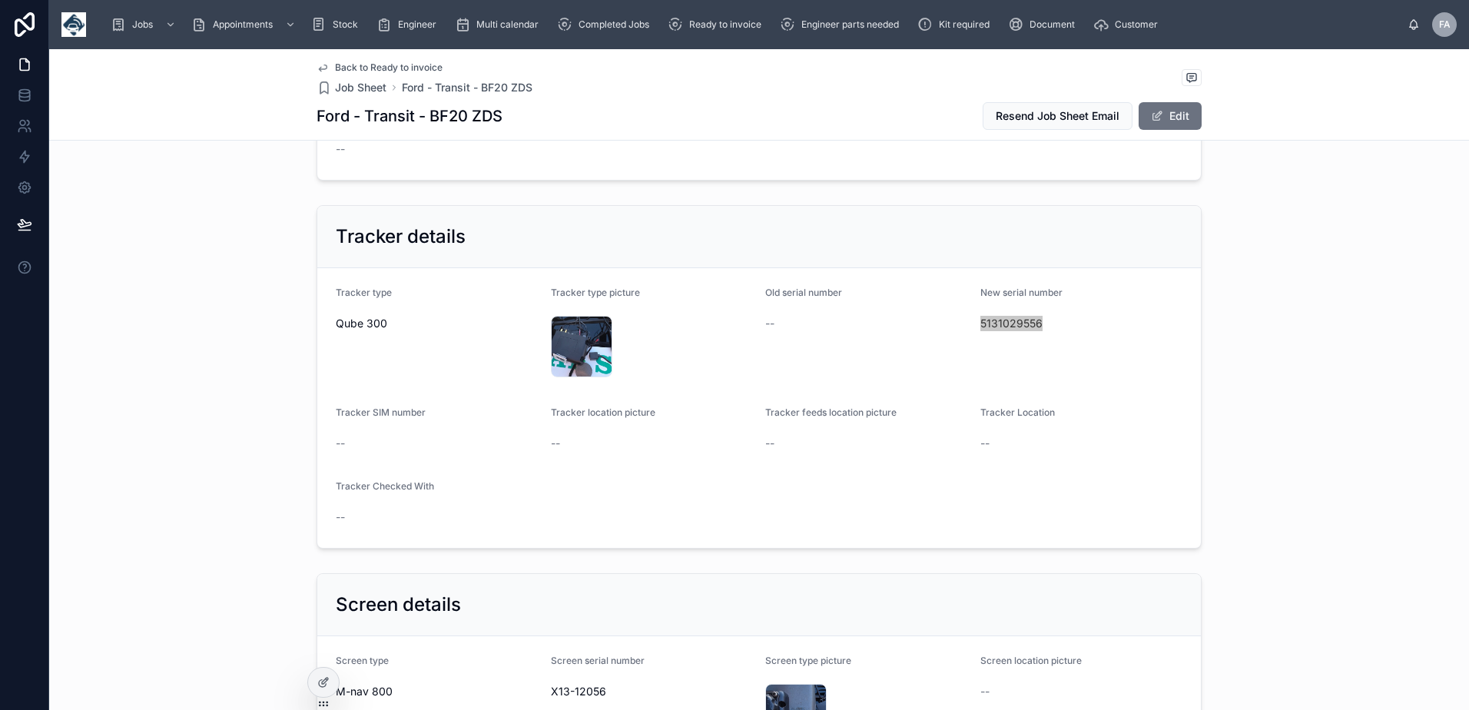
scroll to position [1152, 0]
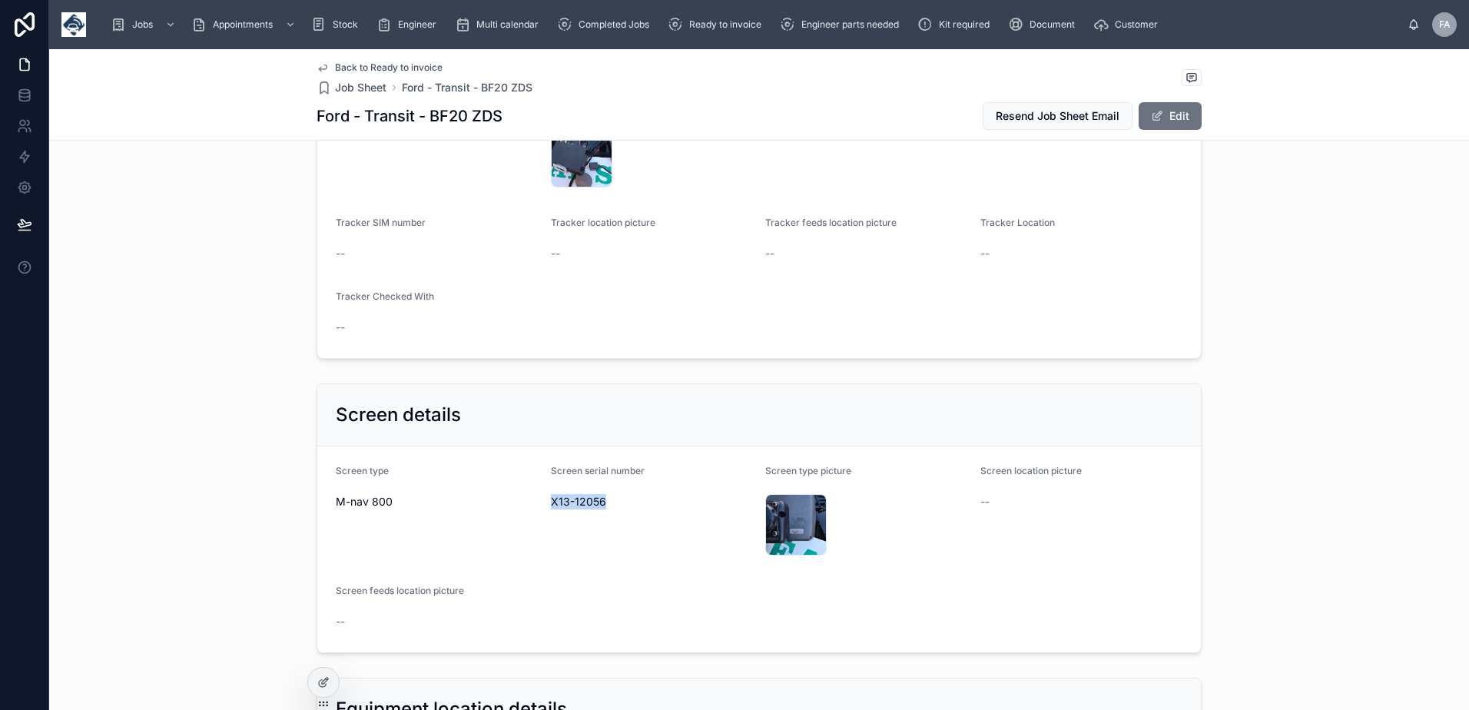
drag, startPoint x: 547, startPoint y: 502, endPoint x: 615, endPoint y: 503, distance: 68.4
click at [615, 503] on span "X13-12056" at bounding box center [652, 501] width 203 height 15
copy span "X13-12056"
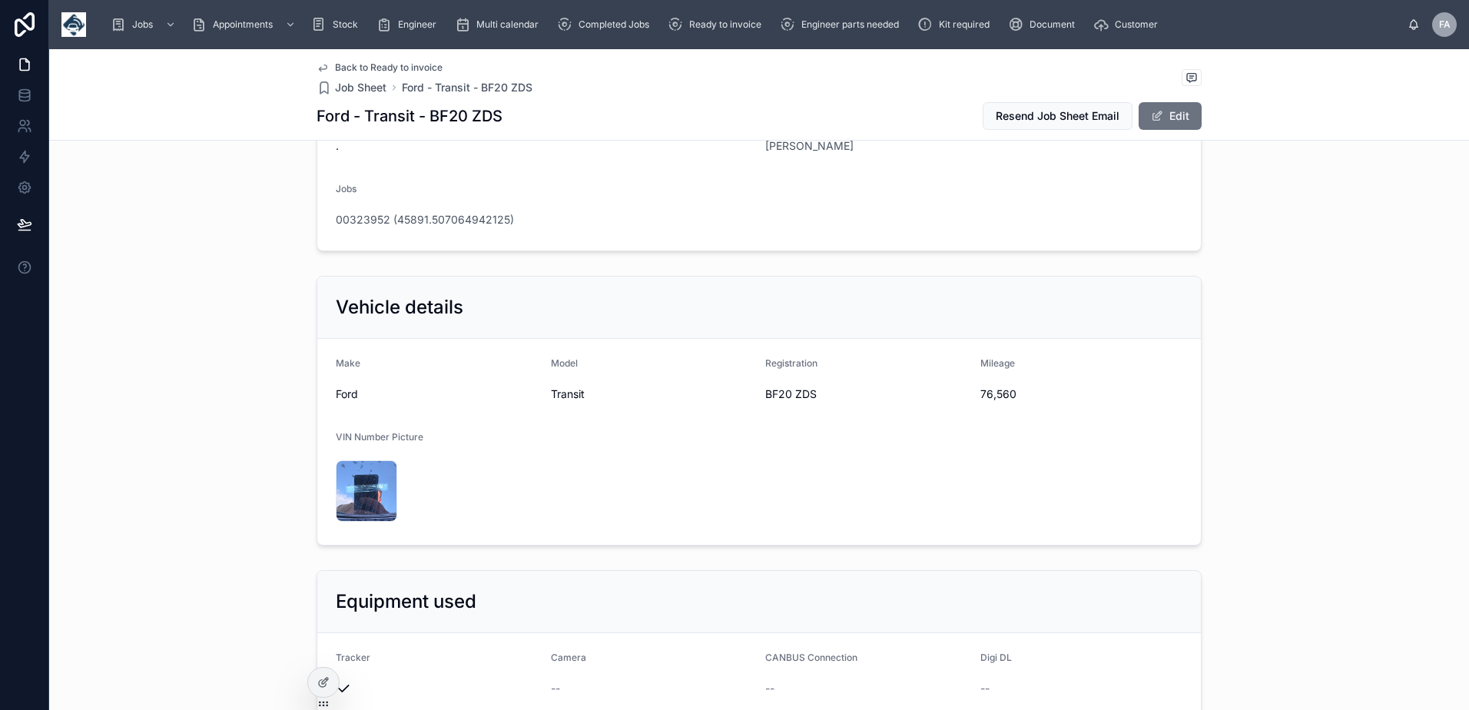
scroll to position [0, 0]
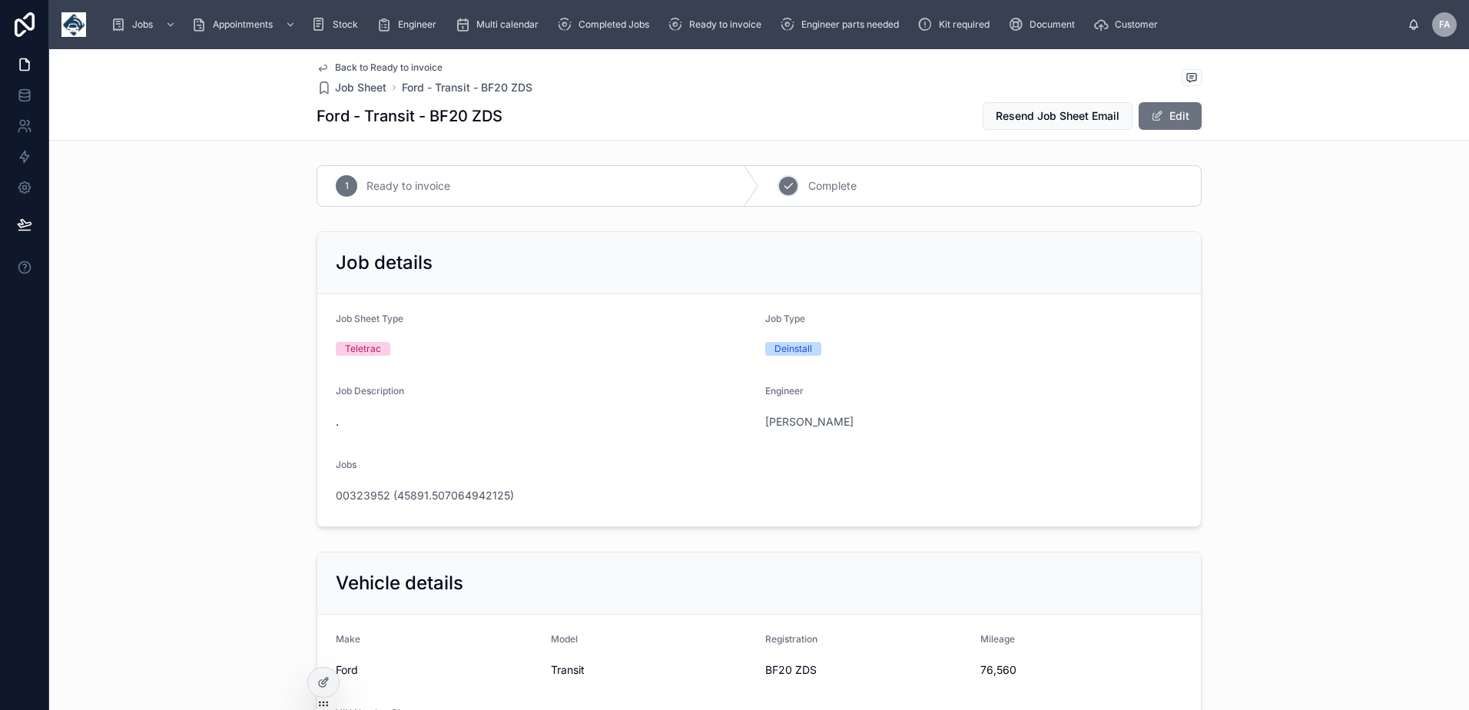
click at [782, 187] on icon at bounding box center [788, 186] width 12 height 12
drag, startPoint x: 974, startPoint y: 667, endPoint x: 1009, endPoint y: 667, distance: 34.6
click at [1009, 667] on span "239" at bounding box center [1081, 669] width 203 height 15
copy span "239"
drag, startPoint x: 757, startPoint y: 670, endPoint x: 872, endPoint y: 687, distance: 116.5
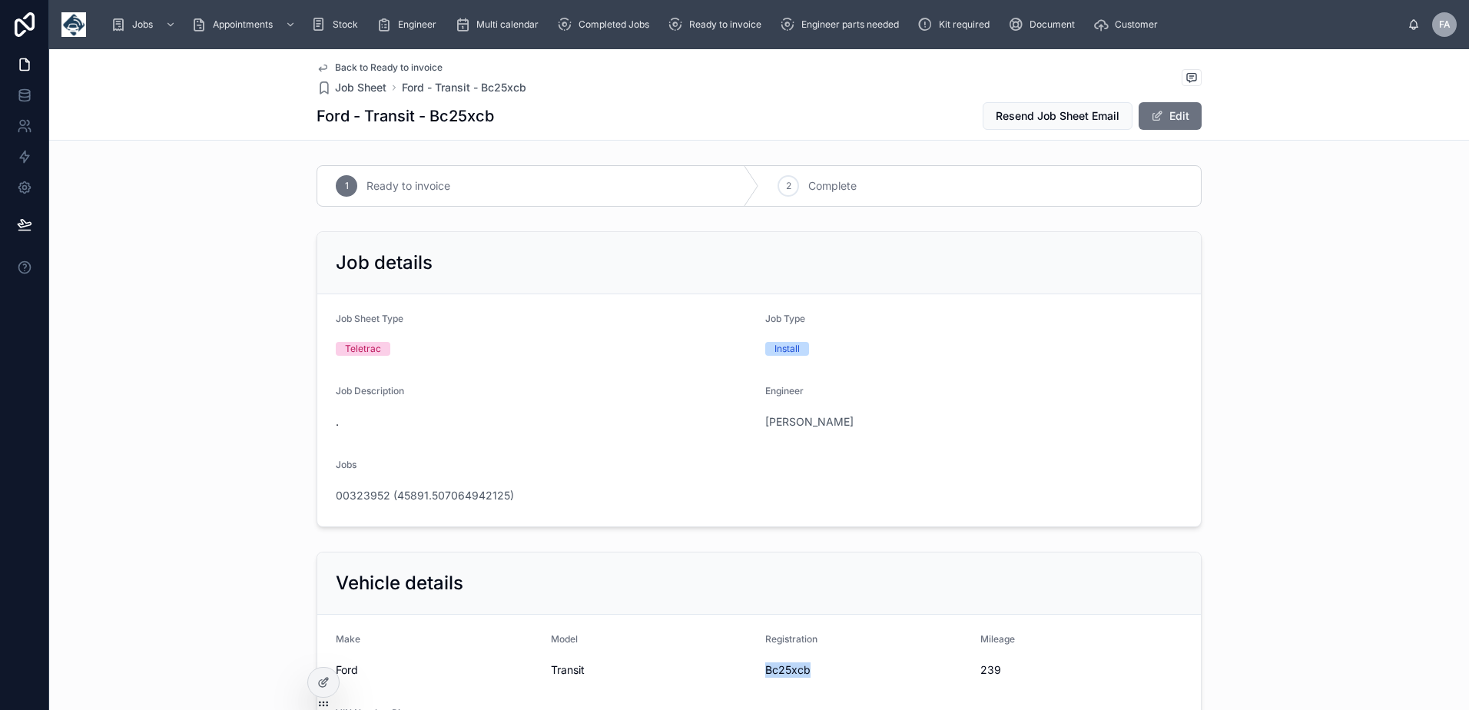
click at [872, 687] on form "Make Ford Model Transit Registration Bc25xcb Mileage 239 VIN Number Picture 175…" at bounding box center [758, 718] width 883 height 206
copy span "Bc25xcb"
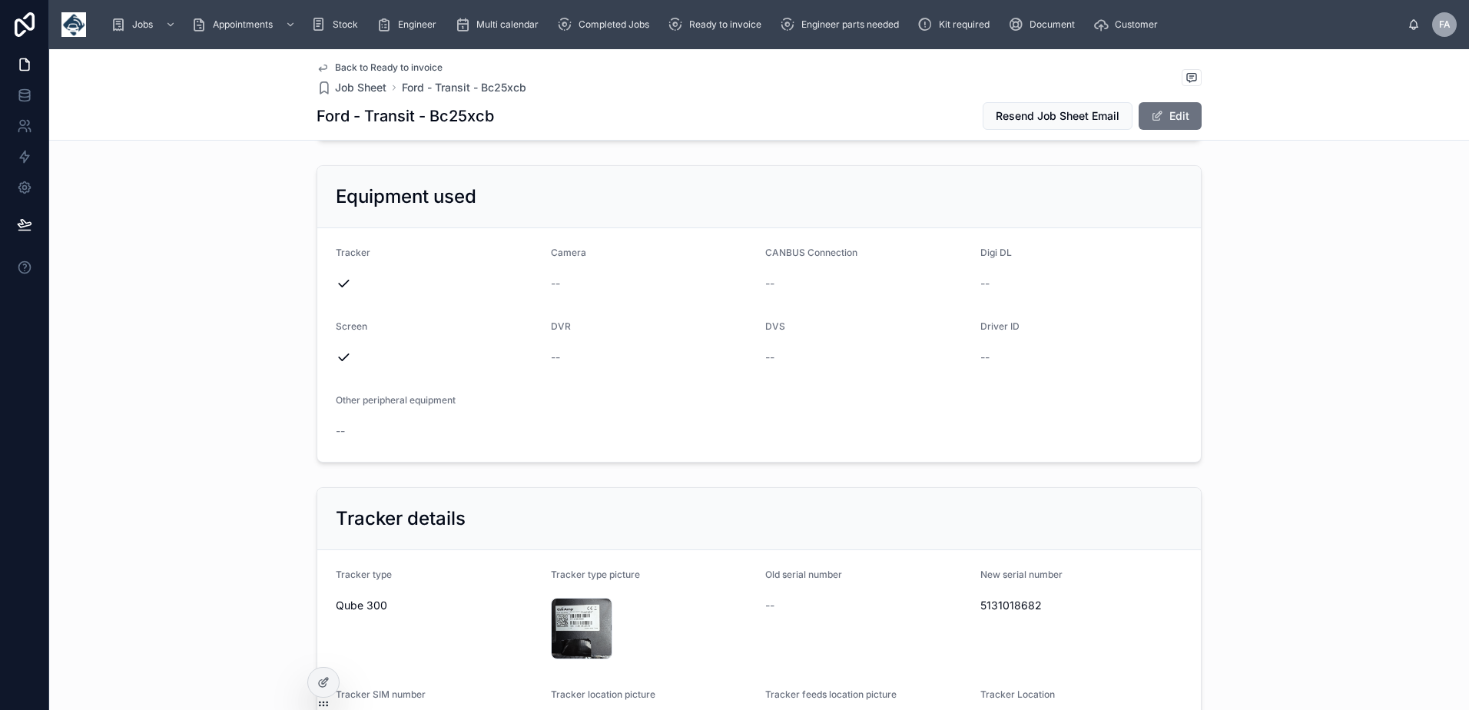
scroll to position [768, 0]
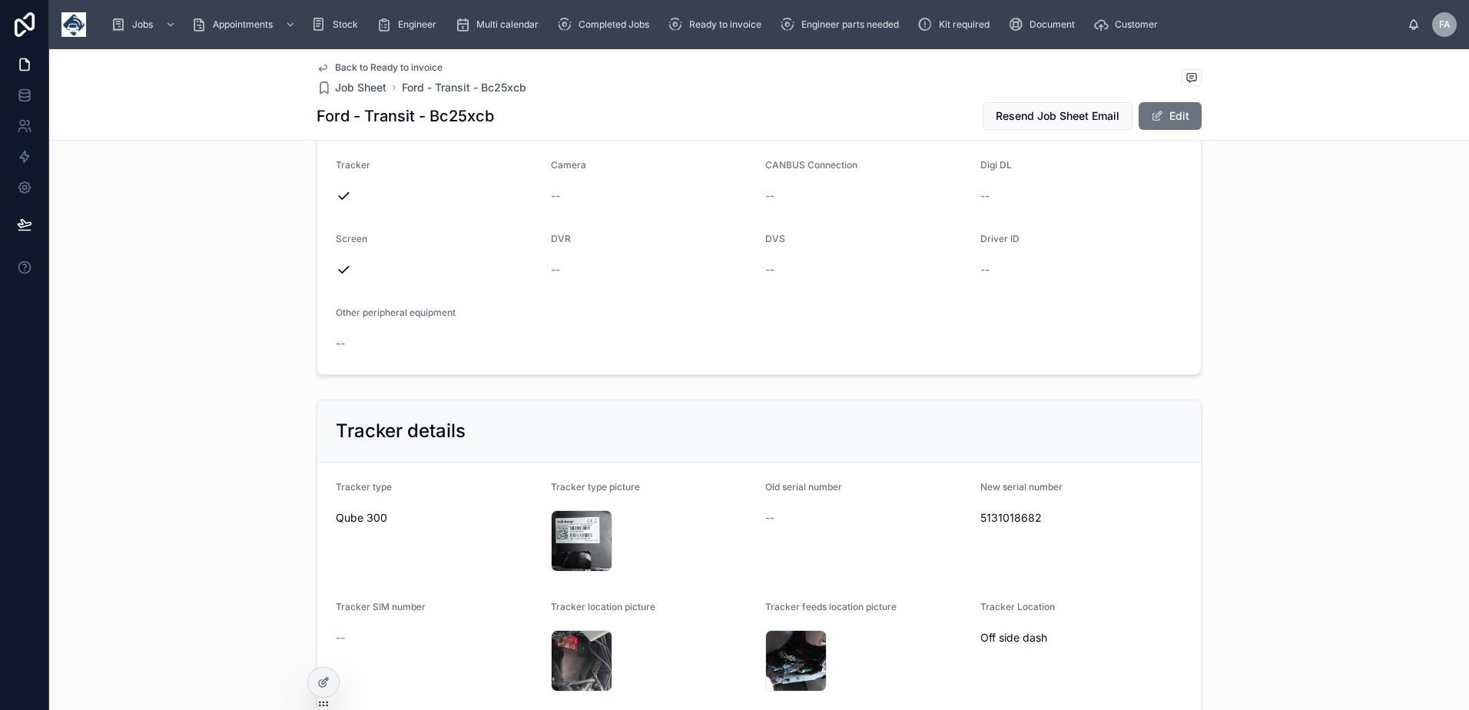
click at [1007, 522] on span "5131018682" at bounding box center [1081, 517] width 203 height 15
copy span "5131018682"
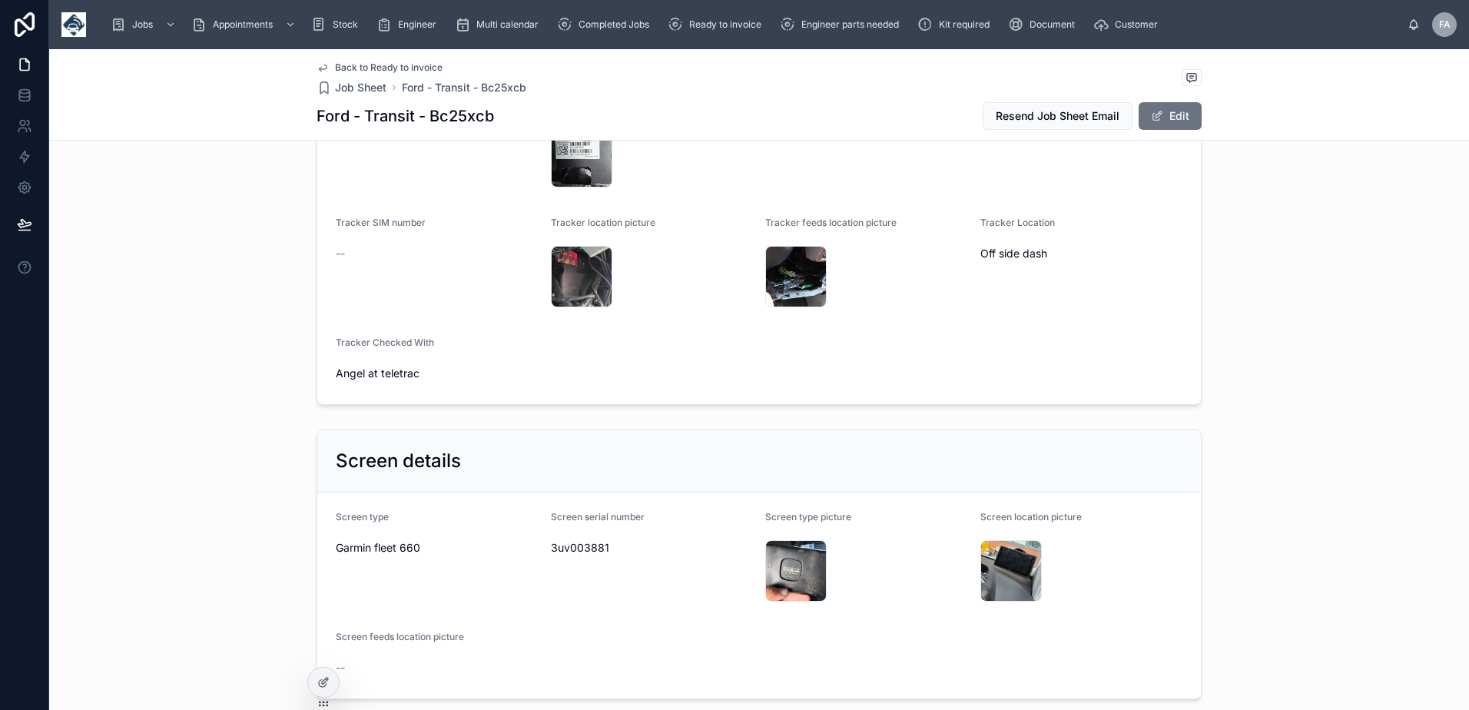
scroll to position [1229, 0]
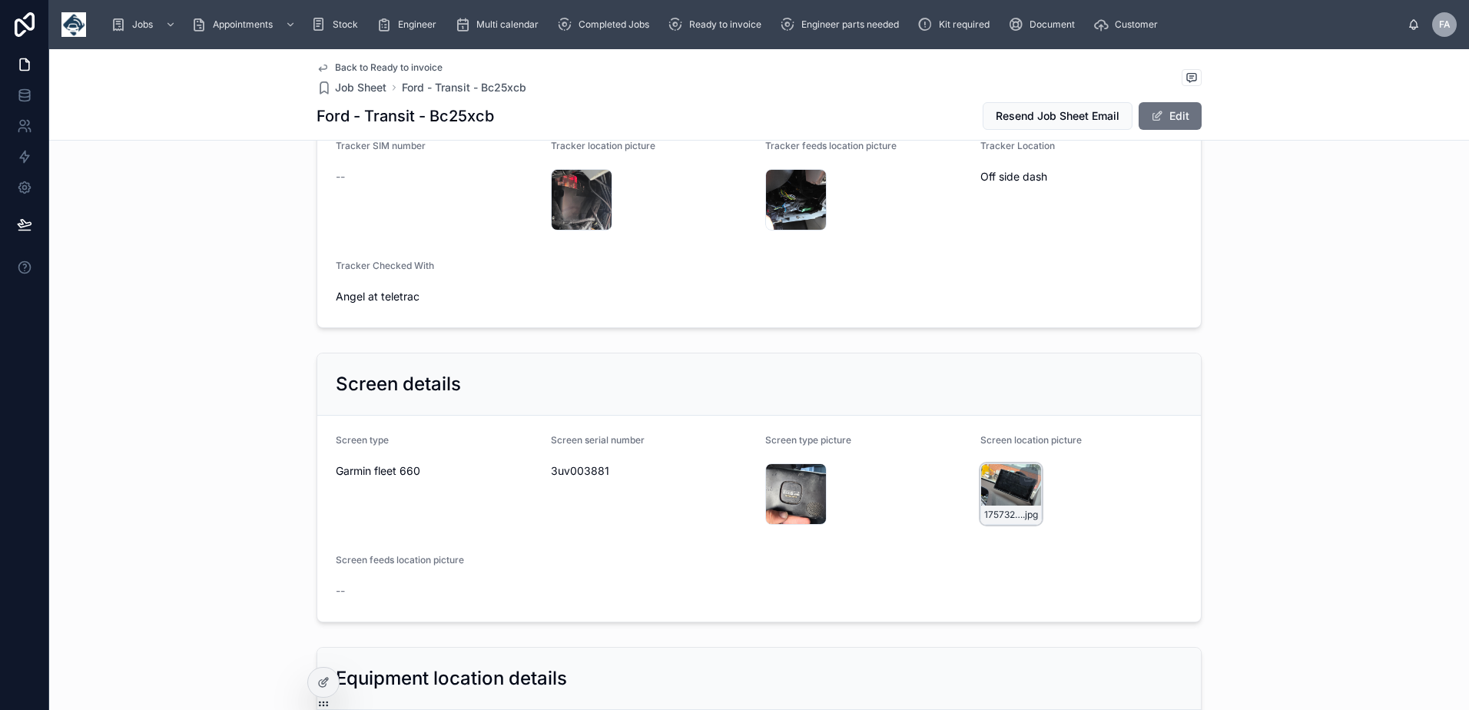
click at [1019, 490] on div "17573218822914654130710709276914 .jpg" at bounding box center [1010, 493] width 61 height 61
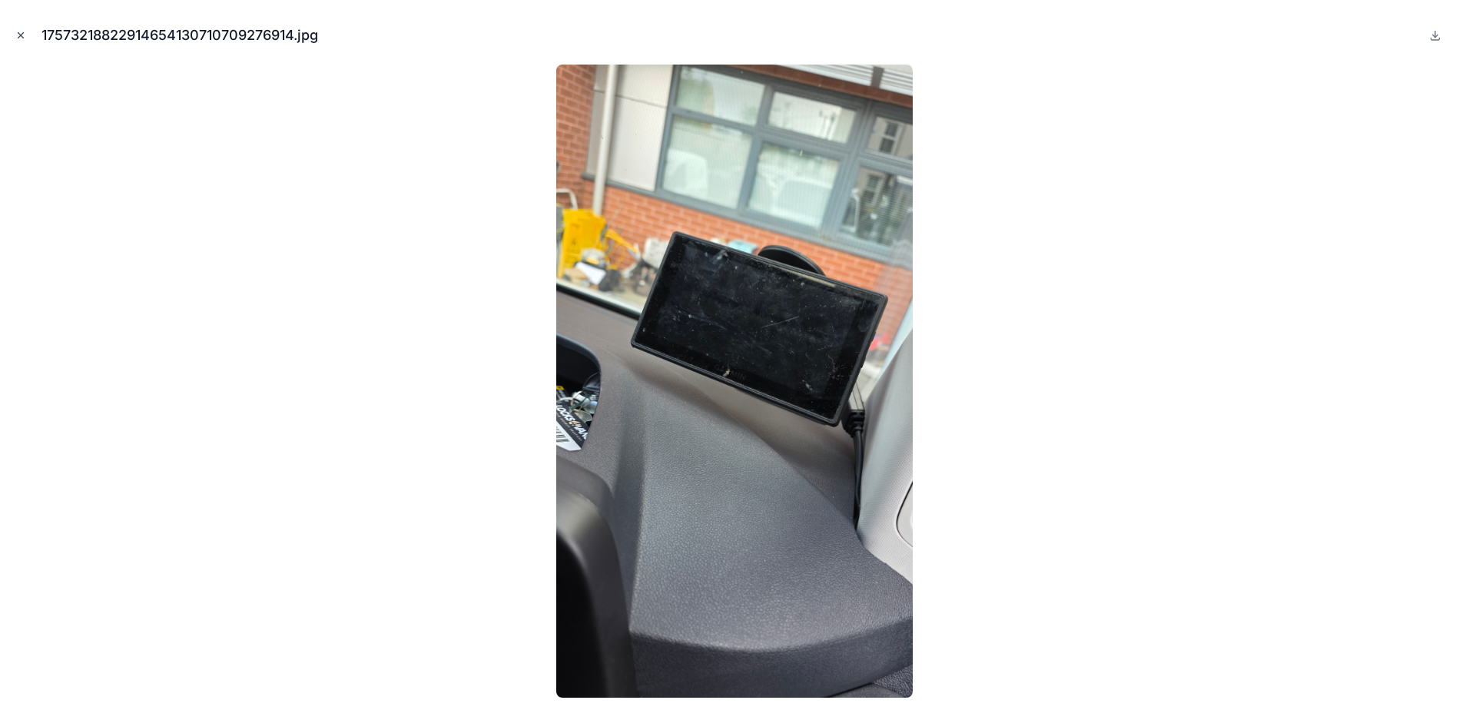
click at [20, 38] on icon "Close modal" at bounding box center [20, 35] width 11 height 11
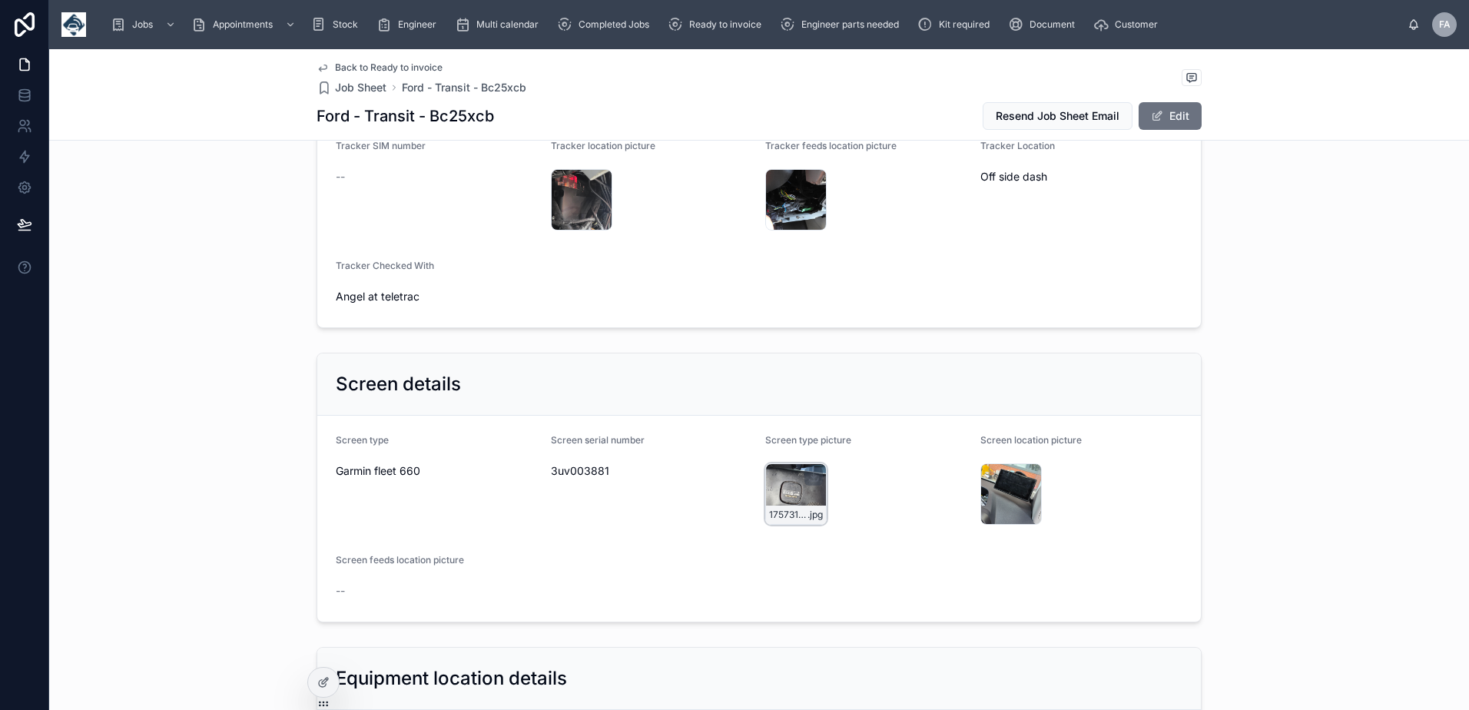
click at [785, 485] on div "17573193598553433021884077692179 .jpg" at bounding box center [795, 493] width 61 height 61
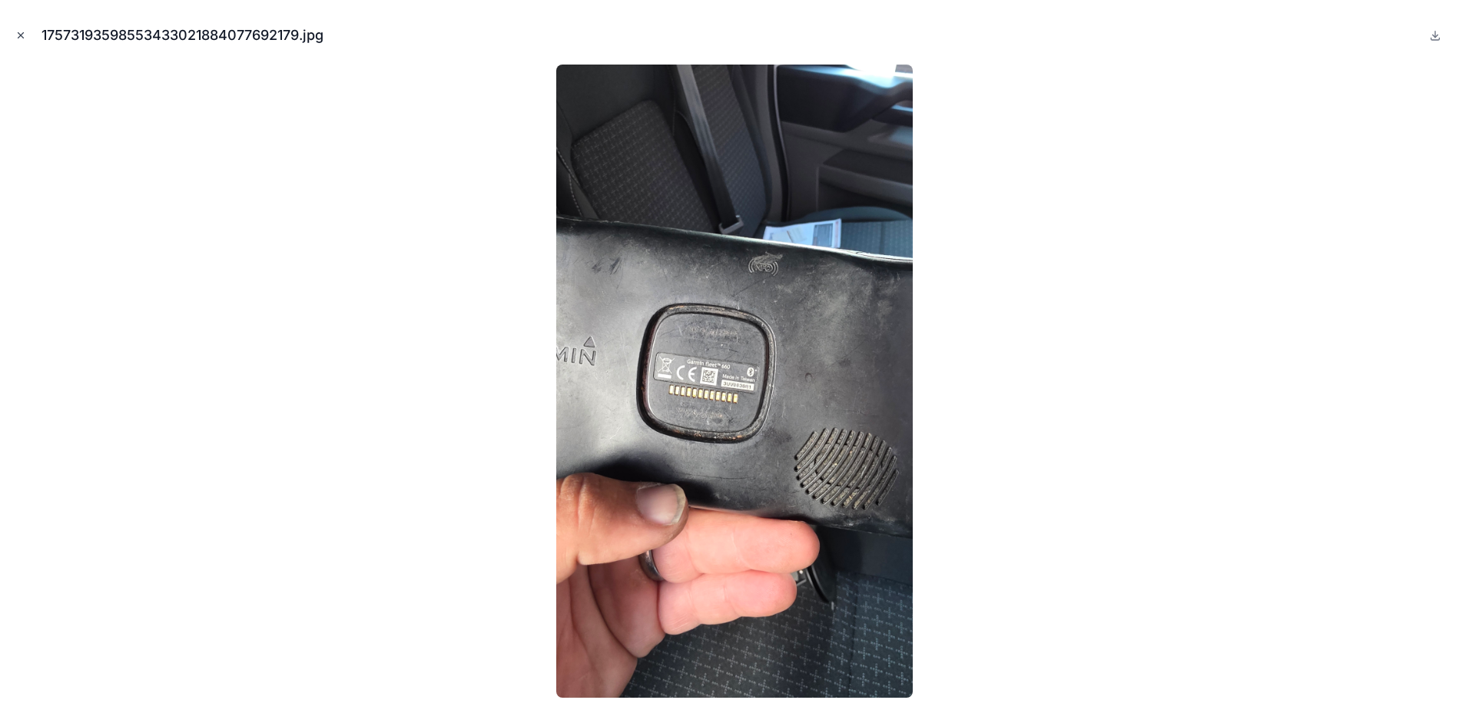
click at [24, 33] on icon "Close modal" at bounding box center [20, 35] width 11 height 11
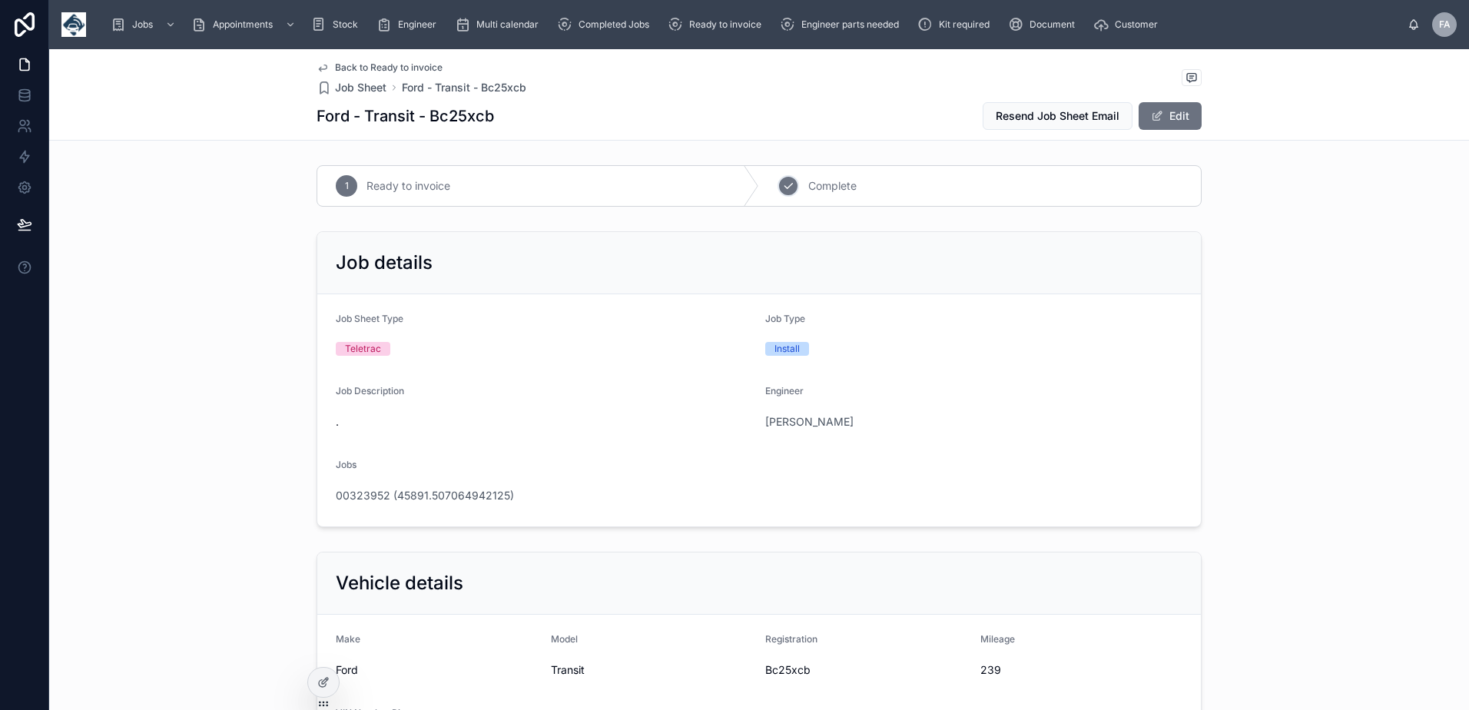
click at [791, 179] on div "2" at bounding box center [788, 186] width 22 height 22
click at [1165, 110] on button "Edit" at bounding box center [1169, 116] width 63 height 28
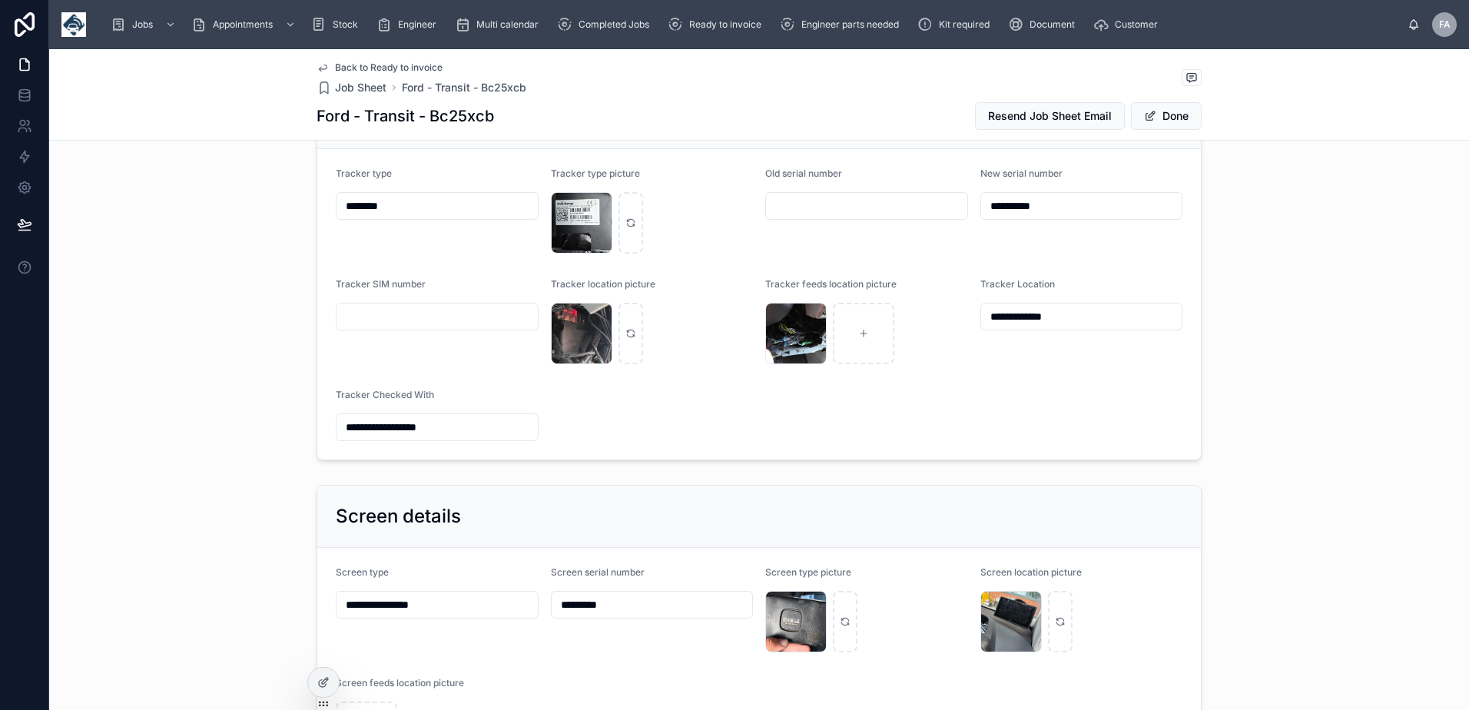
scroll to position [1152, 0]
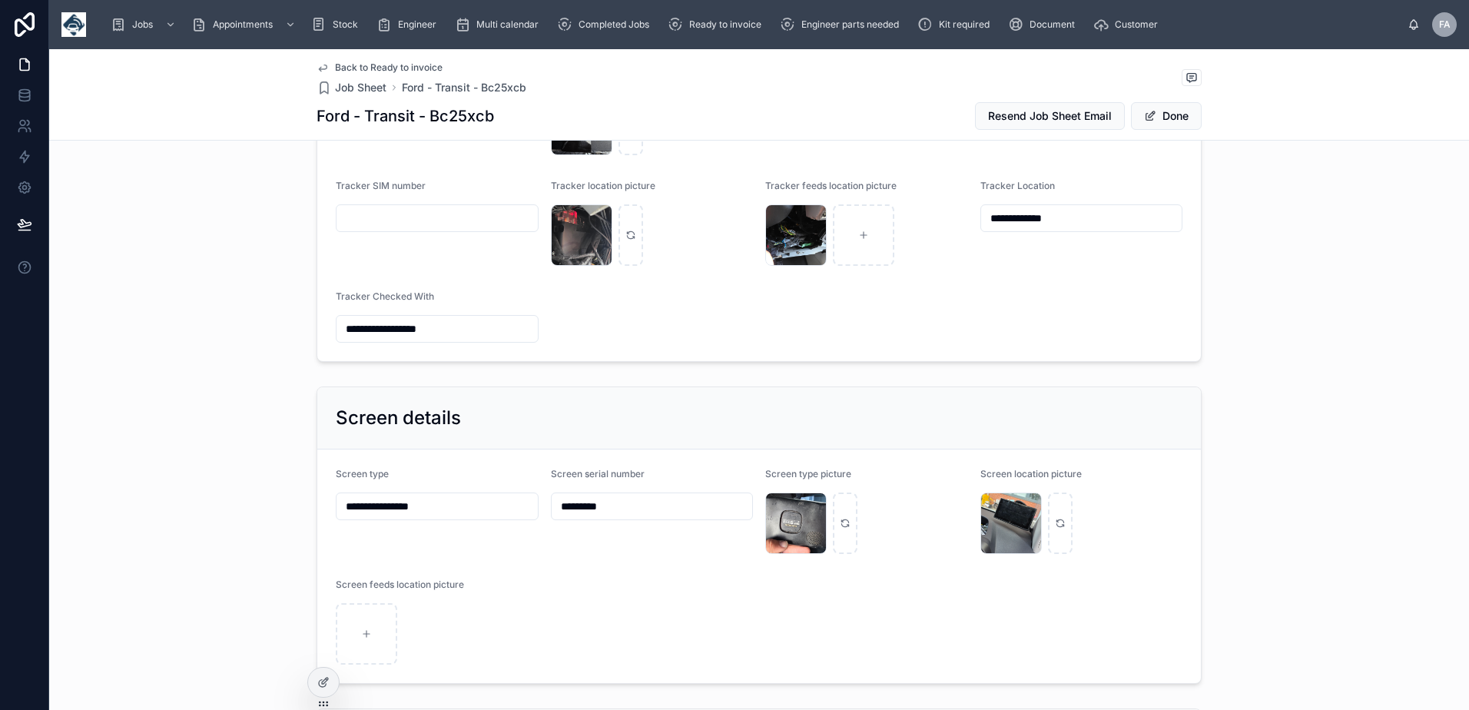
drag, startPoint x: 429, startPoint y: 507, endPoint x: 196, endPoint y: 482, distance: 234.8
click at [197, 484] on div "**********" at bounding box center [759, 535] width 1420 height 310
type input "****"
click at [1181, 115] on button "Done" at bounding box center [1166, 116] width 71 height 28
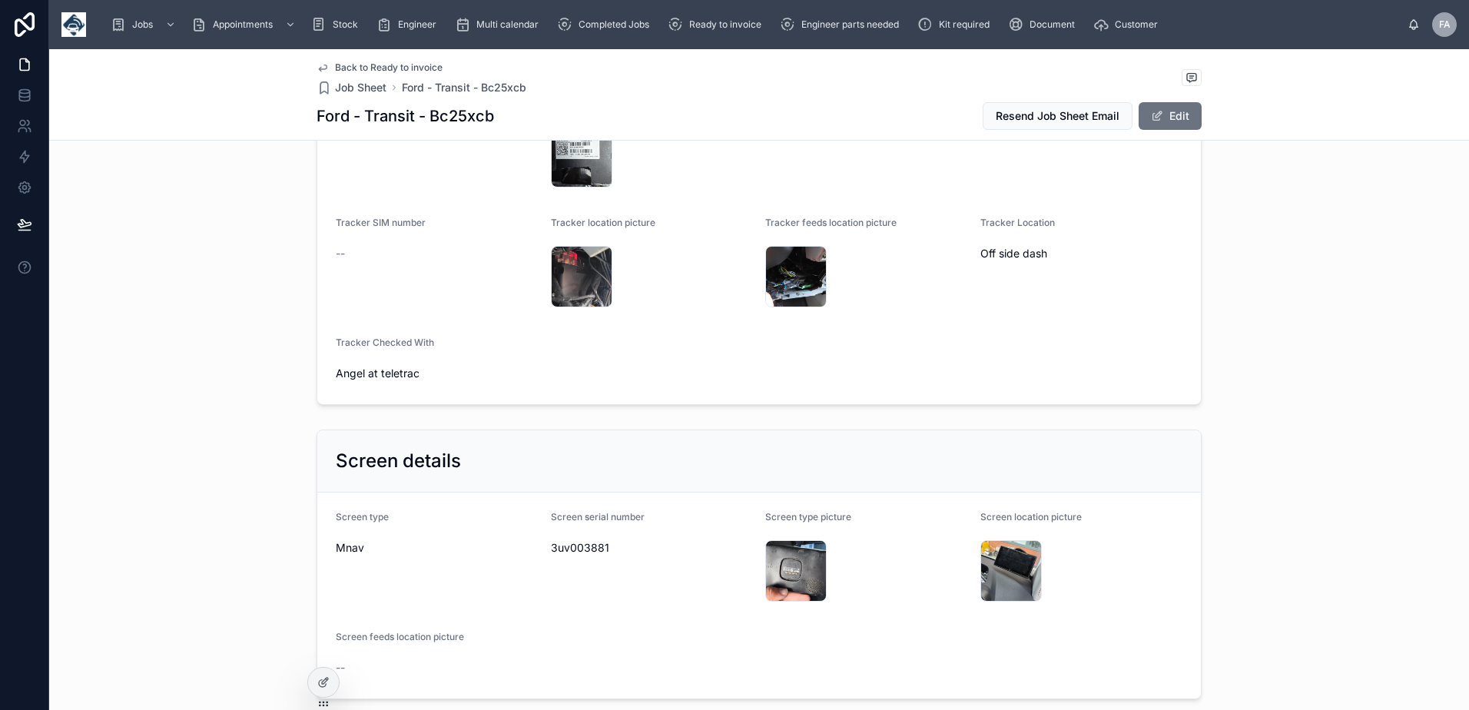
scroll to position [1180, 0]
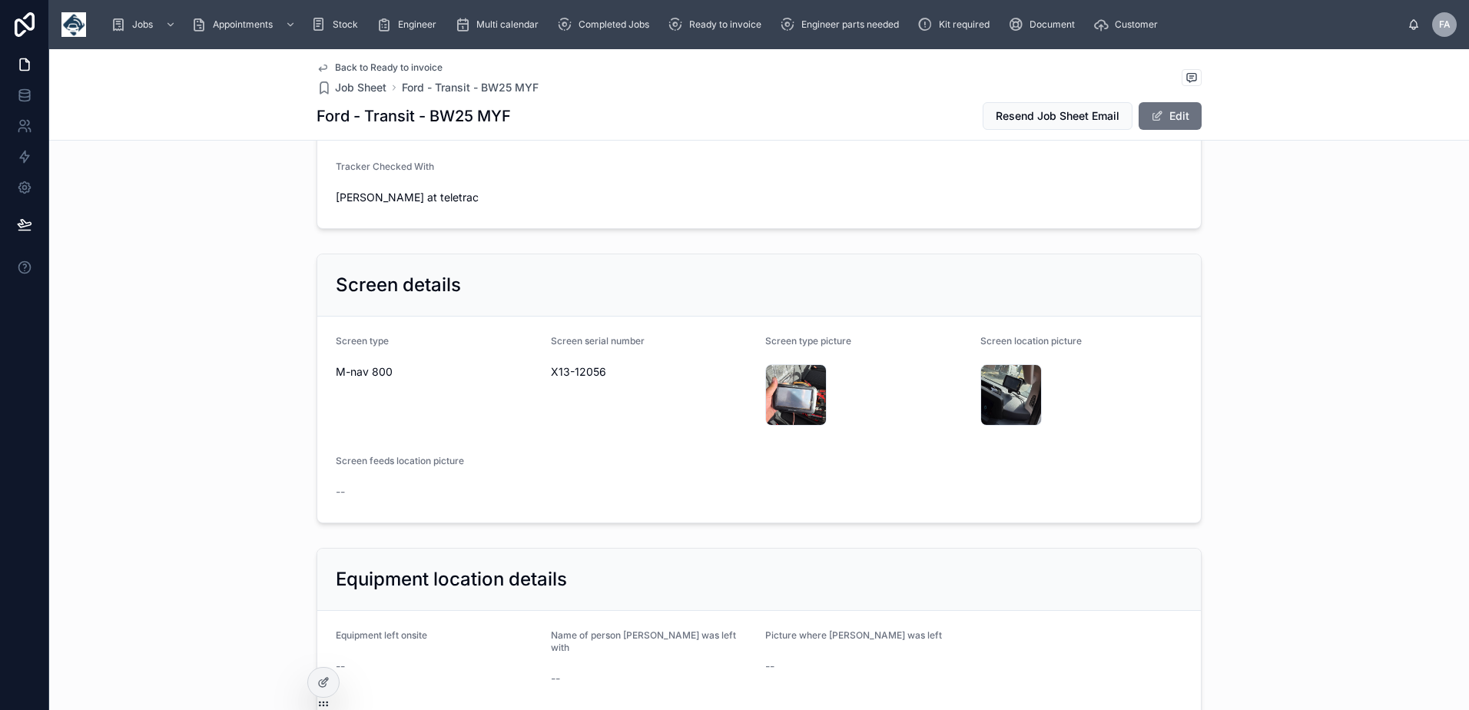
scroll to position [1152, 0]
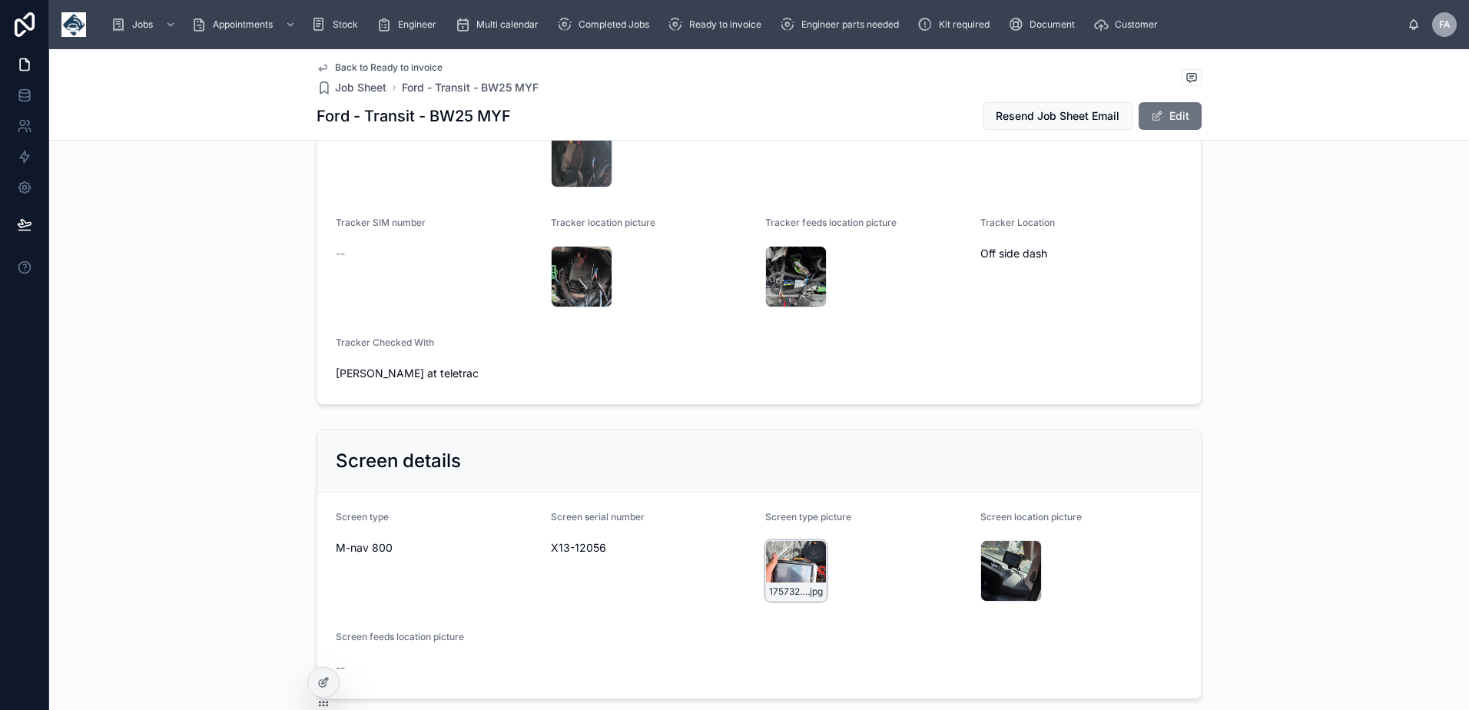
click at [795, 565] on div "17573227945831575694371586319276 .jpg" at bounding box center [795, 570] width 61 height 61
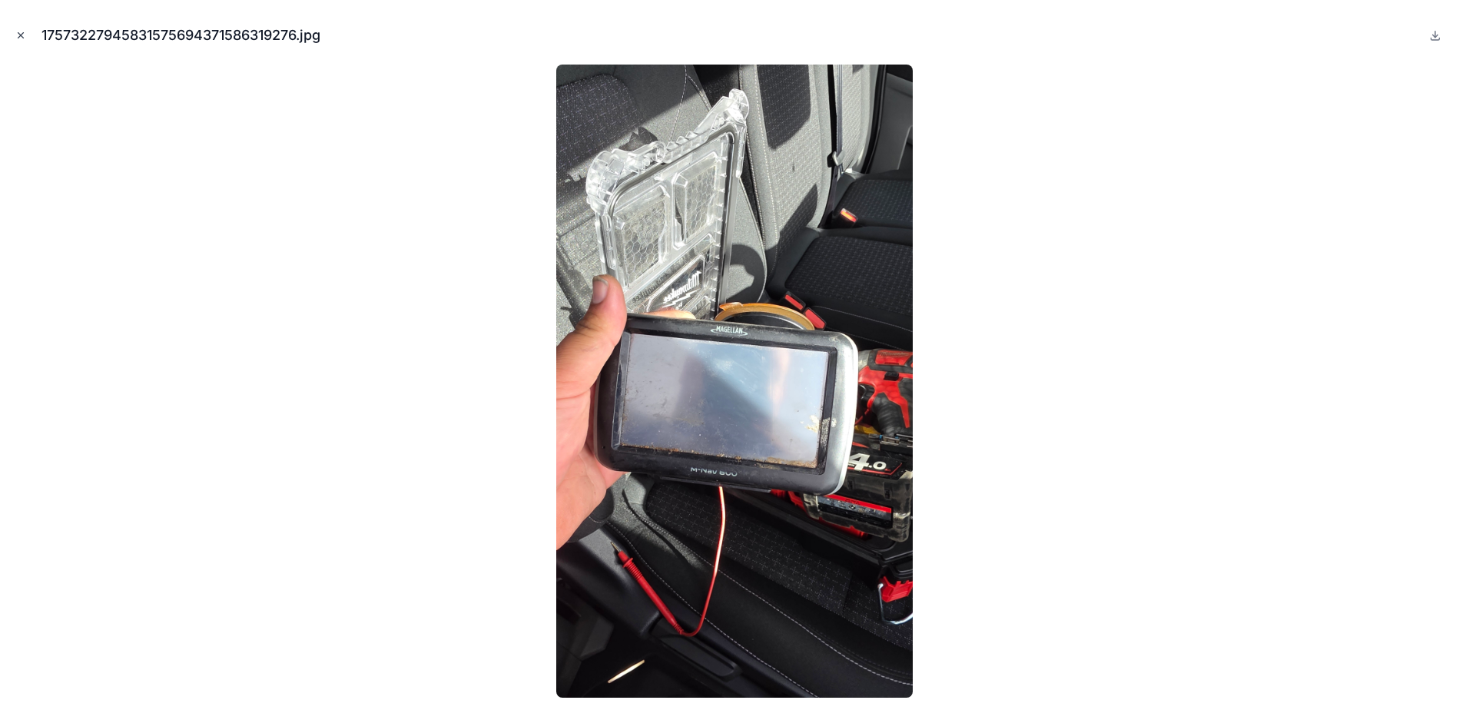
click at [16, 32] on icon "Close modal" at bounding box center [20, 35] width 11 height 11
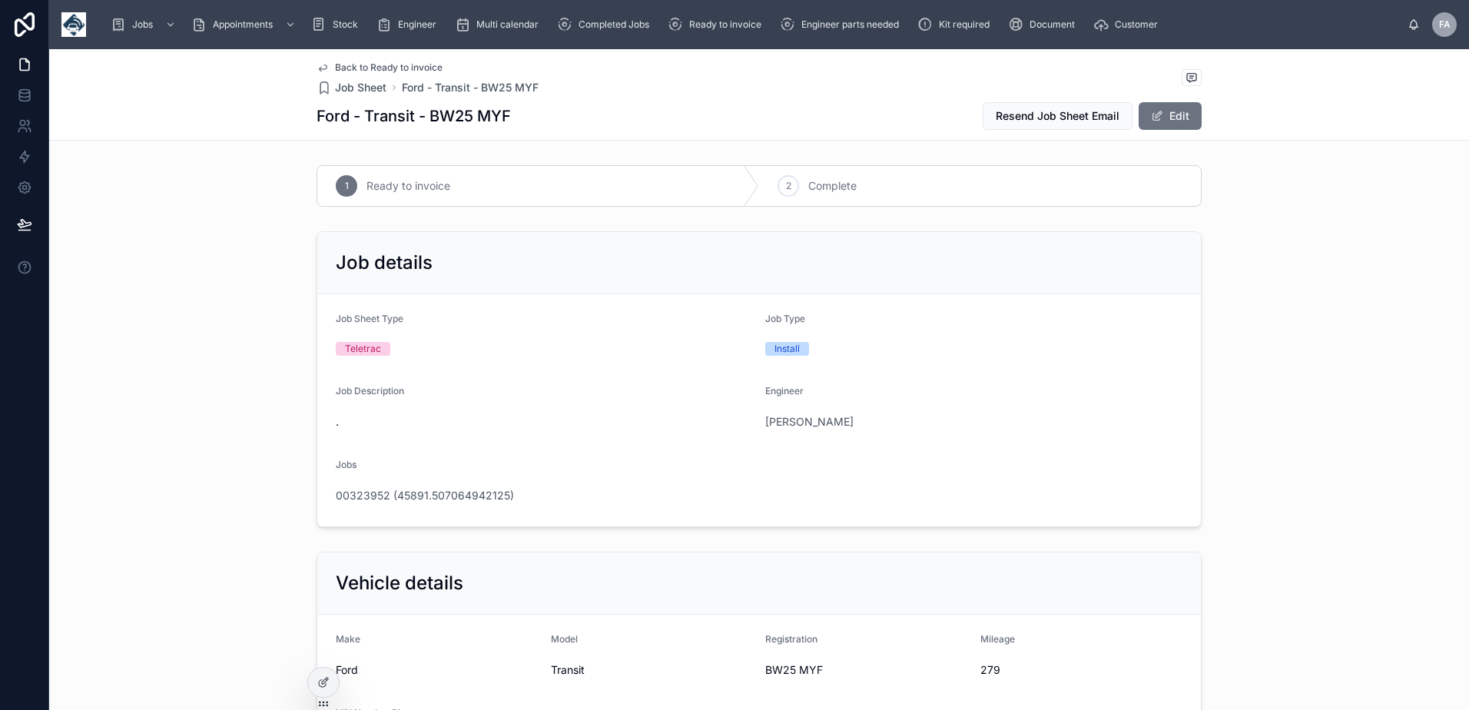
scroll to position [230, 0]
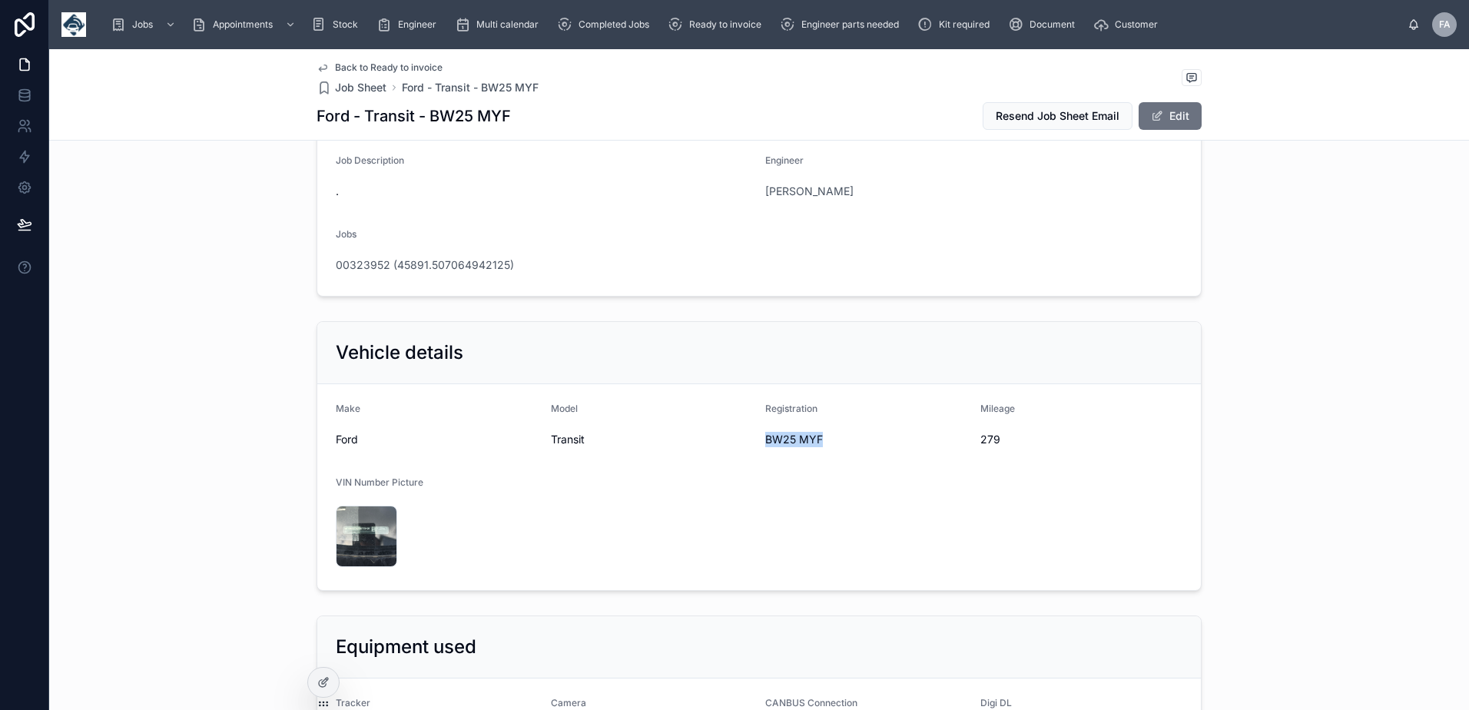
drag, startPoint x: 761, startPoint y: 437, endPoint x: 814, endPoint y: 442, distance: 53.2
click at [814, 442] on span "BW25 MYF" at bounding box center [866, 439] width 203 height 15
copy span "BW25 MYF"
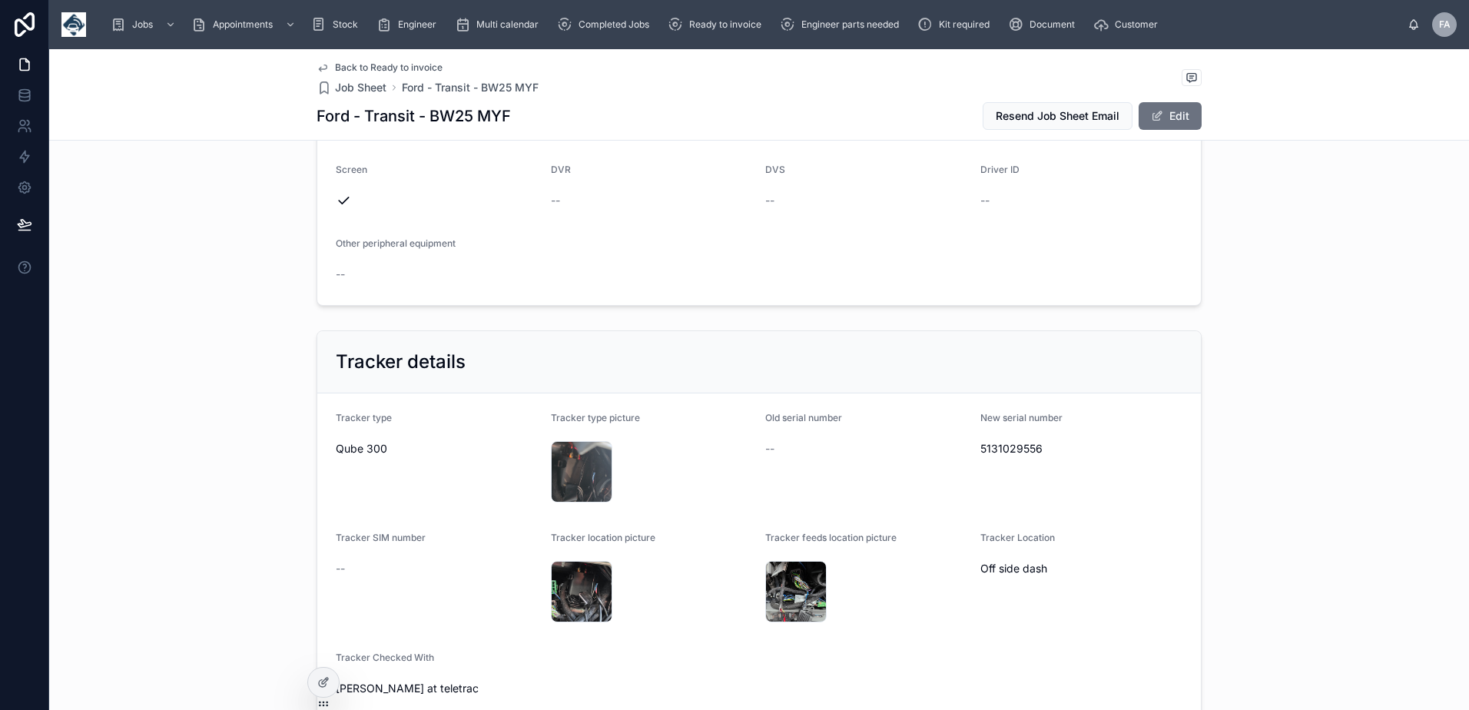
scroll to position [845, 0]
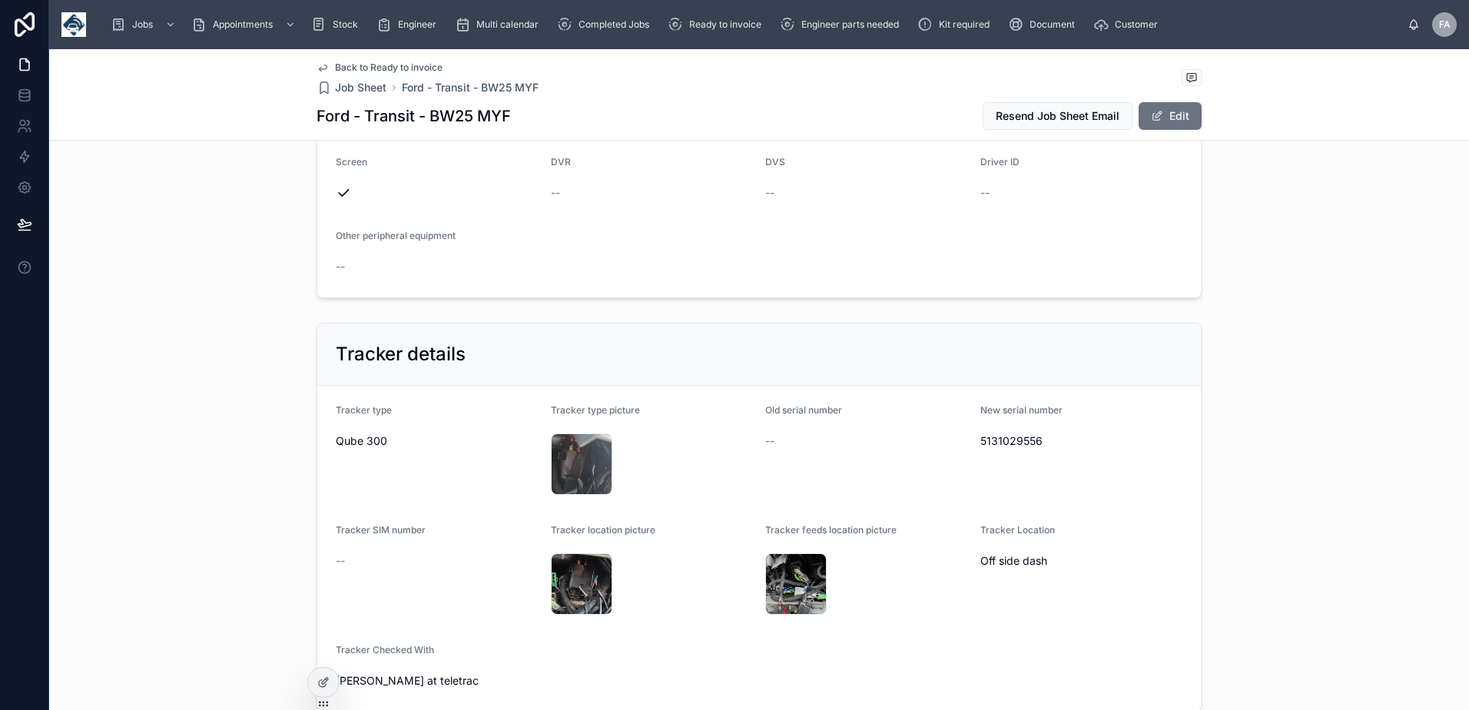
click at [988, 439] on span "5131029556" at bounding box center [1081, 440] width 203 height 15
copy span "5131029556"
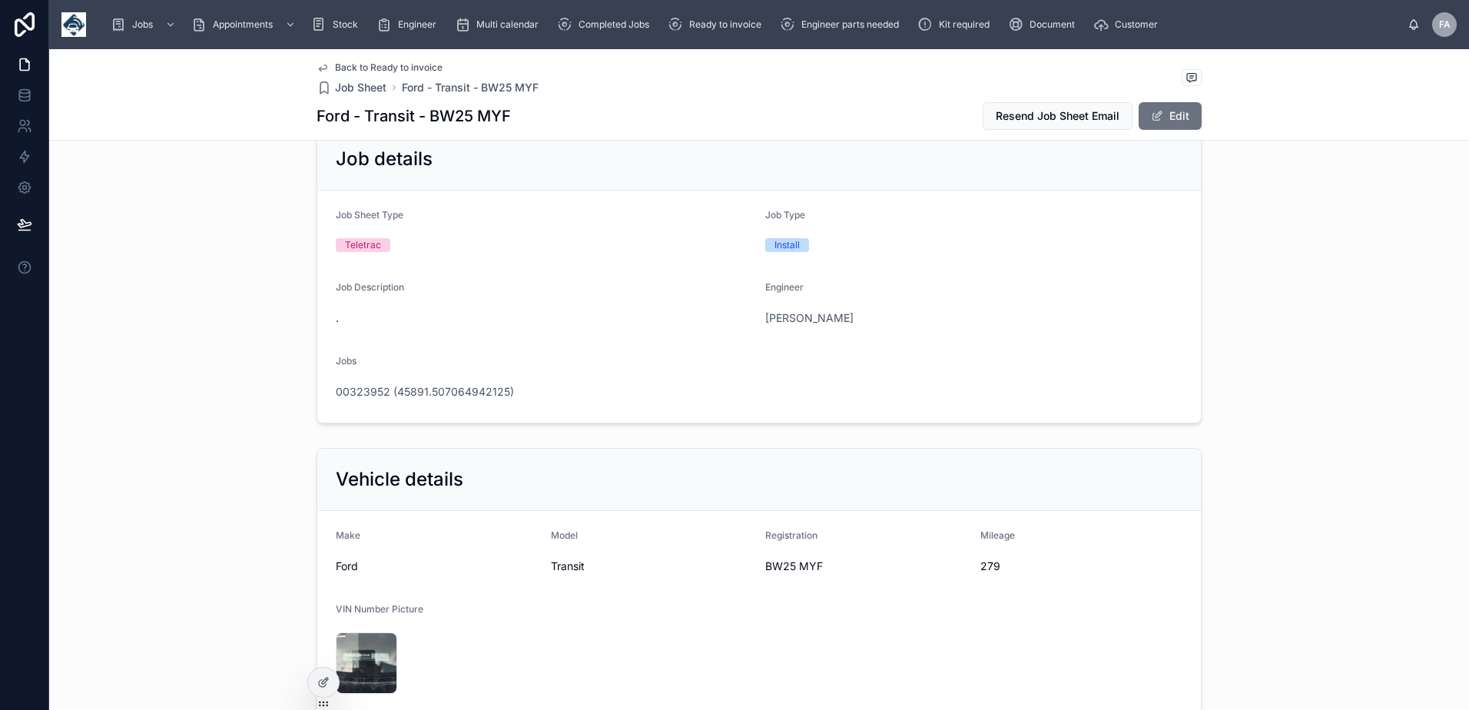
scroll to position [0, 0]
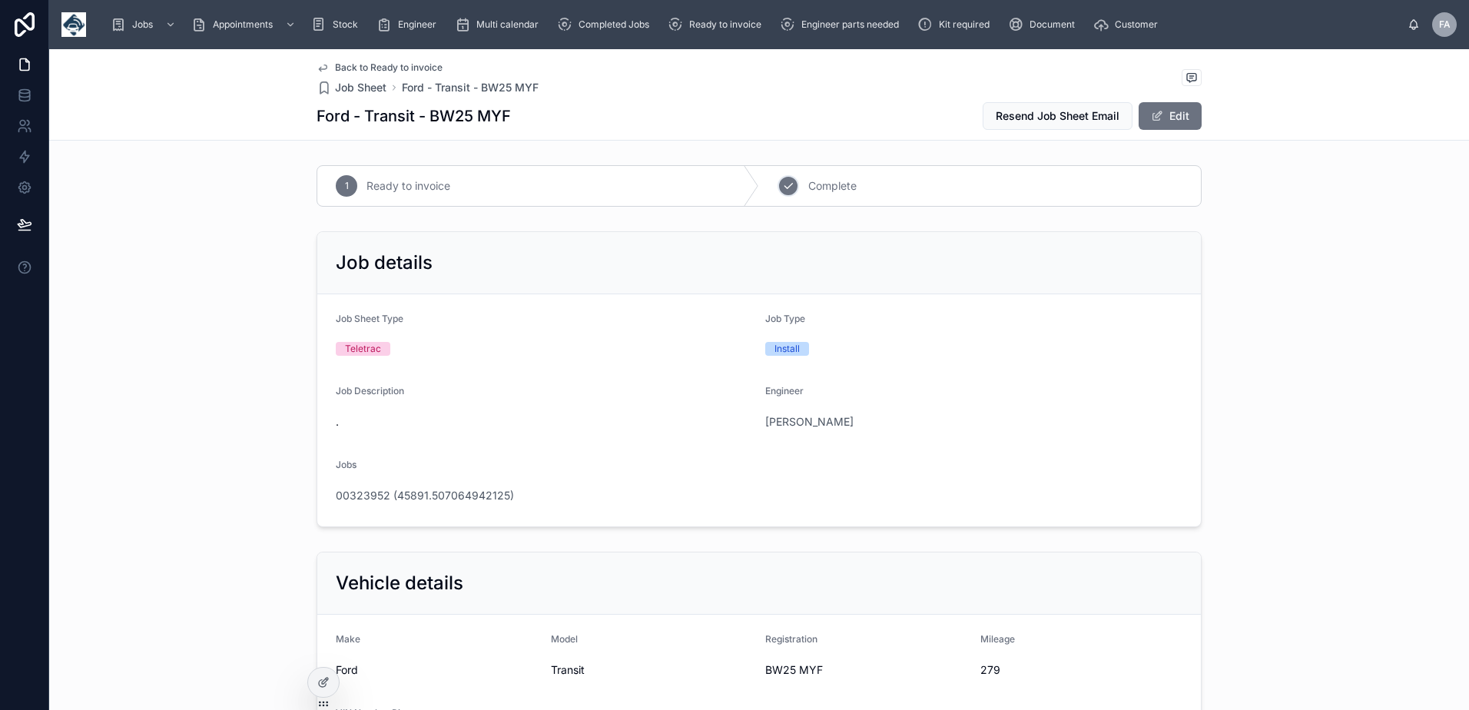
click at [782, 191] on icon at bounding box center [788, 186] width 12 height 12
drag, startPoint x: 761, startPoint y: 670, endPoint x: 815, endPoint y: 668, distance: 54.6
click at [815, 668] on span "BF20 YZY" at bounding box center [866, 669] width 203 height 15
copy span "BF20 YZY"
drag, startPoint x: 974, startPoint y: 672, endPoint x: 1025, endPoint y: 675, distance: 50.8
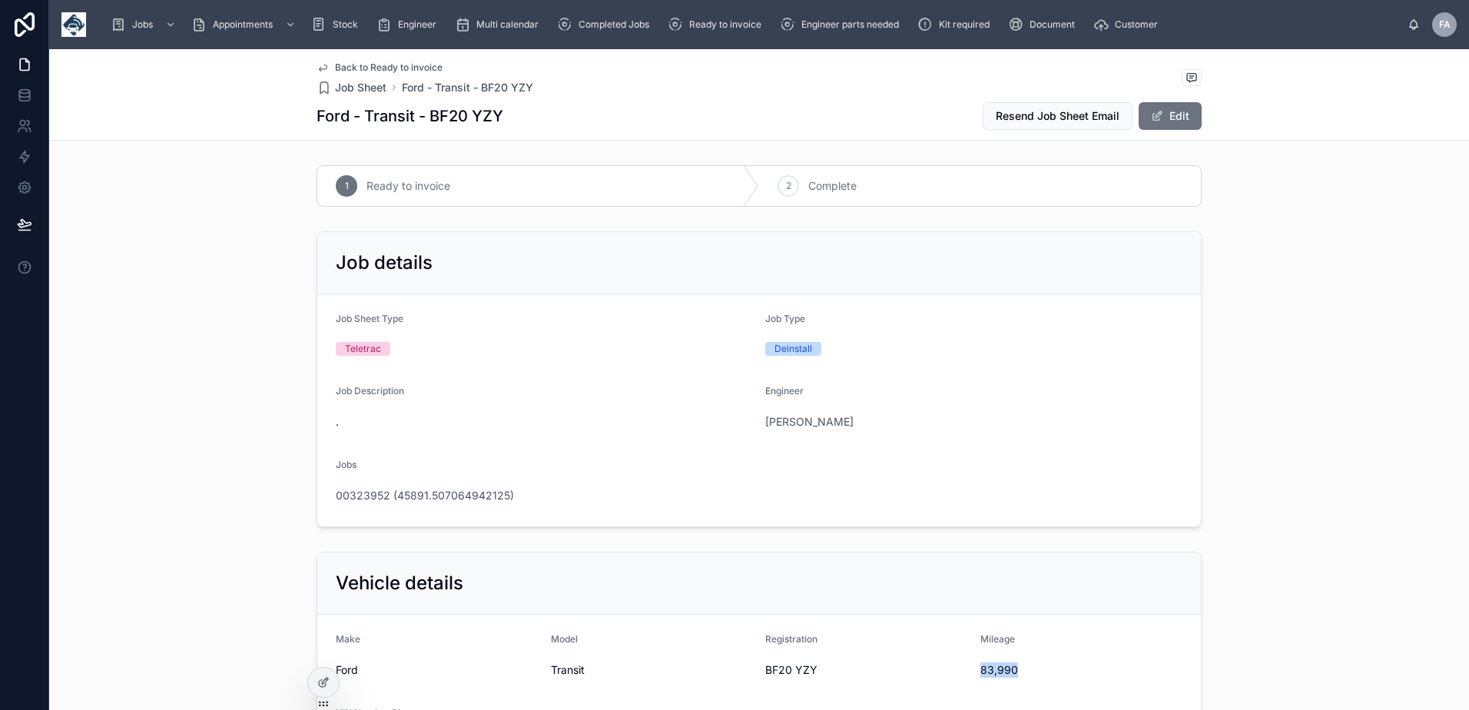
click at [1025, 675] on span "83,990" at bounding box center [1081, 669] width 203 height 15
copy span "83,990"
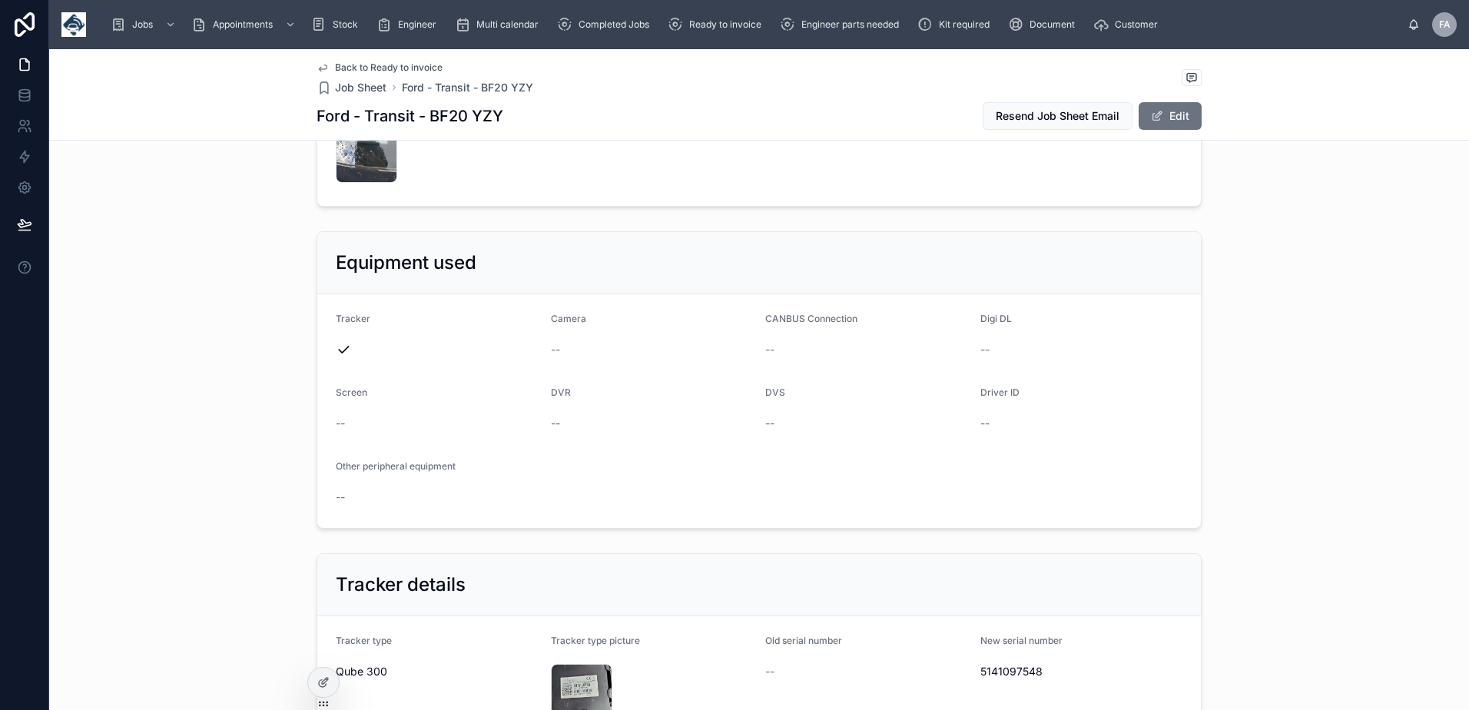
scroll to position [845, 0]
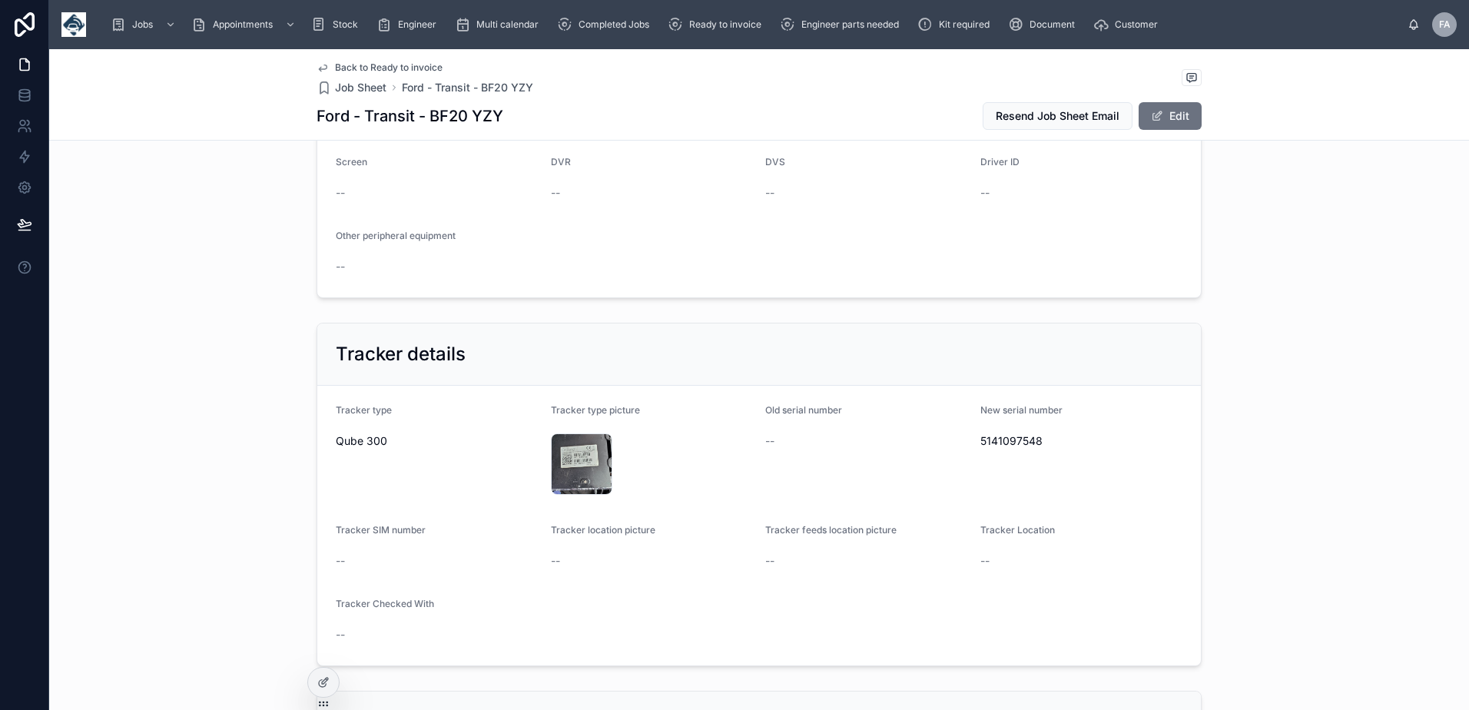
click at [1015, 444] on span "5141097548" at bounding box center [1081, 440] width 203 height 15
copy span "5141097548"
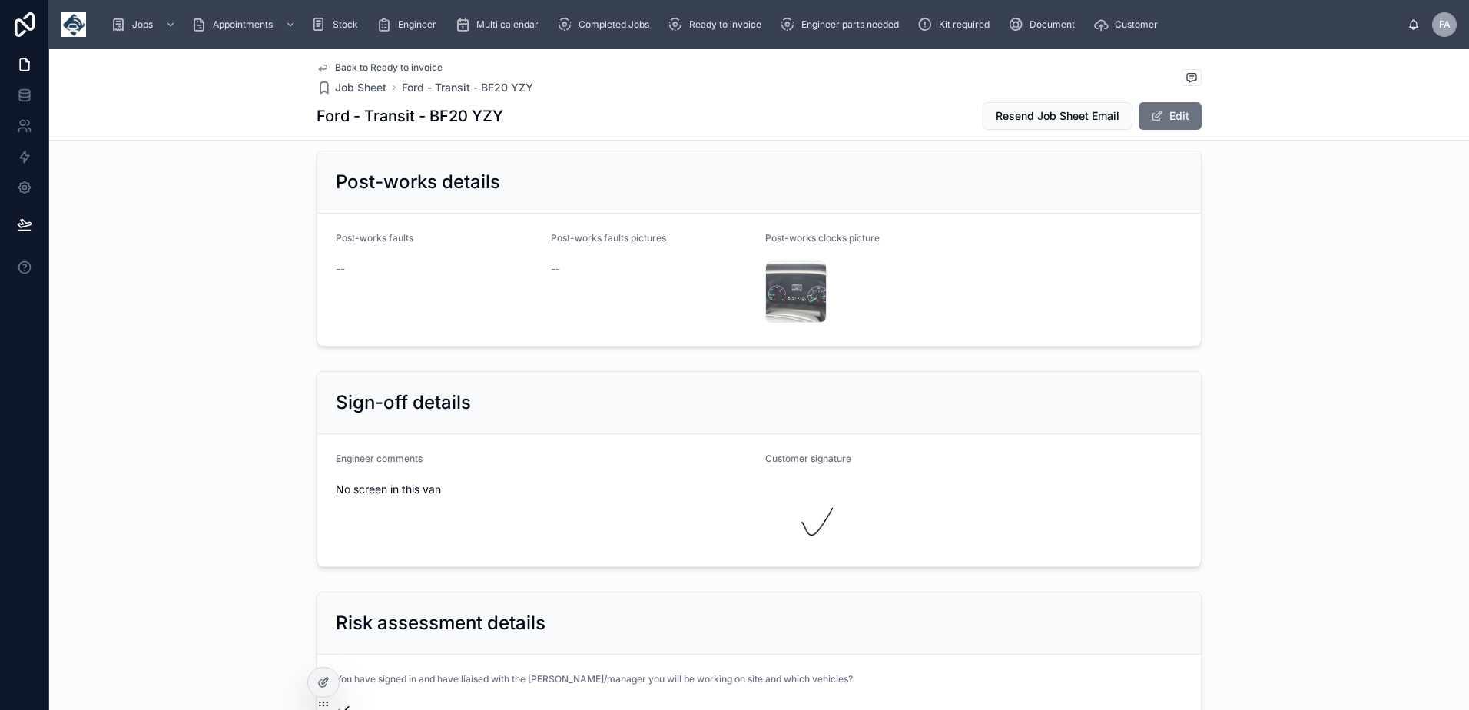
scroll to position [2842, 0]
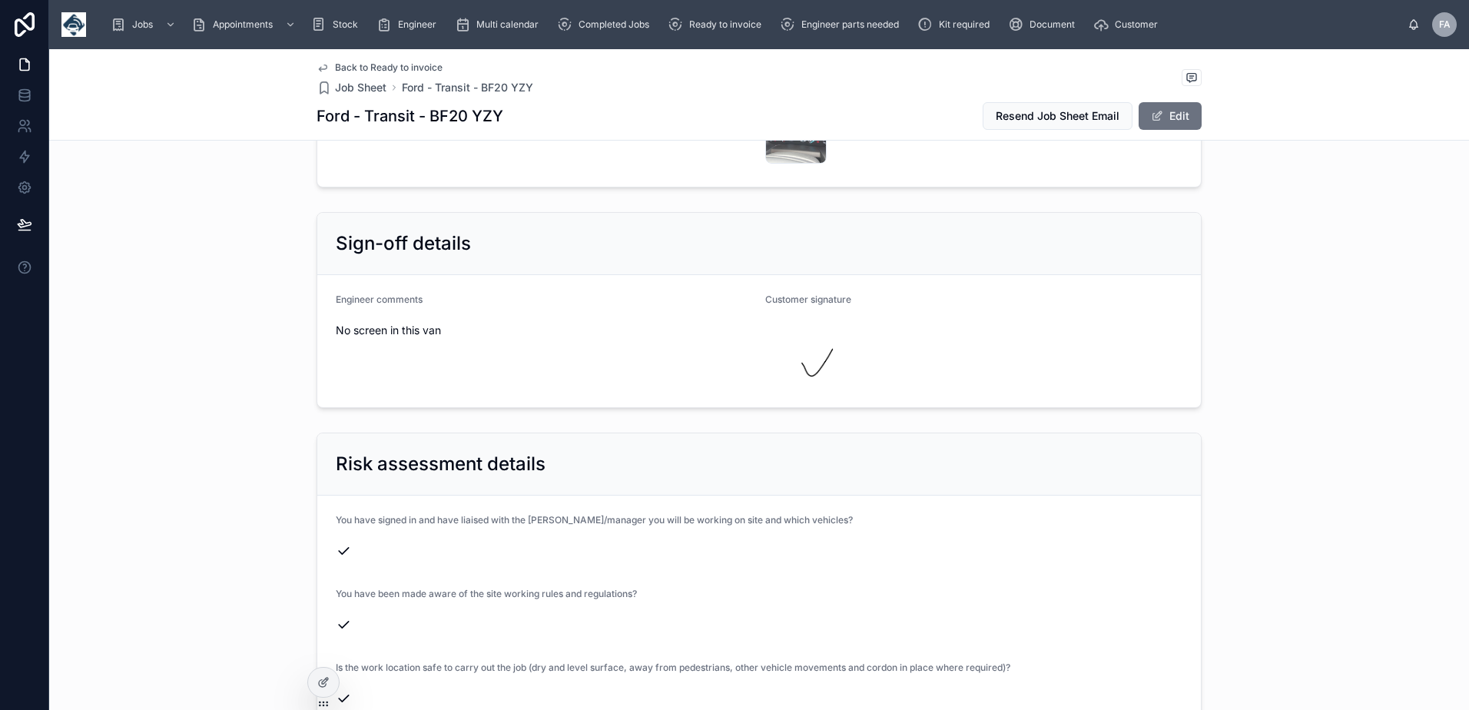
drag, startPoint x: 330, startPoint y: 320, endPoint x: 447, endPoint y: 327, distance: 117.0
click at [447, 327] on div "No screen in this van" at bounding box center [544, 330] width 417 height 25
copy span "No screen in this van"
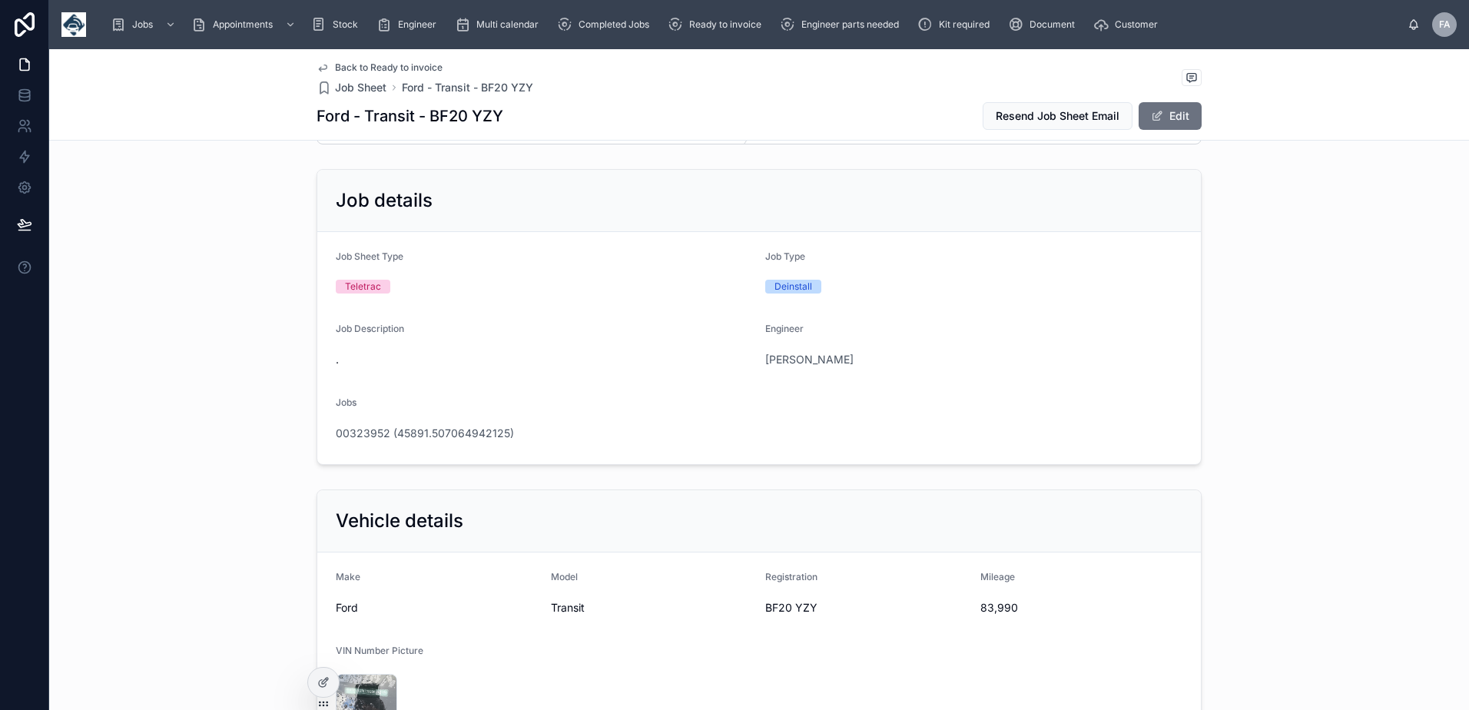
scroll to position [0, 0]
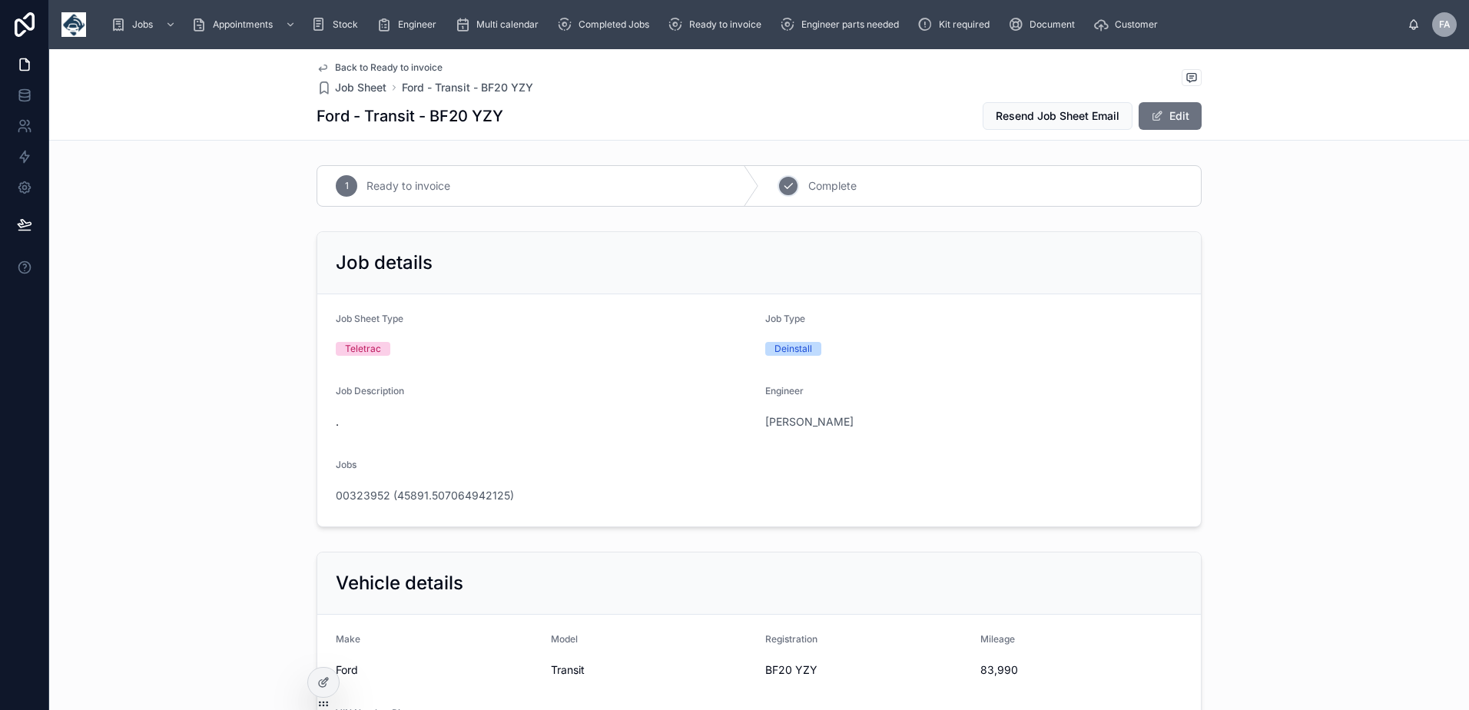
click at [782, 181] on icon at bounding box center [788, 186] width 12 height 12
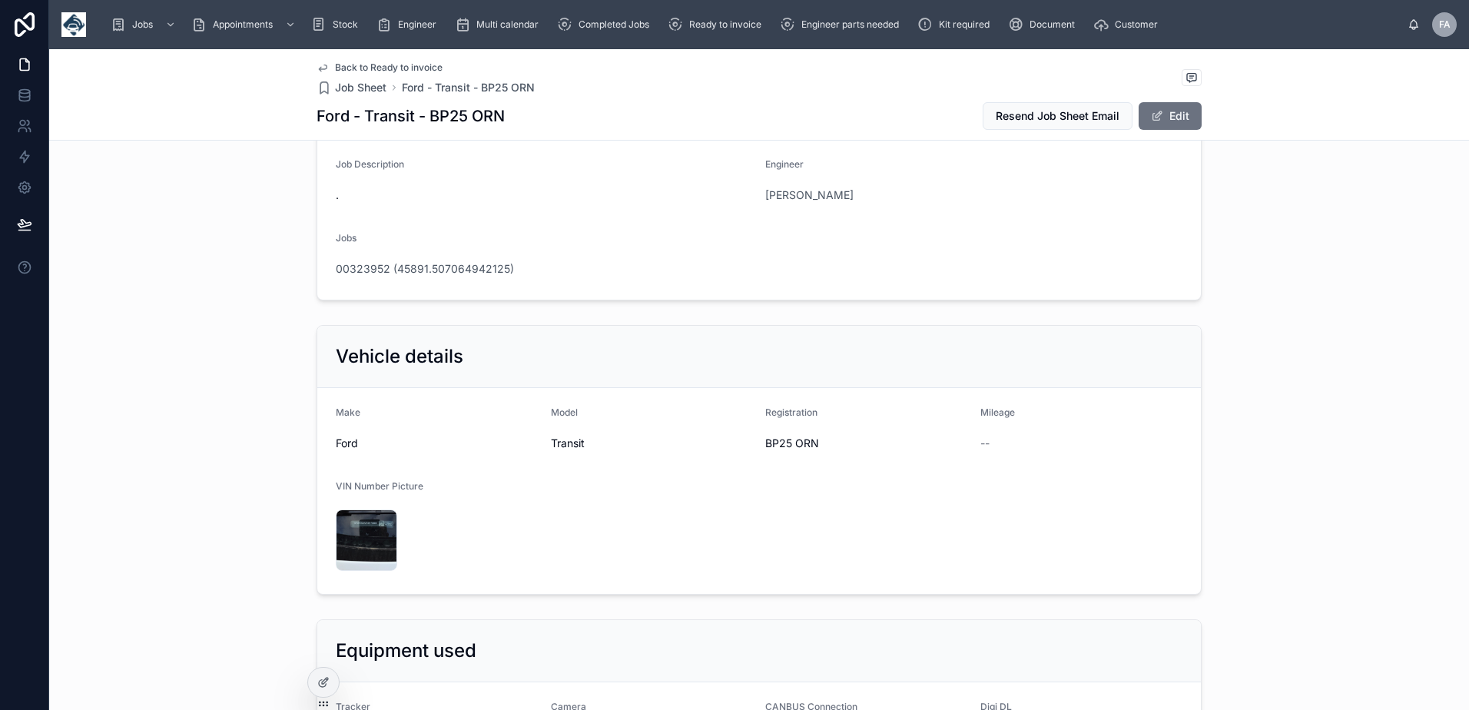
scroll to position [230, 0]
drag, startPoint x: 758, startPoint y: 437, endPoint x: 815, endPoint y: 439, distance: 56.9
click at [815, 439] on form "Make Ford Model Transit Registration BP25 ORN Mileage -- VIN Number Picture 175…" at bounding box center [758, 487] width 883 height 206
copy span "BP25 ORN"
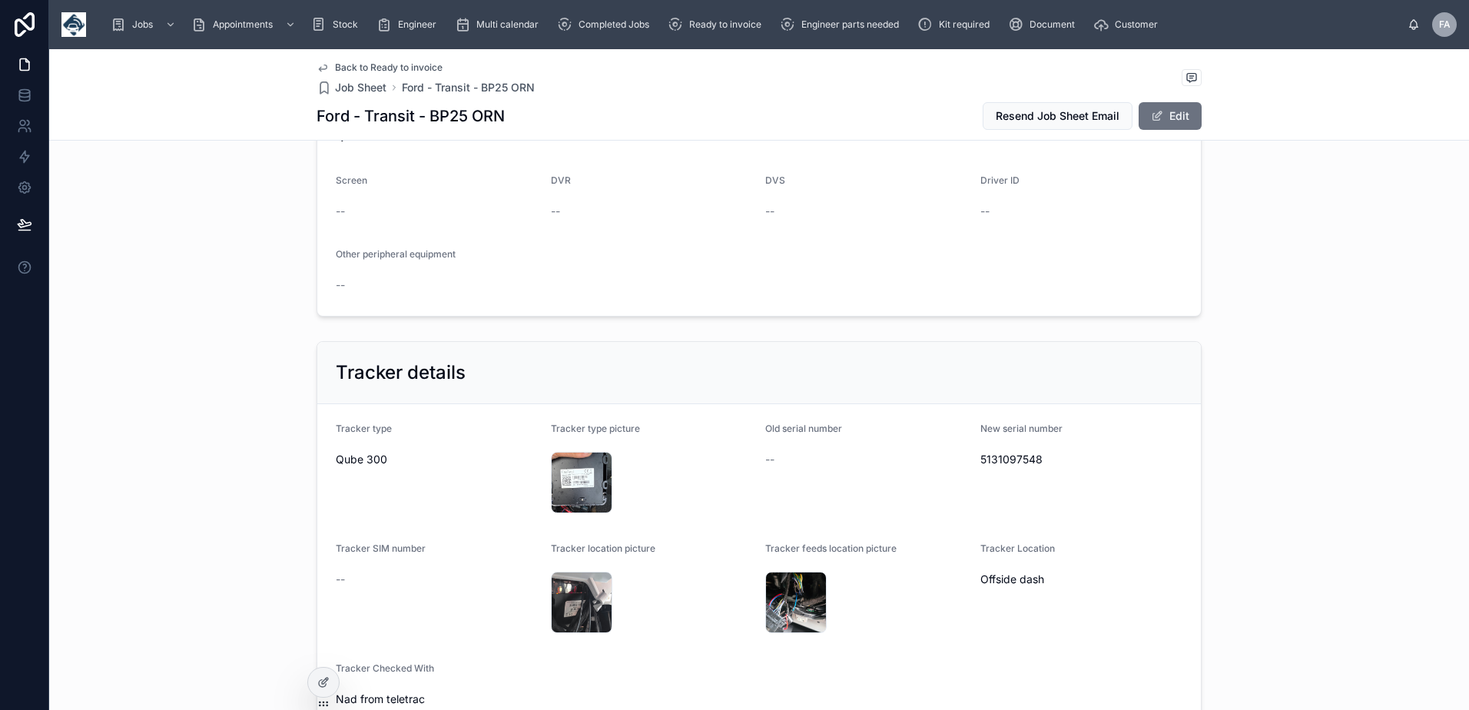
scroll to position [845, 0]
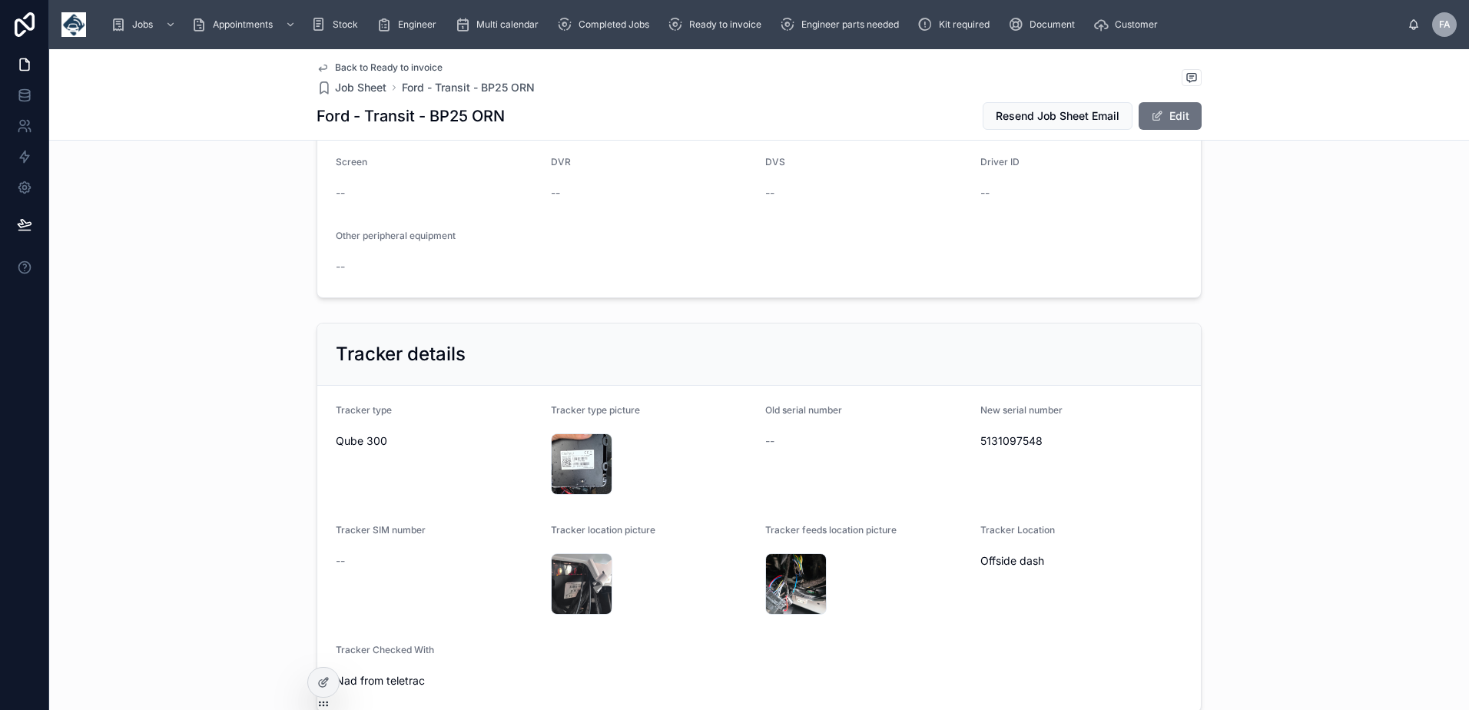
click at [1020, 439] on span "5131097548" at bounding box center [1081, 440] width 203 height 15
copy span "5131097548"
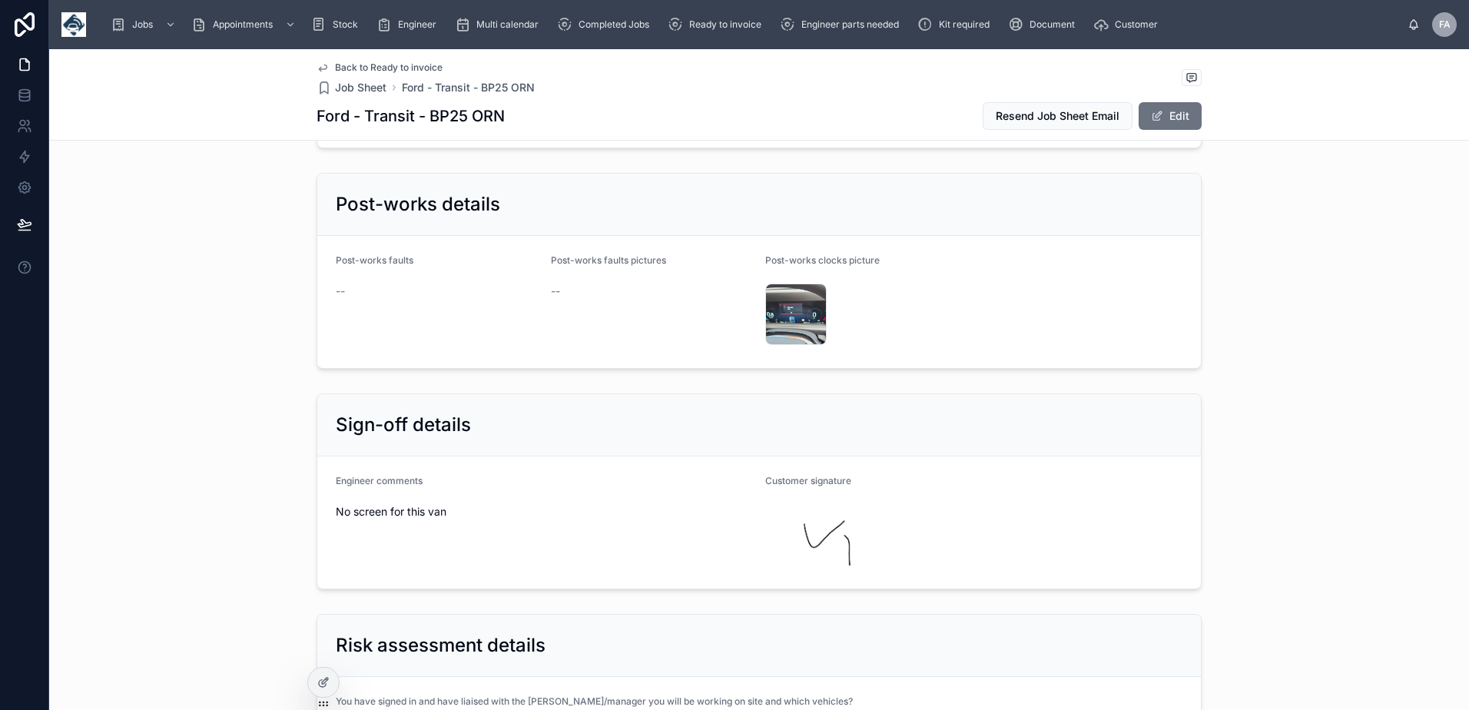
scroll to position [2842, 0]
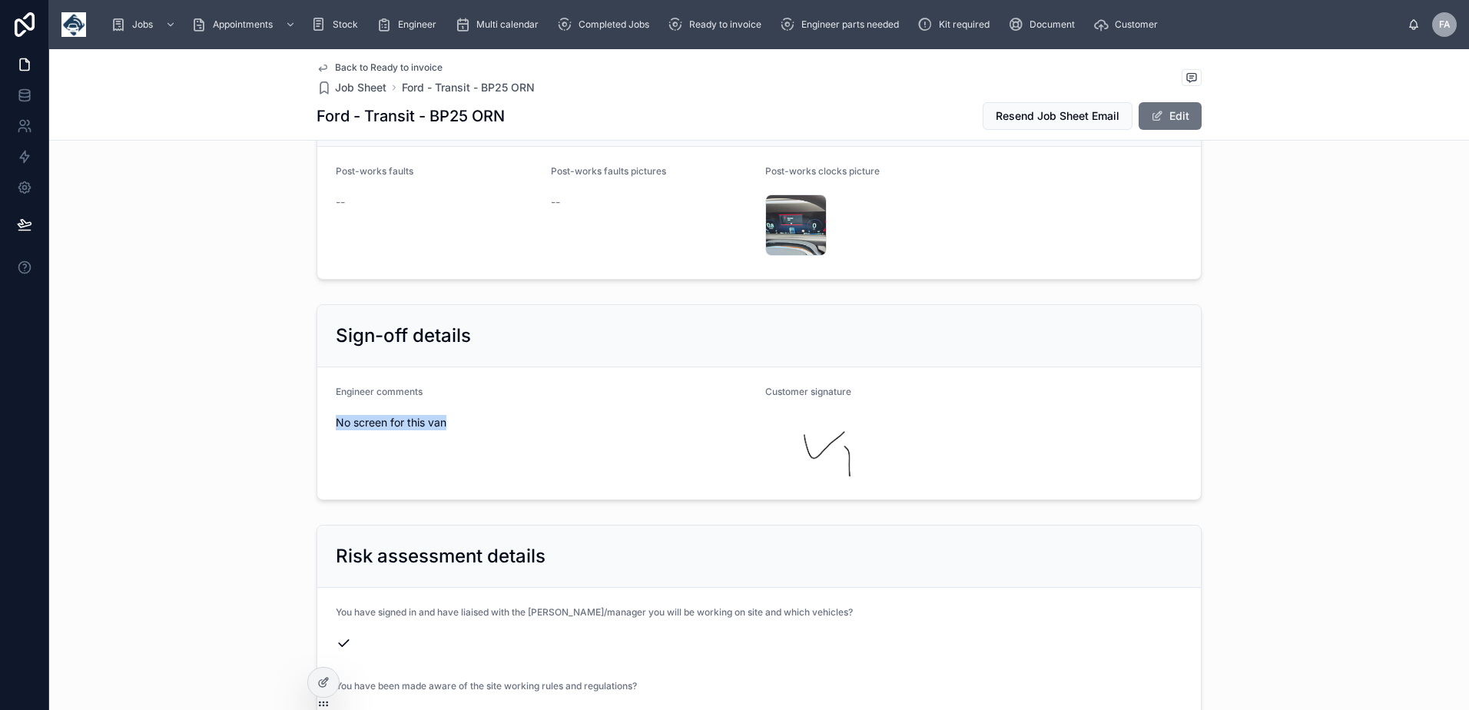
drag, startPoint x: 331, startPoint y: 413, endPoint x: 441, endPoint y: 412, distance: 109.9
click at [441, 415] on span "No screen for this van" at bounding box center [544, 422] width 417 height 15
copy span "No screen for this van"
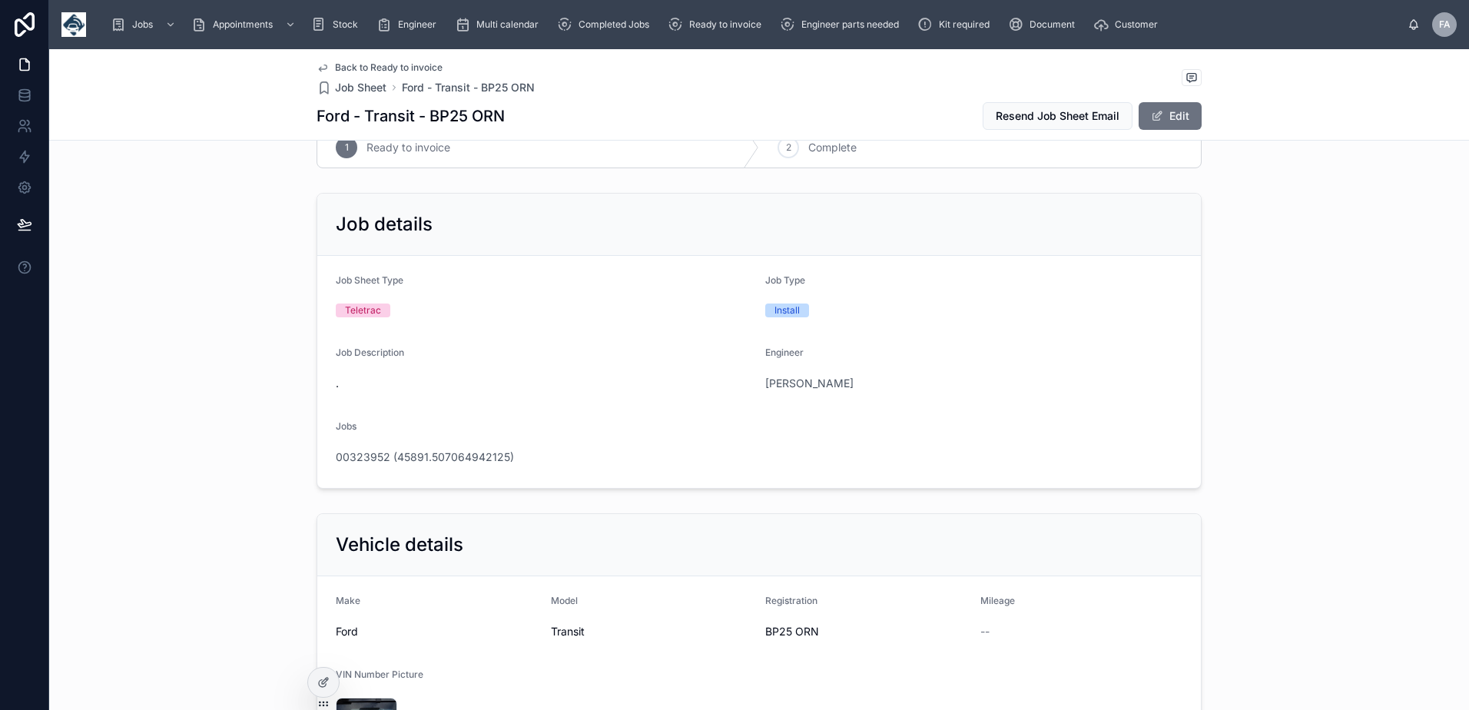
scroll to position [0, 0]
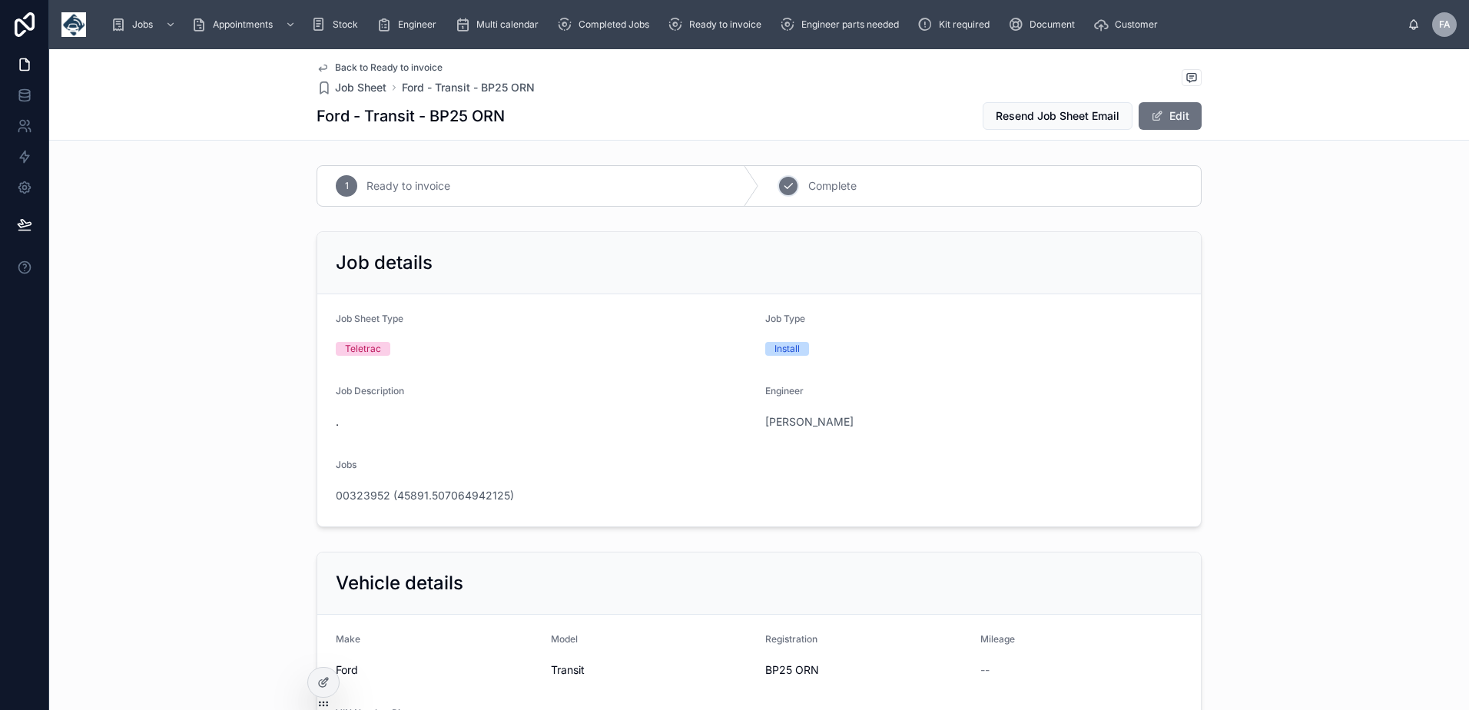
click at [788, 187] on icon at bounding box center [788, 186] width 12 height 12
click at [476, 492] on span "00323952 (45891.507064942125)" at bounding box center [425, 495] width 178 height 15
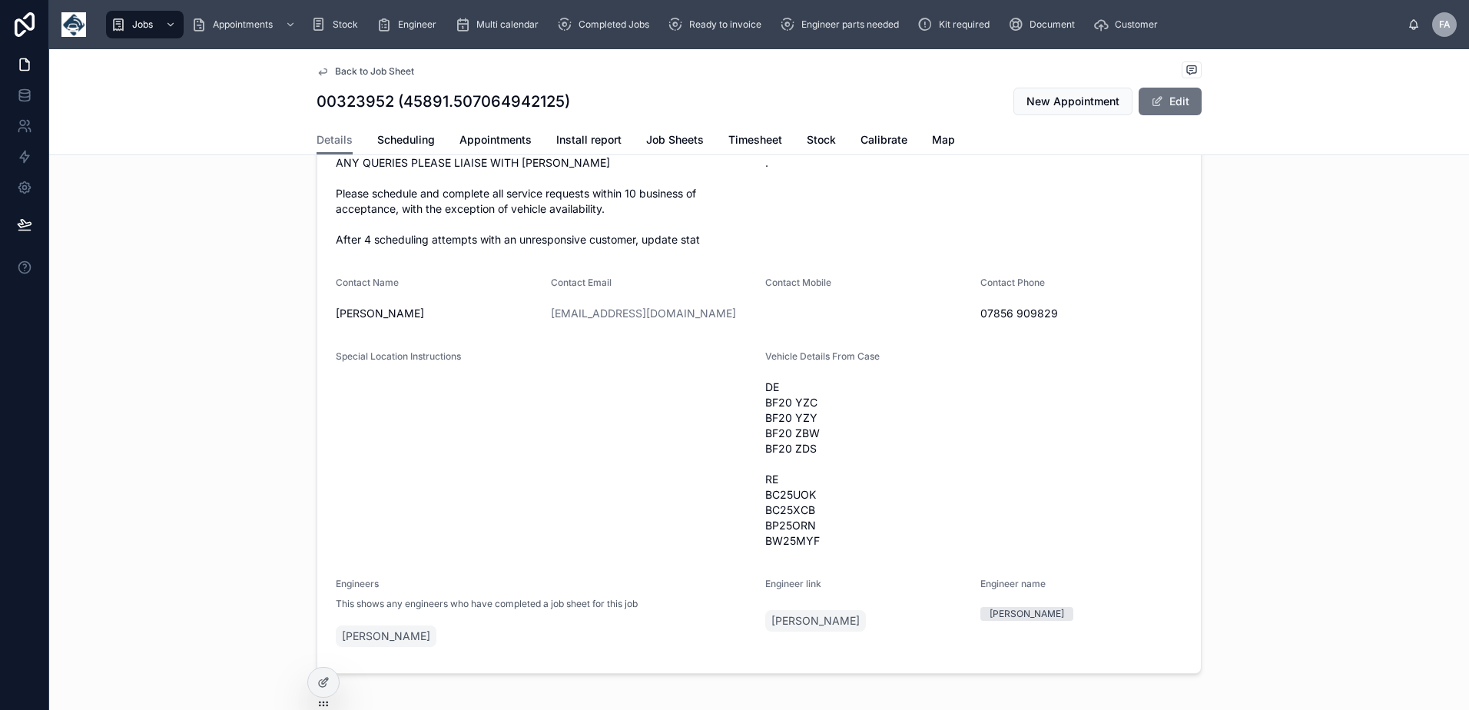
scroll to position [384, 0]
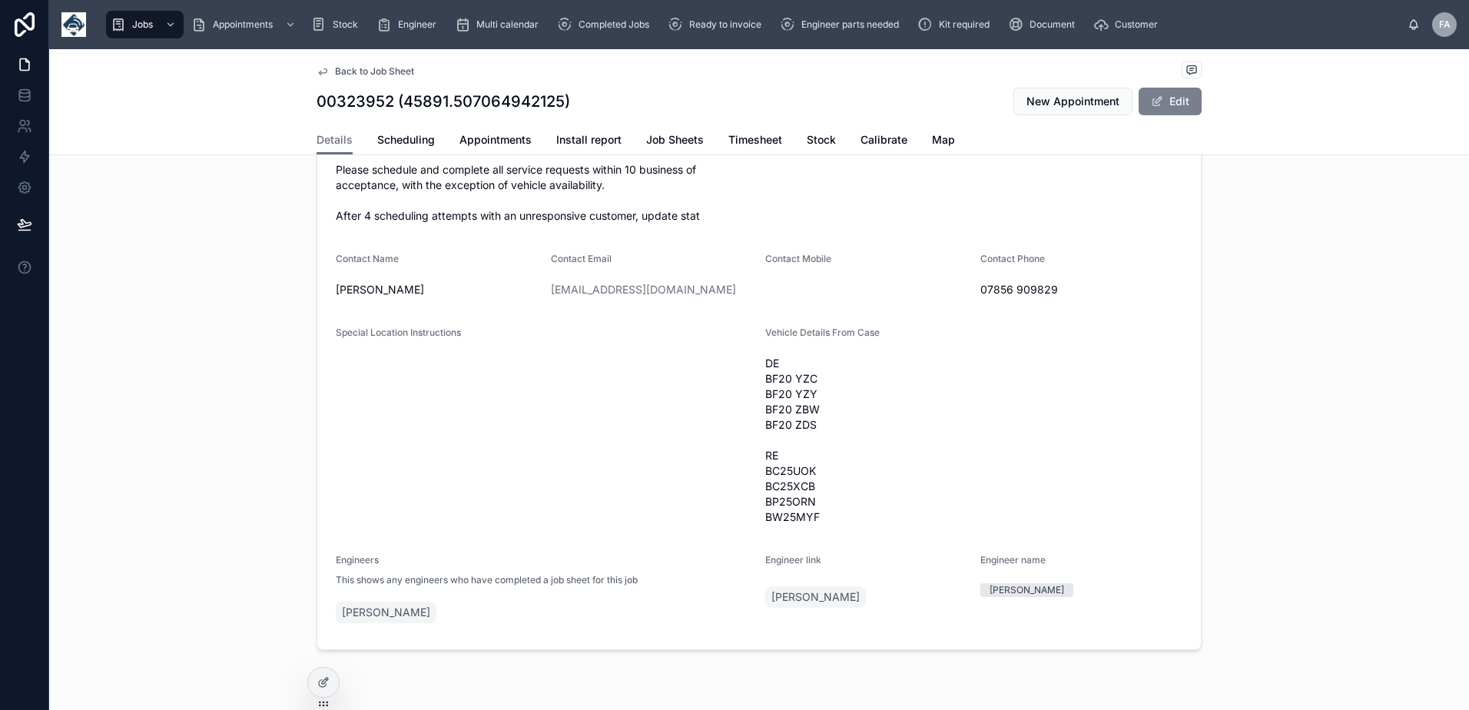
click at [1177, 101] on button "Edit" at bounding box center [1169, 102] width 63 height 28
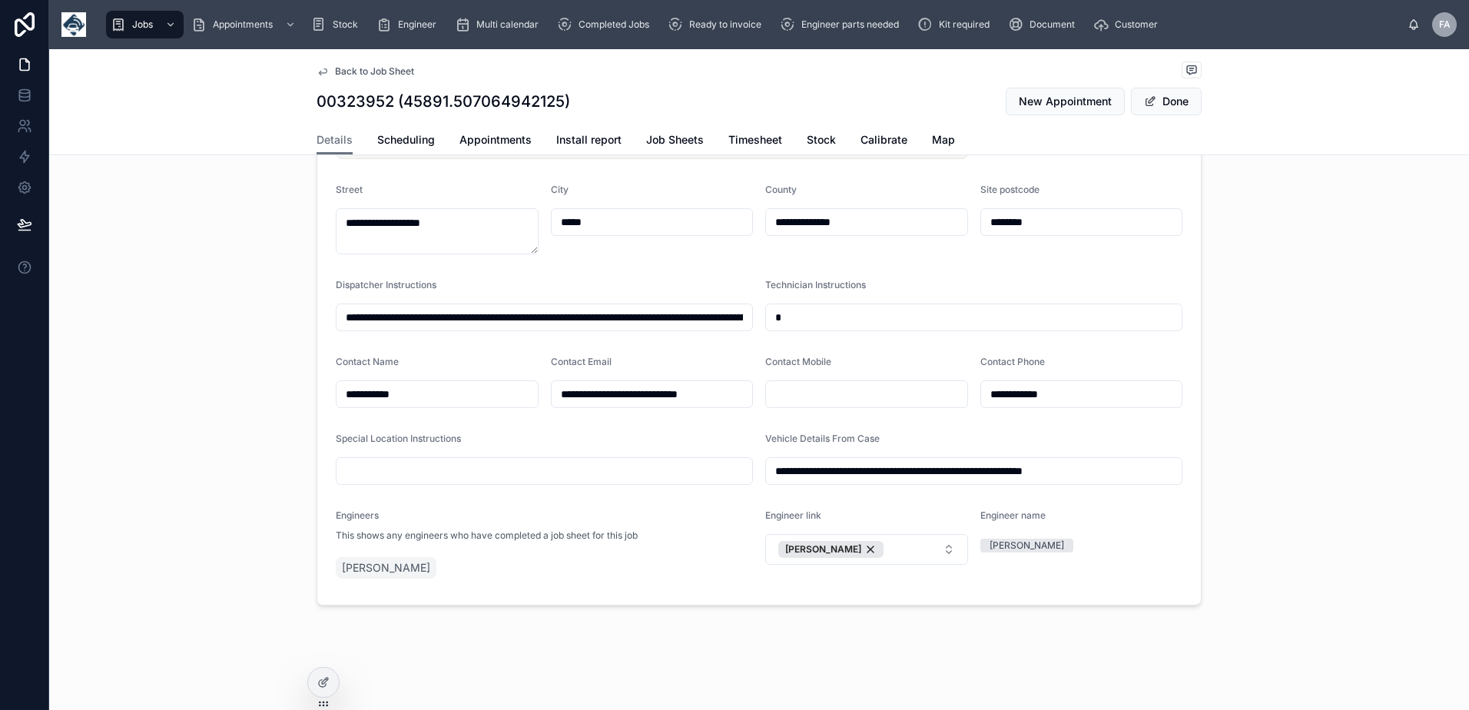
click at [843, 469] on input "**********" at bounding box center [974, 471] width 416 height 22
click at [1157, 103] on button "Done" at bounding box center [1166, 102] width 71 height 28
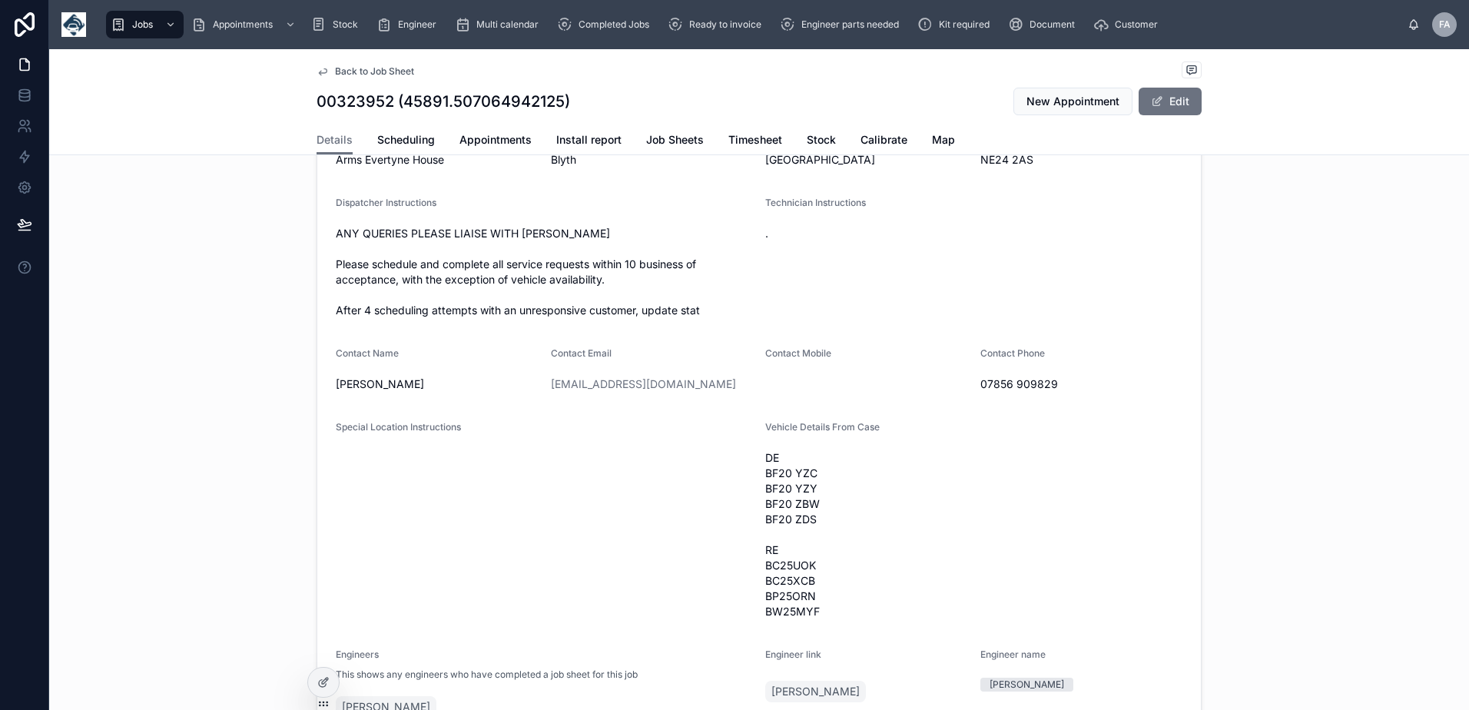
scroll to position [285, 0]
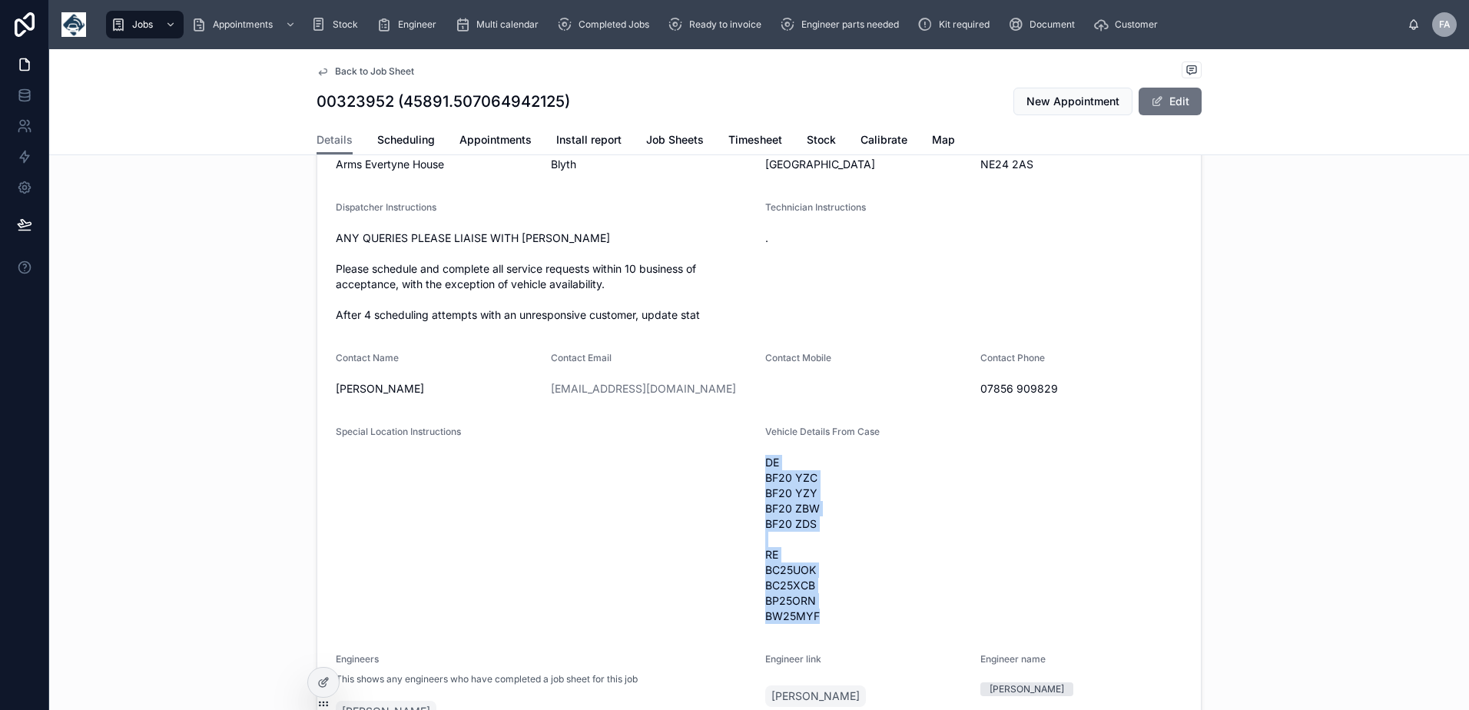
drag, startPoint x: 761, startPoint y: 470, endPoint x: 816, endPoint y: 628, distance: 167.4
click at [816, 624] on span "DE BF20 YZC BF20 YZY BF20 ZBW BF20 ZDS RE BC25UOK BC25XCB BP25ORN BW25MYF" at bounding box center [973, 539] width 417 height 169
drag, startPoint x: 816, startPoint y: 628, endPoint x: 808, endPoint y: 625, distance: 8.3
copy span "DE BF20 YZC BF20 YZY BF20 ZBW BF20 ZDS RE BC25UOK BC25XCB BP25ORN BW25MYF"
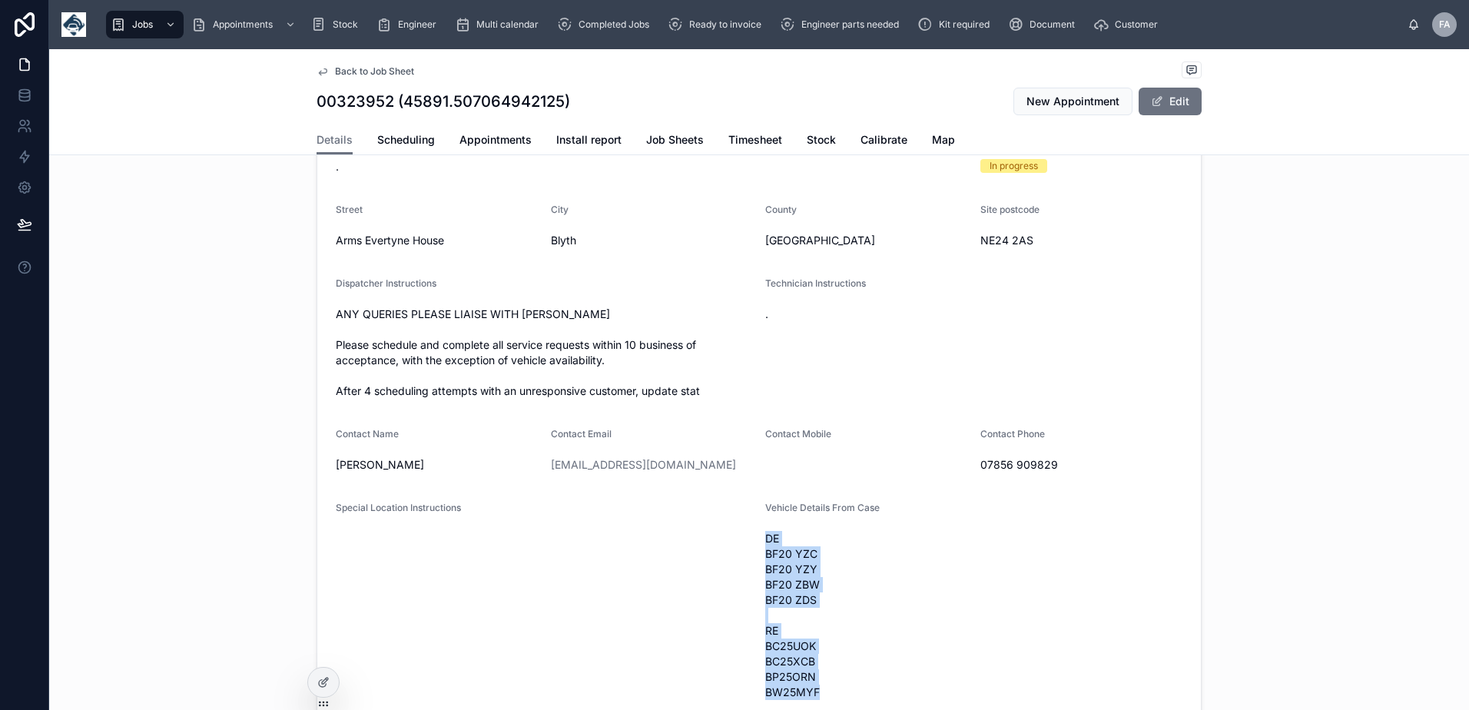
scroll to position [55, 0]
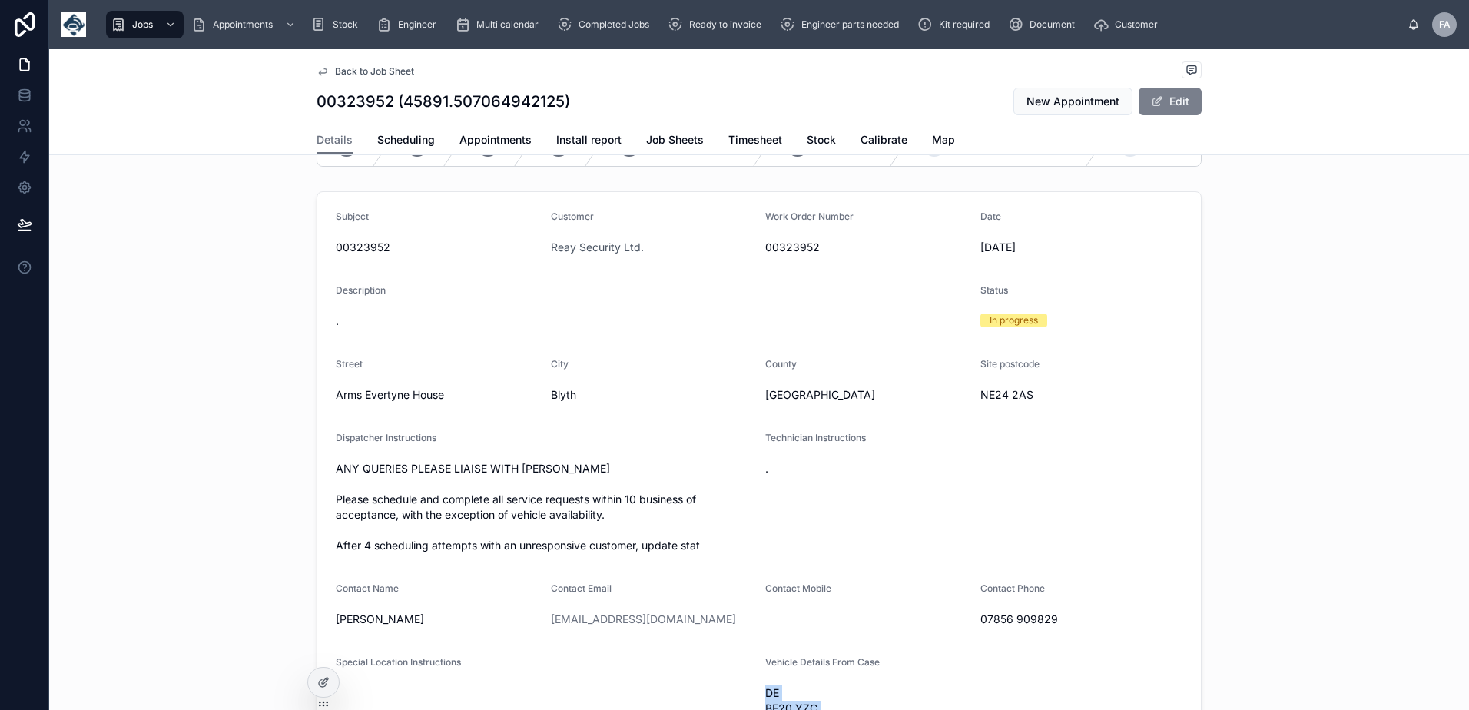
click at [1169, 108] on button "Edit" at bounding box center [1169, 102] width 63 height 28
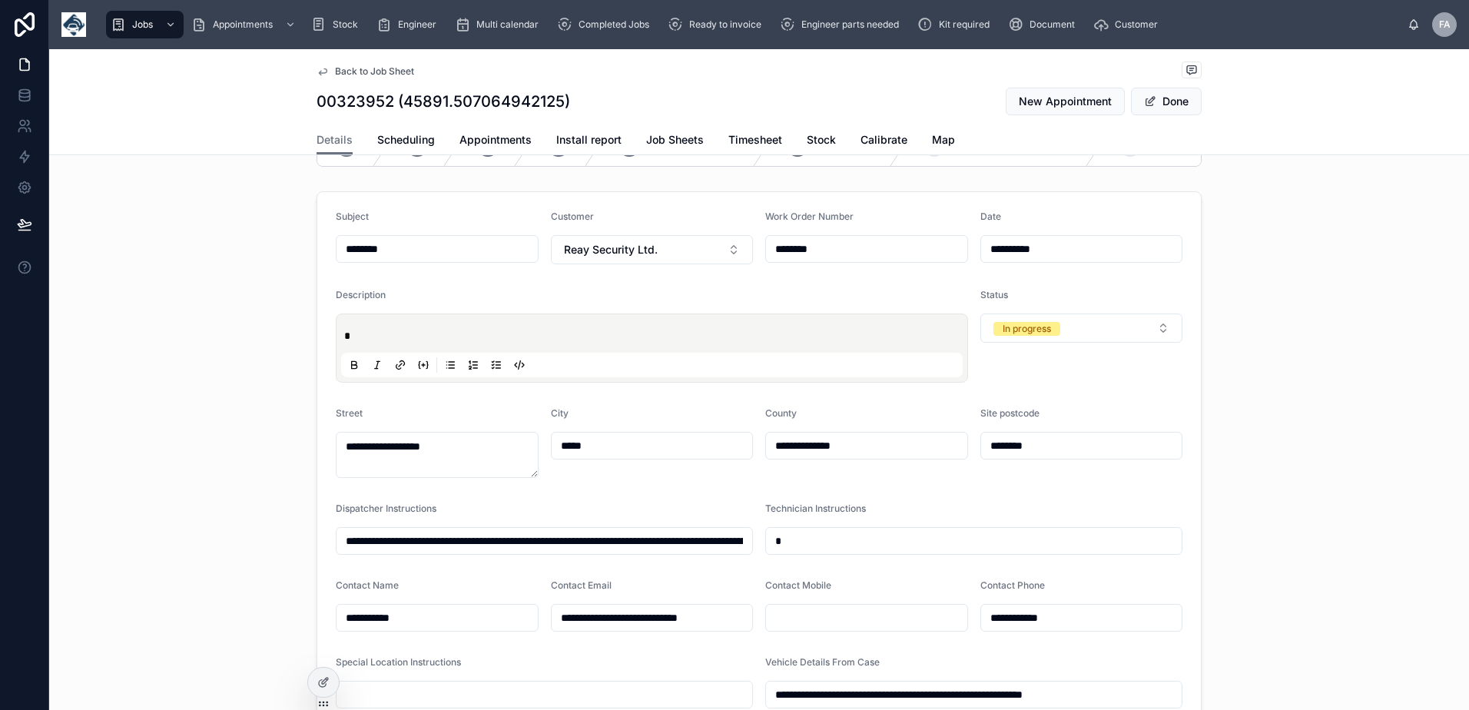
type input "**********"
click at [364, 342] on p "*" at bounding box center [654, 335] width 621 height 15
type input "**********"
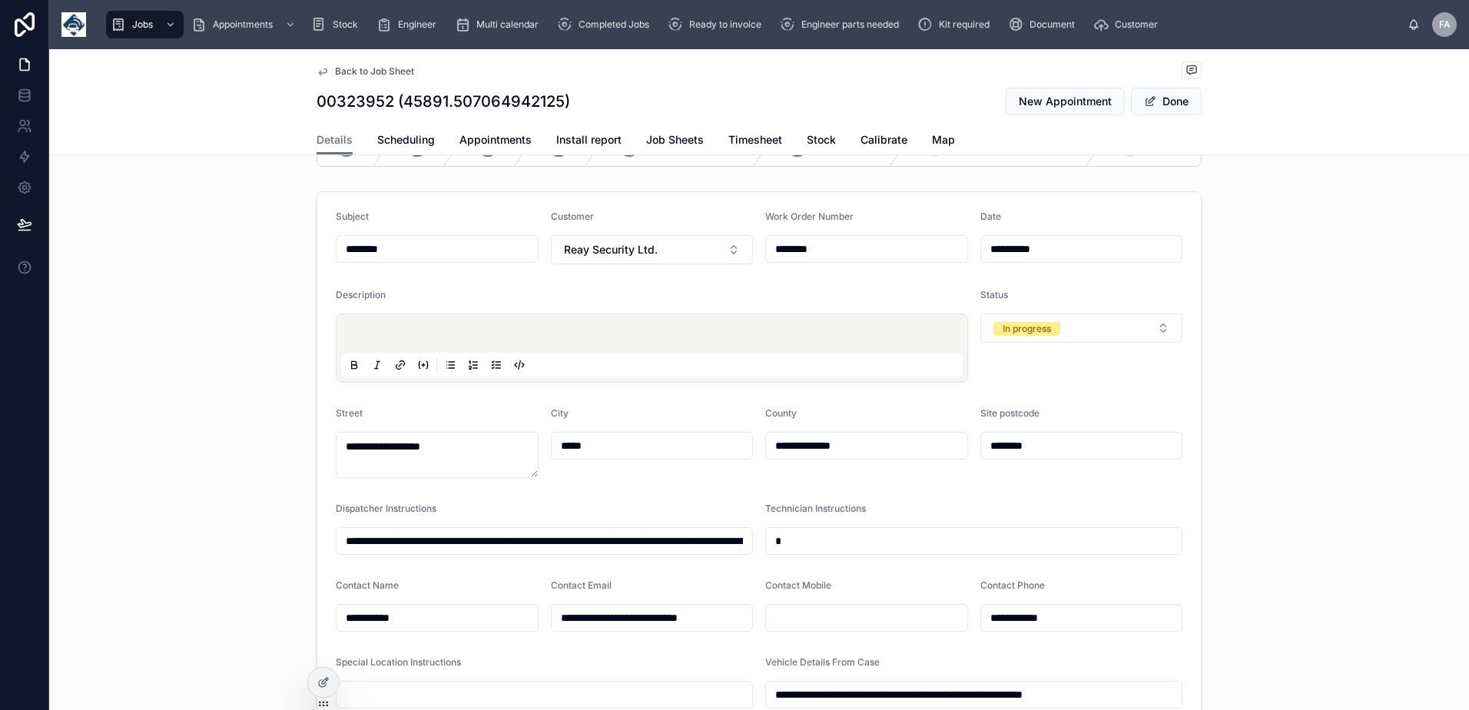
type input "**********"
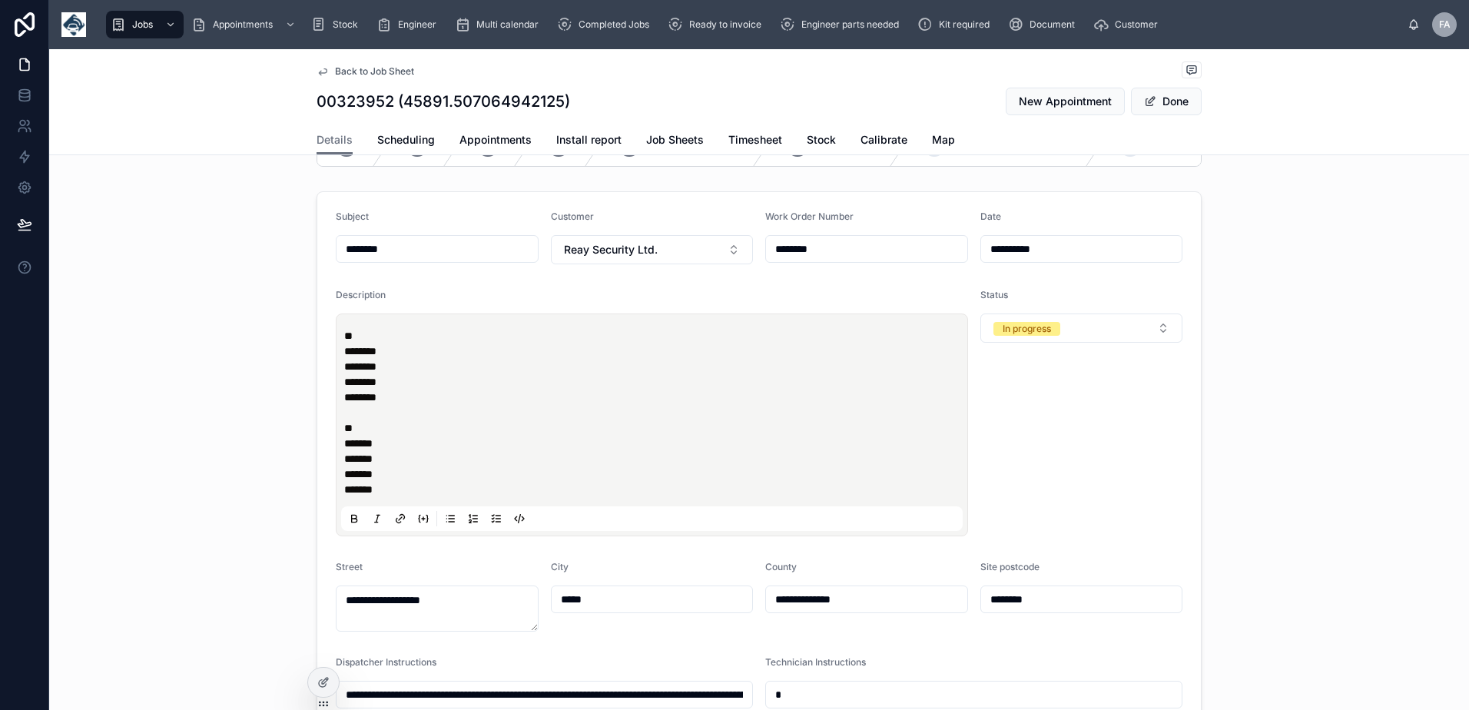
type input "**********"
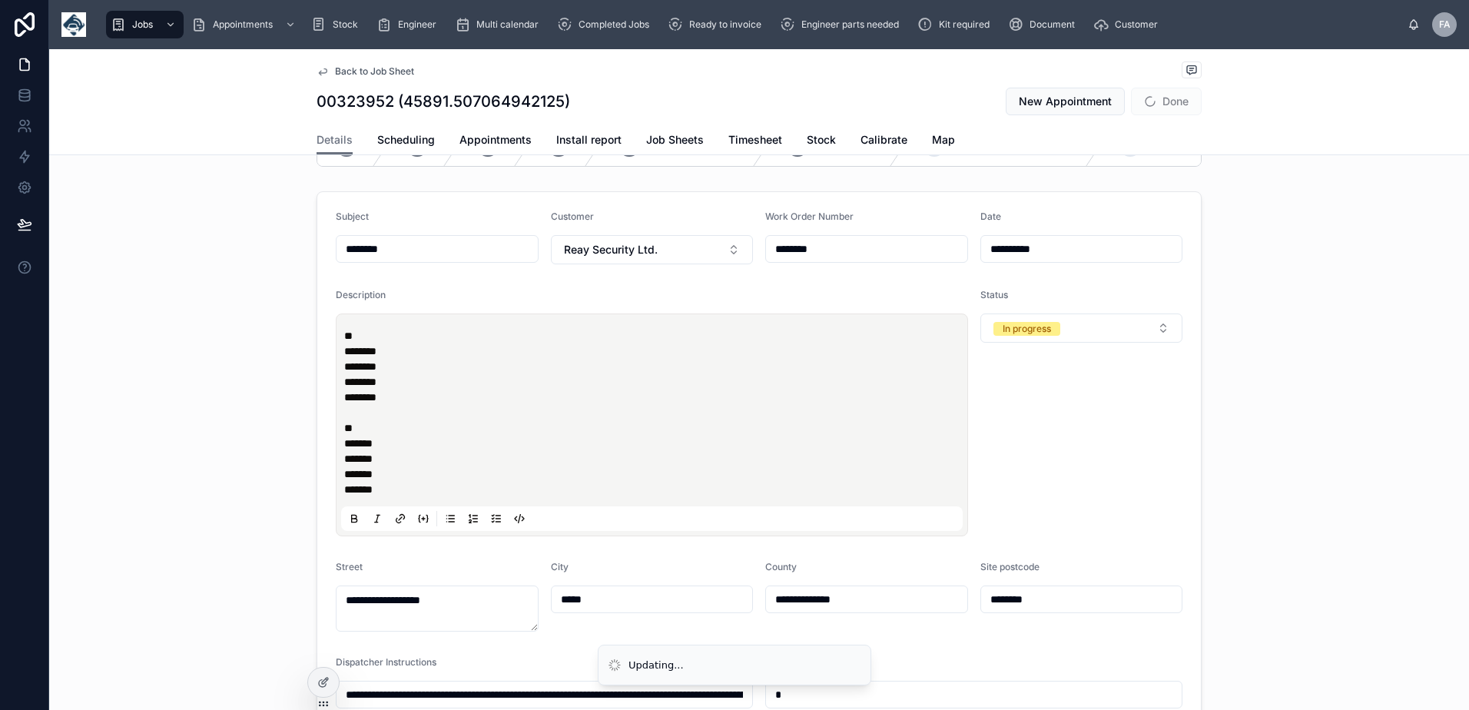
type input "**********"
click at [411, 366] on p "** ******** ******** ******** ******** ** ******* ******* ******* *******" at bounding box center [654, 412] width 621 height 169
type input "**********"
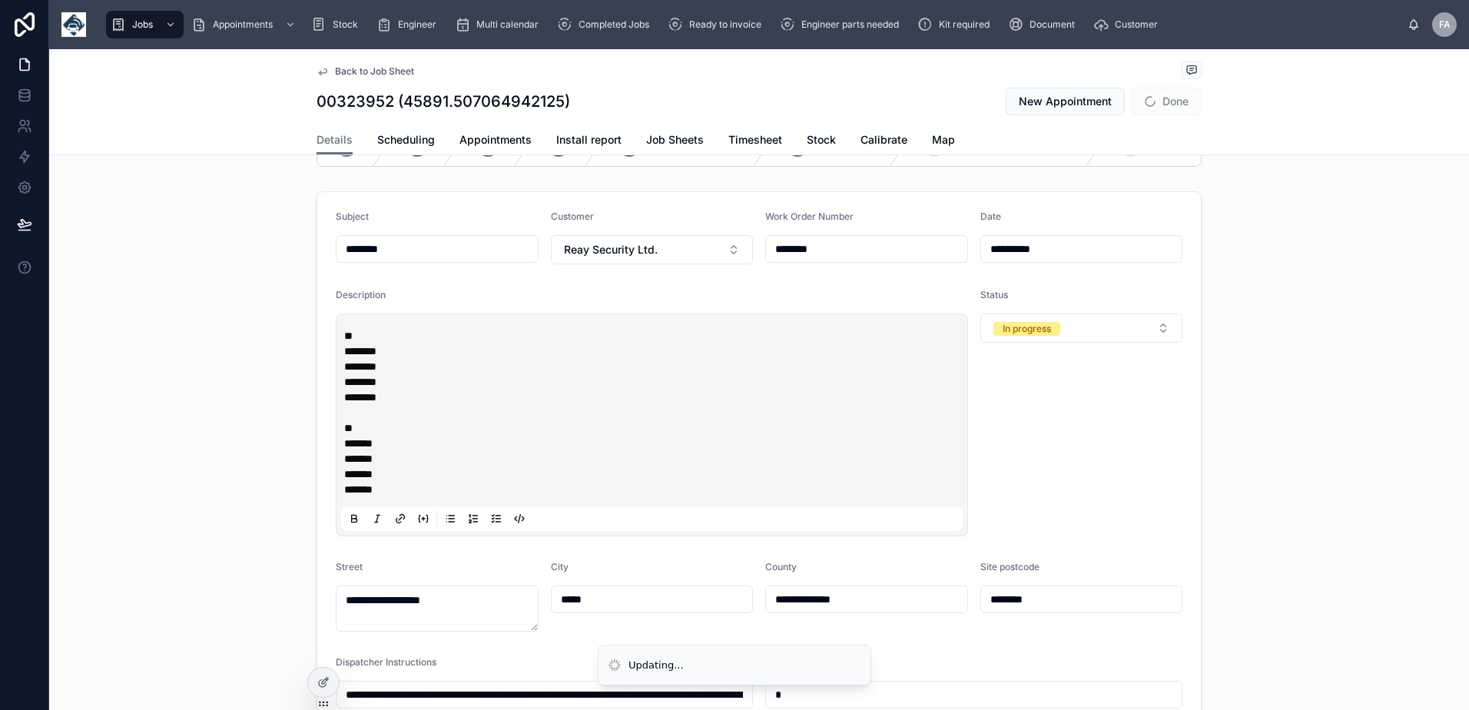
type input "**********"
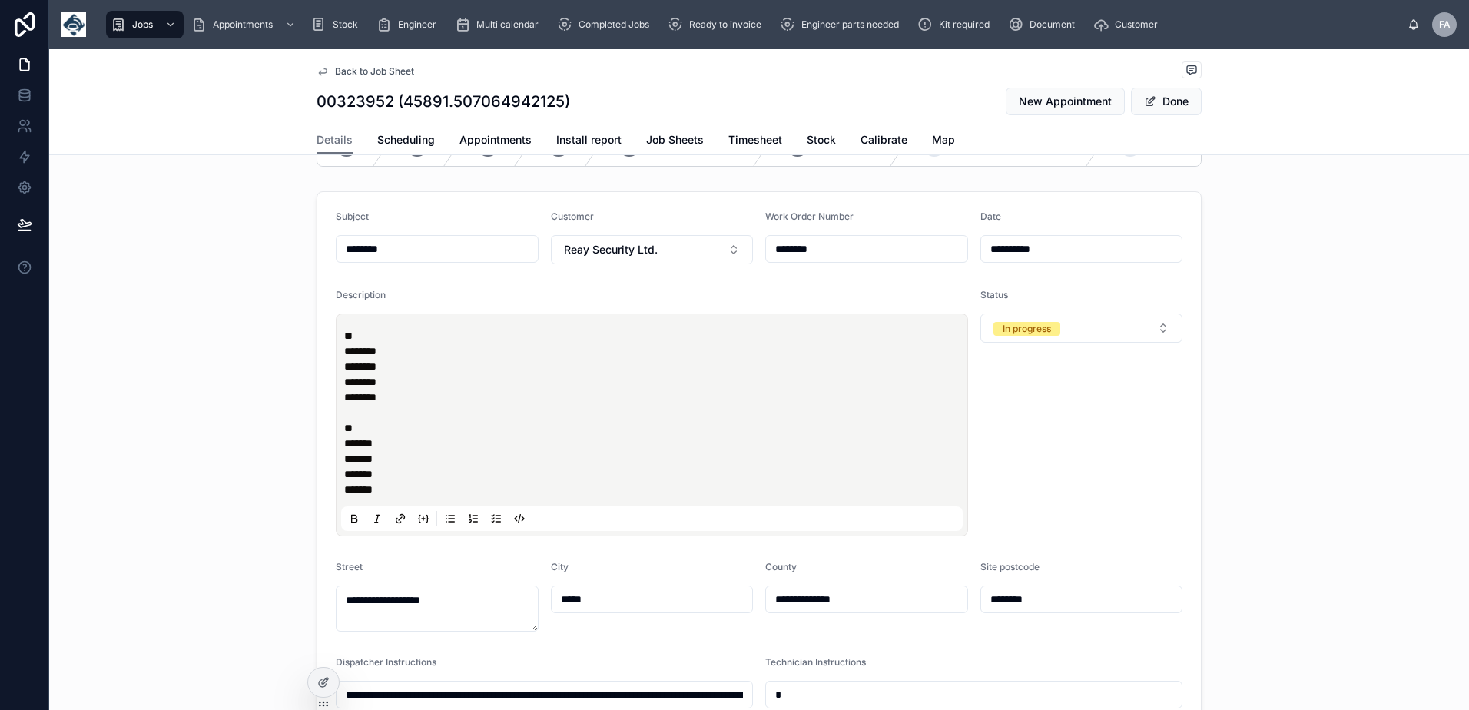
type input "**********"
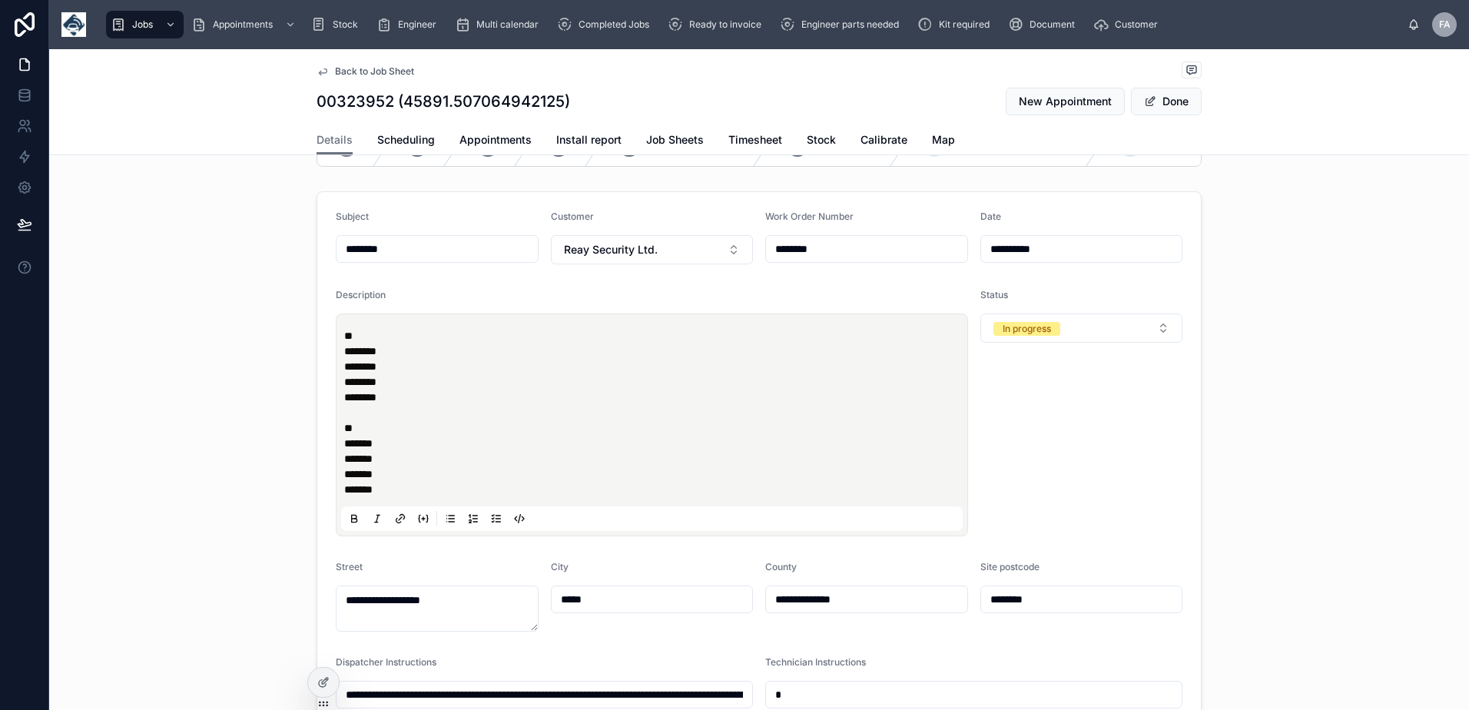
type input "**********"
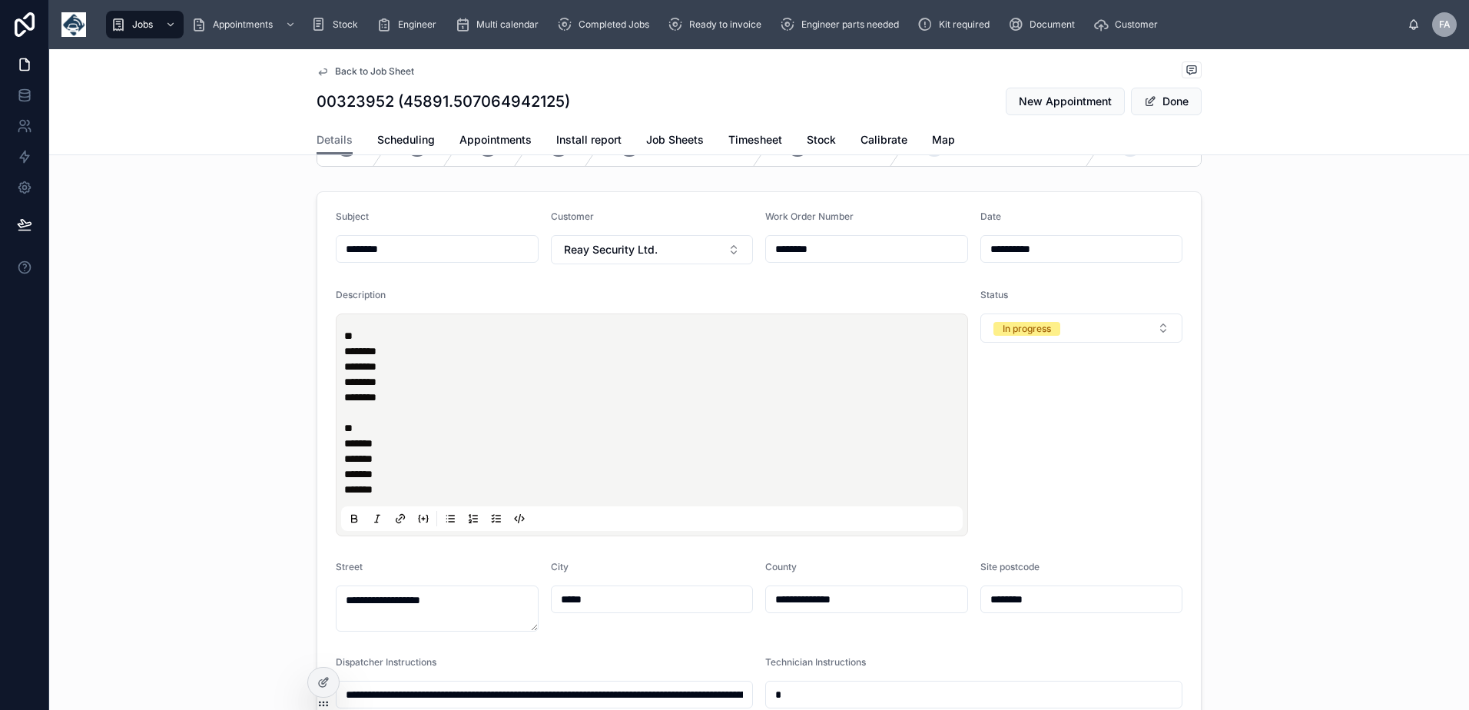
type input "**********"
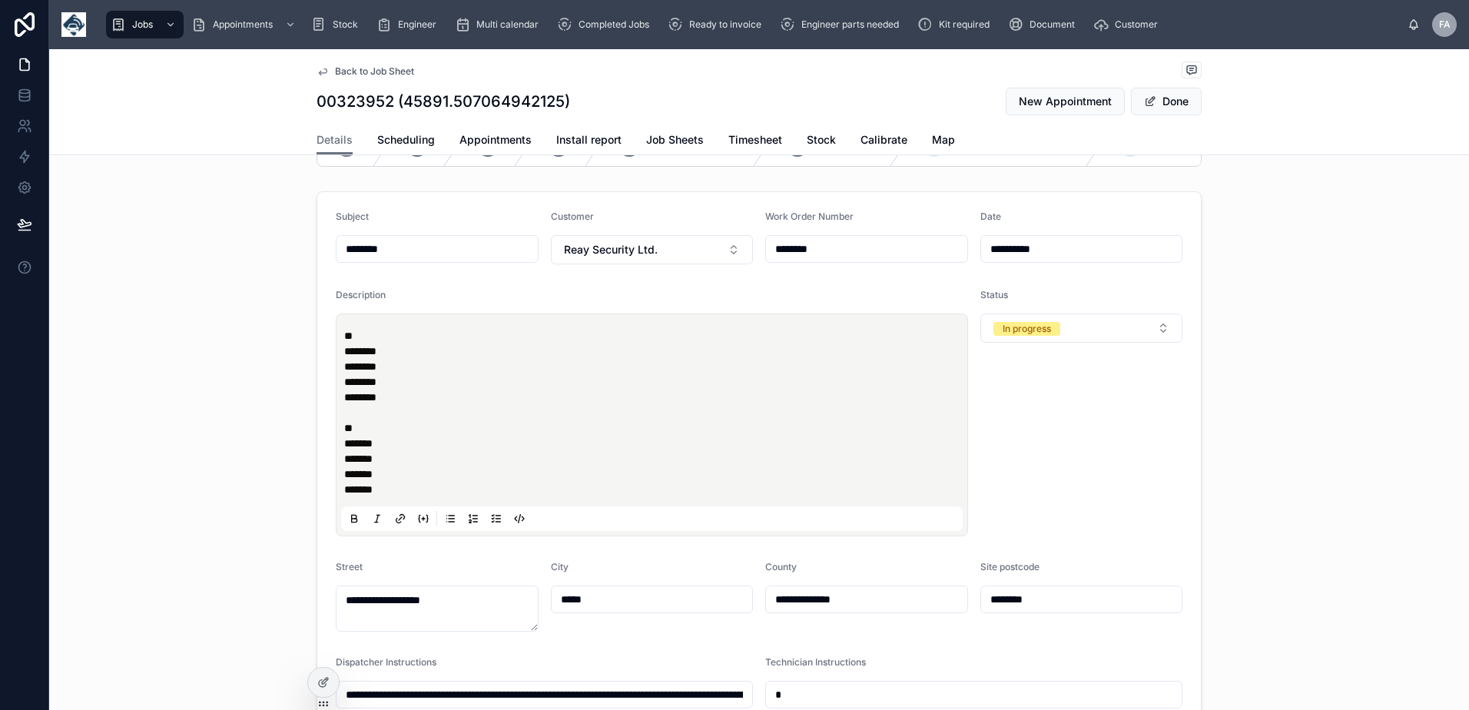
type input "**********"
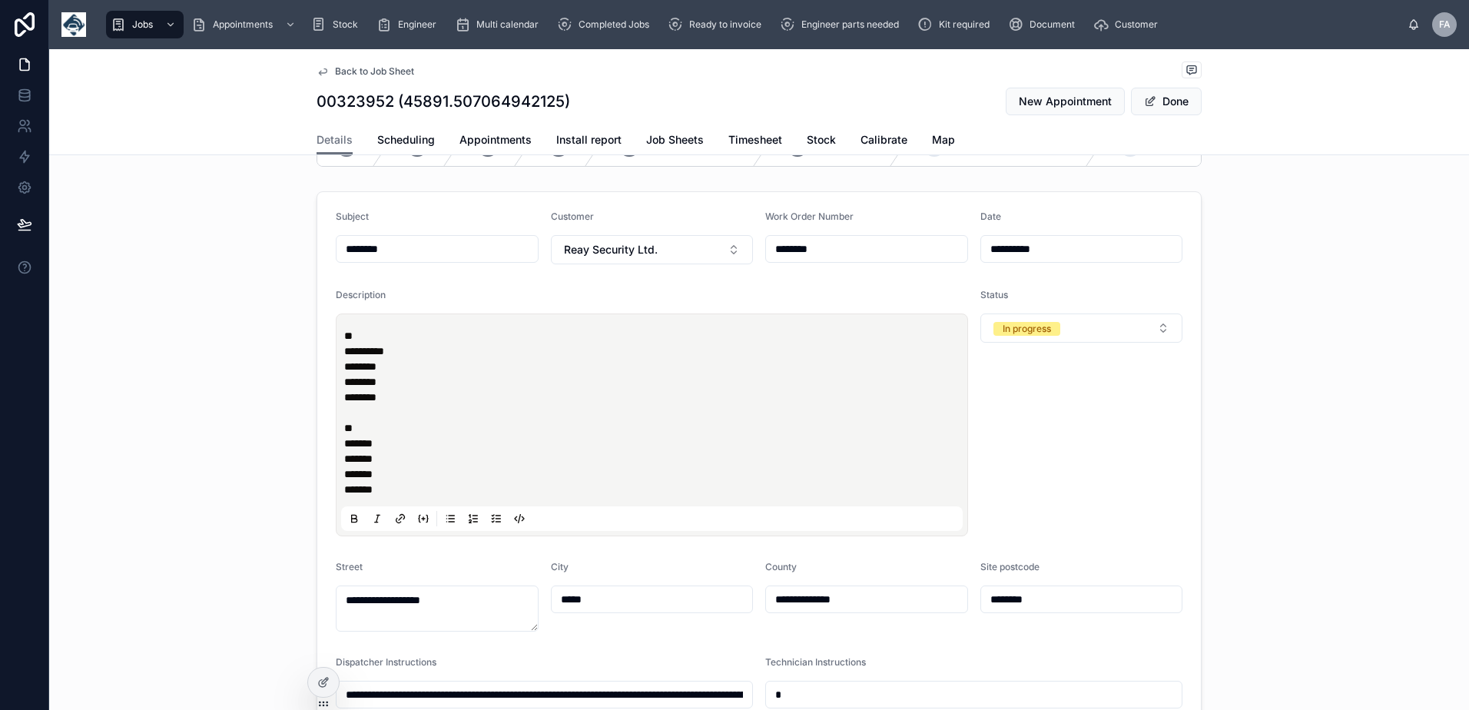
type input "**********"
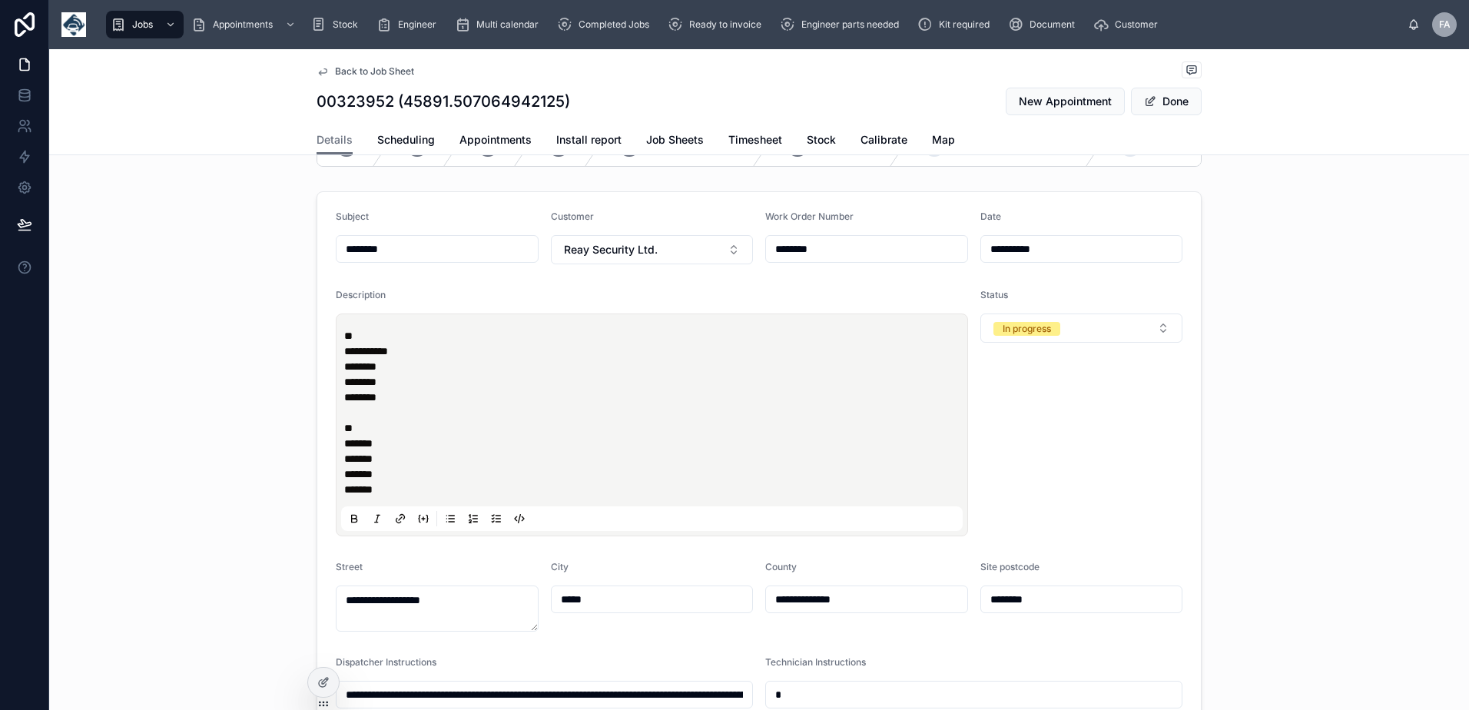
type input "**********"
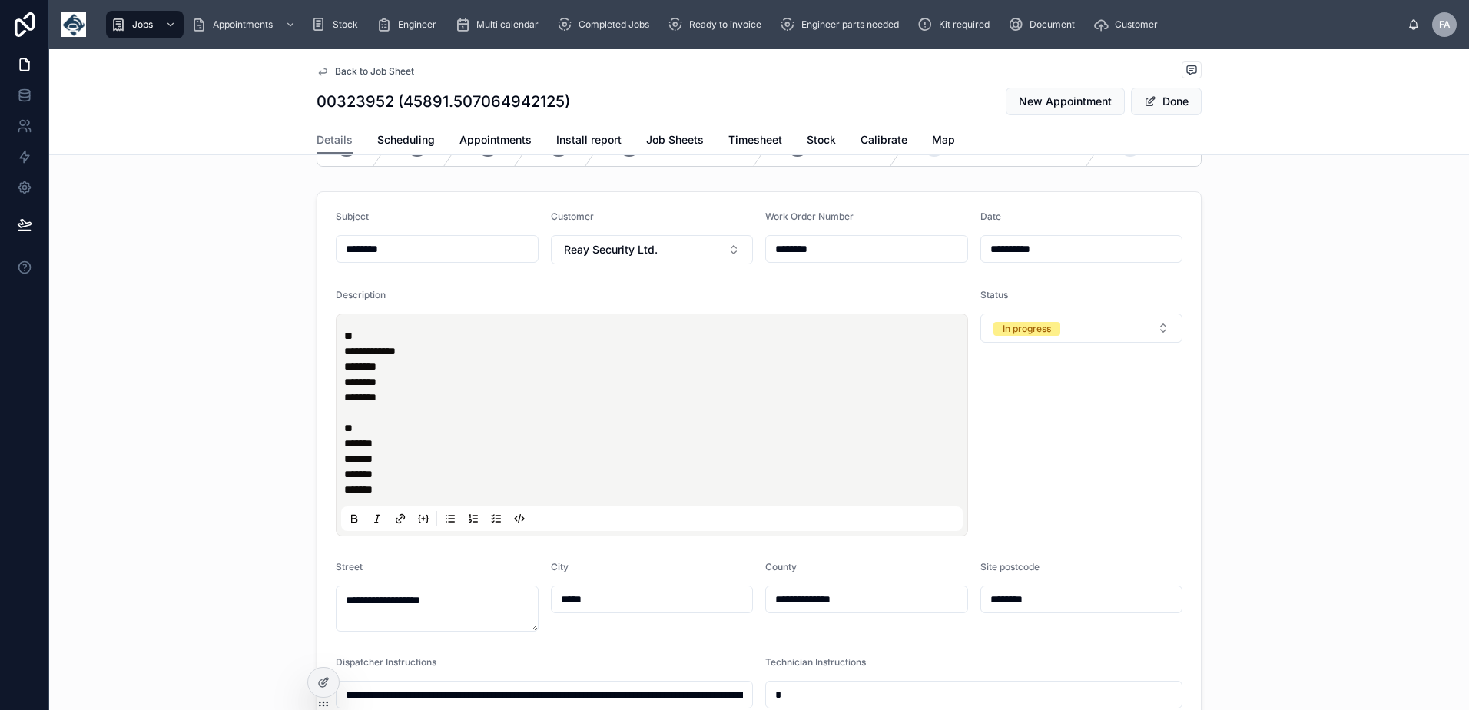
type input "**********"
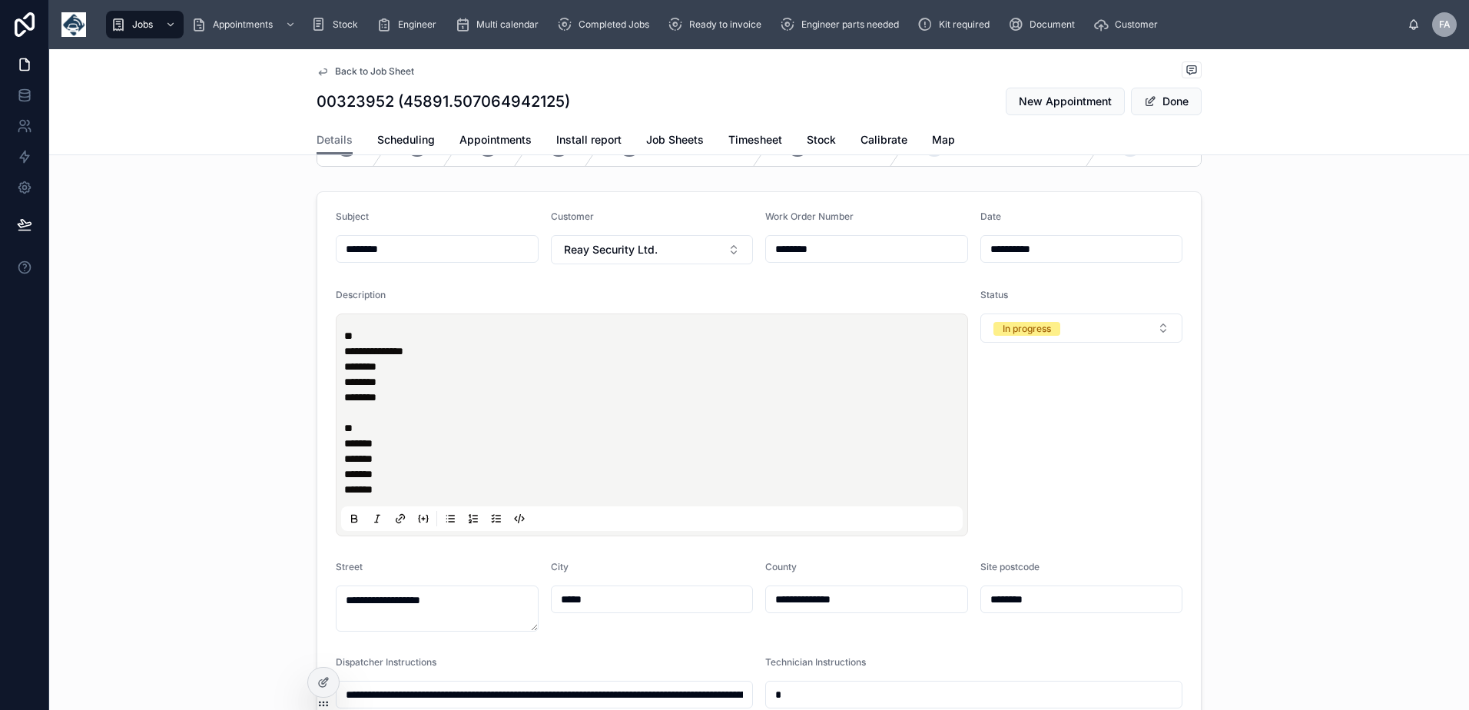
type input "**********"
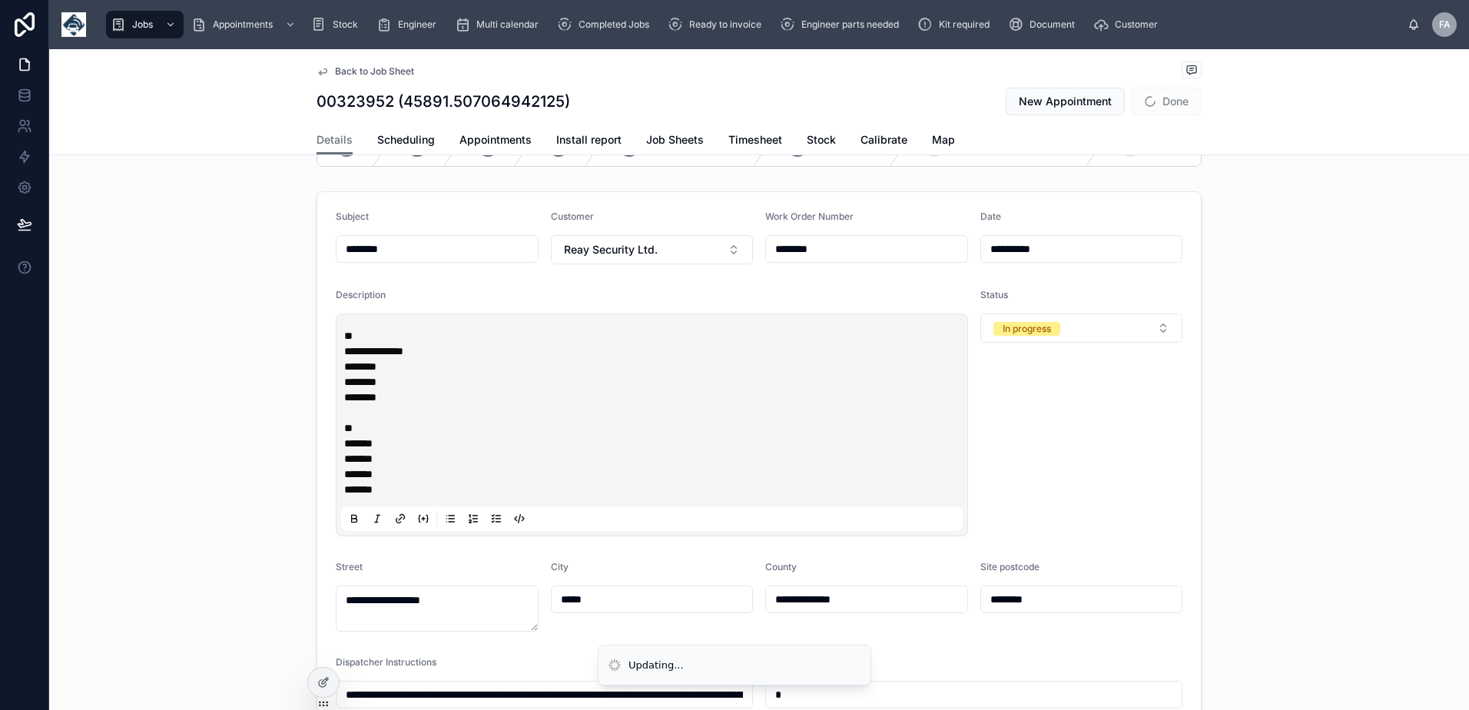
type input "**********"
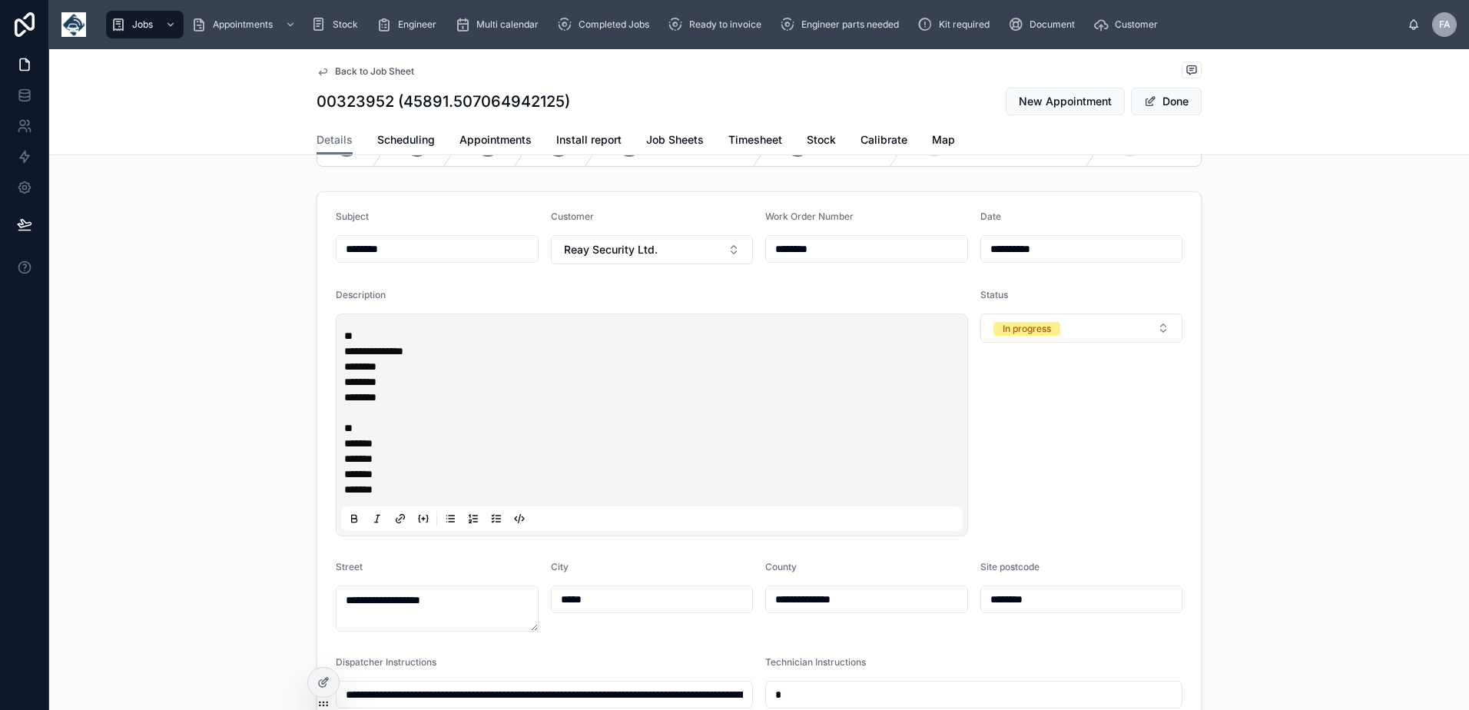
type input "**********"
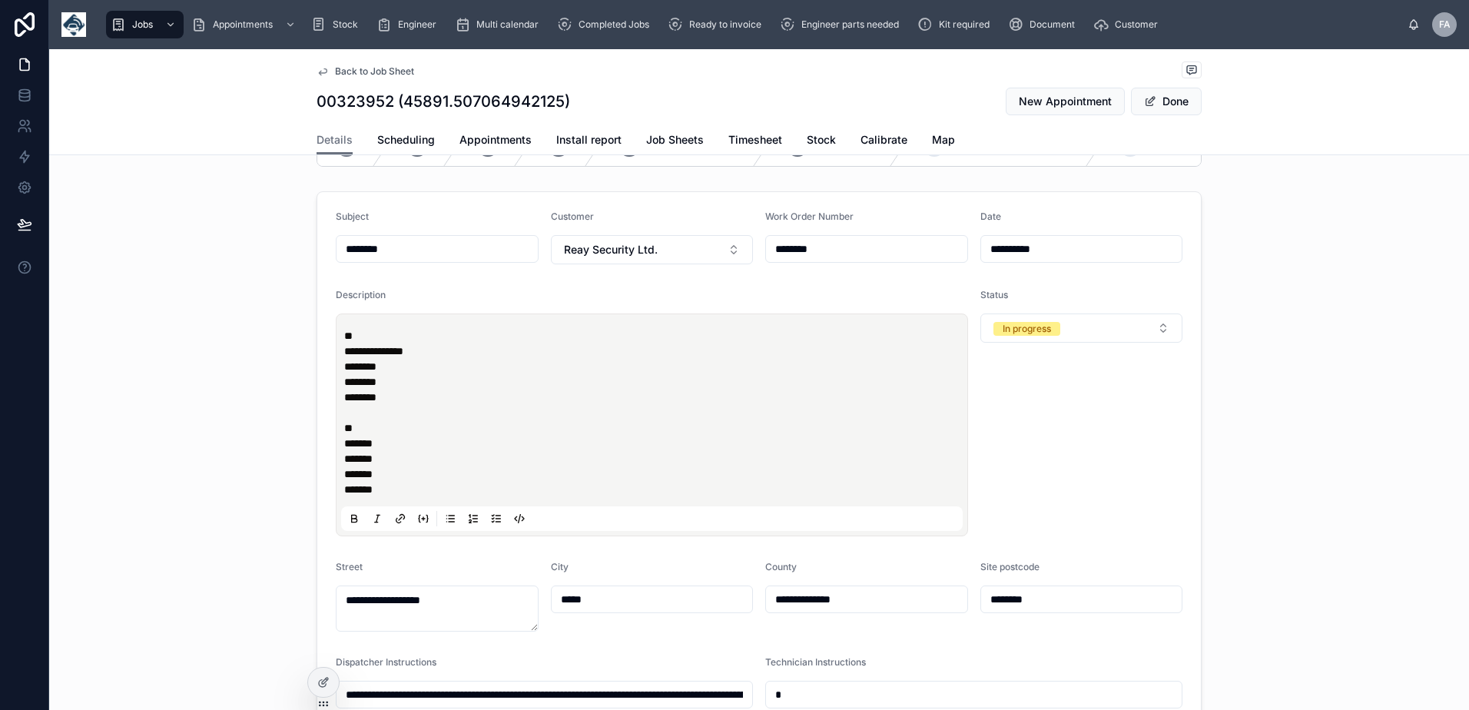
click at [402, 414] on p "**********" at bounding box center [654, 412] width 621 height 169
type input "**********"
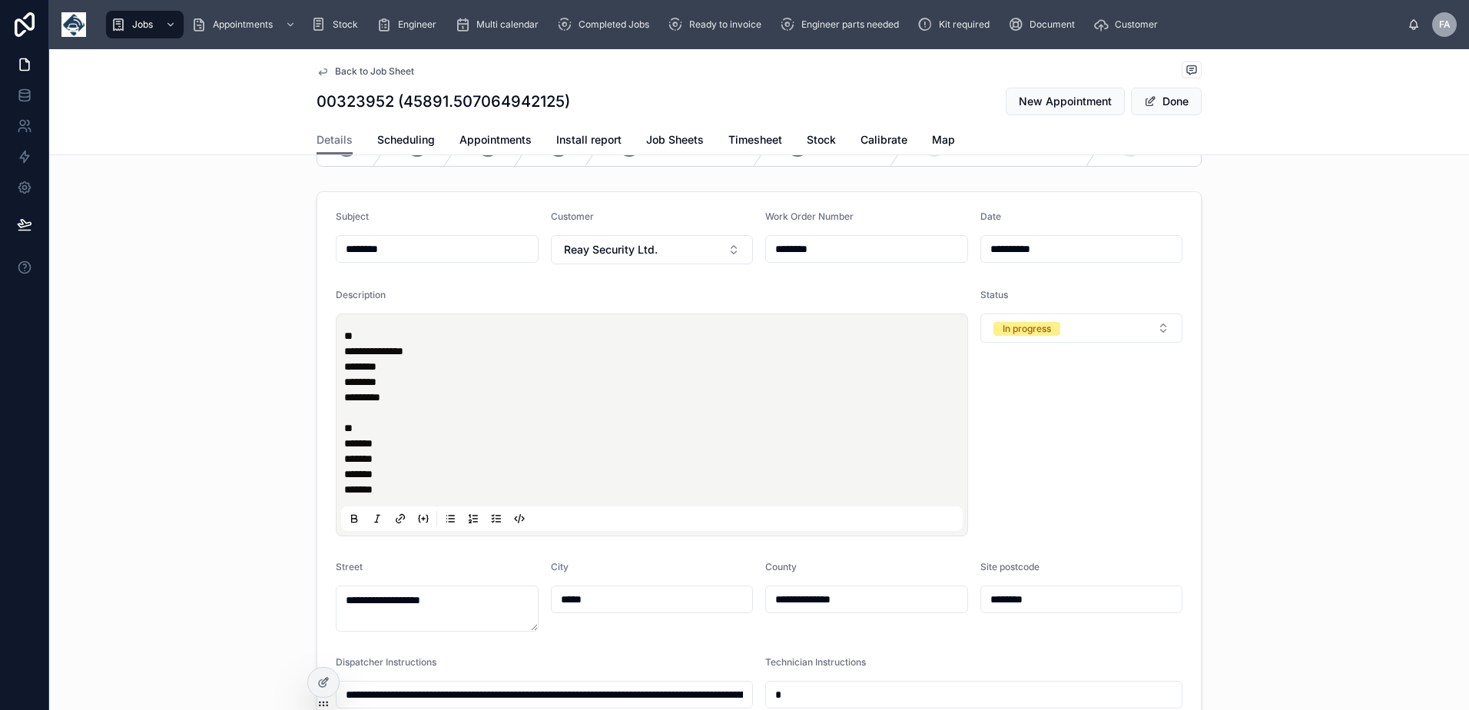
type input "**********"
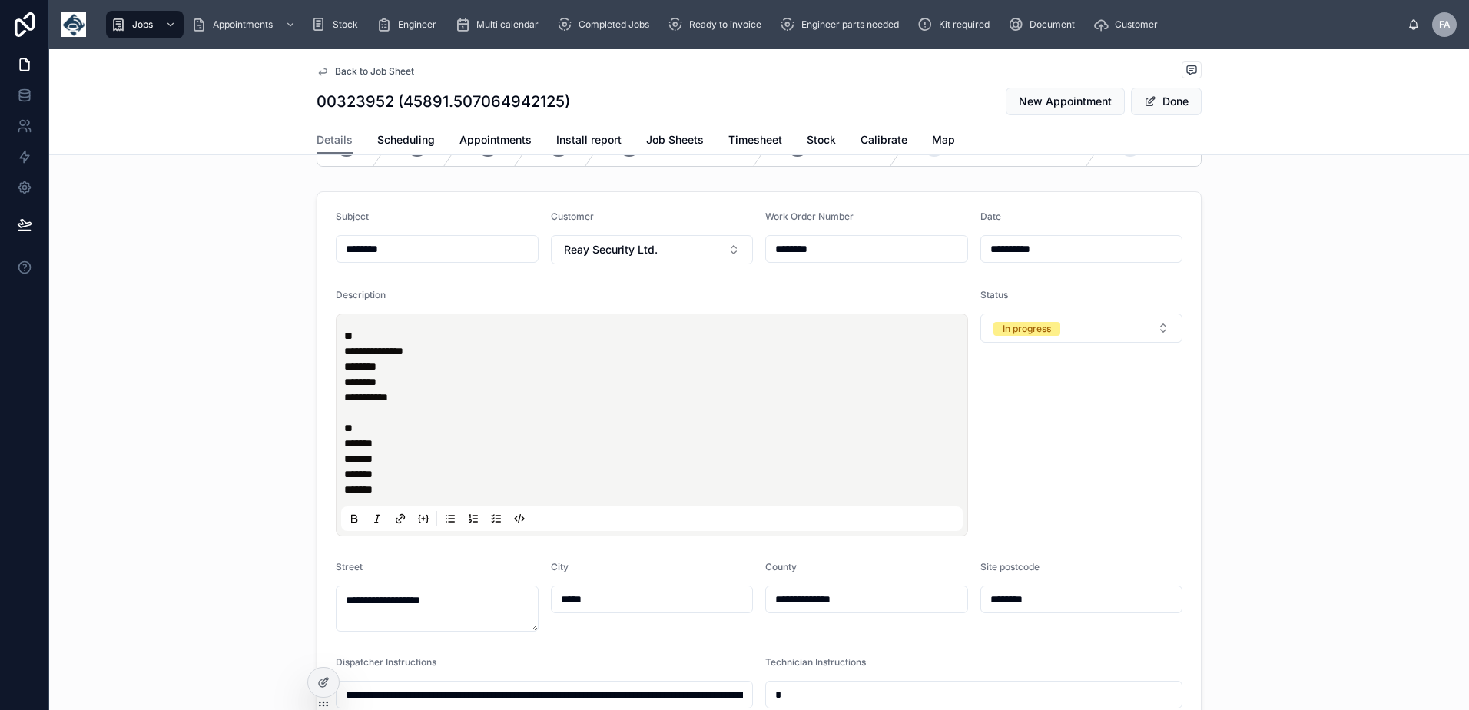
type input "**********"
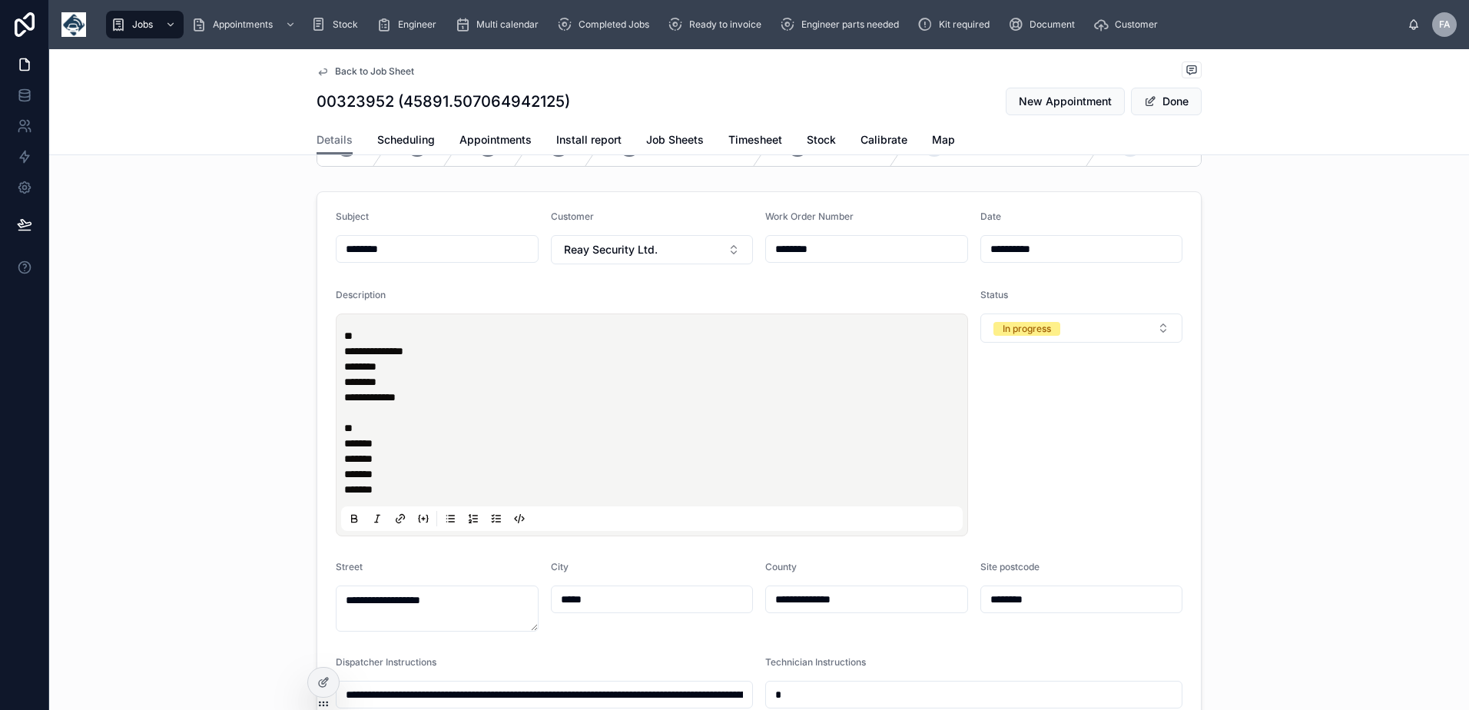
type input "**********"
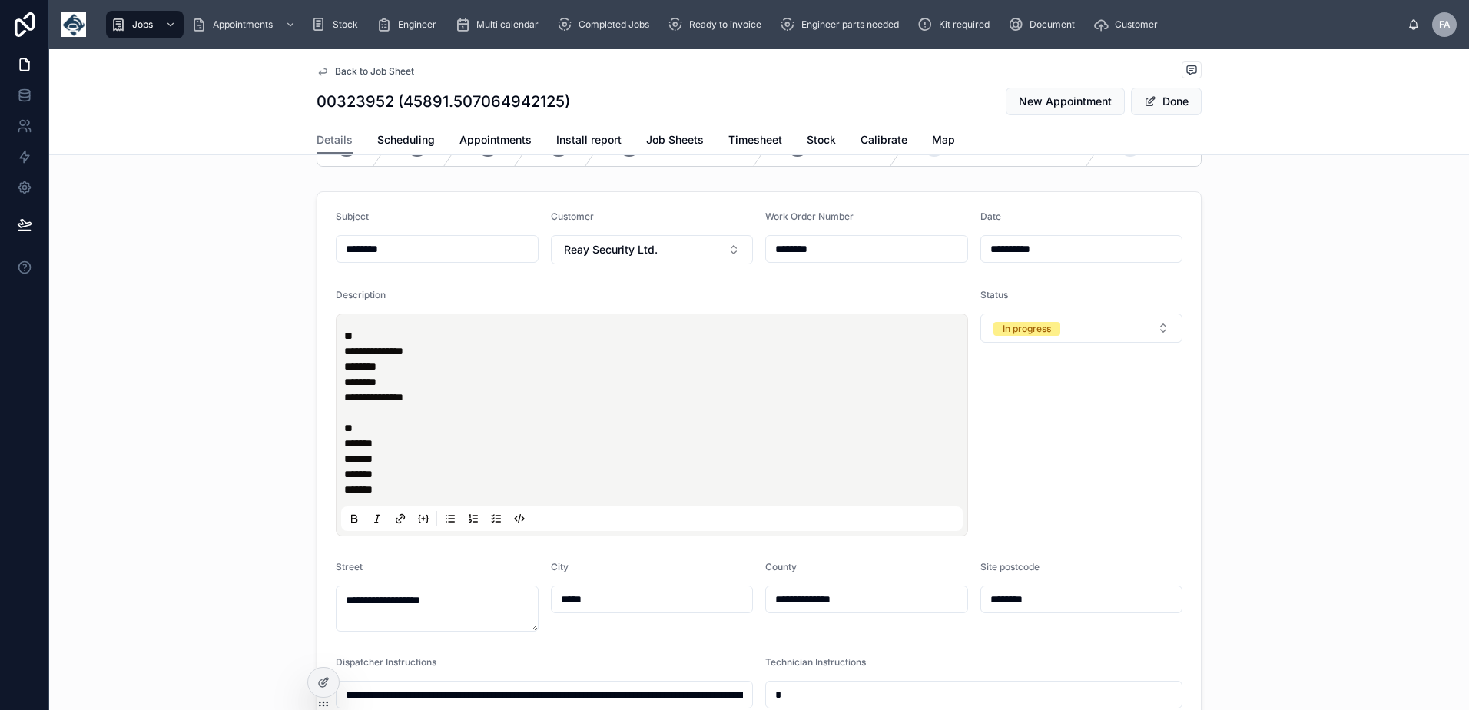
type input "**********"
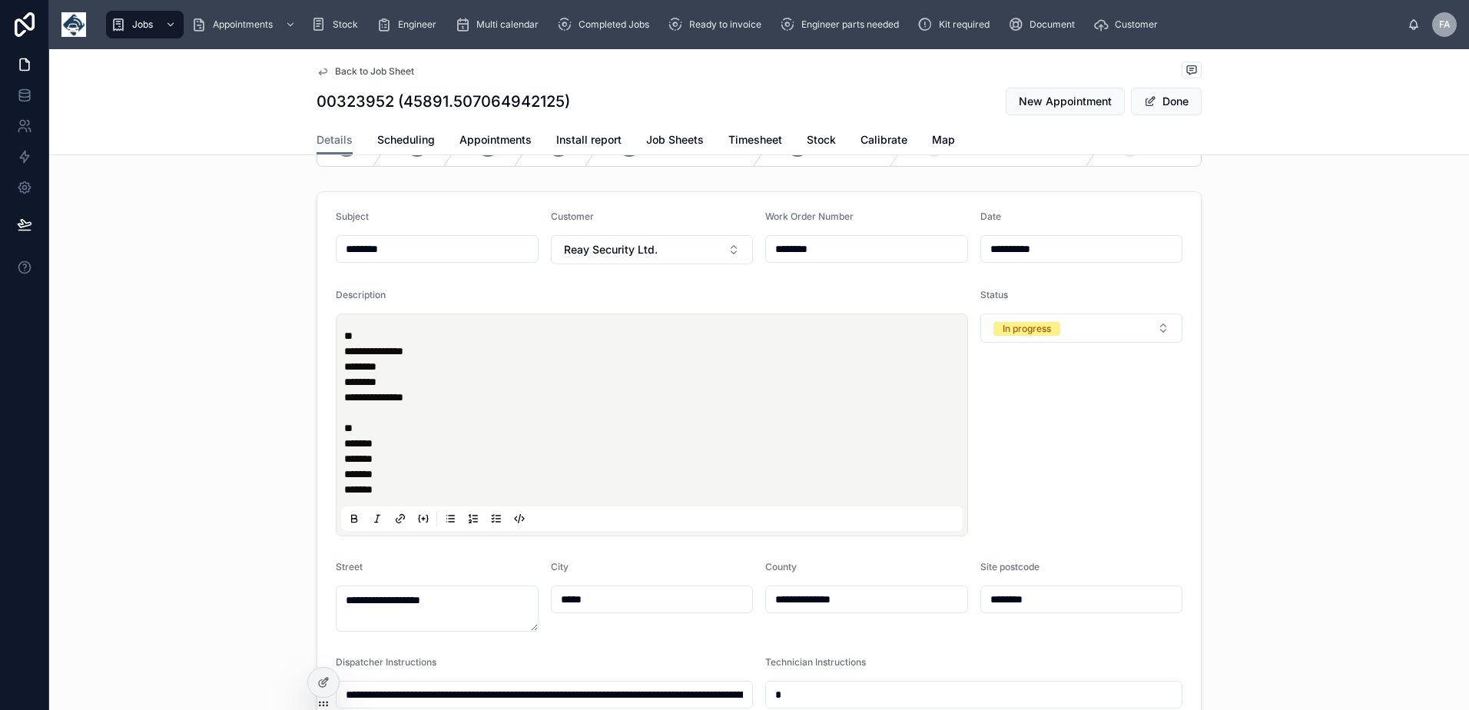
type input "**********"
click at [400, 373] on p "**********" at bounding box center [654, 412] width 621 height 169
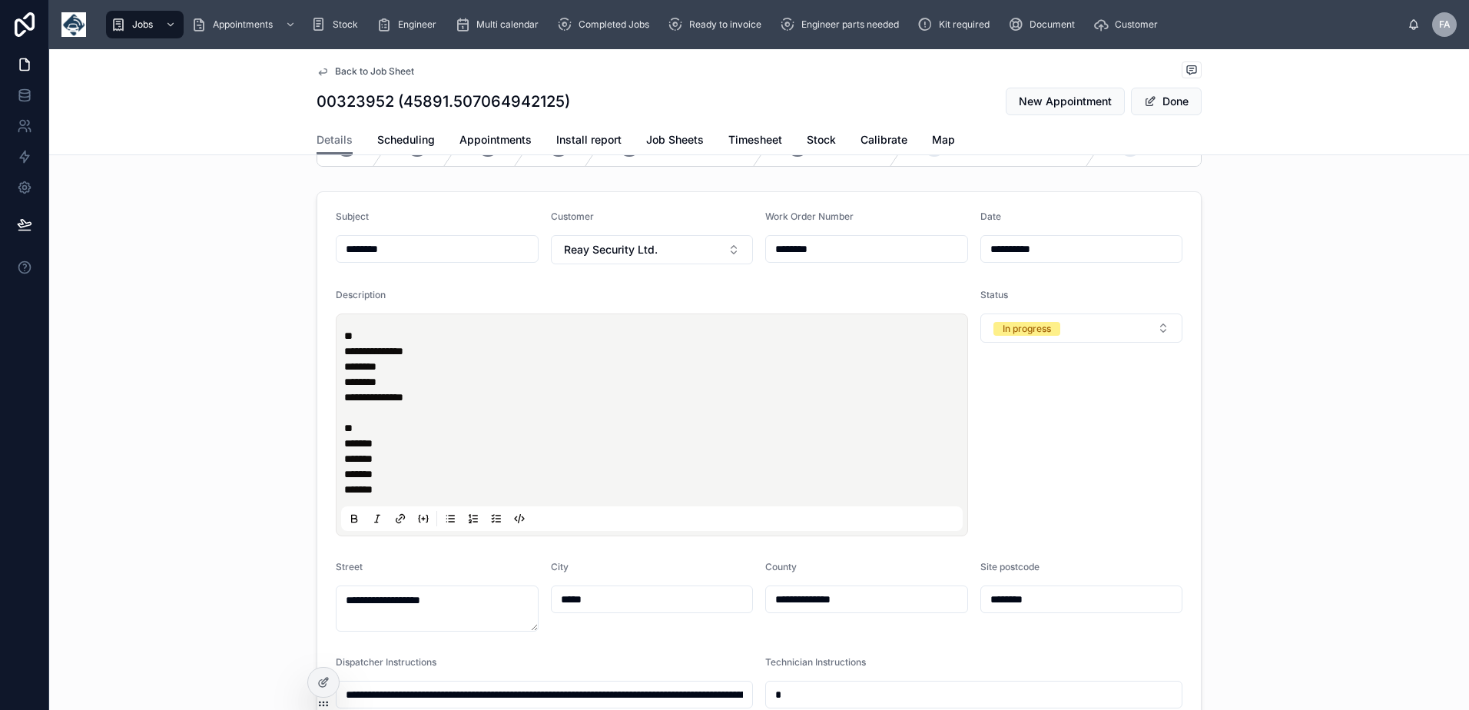
type input "**********"
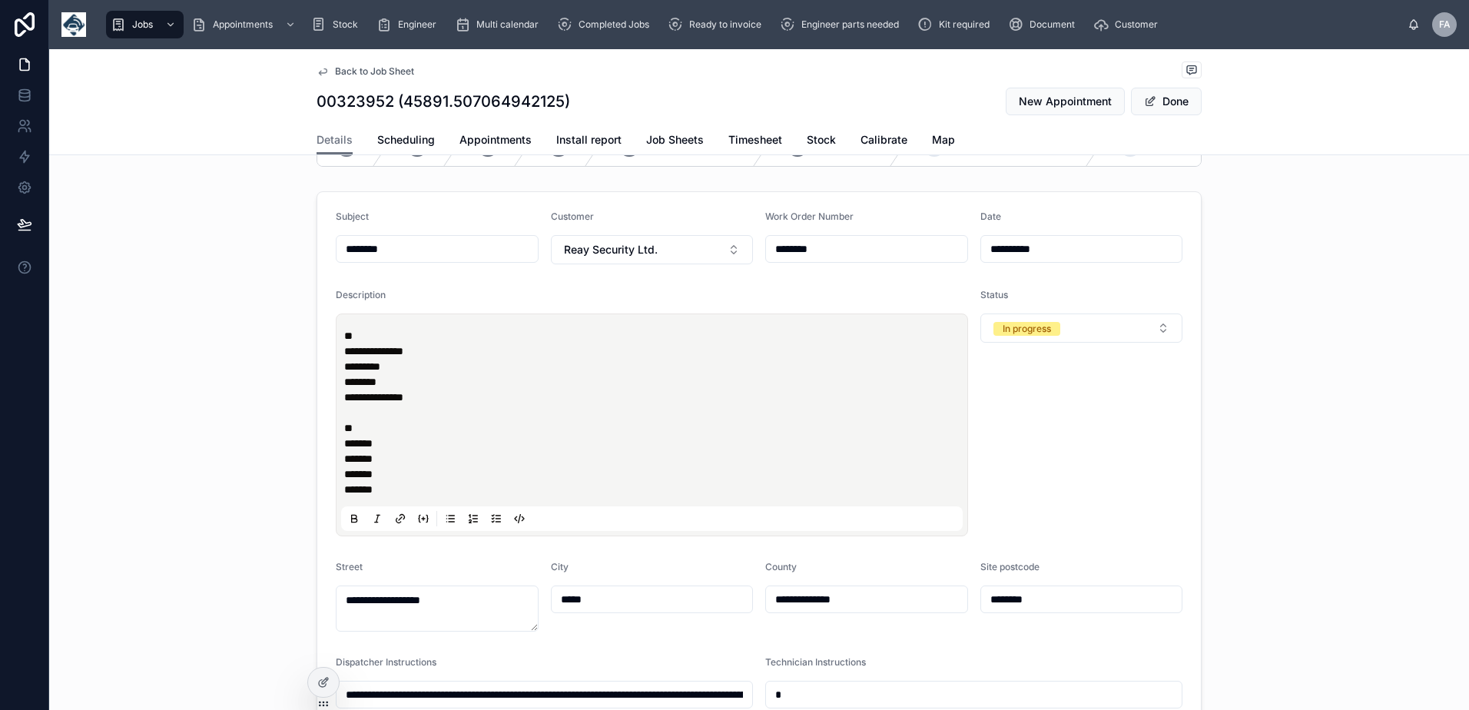
type input "**********"
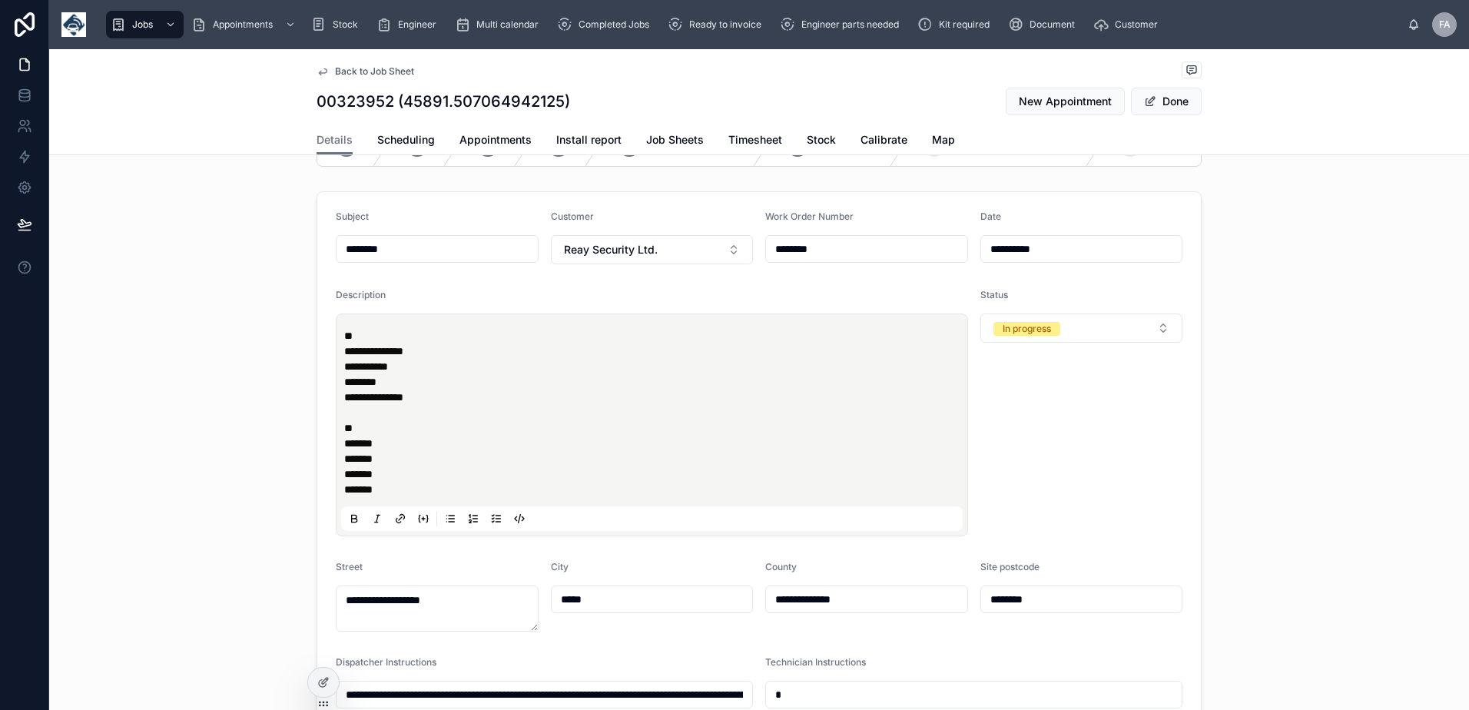
type input "**********"
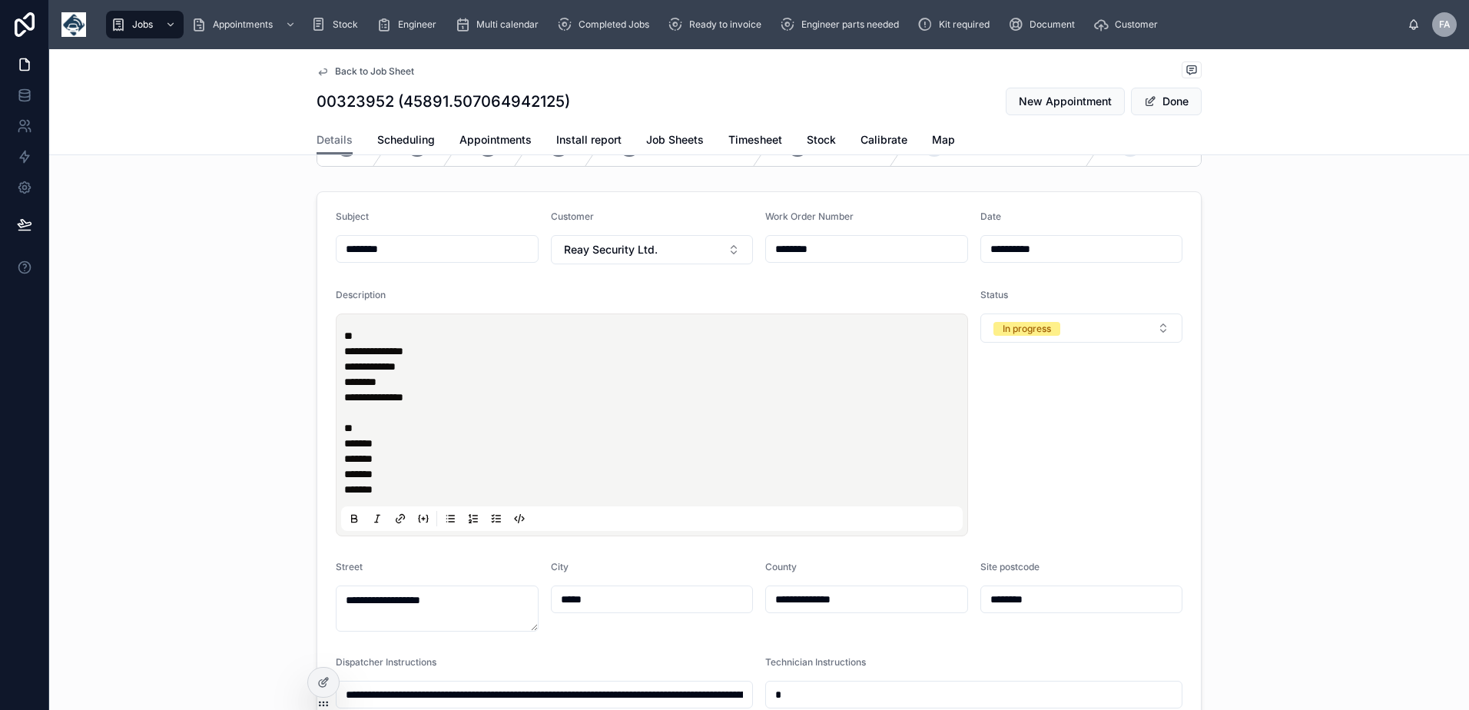
type input "**********"
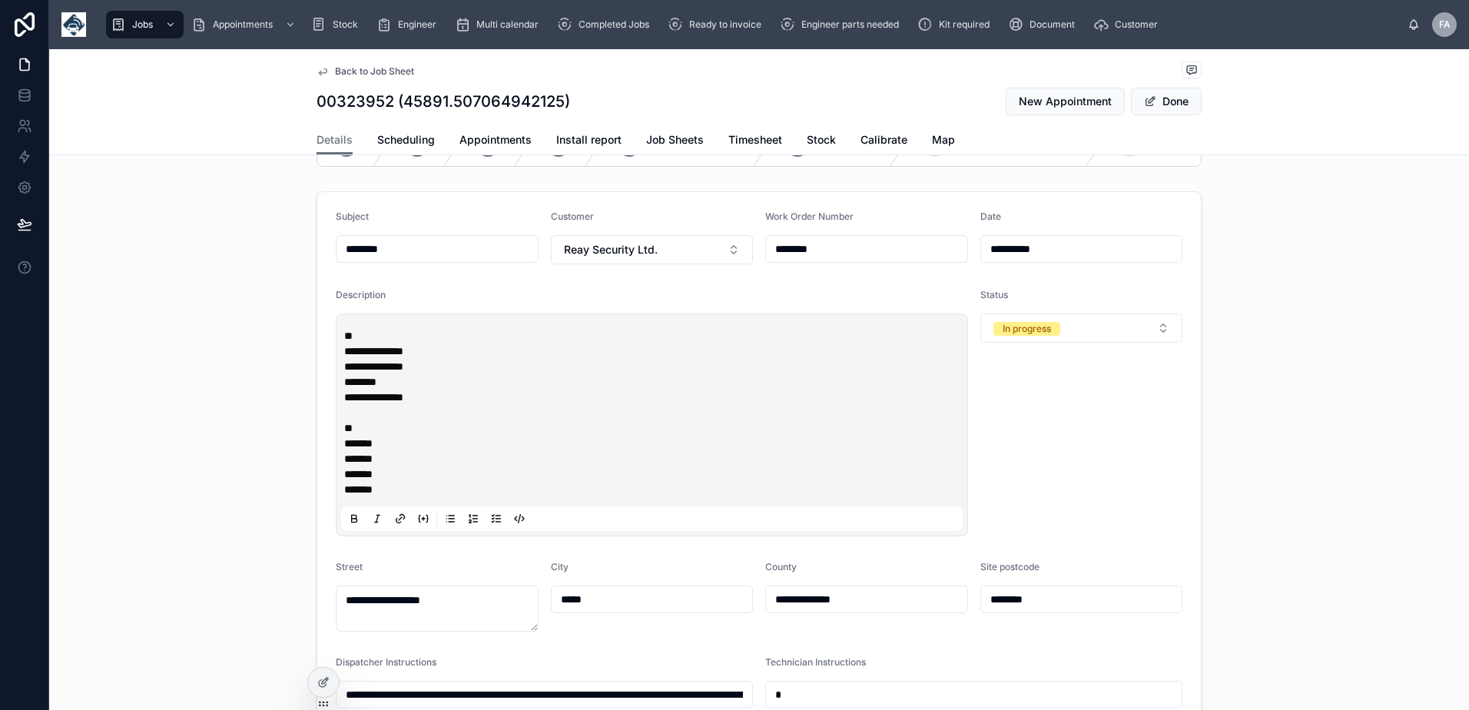
type input "**********"
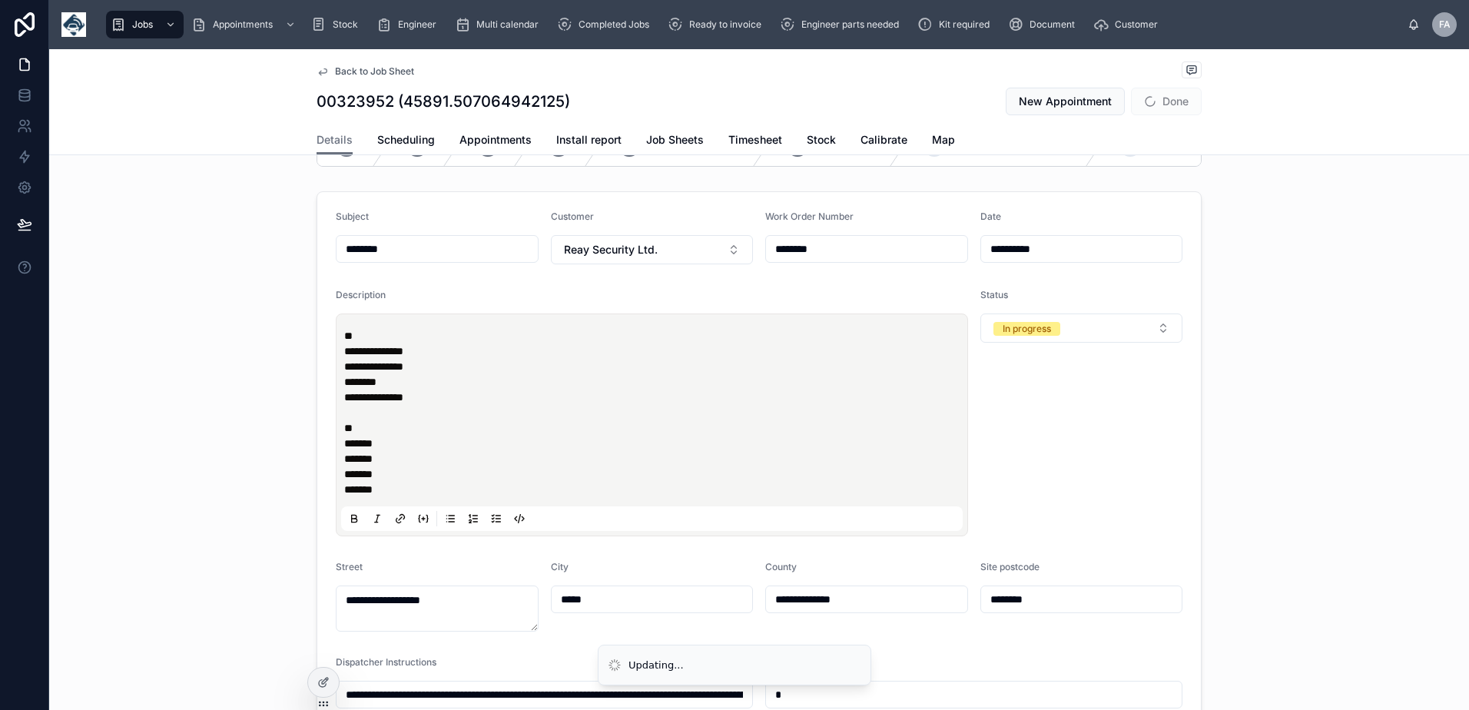
type input "**********"
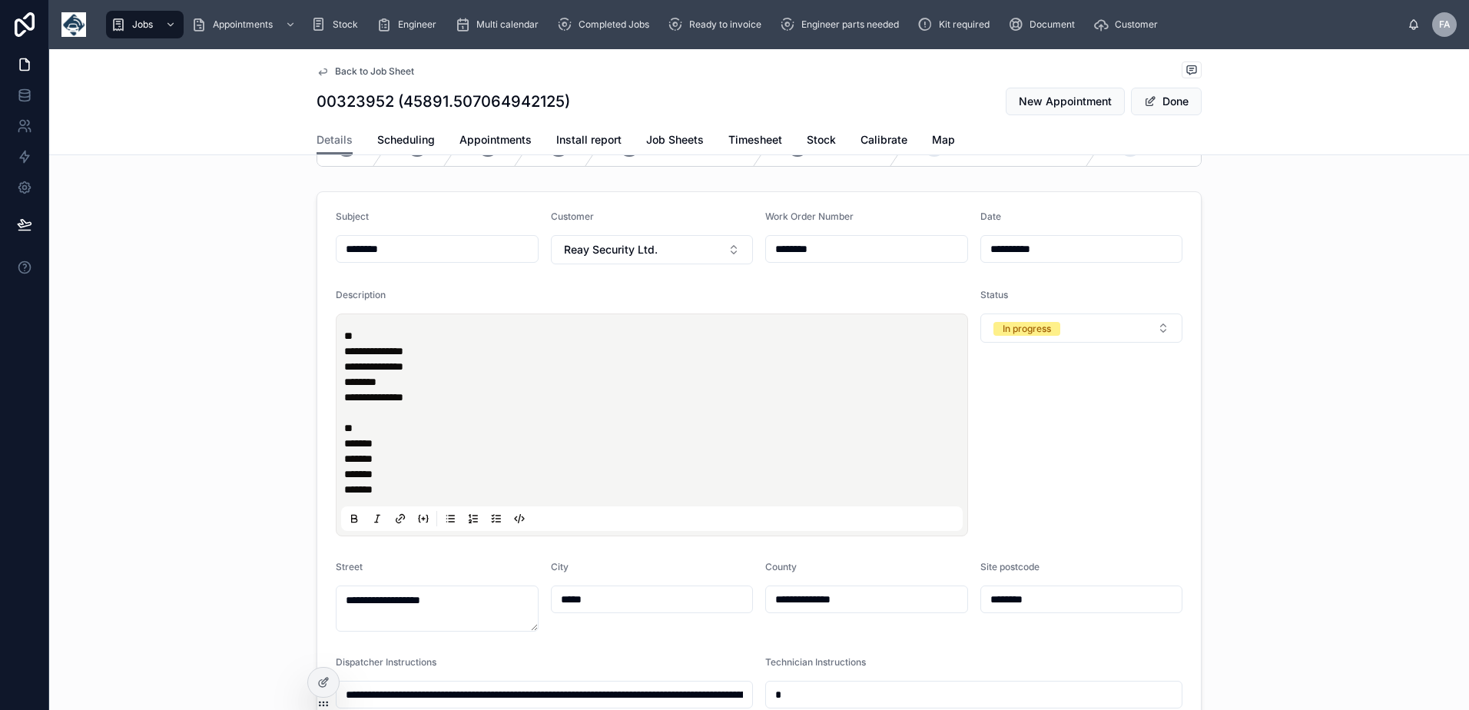
type input "**********"
click at [402, 466] on p "**********" at bounding box center [654, 412] width 621 height 169
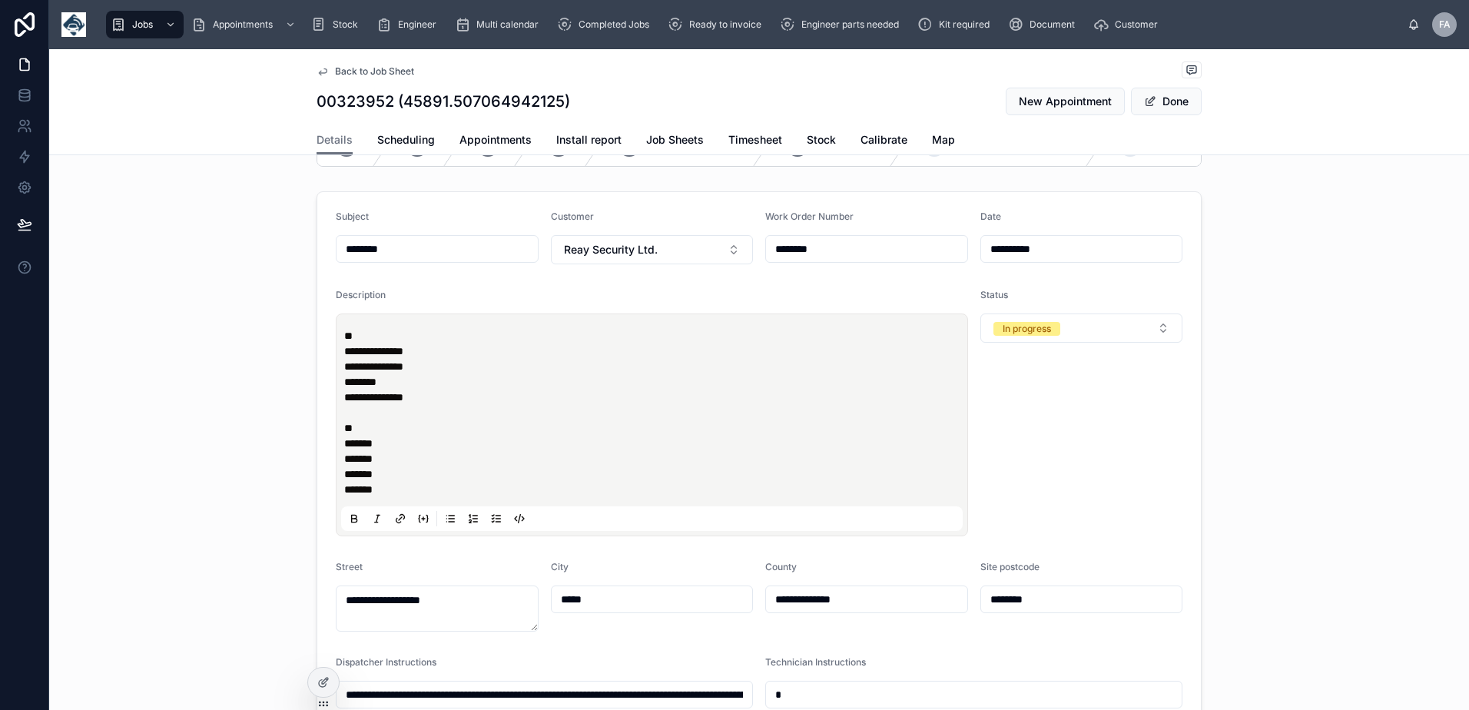
type input "**********"
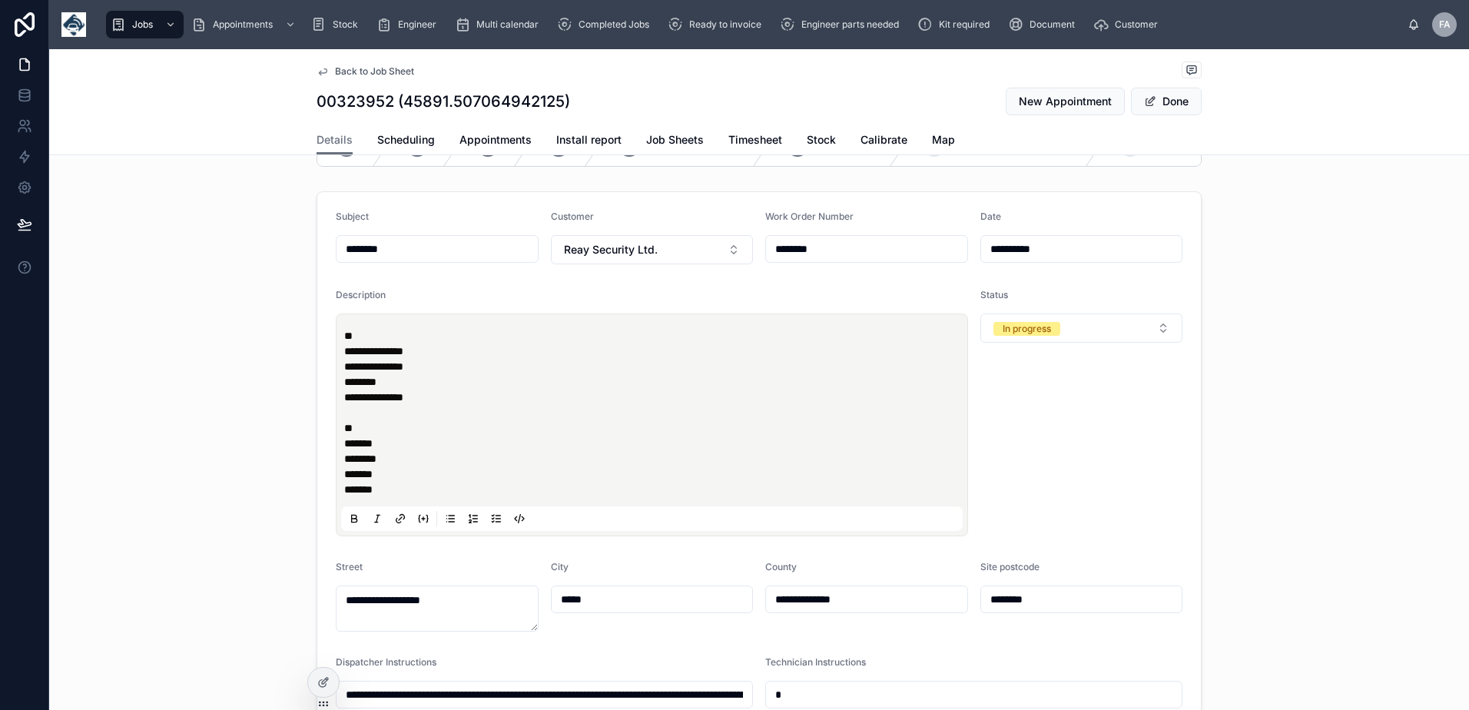
type input "**********"
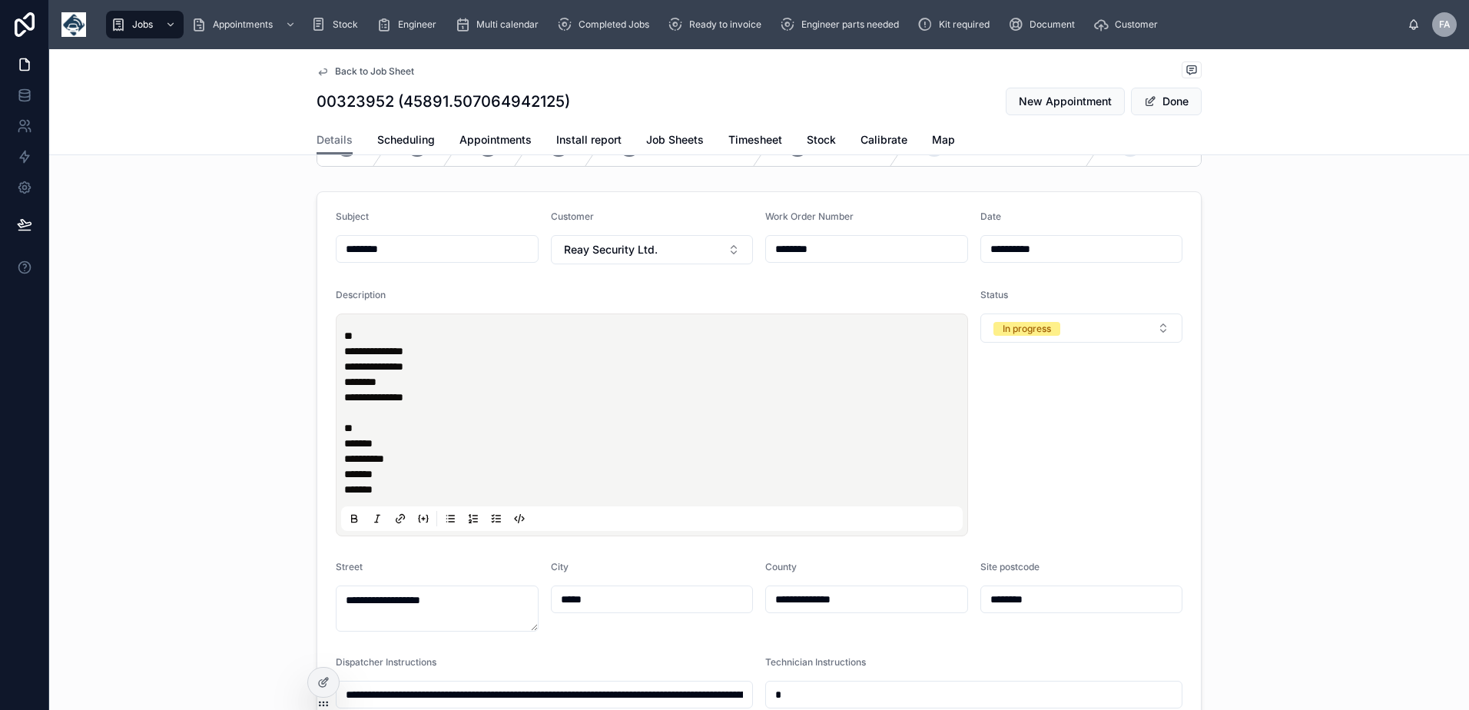
type input "**********"
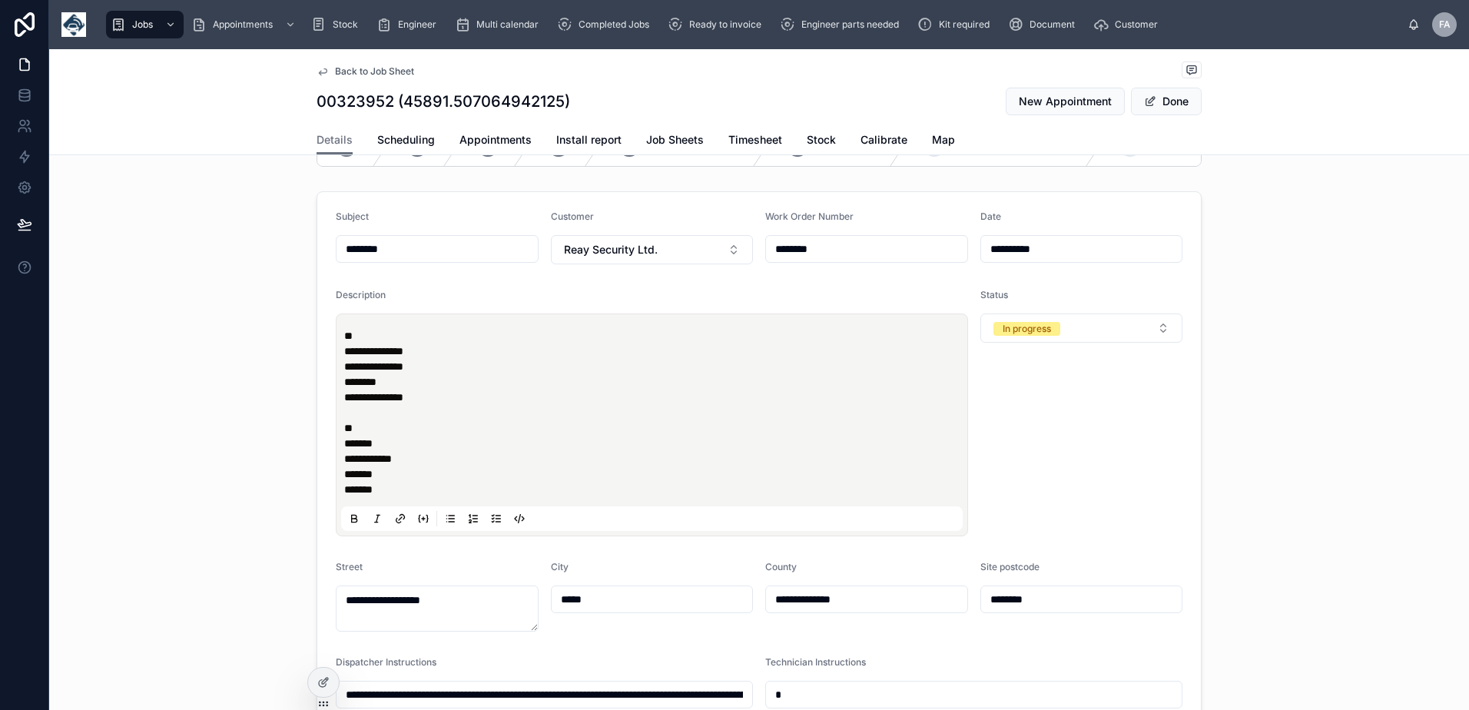
type input "**********"
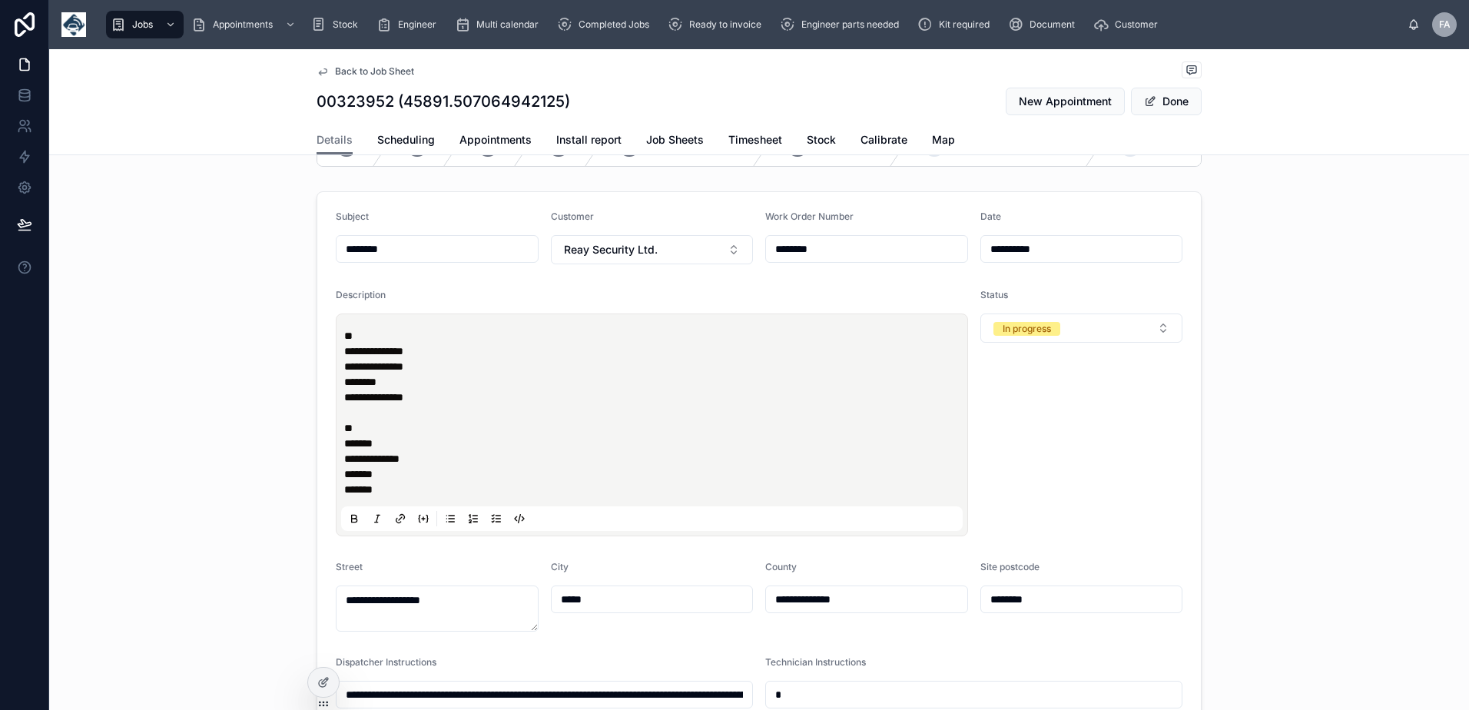
type input "**********"
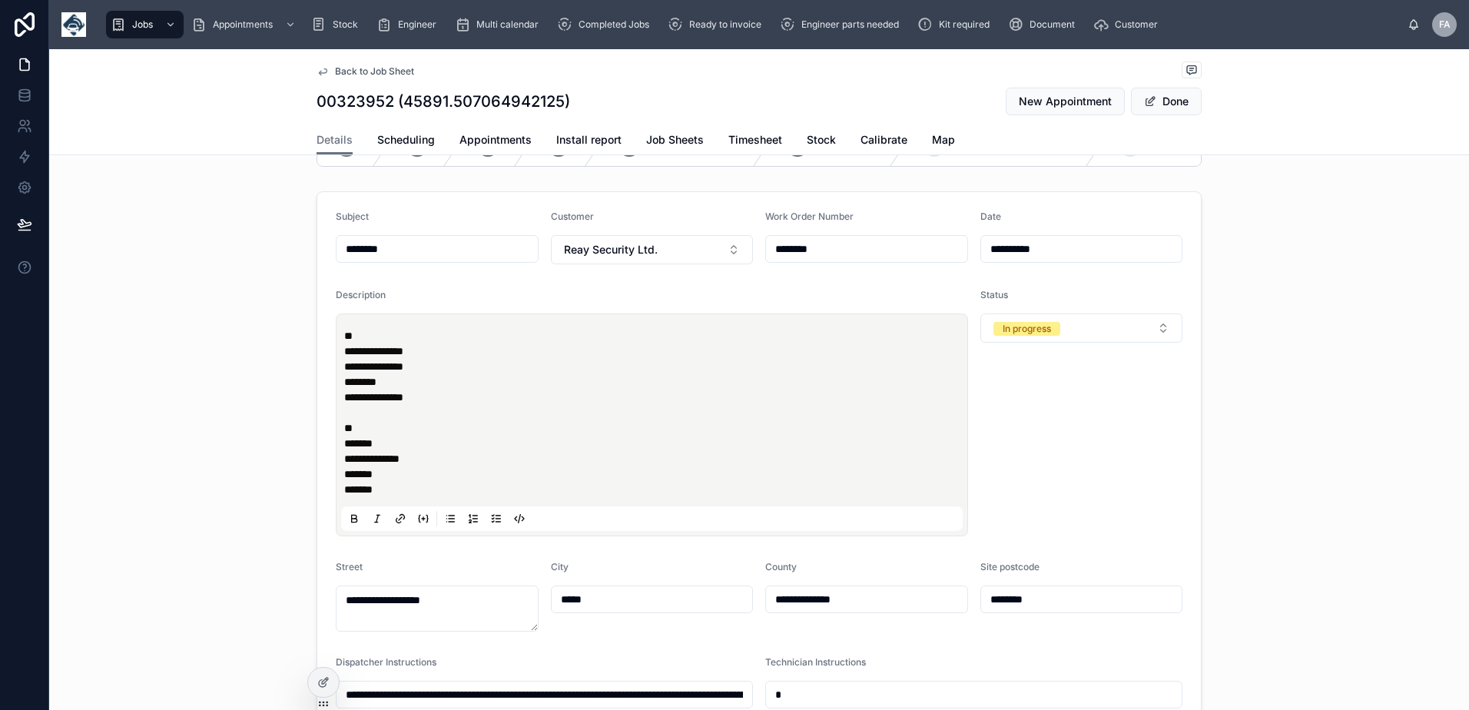
type input "**********"
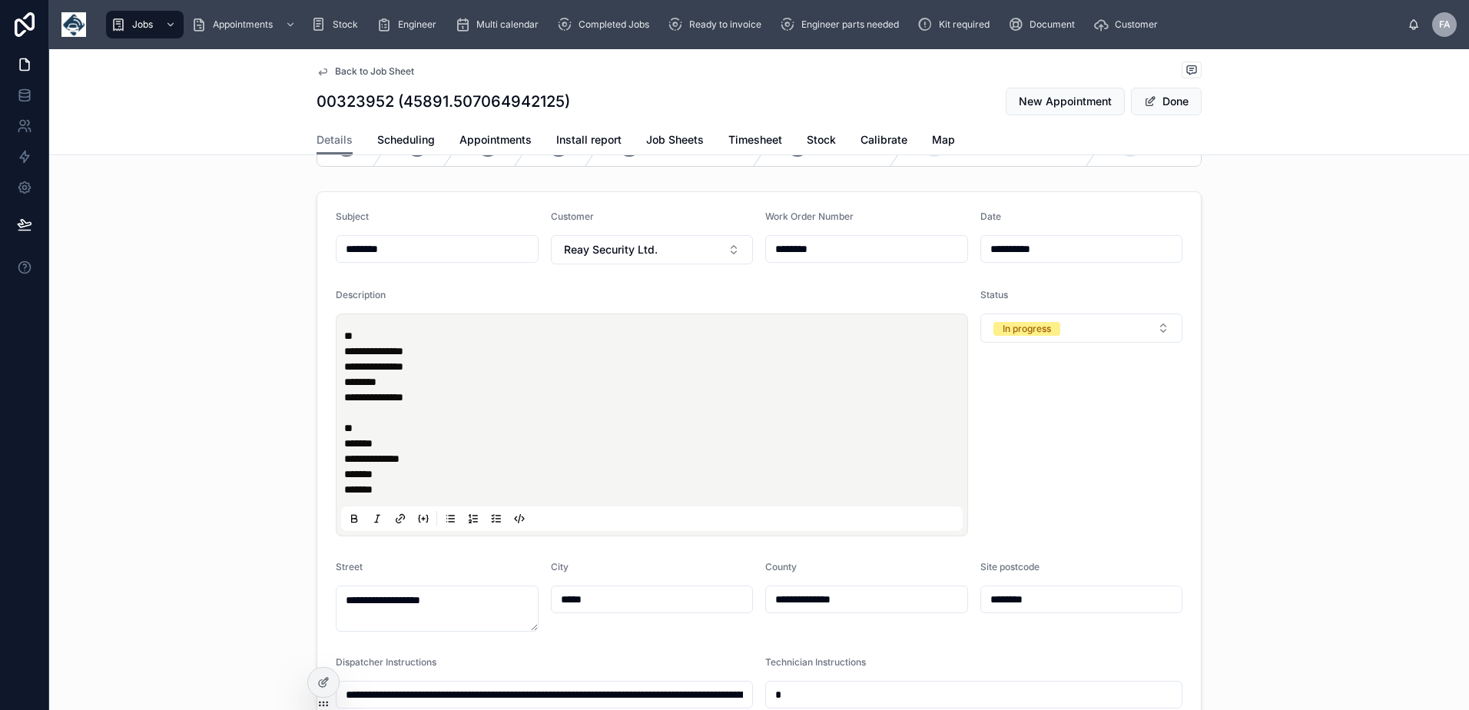
type input "**********"
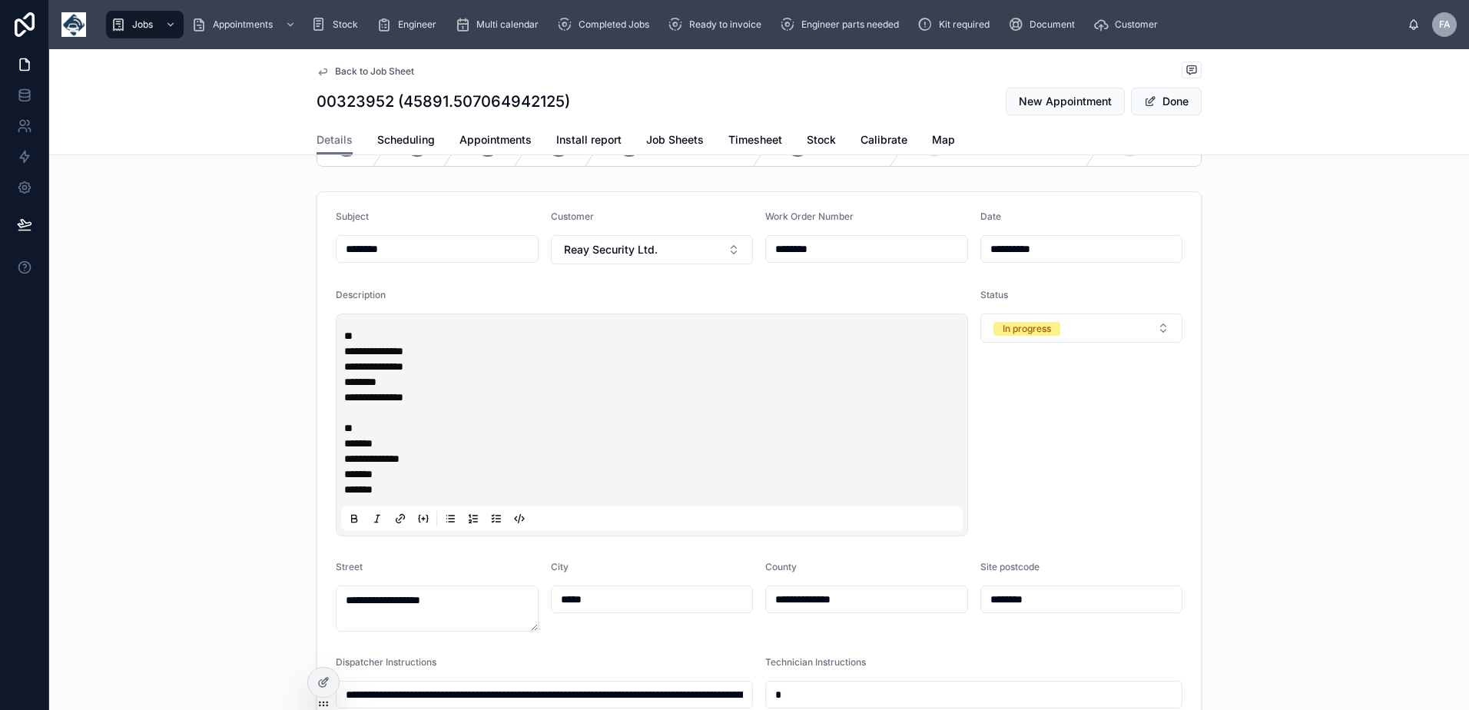
type input "**********"
click at [409, 497] on p "**********" at bounding box center [654, 412] width 621 height 169
type input "**********"
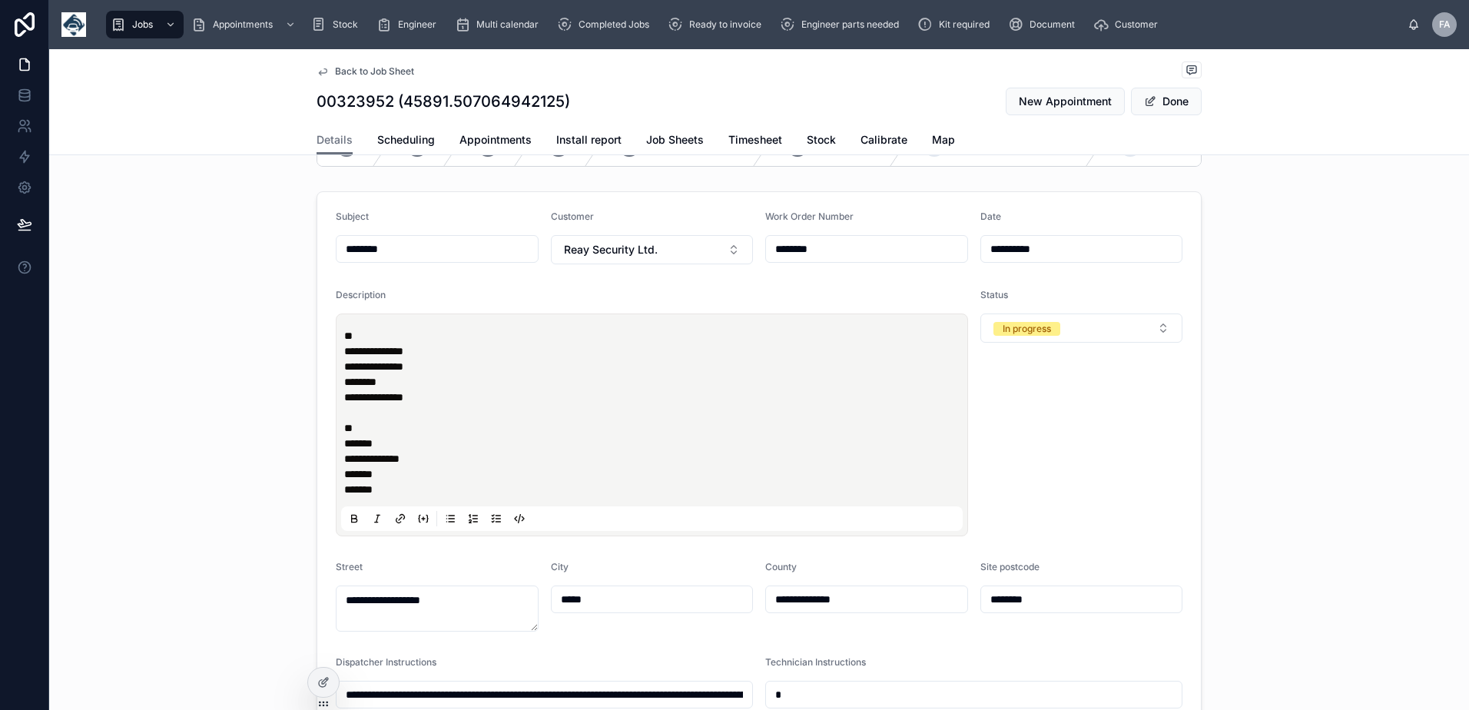
type input "**********"
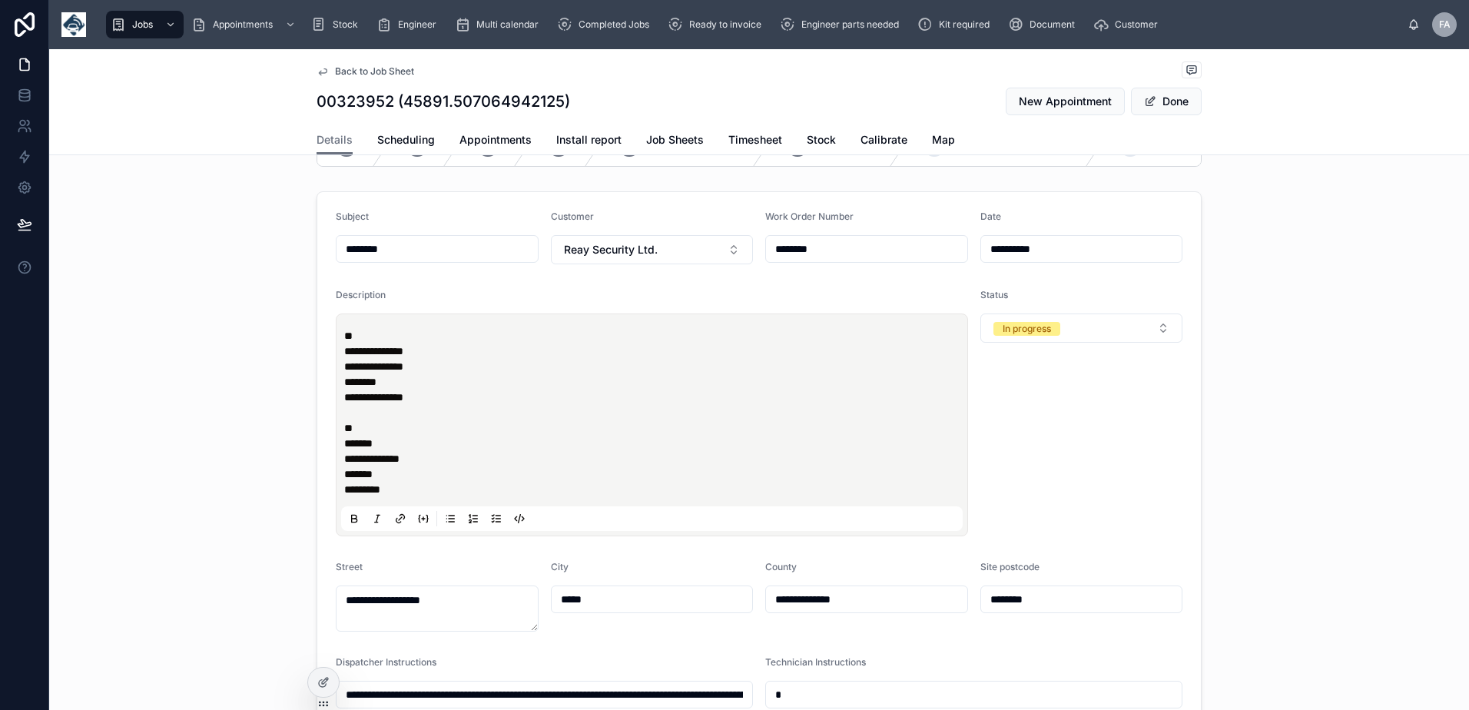
type input "**********"
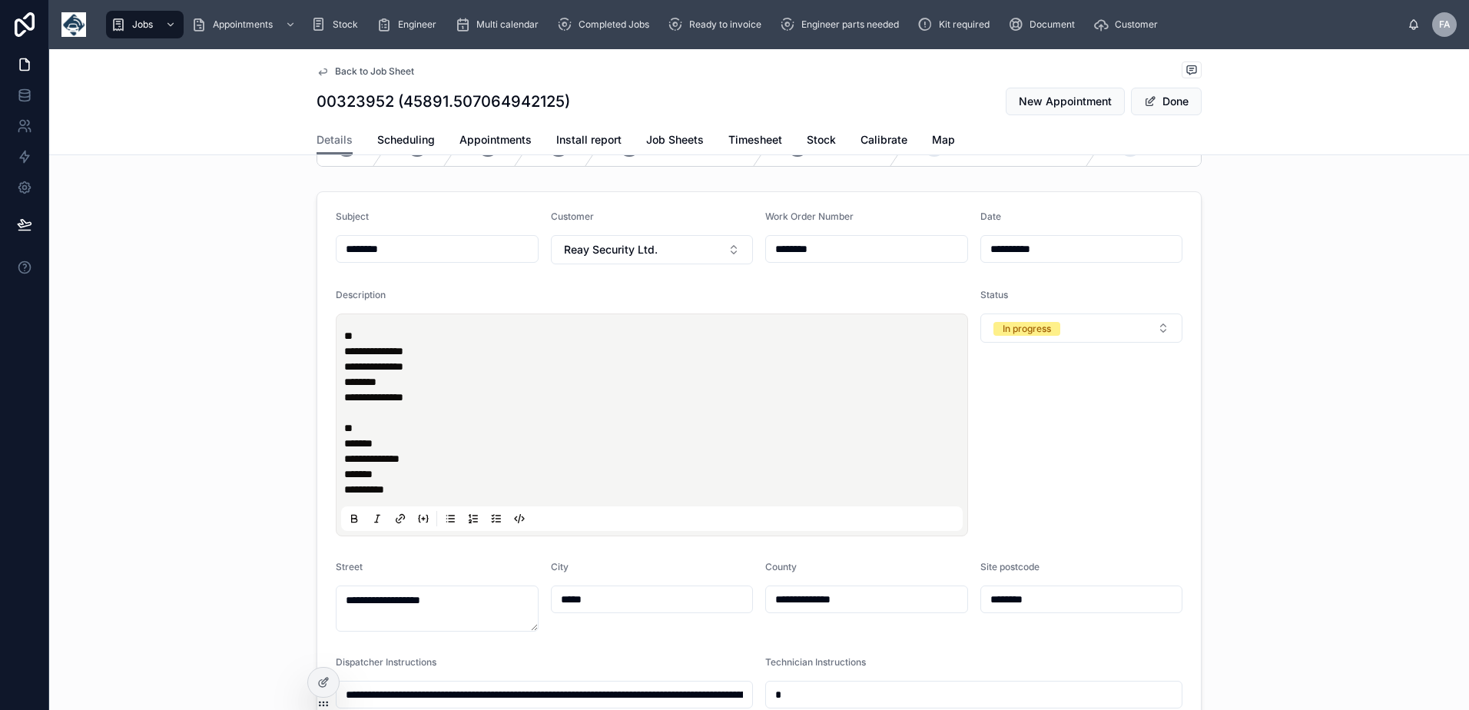
type input "**********"
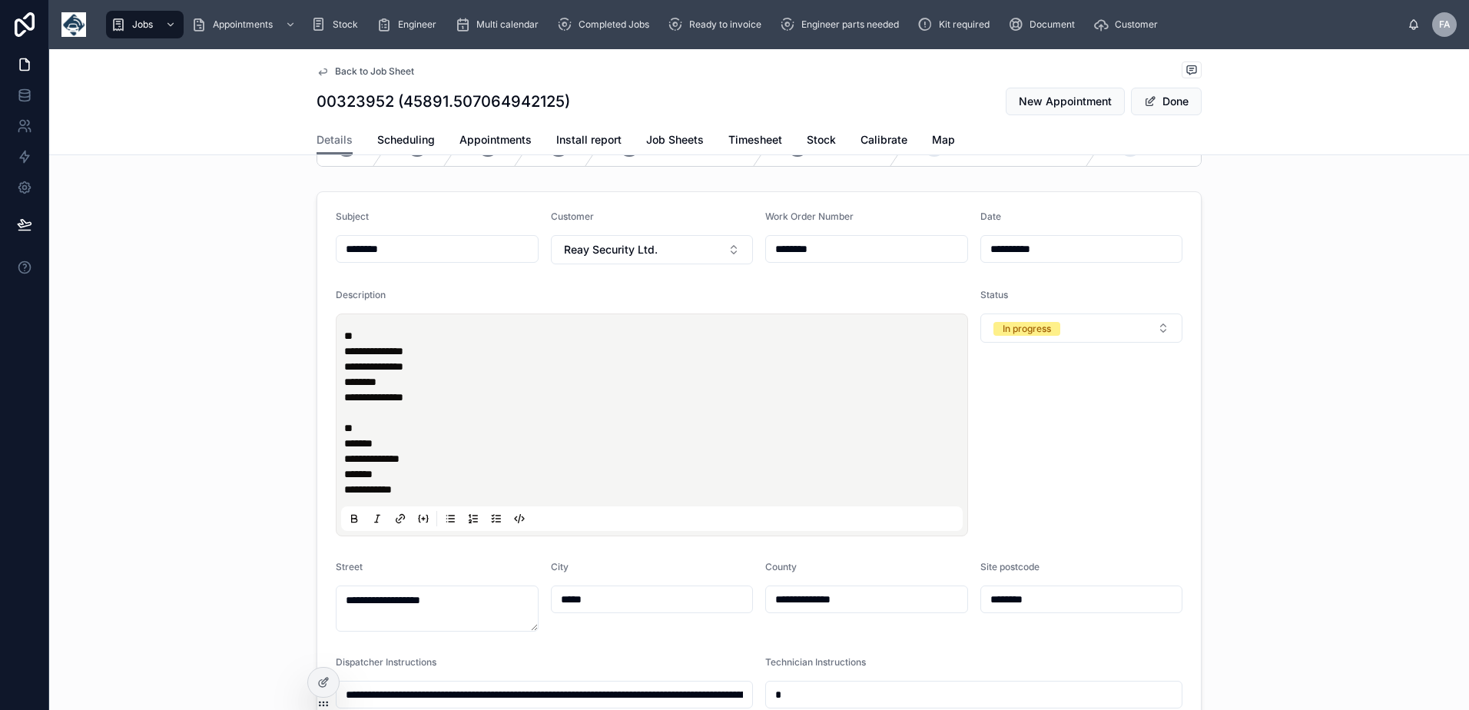
type input "**********"
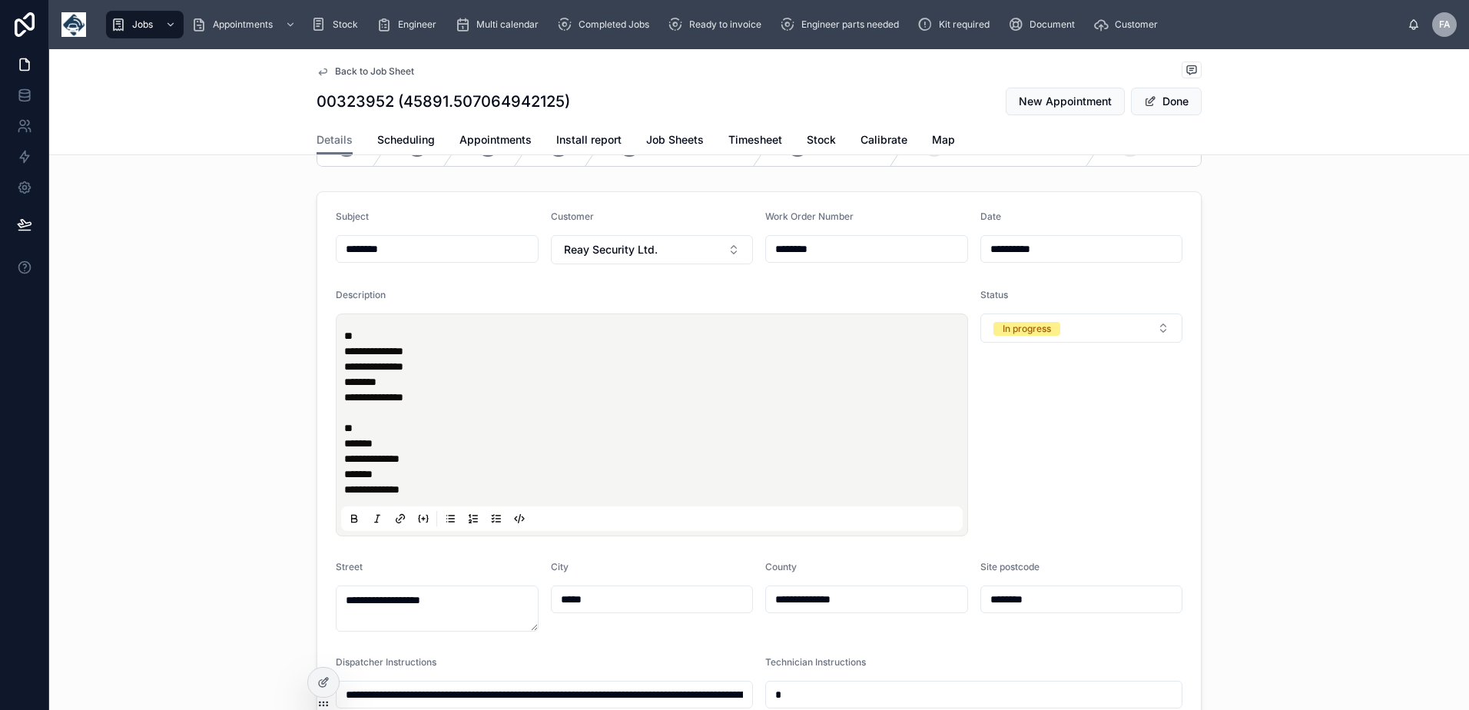
type input "**********"
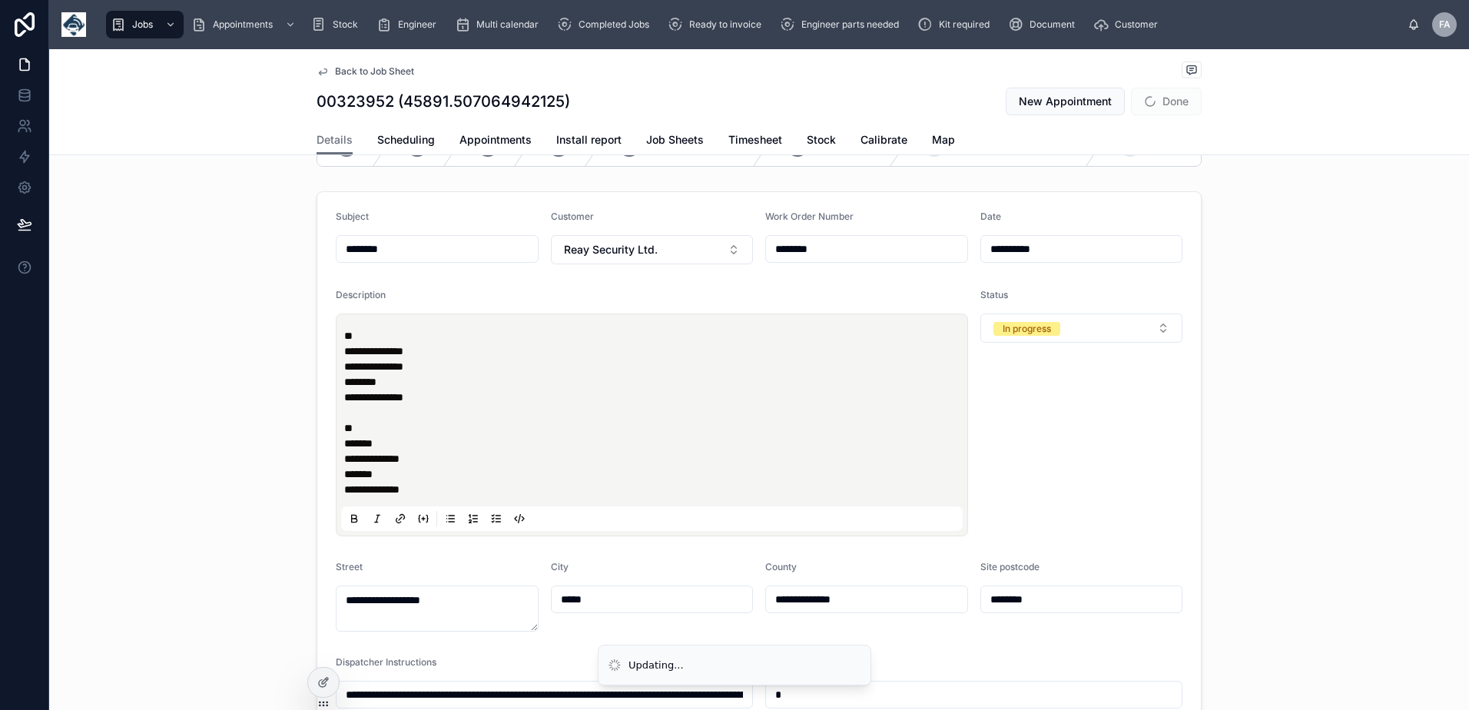
type input "**********"
click at [402, 479] on p "**********" at bounding box center [654, 412] width 621 height 169
click at [1175, 104] on span "Done" at bounding box center [1166, 102] width 71 height 28
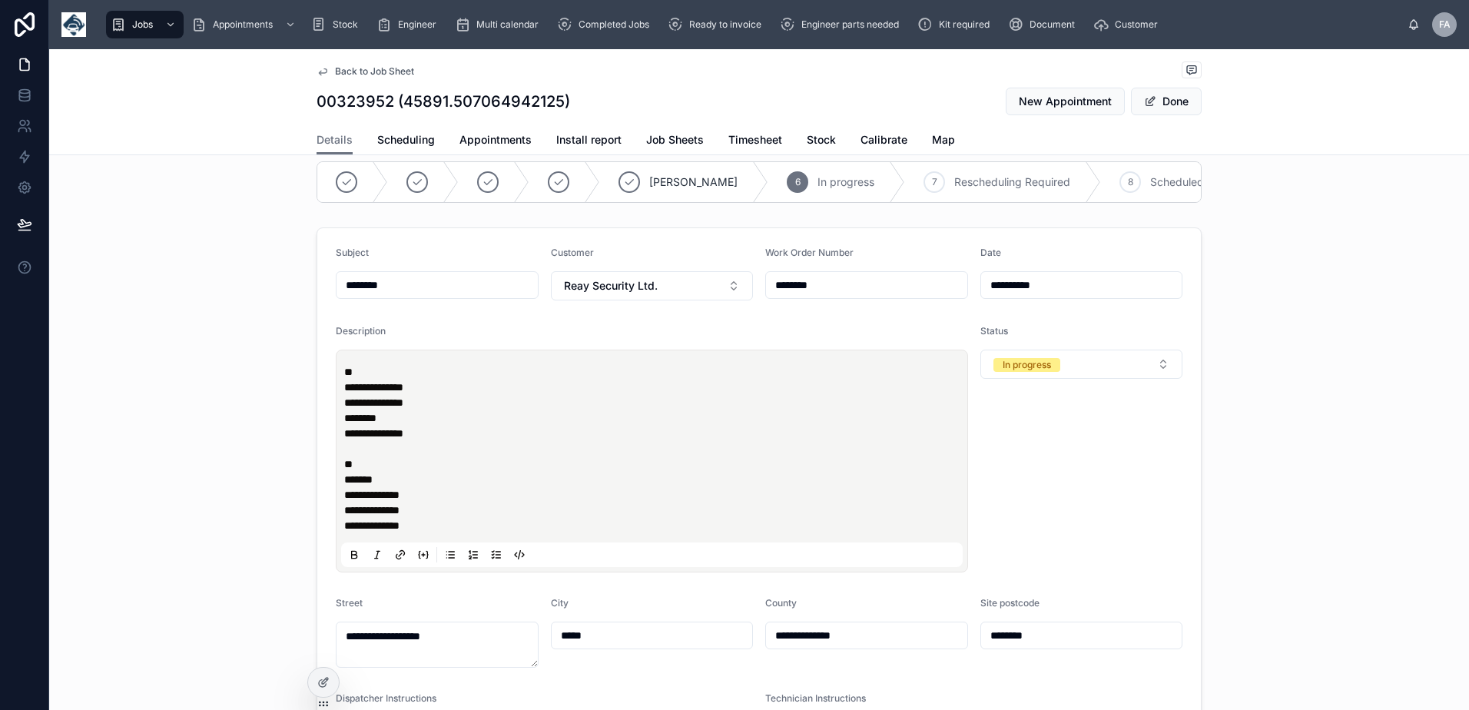
scroll to position [0, 0]
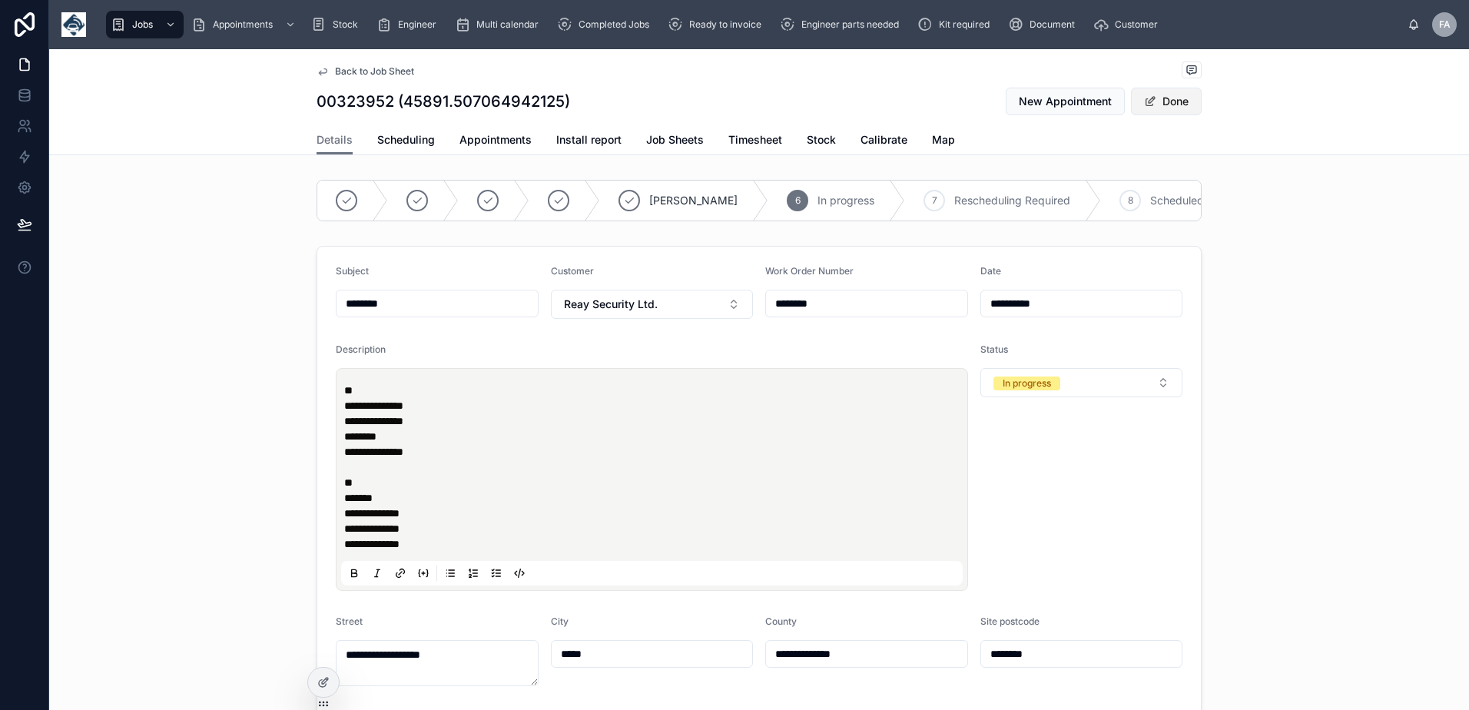
click at [1159, 102] on button "Done" at bounding box center [1166, 102] width 71 height 28
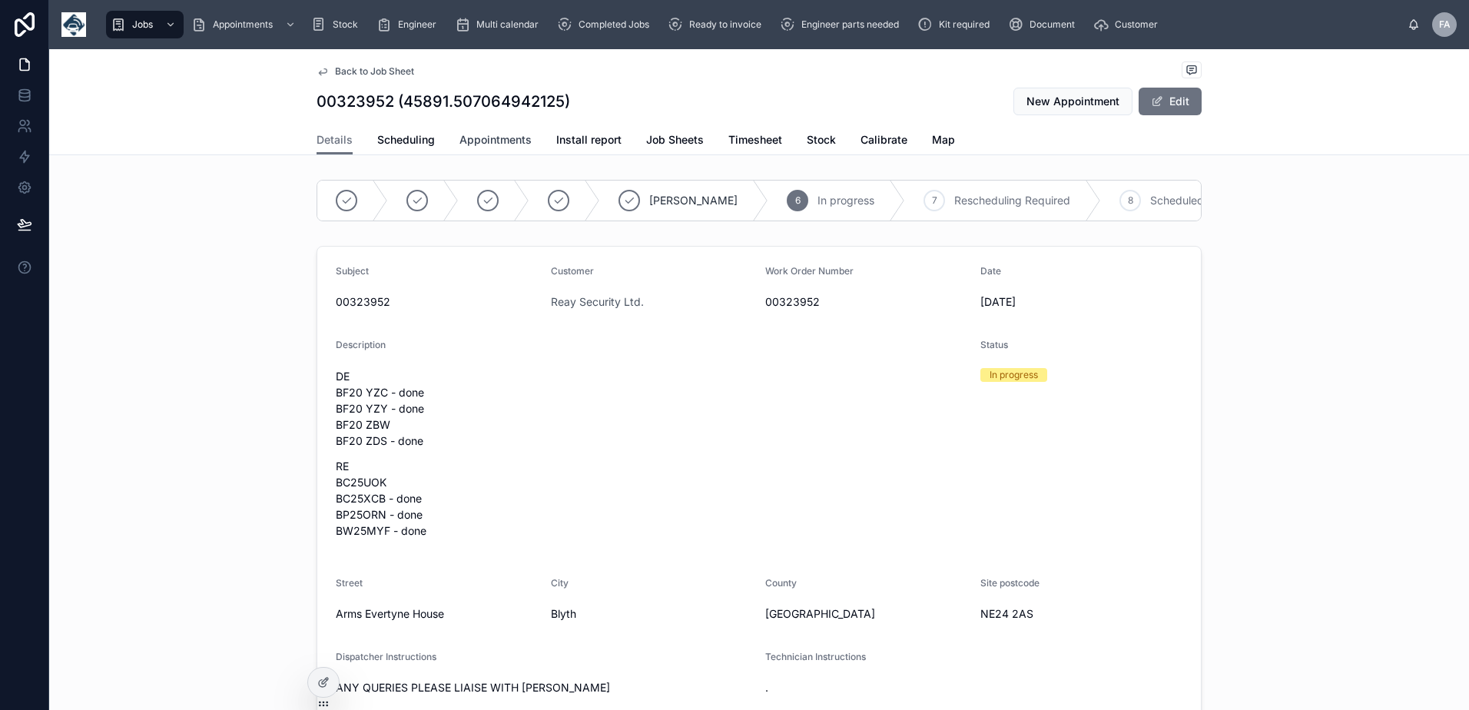
click at [511, 141] on span "Appointments" at bounding box center [495, 139] width 72 height 15
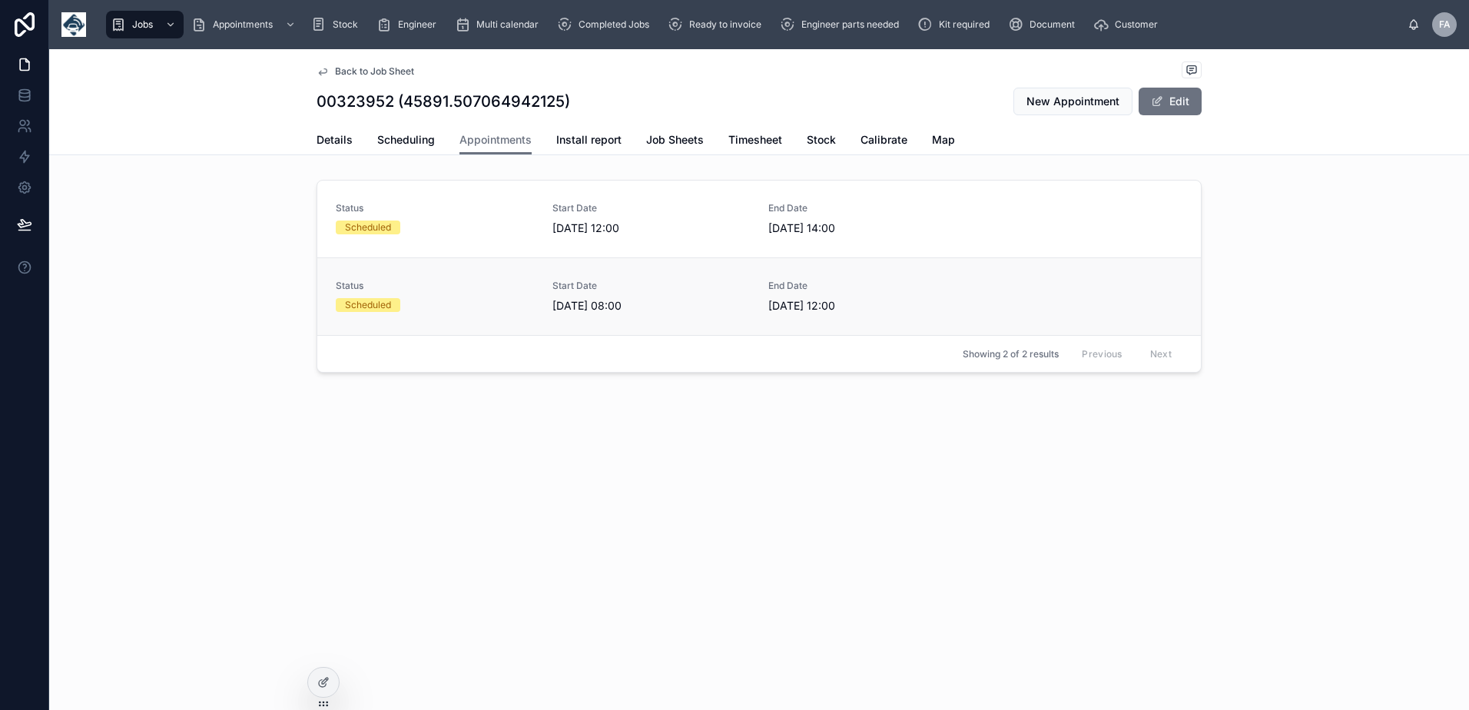
click at [389, 295] on div "Status Scheduled" at bounding box center [435, 296] width 198 height 32
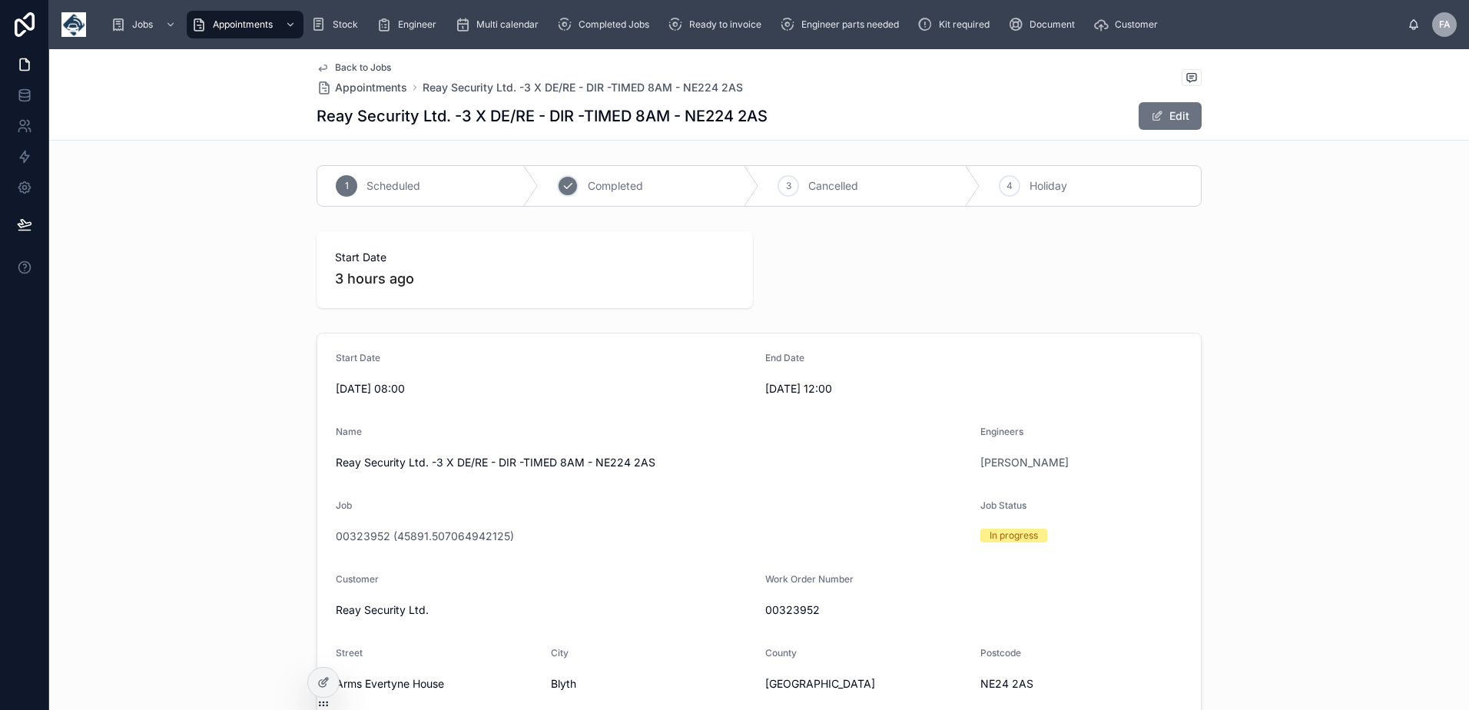
click at [565, 191] on icon at bounding box center [568, 186] width 12 height 12
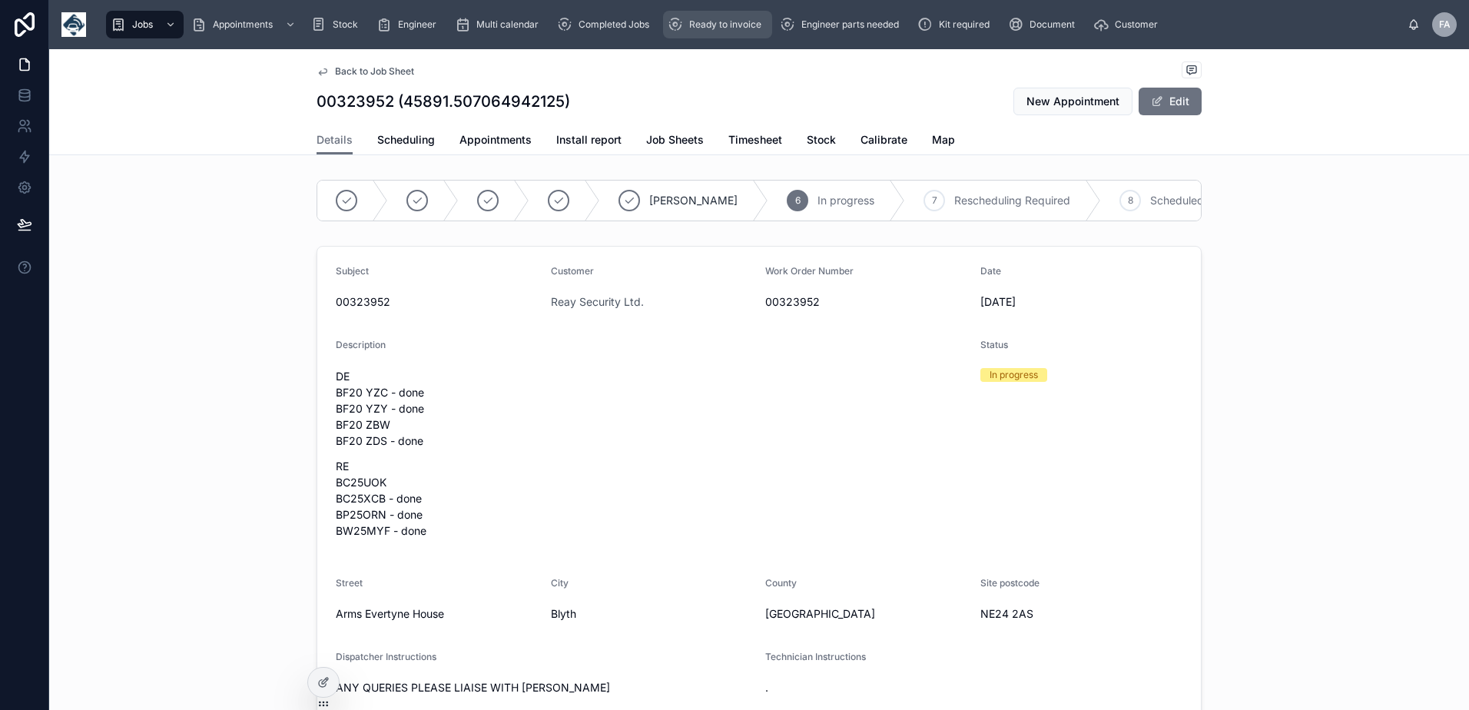
click at [721, 33] on div "Ready to invoice" at bounding box center [718, 24] width 100 height 25
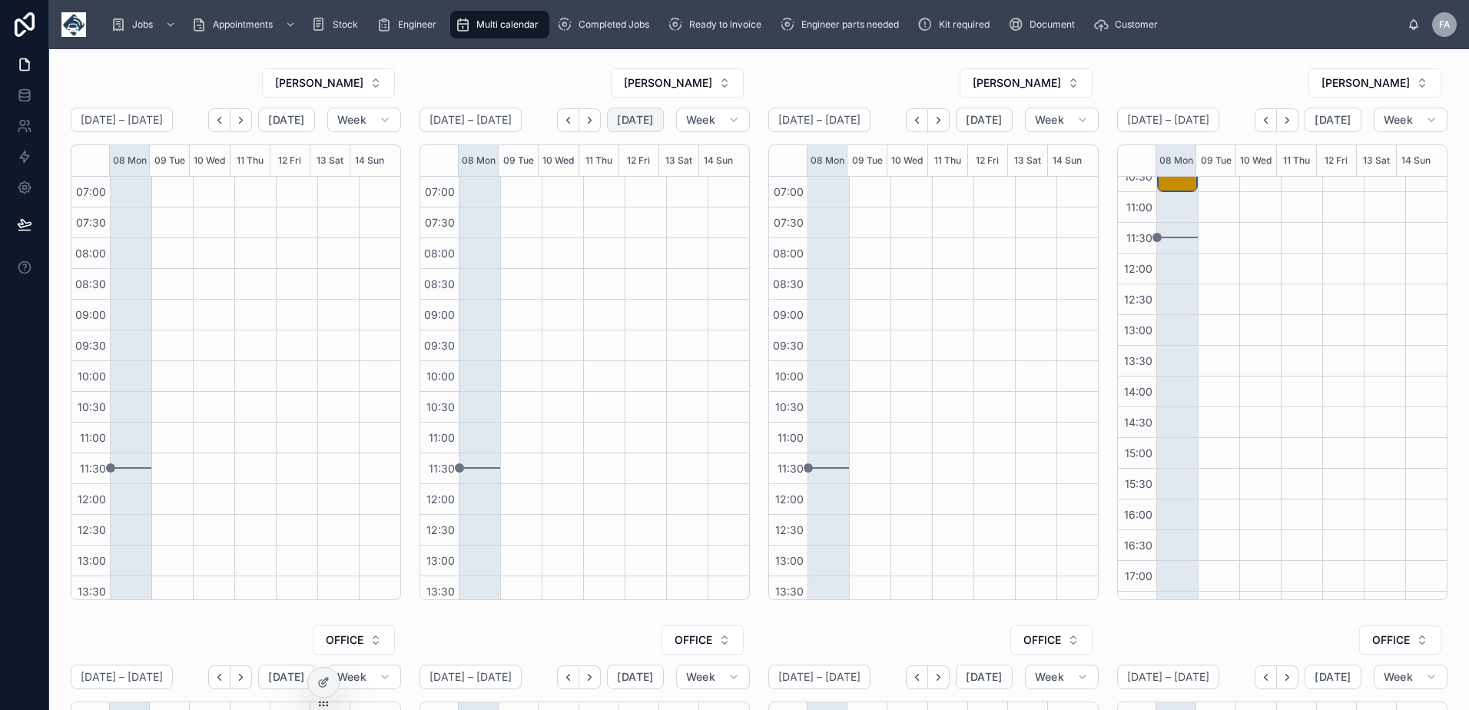
scroll to position [315, 0]
click at [530, 81] on div "[PERSON_NAME]" at bounding box center [584, 83] width 330 height 31
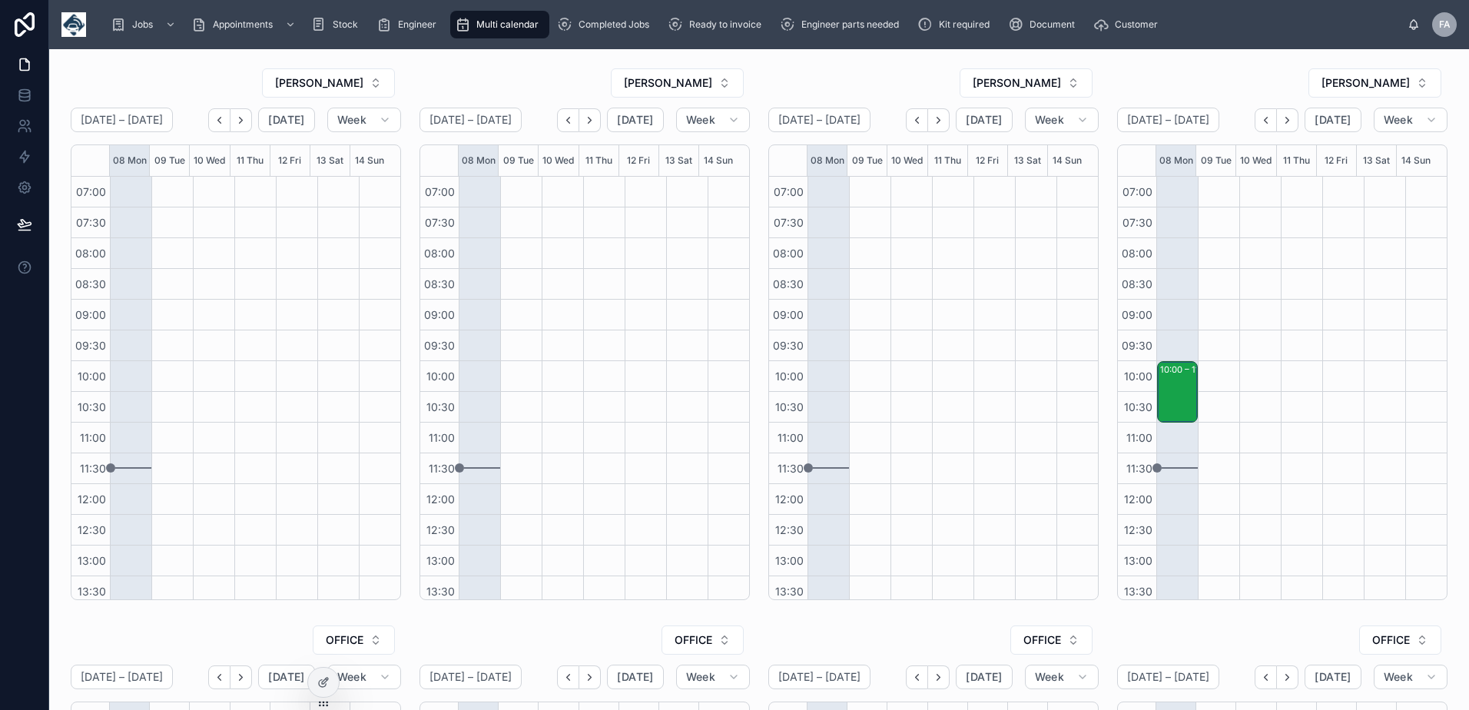
scroll to position [315, 0]
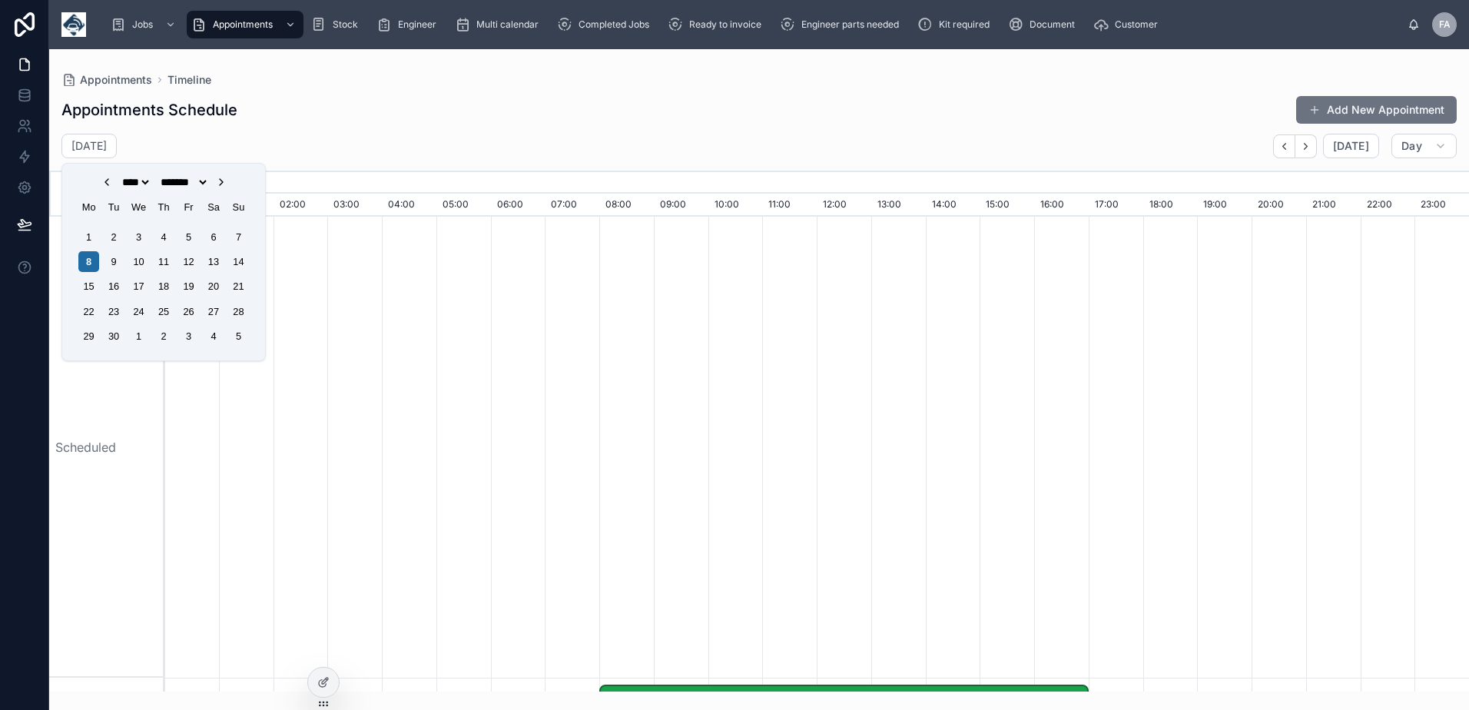
select select "****"
select select "*"
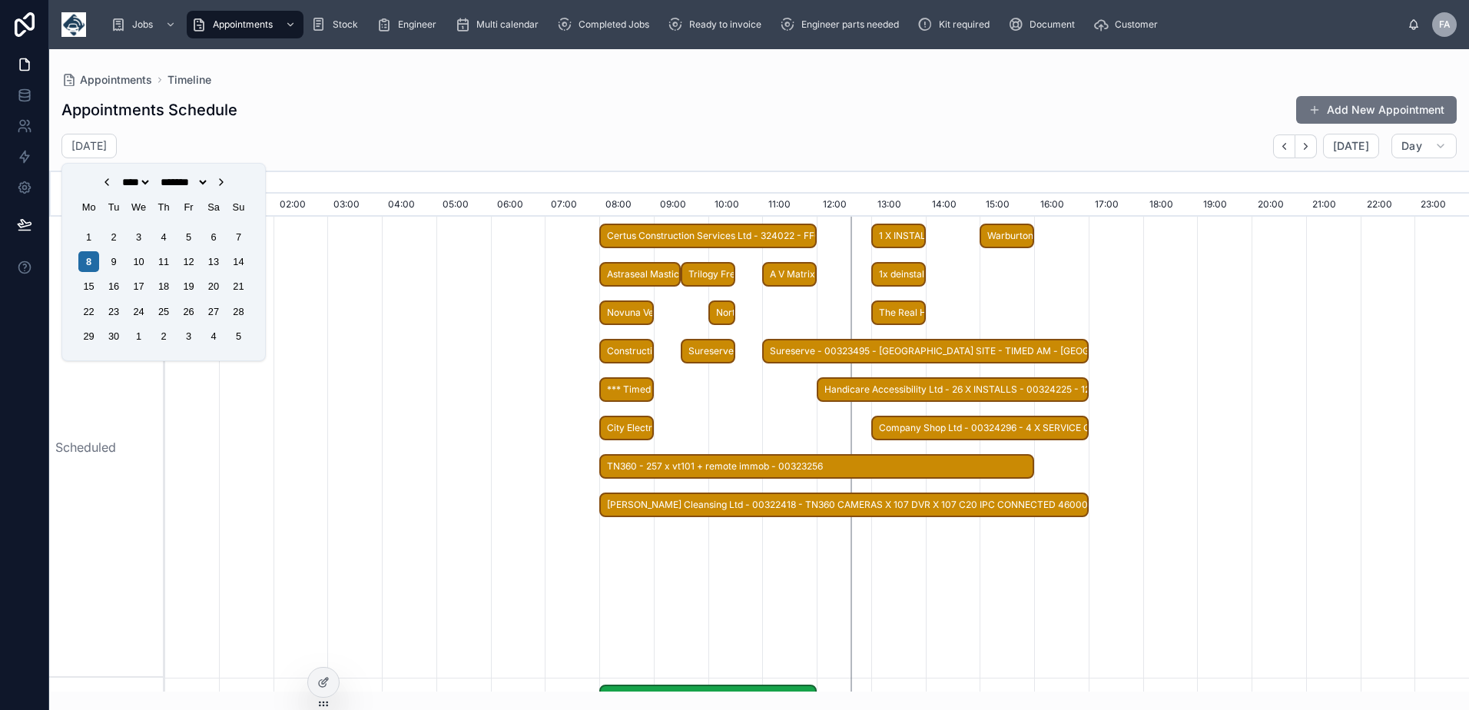
click at [115, 414] on div "Scheduled" at bounding box center [106, 447] width 115 height 461
click at [124, 414] on div "Scheduled" at bounding box center [106, 447] width 115 height 461
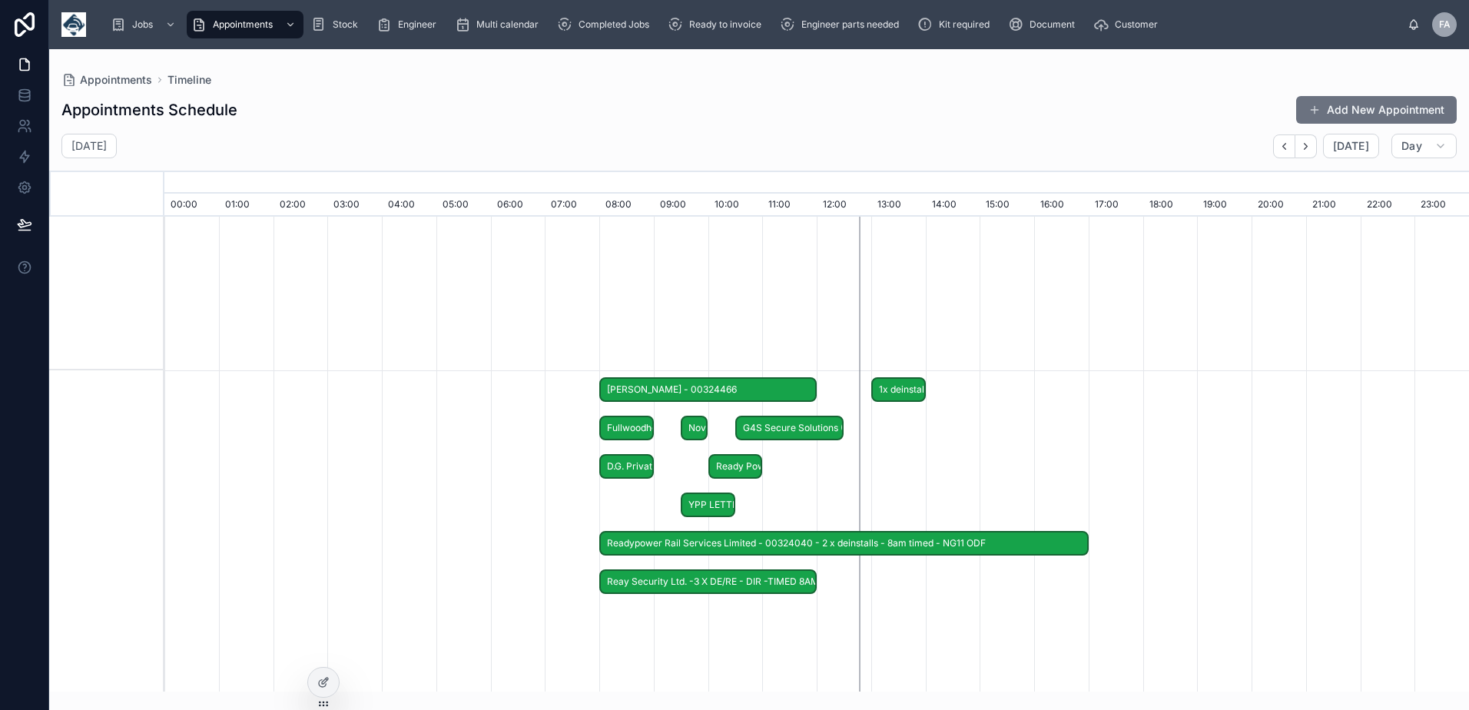
scroll to position [0, 0]
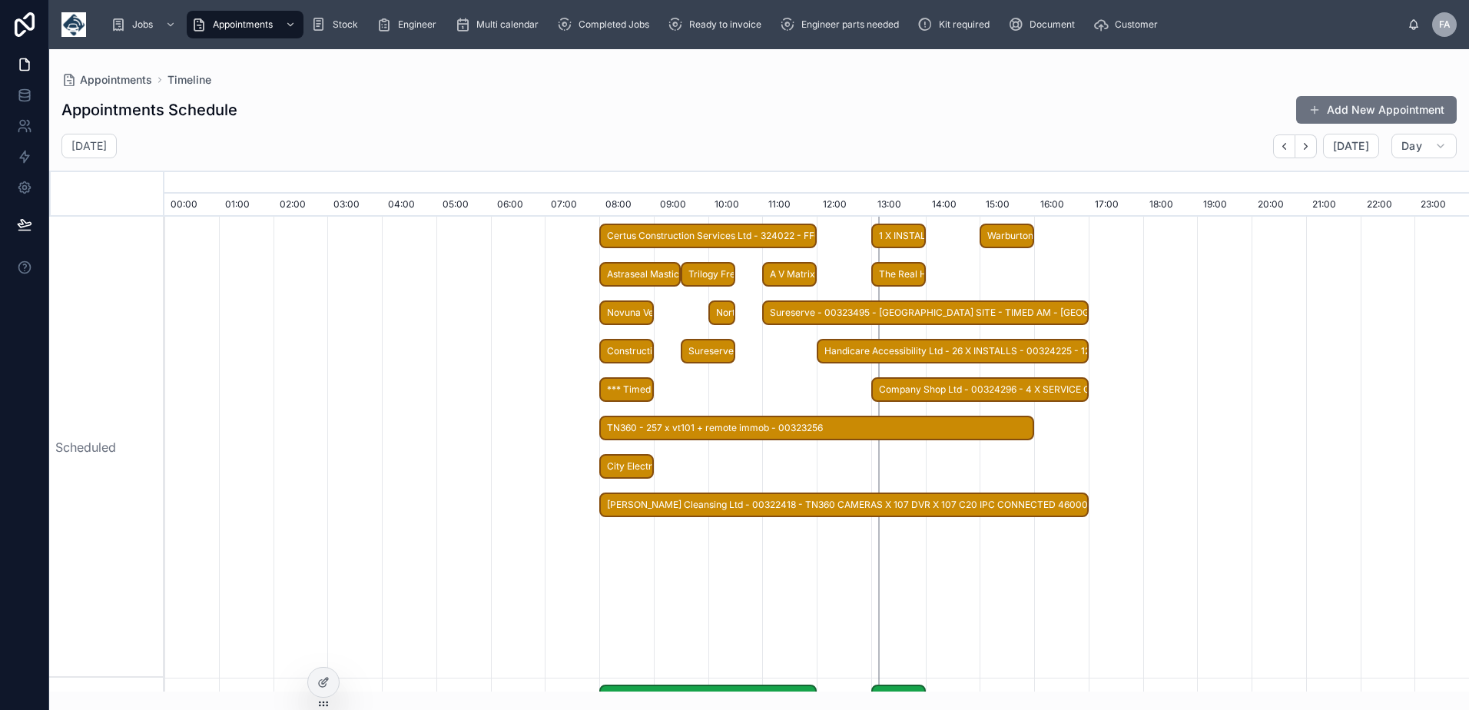
click at [946, 425] on span "TN360 - 257 x vt101 + remote immob - 00323256" at bounding box center [817, 428] width 432 height 25
drag, startPoint x: 946, startPoint y: 425, endPoint x: 949, endPoint y: 359, distance: 66.1
click at [946, 426] on span "TN360 - 257 x vt101 + remote immob - 00323256" at bounding box center [817, 428] width 432 height 25
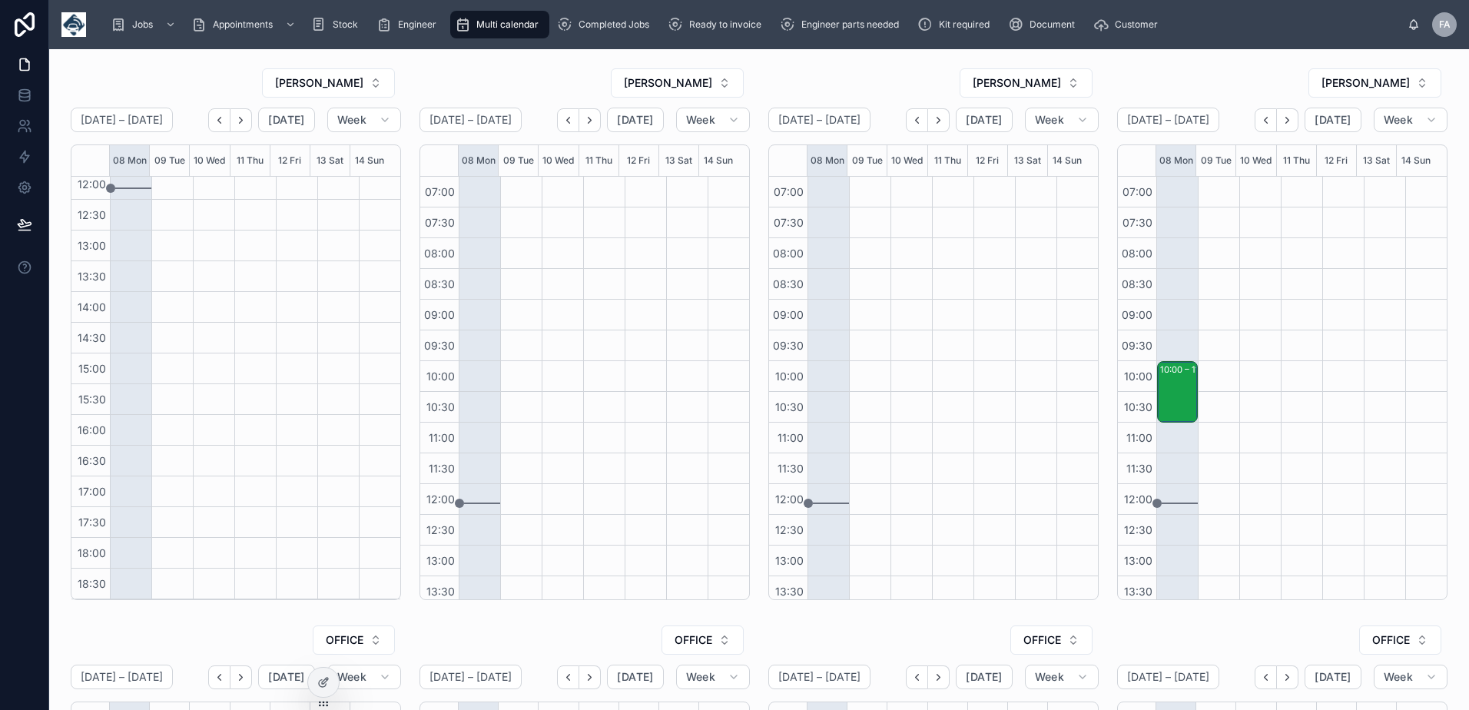
scroll to position [315, 0]
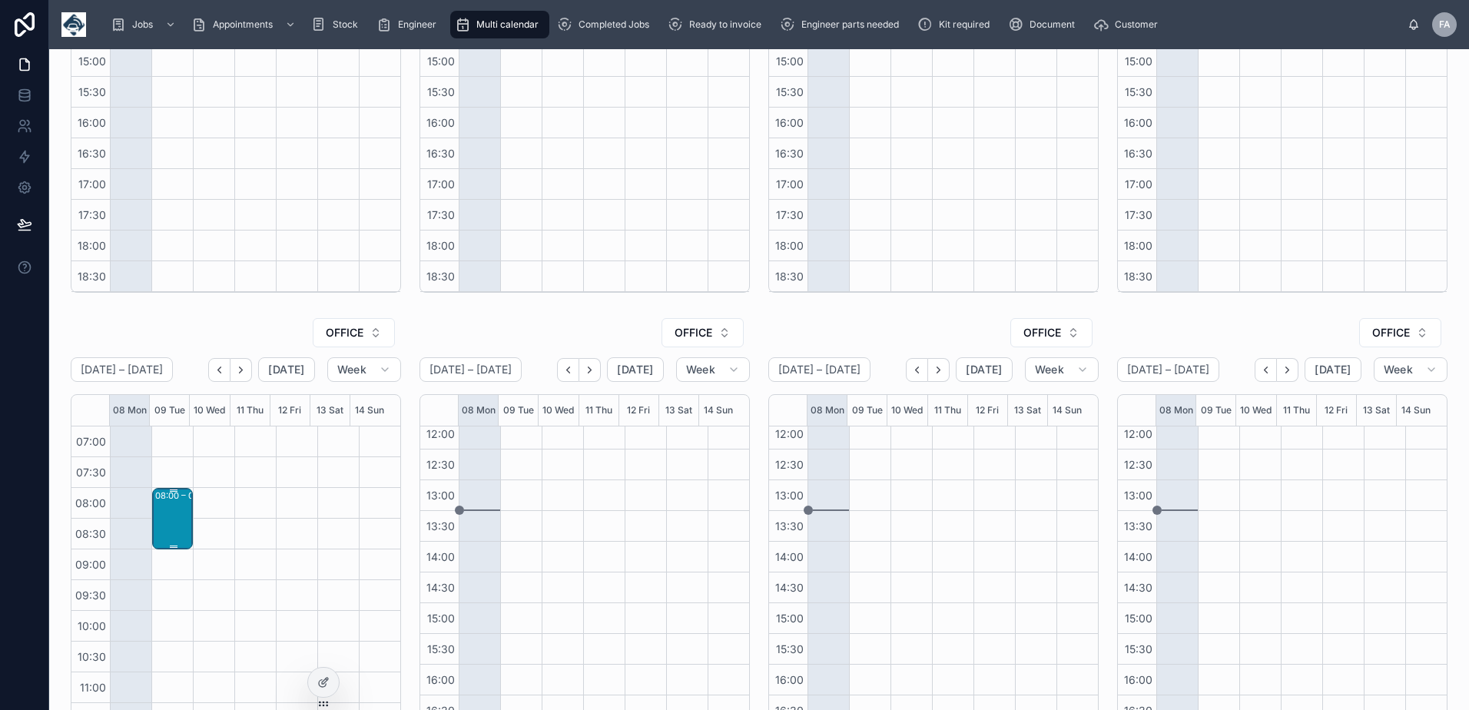
click at [163, 521] on div "08:00 – 09:00 BEATA FINISHES AT 3.30PM" at bounding box center [173, 518] width 36 height 58
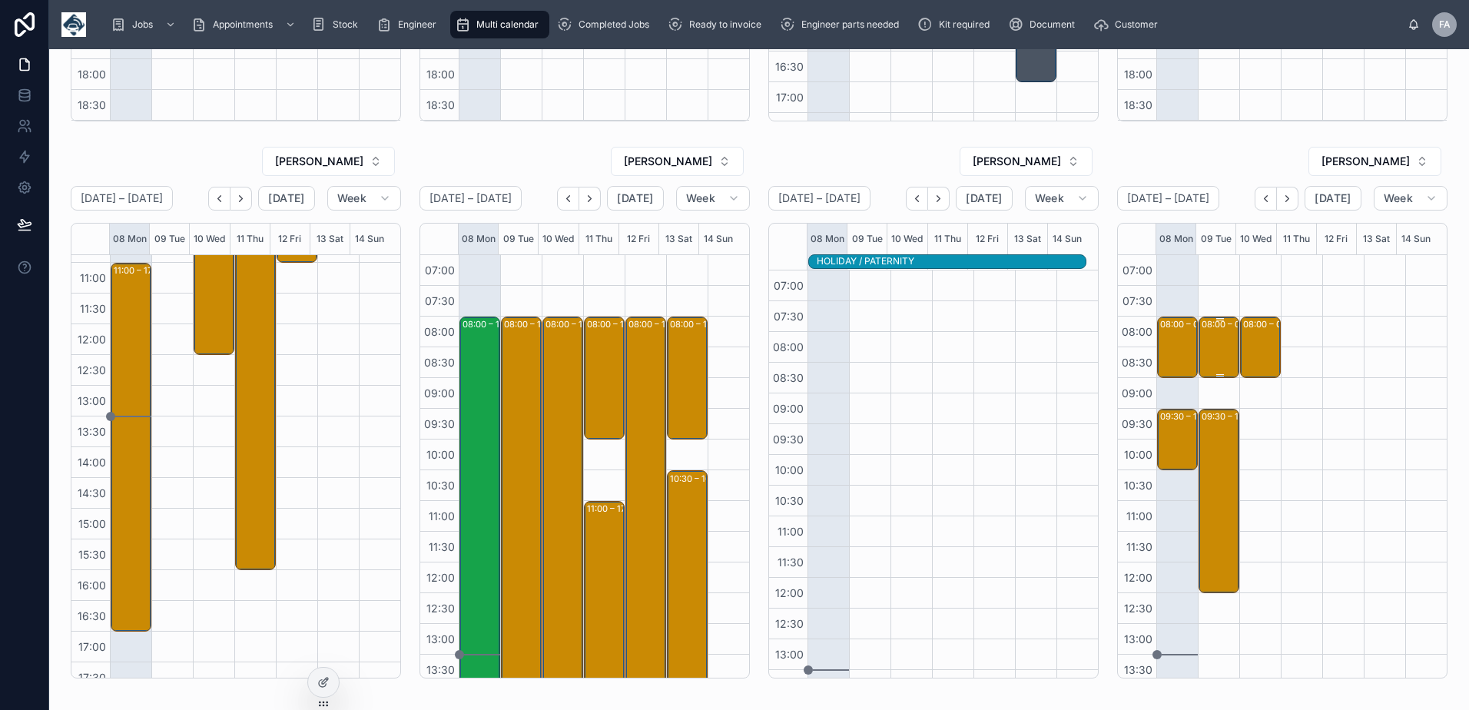
click at [1211, 367] on div "08:00 – 09:00 M&J Evans Construction Ltd - 00323990 - 1X Repair - HS24TKV WA3 7…" at bounding box center [1219, 347] width 36 height 58
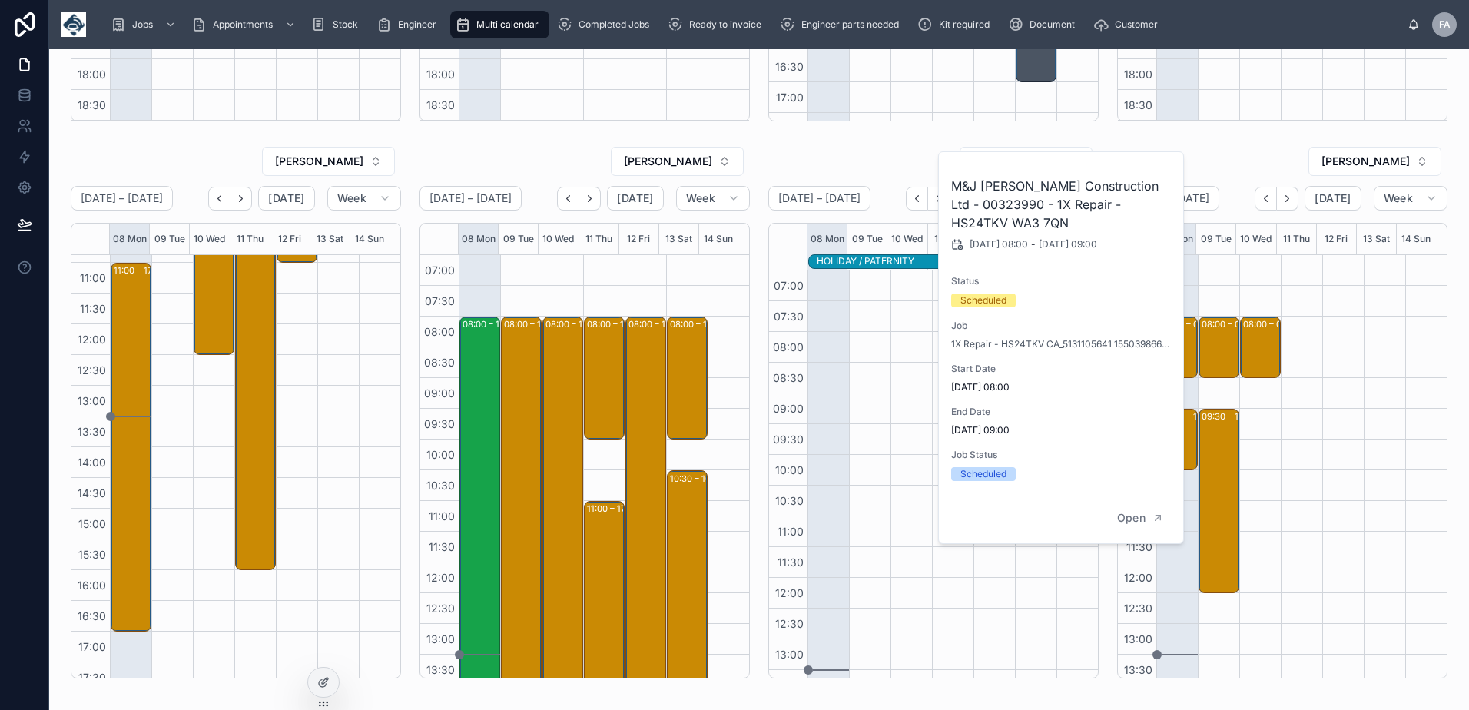
click at [992, 203] on h2 "M&J Evans Construction Ltd - 00323990 - 1X Repair - HS24TKV WA3 7QN" at bounding box center [1061, 204] width 221 height 55
copy h2 "00323990"
drag, startPoint x: 1251, startPoint y: 455, endPoint x: 1230, endPoint y: 454, distance: 20.8
click at [1251, 455] on div "08:00 – 09:00 Tom Gallagher Ltd Building Services Engineers - 00324451 - 1X Rep…" at bounding box center [1259, 623] width 41 height 737
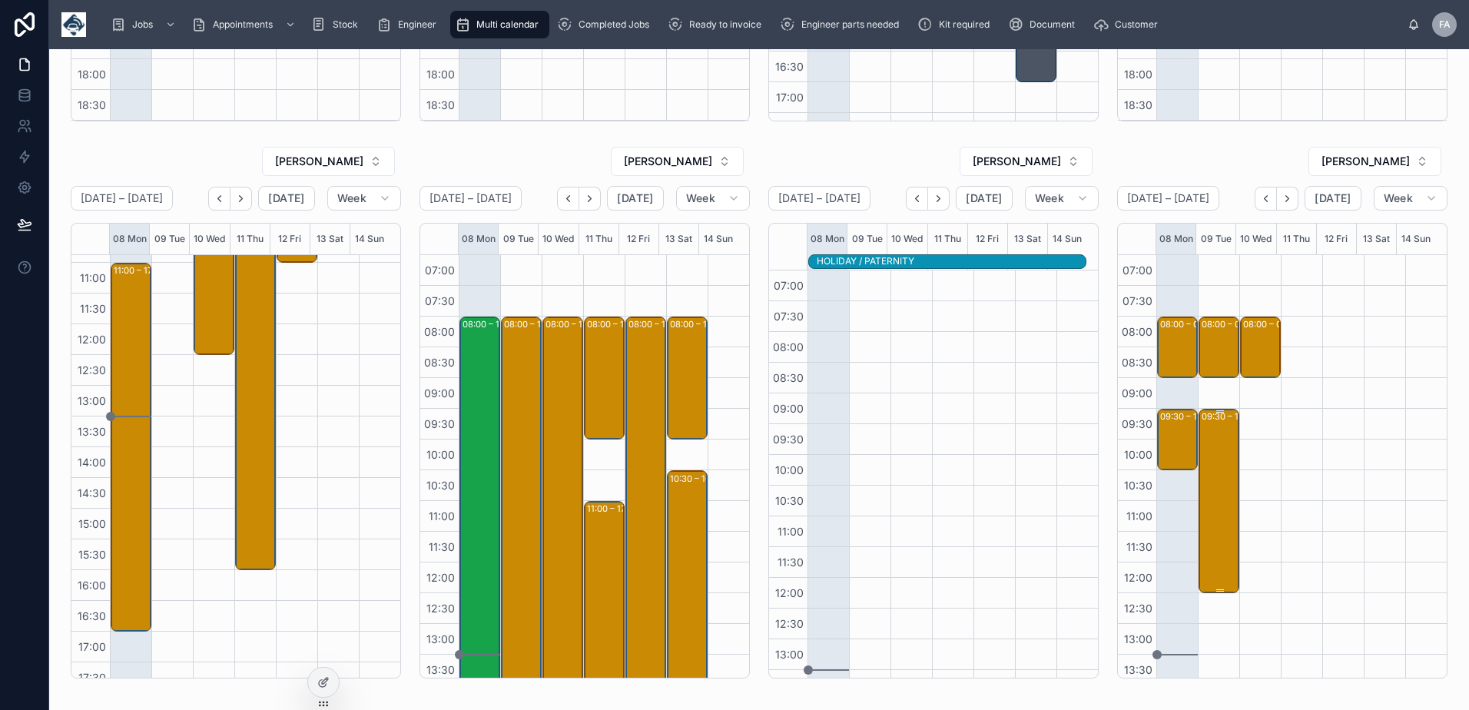
click at [1218, 456] on div "09:30 – 12:30 Nugent Care - 00324539 - 3 X DEINSTALLS - AM - WIGAN - WN5 7TT" at bounding box center [1219, 500] width 36 height 181
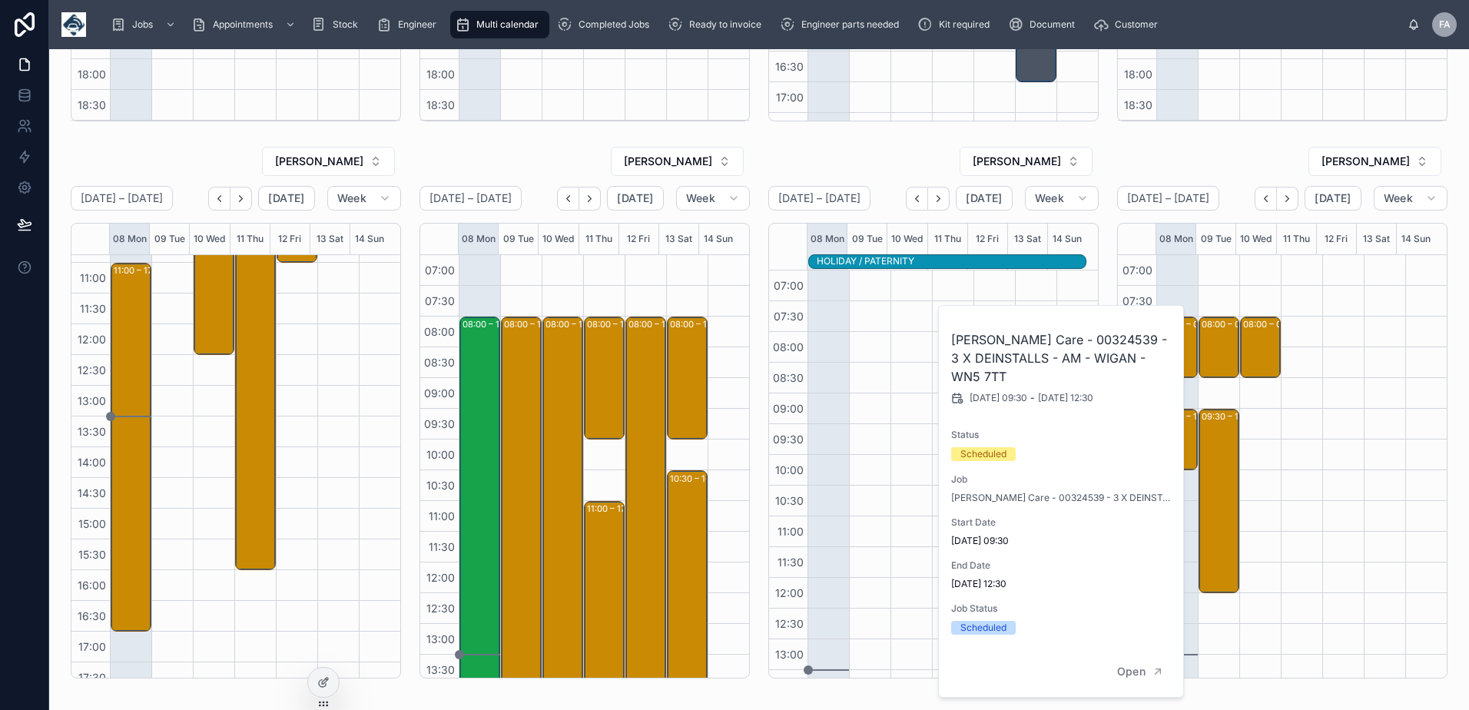
click at [1046, 341] on h2 "Nugent Care - 00324539 - 3 X DEINSTALLS - AM - WIGAN - WN5 7TT" at bounding box center [1061, 357] width 221 height 55
click at [1046, 340] on h2 "Nugent Care - 00324539 - 3 X DEINSTALLS - AM - WIGAN - WN5 7TT" at bounding box center [1061, 357] width 221 height 55
copy h2 "00324539"
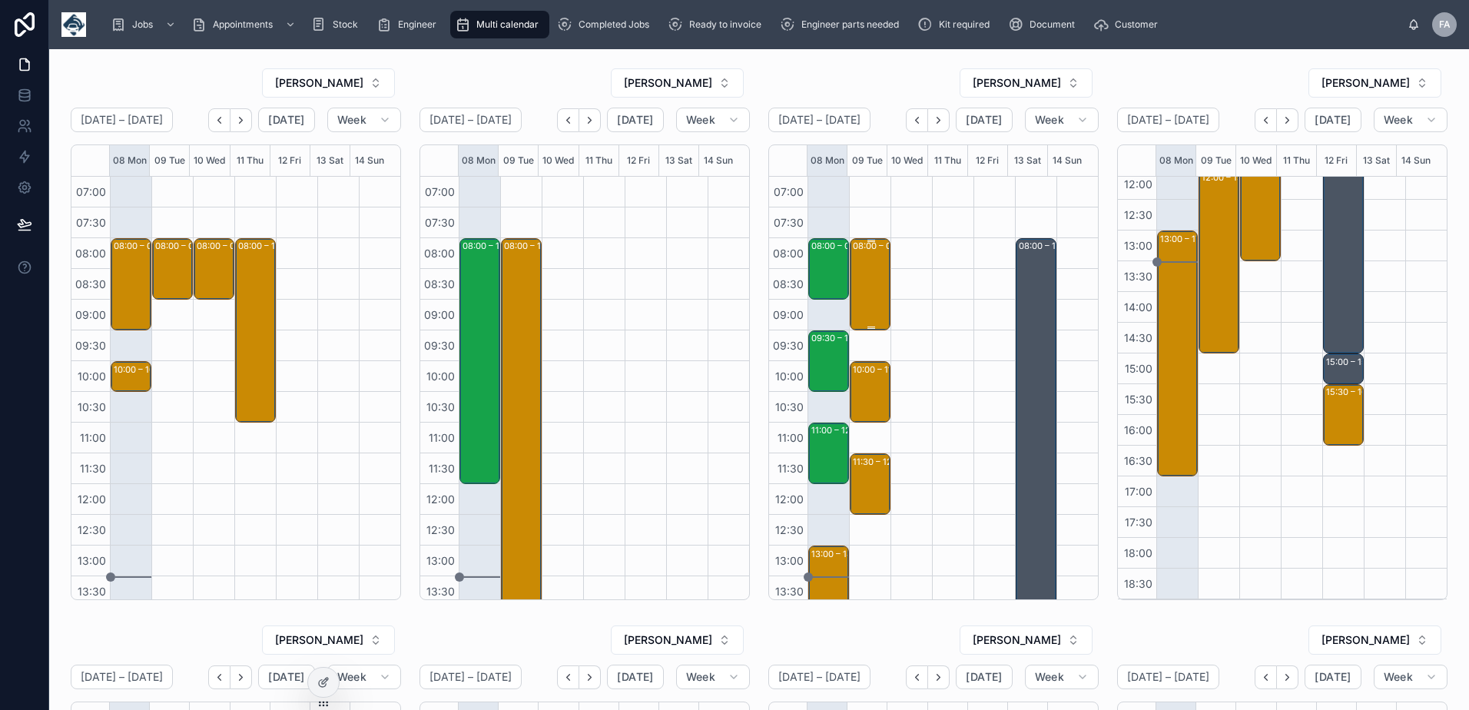
click at [865, 302] on div "08:00 – 09:30 G4S Secure Solutions (UK) Ltd - 00324385 - TIMED 8;30AM- 3 X SERV…" at bounding box center [871, 284] width 36 height 89
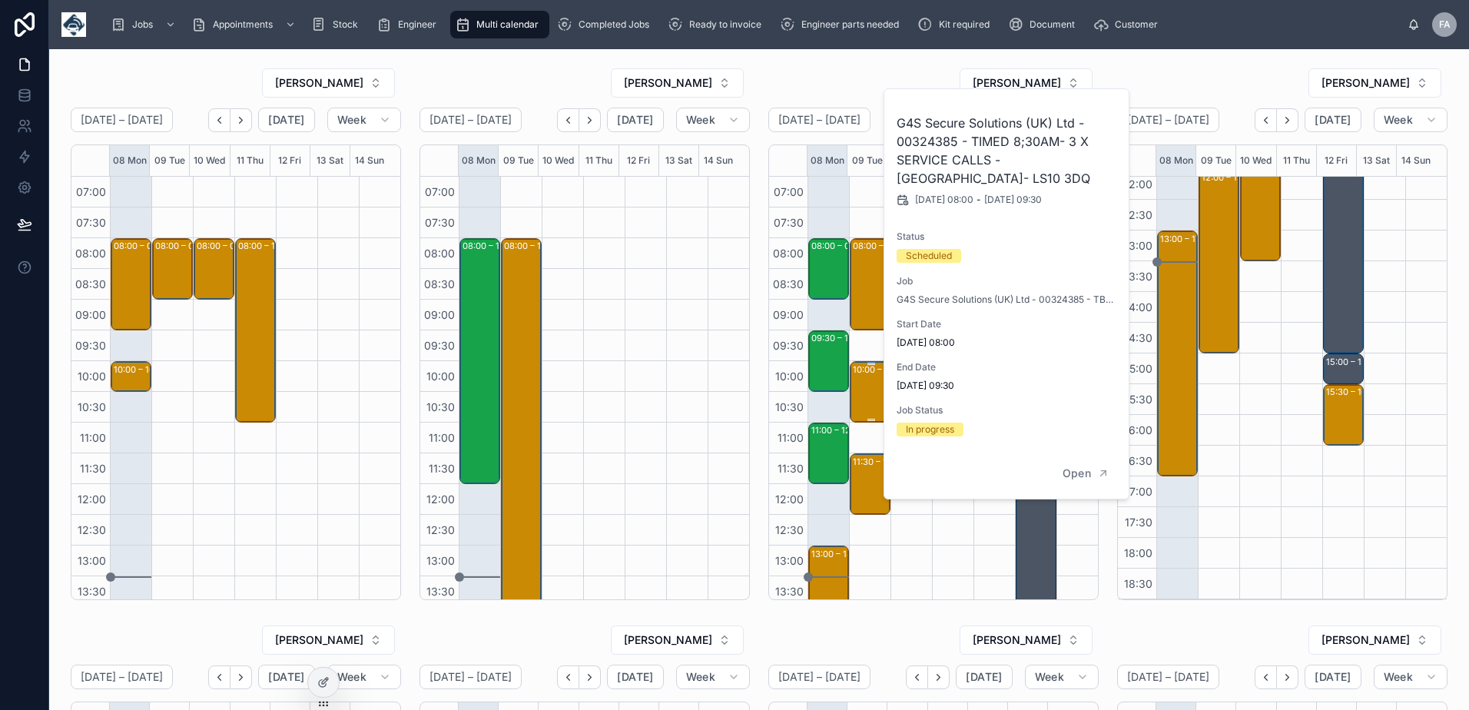
click at [854, 400] on div "10:00 – 11:00 1x deinstall - PE23VMA - 1 hr notice - LS26 8HE" at bounding box center [871, 392] width 36 height 58
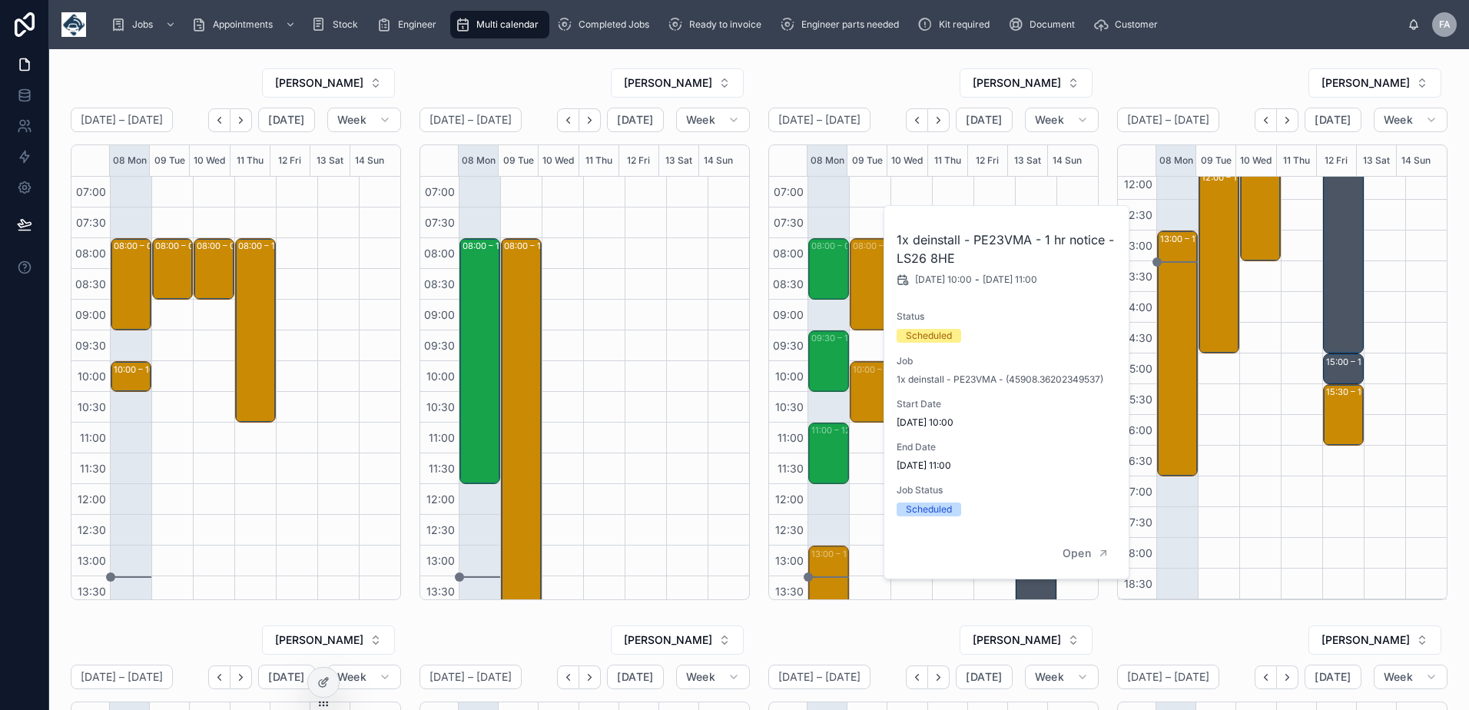
click at [857, 489] on div "11:30 – 12:30 1X Repair - R81 - 1 HR NOTICE - LS27 7FN" at bounding box center [871, 484] width 36 height 58
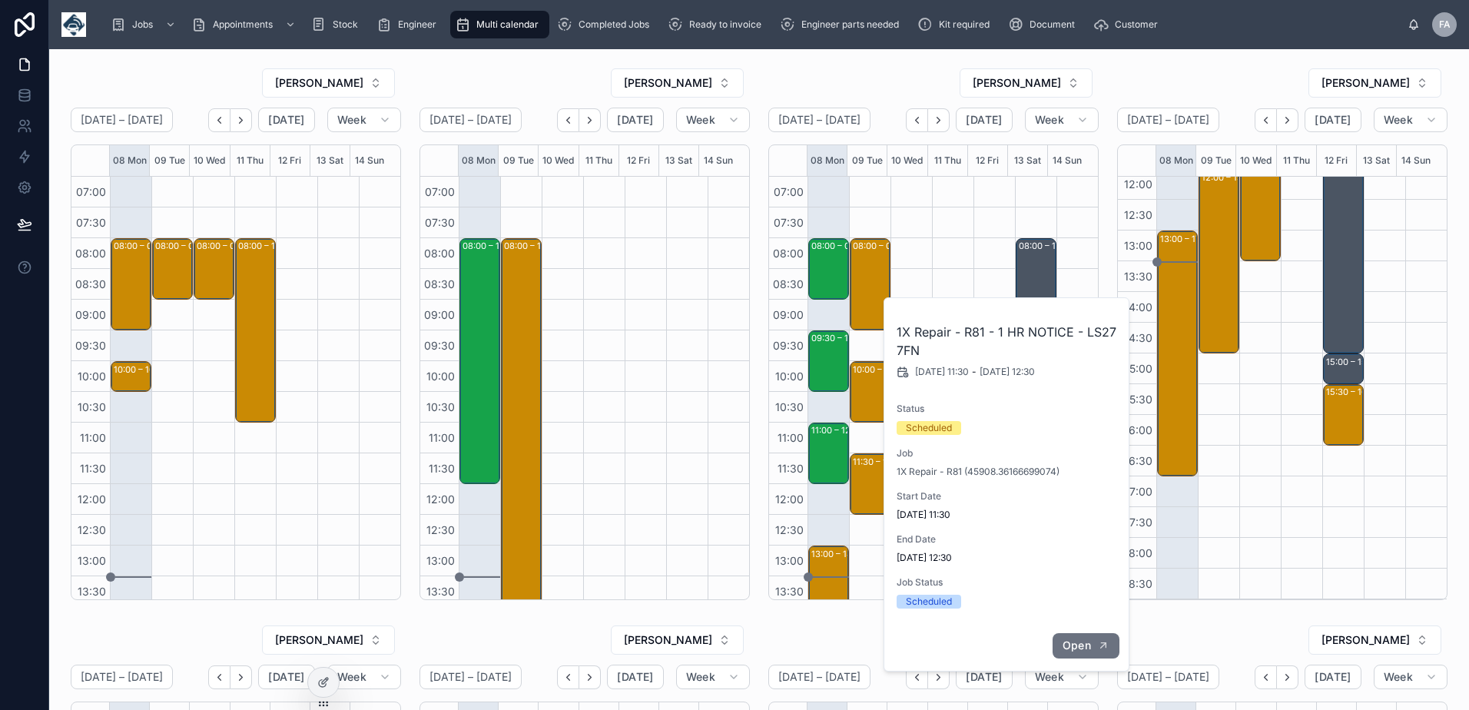
click at [1070, 641] on span "Open" at bounding box center [1076, 645] width 28 height 14
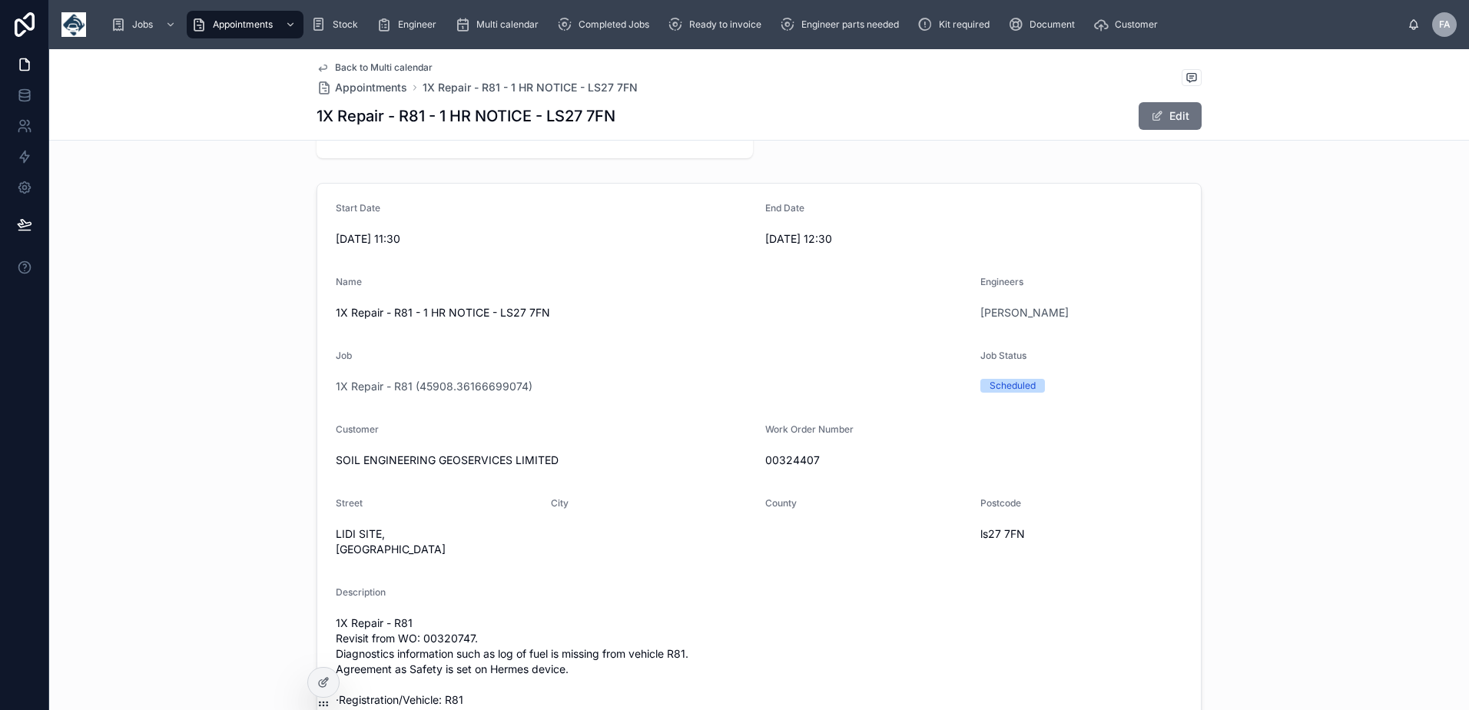
scroll to position [154, 0]
click at [797, 460] on span "00324407" at bounding box center [973, 456] width 417 height 15
click at [797, 461] on span "00324407" at bounding box center [973, 456] width 417 height 15
copy span "00324407"
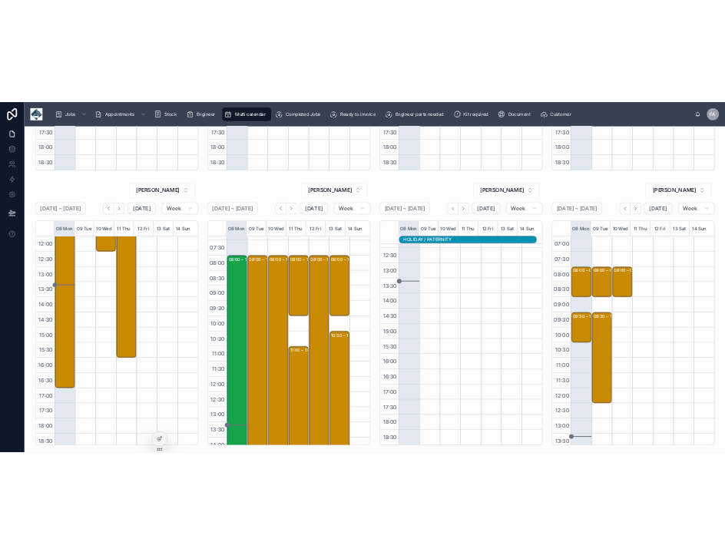
scroll to position [8, 0]
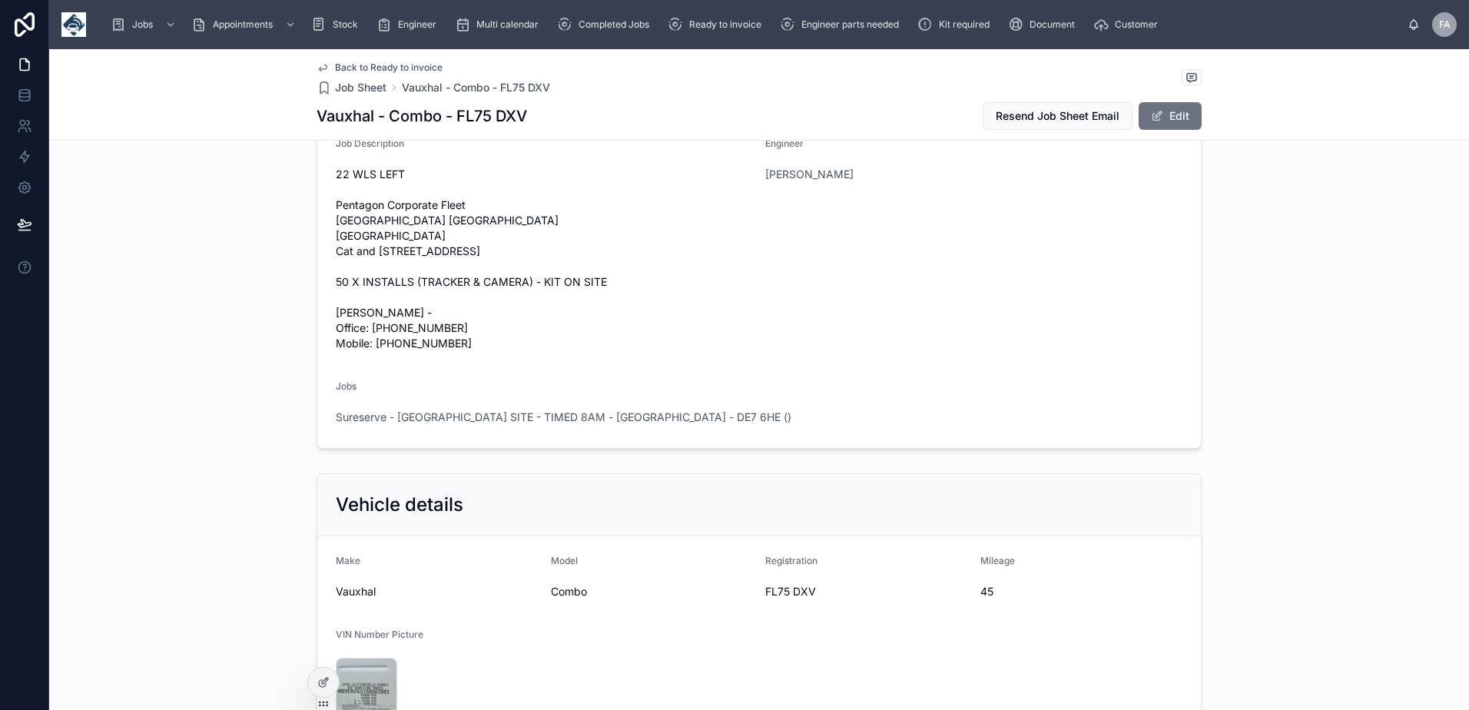
scroll to position [384, 0]
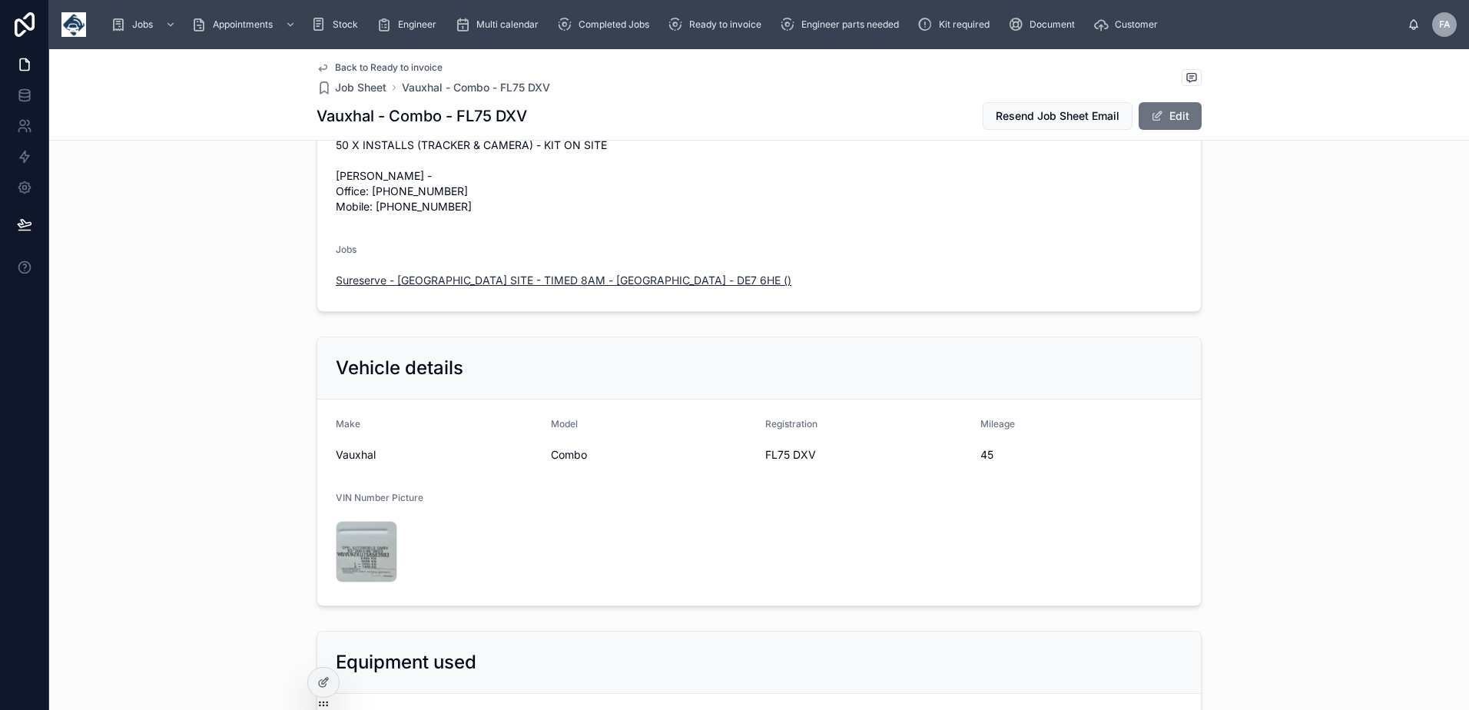
click at [511, 288] on span "Sureserve - [GEOGRAPHIC_DATA] SITE - TIMED 8AM - [GEOGRAPHIC_DATA] - DE7 6HE ()" at bounding box center [564, 280] width 456 height 15
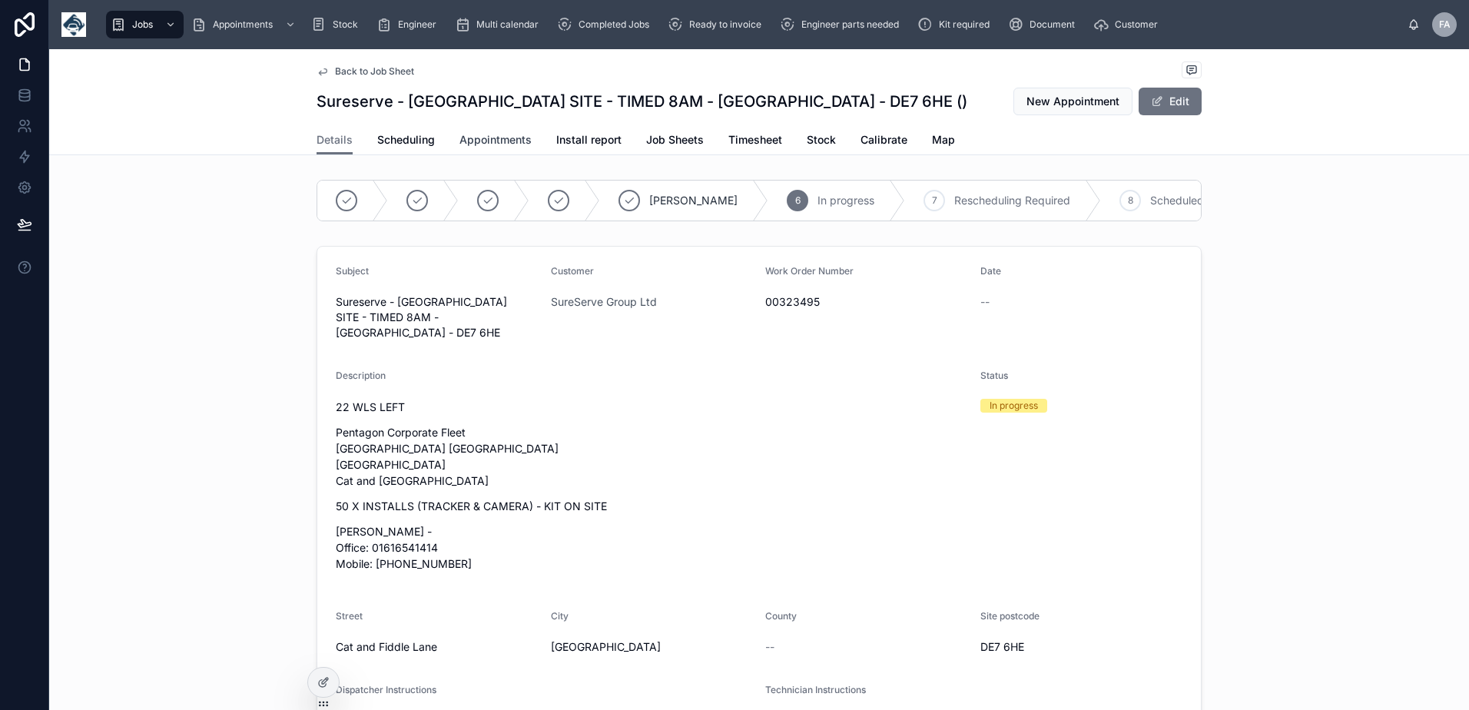
click at [504, 129] on link "Appointments" at bounding box center [495, 141] width 72 height 31
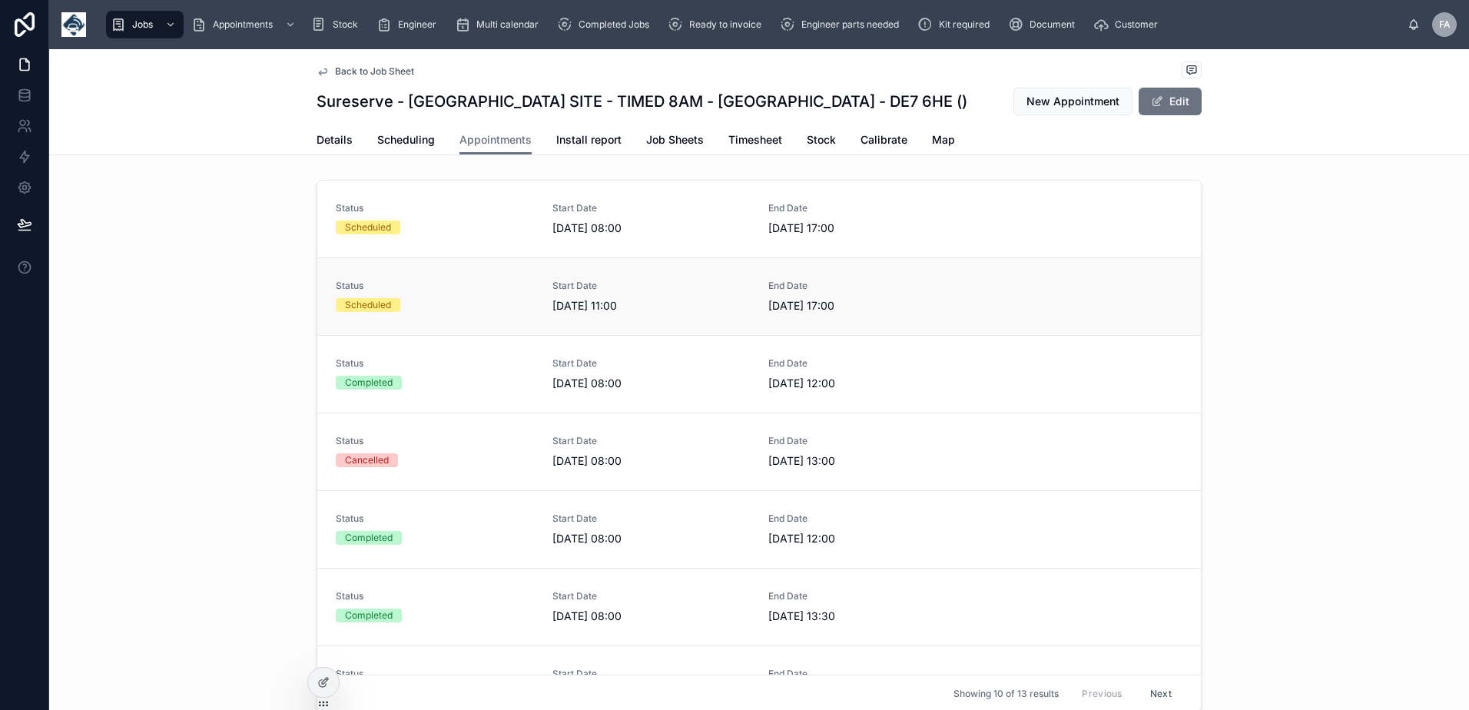
click at [465, 291] on span "Status" at bounding box center [435, 286] width 198 height 12
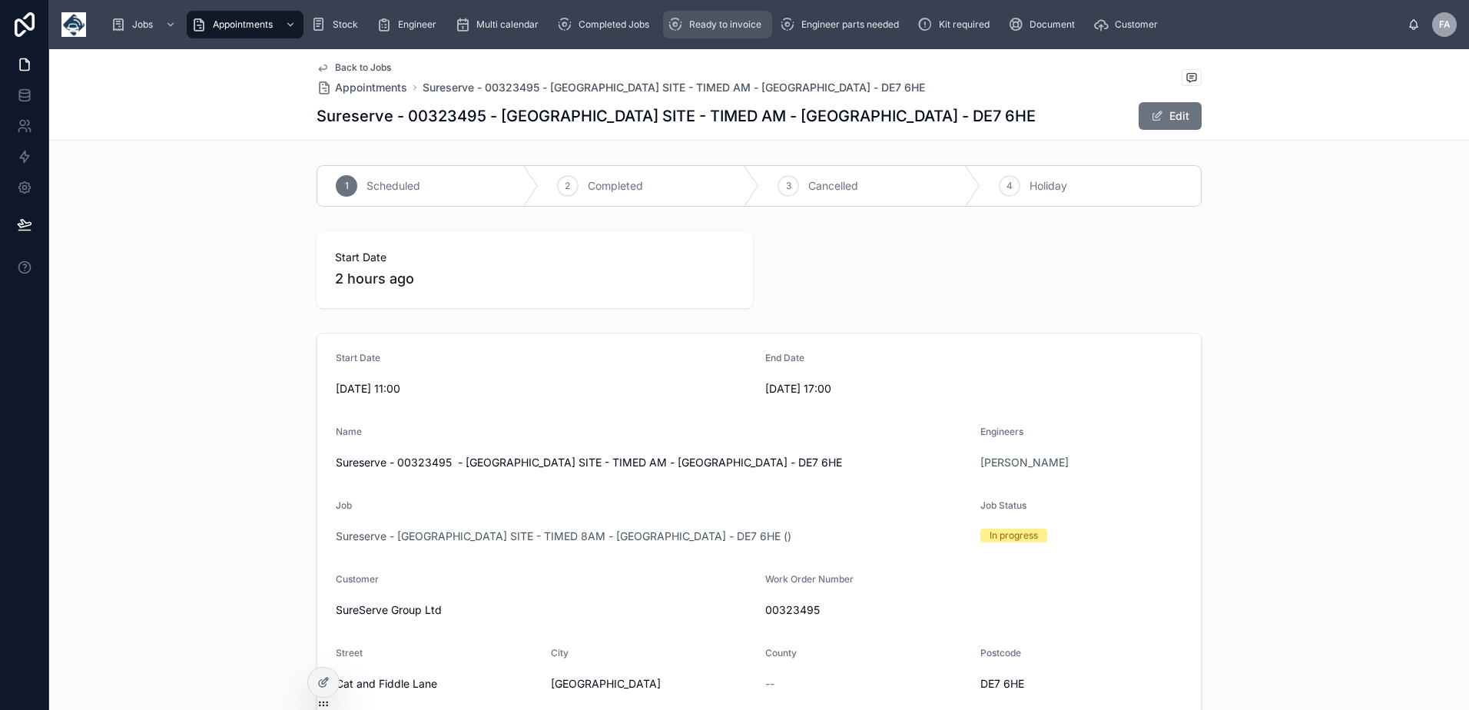
click at [690, 30] on div "Ready to invoice" at bounding box center [718, 24] width 100 height 25
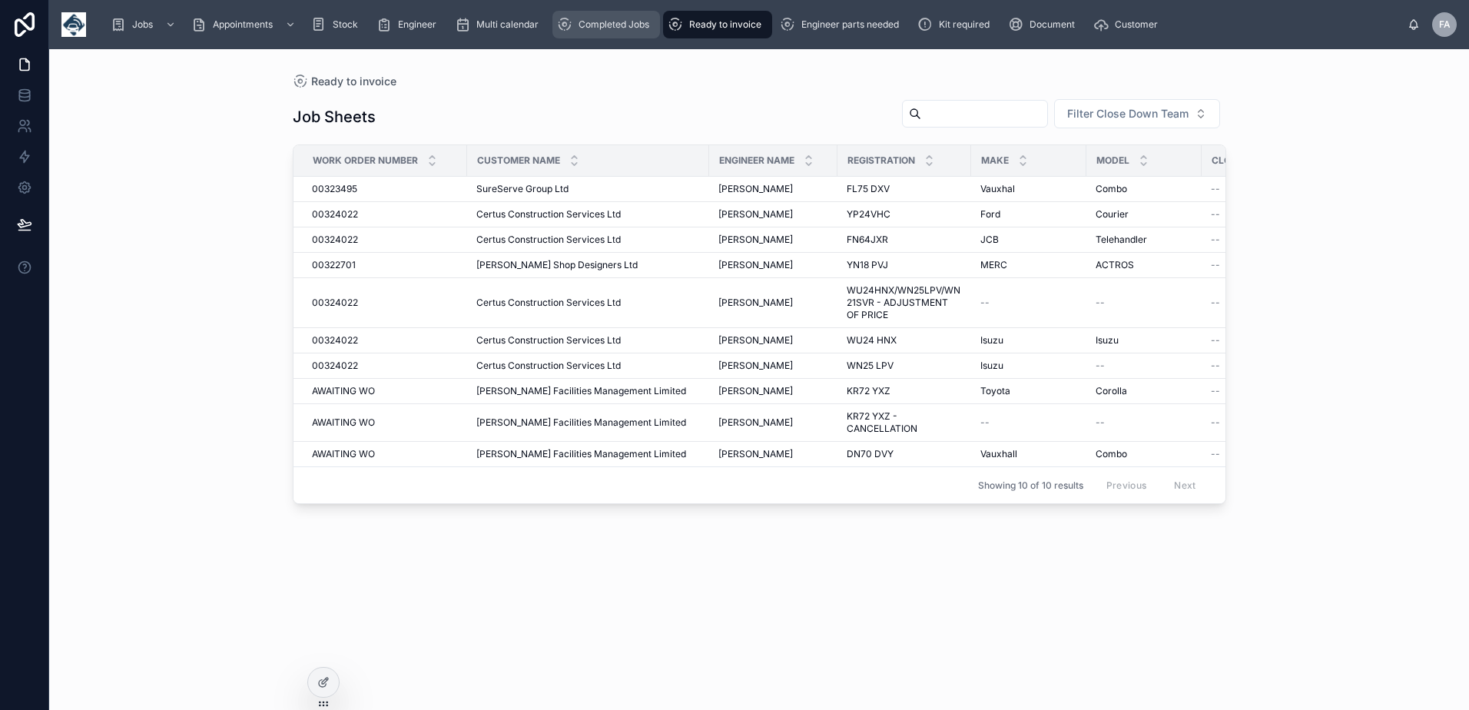
click at [646, 30] on span "Completed Jobs" at bounding box center [613, 24] width 71 height 12
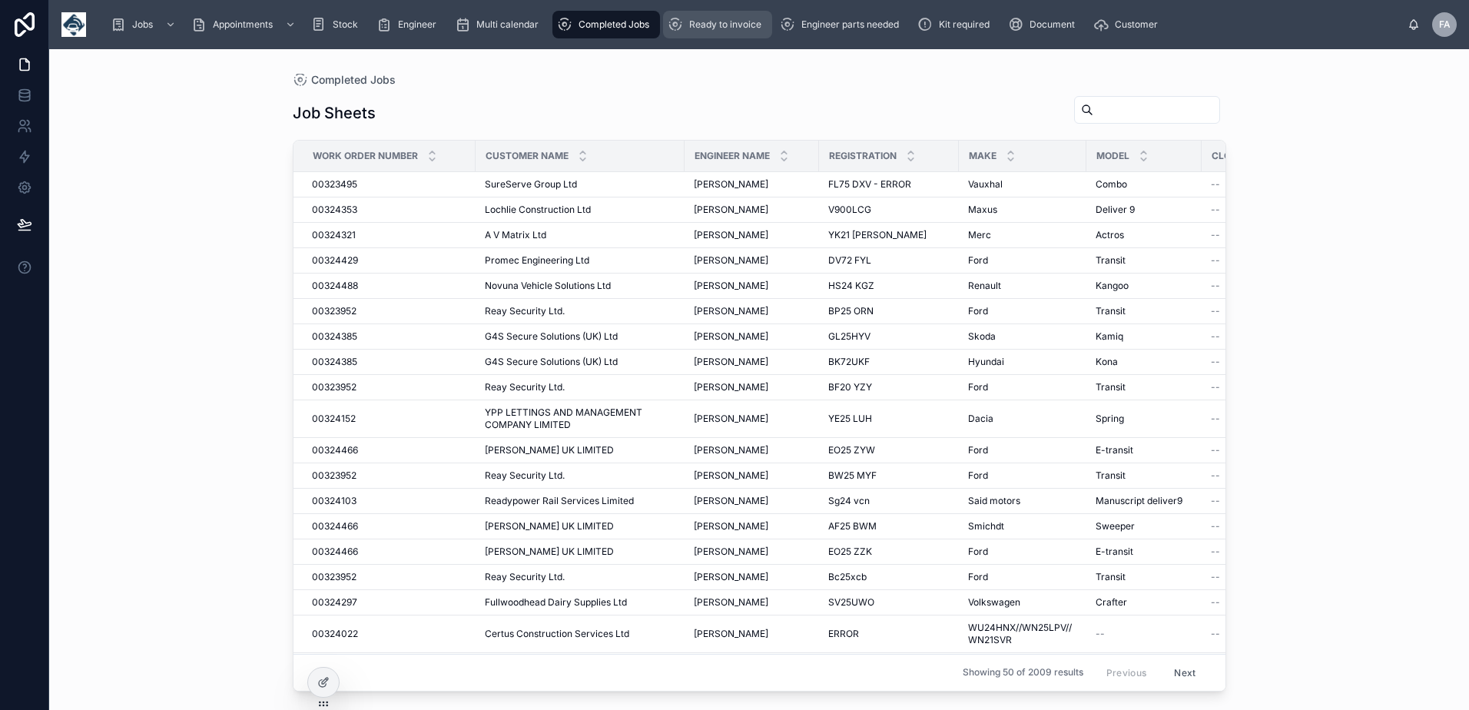
click at [701, 34] on div "Ready to invoice" at bounding box center [718, 24] width 100 height 25
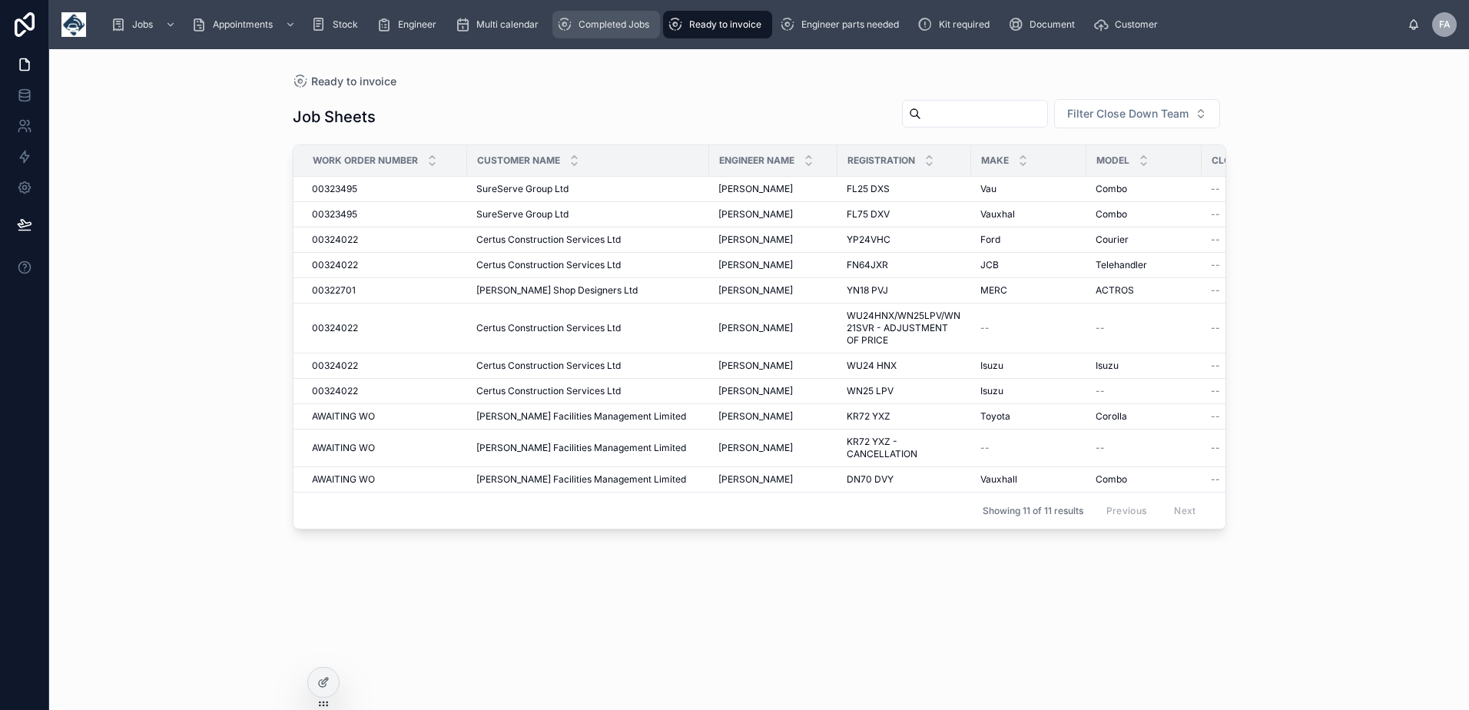
click at [646, 34] on div "Completed Jobs" at bounding box center [606, 24] width 98 height 25
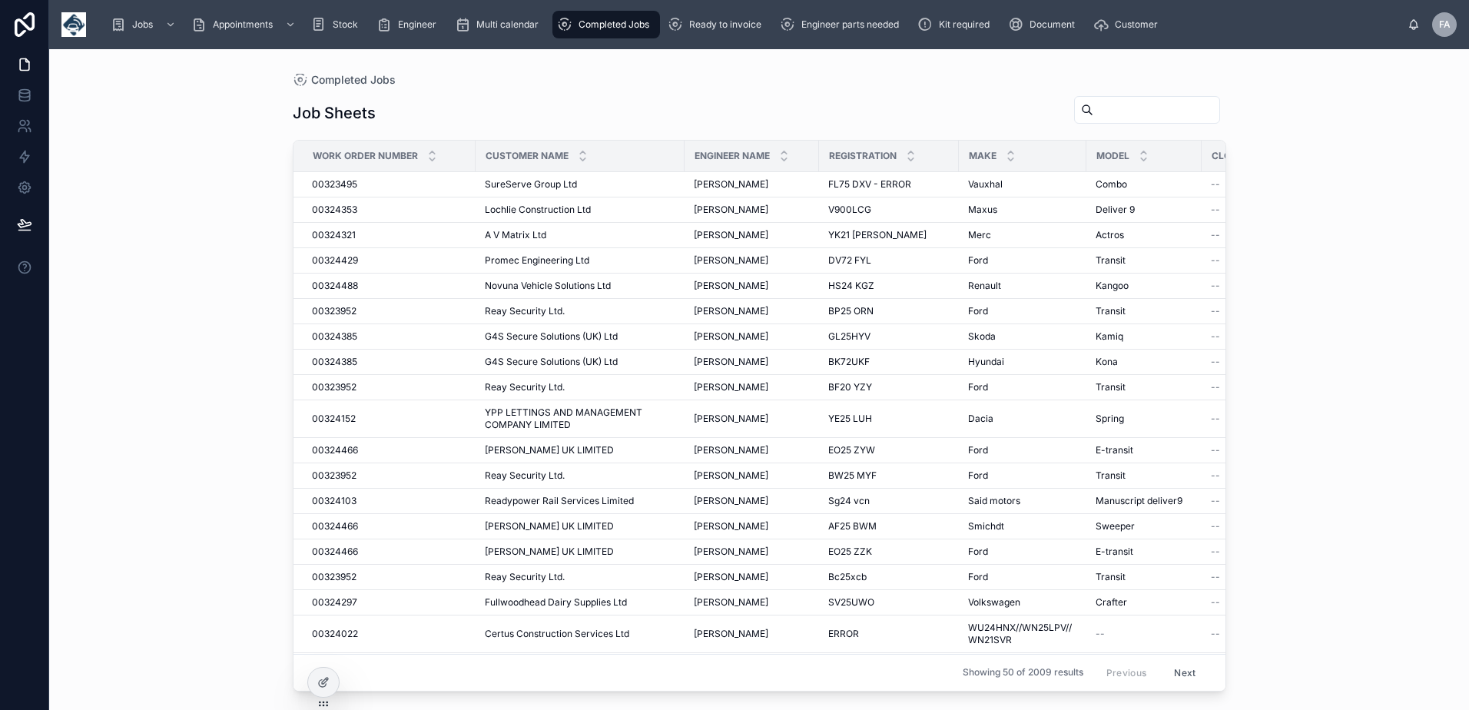
click at [720, 39] on div "Jobs Appointments Stock Engineer Multi calendar Completed Jobs Ready to invoice…" at bounding box center [752, 25] width 1309 height 34
click at [747, 25] on span "Ready to invoice" at bounding box center [725, 24] width 72 height 12
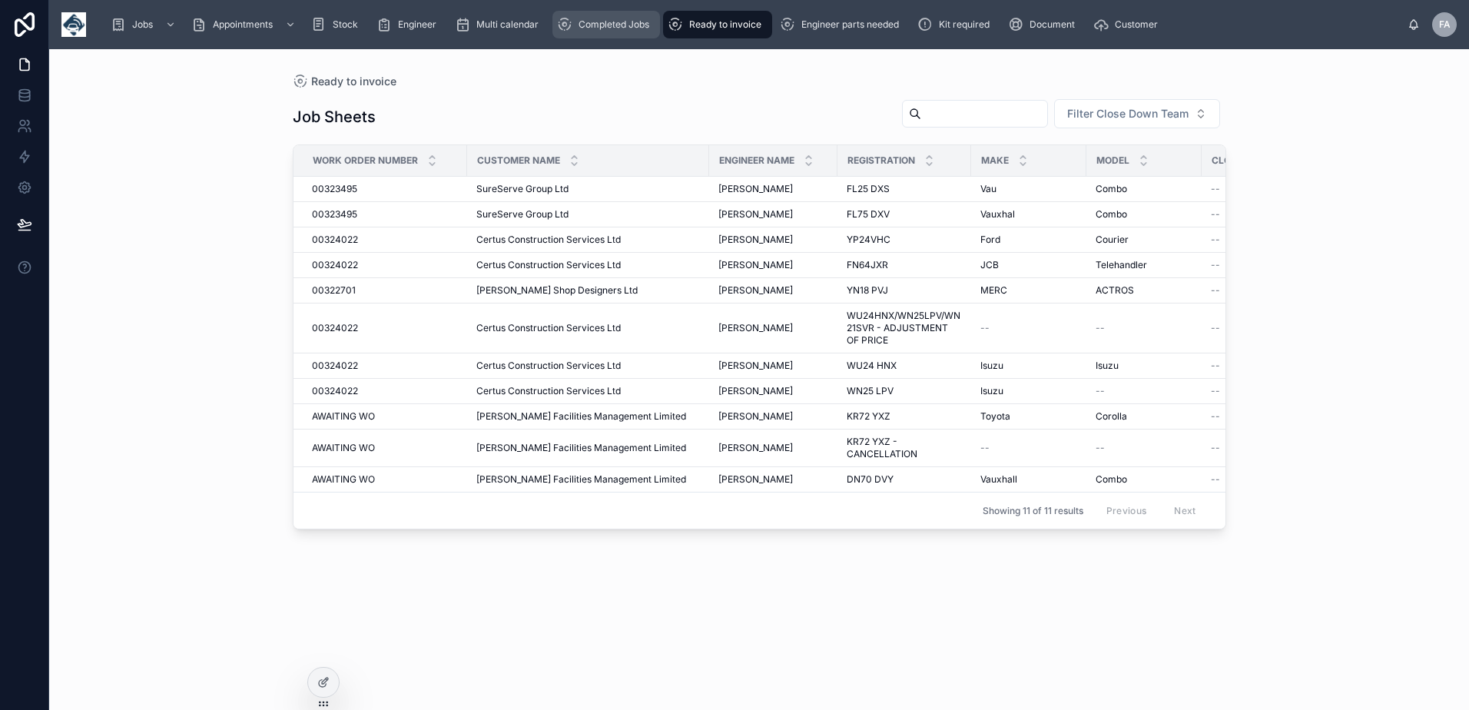
click at [655, 25] on div "Completed Jobs" at bounding box center [606, 24] width 98 height 25
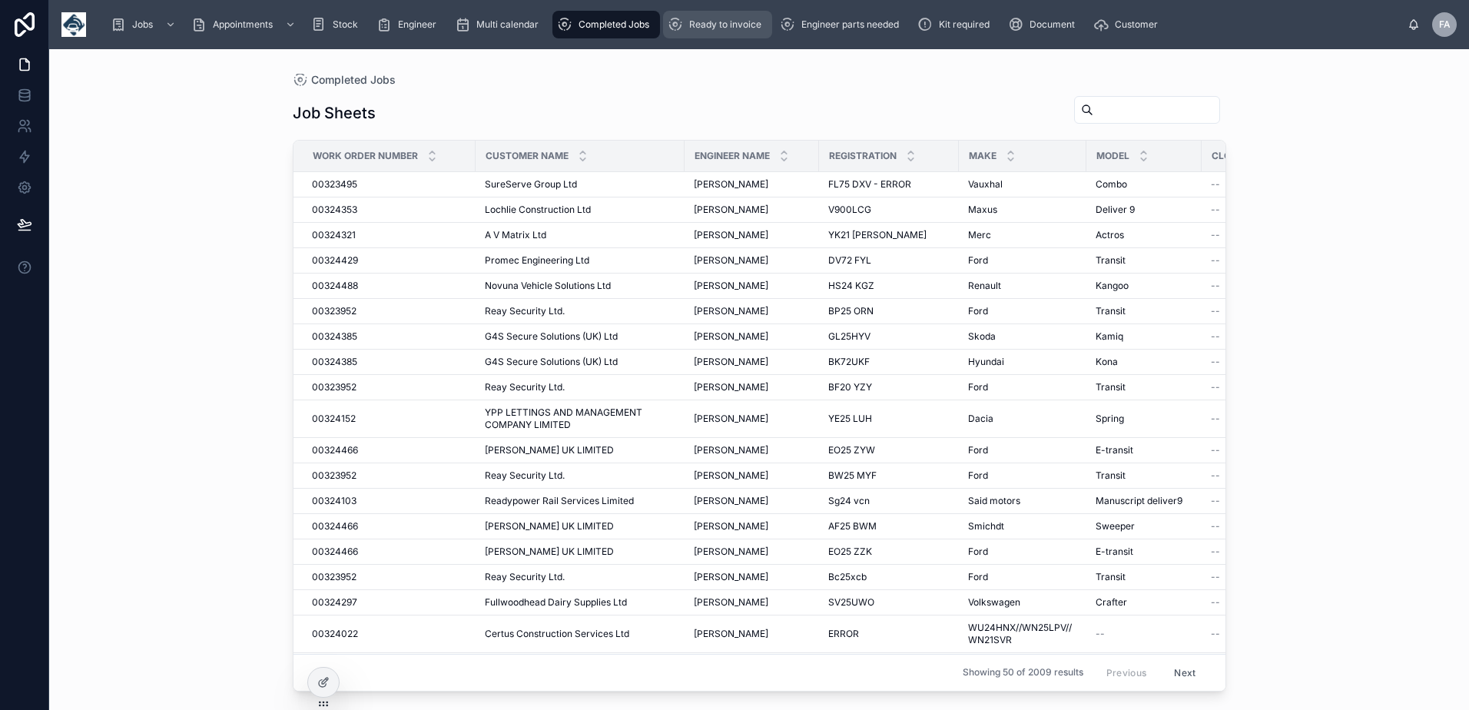
click at [713, 25] on span "Ready to invoice" at bounding box center [725, 24] width 72 height 12
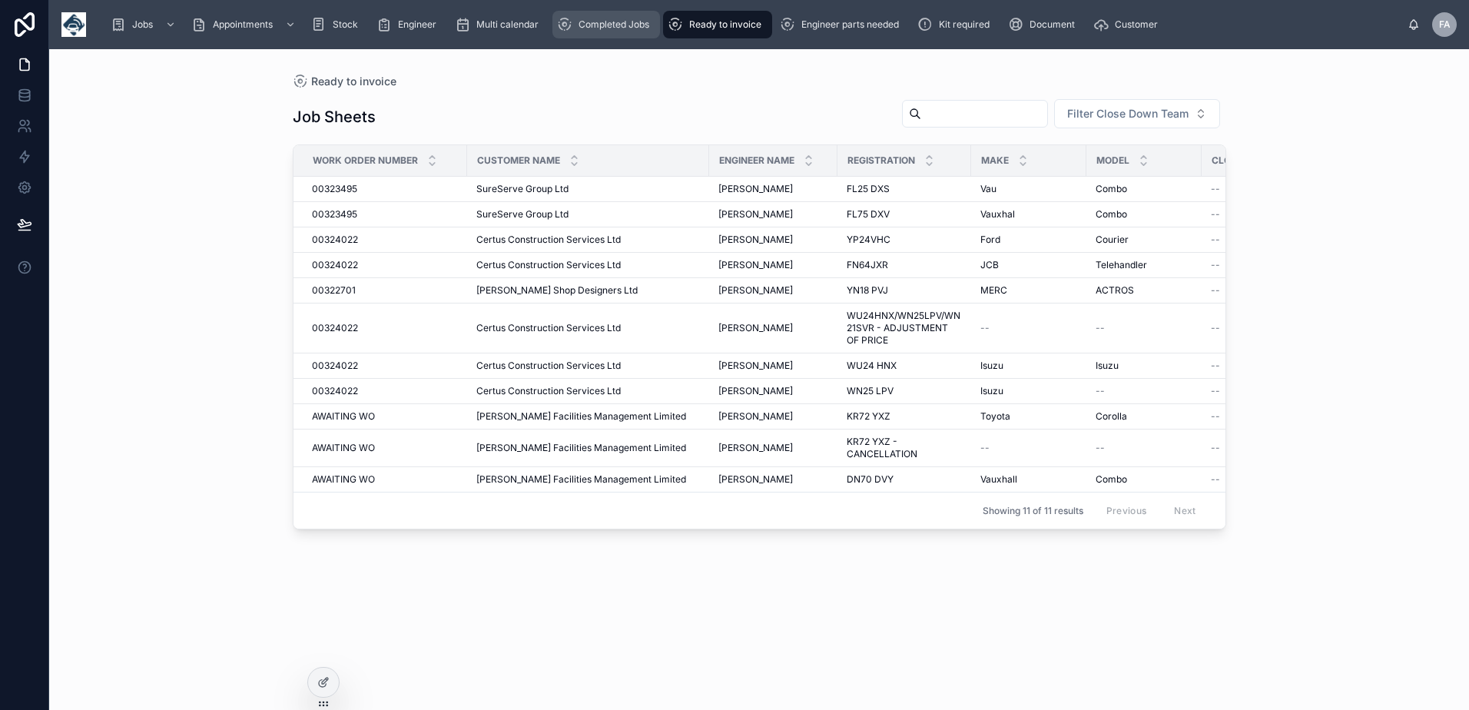
click at [587, 27] on span "Completed Jobs" at bounding box center [613, 24] width 71 height 12
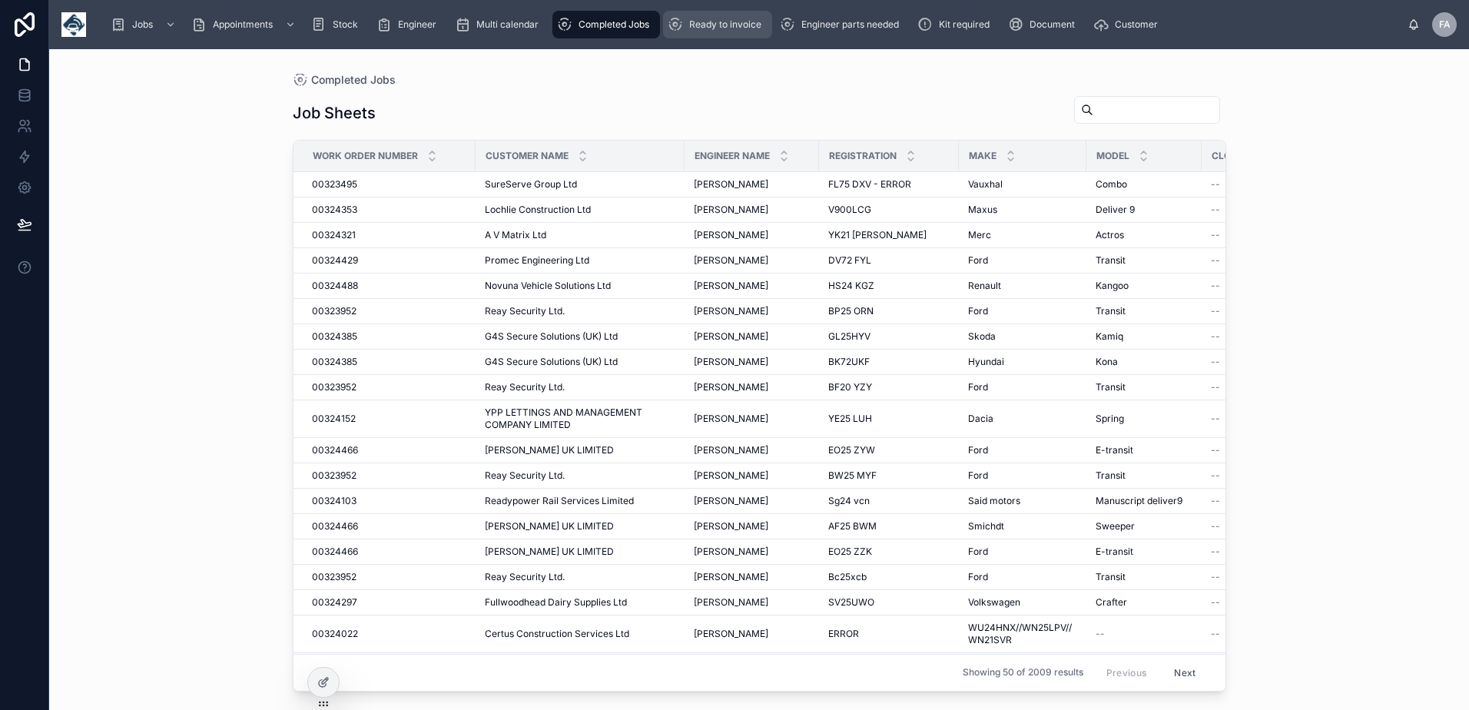
click at [694, 28] on span "Ready to invoice" at bounding box center [725, 24] width 72 height 12
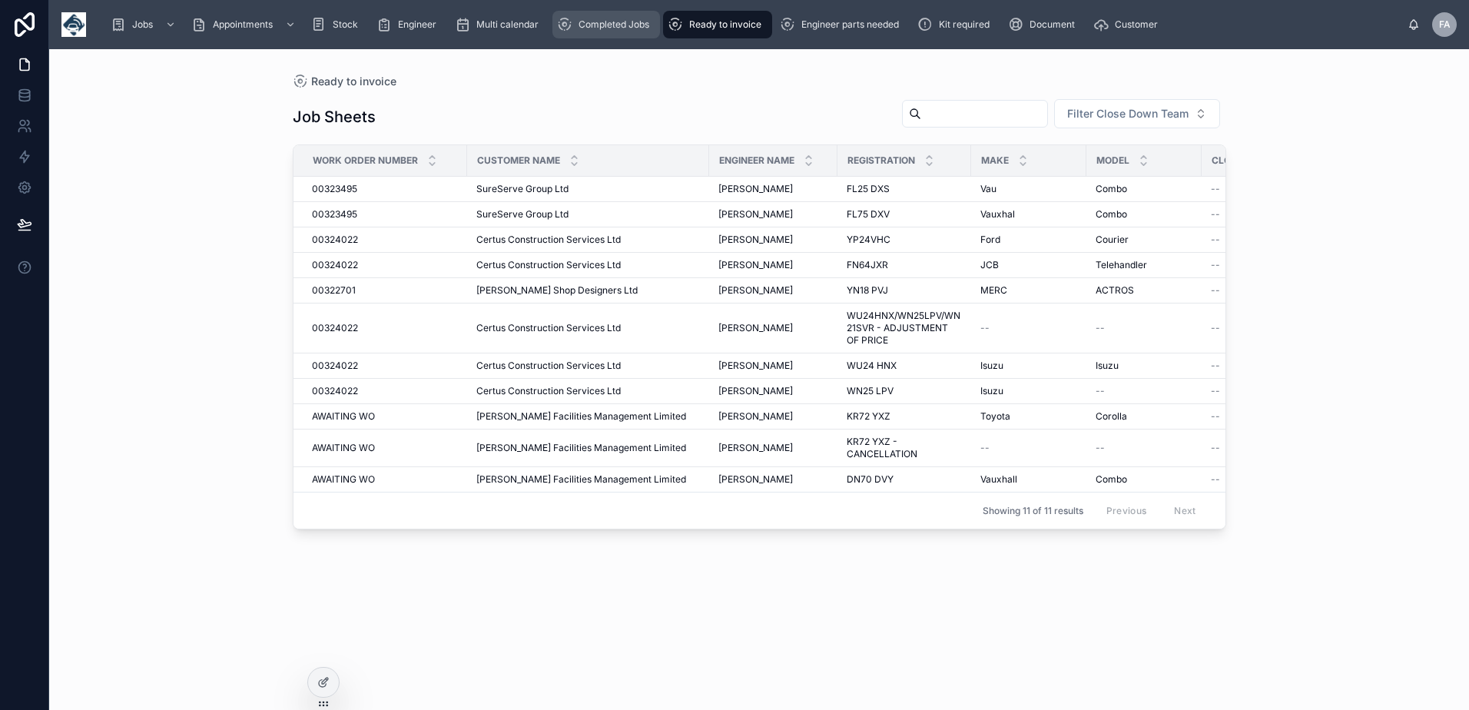
drag, startPoint x: 600, startPoint y: 26, endPoint x: 673, endPoint y: 35, distance: 73.5
click at [600, 26] on span "Completed Jobs" at bounding box center [613, 24] width 71 height 12
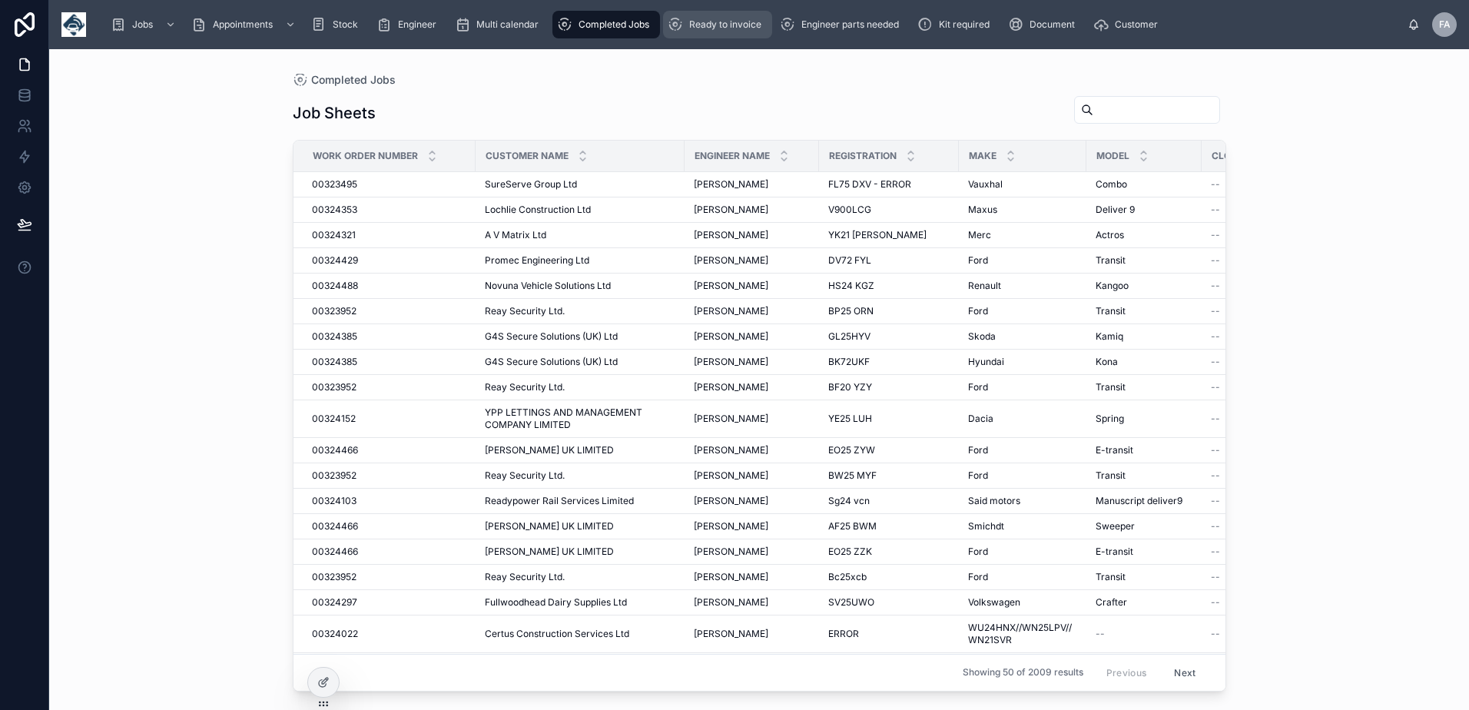
click at [684, 37] on link "Ready to invoice" at bounding box center [717, 25] width 109 height 28
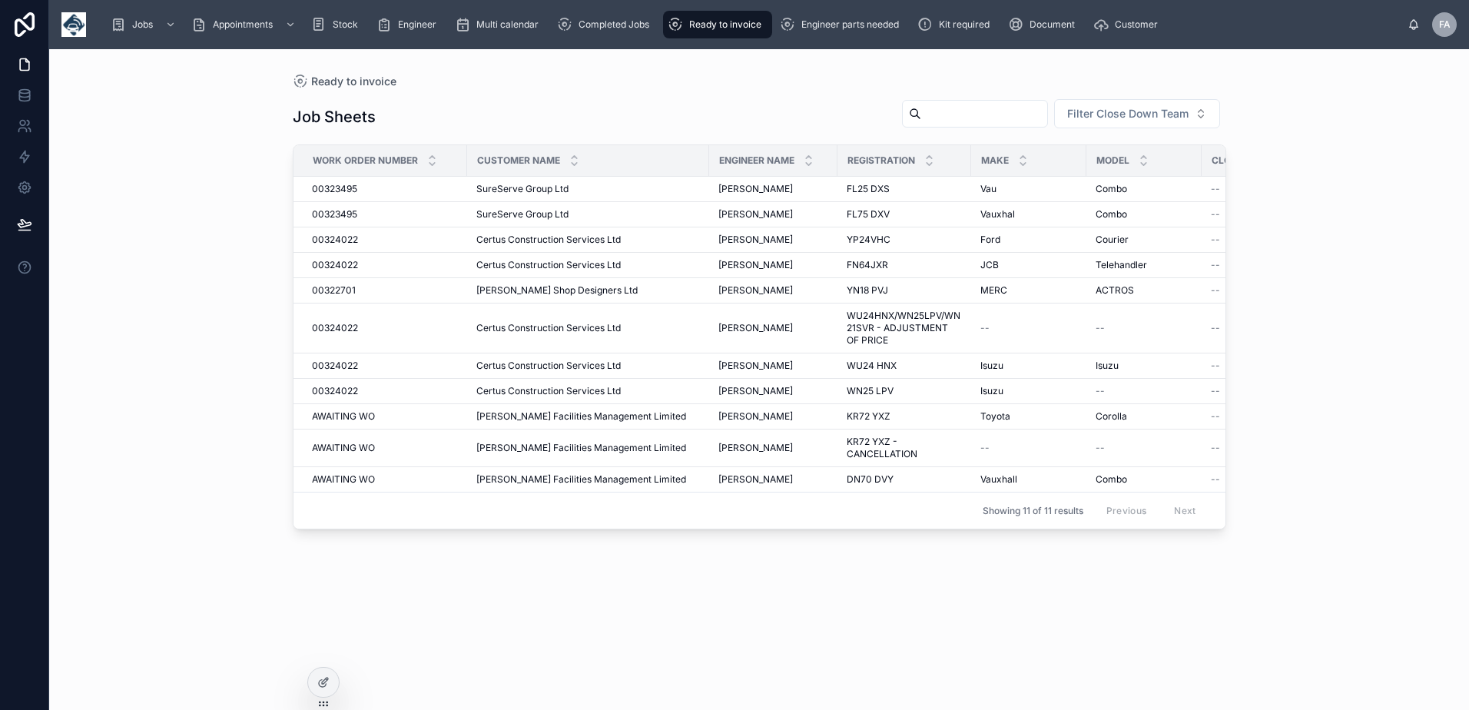
click at [711, 25] on span "Ready to invoice" at bounding box center [725, 24] width 72 height 12
click at [619, 20] on span "Completed Jobs" at bounding box center [613, 24] width 71 height 12
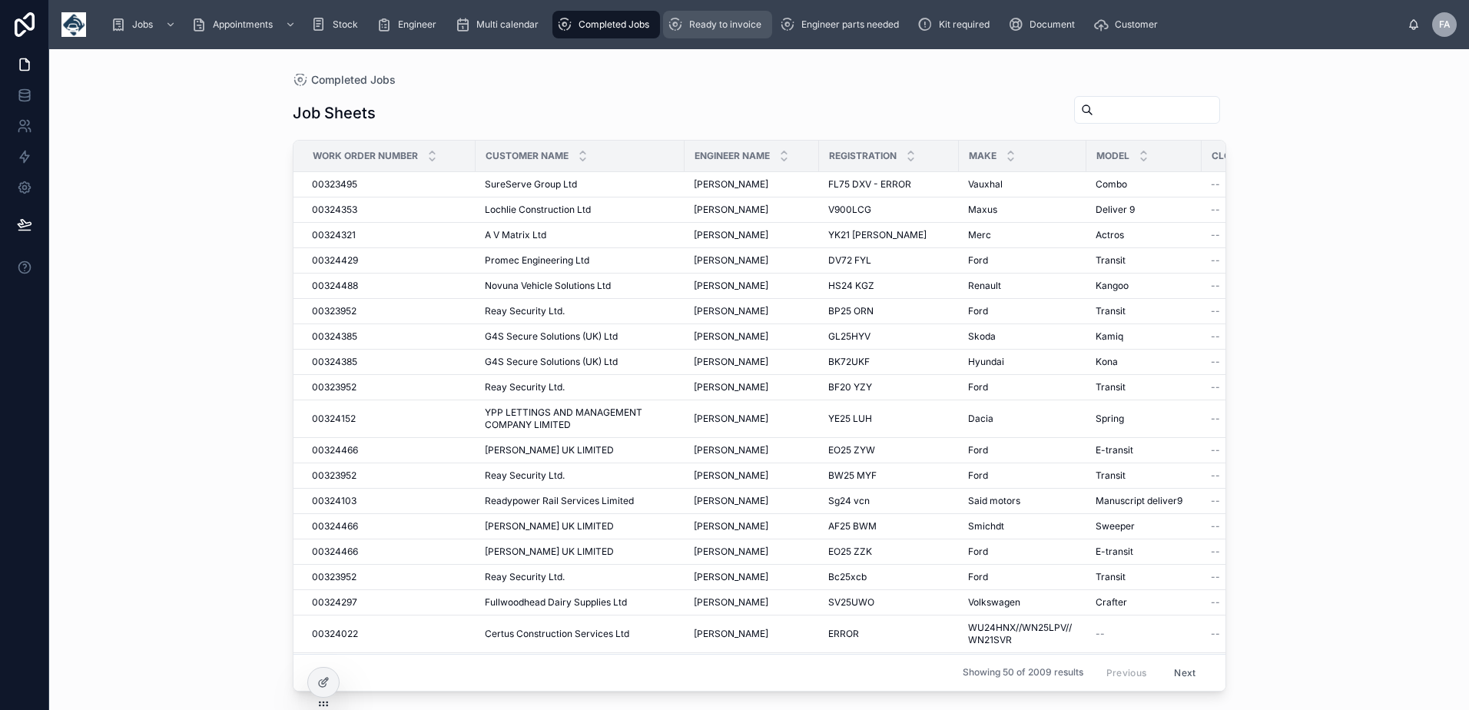
click at [727, 28] on span "Ready to invoice" at bounding box center [725, 24] width 72 height 12
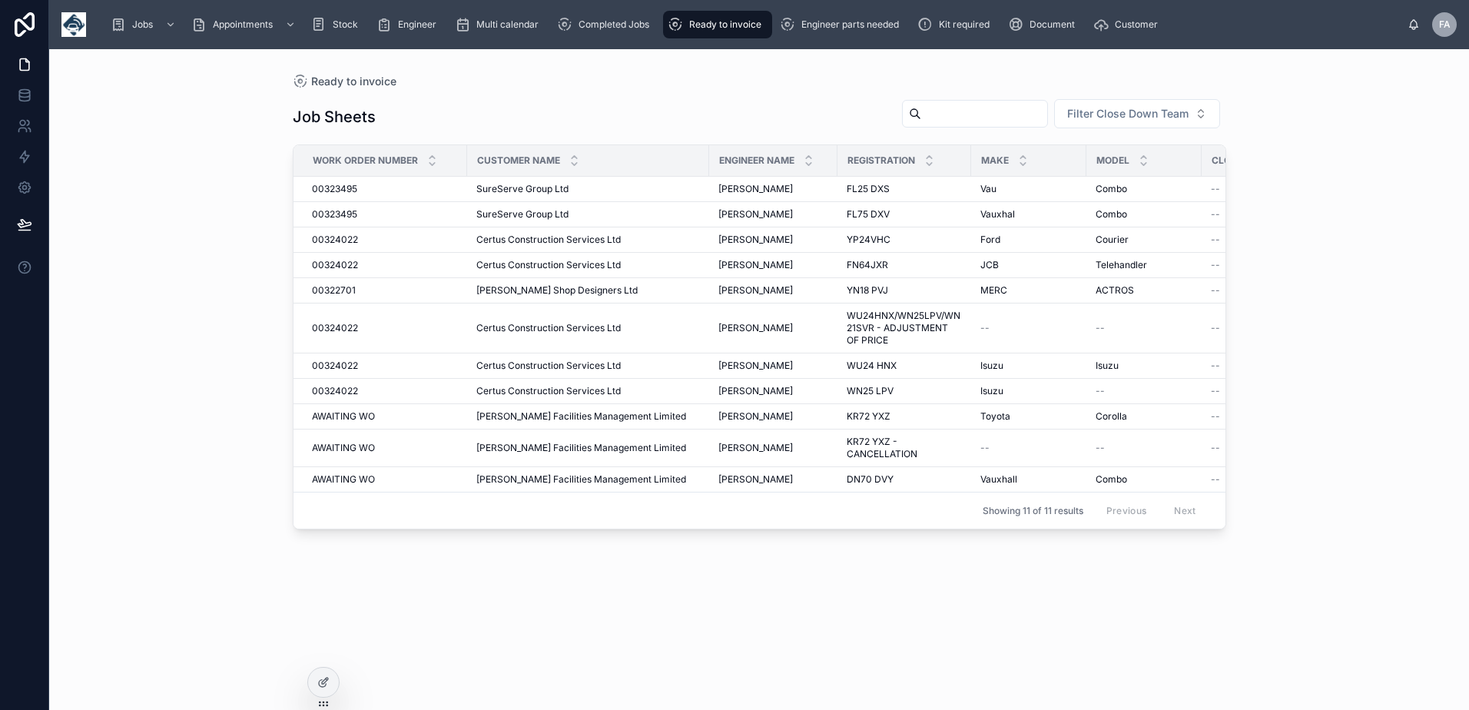
click at [714, 31] on div "Ready to invoice" at bounding box center [718, 24] width 100 height 25
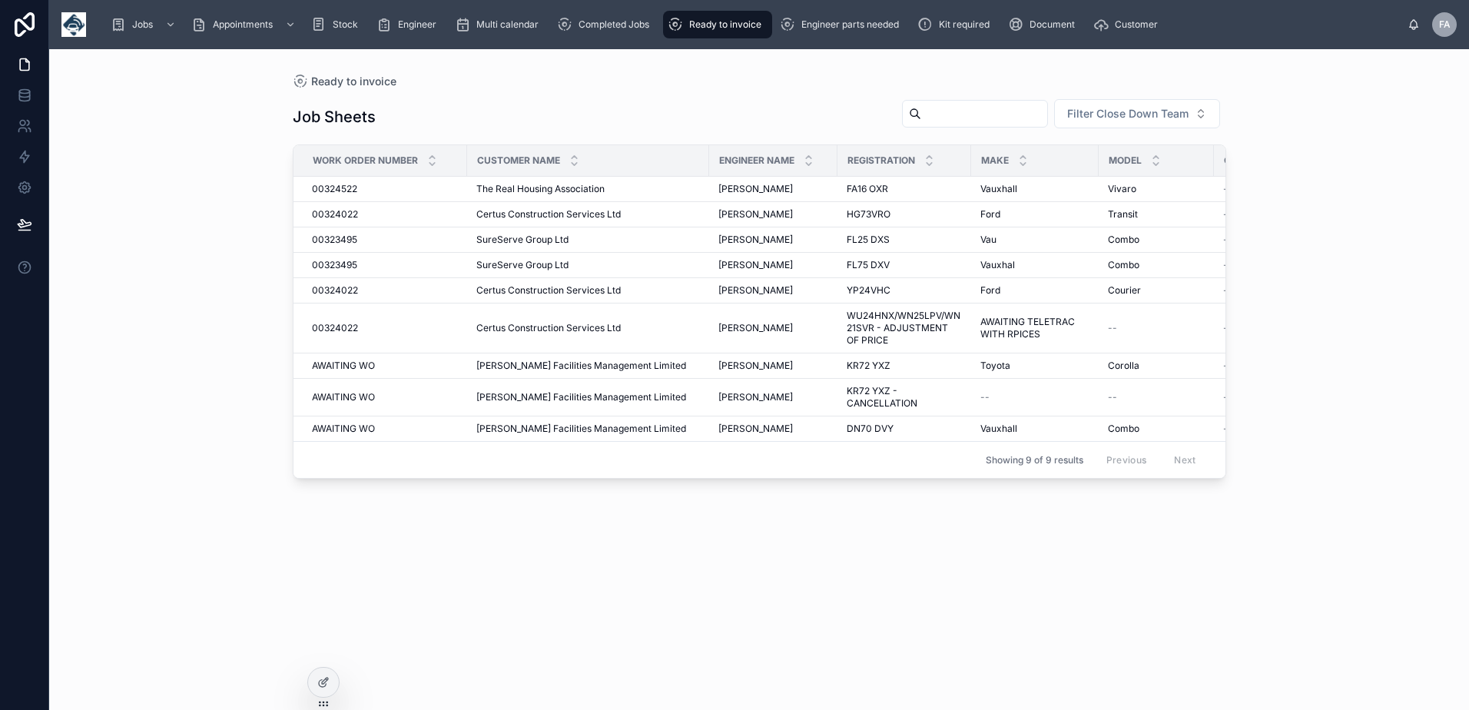
click at [701, 30] on div "Ready to invoice" at bounding box center [718, 24] width 100 height 25
click at [320, 190] on span "00324522" at bounding box center [334, 189] width 45 height 12
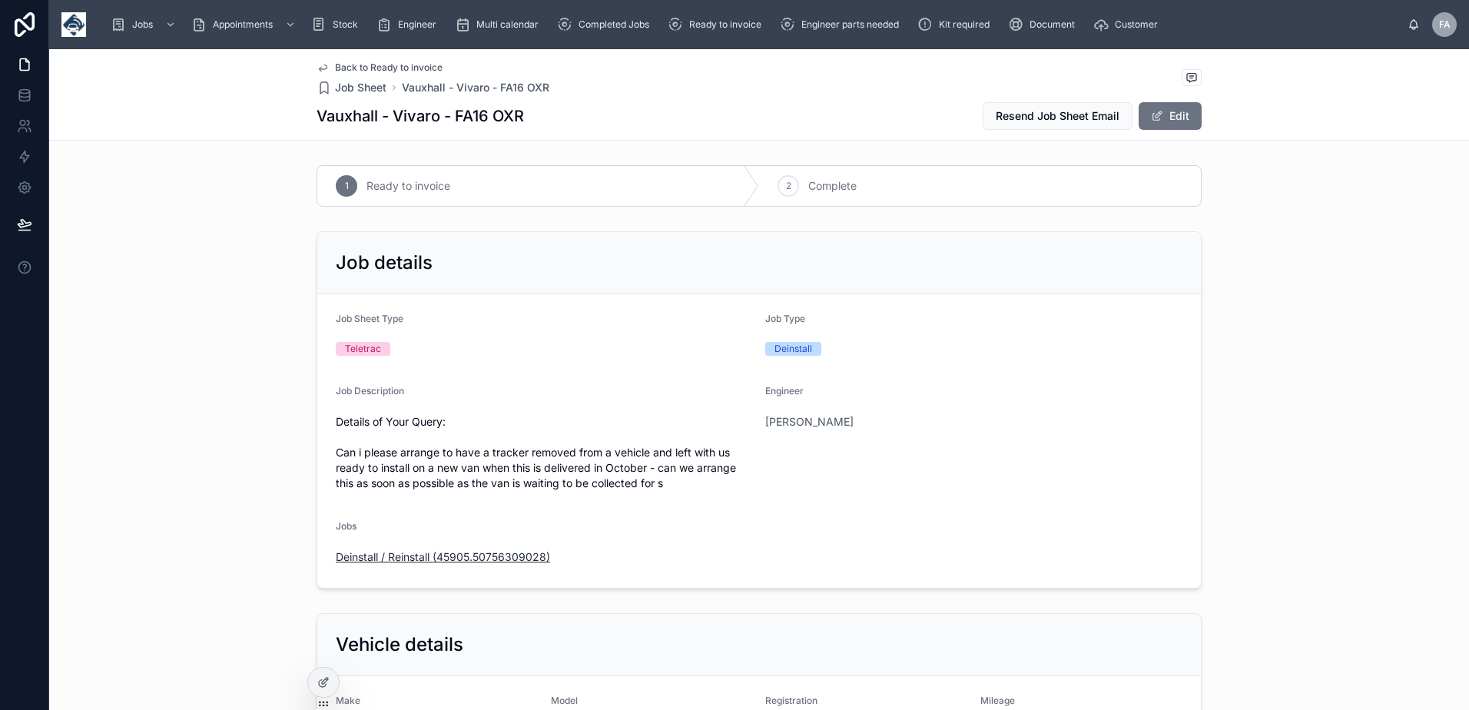
click at [453, 557] on span "Deinstall / Reinstall (45905.50756309028)" at bounding box center [443, 556] width 214 height 15
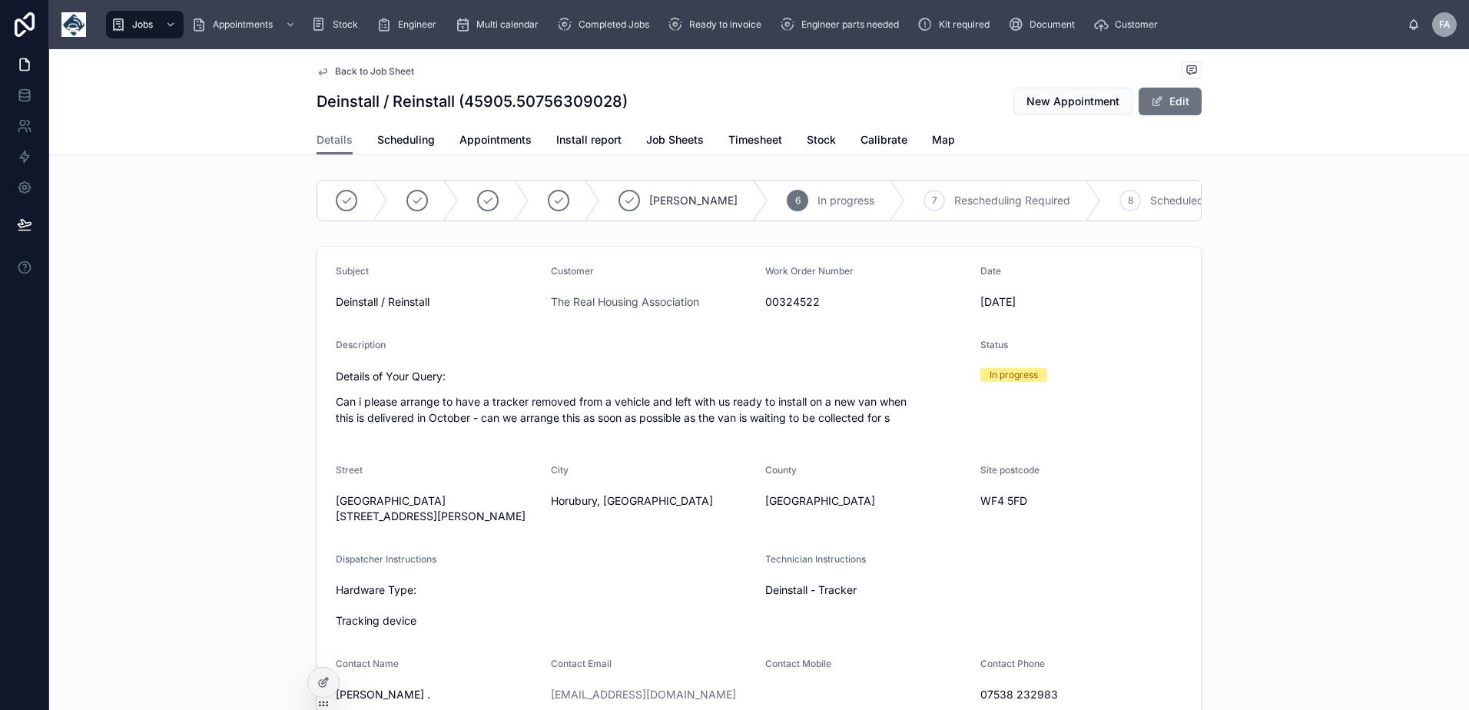
click at [794, 308] on span "00324522" at bounding box center [866, 301] width 203 height 15
copy span "00324522"
click at [495, 137] on span "Appointments" at bounding box center [495, 139] width 72 height 15
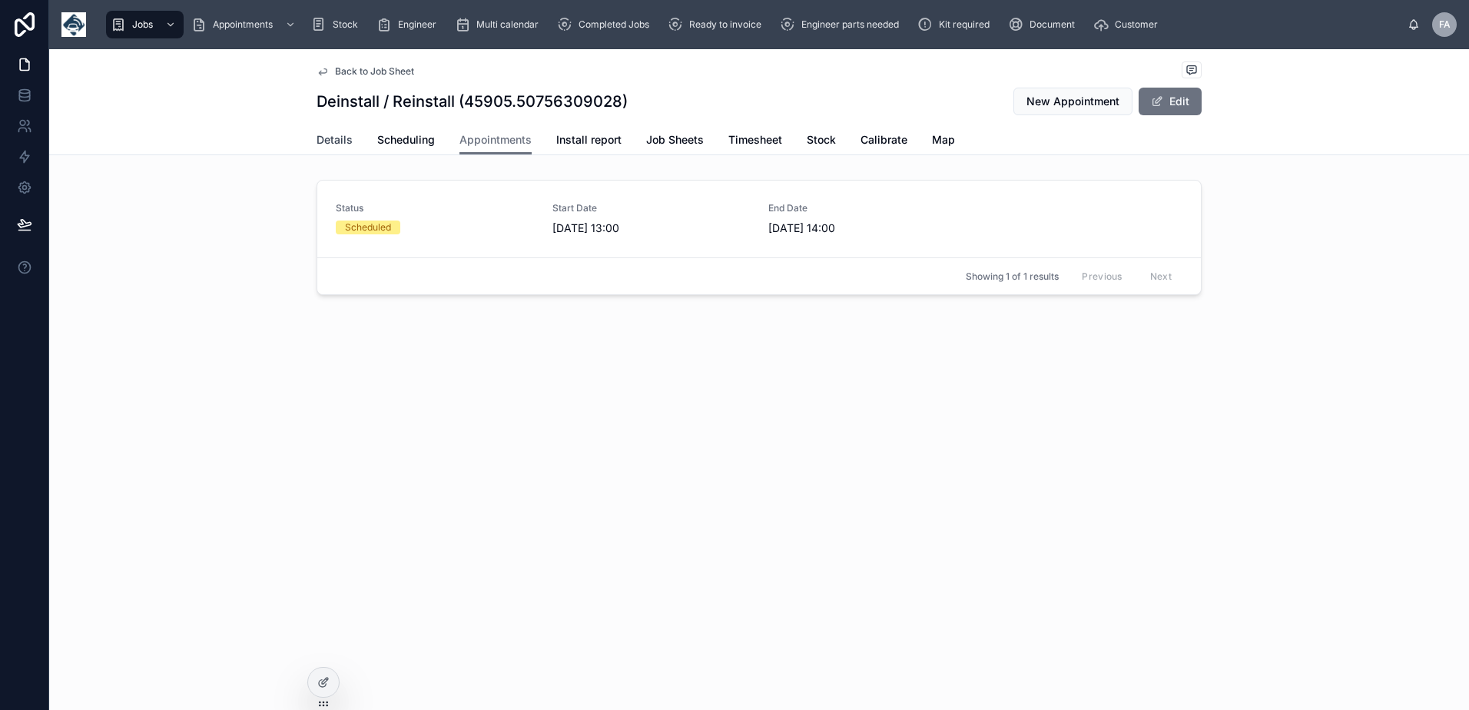
click at [333, 141] on span "Details" at bounding box center [334, 139] width 36 height 15
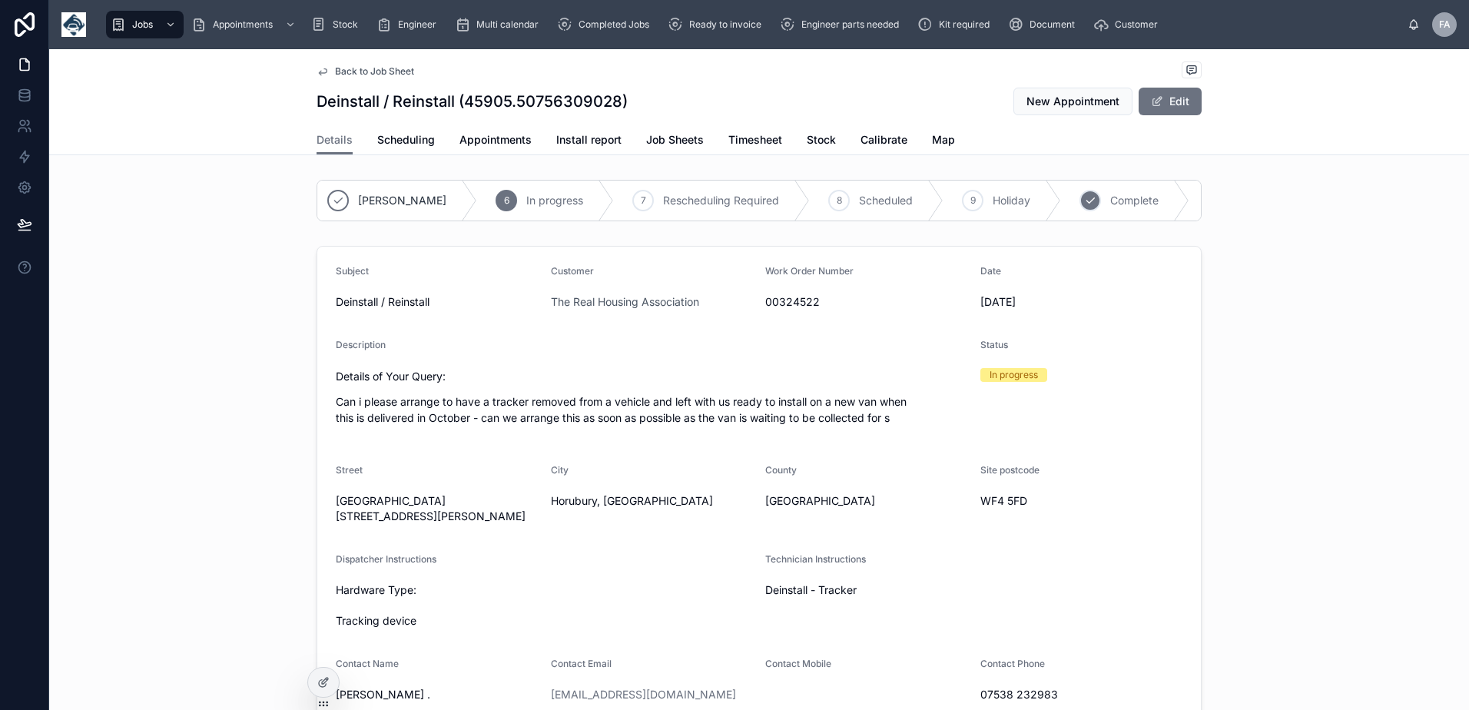
click at [1079, 208] on div "10" at bounding box center [1090, 201] width 22 height 22
click at [509, 148] on link "Appointments" at bounding box center [495, 141] width 72 height 31
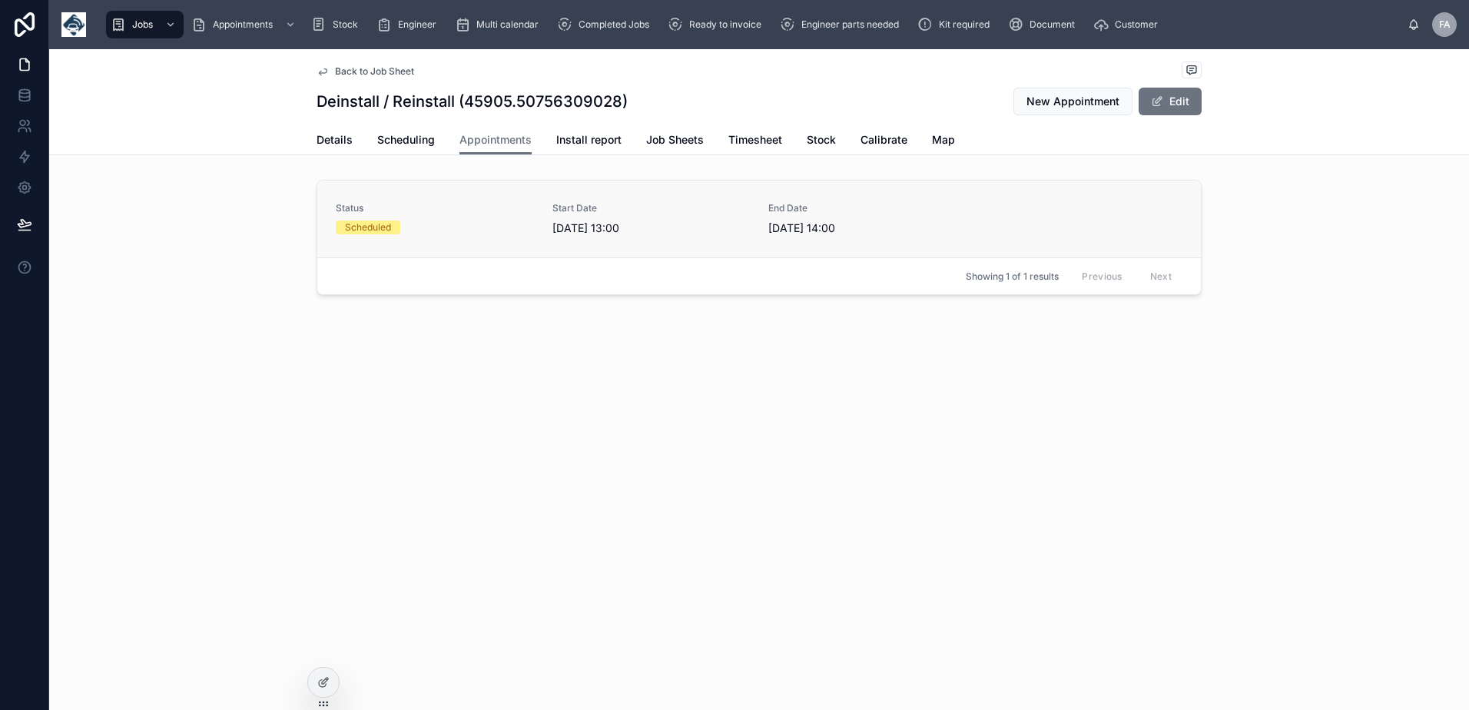
click at [415, 224] on div "Scheduled" at bounding box center [435, 227] width 198 height 14
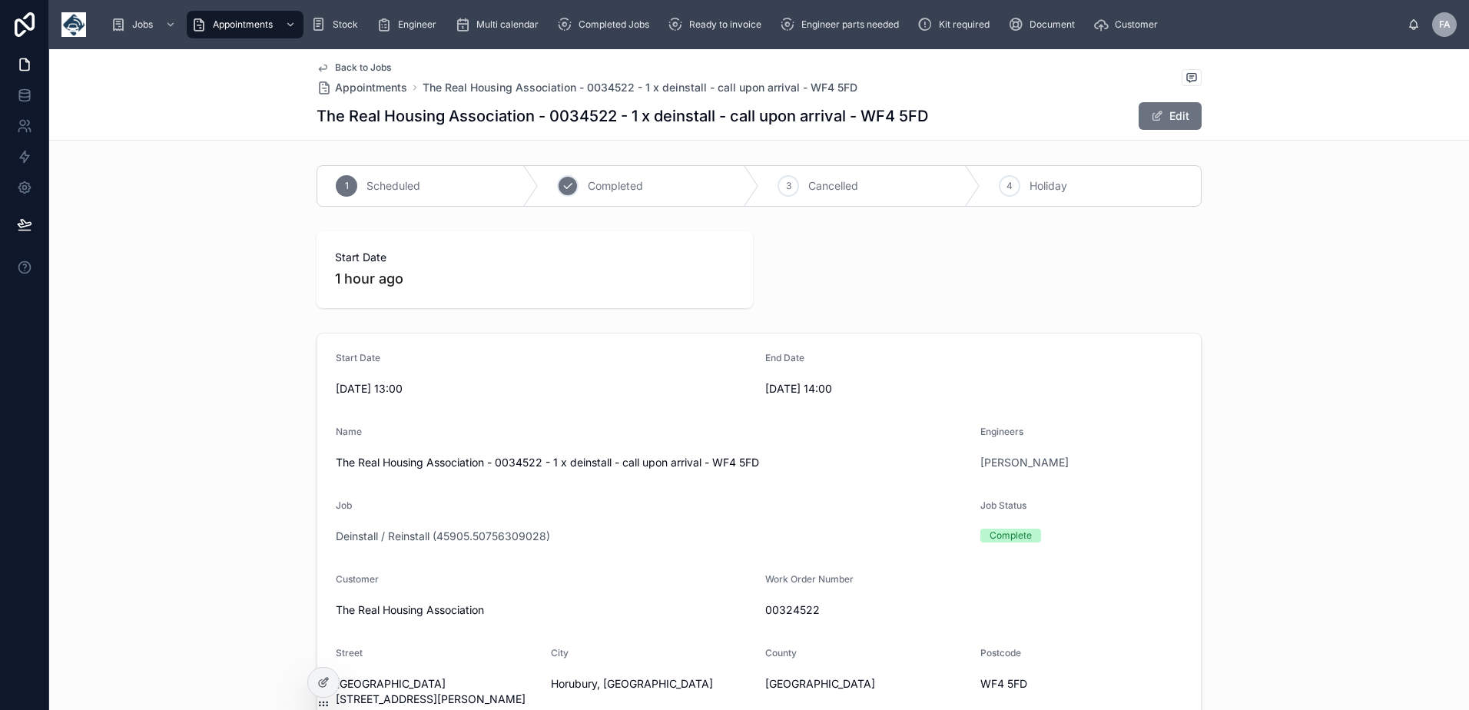
click at [572, 187] on div "2 Completed" at bounding box center [649, 186] width 221 height 40
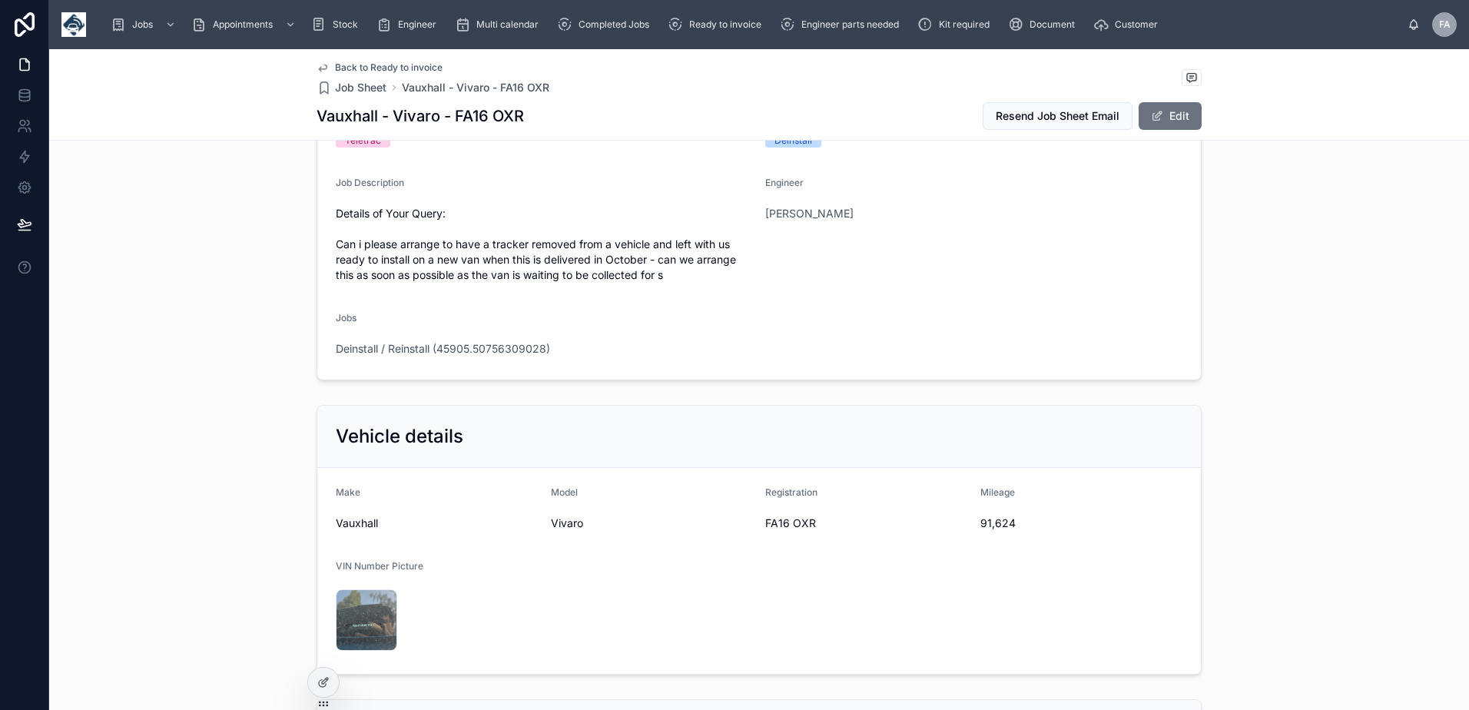
scroll to position [230, 0]
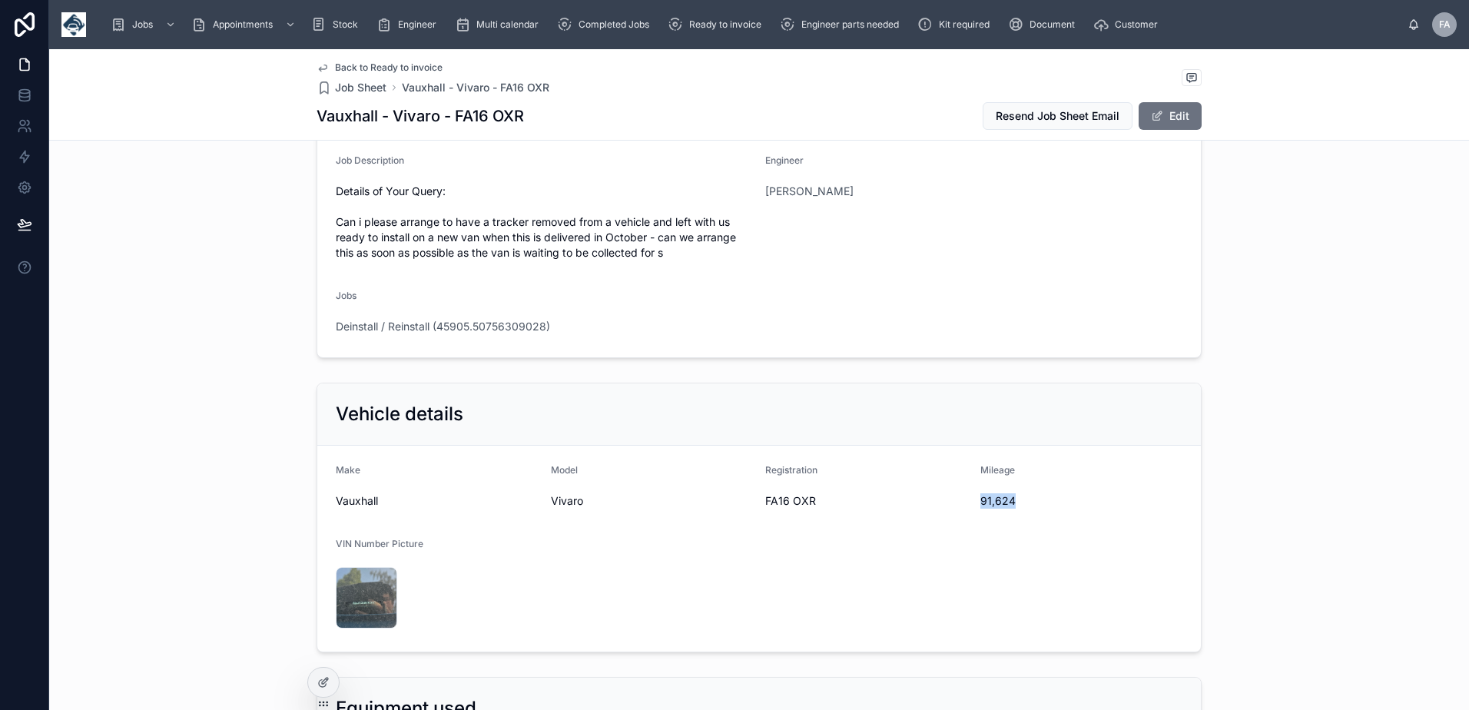
drag, startPoint x: 973, startPoint y: 499, endPoint x: 1010, endPoint y: 501, distance: 36.9
click at [1010, 501] on form "Make Vauxhall Model Vivaro Registration FA16 OXR Mileage 91,624 VIN Number Pict…" at bounding box center [758, 549] width 883 height 206
copy span "91,624"
drag, startPoint x: 759, startPoint y: 499, endPoint x: 820, endPoint y: 497, distance: 61.5
click at [820, 497] on span "FA16 OXR" at bounding box center [866, 500] width 203 height 15
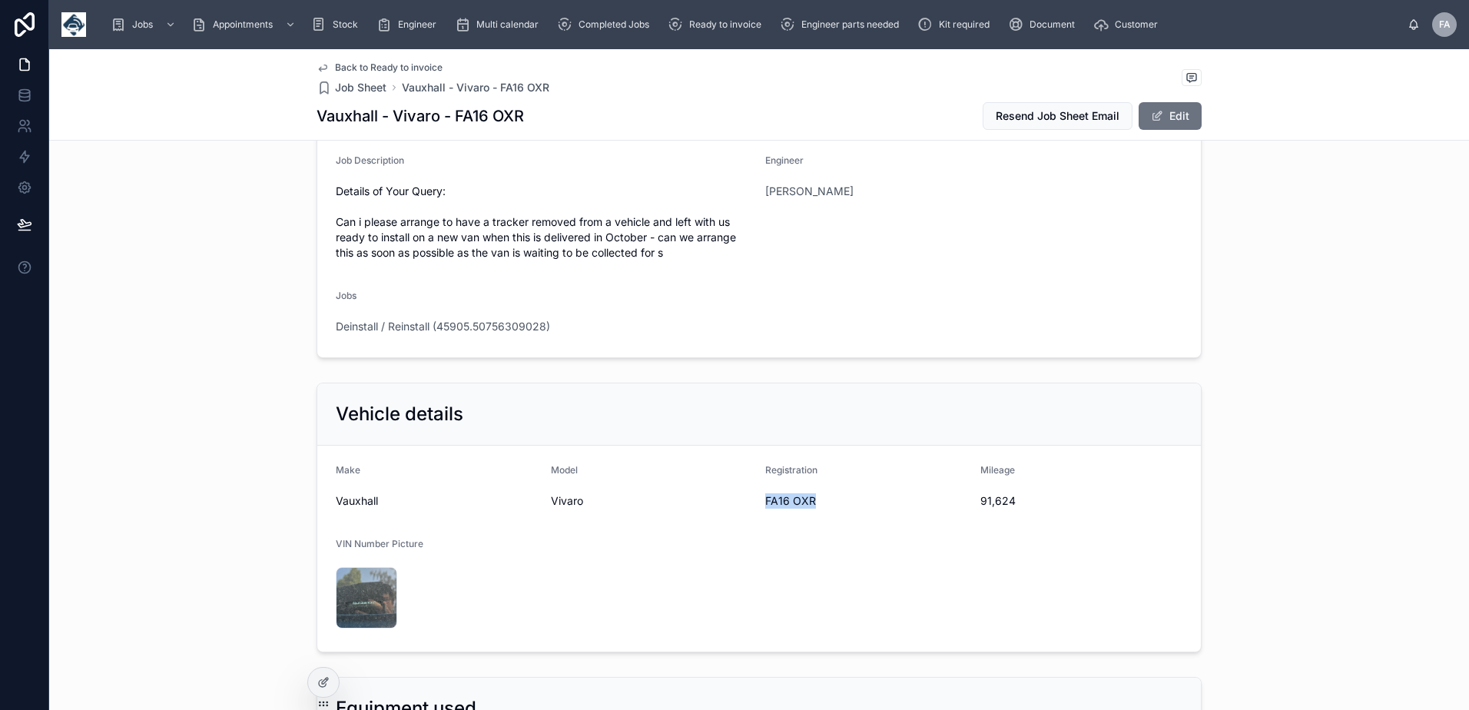
copy span "FA16 OXR"
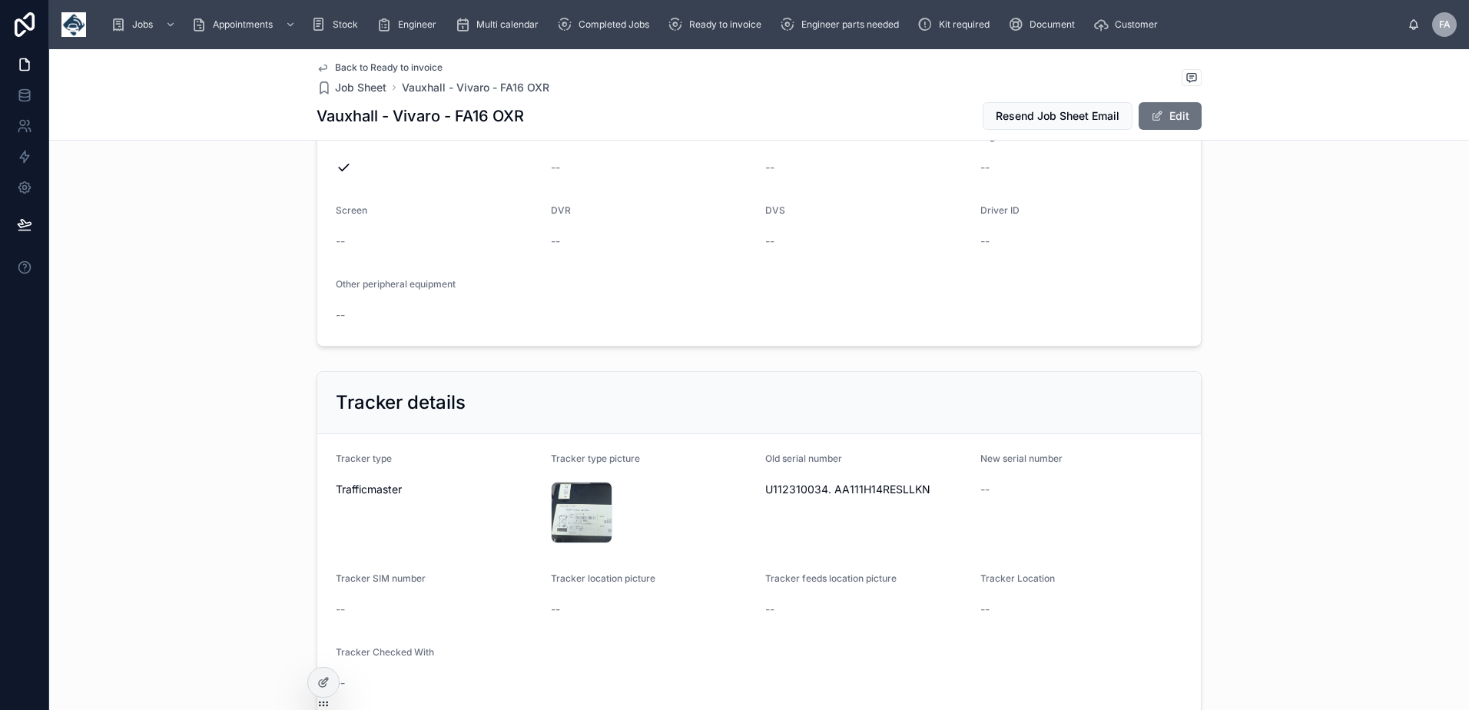
scroll to position [922, 0]
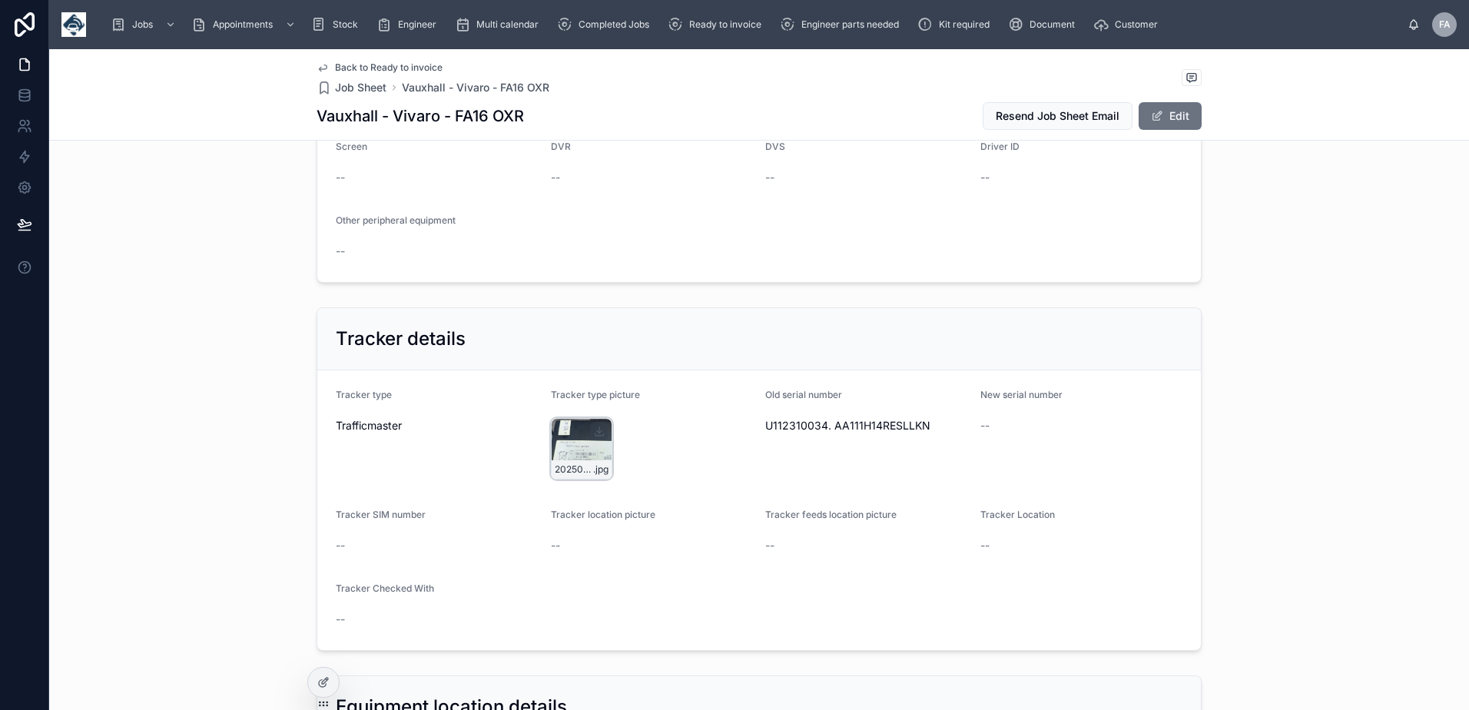
click at [563, 446] on div "20250908_141927 .jpg" at bounding box center [581, 448] width 61 height 61
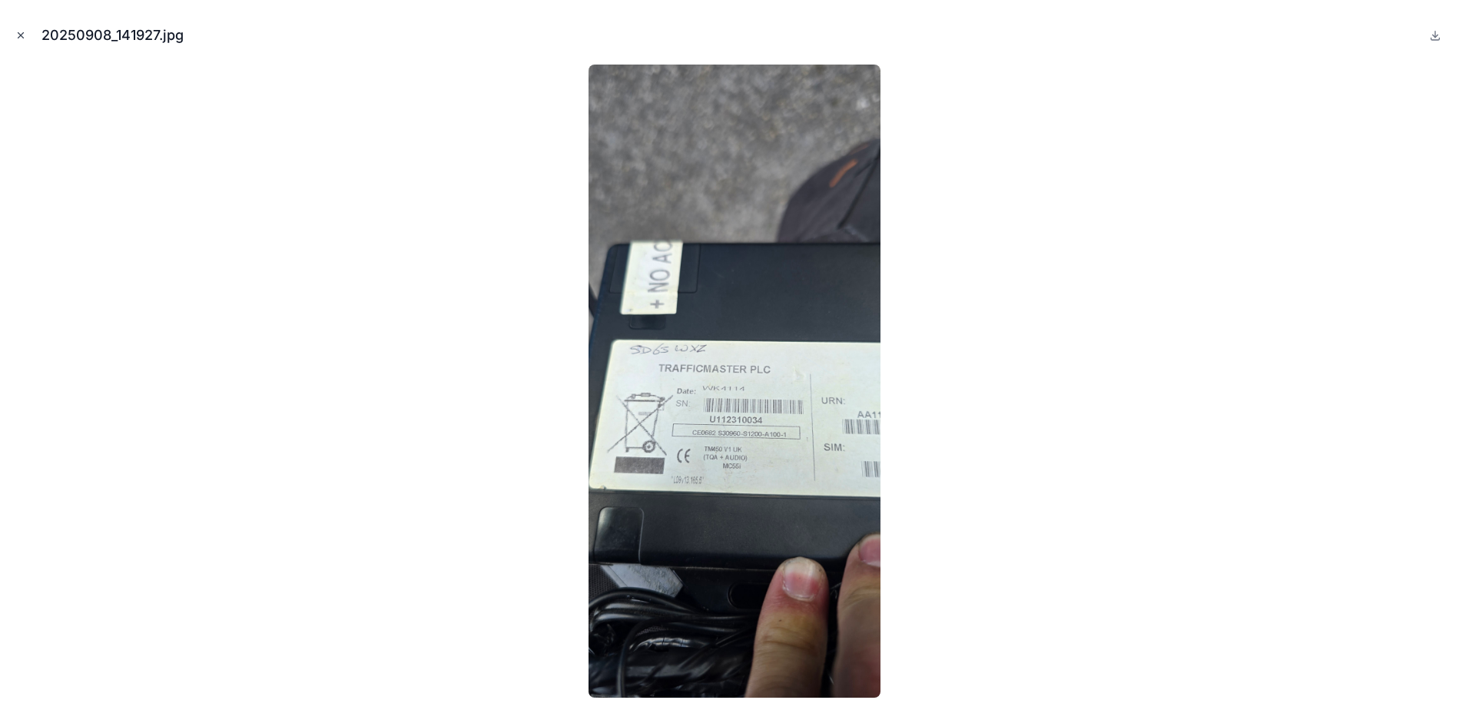
click at [19, 28] on button "Close modal" at bounding box center [20, 35] width 17 height 17
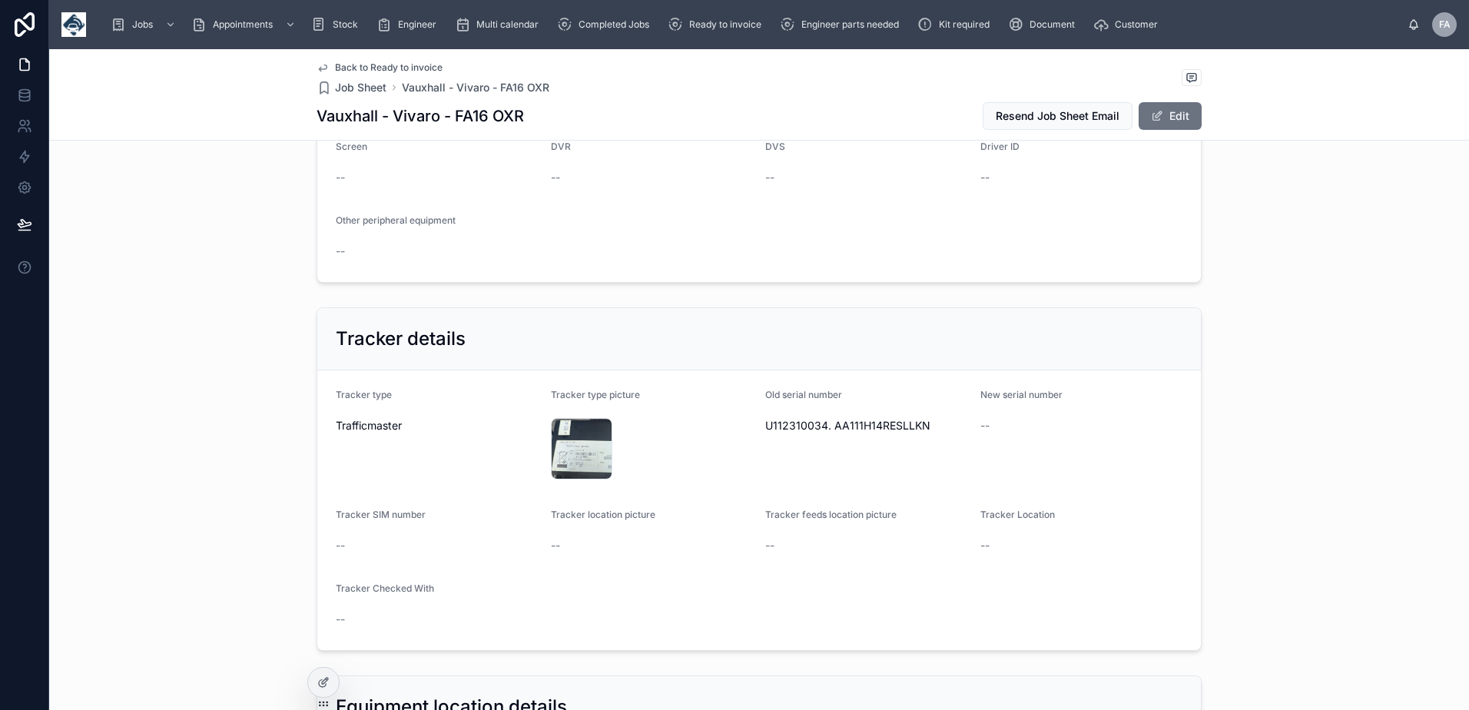
drag, startPoint x: 1161, startPoint y: 121, endPoint x: 1143, endPoint y: 140, distance: 25.5
click at [1161, 121] on button "Edit" at bounding box center [1169, 116] width 63 height 28
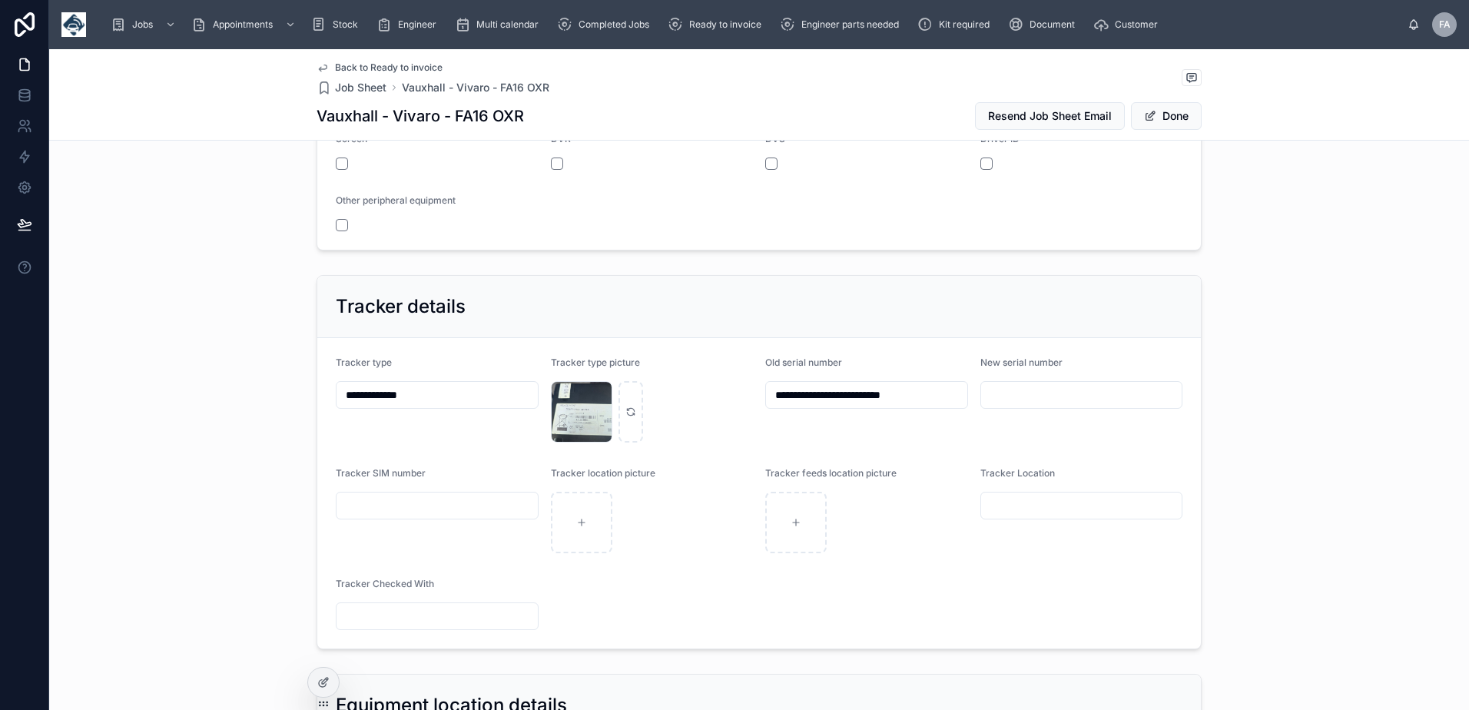
scroll to position [926, 0]
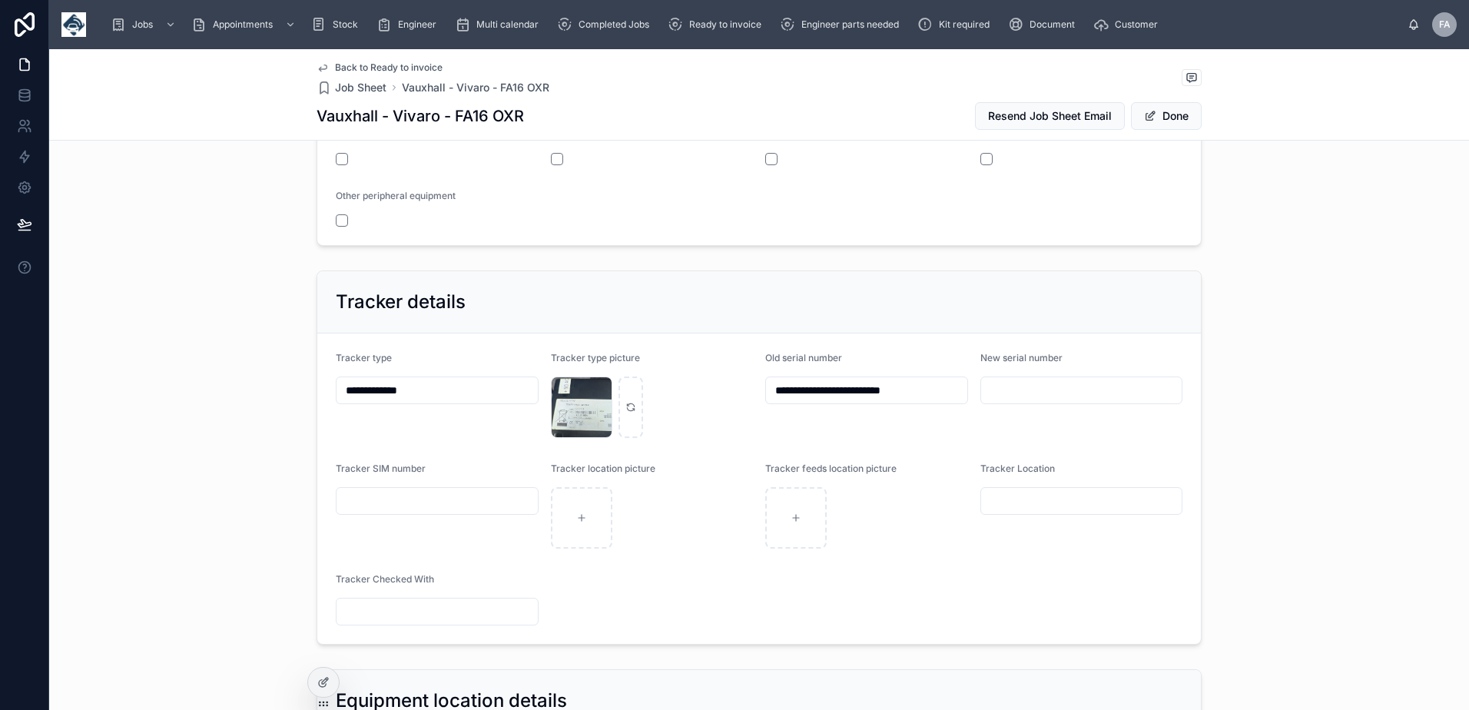
drag, startPoint x: 949, startPoint y: 396, endPoint x: 693, endPoint y: 409, distance: 256.2
click at [693, 409] on form "**********" at bounding box center [758, 488] width 883 height 310
paste input "text"
type input "**********"
click at [1171, 114] on button "Done" at bounding box center [1166, 116] width 71 height 28
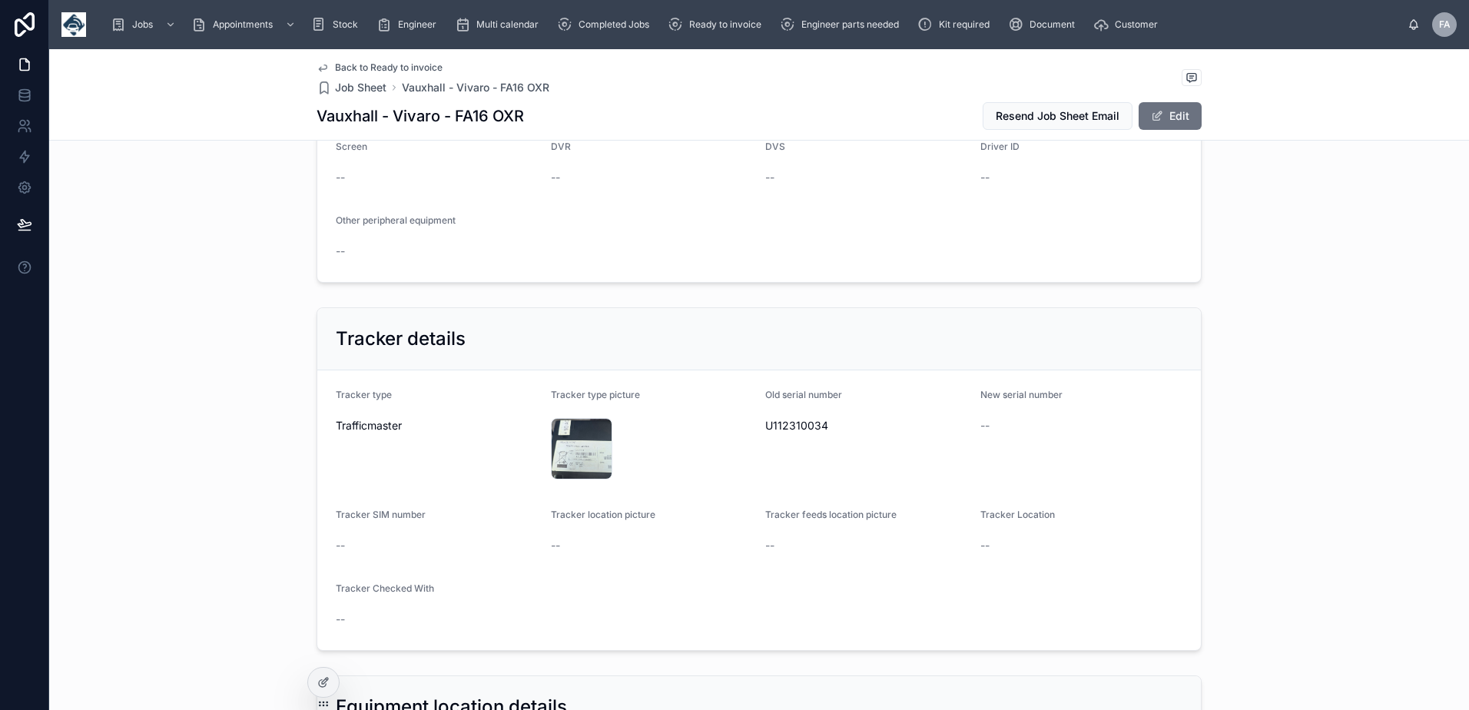
scroll to position [1306, 0]
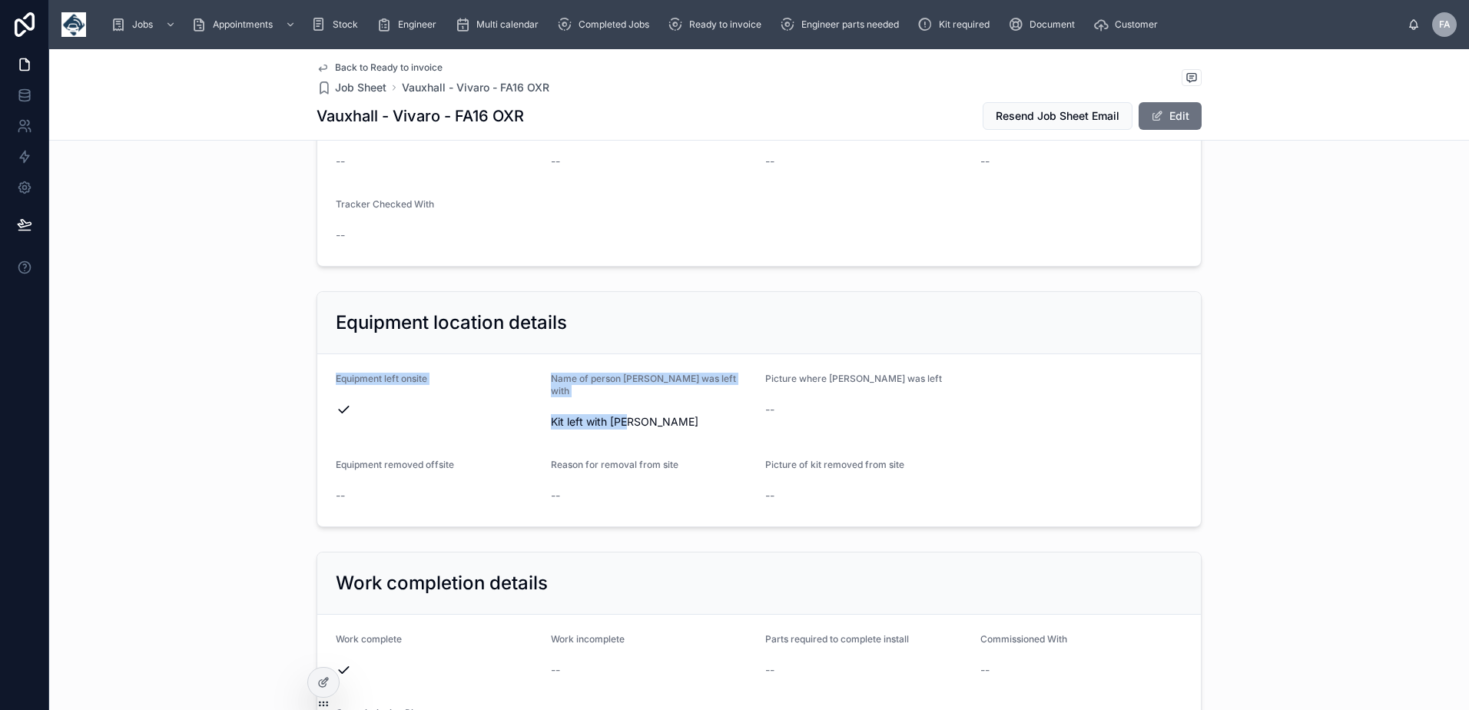
drag, startPoint x: 330, startPoint y: 377, endPoint x: 624, endPoint y: 416, distance: 296.8
click at [624, 416] on form "Equipment left onsite Name of person kit was left with Kit left with liz Pictur…" at bounding box center [758, 440] width 883 height 172
copy form "Equipment left onsite Name of person kit was left with Kit left with [PERSON_NA…"
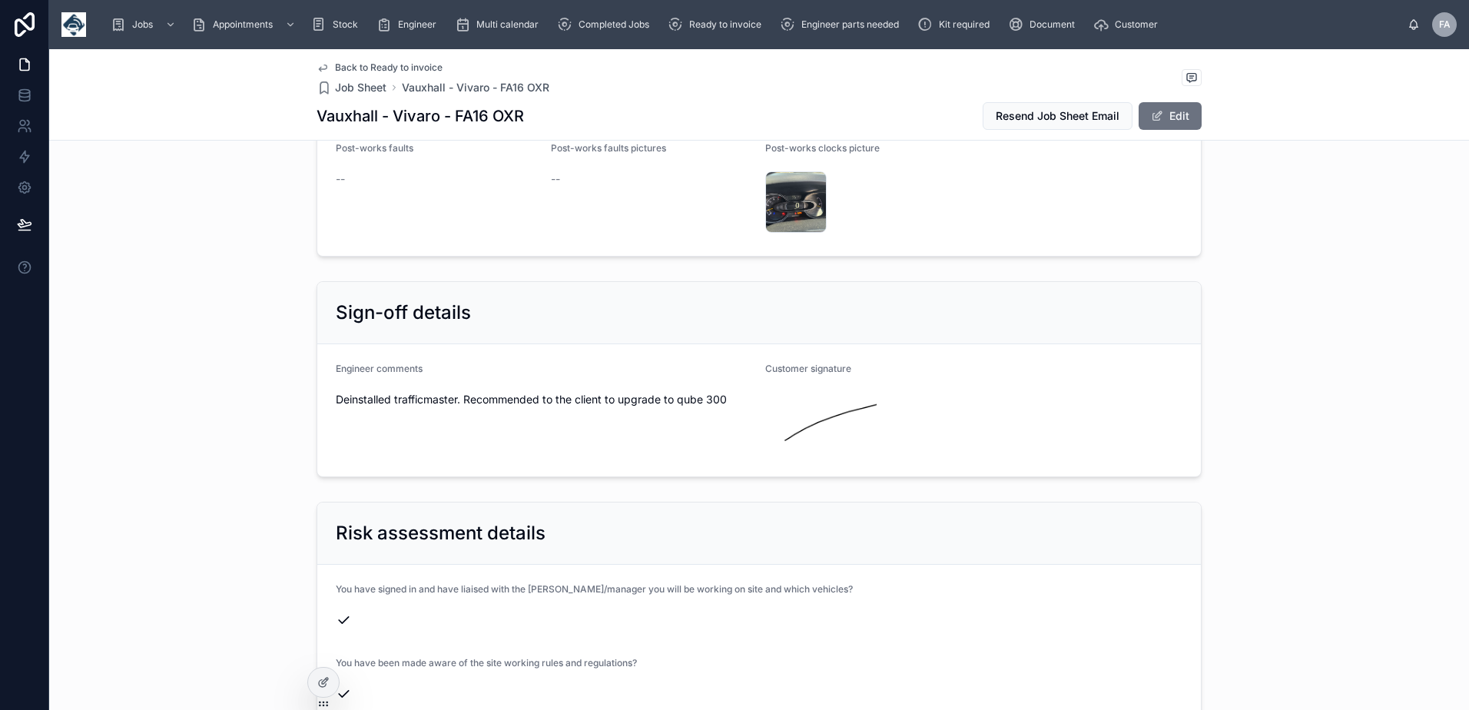
scroll to position [2842, 0]
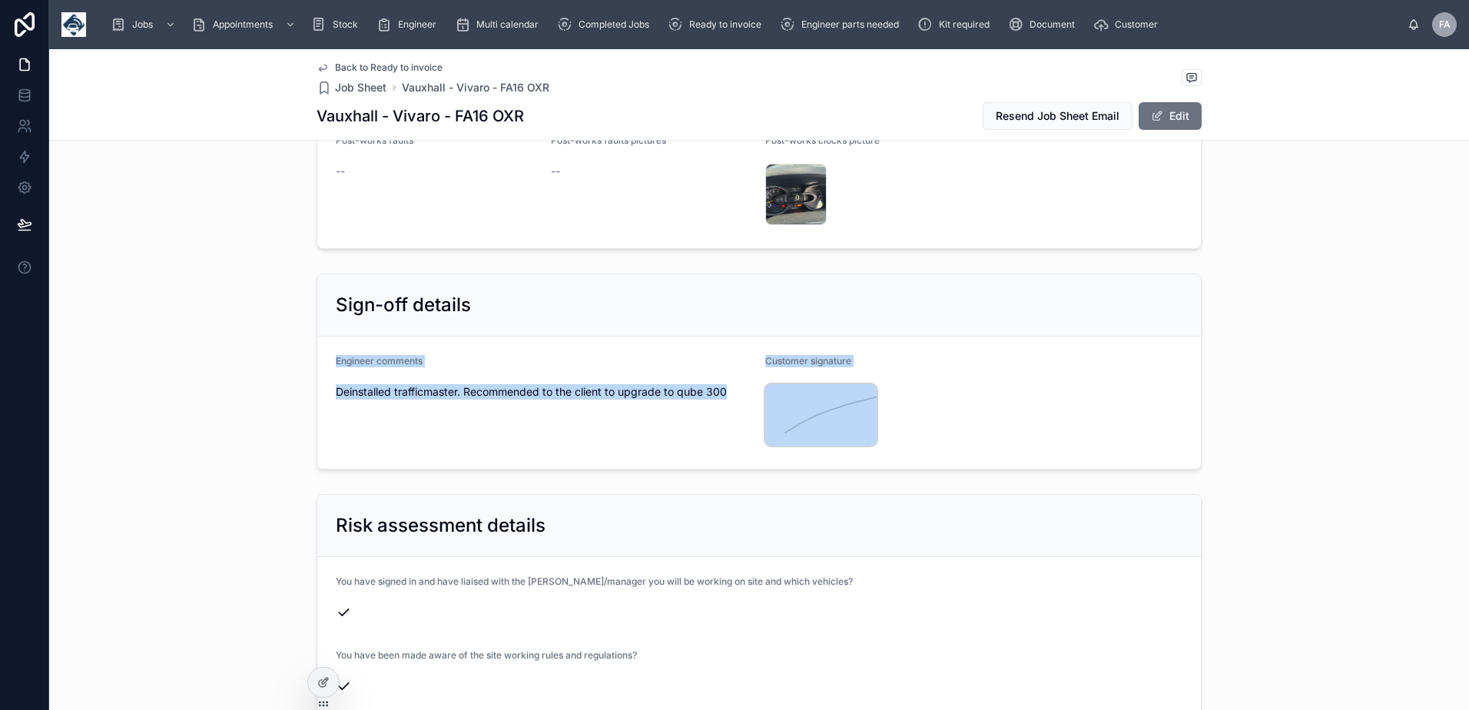
drag, startPoint x: 330, startPoint y: 347, endPoint x: 763, endPoint y: 393, distance: 434.9
click at [763, 393] on form "Engineer comments Deinstalled trafficmaster. Recommended to the client to upgra…" at bounding box center [758, 402] width 883 height 132
drag, startPoint x: 763, startPoint y: 393, endPoint x: 710, endPoint y: 387, distance: 53.4
click at [710, 387] on div "Deinstalled trafficmaster. Recommended to the client to upgrade to qube 300" at bounding box center [544, 391] width 417 height 25
click at [341, 355] on div "Engineer comments" at bounding box center [544, 364] width 417 height 18
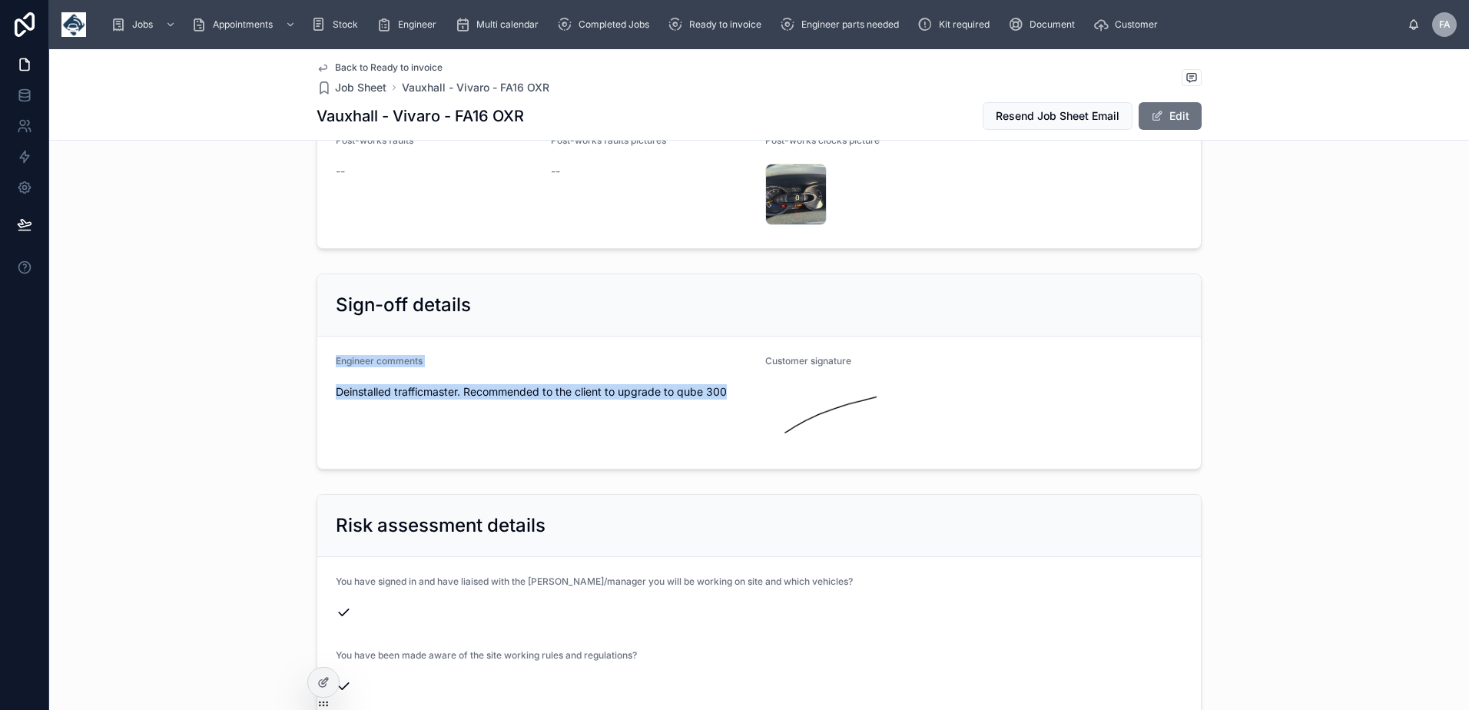
drag, startPoint x: 330, startPoint y: 349, endPoint x: 731, endPoint y: 423, distance: 407.1
click at [731, 423] on div "Engineer comments Deinstalled trafficmaster. Recommended to the client to upgra…" at bounding box center [544, 402] width 417 height 95
copy div "Engineer comments Deinstalled trafficmaster. Recommended to the client to upgra…"
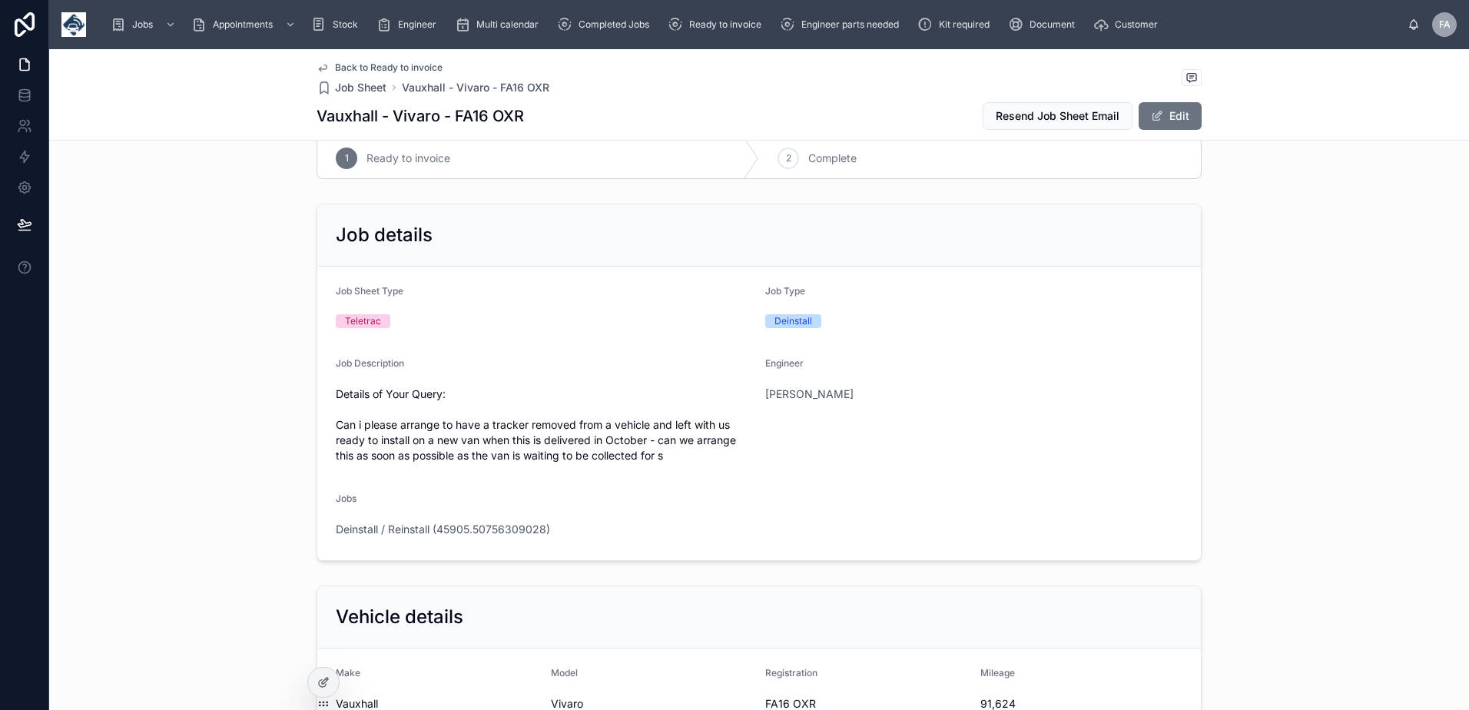
scroll to position [0, 0]
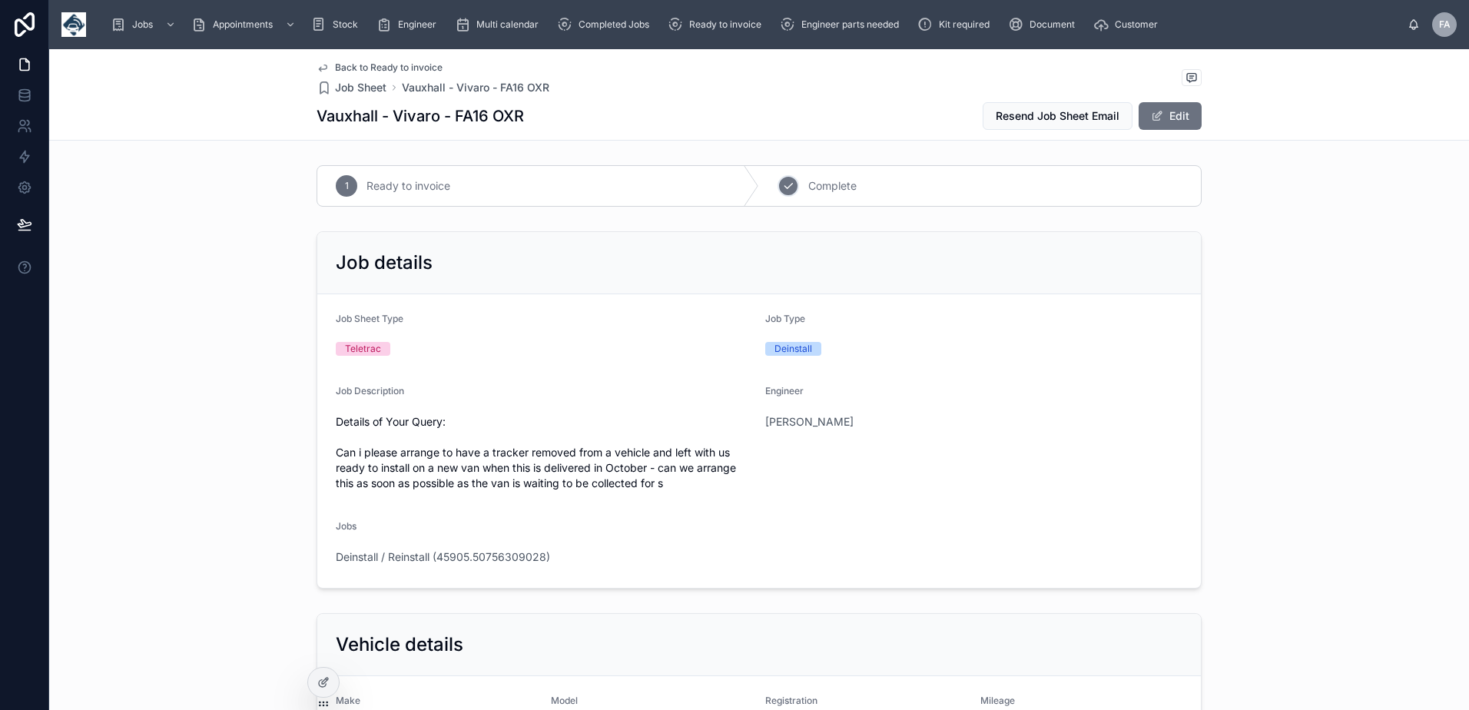
click at [784, 189] on icon at bounding box center [788, 186] width 12 height 12
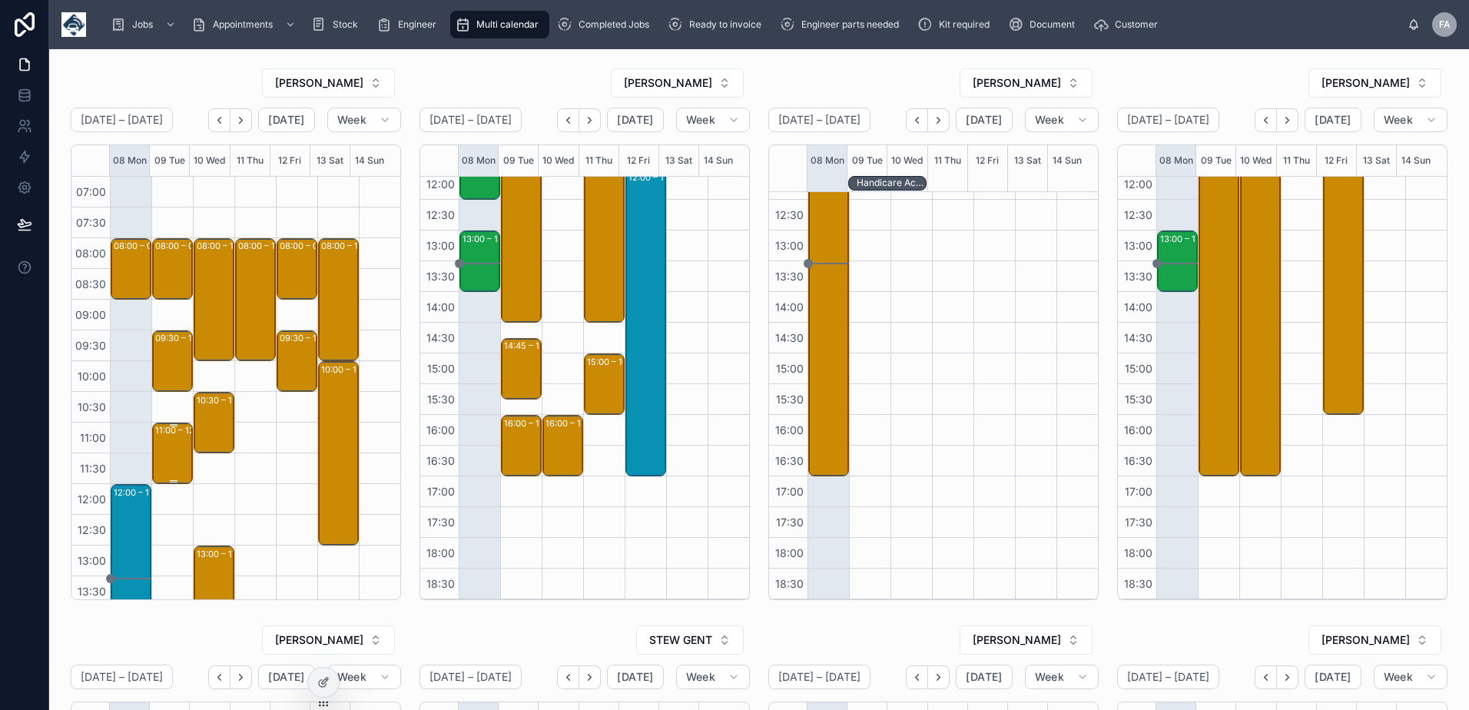
click at [174, 452] on div "11:00 – 12:00 *** Any time appointment *** Bodmin Flooring - [PHONE_NUMBER] - 1…" at bounding box center [173, 453] width 36 height 58
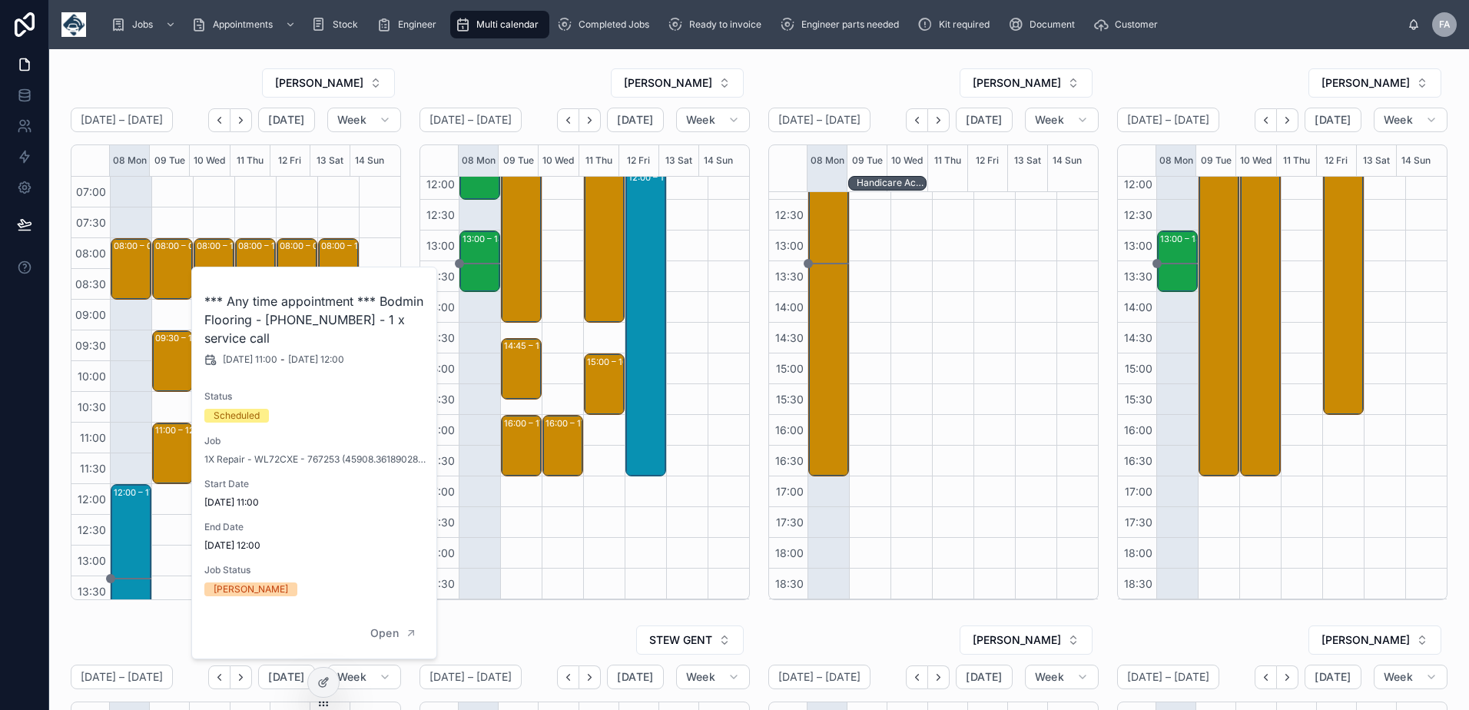
click at [263, 328] on h2 "*** Any time appointment *** Bodmin Flooring - [PHONE_NUMBER] - 1 x service call" at bounding box center [314, 319] width 221 height 55
click at [283, 327] on h2 "*** Any time appointment *** Bodmin Flooring - [PHONE_NUMBER] - 1 x service call" at bounding box center [314, 319] width 221 height 55
copy h2 "00324477"
click at [436, 71] on div "[PERSON_NAME]" at bounding box center [584, 83] width 330 height 31
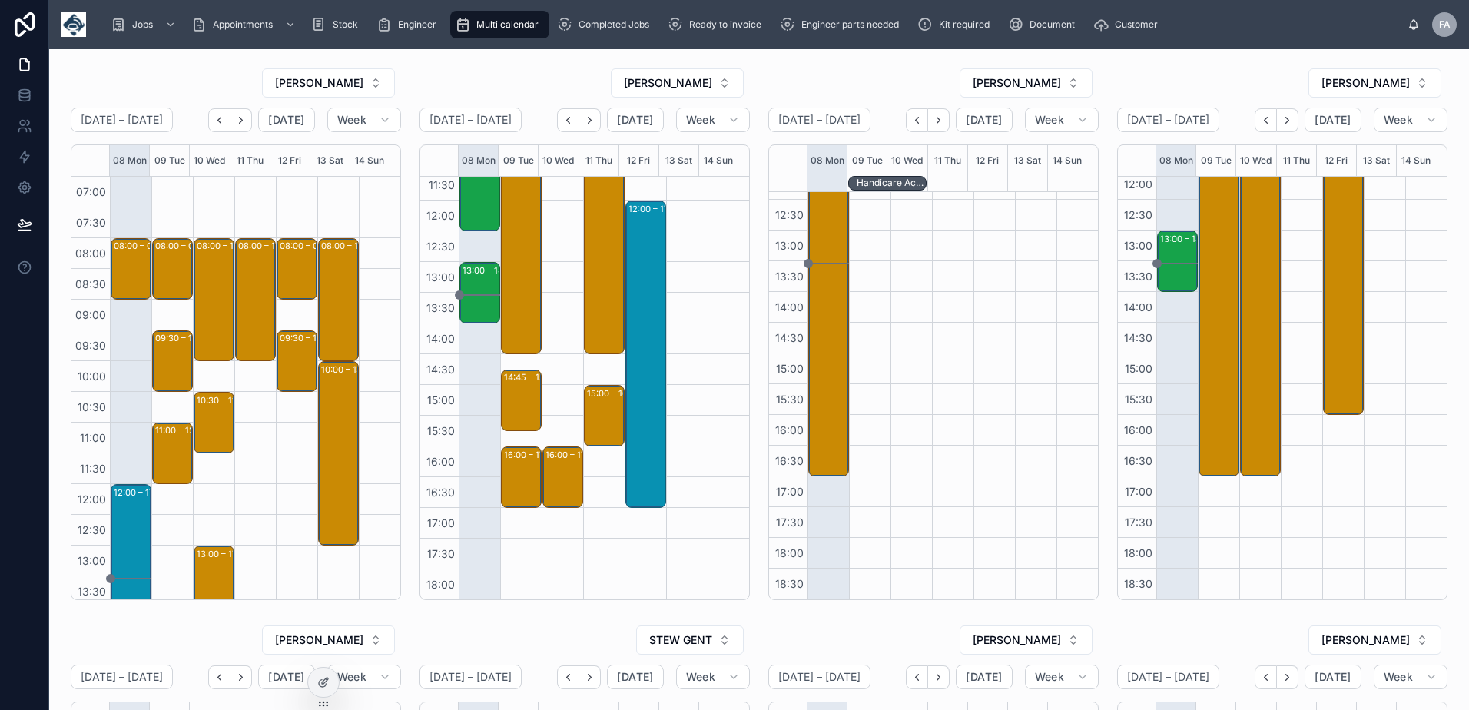
scroll to position [307, 0]
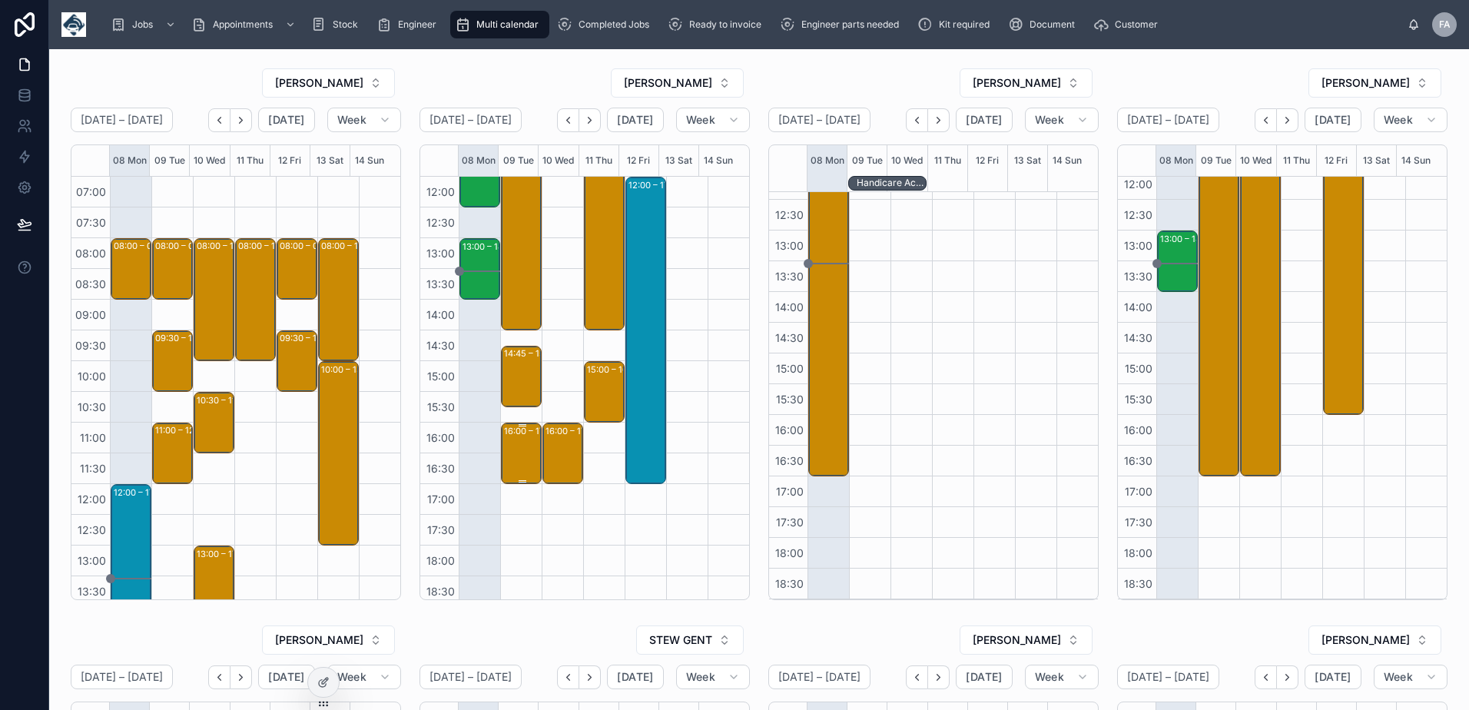
click at [507, 466] on div "16:00 – 17:00 HOTEL" at bounding box center [522, 453] width 36 height 58
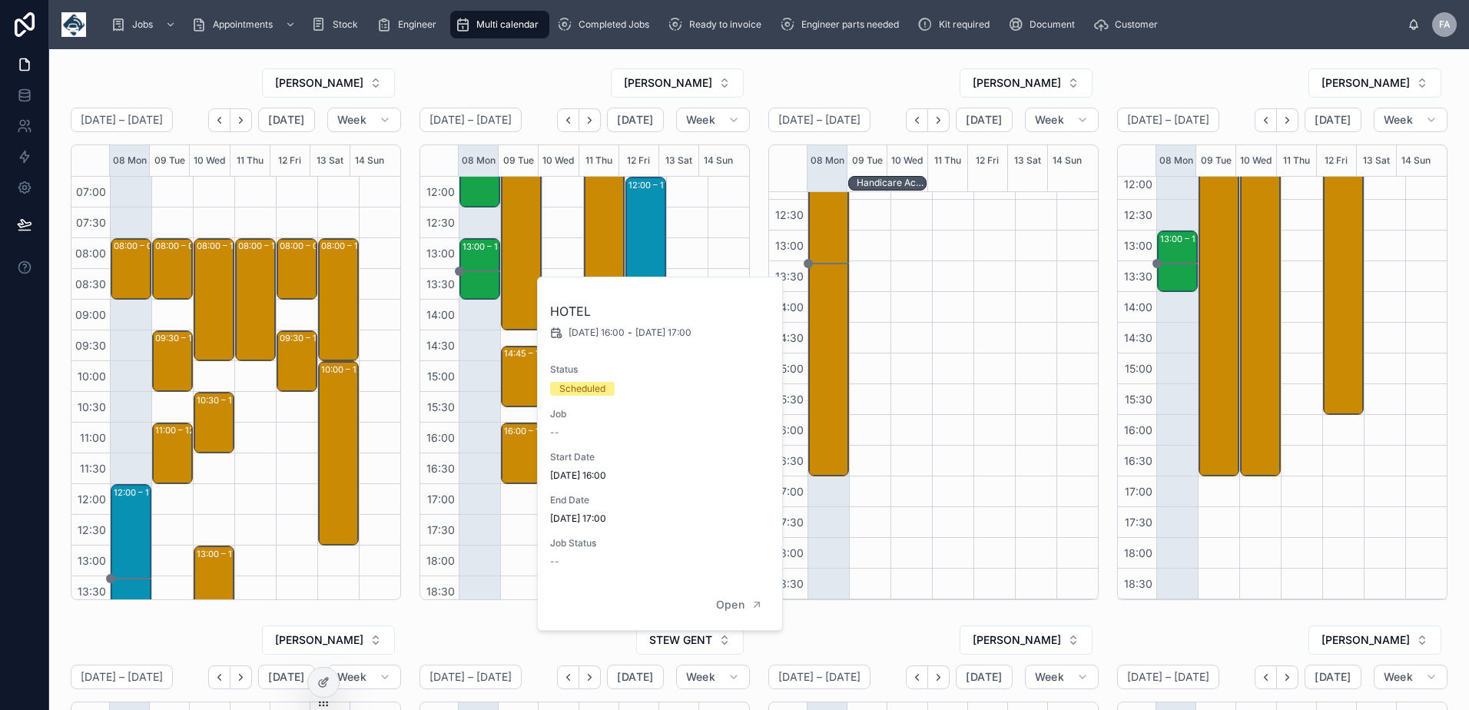
click at [472, 539] on div "08:00 – 09:00 Fullwoodhead Dairy Supplies Ltd - [PHONE_NUMBER] - 1 x service ca…" at bounding box center [479, 237] width 41 height 737
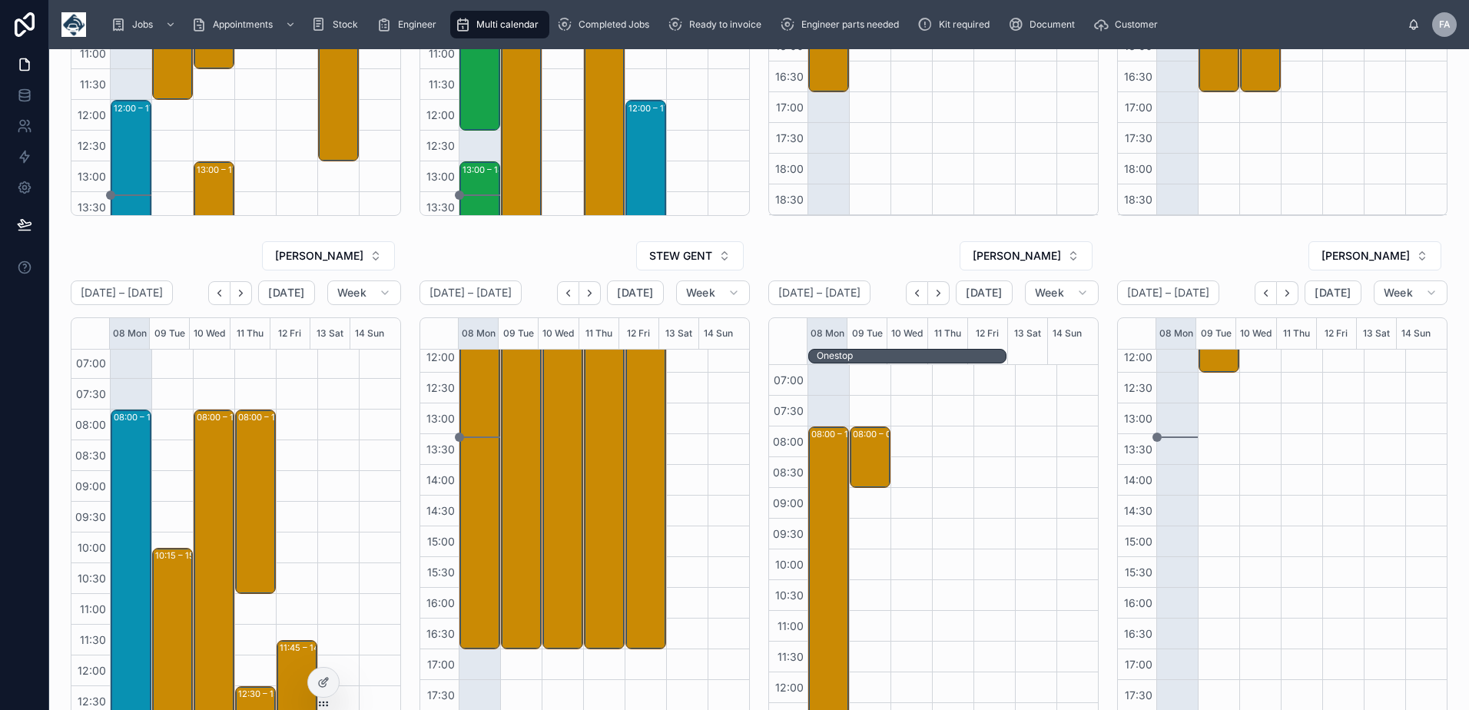
scroll to position [0, 0]
click at [177, 587] on div "10:15 – 15:00 [PERSON_NAME] ASSOCIATES-TOTAL FLEET MANAGEMENT LIMITED- 00316577…" at bounding box center [173, 695] width 36 height 289
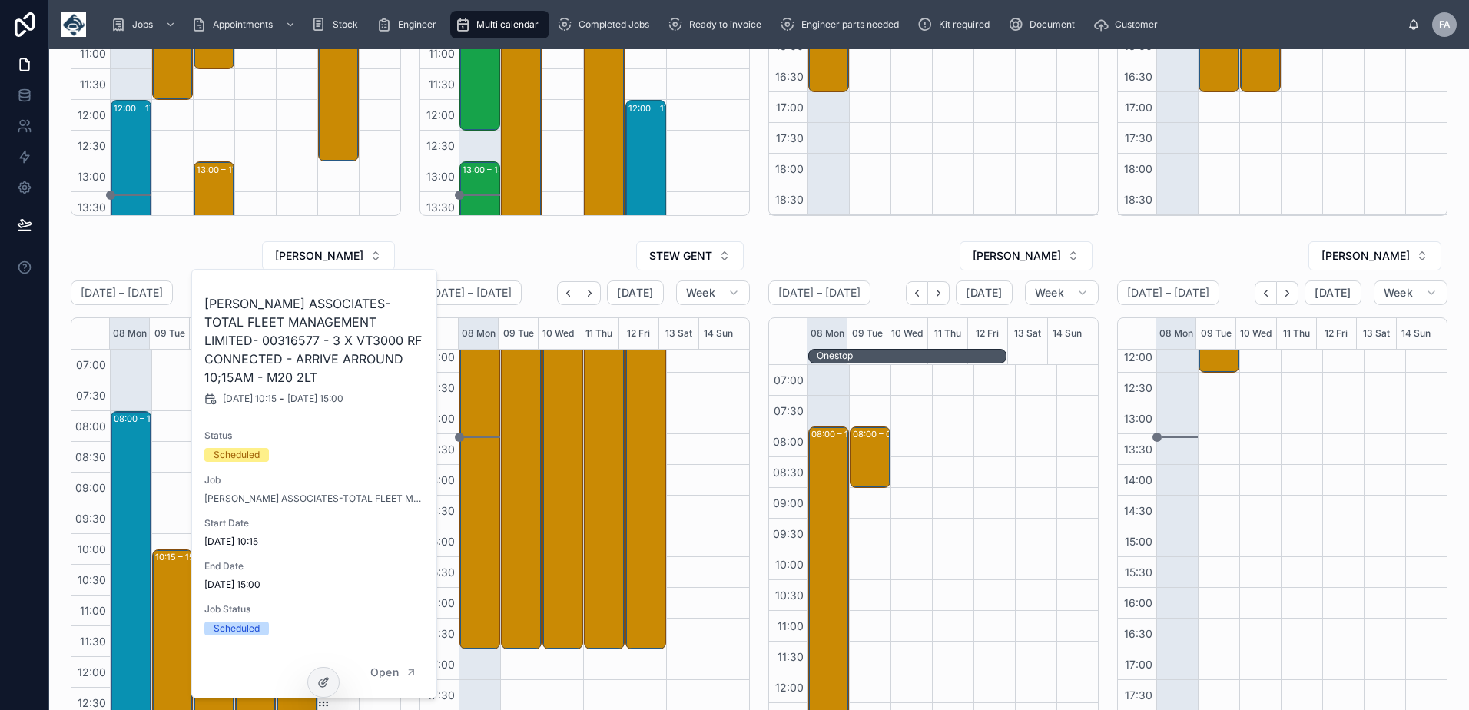
click at [234, 335] on h2 "[PERSON_NAME] ASSOCIATES-TOTAL FLEET MANAGEMENT LIMITED- 00316577 - 3 X VT3000 …" at bounding box center [314, 340] width 221 height 92
copy h2 "00316577"
click at [180, 381] on div "10:15 – 15:00 [PERSON_NAME] ASSOCIATES-TOTAL FLEET MANAGEMENT LIMITED- 00316577…" at bounding box center [171, 718] width 41 height 737
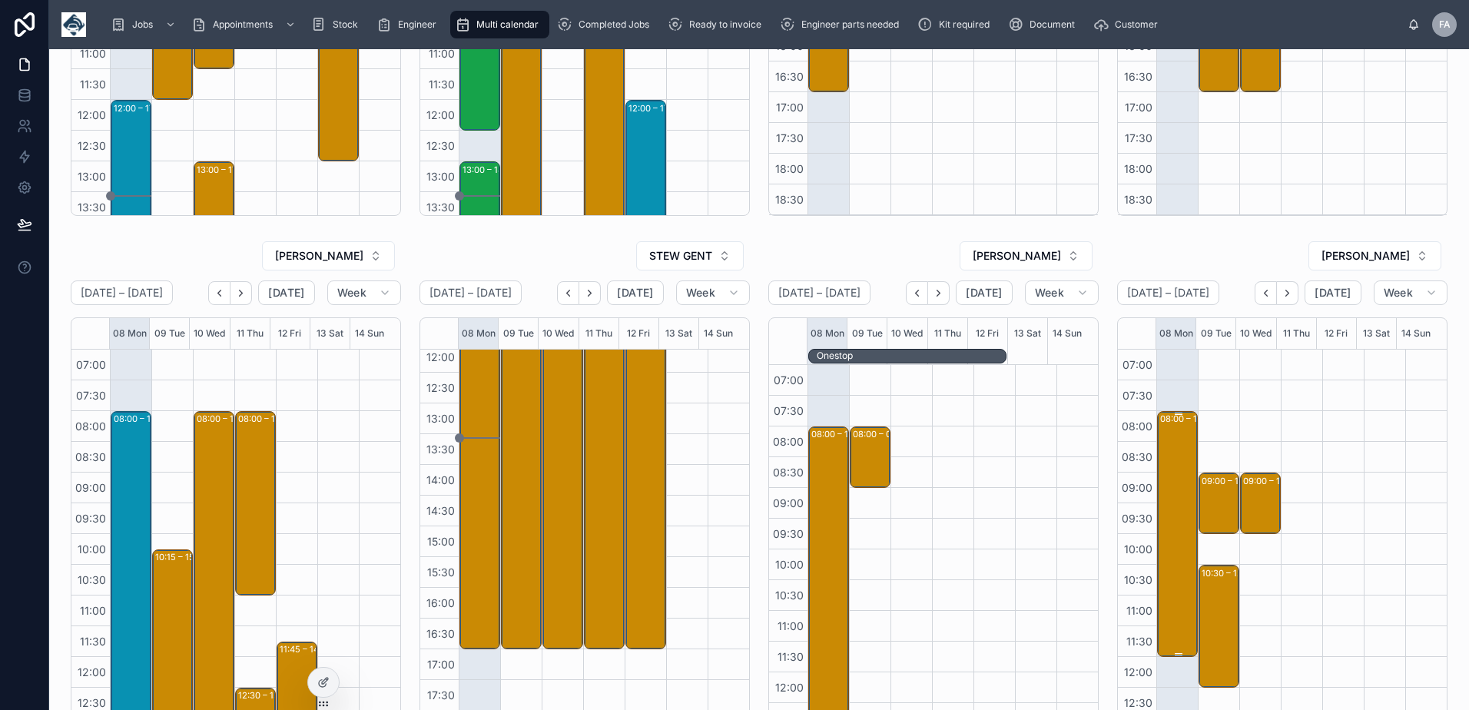
click at [1169, 462] on div "08:00 – 12:00 Certus Construction Services Ltd - 324022 - FFC and RF camera fit…" at bounding box center [1178, 534] width 36 height 243
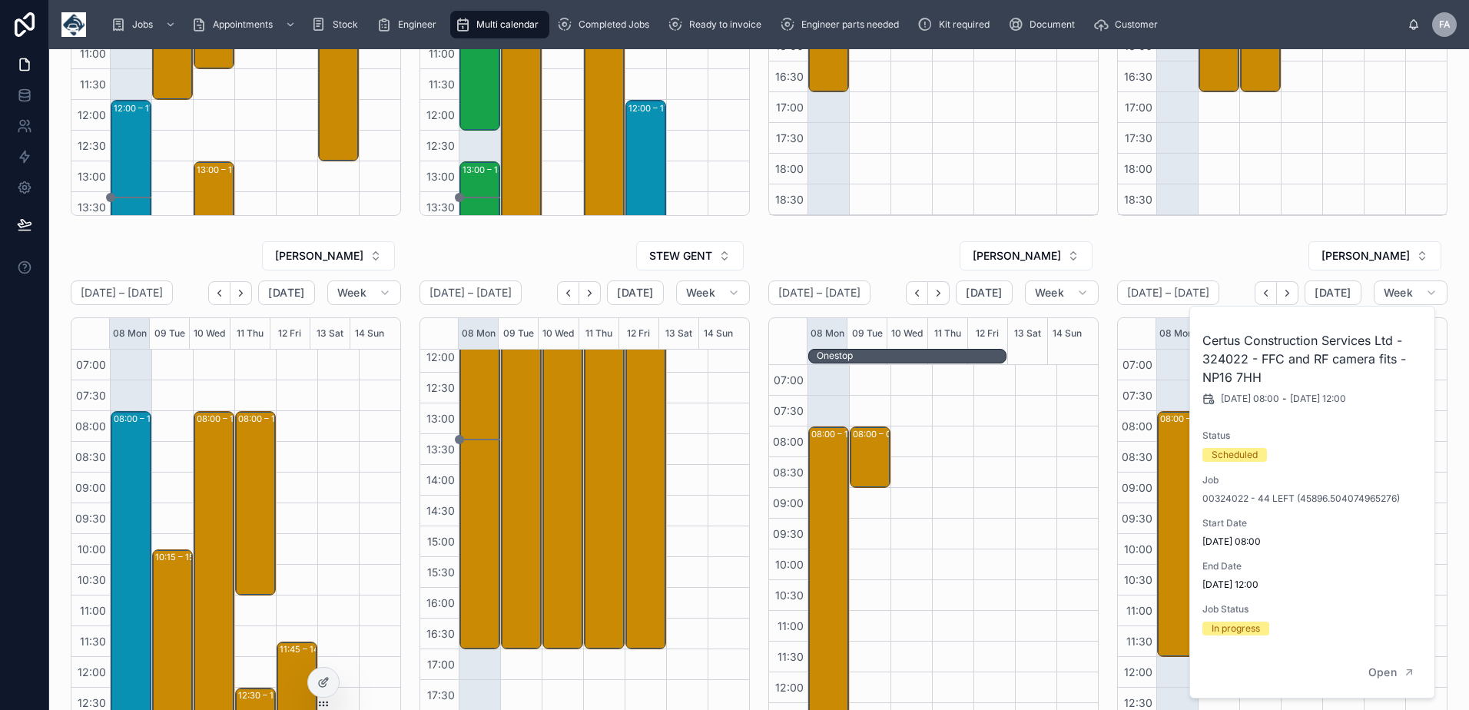
click at [1212, 231] on div "[PERSON_NAME] [DATE] – [DATE] [DATE] Week 08 Mon 09 Tue 10 Wed 11 Thu 12 Fri 13…" at bounding box center [759, 271] width 1420 height 1212
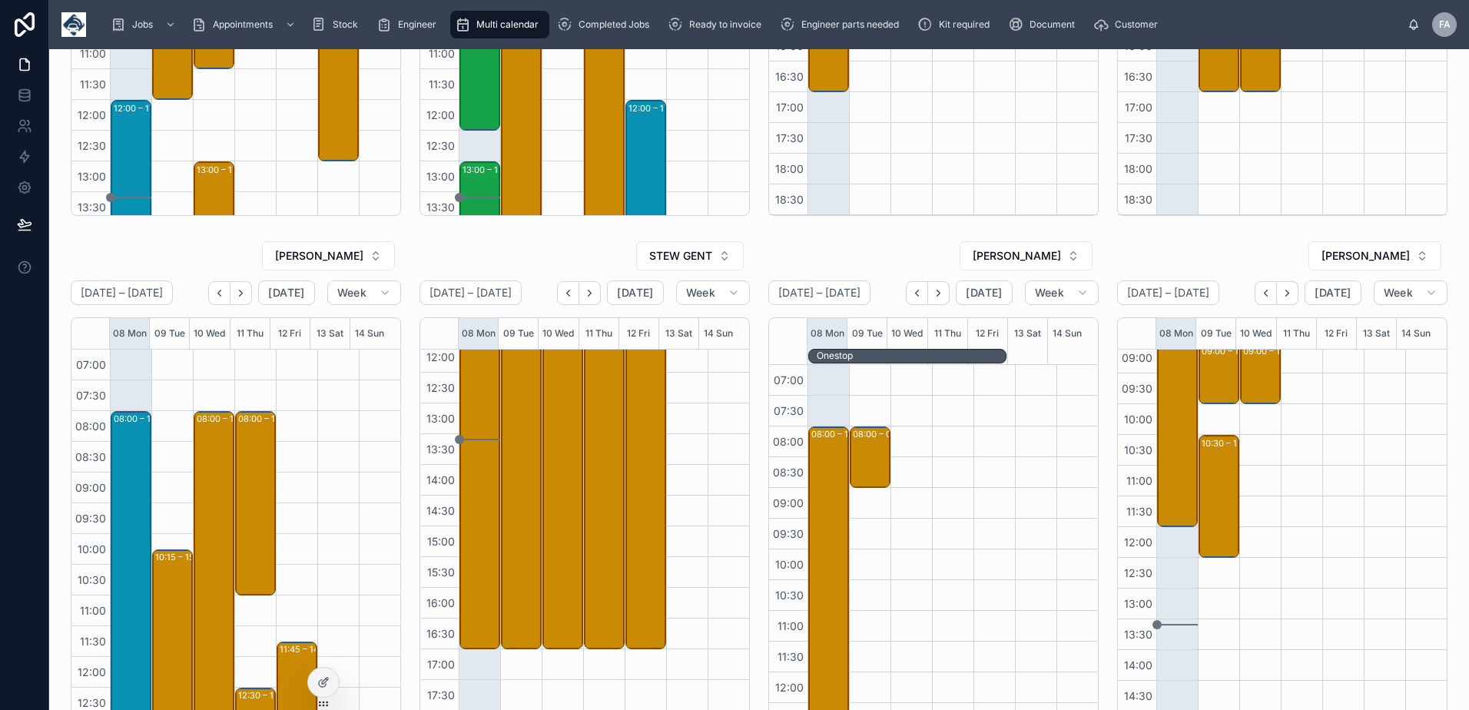
scroll to position [230, 0]
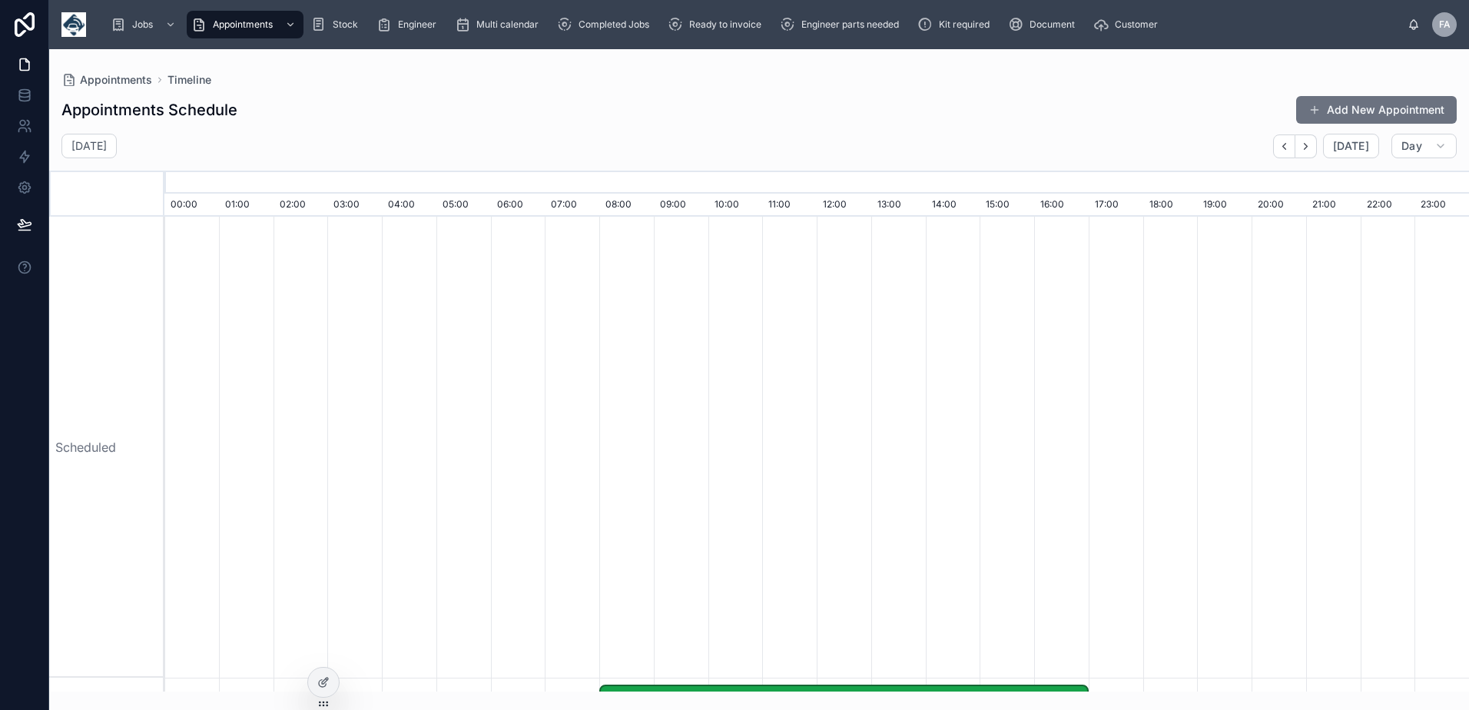
scroll to position [0, 9131]
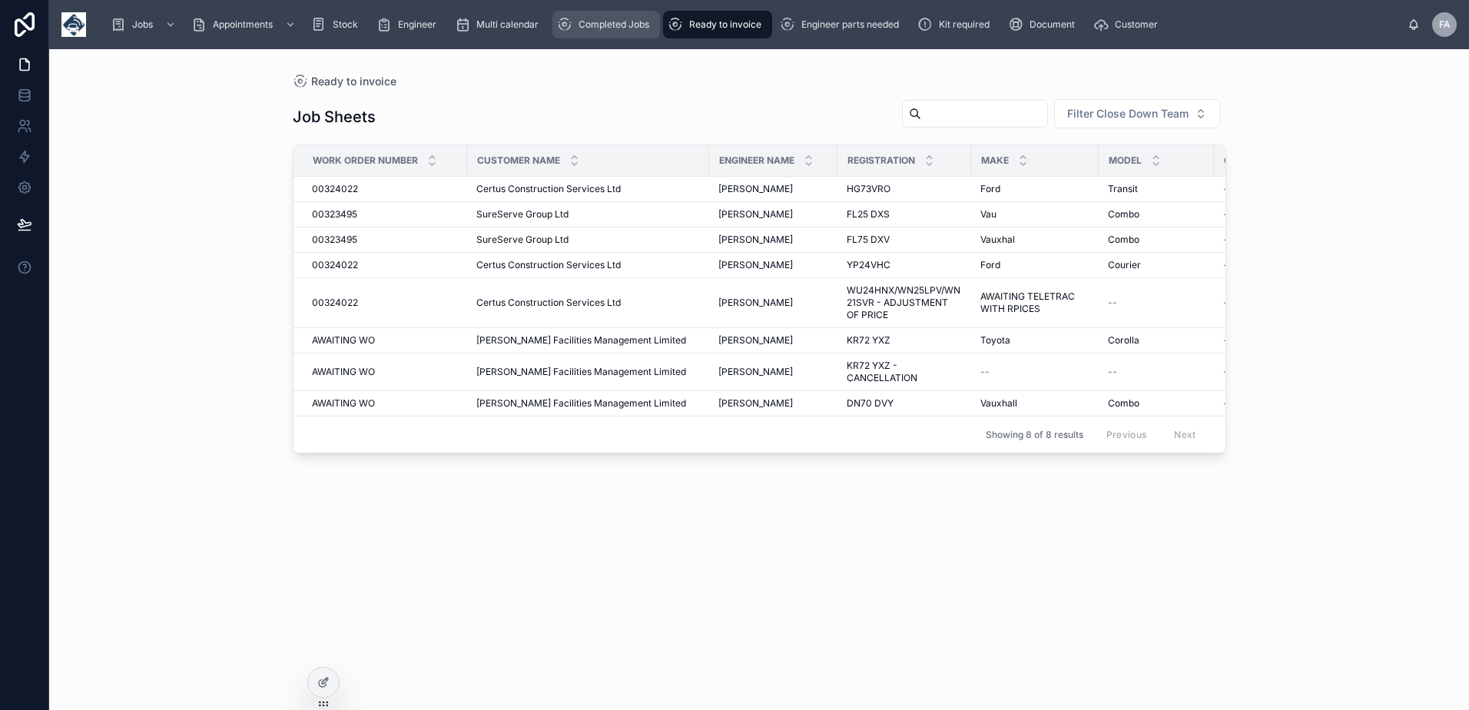
click at [616, 22] on span "Completed Jobs" at bounding box center [613, 24] width 71 height 12
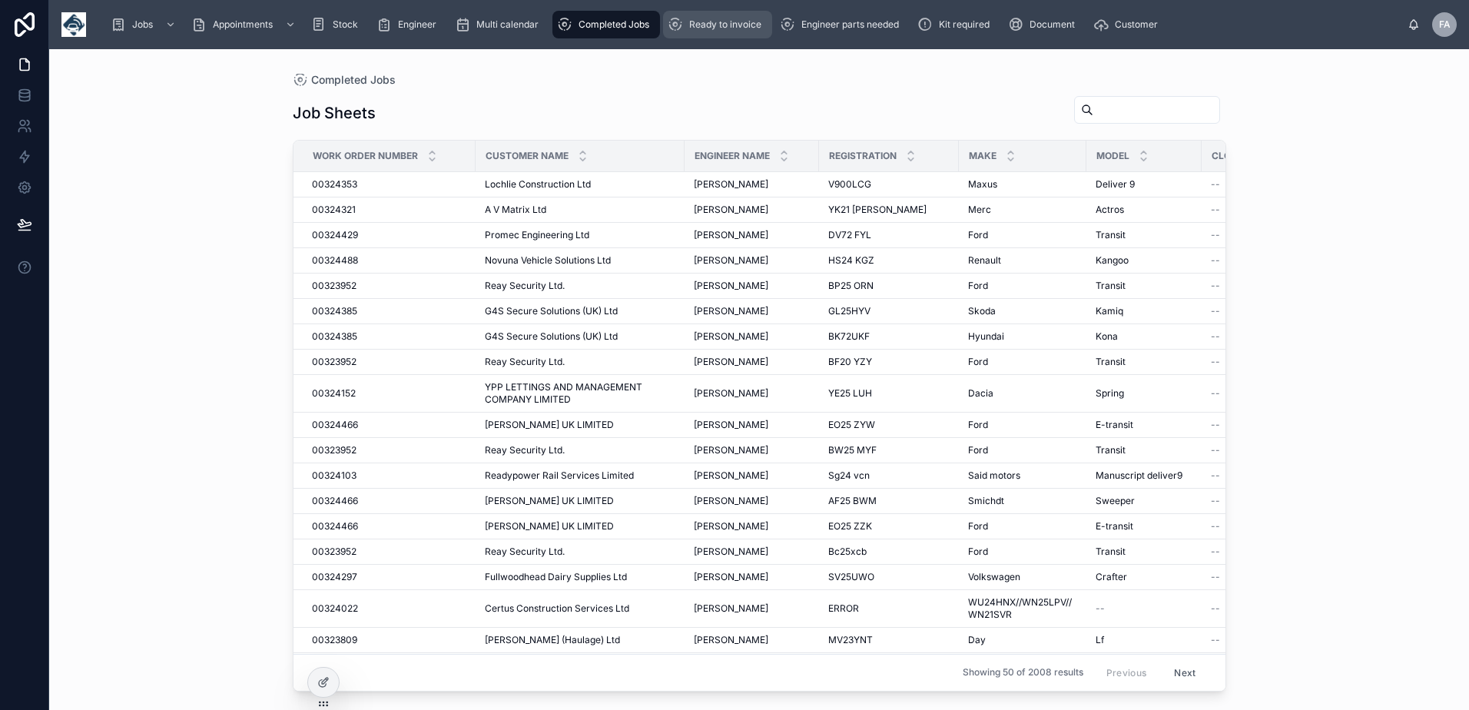
click at [695, 24] on span "Ready to invoice" at bounding box center [725, 24] width 72 height 12
